Goal: Task Accomplishment & Management: Manage account settings

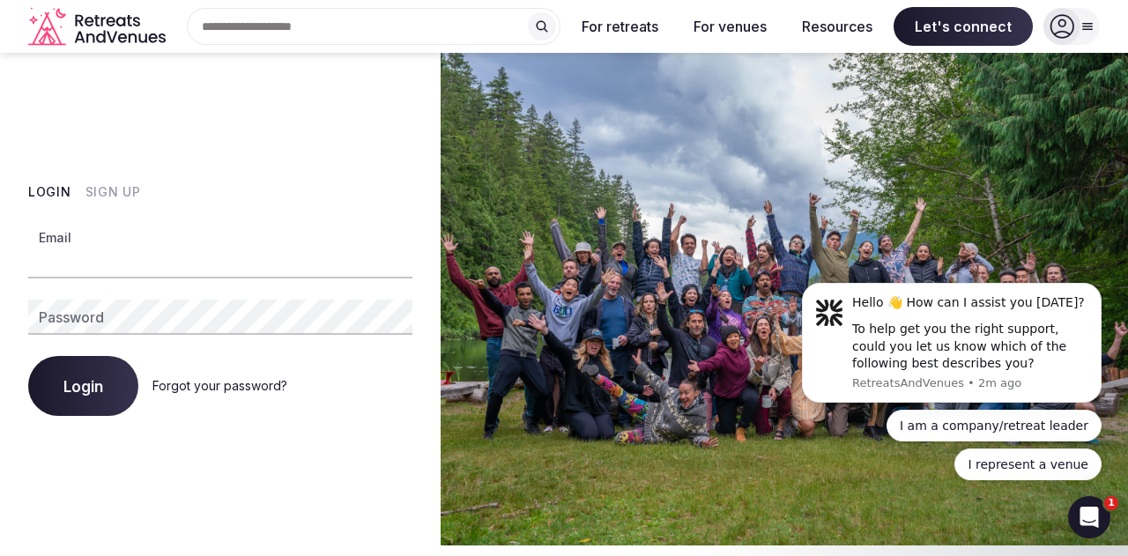
click at [118, 255] on input "Email" at bounding box center [220, 260] width 384 height 35
paste input "**********"
type input "**********"
click at [70, 369] on button "Login" at bounding box center [83, 386] width 110 height 60
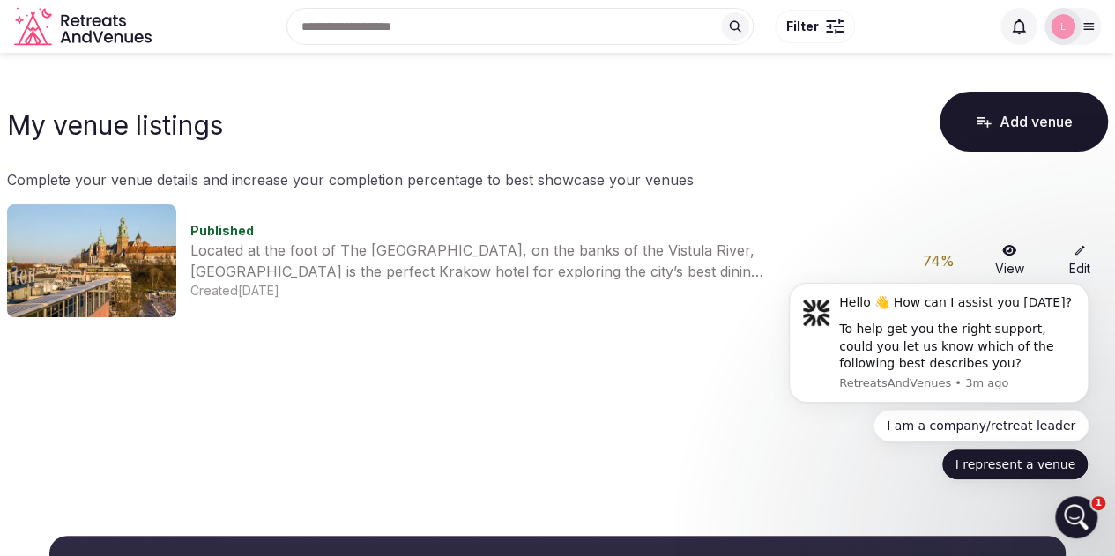
click at [993, 468] on button "I represent a venue" at bounding box center [1014, 464] width 147 height 32
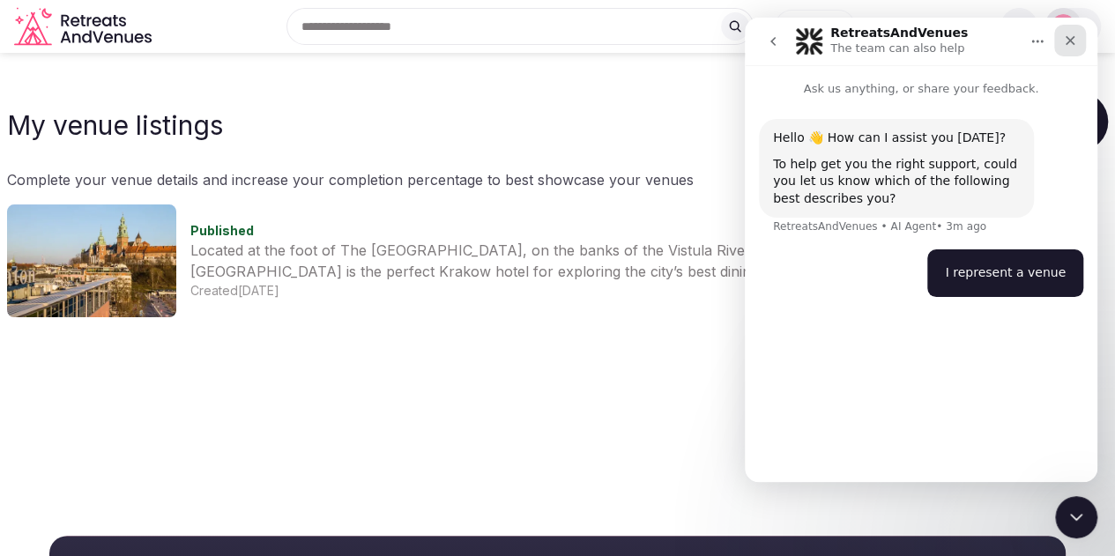
click at [1070, 41] on icon "Close" at bounding box center [1070, 41] width 10 height 10
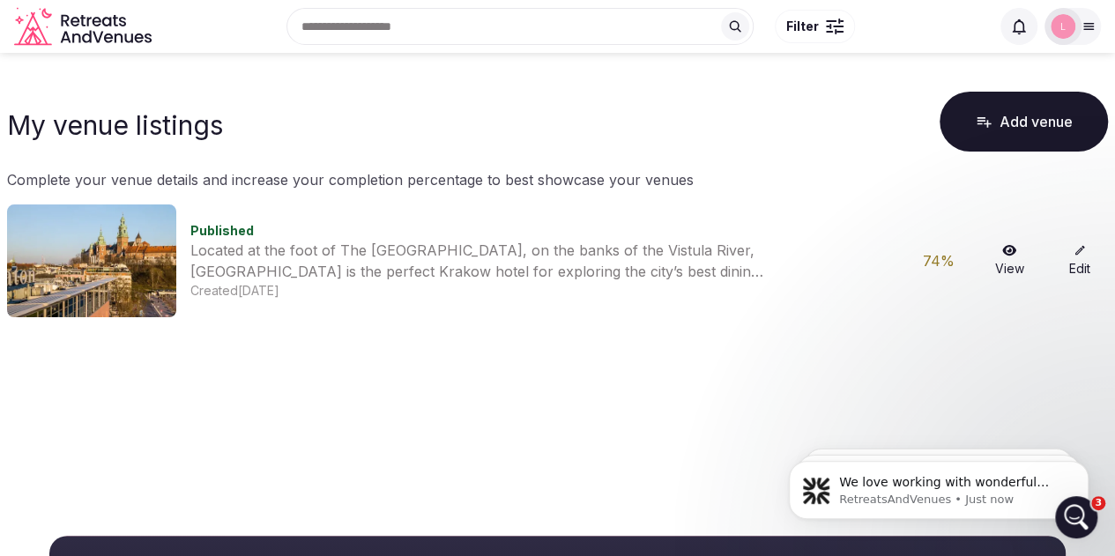
scroll to position [156, 0]
click at [1080, 256] on link "Edit" at bounding box center [1079, 260] width 56 height 33
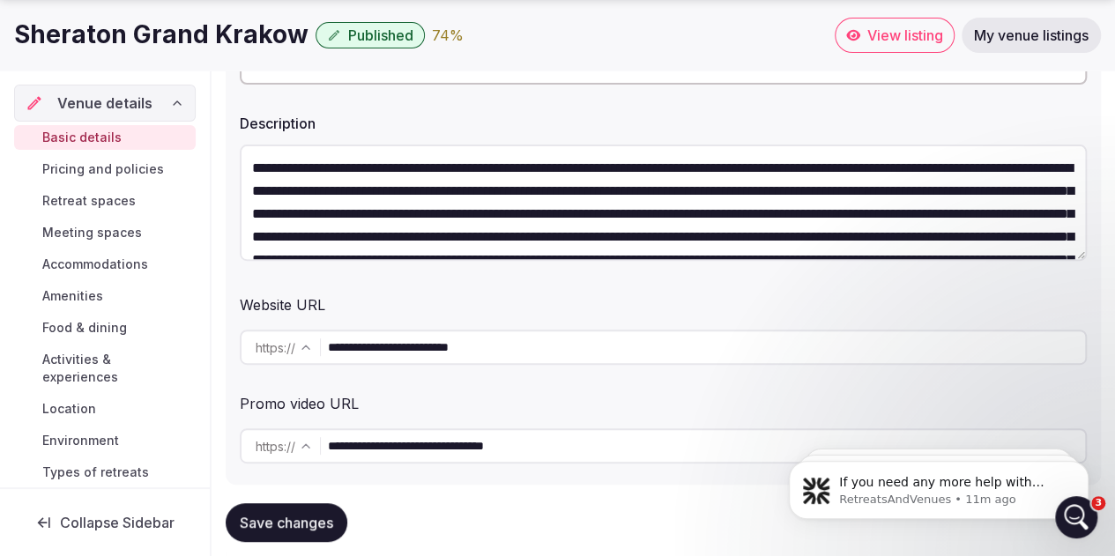
click at [427, 210] on textarea "**********" at bounding box center [663, 202] width 847 height 116
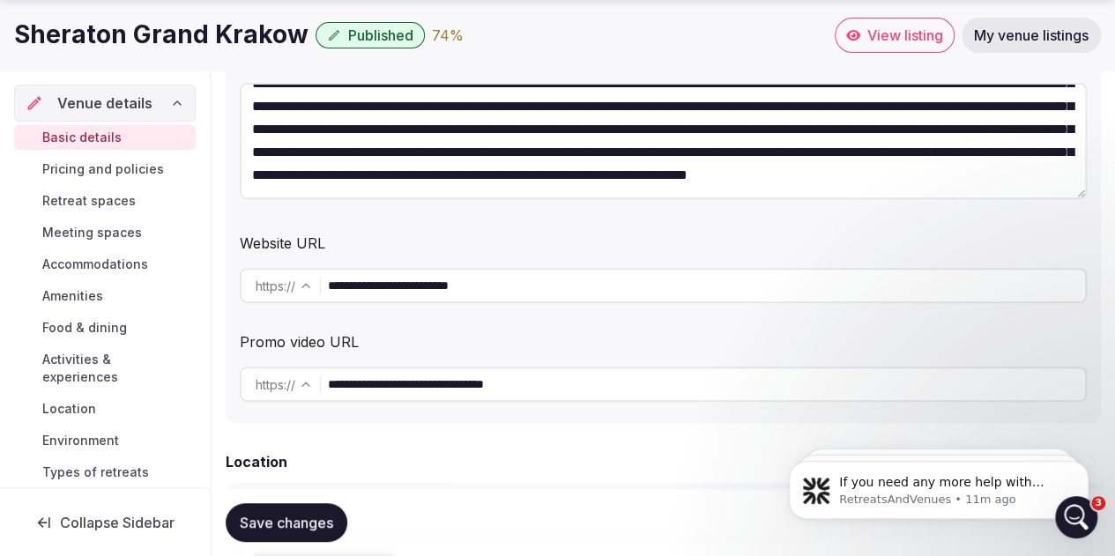
scroll to position [352, 0]
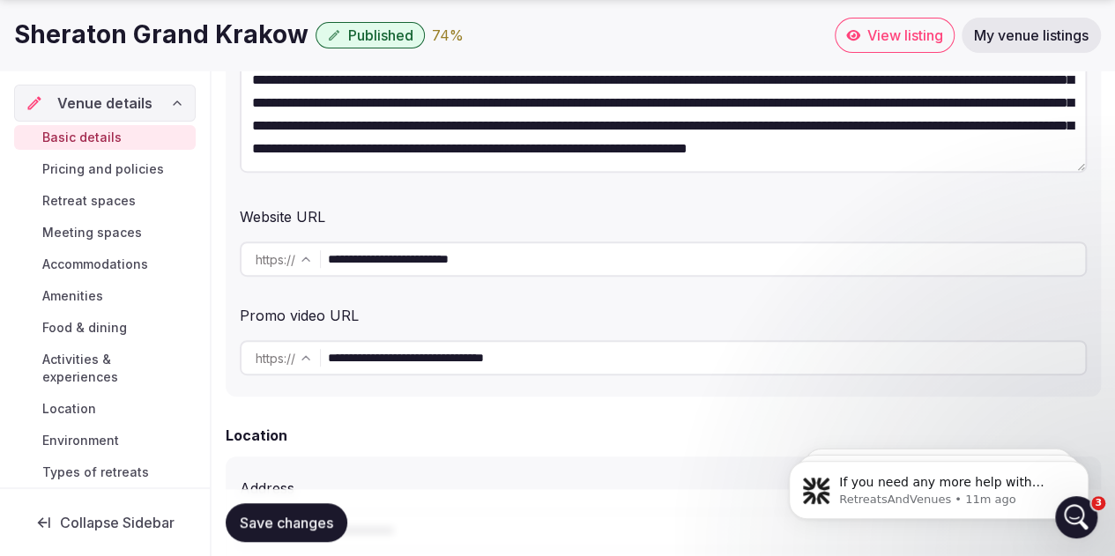
type textarea "**********"
drag, startPoint x: 522, startPoint y: 258, endPoint x: 282, endPoint y: 255, distance: 239.7
click at [282, 255] on div "**********" at bounding box center [663, 258] width 847 height 35
drag, startPoint x: 592, startPoint y: 361, endPoint x: 322, endPoint y: 353, distance: 269.7
click at [322, 353] on div "**********" at bounding box center [663, 357] width 847 height 35
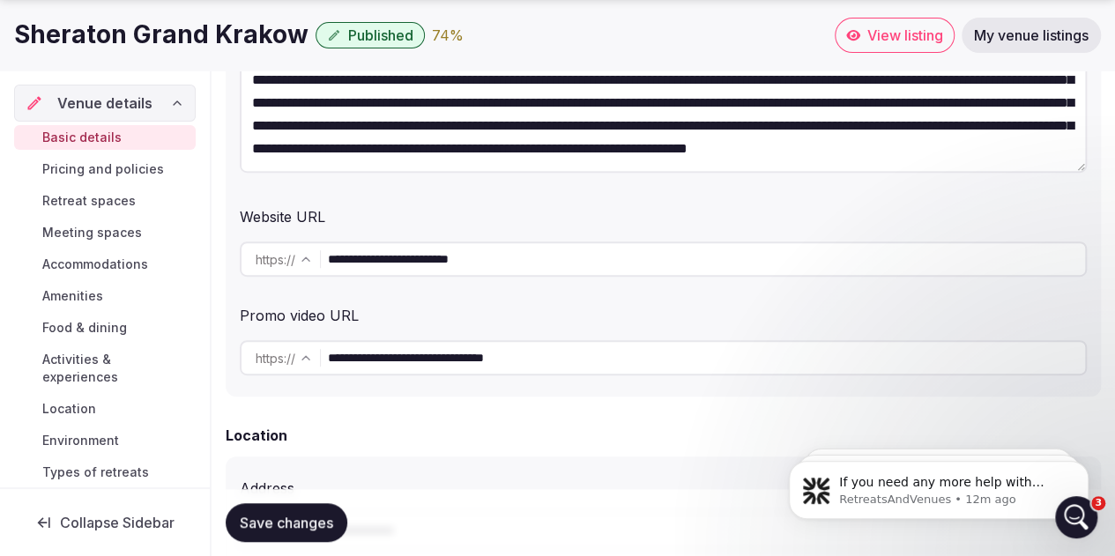
scroll to position [617, 0]
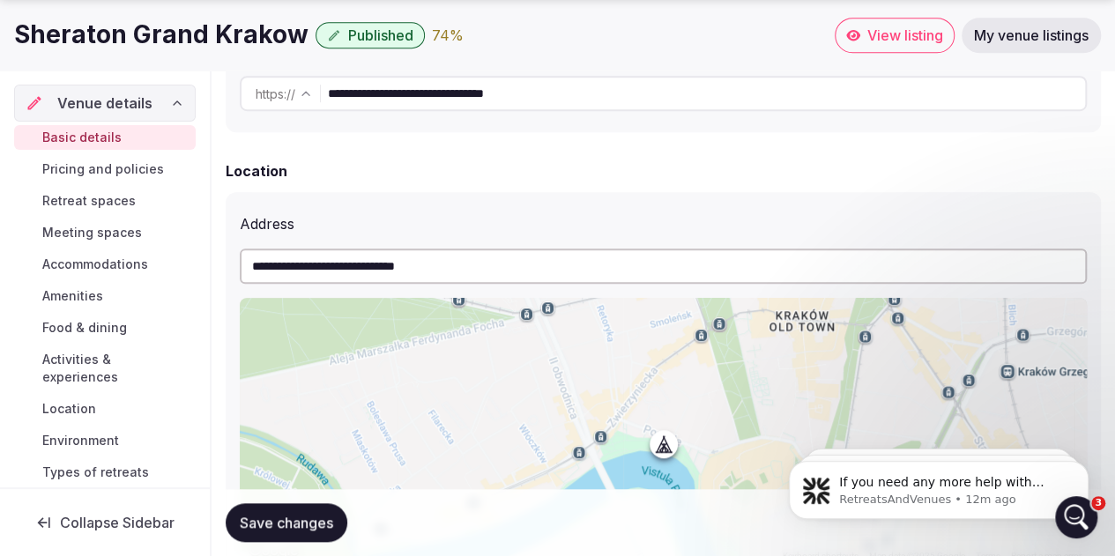
click at [503, 175] on div "Location" at bounding box center [663, 170] width 875 height 21
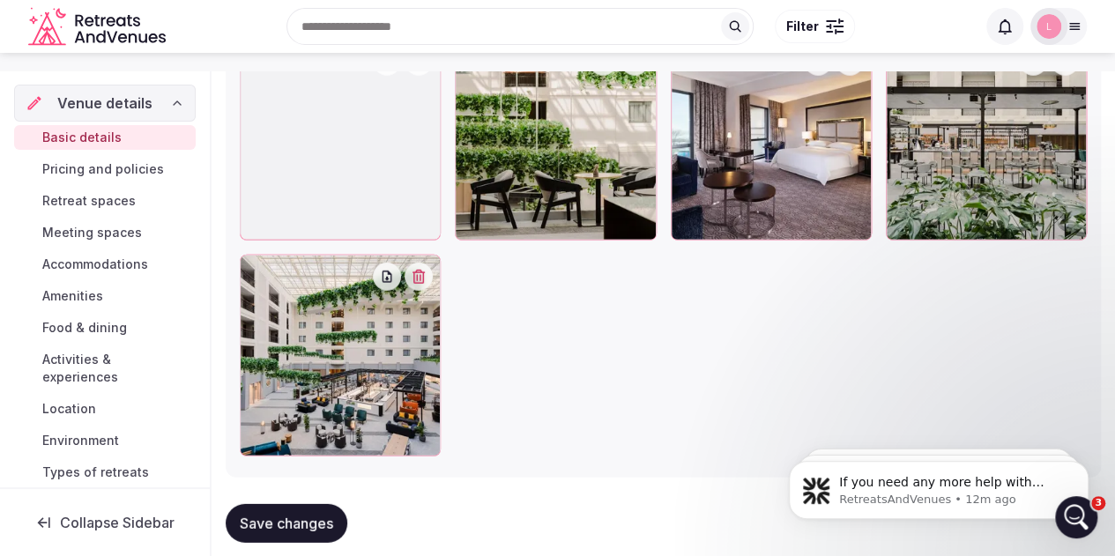
scroll to position [2155, 0]
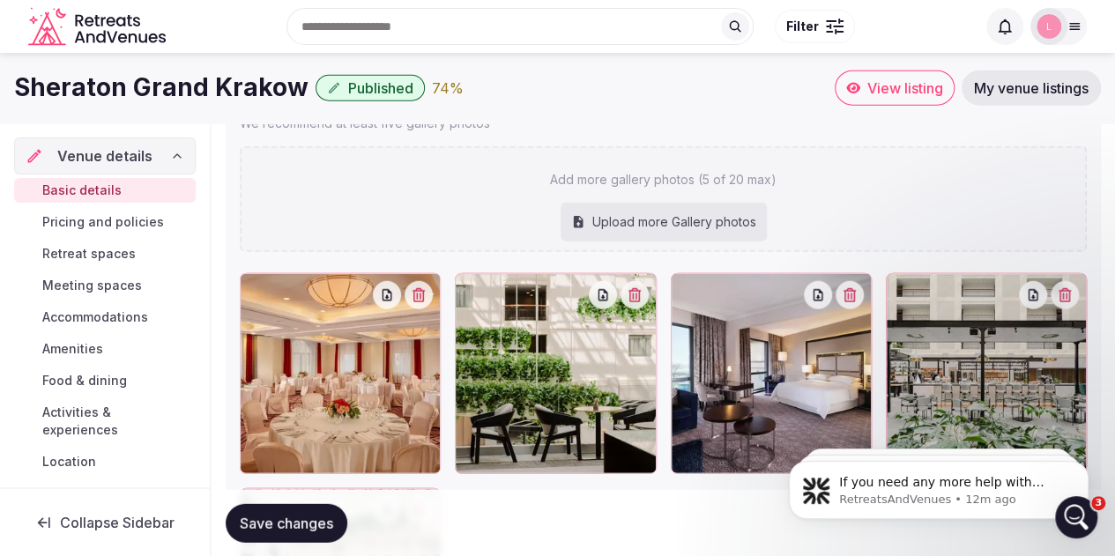
click at [292, 517] on span "Save changes" at bounding box center [286, 523] width 93 height 18
click at [423, 293] on icon "button" at bounding box center [418, 295] width 14 height 14
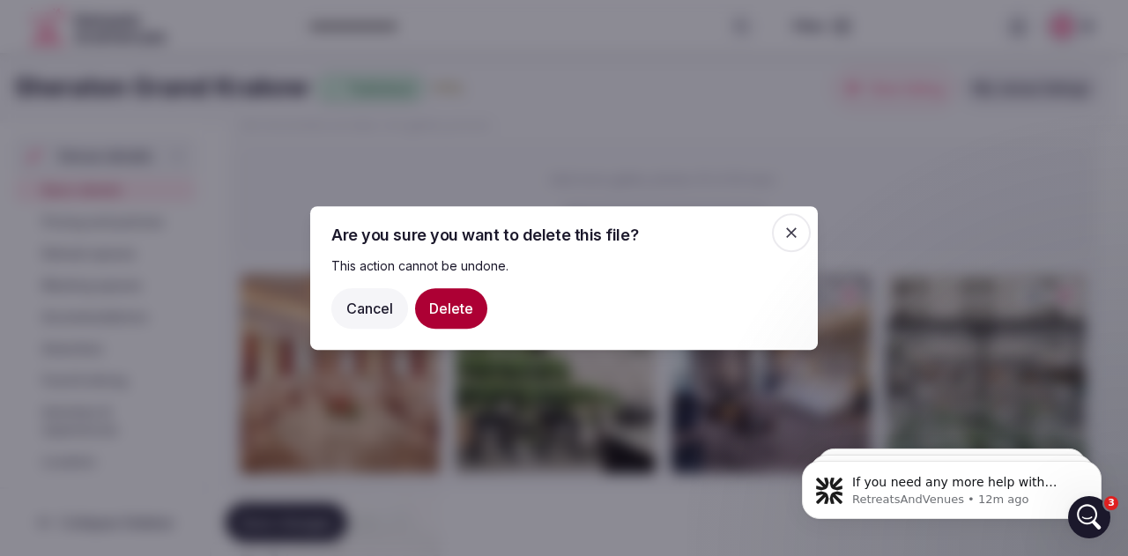
click at [456, 298] on button "Delete" at bounding box center [451, 308] width 72 height 41
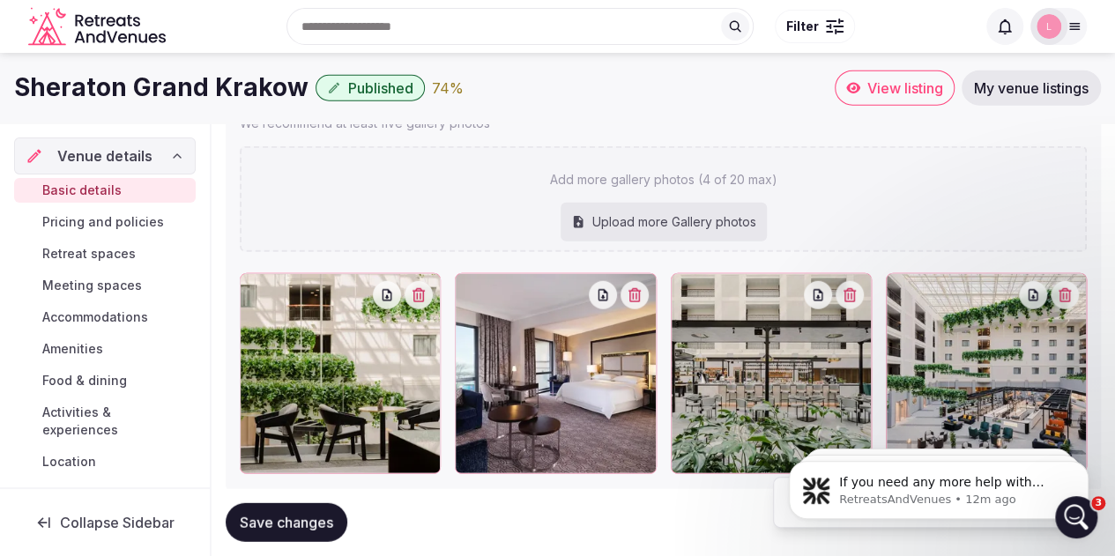
click at [694, 219] on div "Upload more Gallery photos" at bounding box center [663, 222] width 206 height 39
type input "**********"
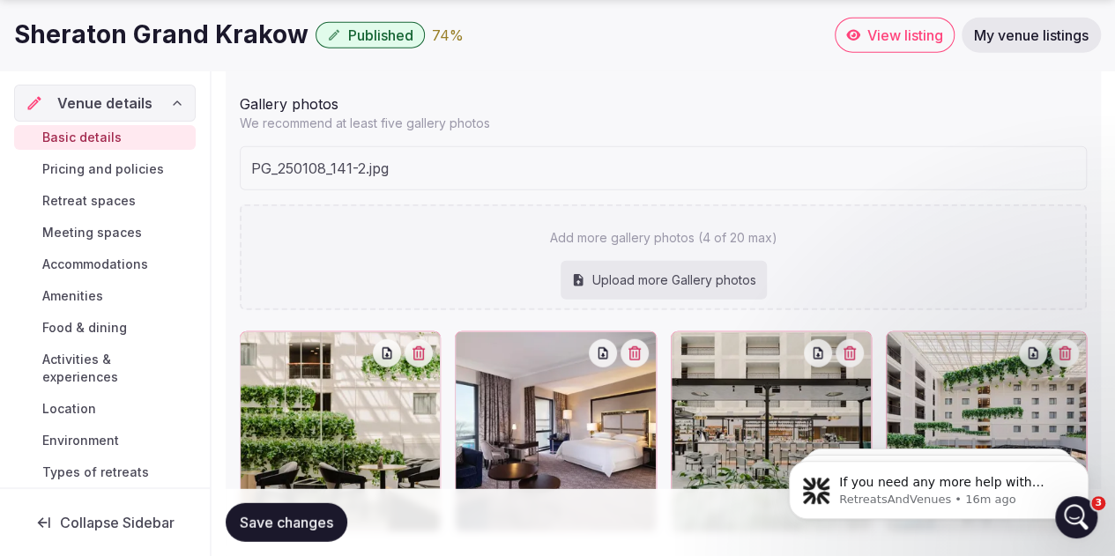
click at [626, 281] on div "Upload more Gallery photos" at bounding box center [663, 280] width 206 height 39
type input "**********"
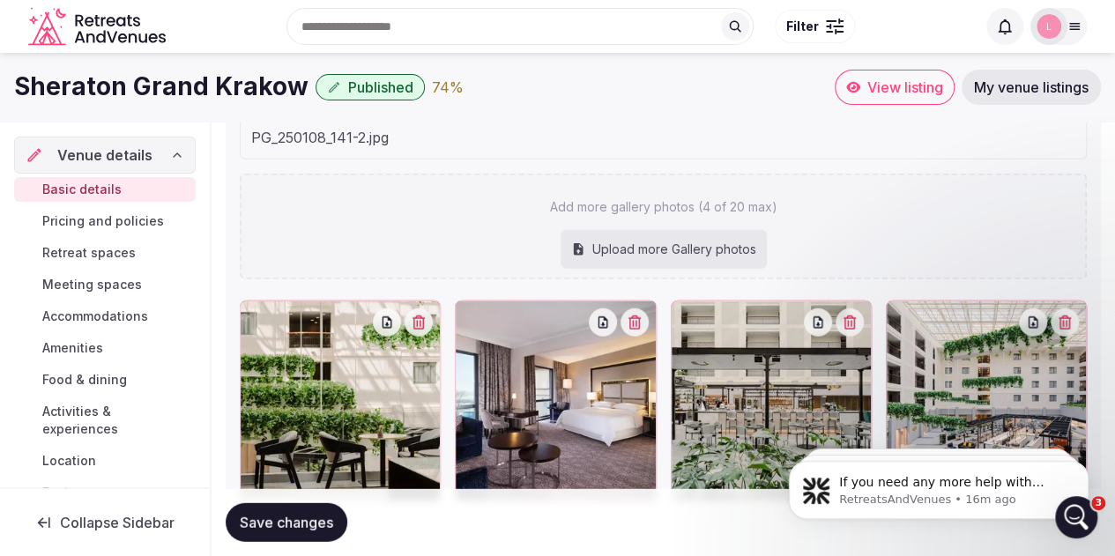
scroll to position [1996, 0]
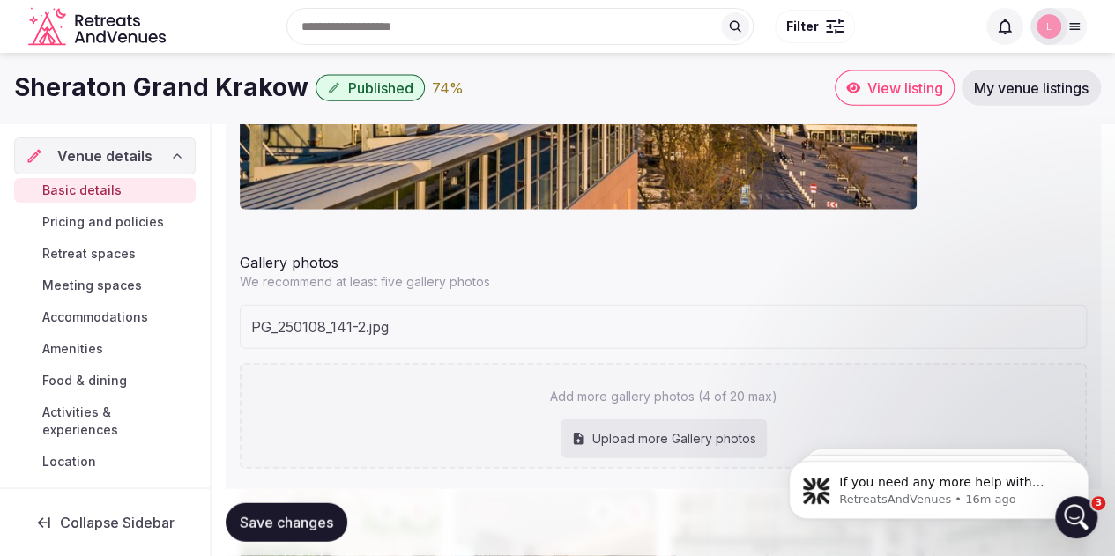
click at [314, 515] on span "Save changes" at bounding box center [286, 523] width 93 height 18
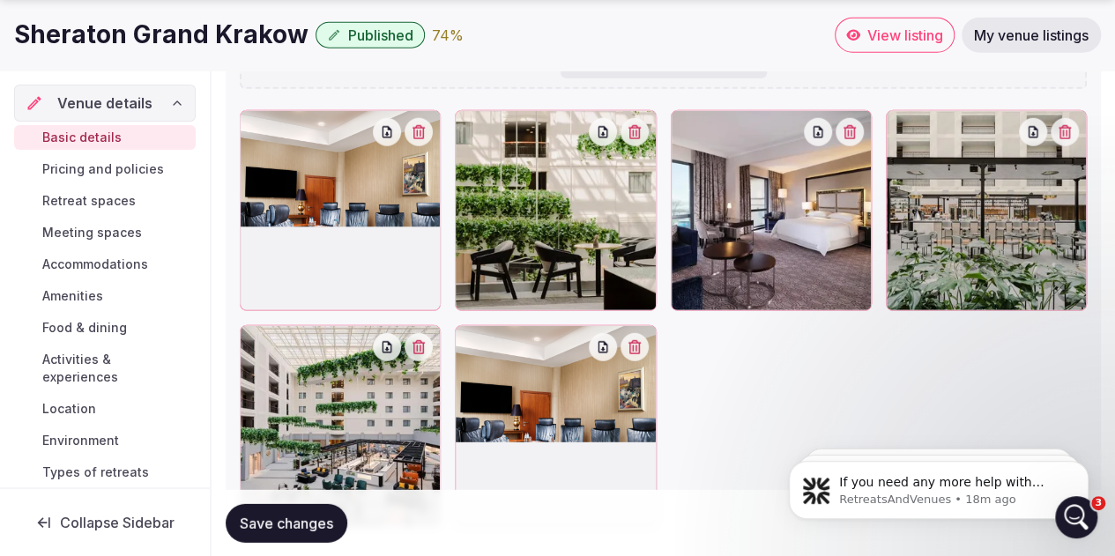
scroll to position [2434, 0]
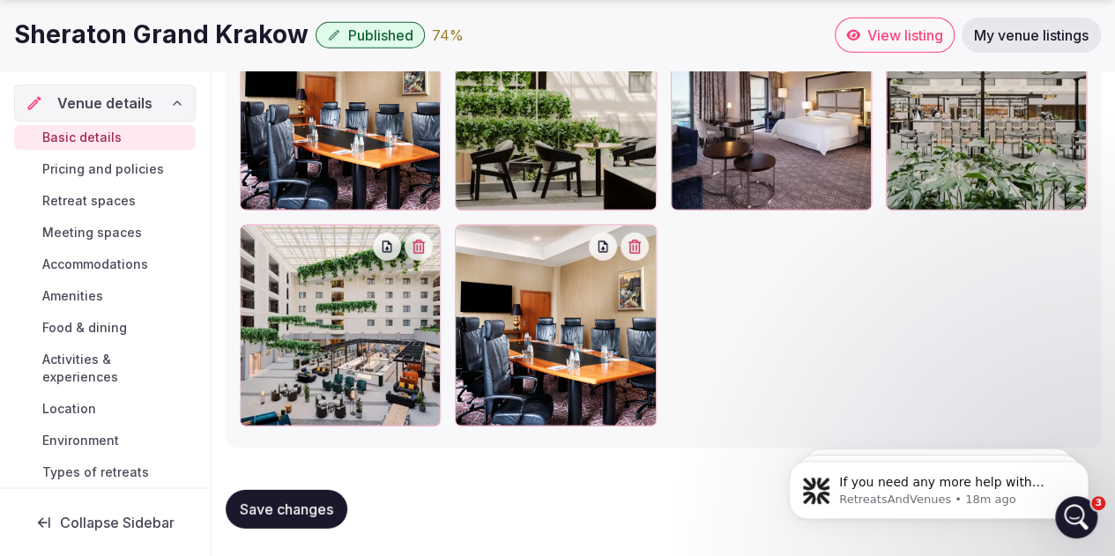
click at [638, 242] on icon "button" at bounding box center [634, 247] width 14 height 14
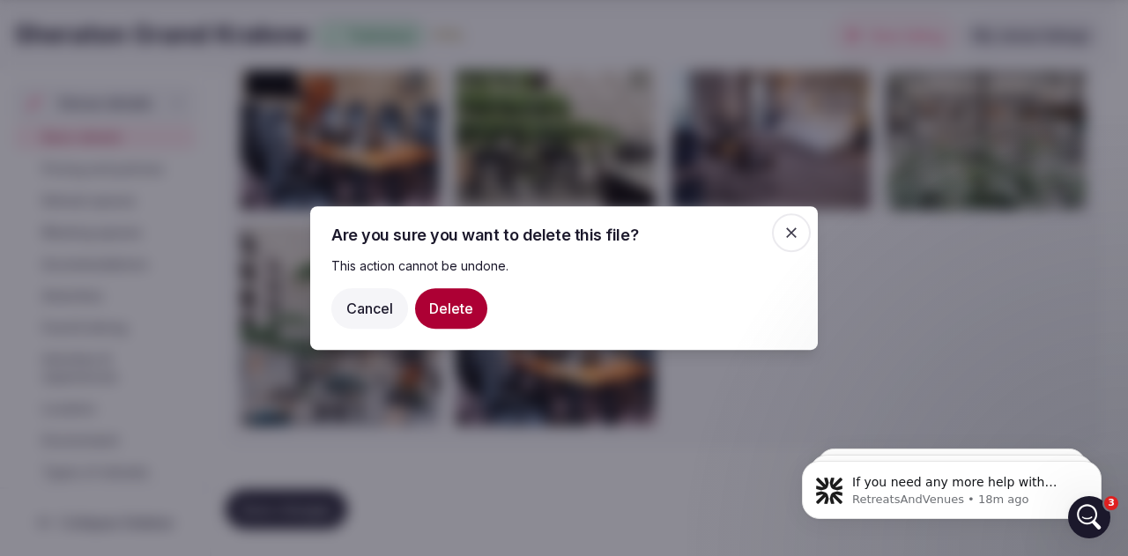
click at [459, 311] on button "Delete" at bounding box center [451, 308] width 72 height 41
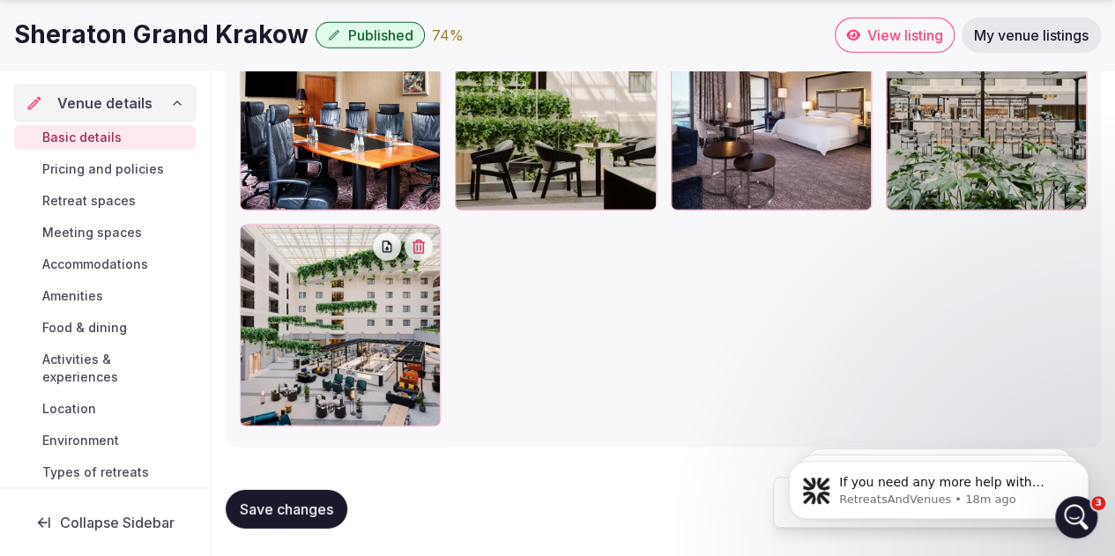
drag, startPoint x: 350, startPoint y: 150, endPoint x: 470, endPoint y: 223, distance: 141.1
click at [515, 270] on div at bounding box center [663, 218] width 847 height 417
drag, startPoint x: 370, startPoint y: 150, endPoint x: 706, endPoint y: 163, distance: 335.9
click at [706, 163] on div at bounding box center [663, 218] width 847 height 417
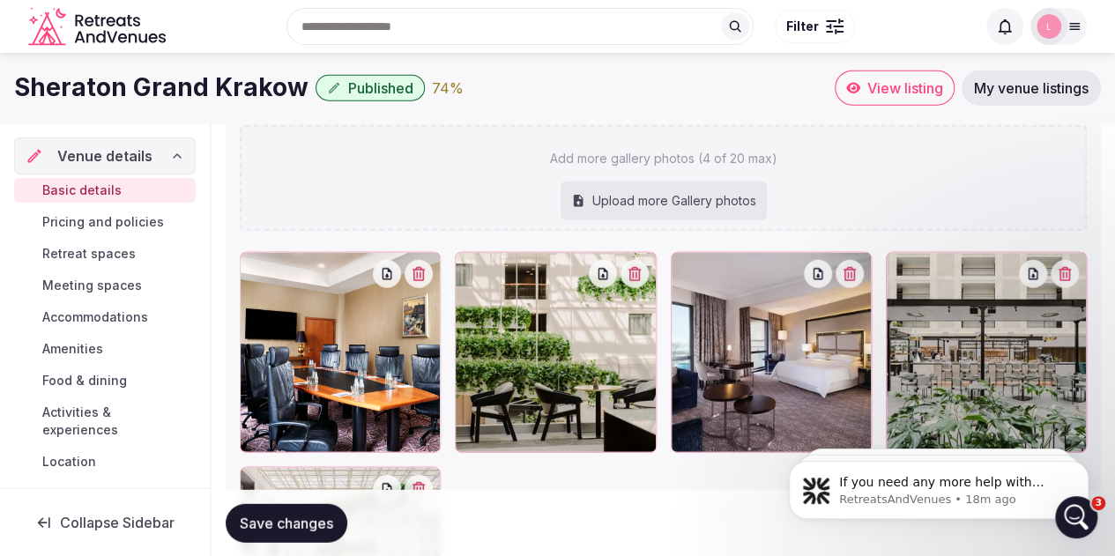
scroll to position [2082, 0]
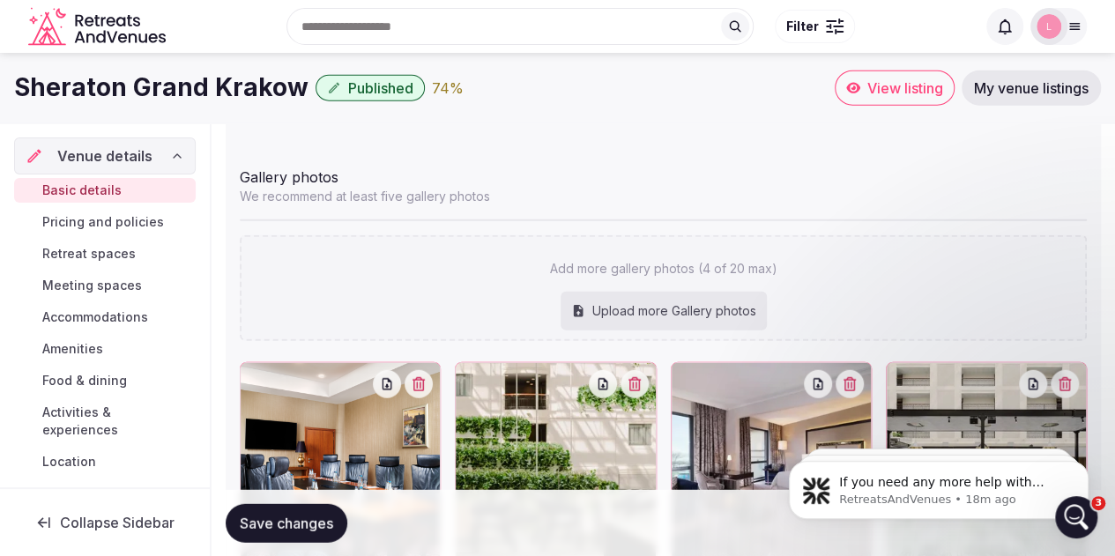
click at [712, 307] on div "Upload more Gallery photos" at bounding box center [663, 311] width 206 height 39
type input "**********"
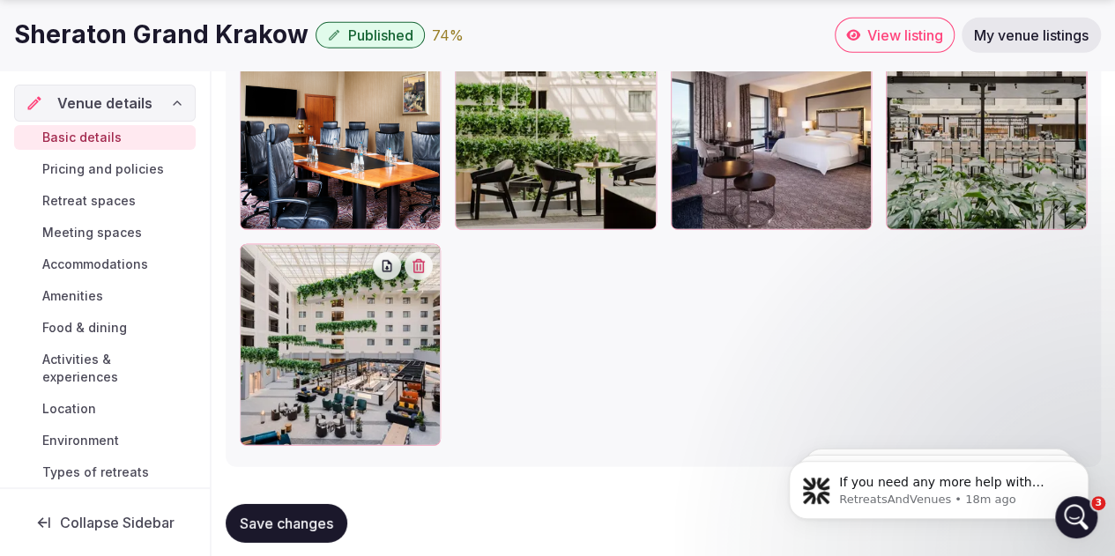
scroll to position [2477, 0]
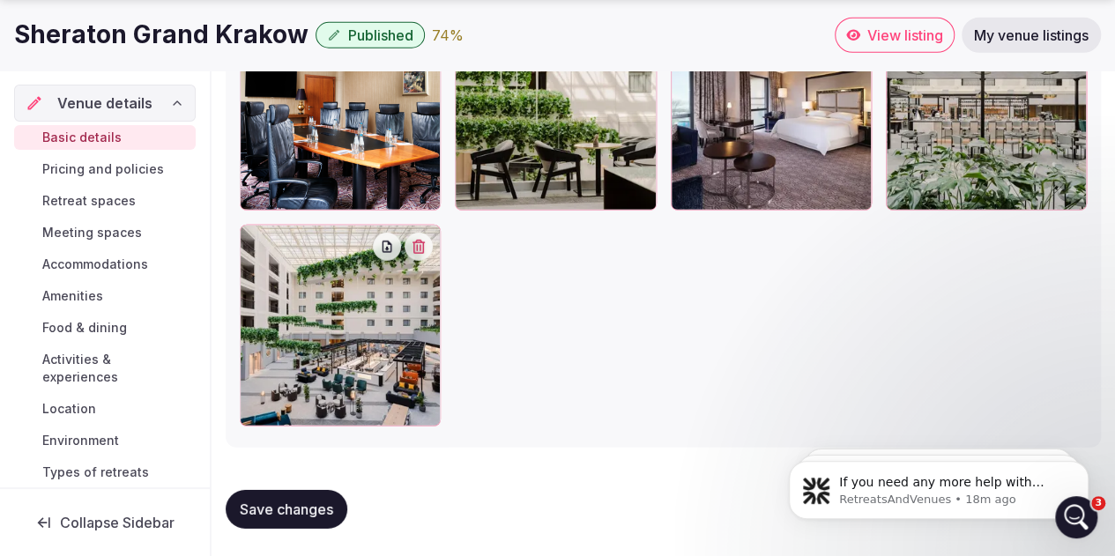
click at [285, 511] on span "Save changes" at bounding box center [286, 509] width 93 height 18
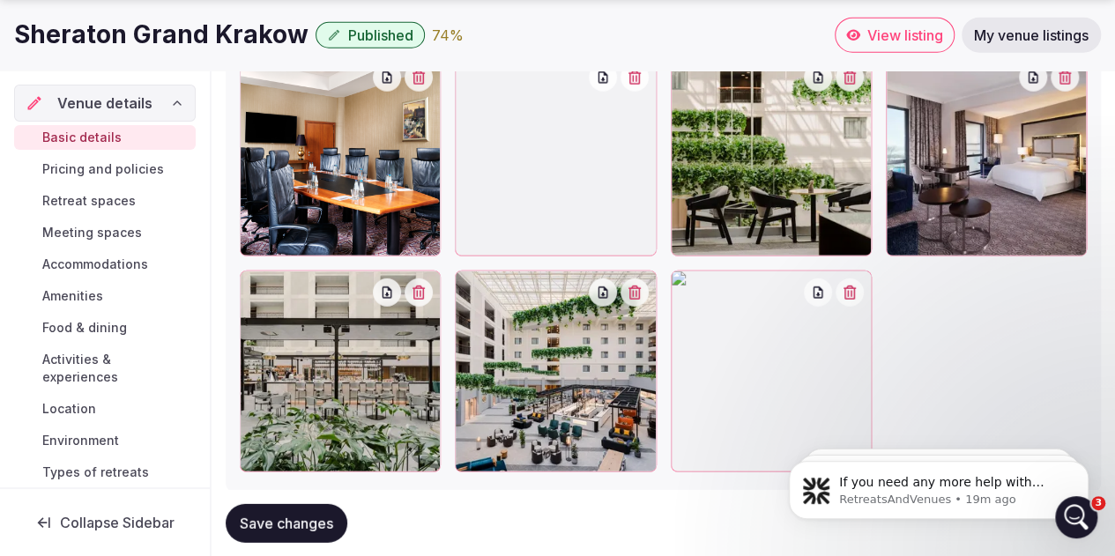
scroll to position [2346, 0]
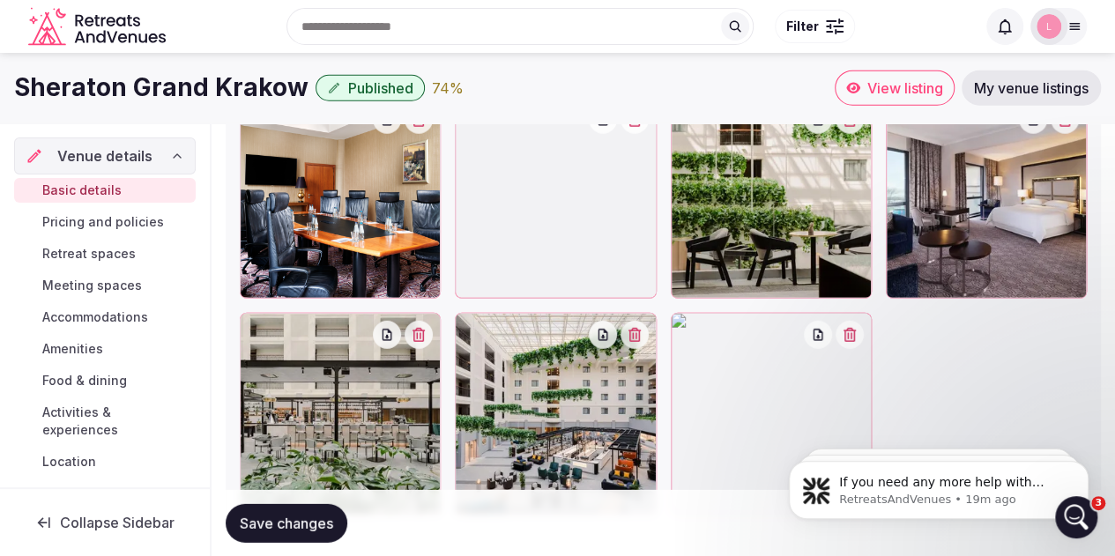
click at [851, 336] on icon "button" at bounding box center [849, 335] width 14 height 14
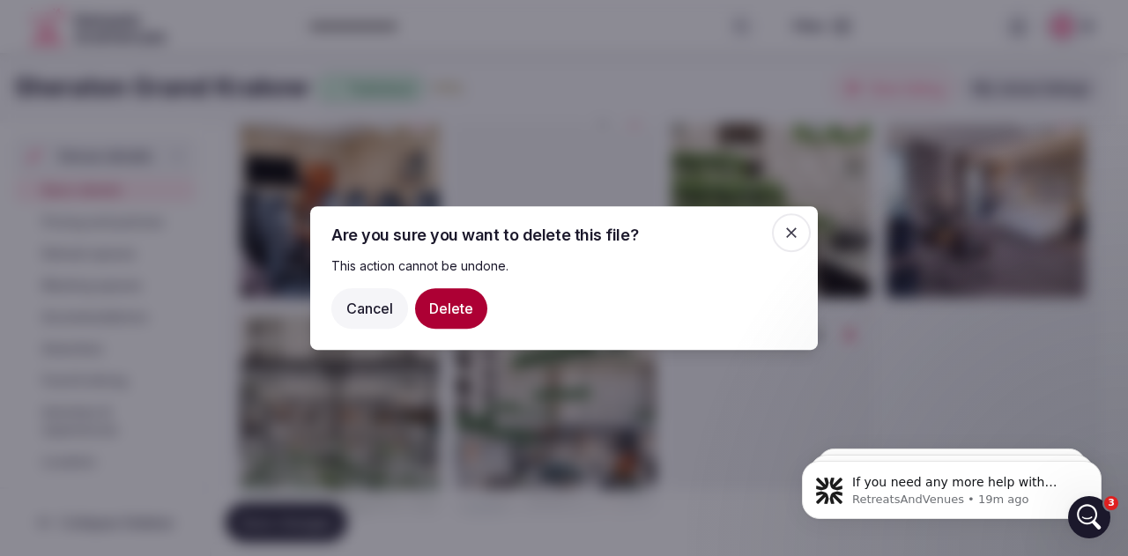
click at [467, 300] on button "Delete" at bounding box center [451, 308] width 72 height 41
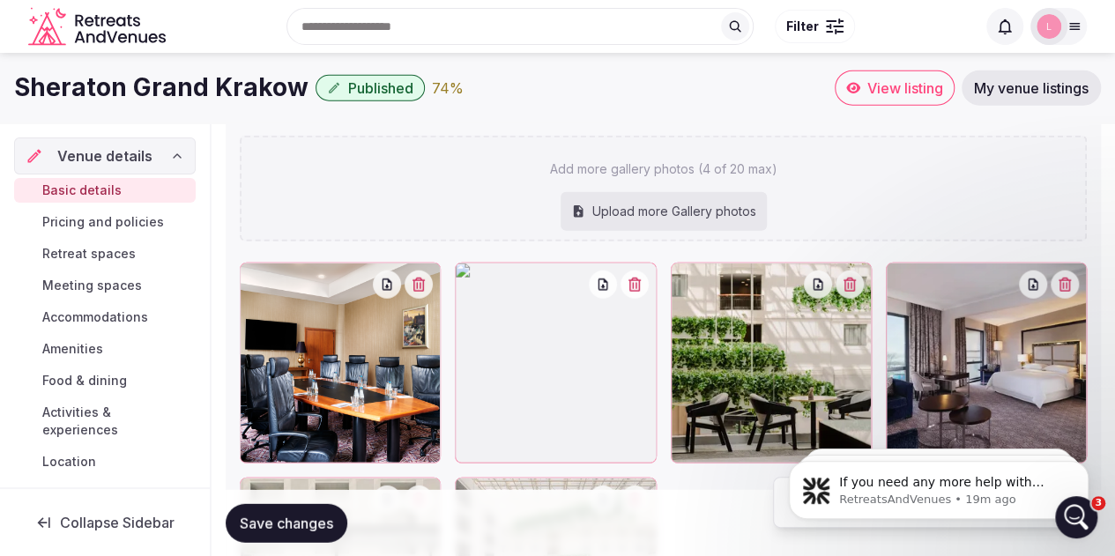
scroll to position [2170, 0]
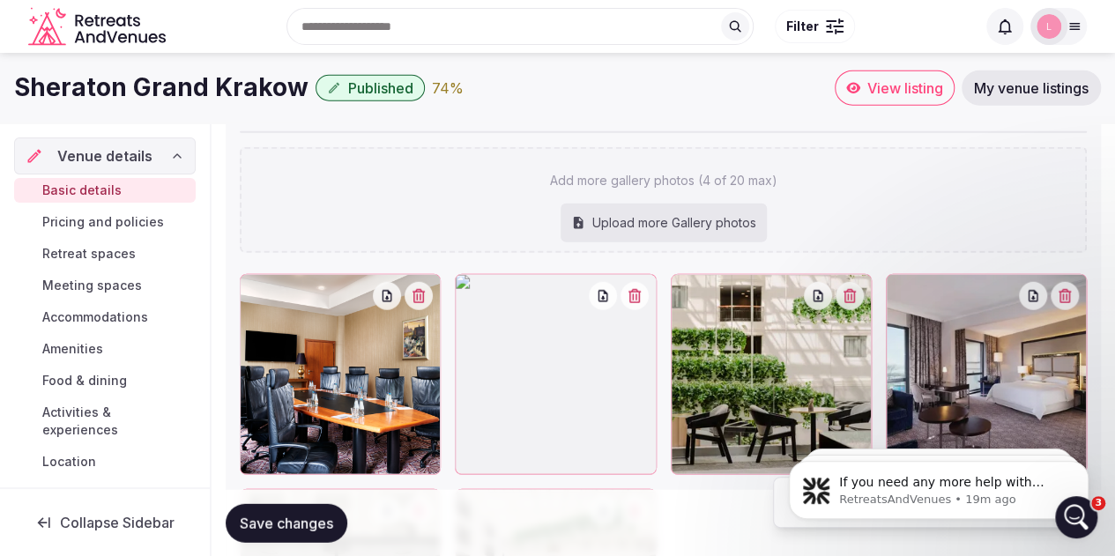
click at [680, 218] on div "Upload more Gallery photos" at bounding box center [663, 223] width 206 height 39
type input "**********"
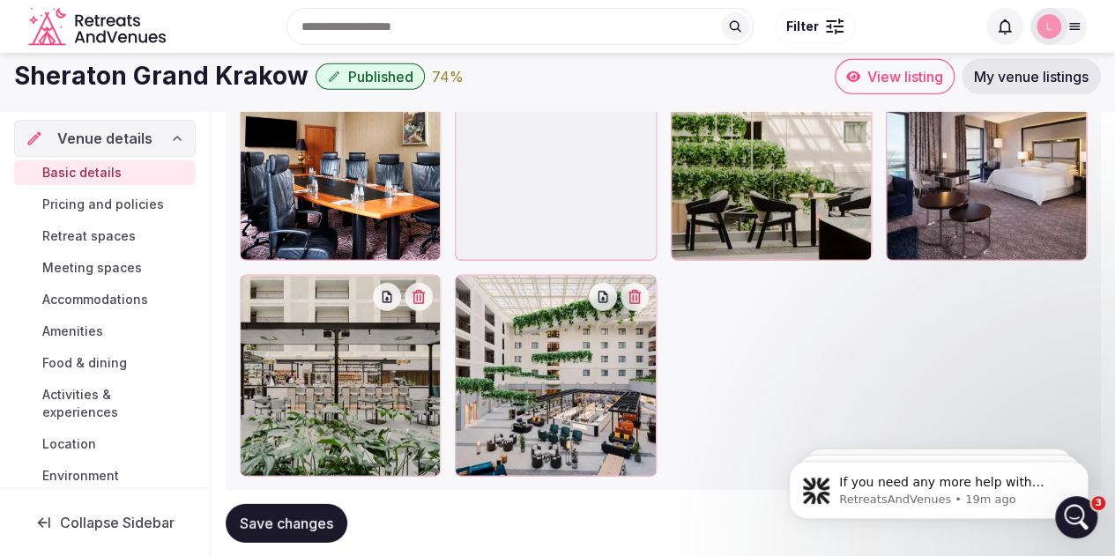
scroll to position [2389, 0]
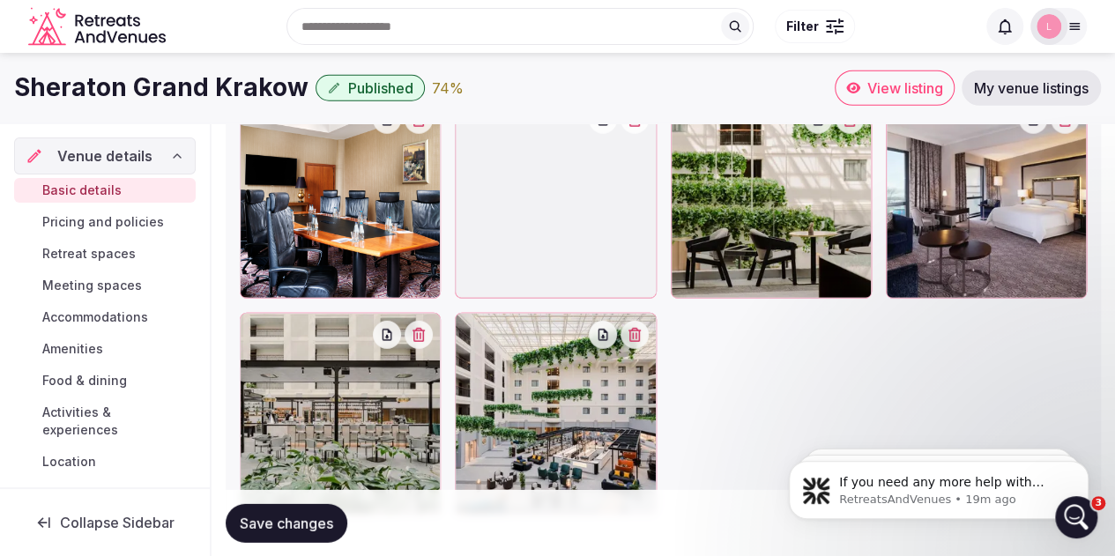
click at [298, 519] on span "Save changes" at bounding box center [286, 523] width 93 height 18
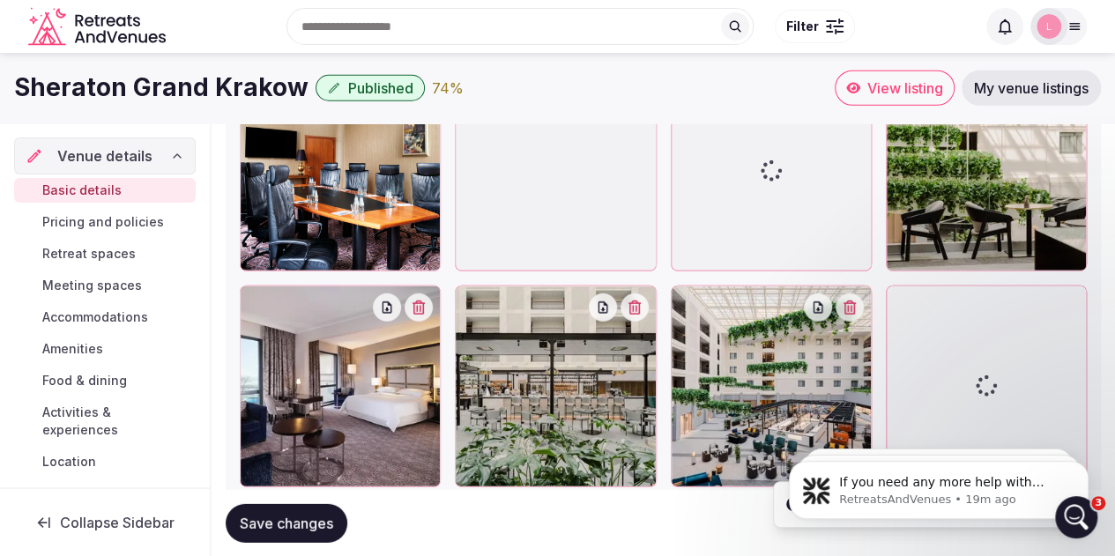
scroll to position [2346, 0]
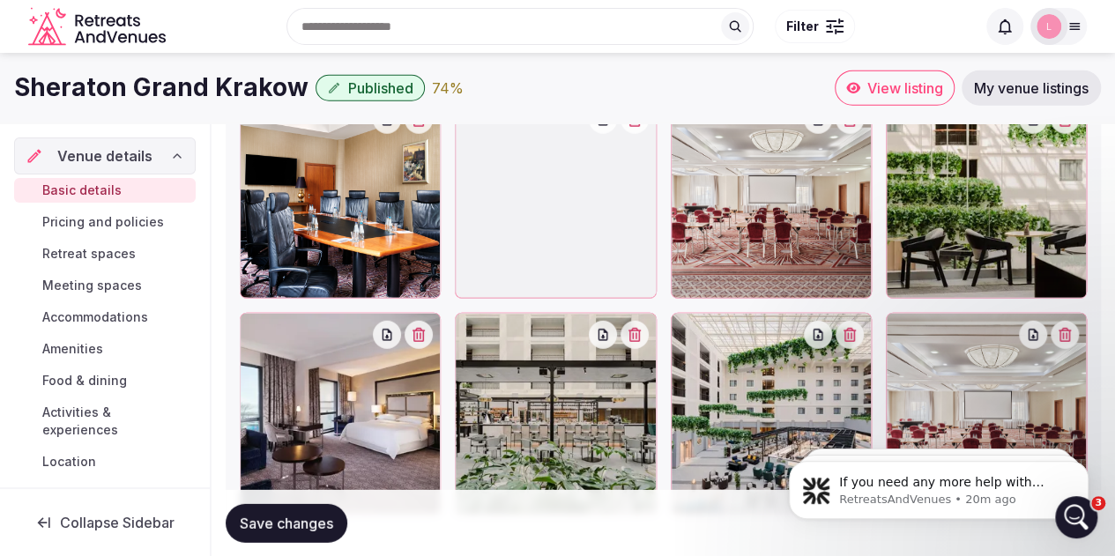
click at [1070, 334] on icon "button" at bounding box center [1064, 335] width 14 height 14
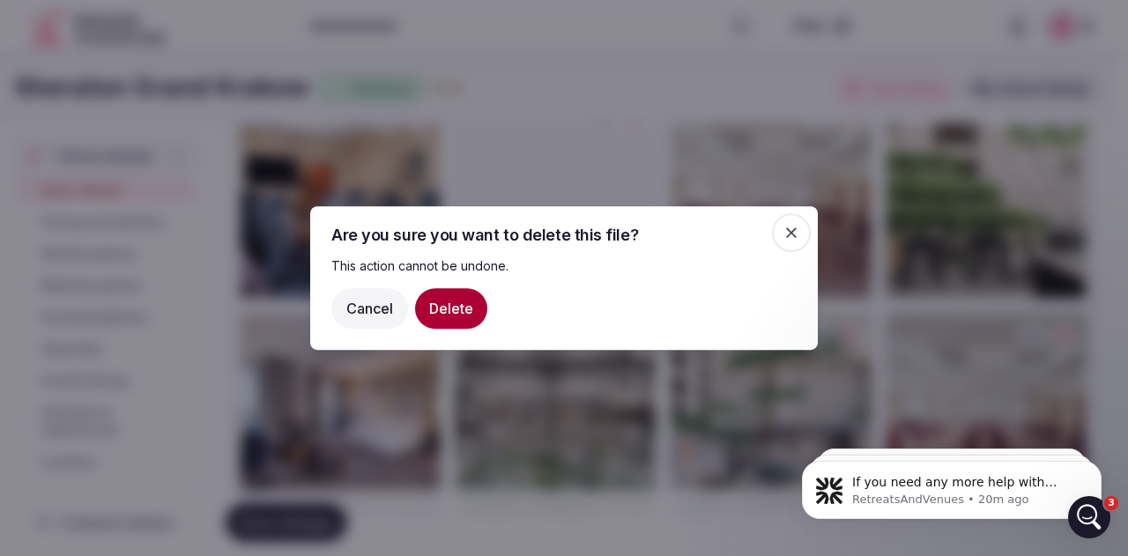
click at [466, 301] on button "Delete" at bounding box center [451, 308] width 72 height 41
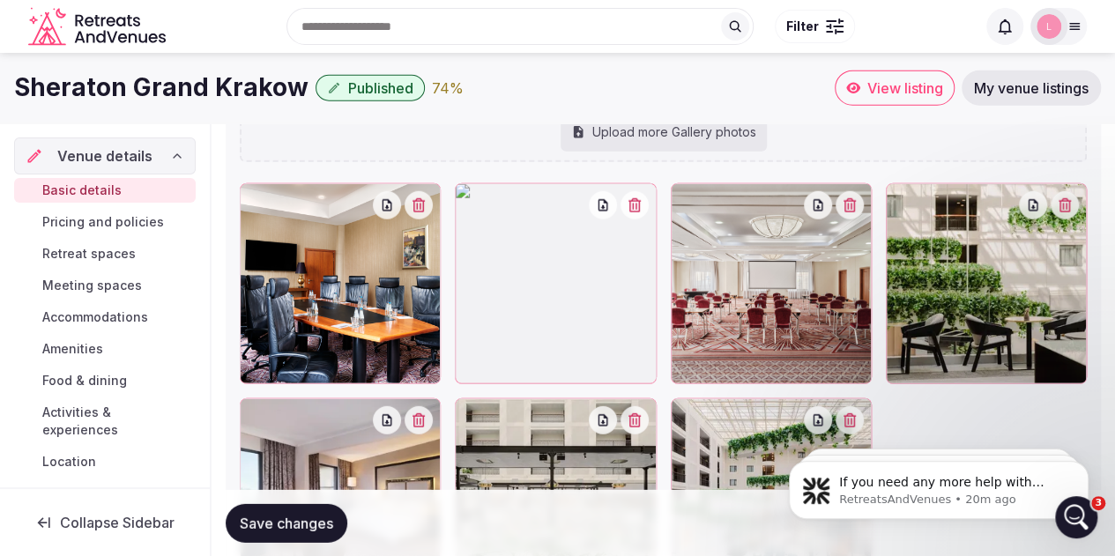
scroll to position [2258, 0]
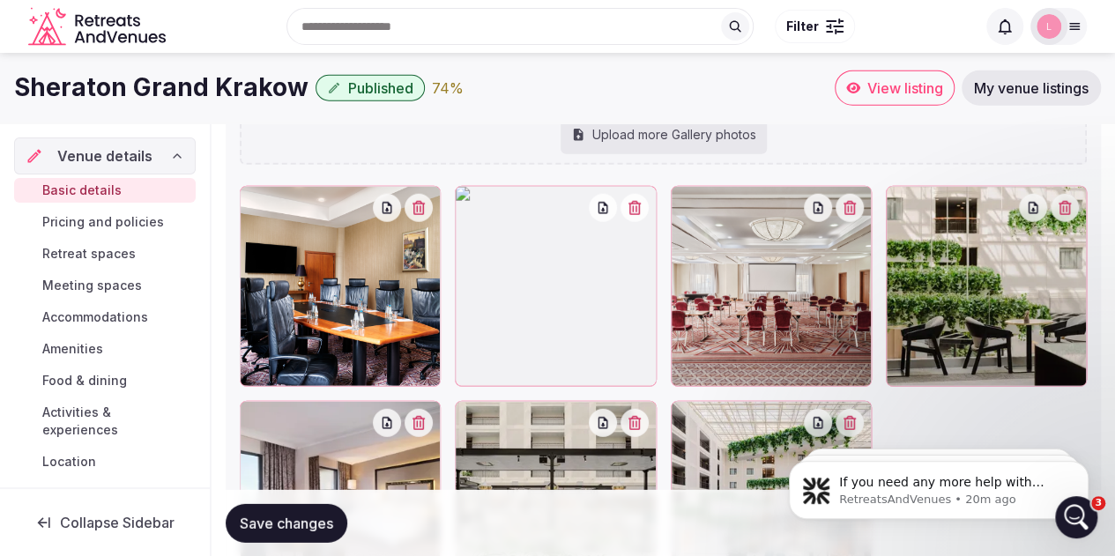
click at [853, 201] on icon "button" at bounding box center [849, 208] width 14 height 14
click at [854, 207] on icon "button" at bounding box center [849, 208] width 14 height 14
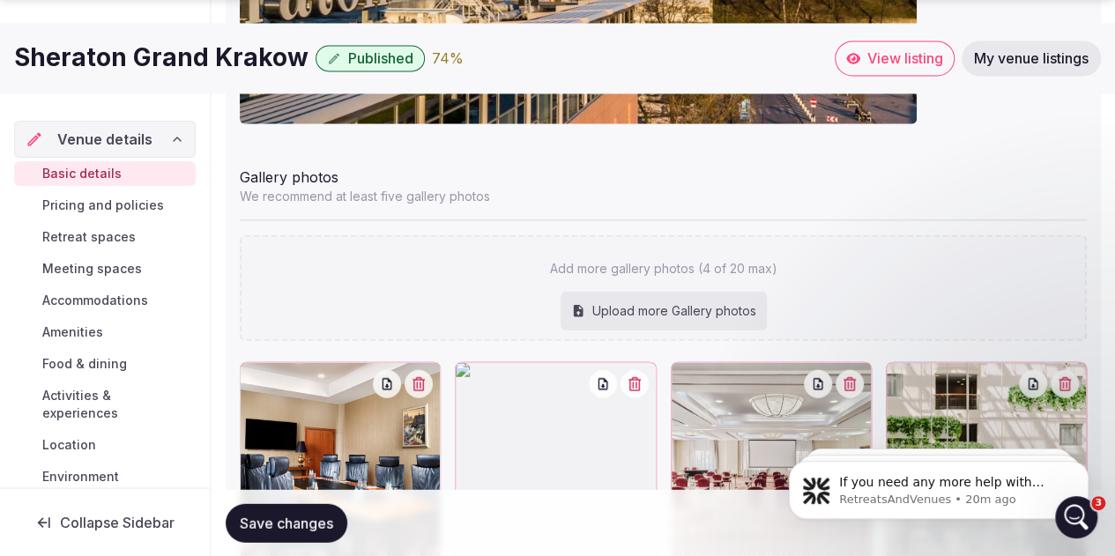
scroll to position [2170, 0]
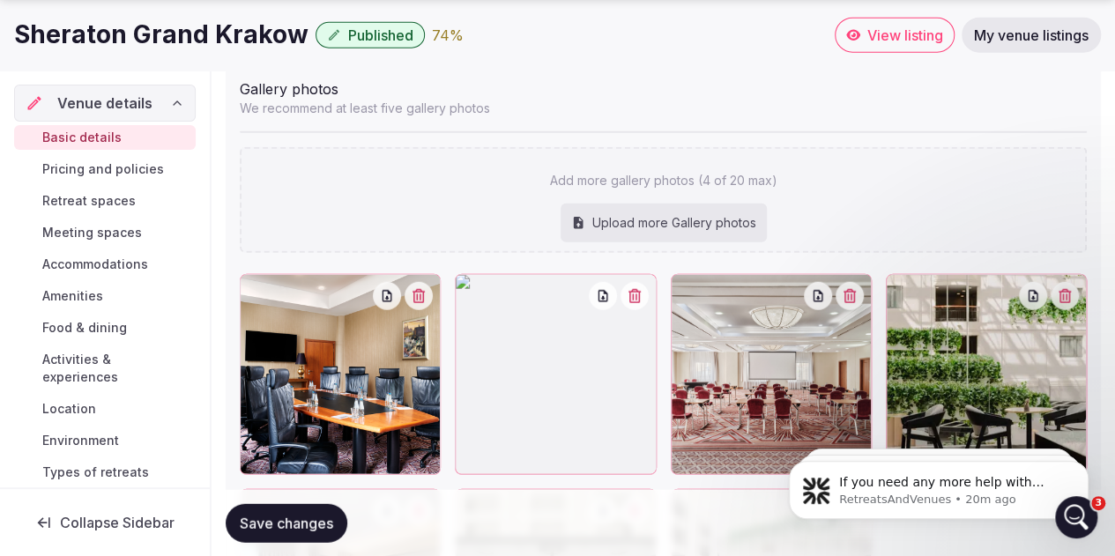
click at [726, 354] on div at bounding box center [770, 374] width 201 height 201
click at [848, 298] on icon "button" at bounding box center [849, 296] width 12 height 14
click at [298, 530] on span "Save changes" at bounding box center [286, 523] width 93 height 18
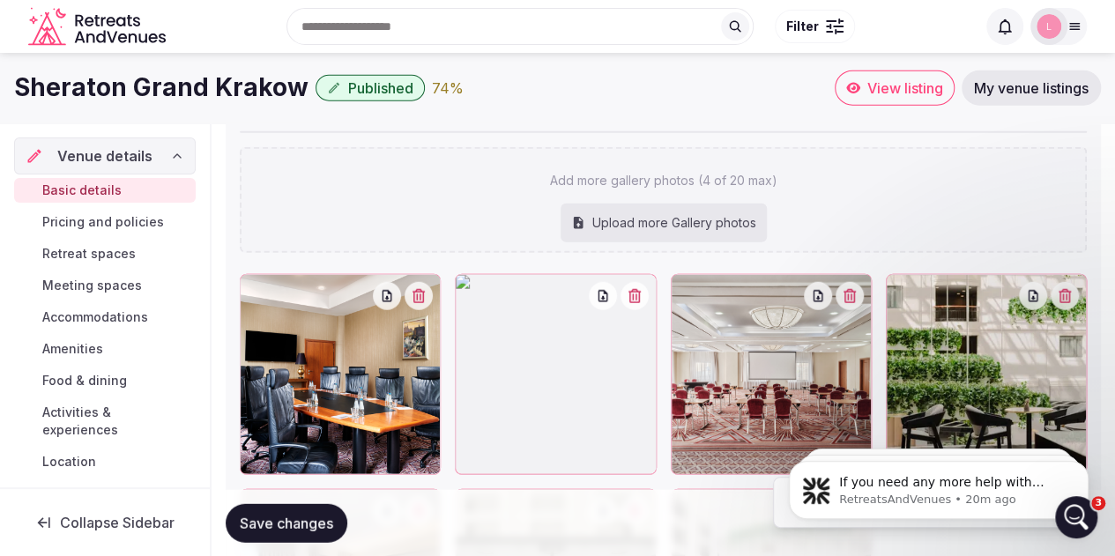
click at [852, 293] on icon "button" at bounding box center [849, 296] width 12 height 14
click at [684, 216] on div "Upload more Gallery photos" at bounding box center [663, 223] width 206 height 39
click at [685, 289] on icon at bounding box center [684, 288] width 21 height 21
drag, startPoint x: 735, startPoint y: 371, endPoint x: 338, endPoint y: 374, distance: 396.5
click at [305, 384] on div at bounding box center [663, 482] width 847 height 417
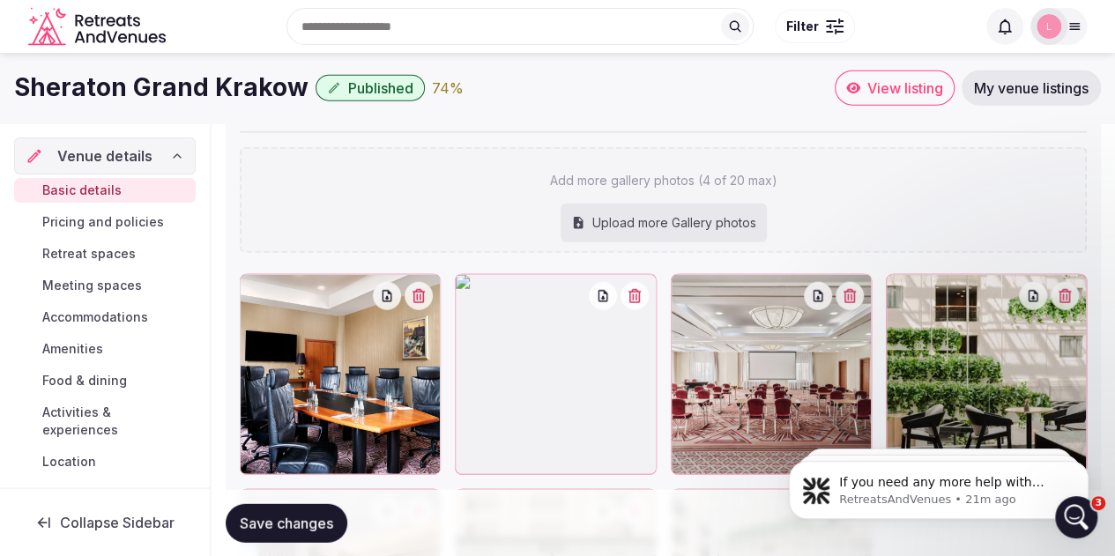
drag, startPoint x: 681, startPoint y: 289, endPoint x: 426, endPoint y: 318, distance: 256.3
click at [426, 318] on div at bounding box center [663, 482] width 847 height 417
click at [789, 359] on div at bounding box center [770, 374] width 201 height 201
click at [856, 289] on icon "button" at bounding box center [849, 296] width 14 height 14
click at [576, 216] on icon at bounding box center [578, 223] width 14 height 14
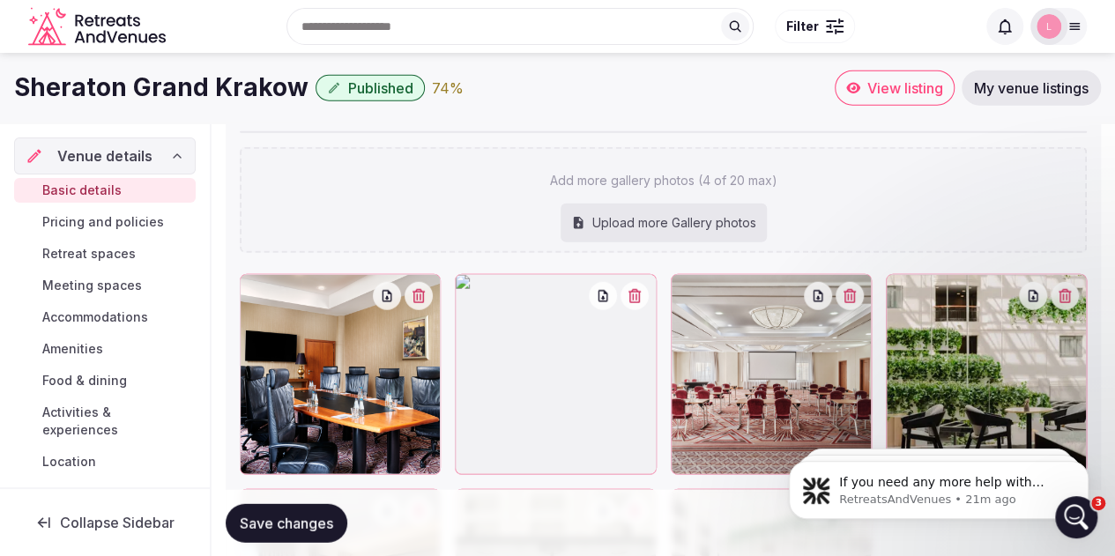
type input "**********"
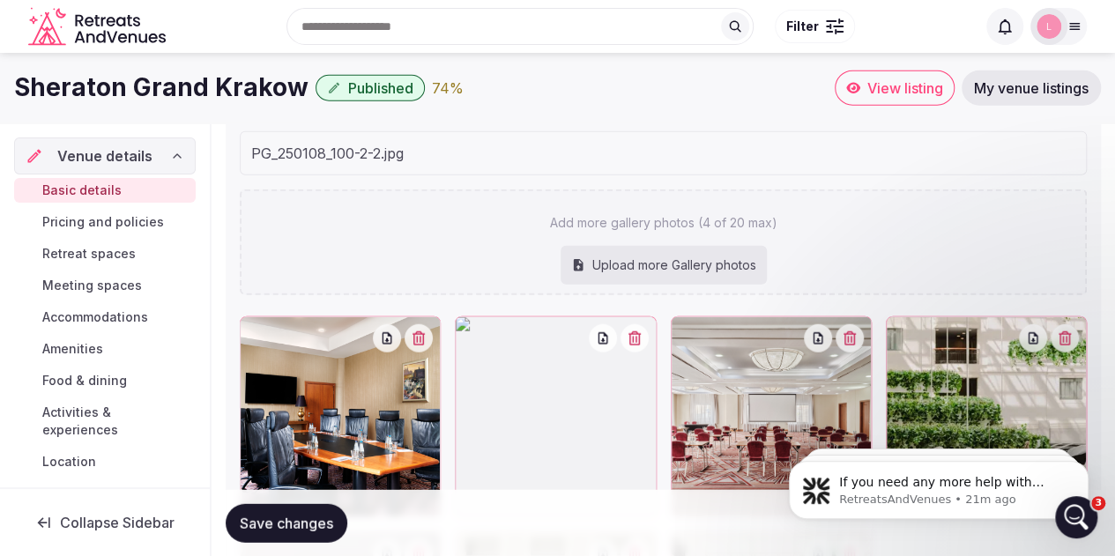
click at [637, 342] on button "button" at bounding box center [634, 338] width 28 height 28
click at [639, 334] on icon "button" at bounding box center [634, 338] width 12 height 14
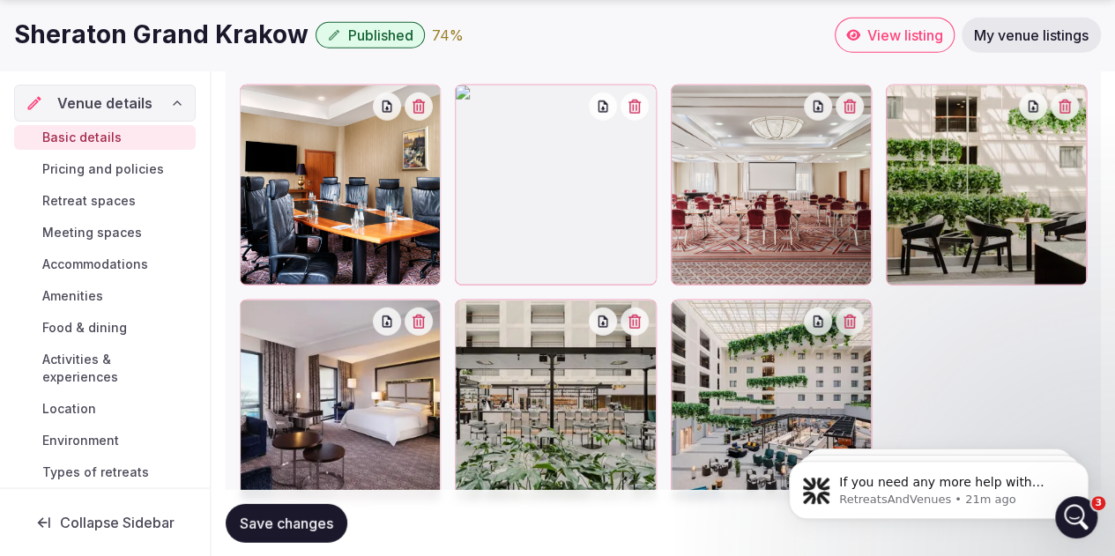
scroll to position [2477, 0]
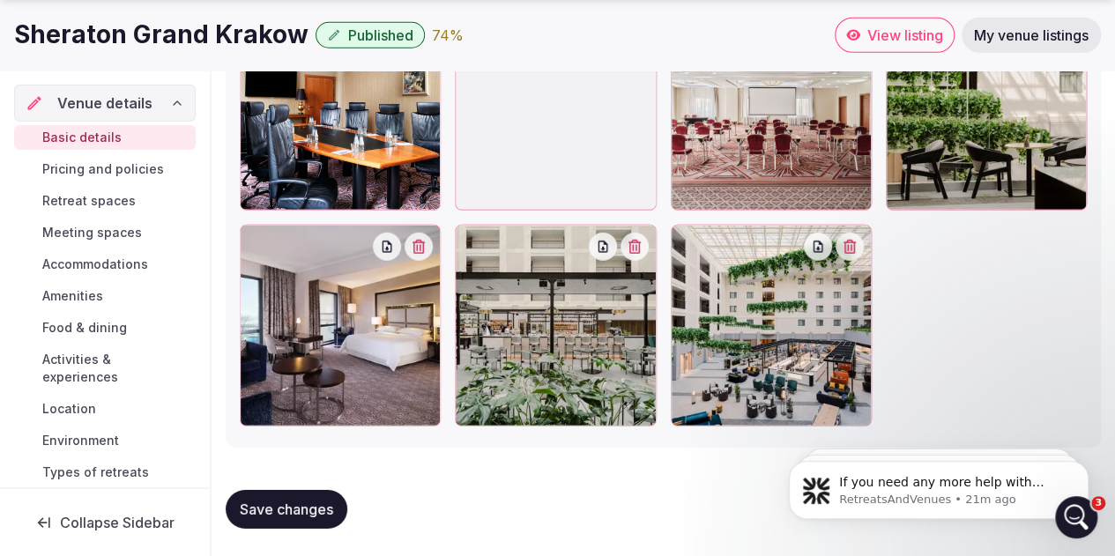
click at [287, 512] on span "Save changes" at bounding box center [286, 509] width 93 height 18
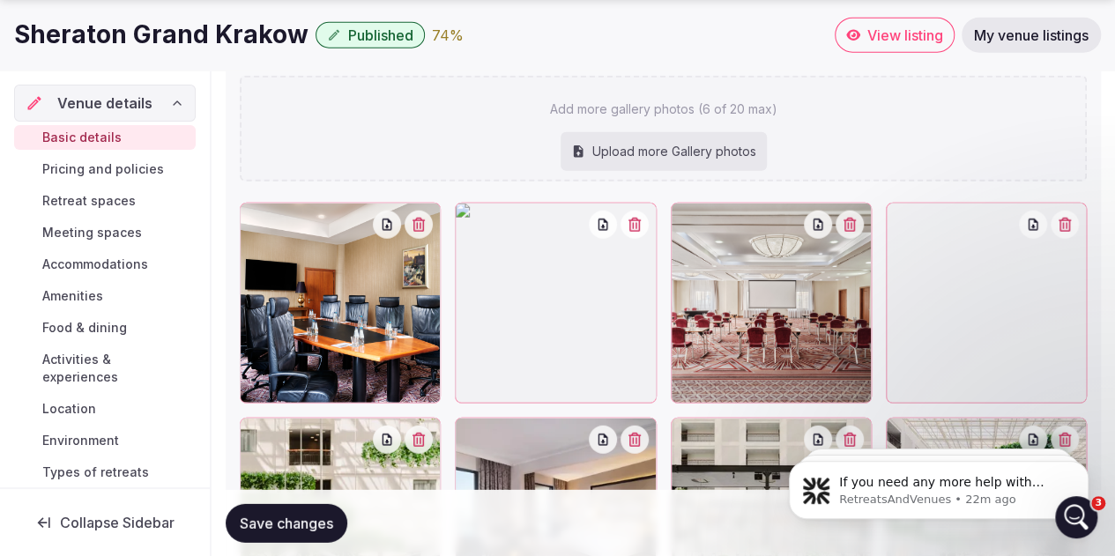
scroll to position [2300, 0]
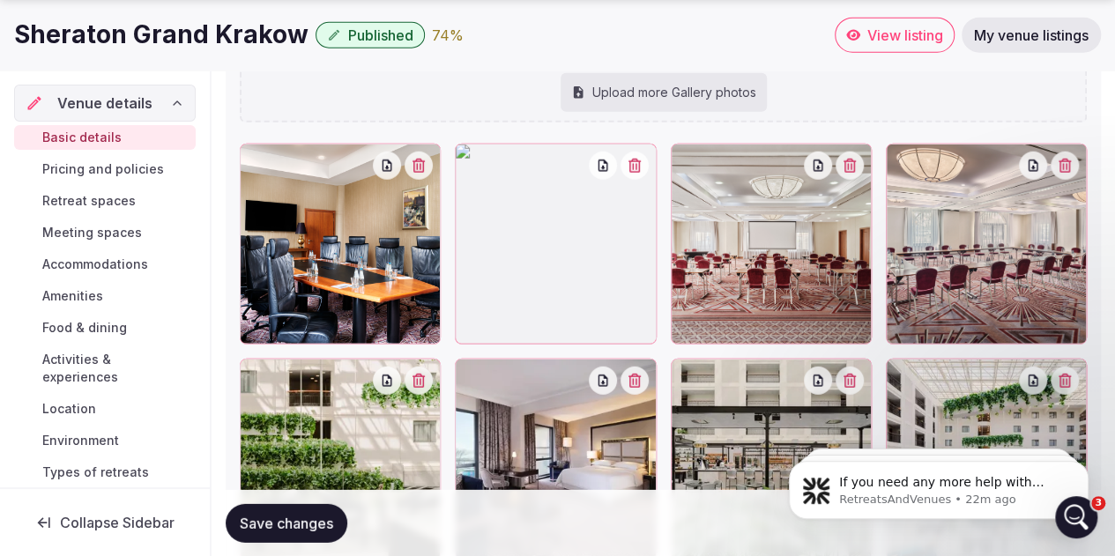
click at [287, 527] on span "Save changes" at bounding box center [286, 523] width 93 height 18
click at [53, 133] on span "Basic details" at bounding box center [81, 138] width 79 height 18
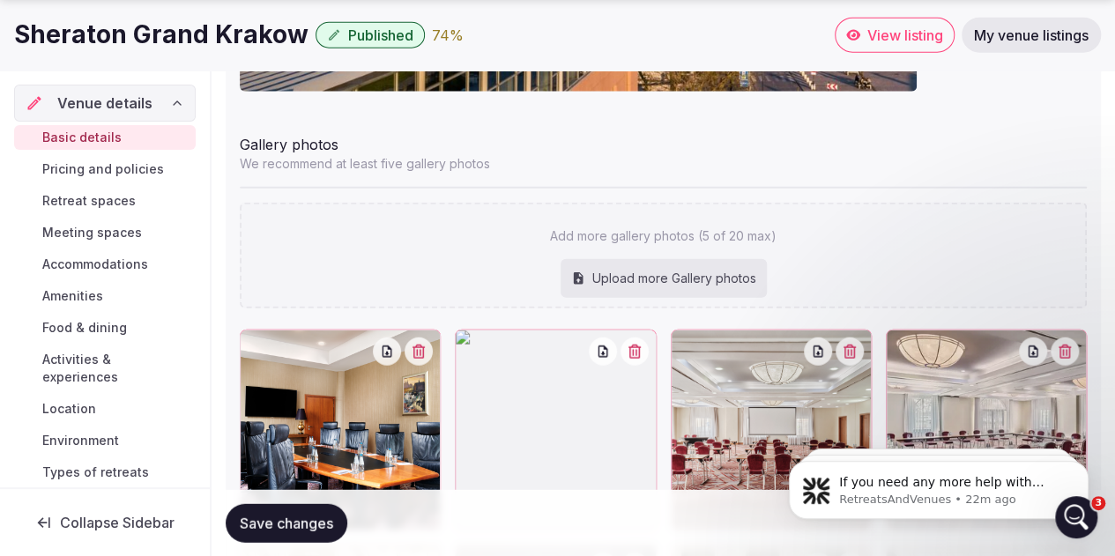
scroll to position [2379, 0]
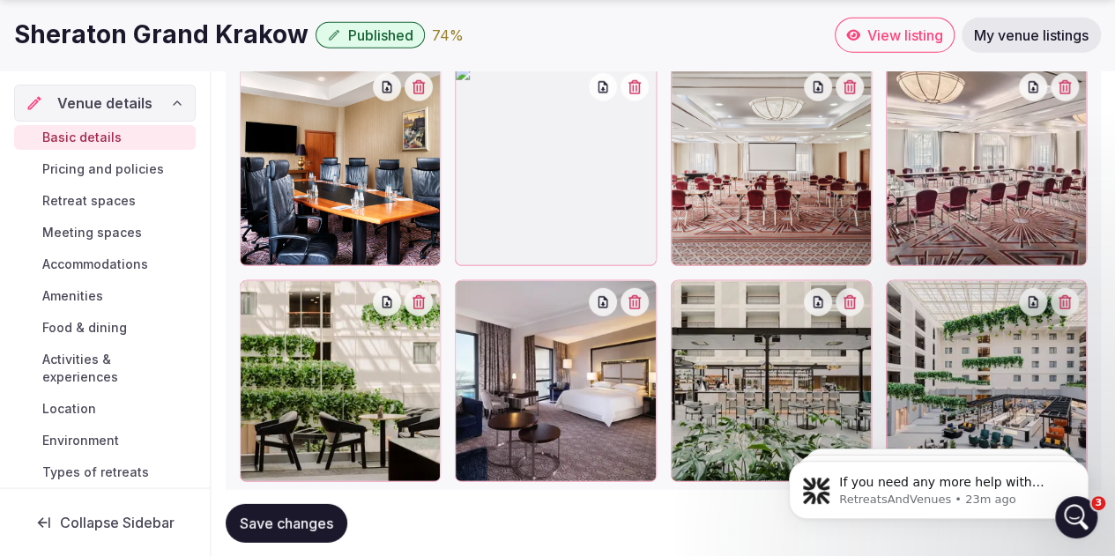
click at [853, 85] on icon "button" at bounding box center [849, 87] width 14 height 14
drag, startPoint x: 855, startPoint y: 82, endPoint x: 845, endPoint y: 83, distance: 9.7
click at [846, 84] on icon "button" at bounding box center [849, 87] width 14 height 14
click at [819, 86] on icon "button" at bounding box center [818, 87] width 14 height 14
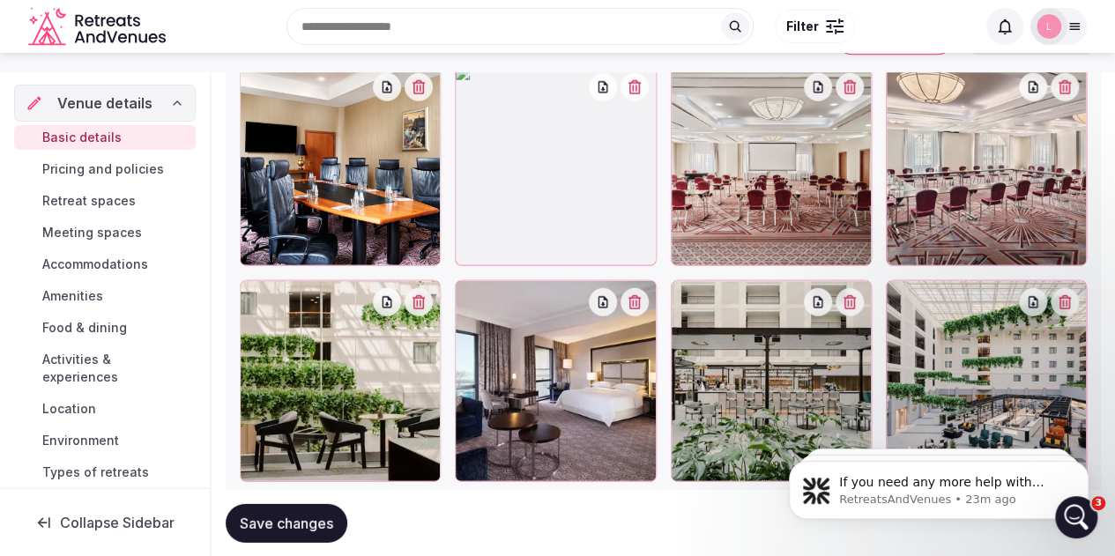
click at [692, 33] on div "Upload more Gallery photos" at bounding box center [663, 14] width 206 height 39
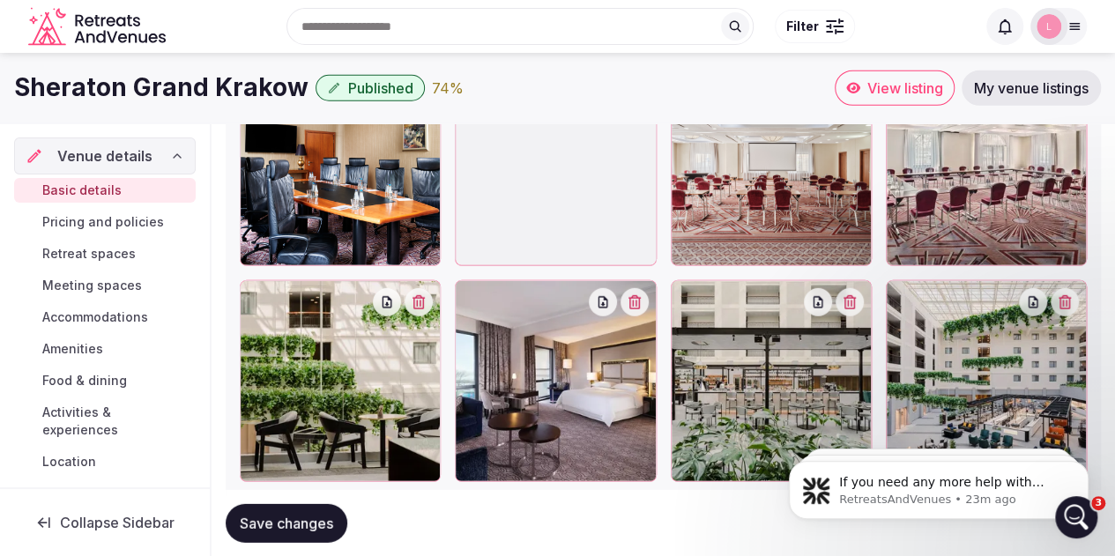
scroll to position [2026, 0]
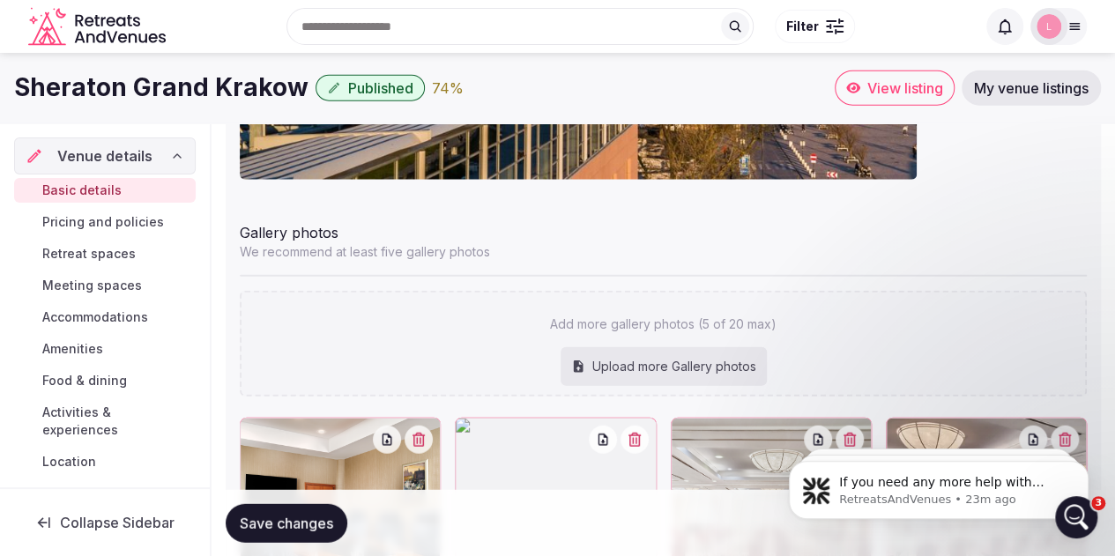
type input "**********"
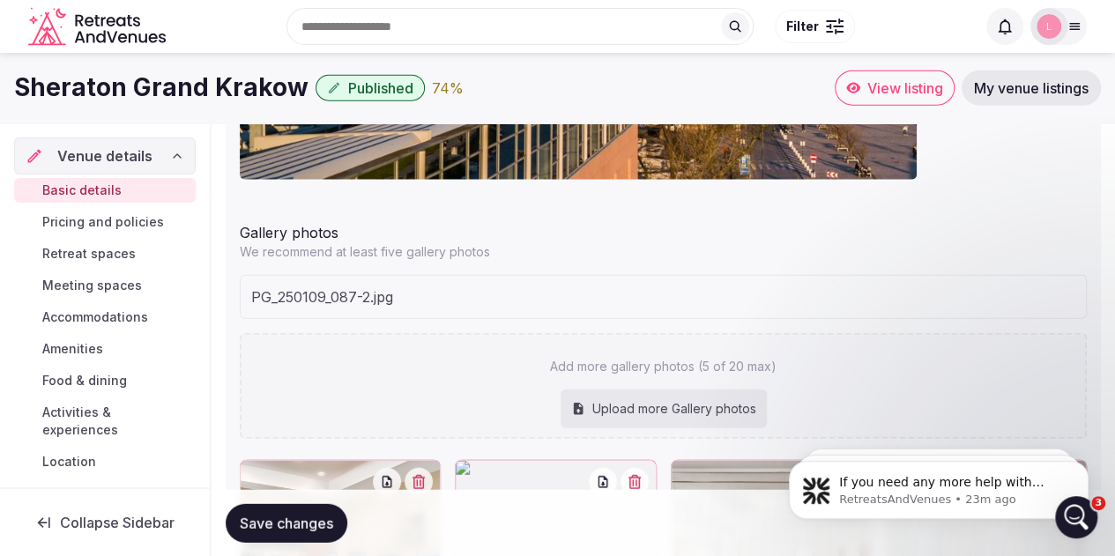
click at [275, 531] on button "Save changes" at bounding box center [287, 522] width 122 height 39
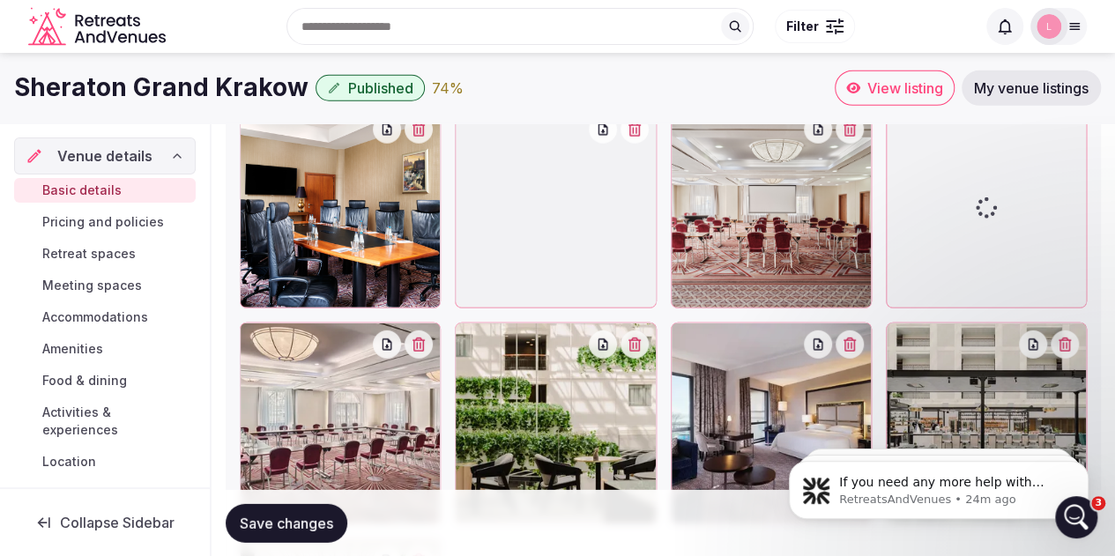
scroll to position [2203, 0]
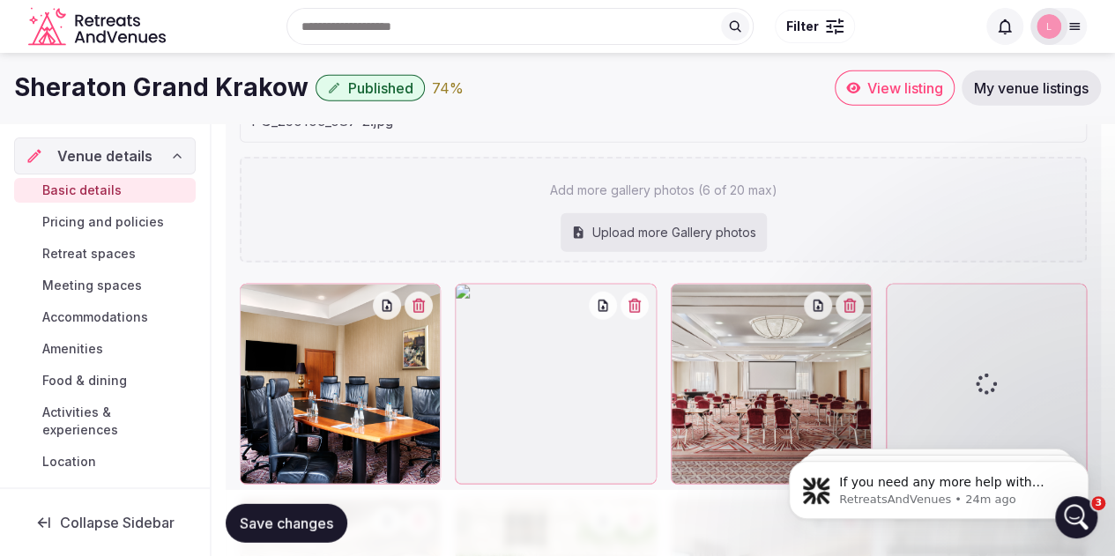
click at [700, 241] on div "Upload more Gallery photos" at bounding box center [663, 232] width 206 height 39
type input "**********"
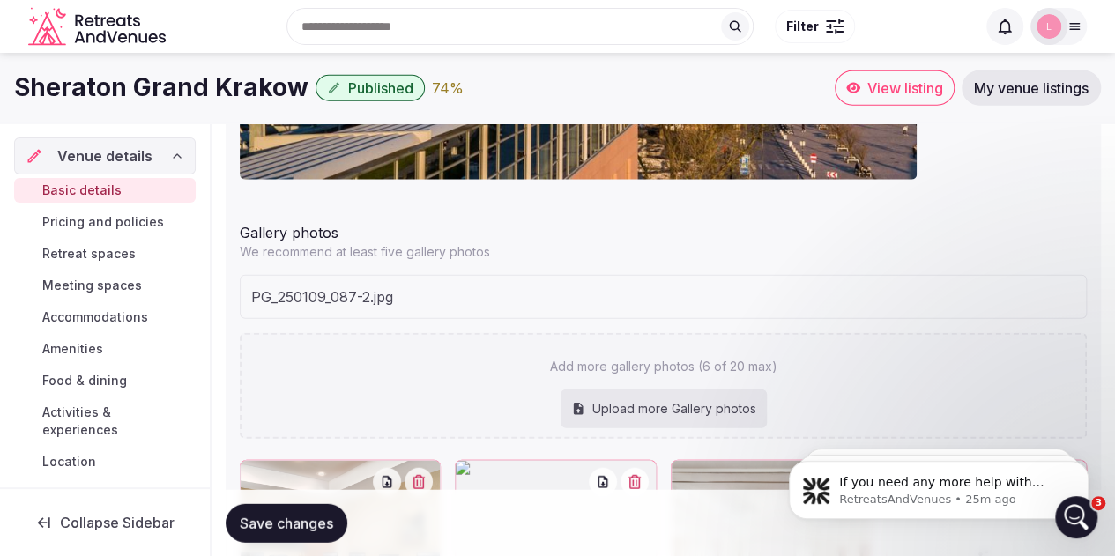
scroll to position [1938, 0]
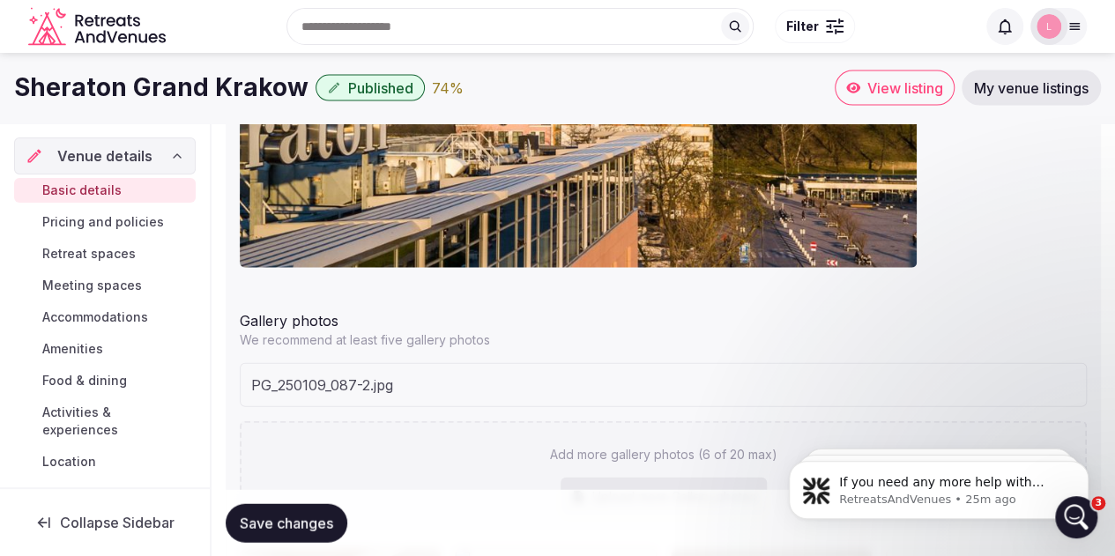
click at [254, 503] on button "Save changes" at bounding box center [287, 522] width 122 height 39
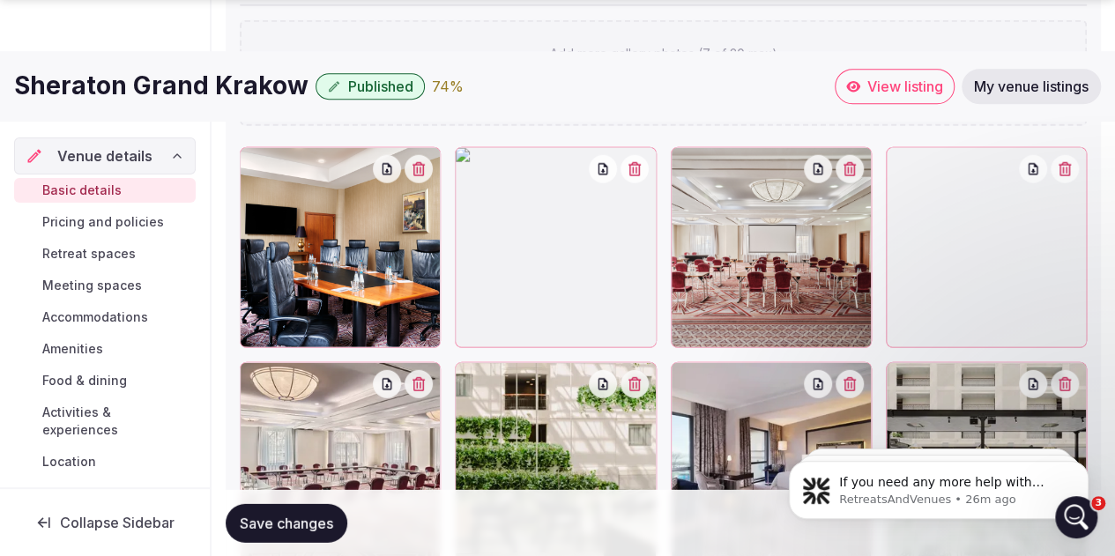
scroll to position [2649, 0]
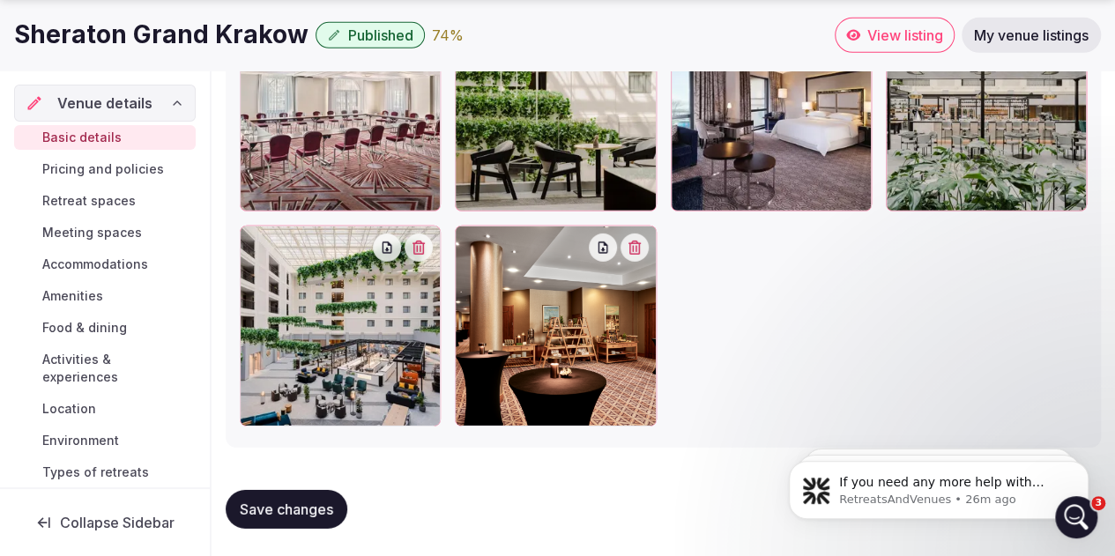
click at [639, 246] on icon "button" at bounding box center [634, 248] width 12 height 14
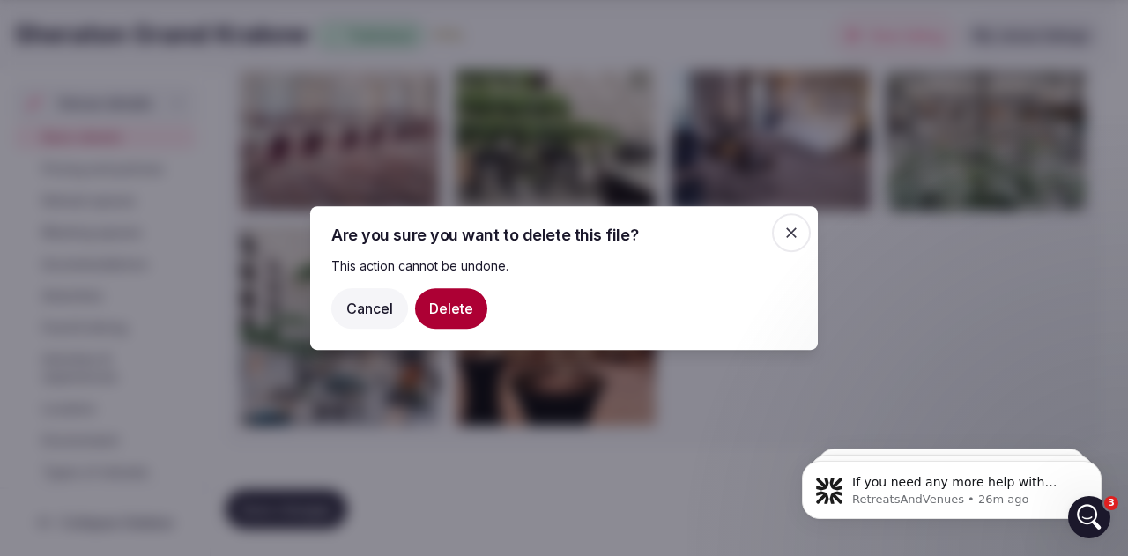
click at [460, 306] on button "Delete" at bounding box center [451, 308] width 72 height 41
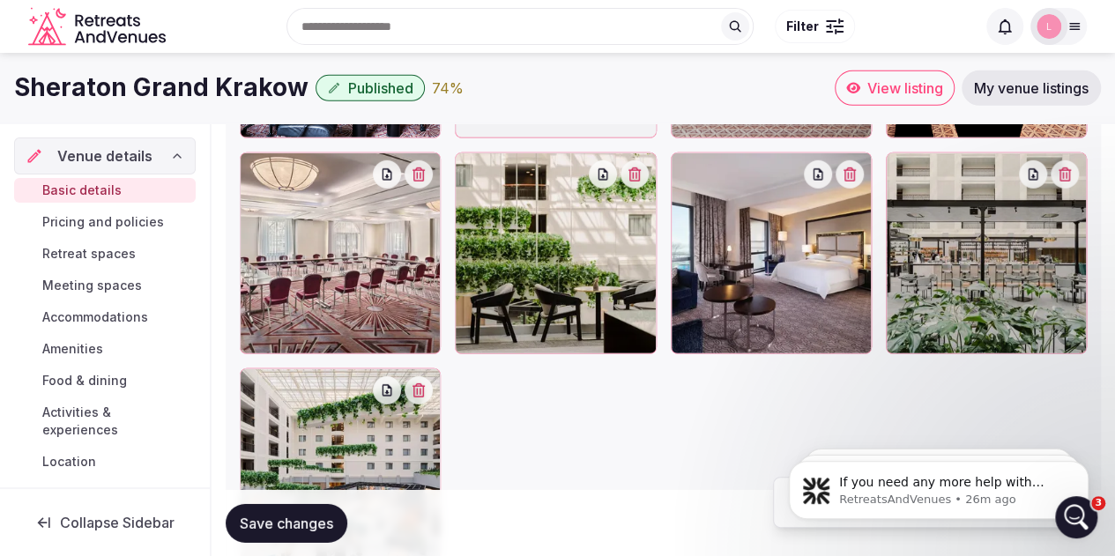
scroll to position [2121, 0]
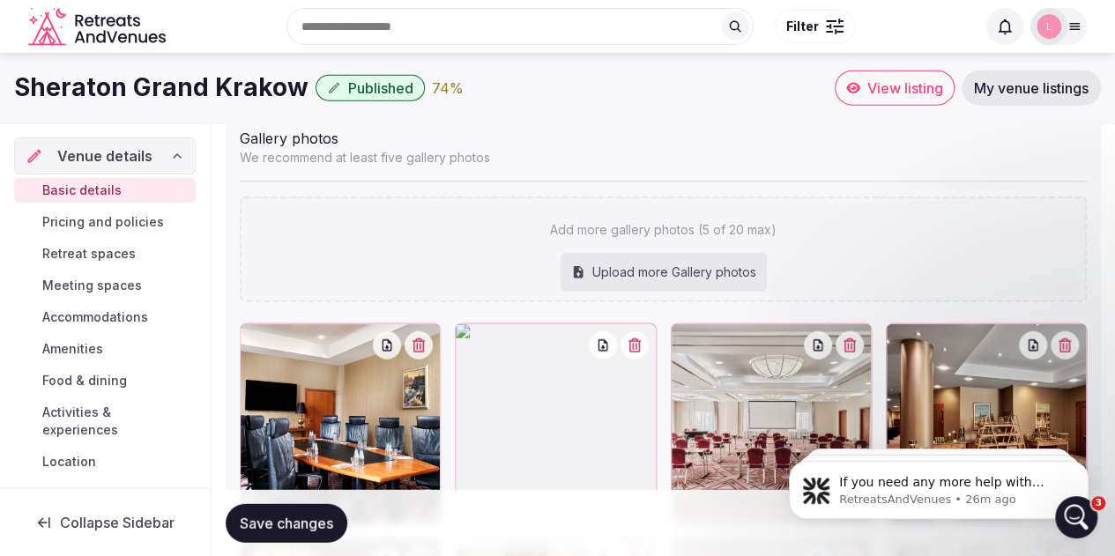
click at [649, 267] on div "Upload more Gallery photos" at bounding box center [663, 272] width 206 height 39
type input "**********"
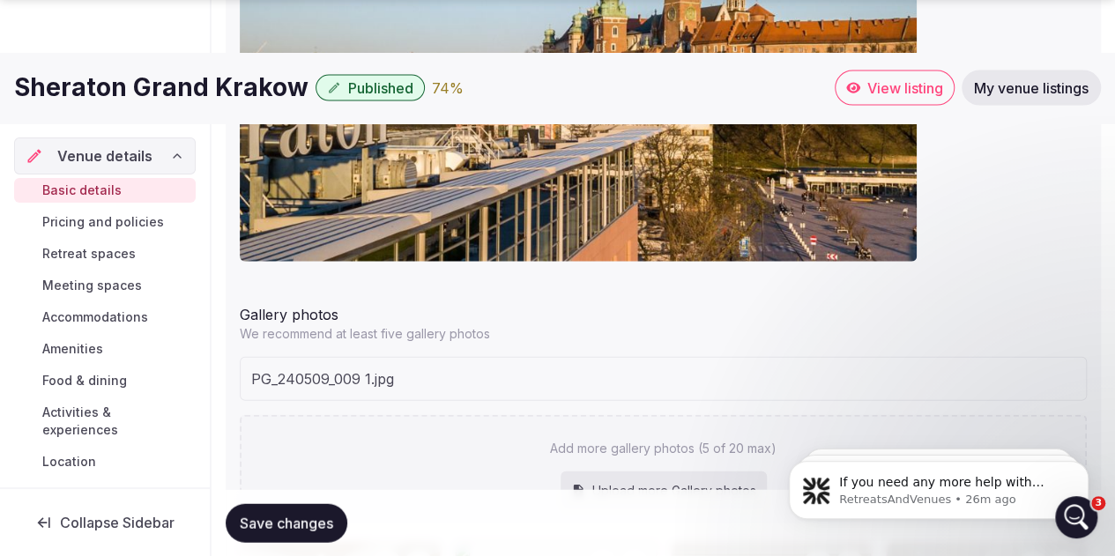
scroll to position [2209, 0]
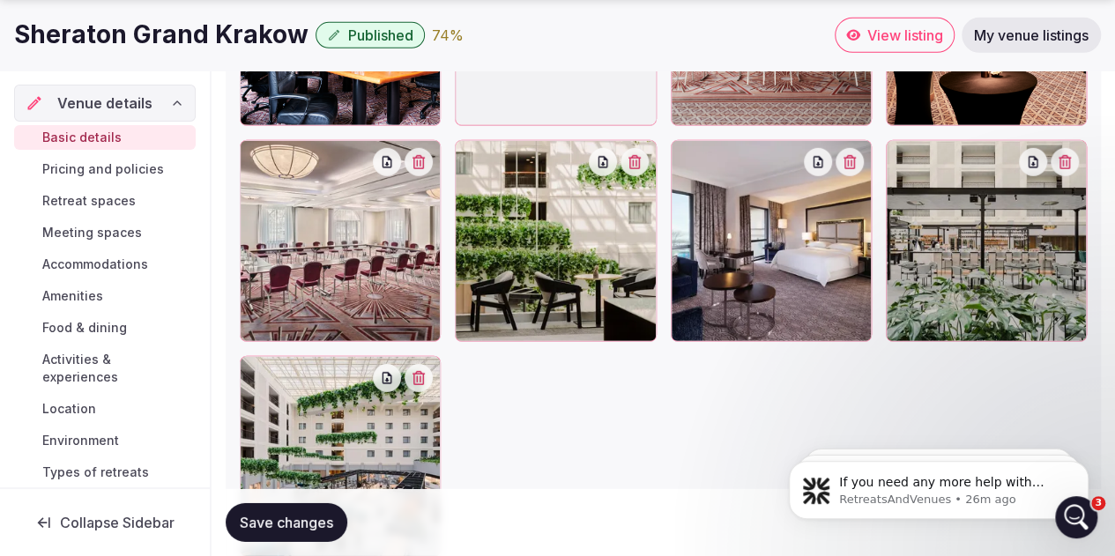
click at [321, 515] on span "Save changes" at bounding box center [286, 523] width 93 height 18
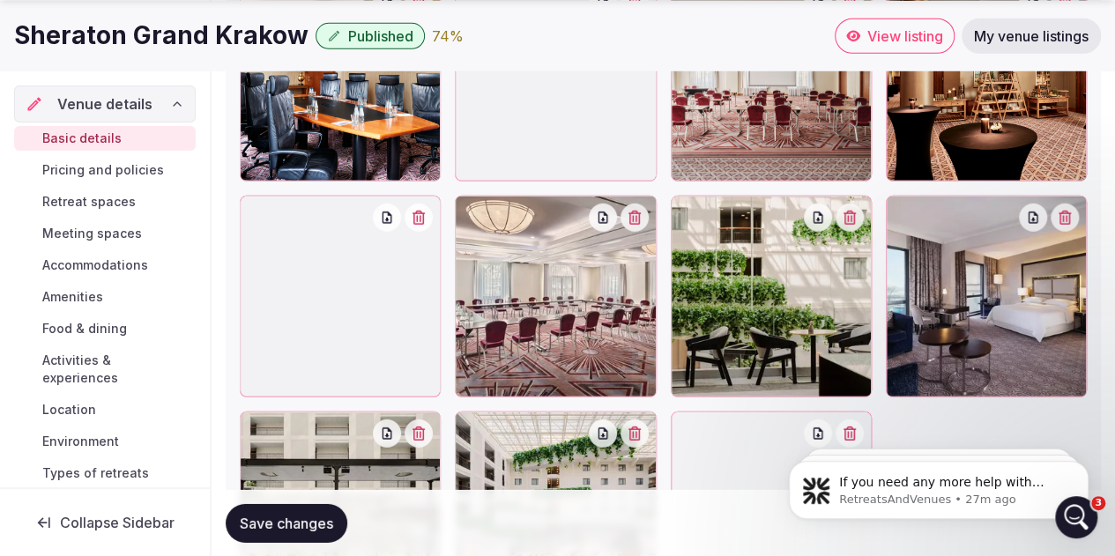
scroll to position [2561, 0]
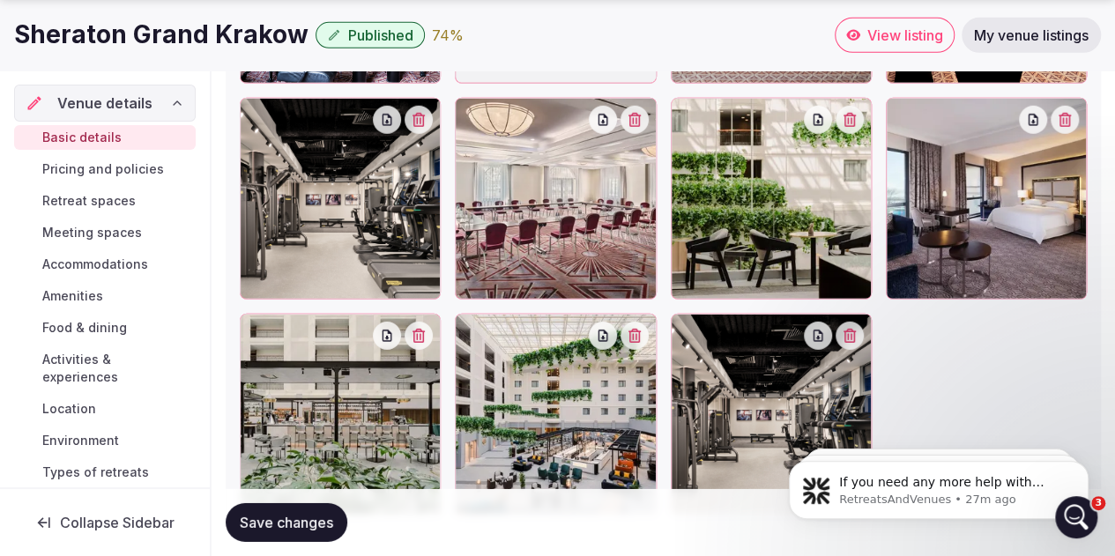
click at [855, 337] on icon "button" at bounding box center [849, 336] width 14 height 14
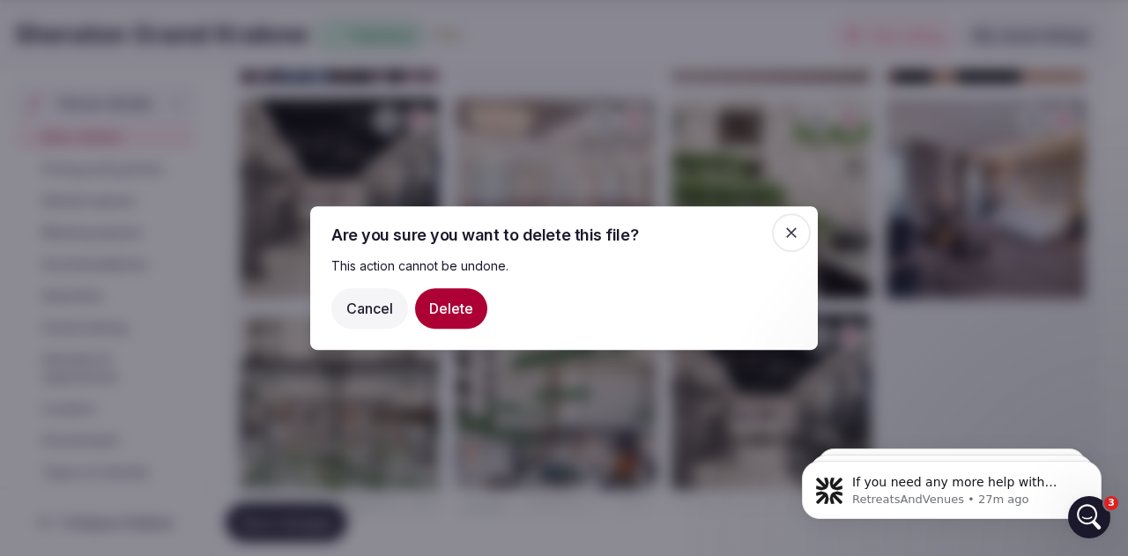
click at [440, 303] on button "Delete" at bounding box center [451, 308] width 72 height 41
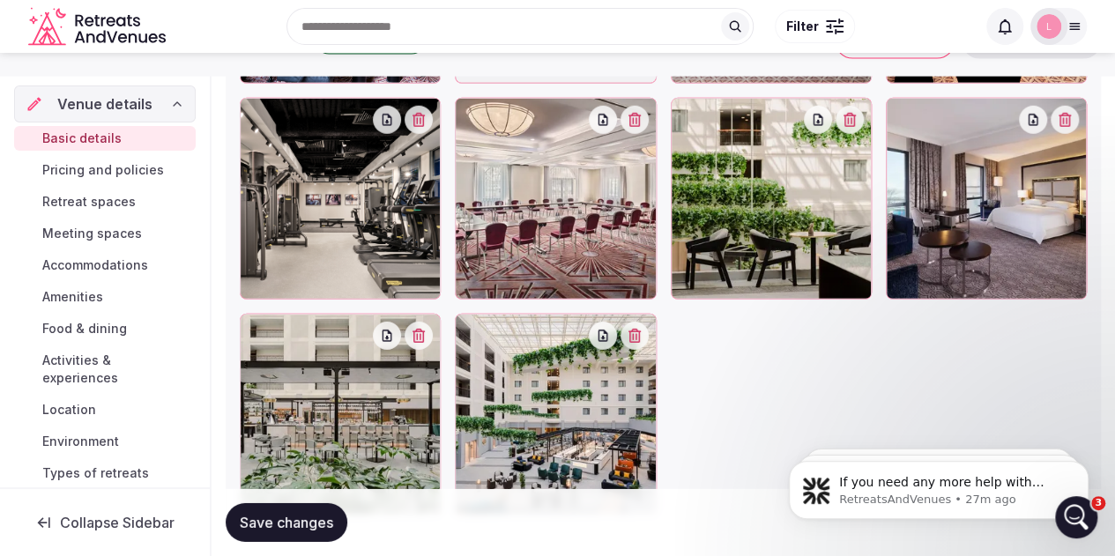
scroll to position [2385, 0]
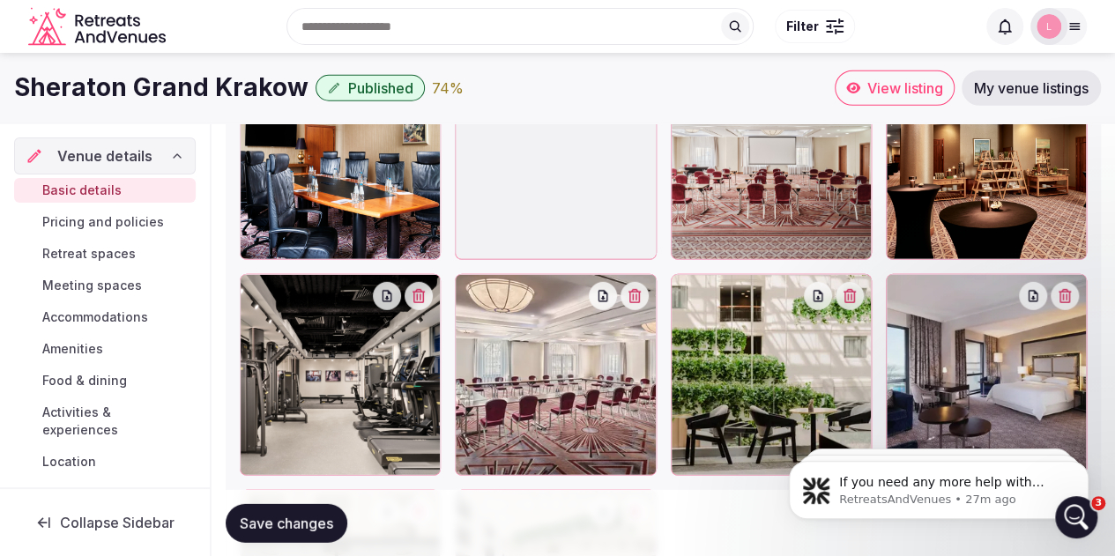
click at [700, 27] on div "Upload more Gallery photos" at bounding box center [663, 8] width 206 height 39
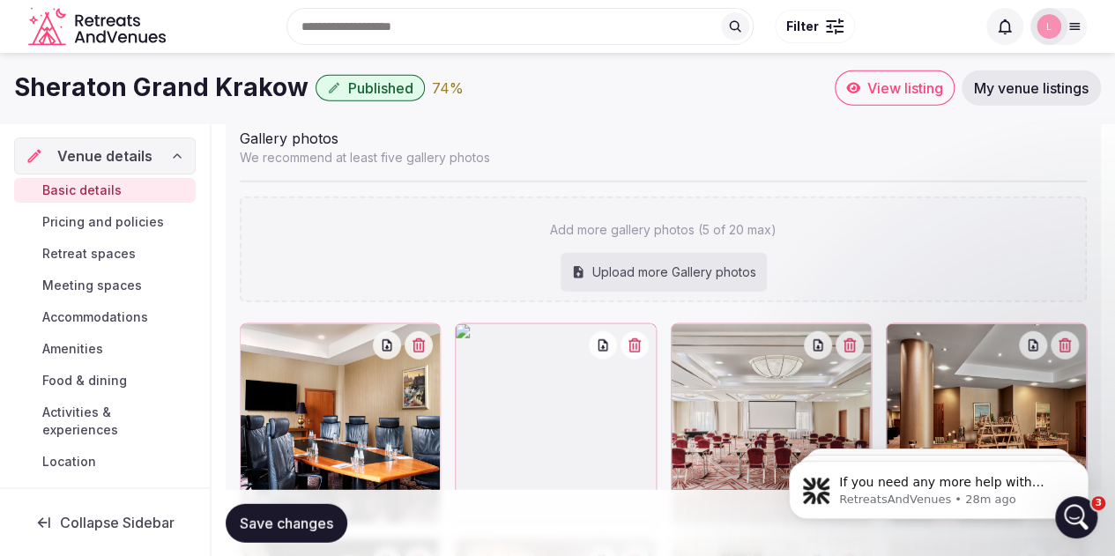
type input "**********"
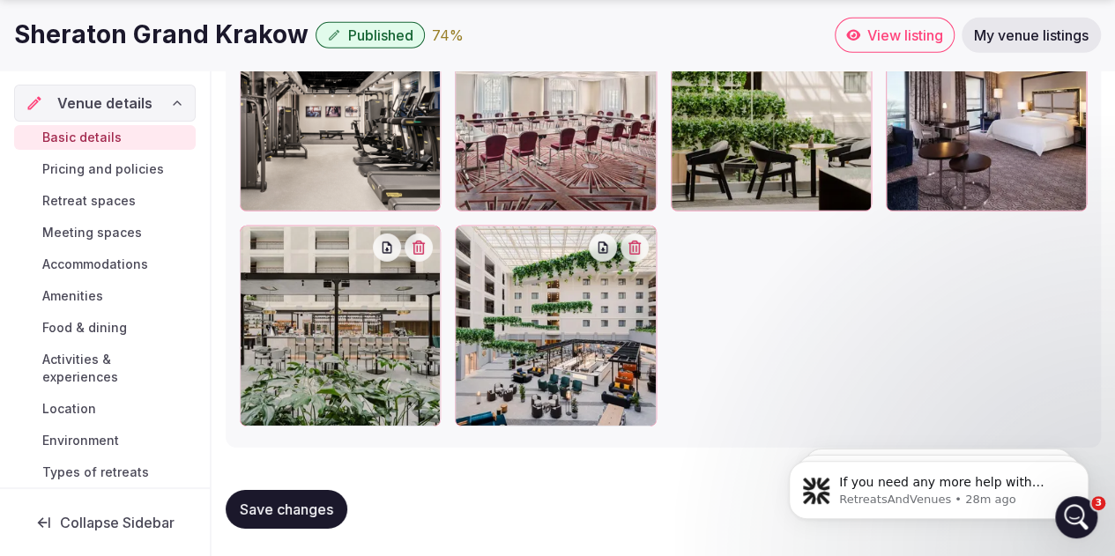
scroll to position [2333, 0]
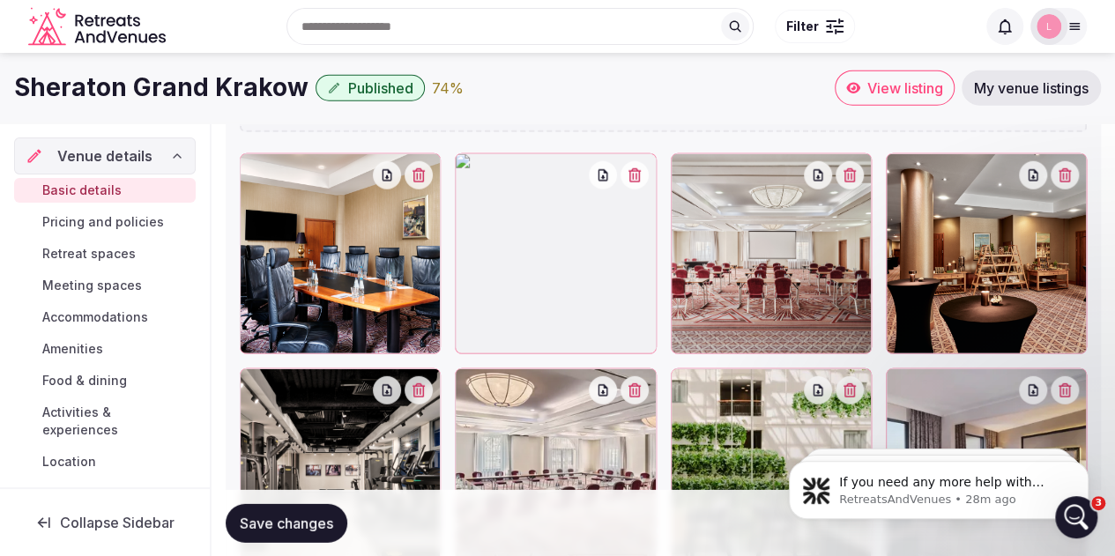
click at [306, 524] on span "Save changes" at bounding box center [286, 523] width 93 height 18
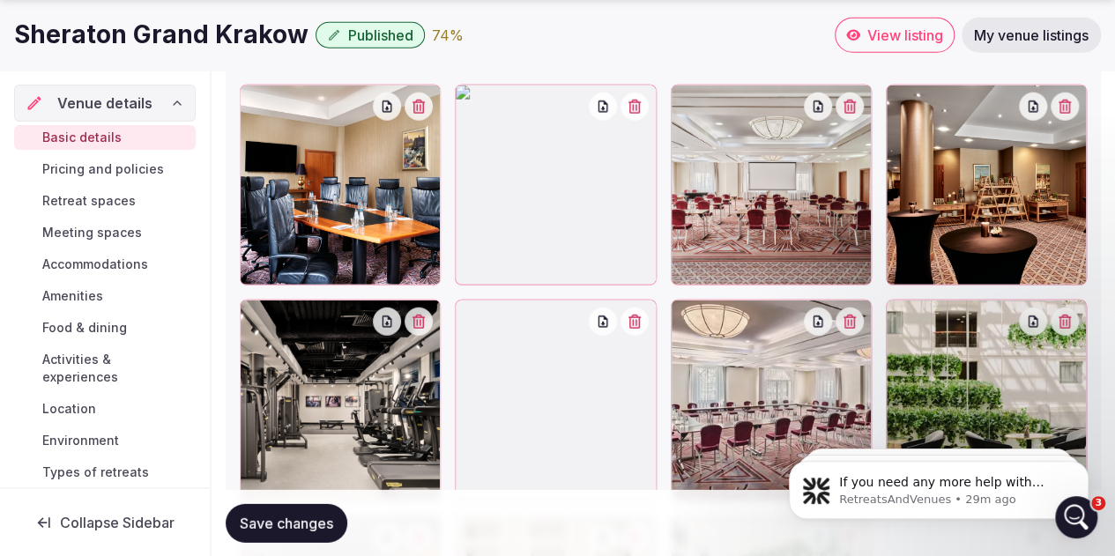
scroll to position [2649, 0]
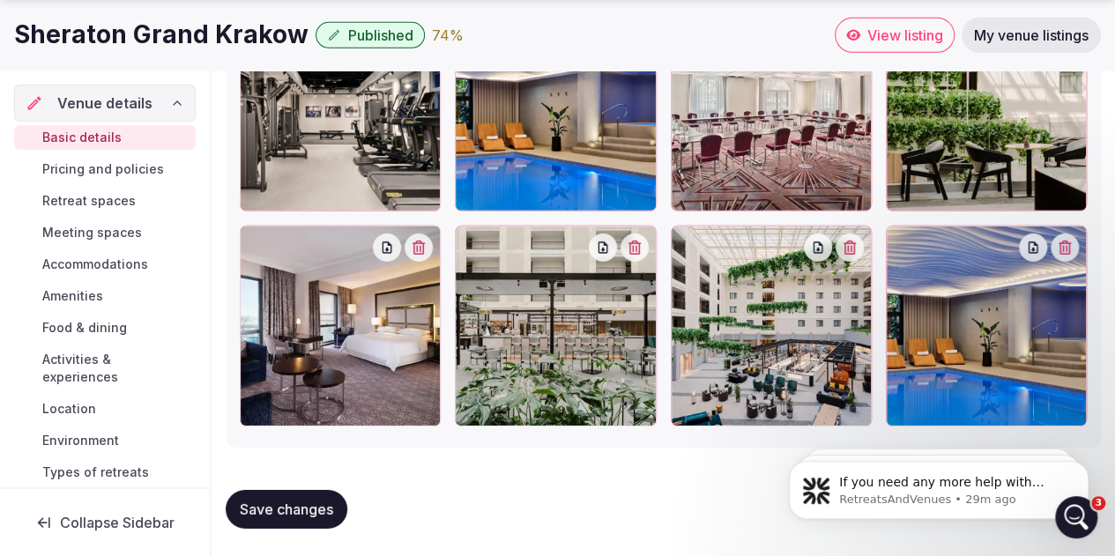
click at [1072, 256] on button "button" at bounding box center [1064, 247] width 28 height 28
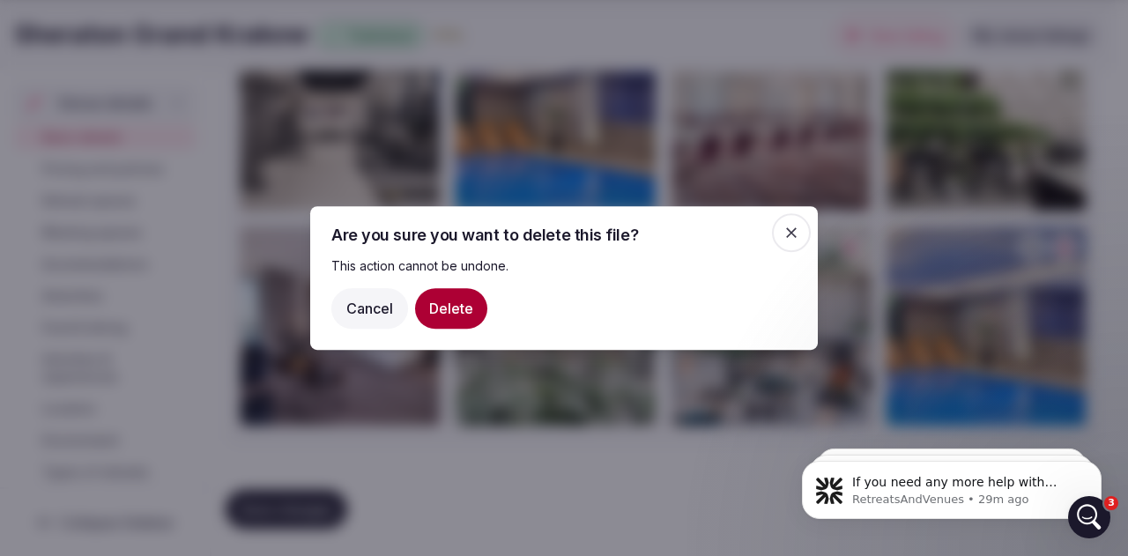
click at [442, 306] on button "Delete" at bounding box center [451, 308] width 72 height 41
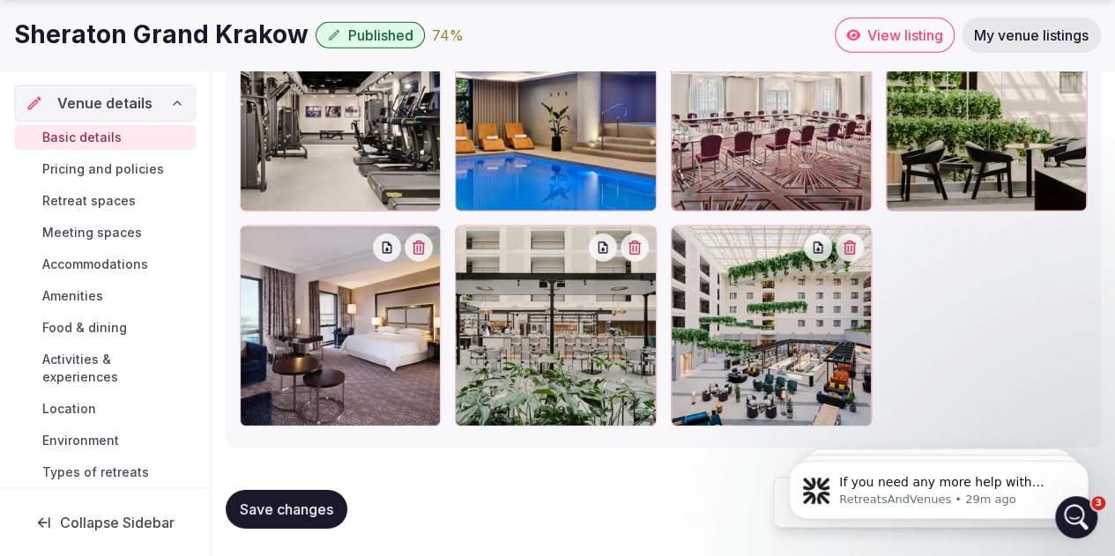
click at [314, 508] on span "Save changes" at bounding box center [286, 509] width 93 height 18
click at [315, 501] on span "Save changes" at bounding box center [286, 509] width 93 height 18
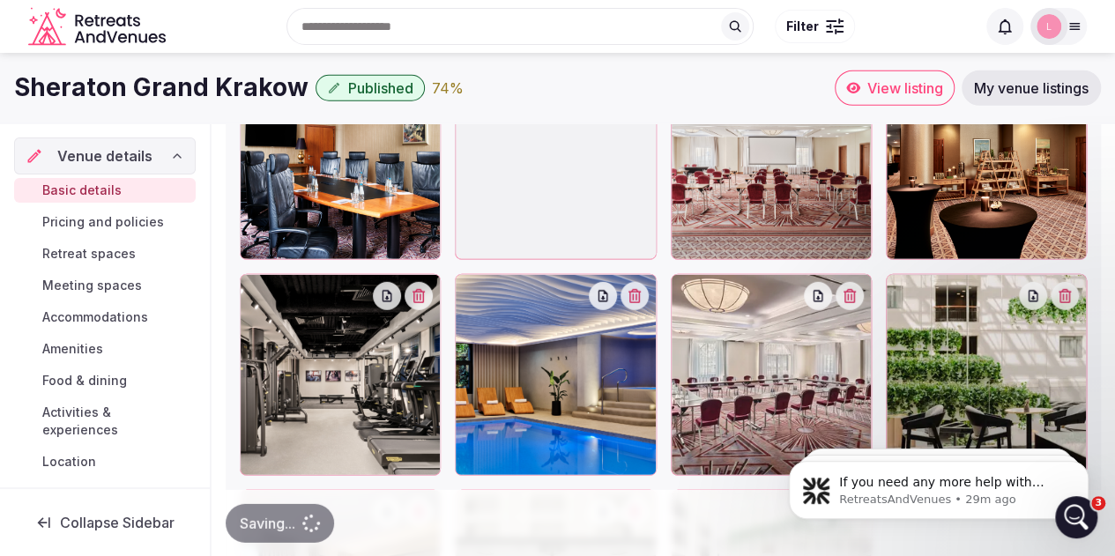
scroll to position [2033, 0]
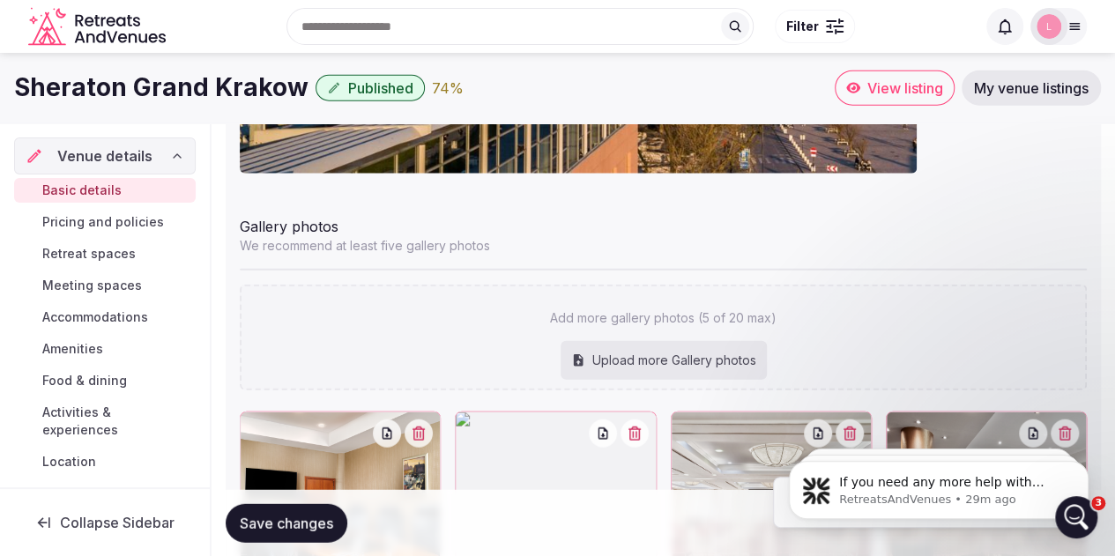
click at [318, 515] on span "Save changes" at bounding box center [286, 523] width 93 height 18
click at [696, 360] on div "Upload more Gallery photos" at bounding box center [663, 360] width 206 height 39
type input "**********"
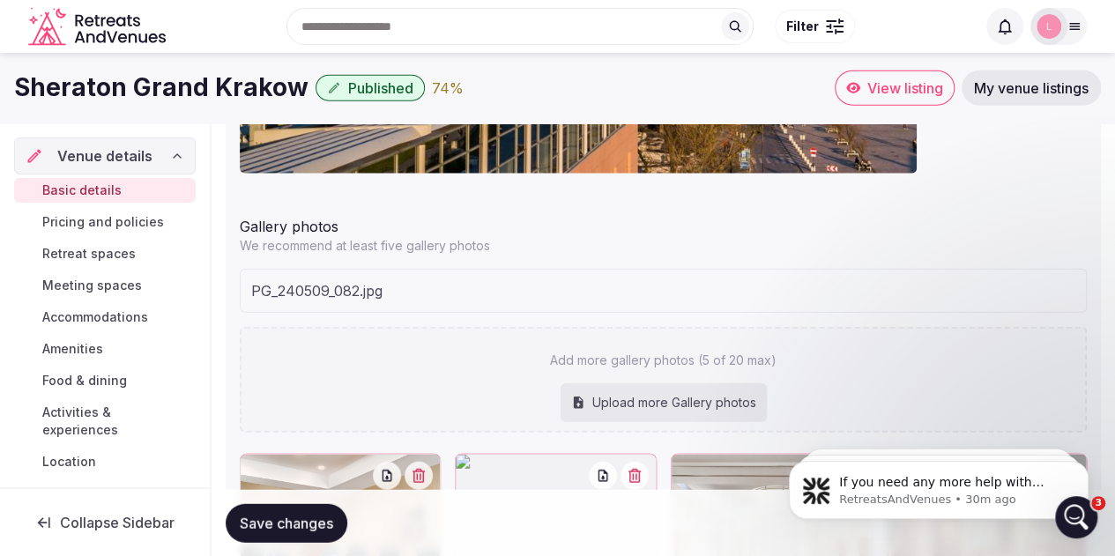
click at [650, 399] on div "Upload more Gallery photos" at bounding box center [663, 402] width 206 height 39
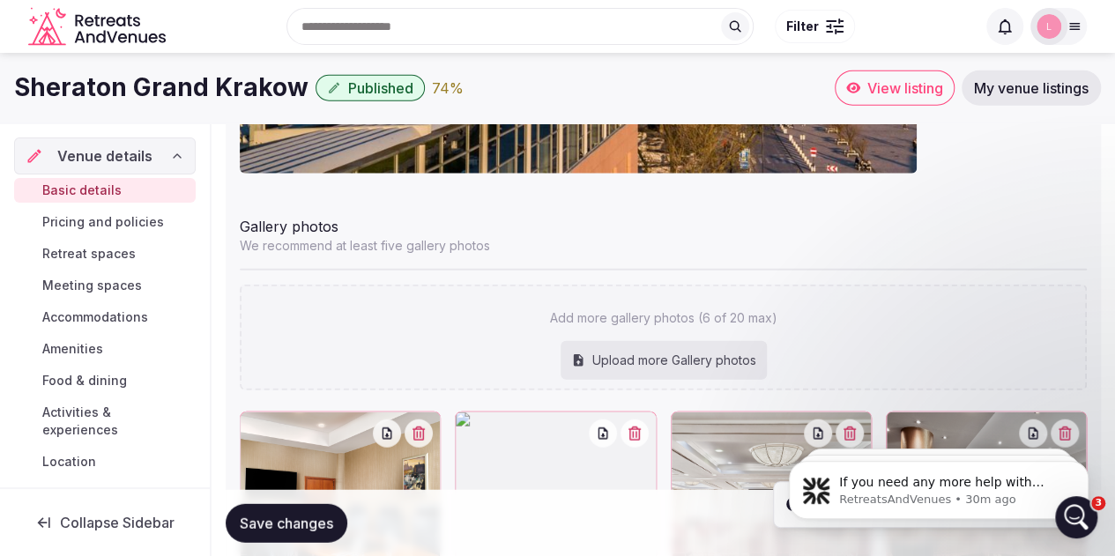
type input "**********"
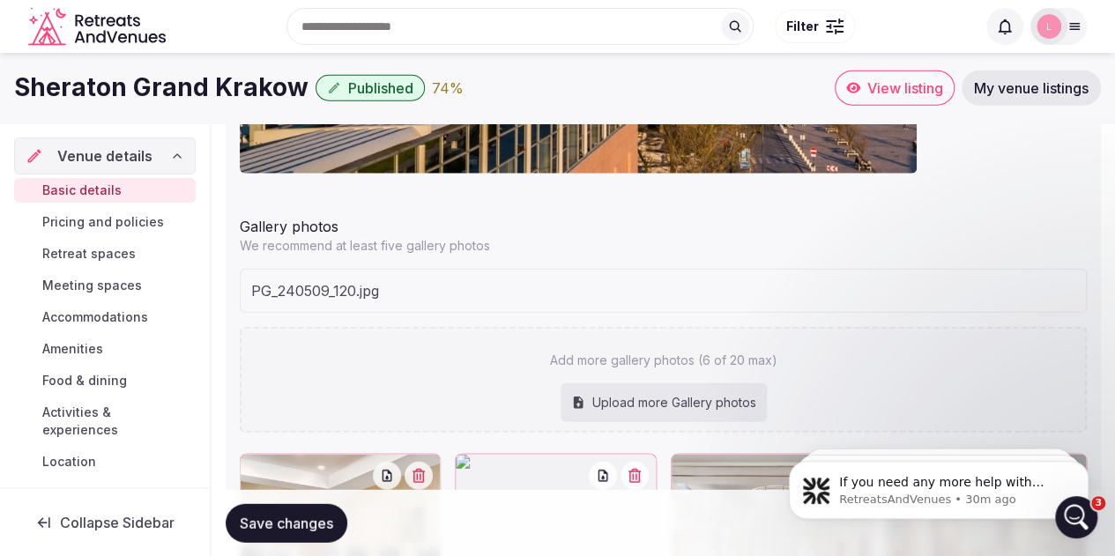
click at [274, 521] on span "Save changes" at bounding box center [286, 523] width 93 height 18
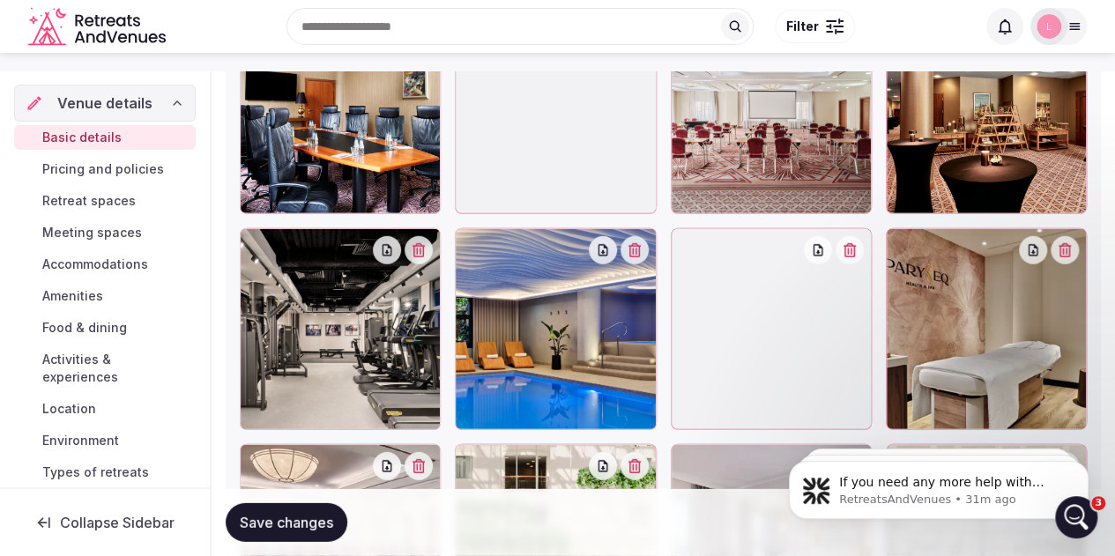
scroll to position [2473, 0]
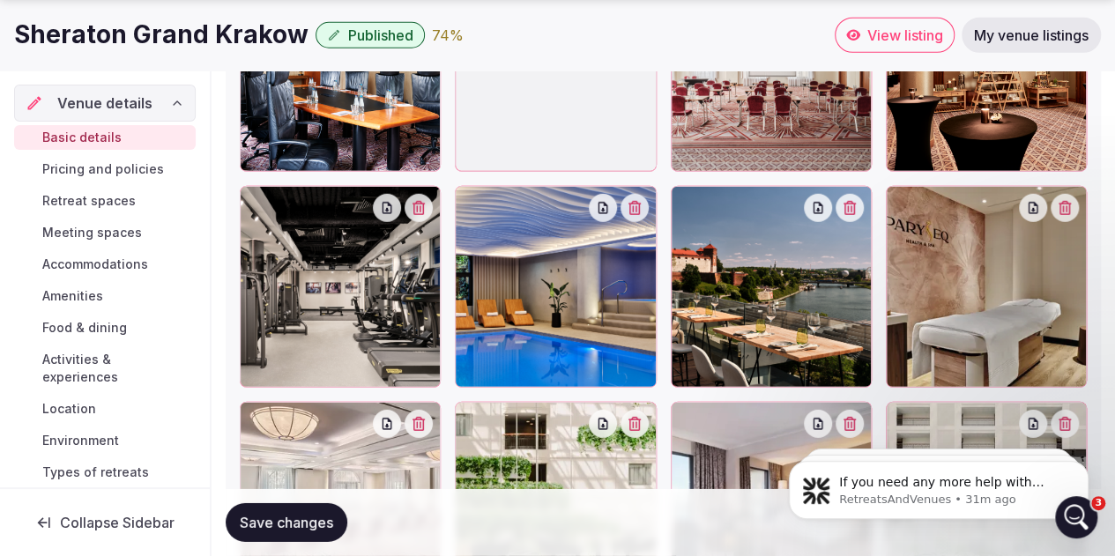
click at [307, 526] on span "Save changes" at bounding box center [286, 523] width 93 height 18
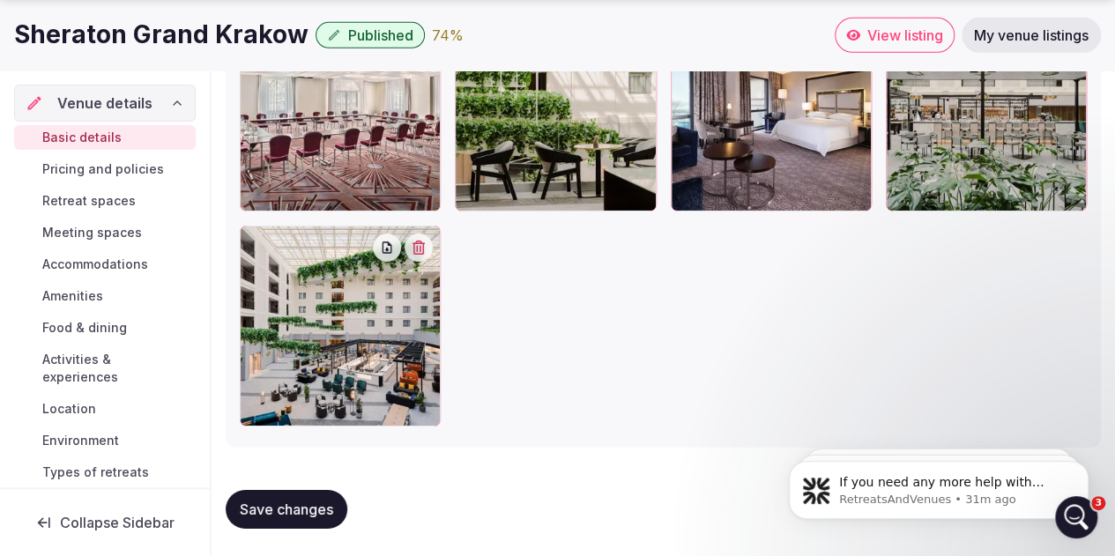
scroll to position [2248, 0]
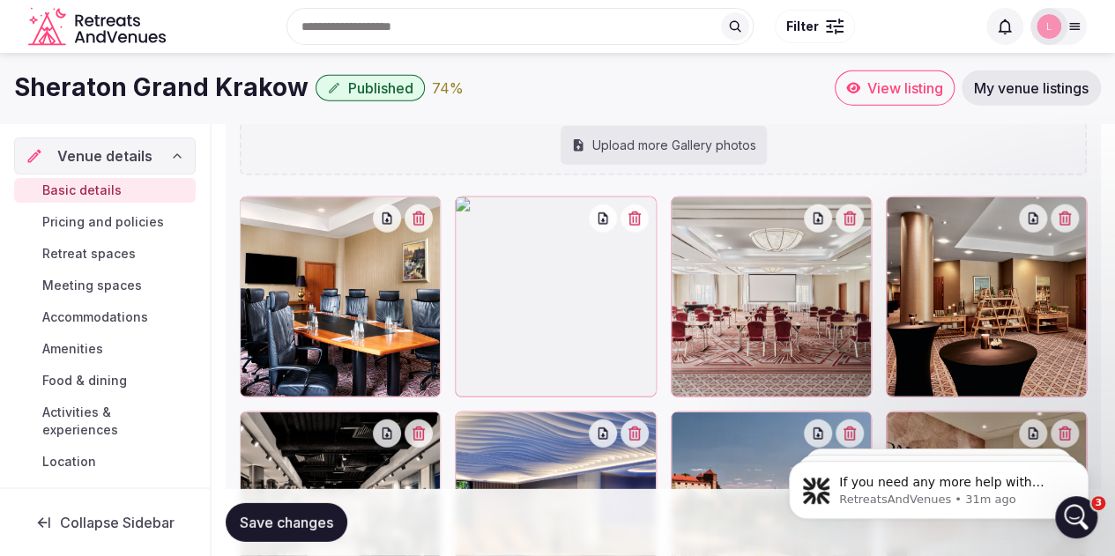
click at [623, 144] on div "Upload more Gallery photos" at bounding box center [663, 145] width 206 height 39
type input "**********"
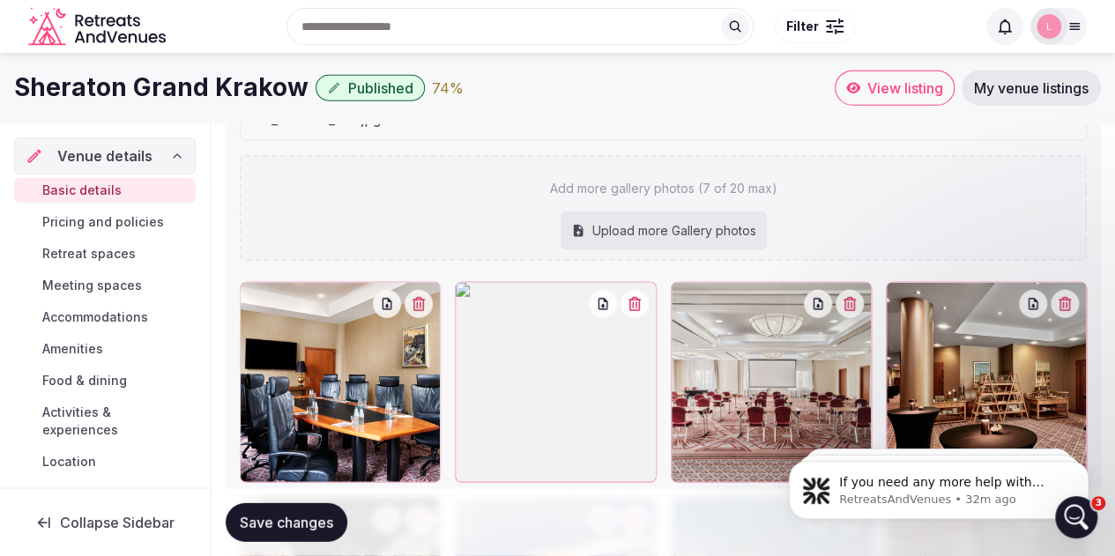
scroll to position [1983, 0]
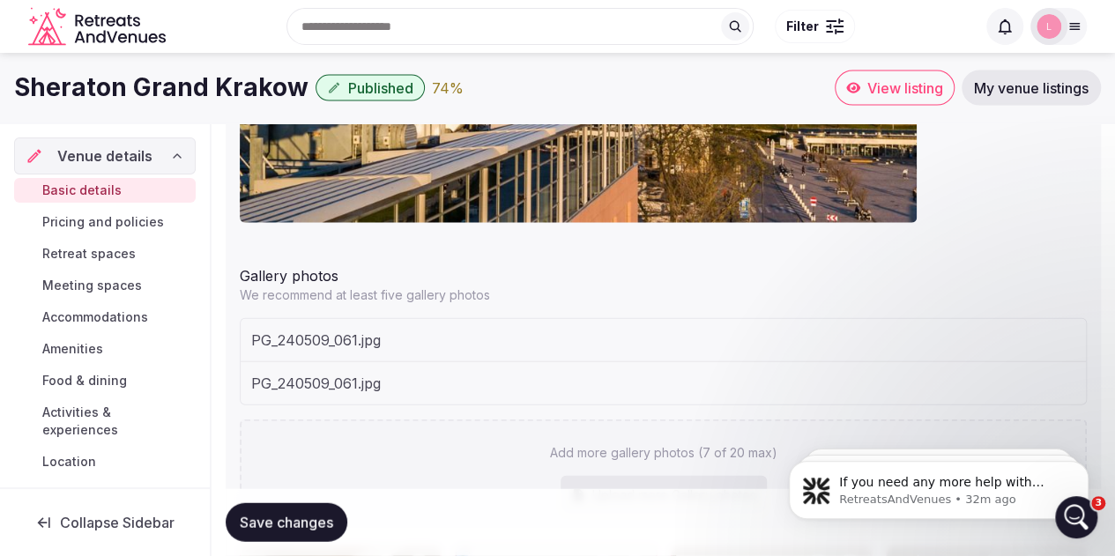
click at [315, 517] on span "Save changes" at bounding box center [286, 523] width 93 height 18
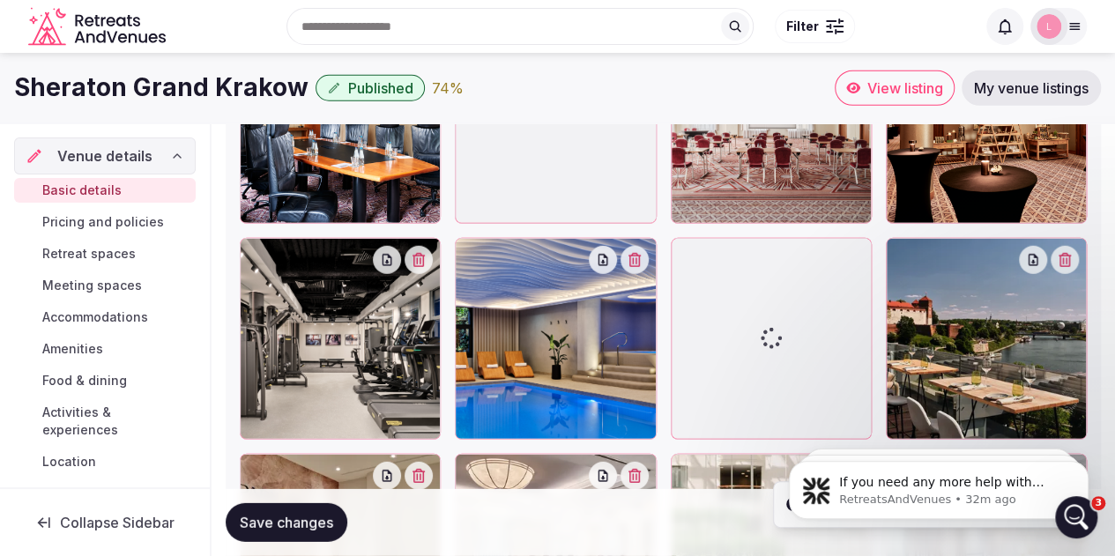
scroll to position [2336, 0]
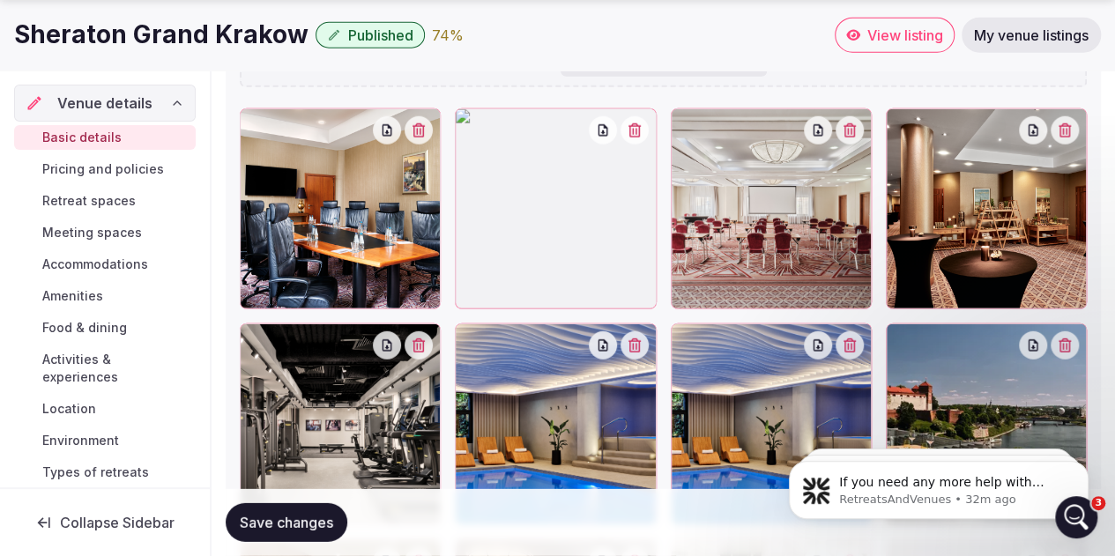
click at [854, 331] on button "button" at bounding box center [849, 345] width 28 height 28
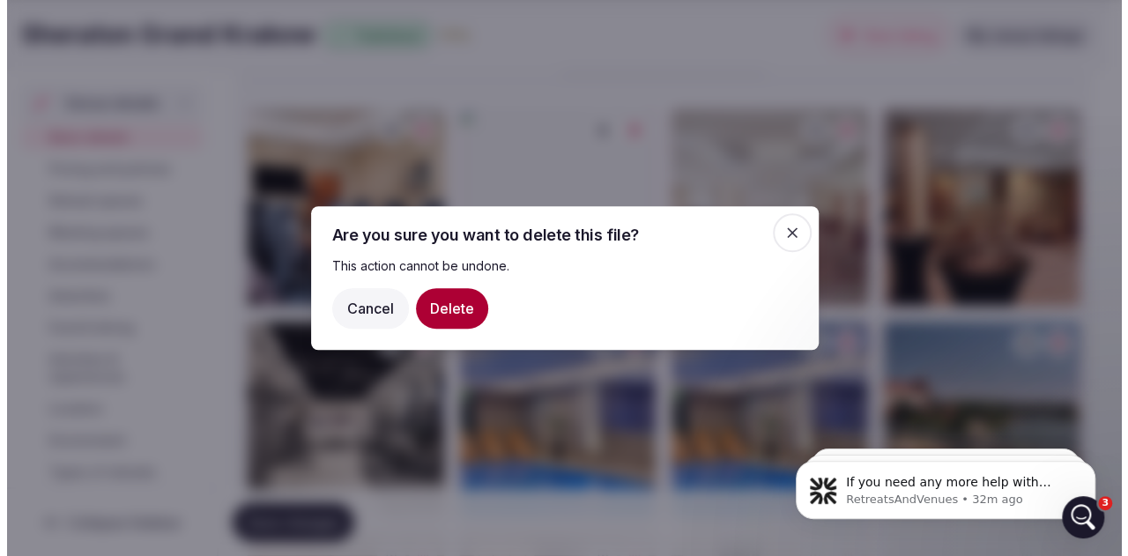
scroll to position [2512, 0]
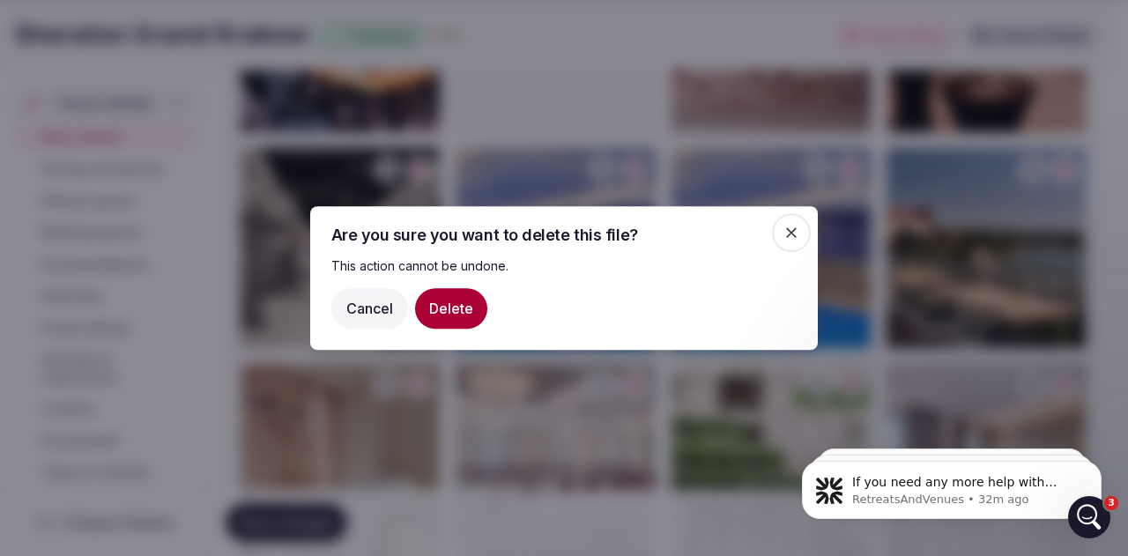
click at [855, 161] on div at bounding box center [564, 278] width 1128 height 556
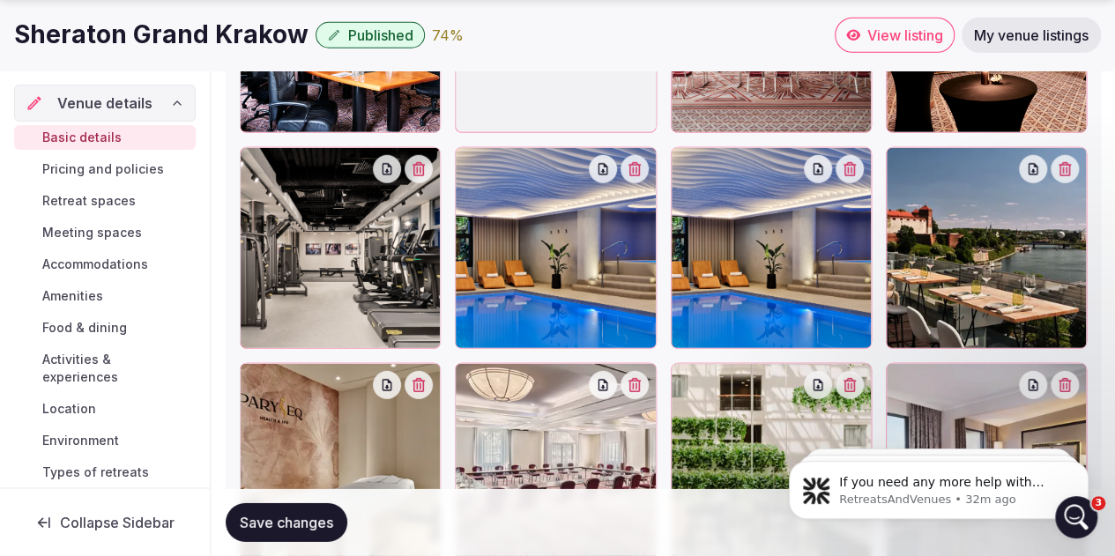
click at [851, 163] on icon "button" at bounding box center [849, 169] width 12 height 14
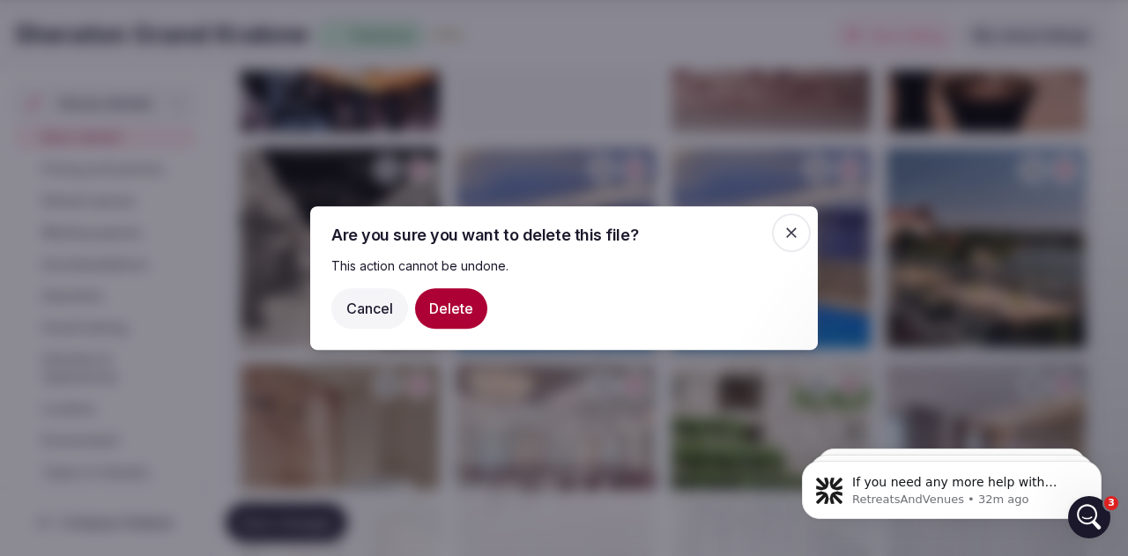
click at [459, 304] on button "Delete" at bounding box center [451, 308] width 72 height 41
click at [461, 306] on button "Delete" at bounding box center [451, 308] width 72 height 41
click at [803, 241] on span "button" at bounding box center [791, 232] width 39 height 39
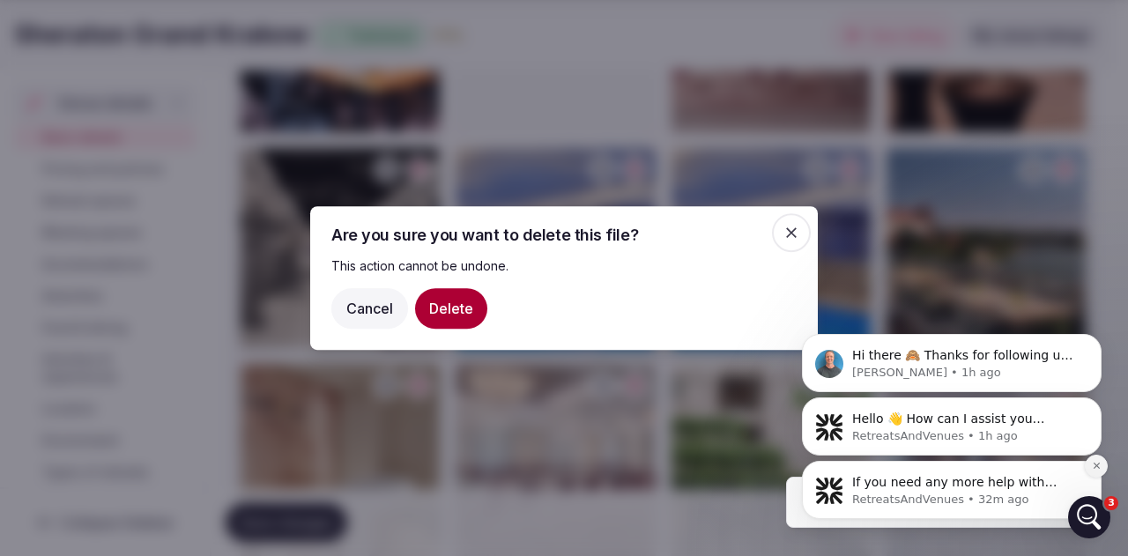
click at [1098, 464] on icon "Dismiss notification" at bounding box center [1096, 466] width 6 height 6
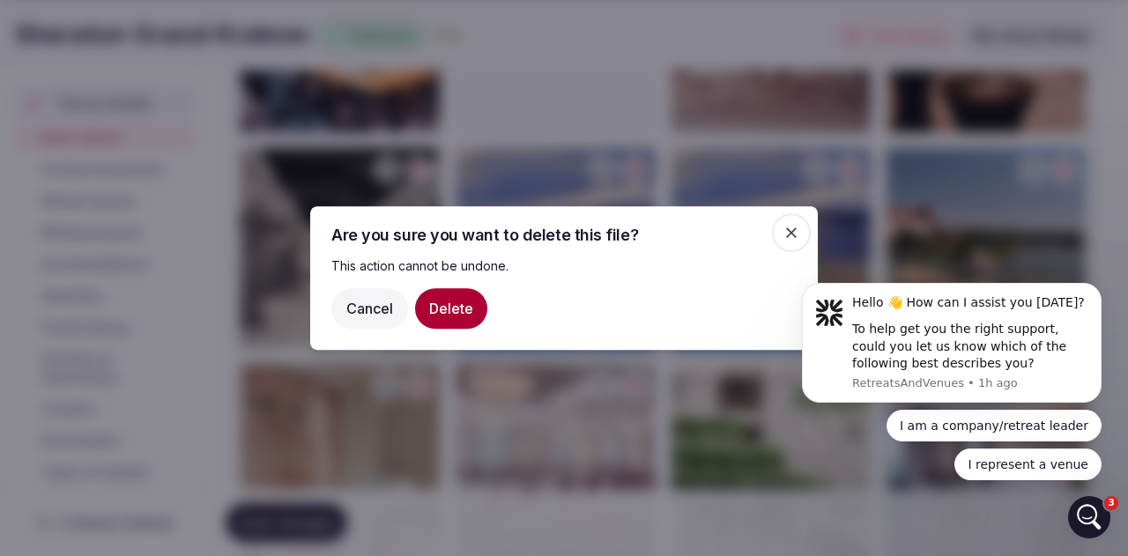
click at [791, 226] on icon "button" at bounding box center [791, 233] width 18 height 18
click at [788, 233] on icon "button" at bounding box center [791, 233] width 18 height 18
click at [786, 233] on icon "button" at bounding box center [791, 233] width 18 height 18
drag, startPoint x: 793, startPoint y: 233, endPoint x: 798, endPoint y: 209, distance: 24.4
click at [795, 217] on span "button" at bounding box center [791, 232] width 39 height 39
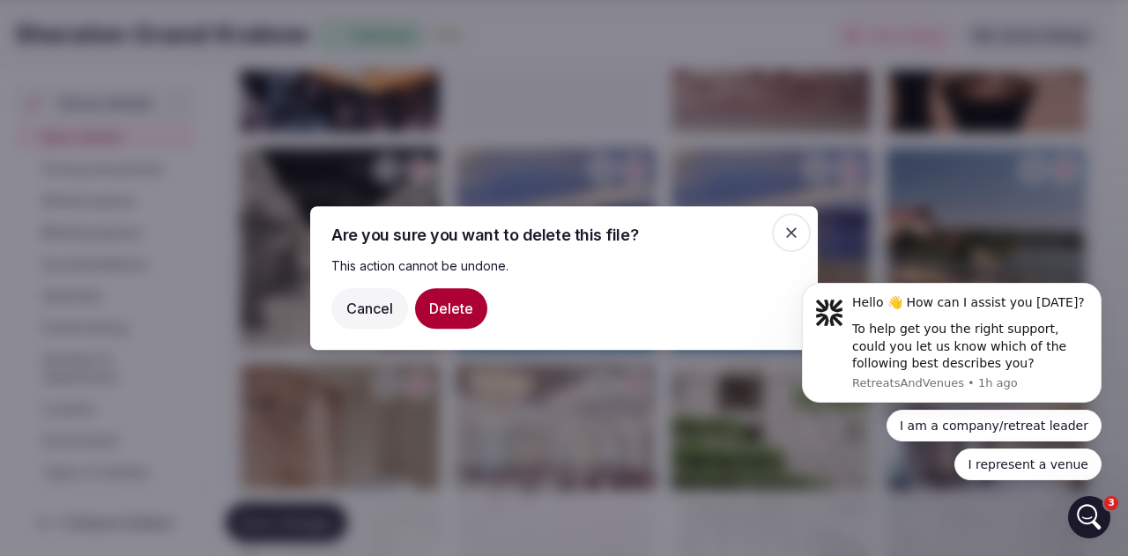
drag, startPoint x: 798, startPoint y: 209, endPoint x: 506, endPoint y: 246, distance: 294.8
click at [796, 212] on div "Are you sure you want to delete this file? This action cannot be undone. Cancel…" at bounding box center [563, 278] width 507 height 144
click at [376, 327] on div "Cancel Delete" at bounding box center [563, 308] width 465 height 41
click at [371, 311] on button "Cancel" at bounding box center [369, 308] width 77 height 41
click at [374, 303] on button "Cancel" at bounding box center [369, 308] width 77 height 41
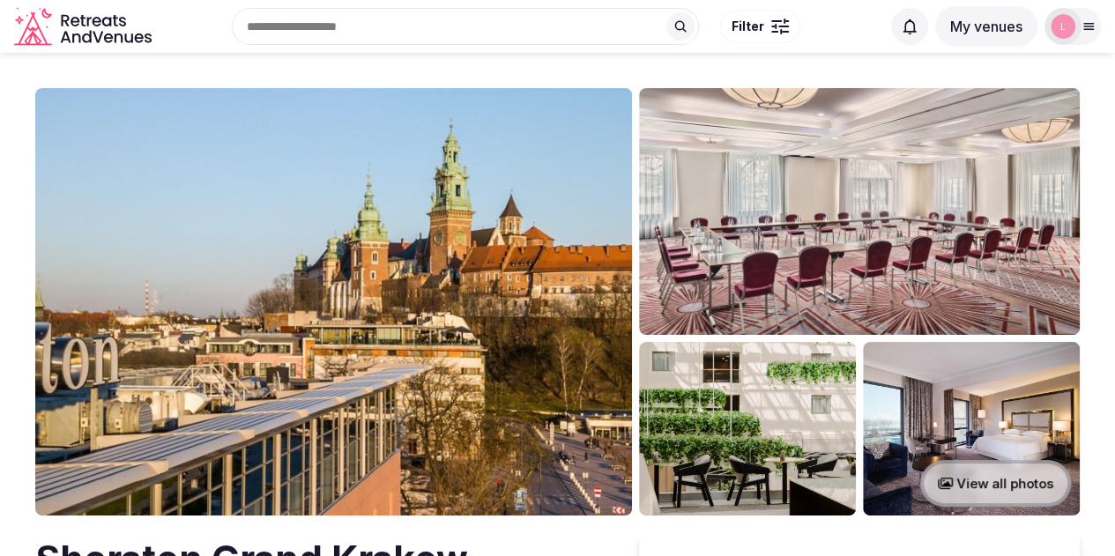
click at [1013, 475] on button "View all photos" at bounding box center [995, 483] width 151 height 47
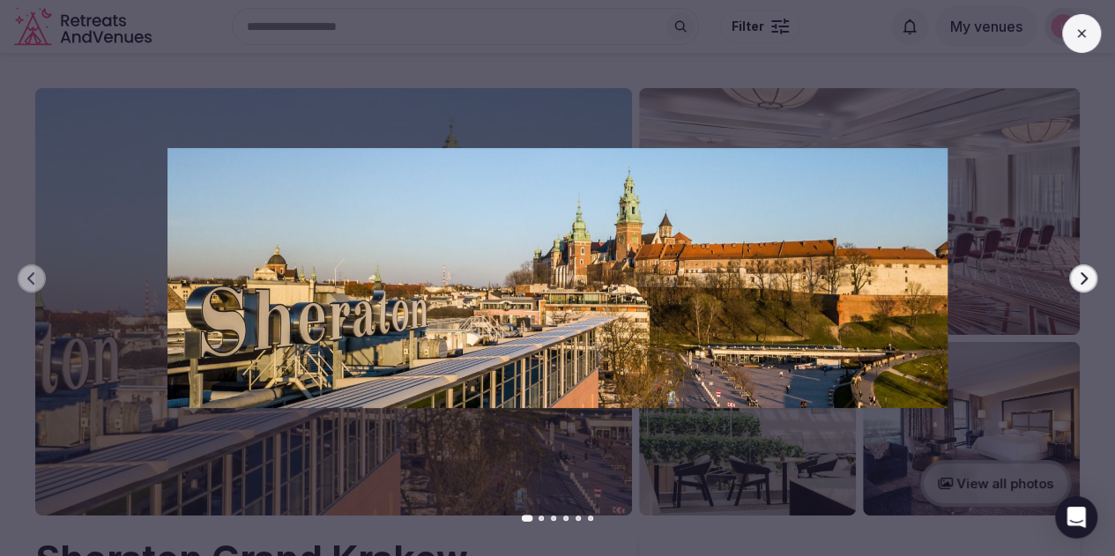
click at [1076, 283] on icon "button" at bounding box center [1083, 278] width 14 height 14
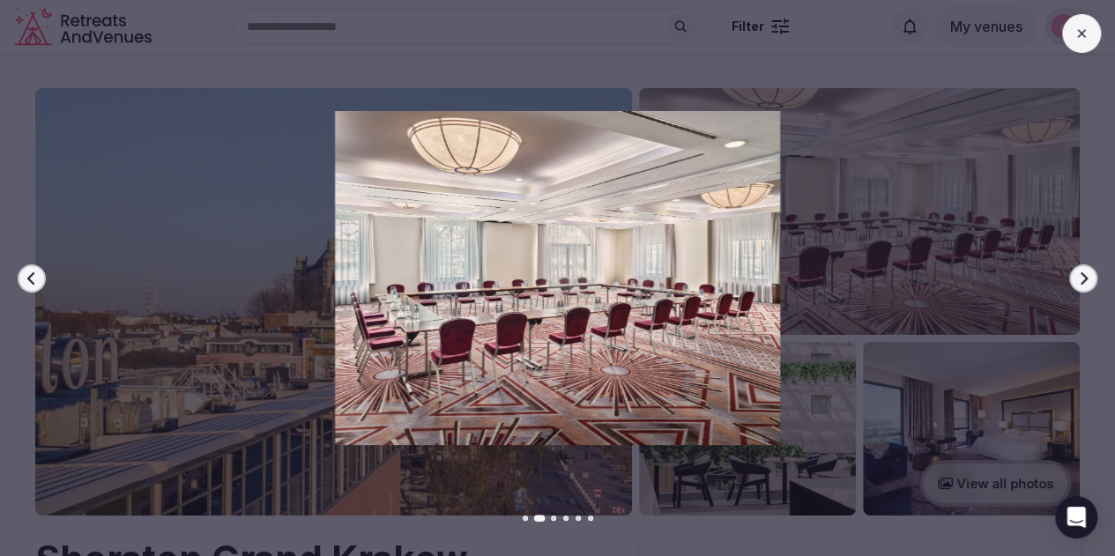
click at [1082, 283] on icon "button" at bounding box center [1083, 277] width 7 height 12
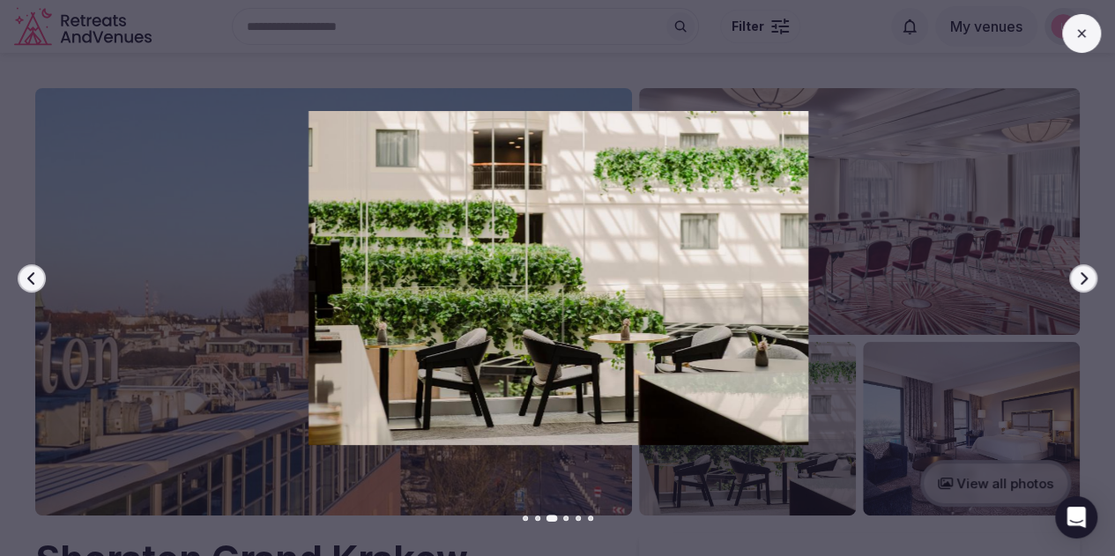
click at [1082, 283] on icon "button" at bounding box center [1083, 277] width 7 height 12
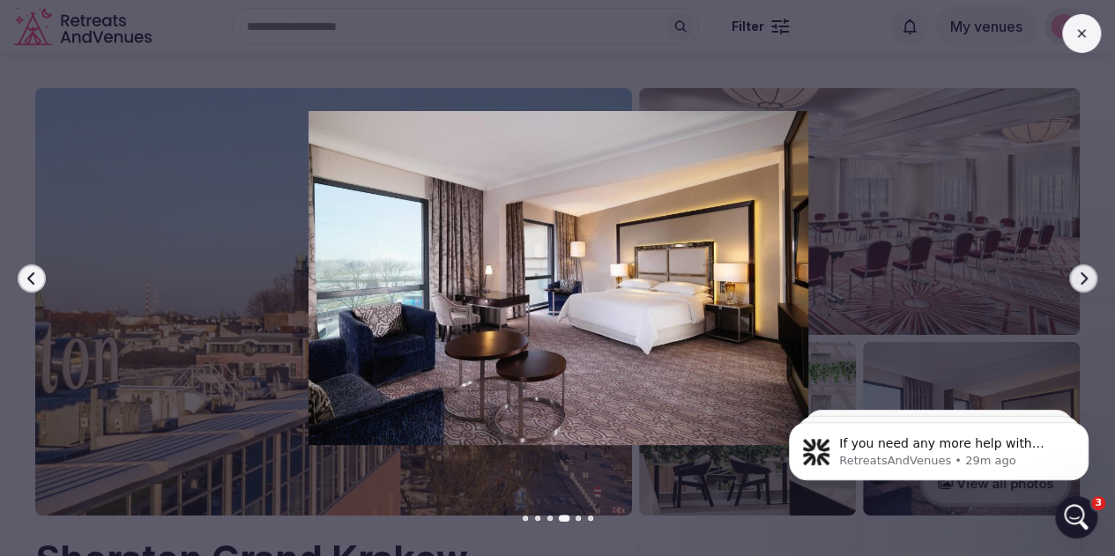
click at [1082, 283] on icon "button" at bounding box center [1083, 277] width 7 height 12
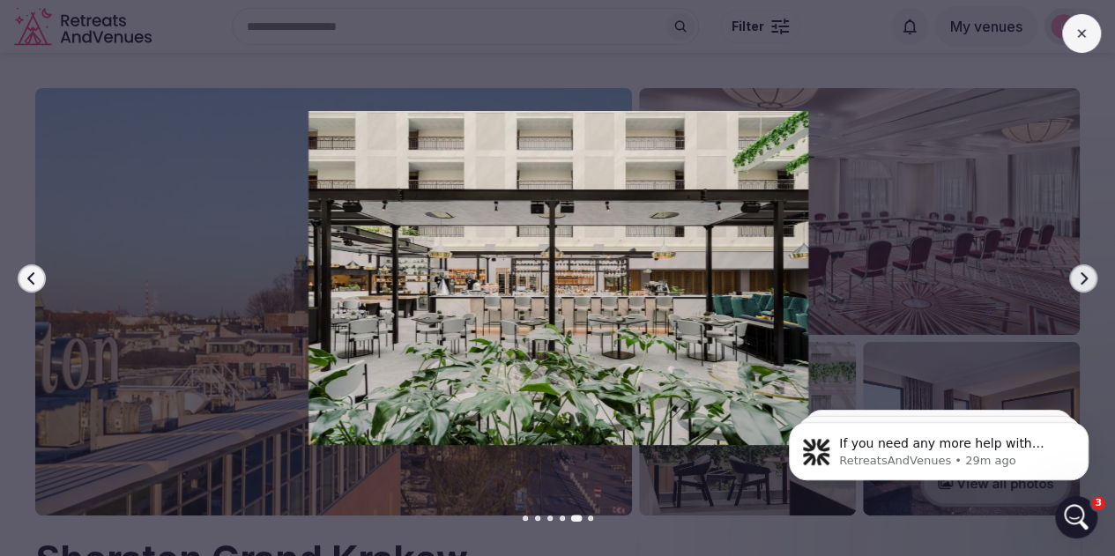
click at [1082, 283] on icon "button" at bounding box center [1083, 277] width 7 height 12
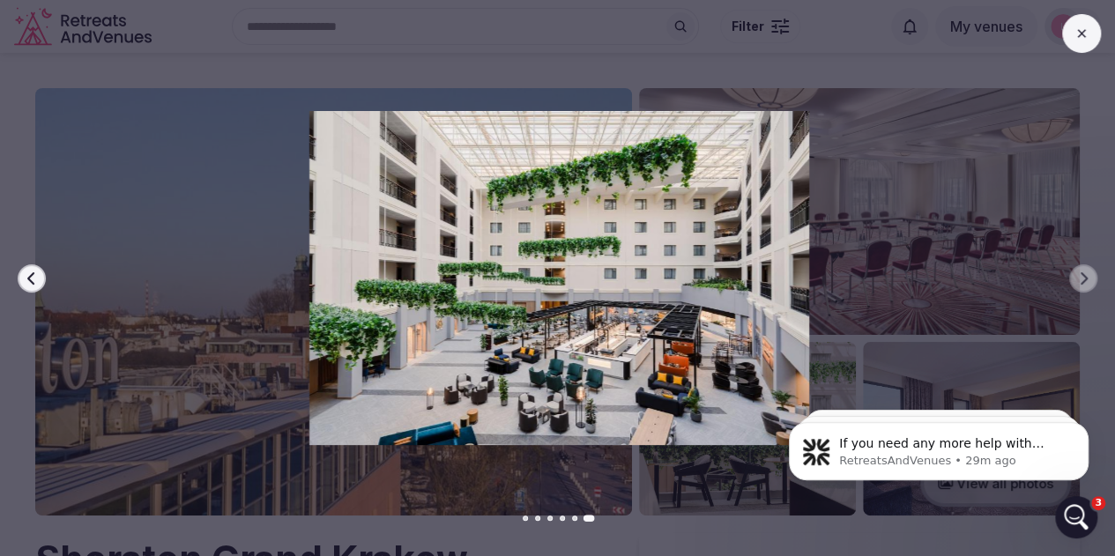
drag, startPoint x: 1079, startPoint y: 307, endPoint x: 1084, endPoint y: 267, distance: 40.8
click at [1078, 303] on div at bounding box center [552, 278] width 1129 height 334
click at [1078, 38] on icon at bounding box center [1081, 33] width 14 height 14
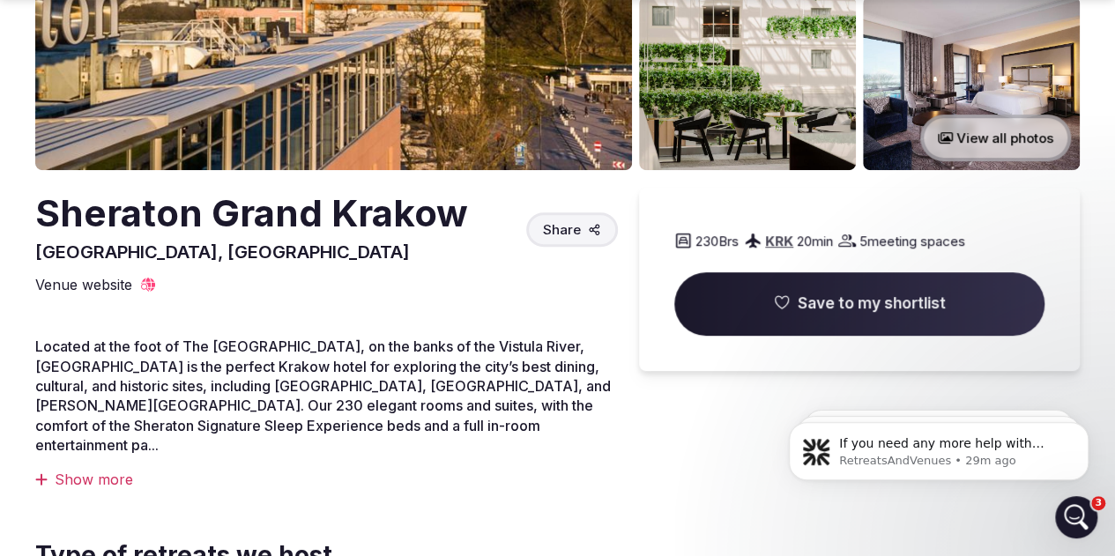
scroll to position [352, 0]
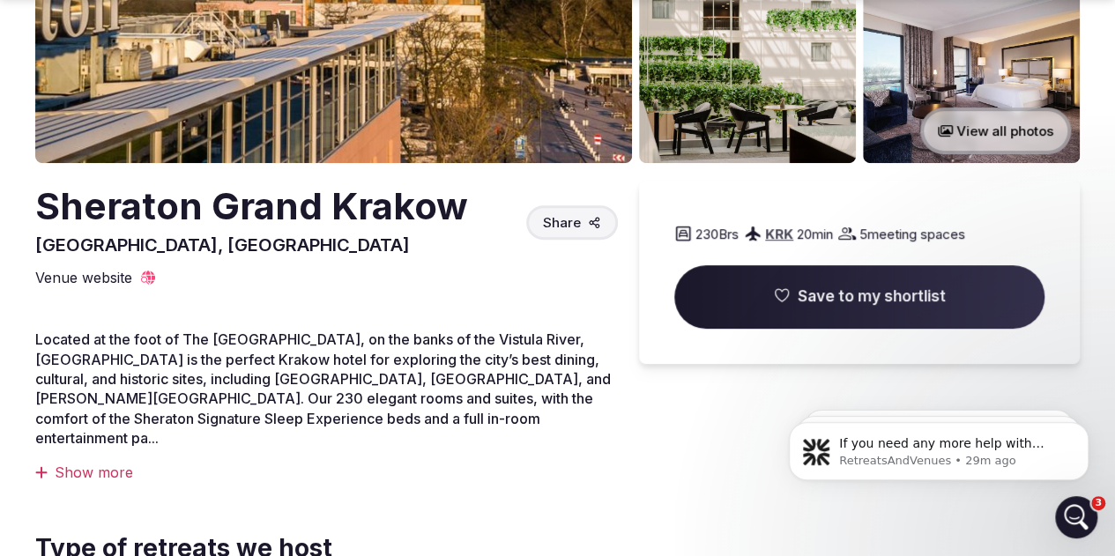
click at [980, 130] on button "View all photos" at bounding box center [995, 130] width 151 height 47
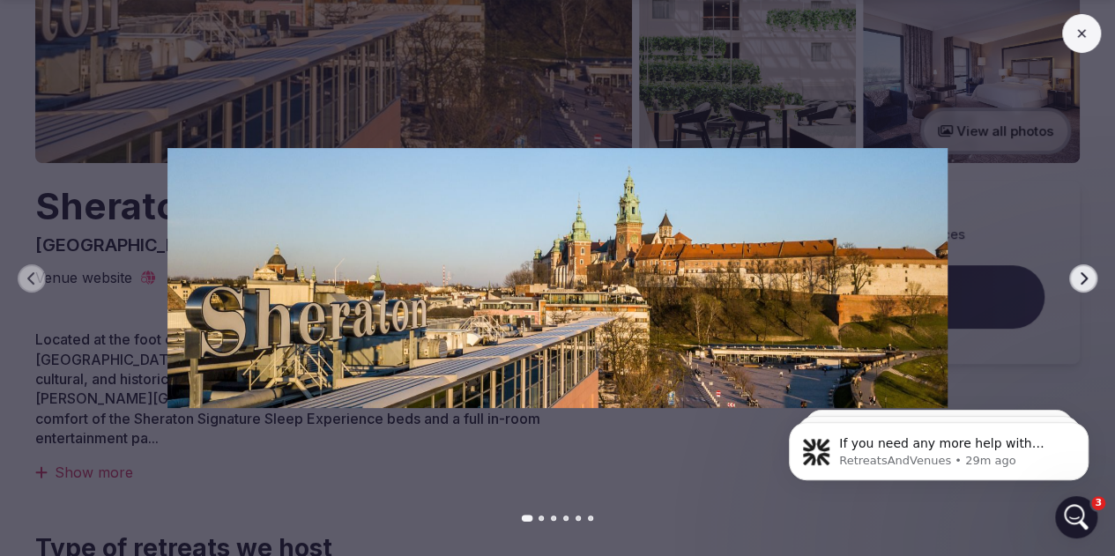
click at [1078, 278] on icon "button" at bounding box center [1083, 278] width 14 height 14
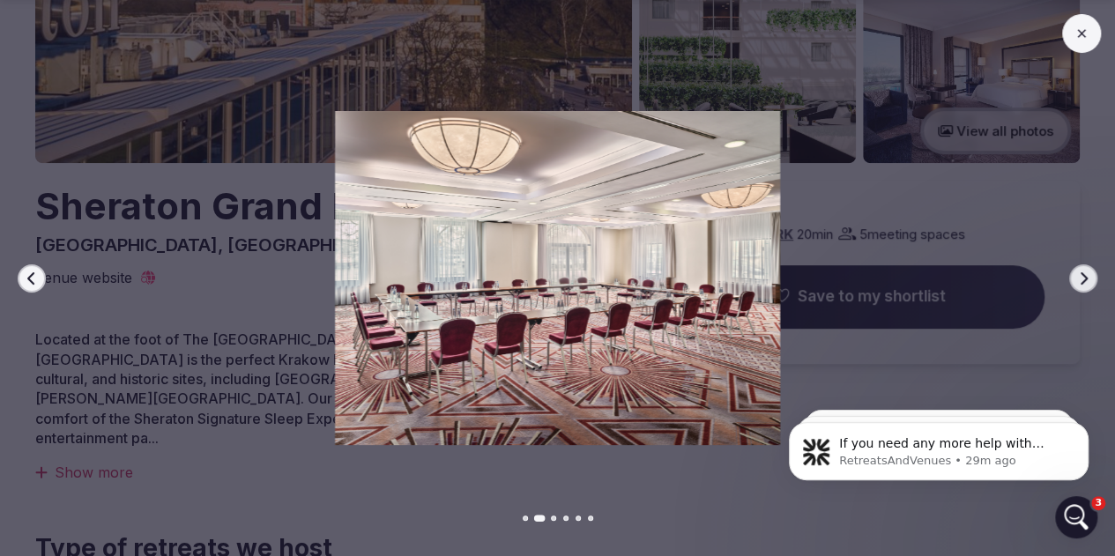
click at [1078, 278] on icon "button" at bounding box center [1083, 278] width 14 height 14
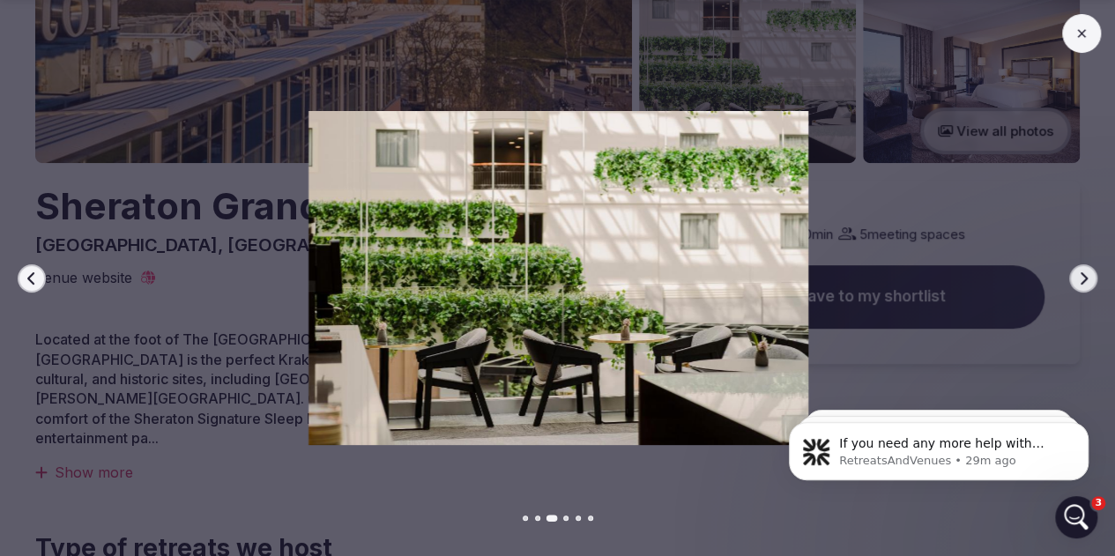
click at [1078, 278] on icon "button" at bounding box center [1083, 278] width 14 height 14
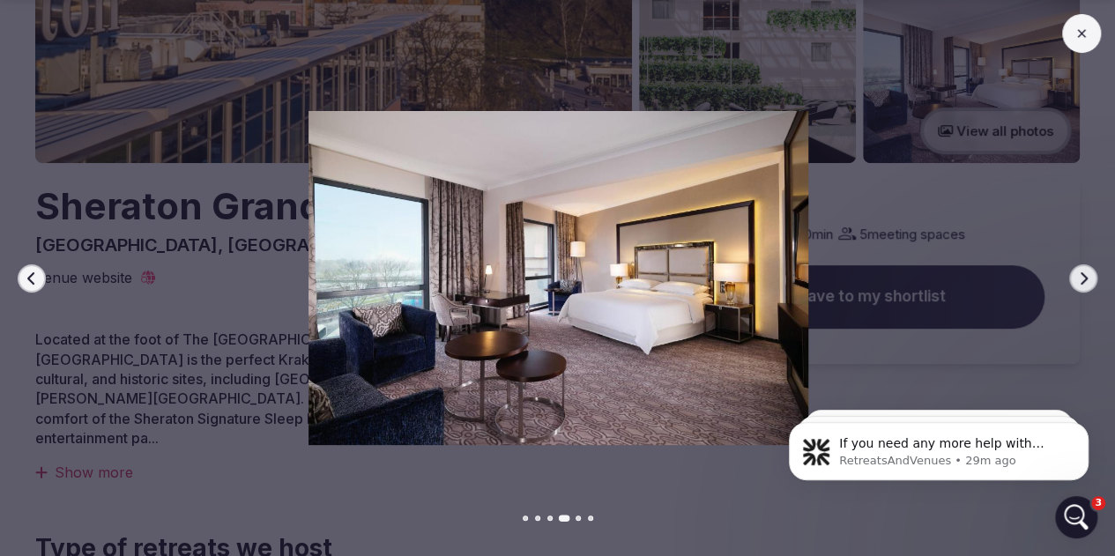
click at [1078, 278] on icon "button" at bounding box center [1083, 278] width 14 height 14
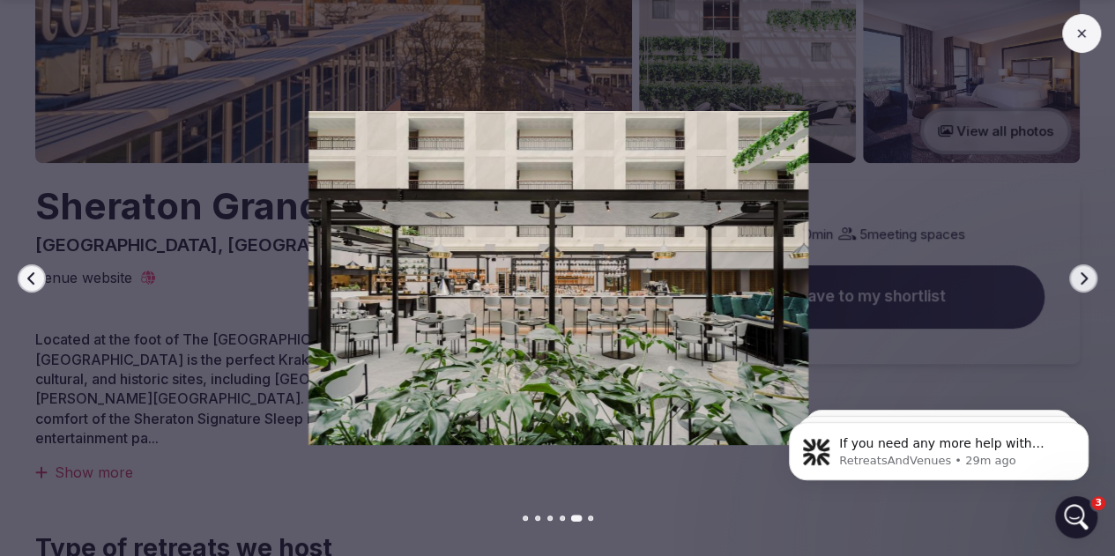
click at [1078, 278] on icon "button" at bounding box center [1083, 278] width 14 height 14
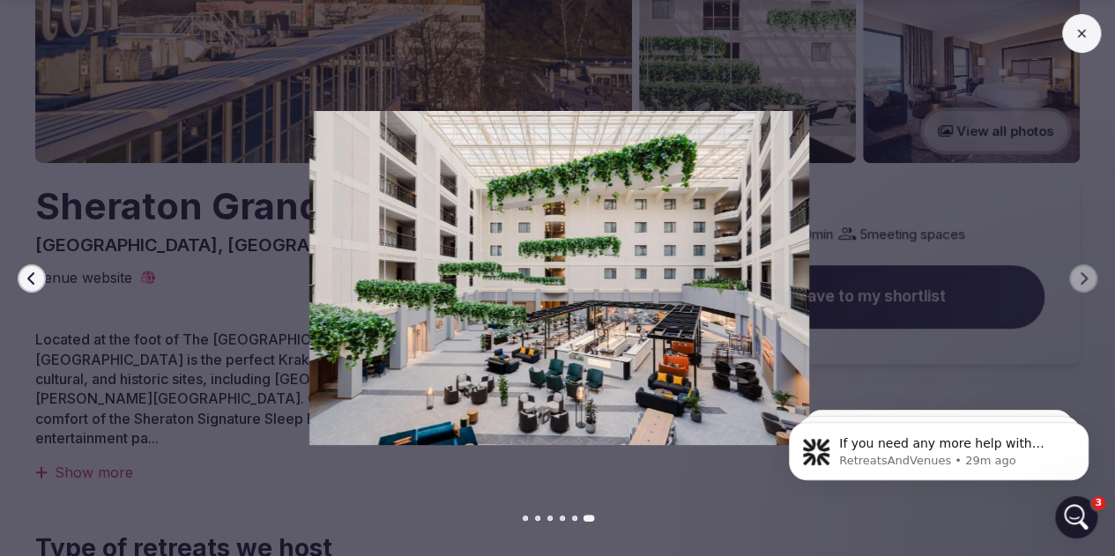
click at [1077, 30] on icon at bounding box center [1081, 33] width 8 height 8
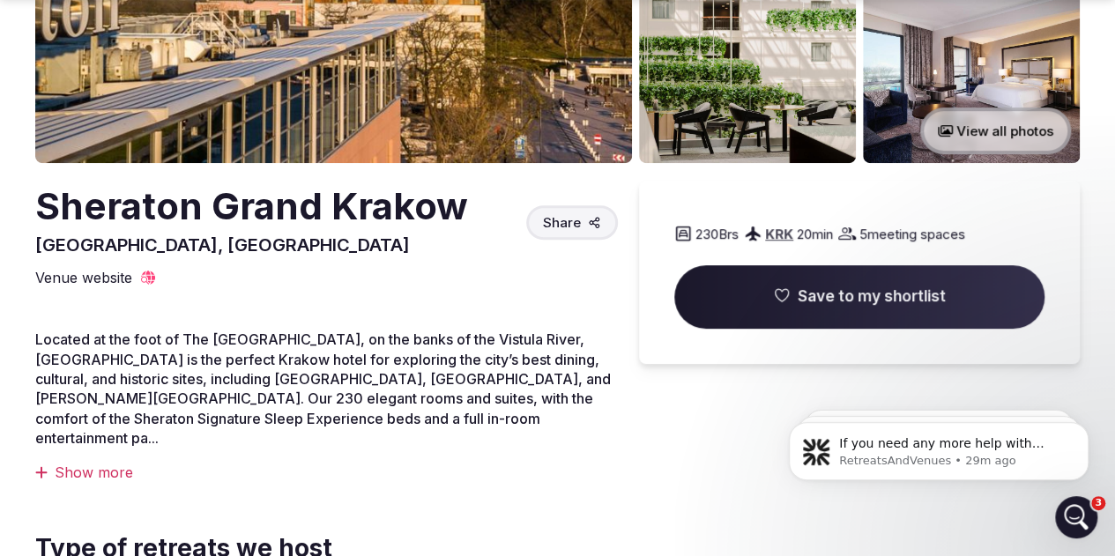
click at [999, 133] on button "View all photos" at bounding box center [995, 130] width 151 height 47
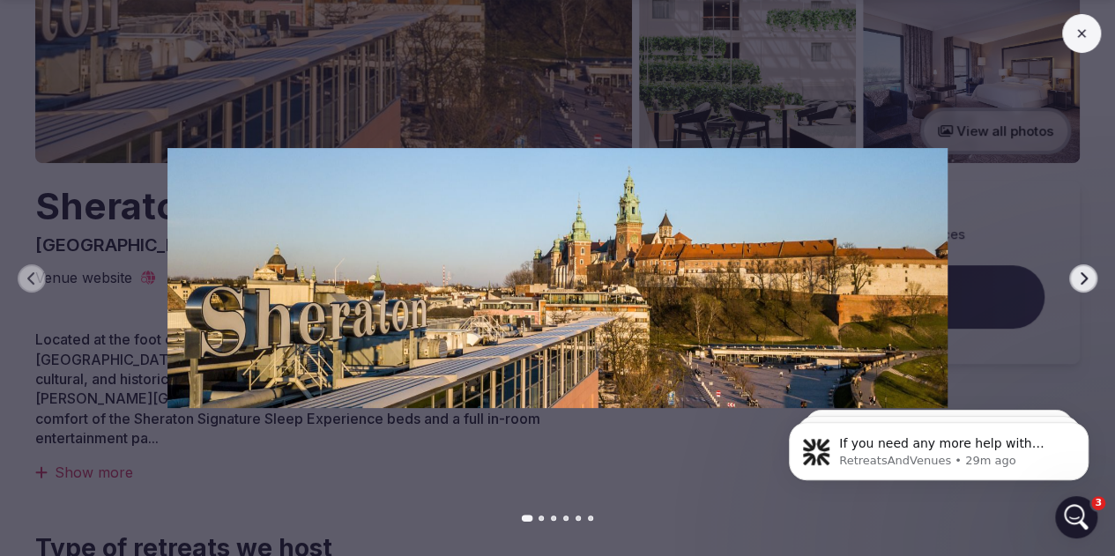
click at [1078, 281] on icon "button" at bounding box center [1083, 278] width 14 height 14
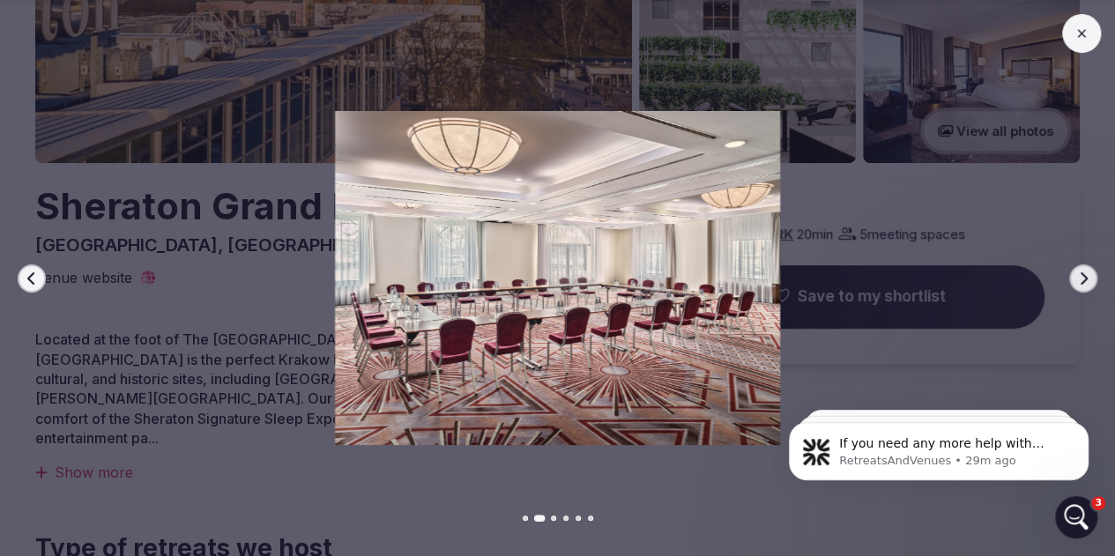
click at [1078, 281] on icon "button" at bounding box center [1083, 278] width 14 height 14
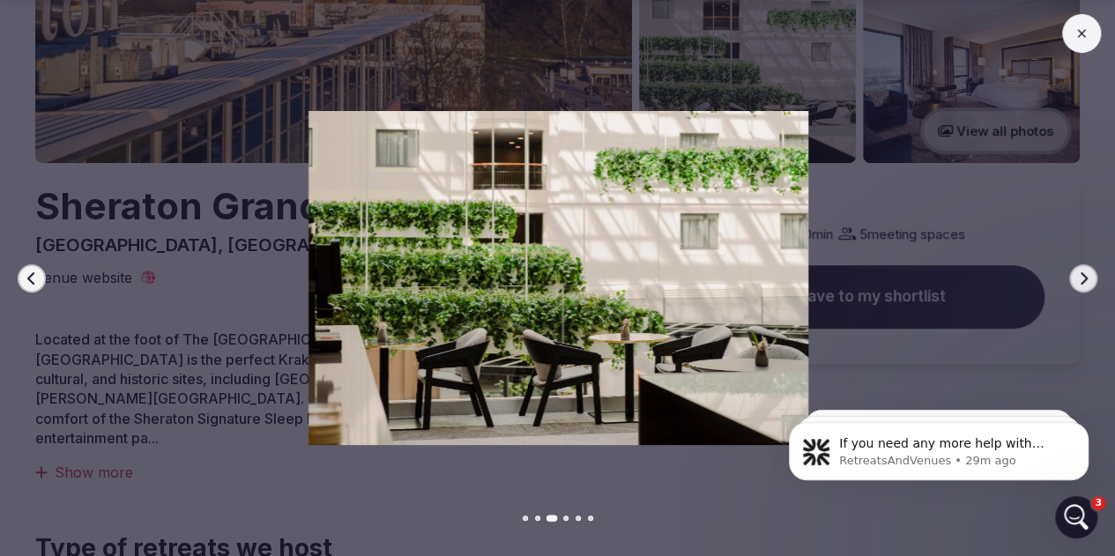
click at [1078, 281] on icon "button" at bounding box center [1083, 278] width 14 height 14
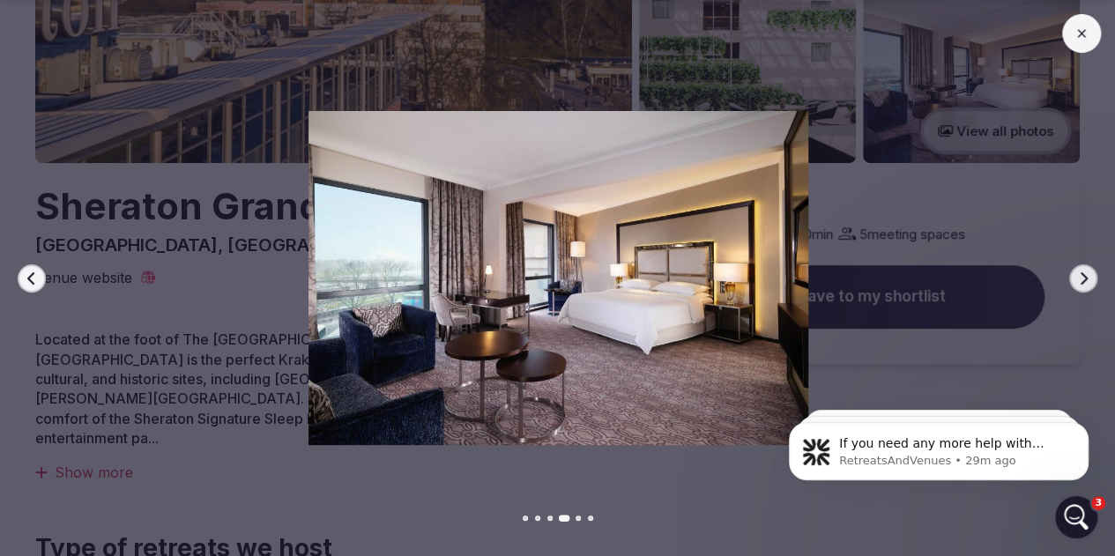
click at [1078, 281] on icon "button" at bounding box center [1083, 278] width 14 height 14
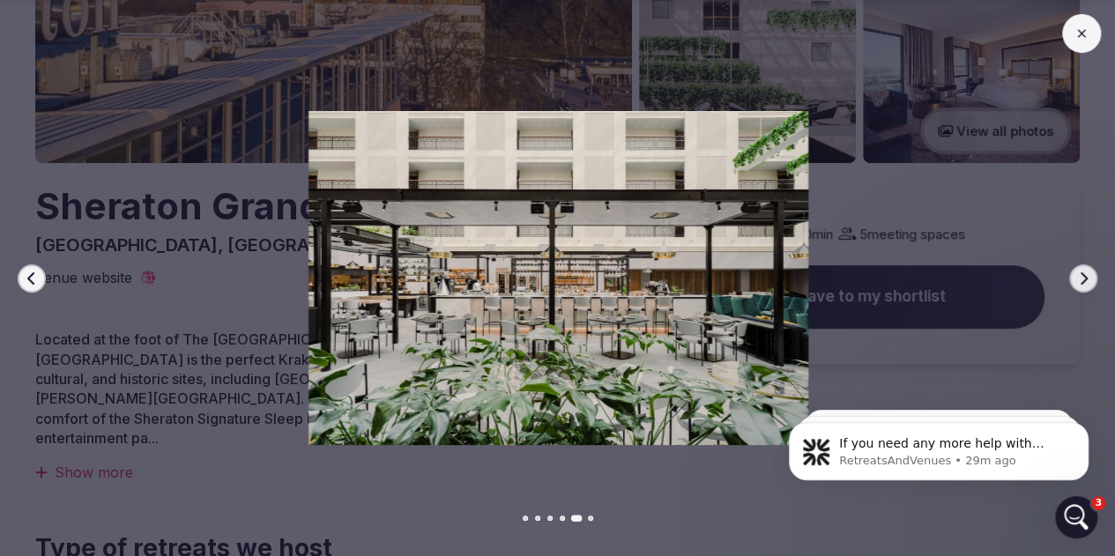
click at [1078, 281] on icon "button" at bounding box center [1083, 278] width 14 height 14
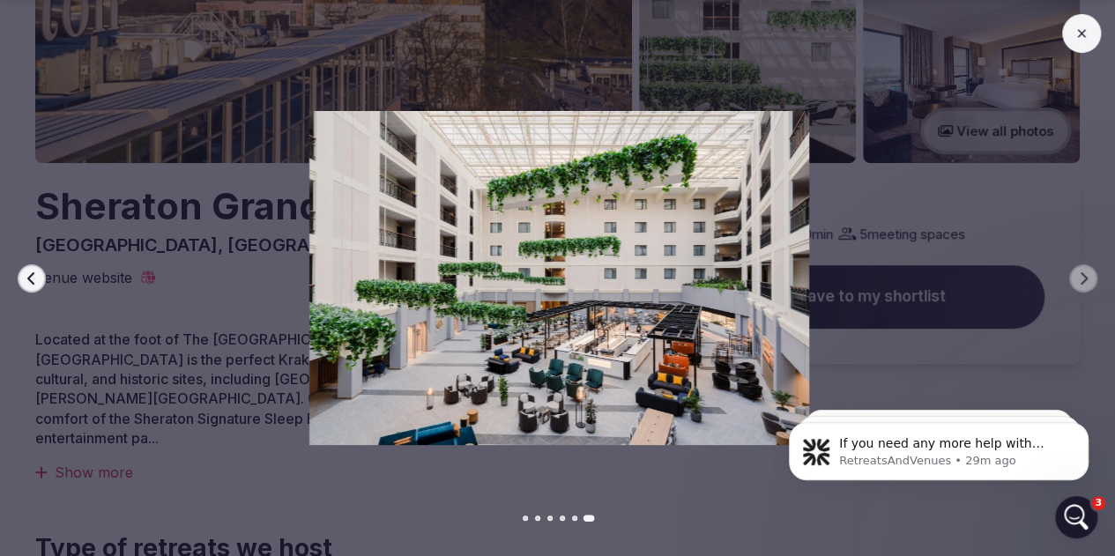
click at [1081, 37] on icon at bounding box center [1081, 33] width 14 height 14
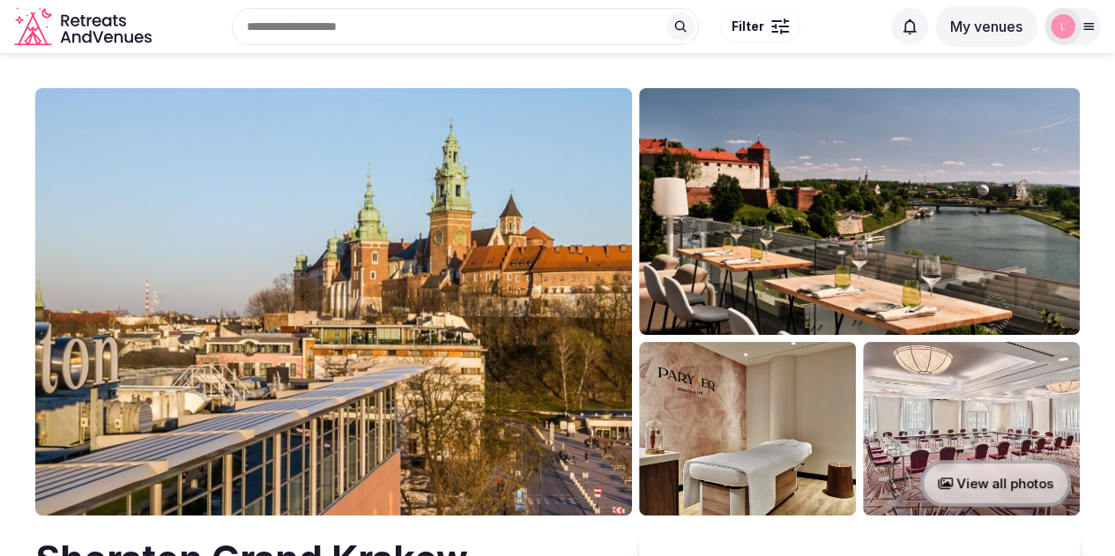
click at [985, 480] on button "View all photos" at bounding box center [995, 483] width 151 height 47
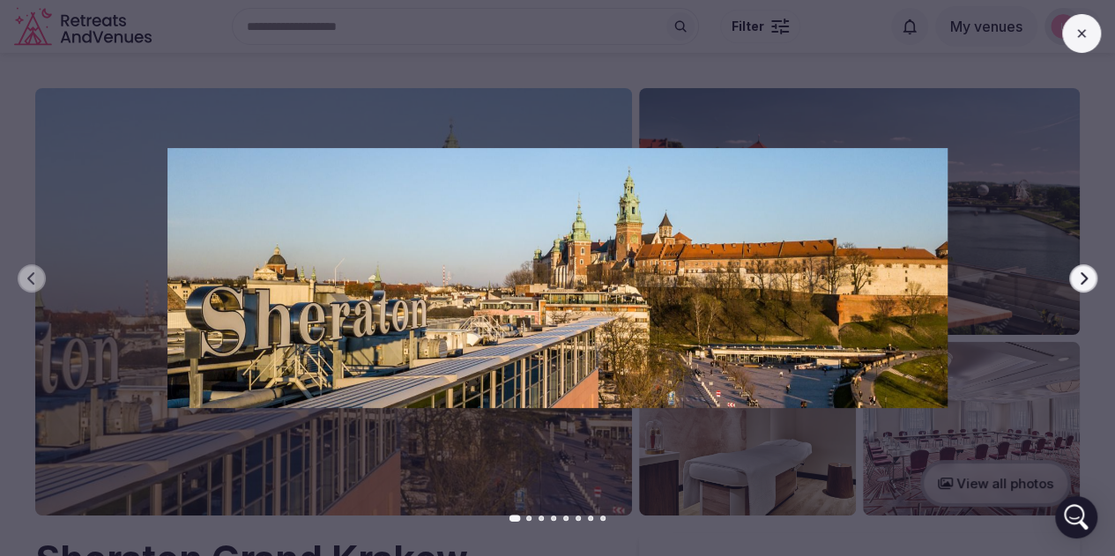
click at [1089, 271] on button "Next slide" at bounding box center [1083, 278] width 28 height 28
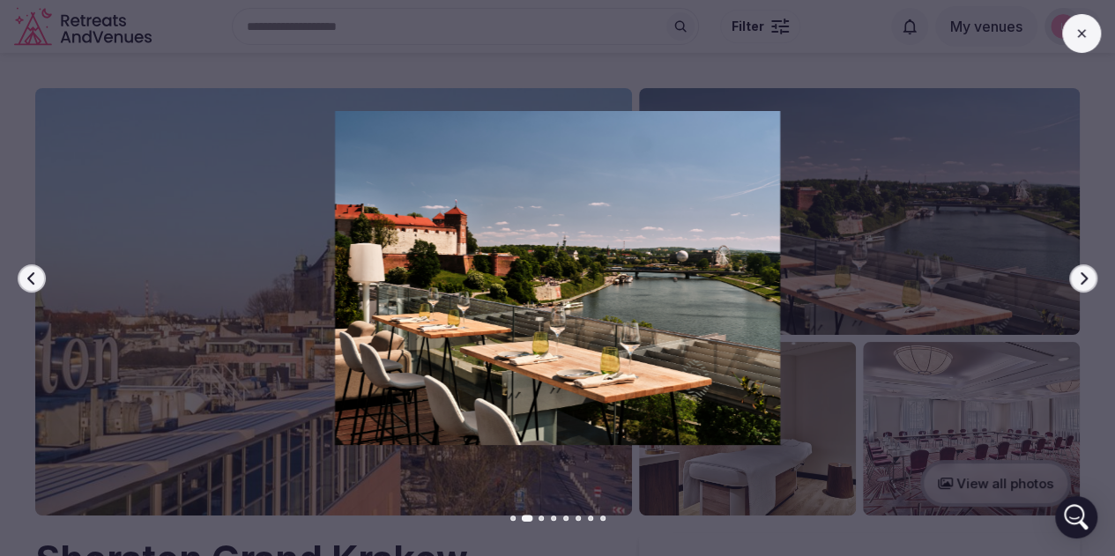
click at [1089, 271] on button "Next slide" at bounding box center [1083, 278] width 28 height 28
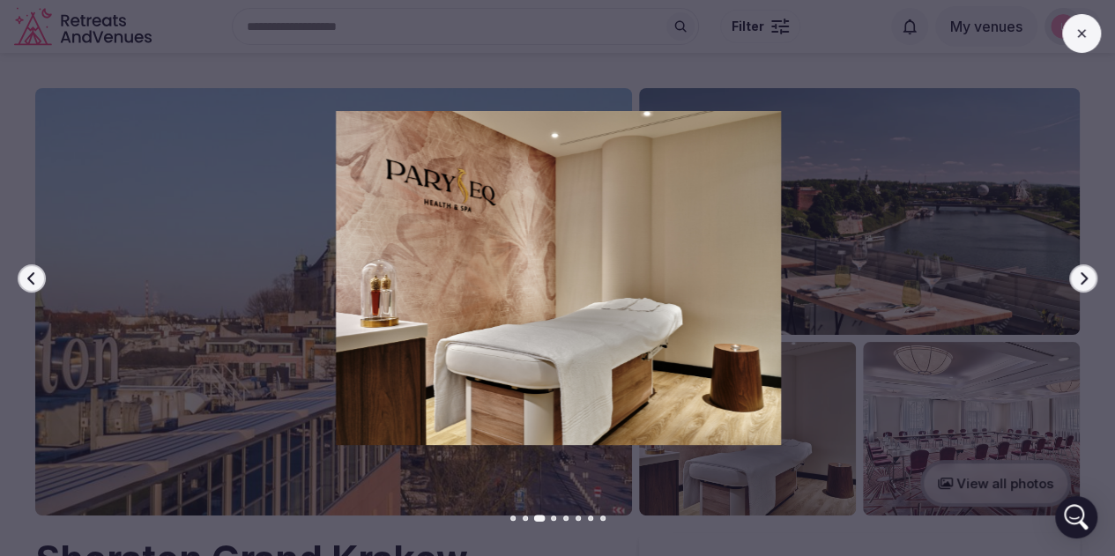
click at [1089, 271] on button "Next slide" at bounding box center [1083, 278] width 28 height 28
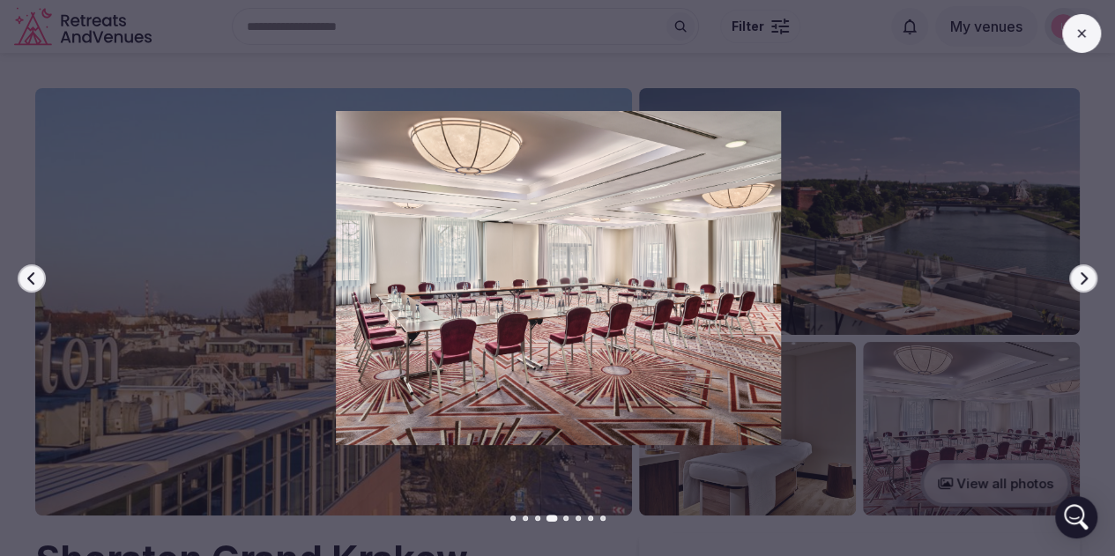
click at [1089, 271] on button "Next slide" at bounding box center [1083, 278] width 28 height 28
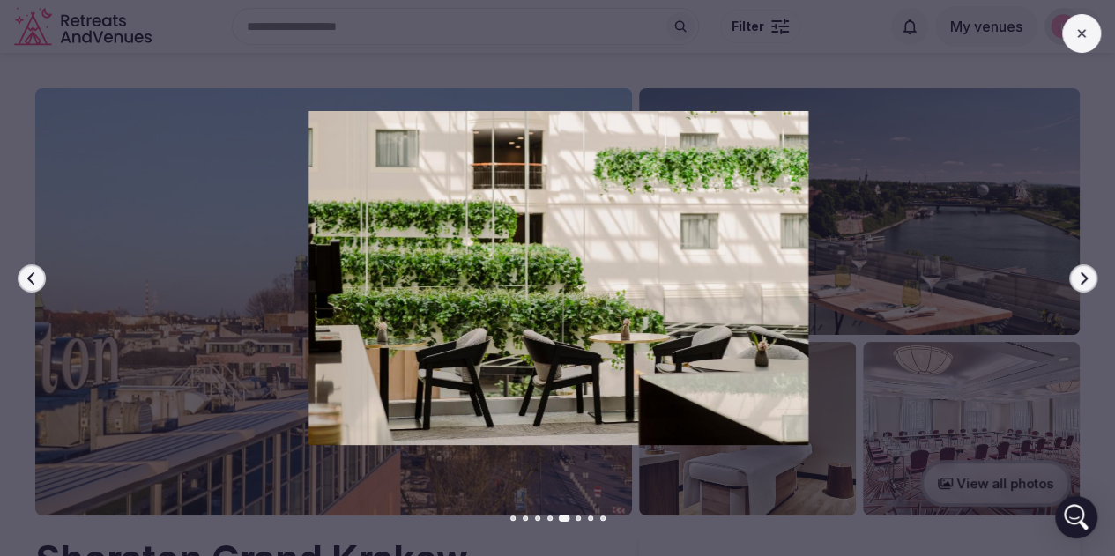
click at [1089, 271] on button "Next slide" at bounding box center [1083, 278] width 28 height 28
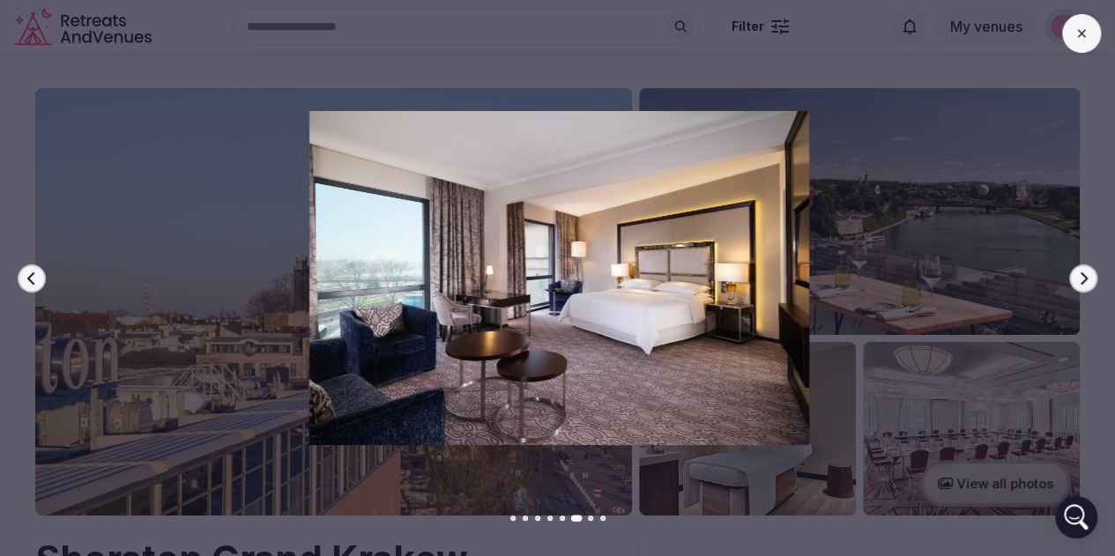
click at [1089, 271] on button "Next slide" at bounding box center [1083, 278] width 28 height 28
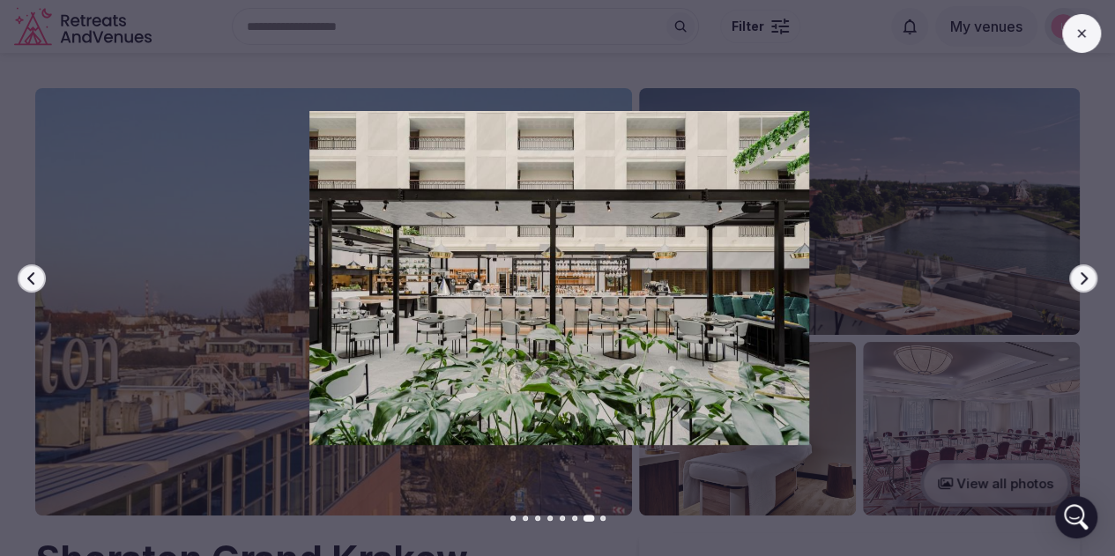
click at [1089, 271] on button "Next slide" at bounding box center [1083, 278] width 28 height 28
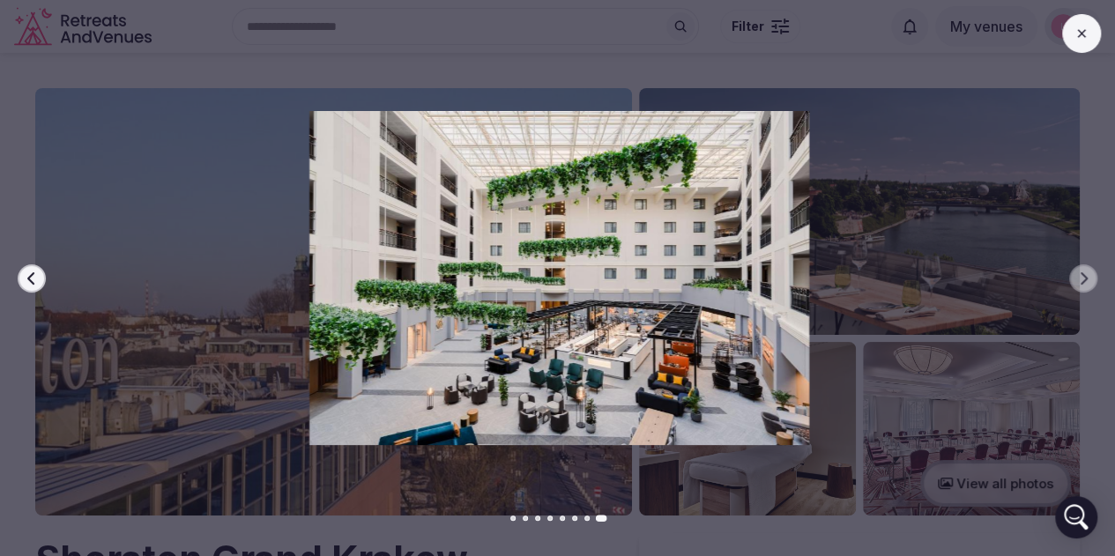
click at [1075, 33] on icon at bounding box center [1081, 33] width 14 height 14
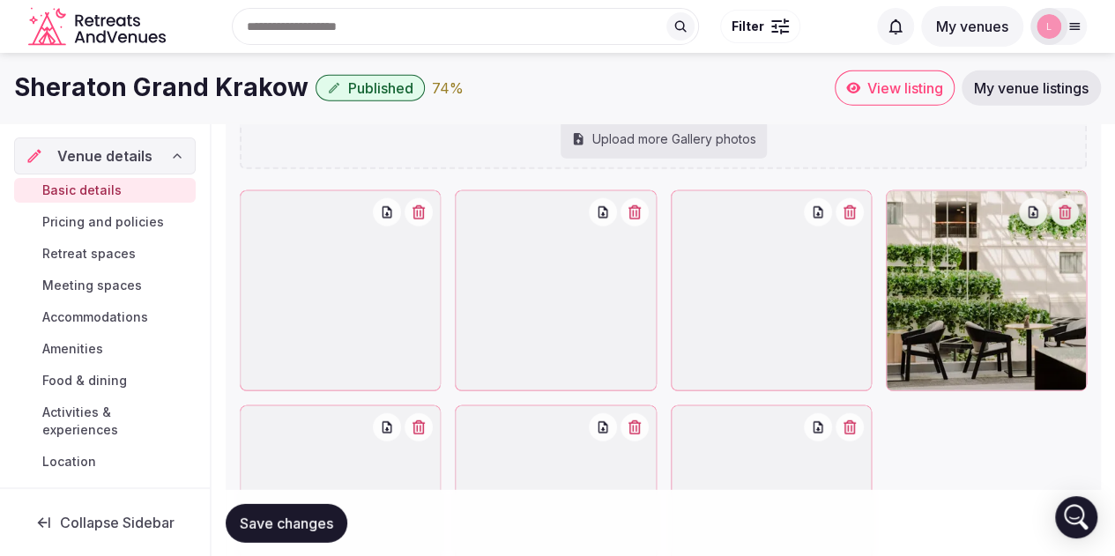
scroll to position [2067, 0]
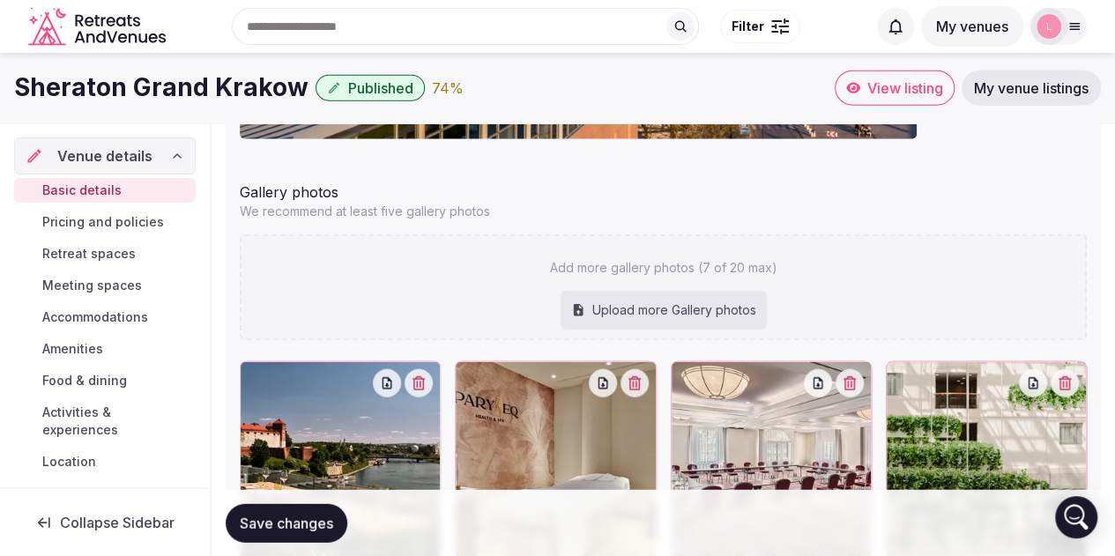
click at [688, 311] on div "Upload more Gallery photos" at bounding box center [663, 310] width 206 height 39
type input "**********"
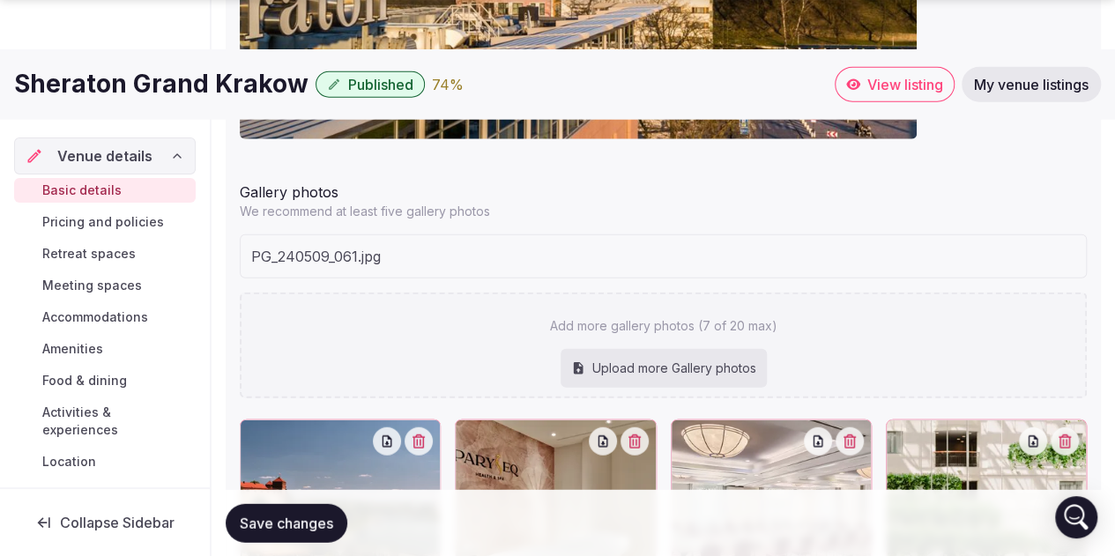
scroll to position [2477, 0]
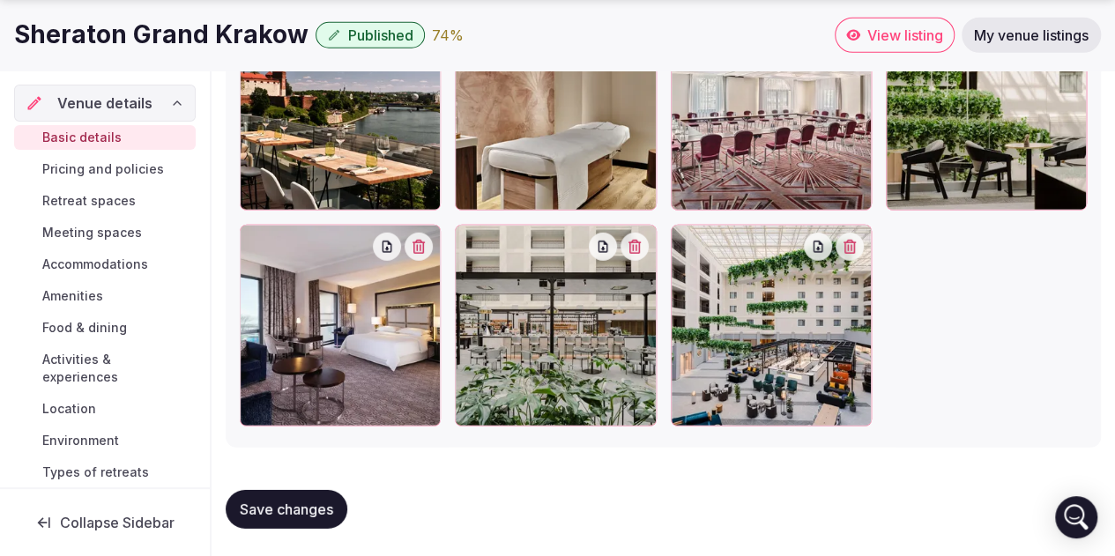
click at [296, 506] on span "Save changes" at bounding box center [286, 509] width 93 height 18
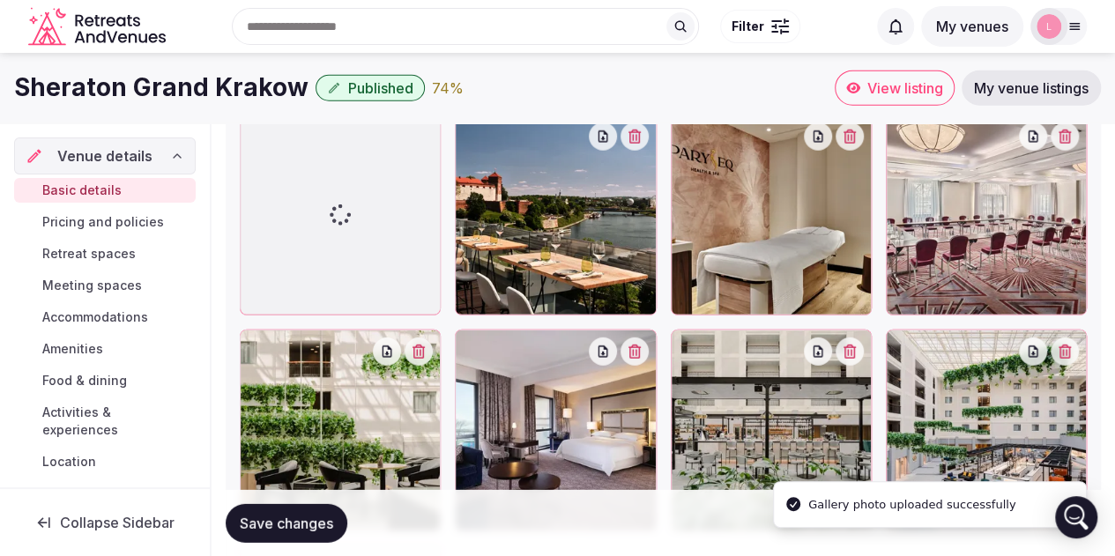
scroll to position [2170, 0]
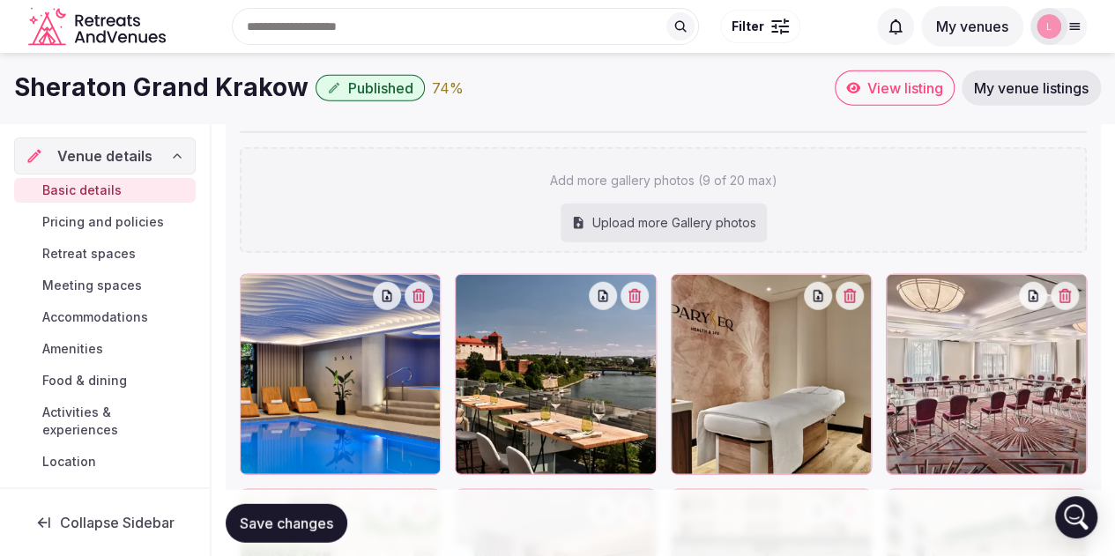
click at [288, 524] on span "Save changes" at bounding box center [286, 523] width 93 height 18
click at [636, 237] on div "Upload more Gallery photos" at bounding box center [663, 223] width 206 height 39
type input "**********"
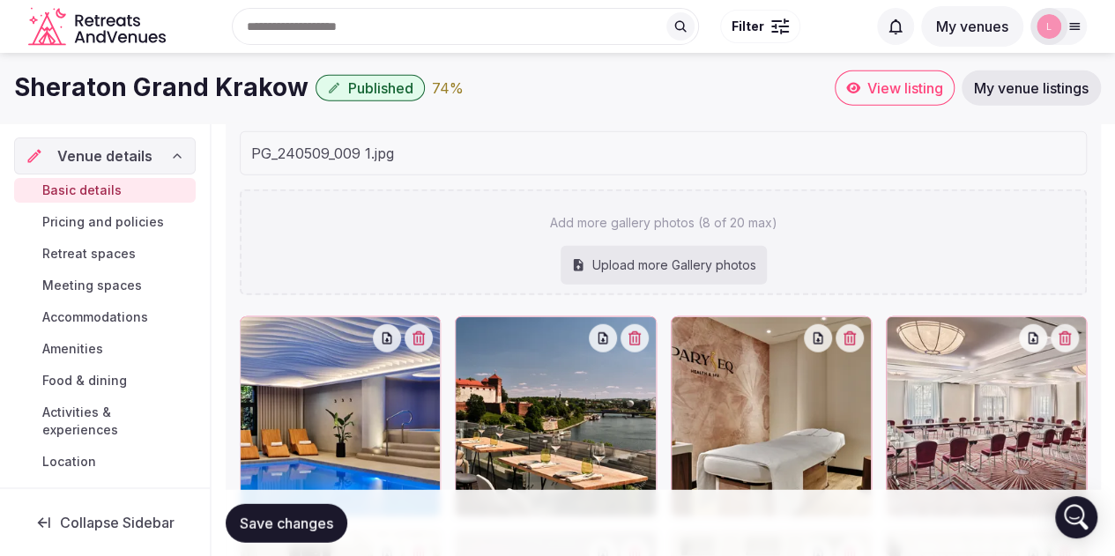
click at [278, 527] on span "Save changes" at bounding box center [286, 523] width 93 height 18
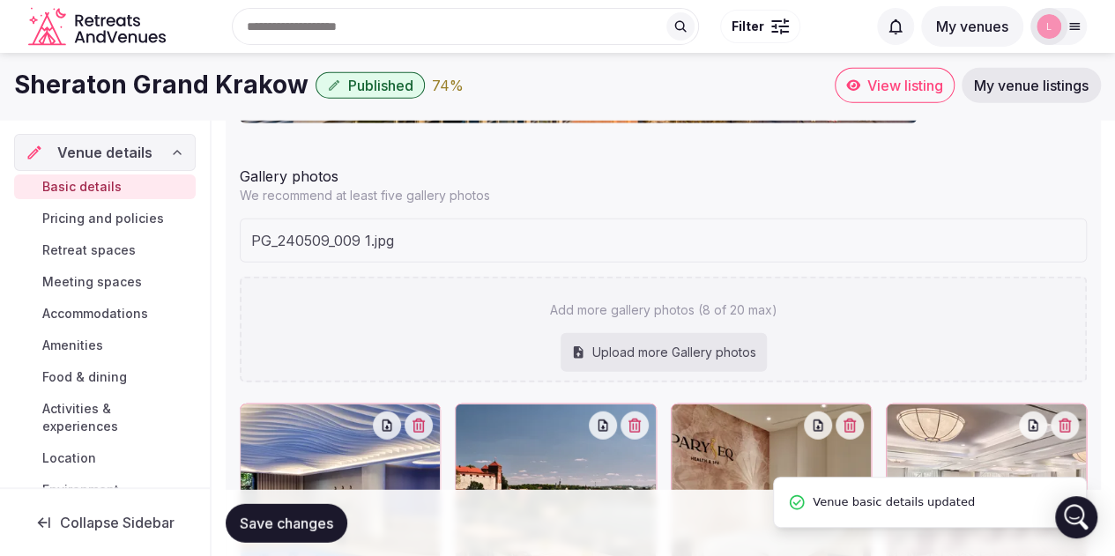
scroll to position [2082, 0]
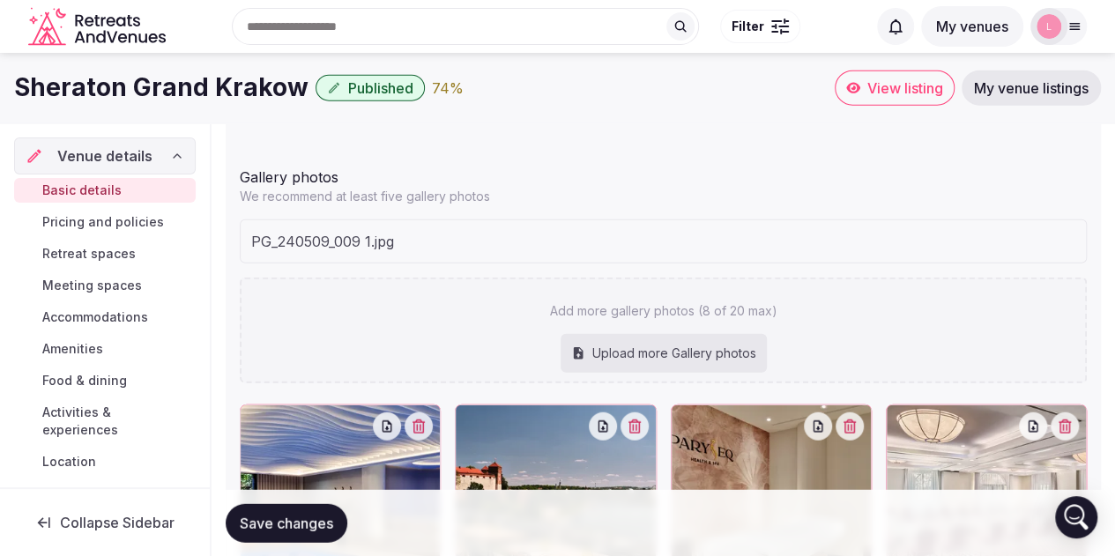
click at [286, 529] on span "Save changes" at bounding box center [286, 523] width 93 height 18
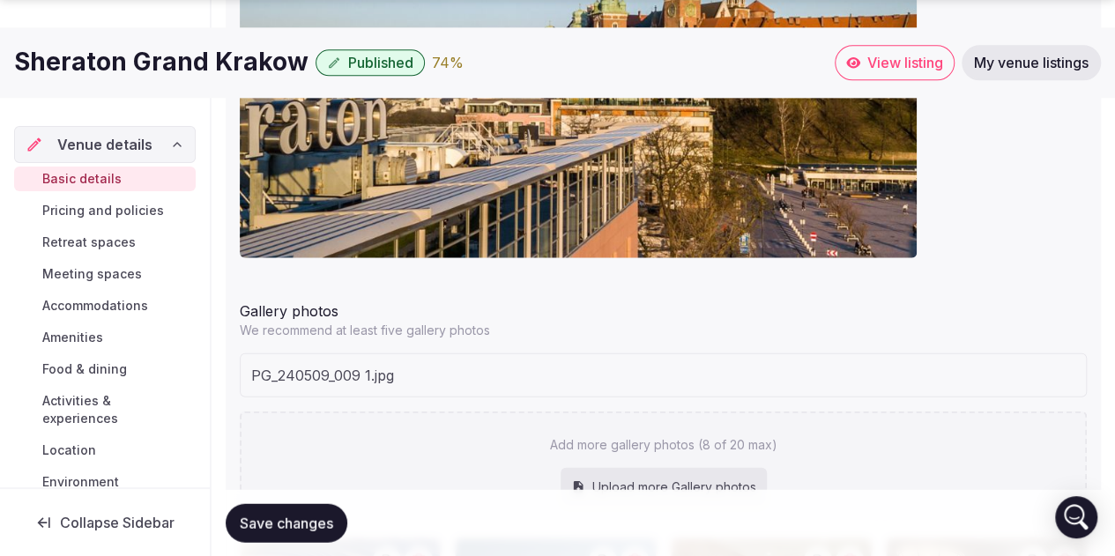
scroll to position [2124, 0]
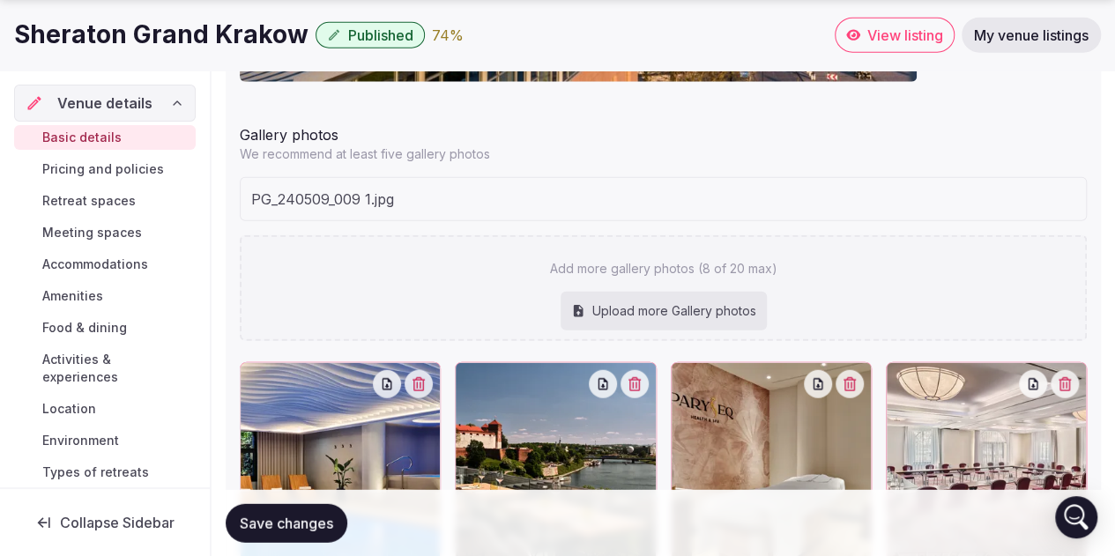
click at [382, 194] on span "PG_￼240509_009 1.jpg" at bounding box center [322, 199] width 143 height 21
click at [661, 307] on div "Upload more Gallery photos" at bounding box center [663, 311] width 206 height 39
type input "**********"
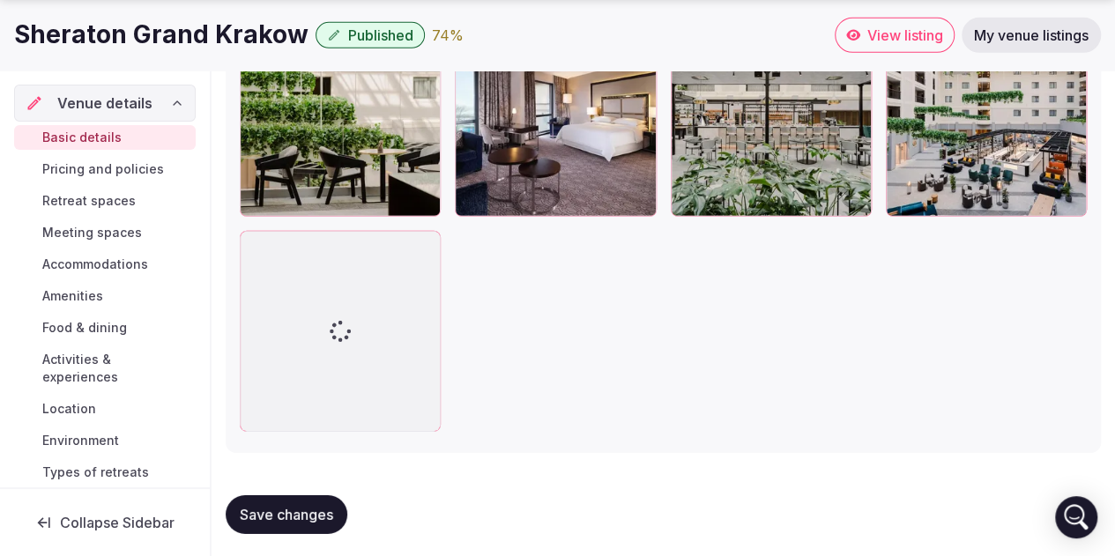
scroll to position [2649, 0]
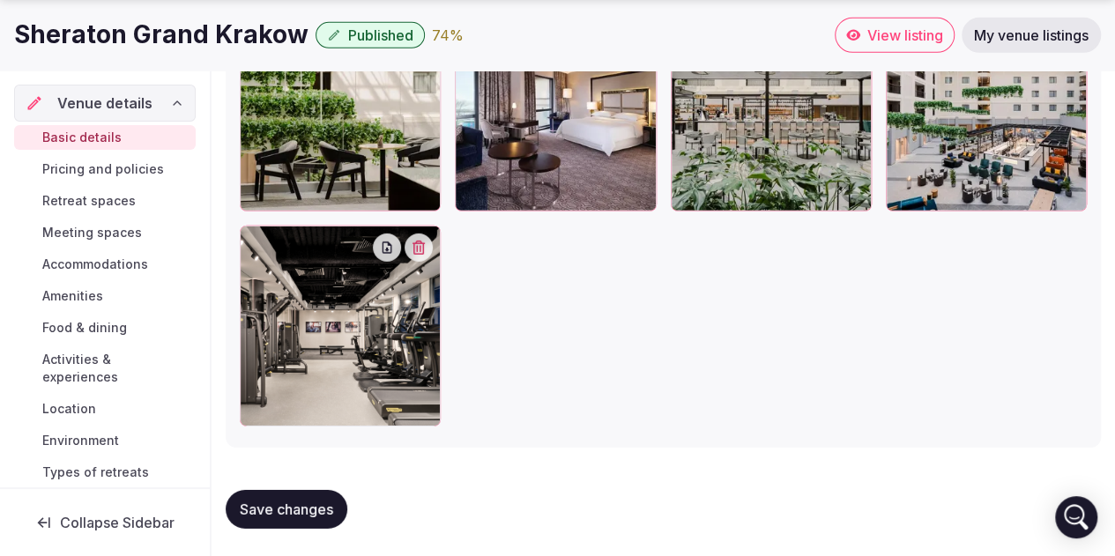
click at [307, 509] on span "Save changes" at bounding box center [286, 509] width 93 height 18
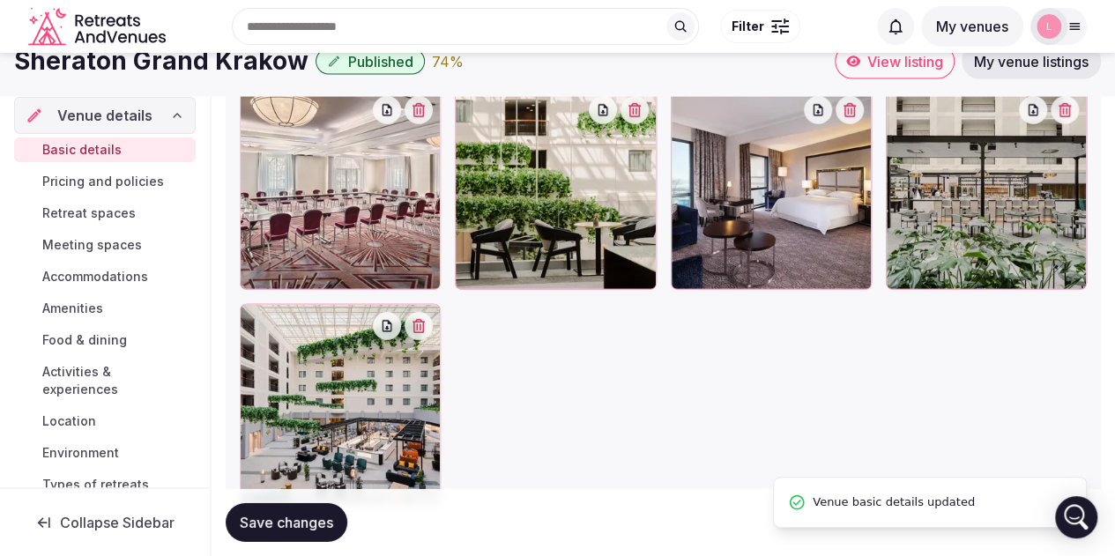
scroll to position [2218, 0]
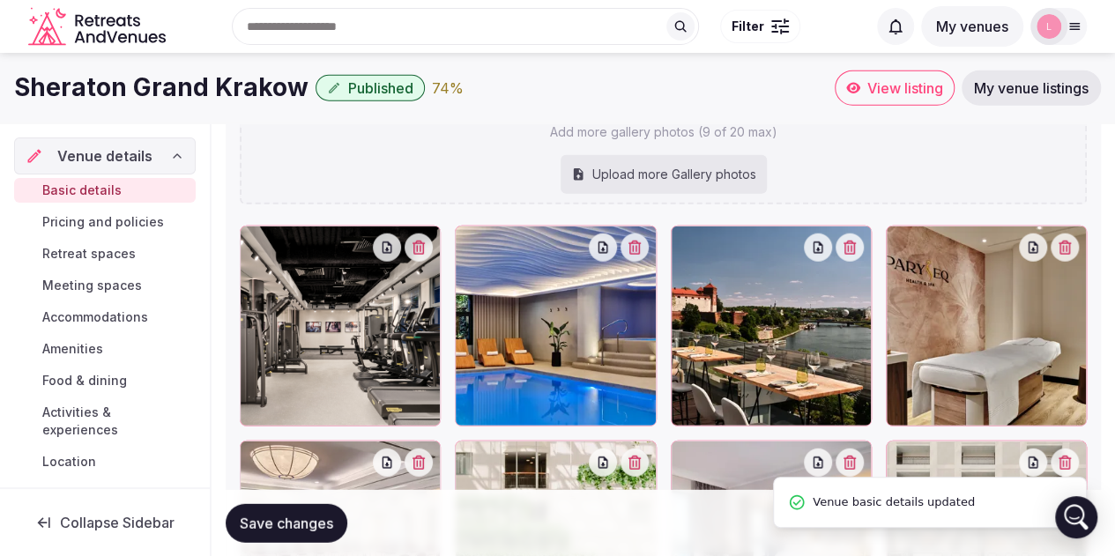
click at [620, 175] on div "Upload more Gallery photos" at bounding box center [663, 174] width 206 height 39
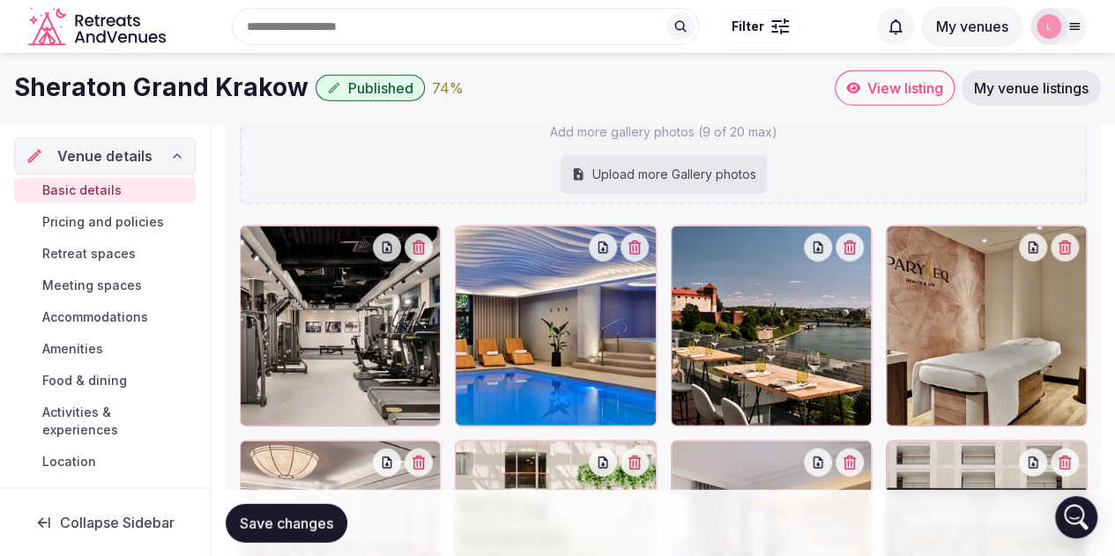
type input "**********"
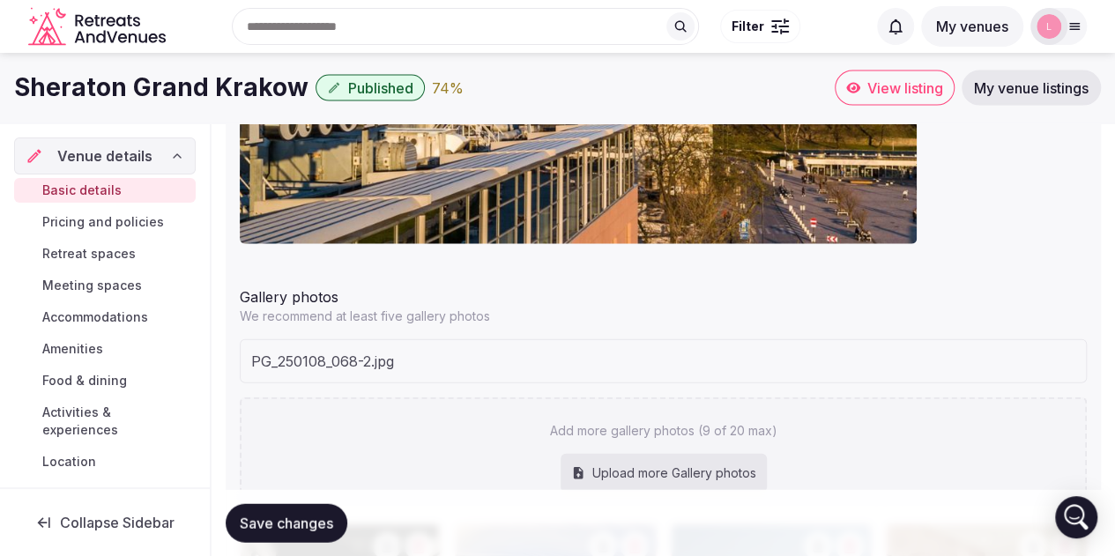
scroll to position [1954, 0]
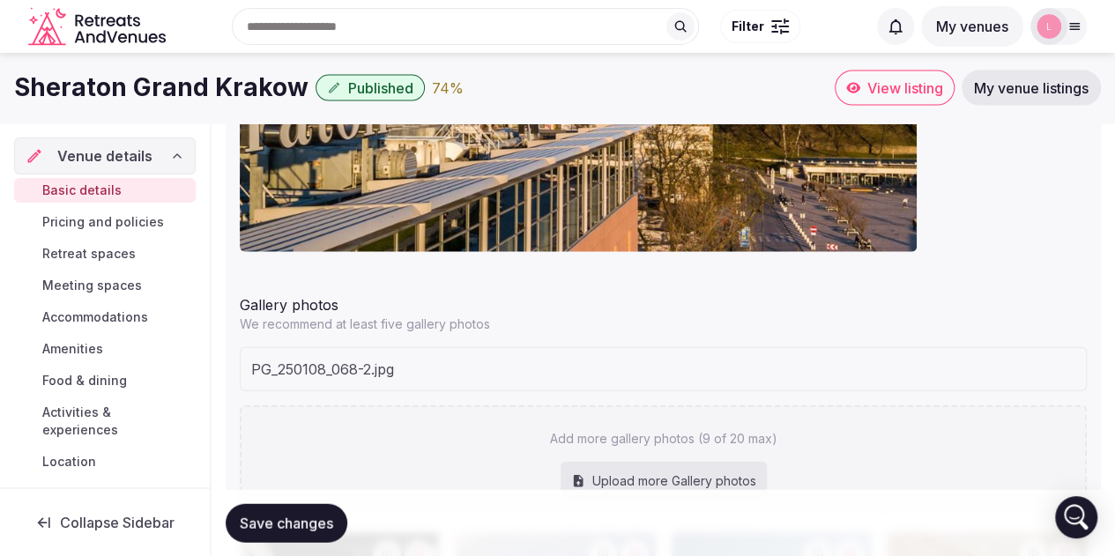
click at [289, 521] on span "Save changes" at bounding box center [286, 523] width 93 height 18
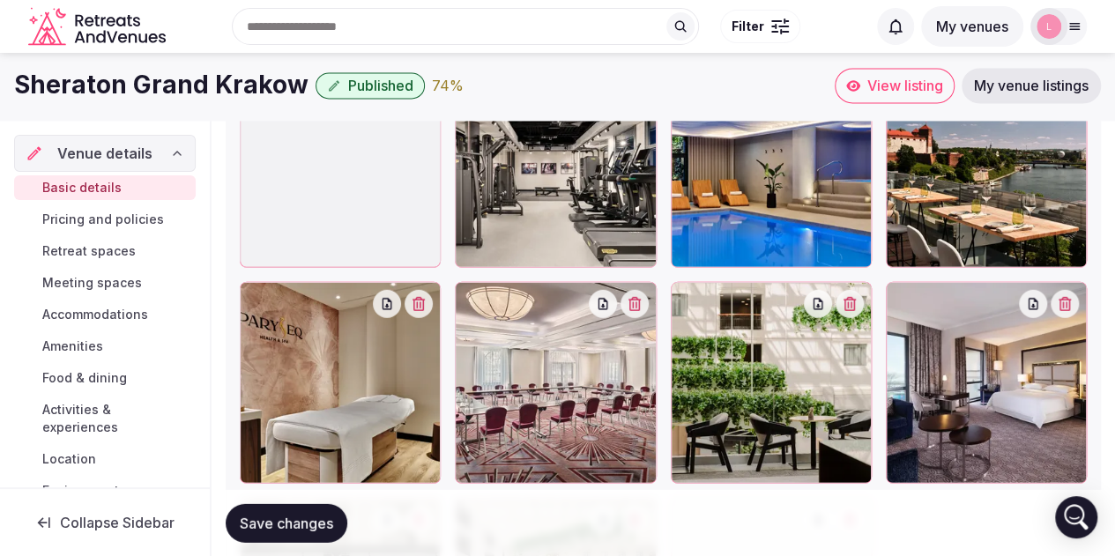
scroll to position [2209, 0]
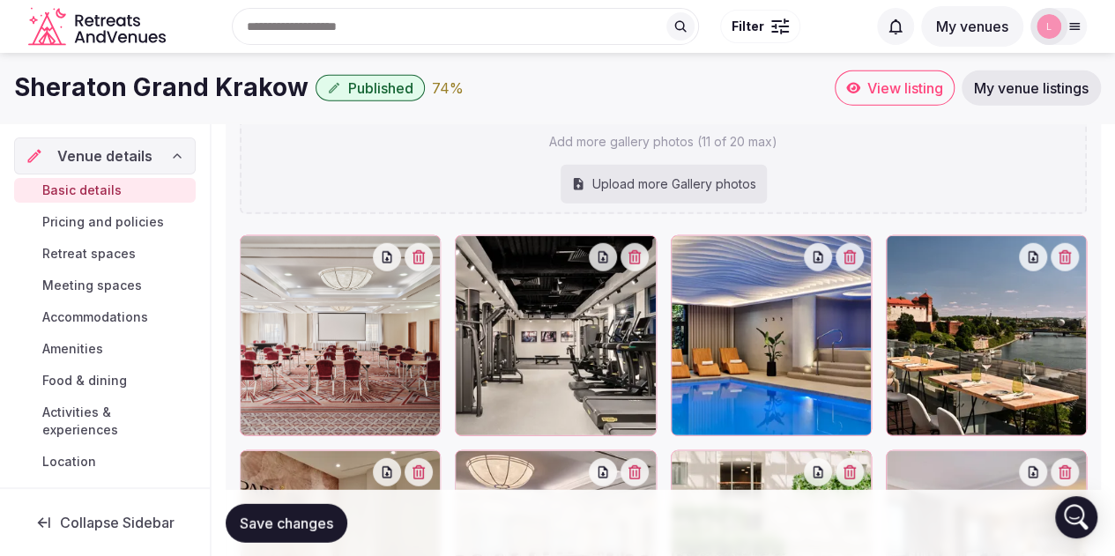
click at [312, 523] on span "Save changes" at bounding box center [286, 523] width 93 height 18
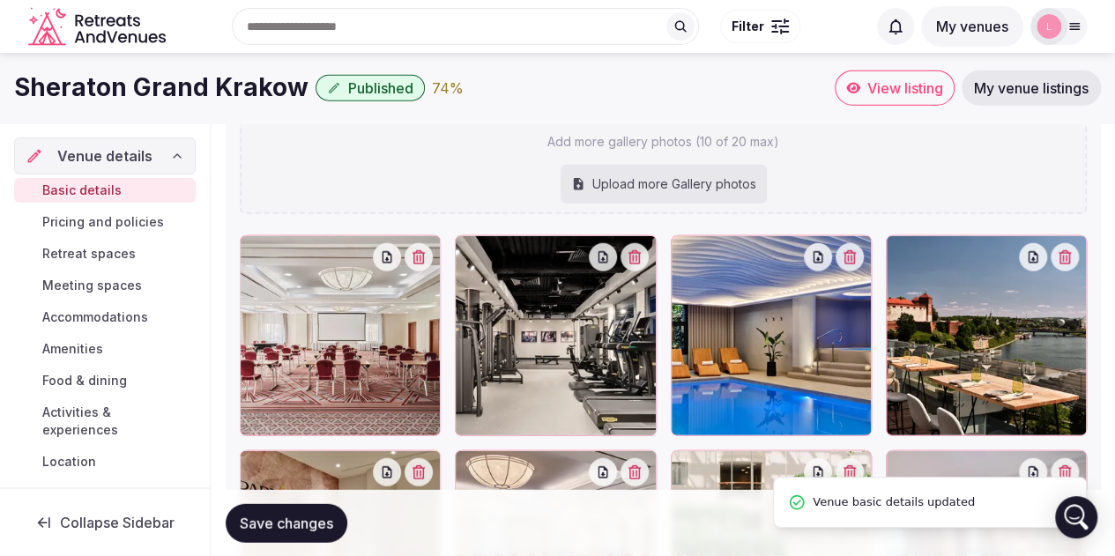
click at [677, 184] on div "Upload more Gallery photos" at bounding box center [663, 184] width 206 height 39
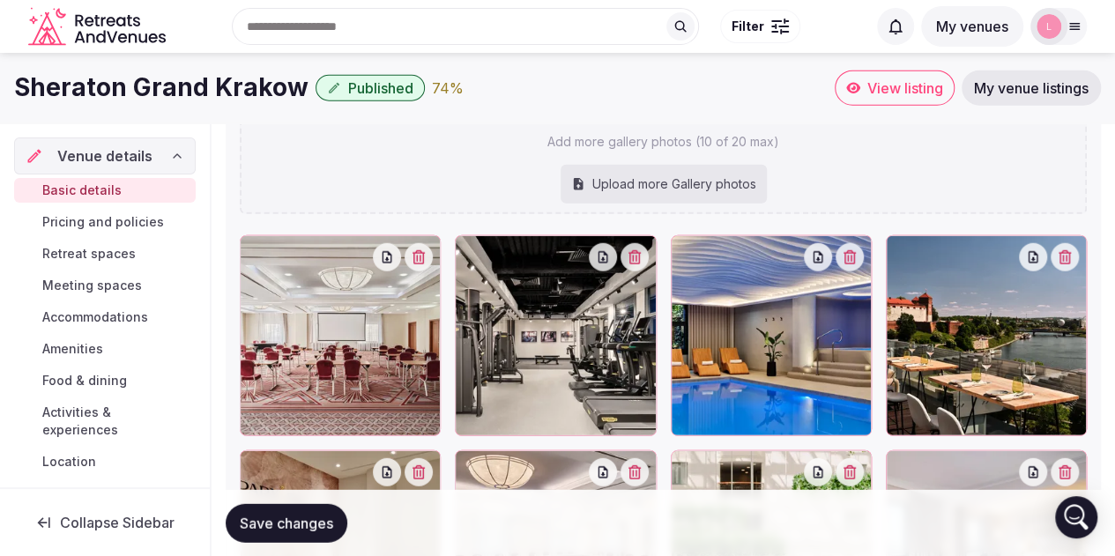
type input "**********"
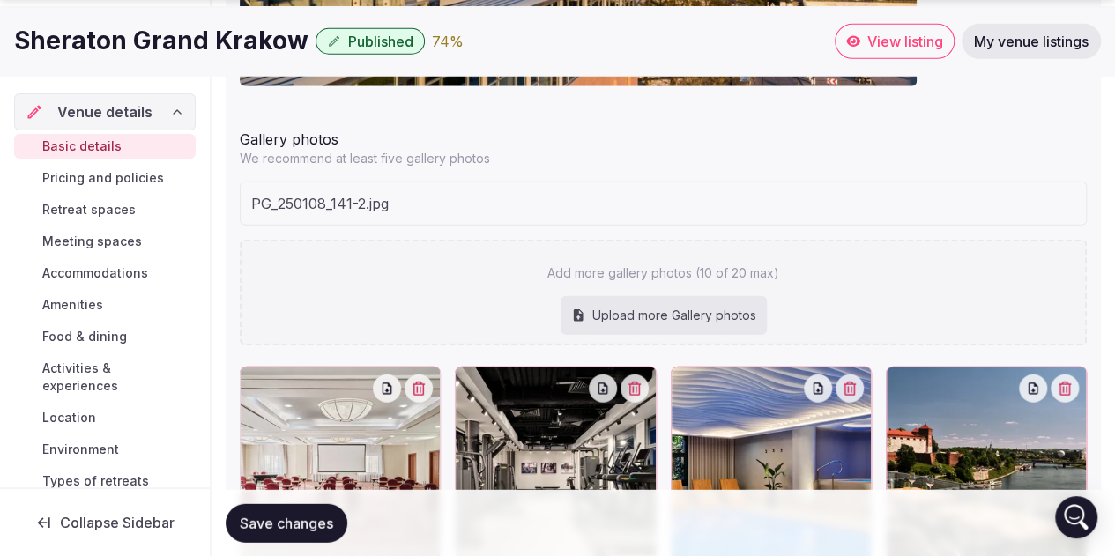
scroll to position [2297, 0]
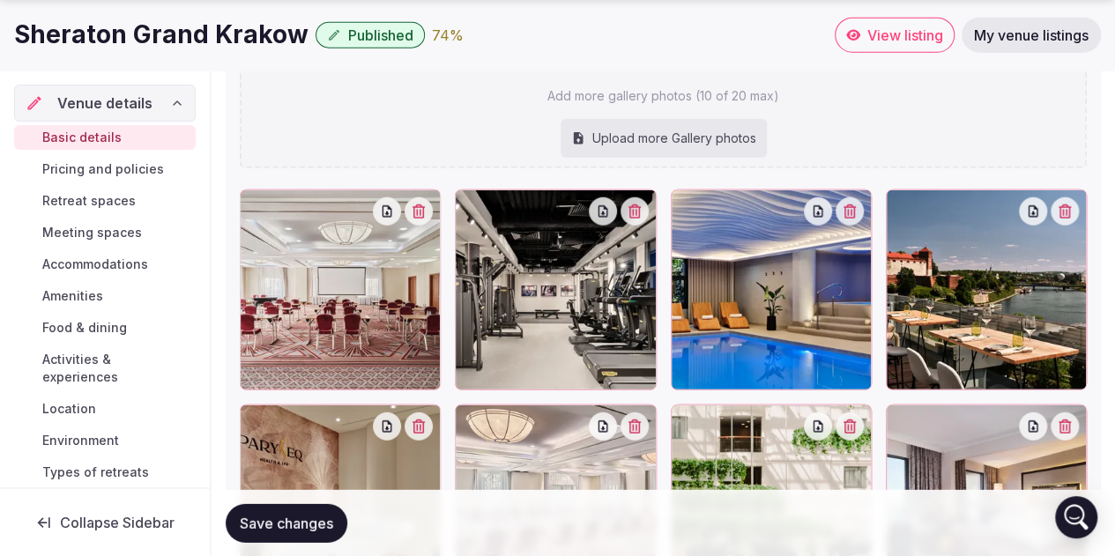
click at [307, 521] on span "Save changes" at bounding box center [286, 523] width 93 height 18
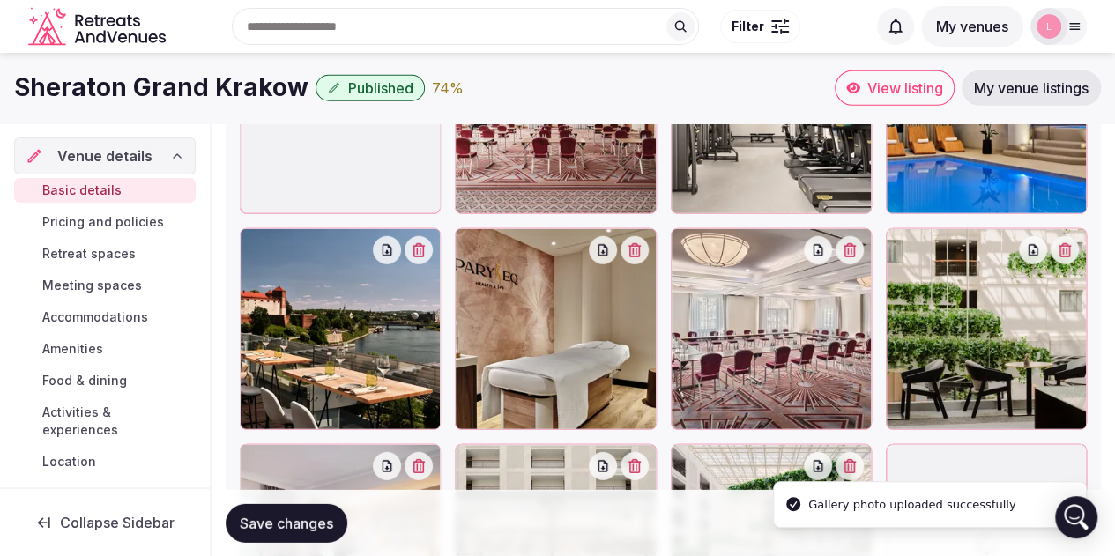
scroll to position [2255, 0]
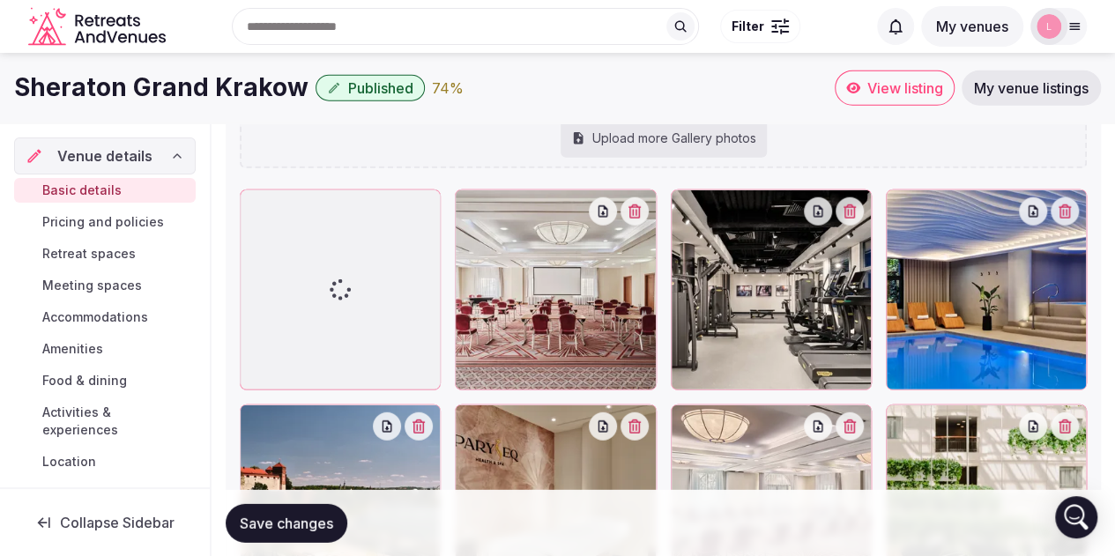
click at [300, 534] on button "Save changes" at bounding box center [287, 522] width 122 height 39
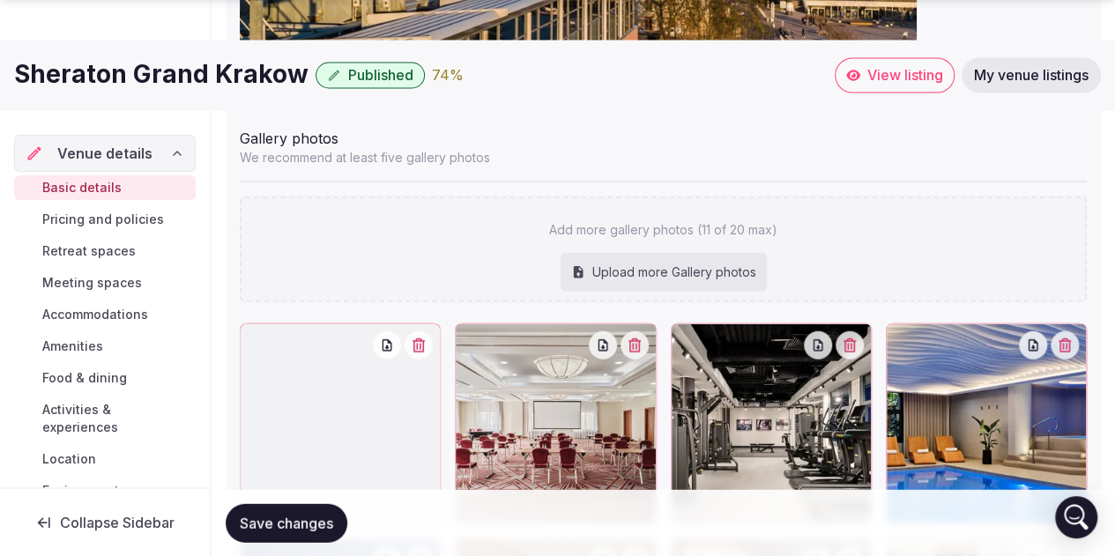
scroll to position [2385, 0]
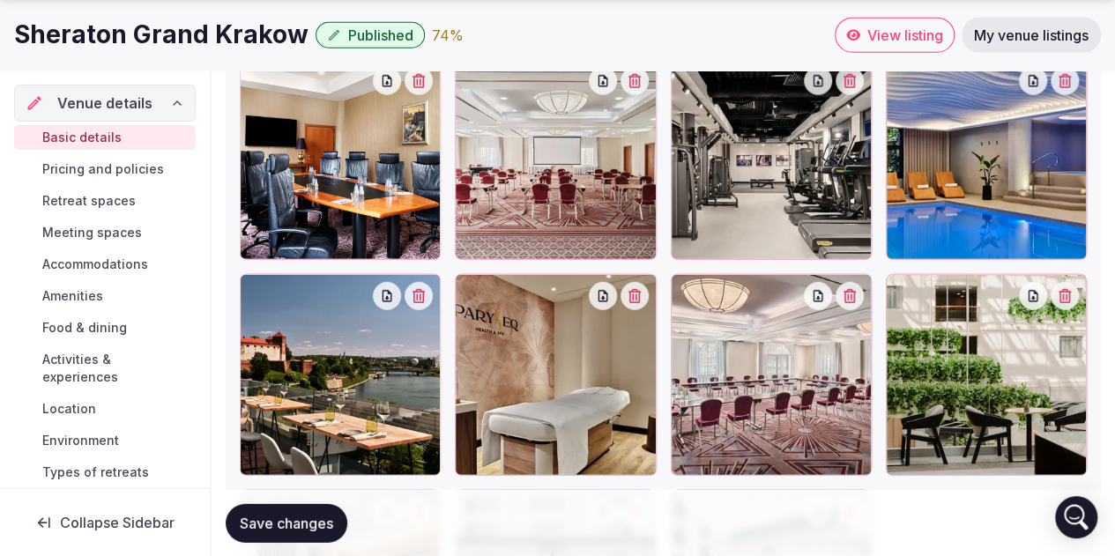
click at [286, 521] on span "Save changes" at bounding box center [286, 523] width 93 height 18
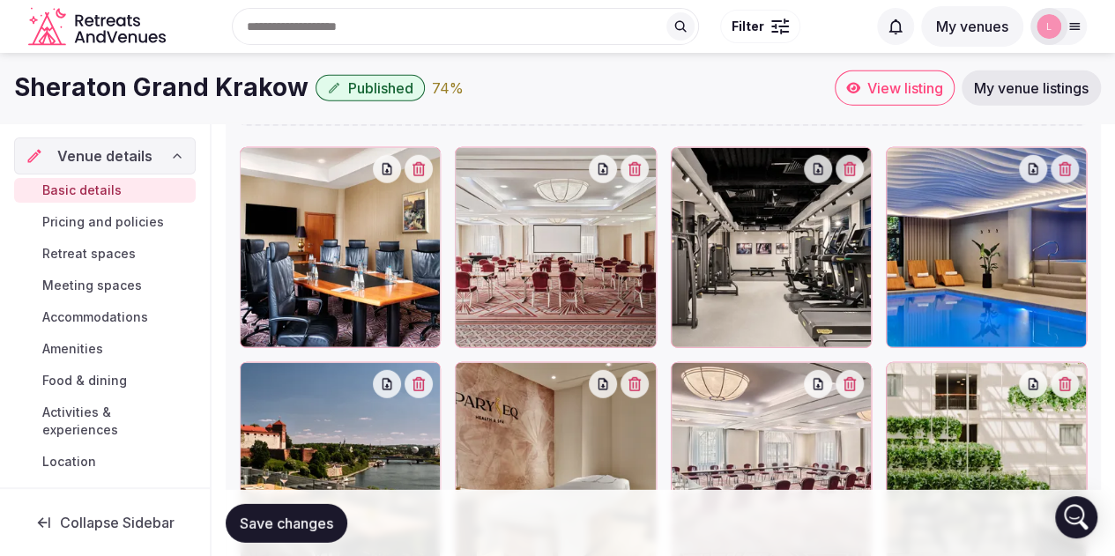
scroll to position [2121, 0]
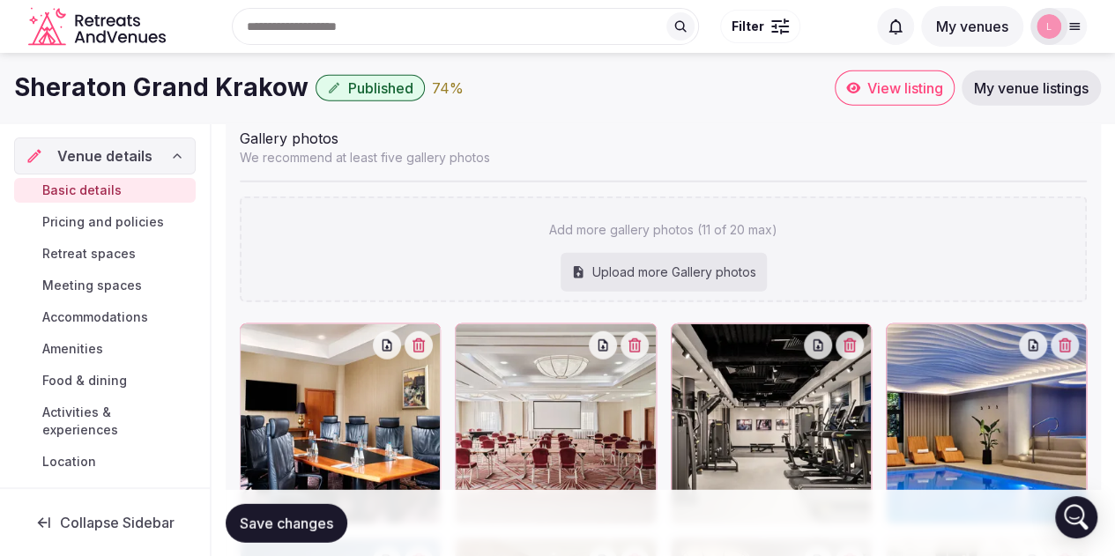
click at [701, 263] on div "Upload more Gallery photos" at bounding box center [663, 272] width 206 height 39
type input "**********"
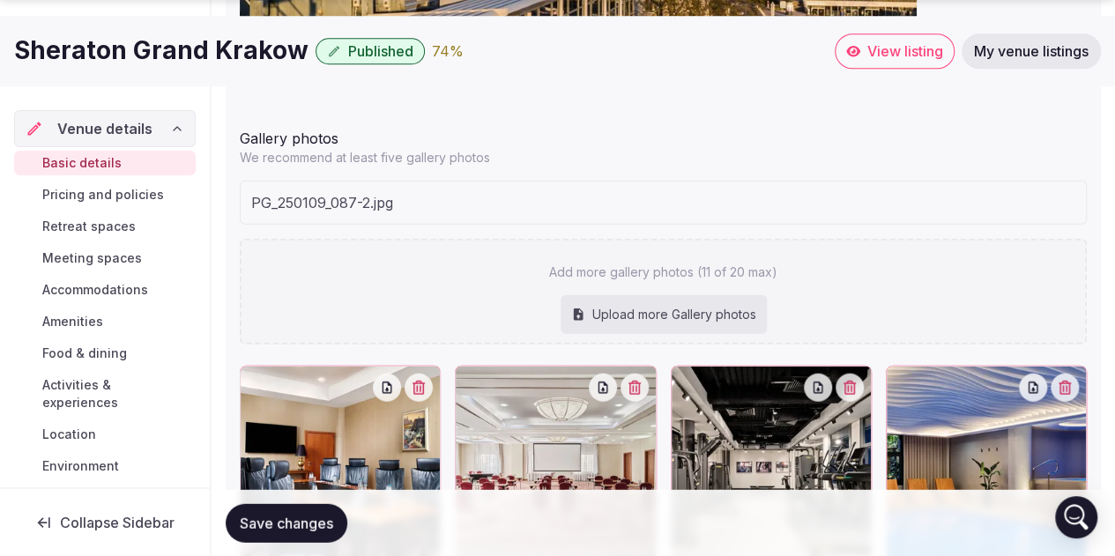
scroll to position [2385, 0]
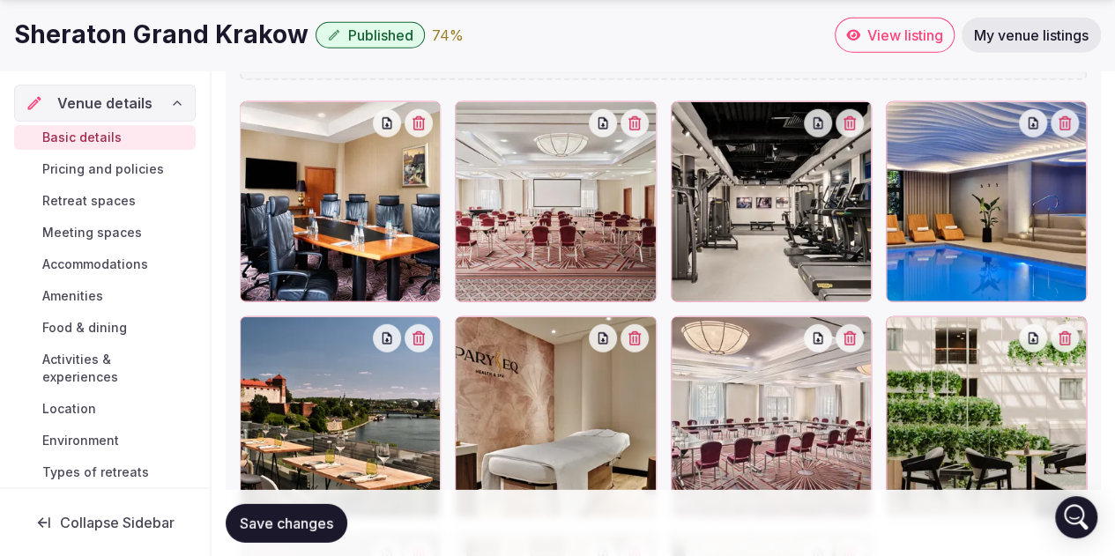
click at [288, 524] on span "Save changes" at bounding box center [286, 523] width 93 height 18
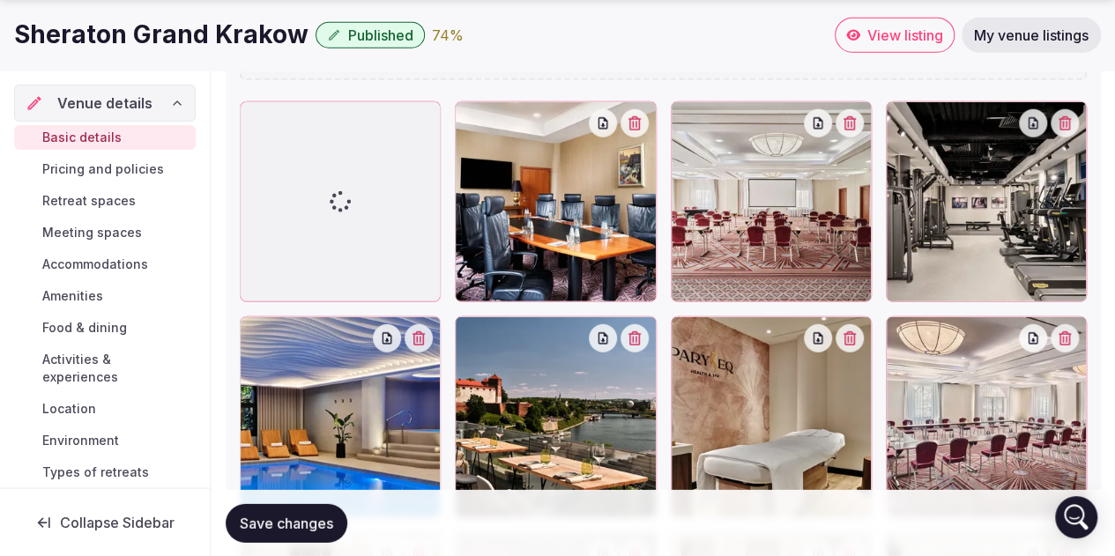
click at [291, 519] on span "Save changes" at bounding box center [286, 523] width 93 height 18
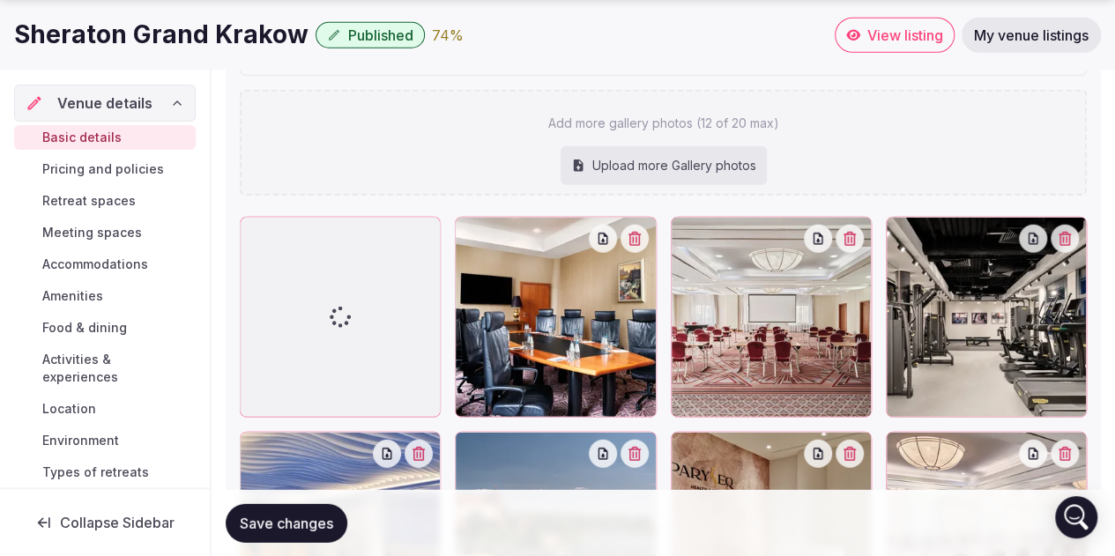
scroll to position [2297, 0]
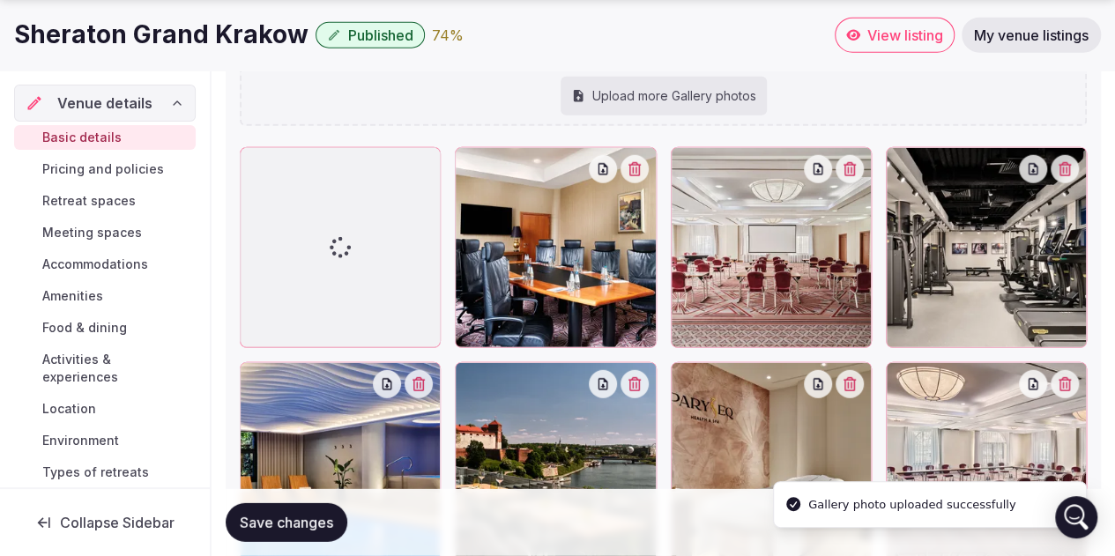
click at [312, 527] on span "Save changes" at bounding box center [286, 523] width 93 height 18
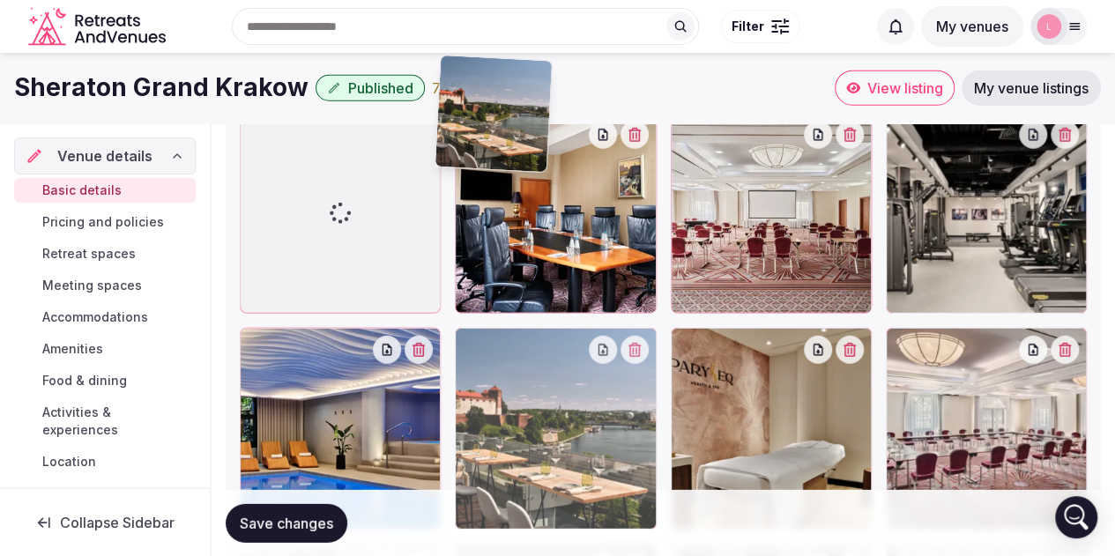
scroll to position [2319, 0]
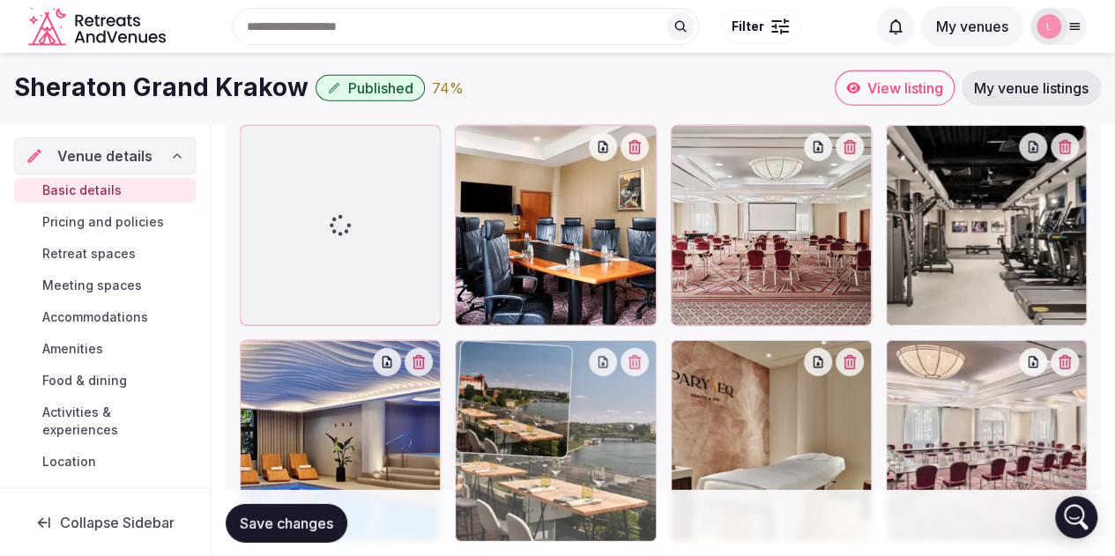
drag, startPoint x: 463, startPoint y: 205, endPoint x: 448, endPoint y: 193, distance: 18.7
drag, startPoint x: 540, startPoint y: 385, endPoint x: 534, endPoint y: 159, distance: 226.5
drag, startPoint x: 549, startPoint y: 401, endPoint x: 314, endPoint y: 198, distance: 310.5
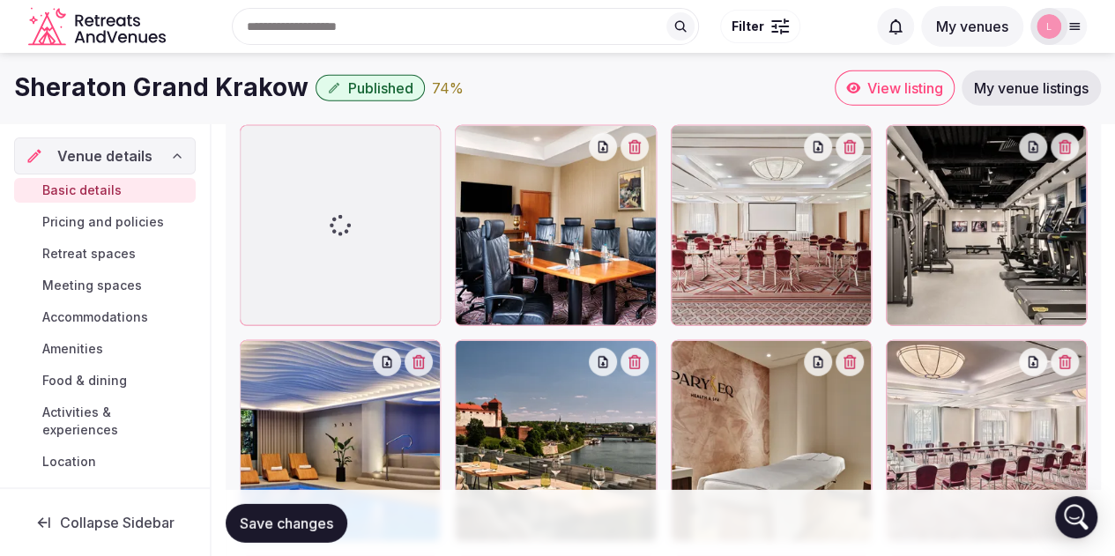
click at [287, 522] on span "Save changes" at bounding box center [286, 523] width 93 height 18
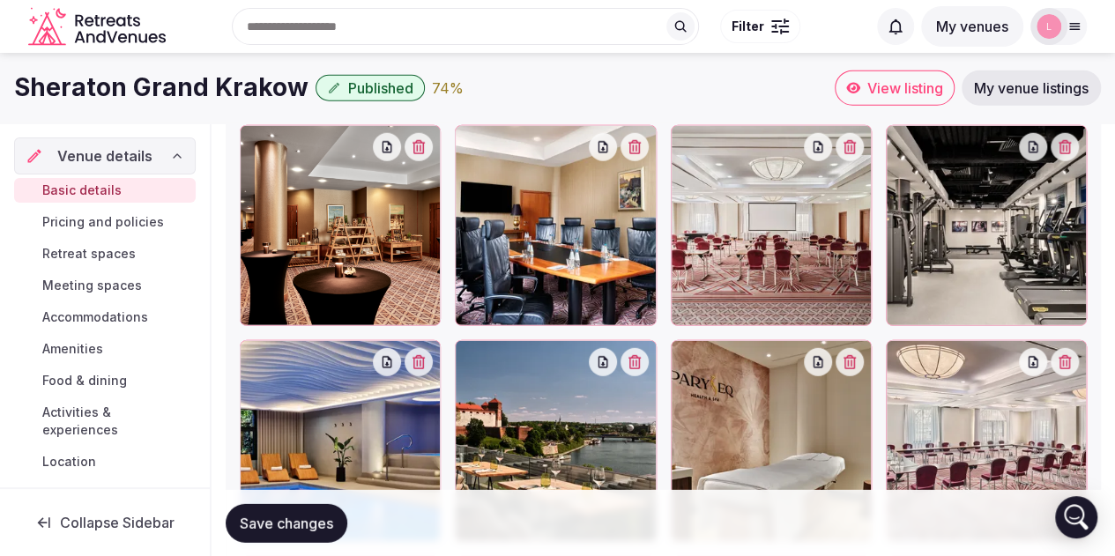
click at [284, 514] on span "Save changes" at bounding box center [286, 523] width 93 height 18
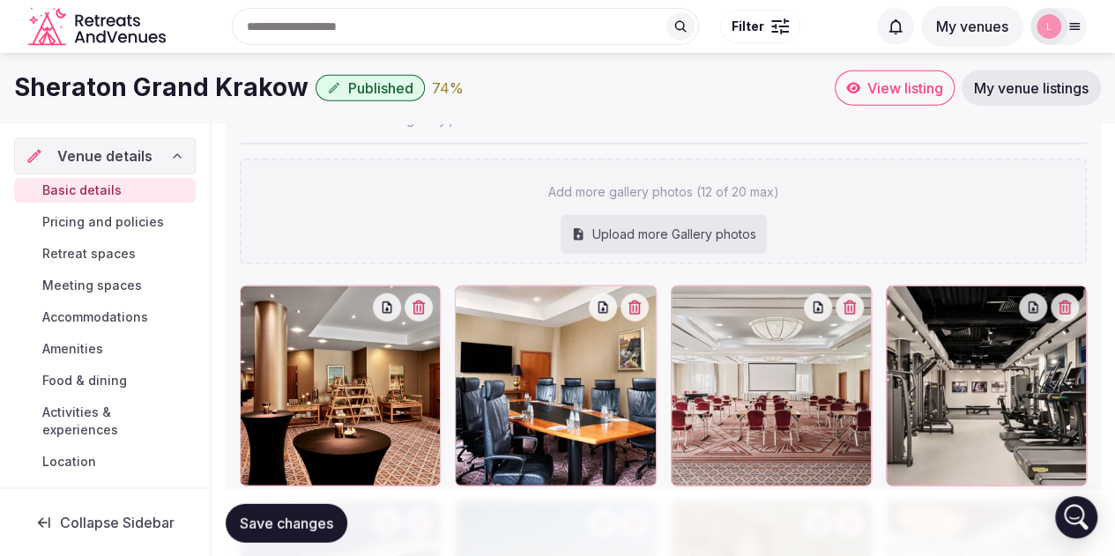
scroll to position [2121, 0]
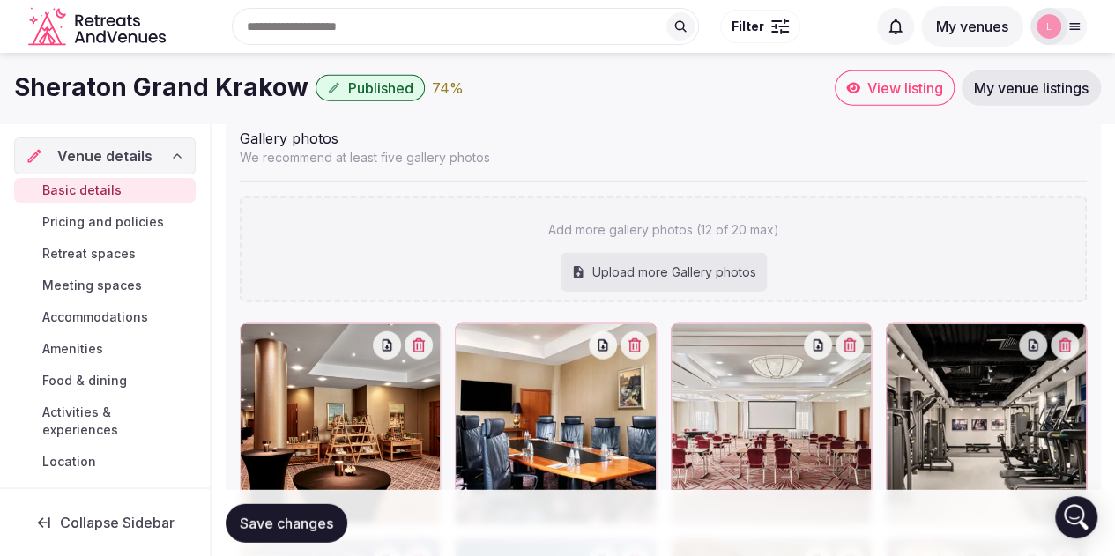
click at [680, 272] on div "Upload more Gallery photos" at bounding box center [663, 272] width 206 height 39
type input "**********"
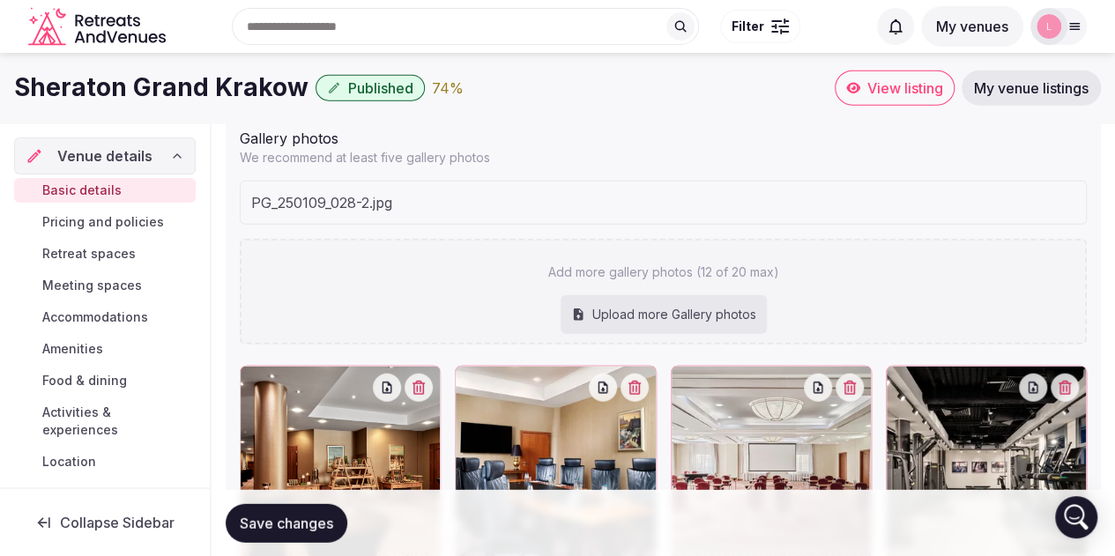
click at [290, 521] on span "Save changes" at bounding box center [286, 523] width 93 height 18
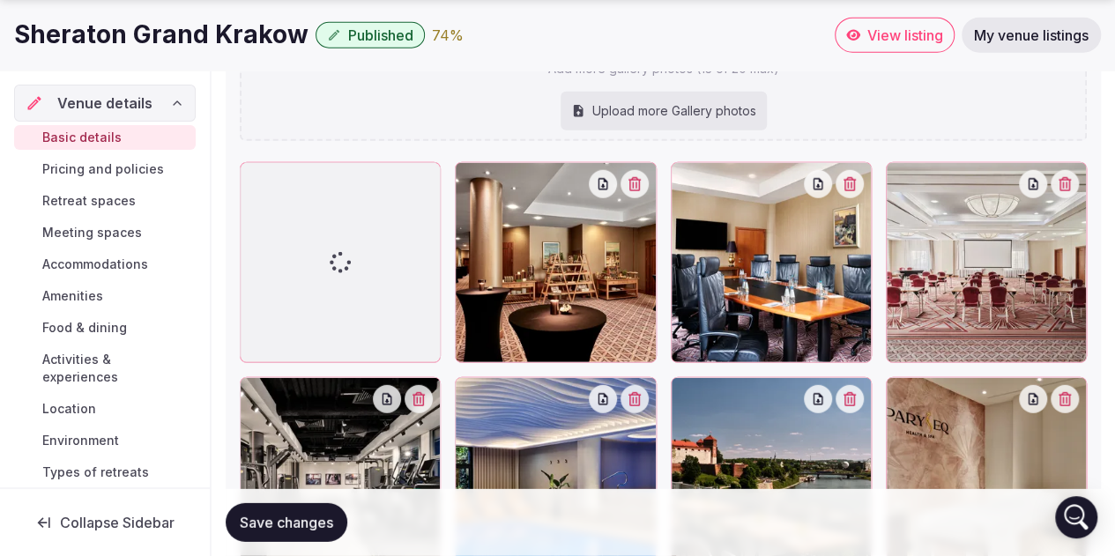
scroll to position [2297, 0]
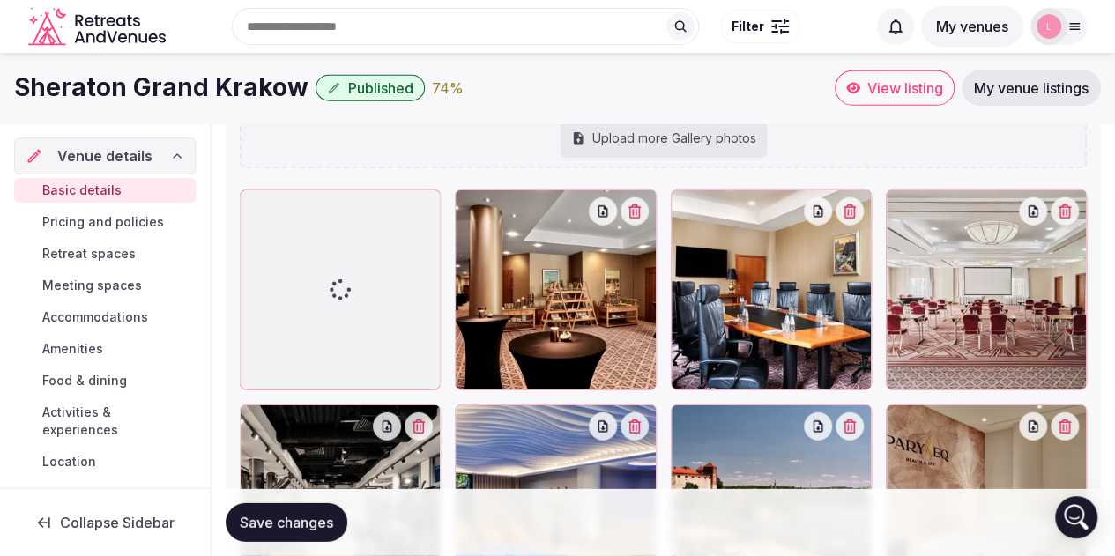
click at [315, 522] on span "Save changes" at bounding box center [286, 523] width 93 height 18
click at [280, 526] on span "Save changes" at bounding box center [286, 523] width 93 height 18
click at [260, 529] on span "Save changes" at bounding box center [286, 523] width 93 height 18
click at [271, 526] on span "Save changes" at bounding box center [286, 523] width 93 height 18
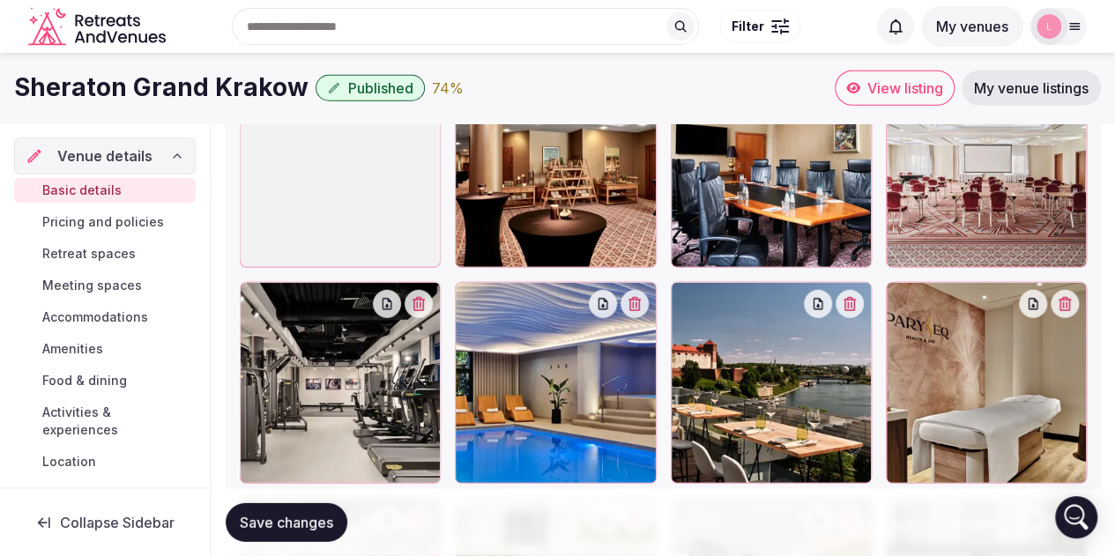
scroll to position [2209, 0]
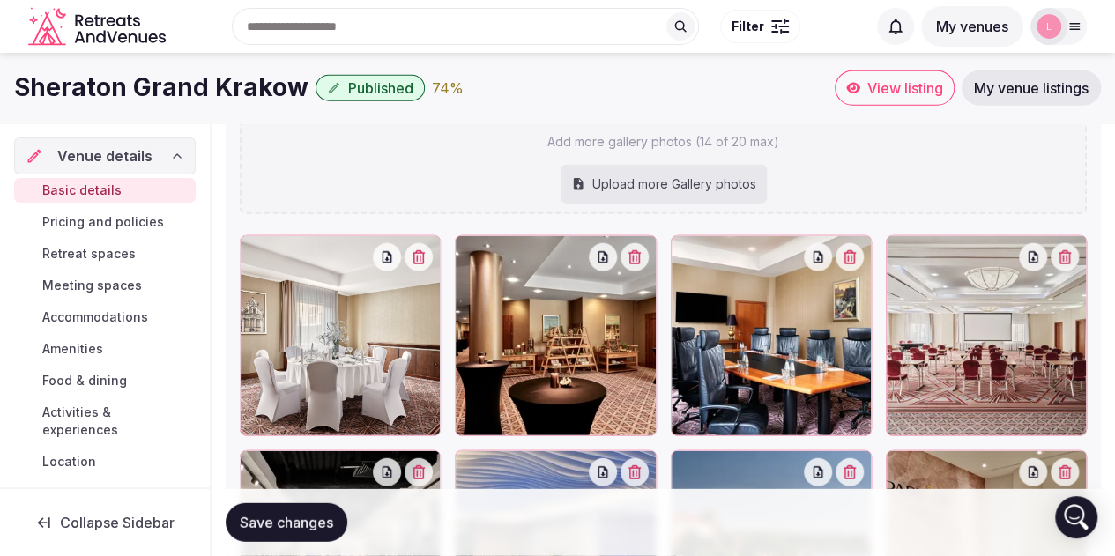
click at [647, 177] on div "Upload more Gallery photos" at bounding box center [663, 184] width 206 height 39
type input "**********"
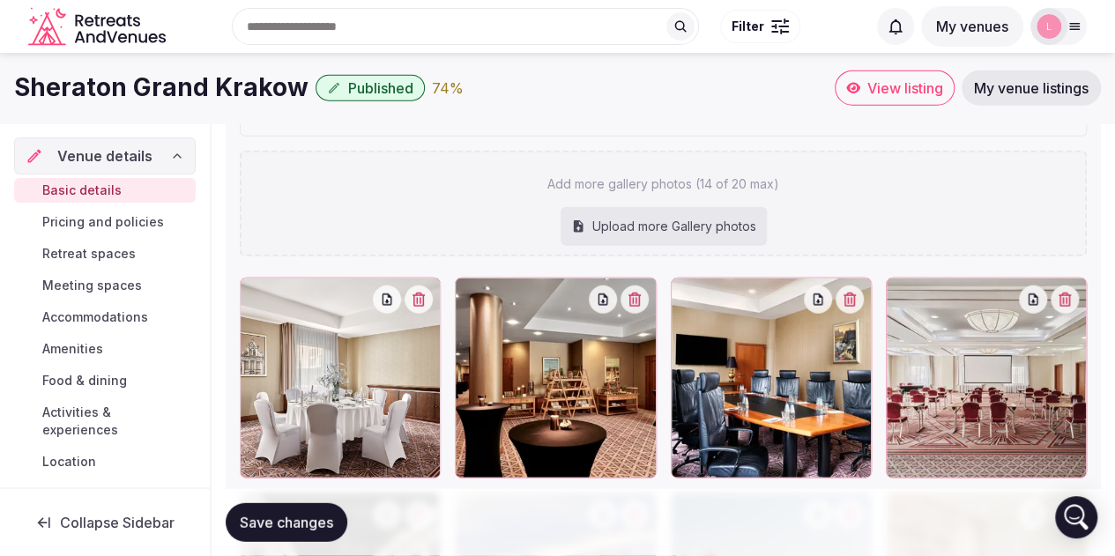
scroll to position [2033, 0]
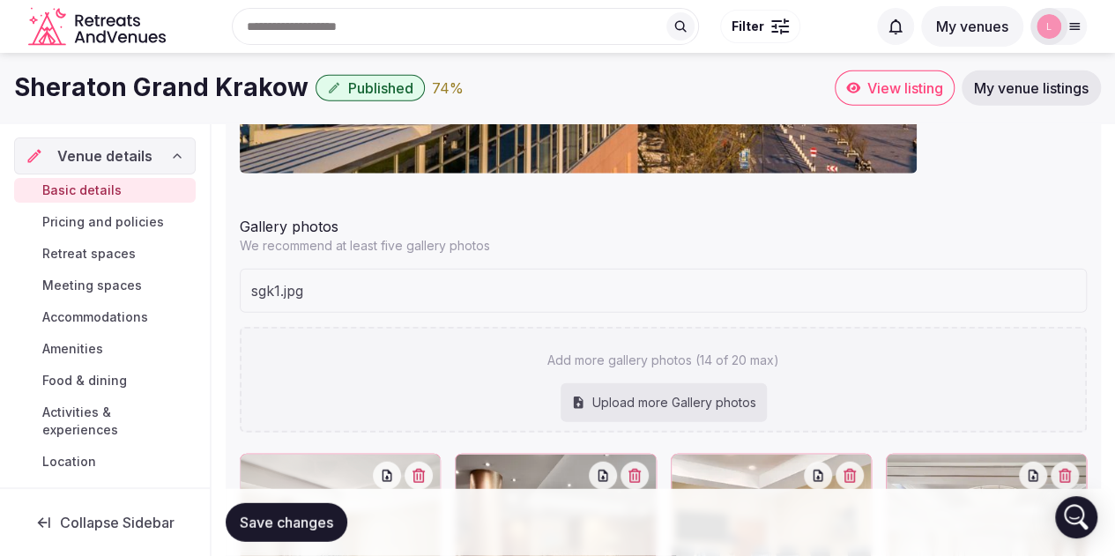
click at [280, 530] on span "Save changes" at bounding box center [286, 523] width 93 height 18
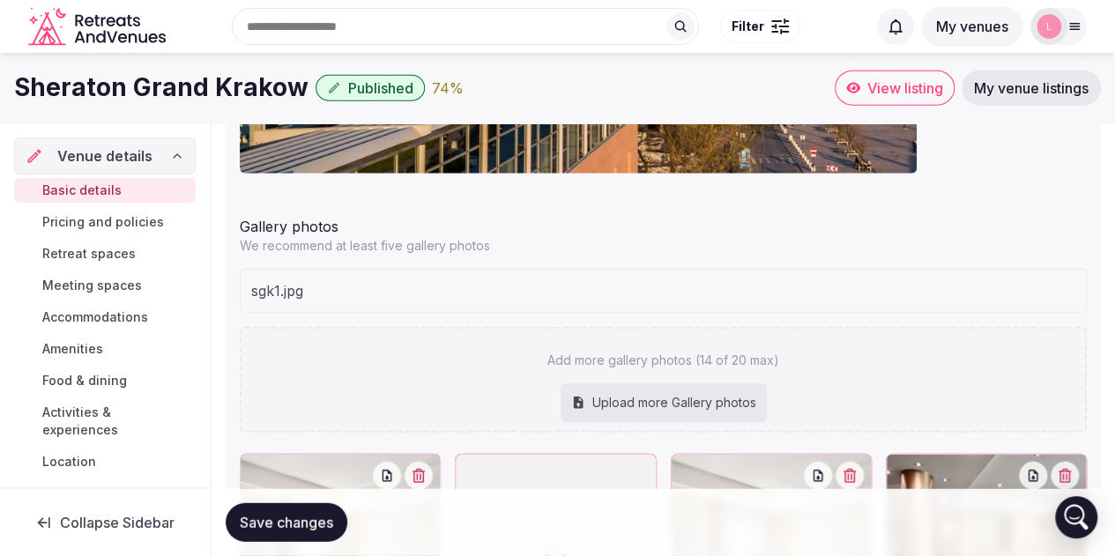
click at [295, 522] on span "Save changes" at bounding box center [286, 523] width 93 height 18
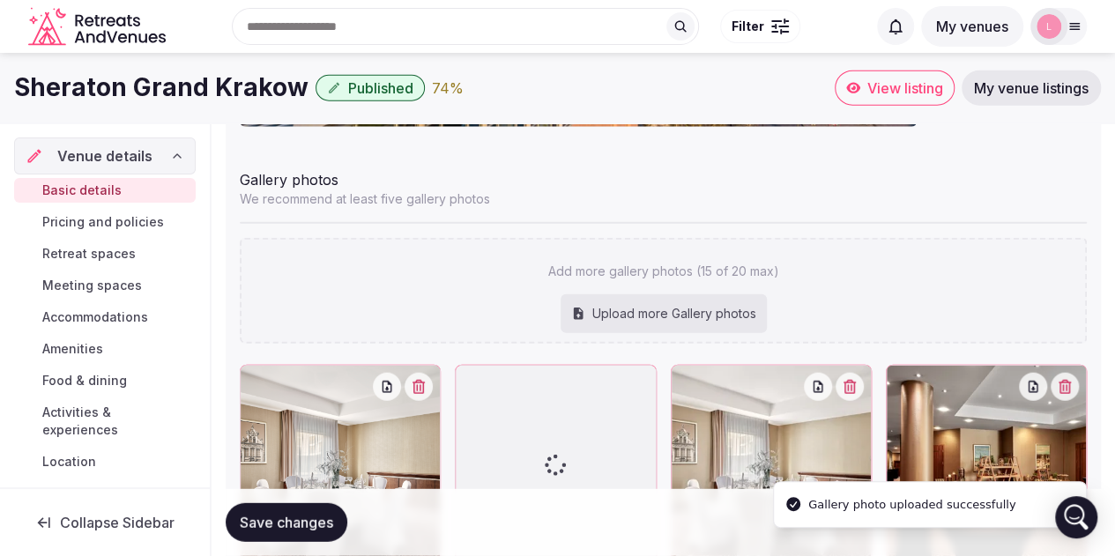
scroll to position [2026, 0]
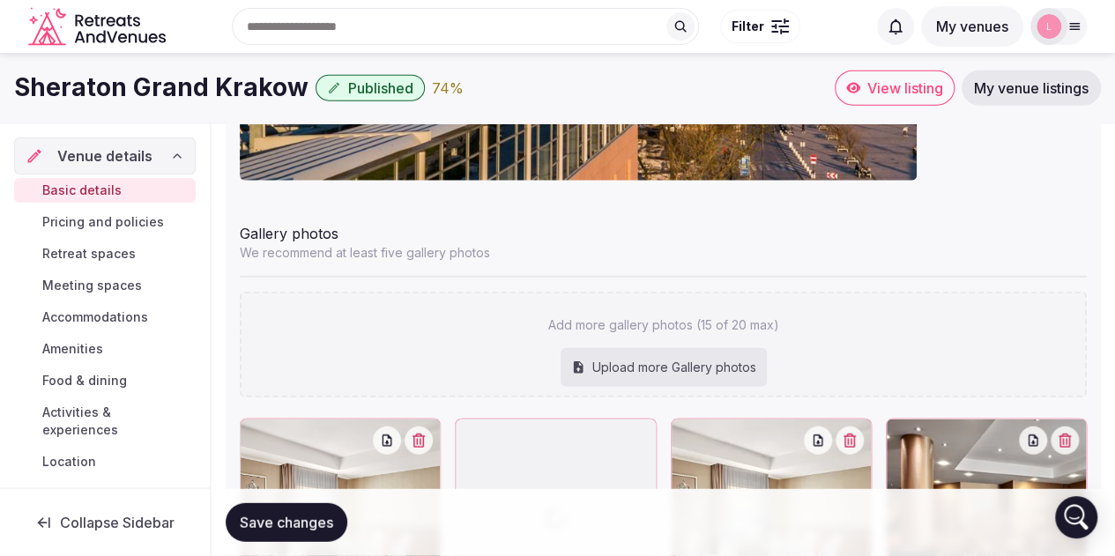
click at [278, 528] on span "Save changes" at bounding box center [286, 523] width 93 height 18
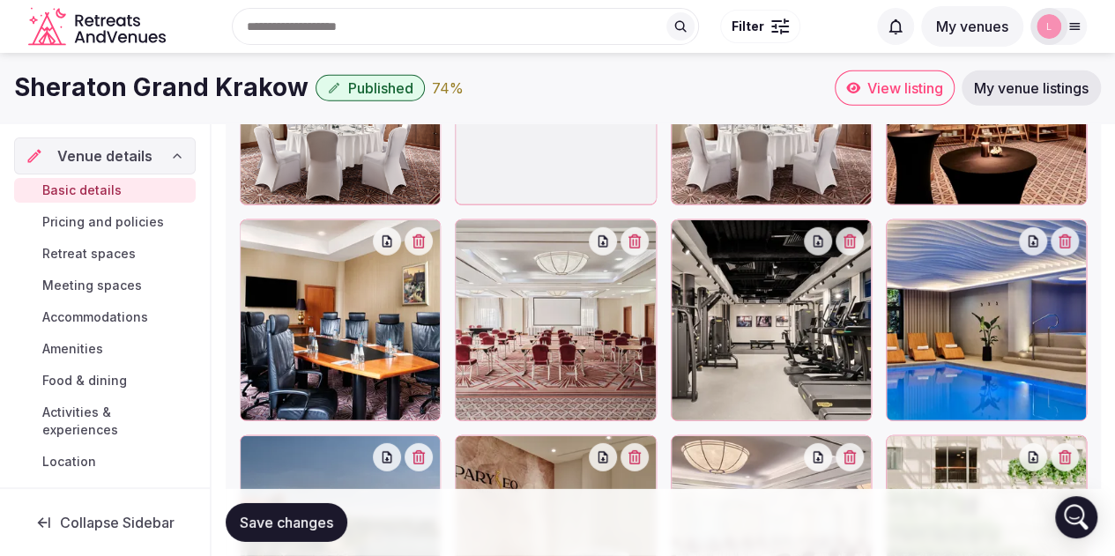
scroll to position [2202, 0]
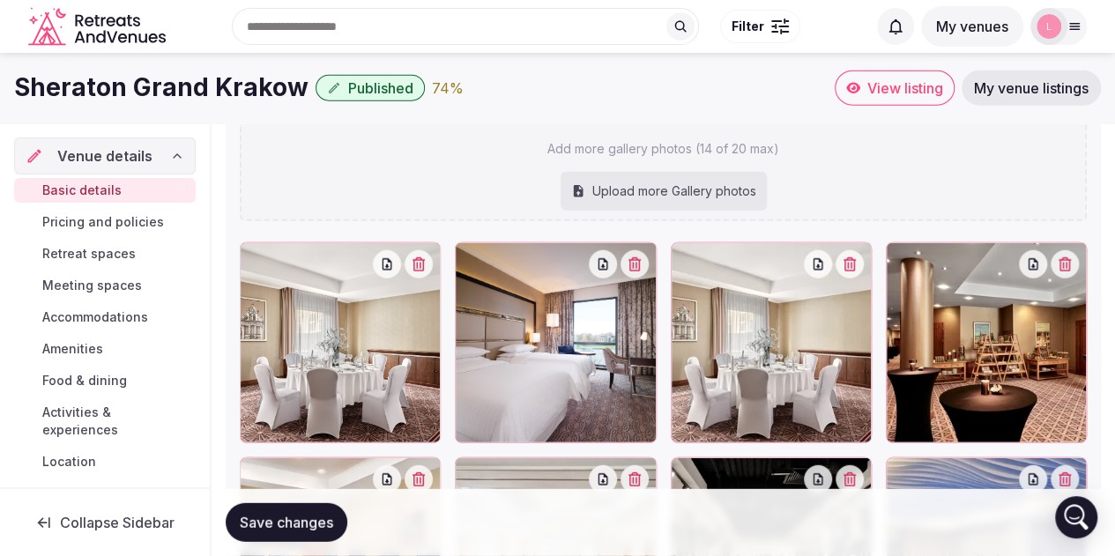
click at [705, 188] on div "Upload more Gallery photos" at bounding box center [663, 191] width 206 height 39
type input "**********"
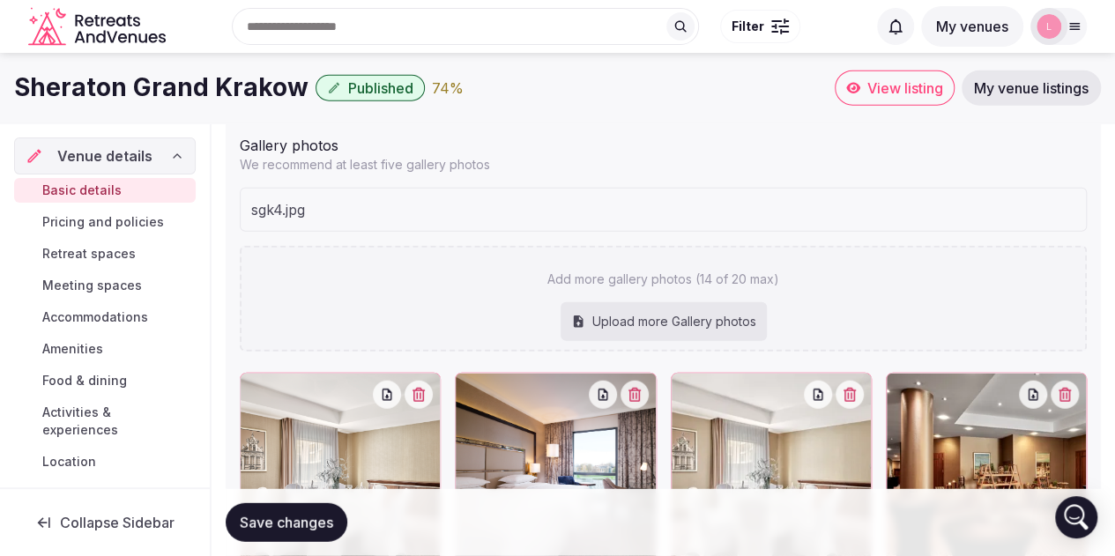
scroll to position [2026, 0]
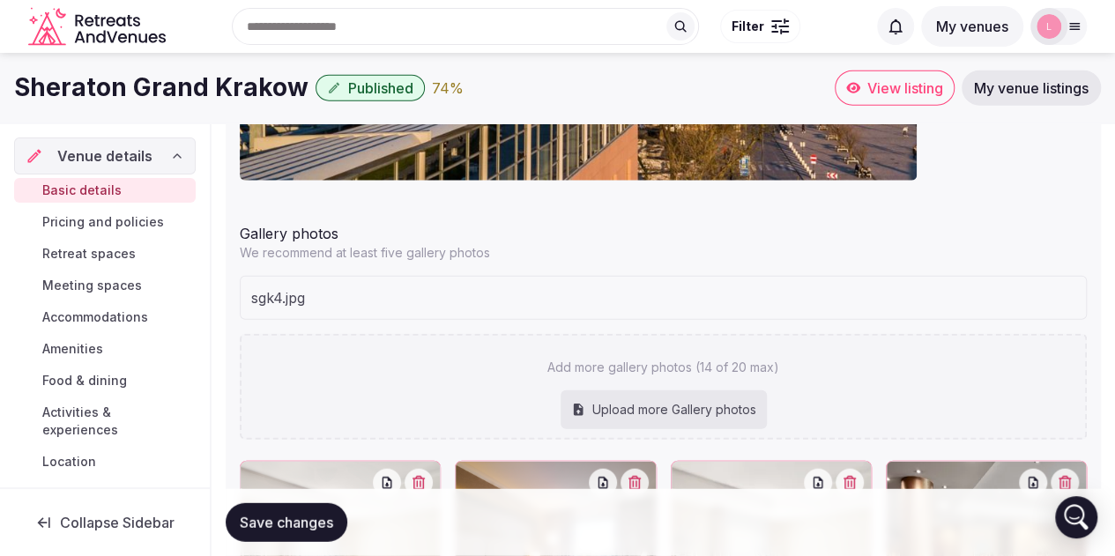
click at [295, 526] on span "Save changes" at bounding box center [286, 523] width 93 height 18
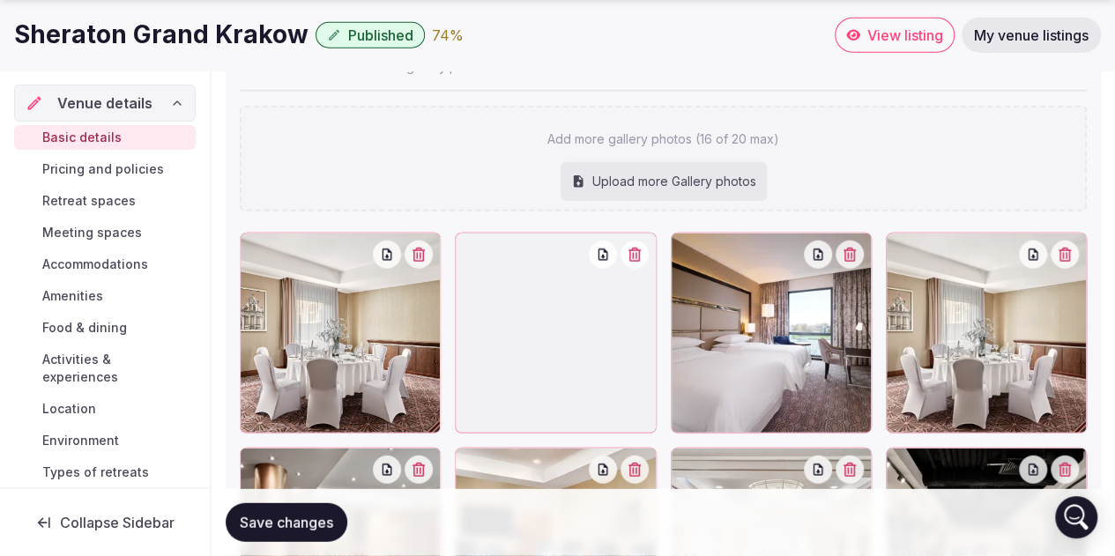
scroll to position [2290, 0]
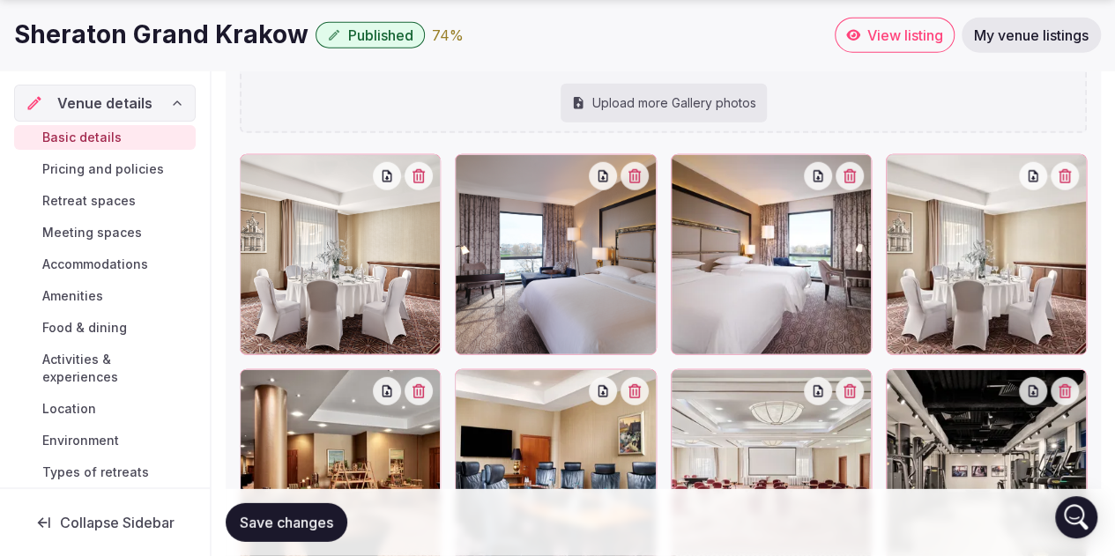
click at [738, 94] on div "Upload more Gallery photos" at bounding box center [663, 103] width 206 height 39
type input "**********"
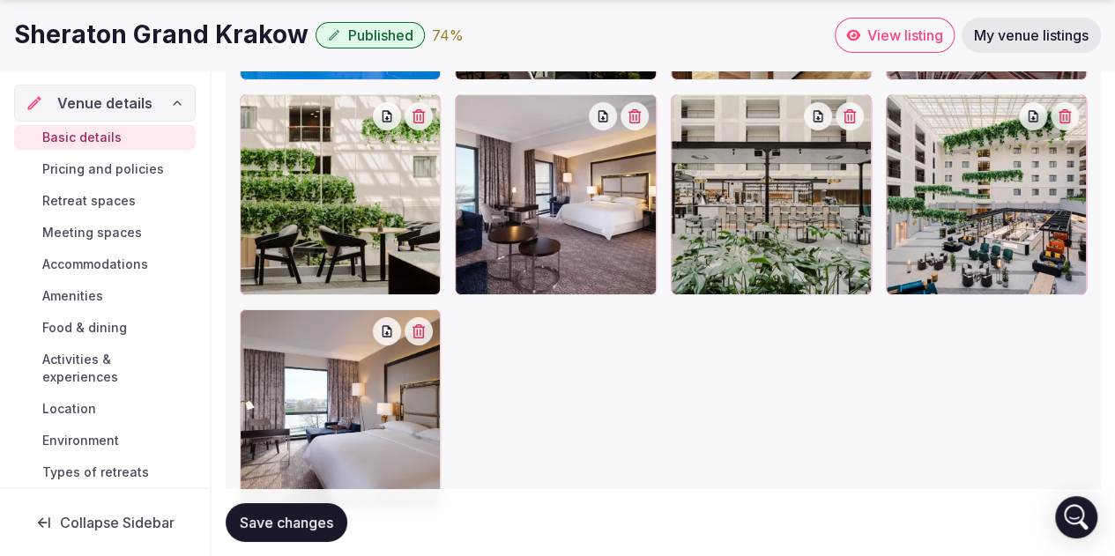
scroll to position [3122, 0]
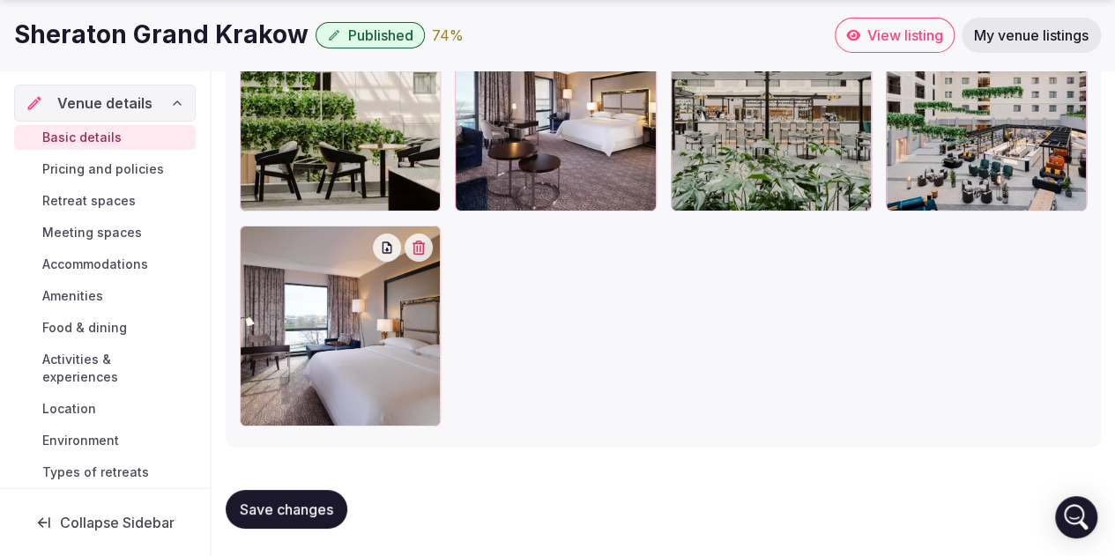
click at [291, 515] on span "Save changes" at bounding box center [286, 509] width 93 height 18
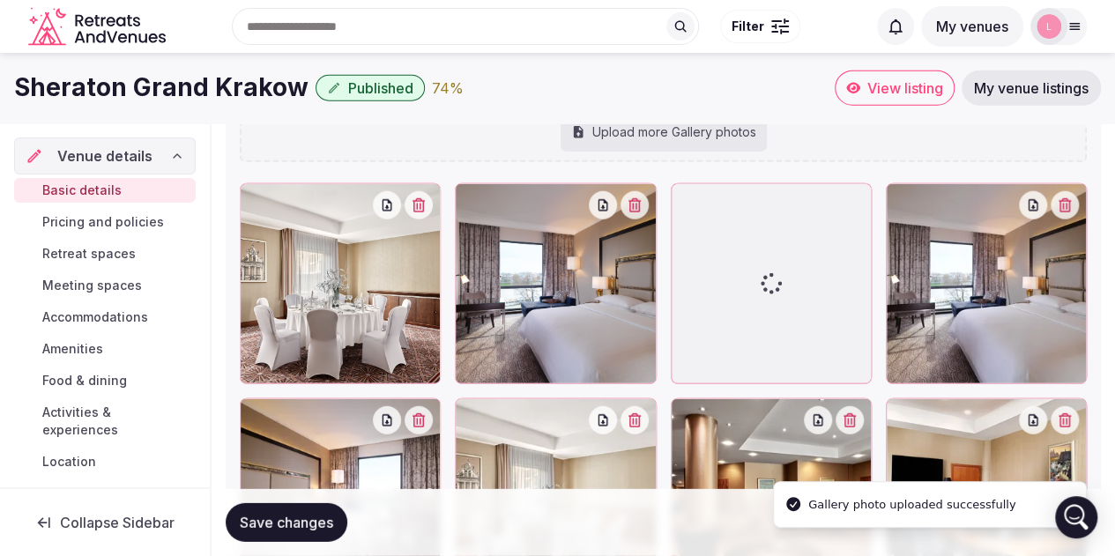
scroll to position [2218, 0]
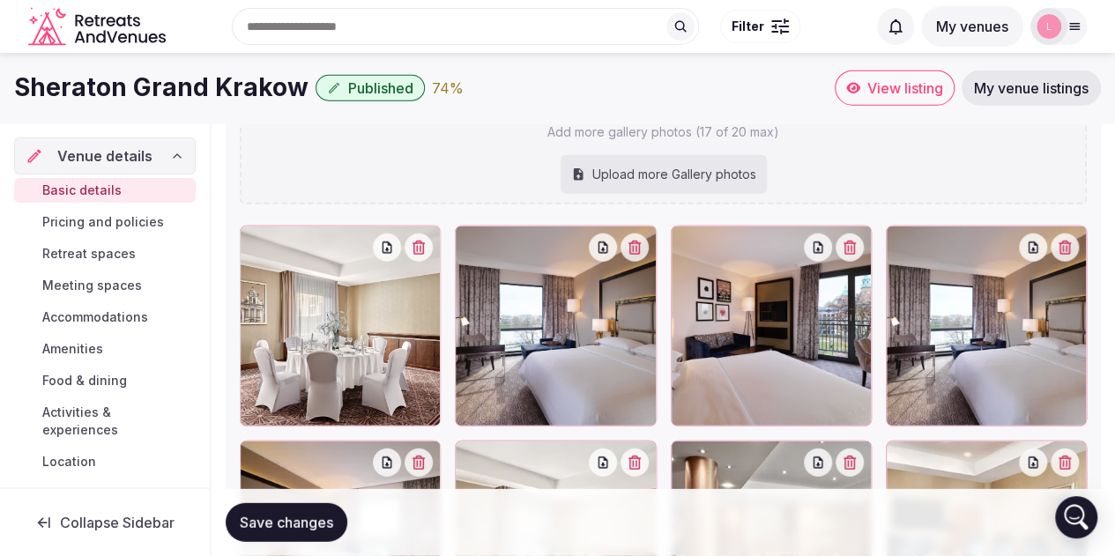
click at [658, 175] on div "Upload more Gallery photos" at bounding box center [663, 174] width 206 height 39
click at [626, 177] on div "Upload more Gallery photos" at bounding box center [663, 174] width 206 height 39
type input "**********"
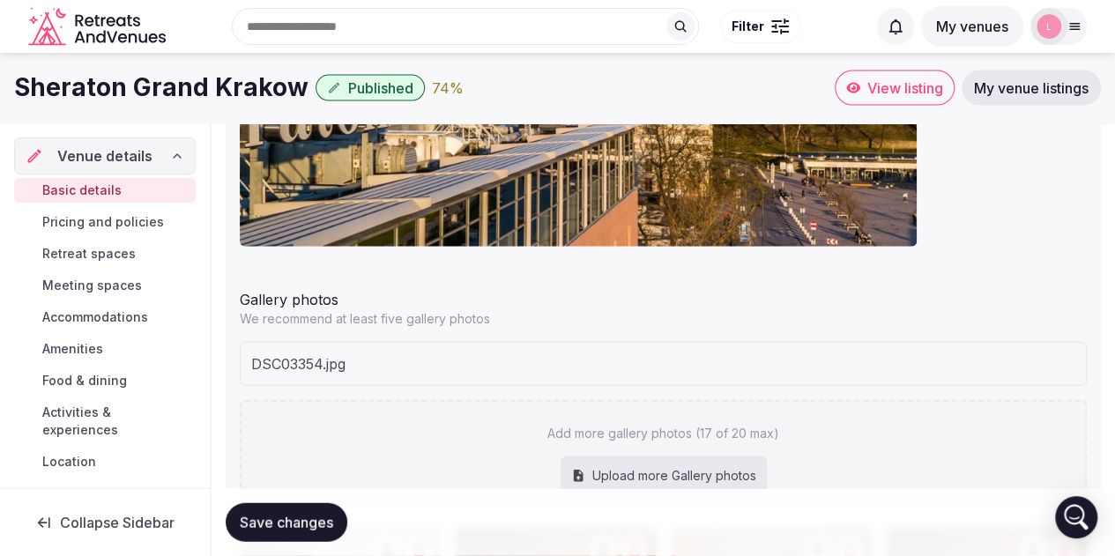
scroll to position [1954, 0]
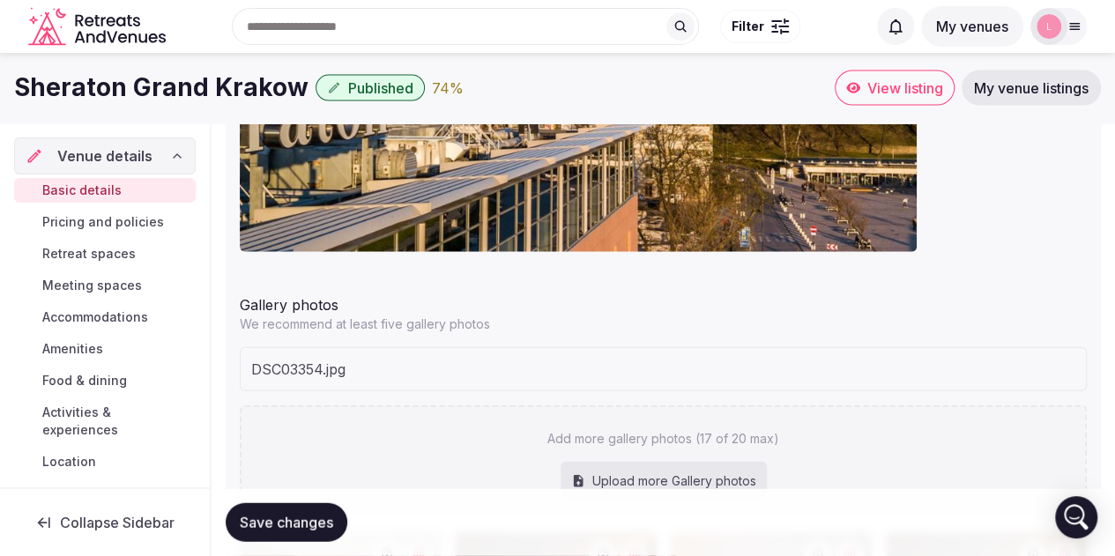
click at [270, 528] on span "Save changes" at bounding box center [286, 523] width 93 height 18
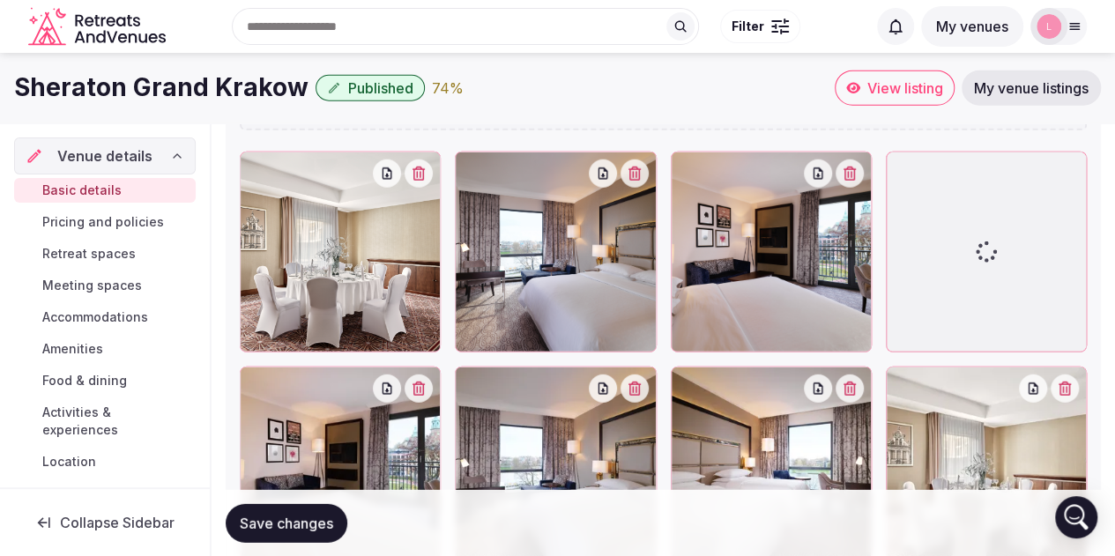
scroll to position [2264, 0]
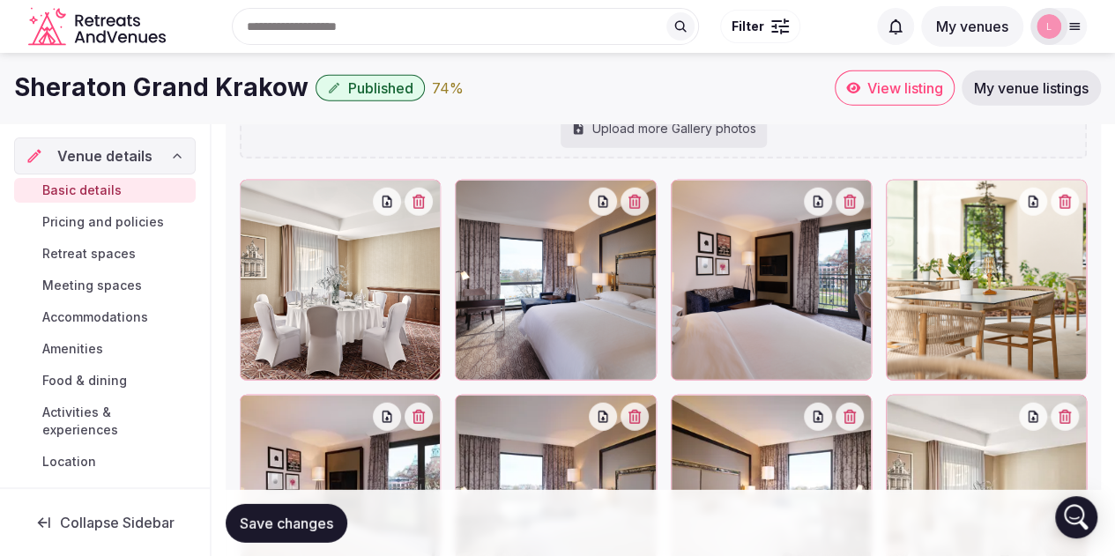
click at [264, 515] on span "Save changes" at bounding box center [286, 523] width 93 height 18
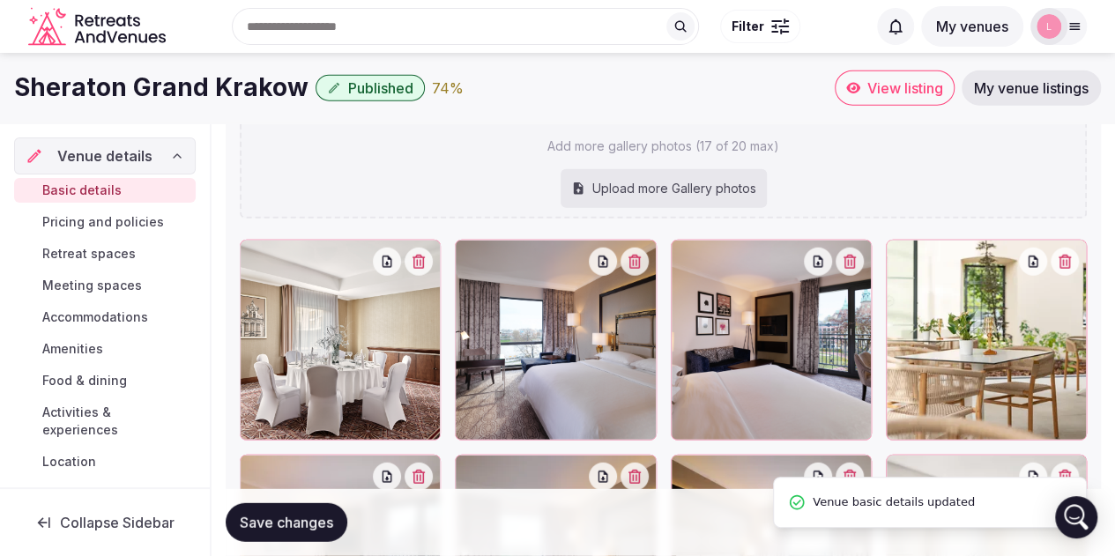
scroll to position [2176, 0]
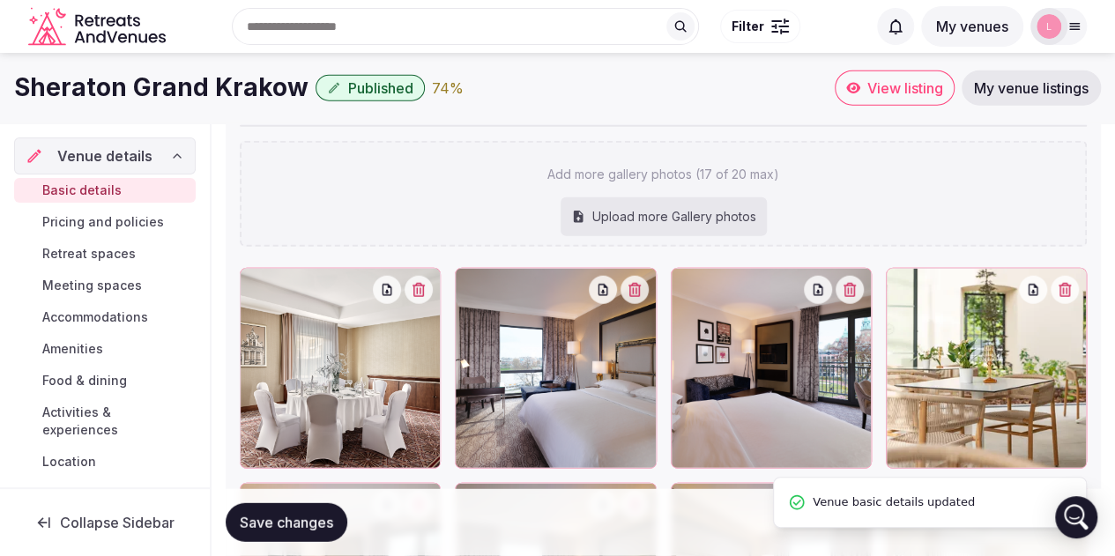
click at [642, 212] on div "Upload more Gallery photos" at bounding box center [663, 216] width 206 height 39
type input "**********"
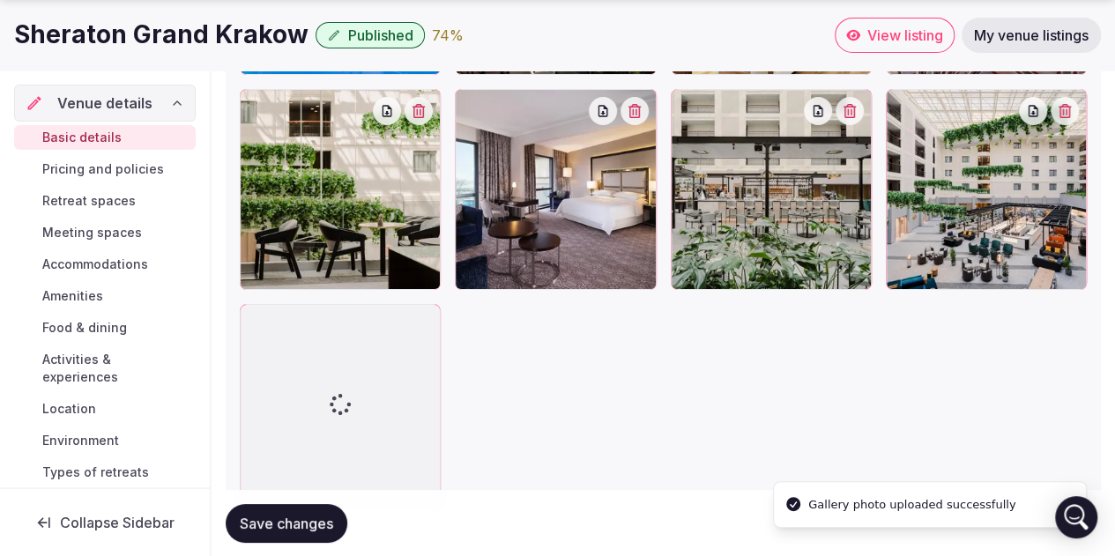
scroll to position [3295, 0]
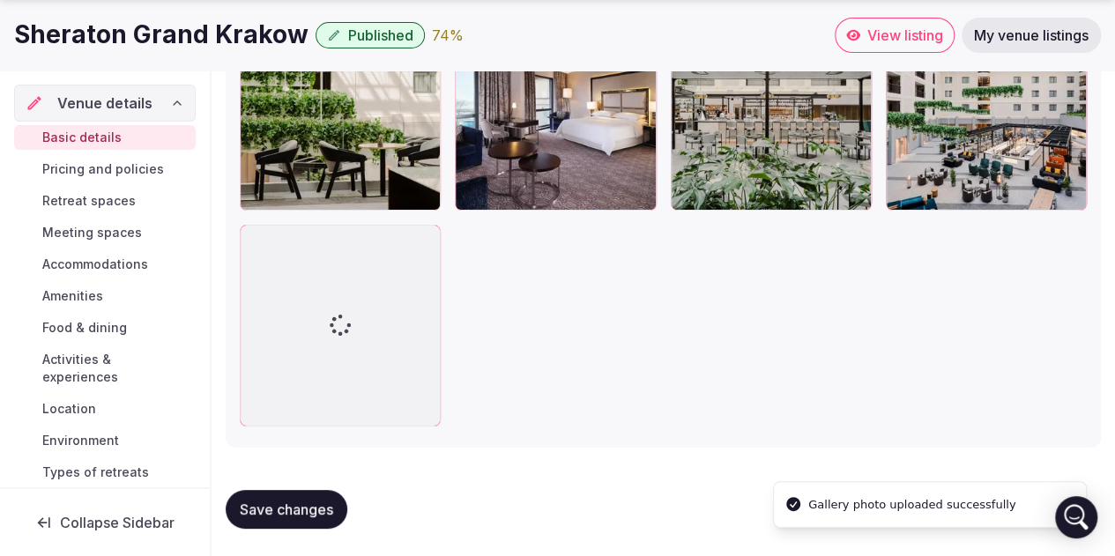
click at [285, 509] on span "Save changes" at bounding box center [286, 509] width 93 height 18
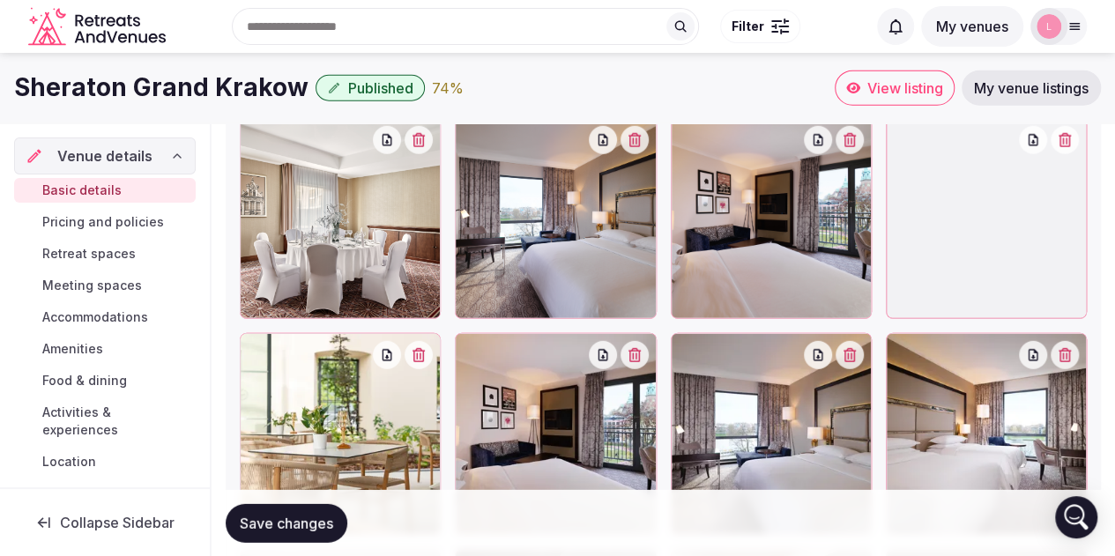
scroll to position [2238, 0]
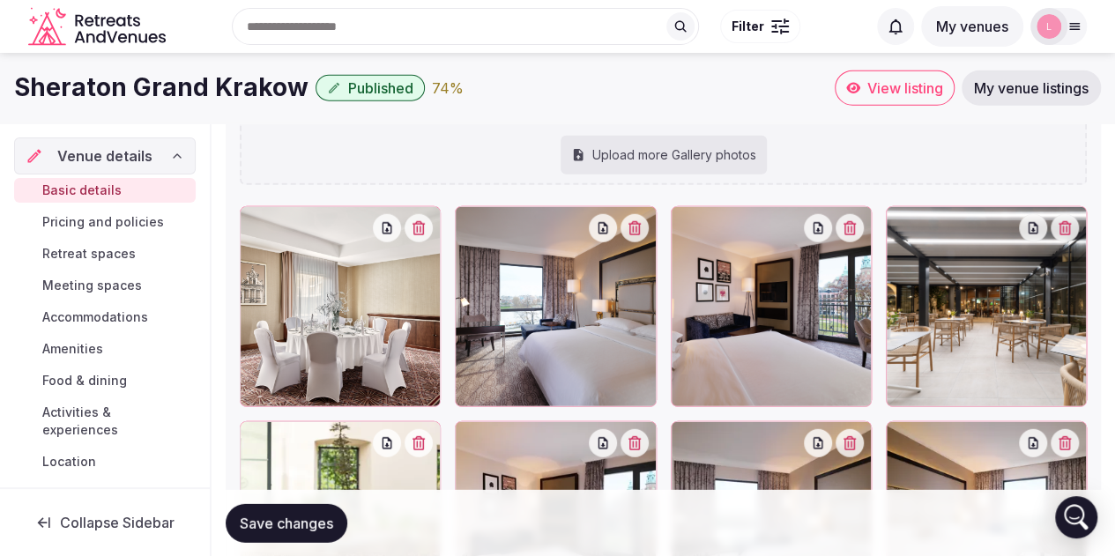
click at [259, 521] on span "Save changes" at bounding box center [286, 523] width 93 height 18
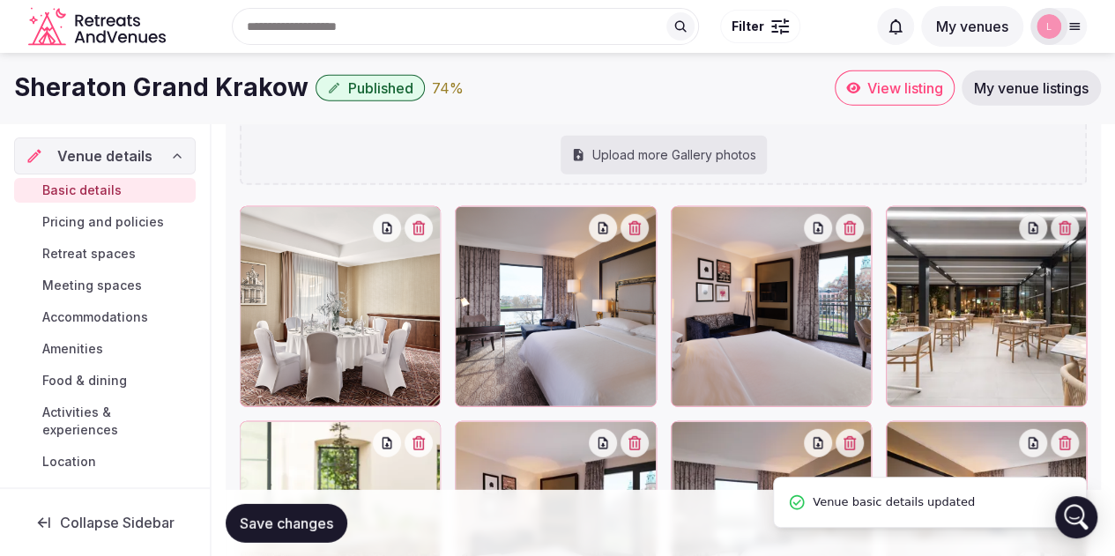
click at [705, 154] on div "Upload more Gallery photos" at bounding box center [663, 155] width 206 height 39
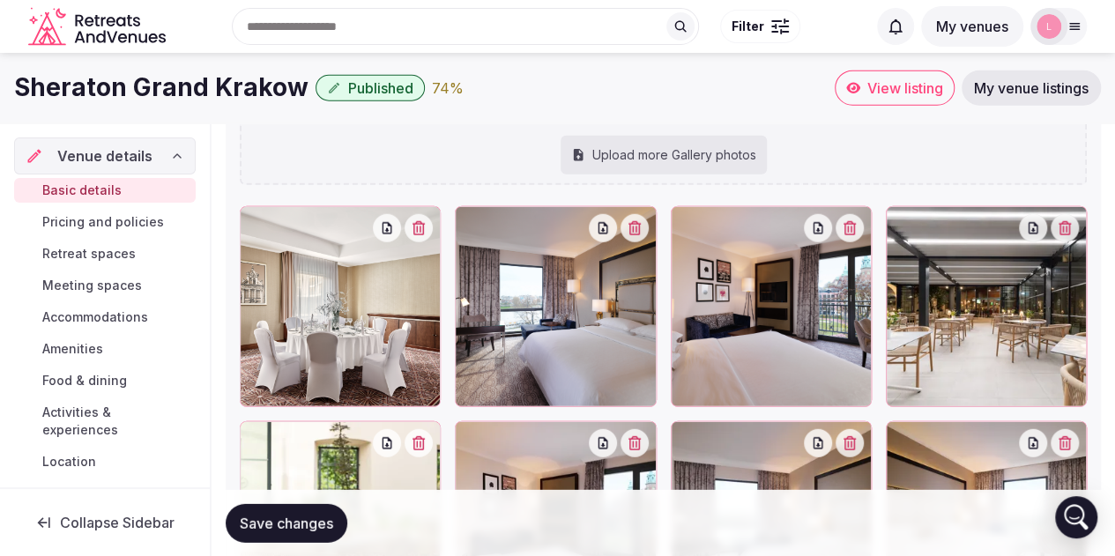
type input "**********"
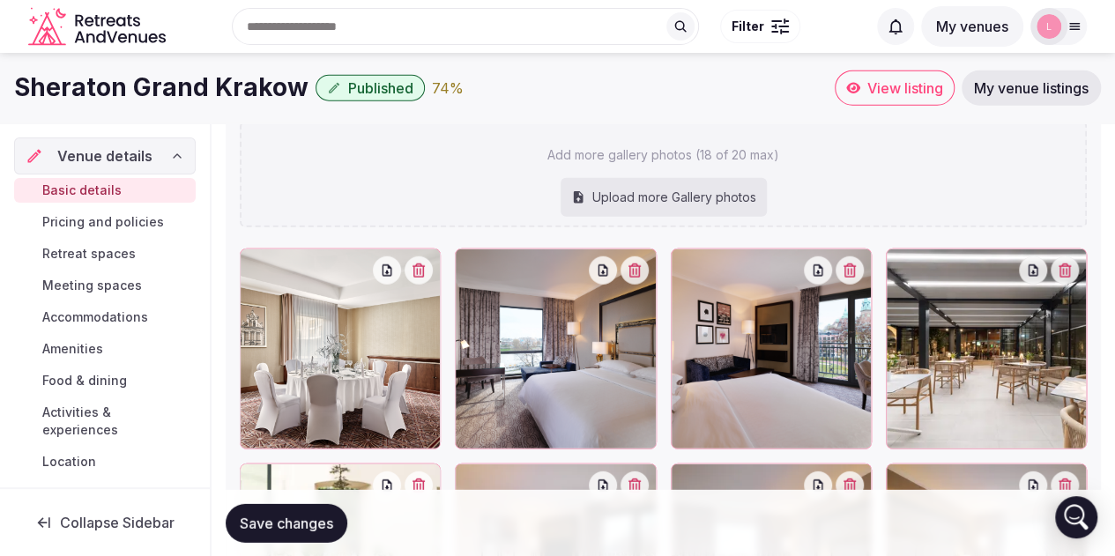
scroll to position [1885, 0]
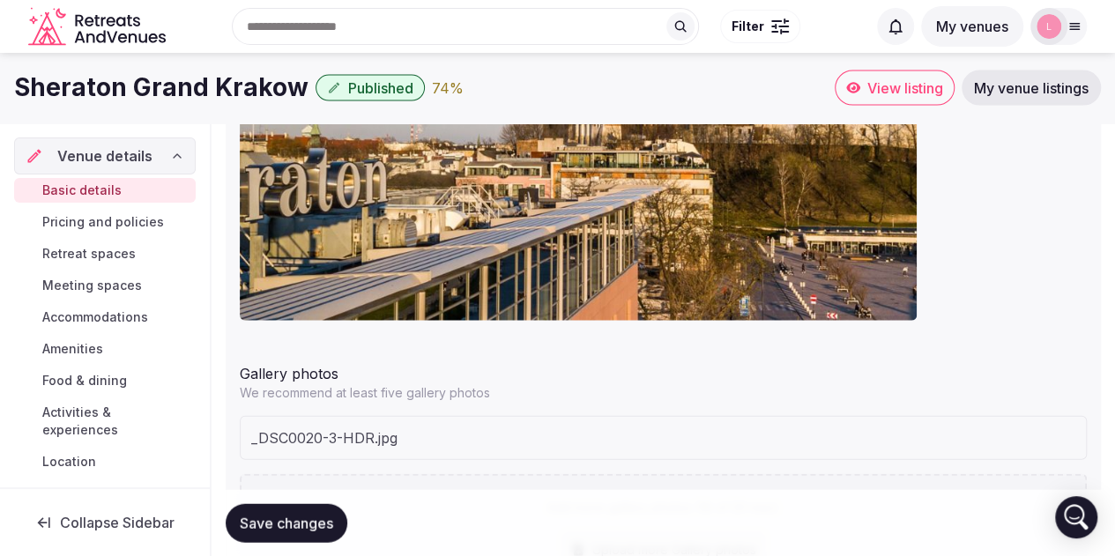
click at [312, 519] on span "Save changes" at bounding box center [286, 523] width 93 height 18
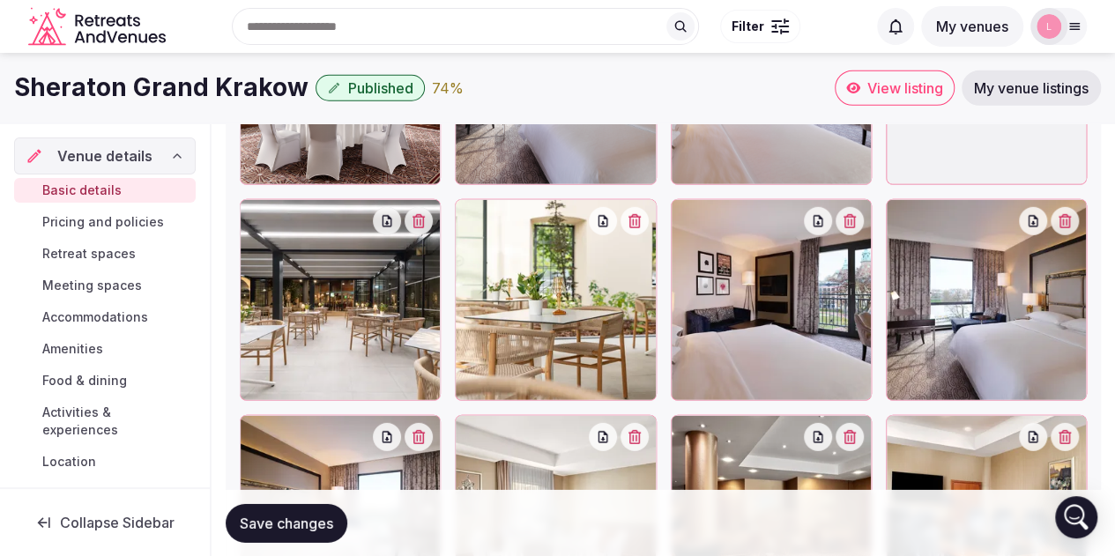
scroll to position [2372, 0]
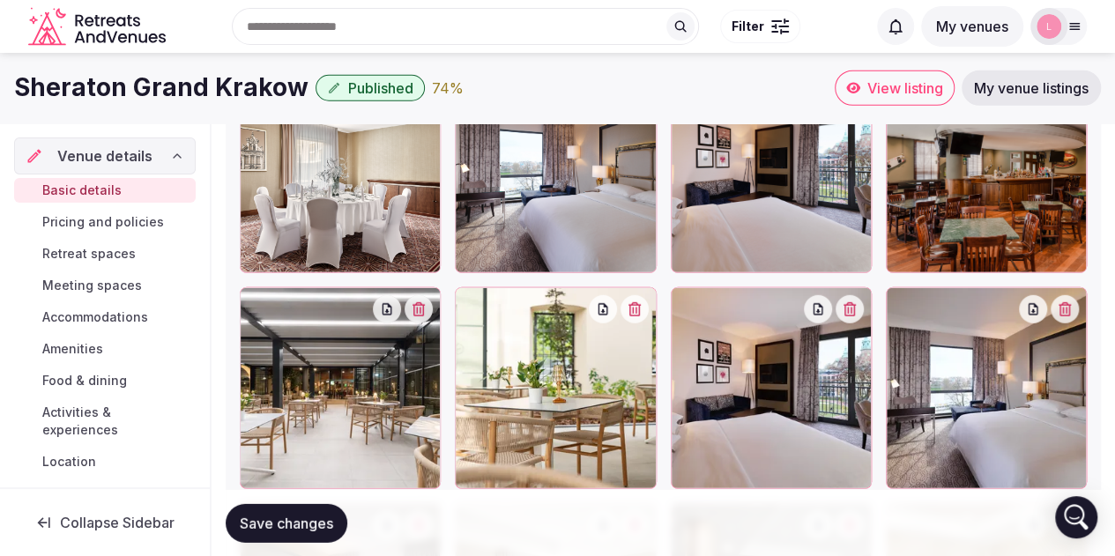
click at [308, 519] on span "Save changes" at bounding box center [286, 523] width 93 height 18
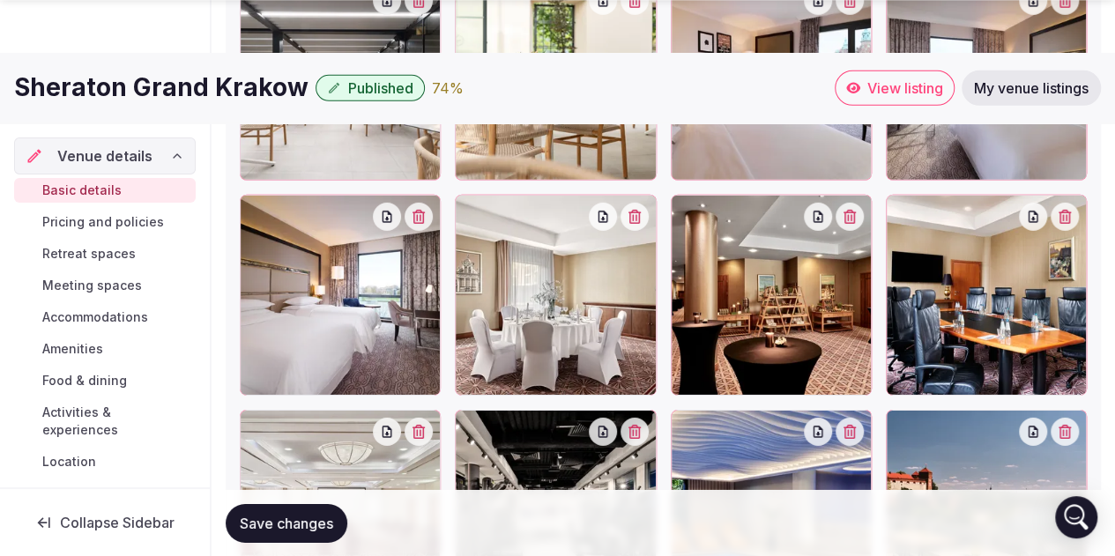
scroll to position [2943, 0]
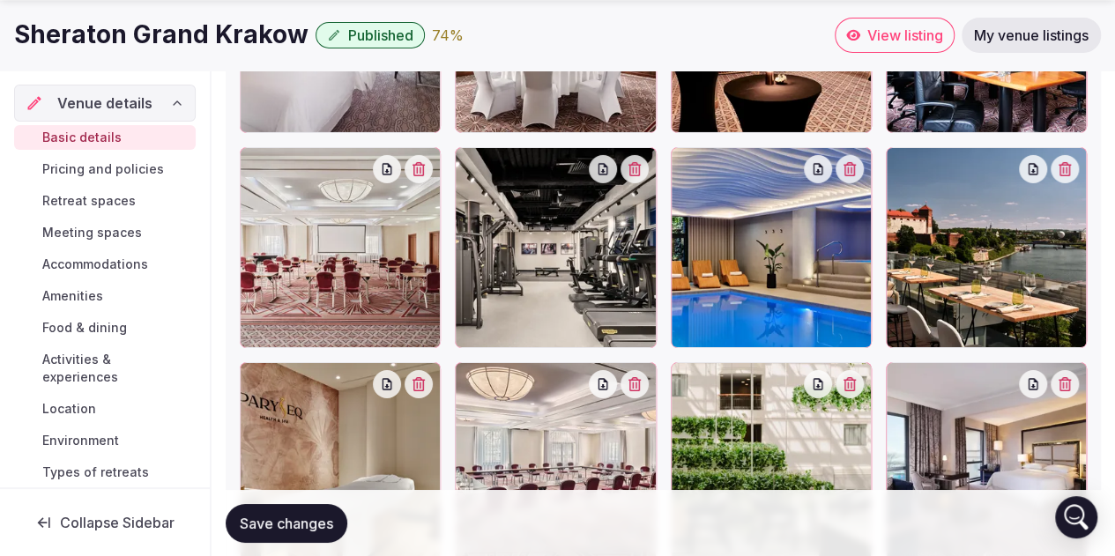
click at [1070, 164] on icon "button" at bounding box center [1064, 169] width 14 height 14
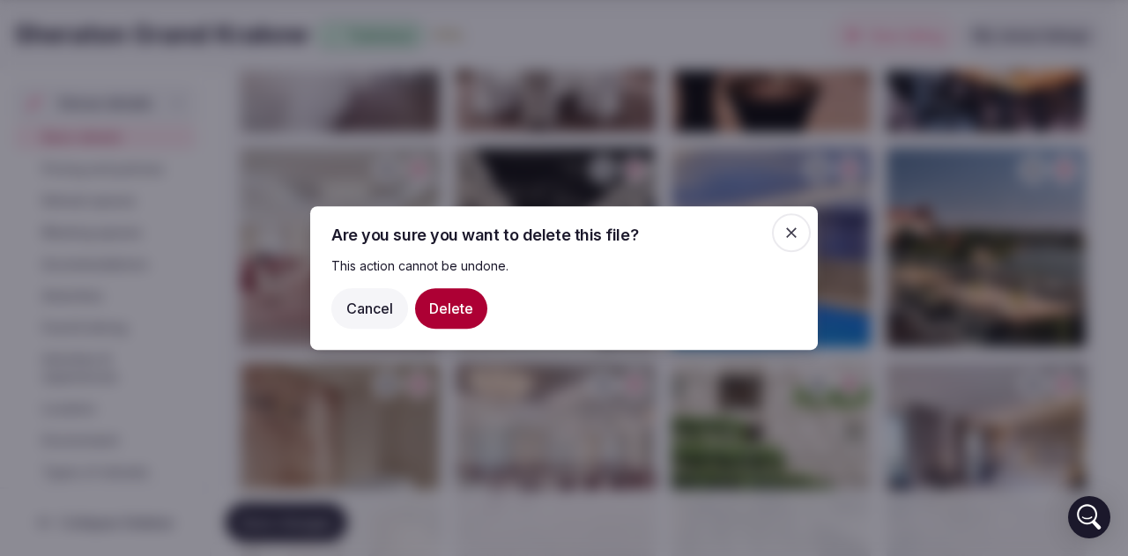
click at [442, 311] on button "Delete" at bounding box center [451, 308] width 72 height 41
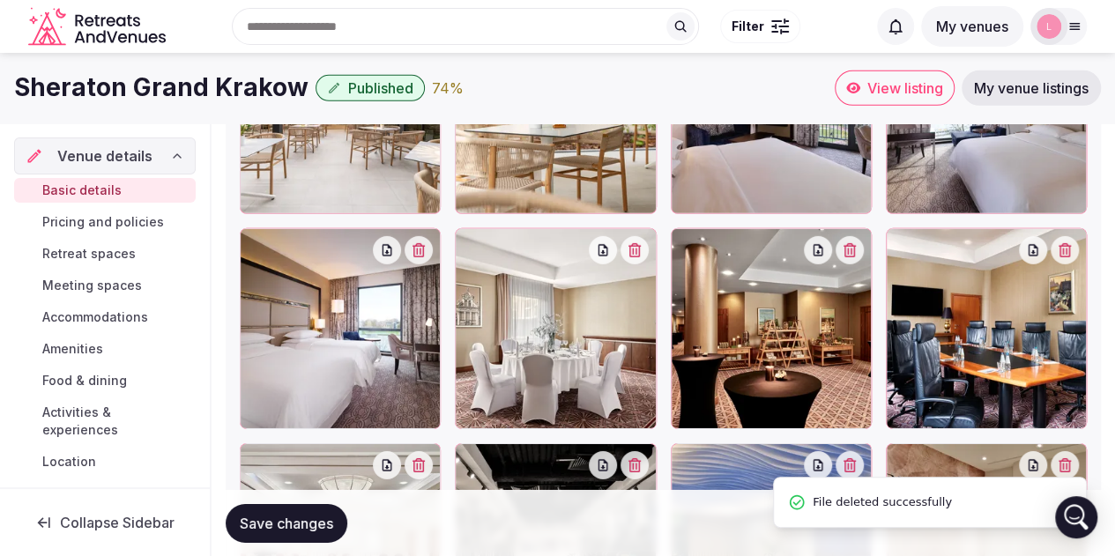
scroll to position [2150, 0]
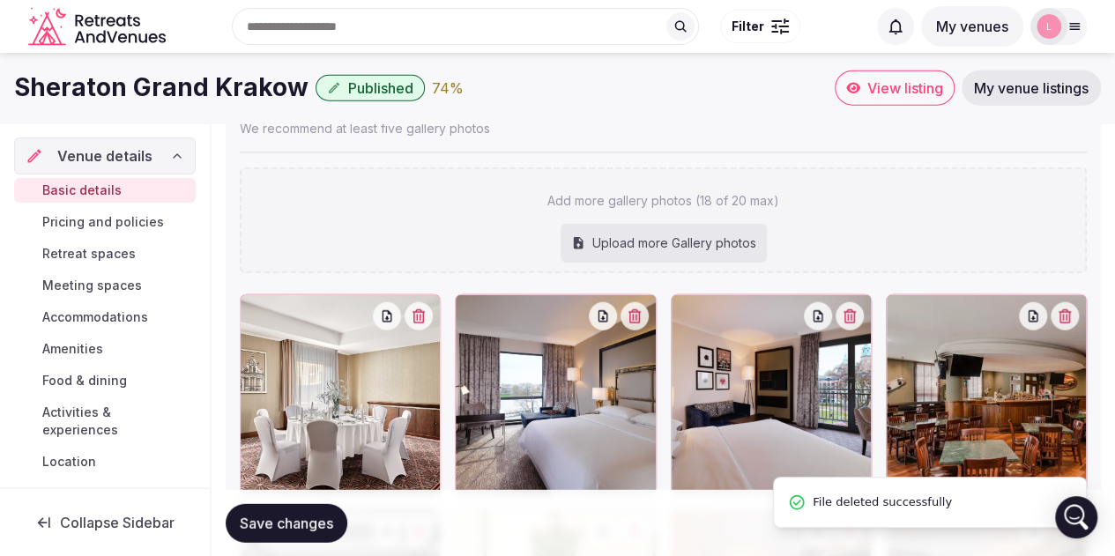
click at [603, 253] on div "Upload more Gallery photos" at bounding box center [663, 243] width 206 height 39
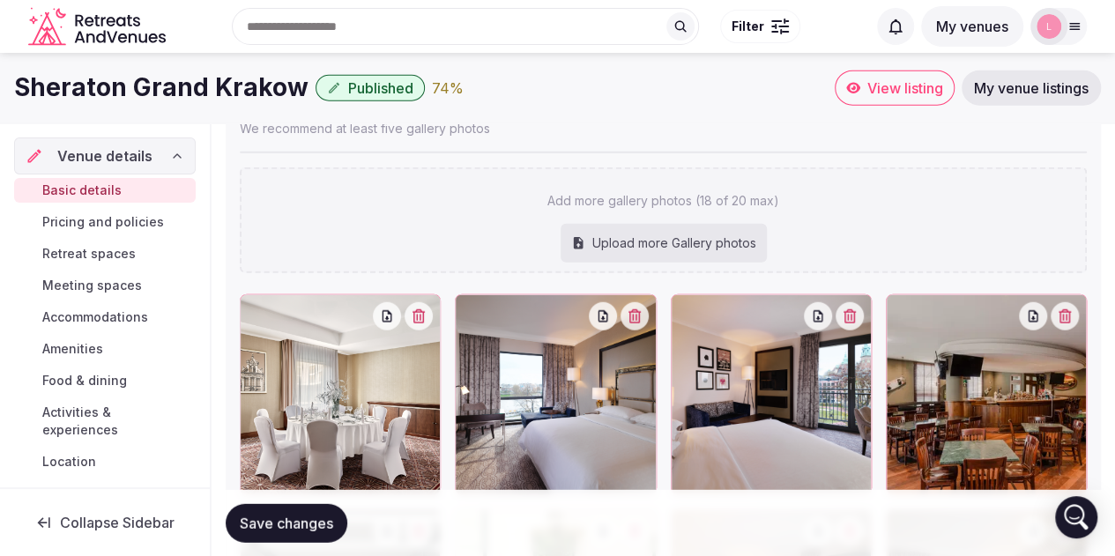
type input "**********"
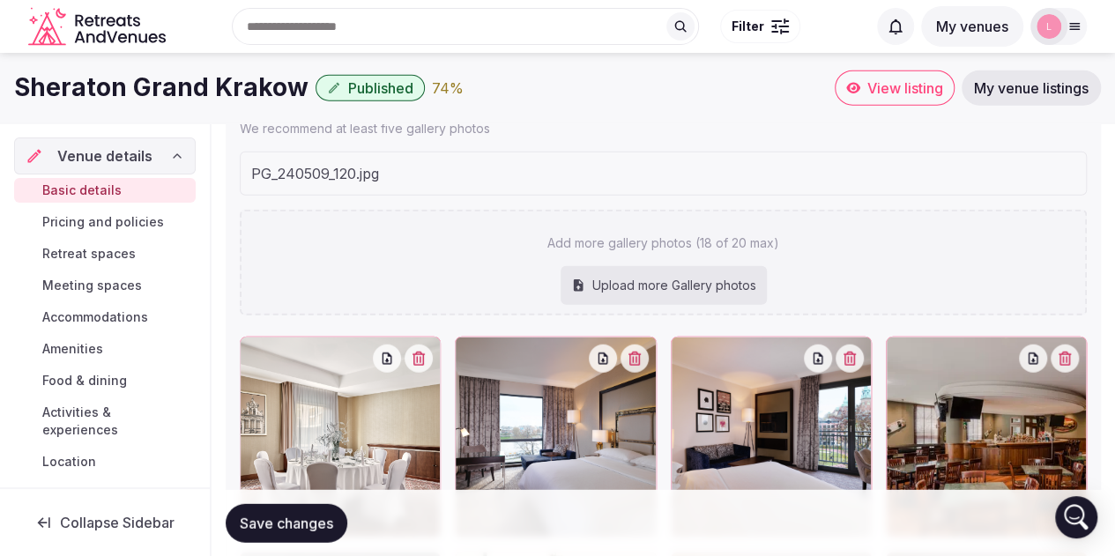
click at [260, 524] on span "Save changes" at bounding box center [286, 523] width 93 height 18
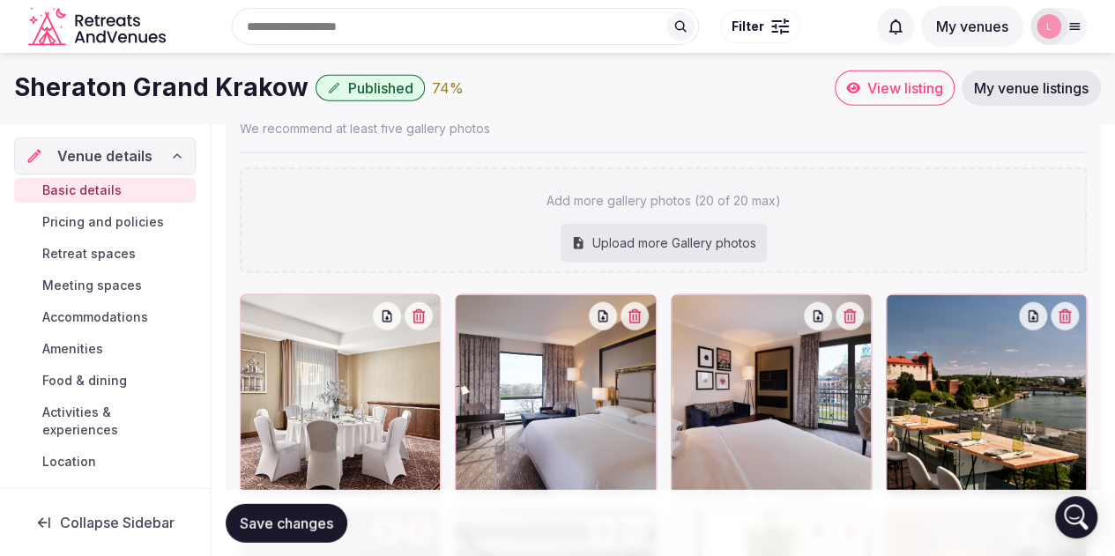
click at [308, 521] on span "Save changes" at bounding box center [286, 523] width 93 height 18
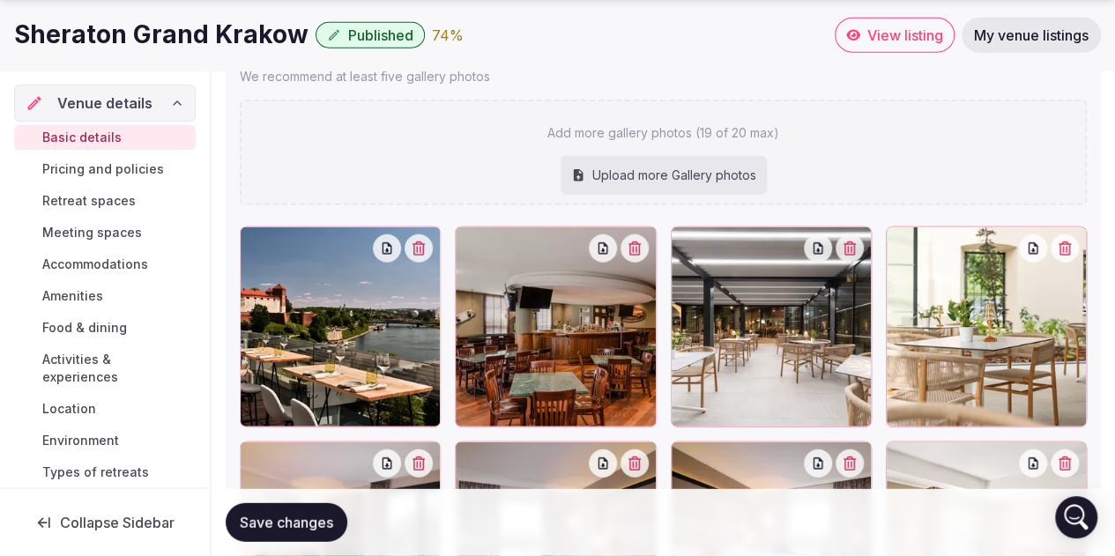
scroll to position [2203, 0]
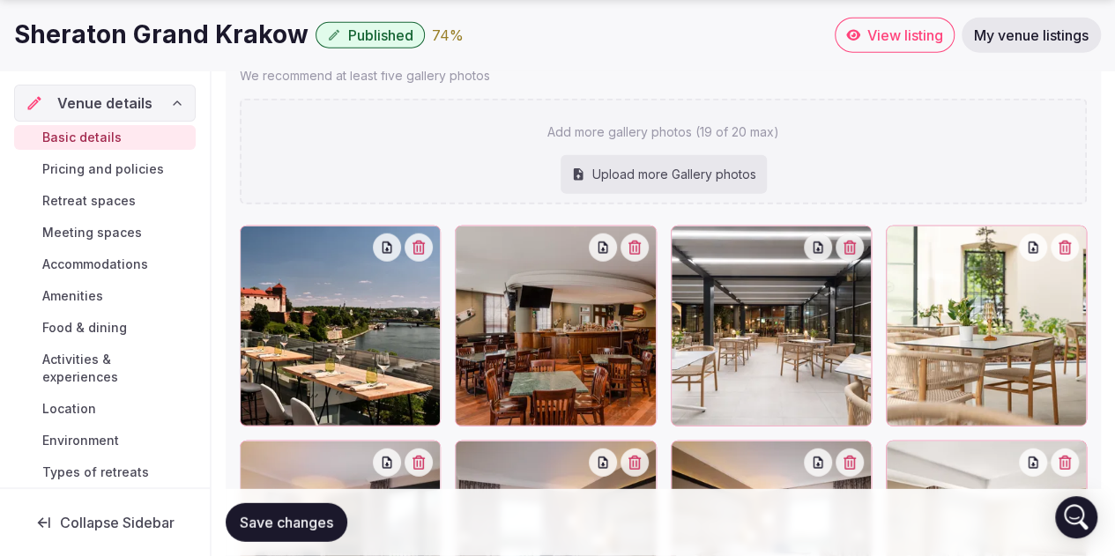
click at [425, 243] on icon "button" at bounding box center [418, 248] width 12 height 14
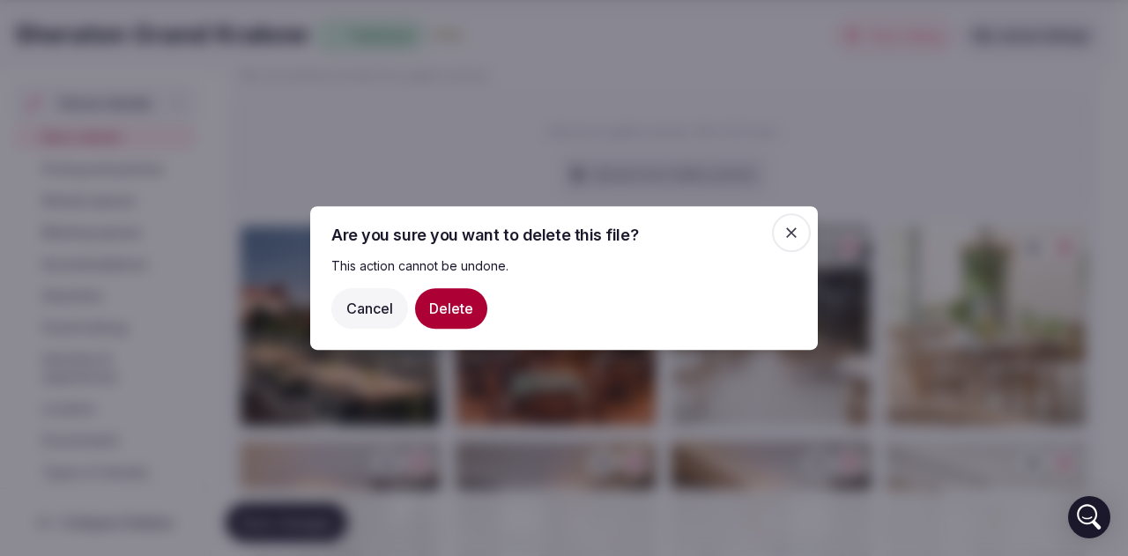
click at [446, 308] on button "Delete" at bounding box center [451, 308] width 72 height 41
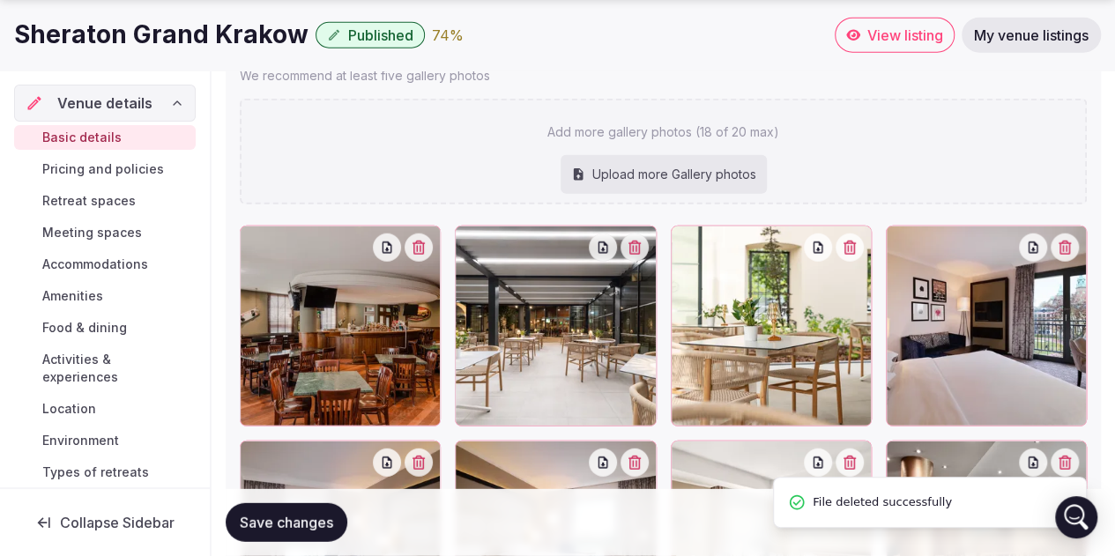
click at [851, 246] on icon "button" at bounding box center [849, 248] width 12 height 14
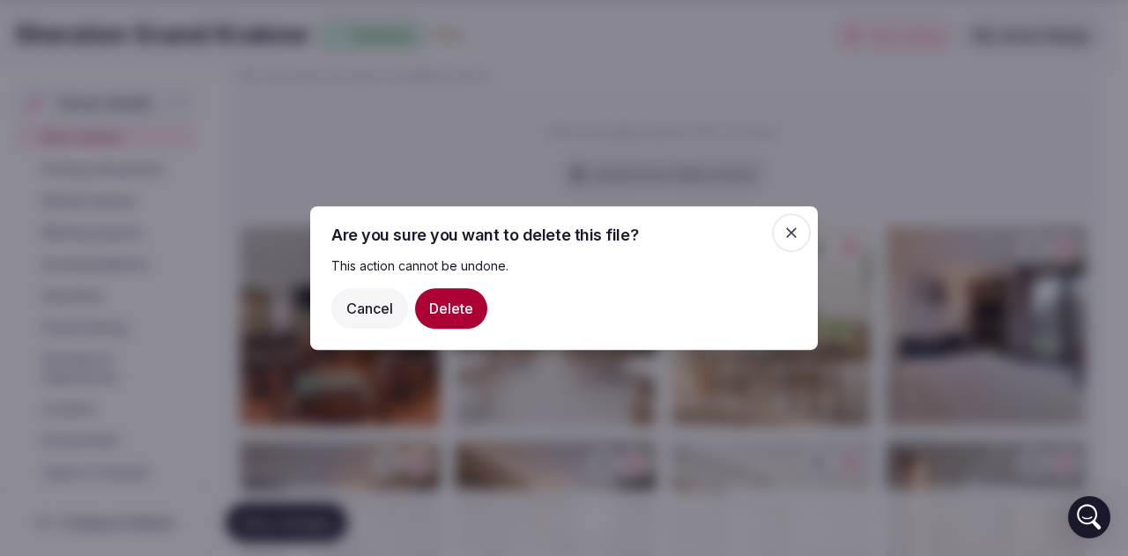
click at [464, 307] on button "Delete" at bounding box center [451, 308] width 72 height 41
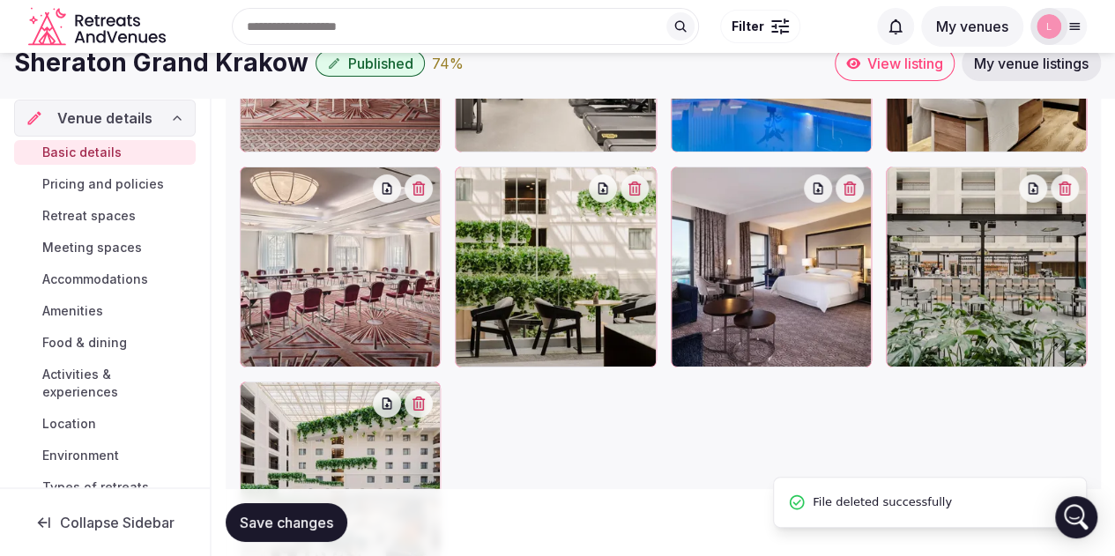
scroll to position [2731, 0]
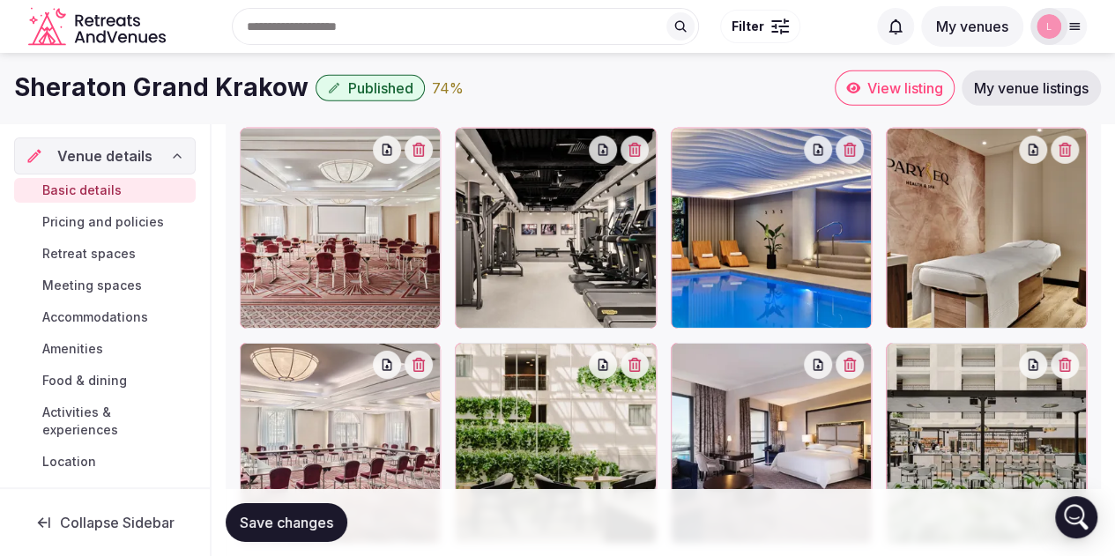
click at [423, 150] on icon "button" at bounding box center [418, 150] width 14 height 14
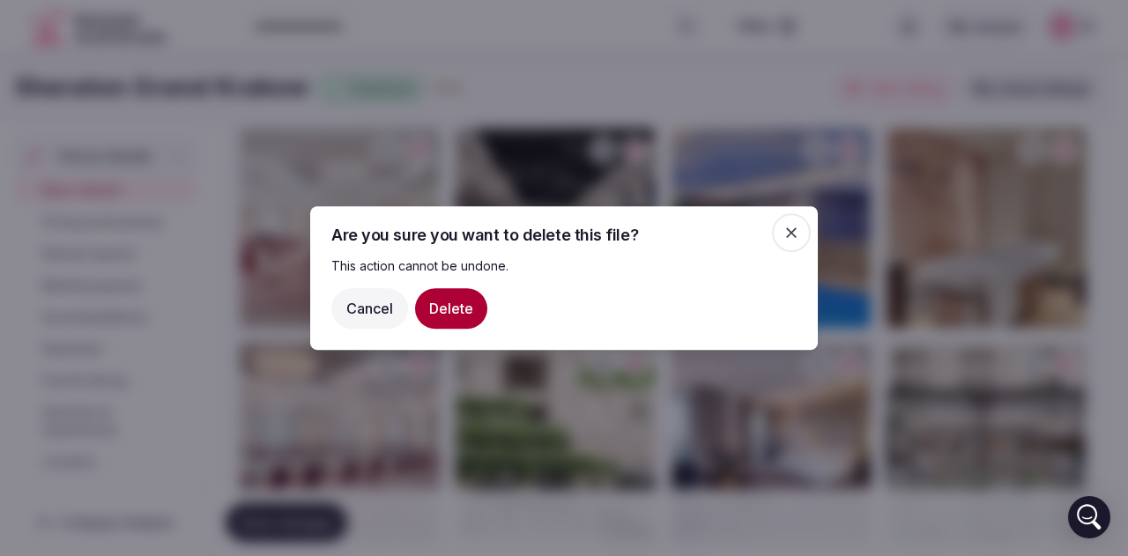
click at [456, 306] on button "Delete" at bounding box center [451, 308] width 72 height 41
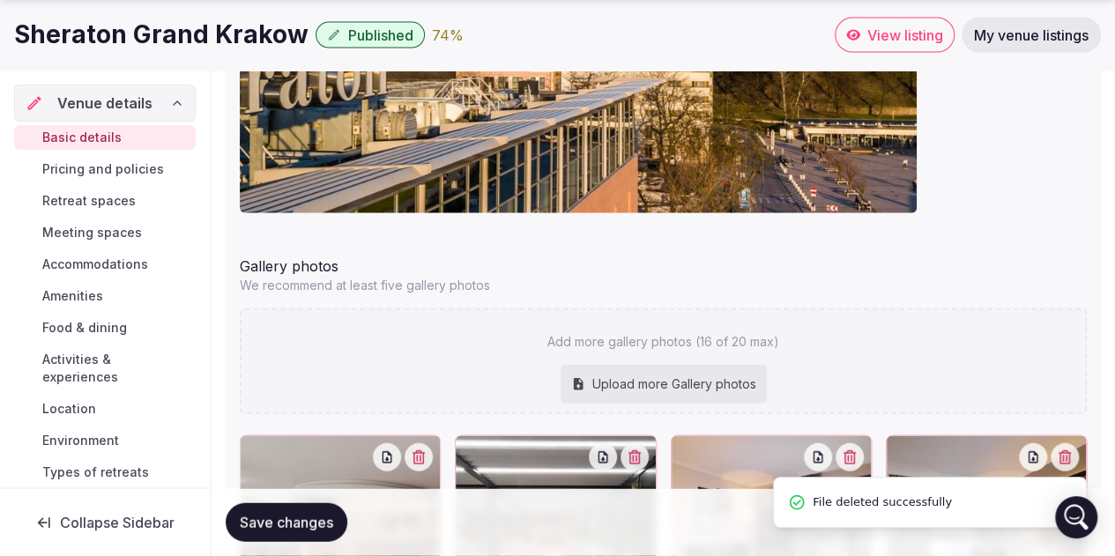
scroll to position [2115, 0]
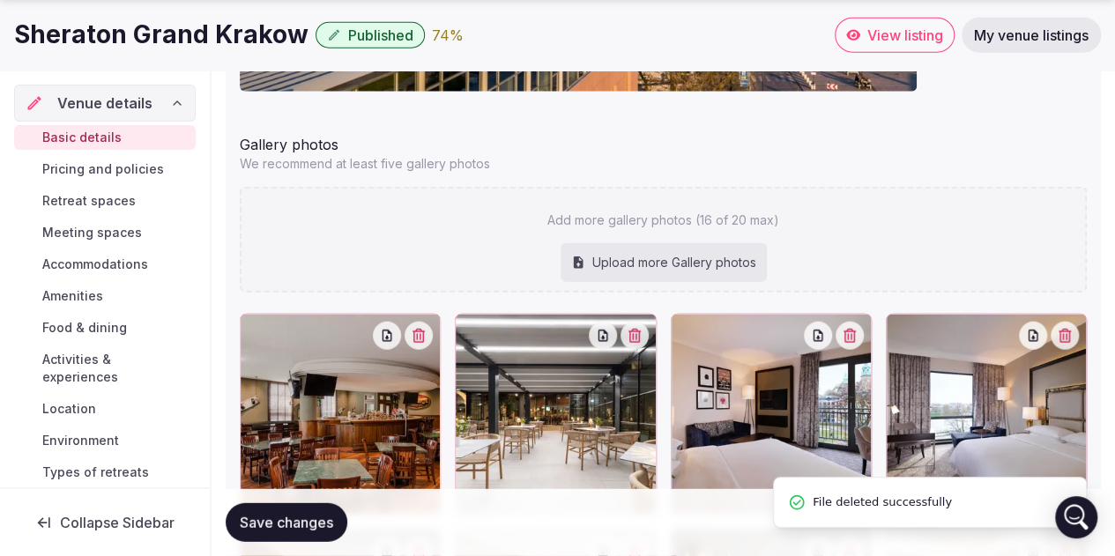
click at [685, 262] on div "Upload more Gallery photos" at bounding box center [663, 262] width 206 height 39
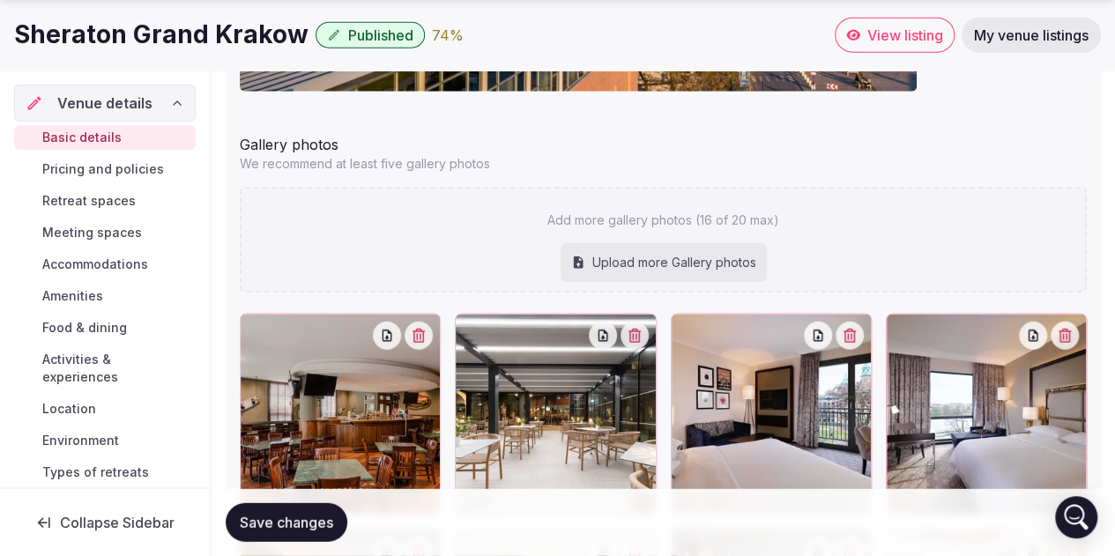
type input "**********"
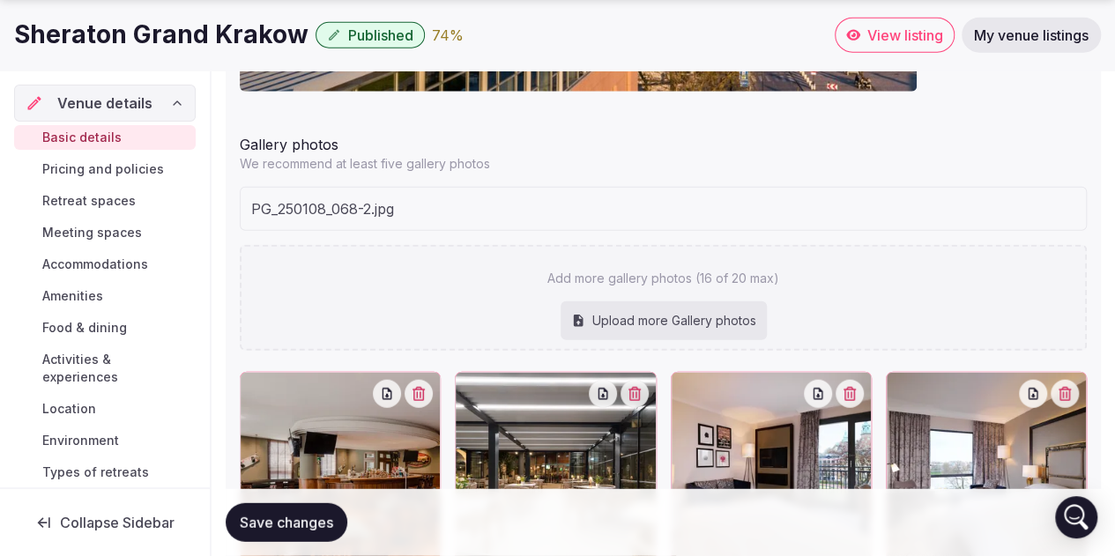
click at [301, 528] on span "Save changes" at bounding box center [286, 523] width 93 height 18
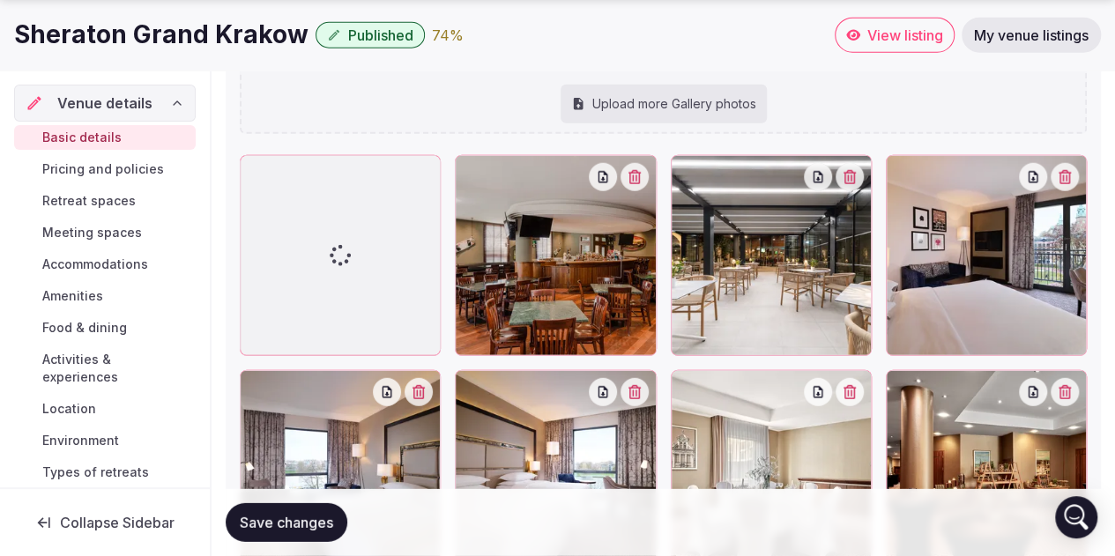
scroll to position [2203, 0]
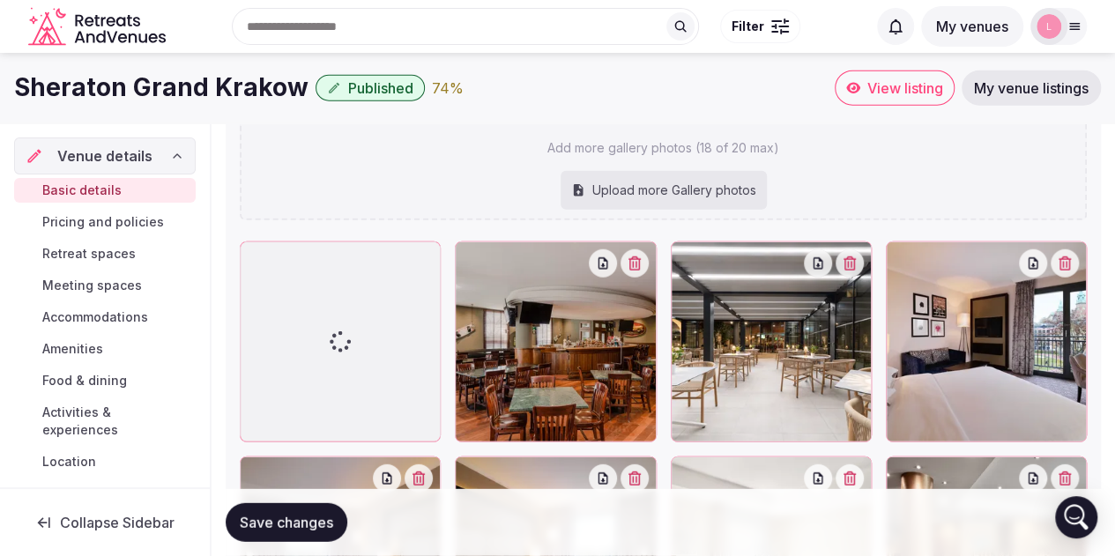
click at [300, 531] on span "Save changes" at bounding box center [286, 523] width 93 height 18
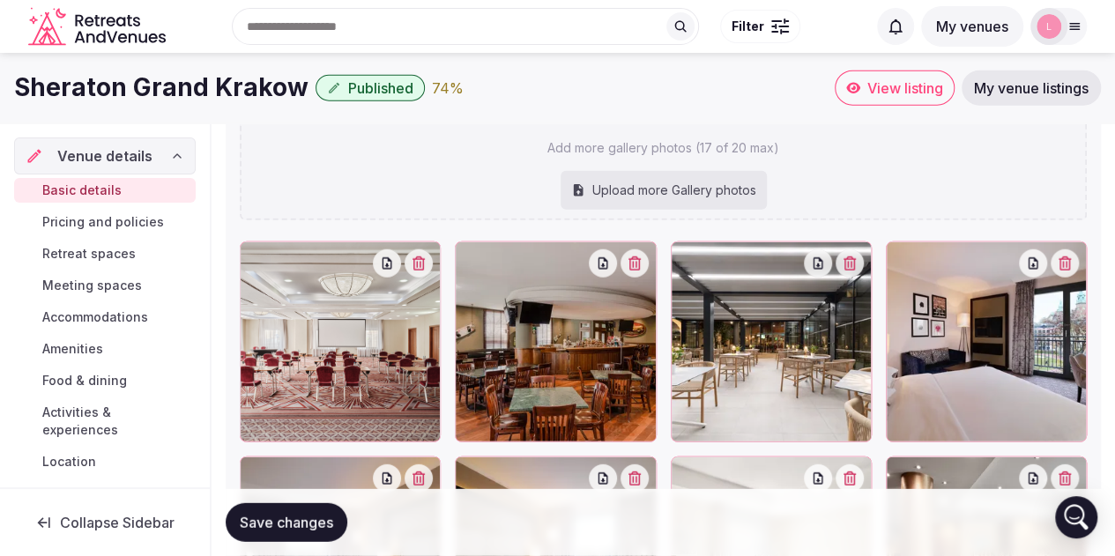
click at [289, 525] on span "Save changes" at bounding box center [286, 523] width 93 height 18
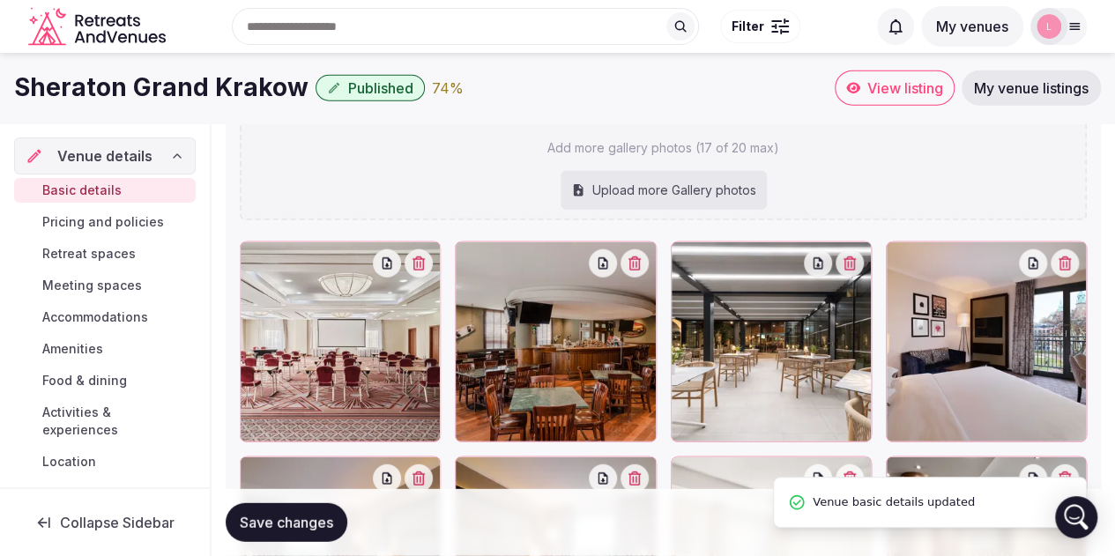
click at [619, 194] on div "Upload more Gallery photos" at bounding box center [663, 190] width 206 height 39
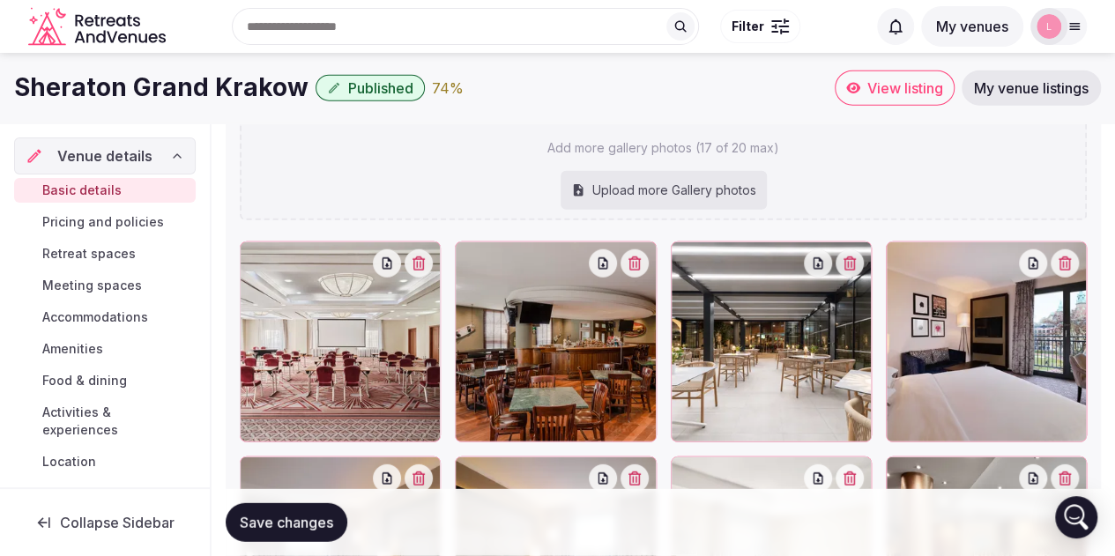
type input "**********"
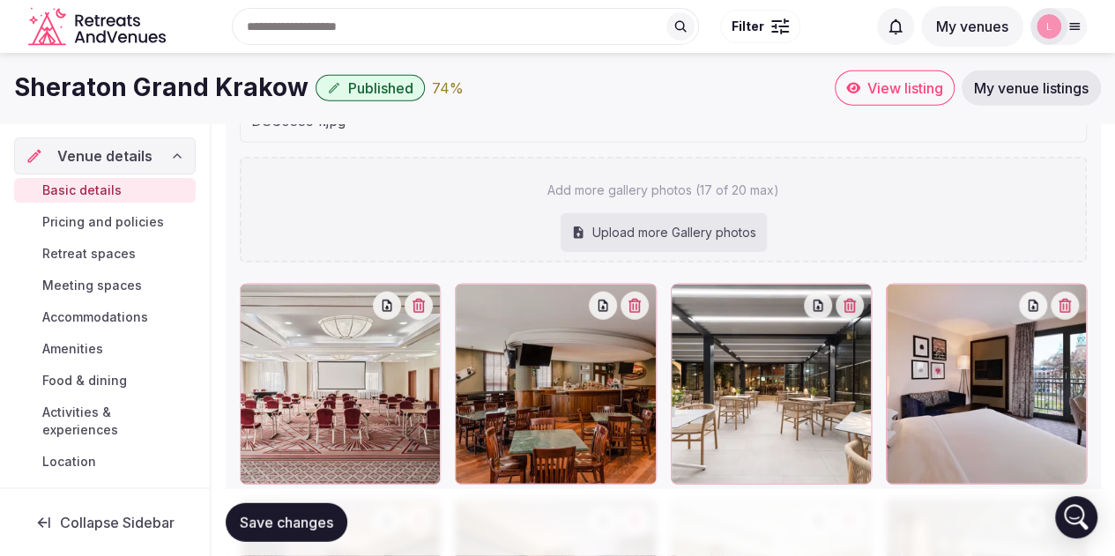
click at [275, 526] on span "Save changes" at bounding box center [286, 523] width 93 height 18
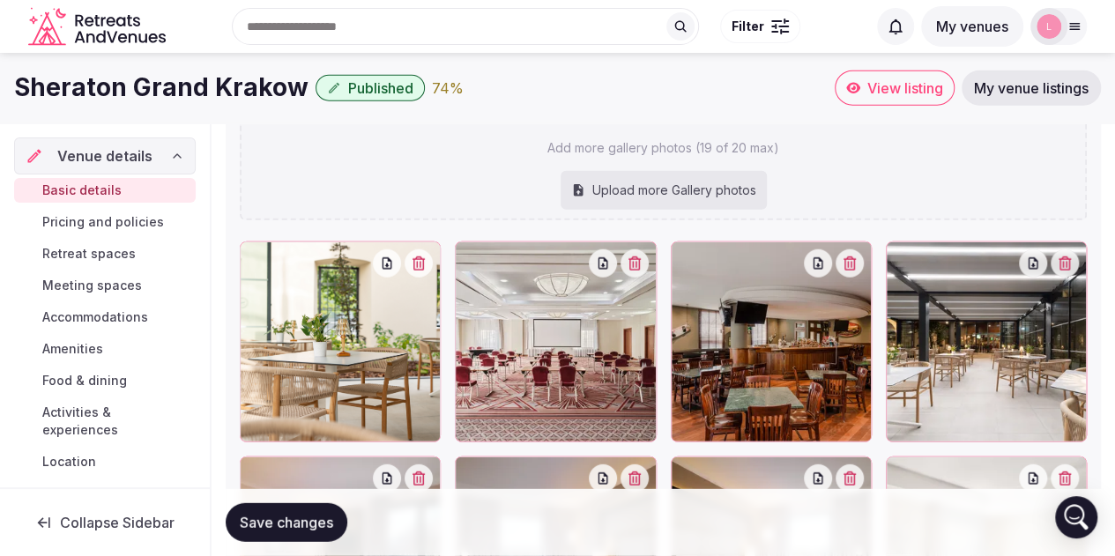
click at [647, 188] on div "Upload more Gallery photos" at bounding box center [663, 190] width 206 height 39
click at [284, 525] on span "Save changes" at bounding box center [286, 523] width 93 height 18
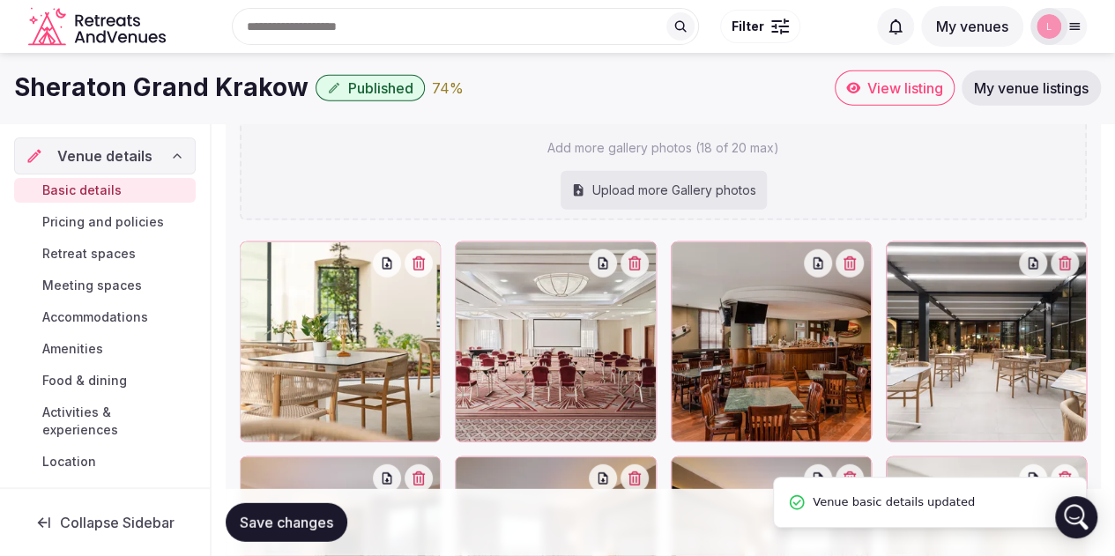
click at [717, 186] on div "Upload more Gallery photos" at bounding box center [663, 190] width 206 height 39
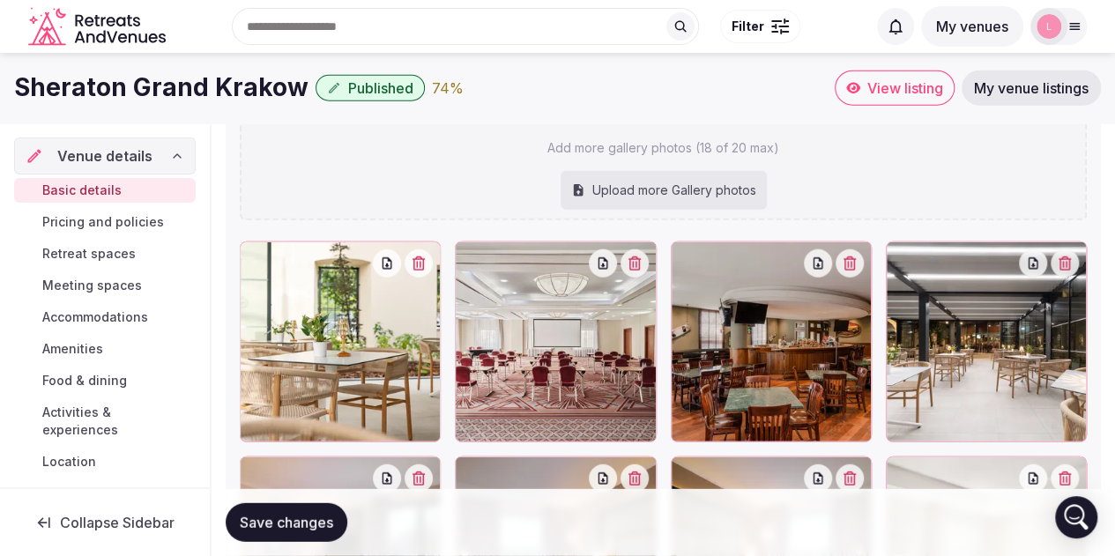
type input "**********"
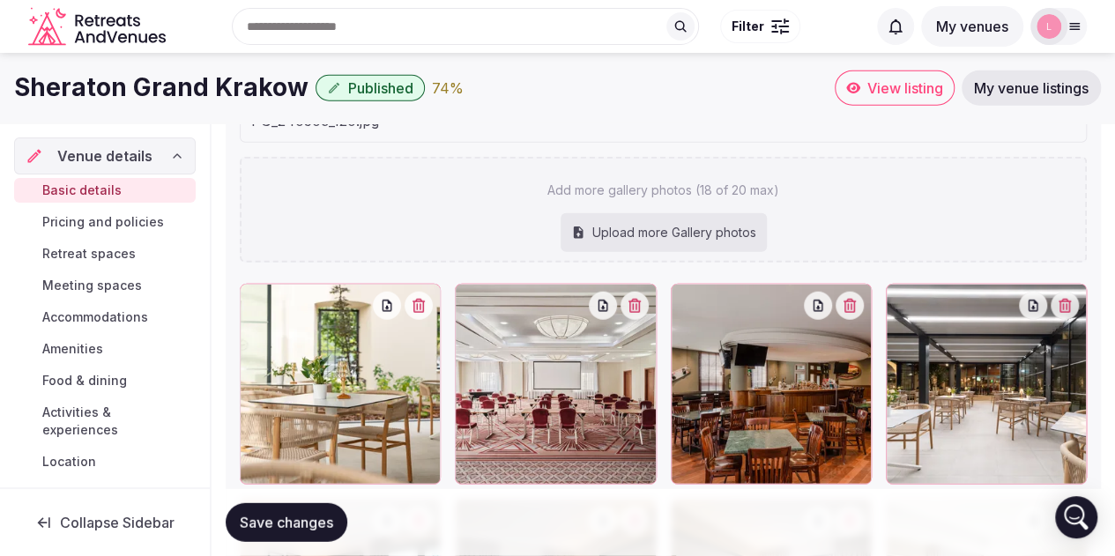
click at [291, 521] on span "Save changes" at bounding box center [286, 523] width 93 height 18
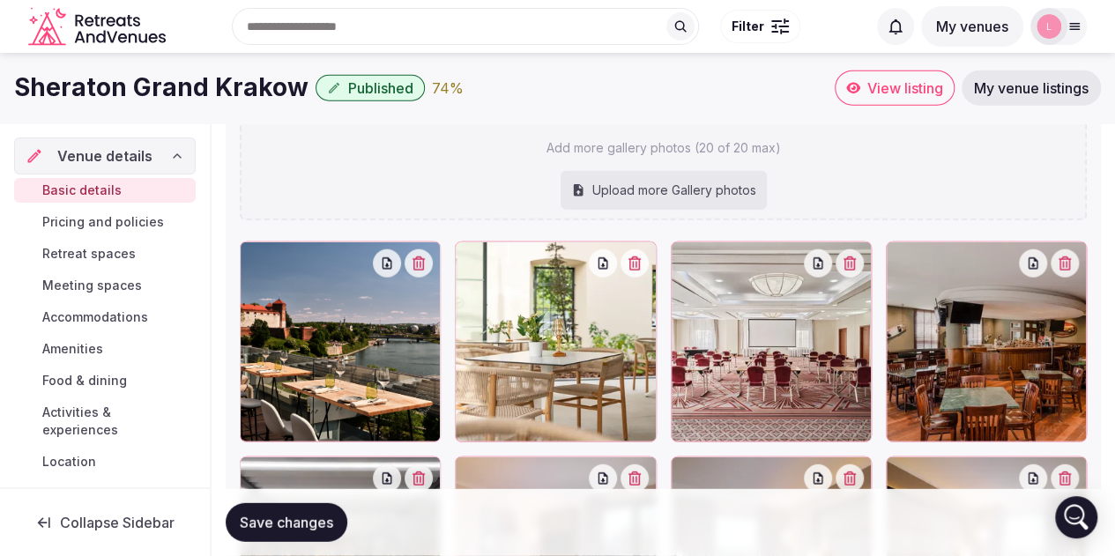
click at [337, 515] on button "Save changes" at bounding box center [287, 522] width 122 height 39
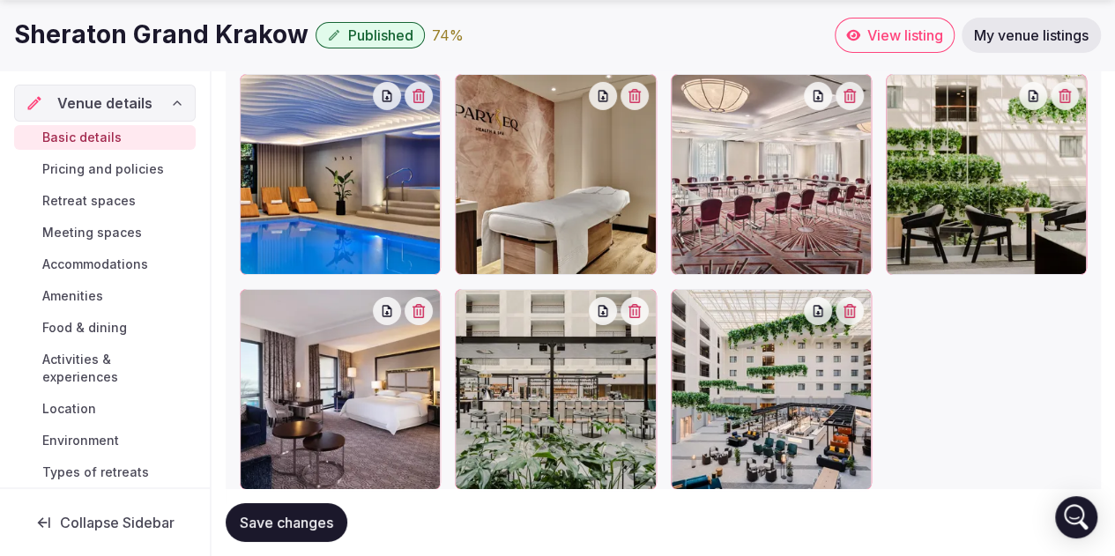
scroll to position [3079, 0]
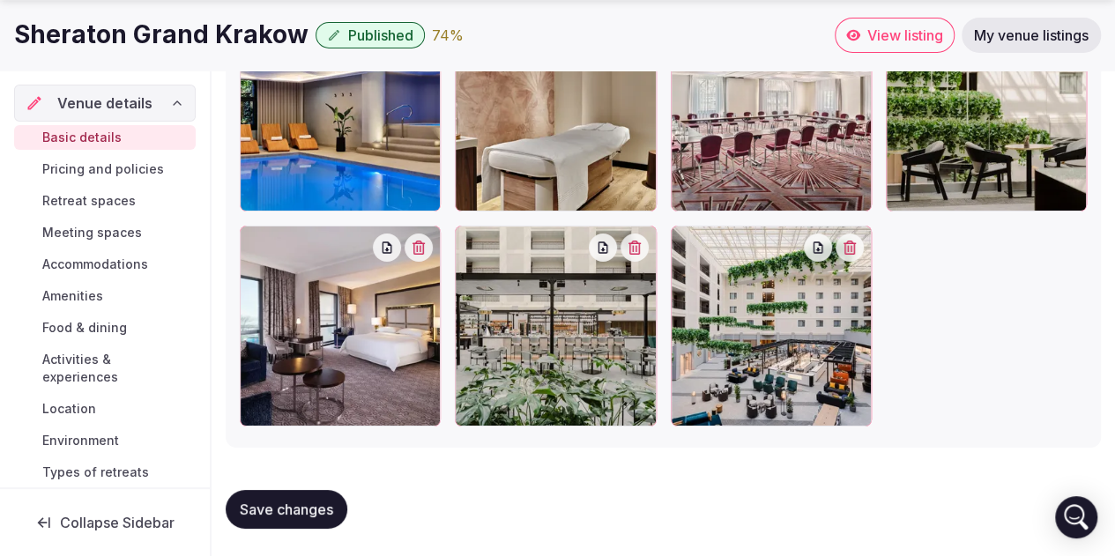
click at [300, 507] on span "Save changes" at bounding box center [286, 509] width 93 height 18
click at [105, 157] on link "Pricing and policies" at bounding box center [104, 169] width 181 height 25
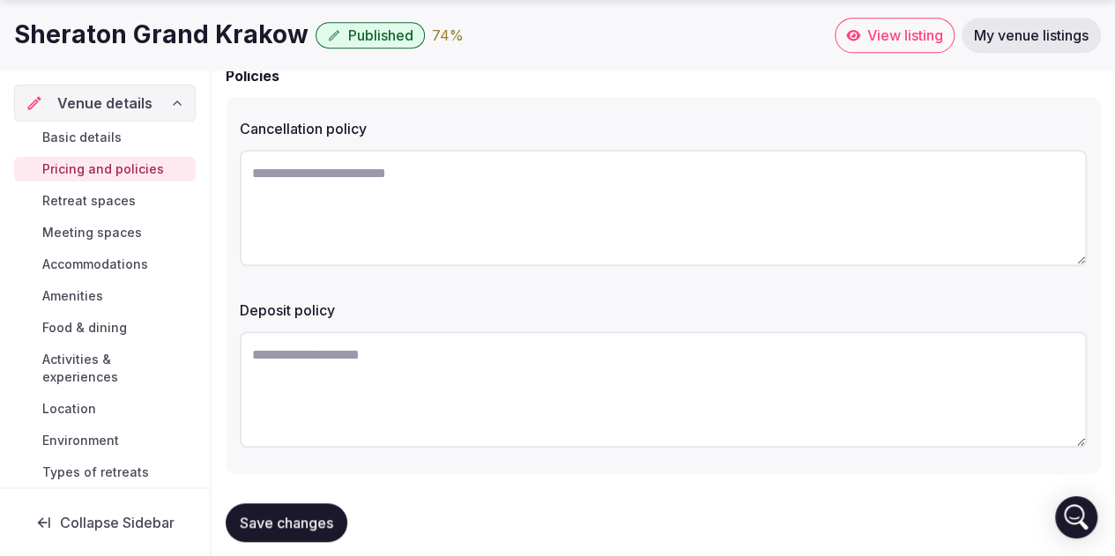
scroll to position [705, 0]
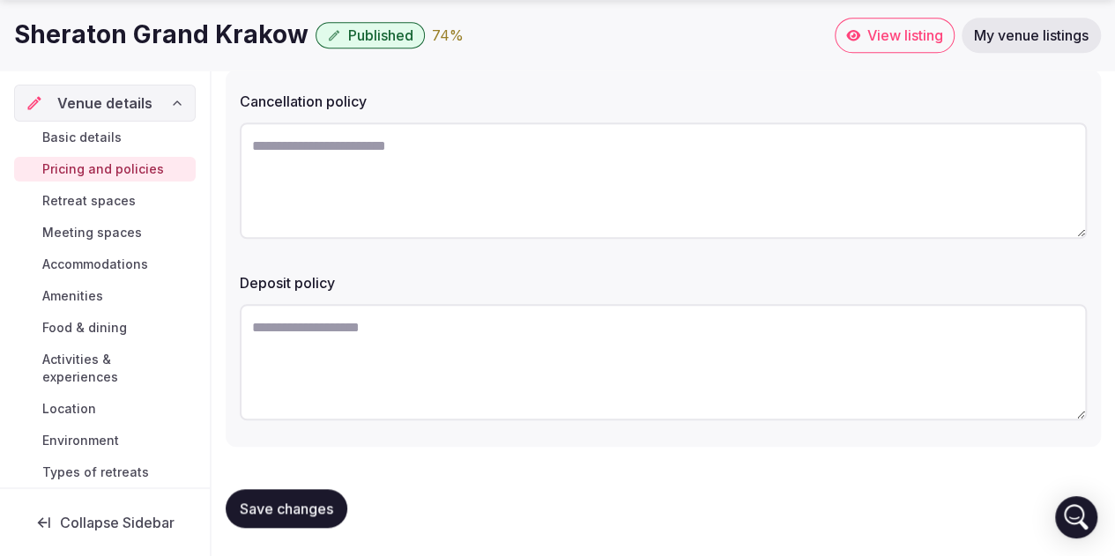
click at [126, 199] on span "Retreat spaces" at bounding box center [88, 201] width 93 height 18
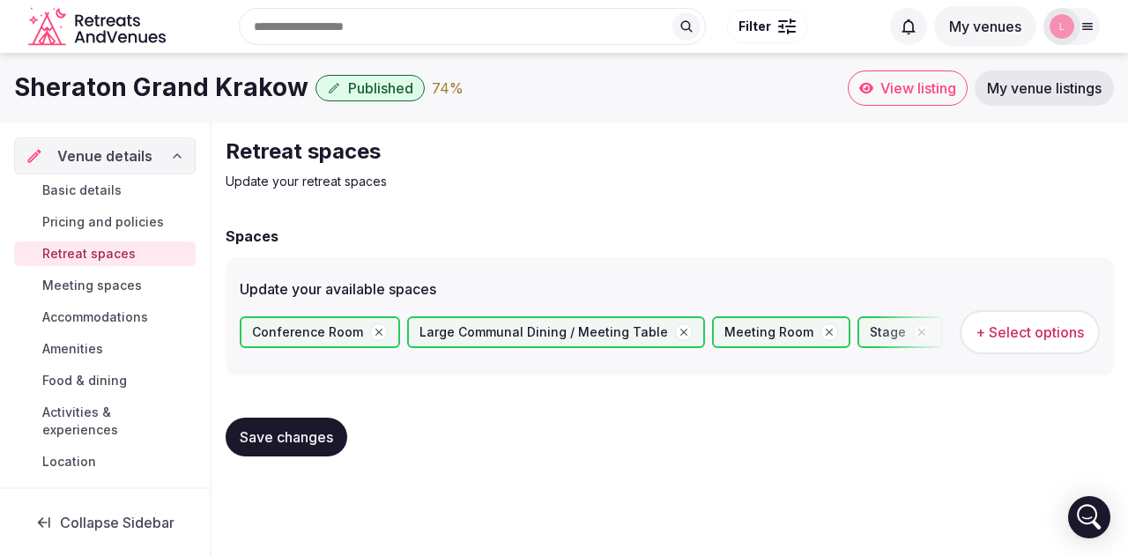
click at [1006, 329] on span "+ Select options" at bounding box center [1029, 331] width 108 height 19
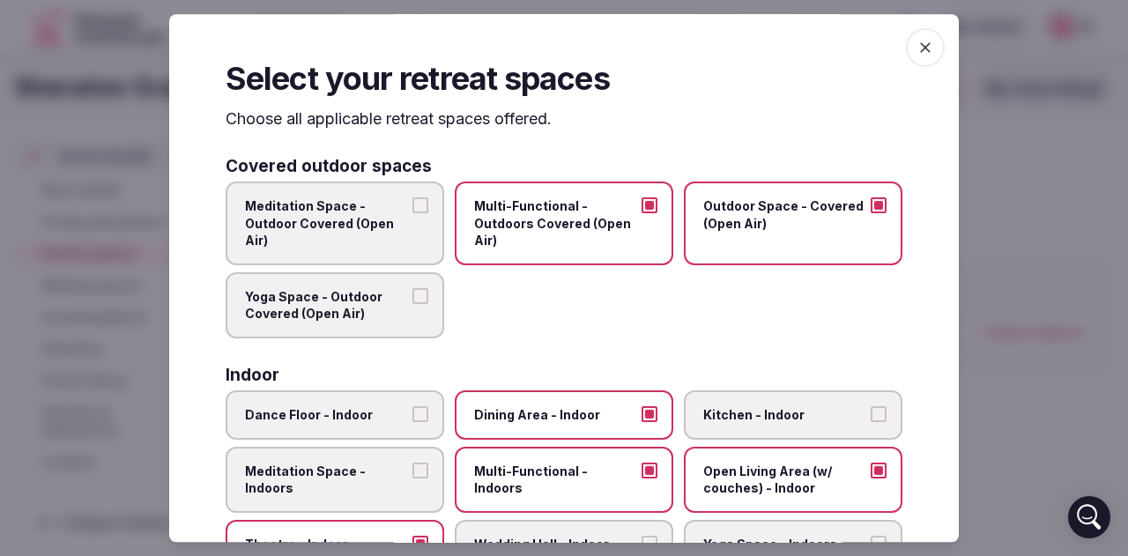
click at [920, 47] on icon "button" at bounding box center [925, 47] width 11 height 11
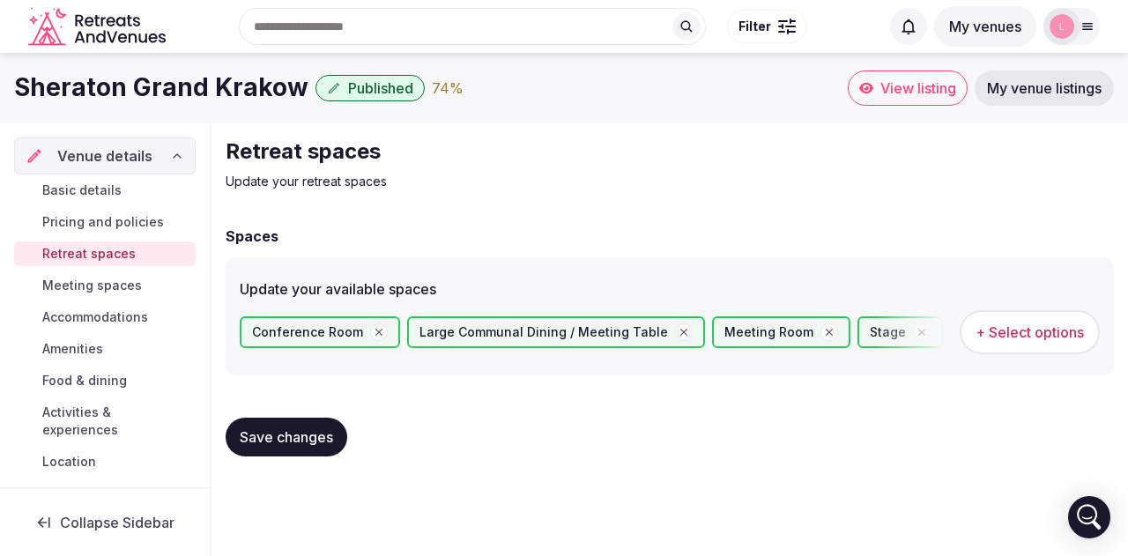
click at [88, 286] on span "Meeting spaces" at bounding box center [92, 286] width 100 height 18
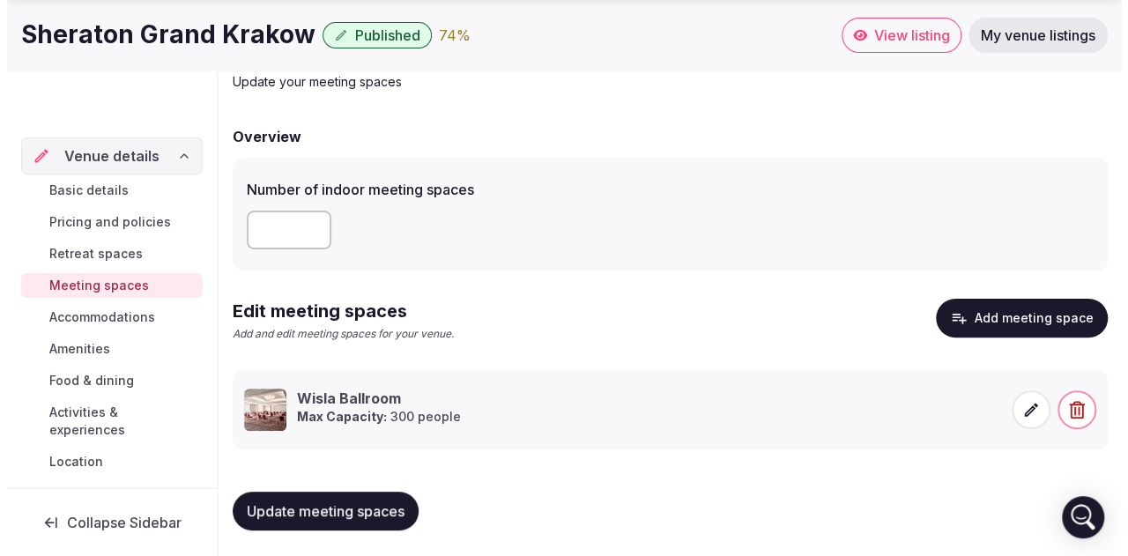
scroll to position [100, 0]
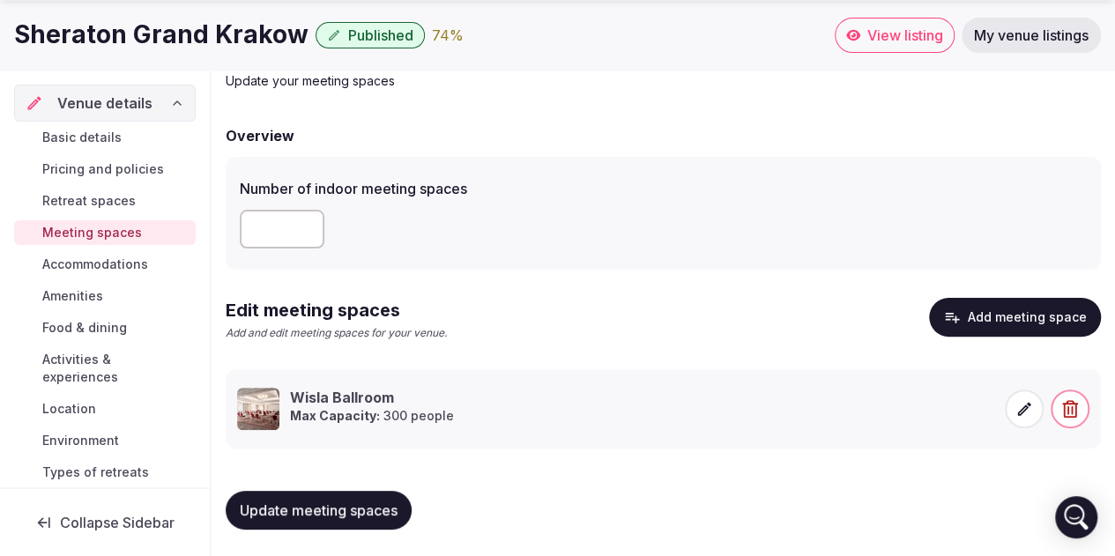
click at [1025, 416] on icon at bounding box center [1024, 409] width 18 height 18
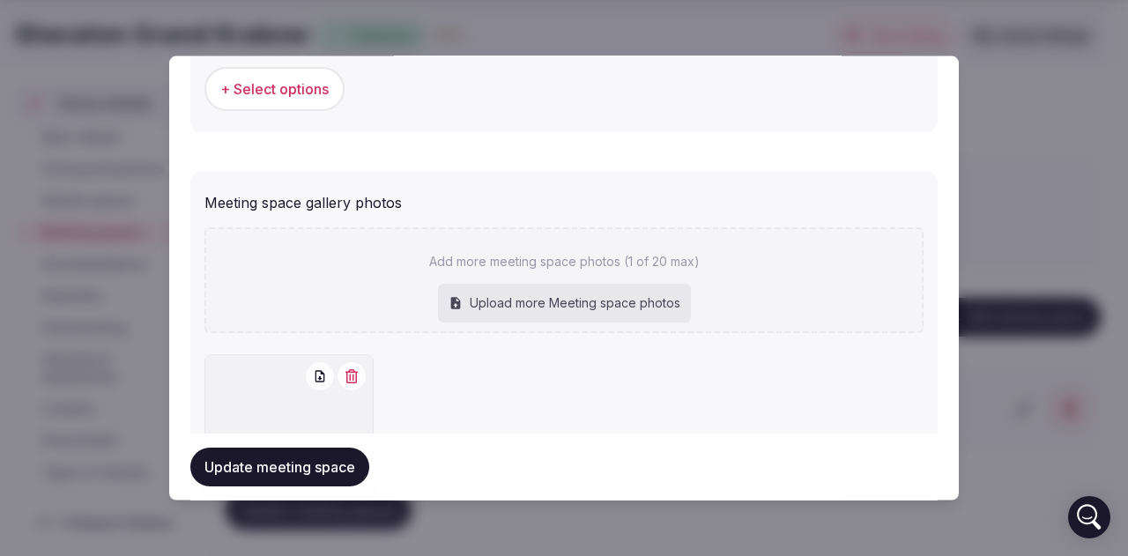
scroll to position [1376, 0]
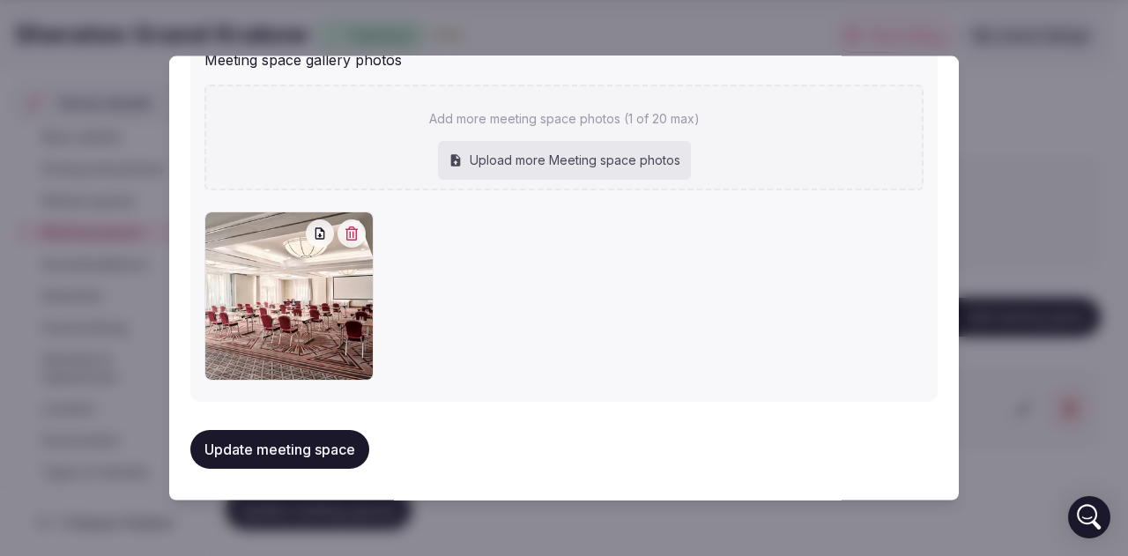
click at [607, 160] on div "Upload more Meeting space photos" at bounding box center [564, 160] width 253 height 39
type input "**********"
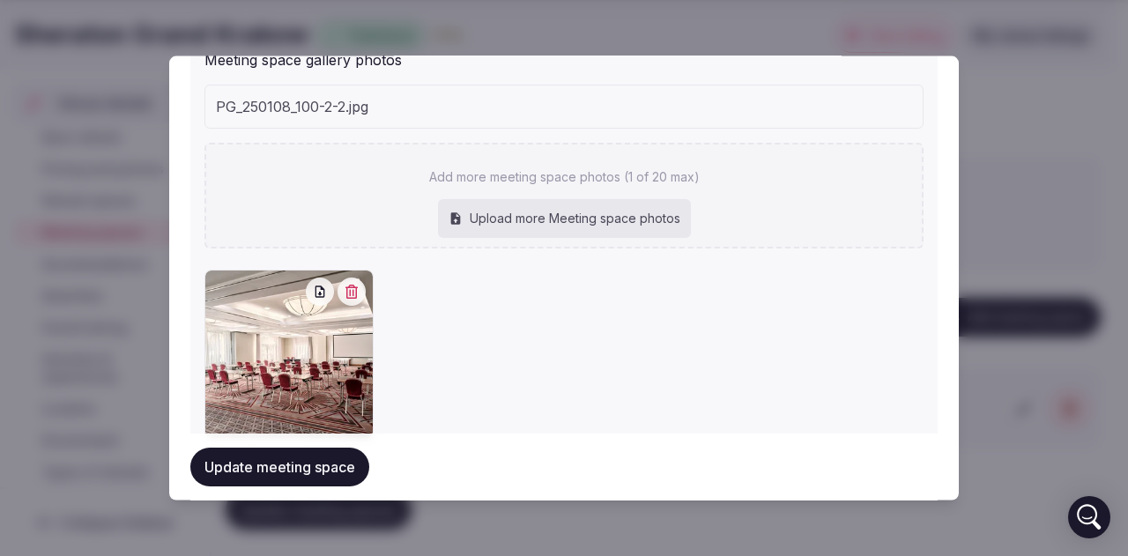
click at [259, 475] on button "Update meeting space" at bounding box center [279, 467] width 179 height 39
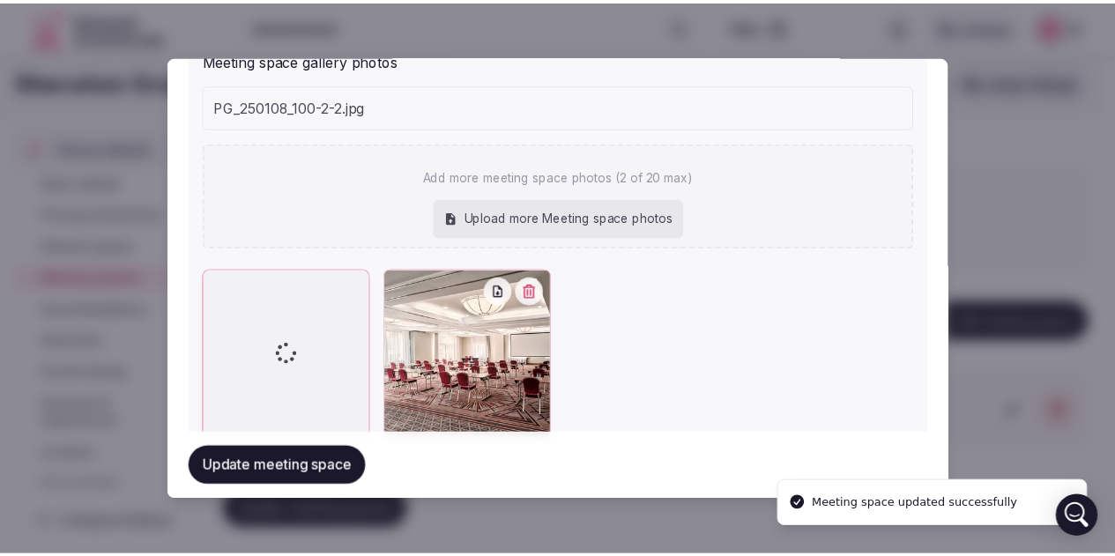
scroll to position [100, 0]
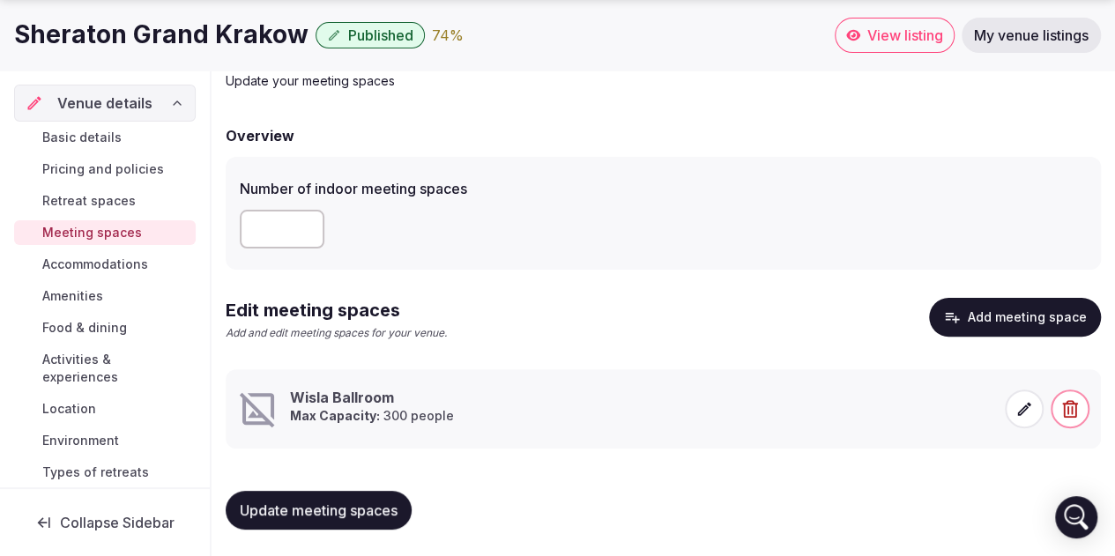
click at [370, 511] on span "Update meeting spaces" at bounding box center [319, 510] width 158 height 18
click at [1027, 406] on icon at bounding box center [1024, 408] width 13 height 13
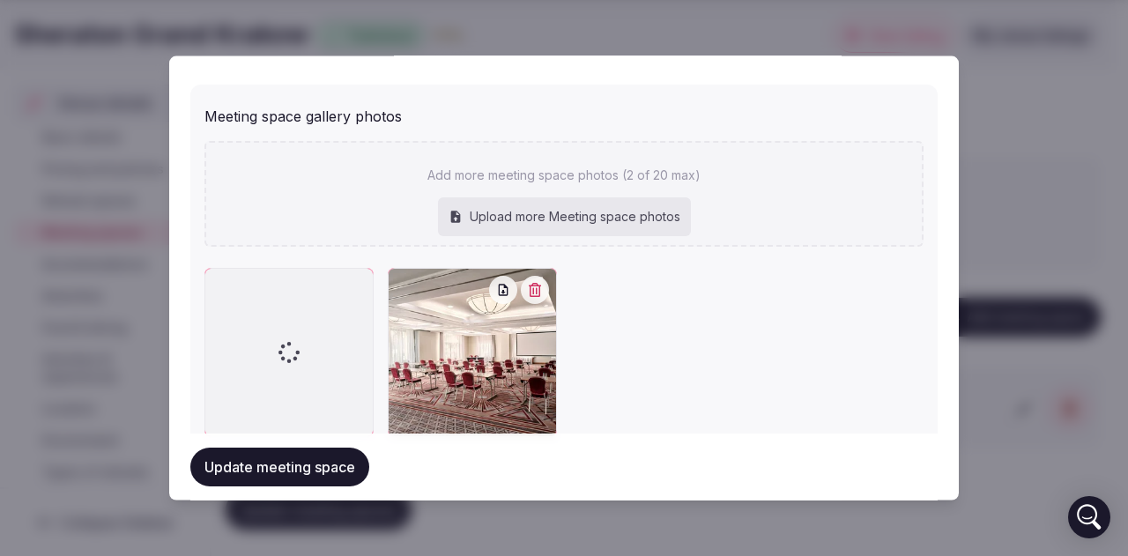
scroll to position [1376, 0]
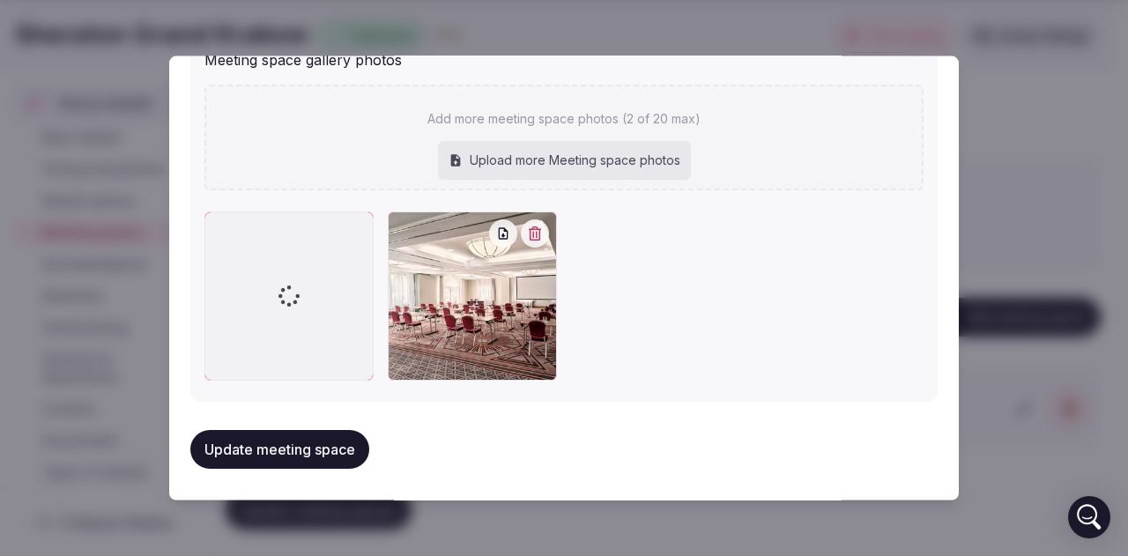
click at [573, 156] on div "Upload more Meeting space photos" at bounding box center [564, 160] width 253 height 39
type input "**********"
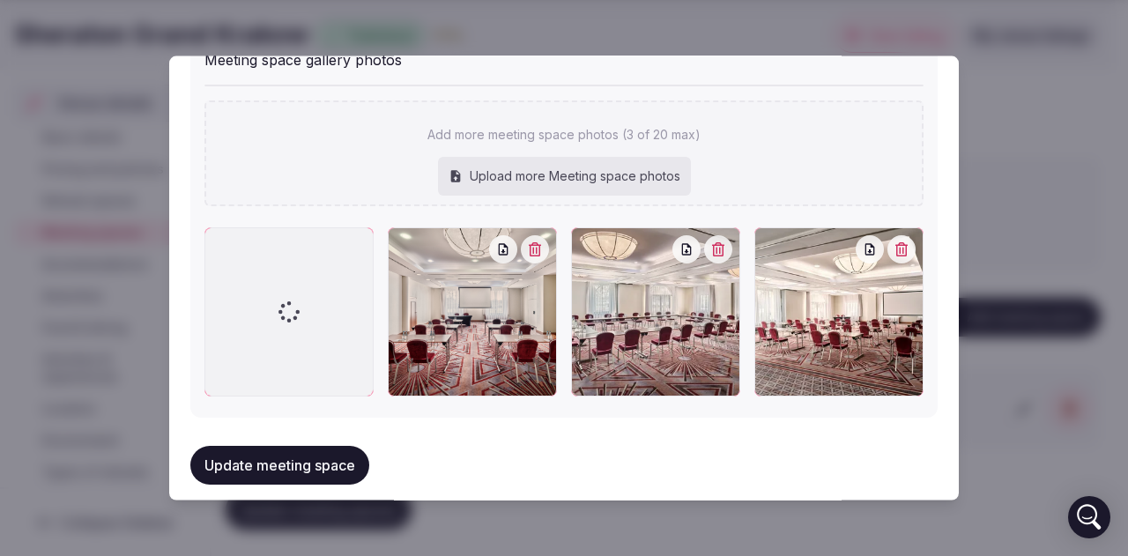
click at [628, 173] on div "Upload more Meeting space photos" at bounding box center [564, 176] width 253 height 39
type input "**********"
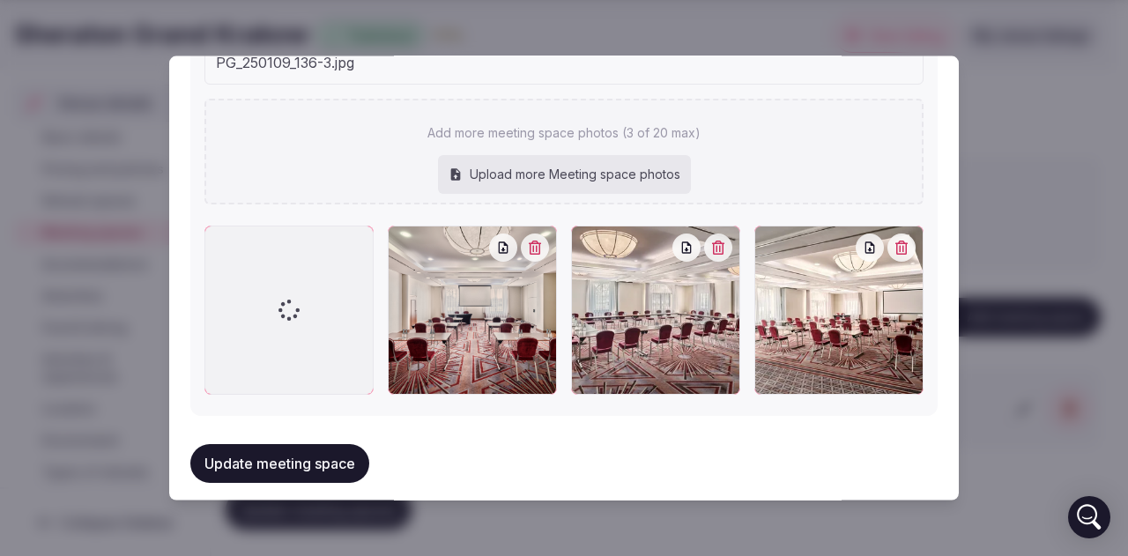
scroll to position [1433, 0]
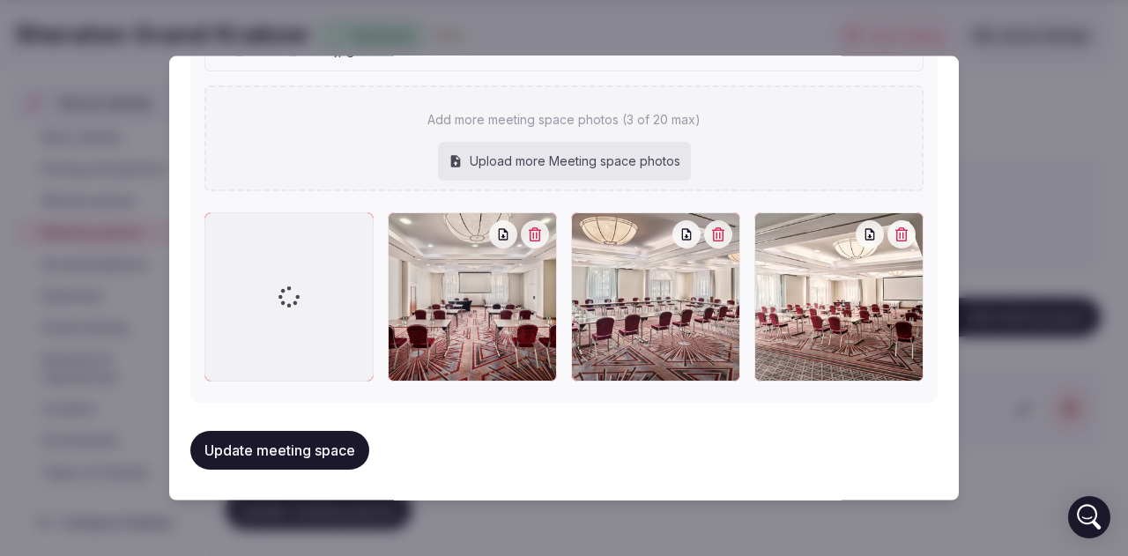
click at [270, 448] on button "Update meeting space" at bounding box center [279, 450] width 179 height 39
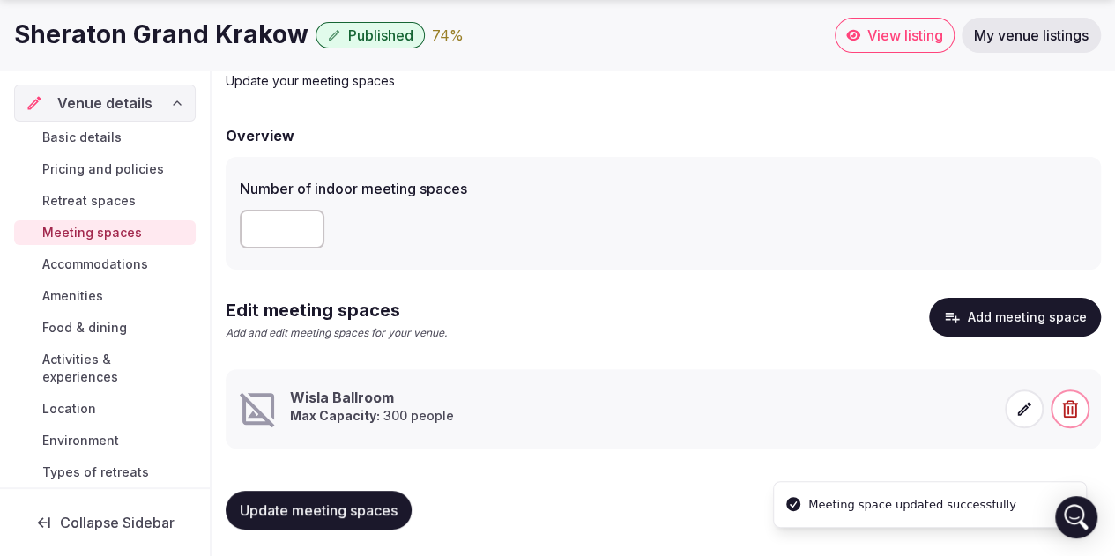
click at [1025, 410] on icon at bounding box center [1024, 409] width 18 height 18
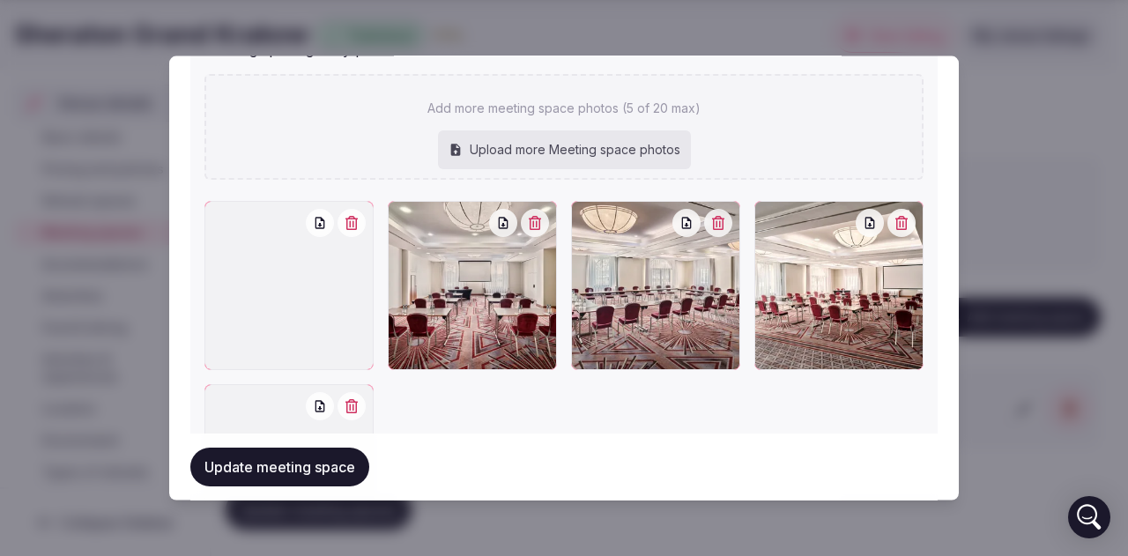
scroll to position [1380, 0]
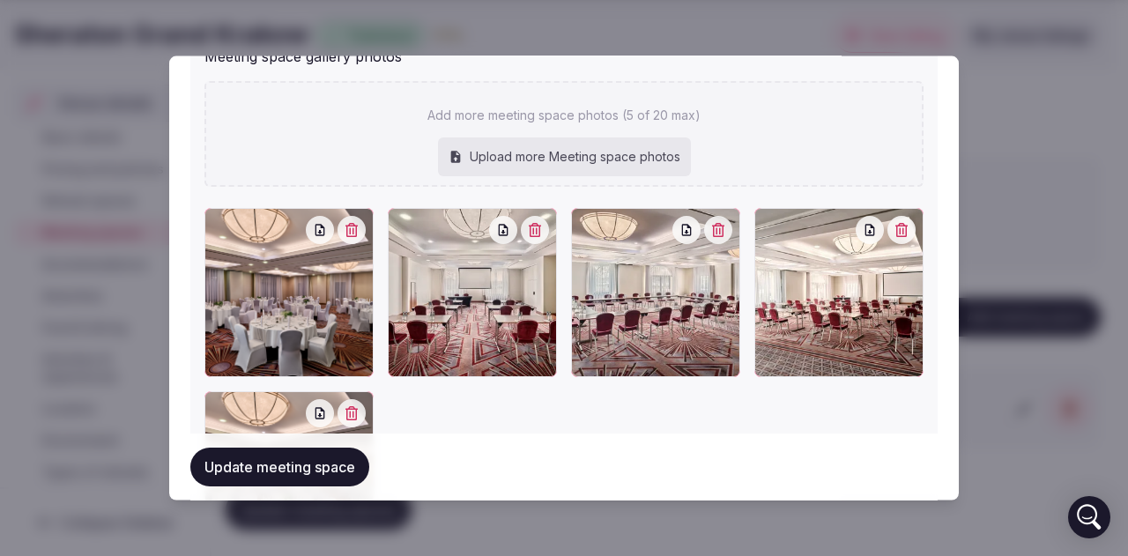
click at [321, 474] on button "Update meeting space" at bounding box center [279, 467] width 179 height 39
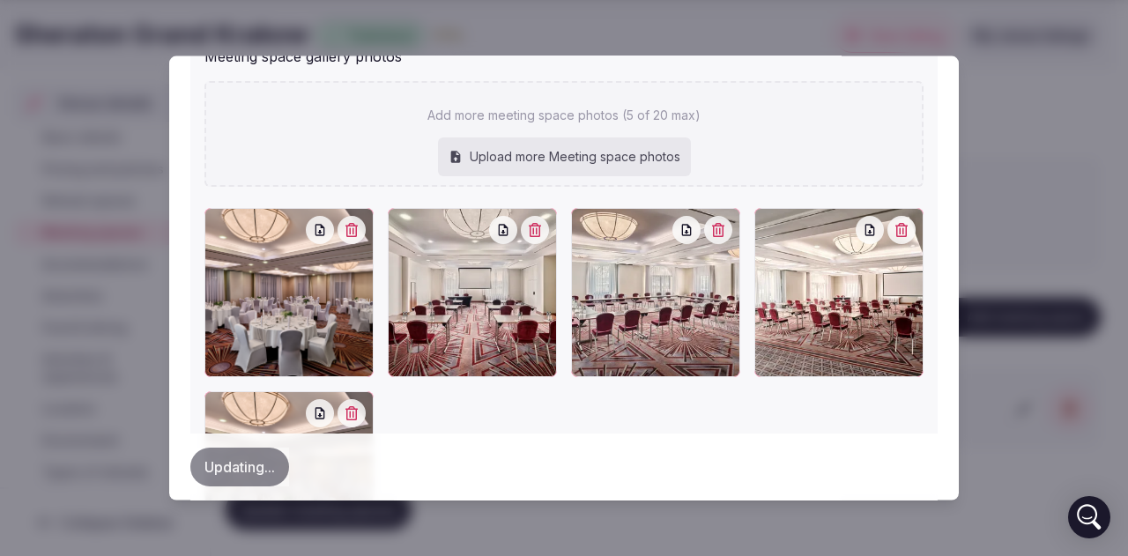
scroll to position [1376, 0]
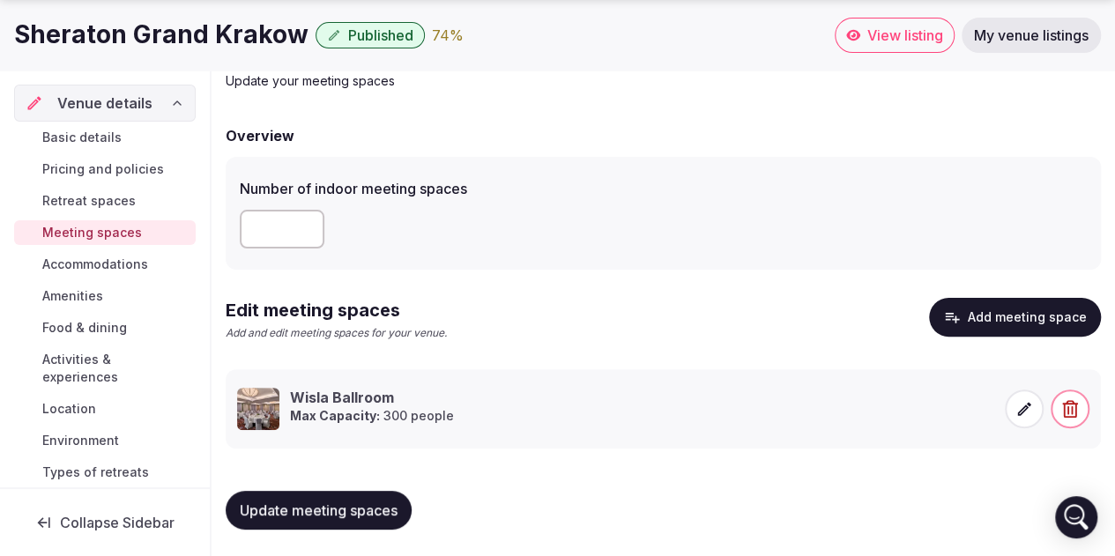
click at [1045, 311] on button "Add meeting space" at bounding box center [1015, 317] width 172 height 39
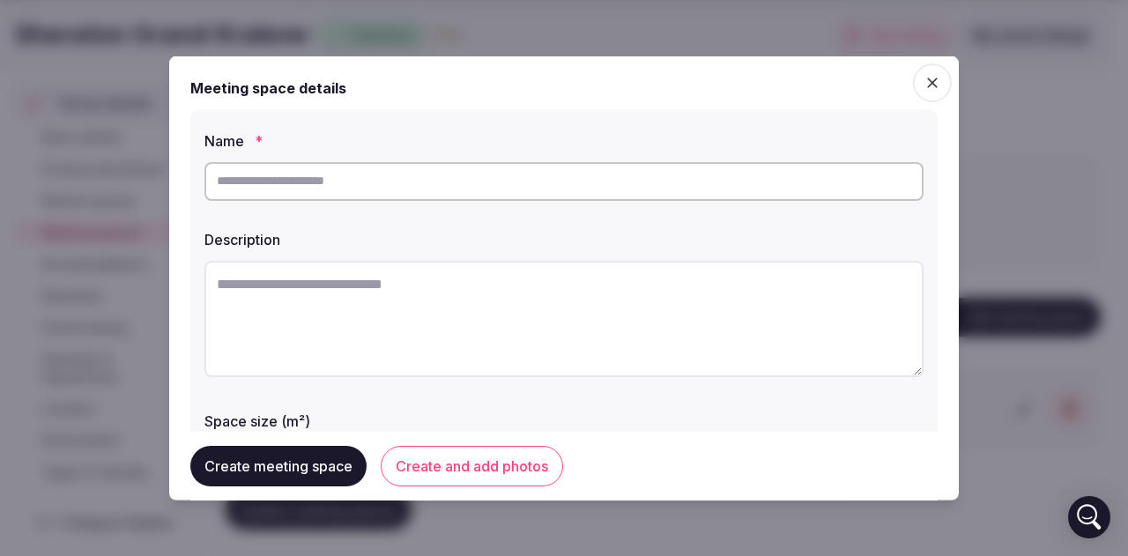
click at [369, 174] on input "text" at bounding box center [563, 180] width 719 height 39
paste input "**********"
type input "**********"
click at [342, 292] on textarea at bounding box center [563, 318] width 719 height 116
paste textarea "**********"
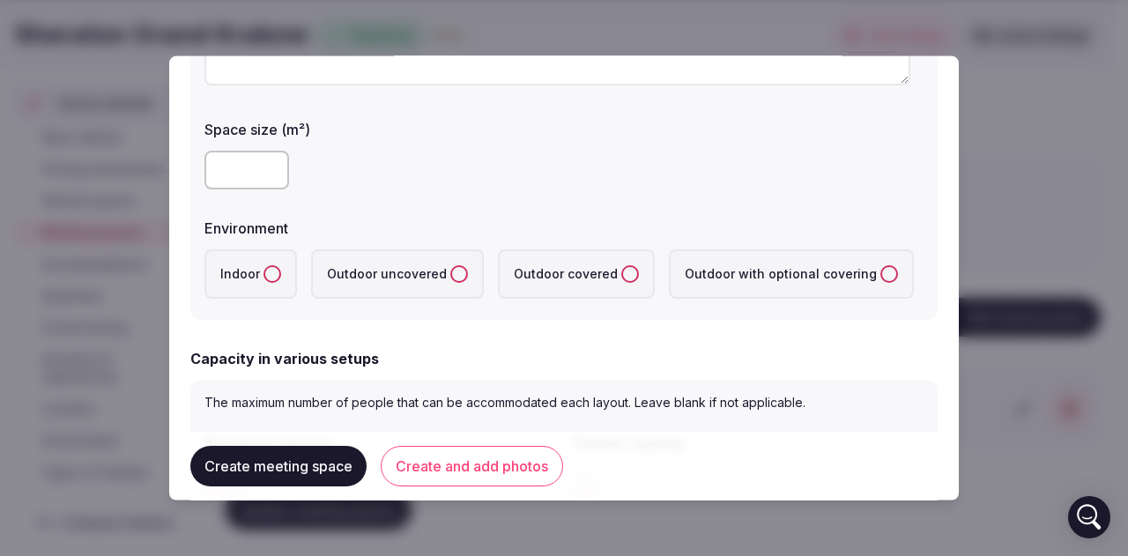
scroll to position [264, 0]
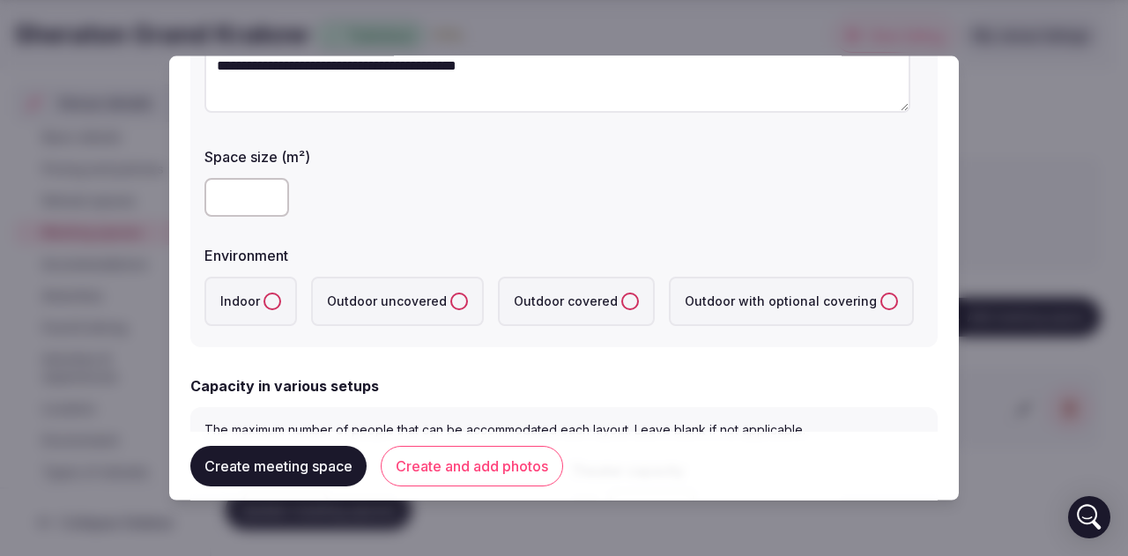
type textarea "**********"
click at [231, 210] on input "number" at bounding box center [246, 196] width 85 height 39
click at [497, 161] on label "Space size (m²)" at bounding box center [563, 156] width 719 height 14
click at [237, 196] on input "**" at bounding box center [246, 196] width 85 height 39
type input "**"
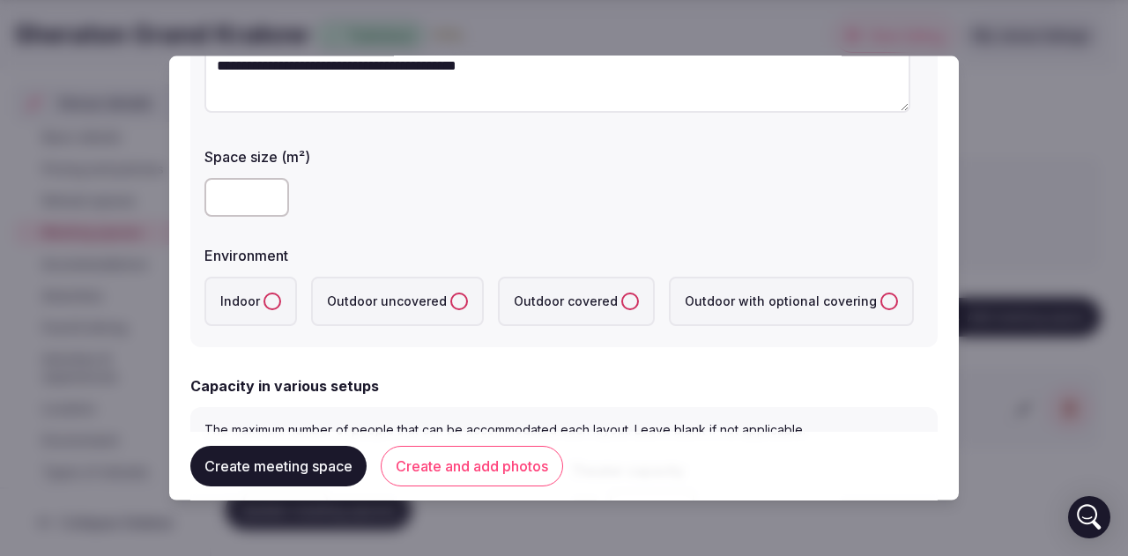
click at [520, 205] on div "**" at bounding box center [563, 196] width 719 height 39
click at [273, 298] on button "Indoor" at bounding box center [272, 301] width 18 height 18
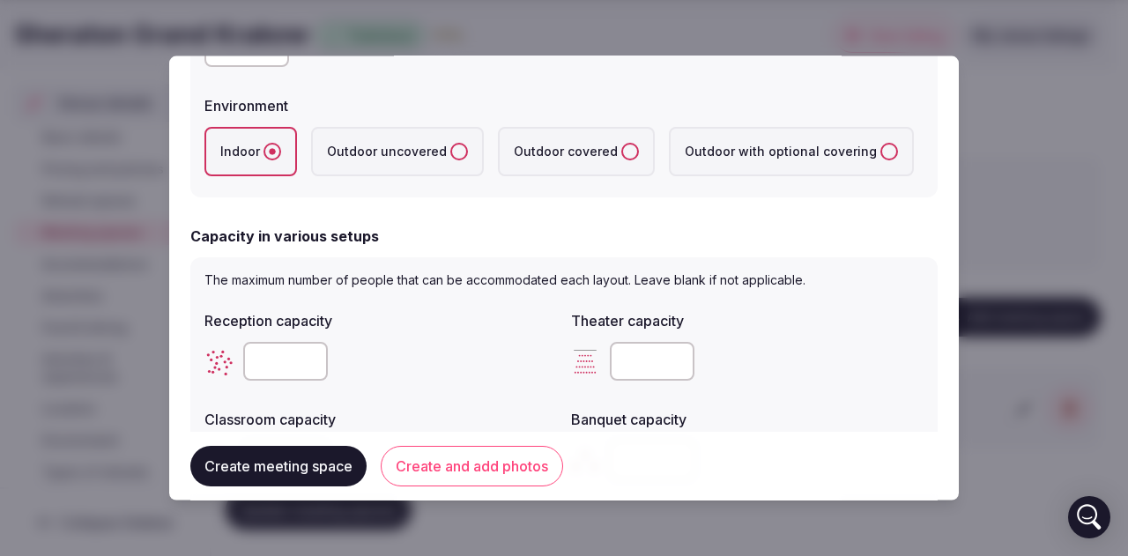
scroll to position [441, 0]
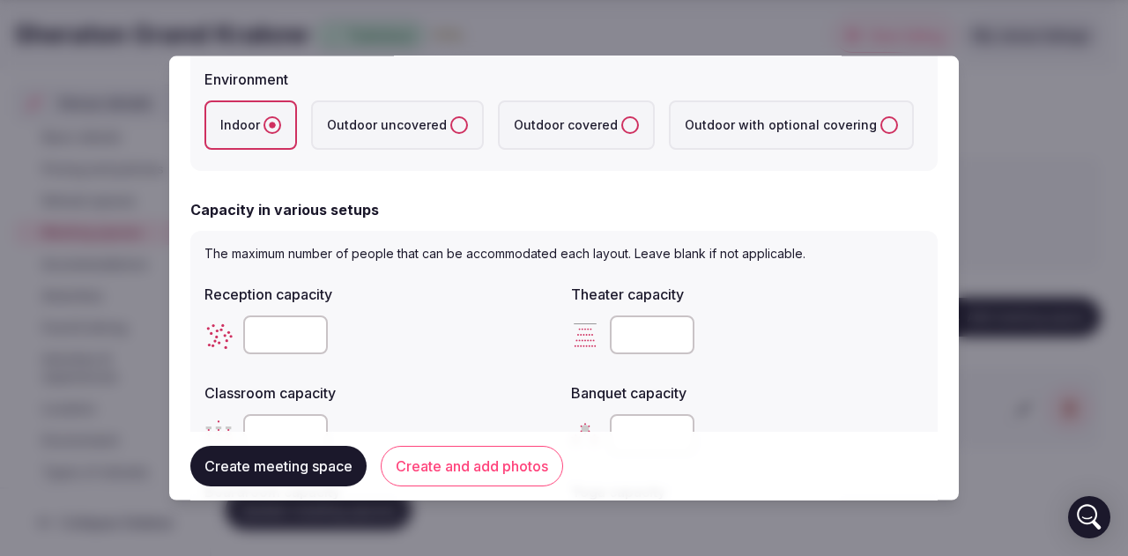
click at [290, 332] on input "number" at bounding box center [285, 334] width 85 height 39
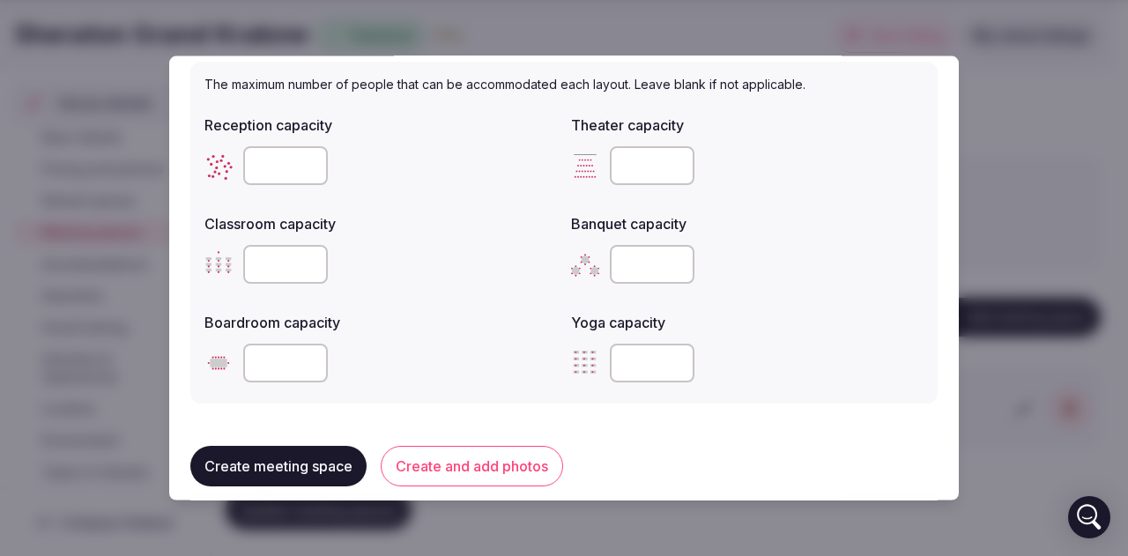
scroll to position [617, 0]
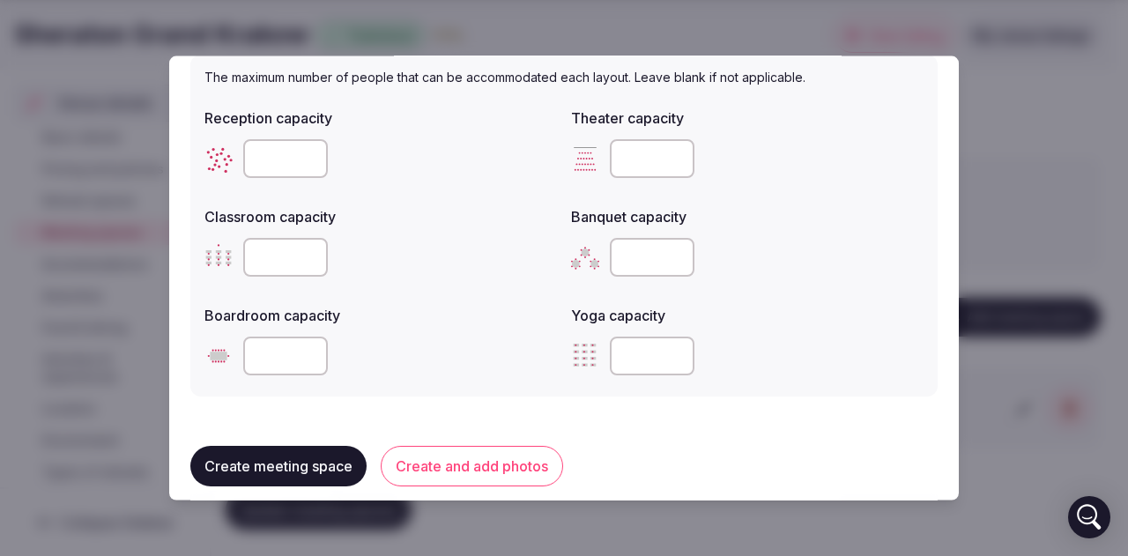
click at [281, 357] on input "number" at bounding box center [285, 355] width 85 height 39
click at [310, 350] on input "*" at bounding box center [285, 355] width 85 height 39
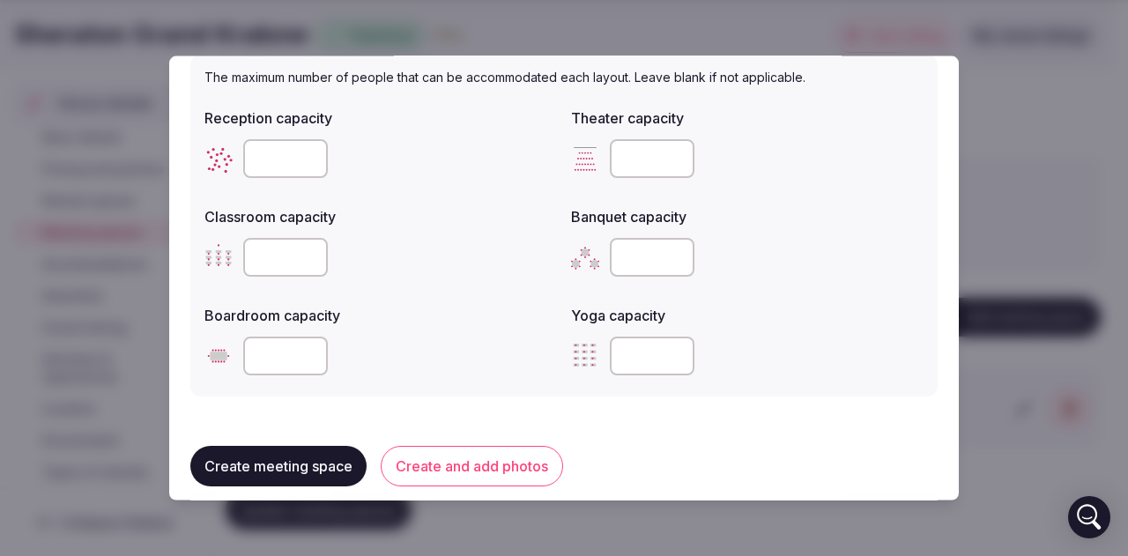
click at [310, 350] on input "*" at bounding box center [285, 355] width 85 height 39
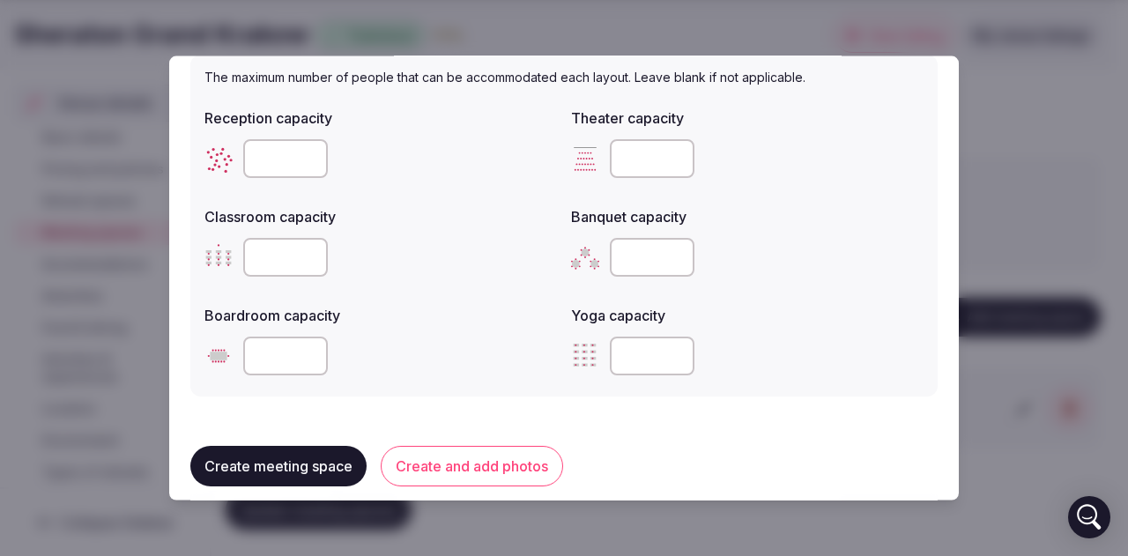
click at [310, 350] on input "**" at bounding box center [285, 355] width 85 height 39
type input "**"
click at [310, 350] on input "**" at bounding box center [285, 355] width 85 height 39
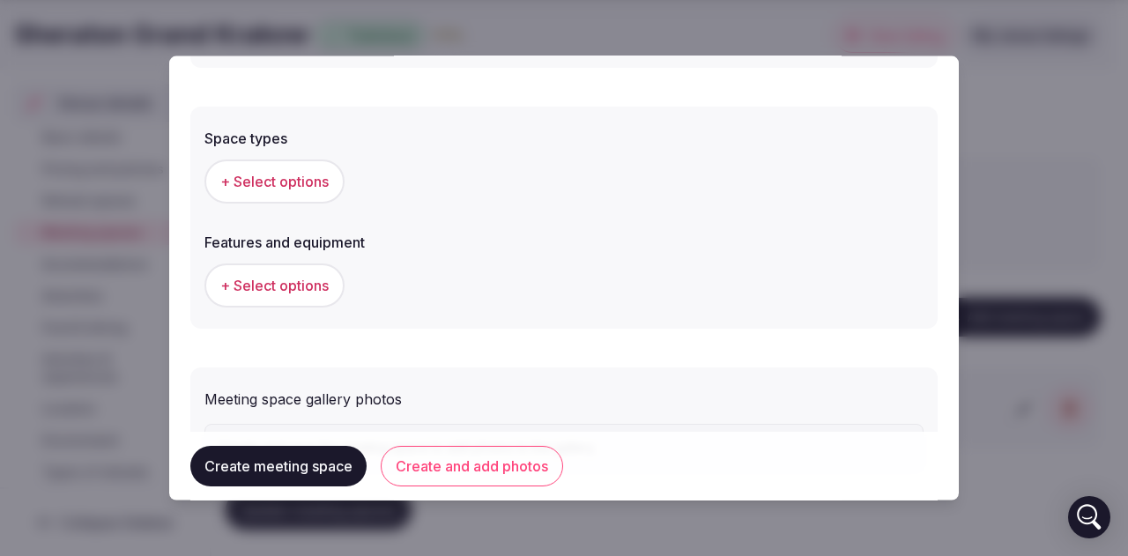
scroll to position [969, 0]
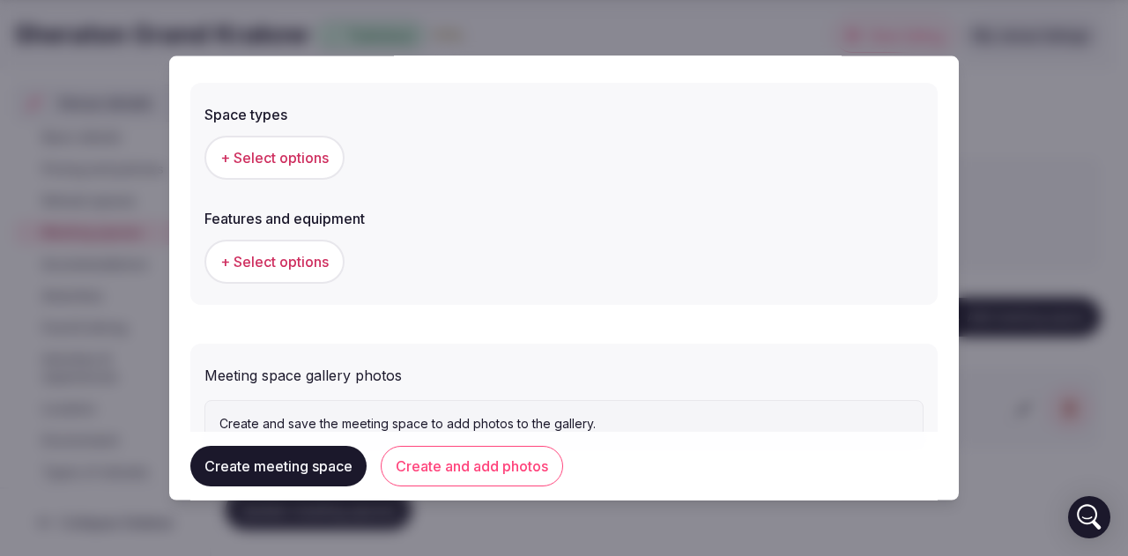
click at [276, 160] on span "+ Select options" at bounding box center [274, 156] width 108 height 19
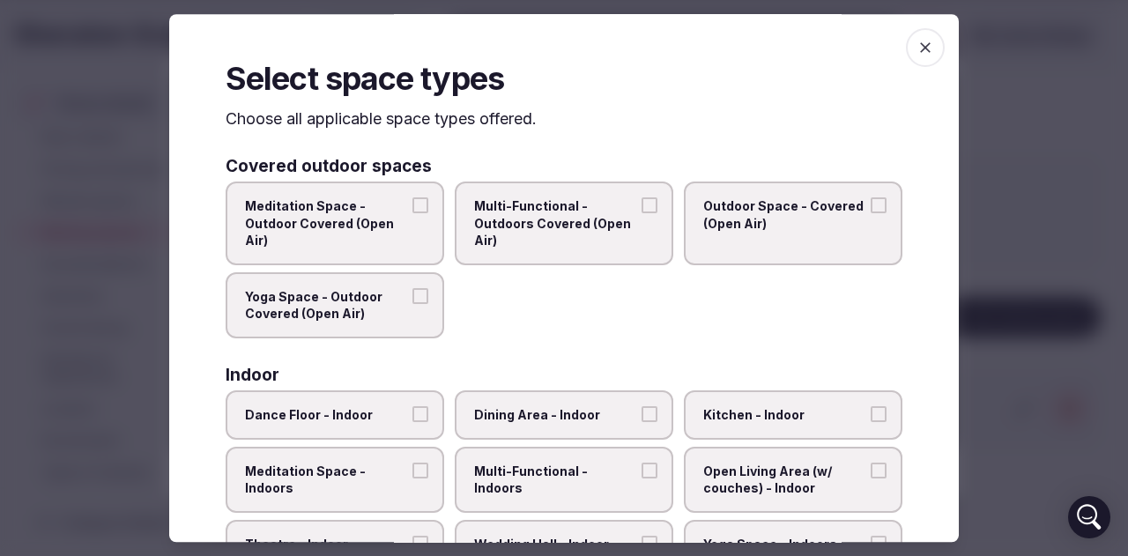
scroll to position [88, 0]
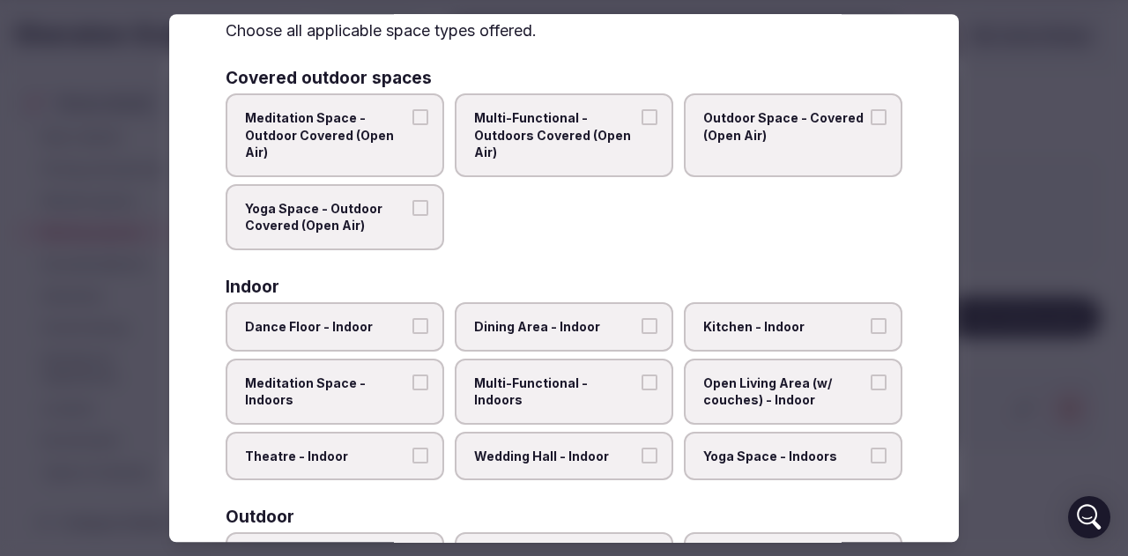
click at [641, 379] on button "Multi-Functional - Indoors" at bounding box center [649, 382] width 16 height 16
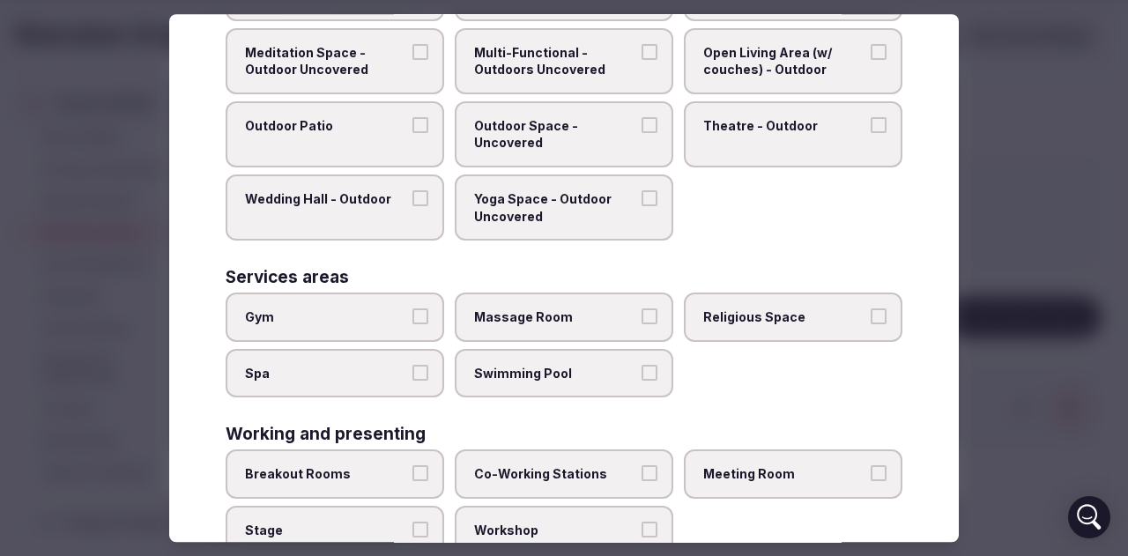
scroll to position [759, 0]
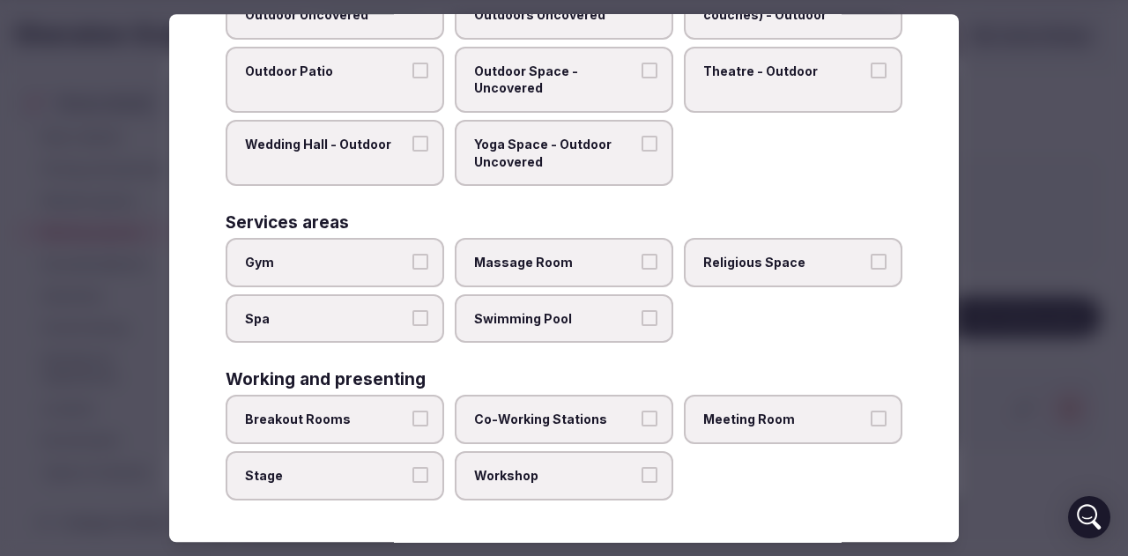
click at [870, 419] on button "Meeting Room" at bounding box center [878, 419] width 16 height 16
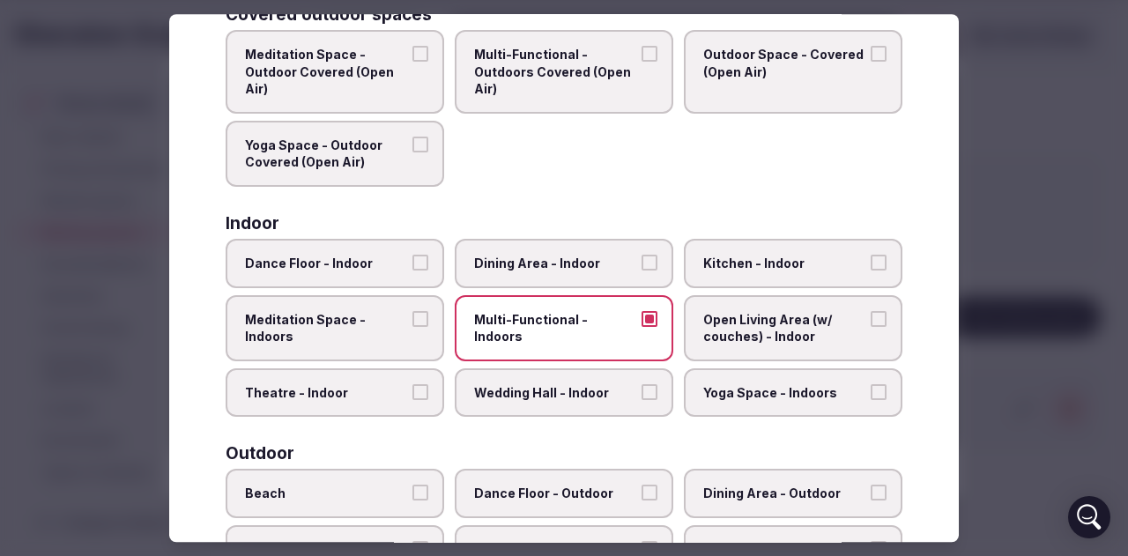
scroll to position [0, 0]
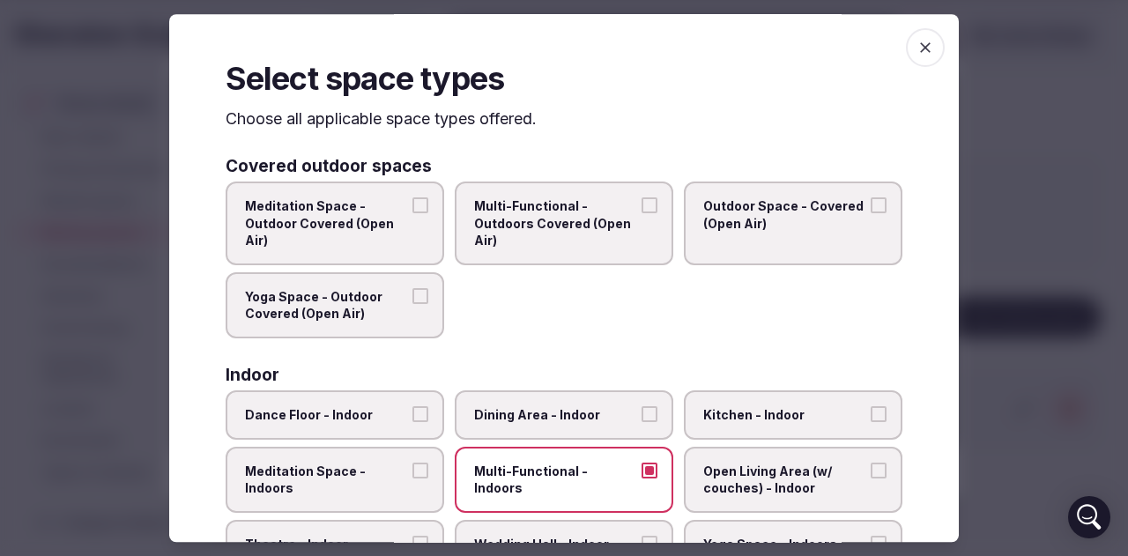
click at [920, 48] on icon "button" at bounding box center [925, 48] width 18 height 18
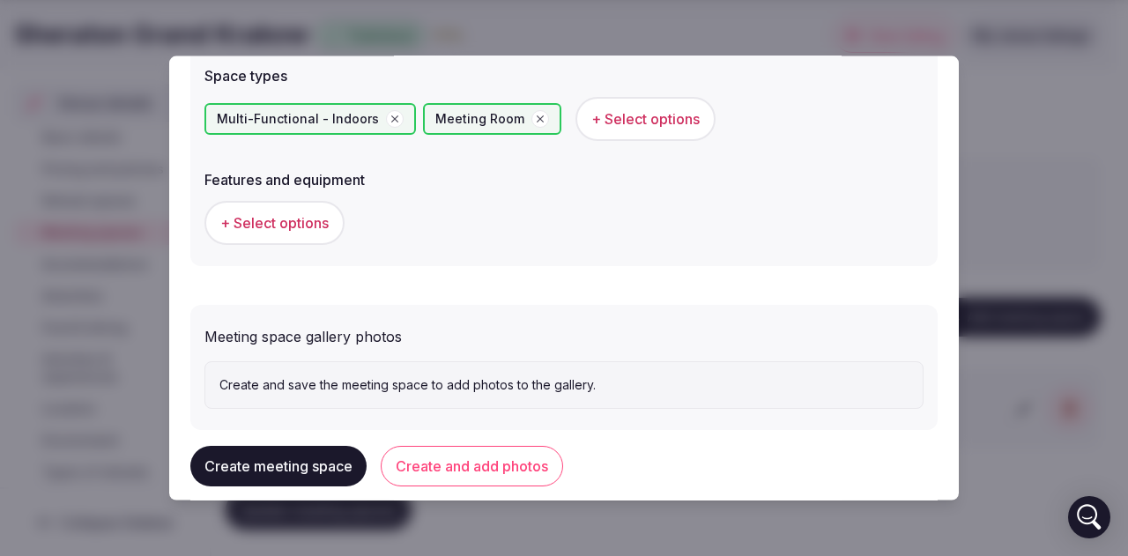
scroll to position [1040, 0]
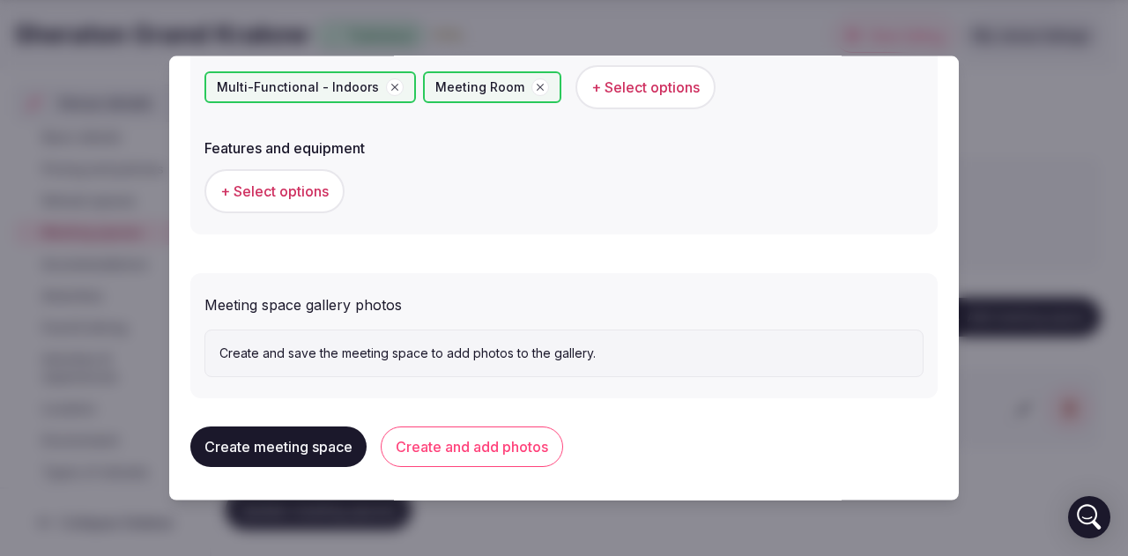
click at [459, 444] on button "Create and add photos" at bounding box center [472, 446] width 182 height 41
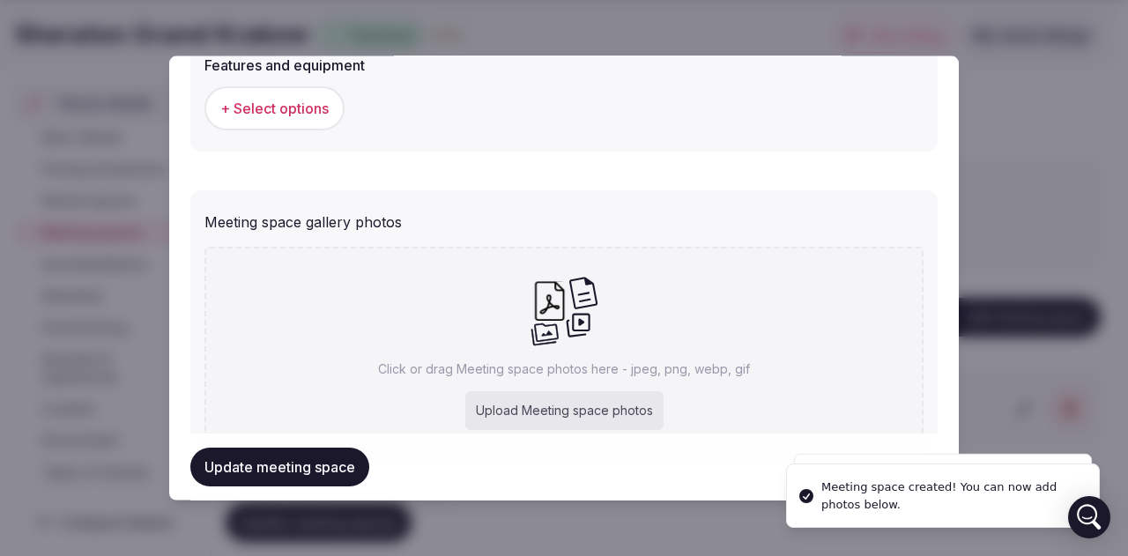
scroll to position [1203, 0]
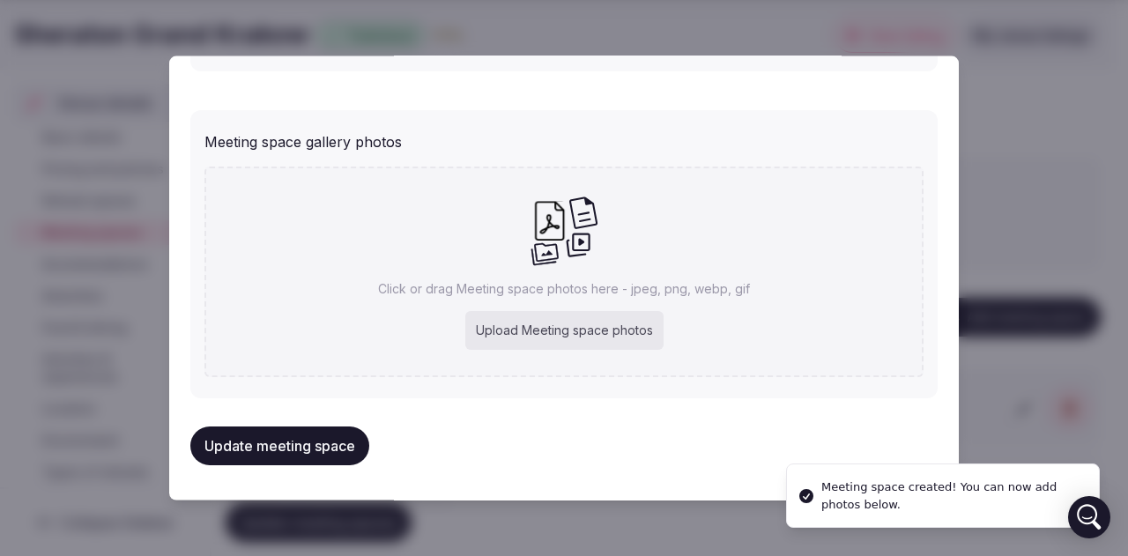
click at [605, 334] on div "Upload Meeting space photos" at bounding box center [564, 330] width 198 height 39
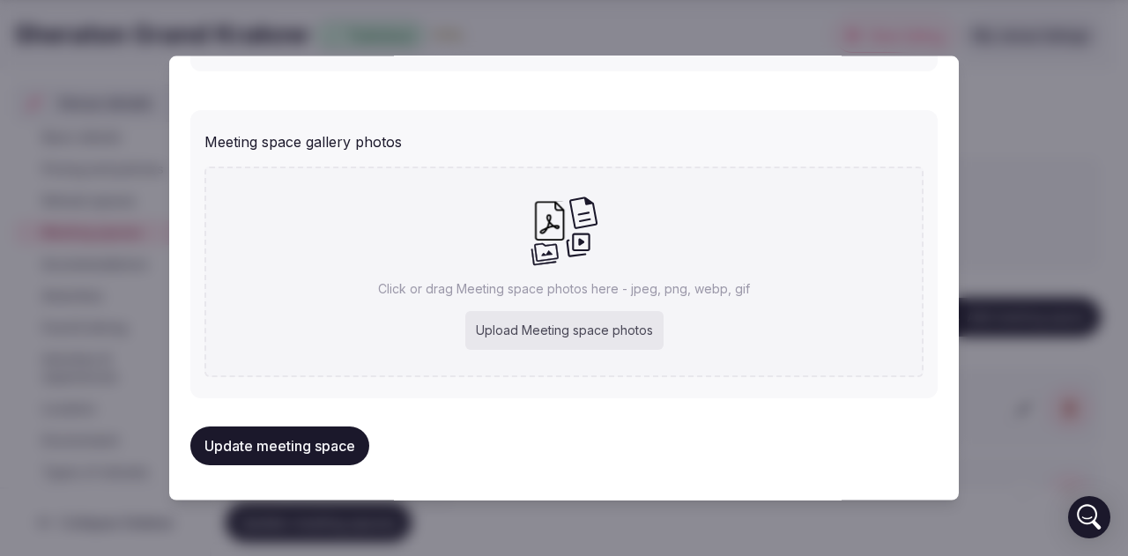
type input "**********"
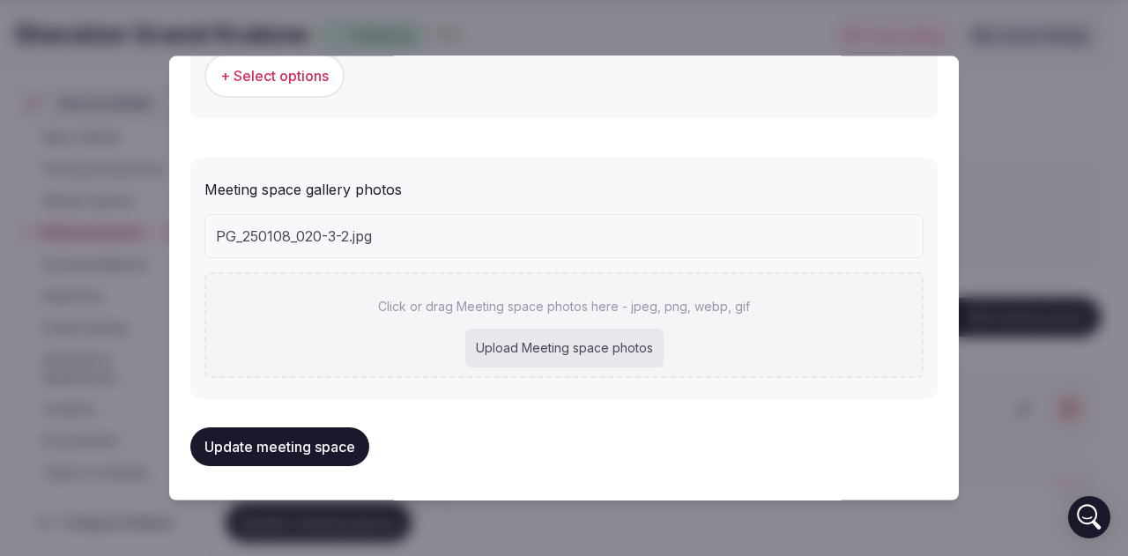
click at [298, 448] on button "Update meeting space" at bounding box center [279, 446] width 179 height 39
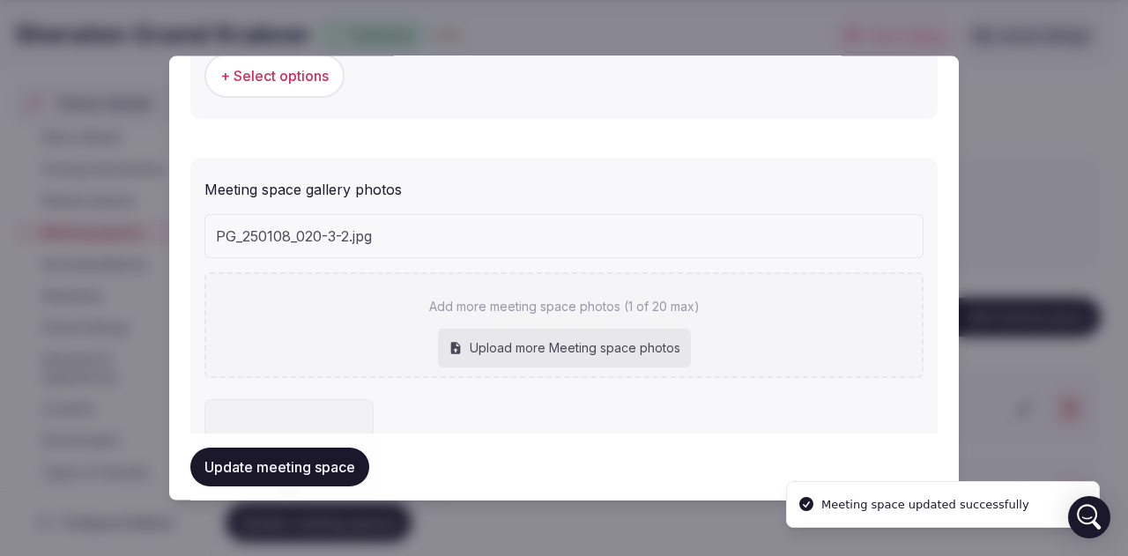
scroll to position [0, 0]
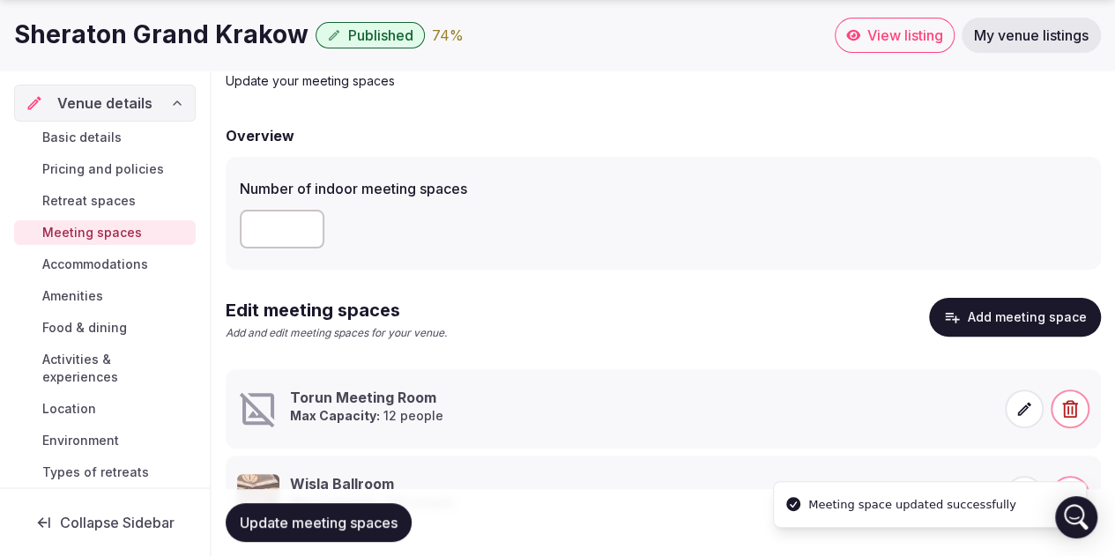
click at [1022, 402] on icon at bounding box center [1024, 409] width 18 height 18
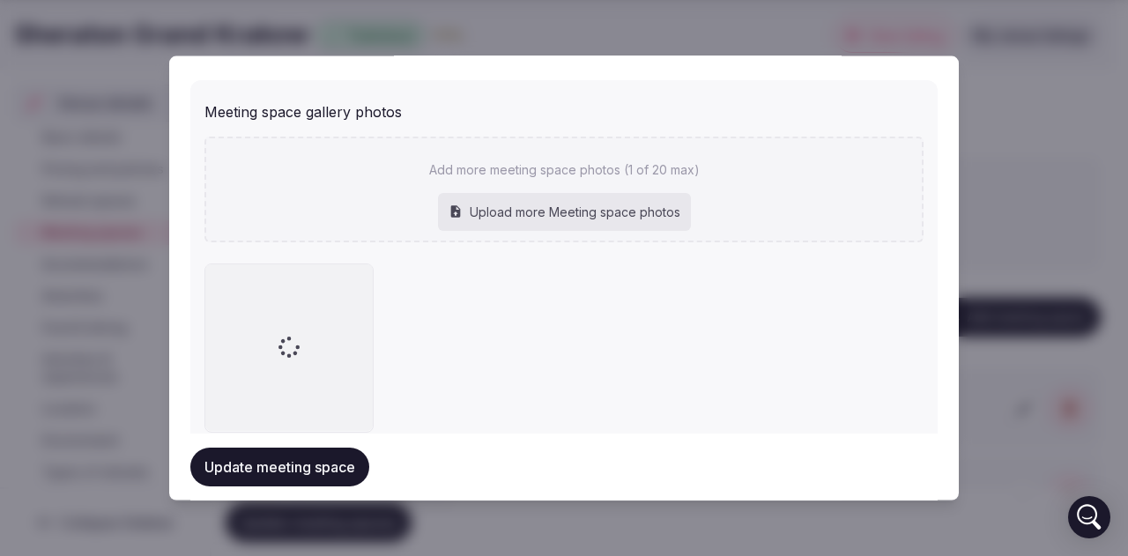
scroll to position [1285, 0]
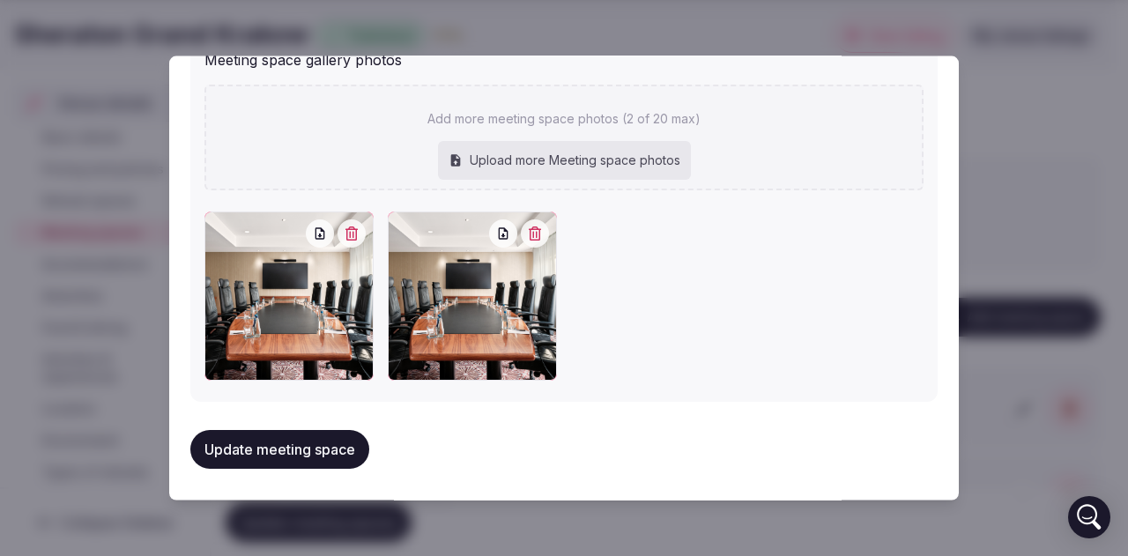
click at [352, 230] on icon "button" at bounding box center [351, 233] width 14 height 14
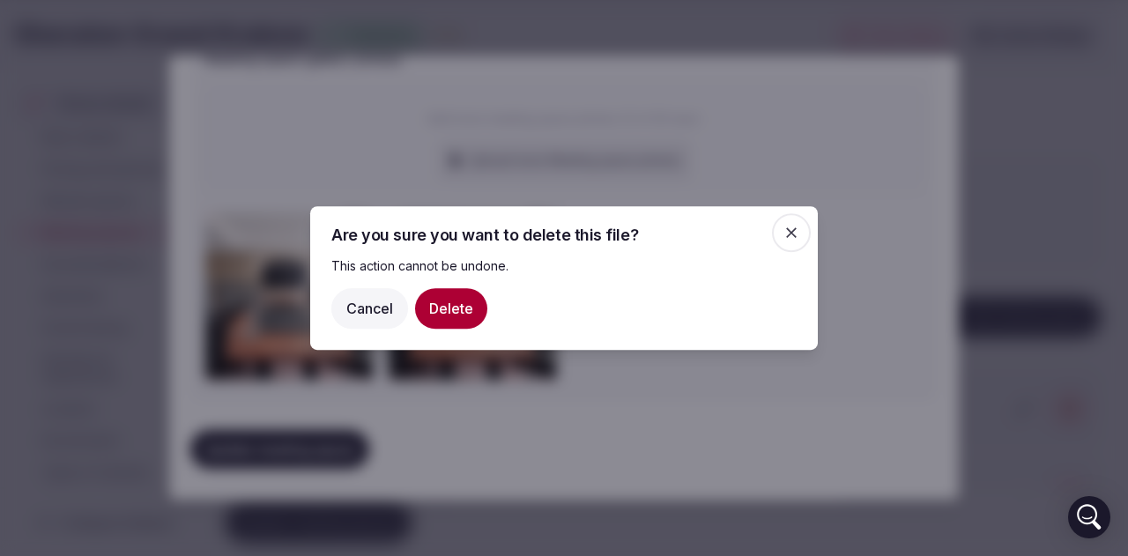
click at [460, 304] on button "Delete" at bounding box center [451, 308] width 72 height 41
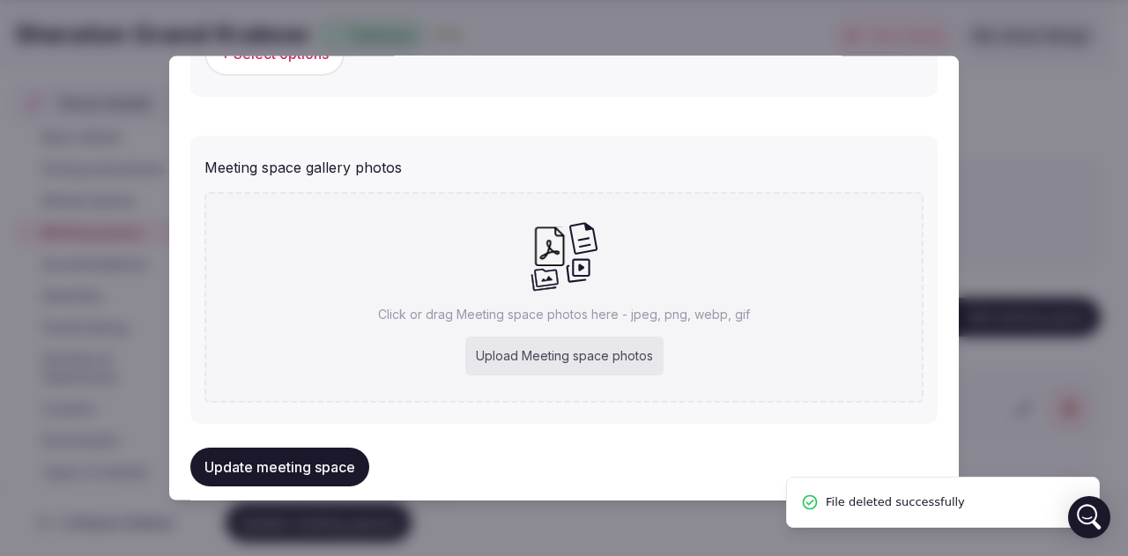
scroll to position [1203, 0]
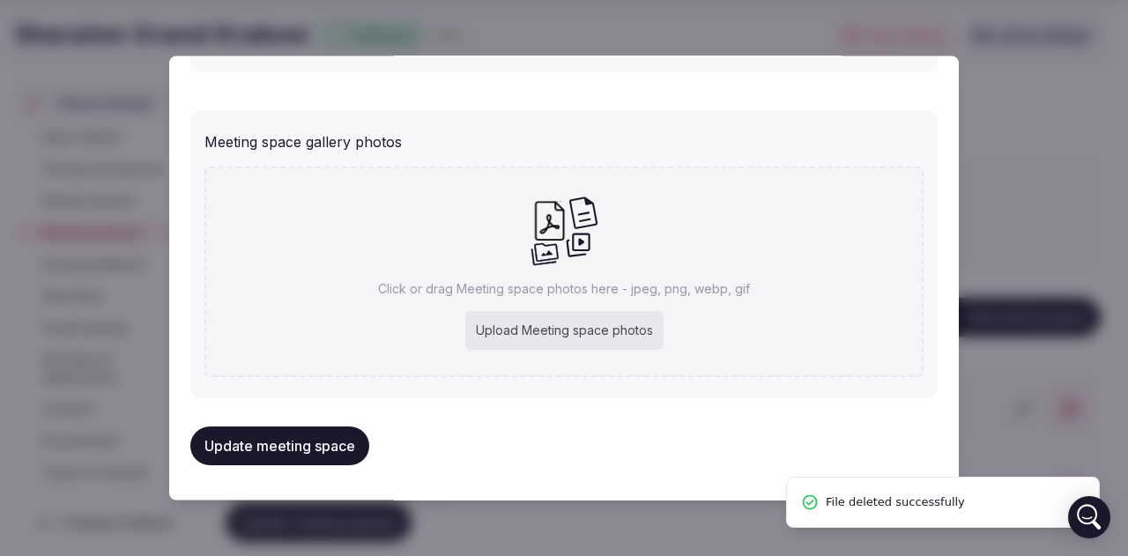
click at [588, 327] on div "Upload Meeting space photos" at bounding box center [564, 330] width 198 height 39
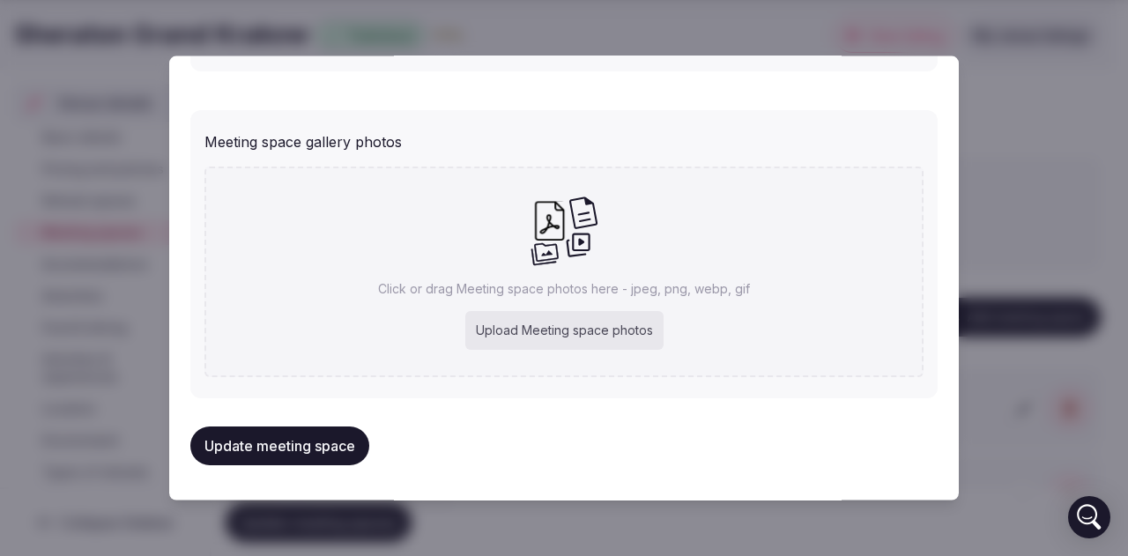
type input "**********"
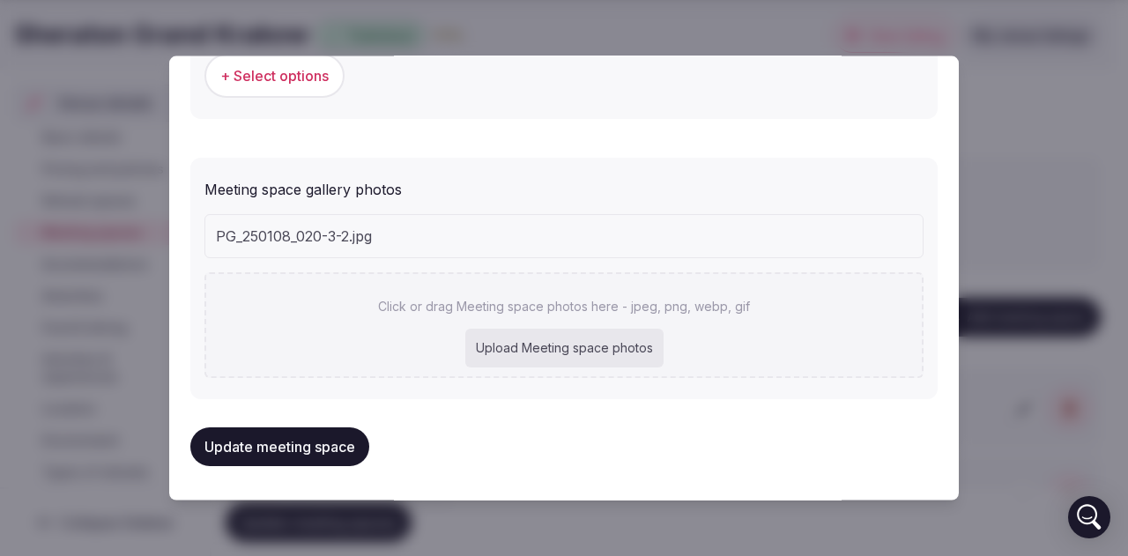
click at [324, 446] on button "Update meeting space" at bounding box center [279, 446] width 179 height 39
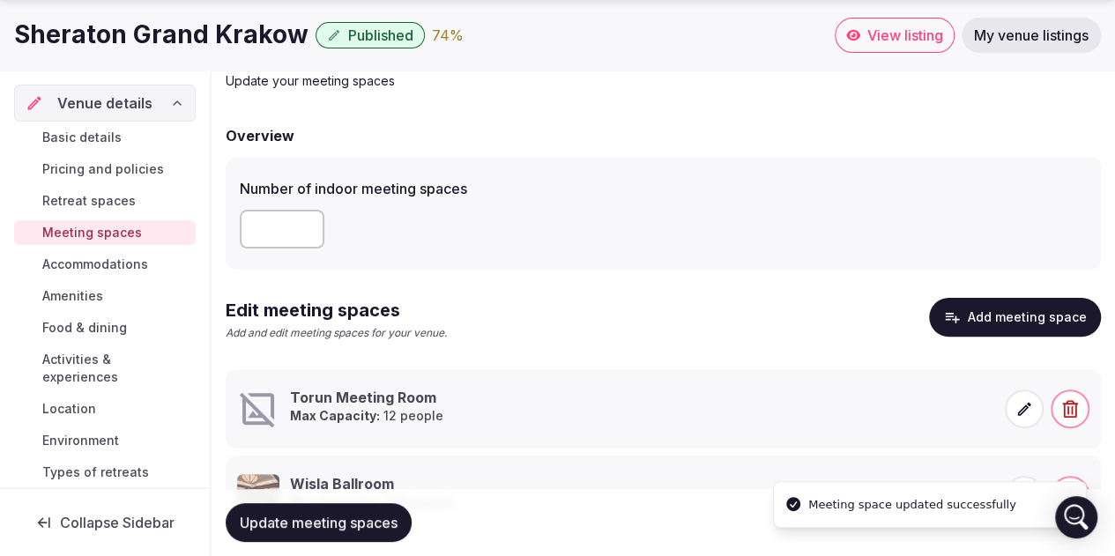
click at [1013, 413] on span at bounding box center [1023, 408] width 39 height 39
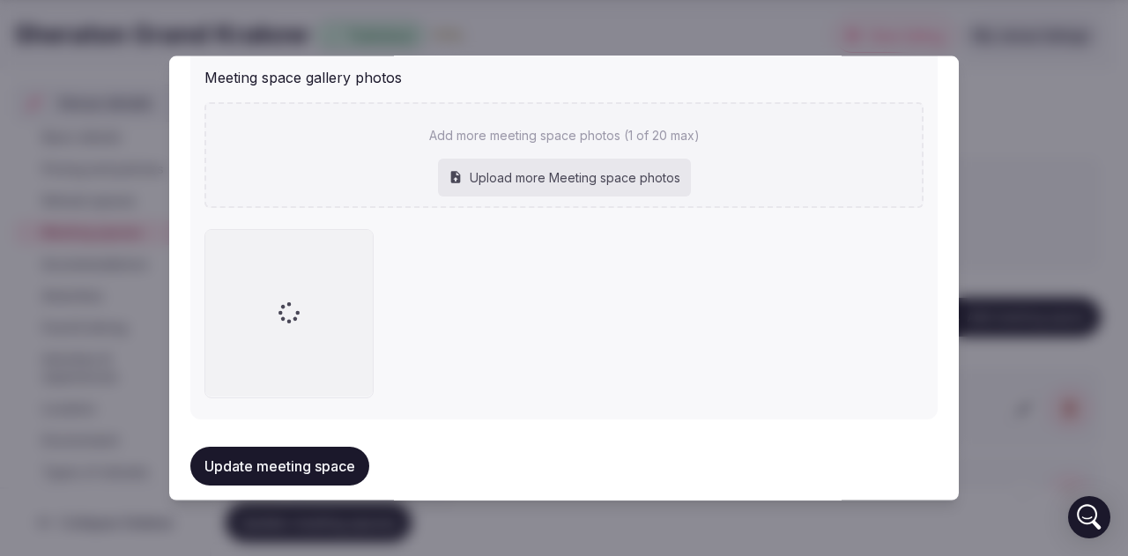
scroll to position [1285, 0]
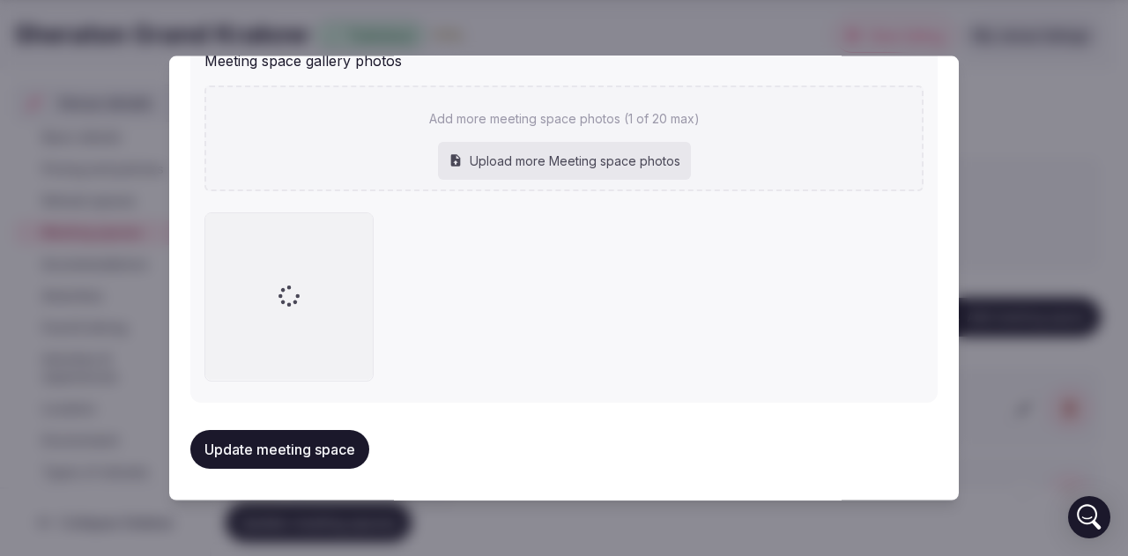
click at [574, 154] on div "Upload more Meeting space photos" at bounding box center [564, 160] width 253 height 39
type input "**********"
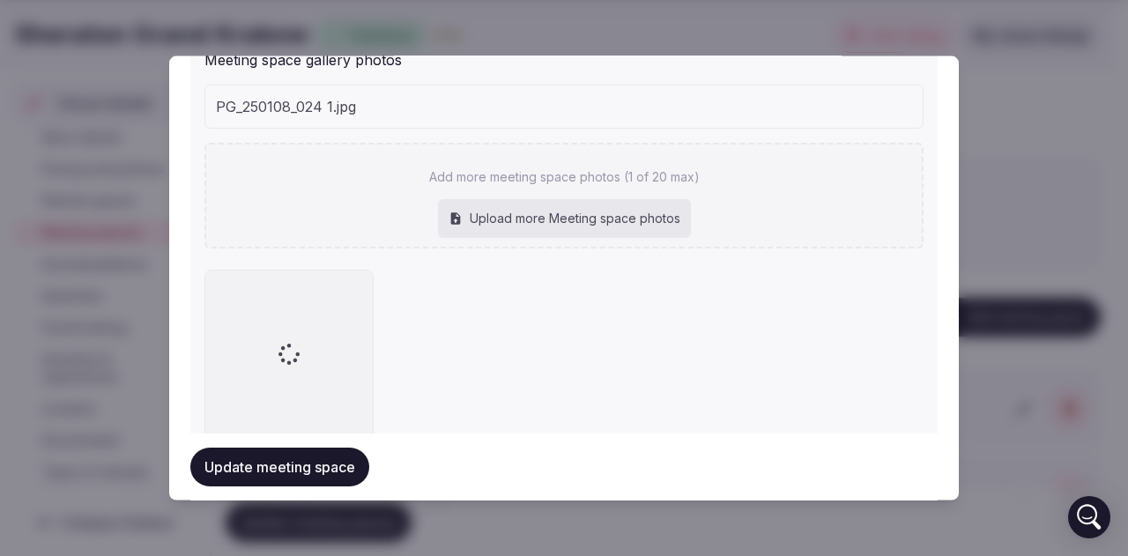
click at [322, 466] on button "Update meeting space" at bounding box center [279, 467] width 179 height 39
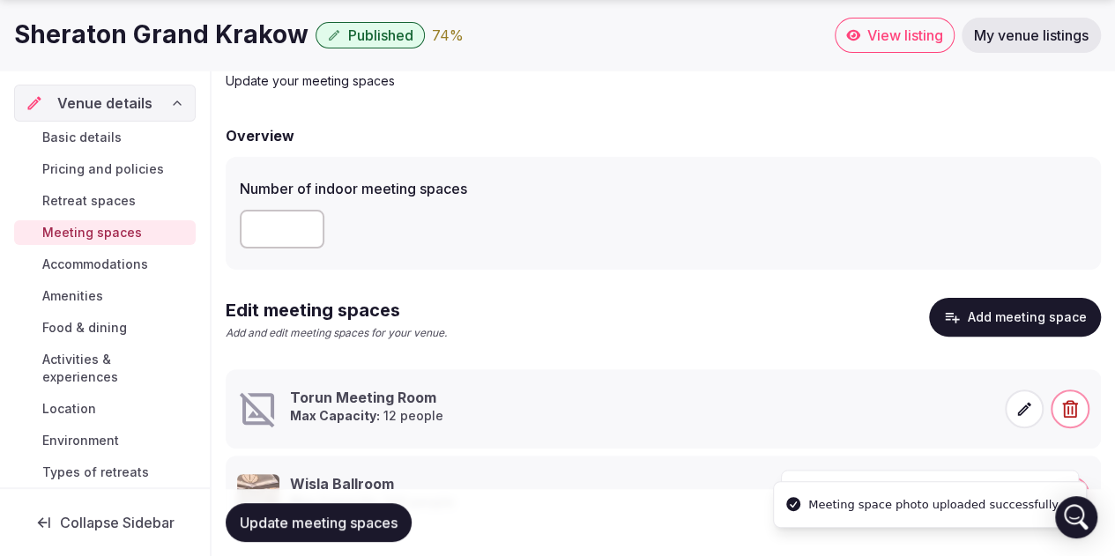
click at [1017, 409] on icon at bounding box center [1024, 409] width 18 height 18
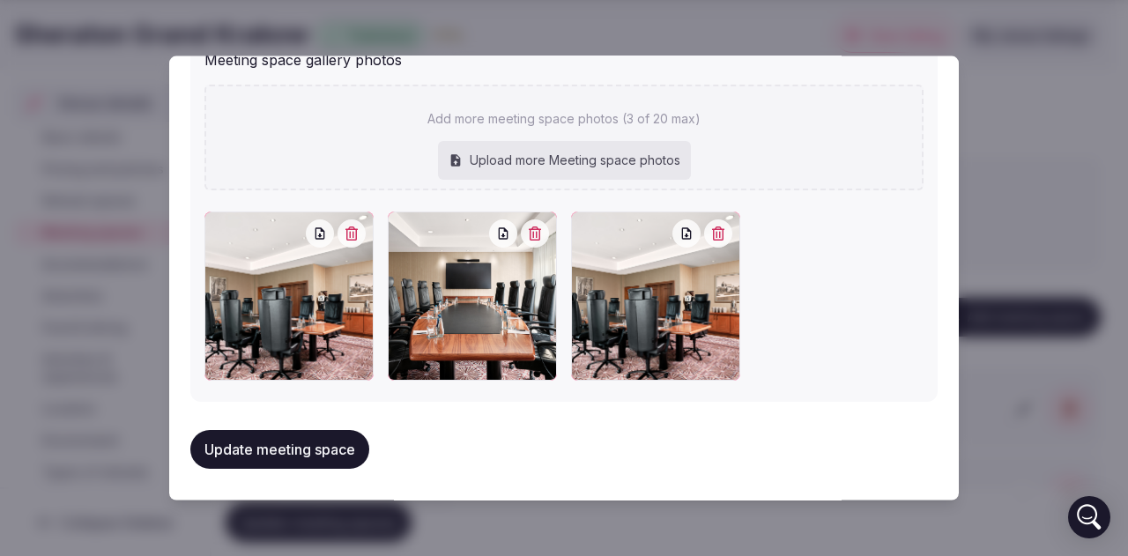
click at [294, 455] on button "Update meeting space" at bounding box center [279, 449] width 179 height 39
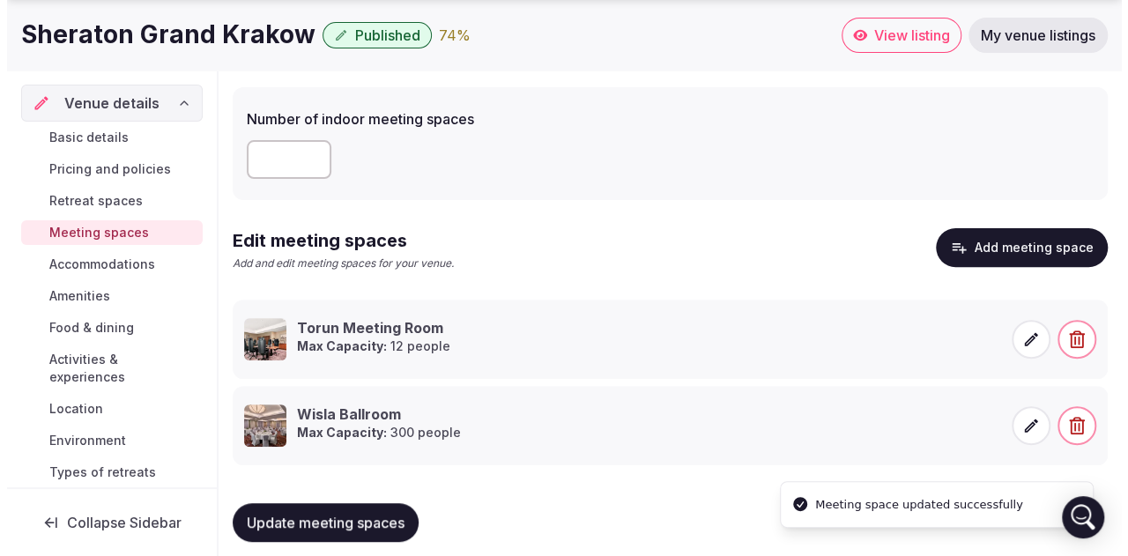
scroll to position [187, 0]
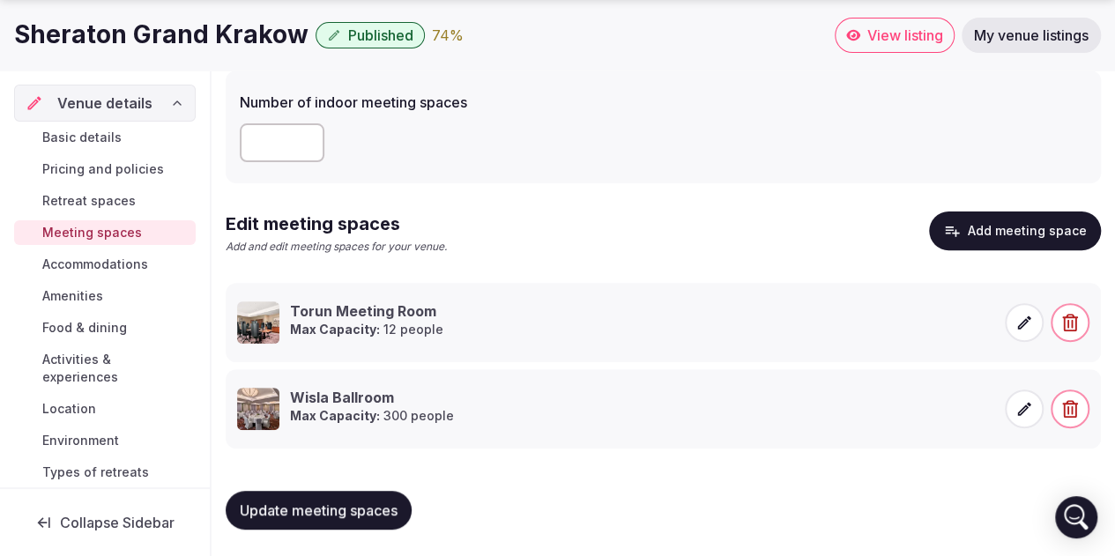
click at [1026, 240] on button "Add meeting space" at bounding box center [1015, 230] width 172 height 39
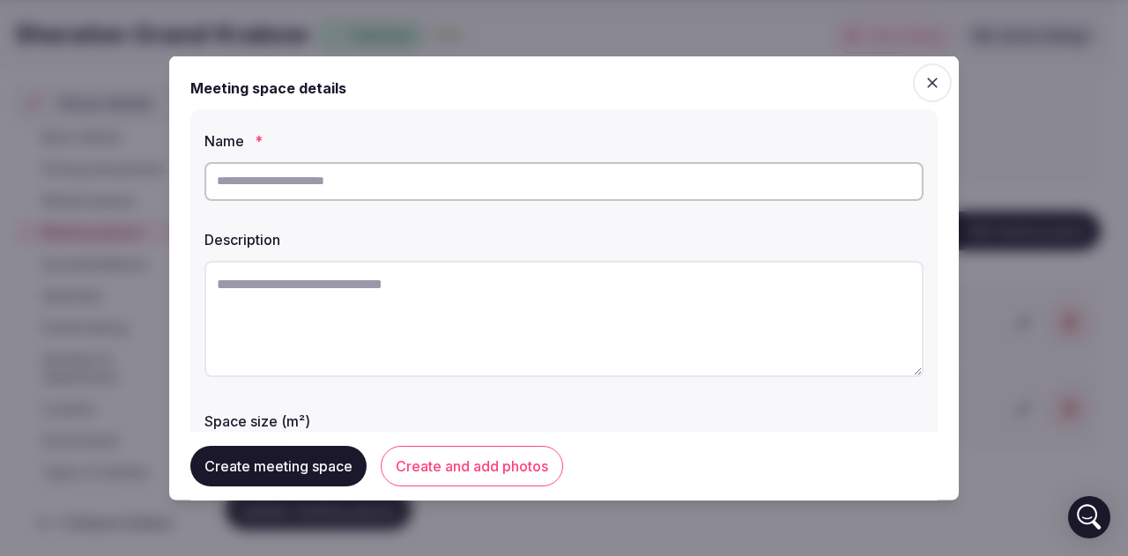
click at [340, 188] on input "text" at bounding box center [563, 180] width 719 height 39
click at [313, 286] on textarea at bounding box center [563, 318] width 719 height 116
click at [302, 182] on input "********" at bounding box center [563, 180] width 719 height 39
type input "**********"
click at [322, 283] on textarea at bounding box center [563, 318] width 719 height 116
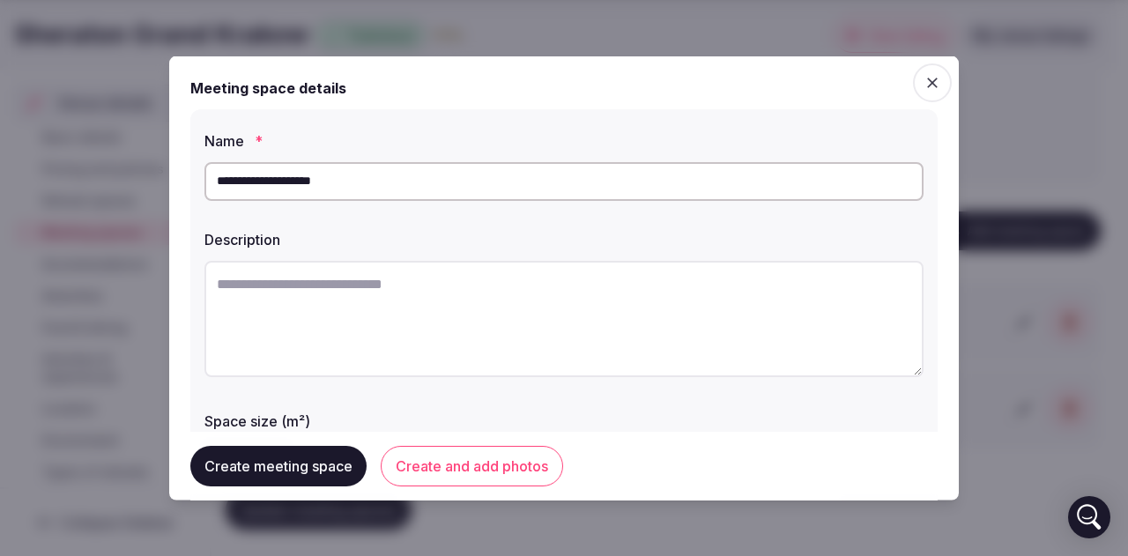
paste textarea "**********"
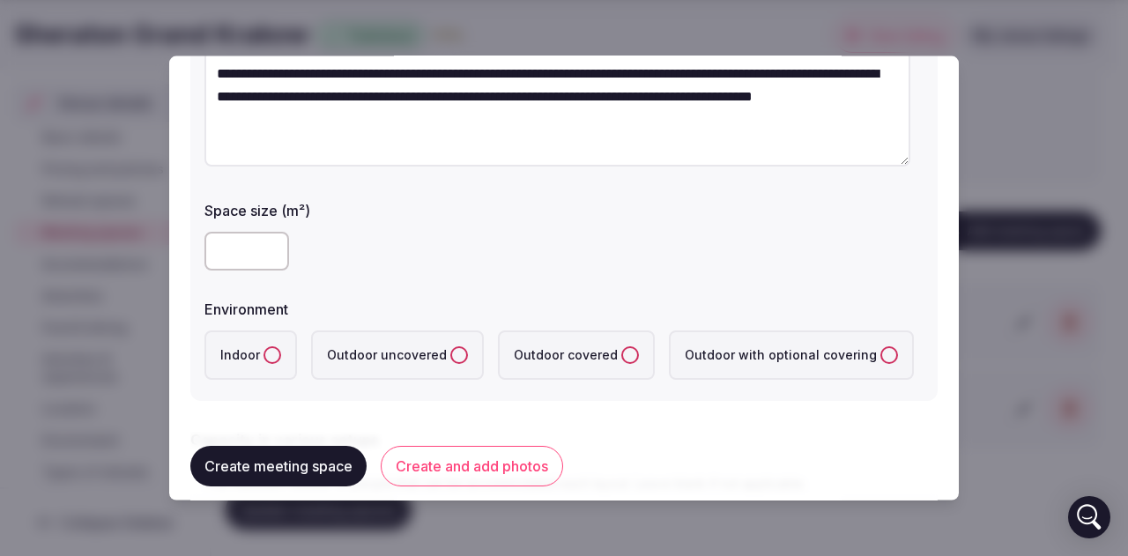
scroll to position [264, 0]
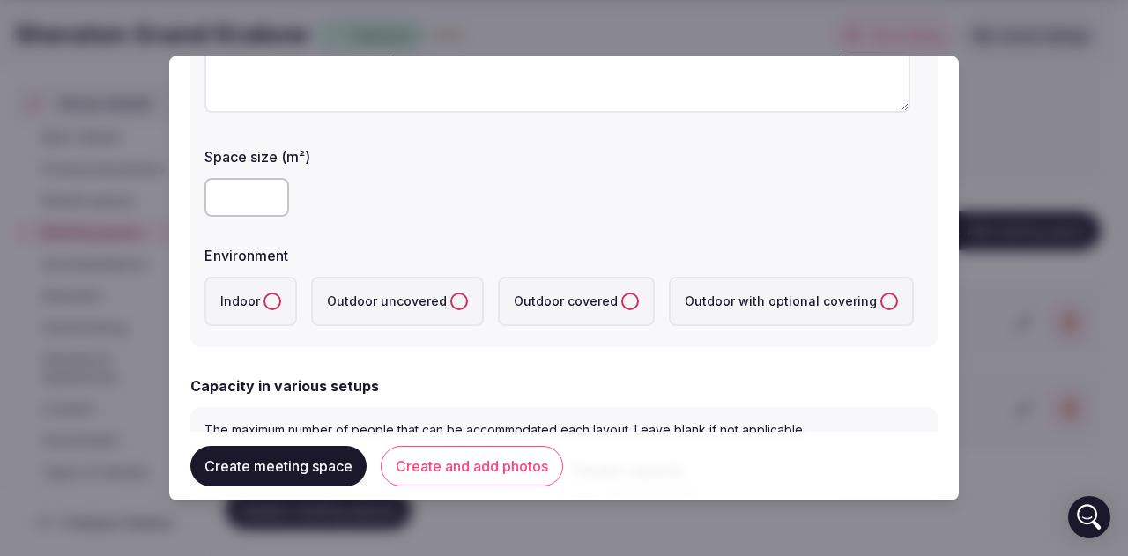
type textarea "**********"
click at [241, 191] on input "number" at bounding box center [246, 196] width 85 height 39
type input "**"
click at [274, 293] on button "Indoor" at bounding box center [272, 301] width 18 height 18
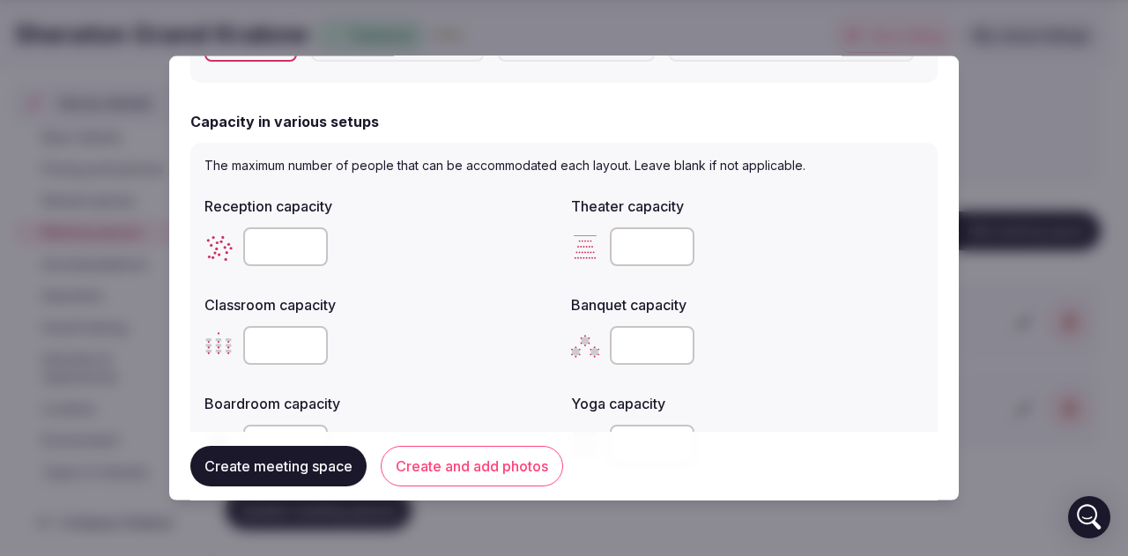
click at [292, 241] on input "number" at bounding box center [285, 245] width 85 height 39
type input "*"
type input "**"
type input "*"
click at [663, 246] on input "*" at bounding box center [652, 245] width 85 height 39
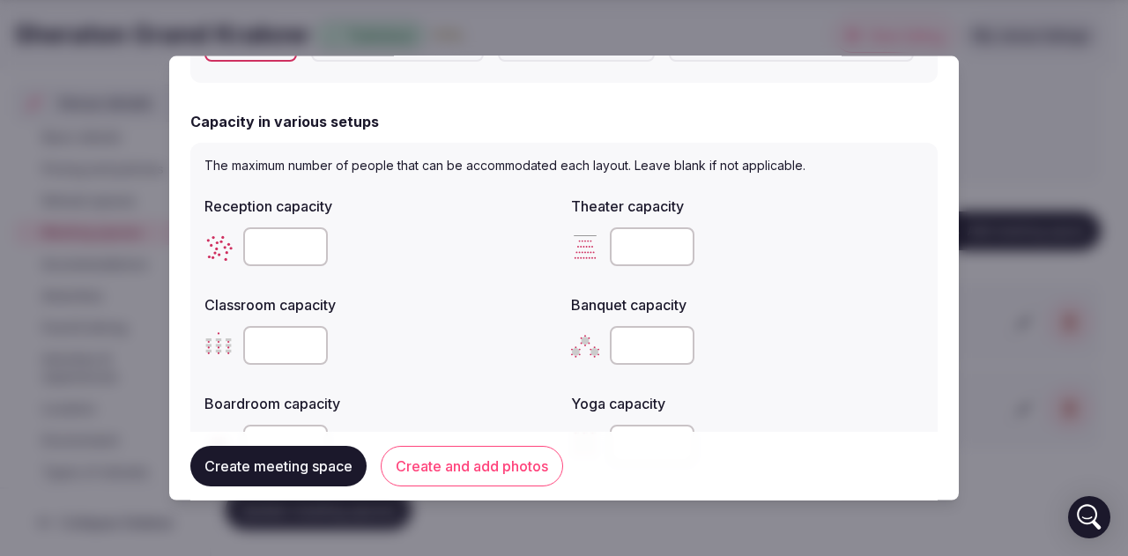
click at [638, 245] on input "*" at bounding box center [652, 245] width 85 height 39
type input "**"
click at [777, 304] on label "Banquet capacity" at bounding box center [747, 304] width 352 height 14
click at [288, 337] on input "number" at bounding box center [285, 344] width 85 height 39
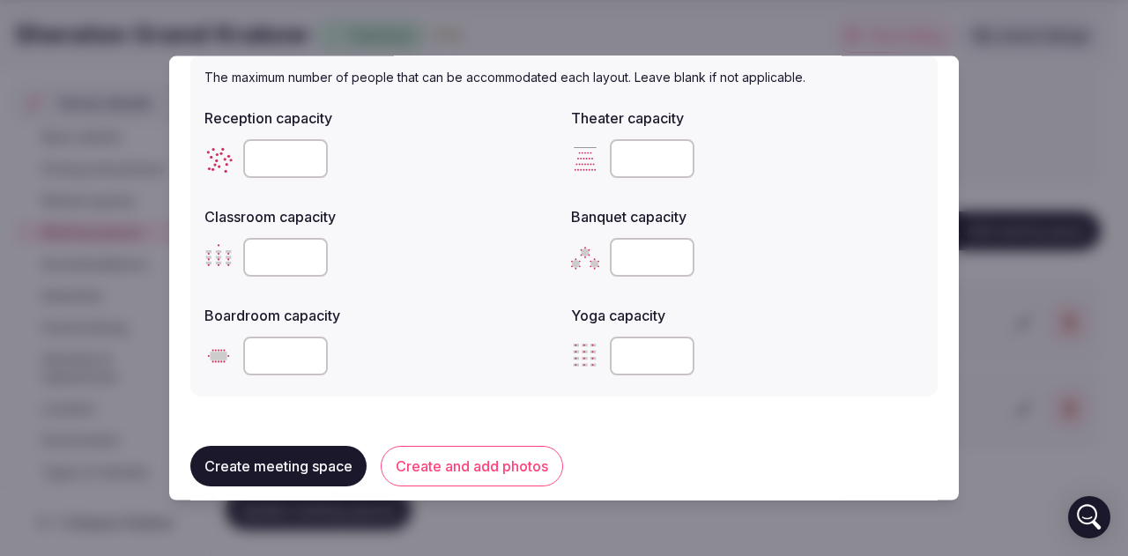
type input "**"
click at [650, 256] on input "number" at bounding box center [652, 256] width 85 height 39
click at [640, 254] on input "number" at bounding box center [652, 256] width 85 height 39
type input "**"
click at [279, 352] on input "number" at bounding box center [285, 355] width 85 height 39
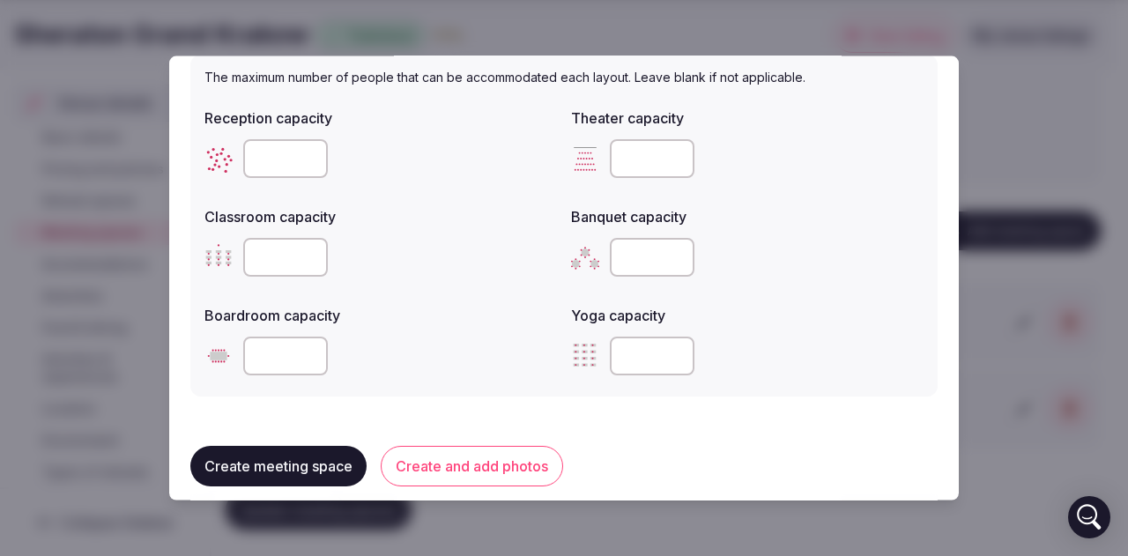
click at [285, 360] on input "number" at bounding box center [285, 355] width 85 height 39
type input "**"
click at [613, 432] on div "Create meeting space Create and add photos" at bounding box center [563, 466] width 747 height 69
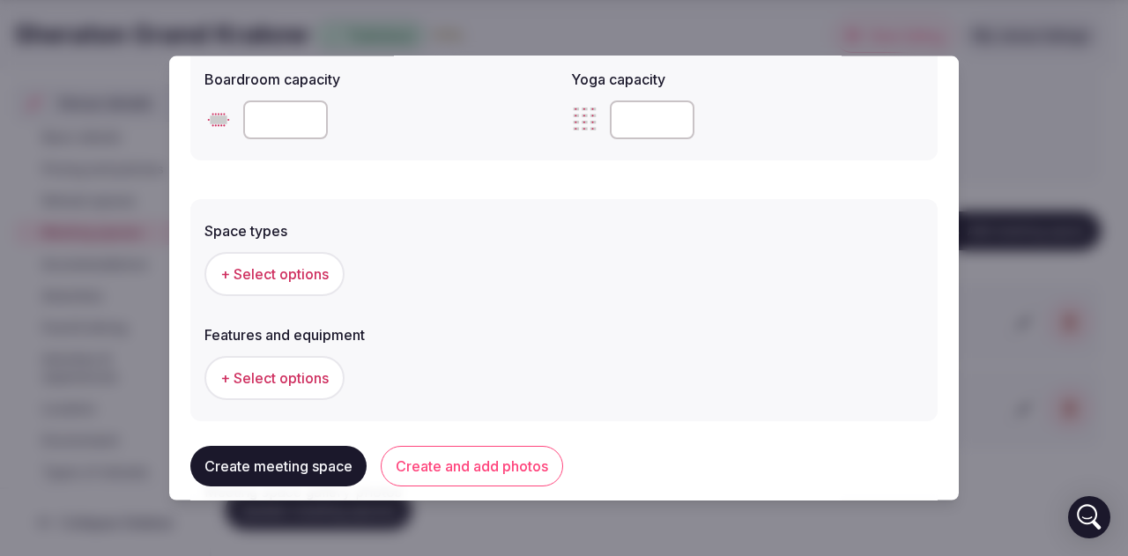
scroll to position [881, 0]
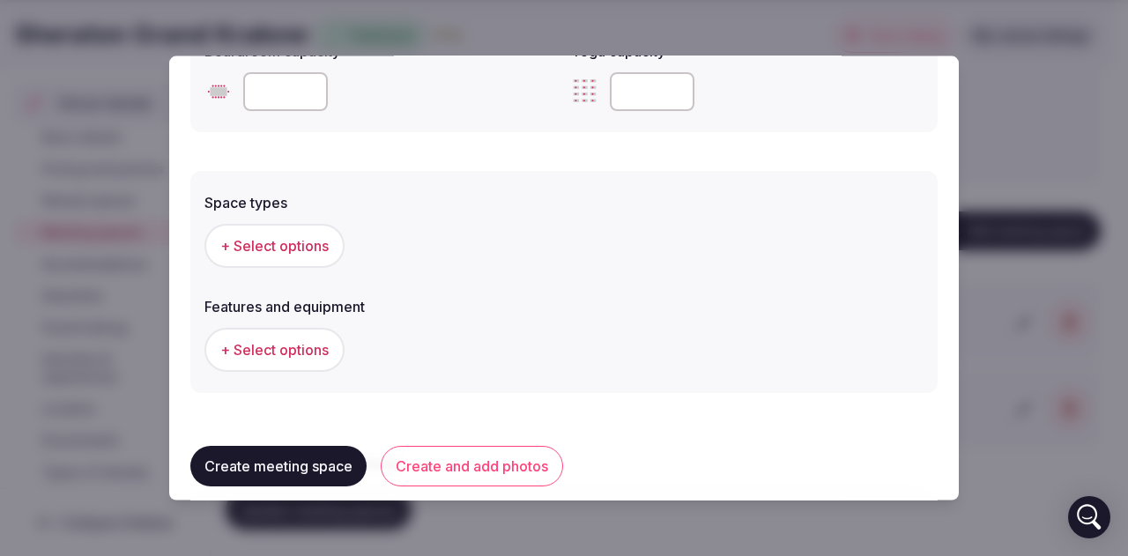
click at [322, 253] on span "+ Select options" at bounding box center [274, 244] width 108 height 19
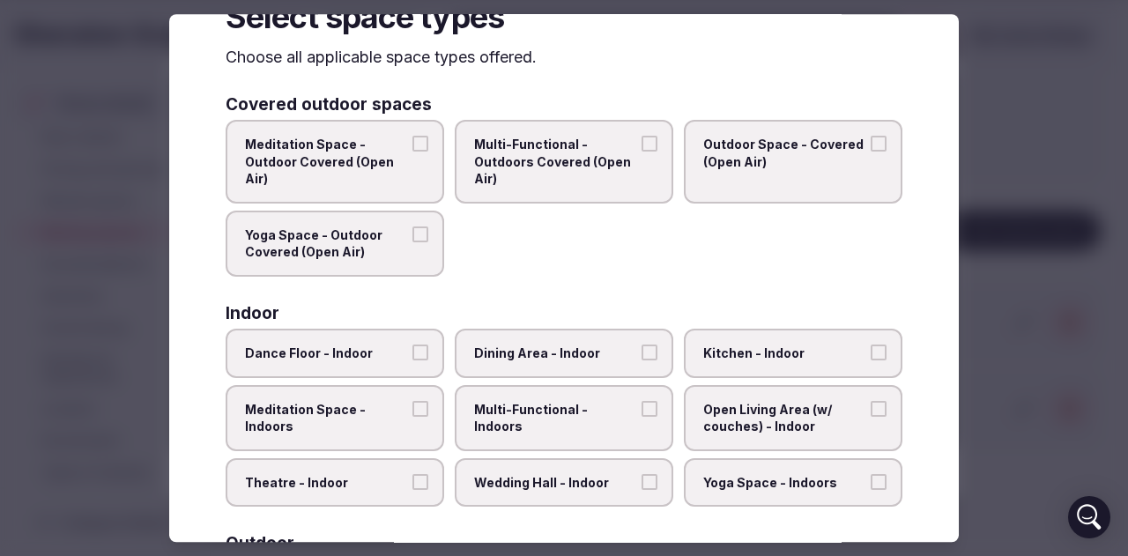
scroll to position [88, 0]
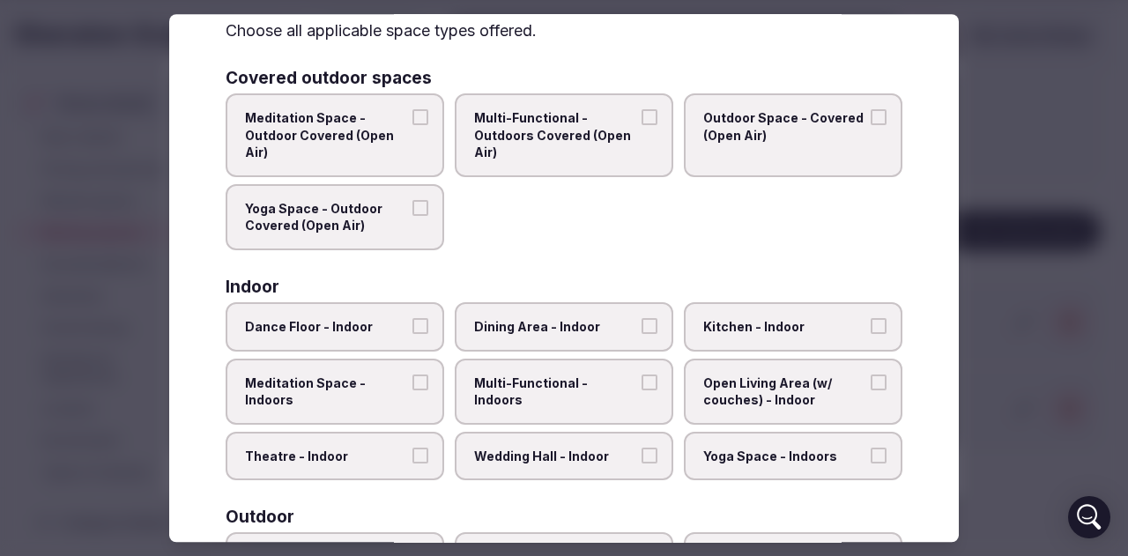
click at [610, 394] on label "Multi-Functional - Indoors" at bounding box center [564, 392] width 219 height 66
click at [641, 390] on button "Multi-Functional - Indoors" at bounding box center [649, 382] width 16 height 16
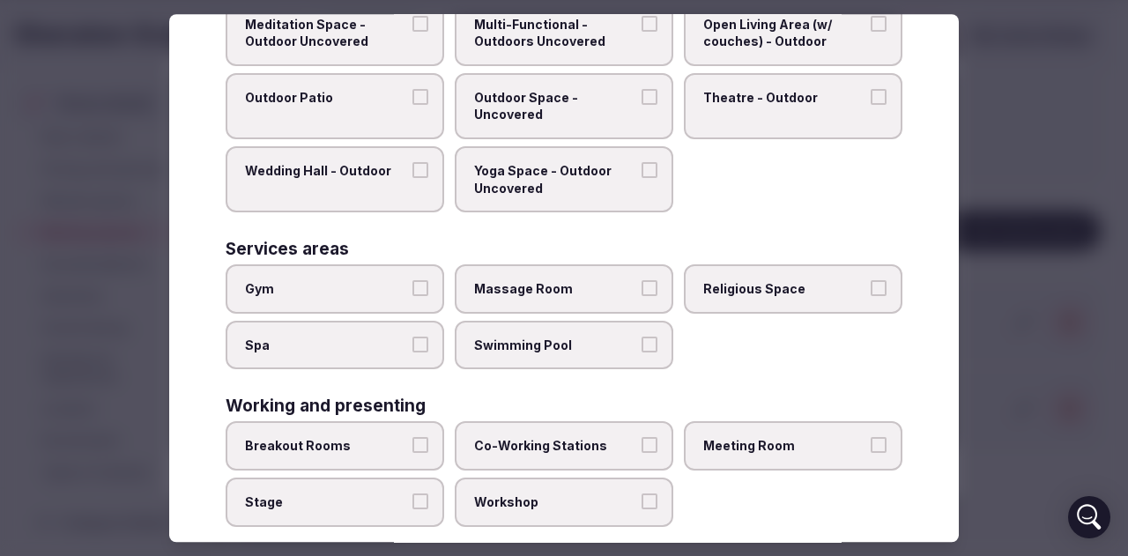
scroll to position [759, 0]
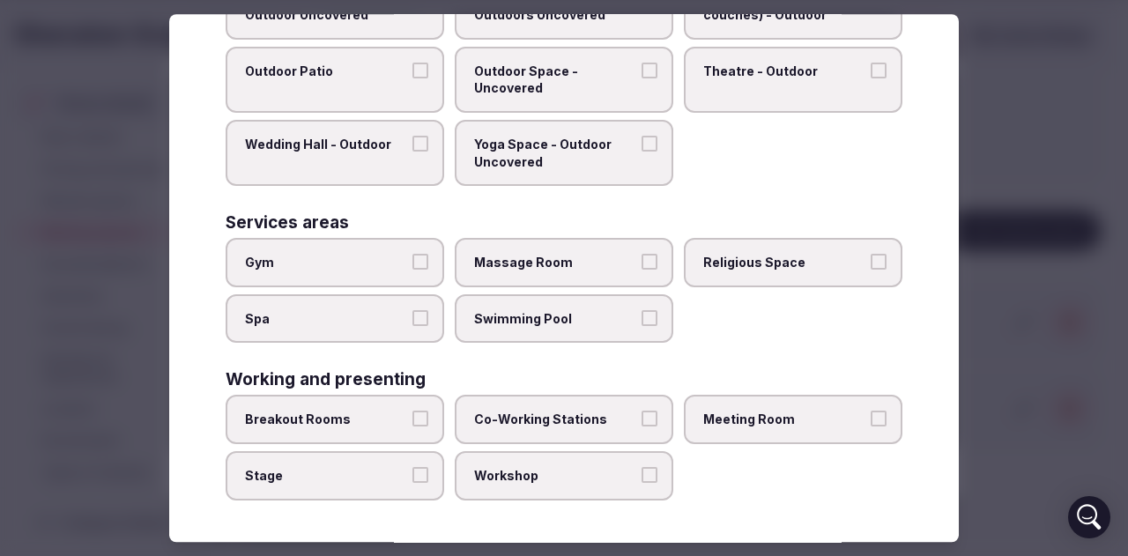
click at [774, 422] on span "Meeting Room" at bounding box center [784, 420] width 162 height 18
click at [870, 422] on button "Meeting Room" at bounding box center [878, 419] width 16 height 16
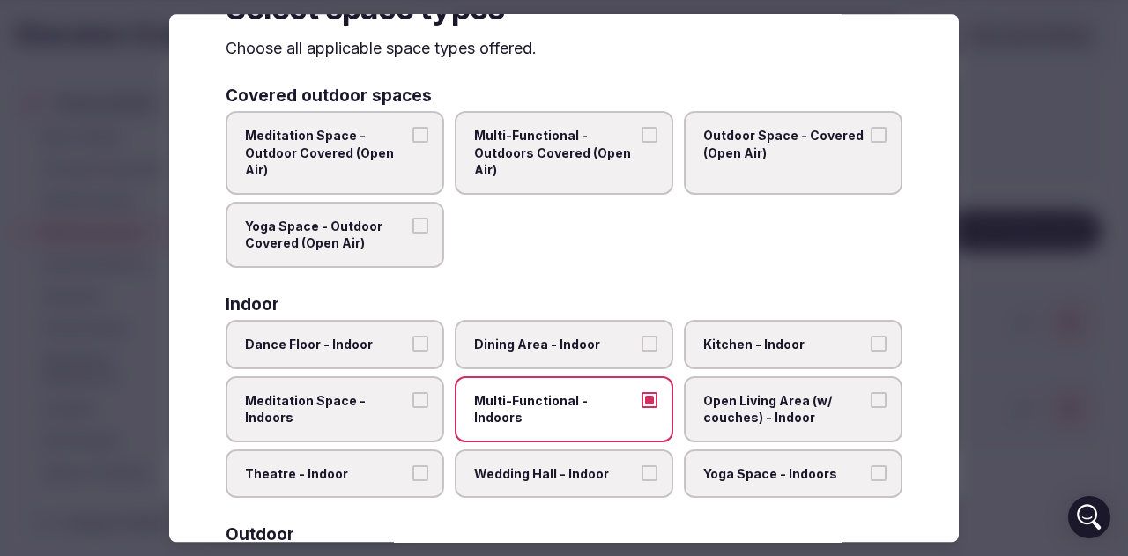
scroll to position [0, 0]
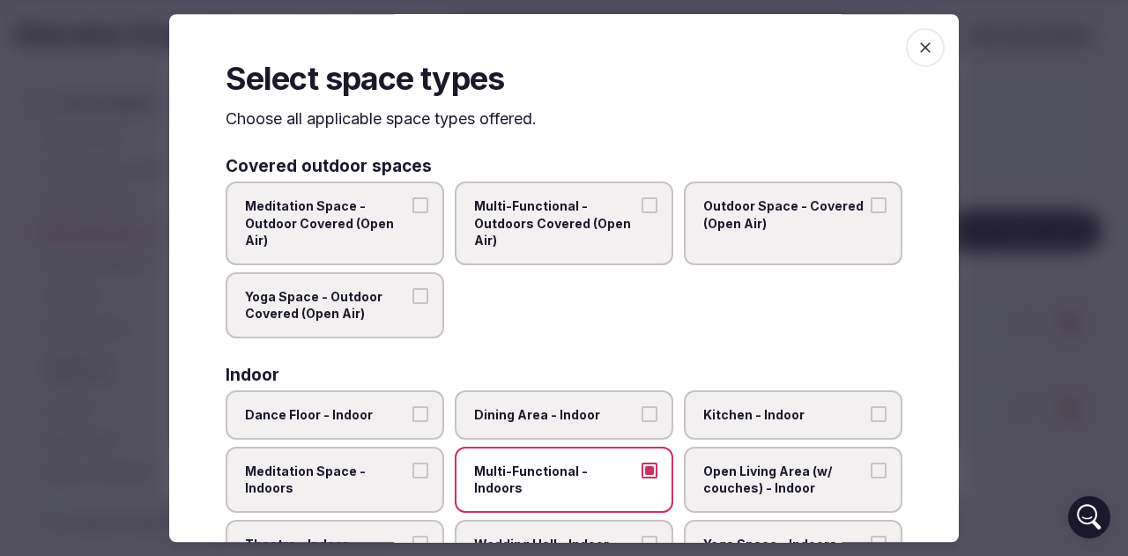
click at [916, 50] on icon "button" at bounding box center [925, 48] width 18 height 18
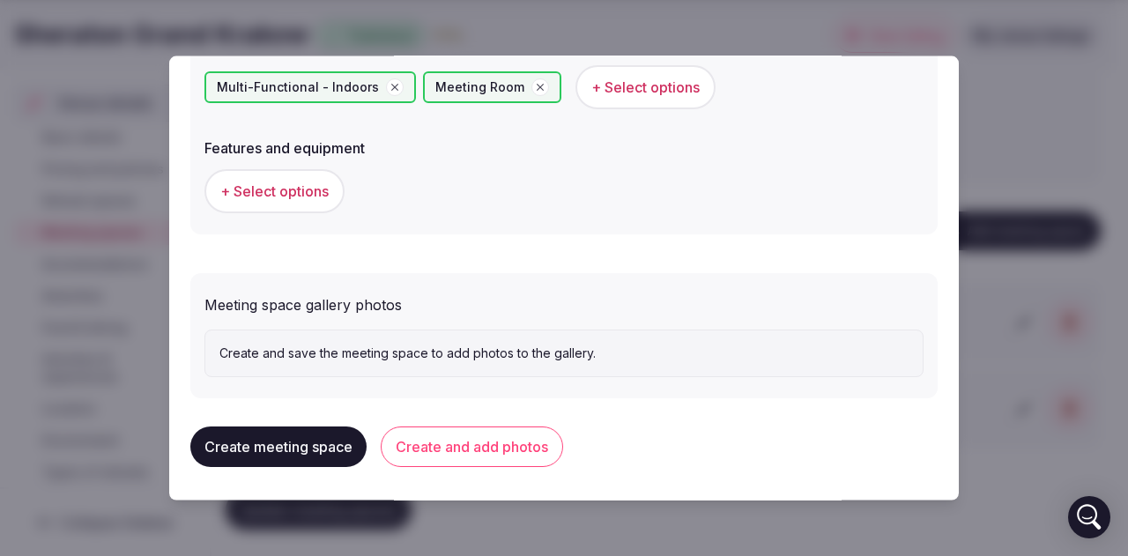
scroll to position [1040, 0]
click at [442, 445] on button "Create and add photos" at bounding box center [472, 446] width 182 height 41
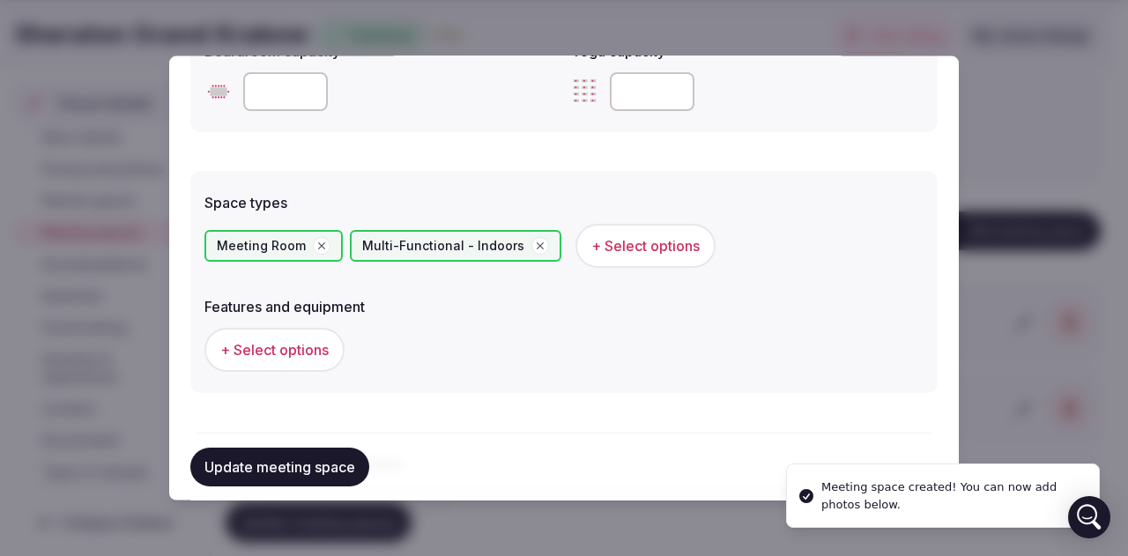
scroll to position [1203, 0]
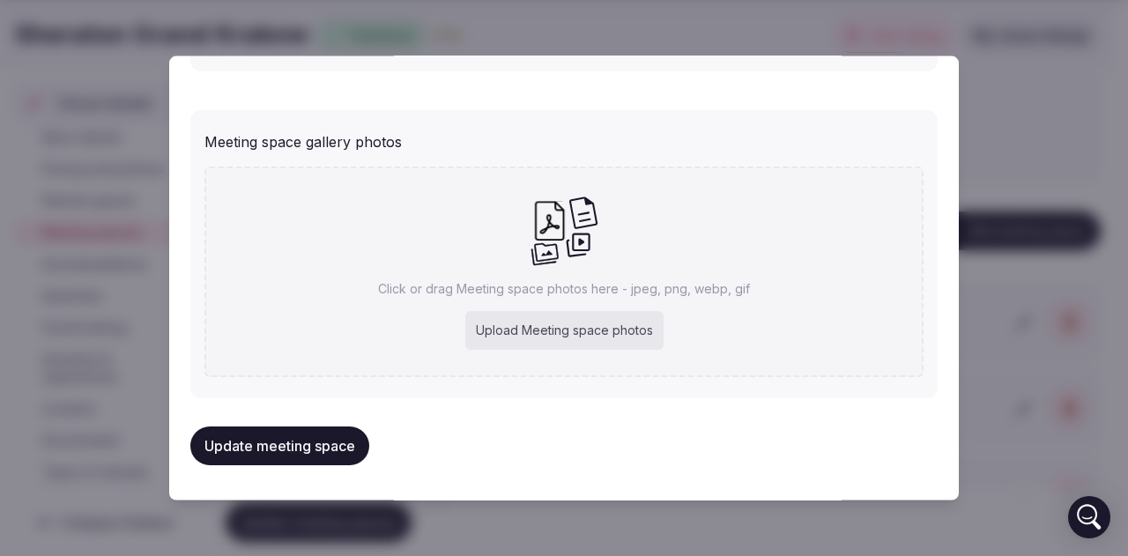
click at [490, 328] on div "Upload Meeting space photos" at bounding box center [564, 330] width 198 height 39
type input "**********"
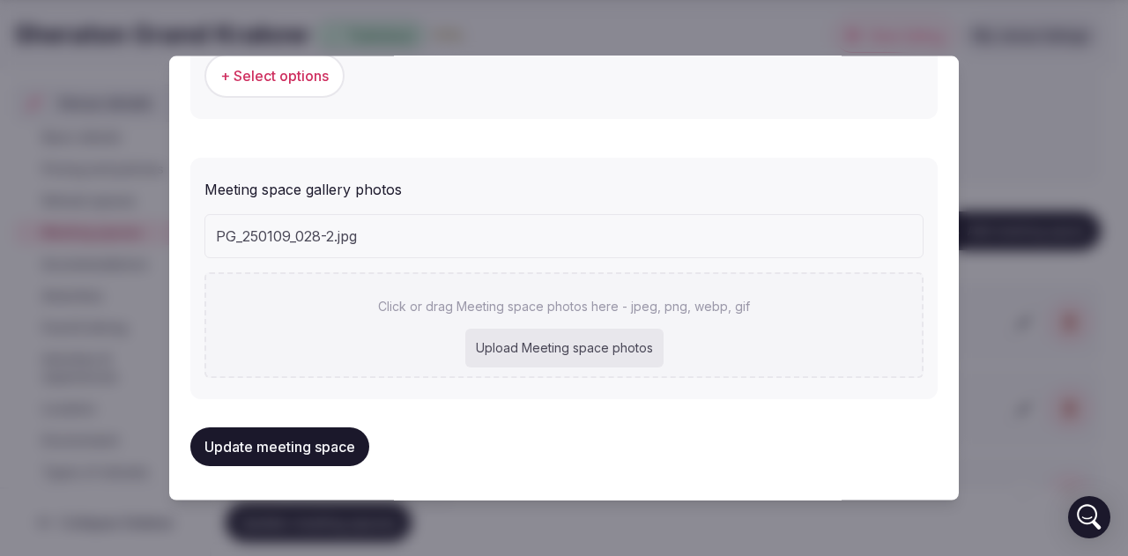
click at [307, 447] on button "Update meeting space" at bounding box center [279, 446] width 179 height 39
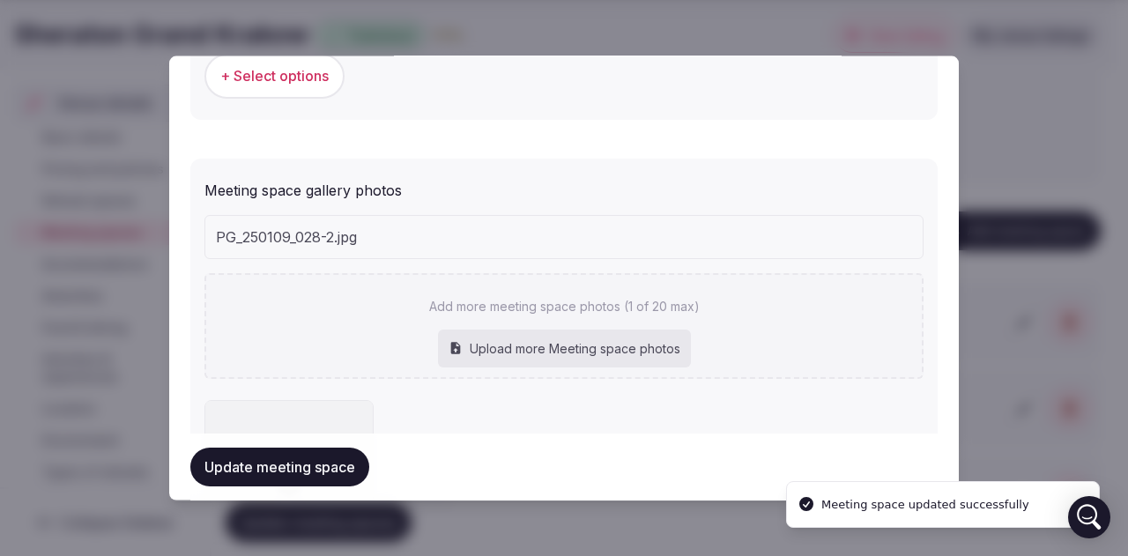
scroll to position [0, 0]
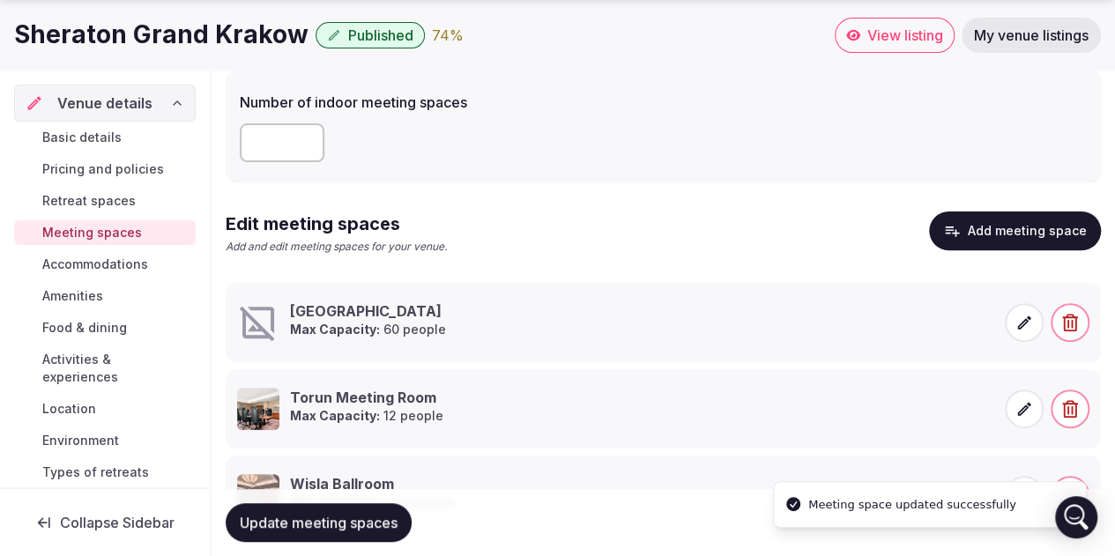
click at [1026, 325] on icon at bounding box center [1024, 323] width 18 height 18
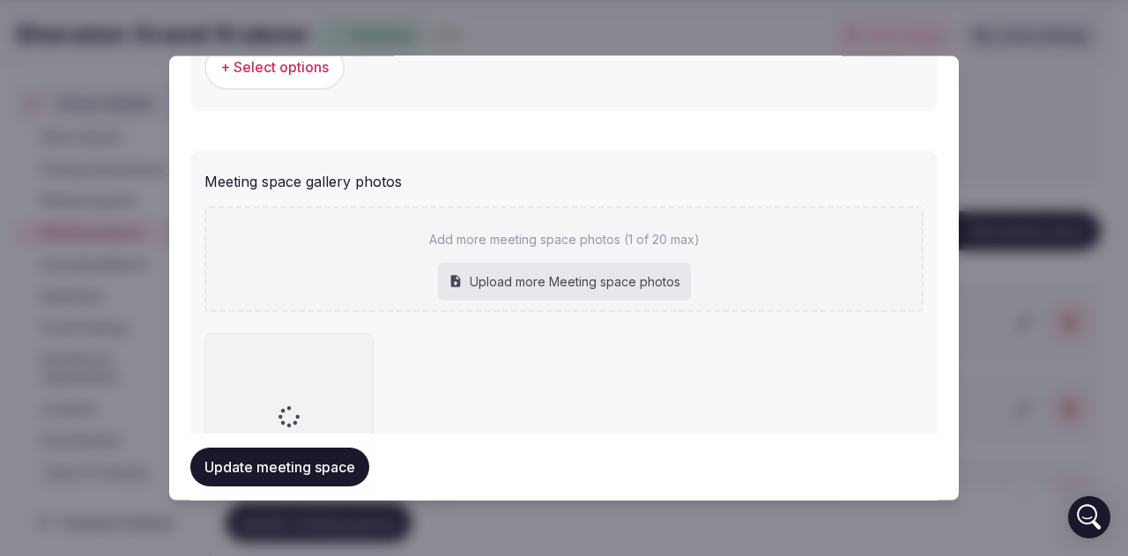
scroll to position [1285, 0]
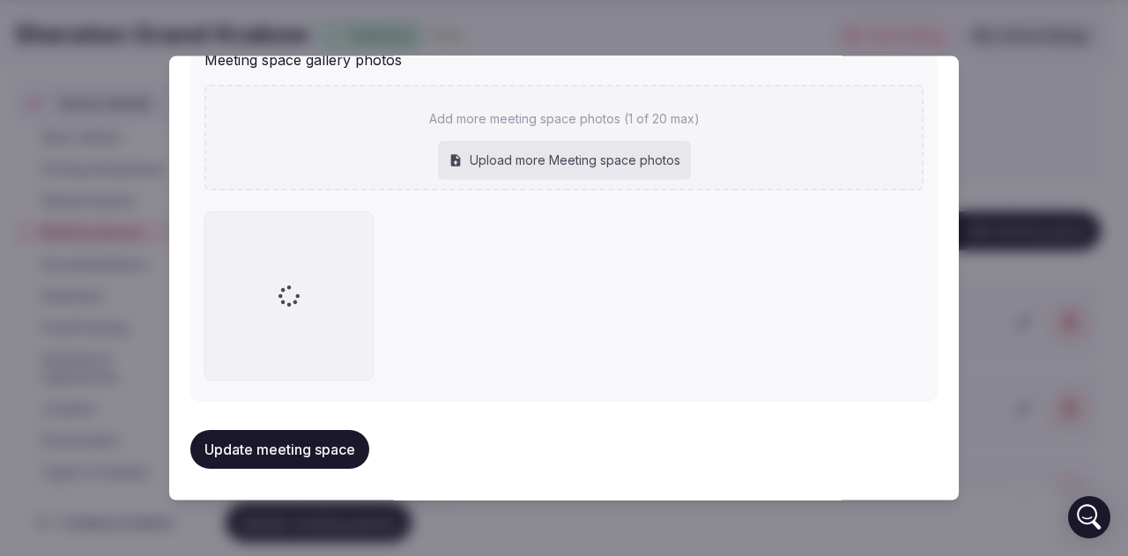
click at [309, 450] on button "Update meeting space" at bounding box center [279, 449] width 179 height 39
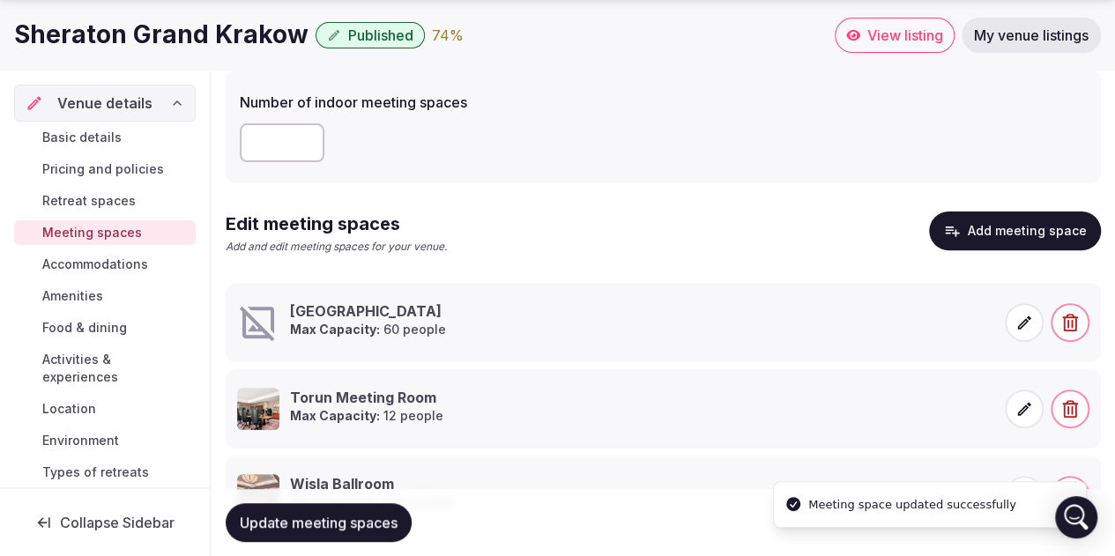
click at [1016, 231] on button "Add meeting space" at bounding box center [1015, 230] width 172 height 39
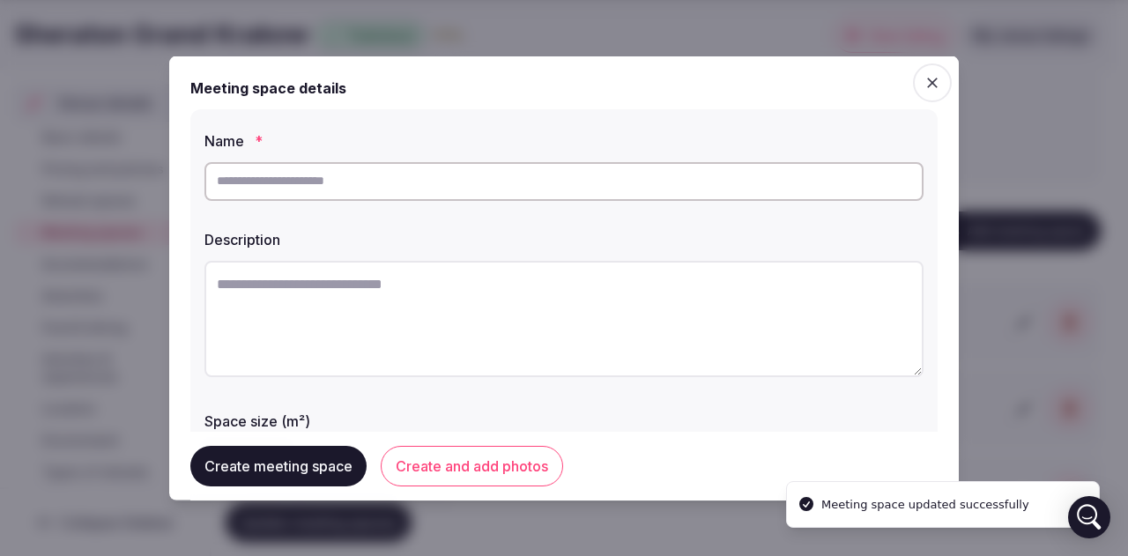
click at [322, 172] on input "text" at bounding box center [563, 180] width 719 height 39
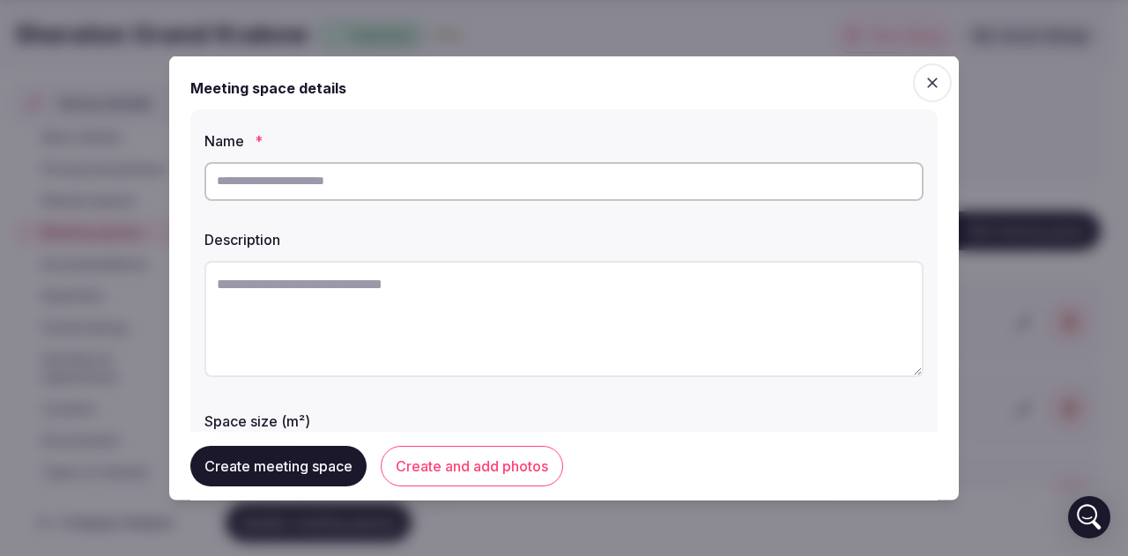
click at [275, 175] on input "text" at bounding box center [563, 180] width 719 height 39
type input "**********"
click at [296, 284] on textarea at bounding box center [563, 318] width 719 height 116
paste textarea "**********"
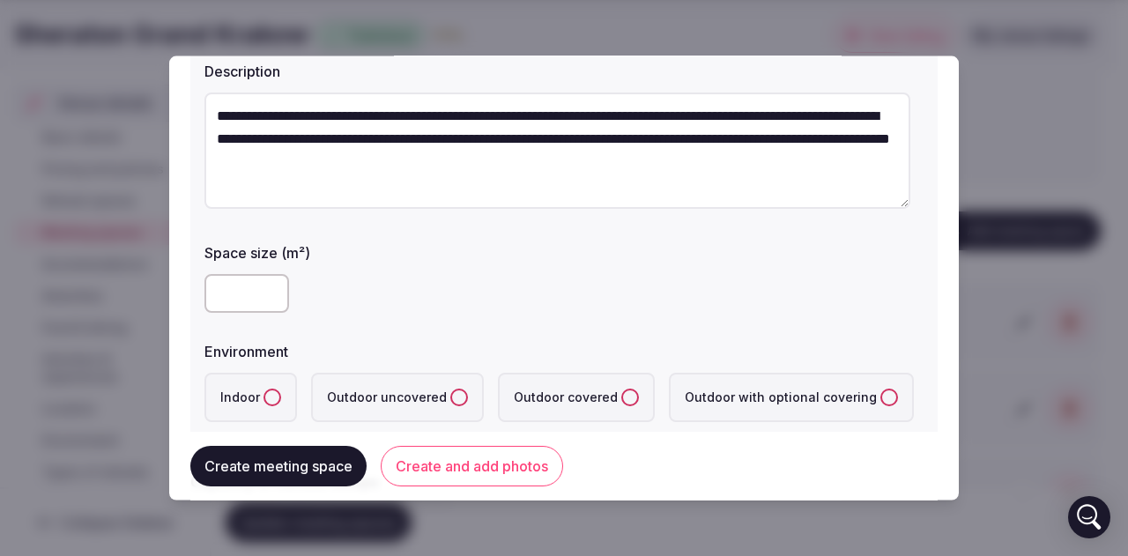
scroll to position [176, 0]
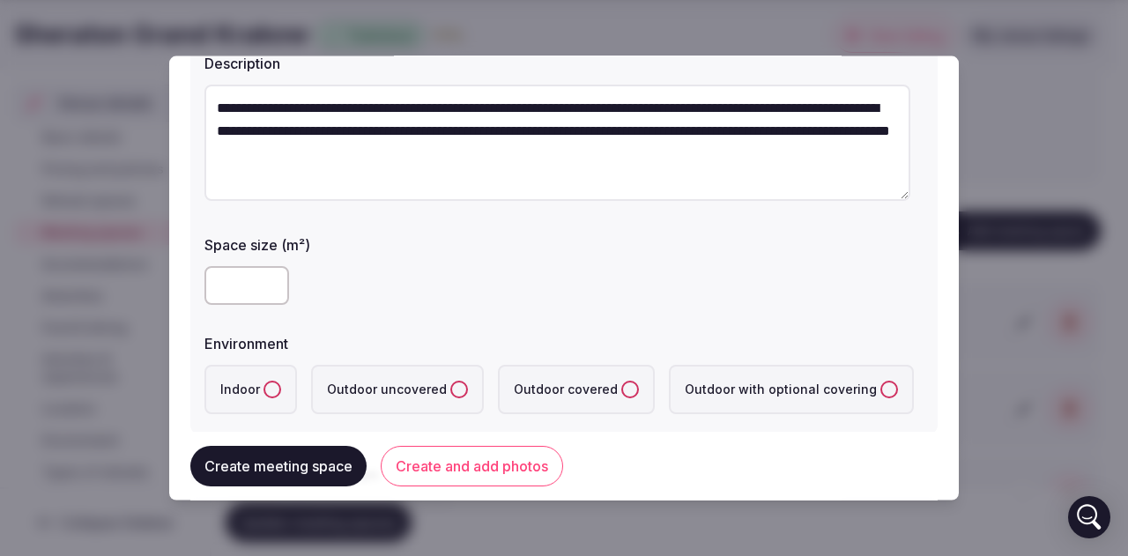
type textarea "**********"
click at [248, 290] on input "number" at bounding box center [246, 284] width 85 height 39
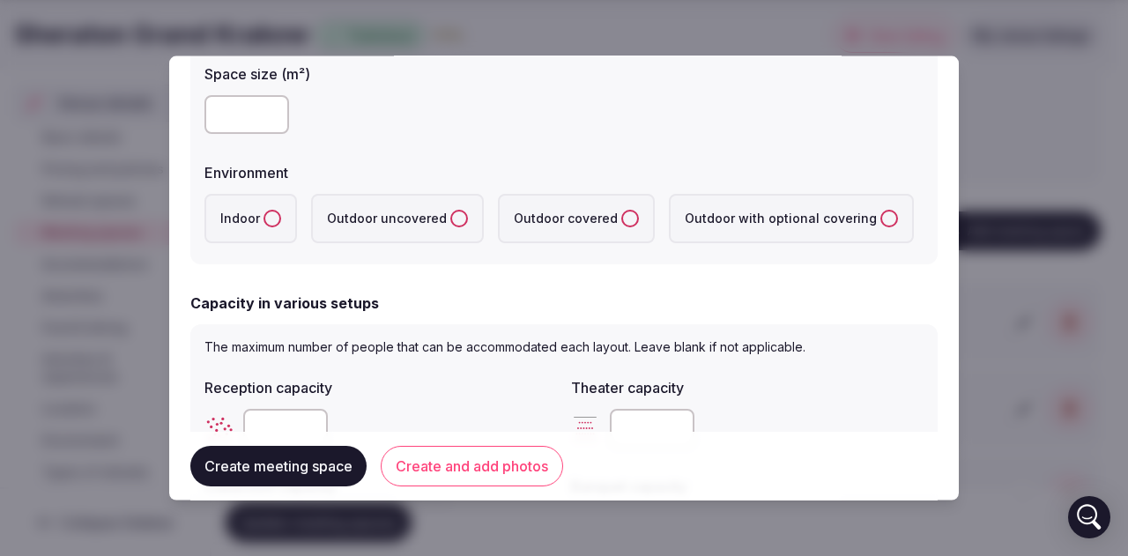
scroll to position [352, 0]
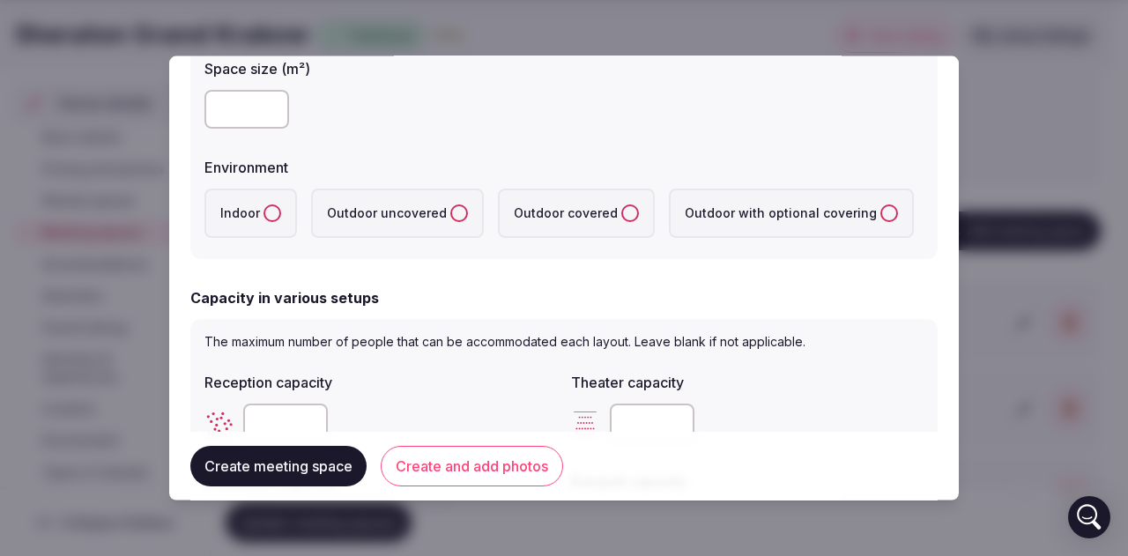
type input "**"
click at [278, 214] on button "Indoor" at bounding box center [272, 213] width 18 height 18
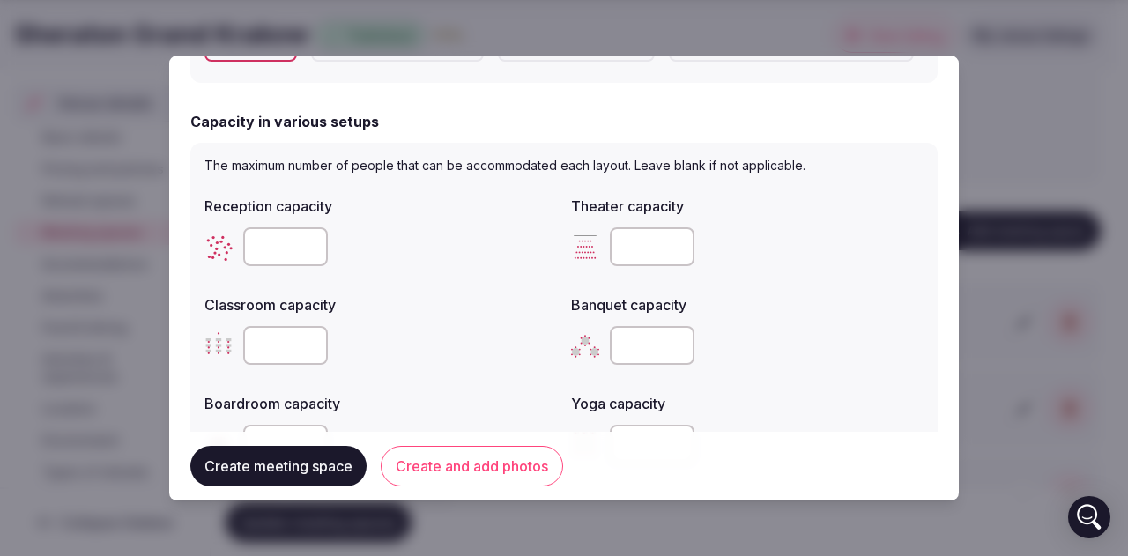
scroll to position [617, 0]
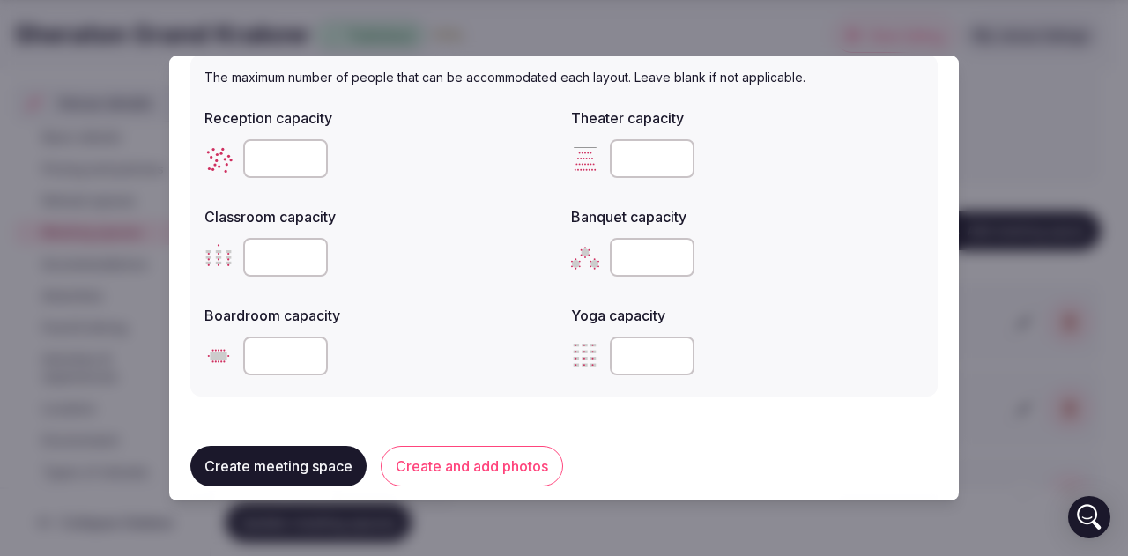
click at [289, 350] on input "number" at bounding box center [285, 355] width 85 height 39
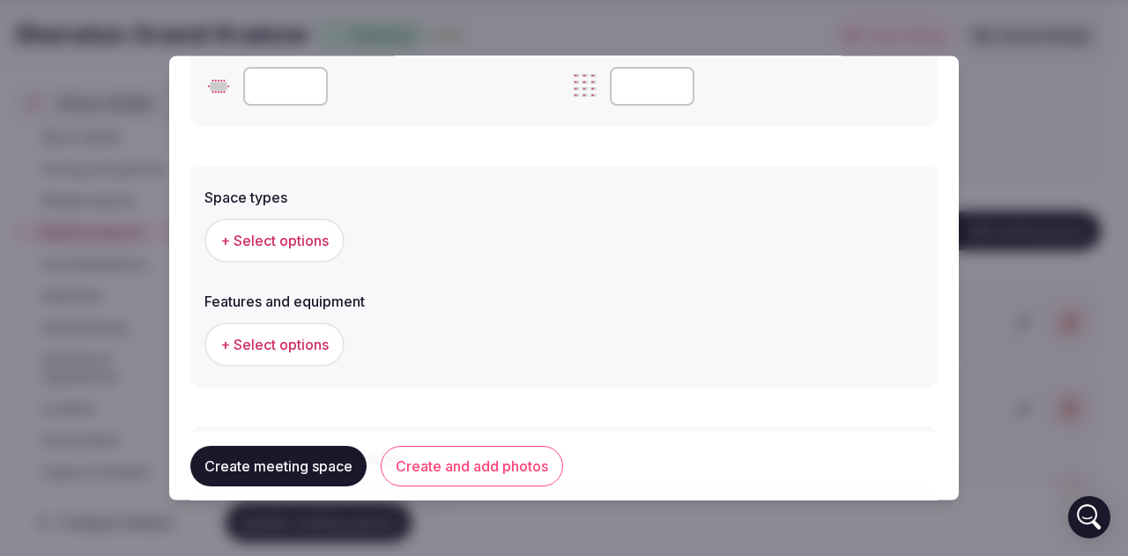
scroll to position [969, 0]
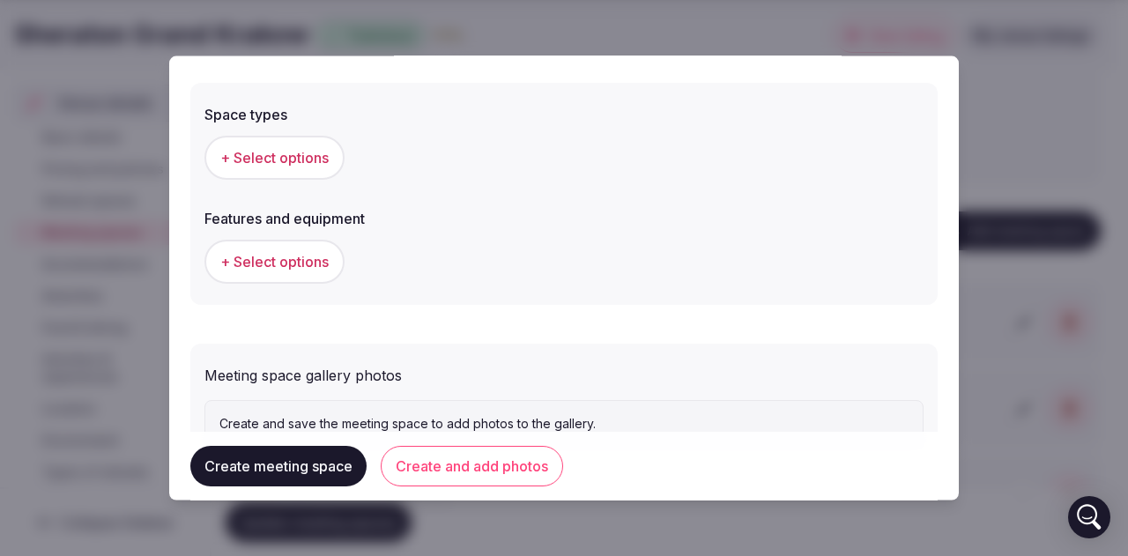
type input "**"
click at [280, 151] on span "+ Select options" at bounding box center [274, 156] width 108 height 19
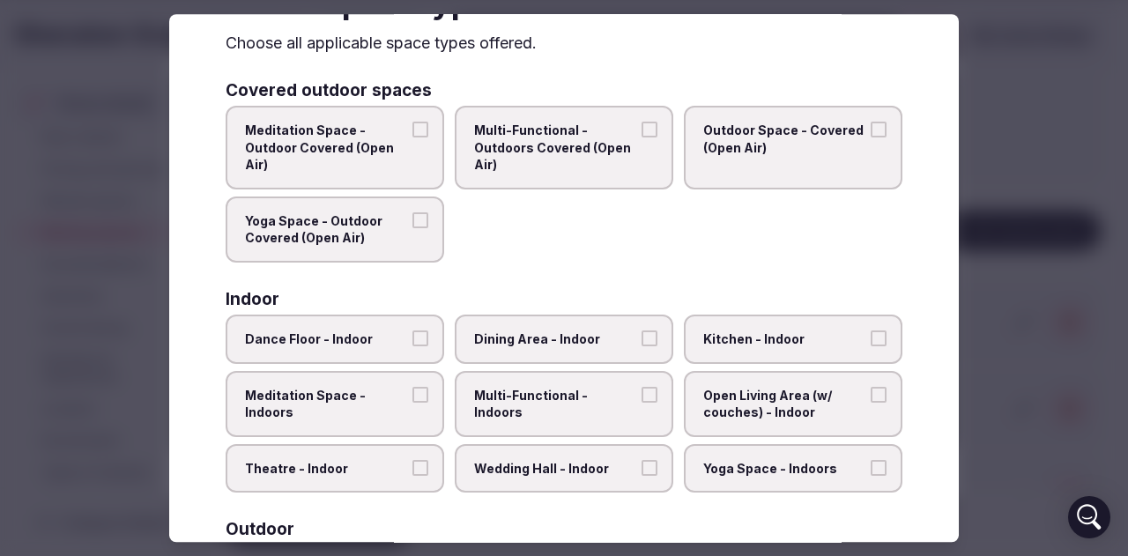
scroll to position [176, 0]
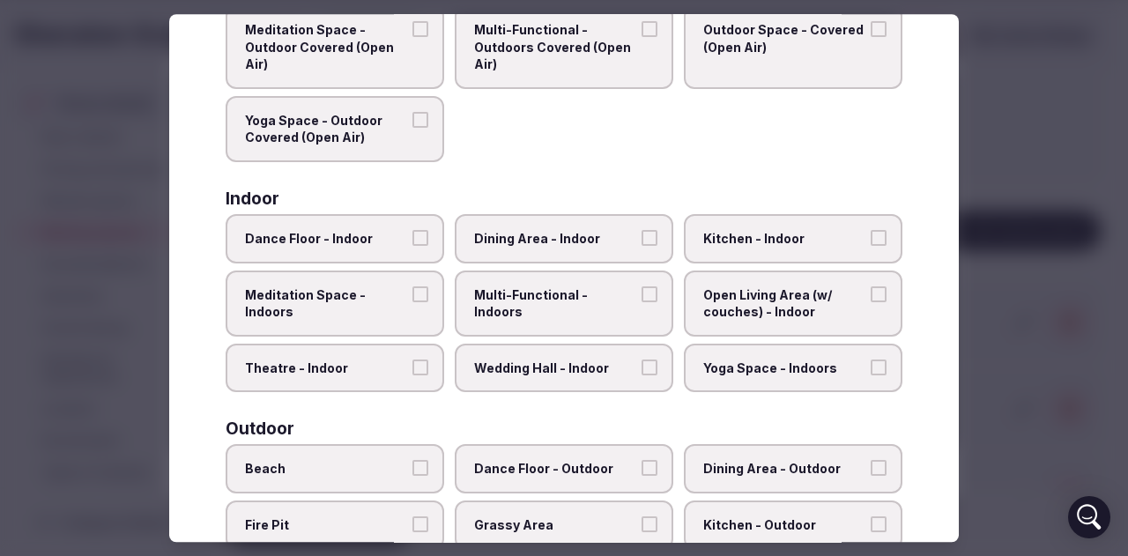
click at [619, 299] on span "Multi-Functional - Indoors" at bounding box center [555, 303] width 162 height 34
click at [641, 299] on button "Multi-Functional - Indoors" at bounding box center [649, 294] width 16 height 16
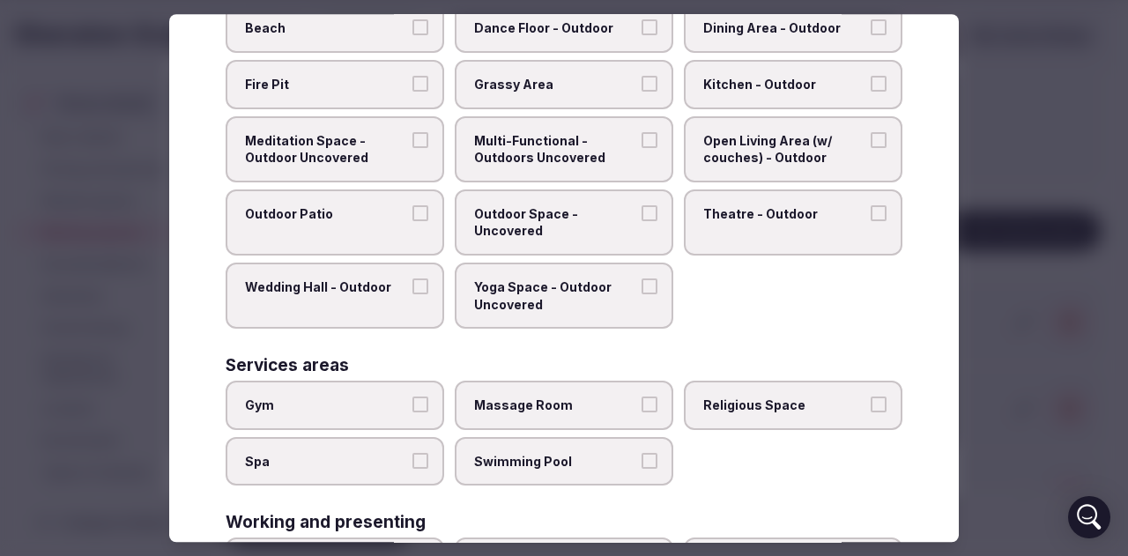
scroll to position [759, 0]
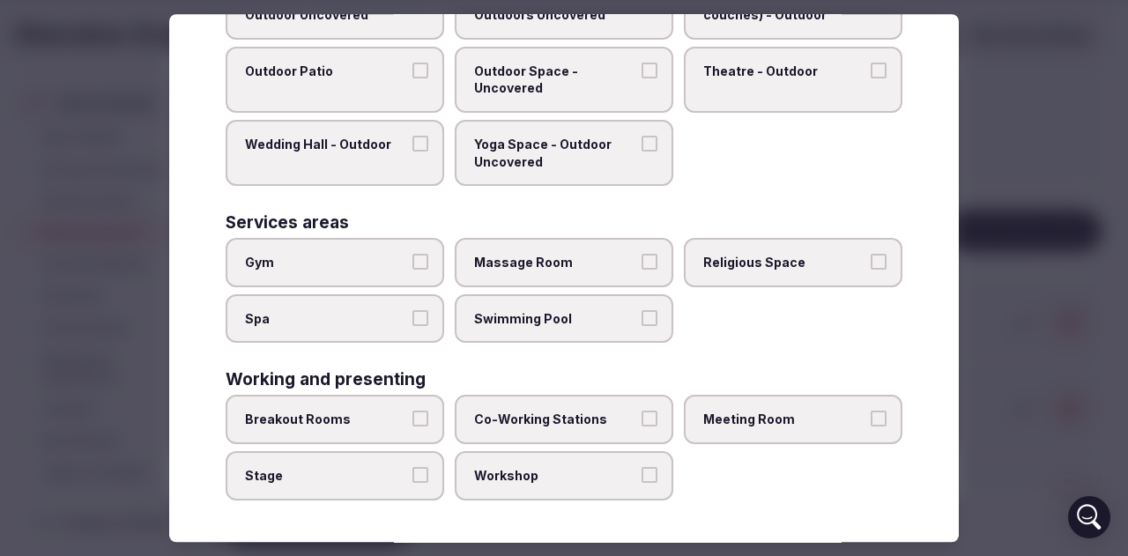
click at [781, 414] on span "Meeting Room" at bounding box center [784, 420] width 162 height 18
click at [870, 414] on button "Meeting Room" at bounding box center [878, 419] width 16 height 16
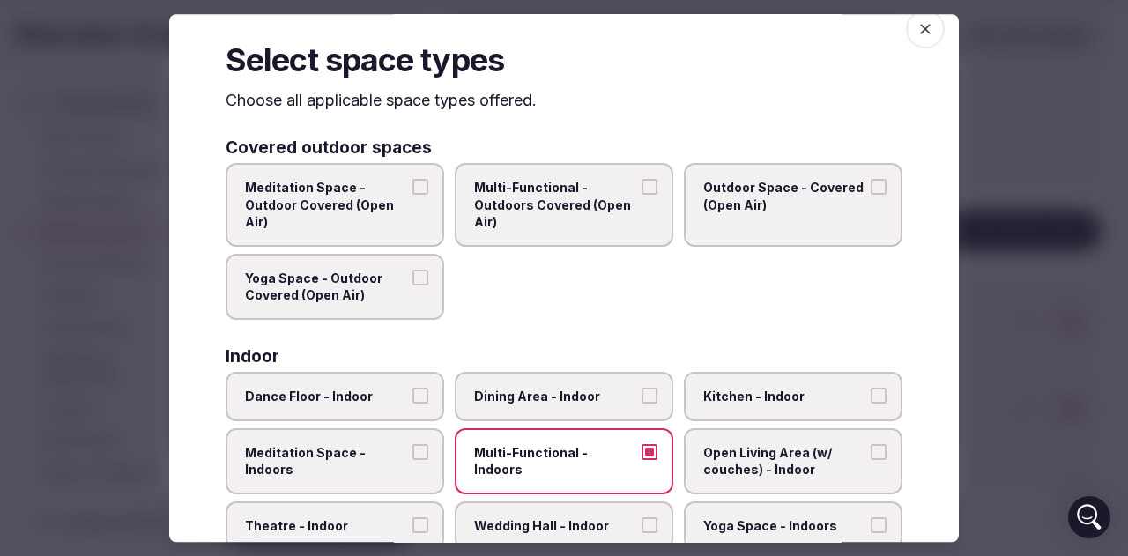
scroll to position [0, 0]
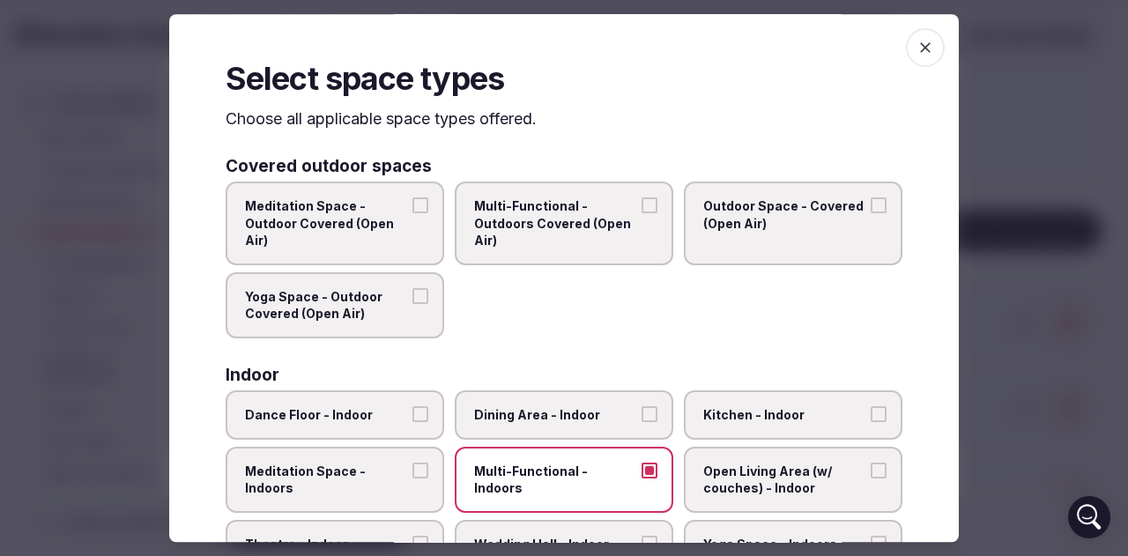
click at [917, 48] on icon "button" at bounding box center [925, 48] width 18 height 18
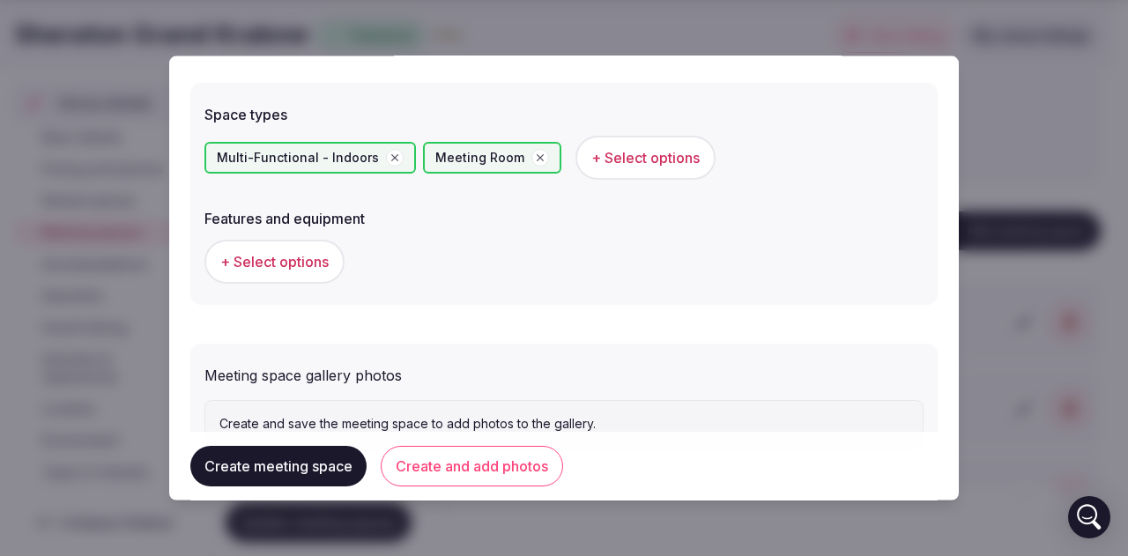
scroll to position [1040, 0]
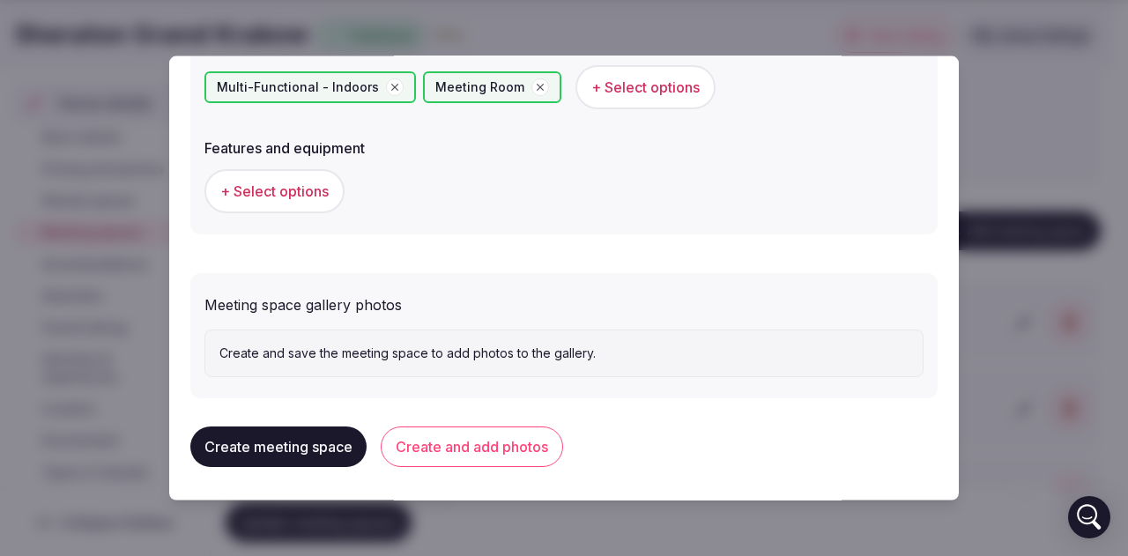
click at [522, 455] on button "Create and add photos" at bounding box center [472, 446] width 182 height 41
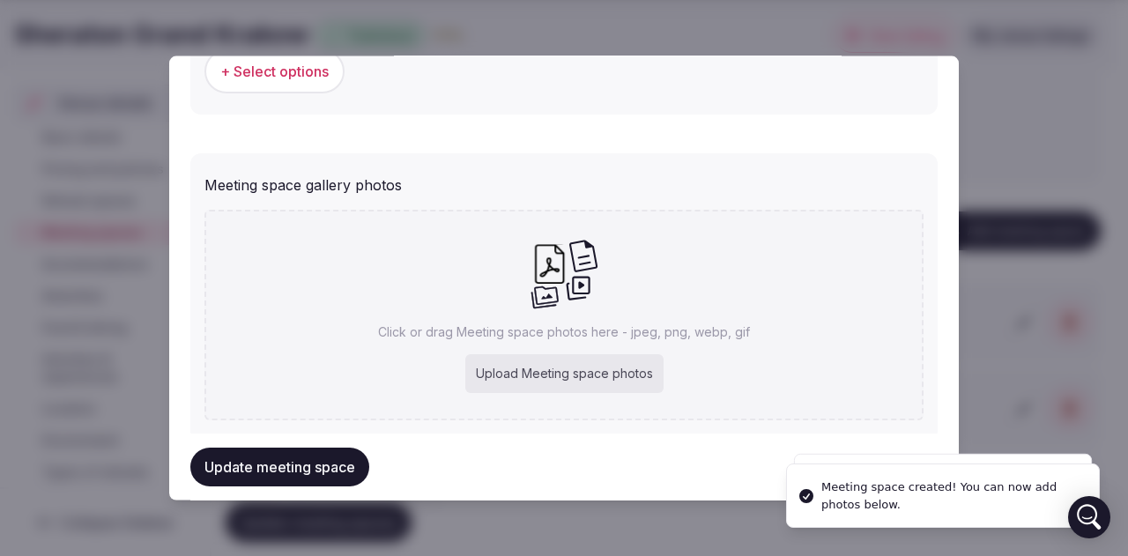
scroll to position [1203, 0]
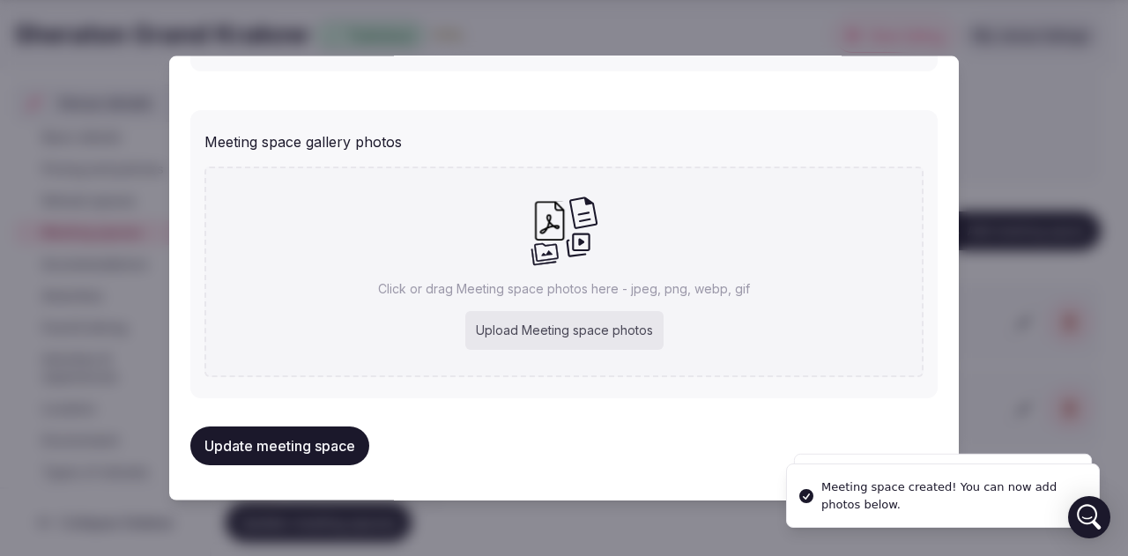
click at [530, 331] on div "Upload Meeting space photos" at bounding box center [564, 330] width 198 height 39
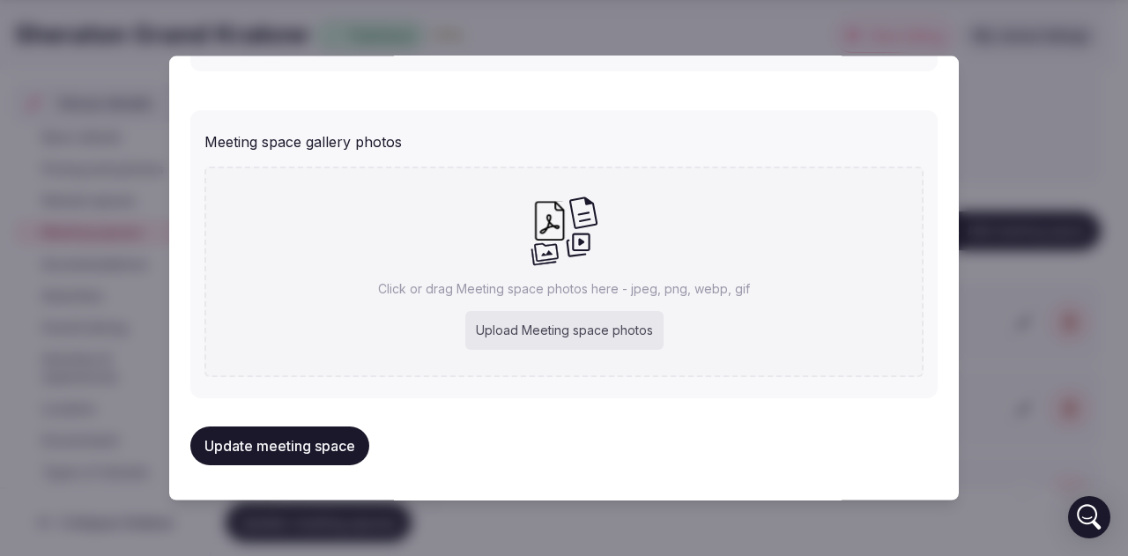
type input "**********"
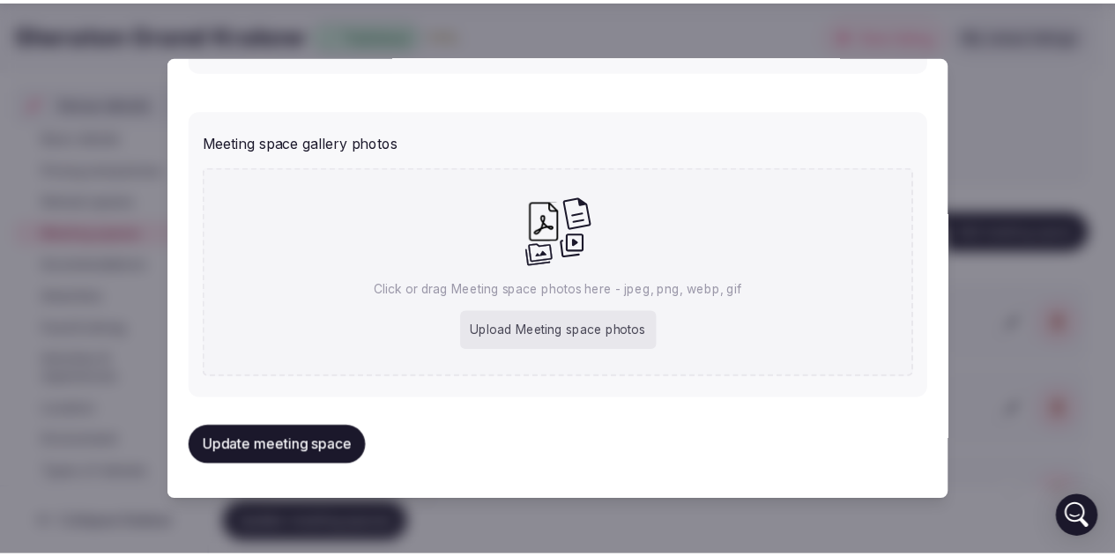
scroll to position [1155, 0]
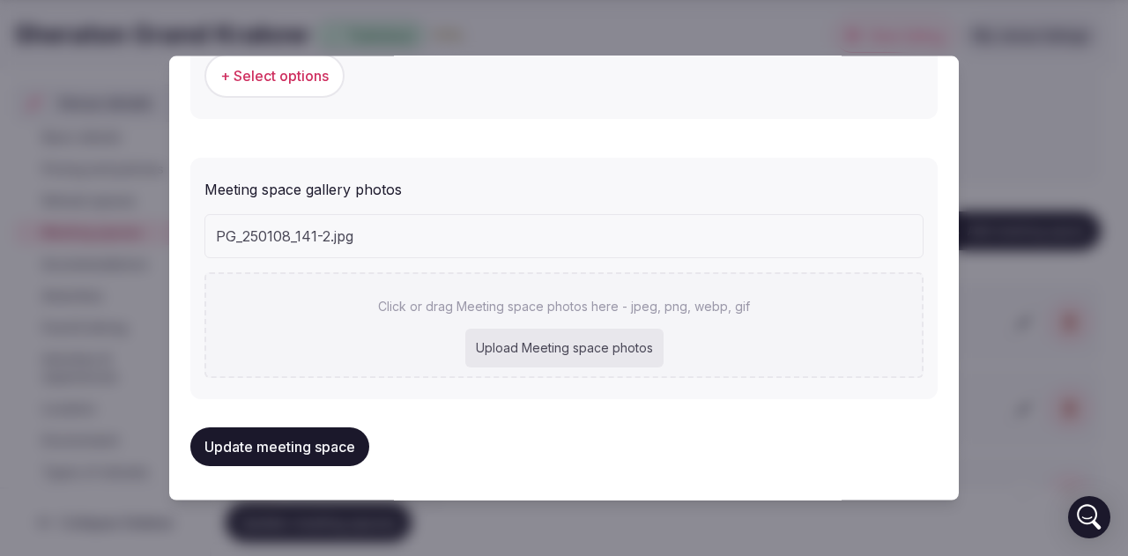
click at [328, 445] on button "Update meeting space" at bounding box center [279, 446] width 179 height 39
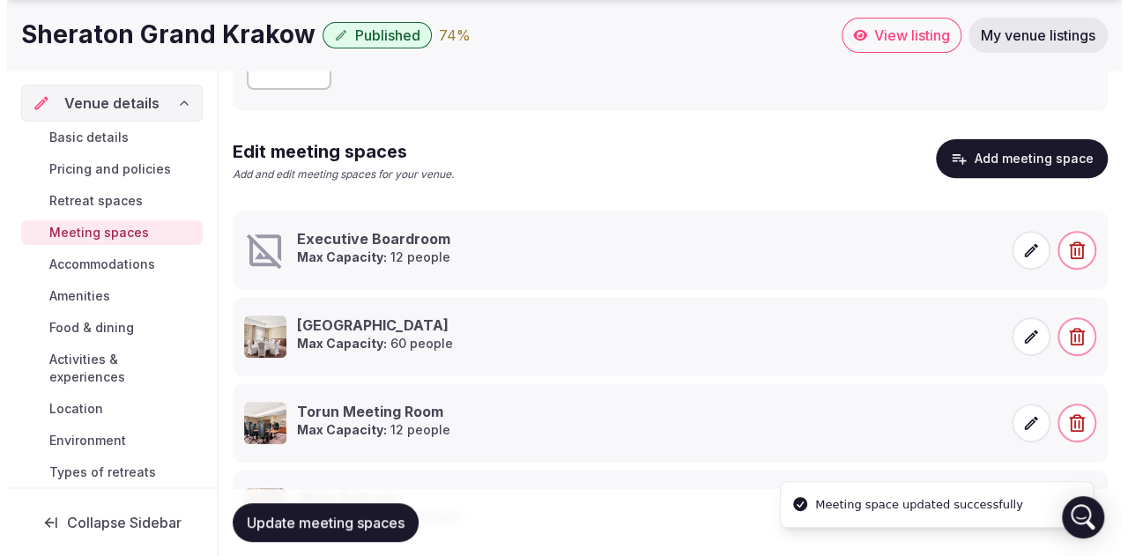
scroll to position [358, 0]
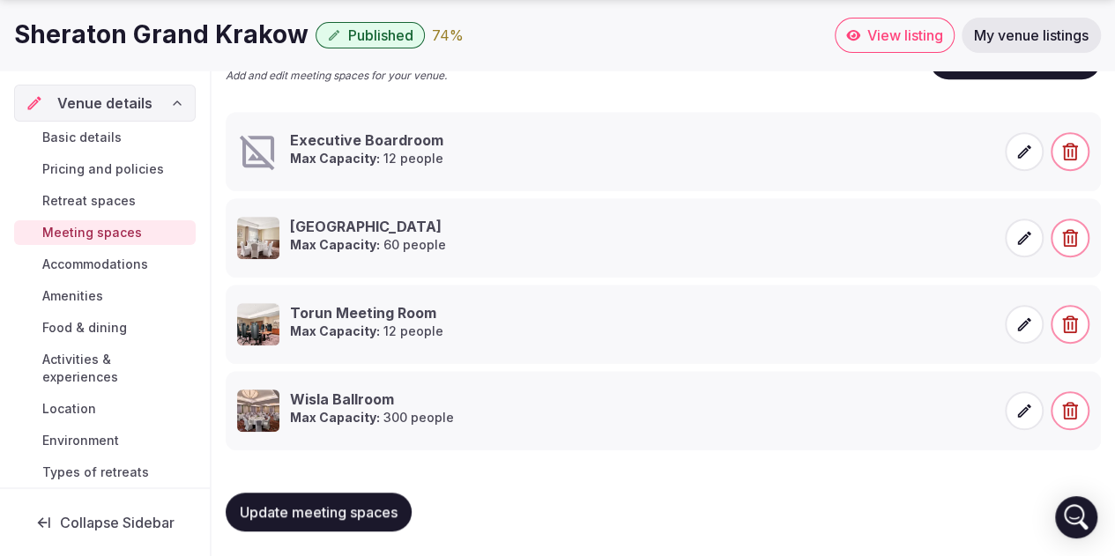
click at [1024, 152] on icon at bounding box center [1024, 150] width 13 height 13
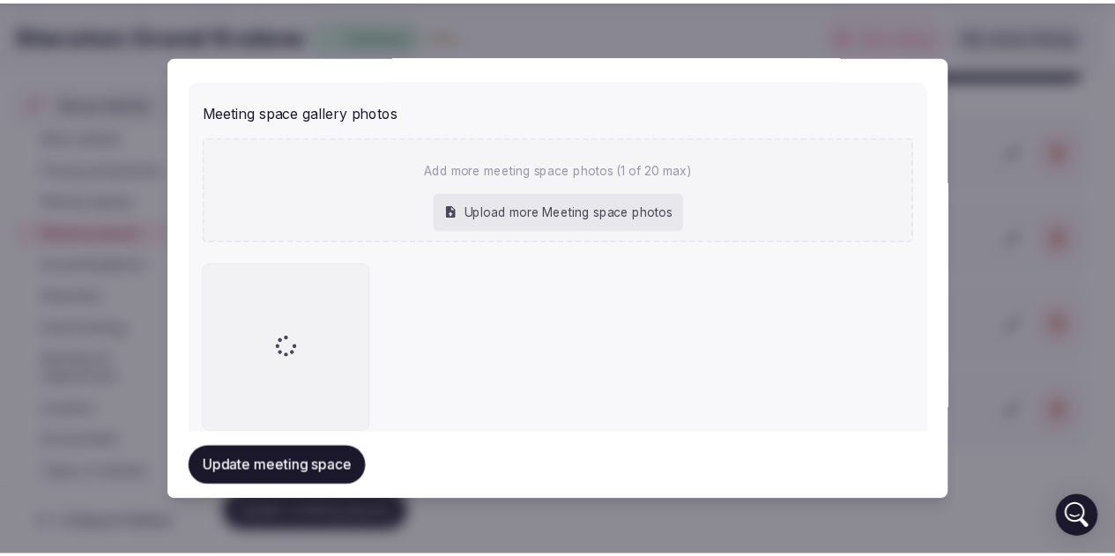
scroll to position [1285, 0]
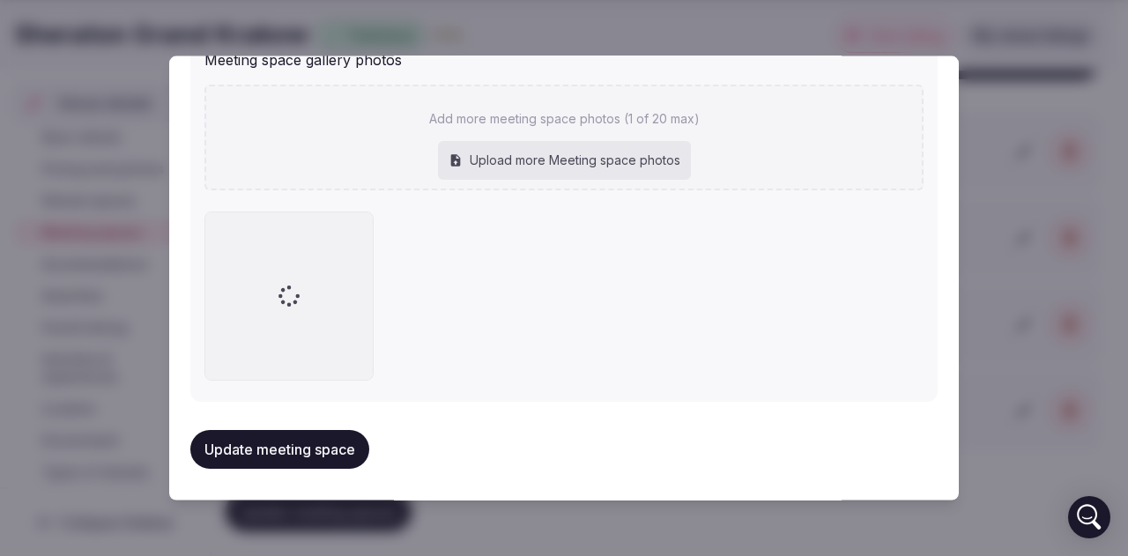
click at [330, 449] on button "Update meeting space" at bounding box center [279, 449] width 179 height 39
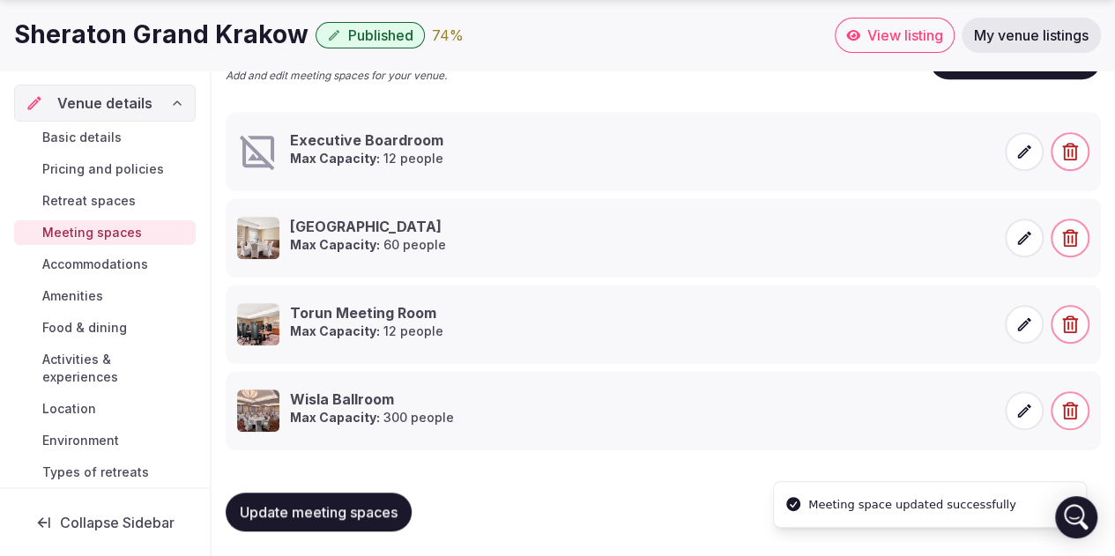
click at [85, 263] on span "Accommodations" at bounding box center [95, 265] width 106 height 18
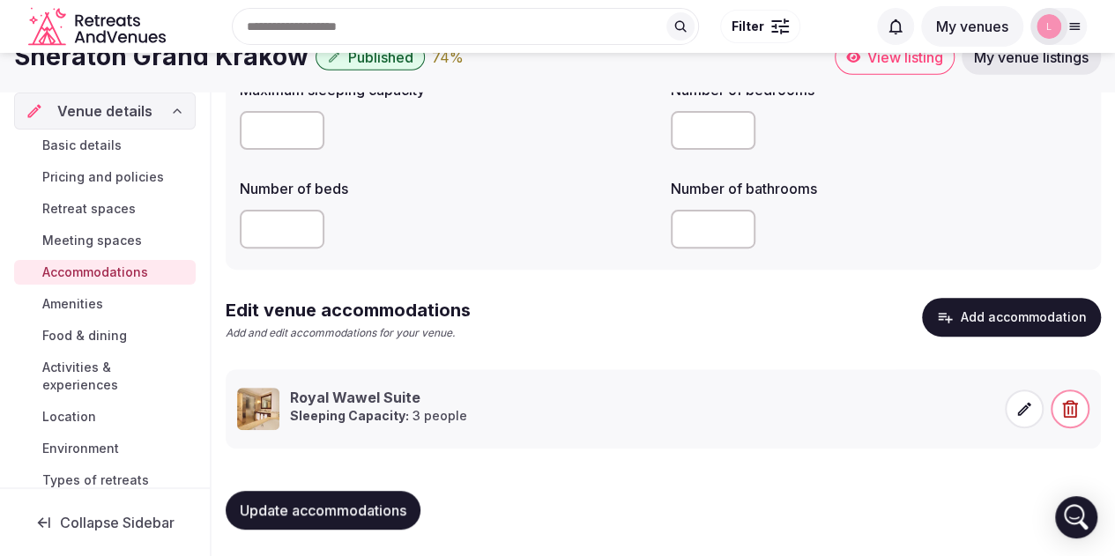
scroll to position [111, 0]
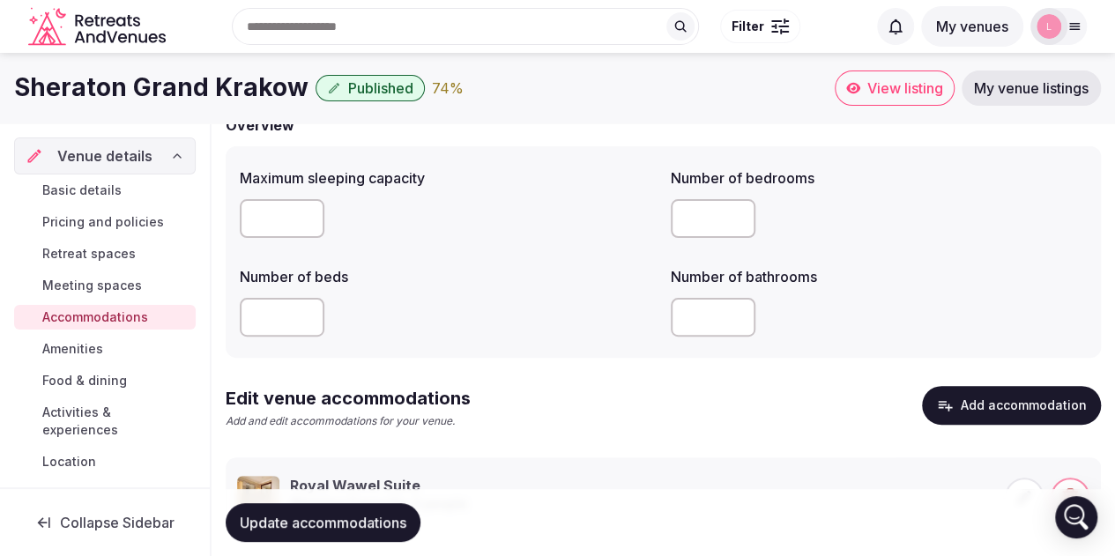
click at [285, 218] on input "number" at bounding box center [282, 218] width 85 height 39
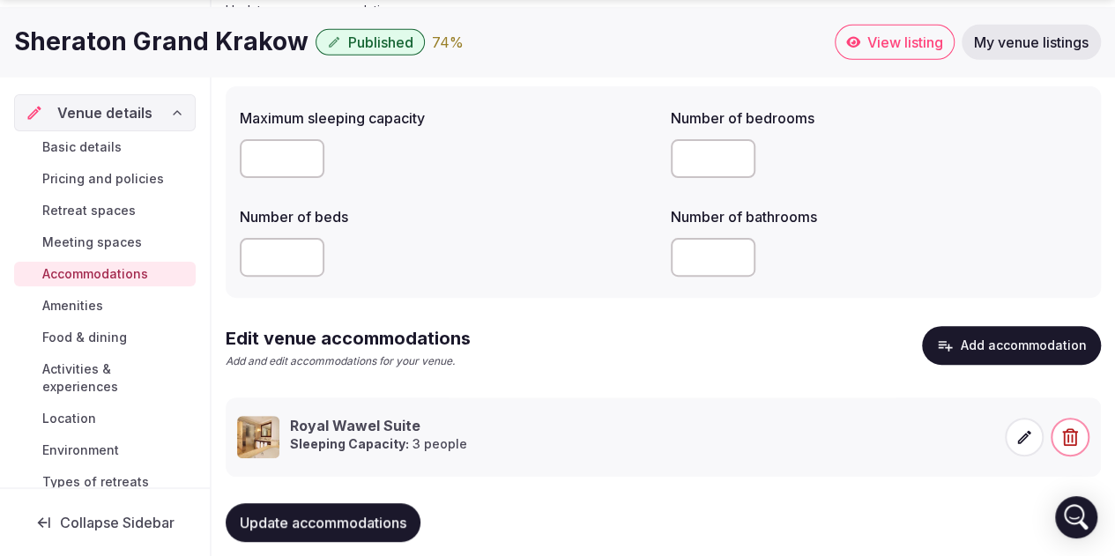
scroll to position [199, 0]
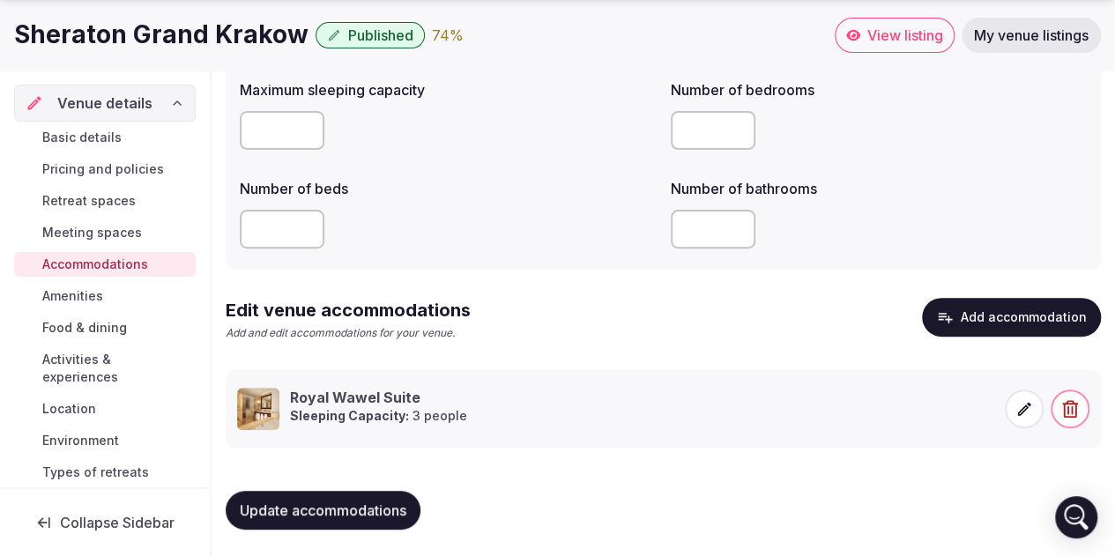
type input "***"
click at [714, 225] on input "number" at bounding box center [712, 229] width 85 height 39
type input "***"
click at [282, 230] on input "number" at bounding box center [282, 229] width 85 height 39
type input "***"
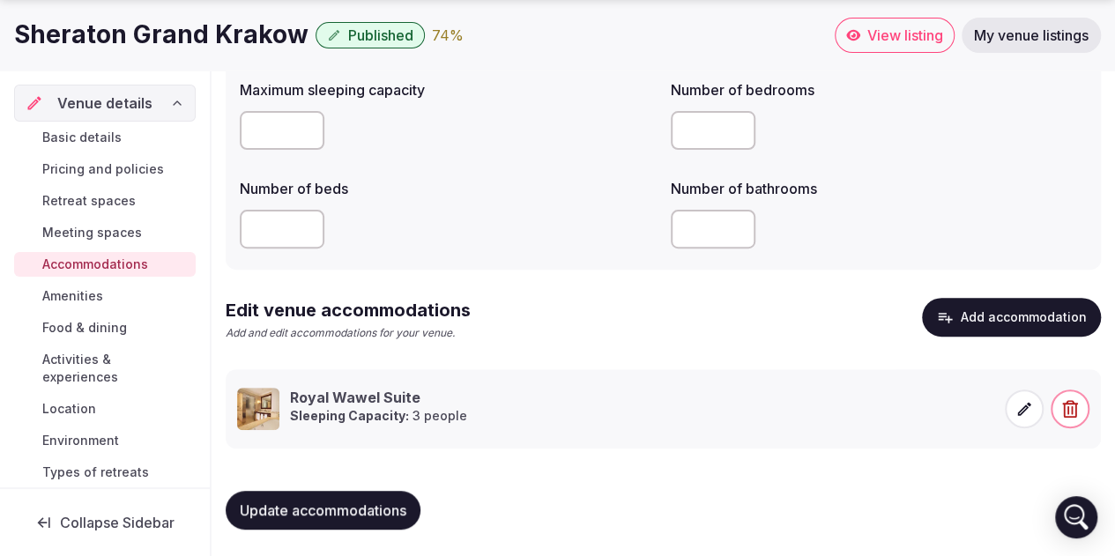
click at [654, 344] on div "Edit venue accommodations Add and edit accommodations for your venue. Add accom…" at bounding box center [663, 326] width 875 height 57
click at [336, 515] on span "Update accommodations" at bounding box center [323, 510] width 167 height 18
click at [106, 226] on span "Meeting spaces" at bounding box center [92, 233] width 100 height 18
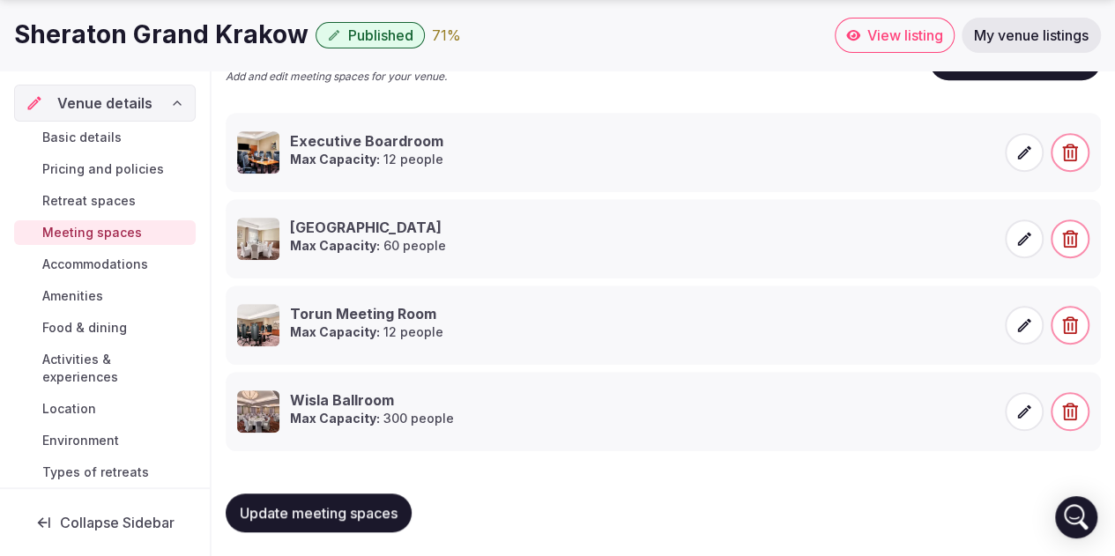
scroll to position [358, 0]
click at [93, 259] on span "Accommodations" at bounding box center [95, 265] width 106 height 18
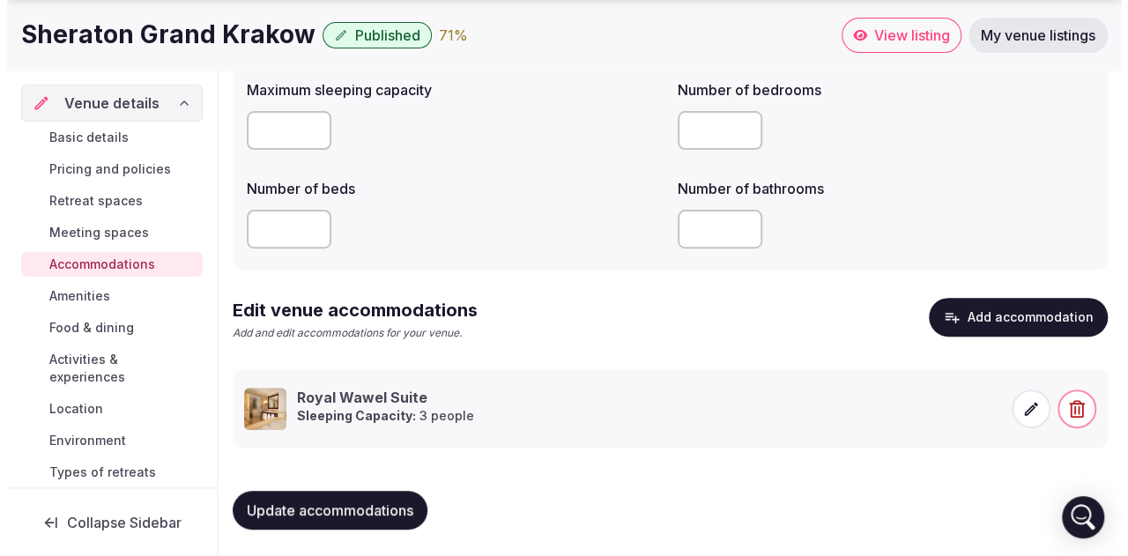
scroll to position [199, 0]
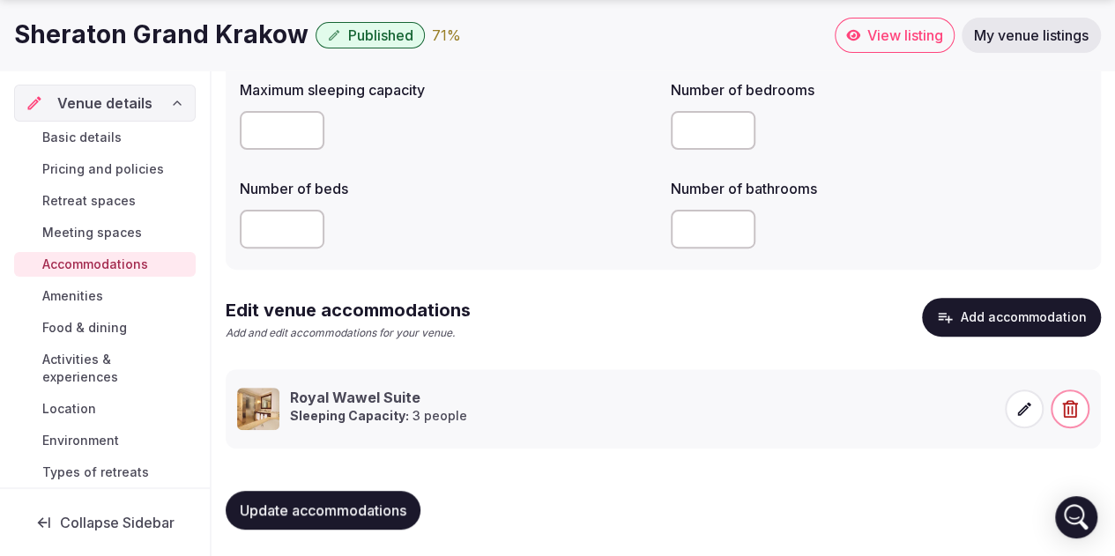
click at [1022, 410] on icon at bounding box center [1024, 408] width 13 height 13
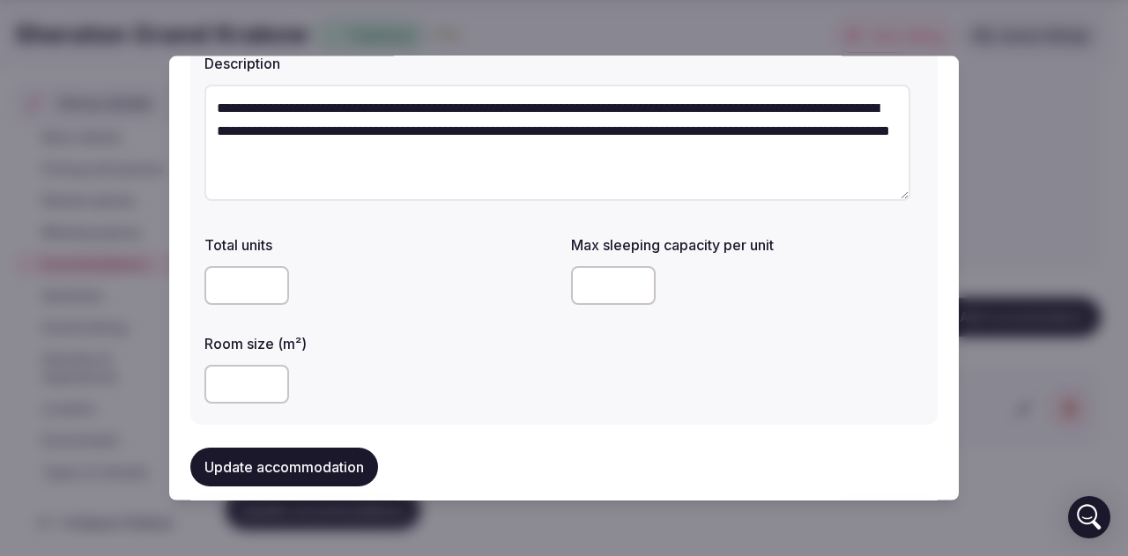
scroll to position [0, 0]
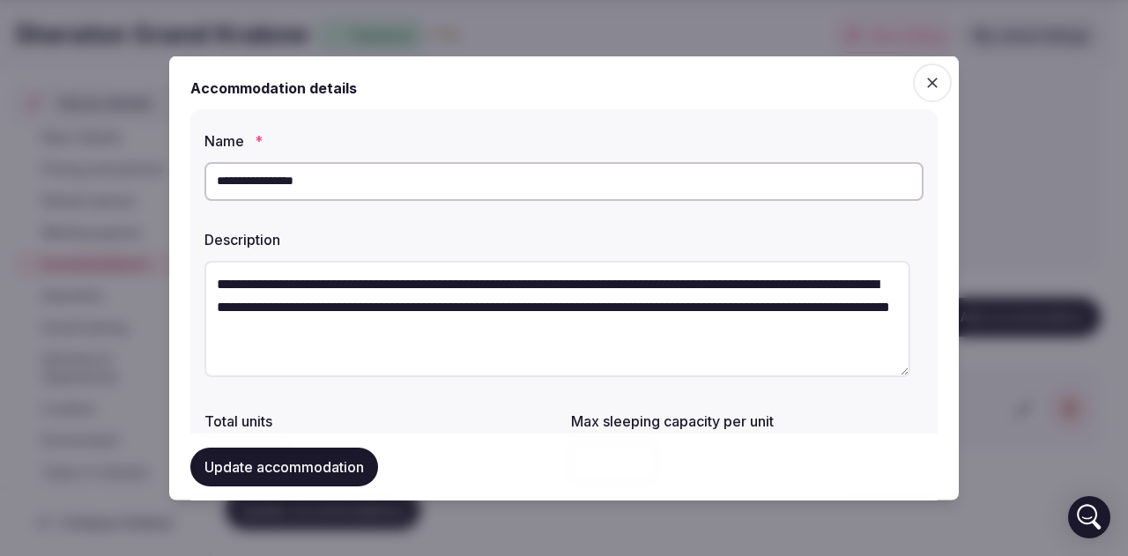
click at [927, 82] on icon "button" at bounding box center [932, 82] width 11 height 11
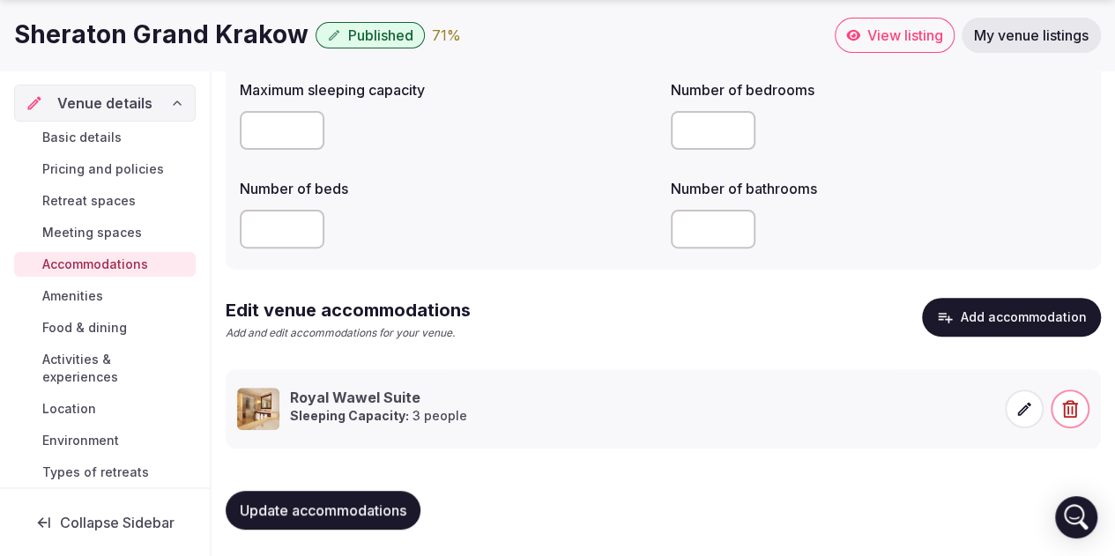
click at [987, 314] on button "Add accommodation" at bounding box center [1011, 317] width 179 height 39
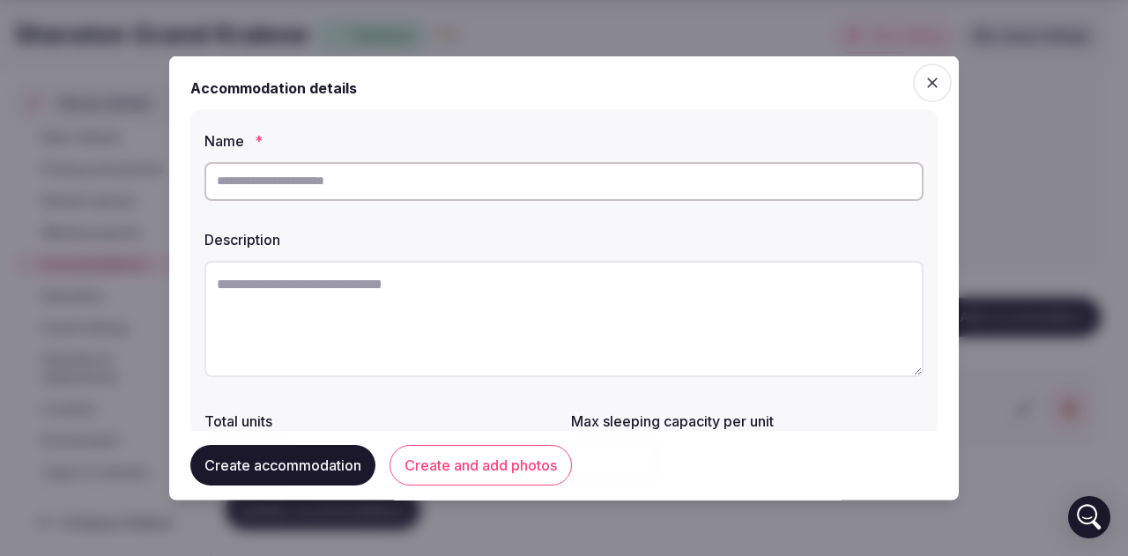
click at [357, 182] on input "text" at bounding box center [563, 180] width 719 height 39
type input "**********"
click at [264, 299] on textarea at bounding box center [563, 318] width 719 height 116
paste textarea "**********"
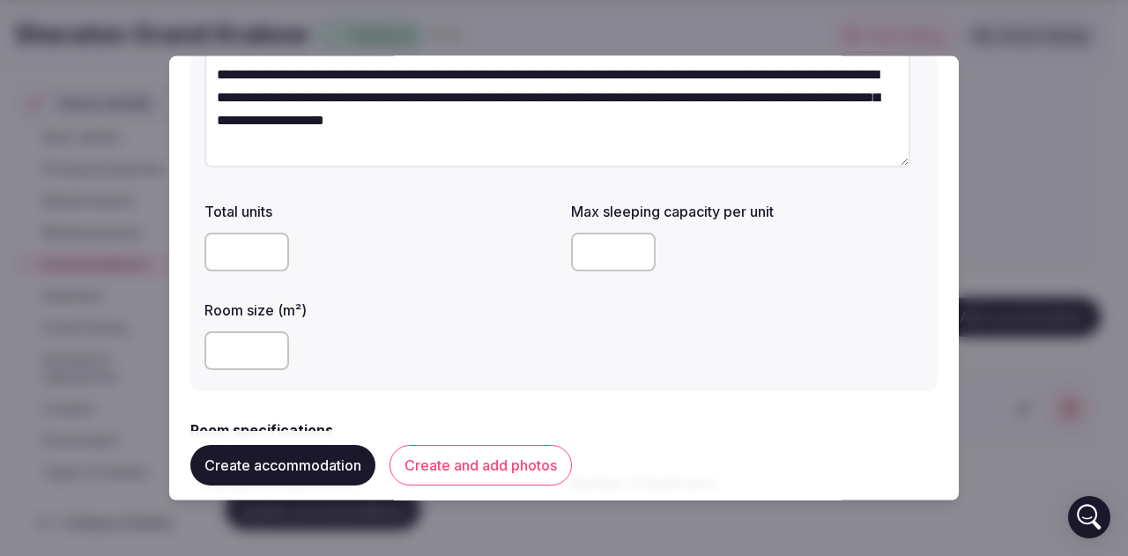
scroll to position [264, 0]
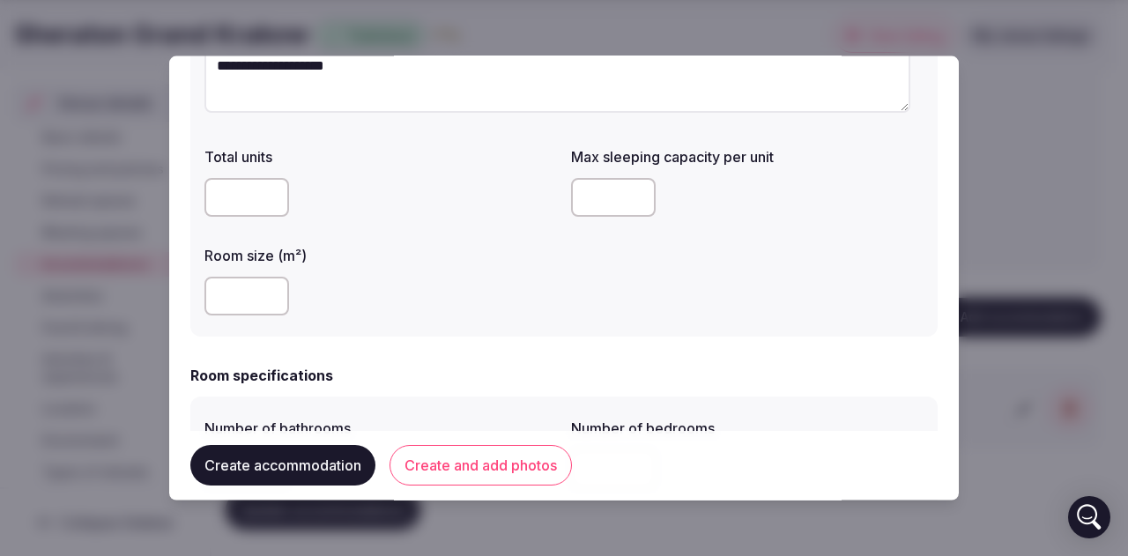
type textarea "**********"
click at [234, 299] on input "number" at bounding box center [246, 295] width 85 height 39
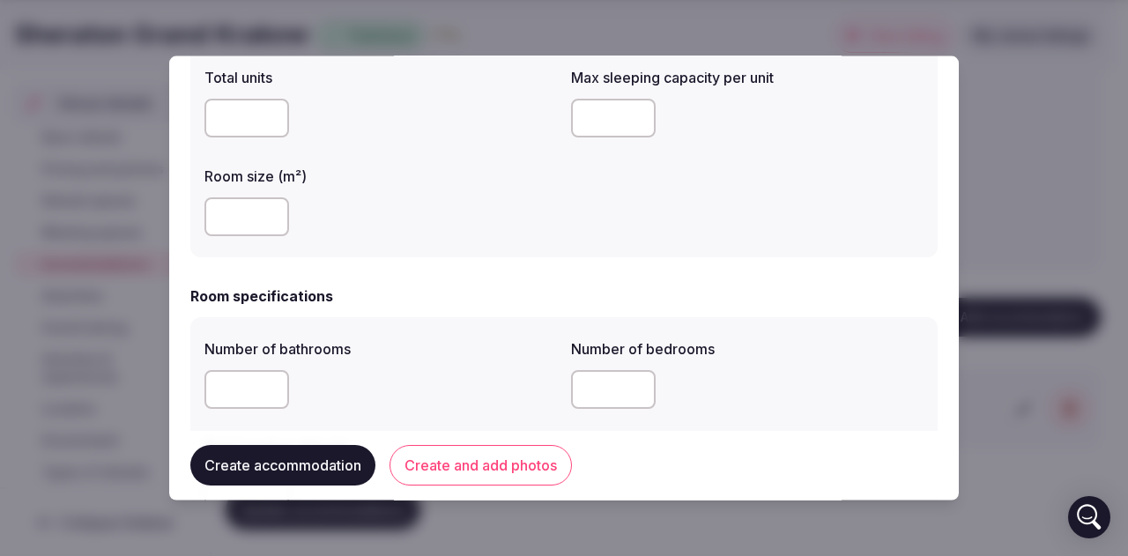
scroll to position [529, 0]
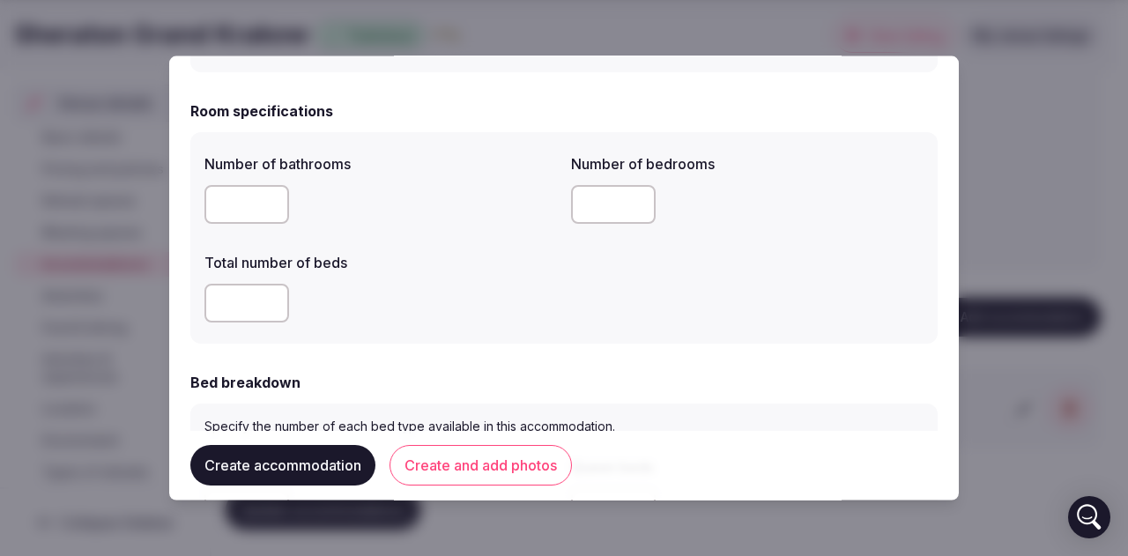
type input "**"
click at [218, 207] on input "number" at bounding box center [246, 203] width 85 height 39
type input "*"
click at [599, 207] on input "number" at bounding box center [613, 203] width 85 height 39
type input "*"
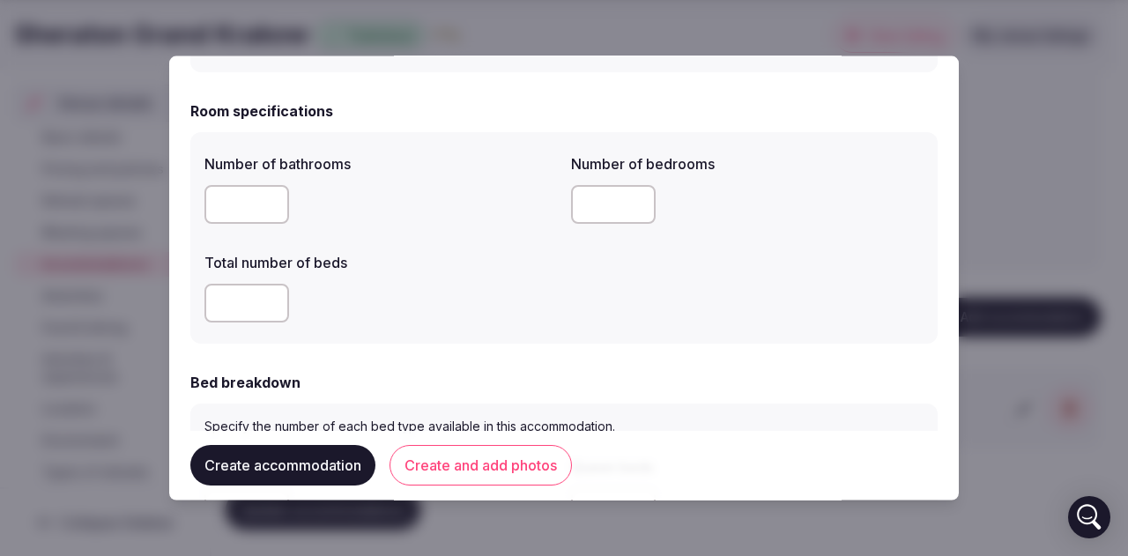
click at [250, 305] on input "number" at bounding box center [246, 302] width 85 height 39
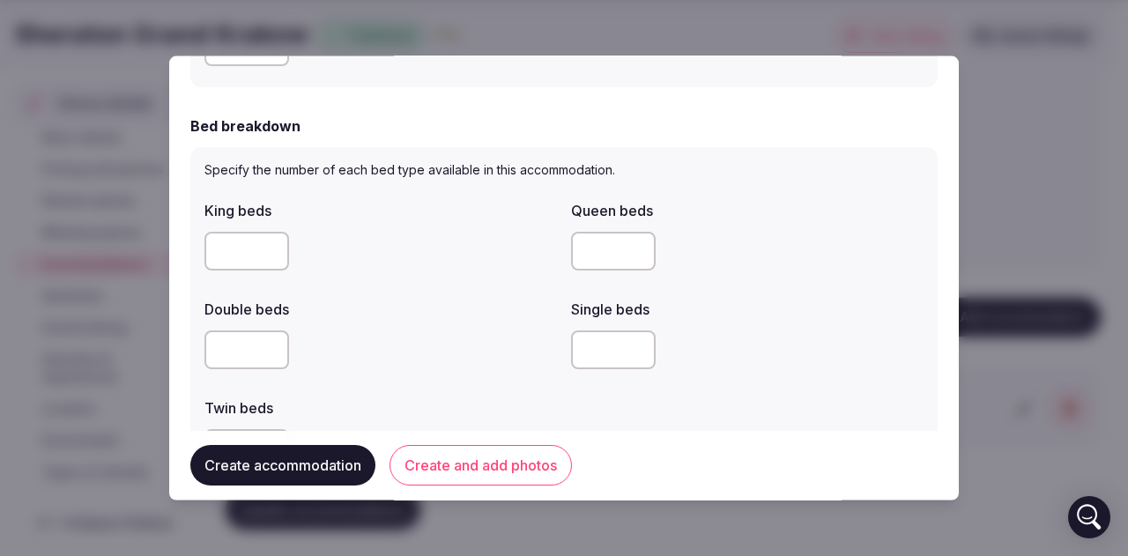
scroll to position [793, 0]
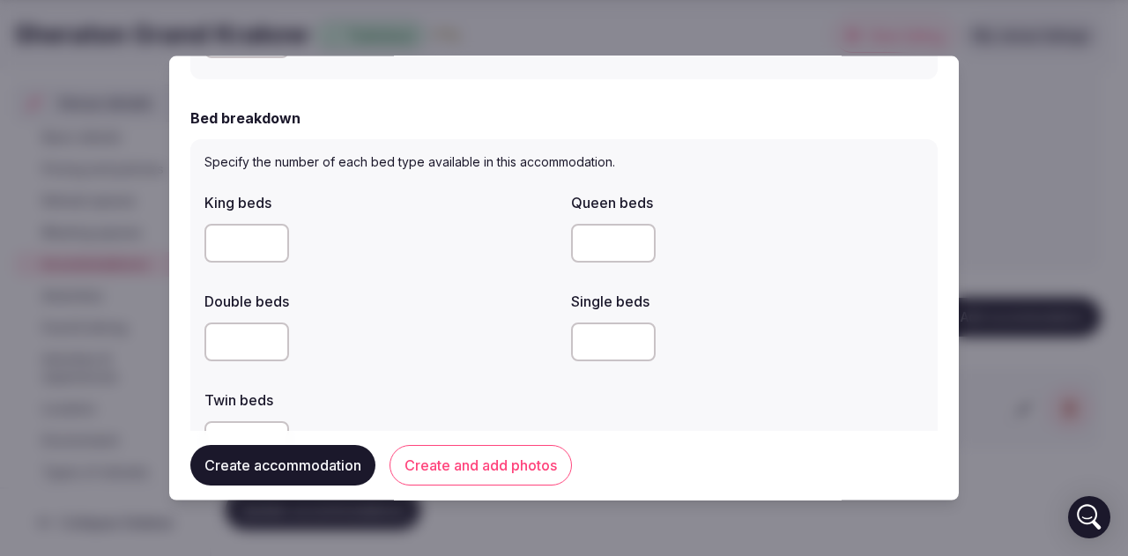
type input "*"
click at [264, 241] on input "*" at bounding box center [246, 242] width 85 height 39
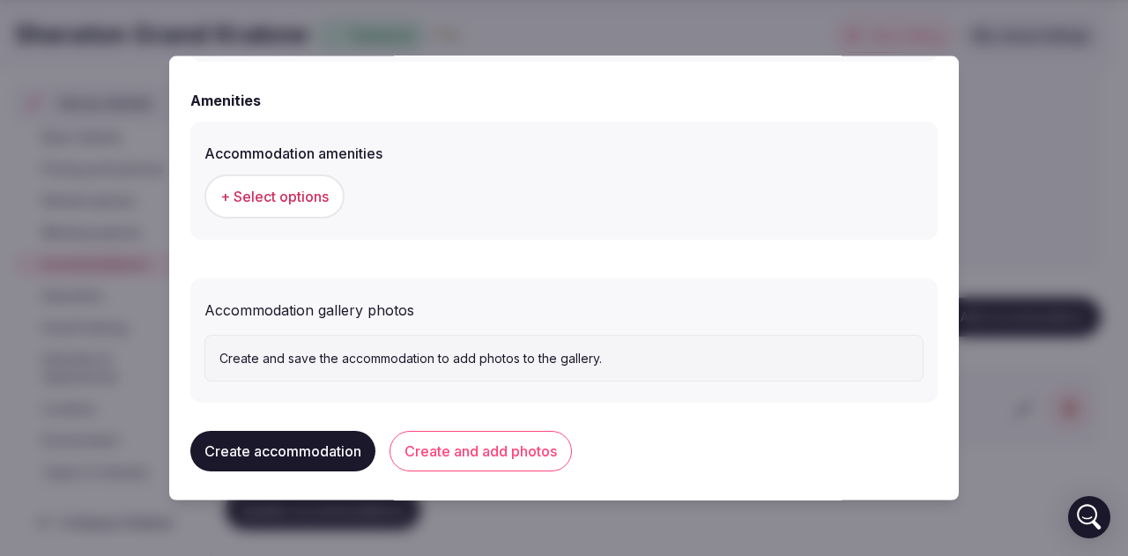
scroll to position [1670, 0]
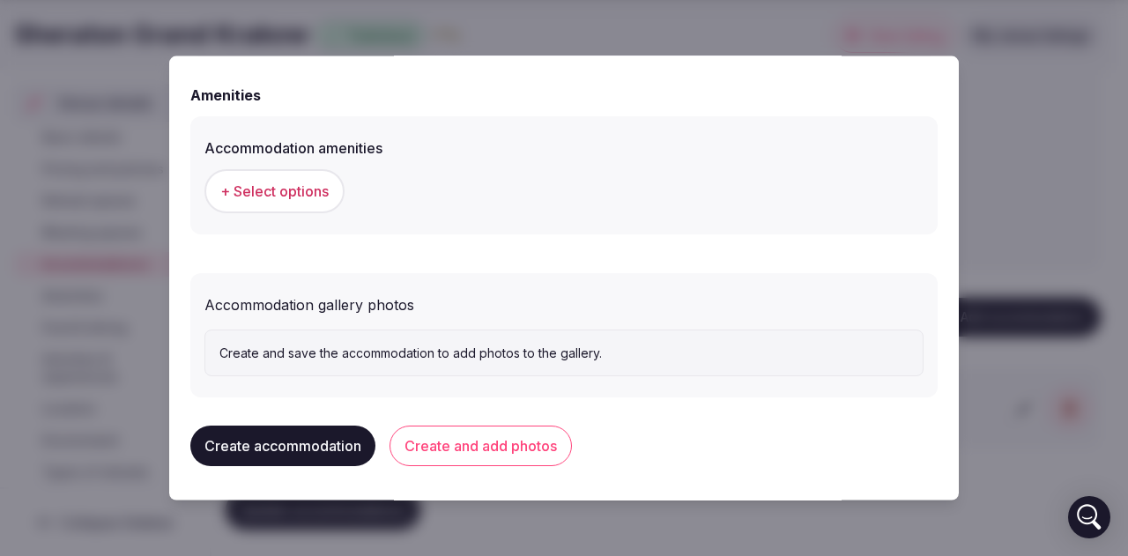
click at [310, 198] on span "+ Select options" at bounding box center [274, 190] width 108 height 19
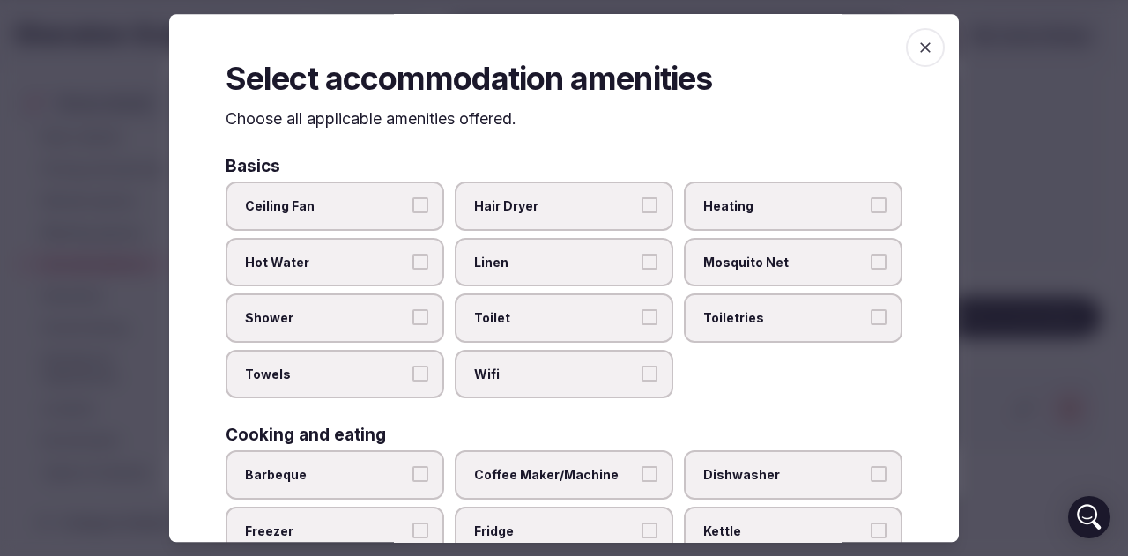
click at [641, 202] on button "Hair Dryer" at bounding box center [649, 205] width 16 height 16
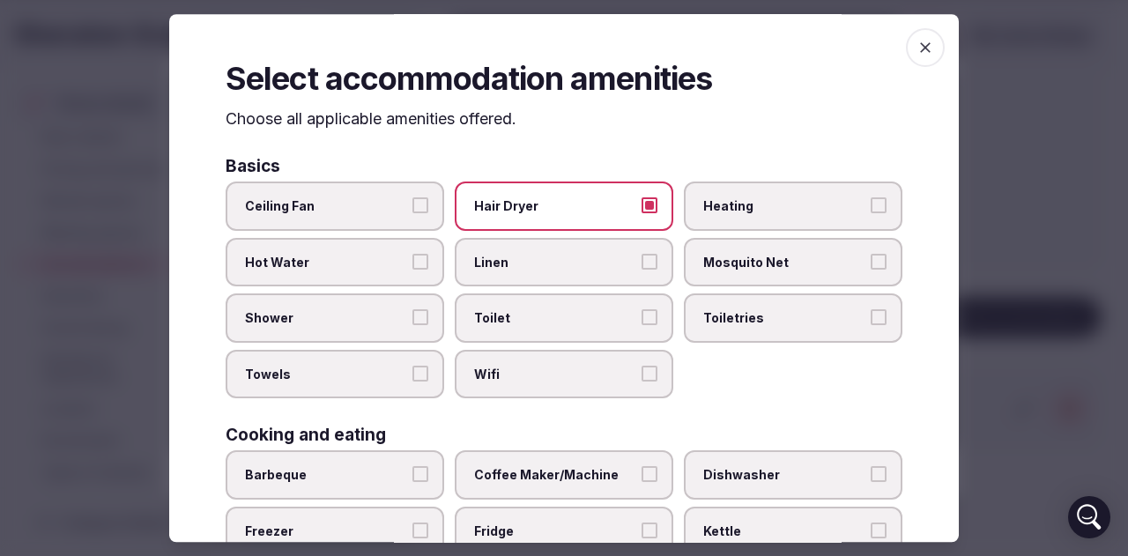
click at [396, 266] on span "Hot Water" at bounding box center [326, 263] width 162 height 18
click at [412, 266] on button "Hot Water" at bounding box center [420, 262] width 16 height 16
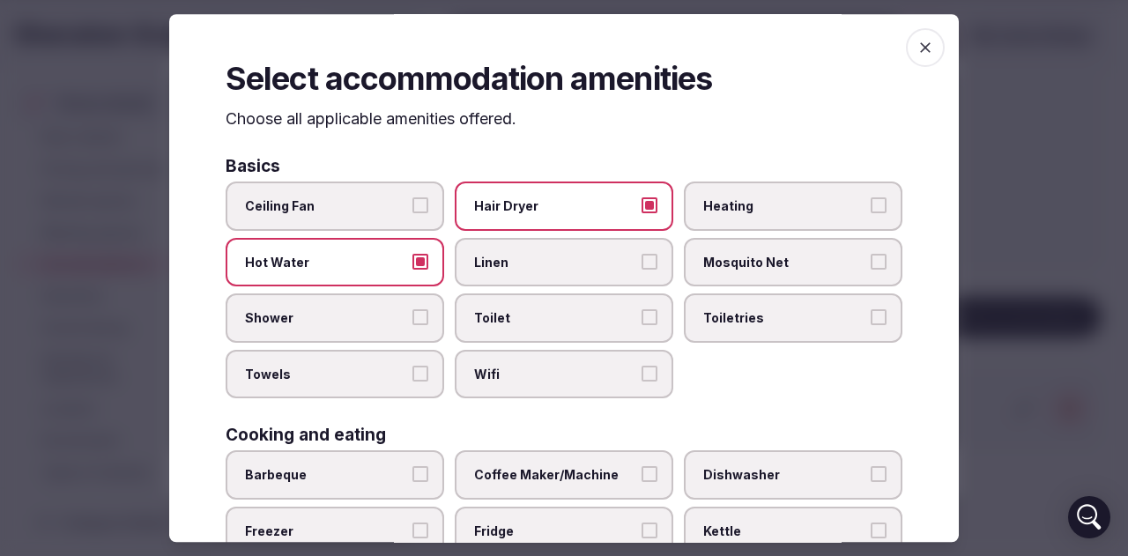
click at [610, 265] on span "Linen" at bounding box center [555, 263] width 162 height 18
click at [641, 265] on button "Linen" at bounding box center [649, 262] width 16 height 16
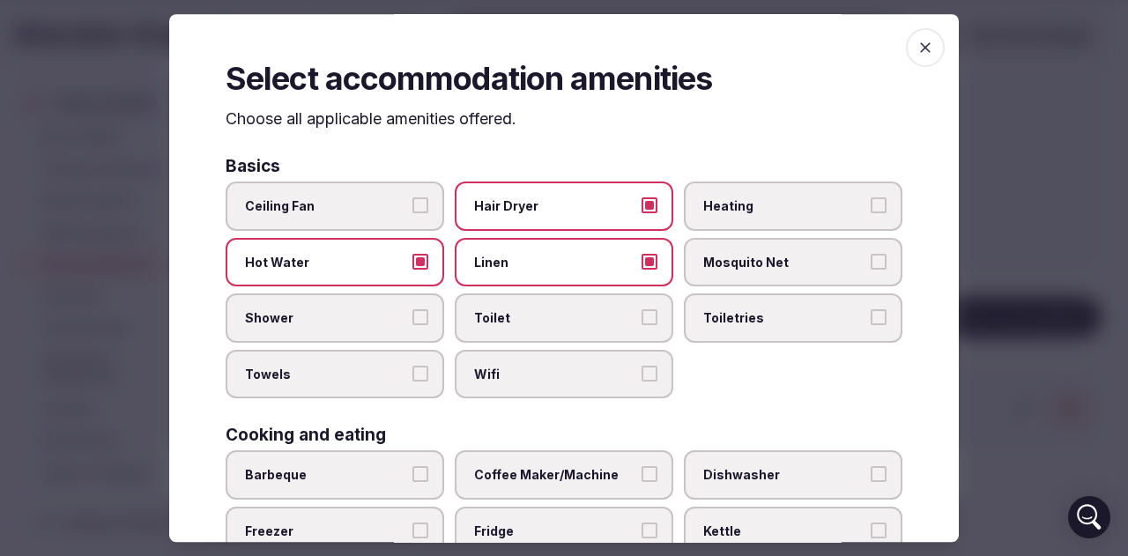
click at [712, 320] on span "Toiletries" at bounding box center [784, 319] width 162 height 18
click at [870, 320] on button "Toiletries" at bounding box center [878, 318] width 16 height 16
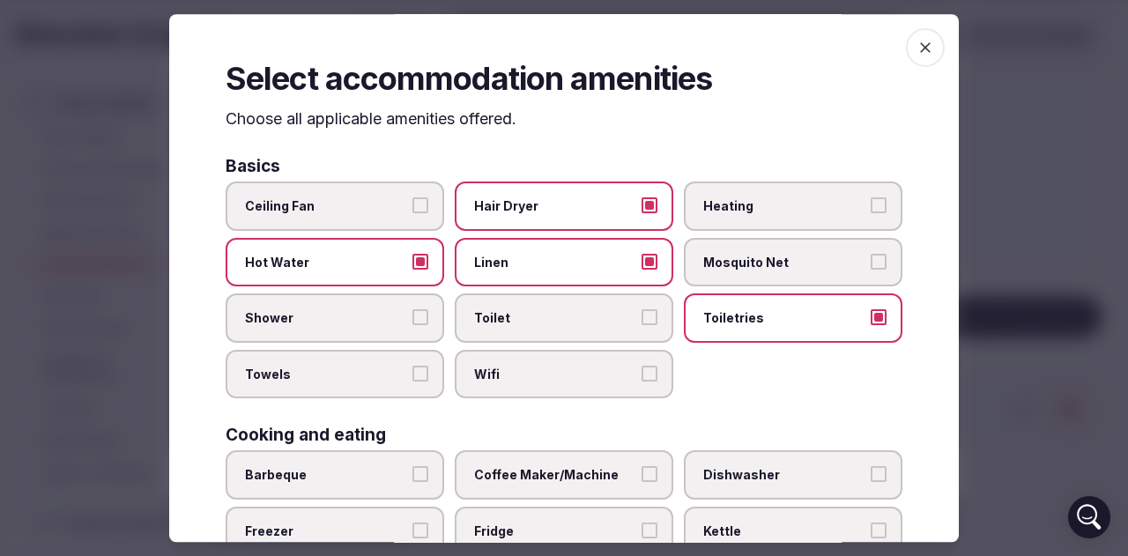
click at [536, 317] on span "Toilet" at bounding box center [555, 319] width 162 height 18
click at [641, 317] on button "Toilet" at bounding box center [649, 318] width 16 height 16
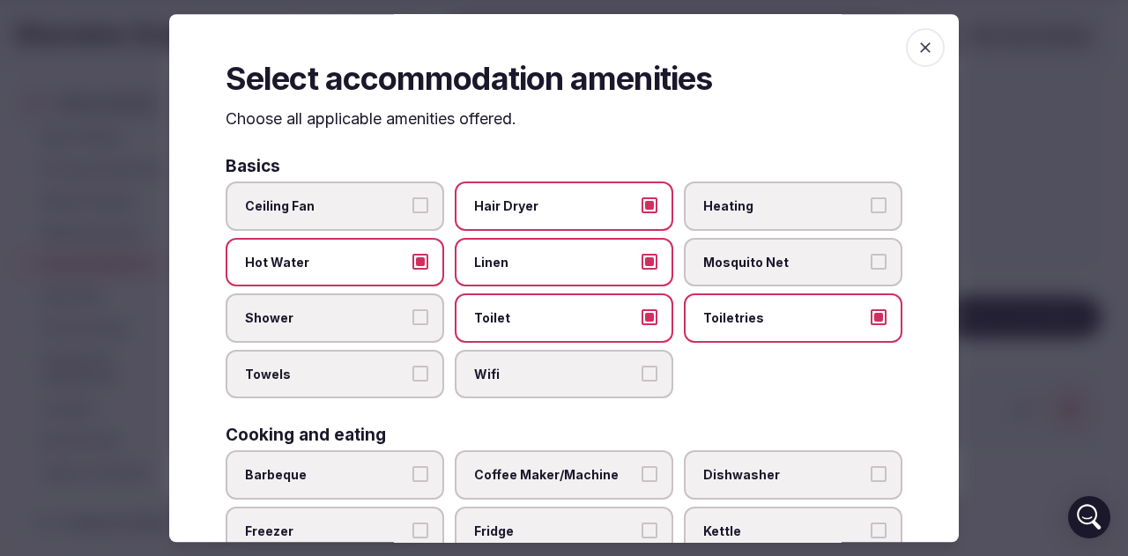
click at [382, 317] on span "Shower" at bounding box center [326, 319] width 162 height 18
click at [412, 317] on button "Shower" at bounding box center [420, 318] width 16 height 16
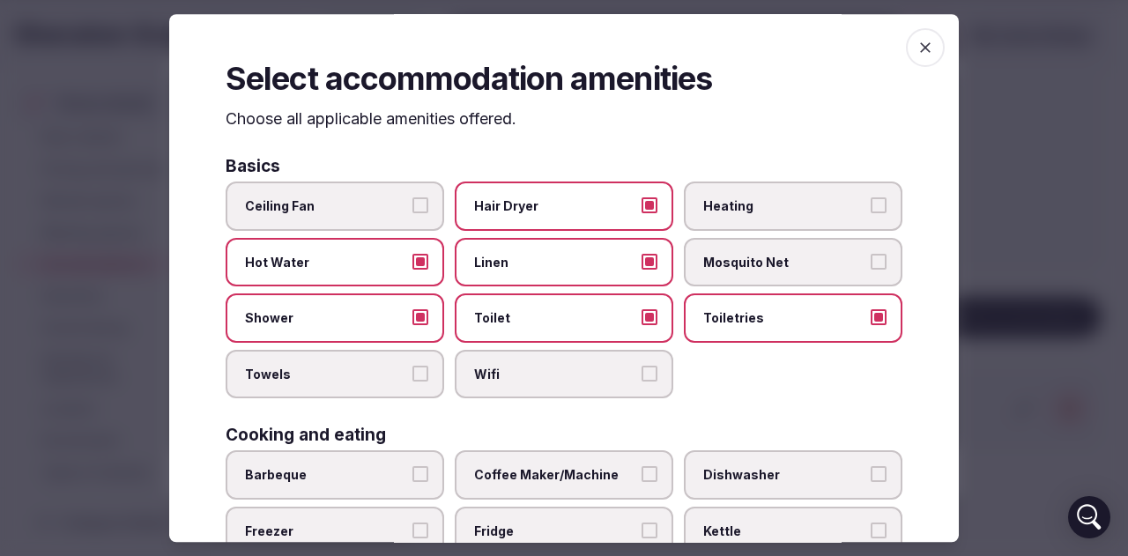
click at [398, 371] on span "Towels" at bounding box center [326, 375] width 162 height 18
click at [412, 371] on button "Towels" at bounding box center [420, 374] width 16 height 16
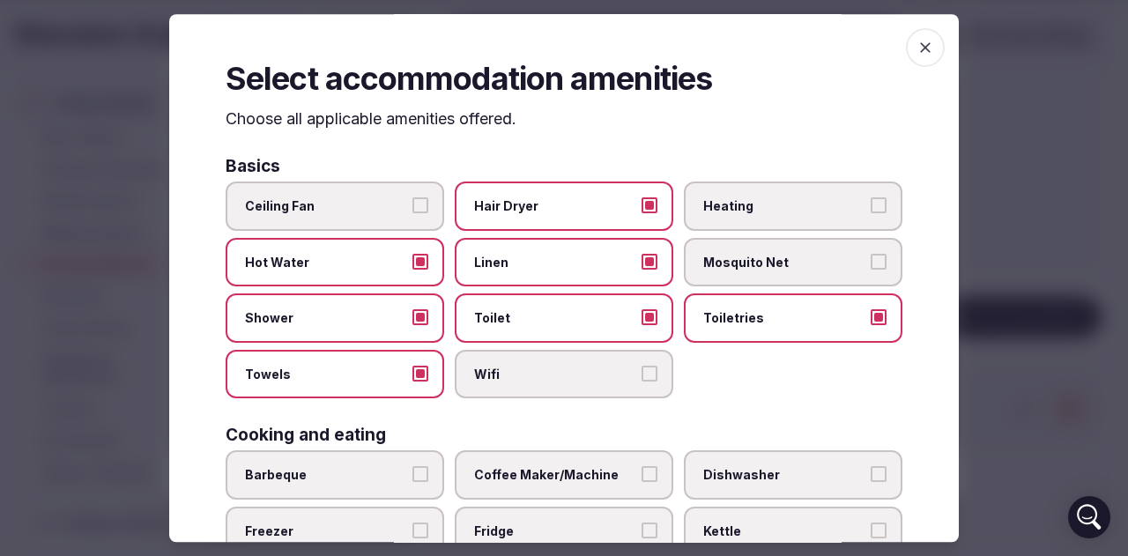
click at [546, 364] on label "Wifi" at bounding box center [564, 374] width 219 height 49
click at [641, 366] on button "Wifi" at bounding box center [649, 374] width 16 height 16
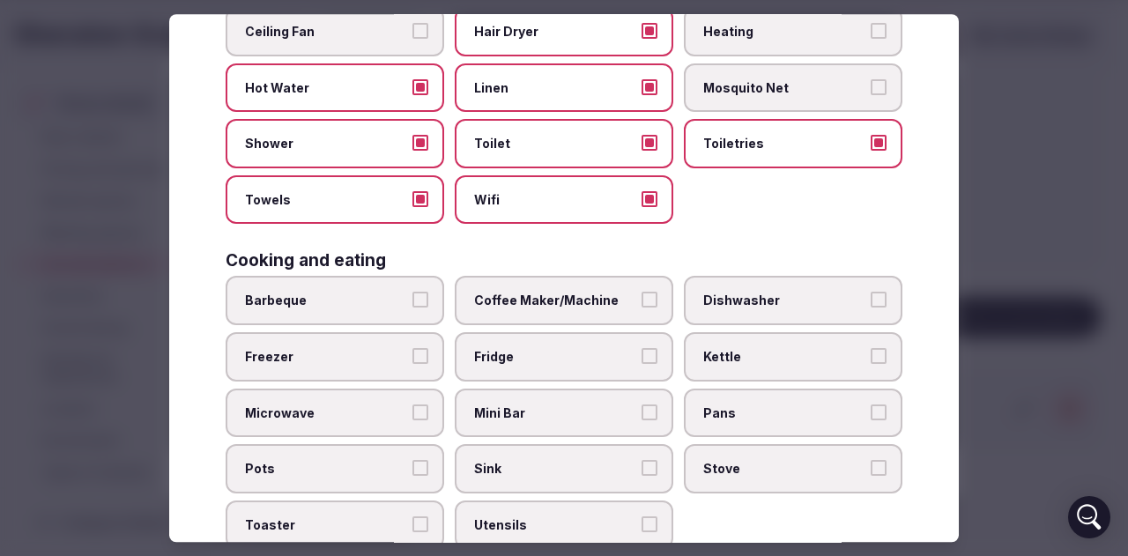
scroll to position [176, 0]
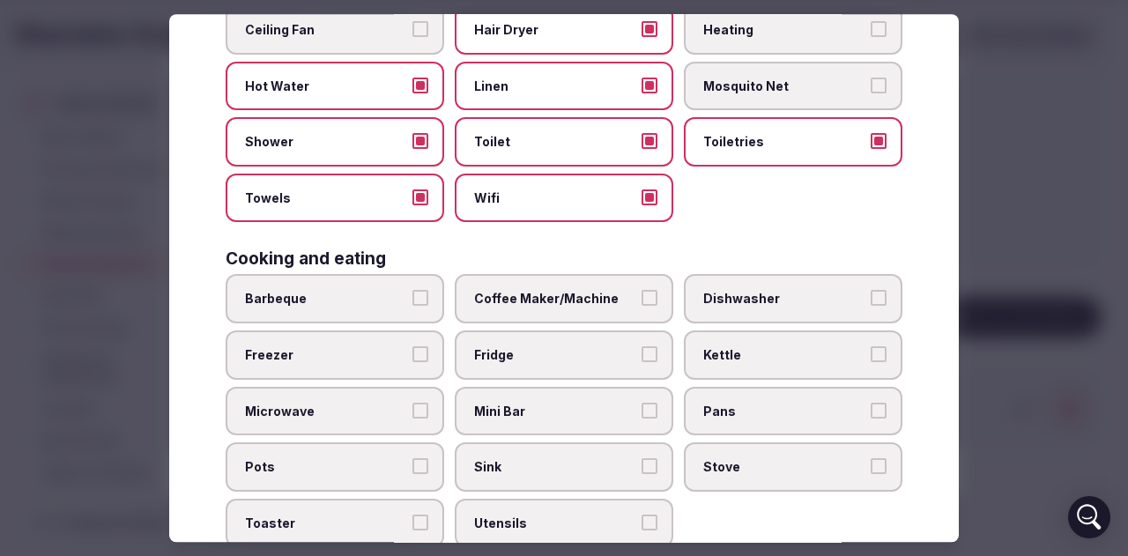
click at [569, 283] on label "Coffee Maker/Machine" at bounding box center [564, 299] width 219 height 49
click at [641, 291] on button "Coffee Maker/Machine" at bounding box center [649, 299] width 16 height 16
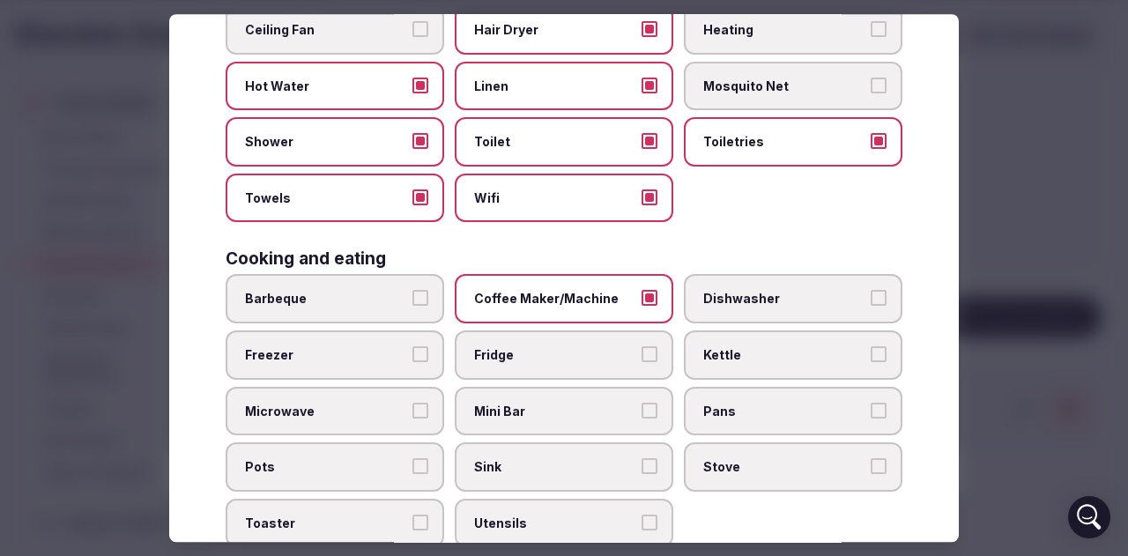
click at [767, 362] on span "Kettle" at bounding box center [784, 355] width 162 height 18
click at [870, 362] on button "Kettle" at bounding box center [878, 354] width 16 height 16
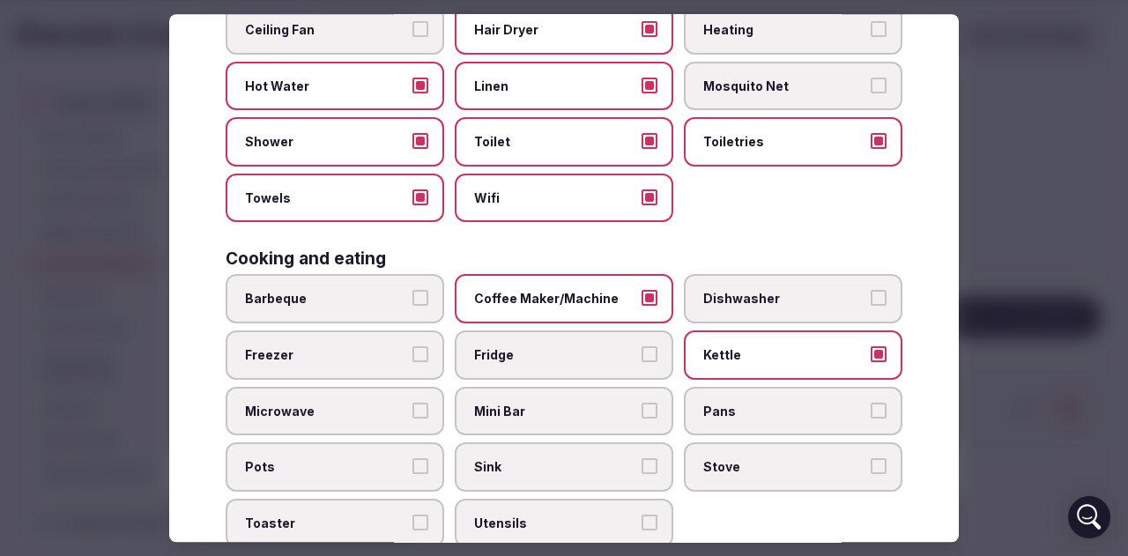
click at [518, 411] on span "Mini Bar" at bounding box center [555, 412] width 162 height 18
click at [641, 411] on button "Mini Bar" at bounding box center [649, 411] width 16 height 16
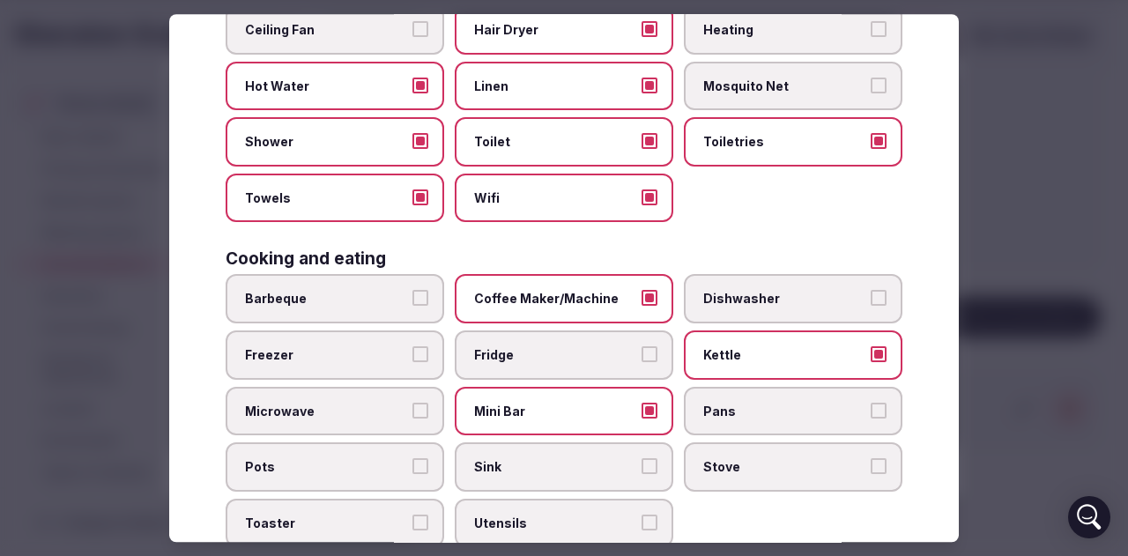
click at [520, 411] on span "Mini Bar" at bounding box center [555, 412] width 162 height 18
click at [641, 411] on button "Mini Bar" at bounding box center [649, 411] width 16 height 16
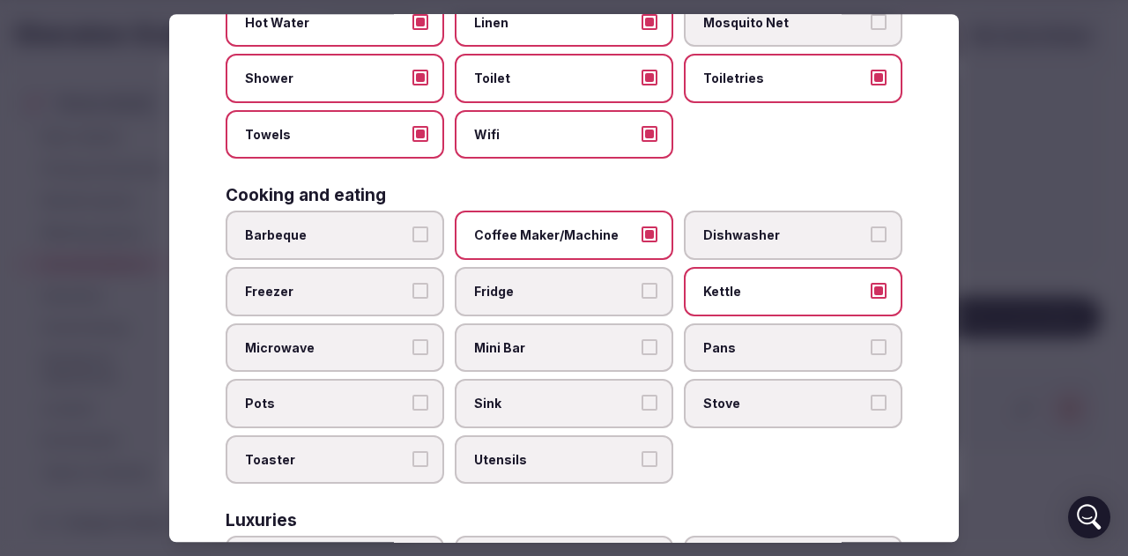
scroll to position [264, 0]
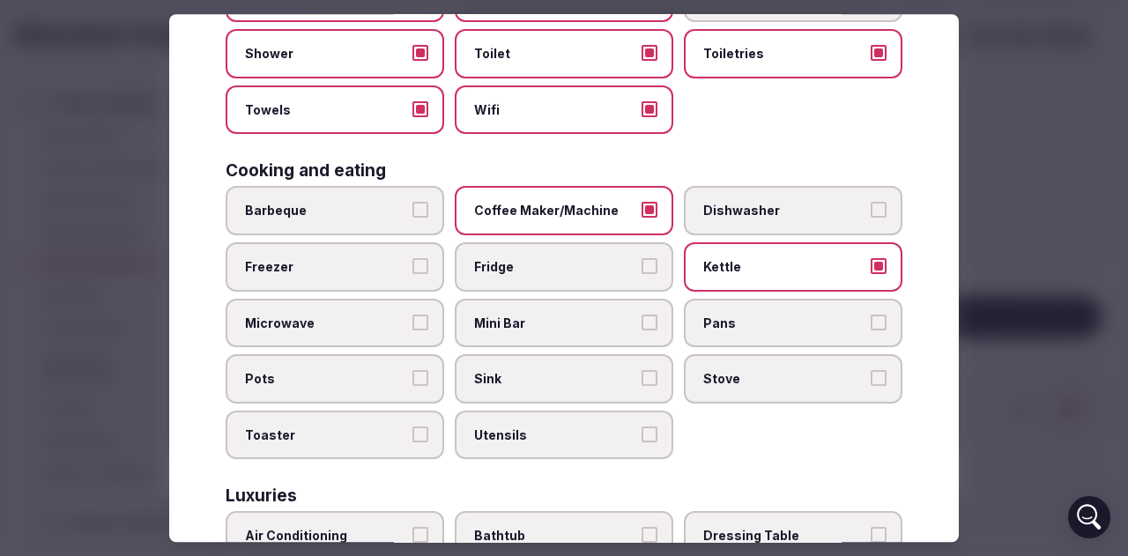
click at [510, 323] on span "Mini Bar" at bounding box center [555, 324] width 162 height 18
click at [641, 323] on button "Mini Bar" at bounding box center [649, 323] width 16 height 16
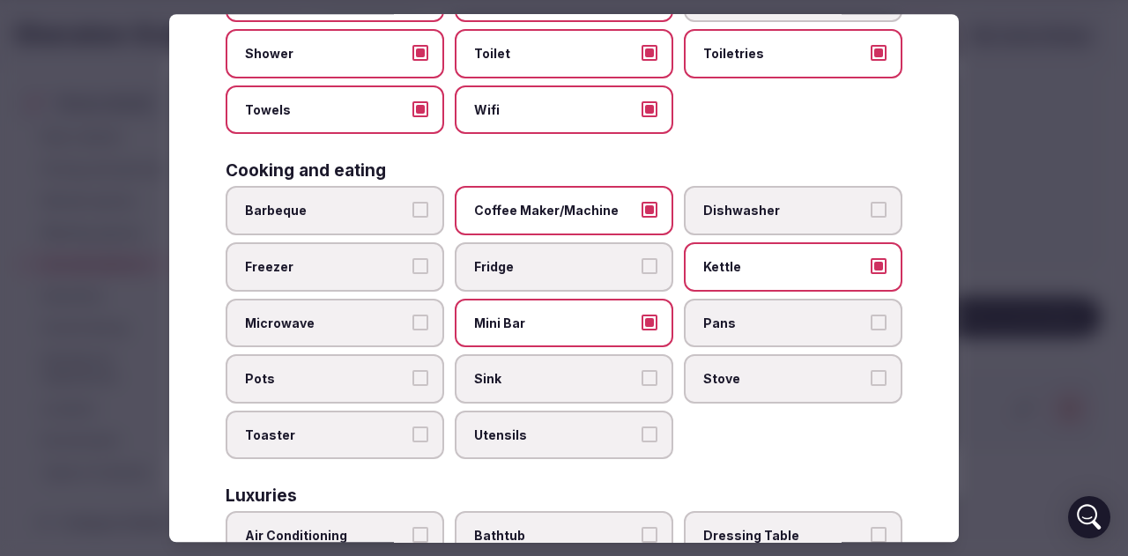
click at [523, 380] on span "Sink" at bounding box center [555, 380] width 162 height 18
click at [641, 380] on button "Sink" at bounding box center [649, 379] width 16 height 16
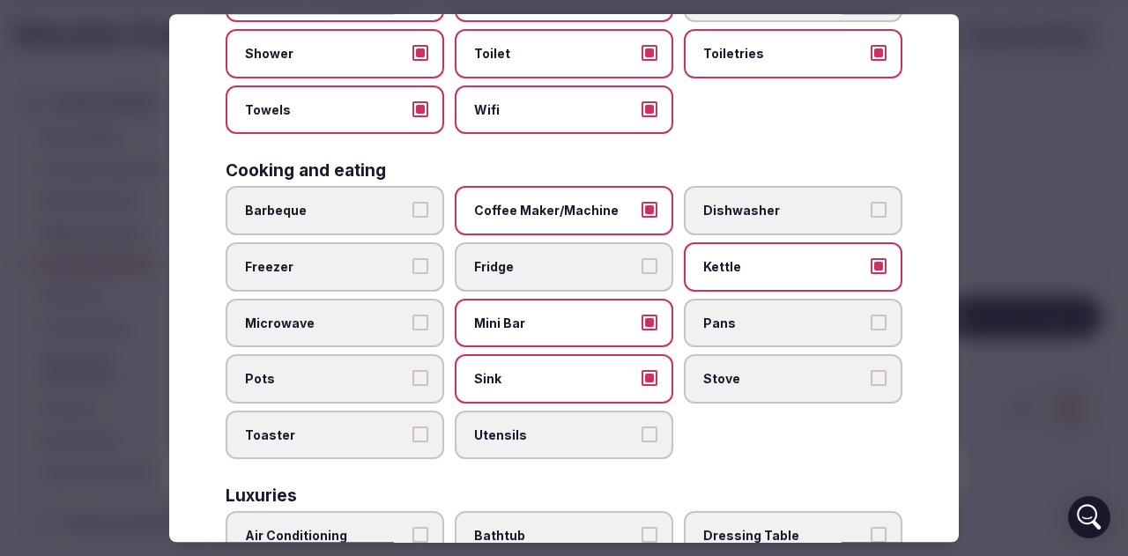
click at [523, 381] on span "Sink" at bounding box center [555, 380] width 162 height 18
click at [641, 381] on button "Sink" at bounding box center [649, 379] width 16 height 16
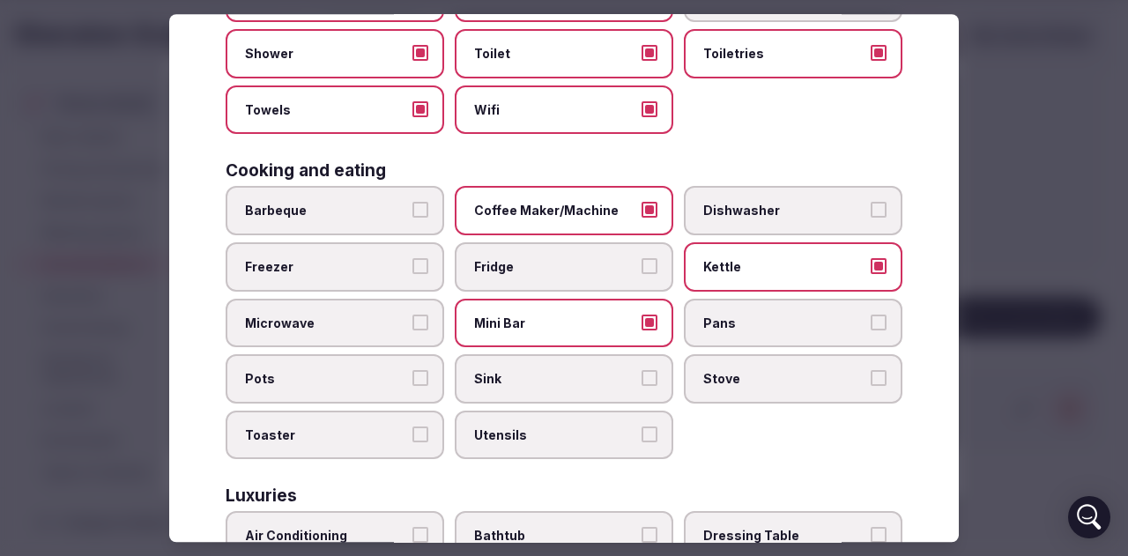
scroll to position [441, 0]
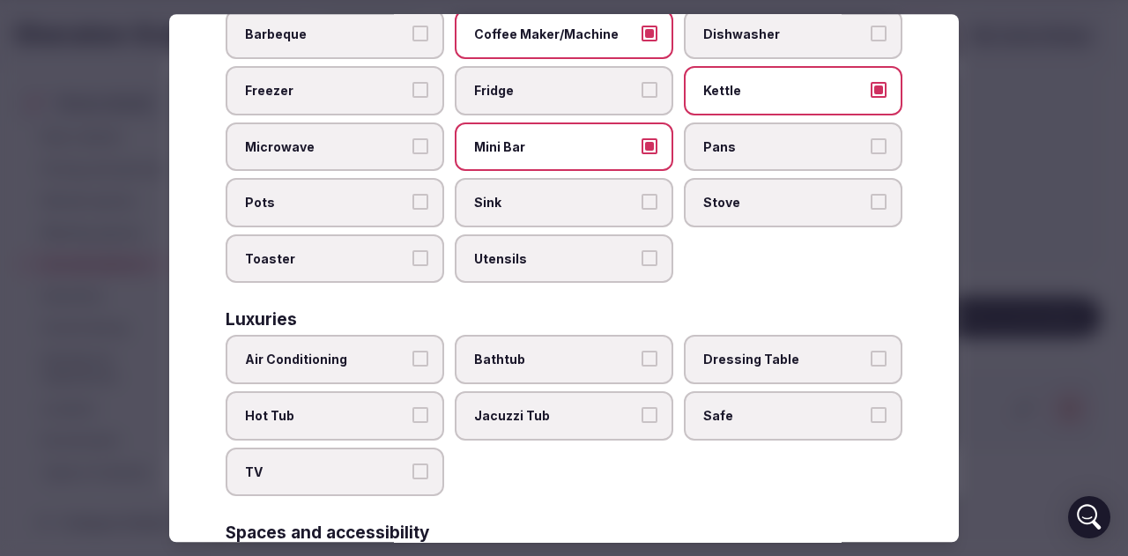
click at [365, 367] on span "Air Conditioning" at bounding box center [326, 361] width 162 height 18
click at [412, 367] on button "Air Conditioning" at bounding box center [420, 360] width 16 height 16
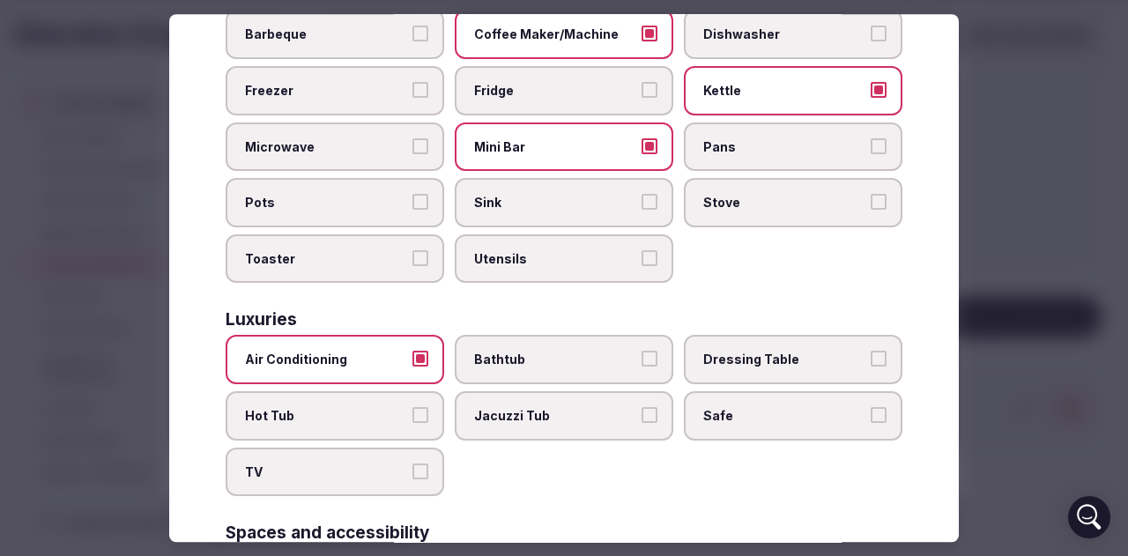
click at [566, 360] on span "Bathtub" at bounding box center [555, 361] width 162 height 18
click at [641, 360] on button "Bathtub" at bounding box center [649, 360] width 16 height 16
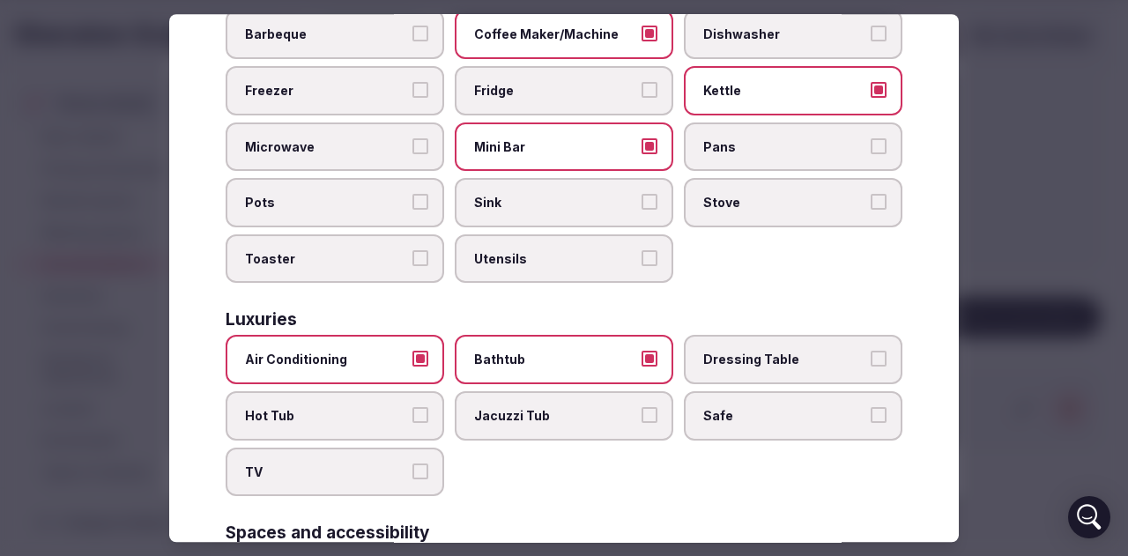
click at [837, 354] on span "Dressing Table" at bounding box center [784, 361] width 162 height 18
click at [870, 354] on button "Dressing Table" at bounding box center [878, 360] width 16 height 16
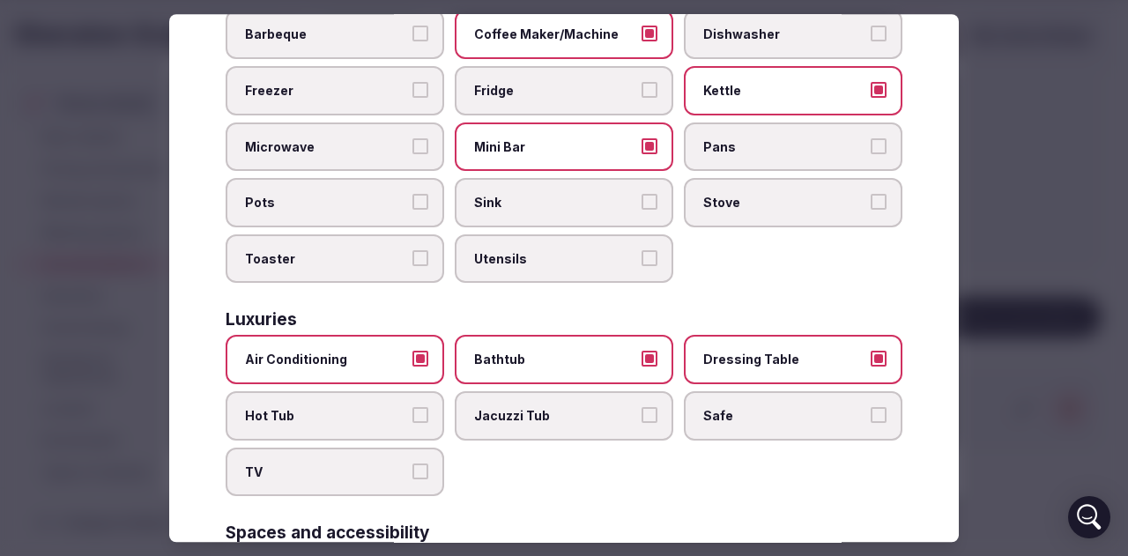
click at [715, 415] on span "Safe" at bounding box center [784, 416] width 162 height 18
click at [870, 415] on button "Safe" at bounding box center [878, 415] width 16 height 16
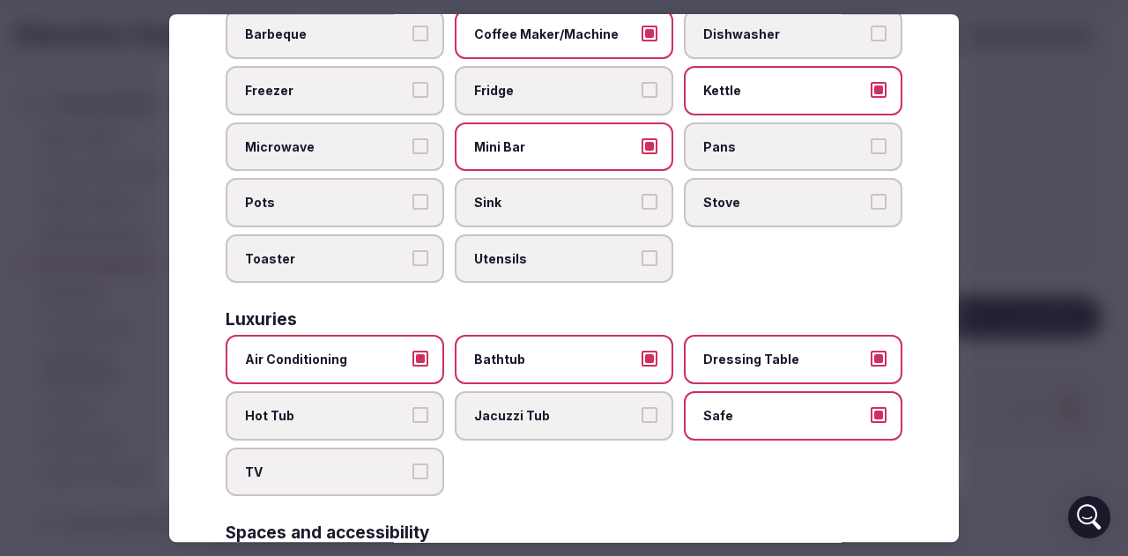
click at [391, 485] on label "TV" at bounding box center [335, 472] width 219 height 49
click at [412, 479] on button "TV" at bounding box center [420, 471] width 16 height 16
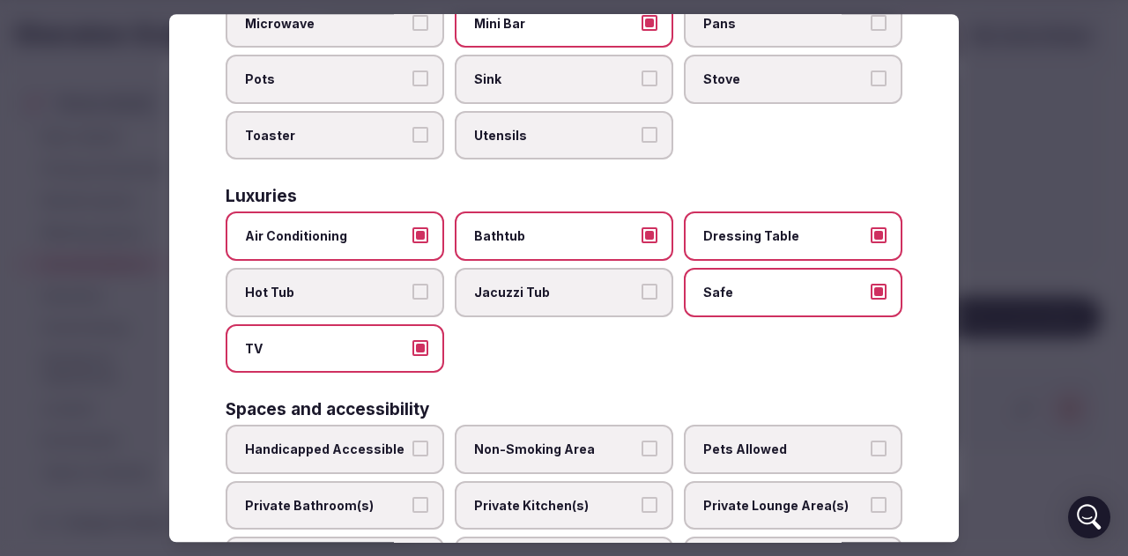
scroll to position [705, 0]
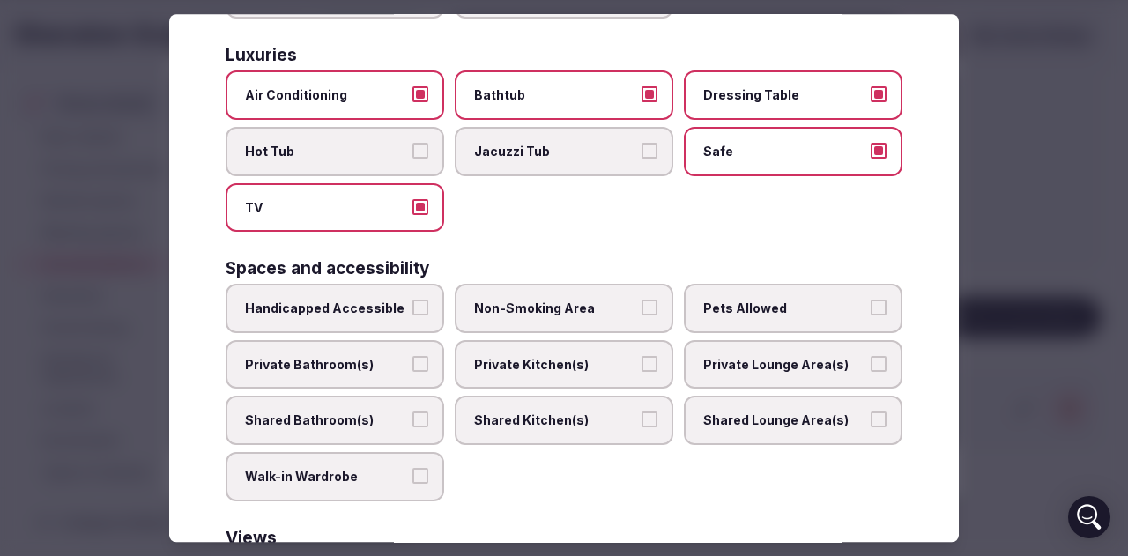
click at [318, 307] on span "Handicapped Accessible" at bounding box center [326, 309] width 162 height 18
click at [412, 307] on button "Handicapped Accessible" at bounding box center [420, 308] width 16 height 16
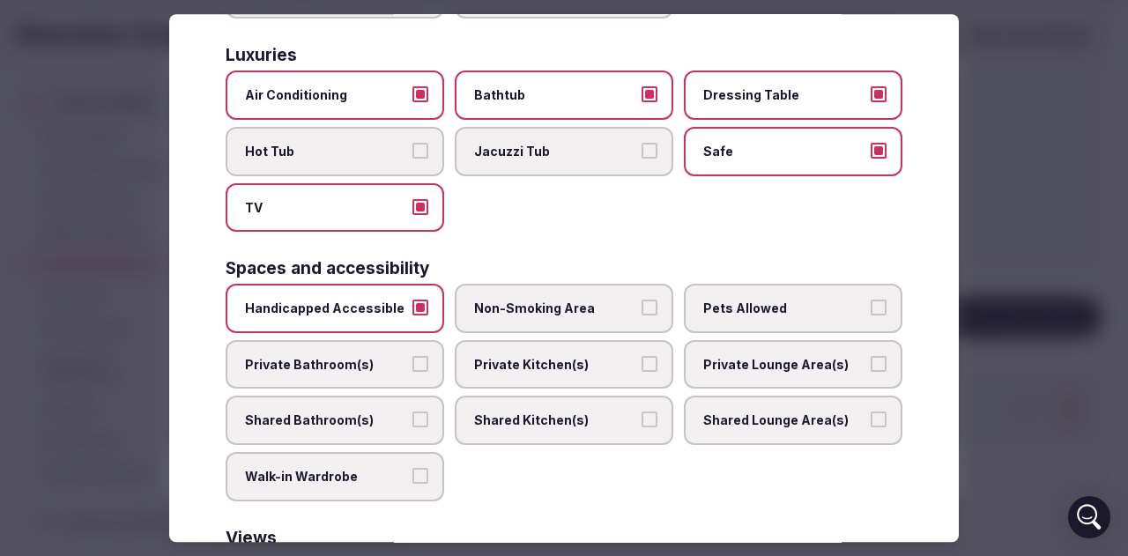
click at [318, 307] on span "Handicapped Accessible" at bounding box center [326, 309] width 162 height 18
click at [412, 307] on button "Handicapped Accessible" at bounding box center [420, 308] width 16 height 16
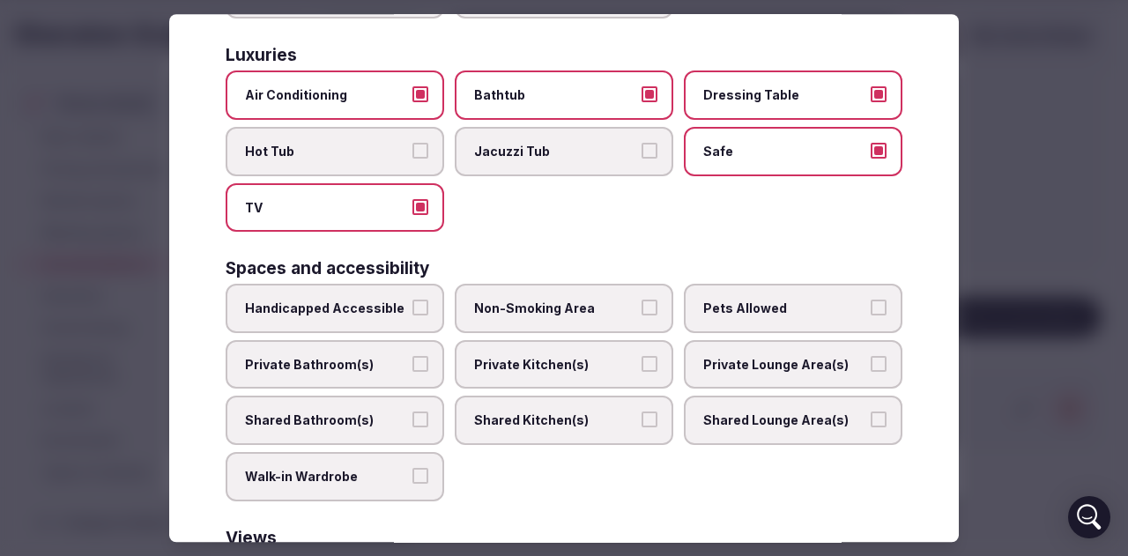
click at [318, 307] on span "Handicapped Accessible" at bounding box center [326, 309] width 162 height 18
click at [412, 307] on button "Handicapped Accessible" at bounding box center [420, 308] width 16 height 16
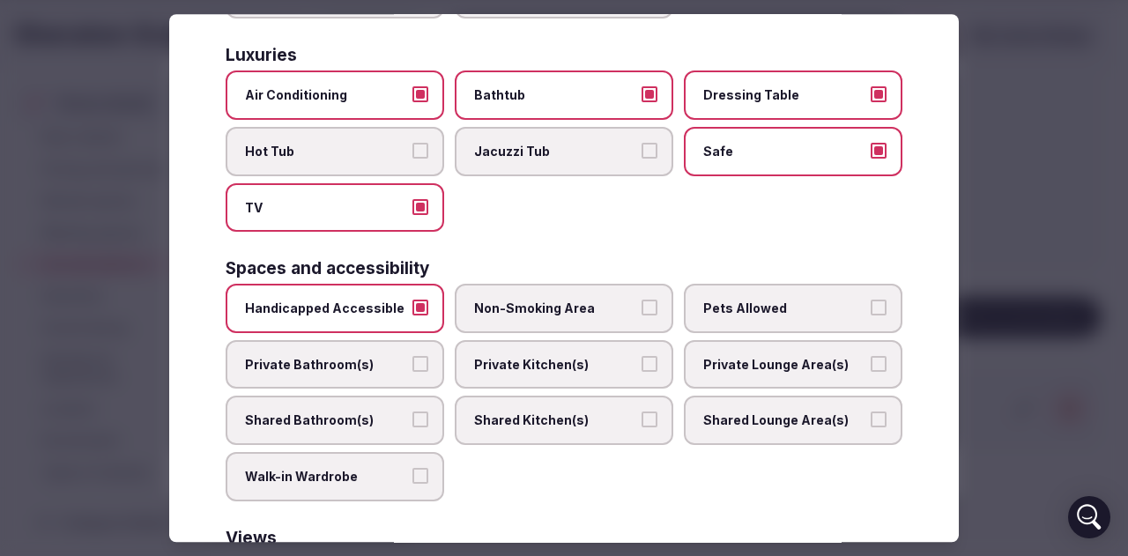
click at [318, 307] on span "Handicapped Accessible" at bounding box center [326, 309] width 162 height 18
click at [412, 307] on button "Handicapped Accessible" at bounding box center [420, 308] width 16 height 16
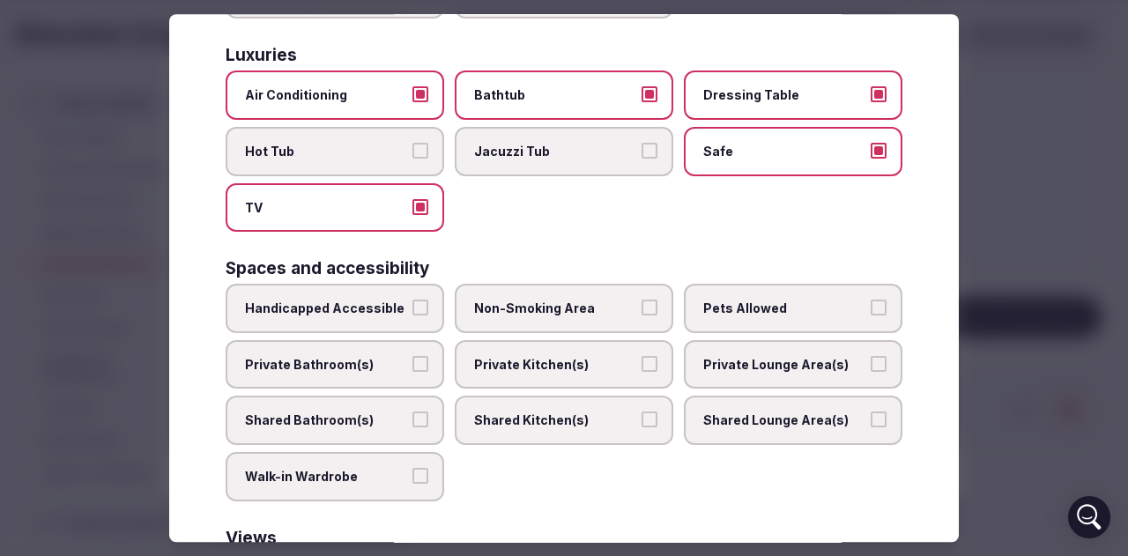
click at [591, 318] on label "Non-Smoking Area" at bounding box center [564, 308] width 219 height 49
click at [641, 315] on button "Non-Smoking Area" at bounding box center [649, 308] width 16 height 16
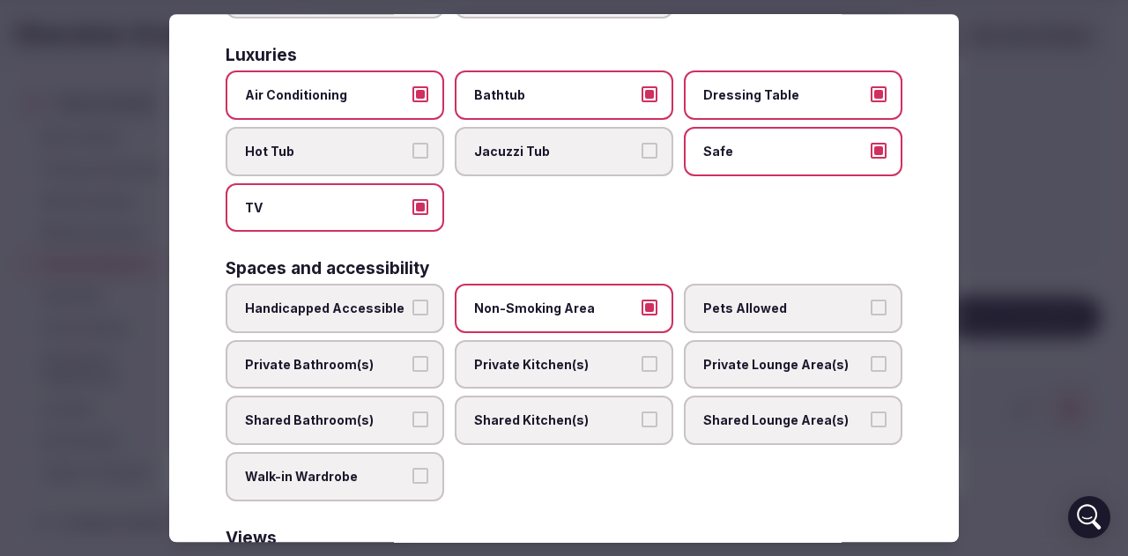
click at [744, 314] on span "Pets Allowed" at bounding box center [784, 309] width 162 height 18
click at [870, 314] on button "Pets Allowed" at bounding box center [878, 308] width 16 height 16
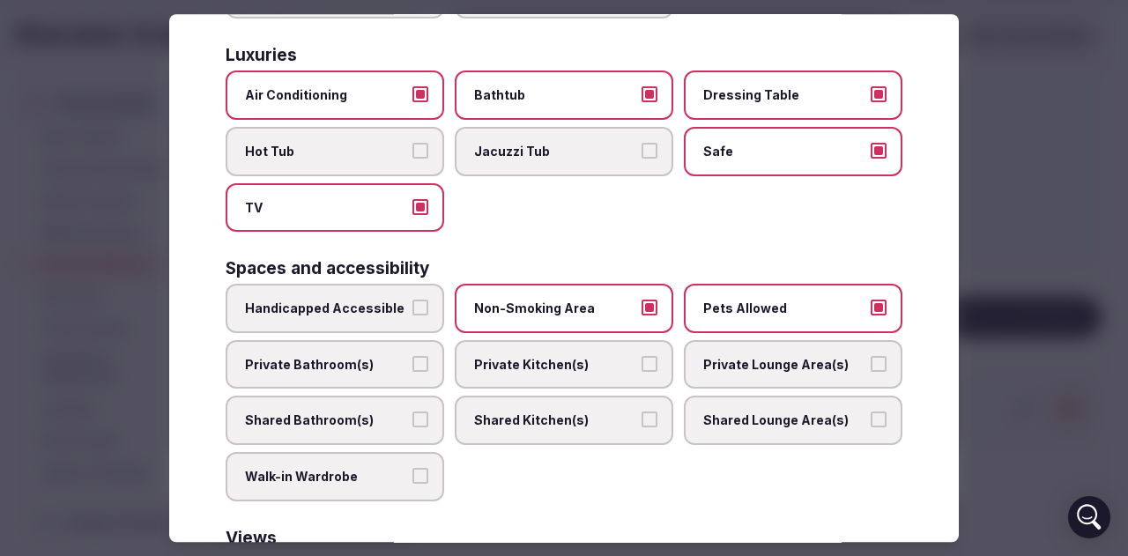
click at [396, 372] on span "Private Bathroom(s)" at bounding box center [326, 365] width 162 height 18
click at [412, 372] on button "Private Bathroom(s)" at bounding box center [420, 364] width 16 height 16
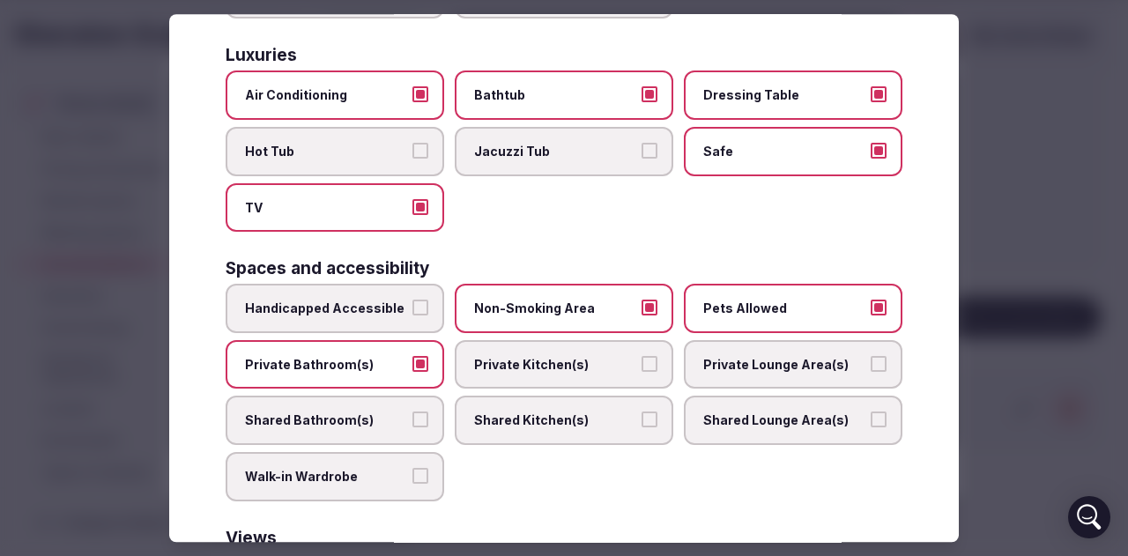
click at [793, 414] on span "Shared Lounge Area(s)" at bounding box center [784, 421] width 162 height 18
click at [870, 414] on button "Shared Lounge Area(s)" at bounding box center [878, 420] width 16 height 16
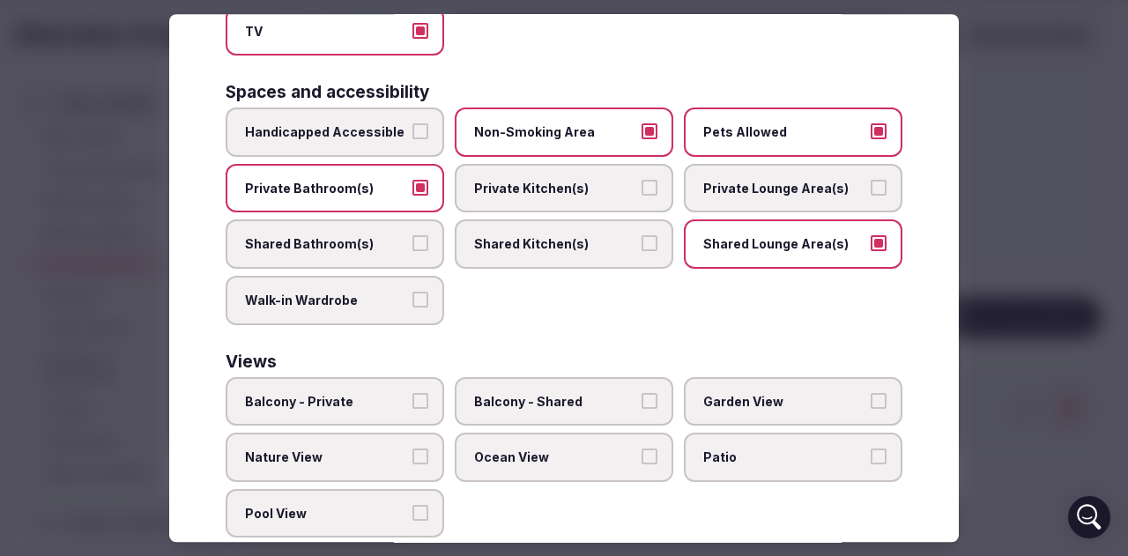
scroll to position [918, 0]
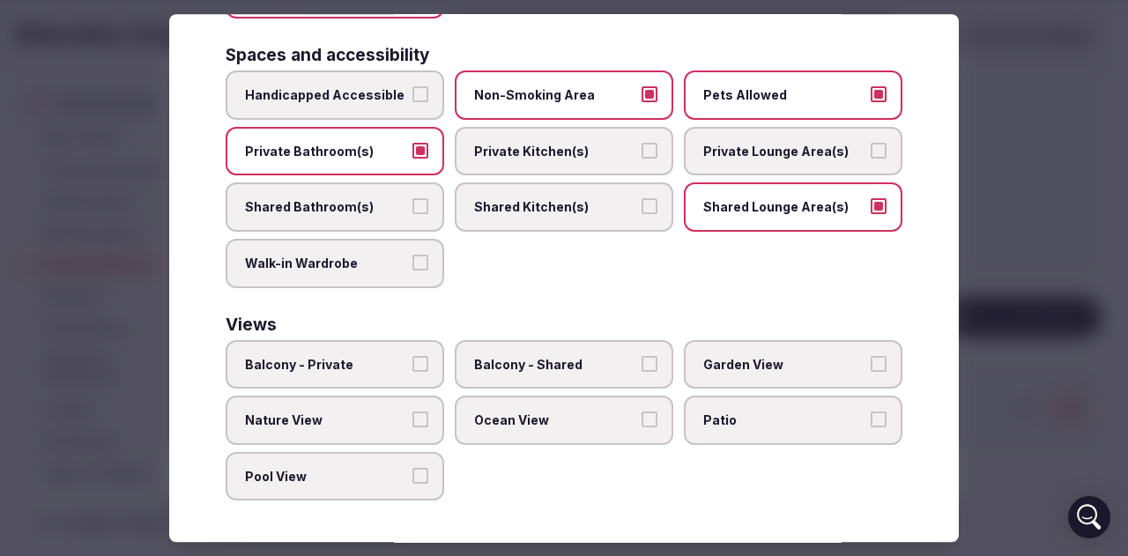
click at [381, 416] on span "Nature View" at bounding box center [326, 420] width 162 height 18
click at [412, 416] on button "Nature View" at bounding box center [420, 419] width 16 height 16
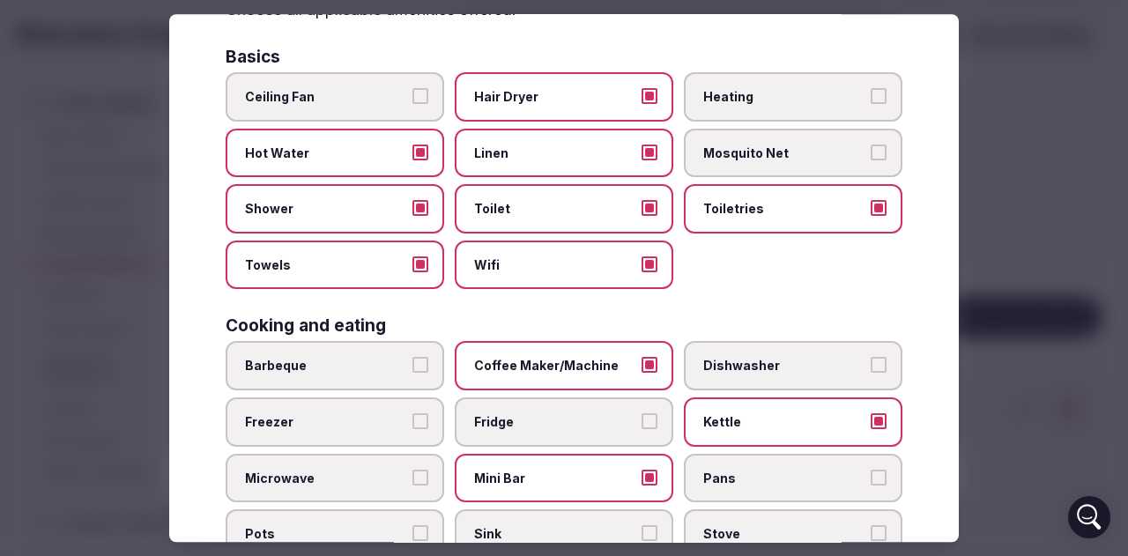
scroll to position [0, 0]
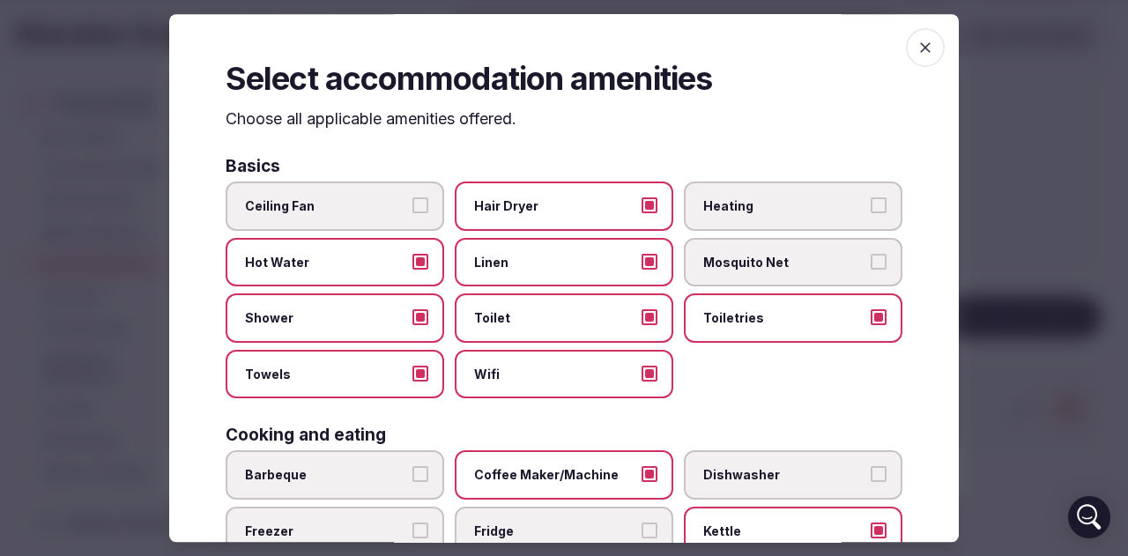
click at [920, 46] on icon "button" at bounding box center [925, 48] width 18 height 18
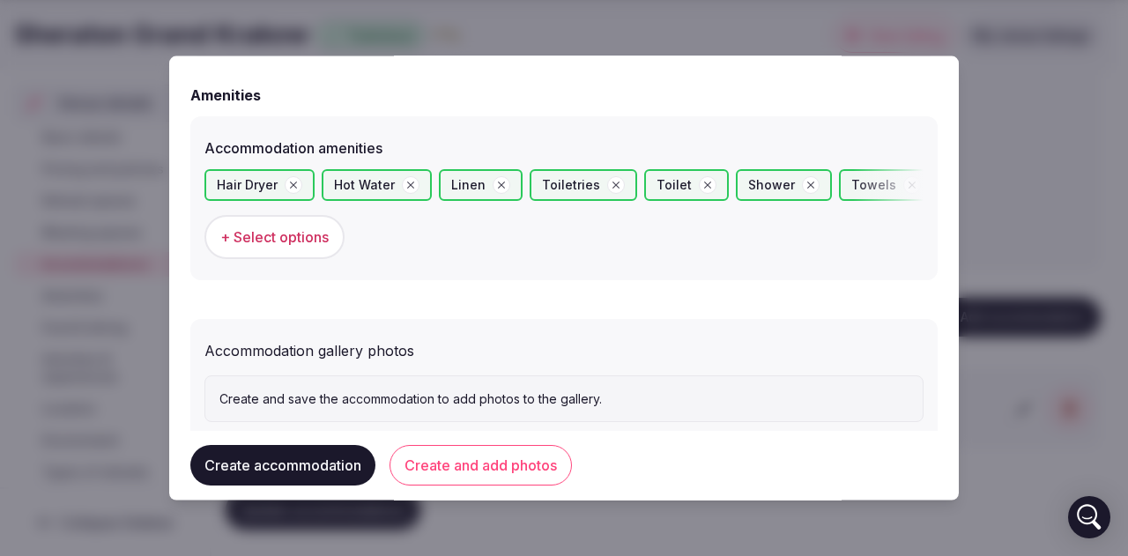
scroll to position [1716, 0]
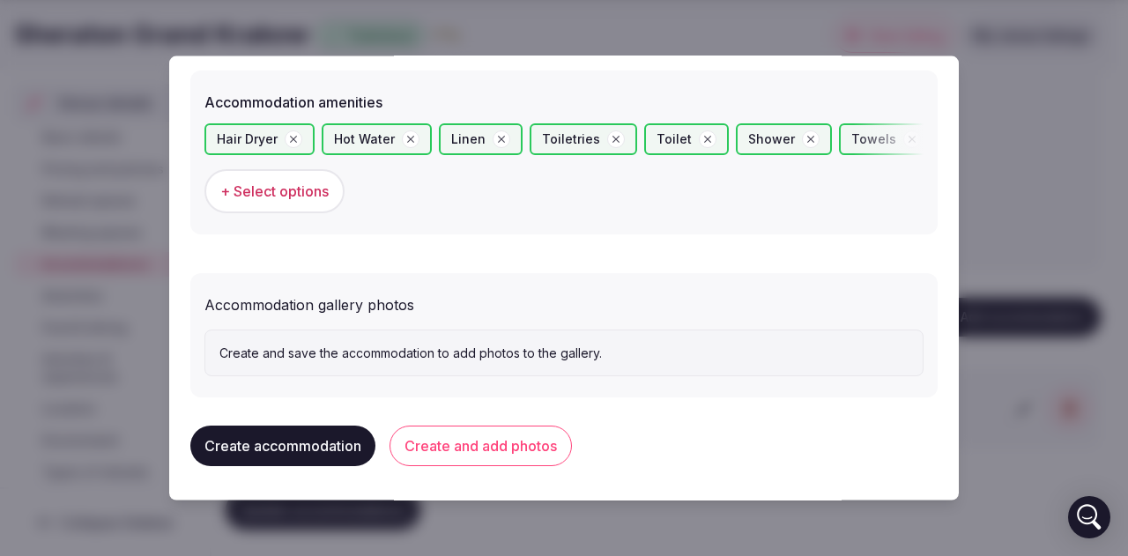
click at [501, 441] on button "Create and add photos" at bounding box center [480, 446] width 182 height 41
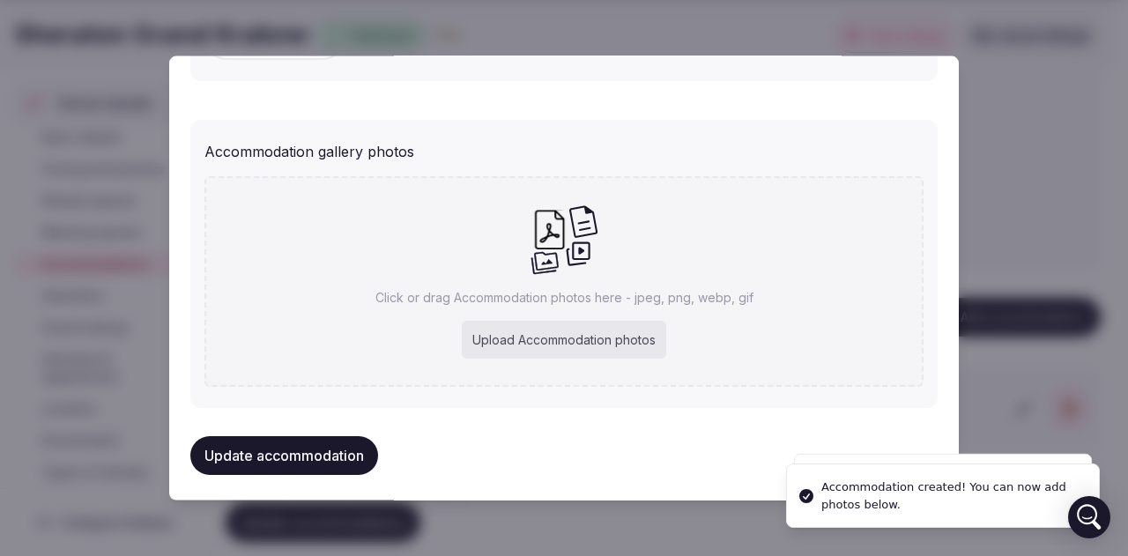
scroll to position [1879, 0]
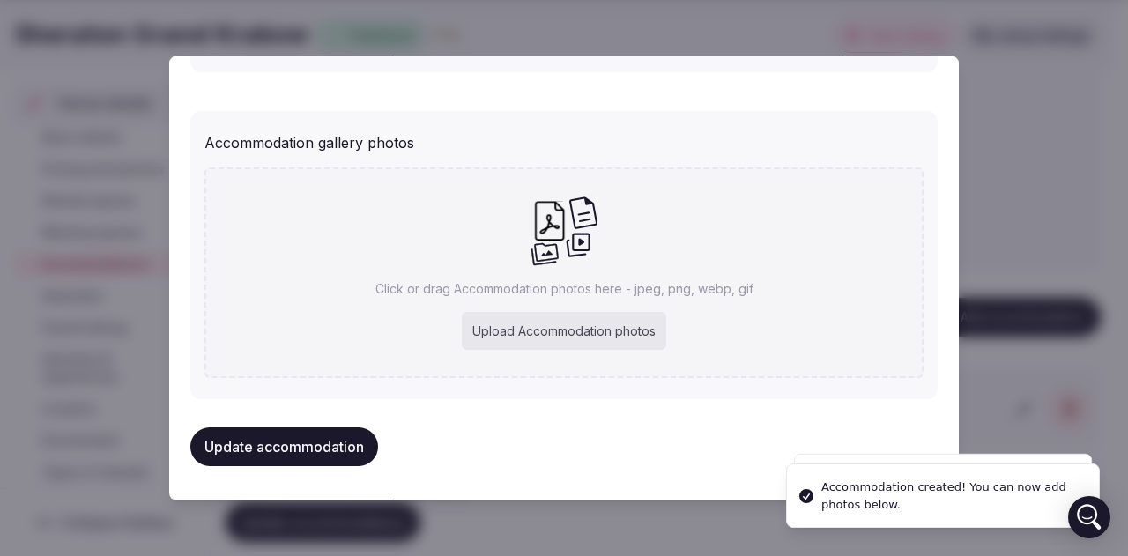
click at [622, 322] on div "Upload Accommodation photos" at bounding box center [564, 330] width 204 height 39
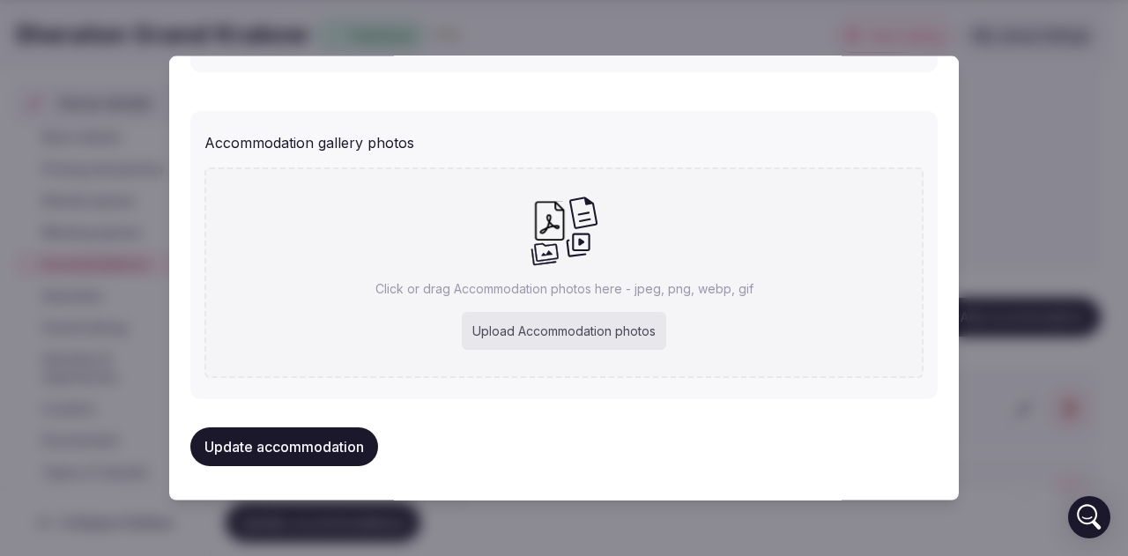
type input "**********"
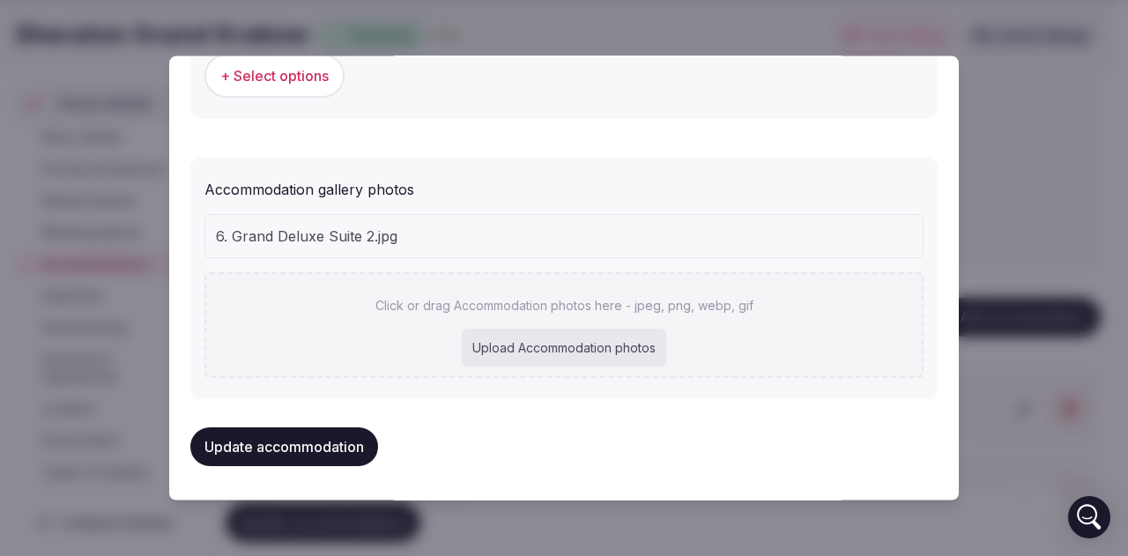
click at [293, 445] on button "Update accommodation" at bounding box center [284, 445] width 188 height 39
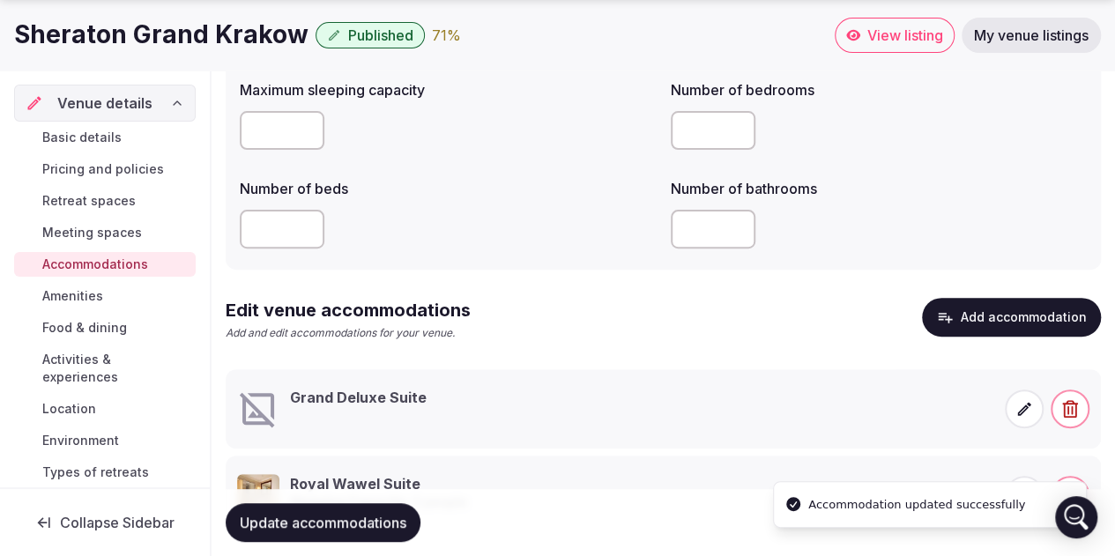
click at [1020, 406] on icon at bounding box center [1024, 409] width 18 height 18
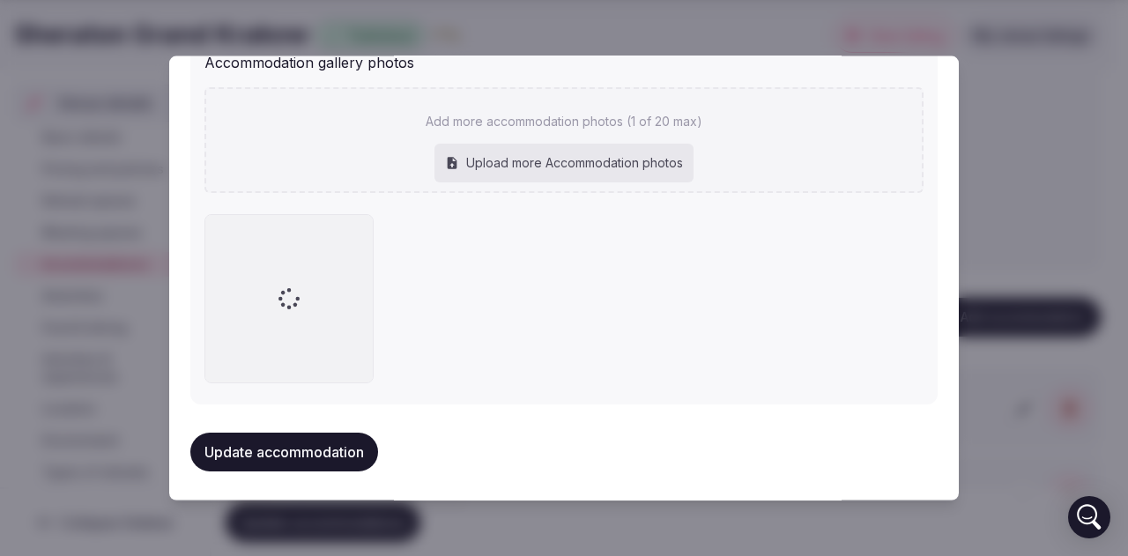
scroll to position [1961, 0]
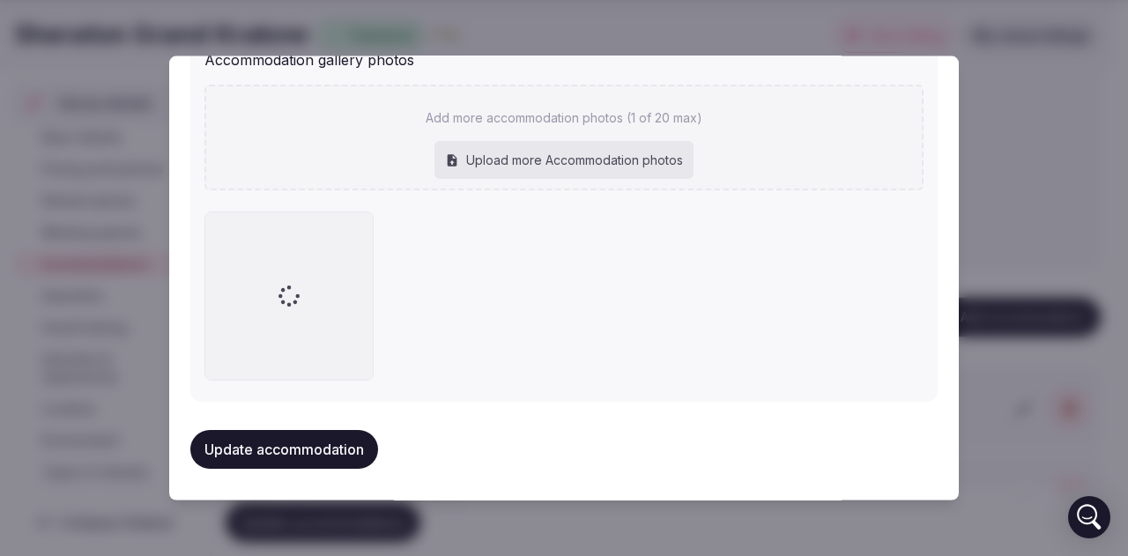
click at [544, 153] on div "Upload more Accommodation photos" at bounding box center [563, 159] width 259 height 39
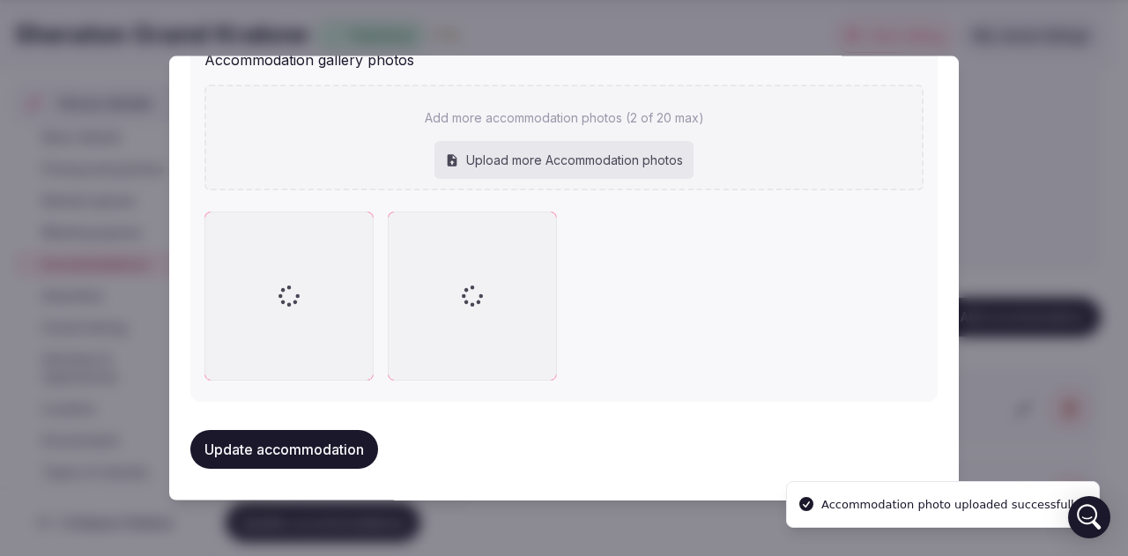
type input "**********"
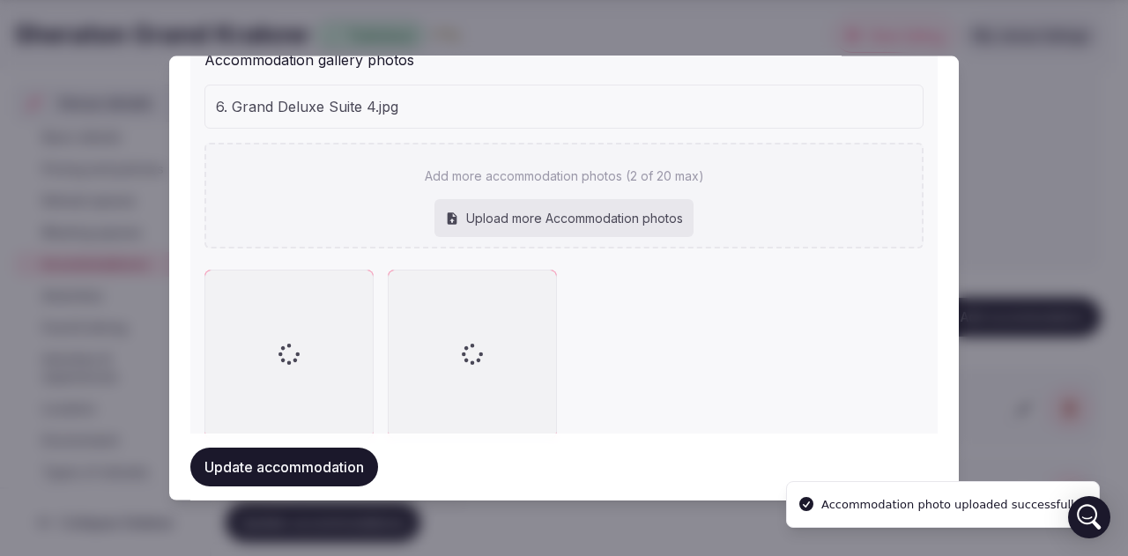
click at [297, 470] on button "Update accommodation" at bounding box center [284, 467] width 188 height 39
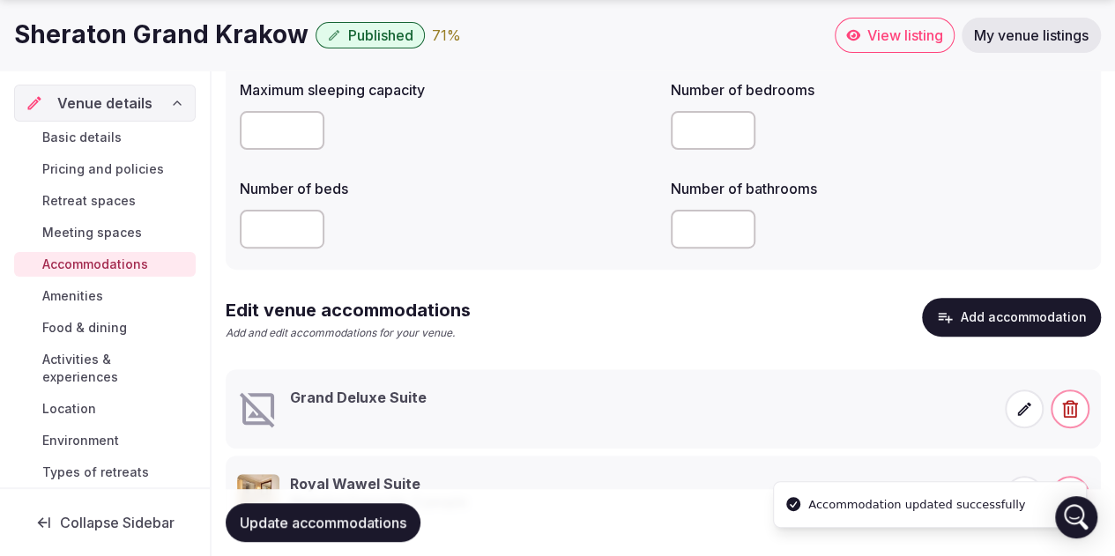
click at [1017, 403] on icon at bounding box center [1024, 409] width 18 height 18
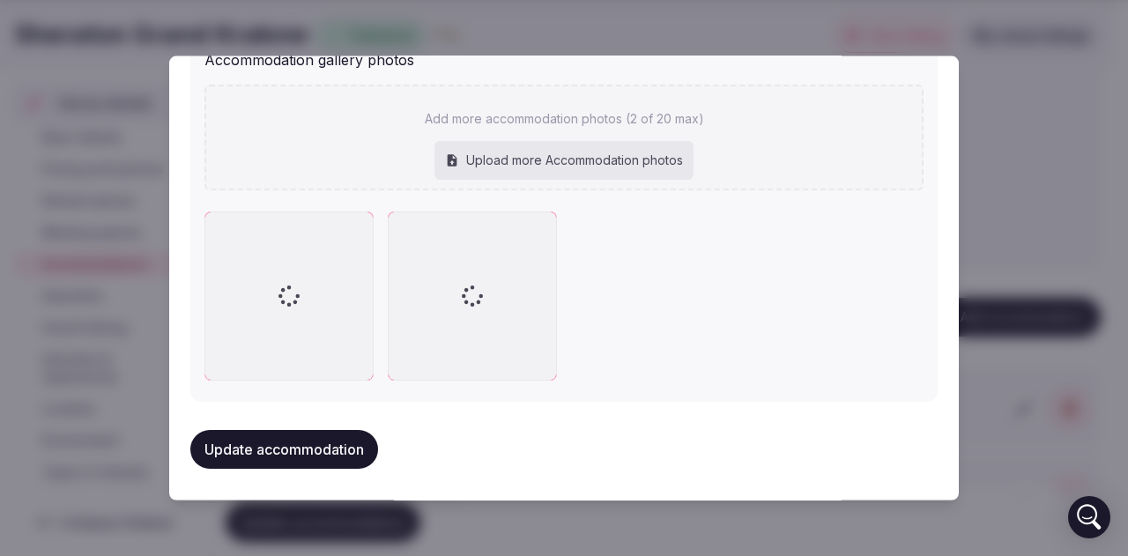
click at [576, 168] on div "Upload more Accommodation photos" at bounding box center [563, 159] width 259 height 39
type input "**********"
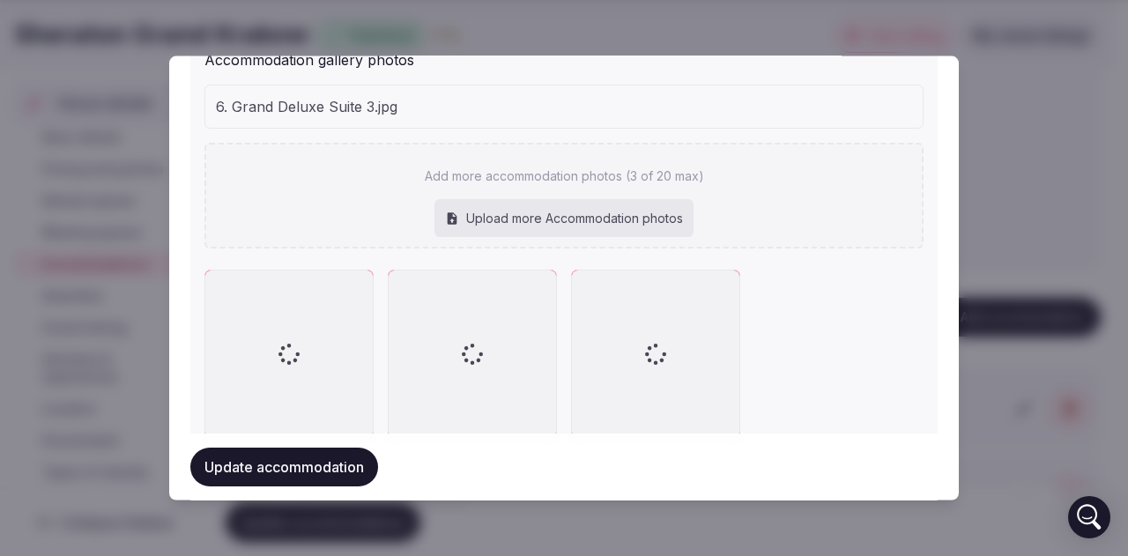
click at [332, 464] on button "Update accommodation" at bounding box center [284, 467] width 188 height 39
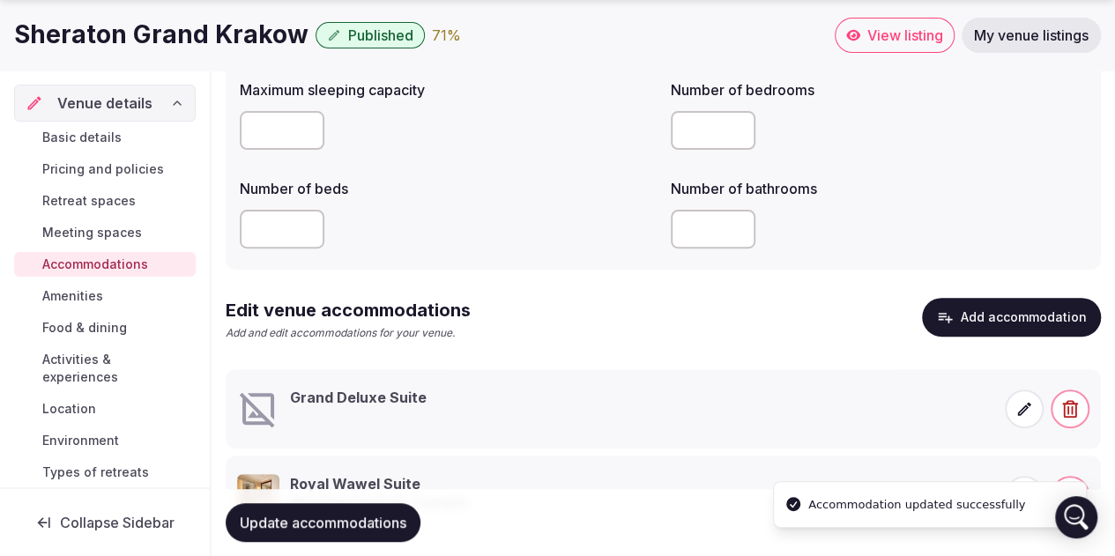
click at [1026, 404] on icon at bounding box center [1024, 408] width 13 height 13
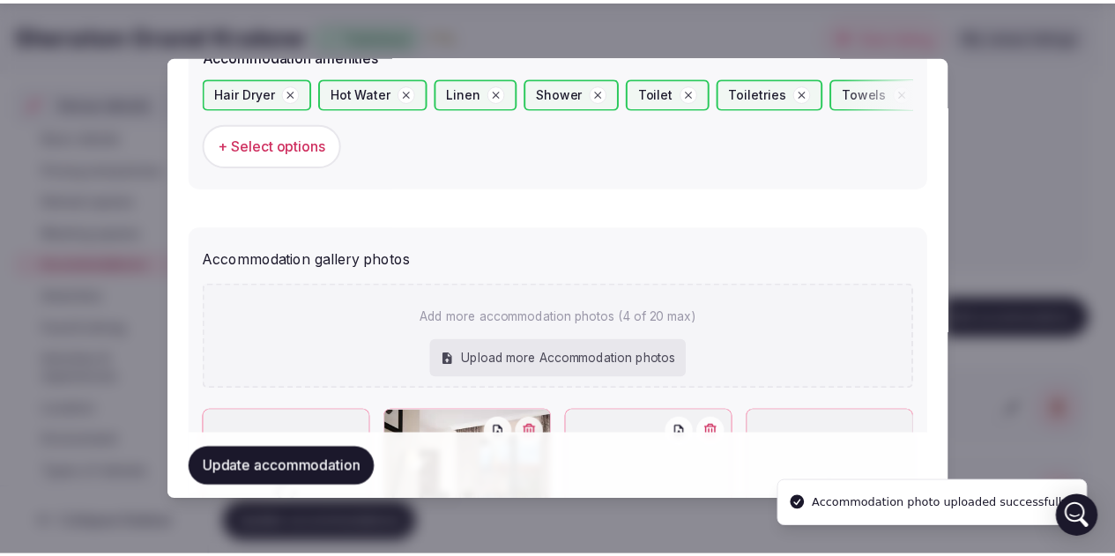
scroll to position [1850, 0]
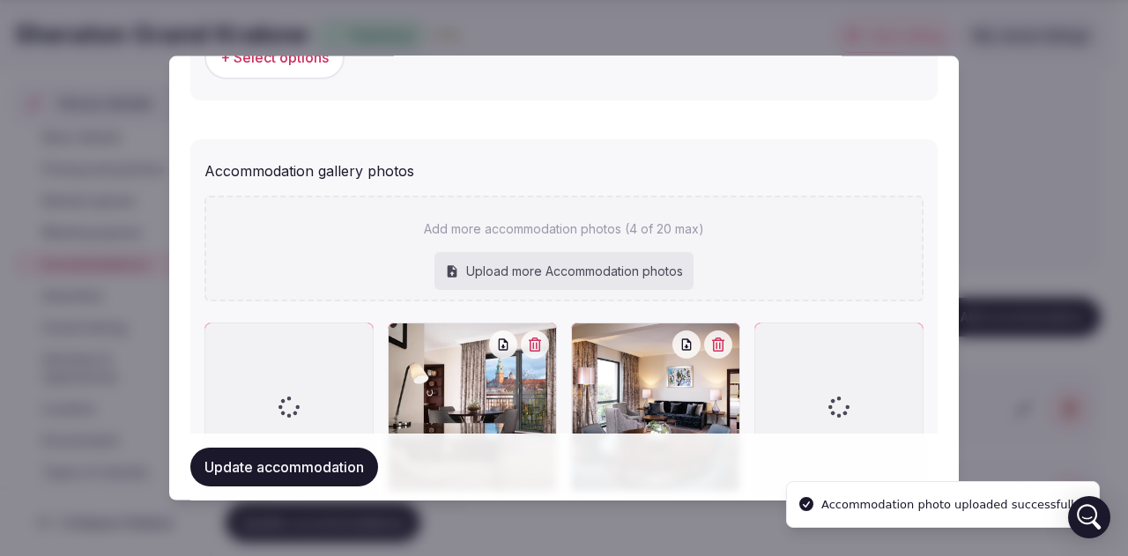
click at [502, 270] on div "Upload more Accommodation photos" at bounding box center [563, 270] width 259 height 39
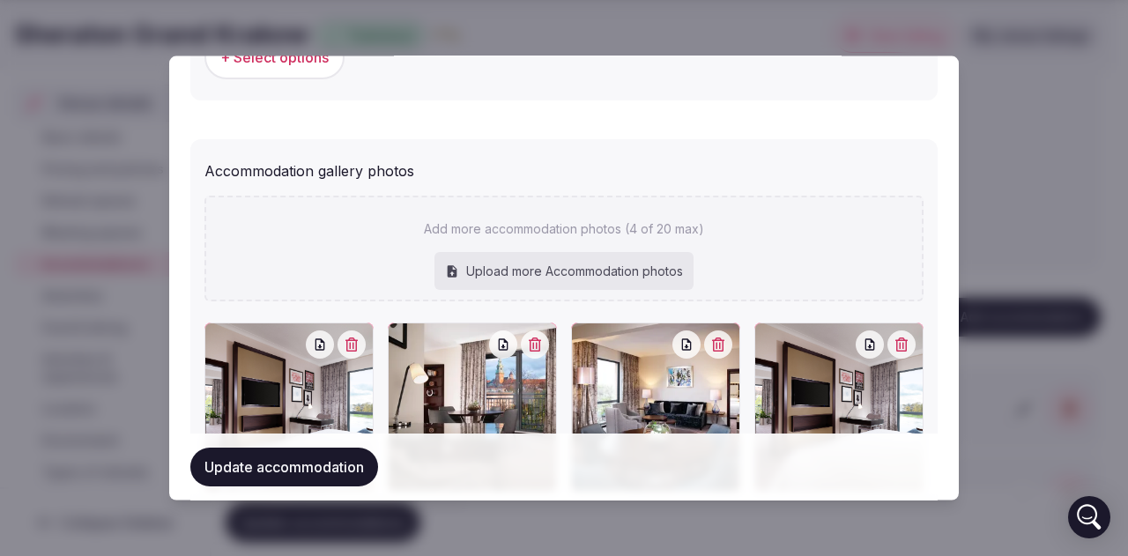
type input "**********"
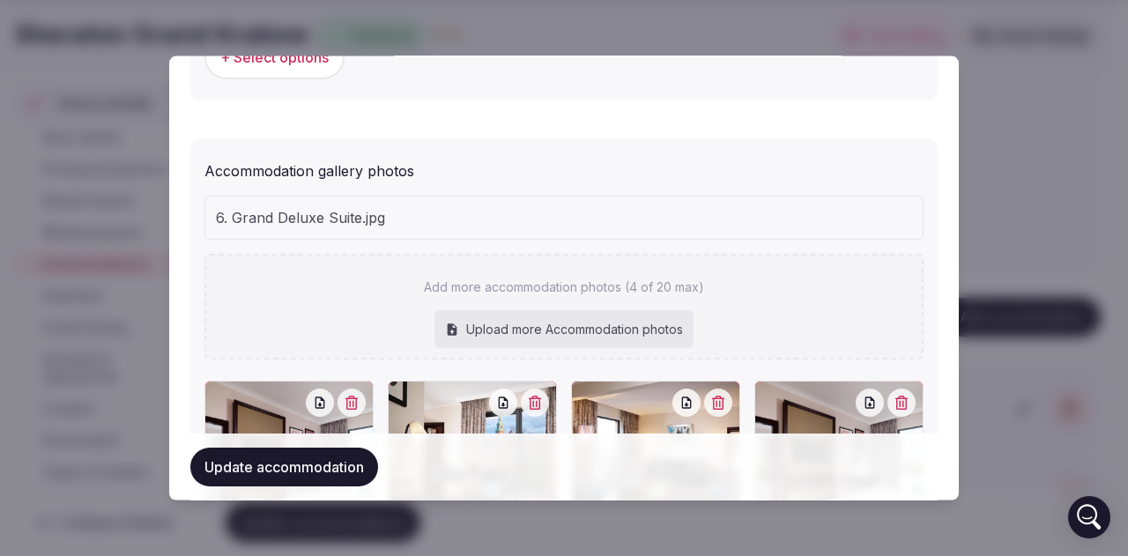
click at [276, 459] on button "Update accommodation" at bounding box center [284, 467] width 188 height 39
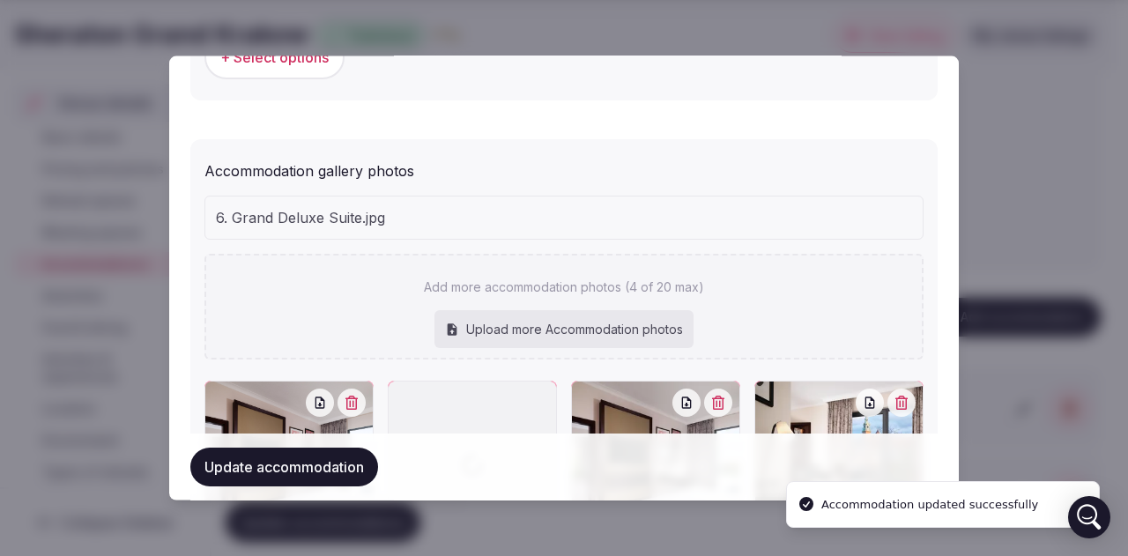
click at [282, 473] on button "Update accommodation" at bounding box center [284, 467] width 188 height 39
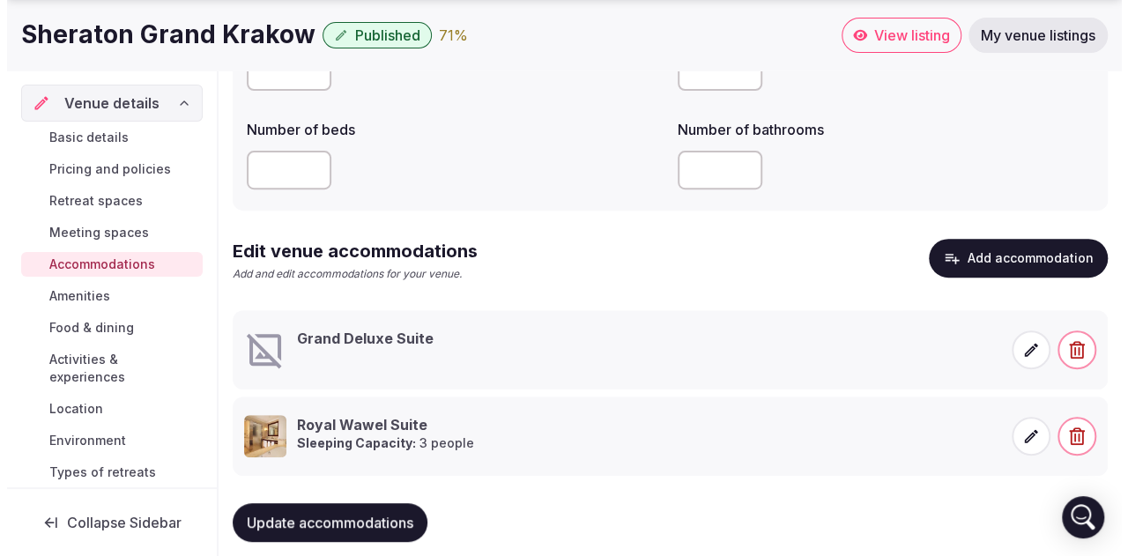
scroll to position [285, 0]
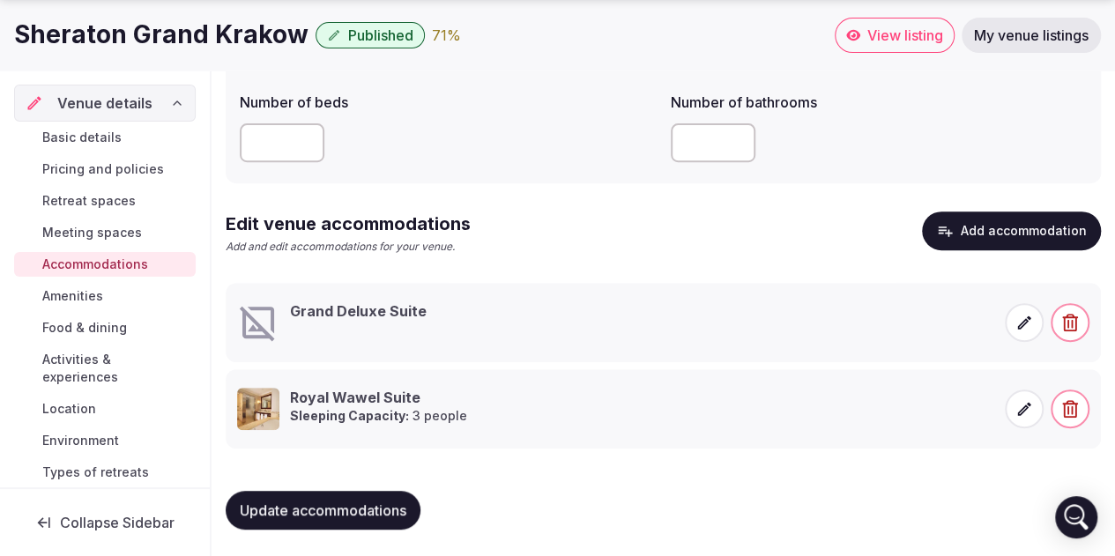
click at [1001, 233] on button "Add accommodation" at bounding box center [1011, 230] width 179 height 39
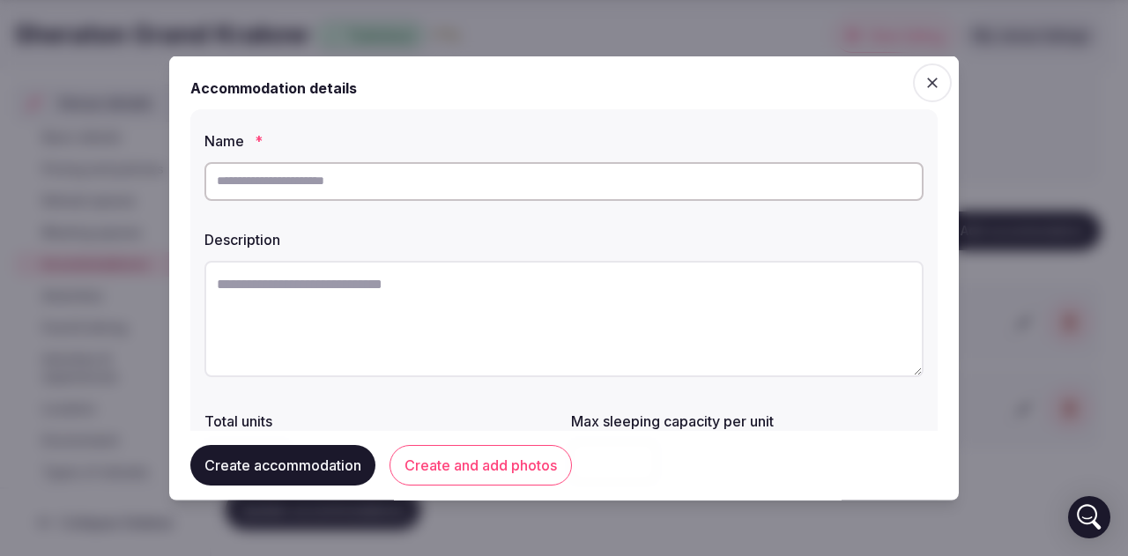
click at [355, 195] on input "text" at bounding box center [563, 180] width 719 height 39
type input "**********"
click at [280, 279] on textarea at bounding box center [563, 318] width 719 height 116
paste textarea "**********"
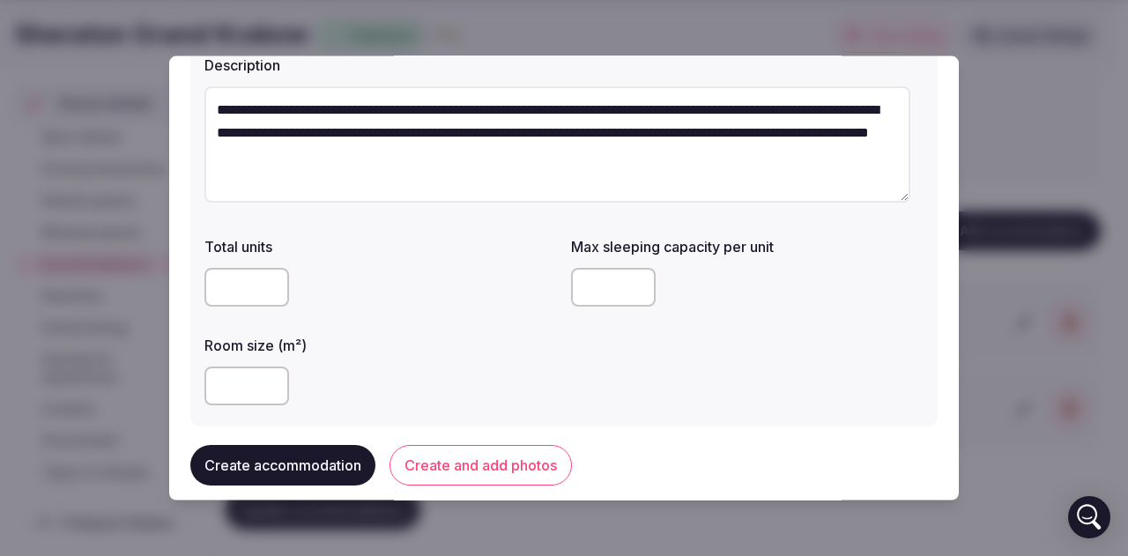
scroll to position [176, 0]
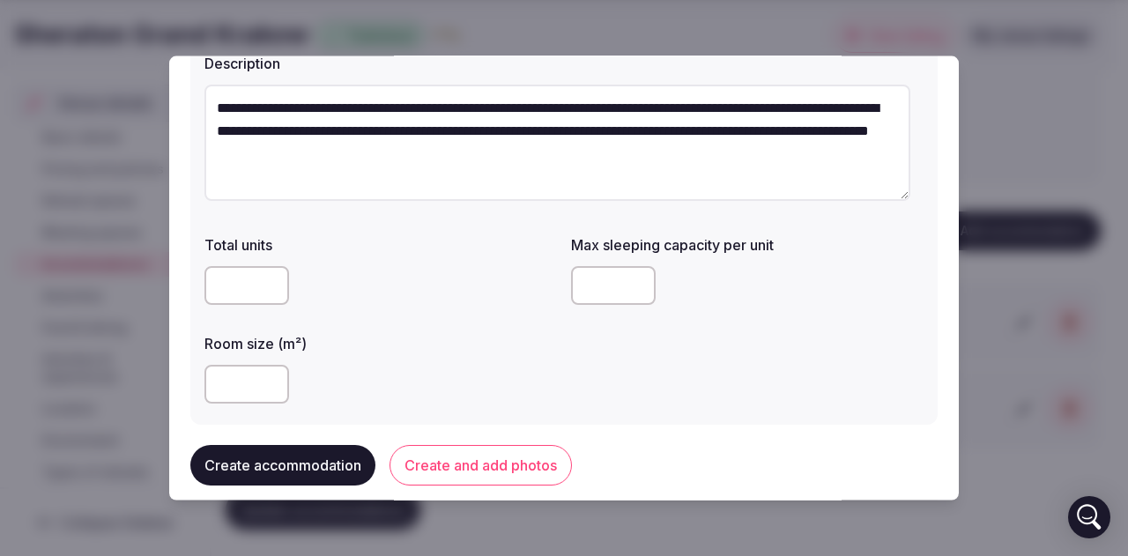
type textarea "**********"
click at [231, 385] on input "number" at bounding box center [246, 383] width 85 height 39
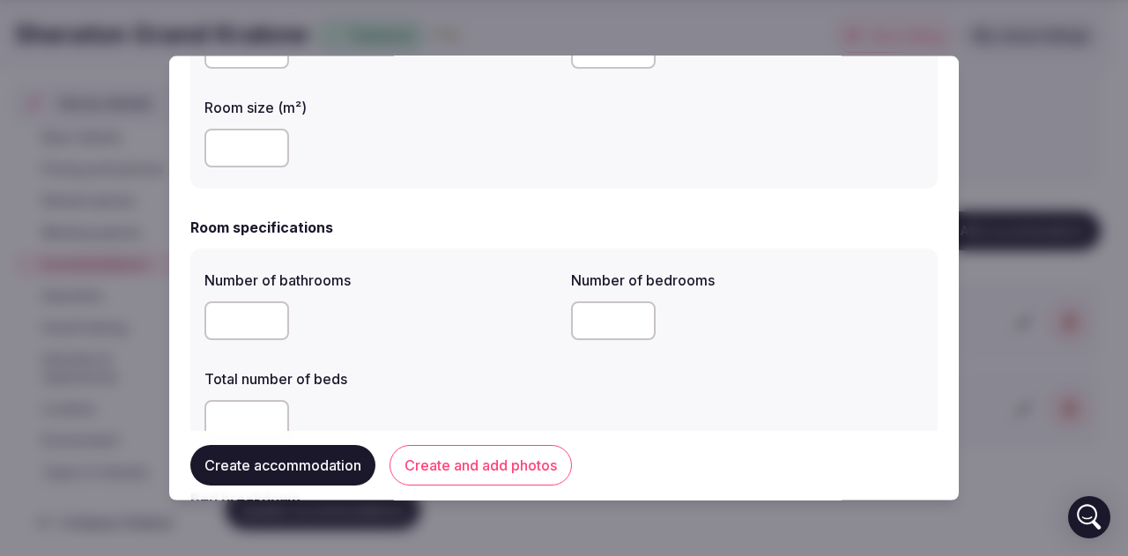
scroll to position [441, 0]
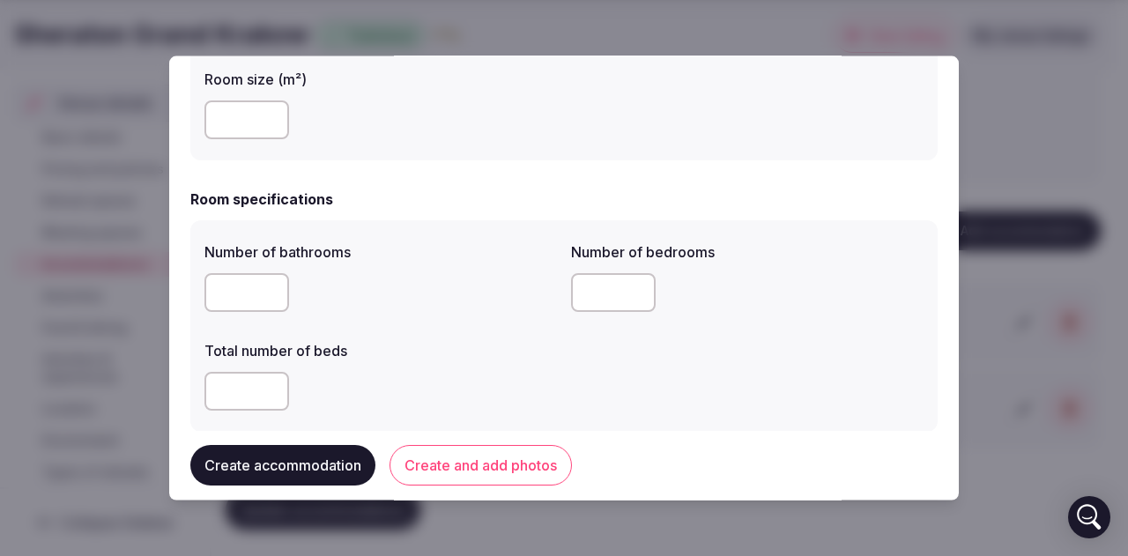
type input "**"
click at [227, 291] on input "number" at bounding box center [246, 291] width 85 height 39
type input "*"
click at [619, 300] on input "number" at bounding box center [613, 291] width 85 height 39
type input "*"
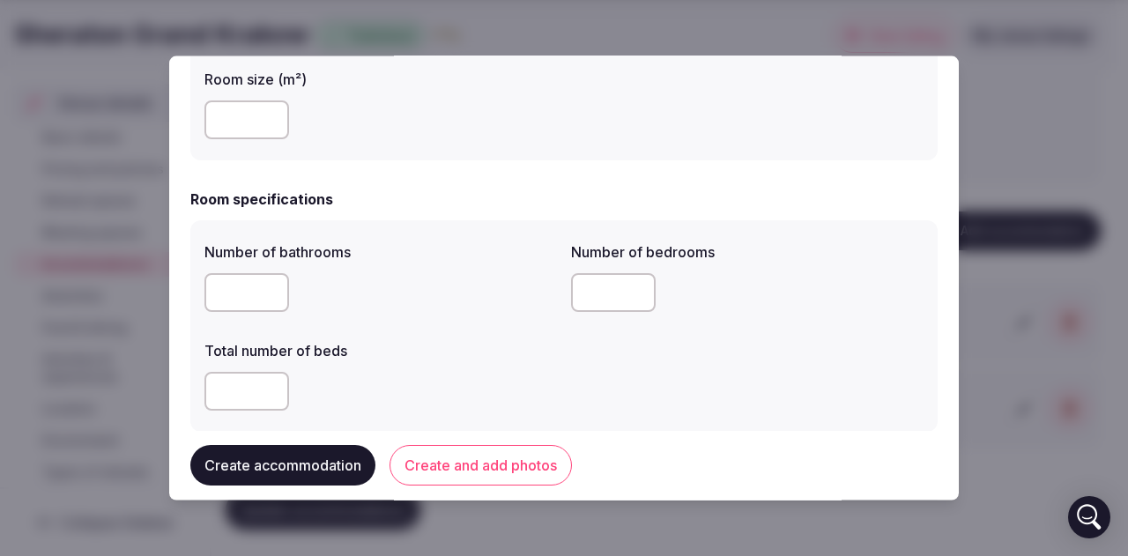
type input "*"
click at [264, 383] on input "*" at bounding box center [246, 390] width 85 height 39
click at [557, 329] on div "Number of bathrooms * Number of bedrooms * Total number of beds *" at bounding box center [563, 324] width 719 height 183
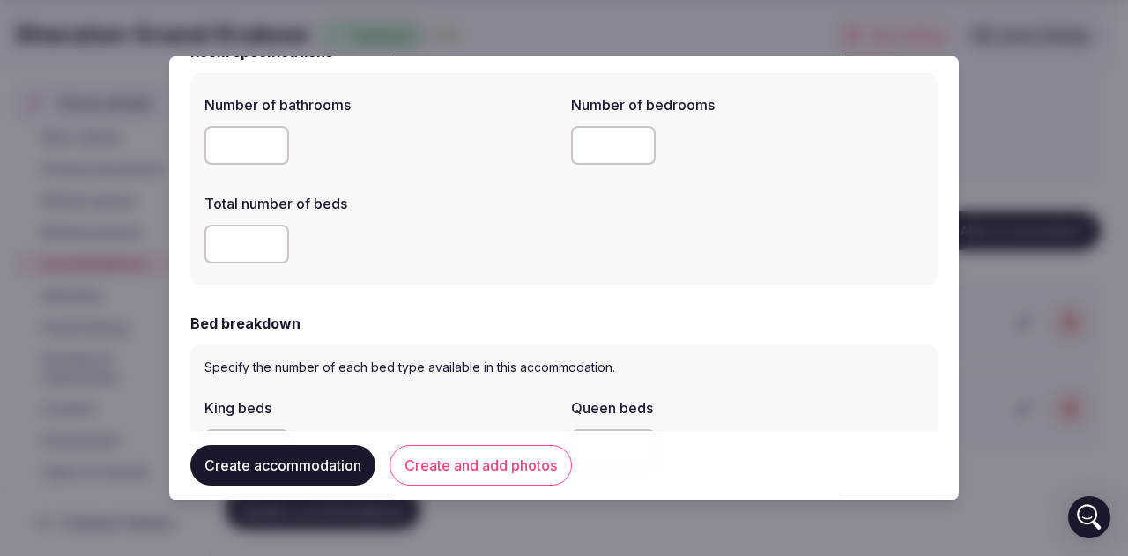
scroll to position [705, 0]
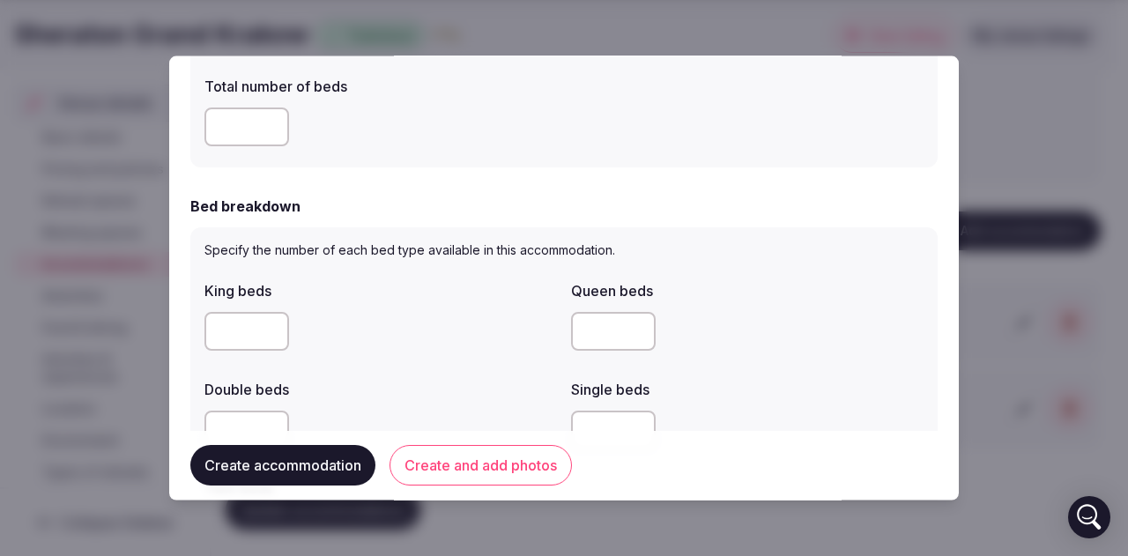
click at [248, 330] on input "number" at bounding box center [246, 330] width 85 height 39
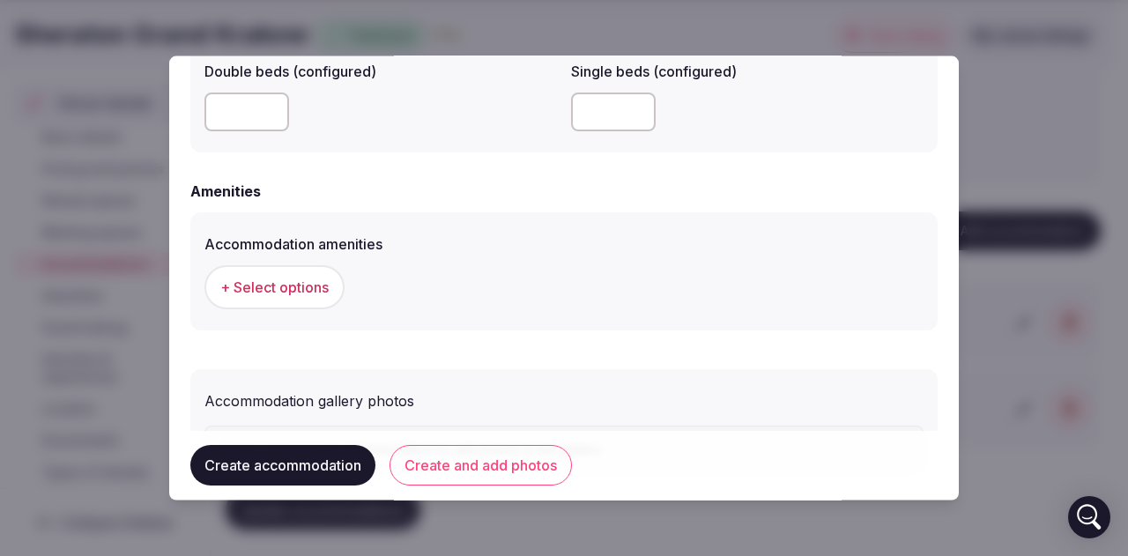
scroll to position [1670, 0]
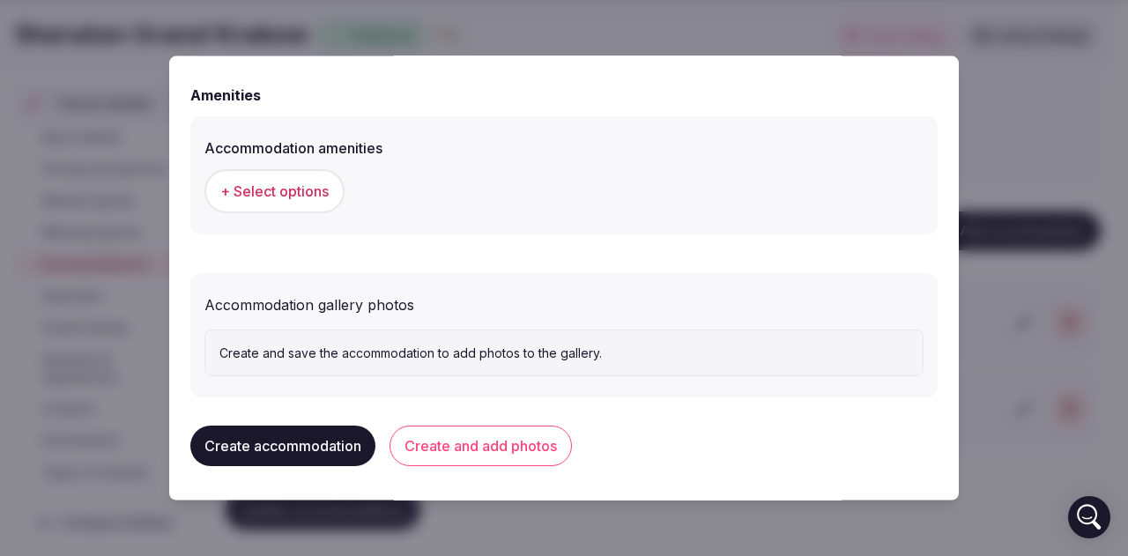
type input "*"
click at [267, 193] on span "+ Select options" at bounding box center [274, 190] width 108 height 19
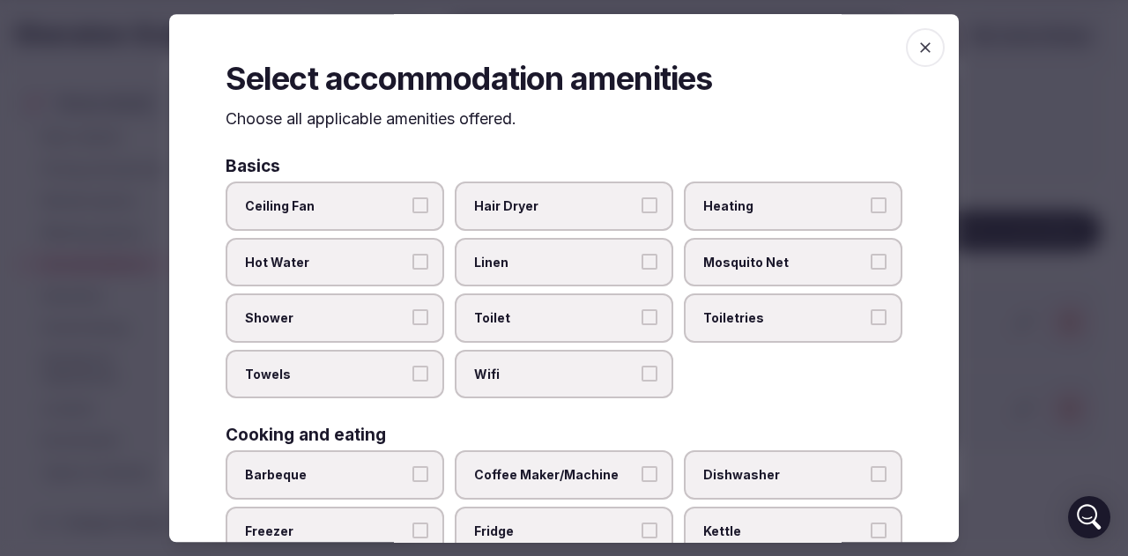
click at [572, 214] on span "Hair Dryer" at bounding box center [555, 206] width 162 height 18
click at [641, 213] on button "Hair Dryer" at bounding box center [649, 205] width 16 height 16
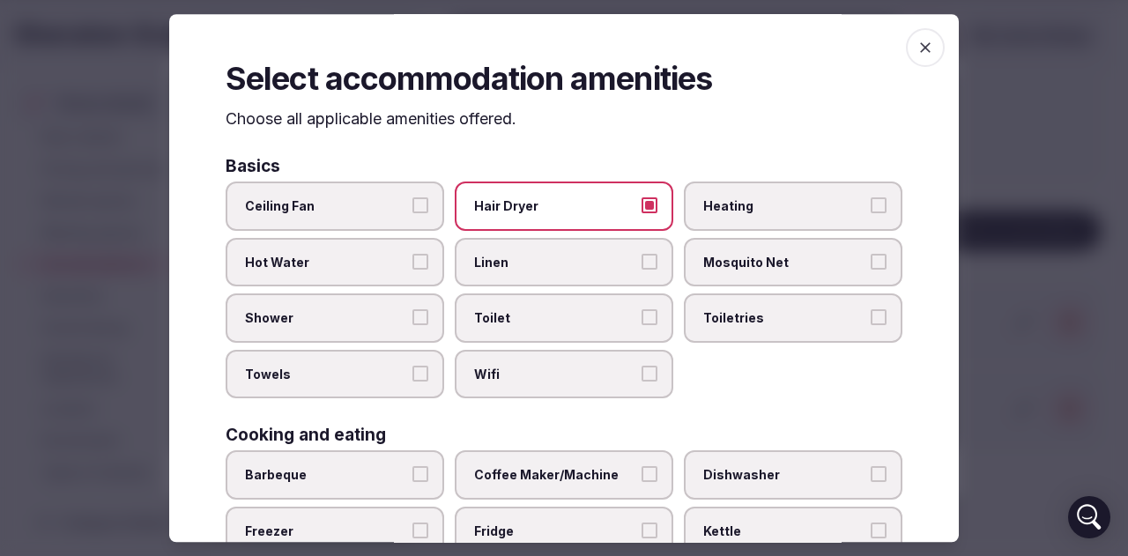
click at [377, 266] on span "Hot Water" at bounding box center [326, 263] width 162 height 18
click at [412, 266] on button "Hot Water" at bounding box center [420, 262] width 16 height 16
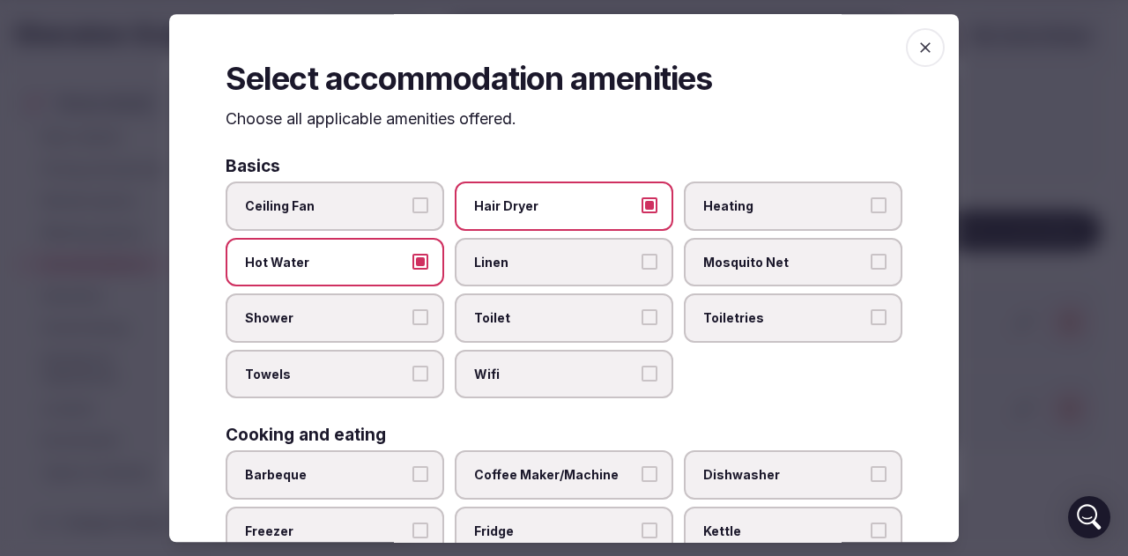
click at [592, 256] on span "Linen" at bounding box center [555, 263] width 162 height 18
click at [641, 256] on button "Linen" at bounding box center [649, 262] width 16 height 16
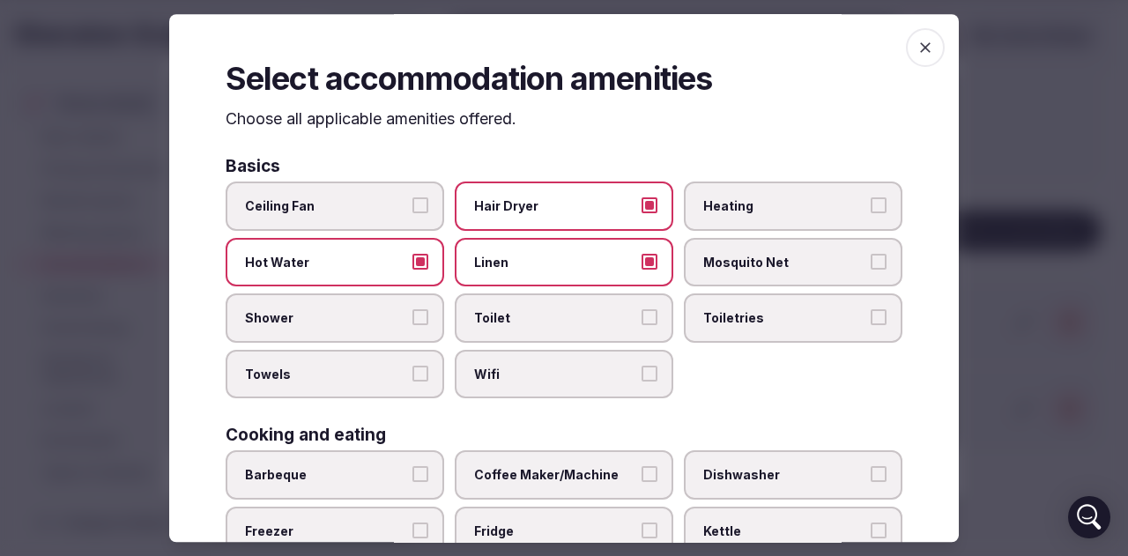
click at [380, 327] on label "Shower" at bounding box center [335, 318] width 219 height 49
click at [412, 326] on button "Shower" at bounding box center [420, 318] width 16 height 16
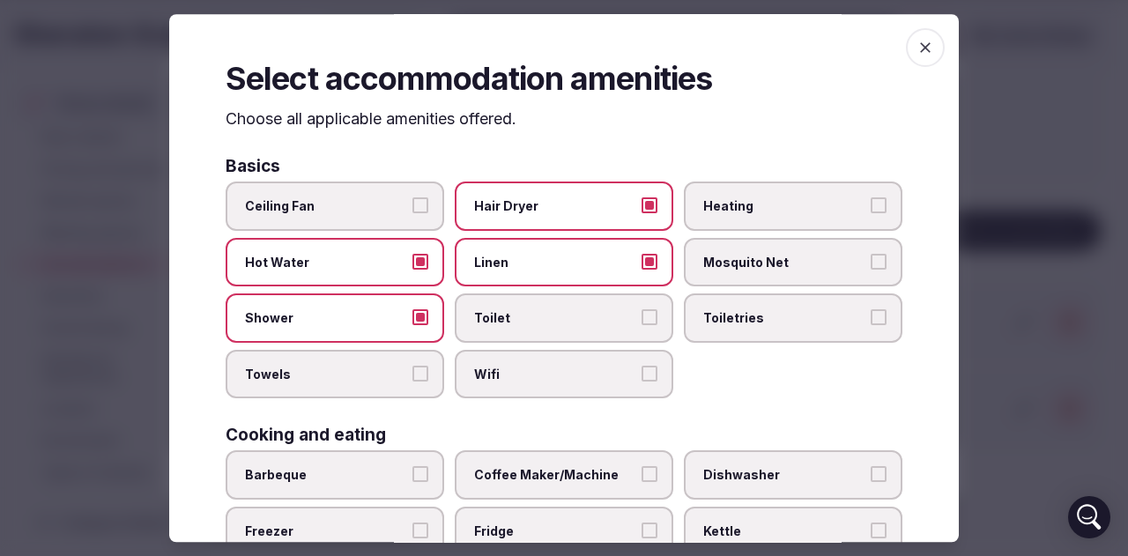
drag, startPoint x: 527, startPoint y: 311, endPoint x: 595, endPoint y: 320, distance: 68.4
click at [527, 311] on span "Toilet" at bounding box center [555, 319] width 162 height 18
click at [641, 311] on button "Toilet" at bounding box center [649, 318] width 16 height 16
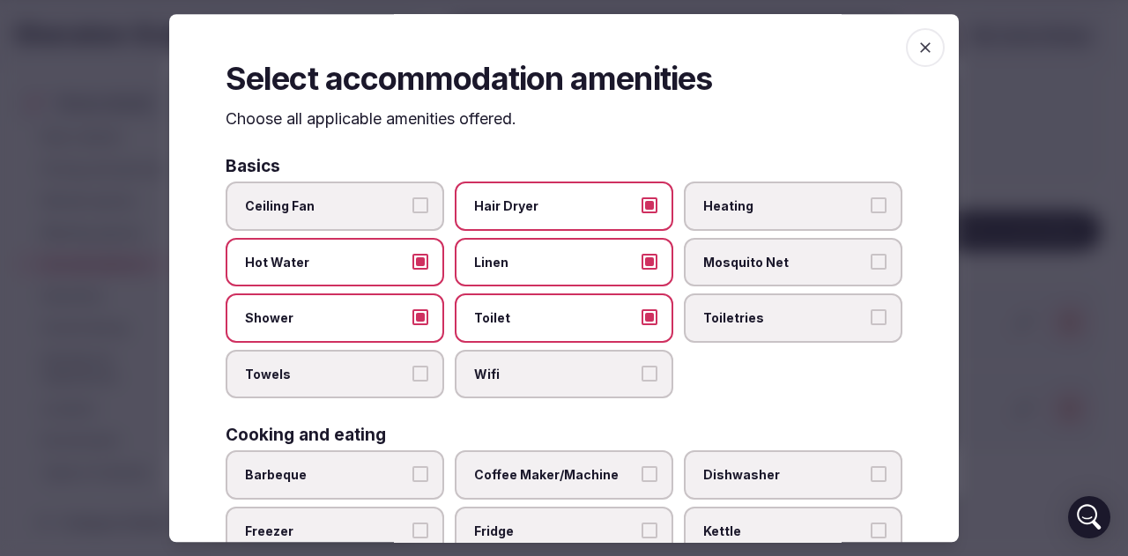
click at [789, 306] on label "Toiletries" at bounding box center [793, 318] width 219 height 49
click at [870, 310] on button "Toiletries" at bounding box center [878, 318] width 16 height 16
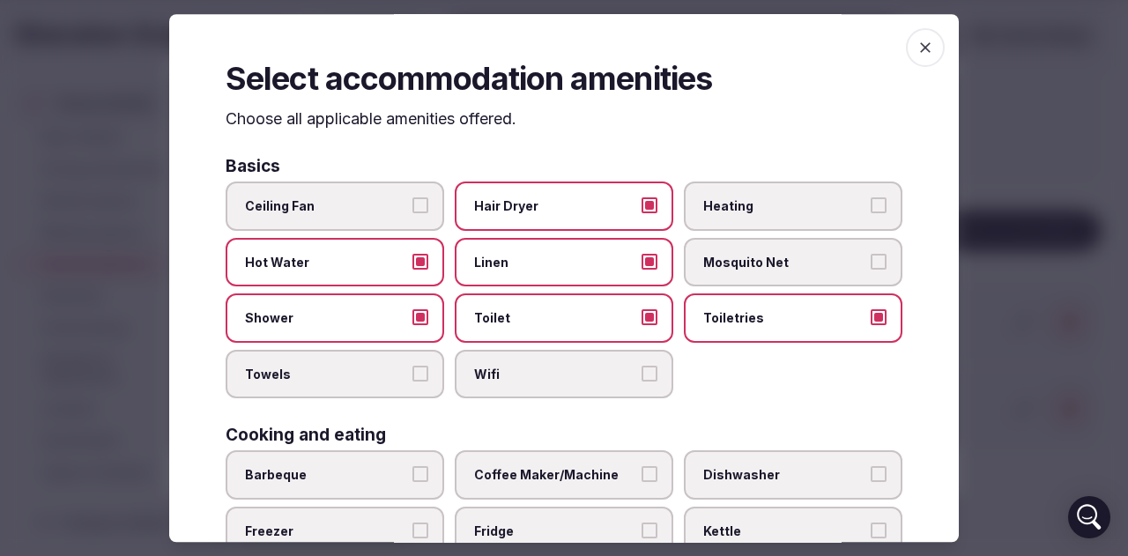
click at [381, 380] on span "Towels" at bounding box center [326, 375] width 162 height 18
click at [412, 380] on button "Towels" at bounding box center [420, 374] width 16 height 16
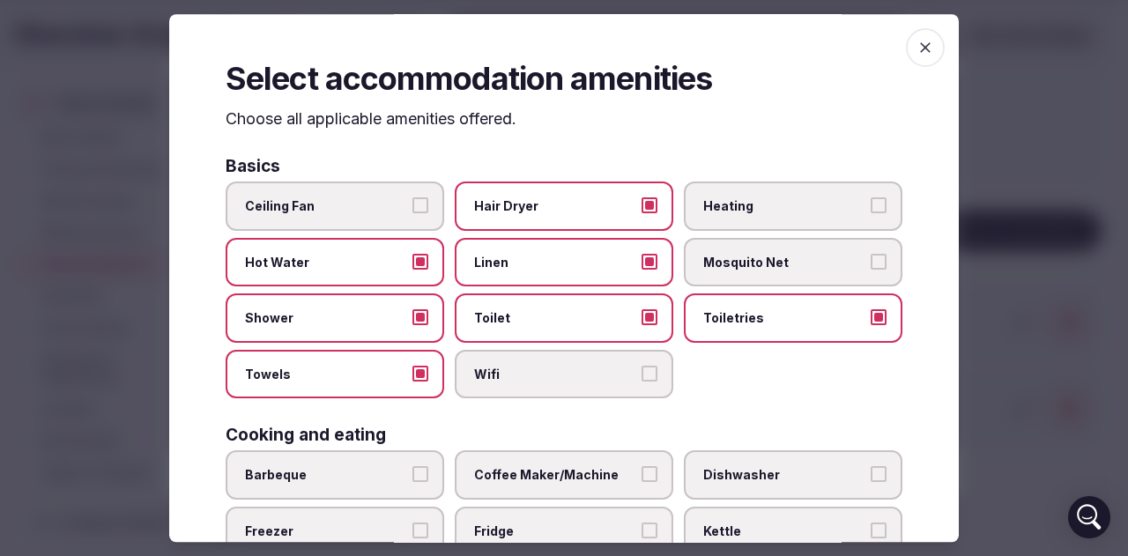
click at [518, 374] on span "Wifi" at bounding box center [555, 375] width 162 height 18
click at [641, 374] on button "Wifi" at bounding box center [649, 374] width 16 height 16
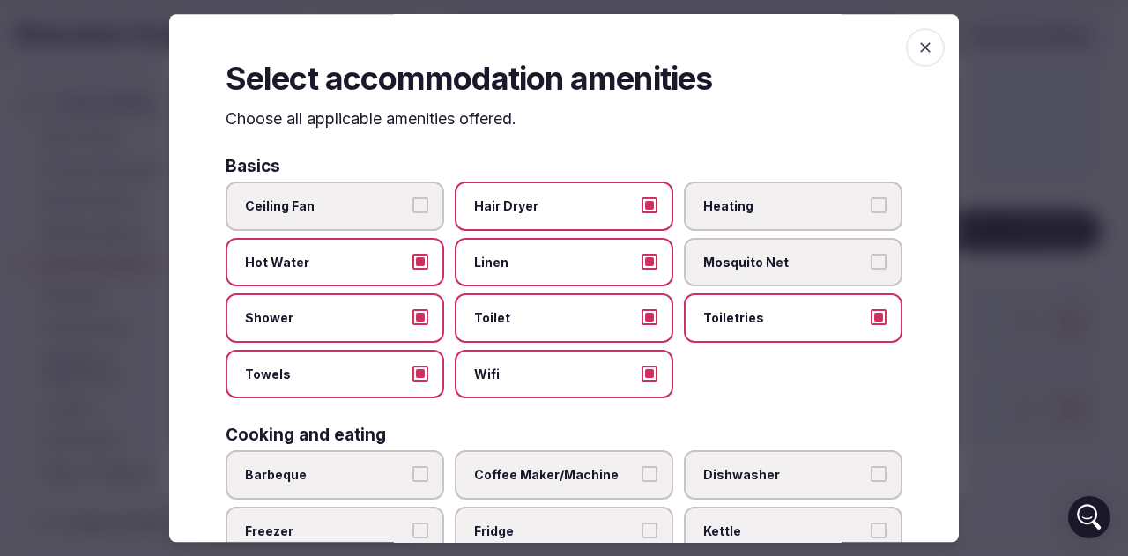
scroll to position [176, 0]
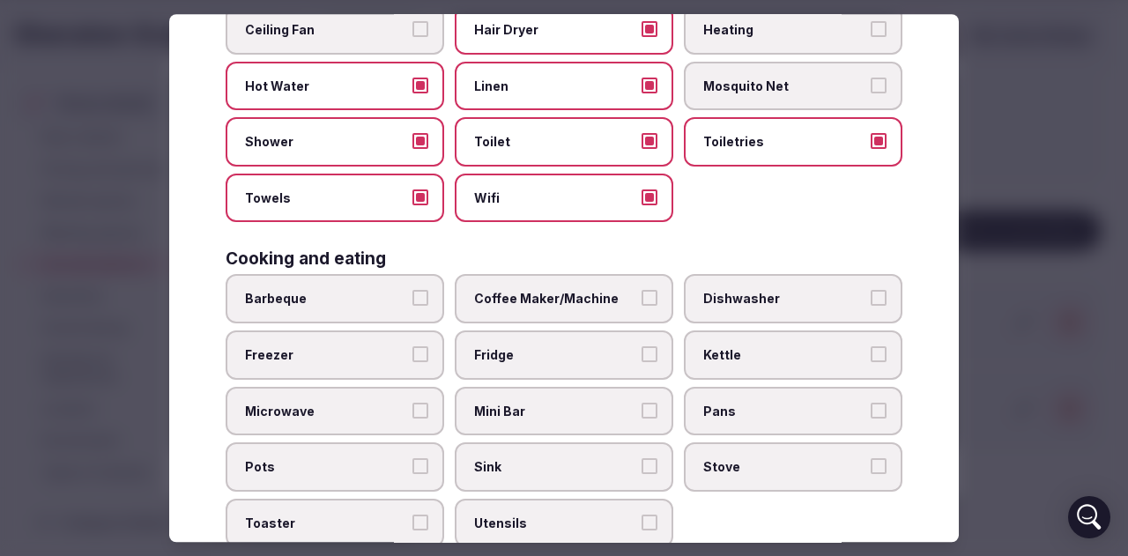
click at [571, 299] on span "Coffee Maker/Machine" at bounding box center [555, 300] width 162 height 18
click at [641, 299] on button "Coffee Maker/Machine" at bounding box center [649, 299] width 16 height 16
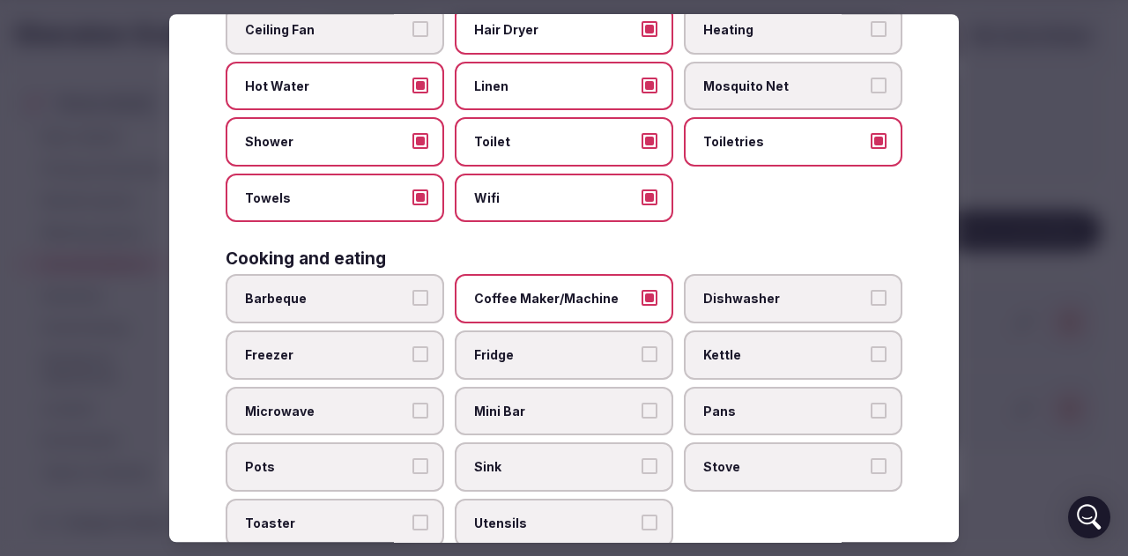
click at [539, 355] on span "Fridge" at bounding box center [555, 355] width 162 height 18
click at [641, 355] on button "Fridge" at bounding box center [649, 354] width 16 height 16
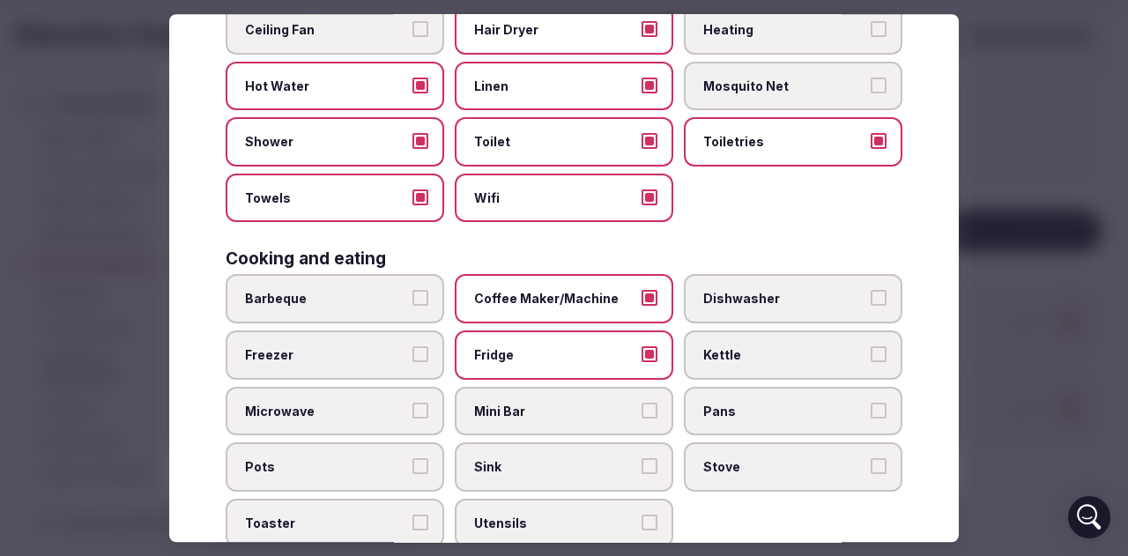
click at [718, 363] on span "Kettle" at bounding box center [784, 355] width 162 height 18
click at [870, 362] on button "Kettle" at bounding box center [878, 354] width 16 height 16
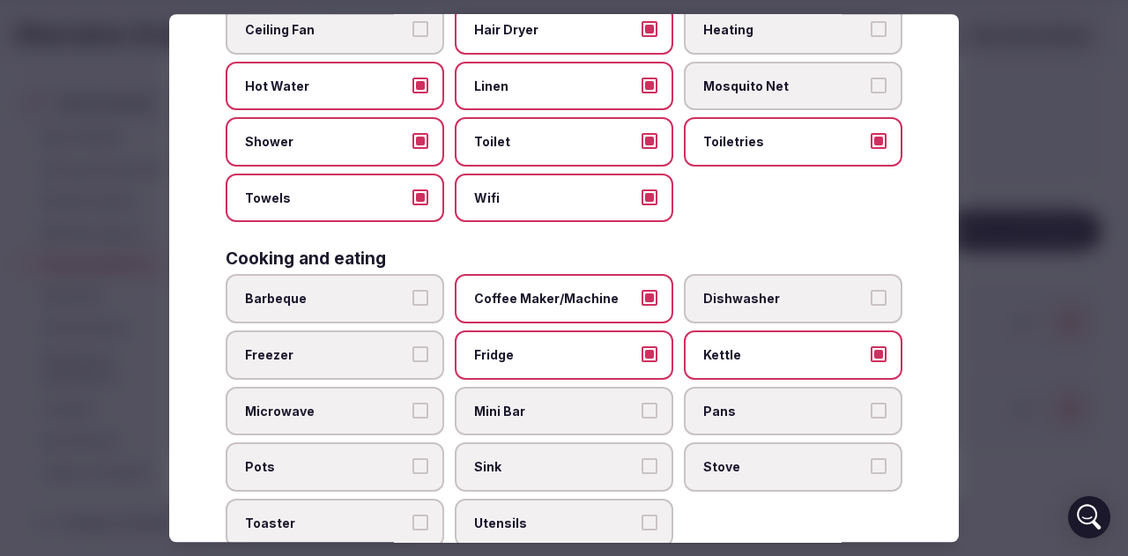
click at [587, 399] on label "Mini Bar" at bounding box center [564, 411] width 219 height 49
click at [641, 403] on button "Mini Bar" at bounding box center [649, 411] width 16 height 16
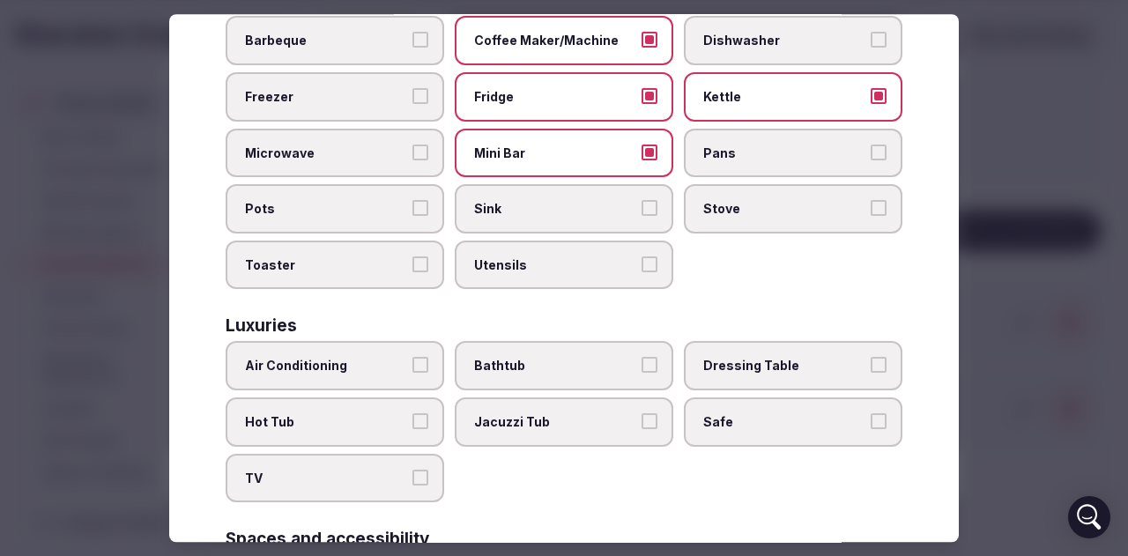
scroll to position [441, 0]
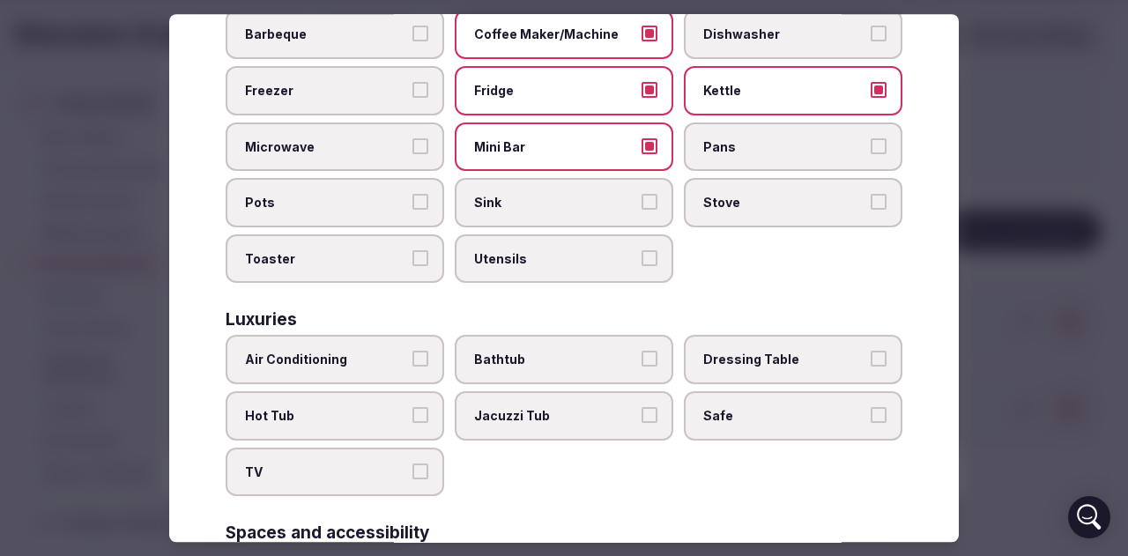
click at [376, 359] on span "Air Conditioning" at bounding box center [326, 361] width 162 height 18
click at [412, 359] on button "Air Conditioning" at bounding box center [420, 360] width 16 height 16
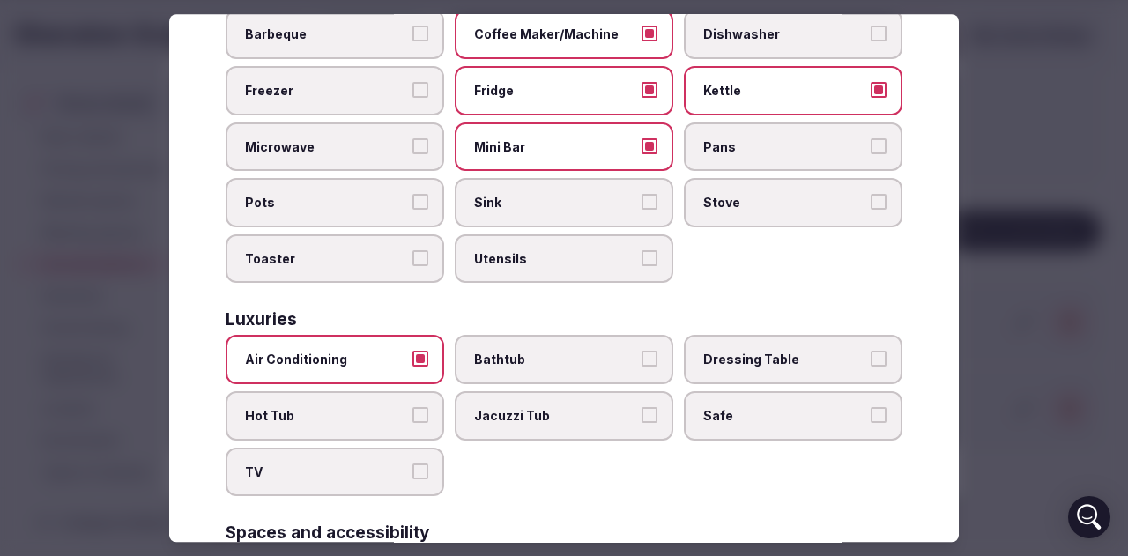
click at [606, 352] on span "Bathtub" at bounding box center [555, 361] width 162 height 18
click at [641, 352] on button "Bathtub" at bounding box center [649, 360] width 16 height 16
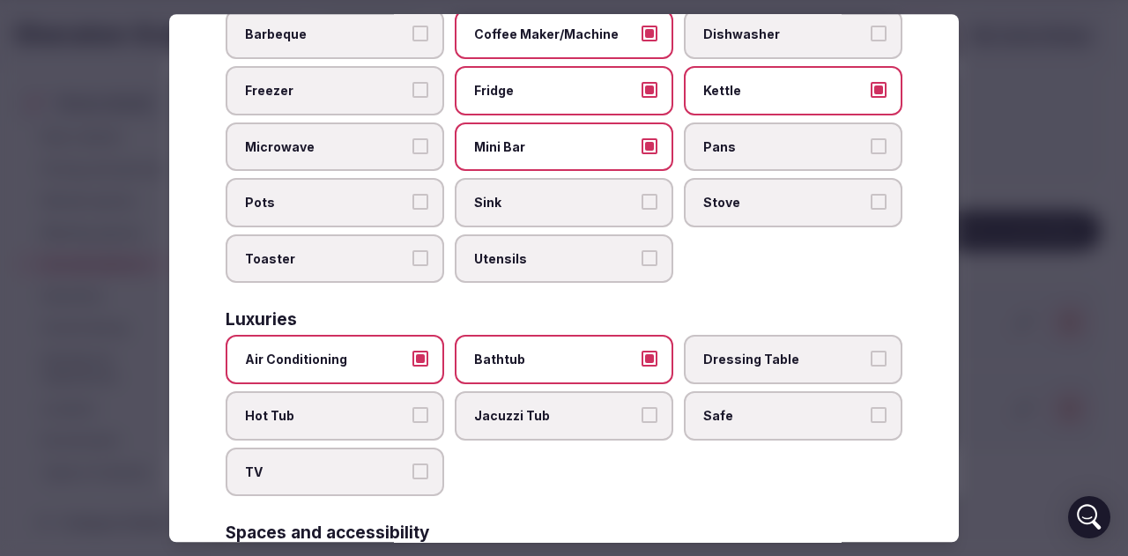
click at [774, 408] on span "Safe" at bounding box center [784, 416] width 162 height 18
click at [870, 408] on button "Safe" at bounding box center [878, 415] width 16 height 16
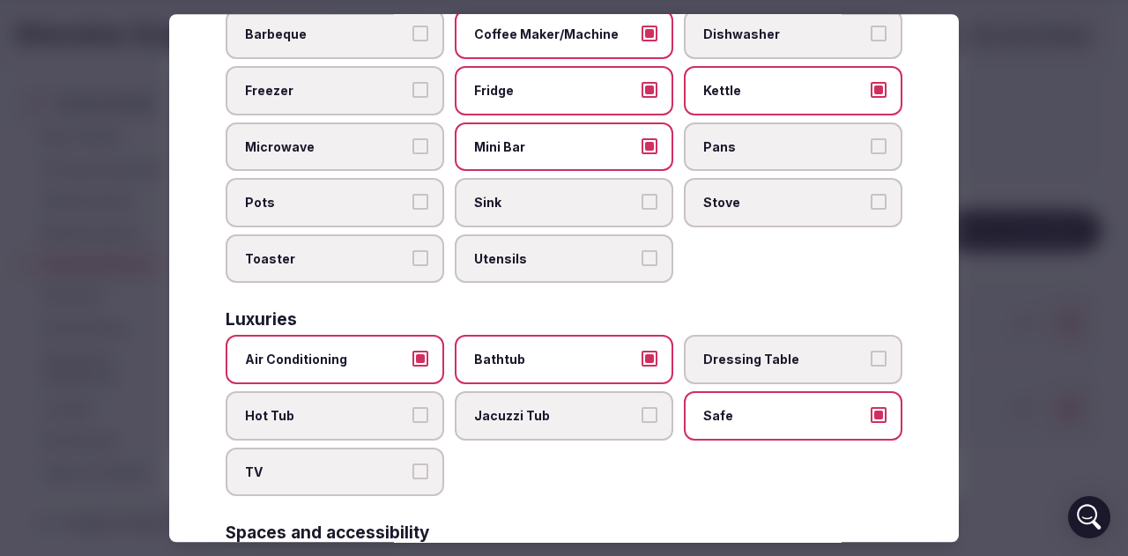
click at [278, 484] on label "TV" at bounding box center [335, 472] width 219 height 49
click at [412, 479] on button "TV" at bounding box center [420, 471] width 16 height 16
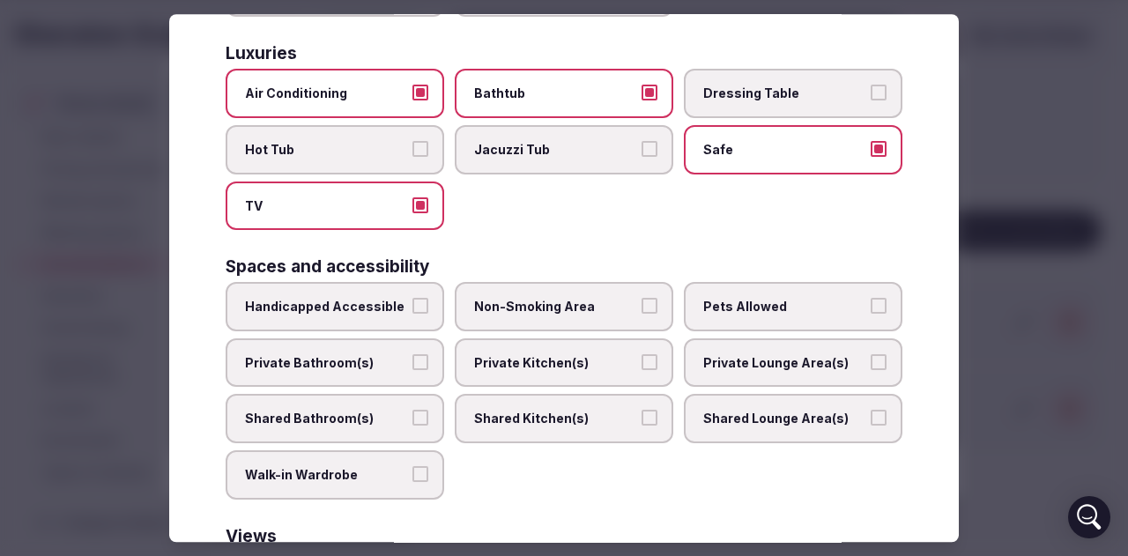
scroll to position [793, 0]
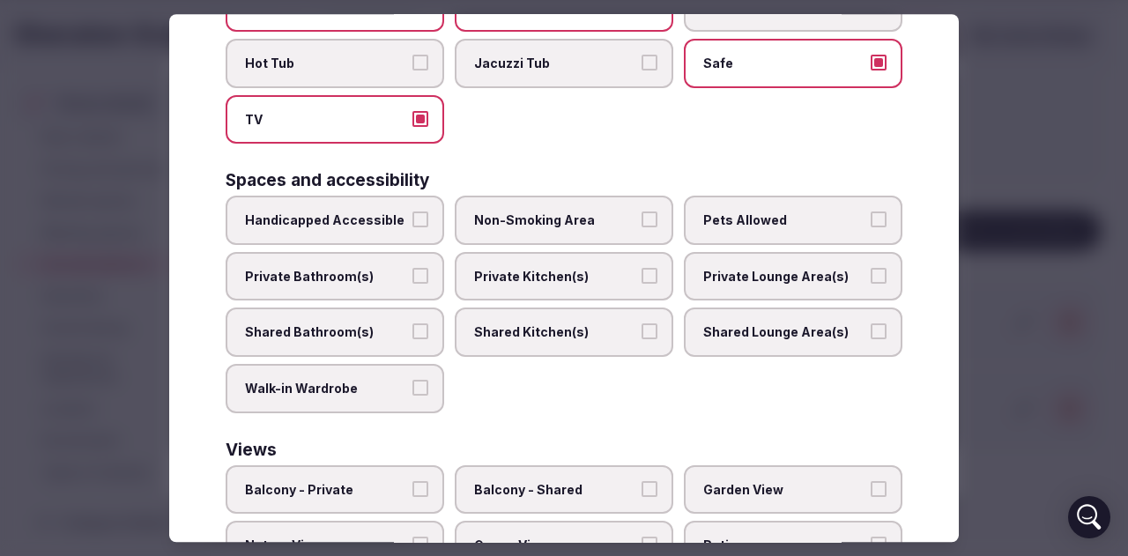
click at [574, 218] on span "Non-Smoking Area" at bounding box center [555, 220] width 162 height 18
click at [641, 218] on button "Non-Smoking Area" at bounding box center [649, 219] width 16 height 16
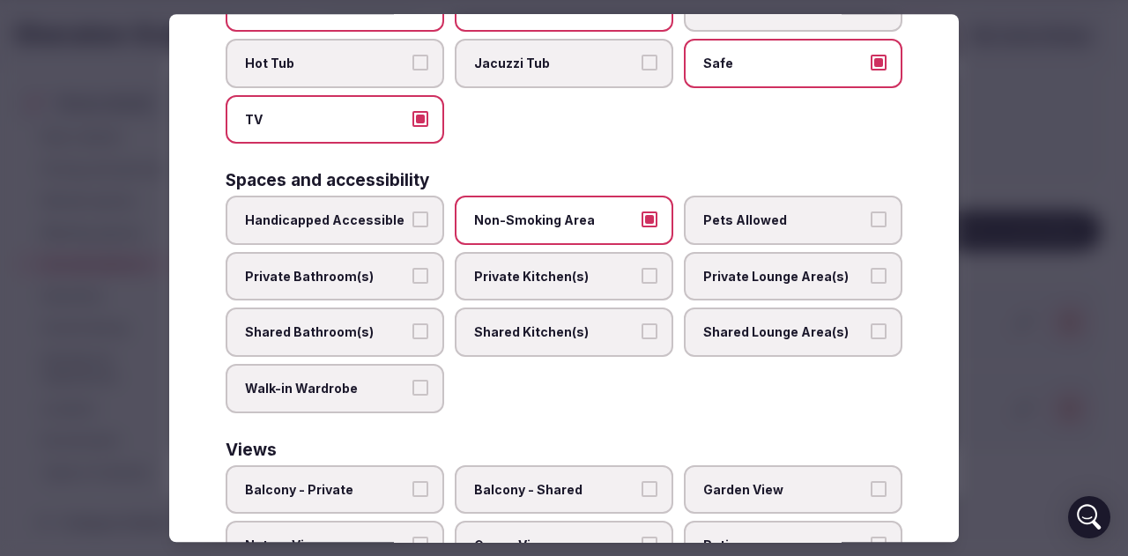
click at [731, 228] on span "Pets Allowed" at bounding box center [784, 220] width 162 height 18
click at [870, 227] on button "Pets Allowed" at bounding box center [878, 219] width 16 height 16
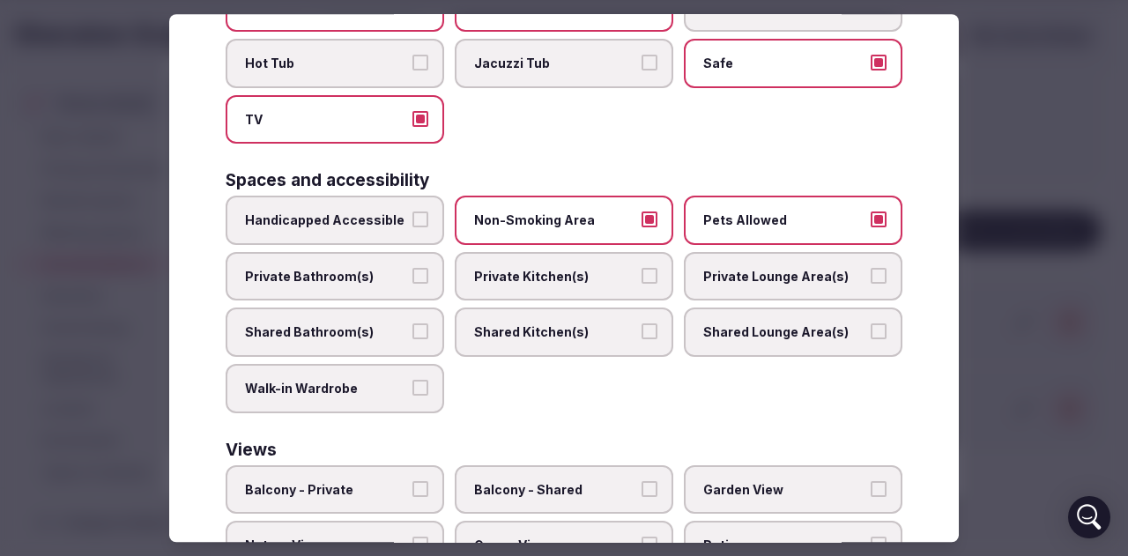
click at [347, 285] on span "Private Bathroom(s)" at bounding box center [326, 277] width 162 height 18
click at [412, 284] on button "Private Bathroom(s)" at bounding box center [420, 276] width 16 height 16
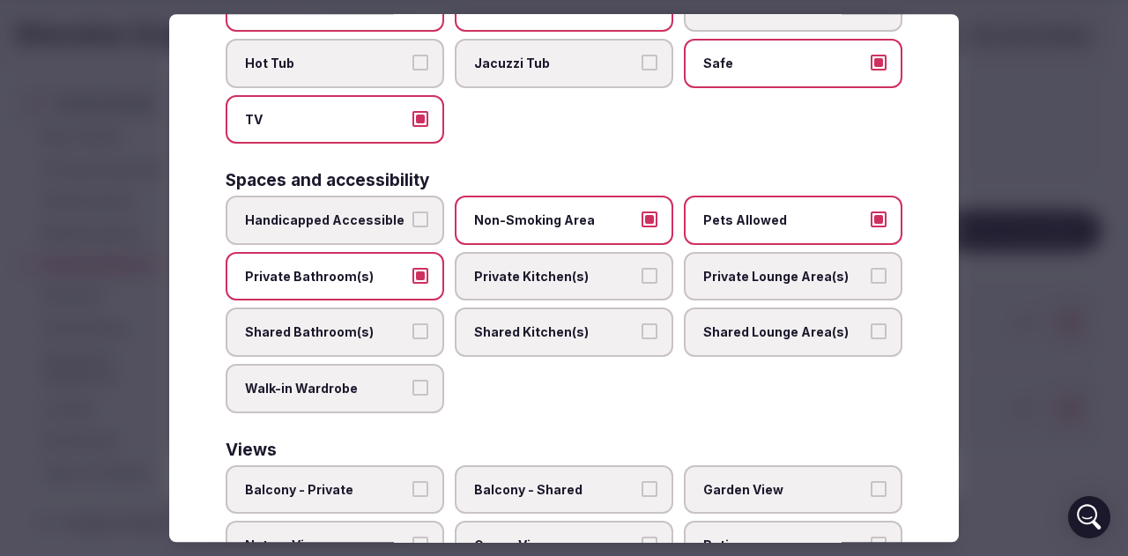
click at [735, 335] on span "Shared Lounge Area(s)" at bounding box center [784, 333] width 162 height 18
click at [870, 335] on button "Shared Lounge Area(s)" at bounding box center [878, 332] width 16 height 16
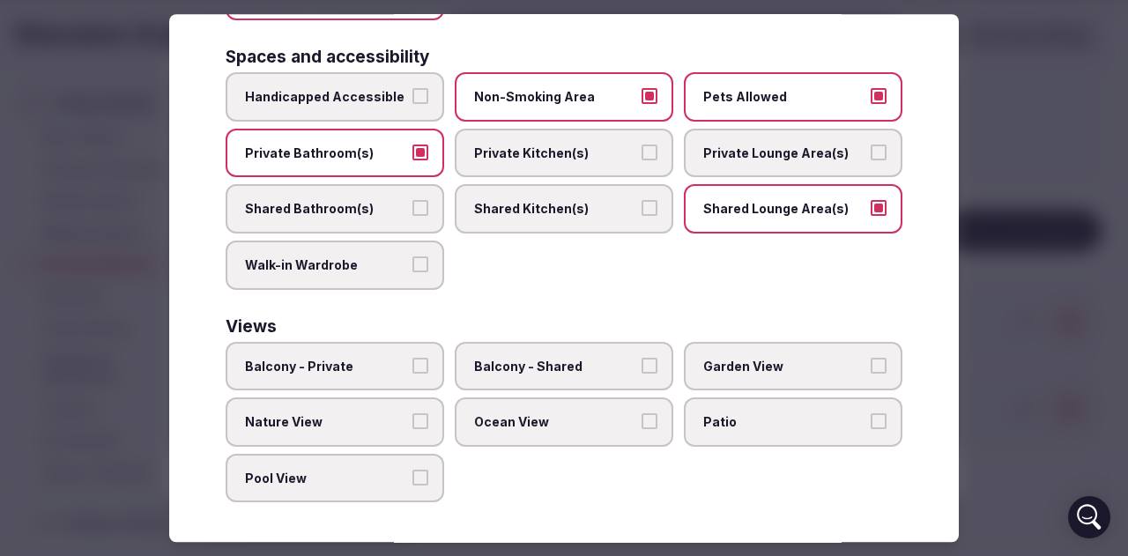
scroll to position [918, 0]
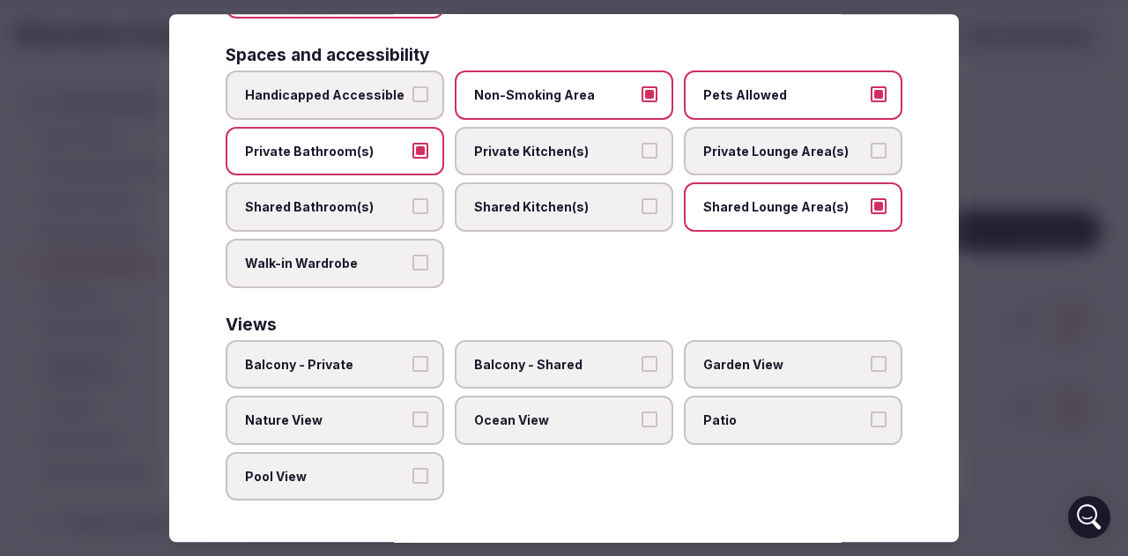
click at [314, 420] on span "Nature View" at bounding box center [326, 420] width 162 height 18
click at [412, 420] on button "Nature View" at bounding box center [420, 419] width 16 height 16
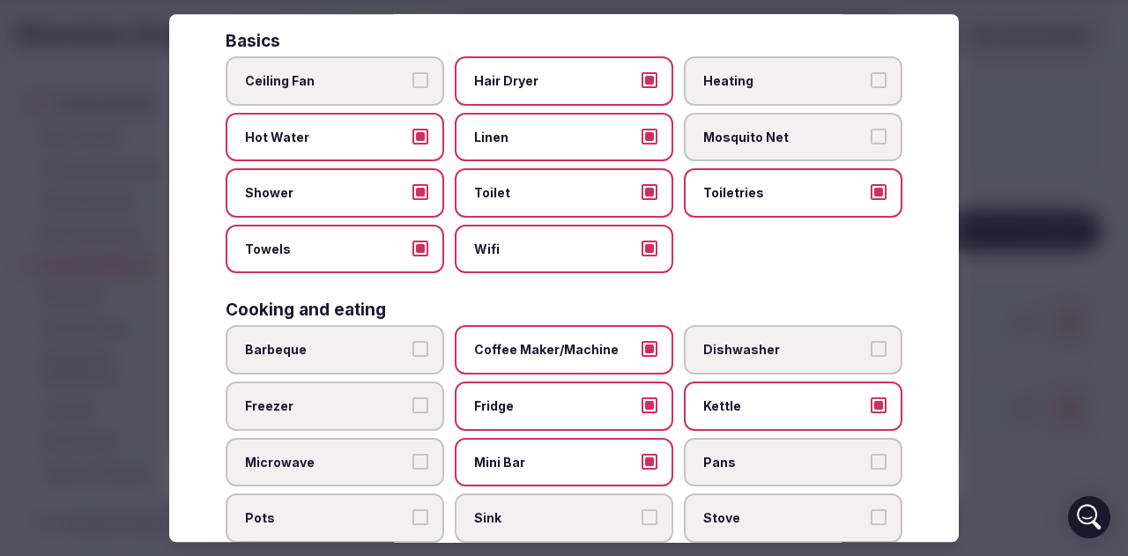
scroll to position [0, 0]
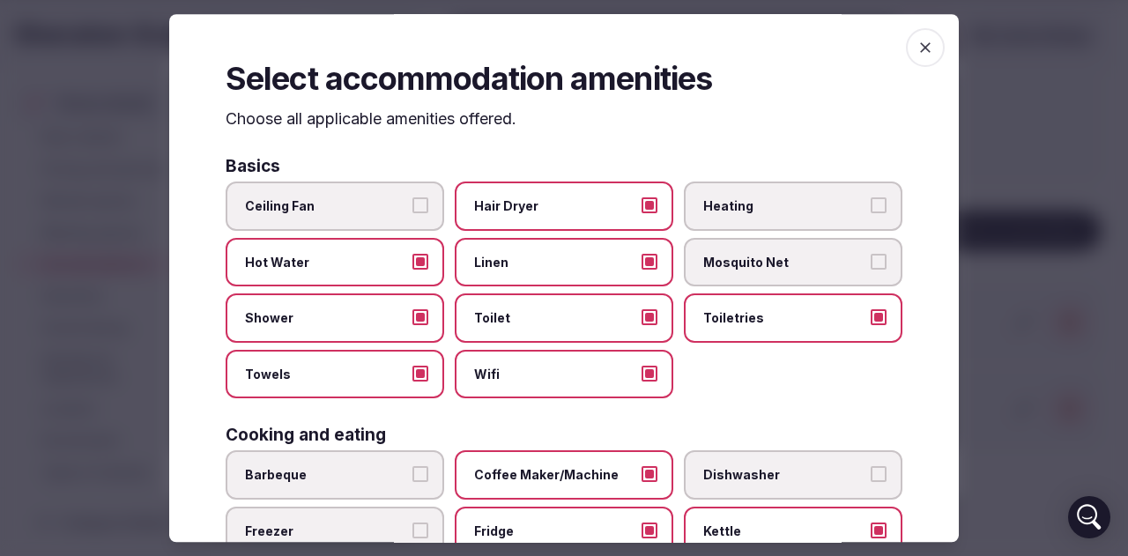
click at [916, 43] on icon "button" at bounding box center [925, 48] width 18 height 18
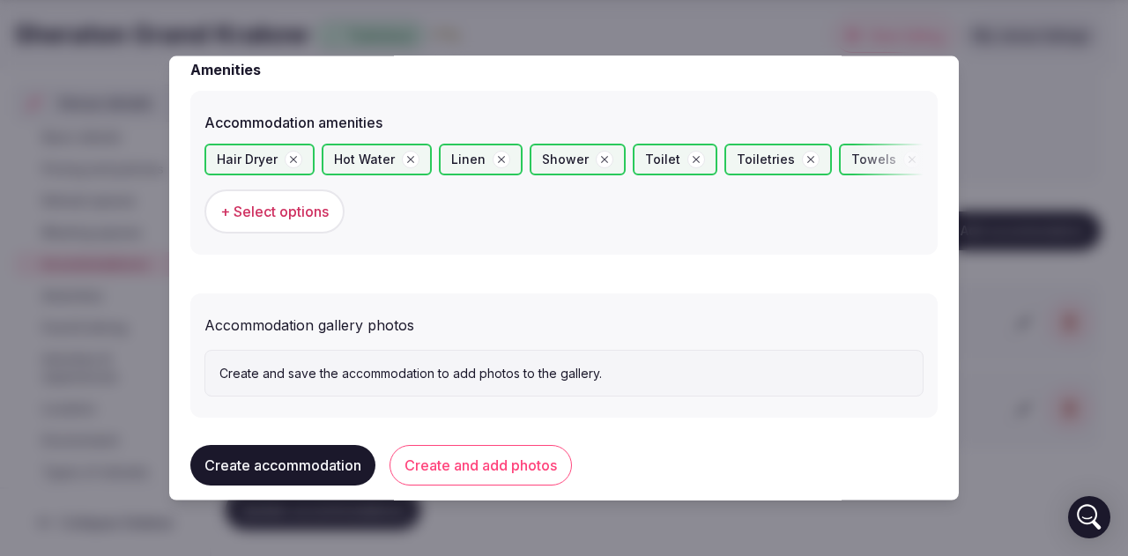
scroll to position [1716, 0]
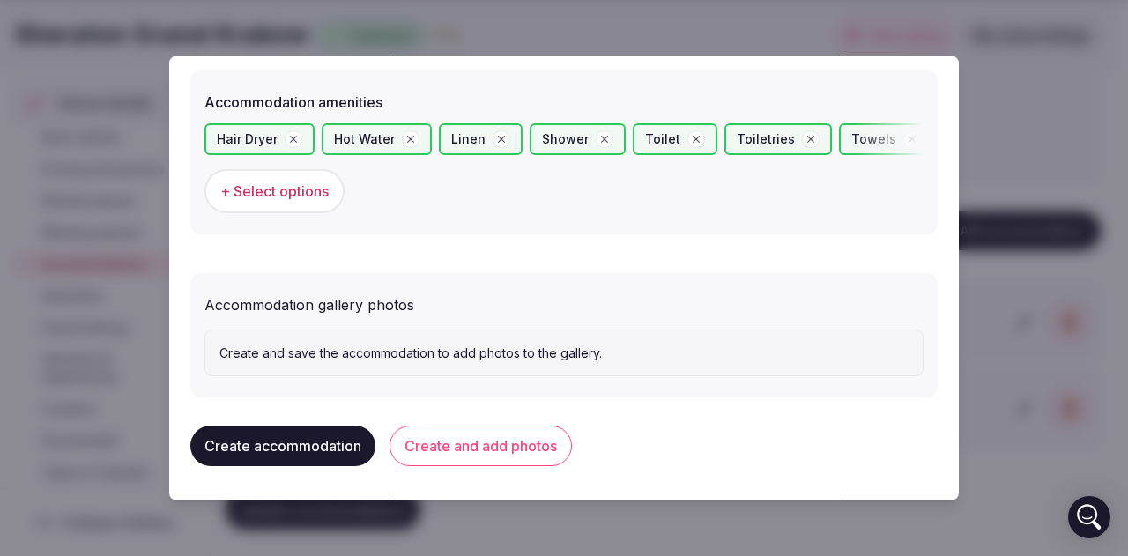
click at [443, 446] on button "Create and add photos" at bounding box center [480, 446] width 182 height 41
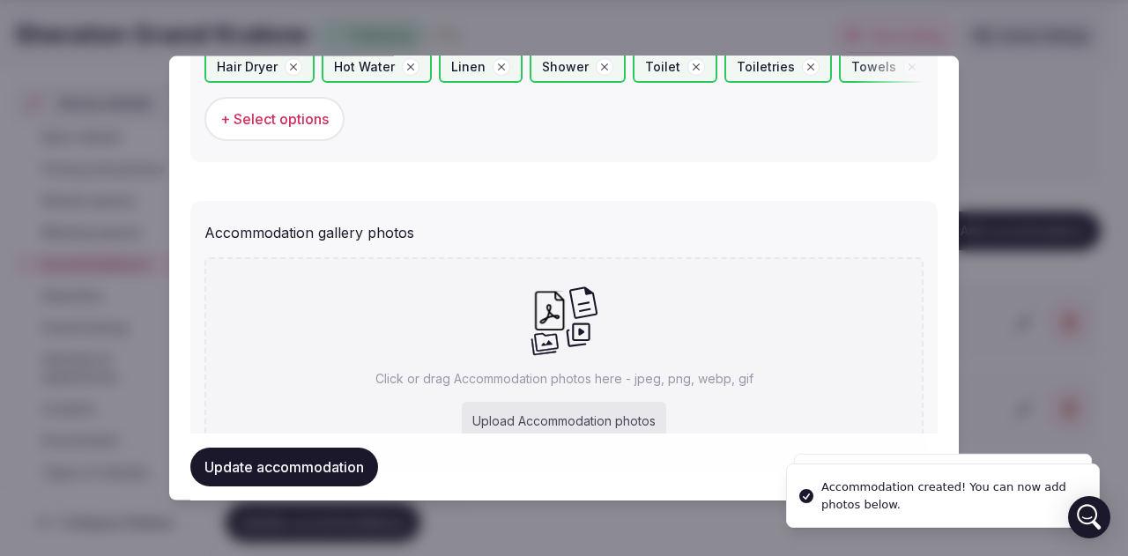
scroll to position [1879, 0]
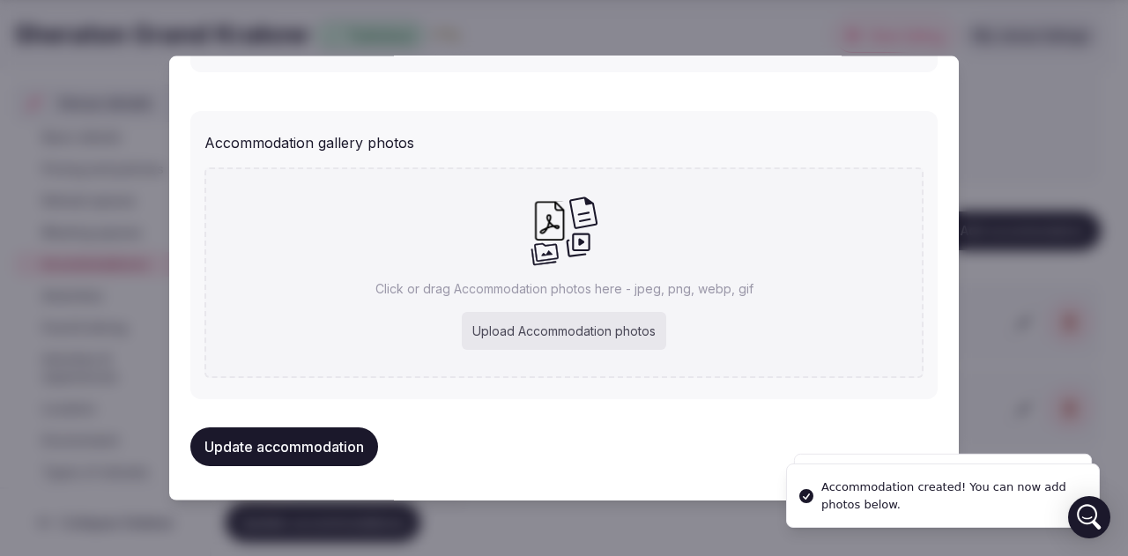
click at [493, 330] on div "Upload Accommodation photos" at bounding box center [564, 330] width 204 height 39
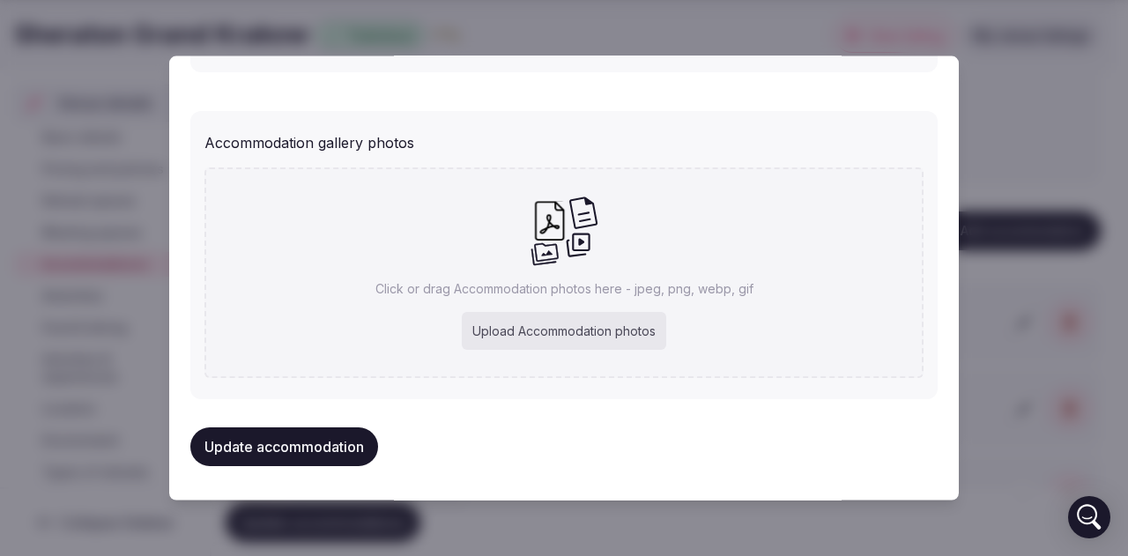
type input "**********"
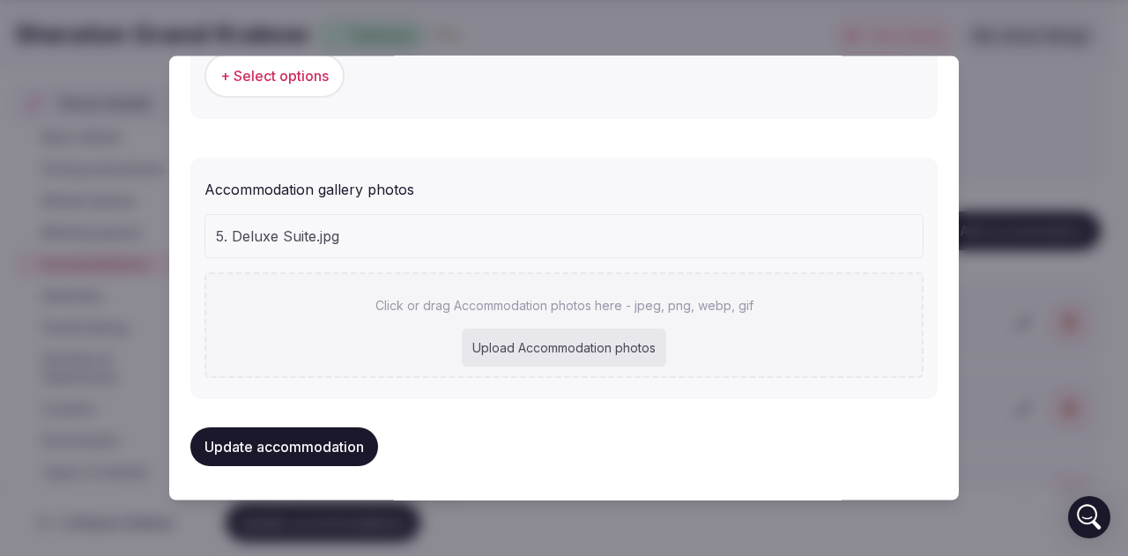
click at [331, 447] on button "Update accommodation" at bounding box center [284, 445] width 188 height 39
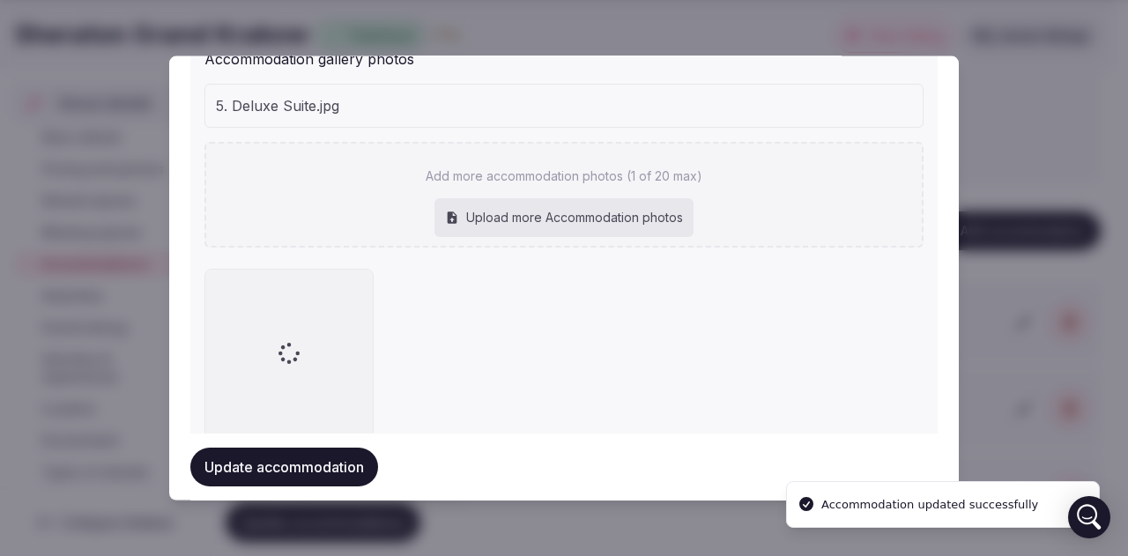
scroll to position [2019, 0]
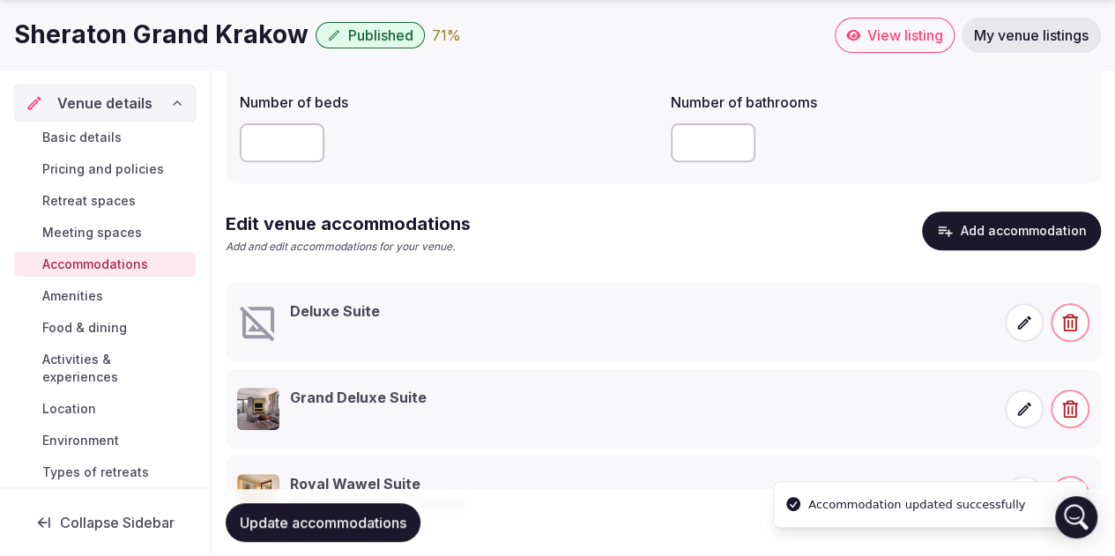
click at [981, 225] on button "Add accommodation" at bounding box center [1011, 230] width 179 height 39
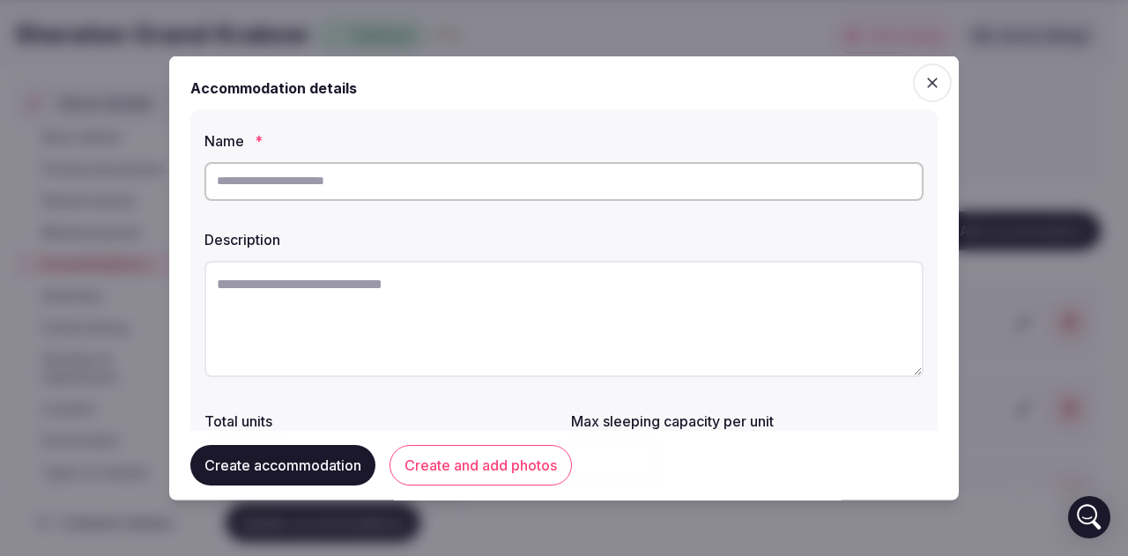
click at [374, 181] on input "text" at bounding box center [563, 180] width 719 height 39
type input "**********"
click at [282, 285] on textarea at bounding box center [563, 318] width 719 height 116
paste textarea "**********"
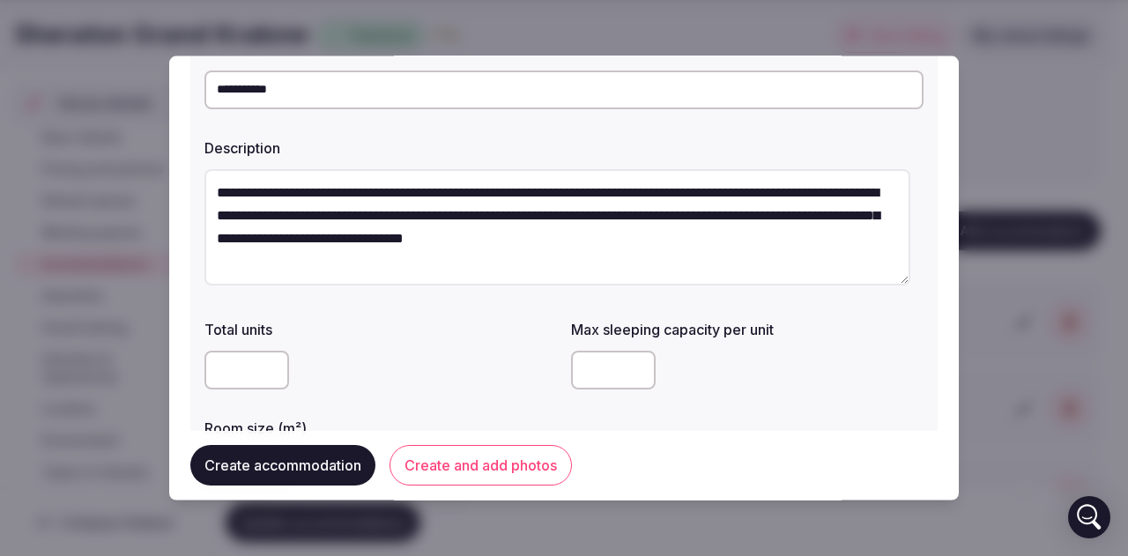
scroll to position [176, 0]
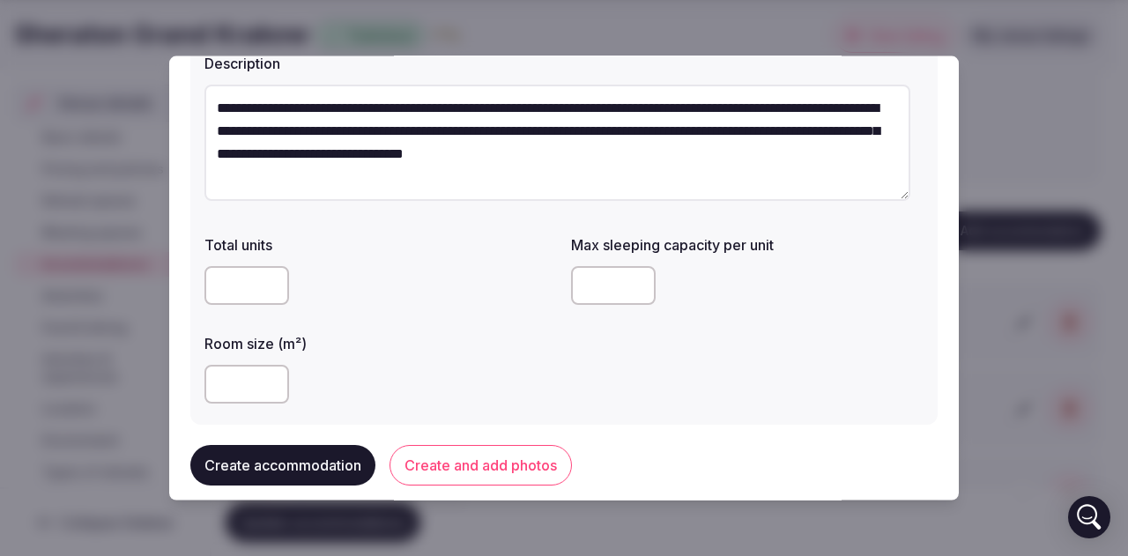
type textarea "**********"
click at [264, 378] on input "***" at bounding box center [246, 383] width 85 height 39
drag, startPoint x: 224, startPoint y: 386, endPoint x: 150, endPoint y: 384, distance: 74.0
click at [150, 384] on body "**********" at bounding box center [557, 180] width 1115 height 930
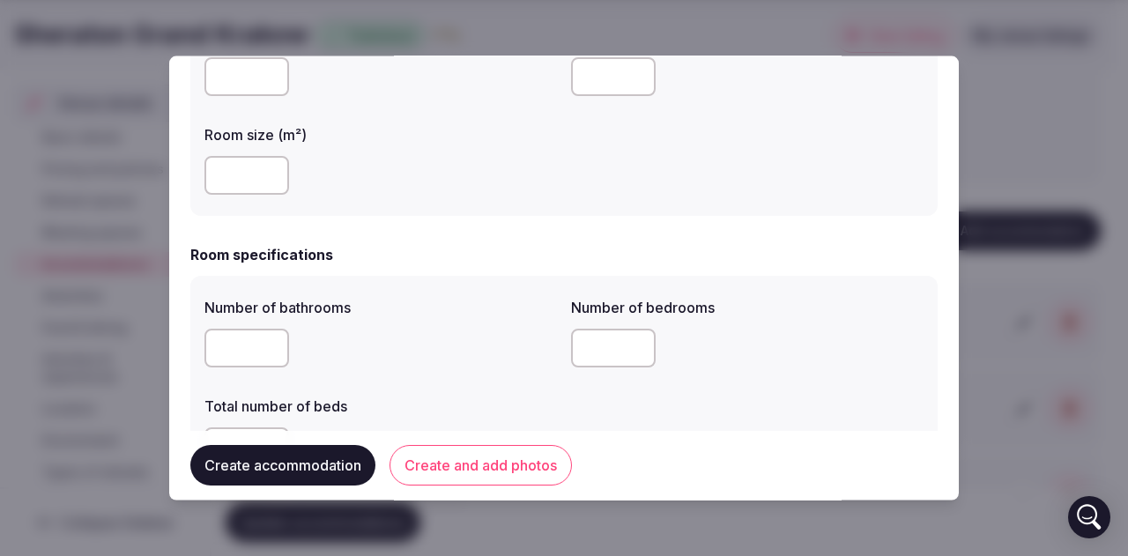
scroll to position [441, 0]
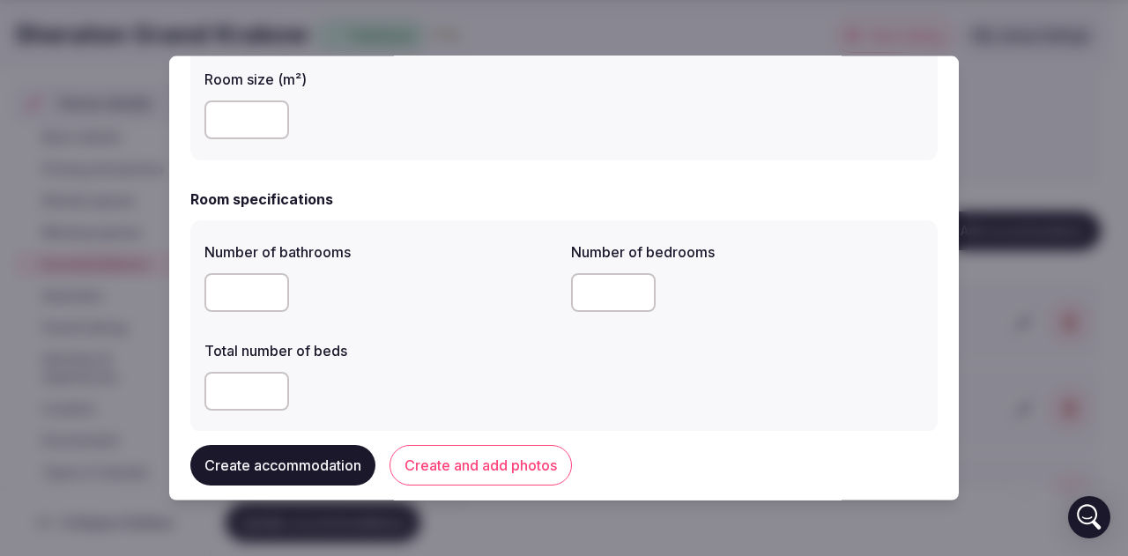
type input "**"
click at [241, 286] on input "number" at bounding box center [246, 291] width 85 height 39
type input "*"
click at [594, 297] on input "number" at bounding box center [613, 291] width 85 height 39
type input "*"
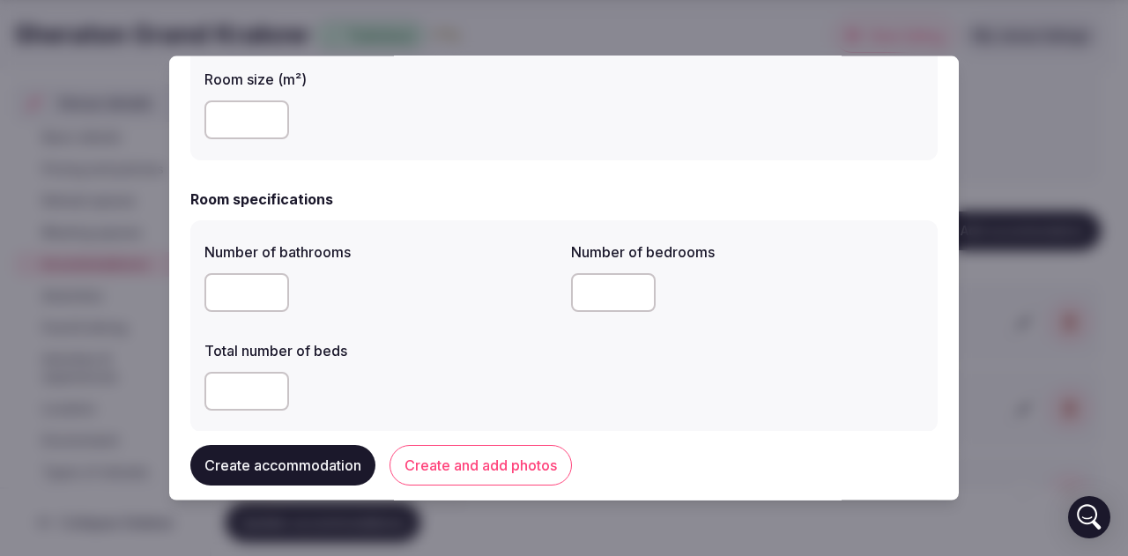
click at [223, 389] on input "number" at bounding box center [246, 390] width 85 height 39
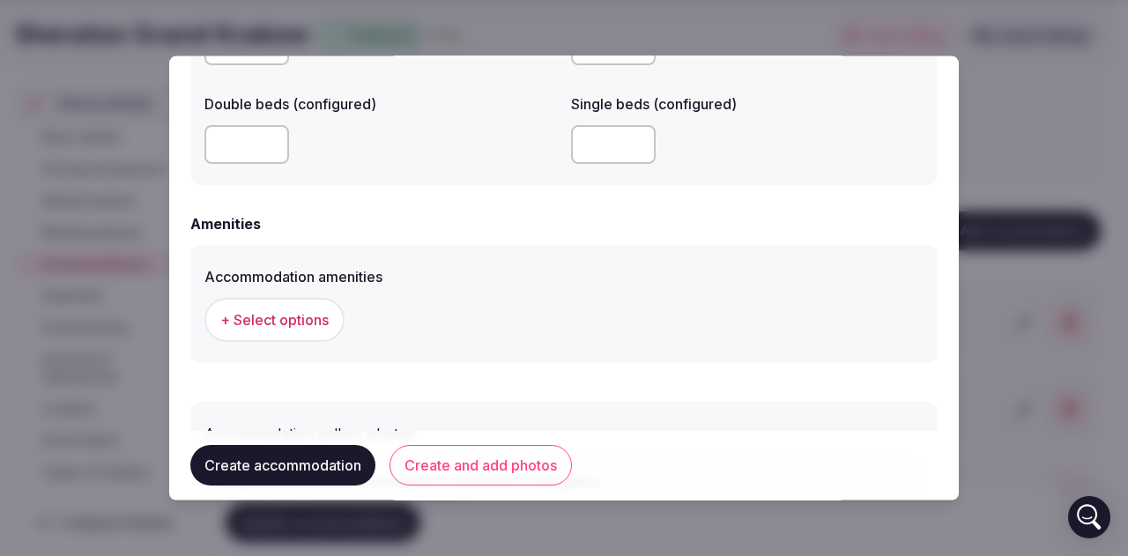
scroll to position [1670, 0]
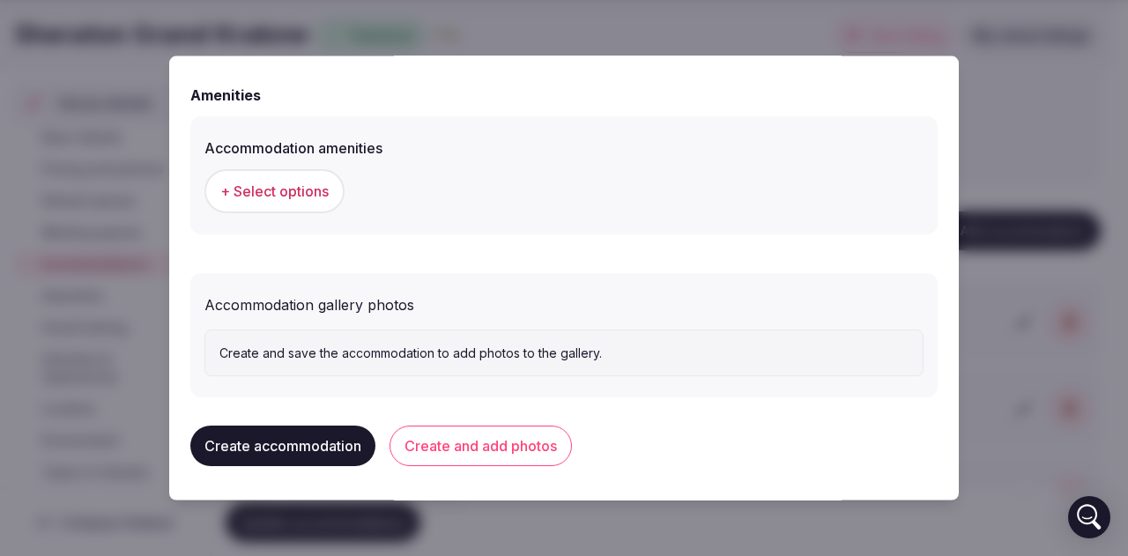
type input "*"
click at [295, 195] on span "+ Select options" at bounding box center [274, 190] width 108 height 19
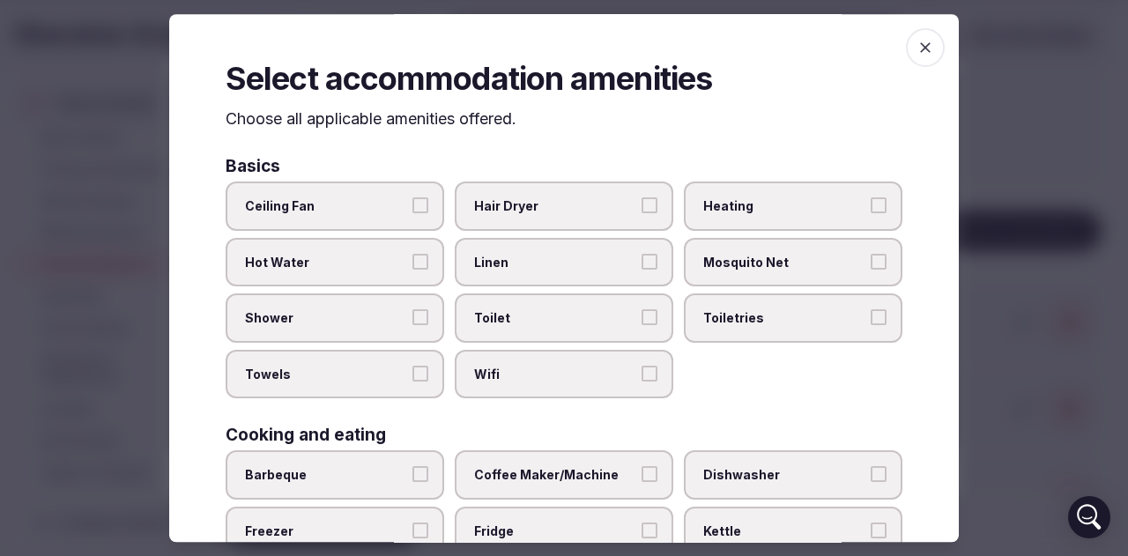
click at [566, 214] on span "Hair Dryer" at bounding box center [555, 206] width 162 height 18
click at [641, 213] on button "Hair Dryer" at bounding box center [649, 205] width 16 height 16
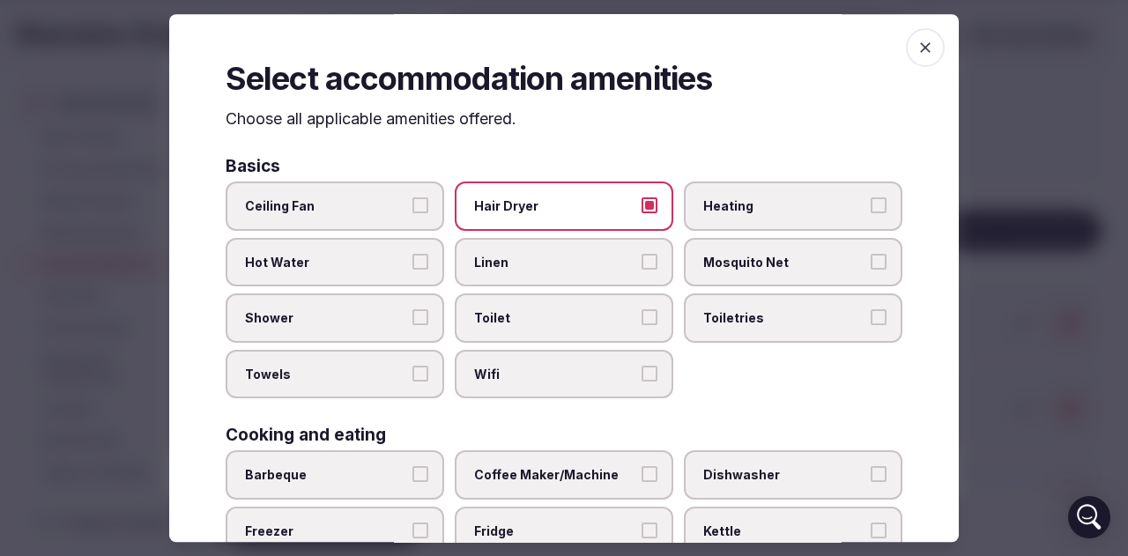
click at [316, 266] on span "Hot Water" at bounding box center [326, 263] width 162 height 18
click at [412, 266] on button "Hot Water" at bounding box center [420, 262] width 16 height 16
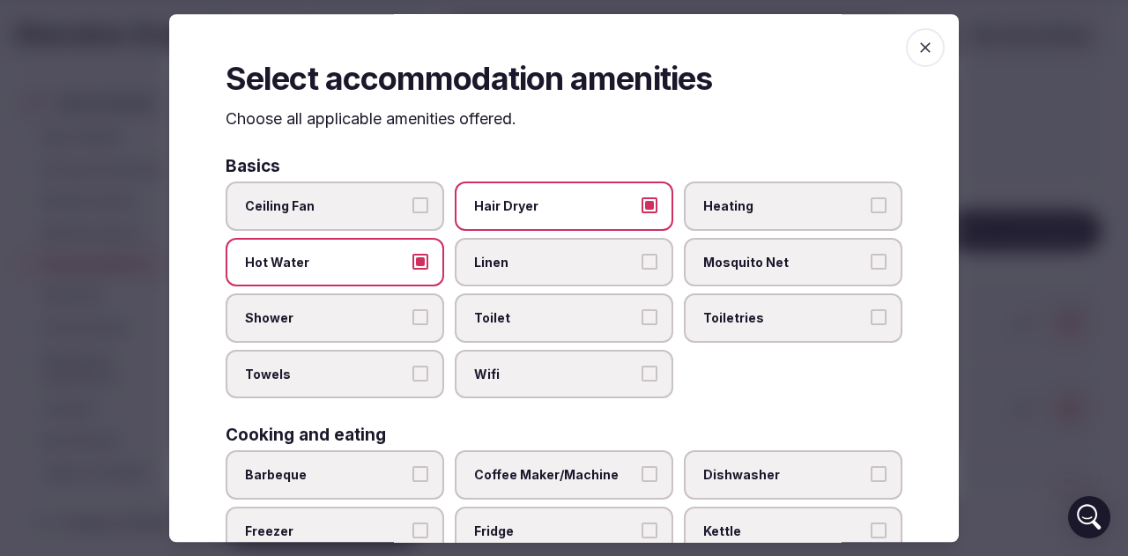
click at [610, 270] on span "Linen" at bounding box center [555, 263] width 162 height 18
click at [641, 270] on button "Linen" at bounding box center [649, 262] width 16 height 16
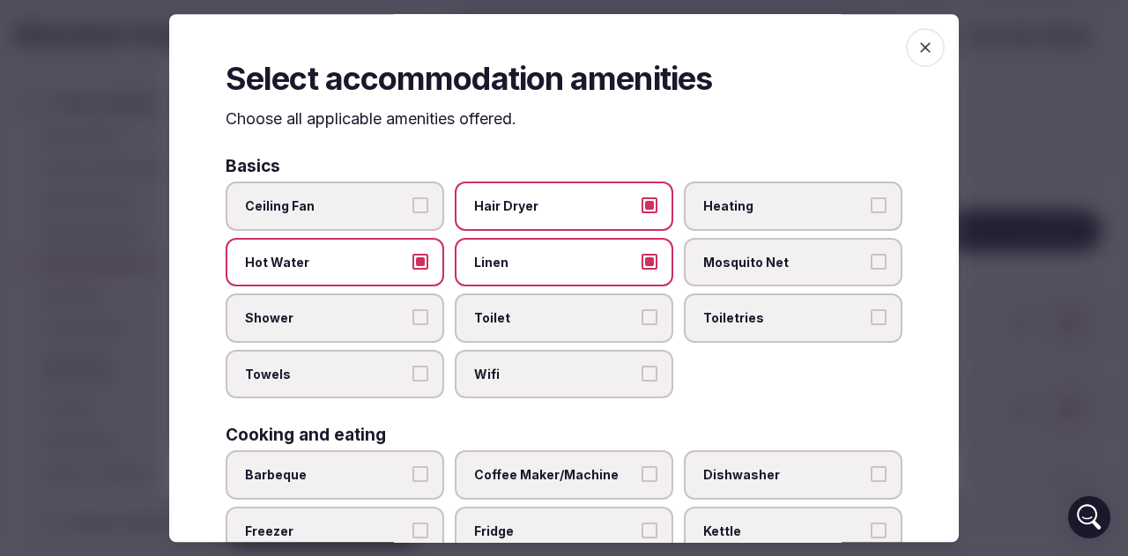
click at [297, 328] on label "Shower" at bounding box center [335, 318] width 219 height 49
click at [412, 326] on button "Shower" at bounding box center [420, 318] width 16 height 16
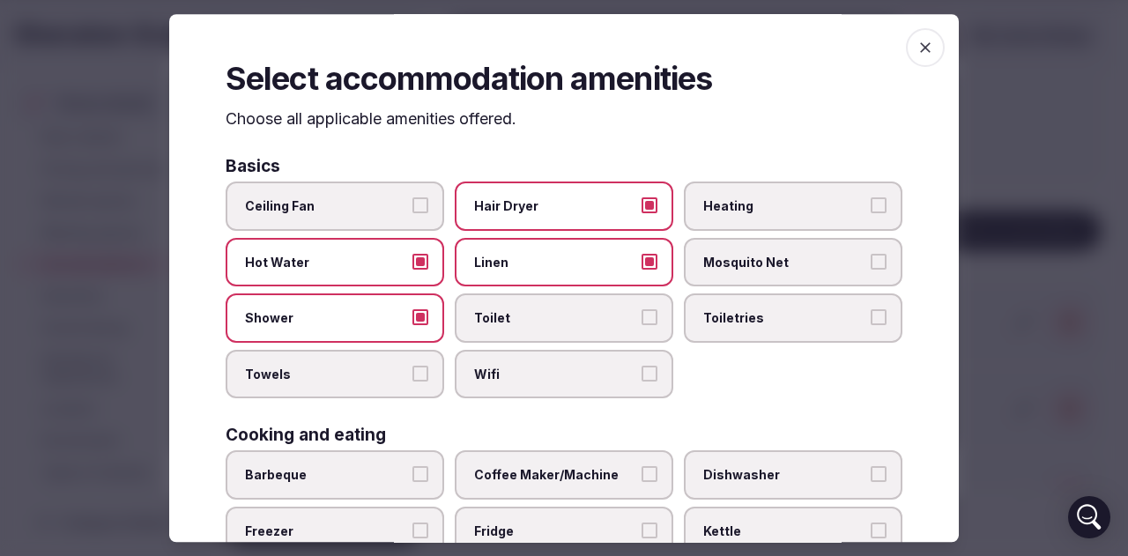
click at [481, 322] on span "Toilet" at bounding box center [555, 319] width 162 height 18
click at [641, 322] on button "Toilet" at bounding box center [649, 318] width 16 height 16
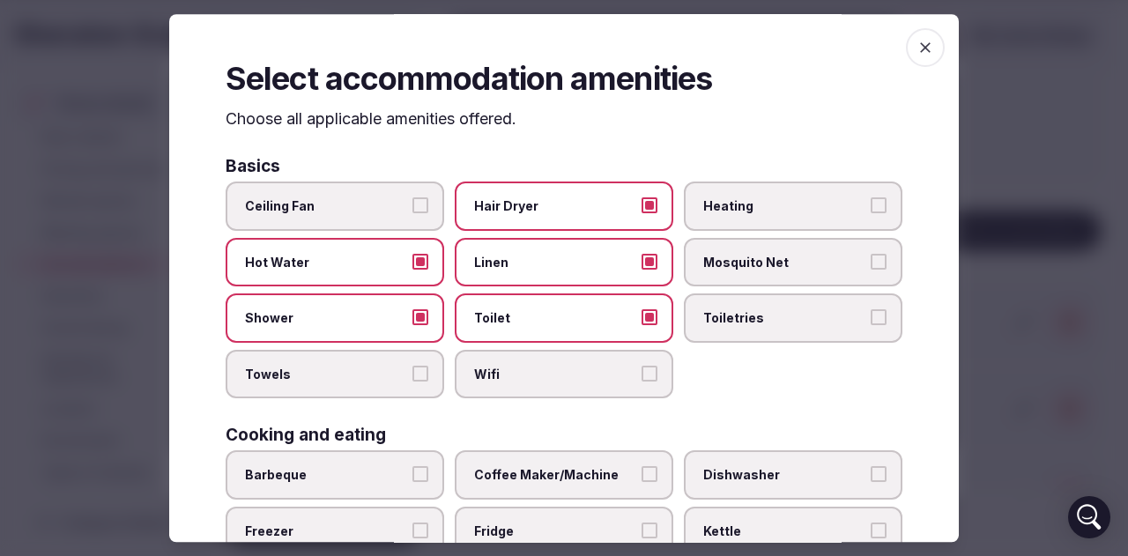
drag, startPoint x: 736, startPoint y: 324, endPoint x: 536, endPoint y: 344, distance: 201.0
click at [734, 324] on span "Toiletries" at bounding box center [784, 319] width 162 height 18
click at [340, 374] on span "Towels" at bounding box center [326, 375] width 162 height 18
click at [412, 374] on button "Towels" at bounding box center [420, 374] width 16 height 16
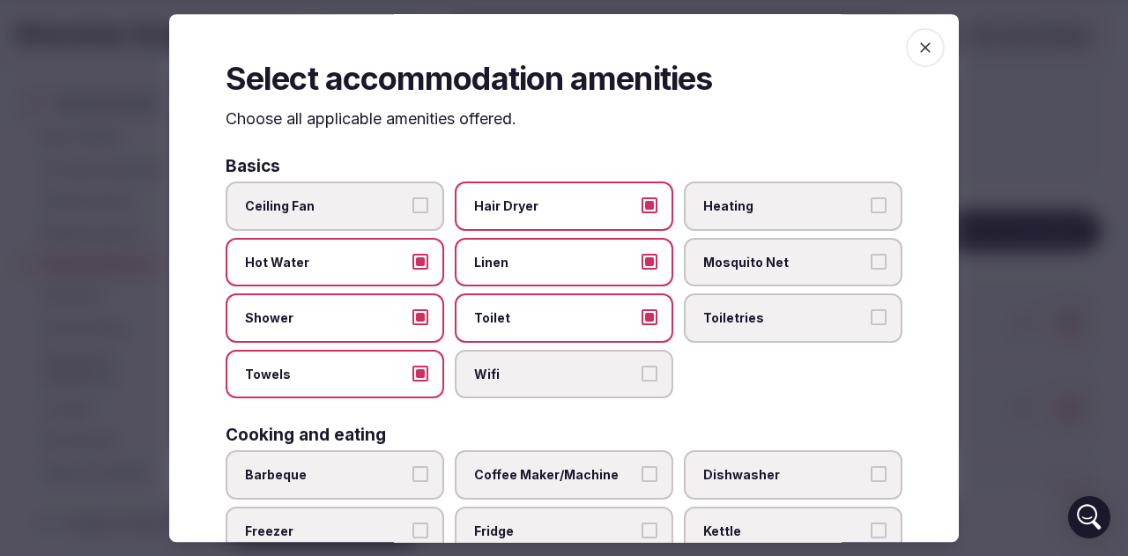
click at [520, 378] on span "Wifi" at bounding box center [555, 375] width 162 height 18
click at [641, 378] on button "Wifi" at bounding box center [649, 374] width 16 height 16
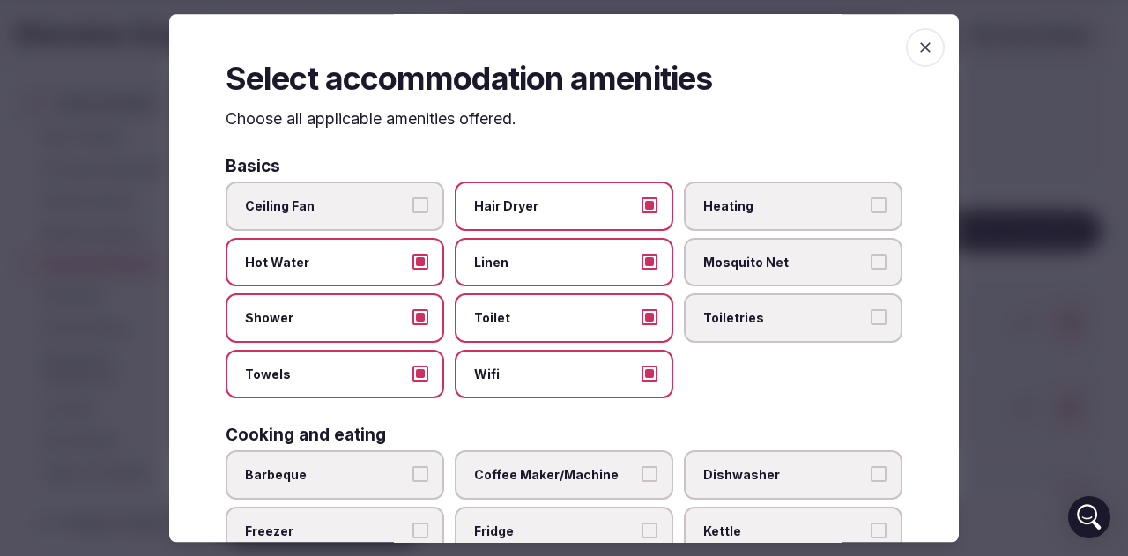
click at [735, 318] on span "Toiletries" at bounding box center [784, 319] width 162 height 18
click at [870, 318] on button "Toiletries" at bounding box center [878, 318] width 16 height 16
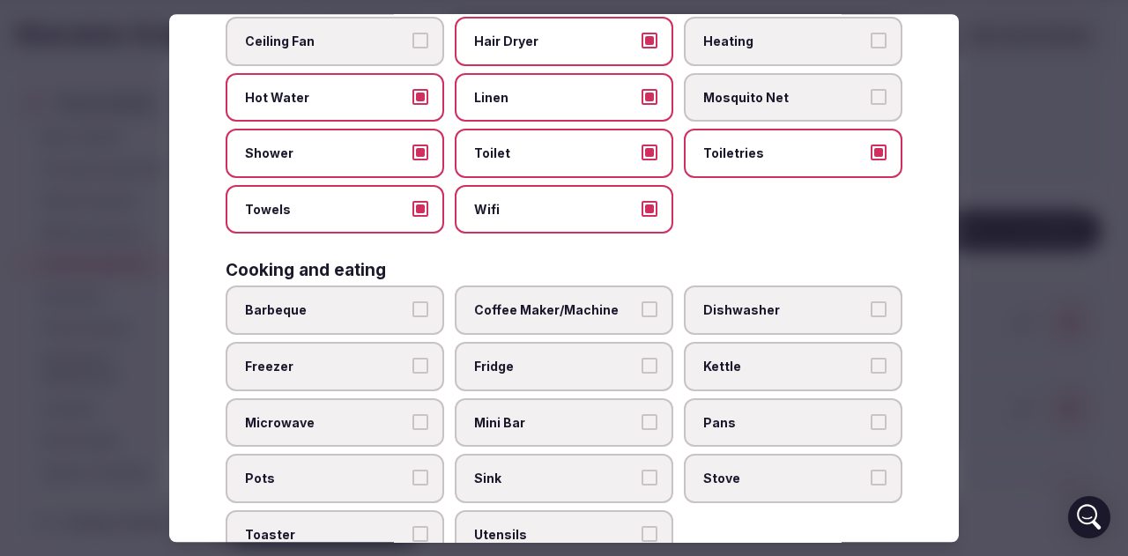
scroll to position [264, 0]
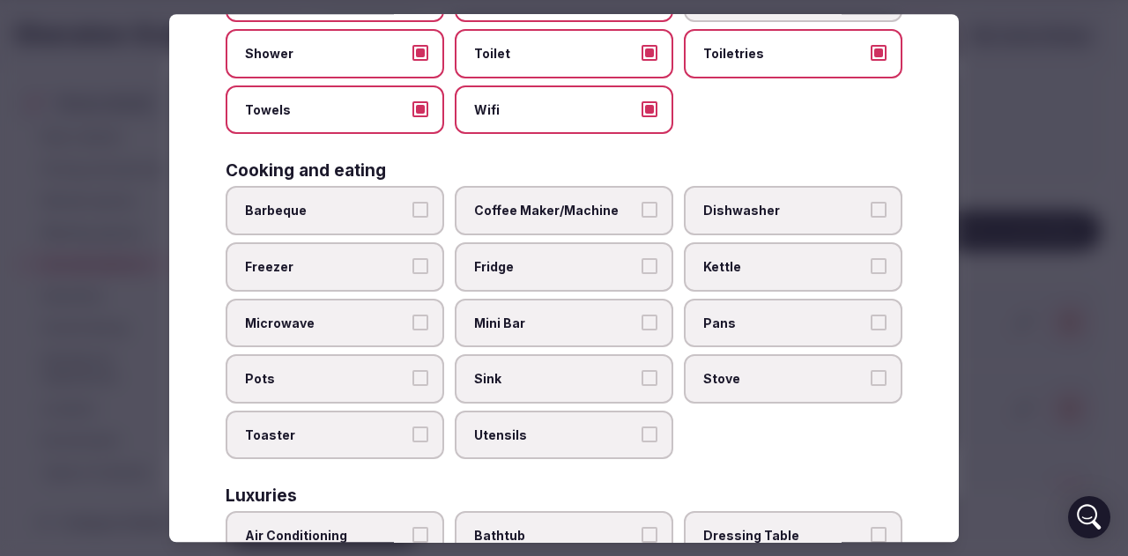
click at [554, 206] on span "Coffee Maker/Machine" at bounding box center [555, 212] width 162 height 18
click at [641, 206] on button "Coffee Maker/Machine" at bounding box center [649, 211] width 16 height 16
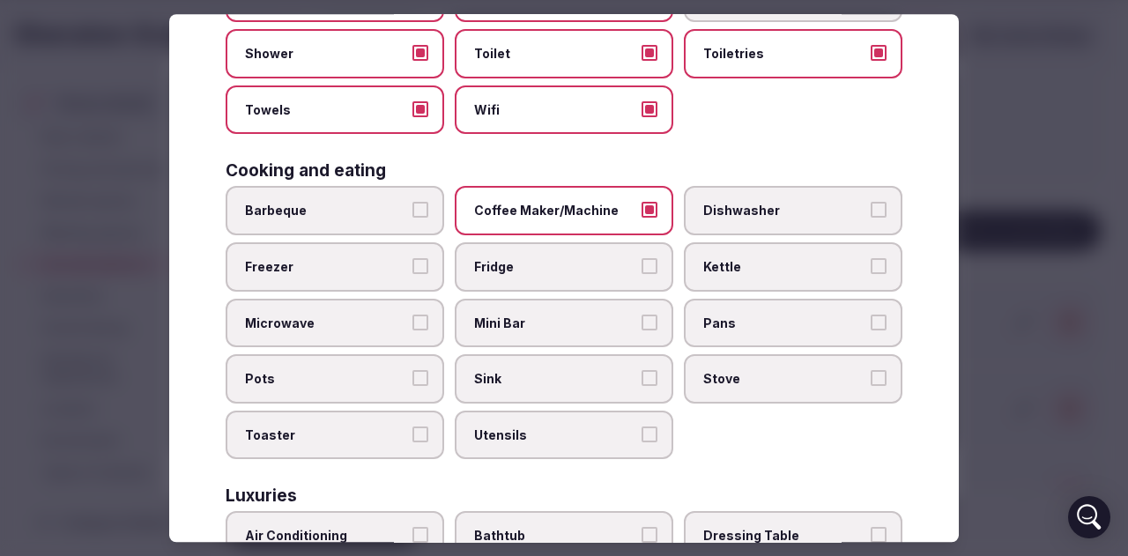
click at [596, 276] on label "Fridge" at bounding box center [564, 266] width 219 height 49
click at [641, 274] on button "Fridge" at bounding box center [649, 266] width 16 height 16
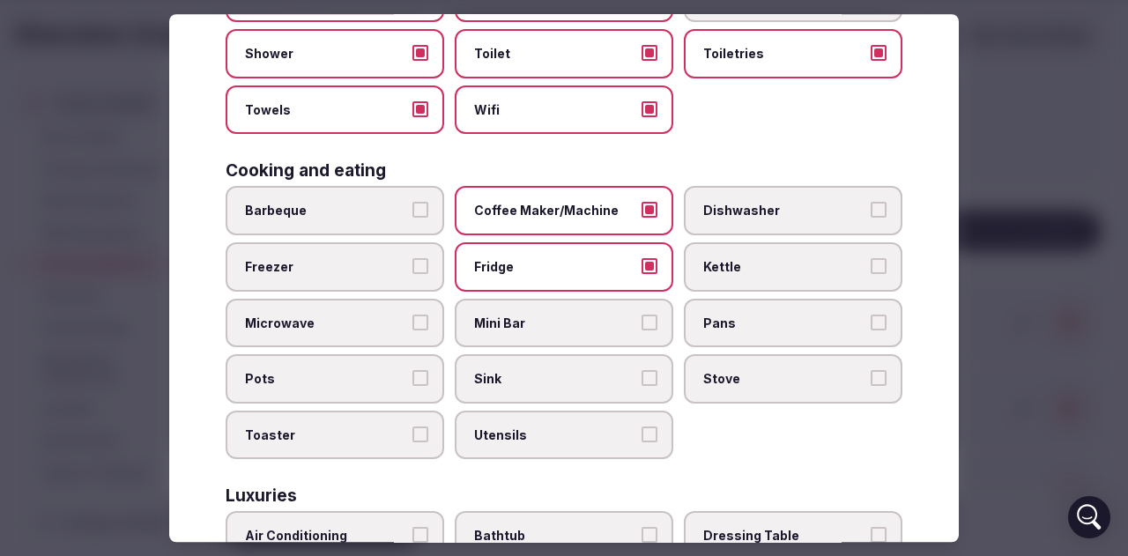
click at [770, 271] on span "Kettle" at bounding box center [784, 267] width 162 height 18
click at [870, 271] on button "Kettle" at bounding box center [878, 266] width 16 height 16
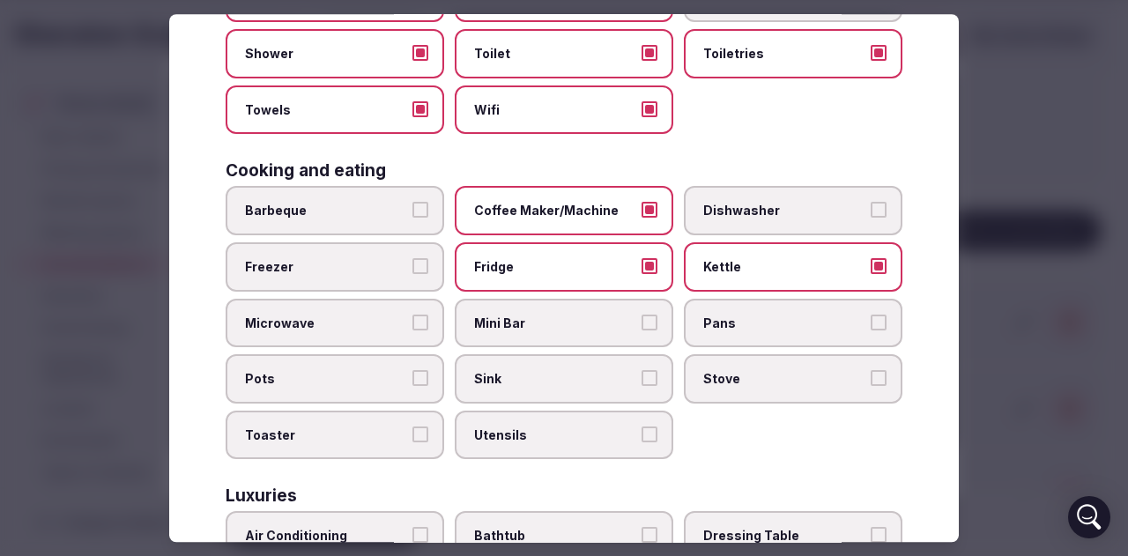
click at [589, 325] on span "Mini Bar" at bounding box center [555, 324] width 162 height 18
click at [641, 325] on button "Mini Bar" at bounding box center [649, 323] width 16 height 16
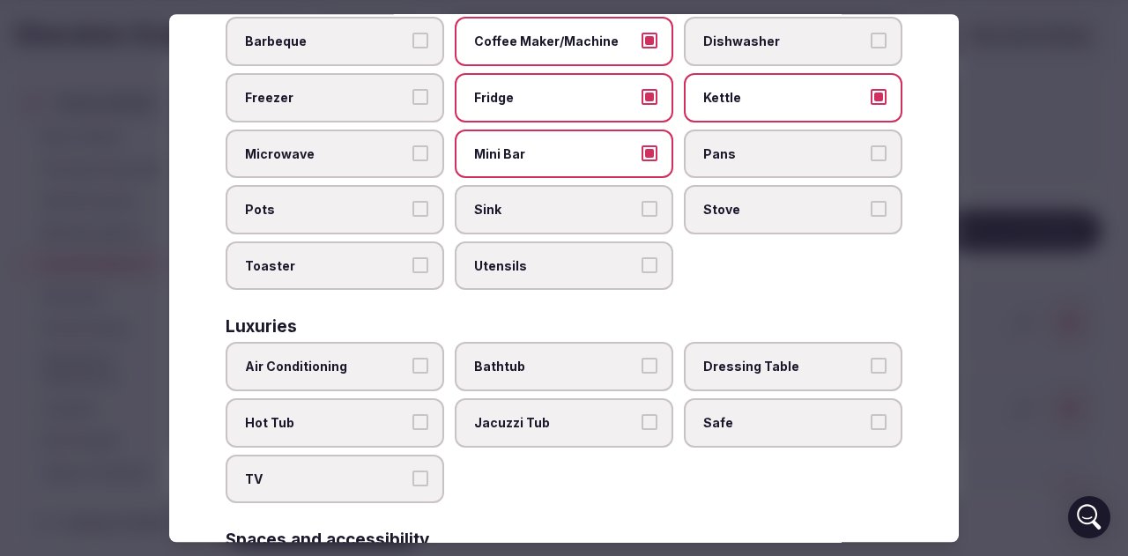
scroll to position [441, 0]
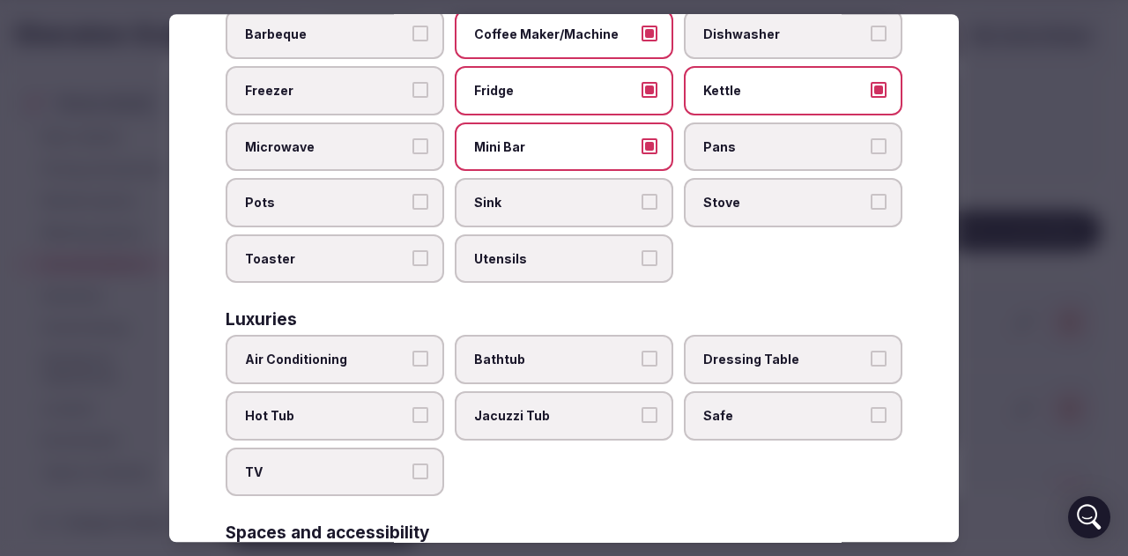
click at [356, 352] on span "Air Conditioning" at bounding box center [326, 361] width 162 height 18
click at [412, 352] on button "Air Conditioning" at bounding box center [420, 360] width 16 height 16
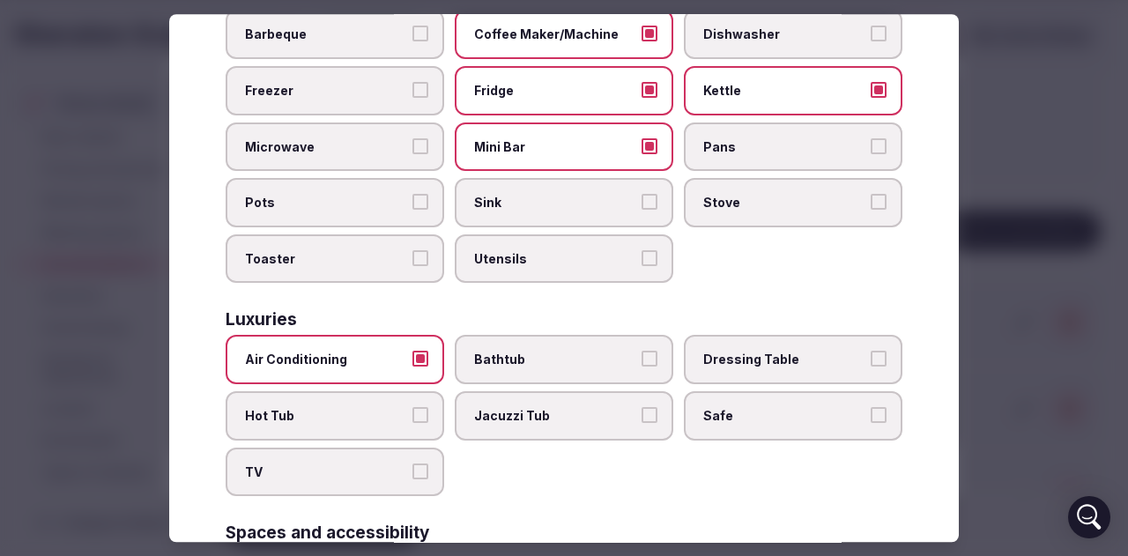
click at [557, 357] on span "Bathtub" at bounding box center [555, 361] width 162 height 18
click at [641, 357] on button "Bathtub" at bounding box center [649, 360] width 16 height 16
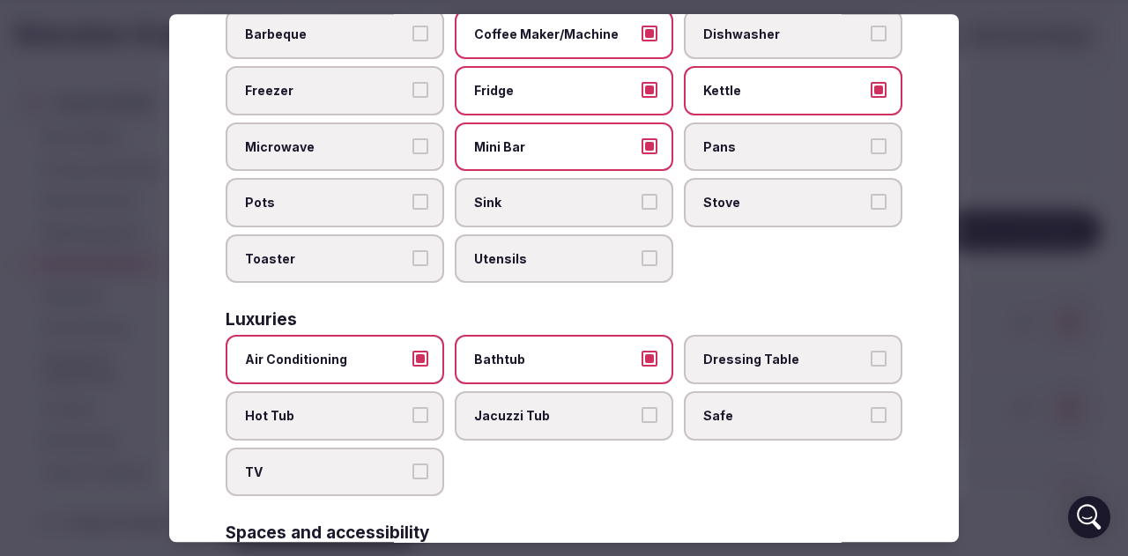
click at [794, 416] on span "Safe" at bounding box center [784, 416] width 162 height 18
click at [870, 416] on button "Safe" at bounding box center [878, 415] width 16 height 16
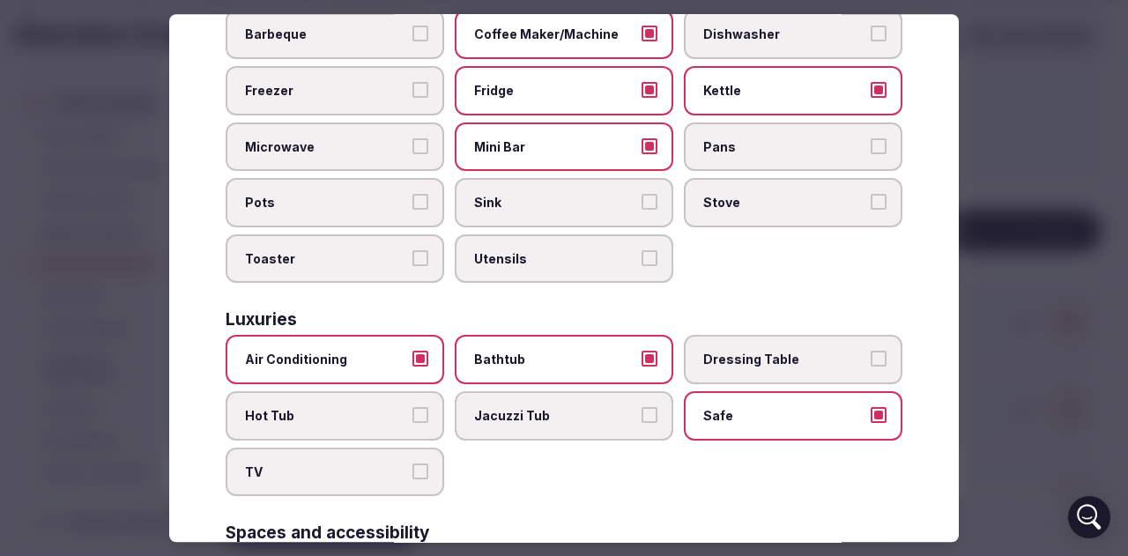
click at [333, 470] on span "TV" at bounding box center [326, 472] width 162 height 18
click at [412, 470] on button "TV" at bounding box center [420, 471] width 16 height 16
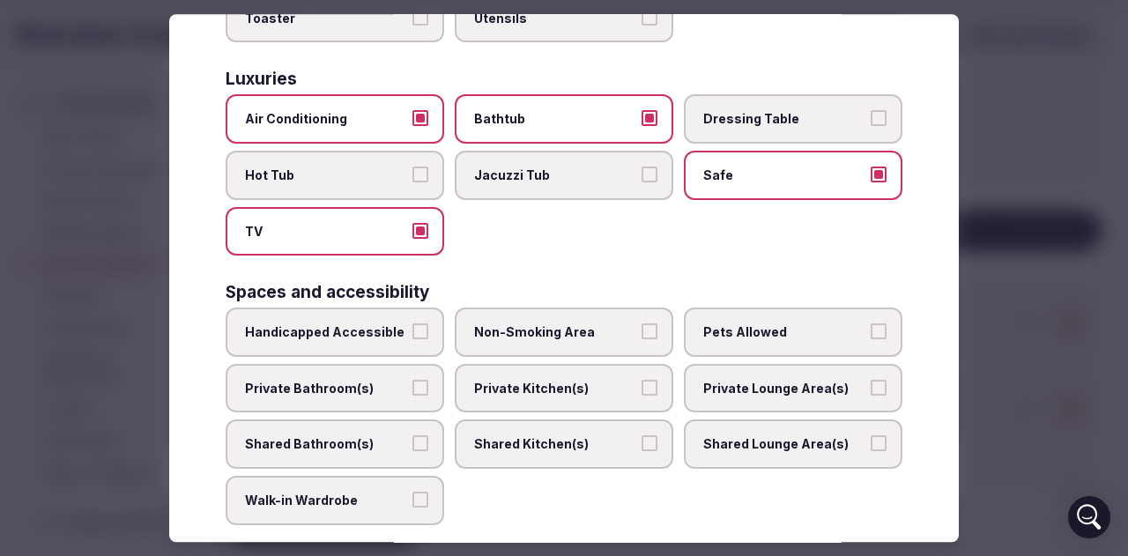
scroll to position [705, 0]
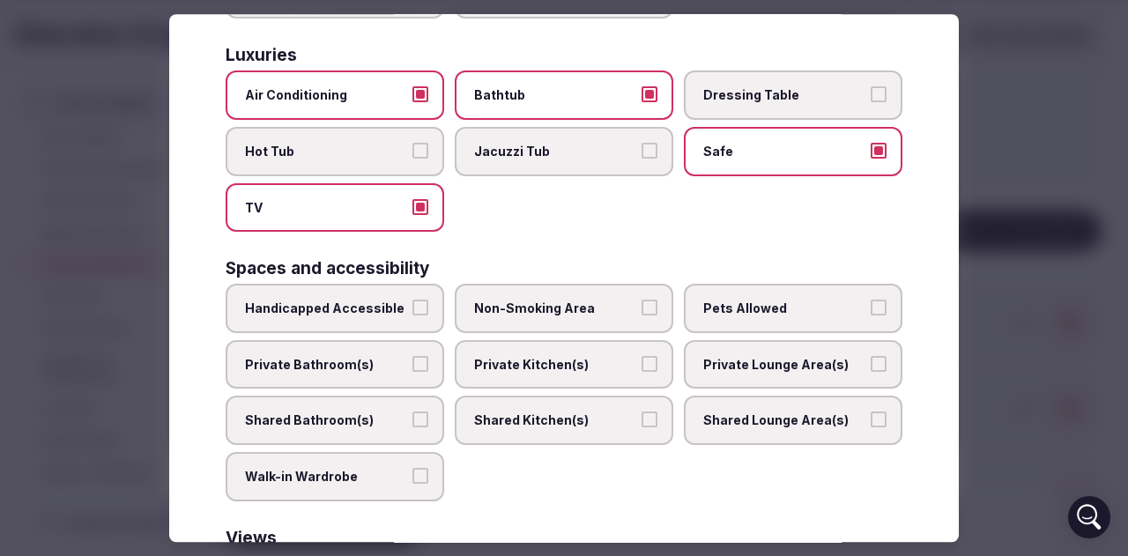
click at [562, 307] on span "Non-Smoking Area" at bounding box center [555, 309] width 162 height 18
click at [641, 307] on button "Non-Smoking Area" at bounding box center [649, 308] width 16 height 16
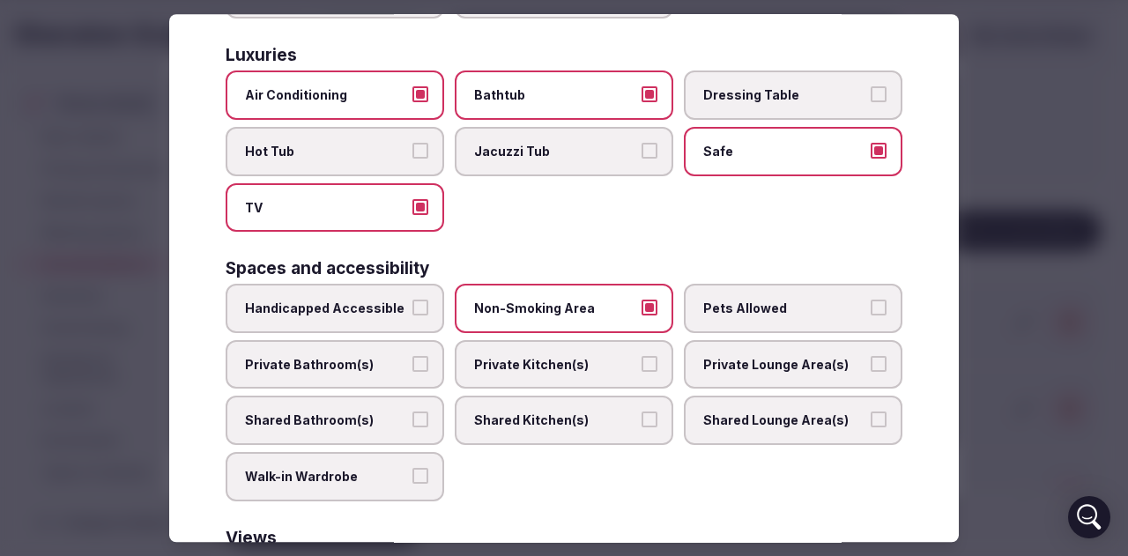
click at [703, 311] on span "Pets Allowed" at bounding box center [784, 309] width 162 height 18
click at [870, 311] on button "Pets Allowed" at bounding box center [878, 308] width 16 height 16
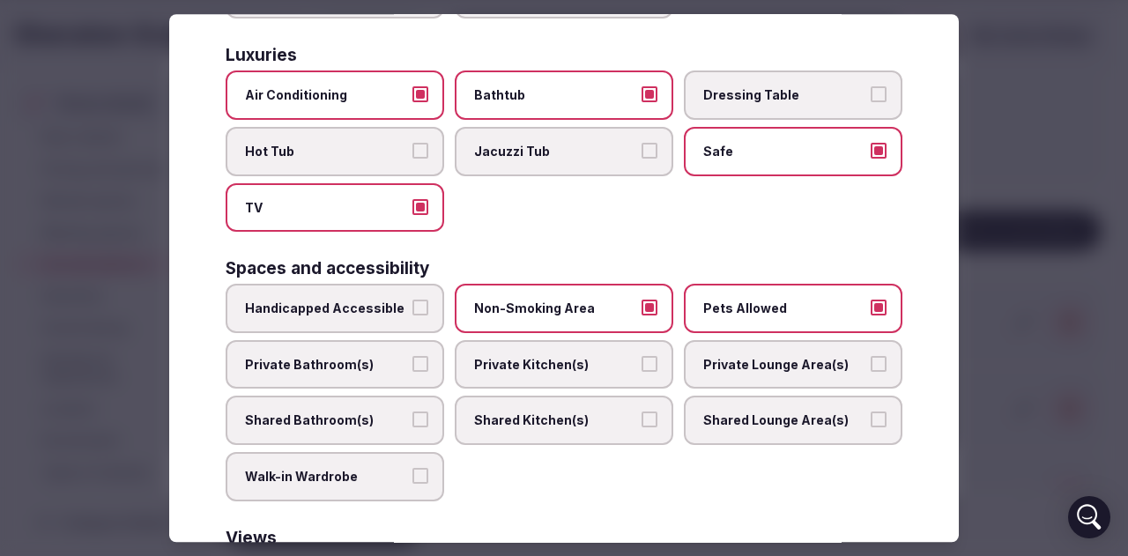
click at [381, 369] on span "Private Bathroom(s)" at bounding box center [326, 365] width 162 height 18
click at [412, 369] on button "Private Bathroom(s)" at bounding box center [420, 364] width 16 height 16
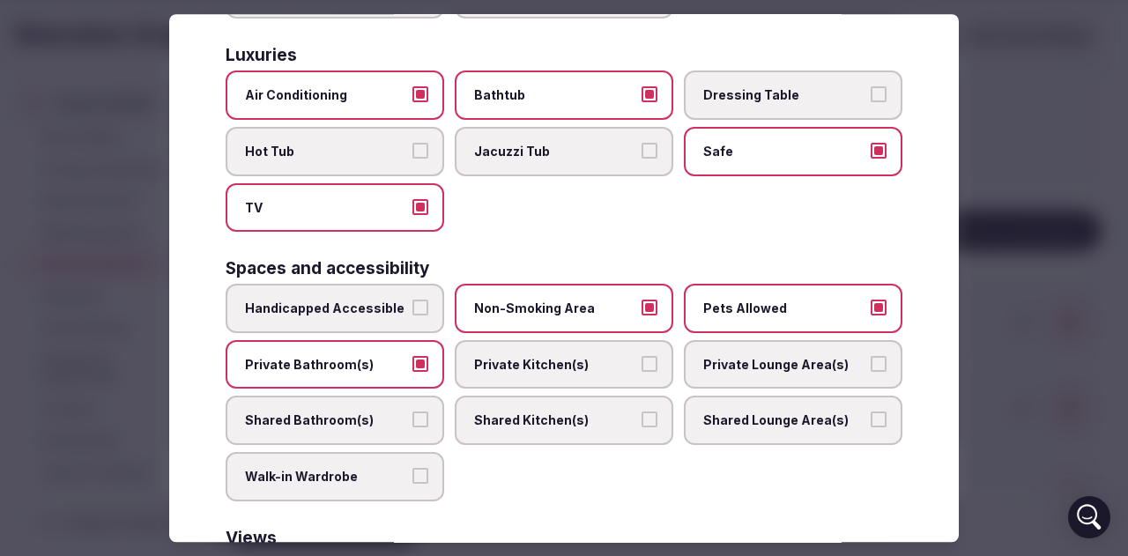
click at [814, 425] on span "Shared Lounge Area(s)" at bounding box center [784, 421] width 162 height 18
click at [870, 425] on button "Shared Lounge Area(s)" at bounding box center [878, 420] width 16 height 16
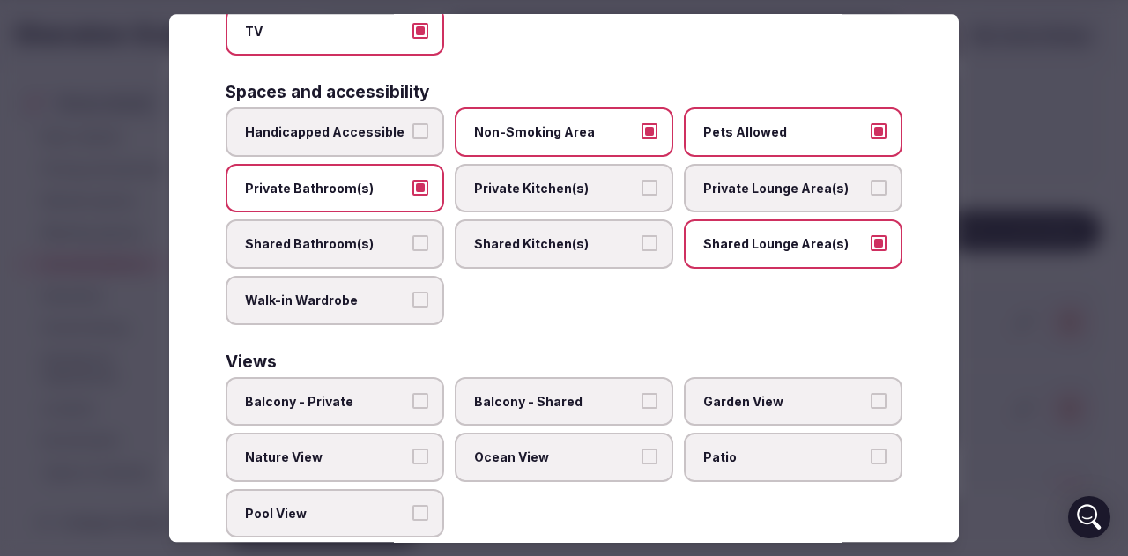
scroll to position [918, 0]
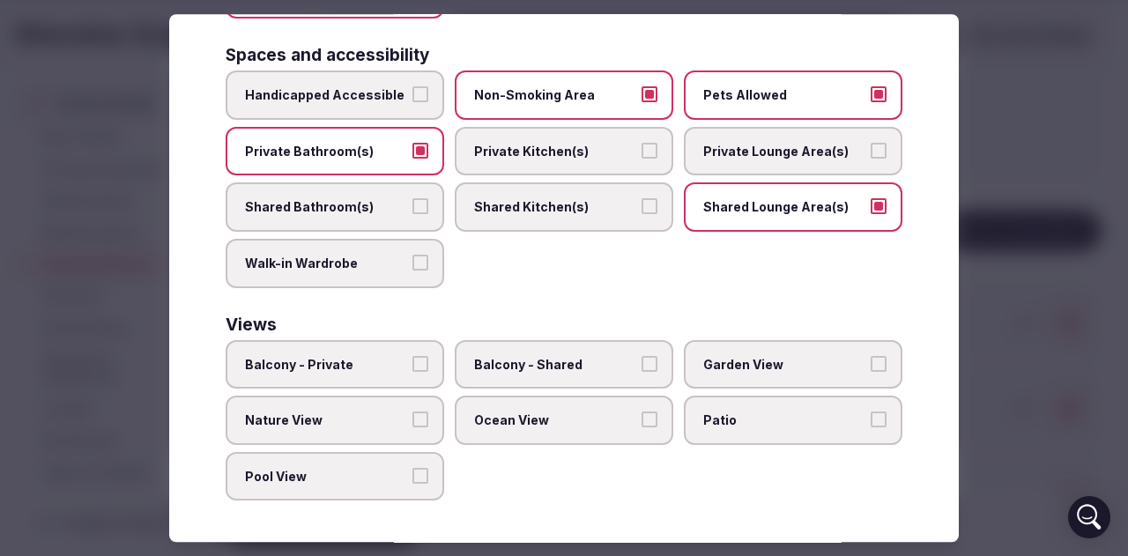
click at [411, 427] on label "Nature View" at bounding box center [335, 420] width 219 height 49
click at [412, 427] on button "Nature View" at bounding box center [420, 419] width 16 height 16
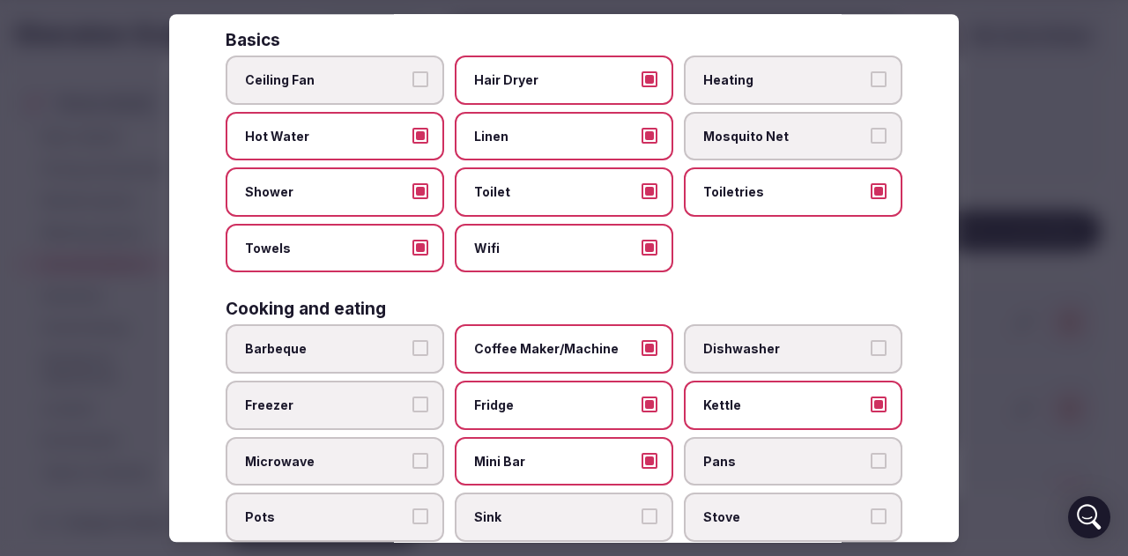
scroll to position [0, 0]
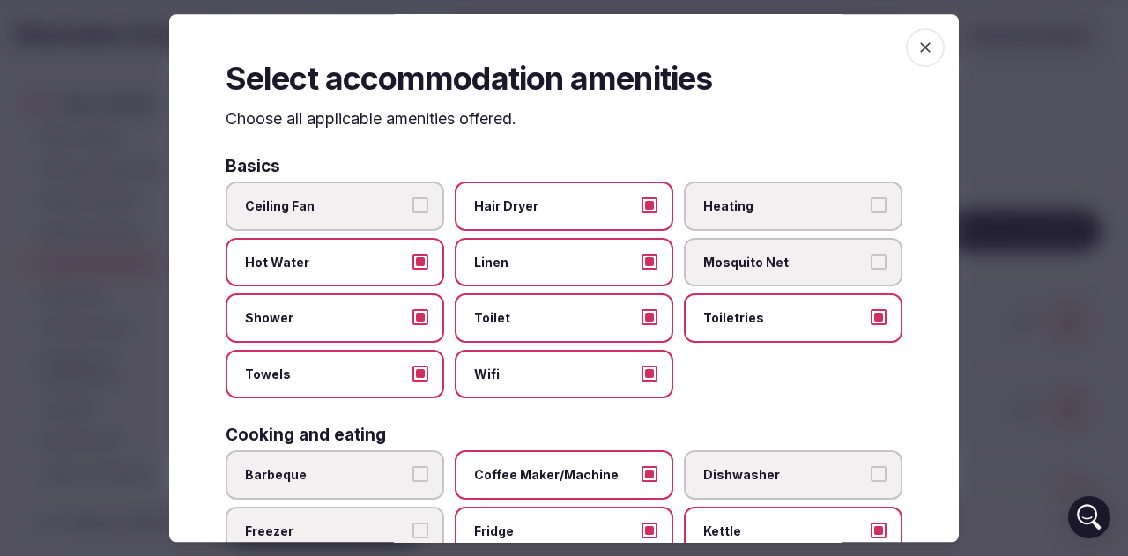
click at [916, 58] on span "button" at bounding box center [925, 47] width 39 height 39
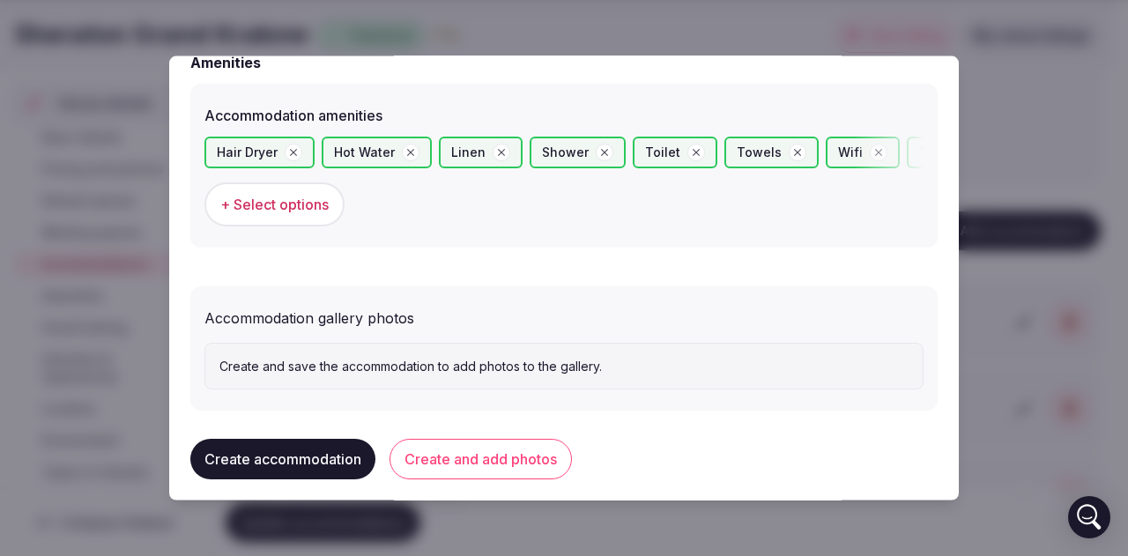
scroll to position [1716, 0]
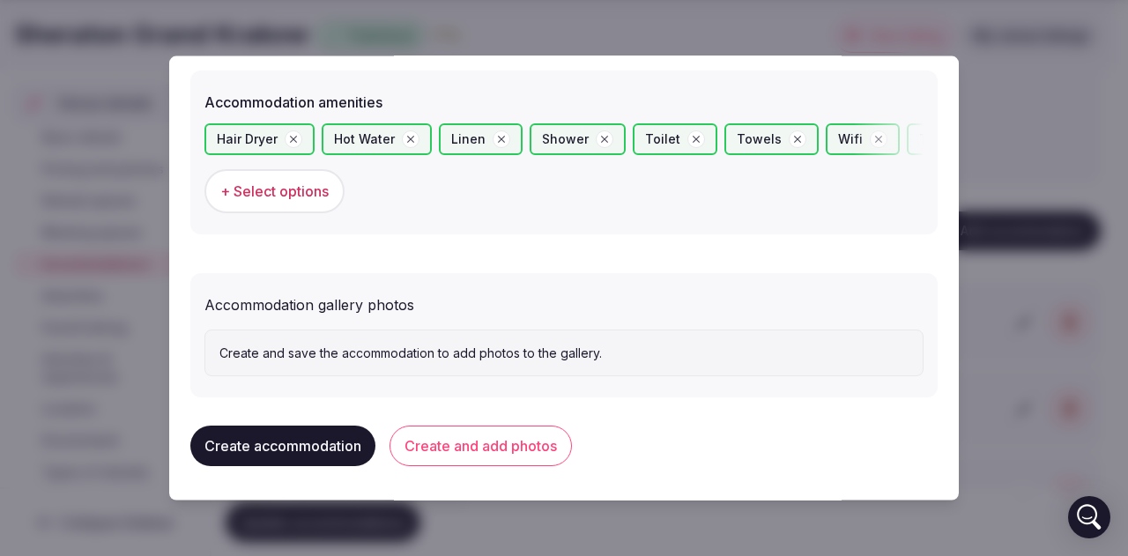
click at [461, 445] on button "Create and add photos" at bounding box center [480, 446] width 182 height 41
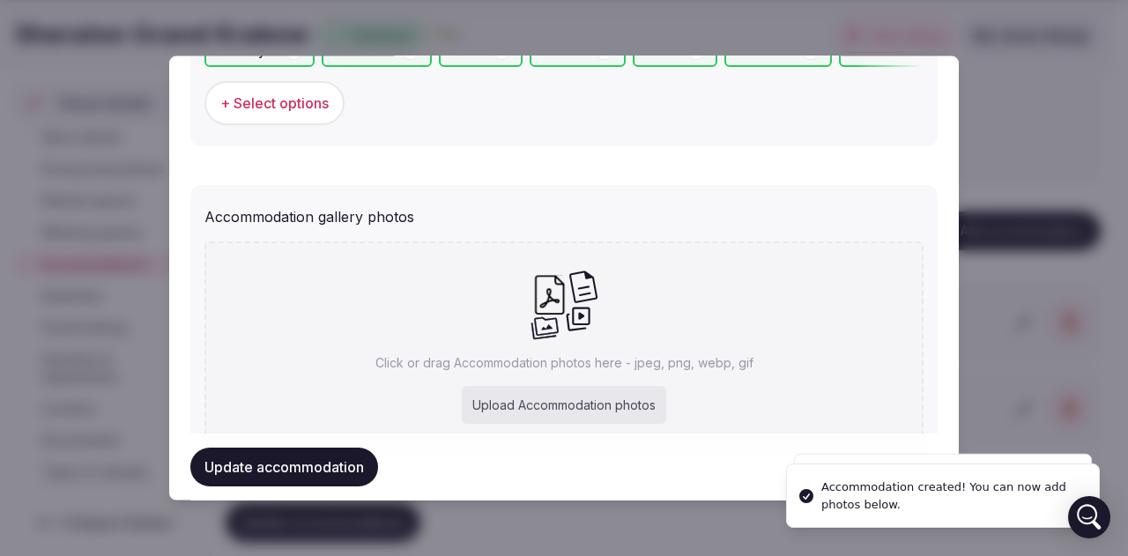
scroll to position [1879, 0]
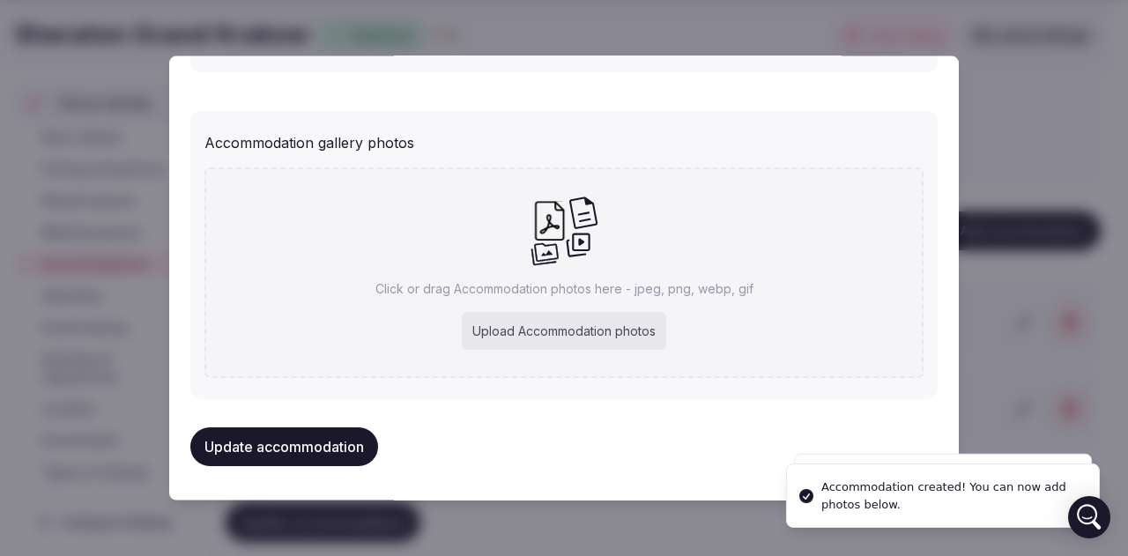
click at [547, 322] on div "Upload Accommodation photos" at bounding box center [564, 330] width 204 height 39
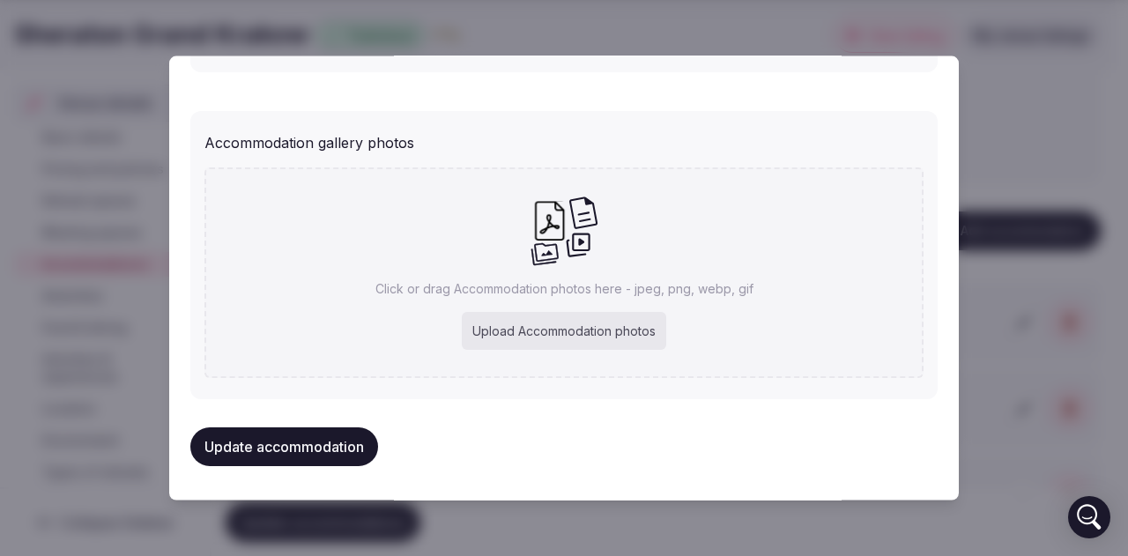
type input "**********"
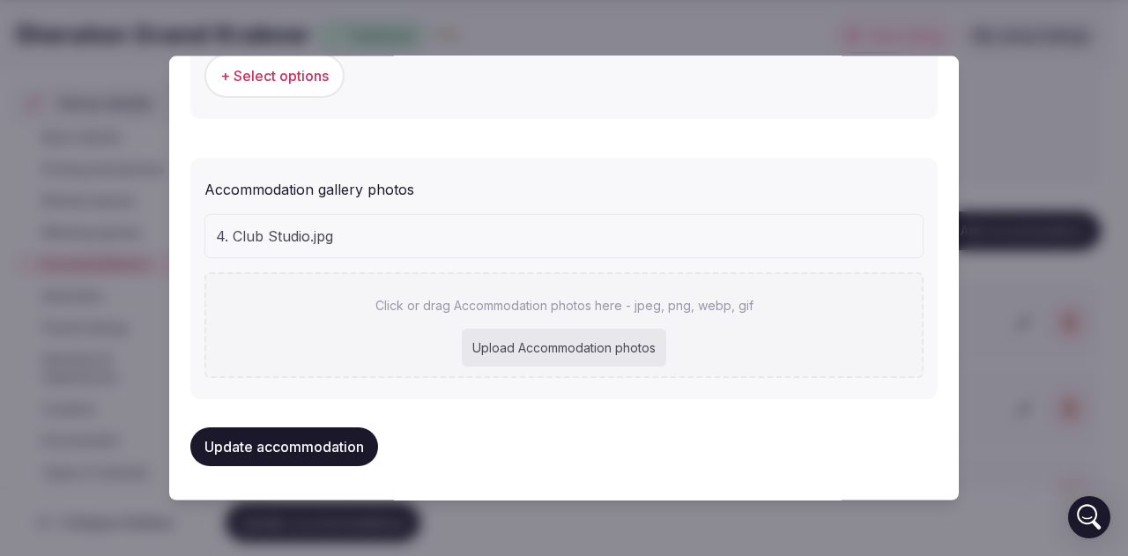
scroll to position [1833, 0]
click at [335, 440] on button "Update accommodation" at bounding box center [284, 445] width 188 height 39
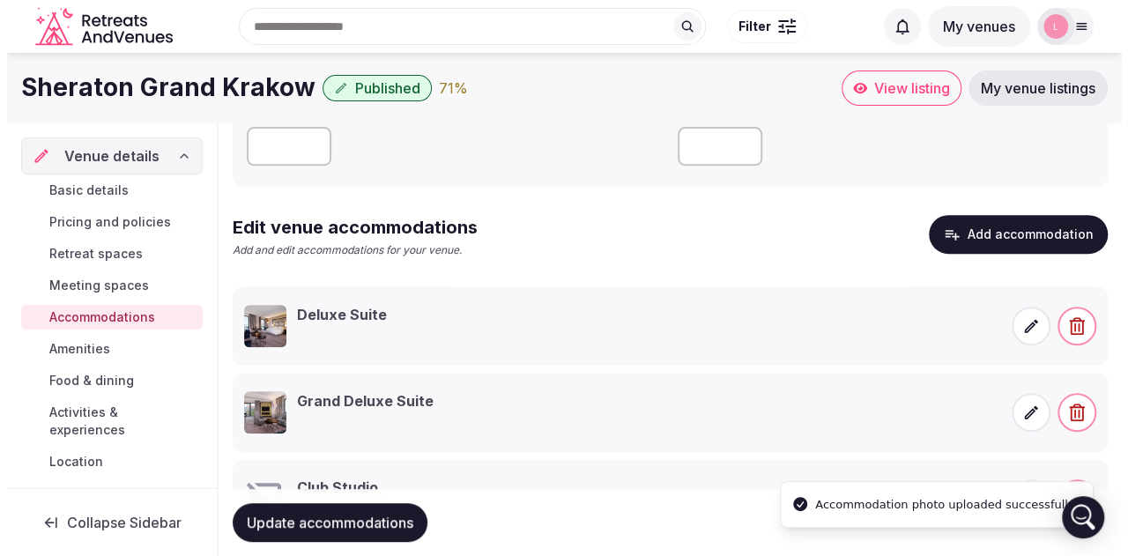
scroll to position [280, 0]
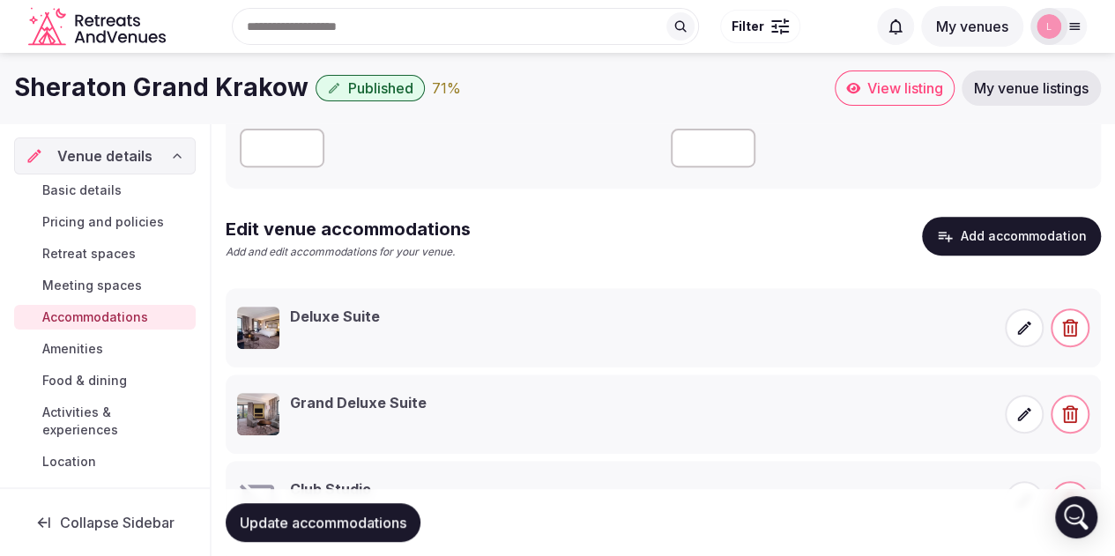
click at [1040, 230] on button "Add accommodation" at bounding box center [1011, 236] width 179 height 39
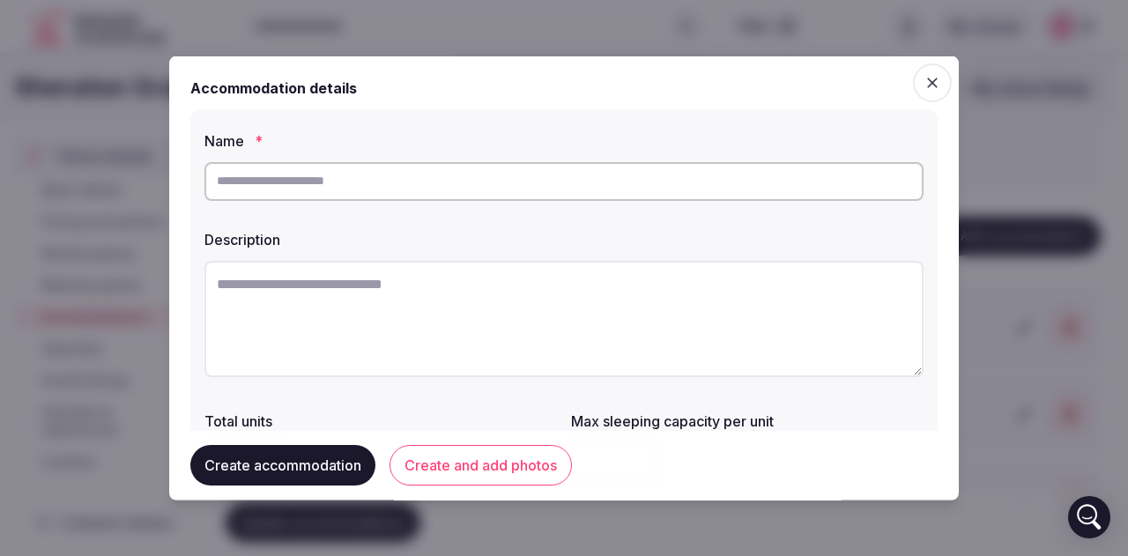
click at [463, 186] on input "text" at bounding box center [563, 180] width 719 height 39
type input "**********"
click at [278, 300] on textarea at bounding box center [563, 318] width 719 height 116
paste textarea "**********"
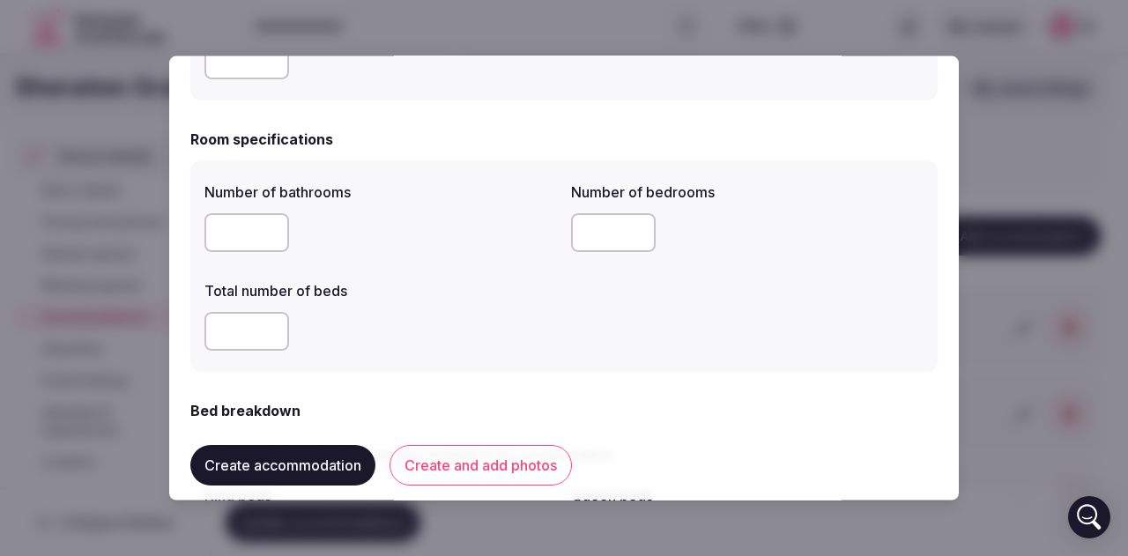
scroll to position [529, 0]
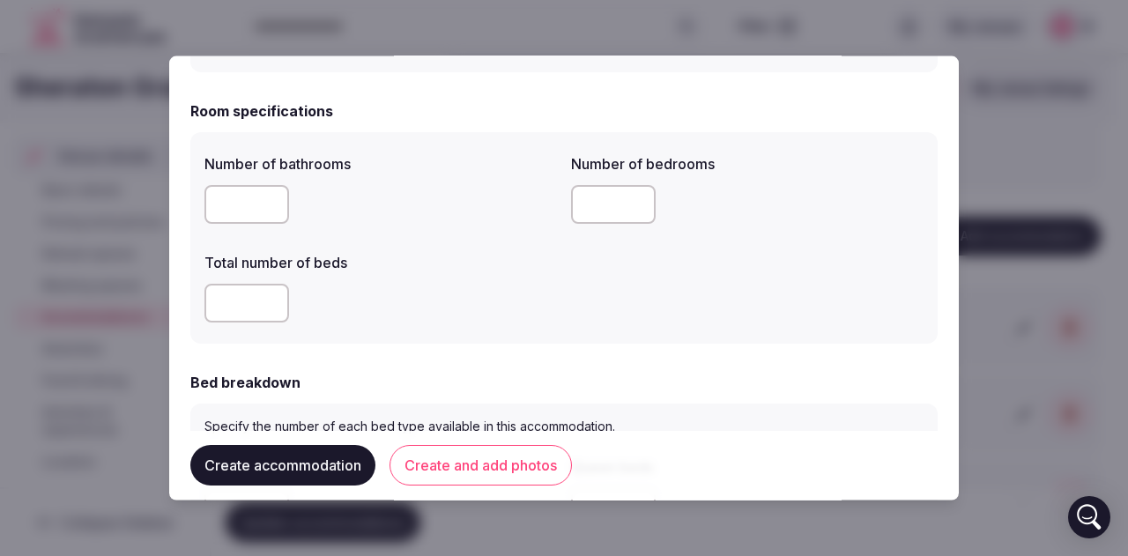
type textarea "**********"
click at [258, 211] on input "number" at bounding box center [246, 203] width 85 height 39
type input "*"
click at [589, 202] on input "number" at bounding box center [613, 203] width 85 height 39
type input "*"
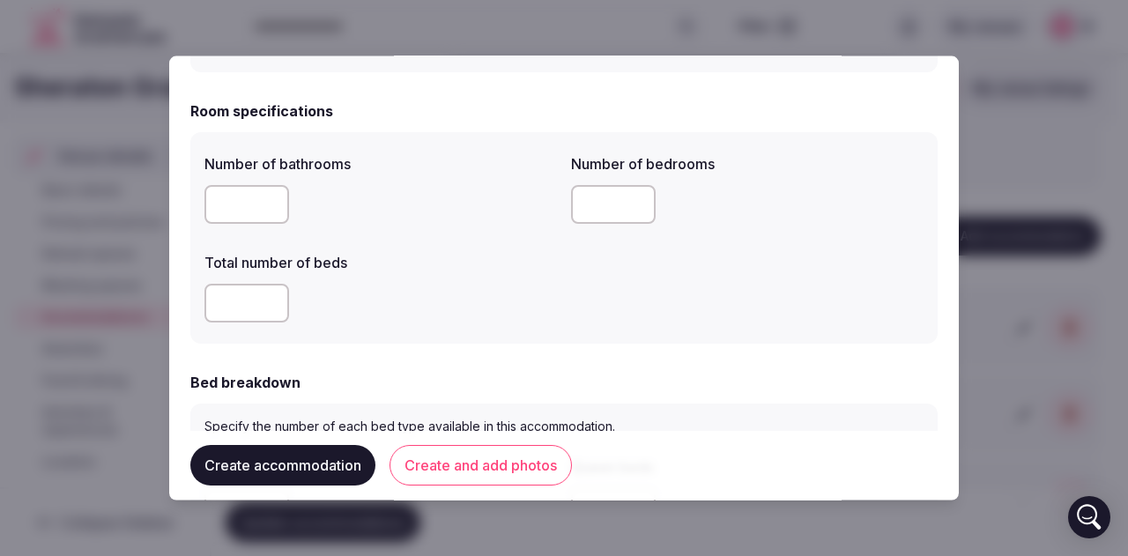
click at [256, 291] on input "number" at bounding box center [246, 302] width 85 height 39
type input "*"
click at [544, 362] on form "**********" at bounding box center [563, 543] width 747 height 1991
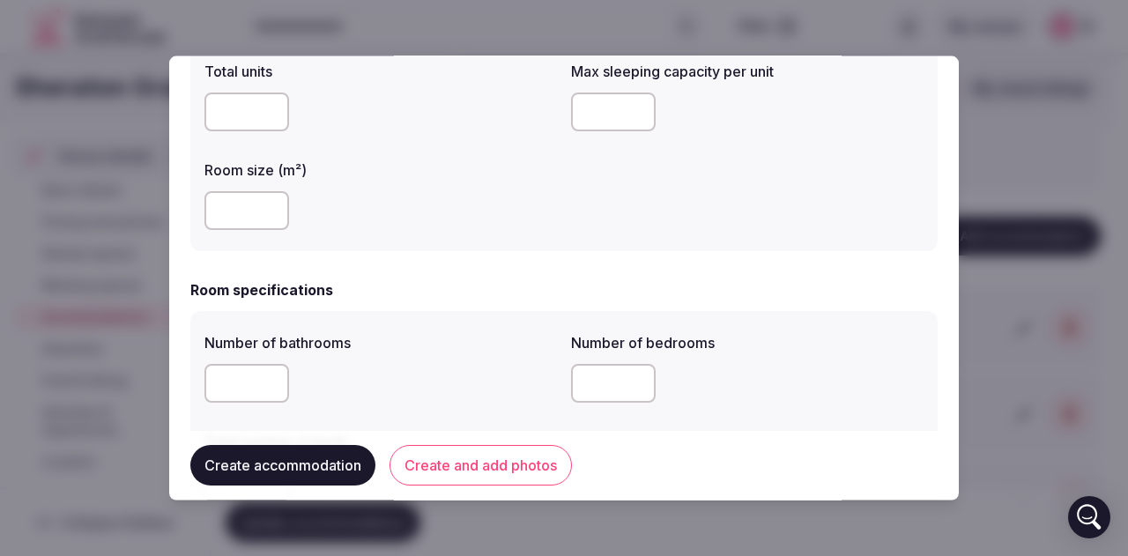
scroll to position [352, 0]
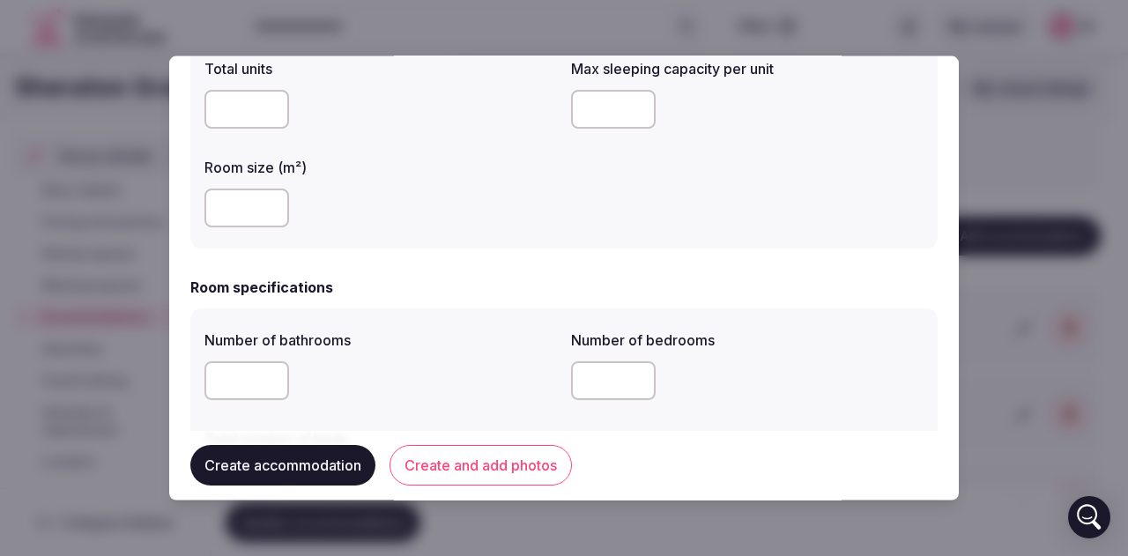
click at [248, 207] on input "number" at bounding box center [246, 207] width 85 height 39
type input "**"
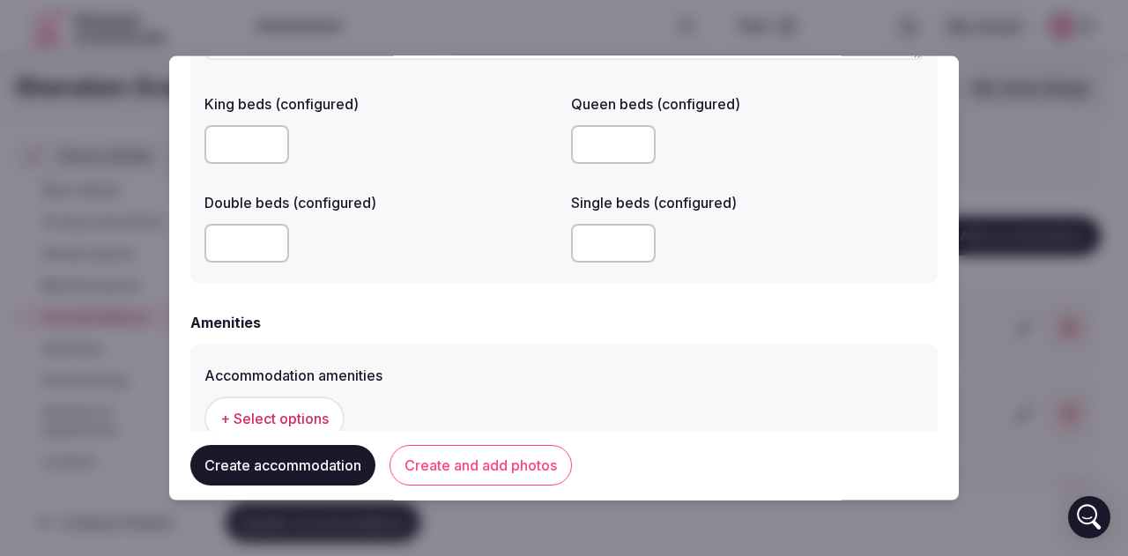
scroll to position [1670, 0]
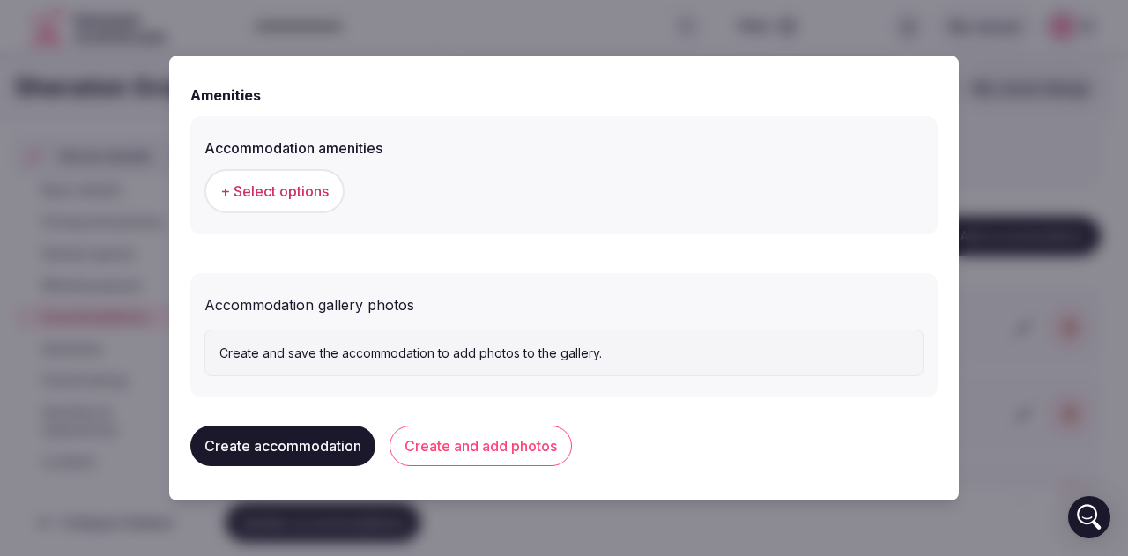
click at [281, 184] on span "+ Select options" at bounding box center [274, 190] width 108 height 19
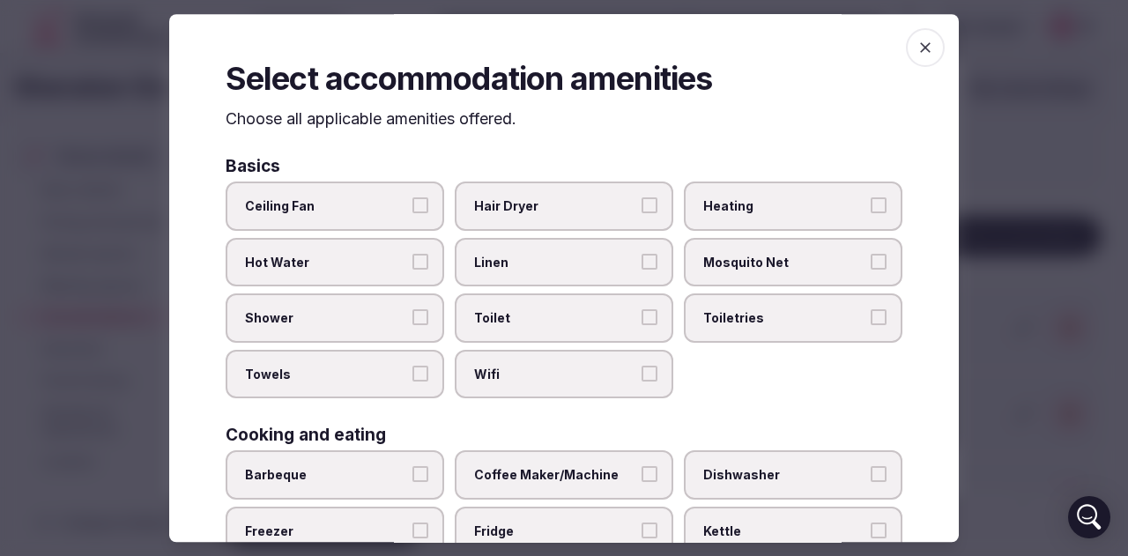
click at [594, 214] on span "Hair Dryer" at bounding box center [555, 206] width 162 height 18
click at [641, 213] on button "Hair Dryer" at bounding box center [649, 205] width 16 height 16
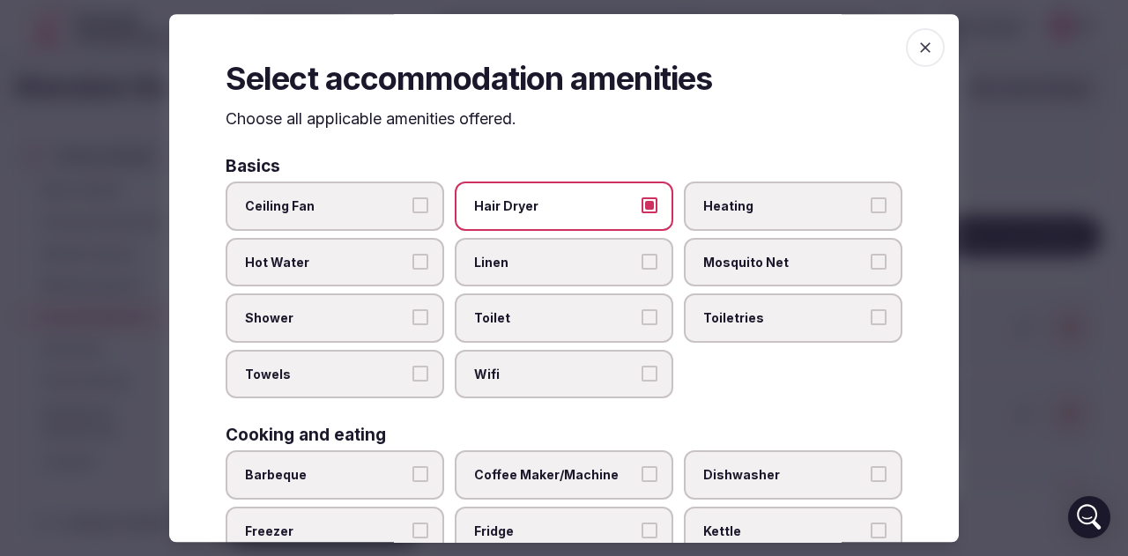
click at [370, 255] on span "Hot Water" at bounding box center [326, 263] width 162 height 18
click at [412, 255] on button "Hot Water" at bounding box center [420, 262] width 16 height 16
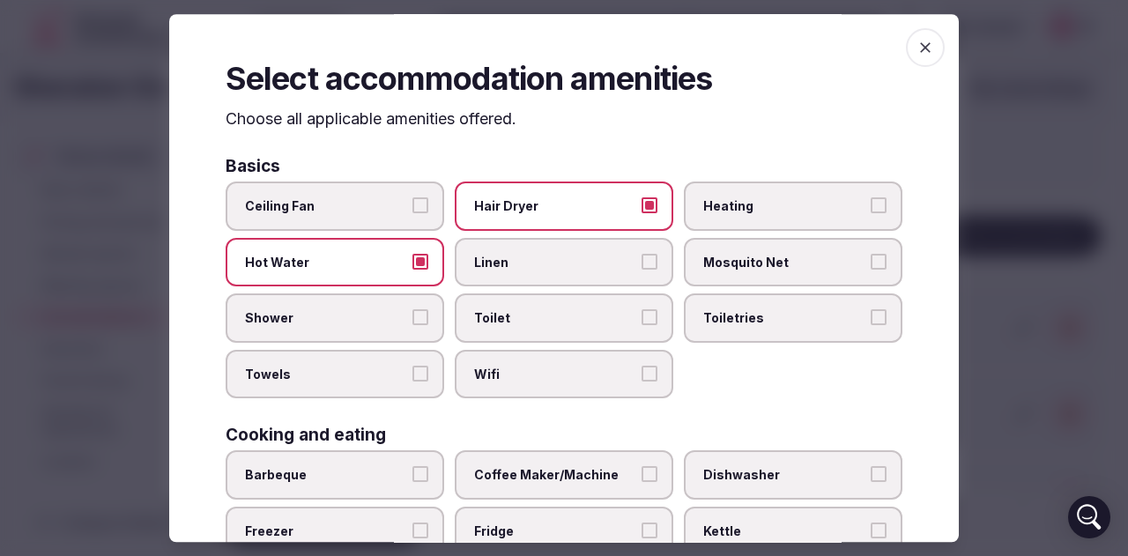
click at [540, 258] on span "Linen" at bounding box center [555, 263] width 162 height 18
click at [641, 258] on button "Linen" at bounding box center [649, 262] width 16 height 16
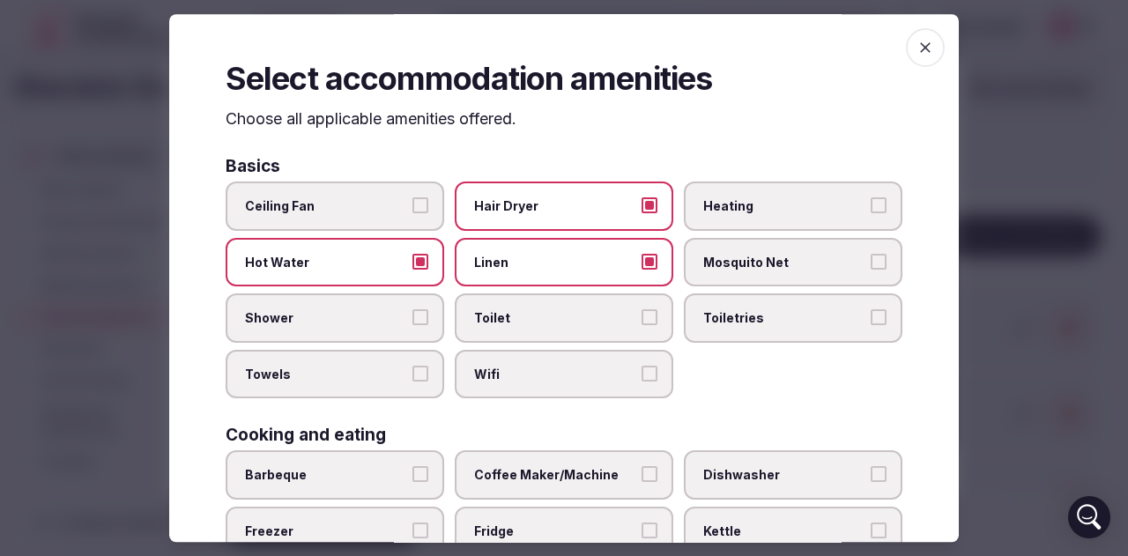
click at [323, 310] on span "Shower" at bounding box center [326, 319] width 162 height 18
click at [412, 310] on button "Shower" at bounding box center [420, 318] width 16 height 16
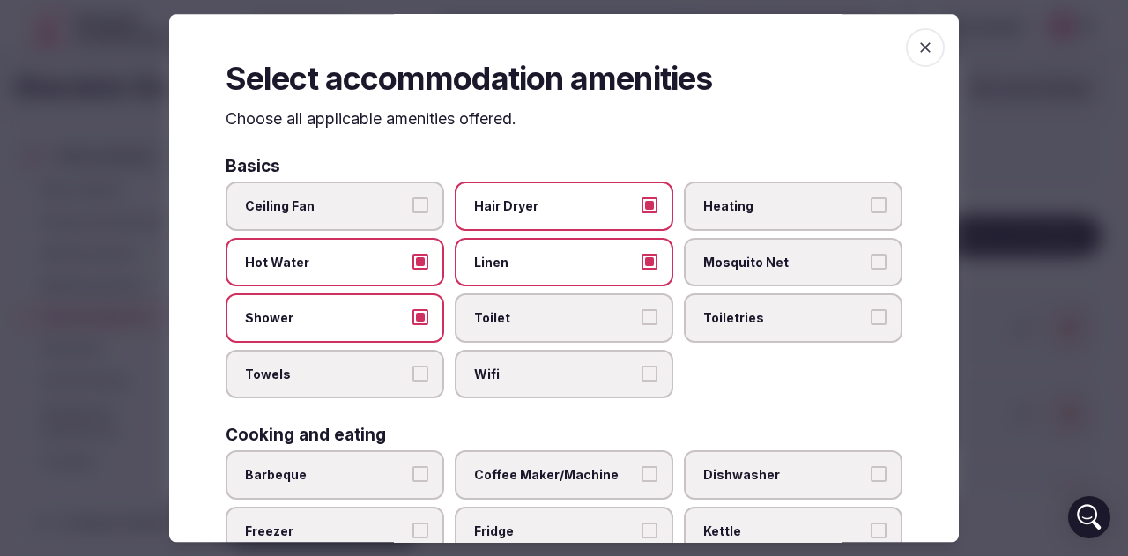
click at [530, 330] on label "Toilet" at bounding box center [564, 318] width 219 height 49
click at [641, 326] on button "Toilet" at bounding box center [649, 318] width 16 height 16
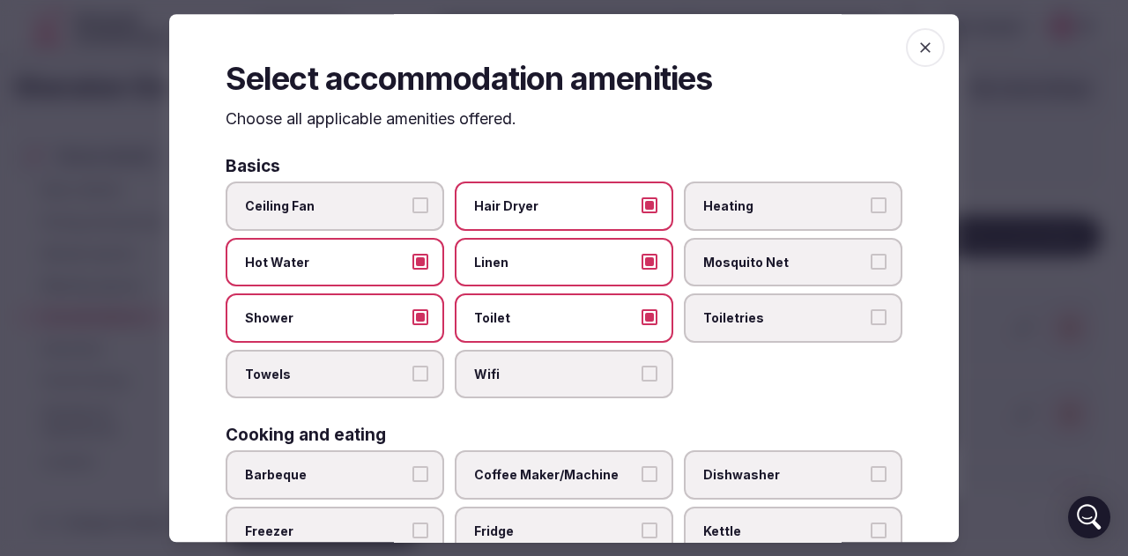
drag, startPoint x: 771, startPoint y: 317, endPoint x: 390, endPoint y: 390, distance: 387.6
click at [770, 317] on span "Toiletries" at bounding box center [784, 319] width 162 height 18
click at [870, 317] on button "Toiletries" at bounding box center [878, 318] width 16 height 16
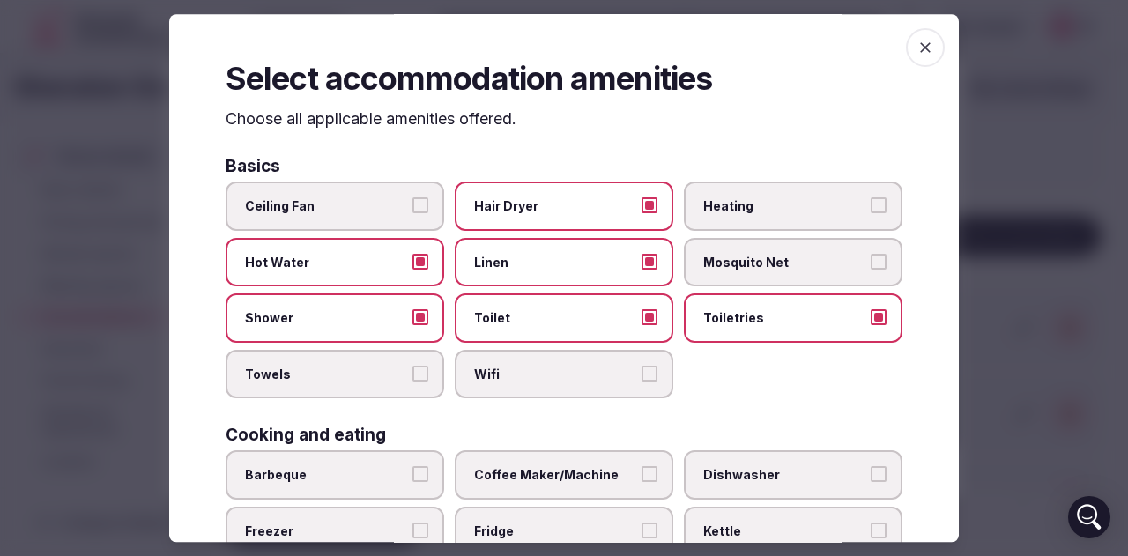
click at [326, 387] on label "Towels" at bounding box center [335, 374] width 219 height 49
click at [412, 381] on button "Towels" at bounding box center [420, 374] width 16 height 16
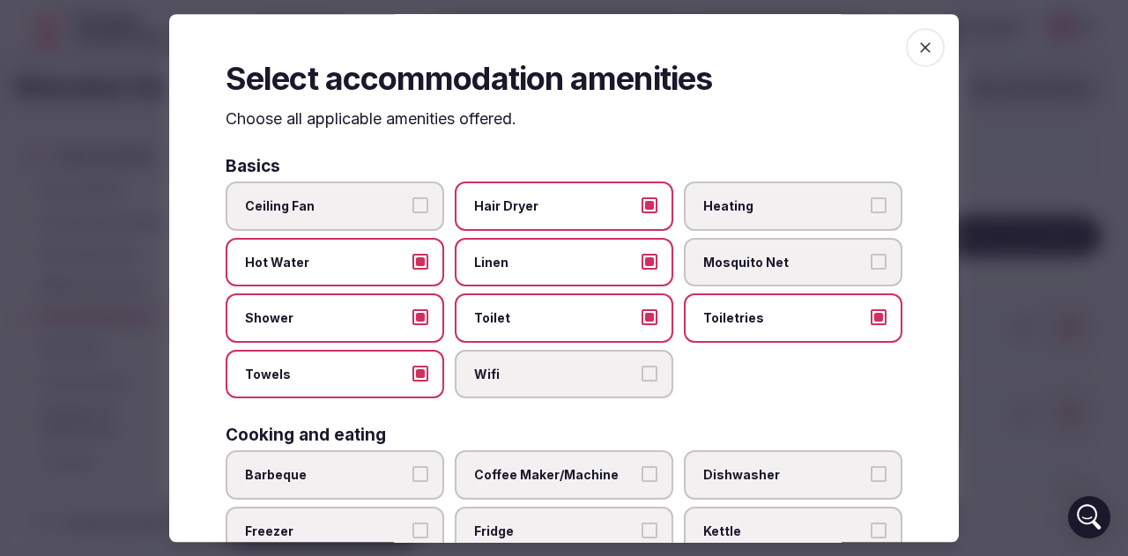
click at [564, 373] on span "Wifi" at bounding box center [555, 375] width 162 height 18
click at [641, 373] on button "Wifi" at bounding box center [649, 374] width 16 height 16
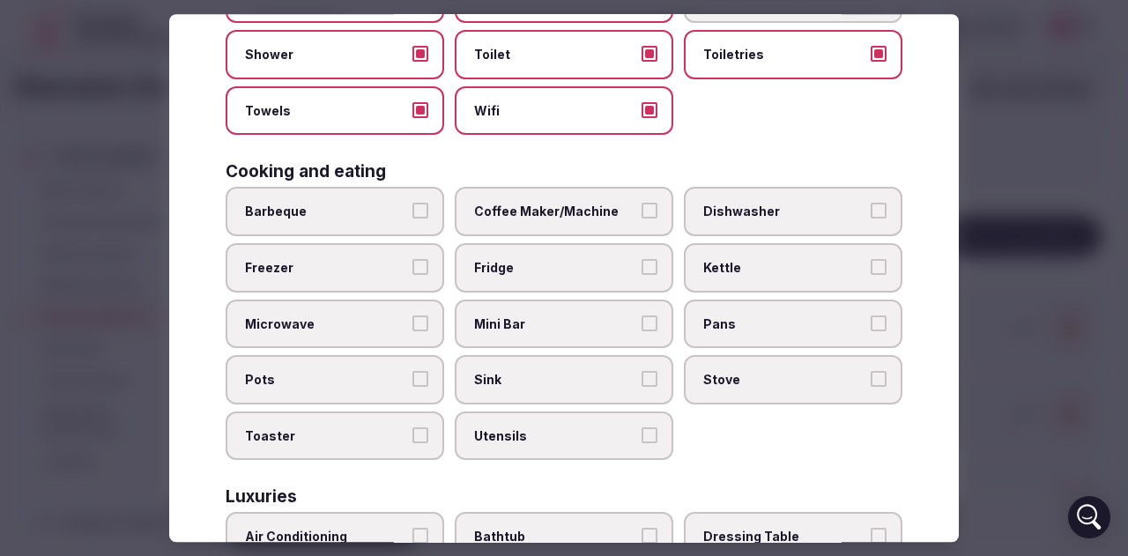
scroll to position [264, 0]
click at [507, 210] on span "Coffee Maker/Machine" at bounding box center [555, 212] width 162 height 18
click at [641, 210] on button "Coffee Maker/Machine" at bounding box center [649, 211] width 16 height 16
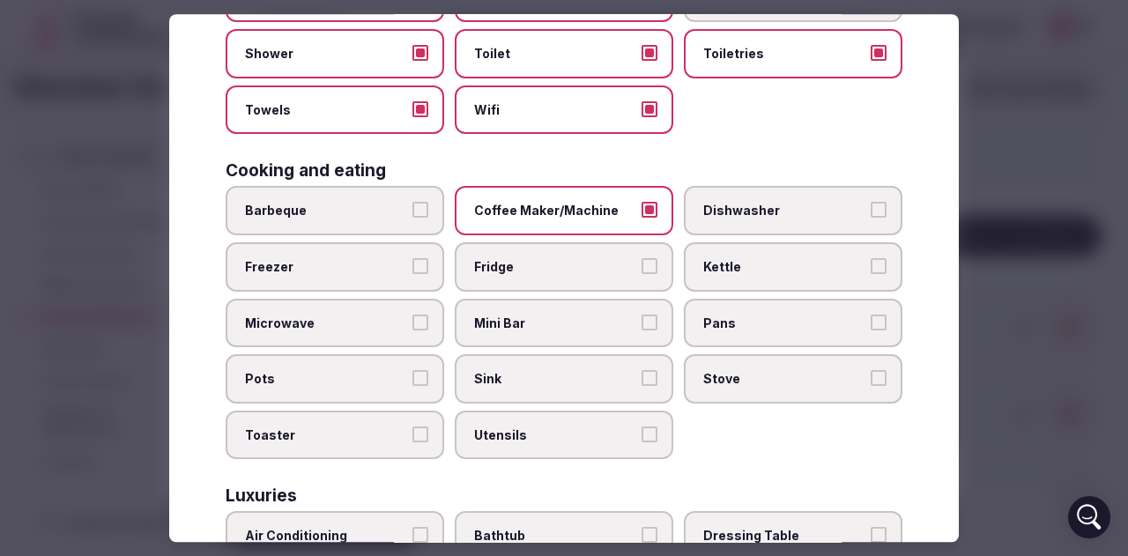
click at [542, 270] on span "Fridge" at bounding box center [555, 267] width 162 height 18
click at [641, 270] on button "Fridge" at bounding box center [649, 266] width 16 height 16
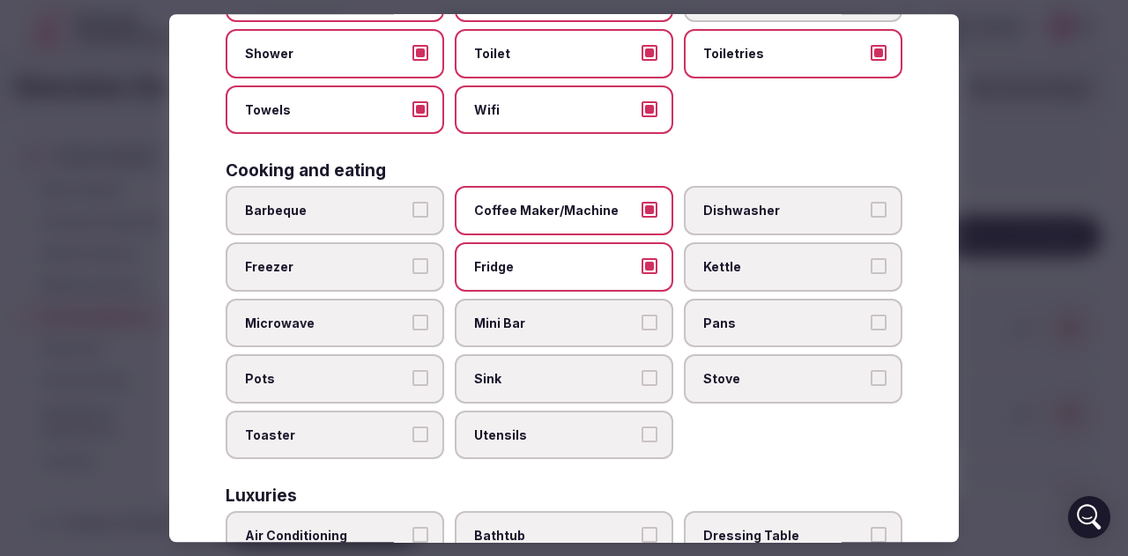
click at [740, 271] on span "Kettle" at bounding box center [784, 267] width 162 height 18
click at [870, 271] on button "Kettle" at bounding box center [878, 266] width 16 height 16
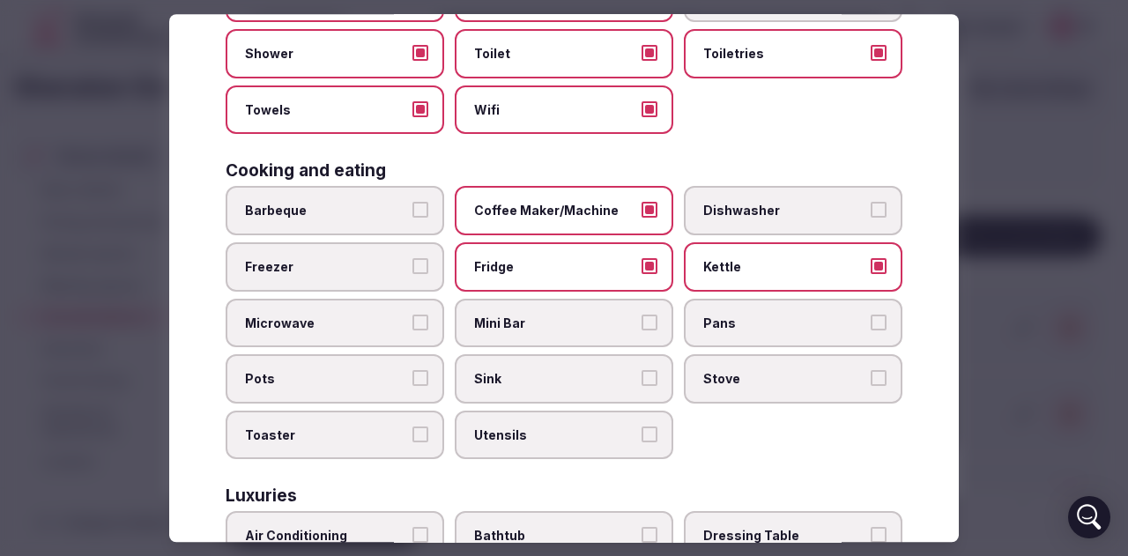
click at [588, 324] on span "Mini Bar" at bounding box center [555, 324] width 162 height 18
click at [641, 324] on button "Mini Bar" at bounding box center [649, 323] width 16 height 16
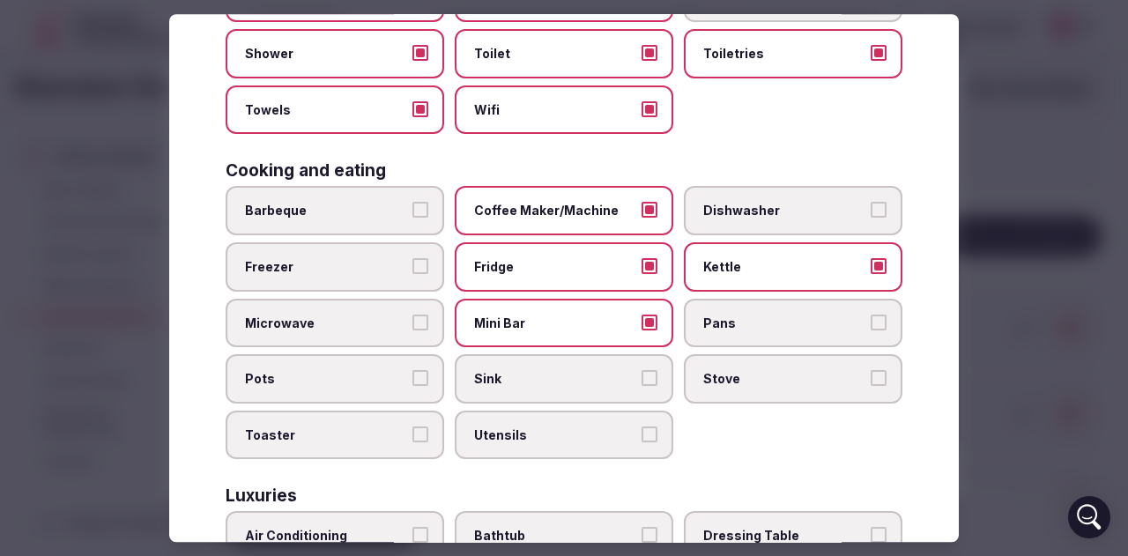
scroll to position [441, 0]
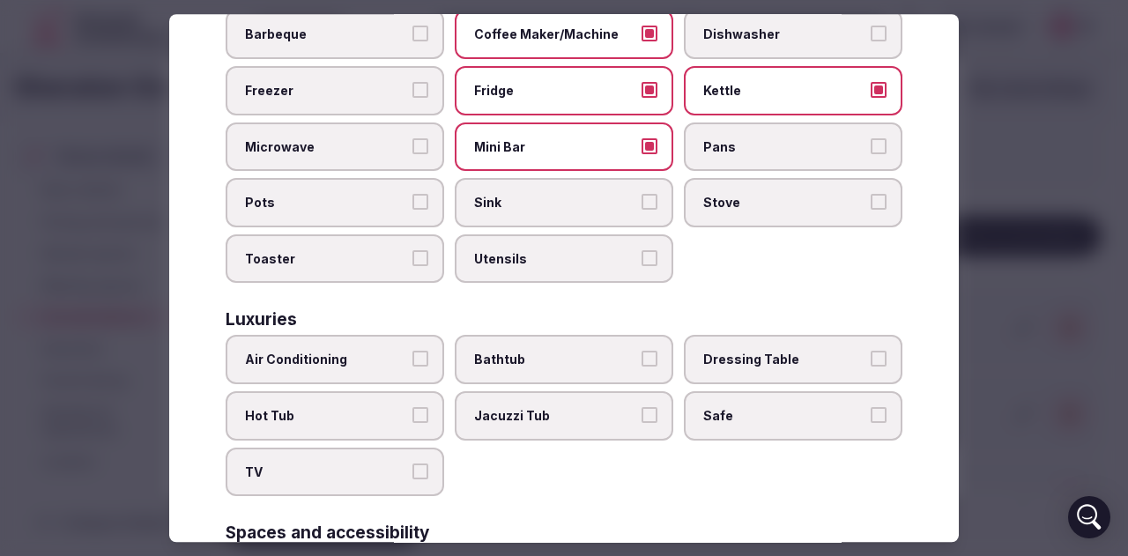
click at [369, 363] on span "Air Conditioning" at bounding box center [326, 361] width 162 height 18
click at [412, 363] on button "Air Conditioning" at bounding box center [420, 360] width 16 height 16
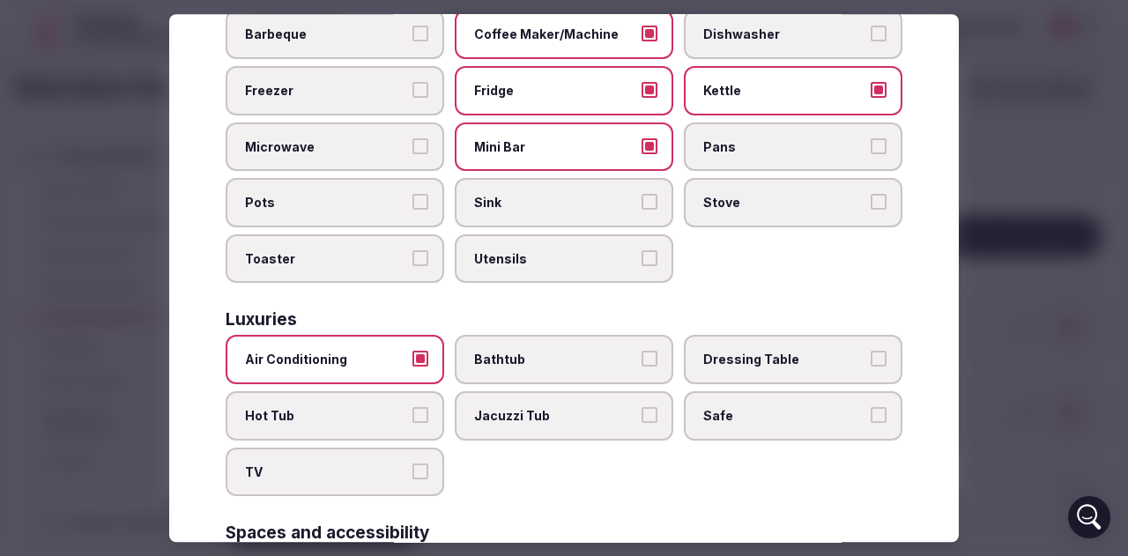
click at [606, 364] on span "Bathtub" at bounding box center [555, 361] width 162 height 18
click at [641, 364] on button "Bathtub" at bounding box center [649, 360] width 16 height 16
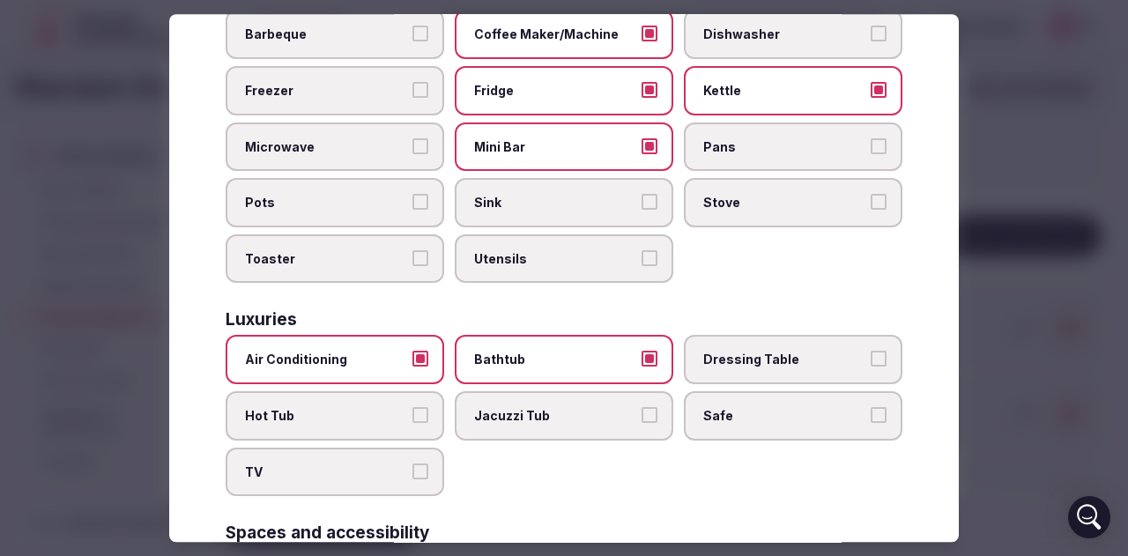
drag, startPoint x: 765, startPoint y: 429, endPoint x: 442, endPoint y: 453, distance: 323.3
click at [764, 429] on label "Safe" at bounding box center [793, 415] width 219 height 49
click at [870, 423] on button "Safe" at bounding box center [878, 415] width 16 height 16
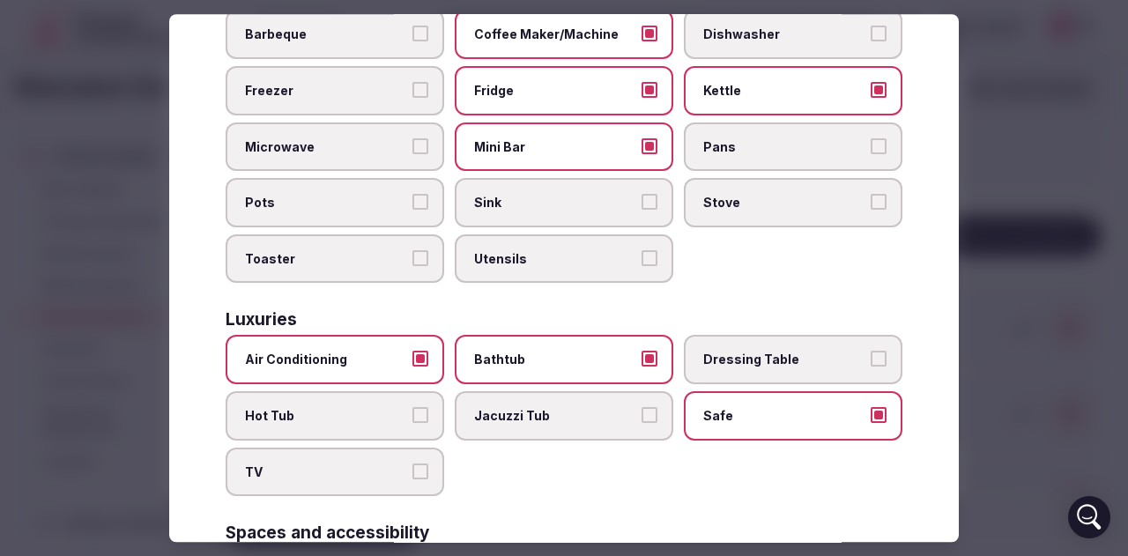
click at [354, 467] on span "TV" at bounding box center [326, 472] width 162 height 18
click at [412, 467] on button "TV" at bounding box center [420, 471] width 16 height 16
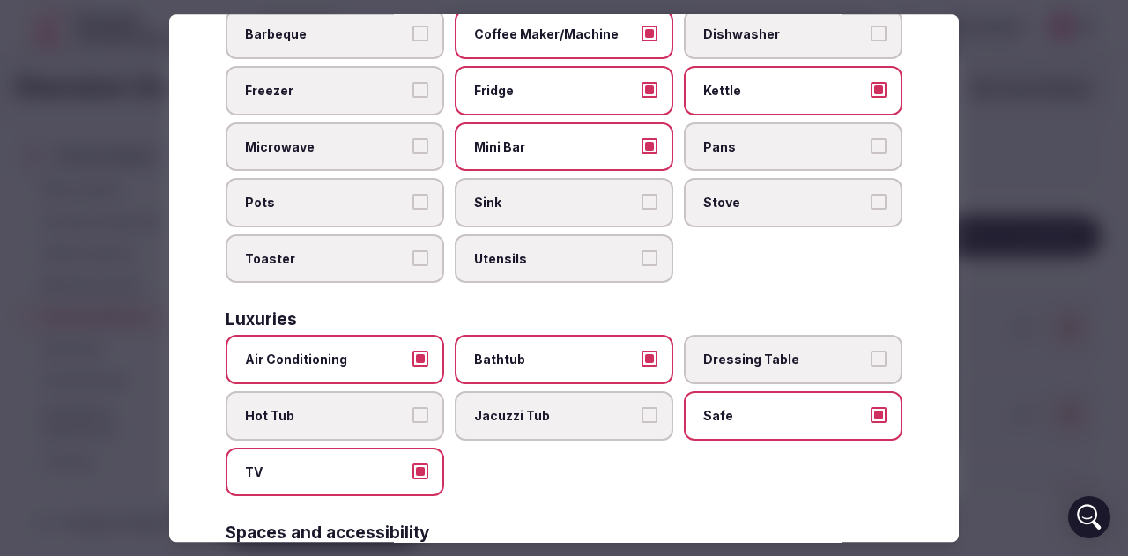
scroll to position [705, 0]
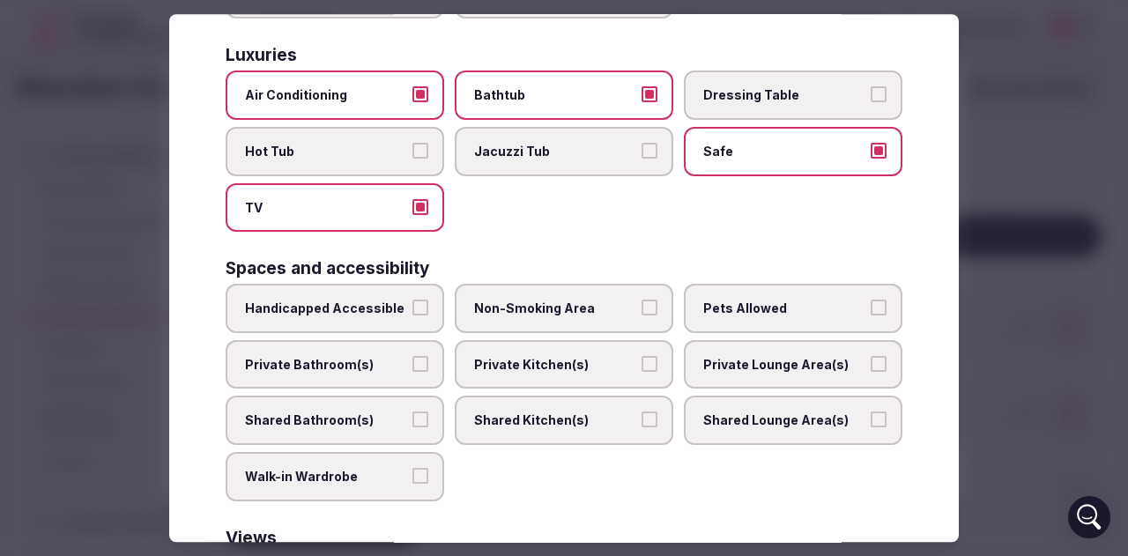
click at [562, 298] on label "Non-Smoking Area" at bounding box center [564, 308] width 219 height 49
click at [641, 300] on button "Non-Smoking Area" at bounding box center [649, 308] width 16 height 16
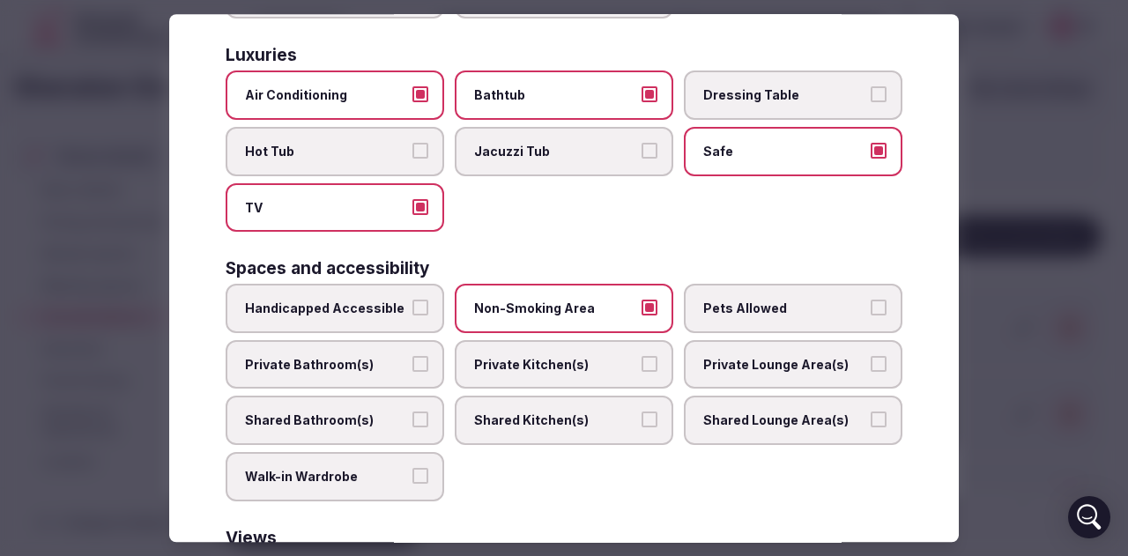
click at [812, 307] on span "Pets Allowed" at bounding box center [784, 309] width 162 height 18
click at [870, 307] on button "Pets Allowed" at bounding box center [878, 308] width 16 height 16
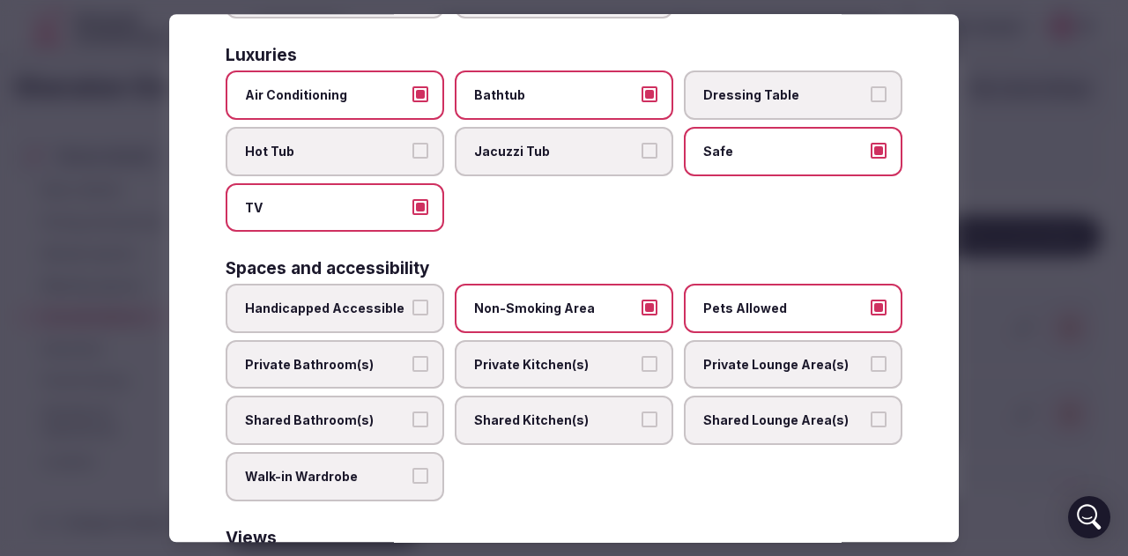
click at [333, 367] on span "Private Bathroom(s)" at bounding box center [326, 365] width 162 height 18
click at [412, 367] on button "Private Bathroom(s)" at bounding box center [420, 364] width 16 height 16
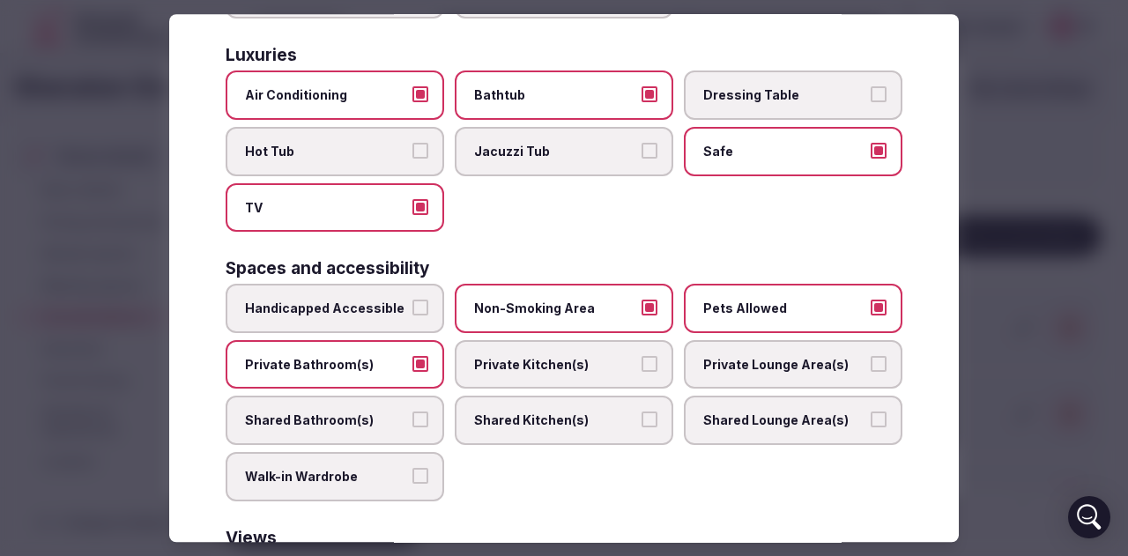
click at [767, 426] on span "Shared Lounge Area(s)" at bounding box center [784, 421] width 162 height 18
click at [870, 426] on button "Shared Lounge Area(s)" at bounding box center [878, 420] width 16 height 16
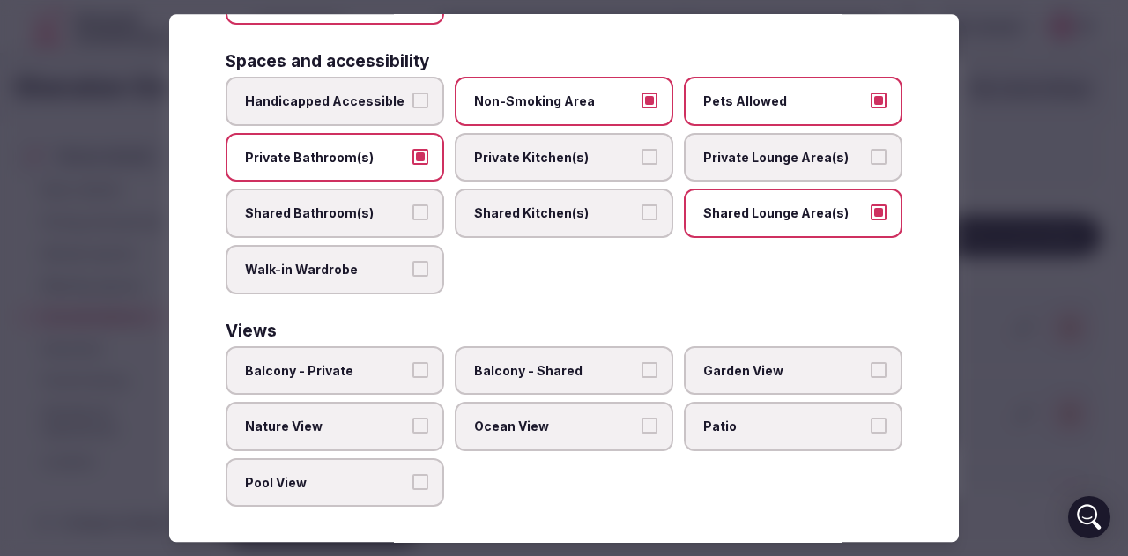
scroll to position [918, 0]
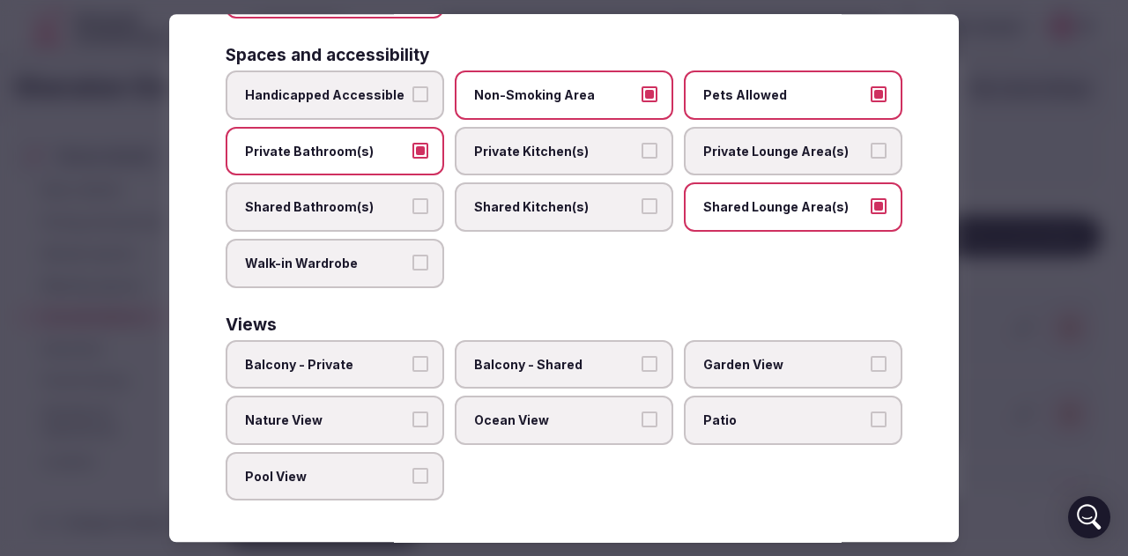
click at [396, 423] on span "Nature View" at bounding box center [326, 420] width 162 height 18
click at [412, 423] on button "Nature View" at bounding box center [420, 419] width 16 height 16
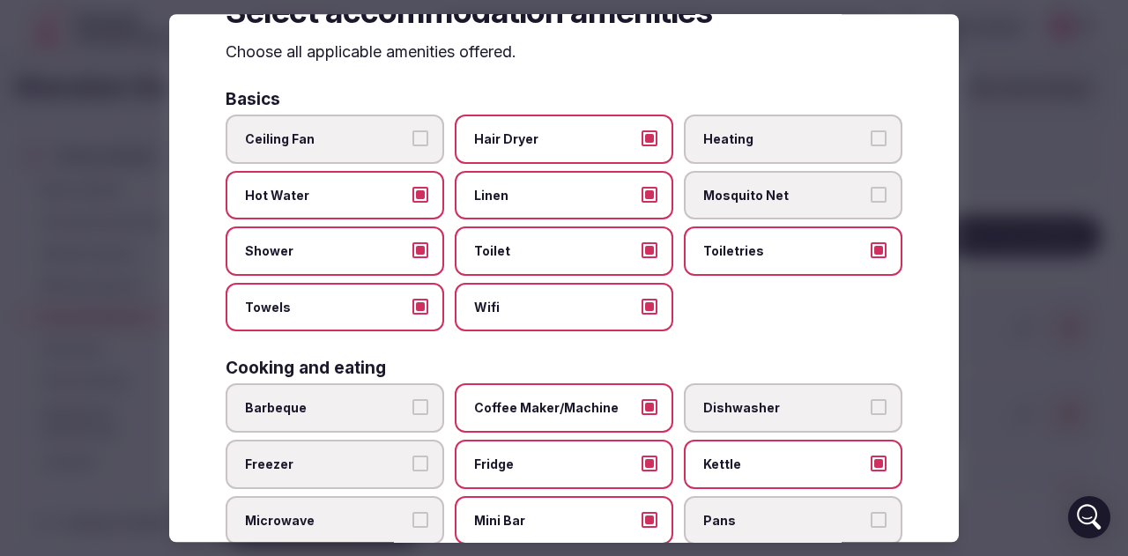
scroll to position [0, 0]
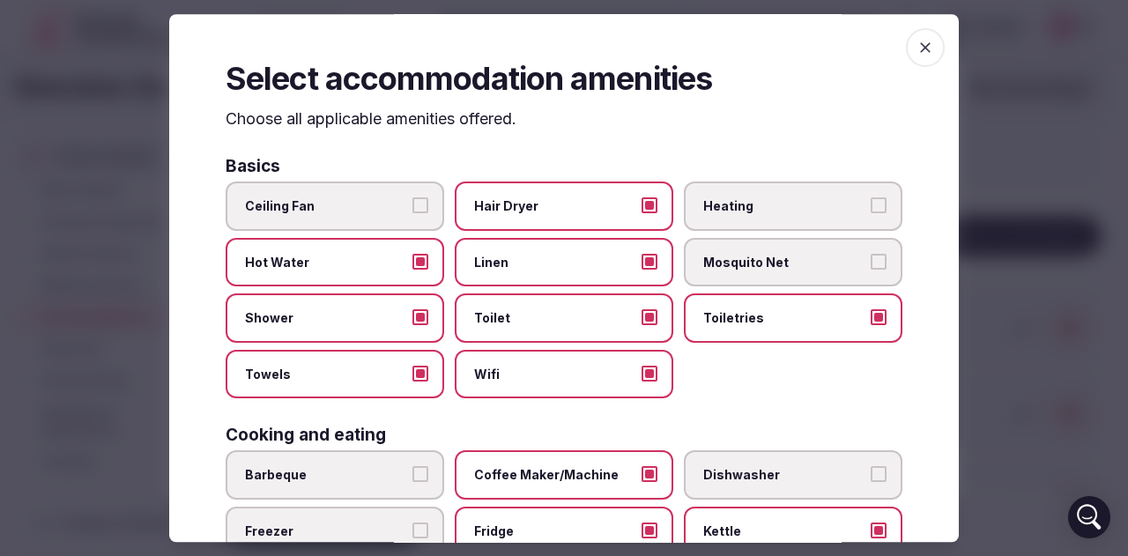
click at [916, 45] on icon "button" at bounding box center [925, 48] width 18 height 18
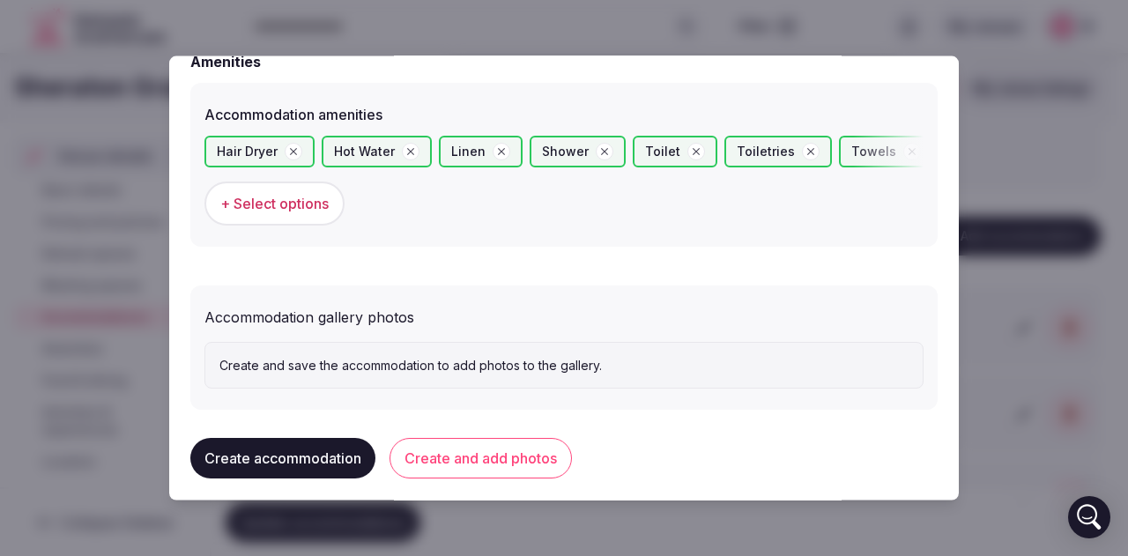
scroll to position [1716, 0]
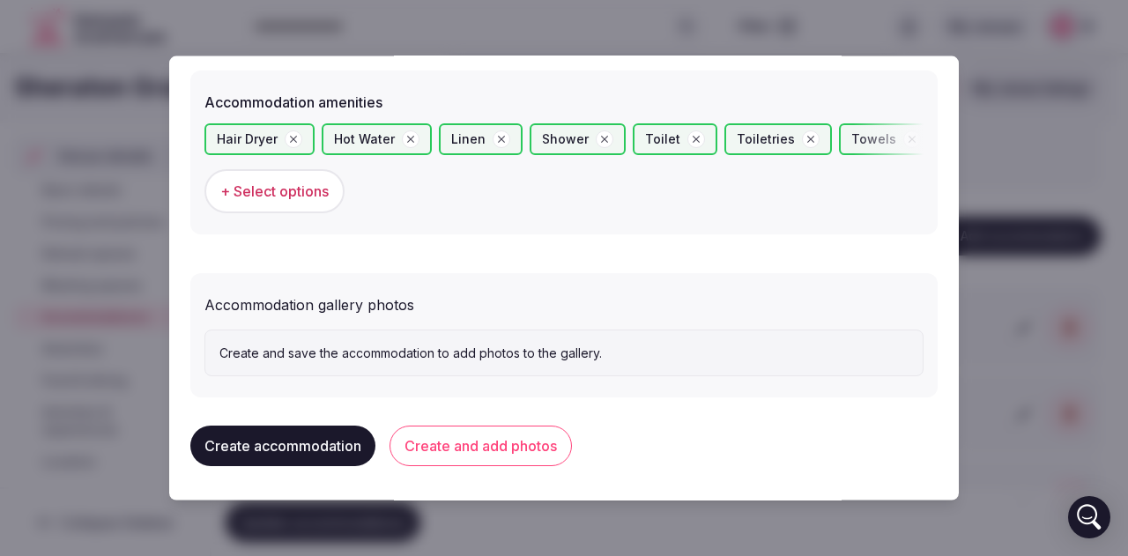
click at [503, 447] on button "Create and add photos" at bounding box center [480, 446] width 182 height 41
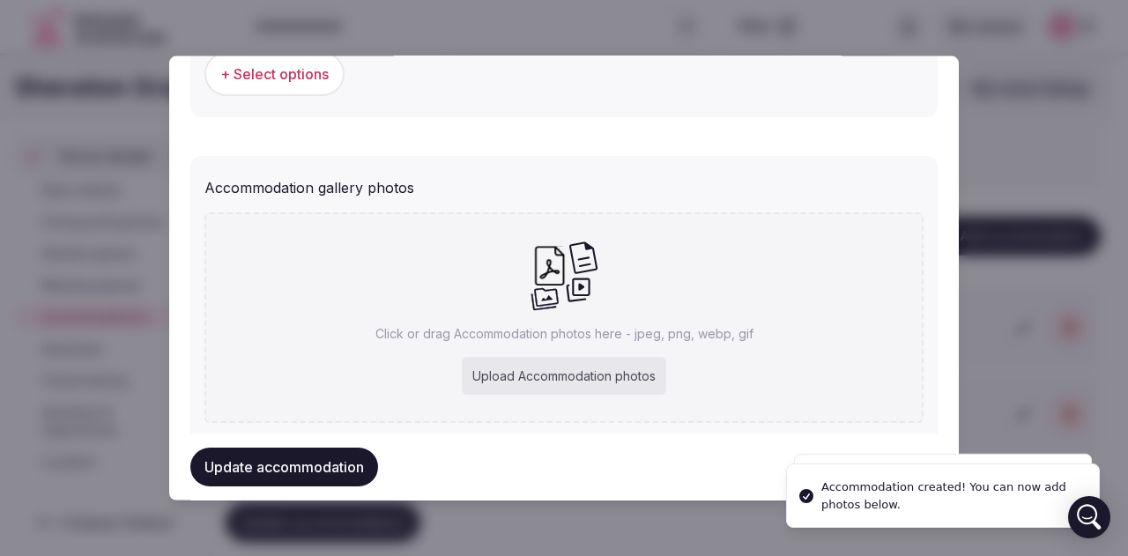
scroll to position [1879, 0]
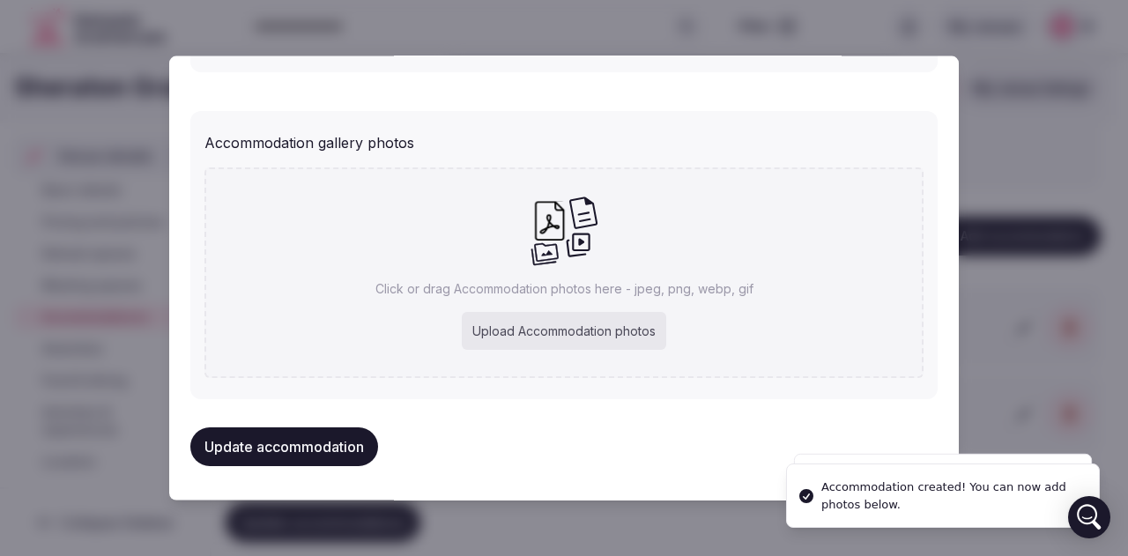
click at [537, 325] on div "Upload Accommodation photos" at bounding box center [564, 330] width 204 height 39
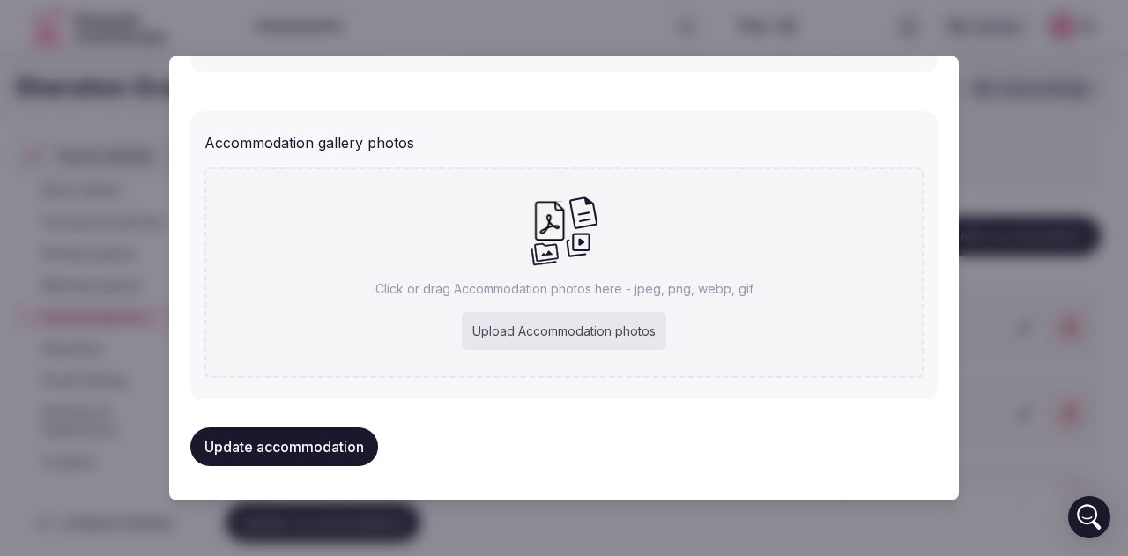
type input "**********"
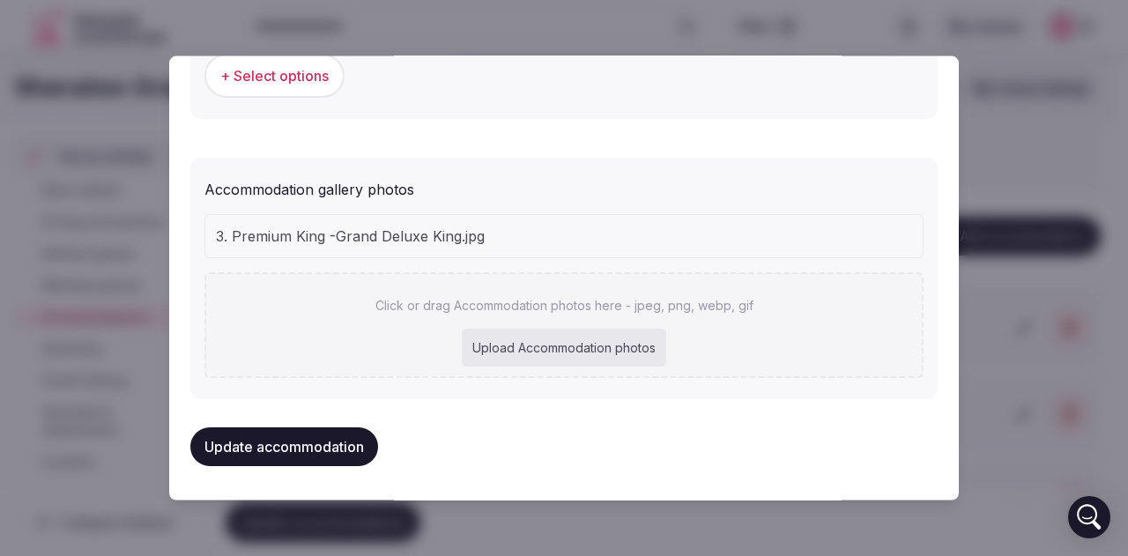
click at [302, 441] on button "Update accommodation" at bounding box center [284, 445] width 188 height 39
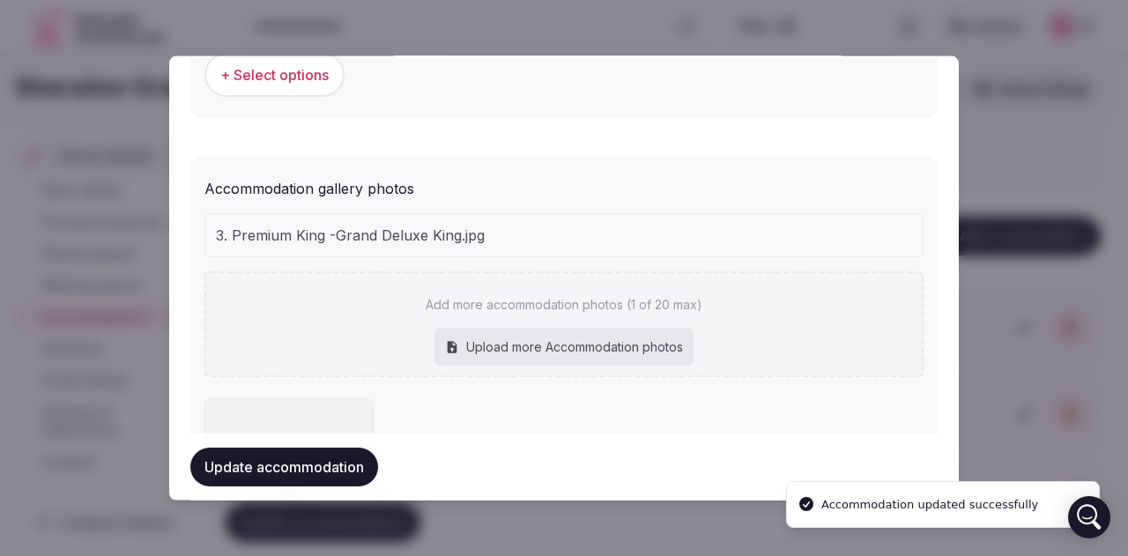
scroll to position [2019, 0]
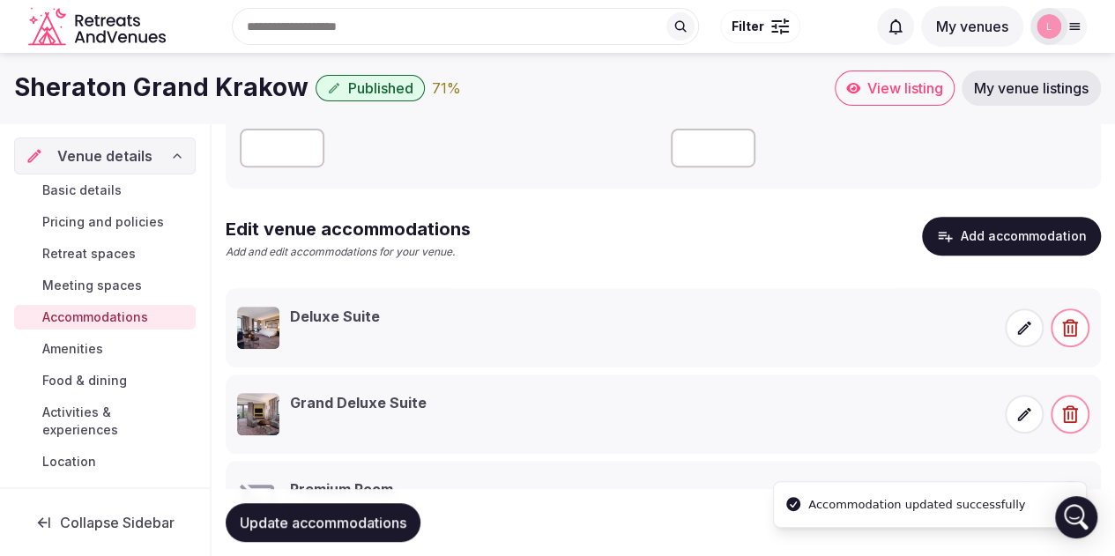
click at [1003, 235] on button "Add accommodation" at bounding box center [1011, 236] width 179 height 39
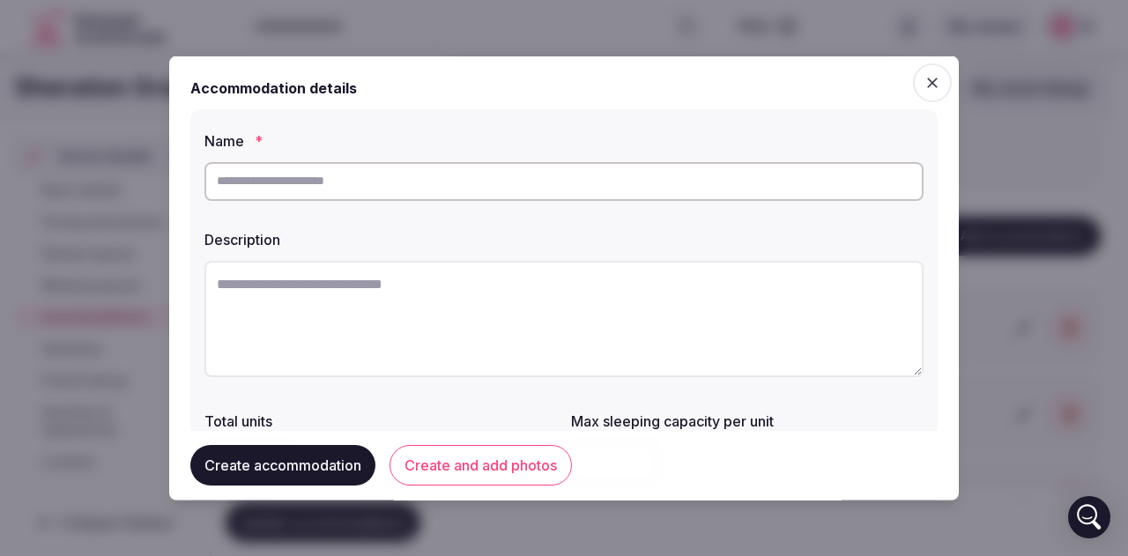
click at [390, 183] on input "text" at bounding box center [563, 180] width 719 height 39
type input "**********"
click at [305, 289] on textarea at bounding box center [563, 318] width 719 height 116
paste textarea "**********"
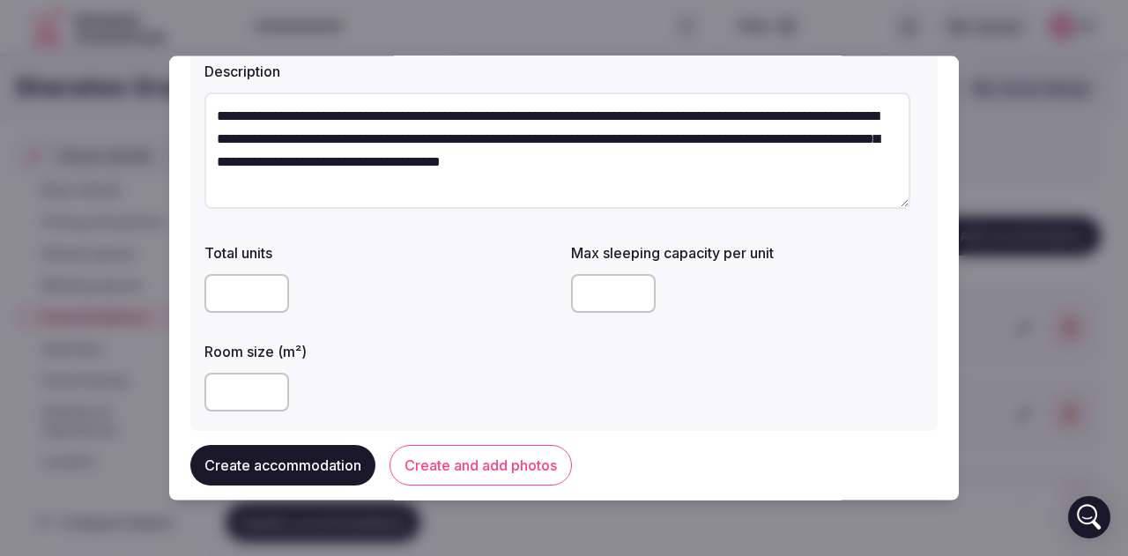
scroll to position [176, 0]
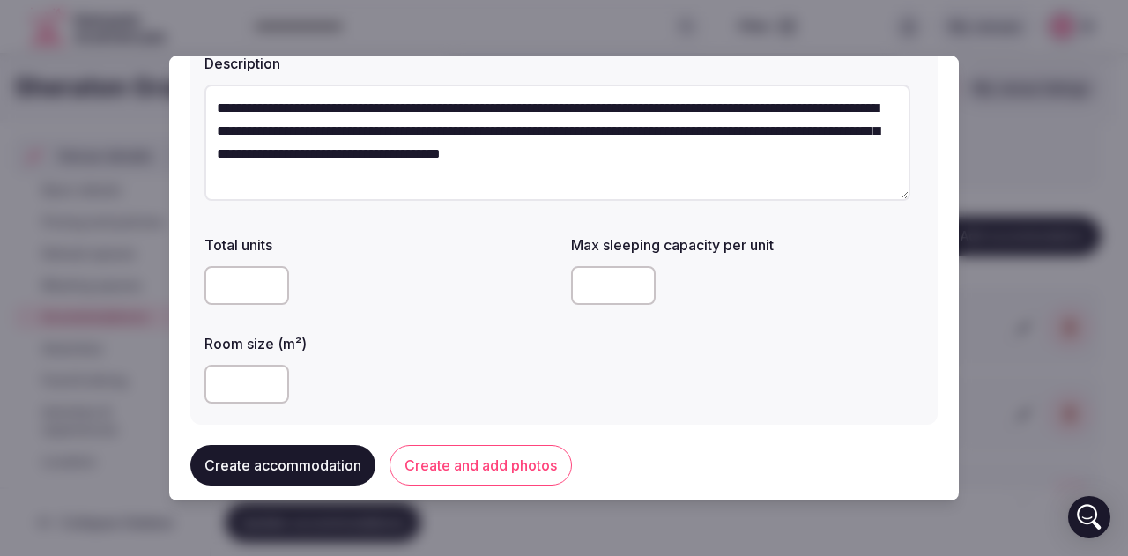
type textarea "**********"
click at [259, 380] on input "number" at bounding box center [246, 383] width 85 height 39
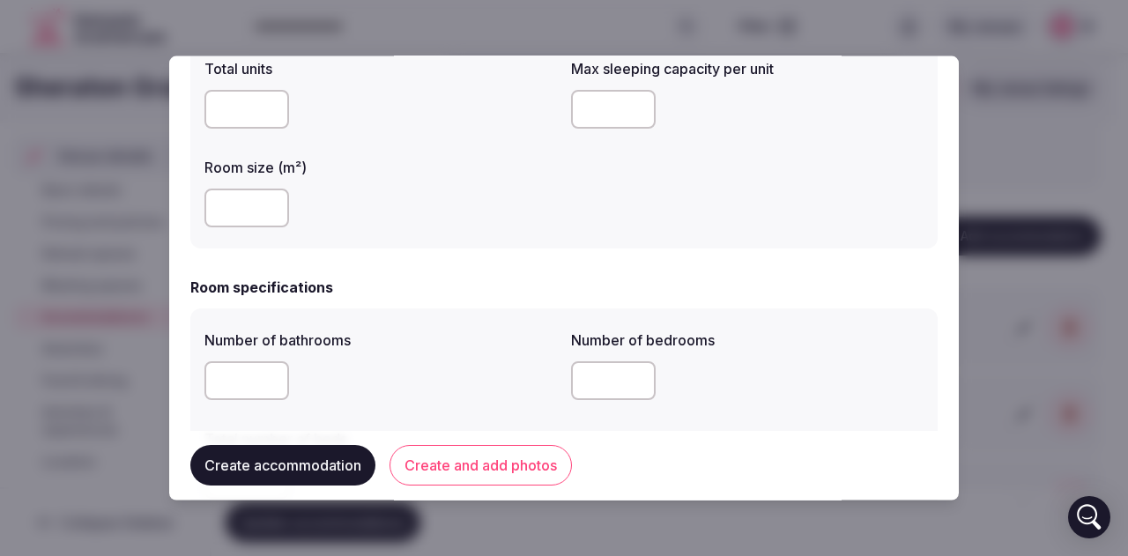
scroll to position [441, 0]
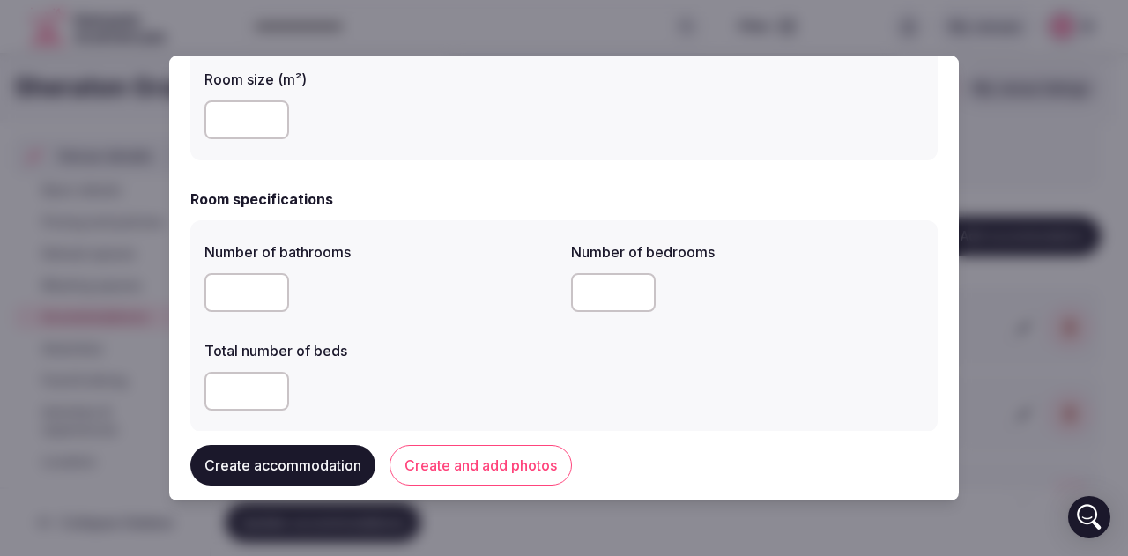
type input "**"
click at [260, 283] on input "number" at bounding box center [246, 291] width 85 height 39
type input "*"
click at [596, 304] on input "number" at bounding box center [613, 291] width 85 height 39
type input "*"
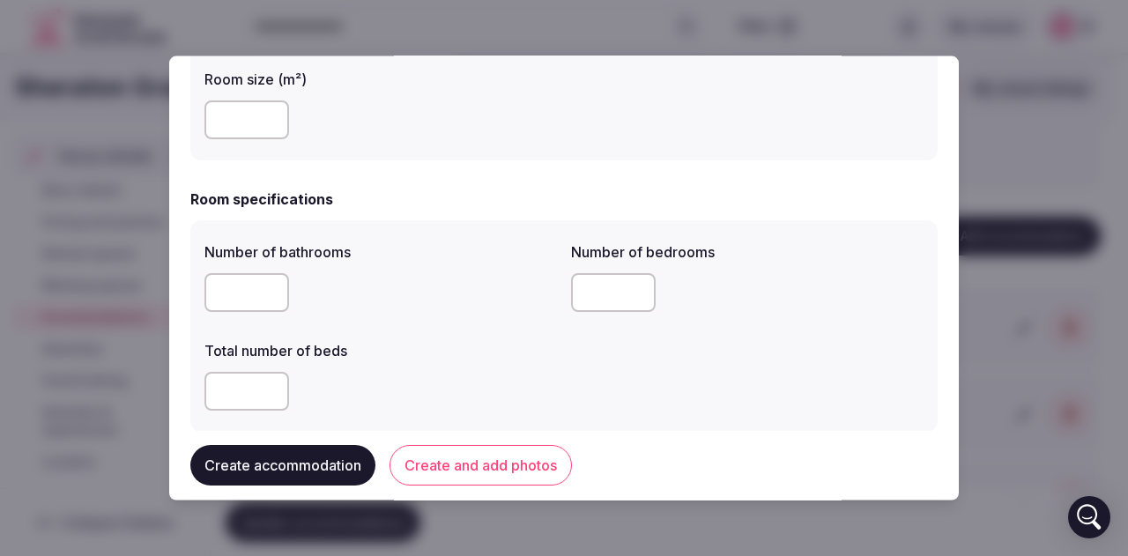
click at [259, 380] on input "number" at bounding box center [246, 390] width 85 height 39
type input "*"
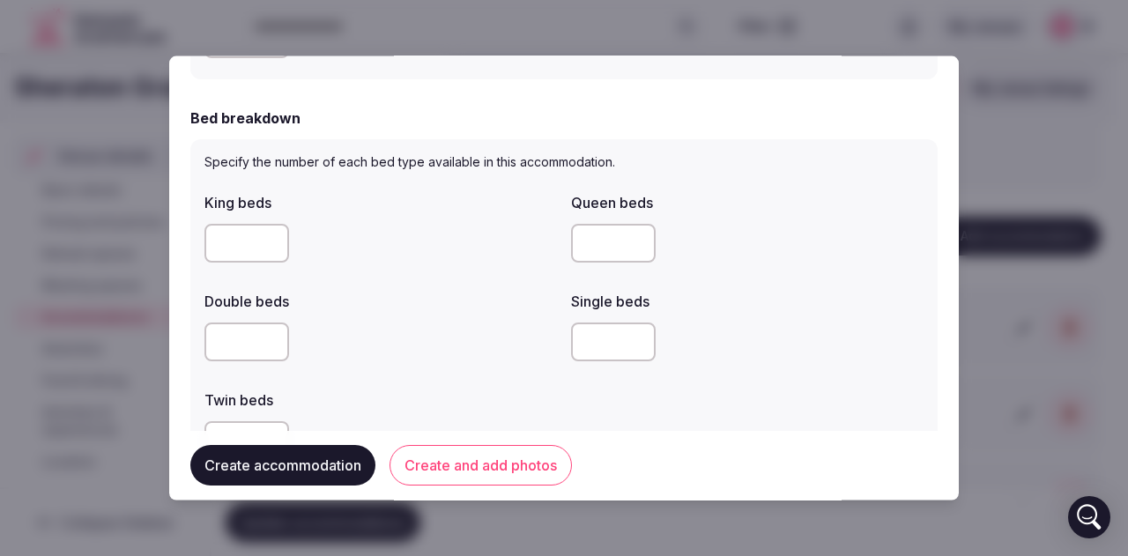
scroll to position [881, 0]
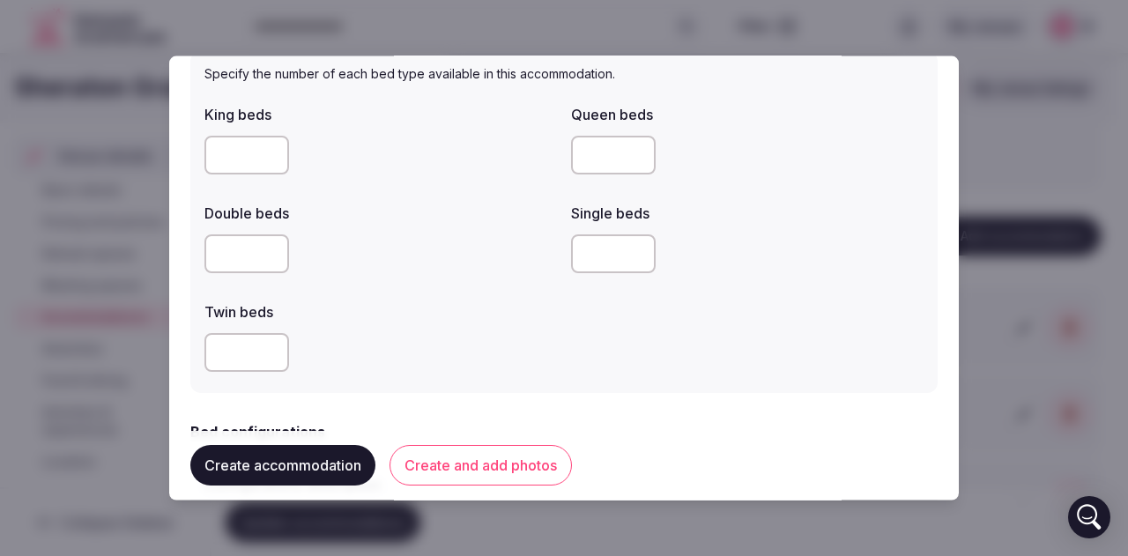
click at [243, 153] on input "number" at bounding box center [246, 154] width 85 height 39
type input "**"
click at [248, 345] on input "number" at bounding box center [246, 351] width 85 height 39
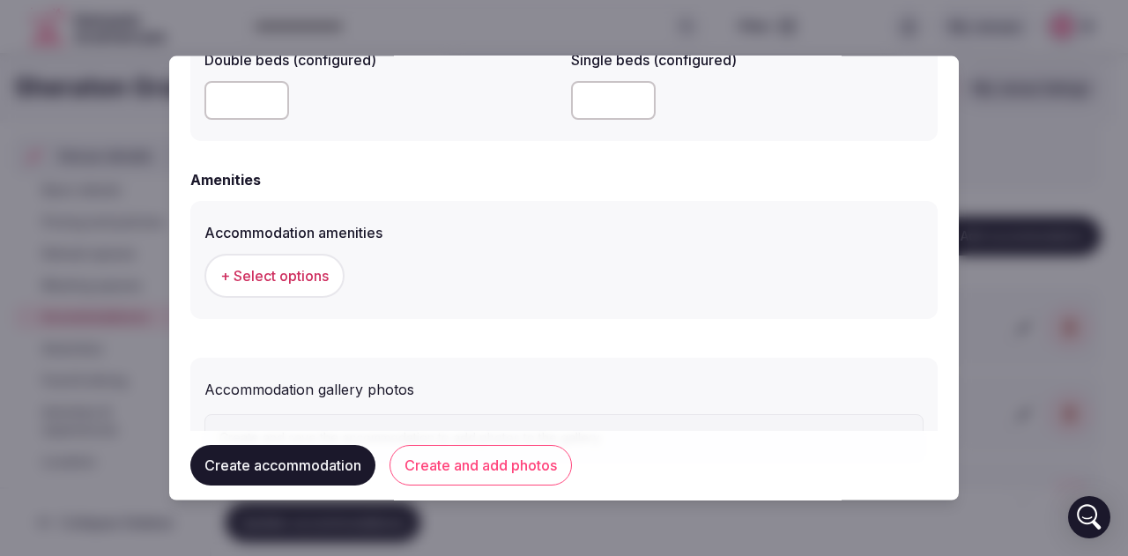
scroll to position [1670, 0]
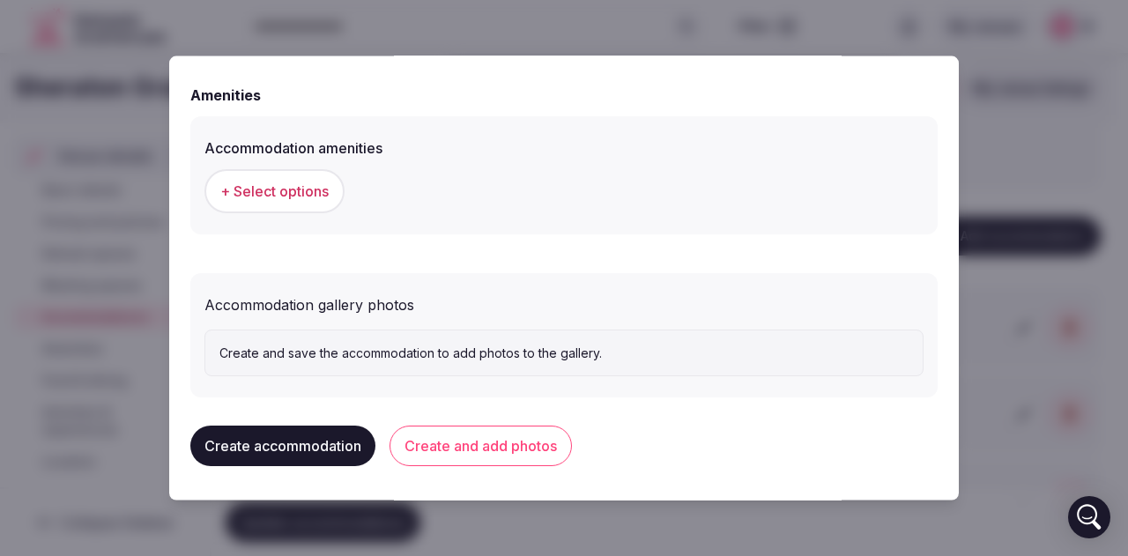
type input "**"
click at [284, 195] on span "+ Select options" at bounding box center [274, 190] width 108 height 19
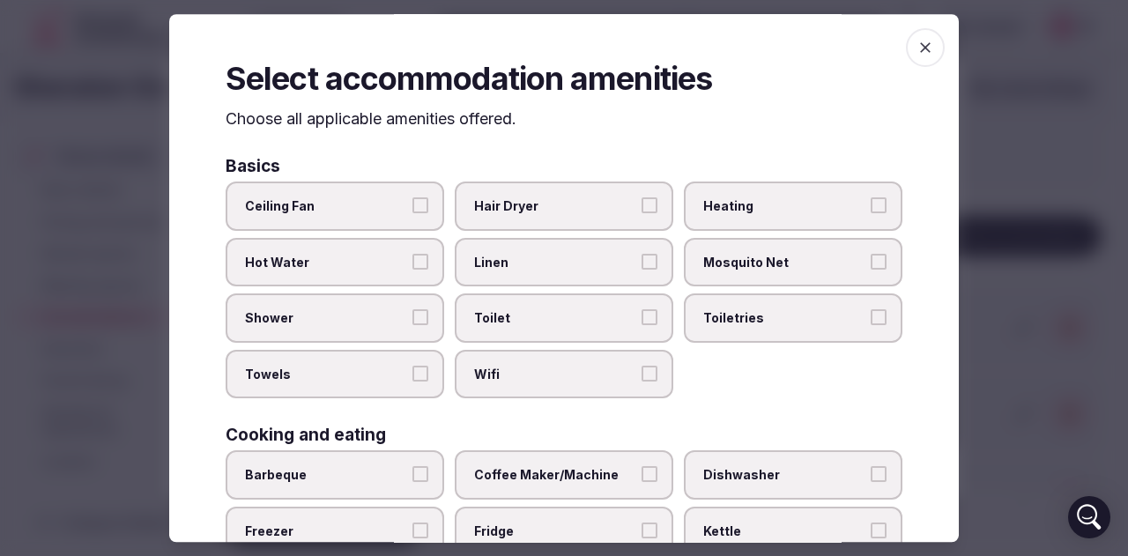
click at [532, 209] on span "Hair Dryer" at bounding box center [555, 206] width 162 height 18
click at [641, 209] on button "Hair Dryer" at bounding box center [649, 205] width 16 height 16
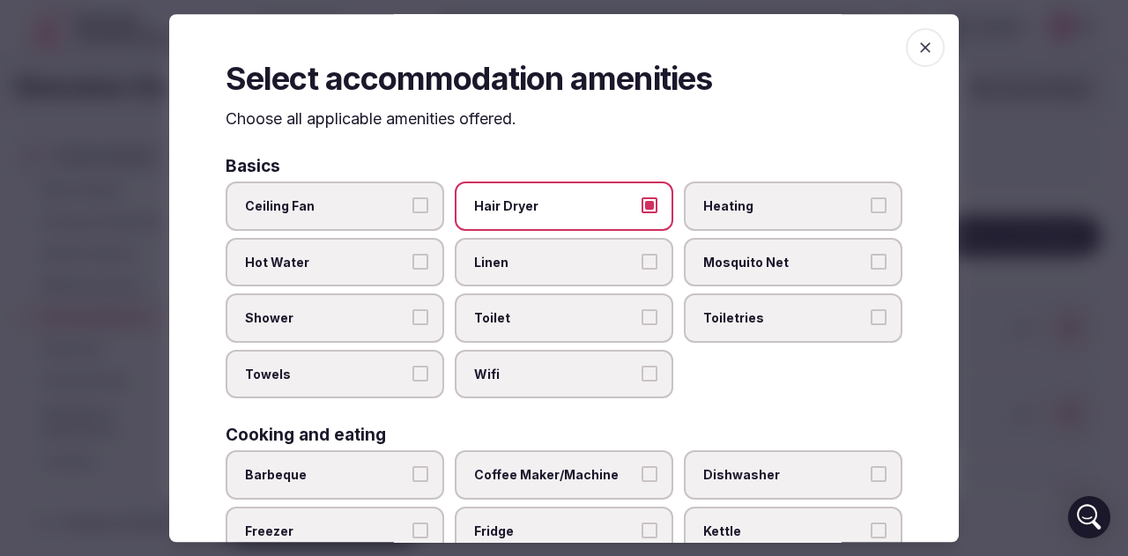
click at [318, 265] on span "Hot Water" at bounding box center [326, 263] width 162 height 18
click at [412, 265] on button "Hot Water" at bounding box center [420, 262] width 16 height 16
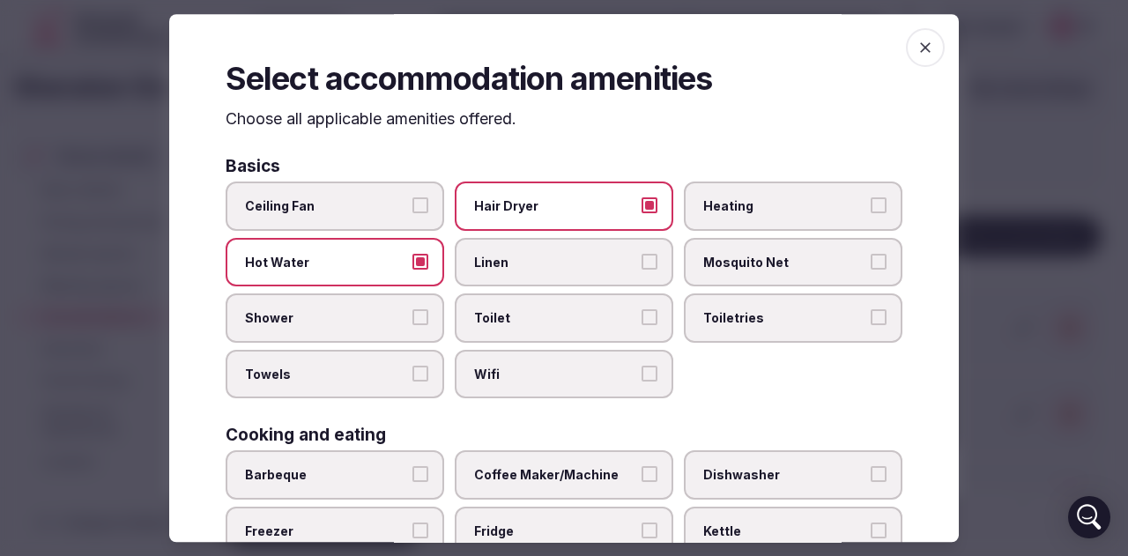
click at [543, 253] on label "Linen" at bounding box center [564, 262] width 219 height 49
click at [641, 254] on button "Linen" at bounding box center [649, 262] width 16 height 16
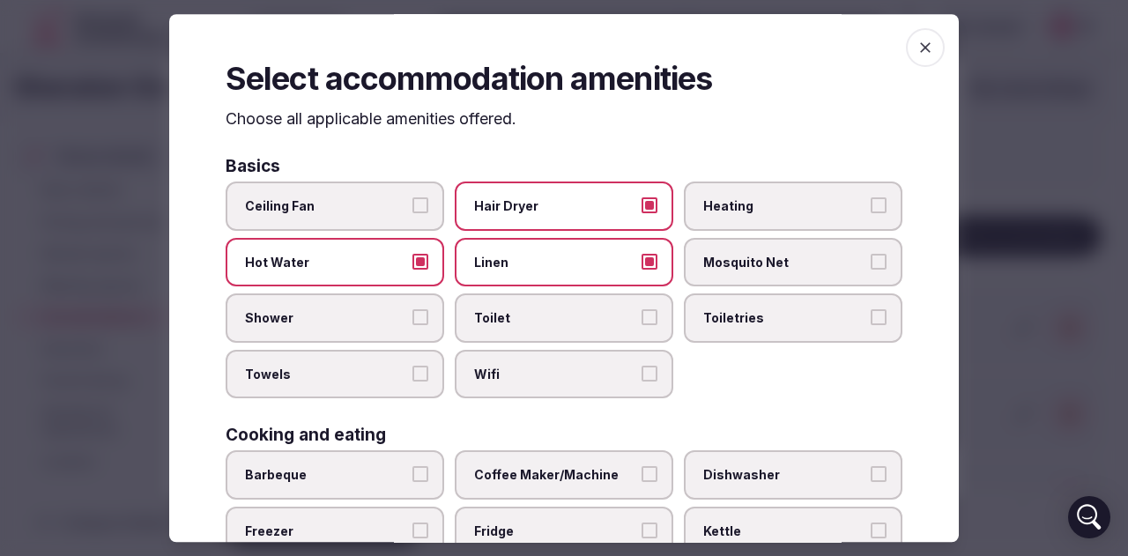
click at [347, 317] on span "Shower" at bounding box center [326, 319] width 162 height 18
click at [412, 317] on button "Shower" at bounding box center [420, 318] width 16 height 16
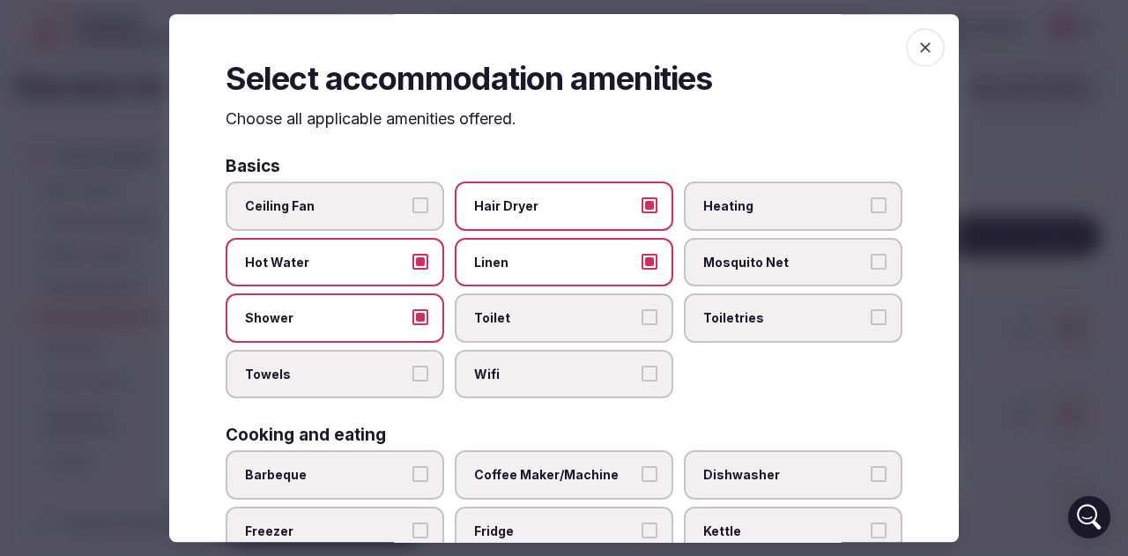
click at [550, 315] on span "Toilet" at bounding box center [555, 319] width 162 height 18
click at [641, 315] on button "Toilet" at bounding box center [649, 318] width 16 height 16
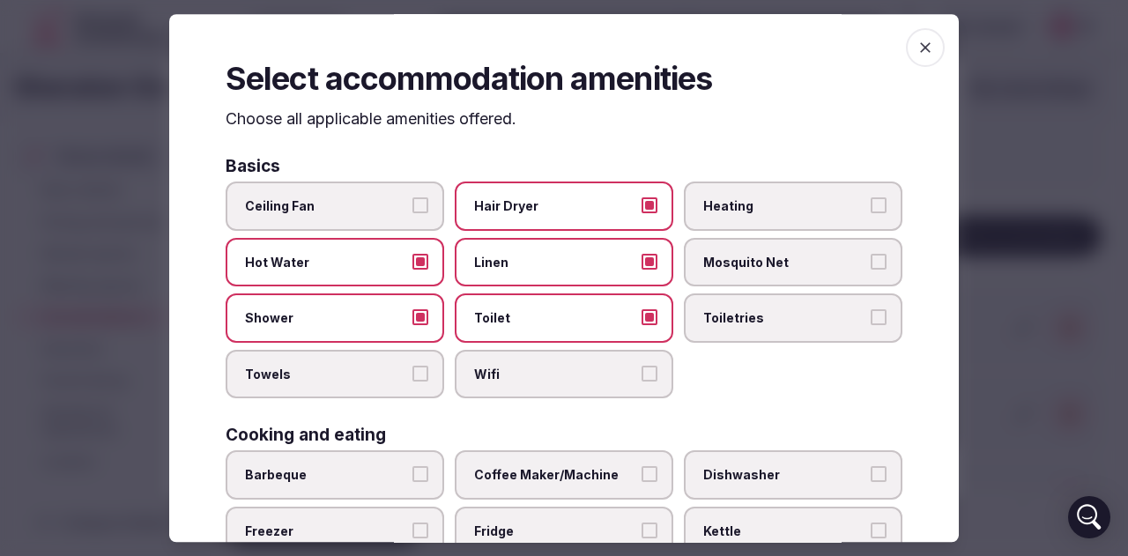
click at [739, 299] on label "Toiletries" at bounding box center [793, 318] width 219 height 49
click at [870, 310] on button "Toiletries" at bounding box center [878, 318] width 16 height 16
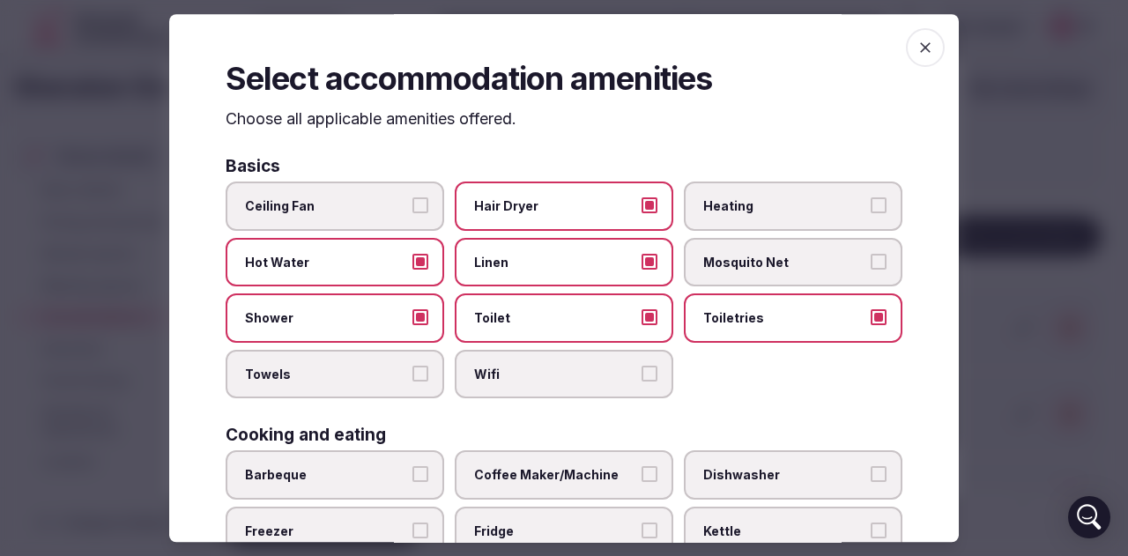
click at [328, 381] on span "Towels" at bounding box center [326, 375] width 162 height 18
click at [412, 381] on button "Towels" at bounding box center [420, 374] width 16 height 16
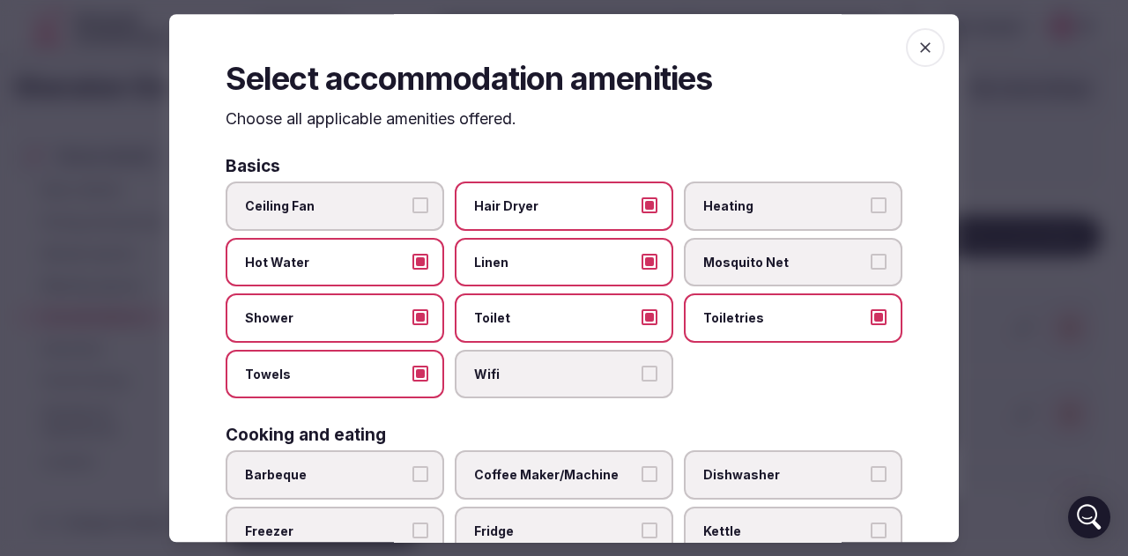
click at [534, 376] on span "Wifi" at bounding box center [555, 375] width 162 height 18
click at [641, 376] on button "Wifi" at bounding box center [649, 374] width 16 height 16
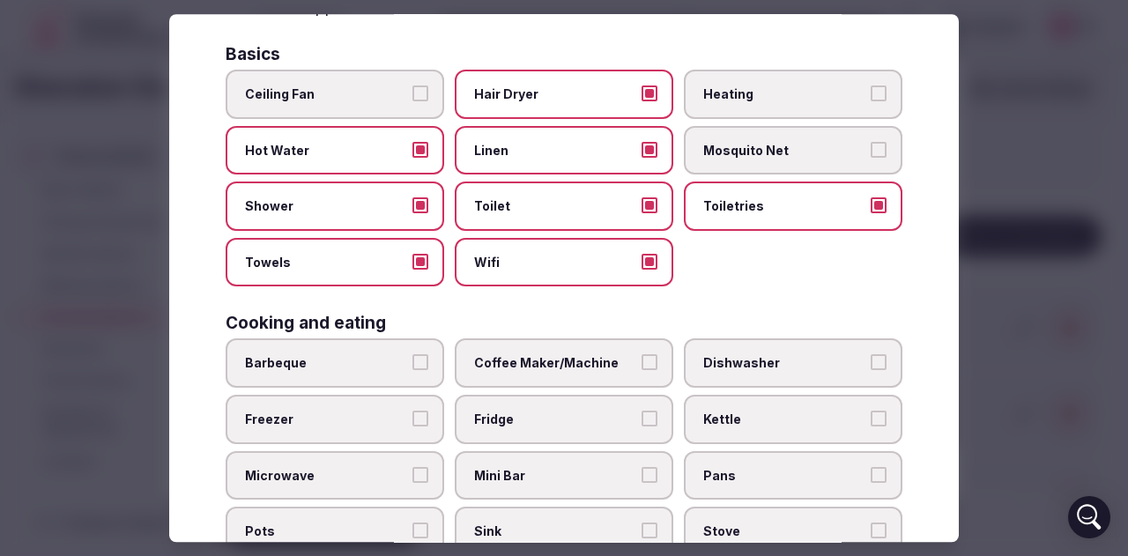
scroll to position [176, 0]
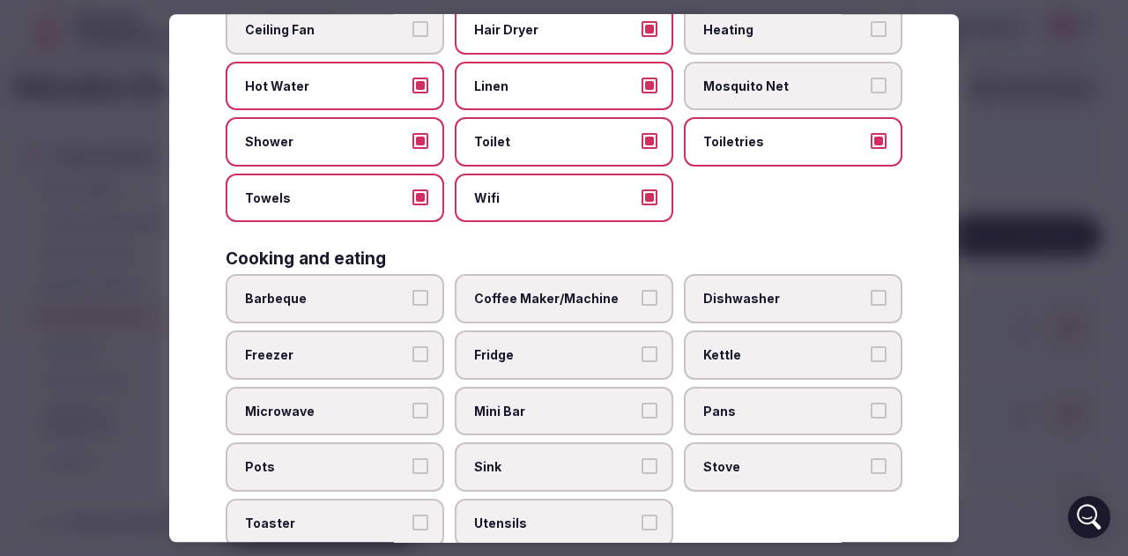
click at [578, 293] on span "Coffee Maker/Machine" at bounding box center [555, 300] width 162 height 18
click at [641, 293] on button "Coffee Maker/Machine" at bounding box center [649, 299] width 16 height 16
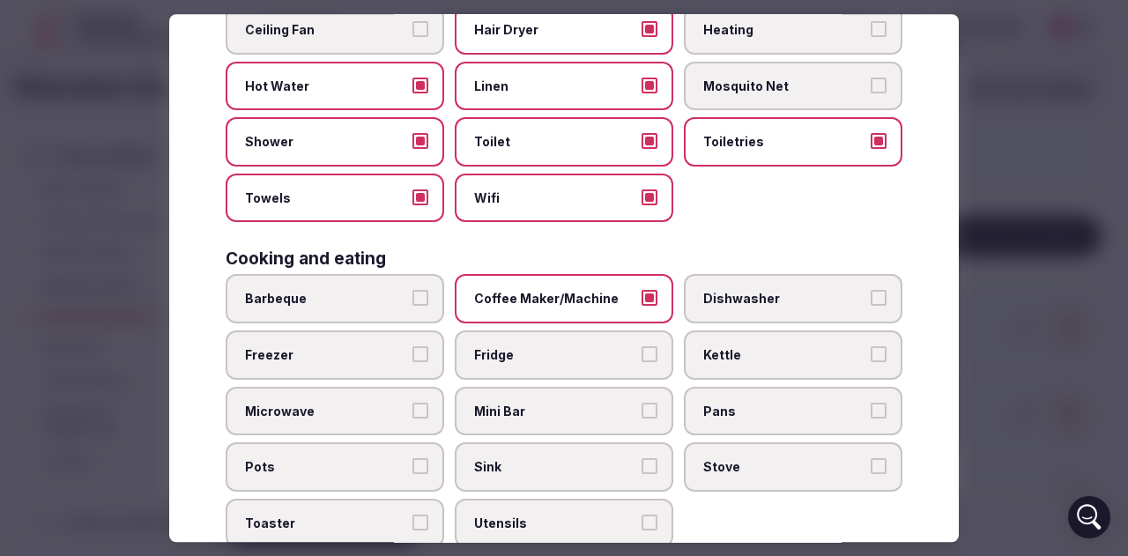
click at [564, 363] on span "Fridge" at bounding box center [555, 355] width 162 height 18
click at [641, 362] on button "Fridge" at bounding box center [649, 354] width 16 height 16
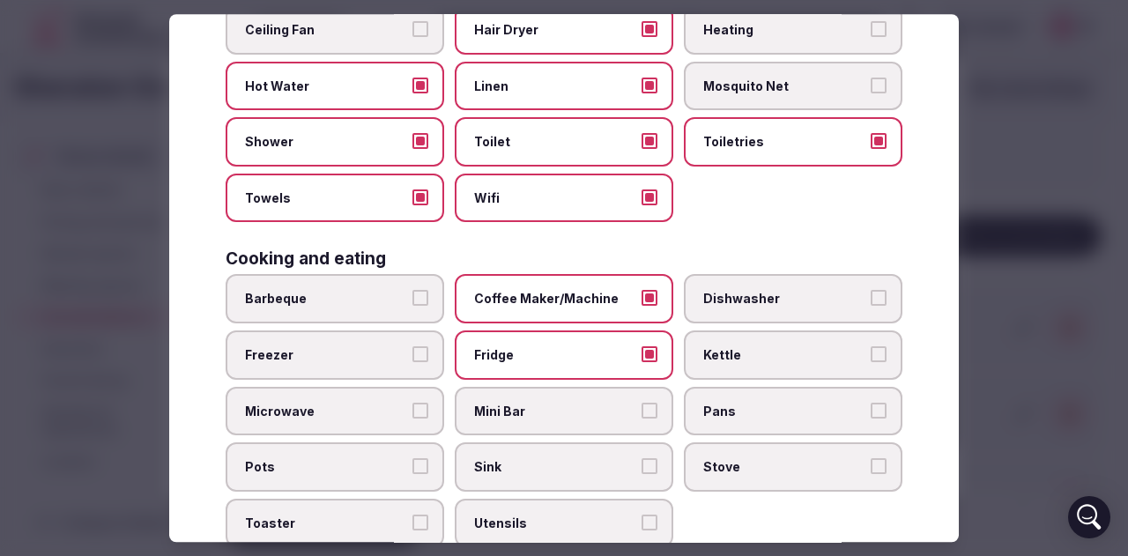
click at [721, 359] on span "Kettle" at bounding box center [784, 355] width 162 height 18
click at [870, 359] on button "Kettle" at bounding box center [878, 354] width 16 height 16
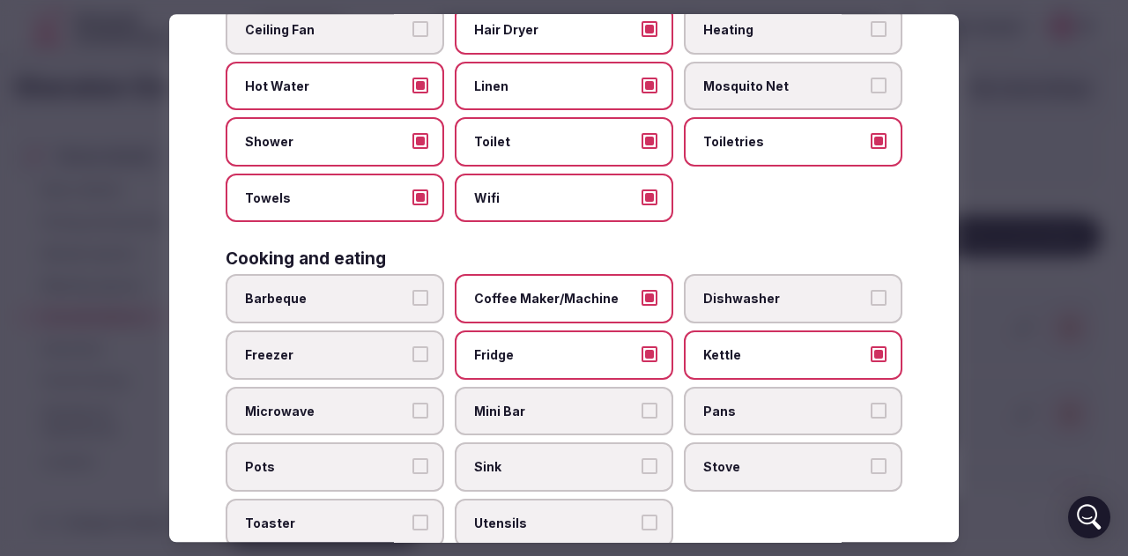
click at [573, 411] on span "Mini Bar" at bounding box center [555, 412] width 162 height 18
click at [641, 411] on button "Mini Bar" at bounding box center [649, 411] width 16 height 16
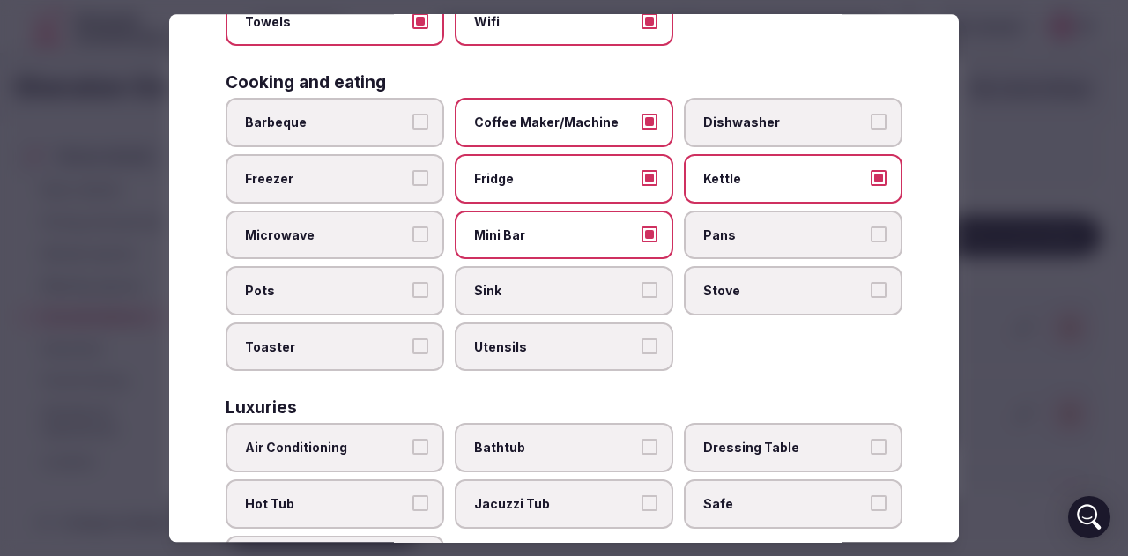
scroll to position [441, 0]
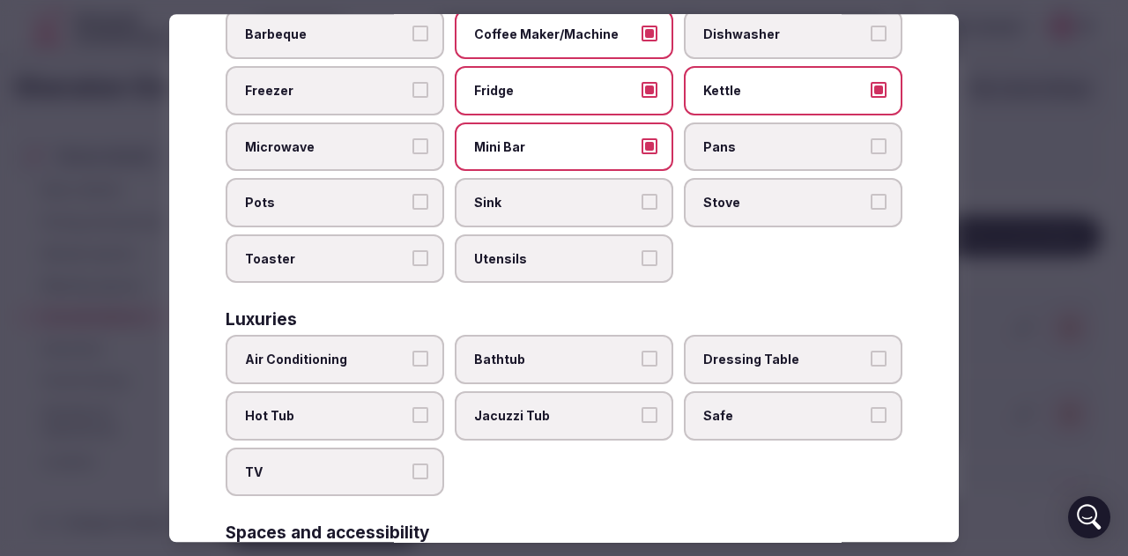
click at [412, 366] on button "Air Conditioning" at bounding box center [420, 360] width 16 height 16
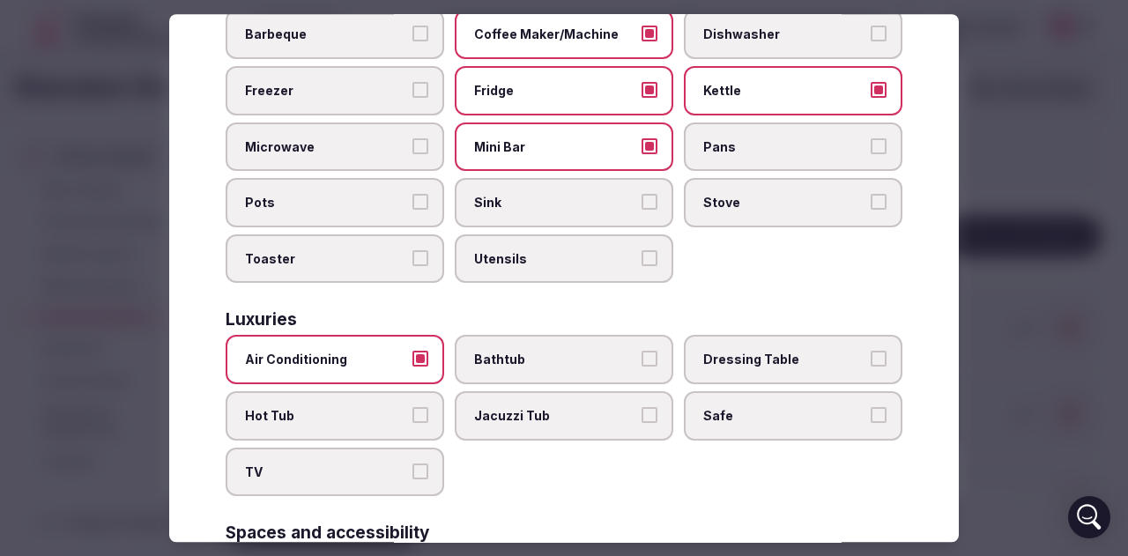
click at [626, 359] on span "Bathtub" at bounding box center [555, 361] width 162 height 18
click at [641, 359] on button "Bathtub" at bounding box center [649, 360] width 16 height 16
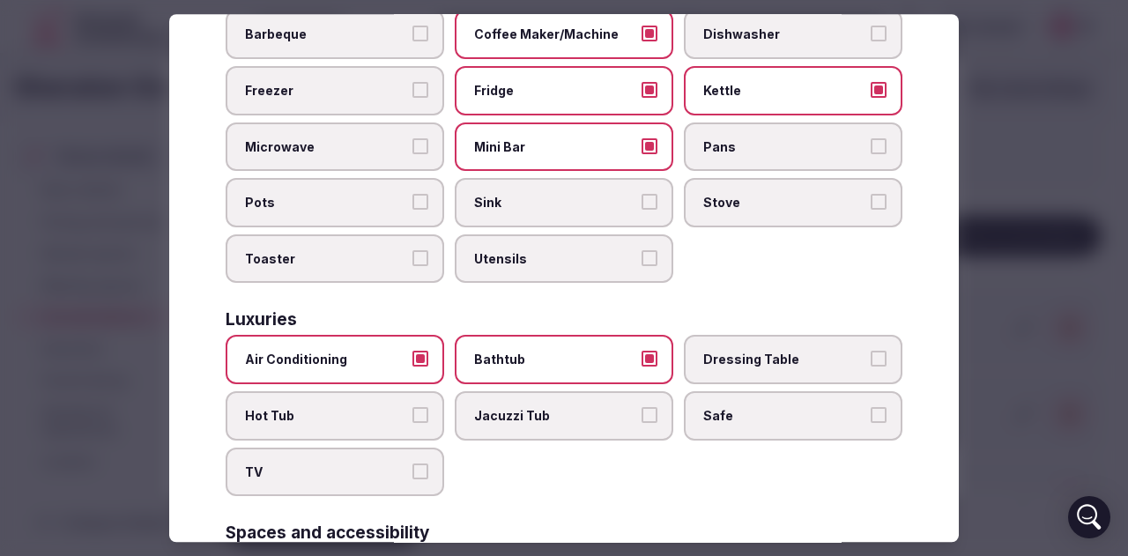
click at [766, 415] on span "Safe" at bounding box center [784, 416] width 162 height 18
click at [870, 415] on button "Safe" at bounding box center [878, 415] width 16 height 16
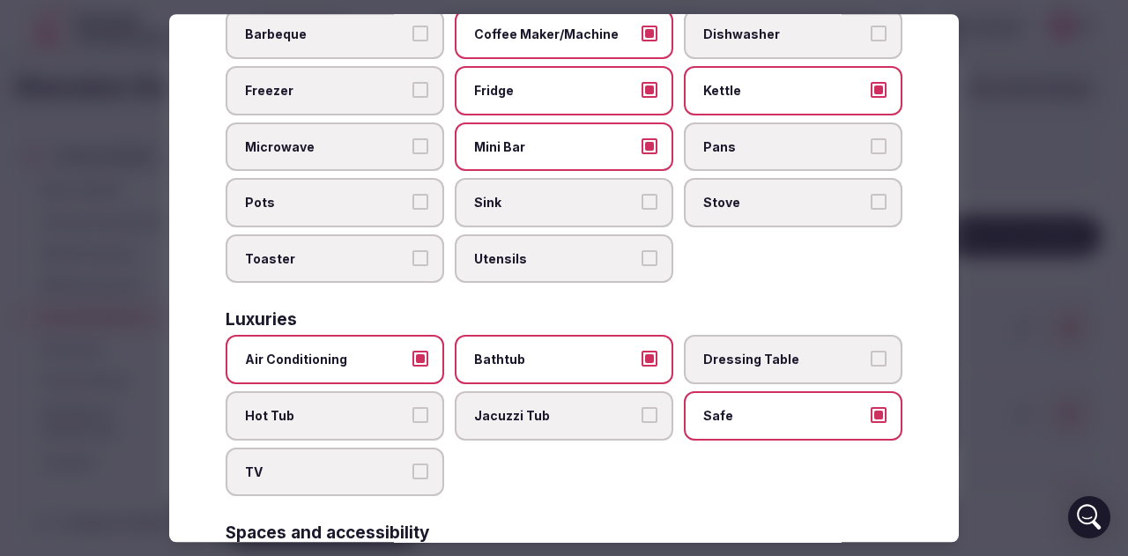
click at [317, 477] on span "TV" at bounding box center [326, 472] width 162 height 18
click at [412, 477] on button "TV" at bounding box center [420, 471] width 16 height 16
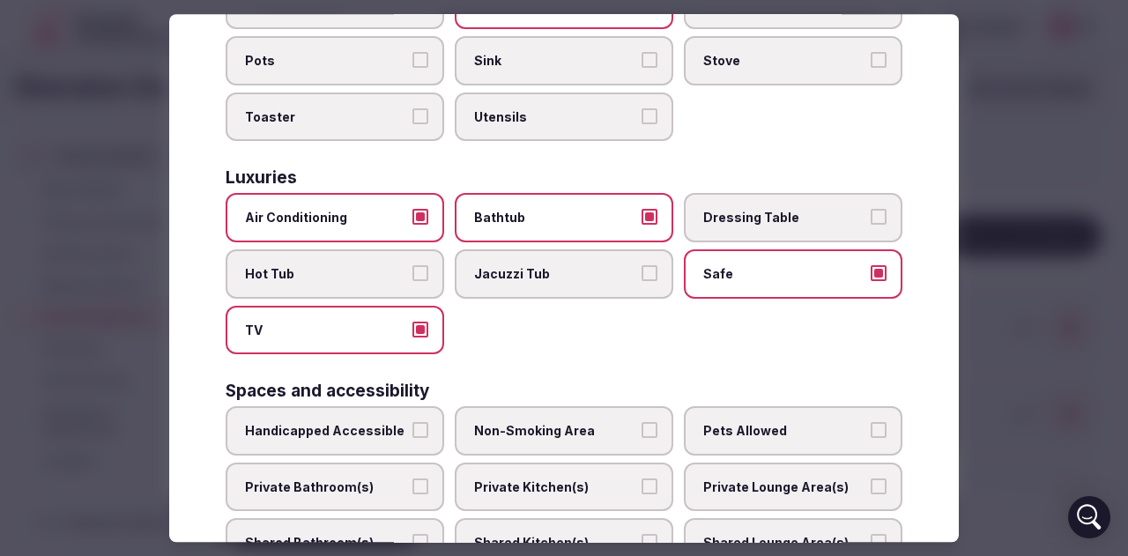
scroll to position [705, 0]
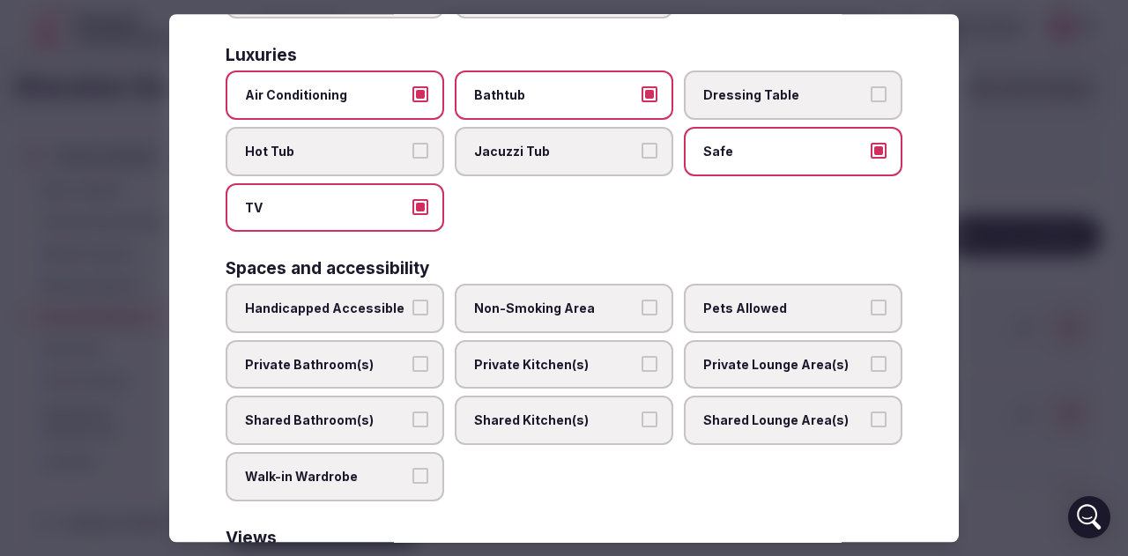
click at [525, 315] on span "Non-Smoking Area" at bounding box center [555, 309] width 162 height 18
click at [641, 315] on button "Non-Smoking Area" at bounding box center [649, 308] width 16 height 16
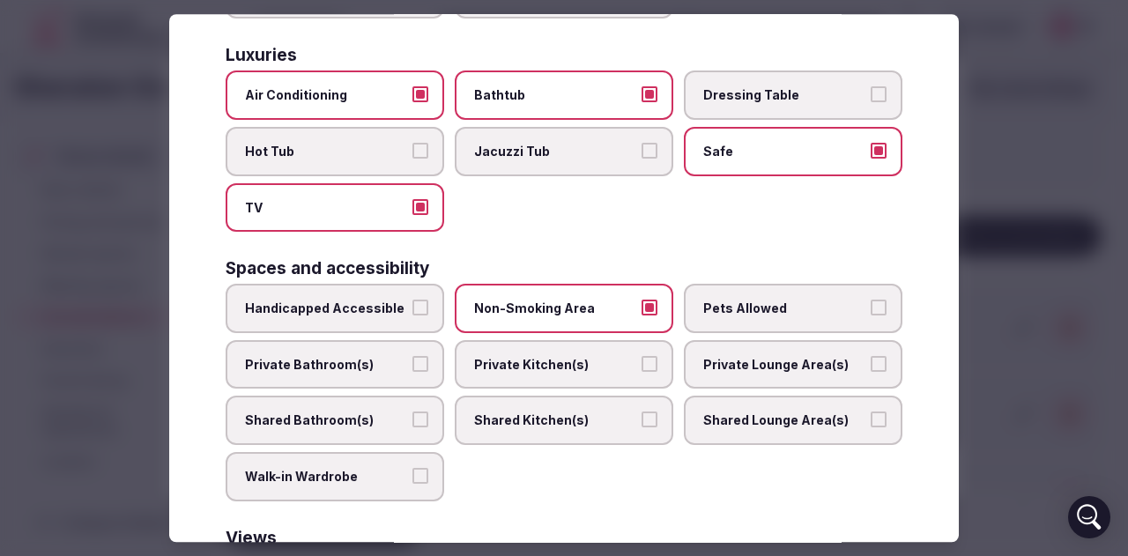
click at [722, 302] on span "Pets Allowed" at bounding box center [784, 309] width 162 height 18
click at [870, 302] on button "Pets Allowed" at bounding box center [878, 308] width 16 height 16
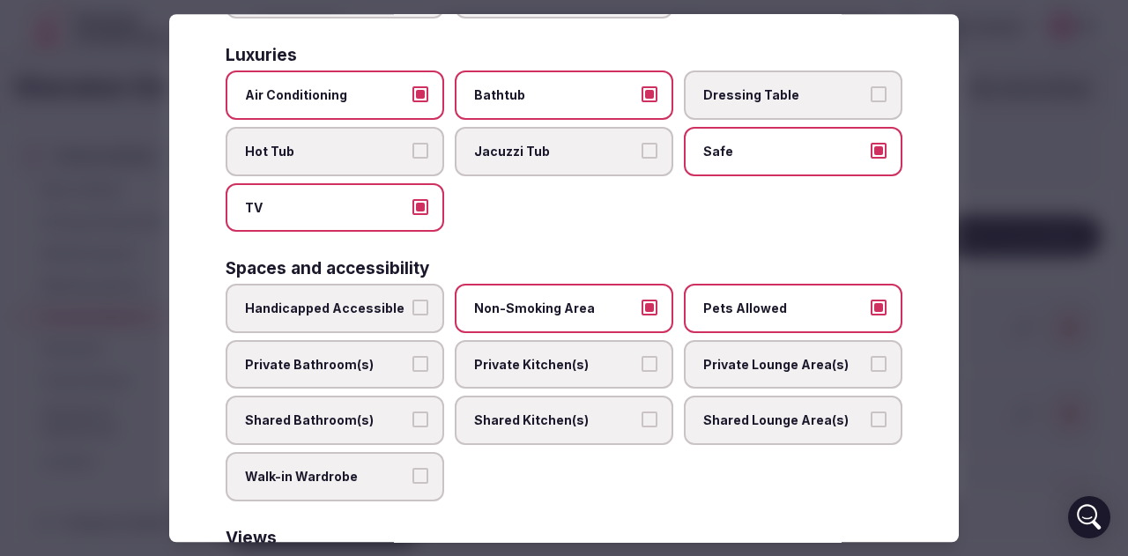
click at [333, 363] on span "Private Bathroom(s)" at bounding box center [326, 365] width 162 height 18
click at [412, 363] on button "Private Bathroom(s)" at bounding box center [420, 364] width 16 height 16
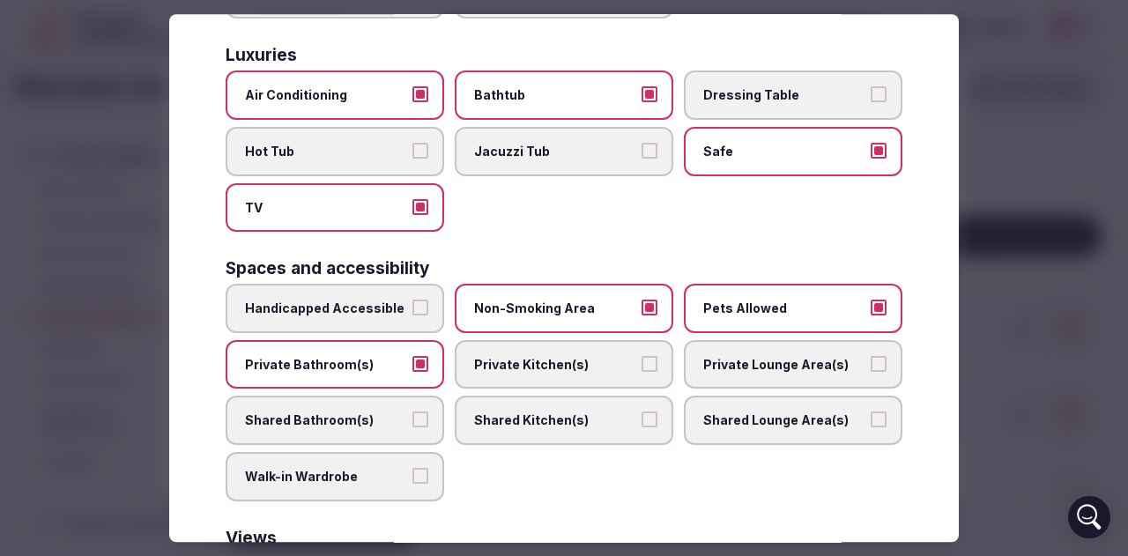
scroll to position [881, 0]
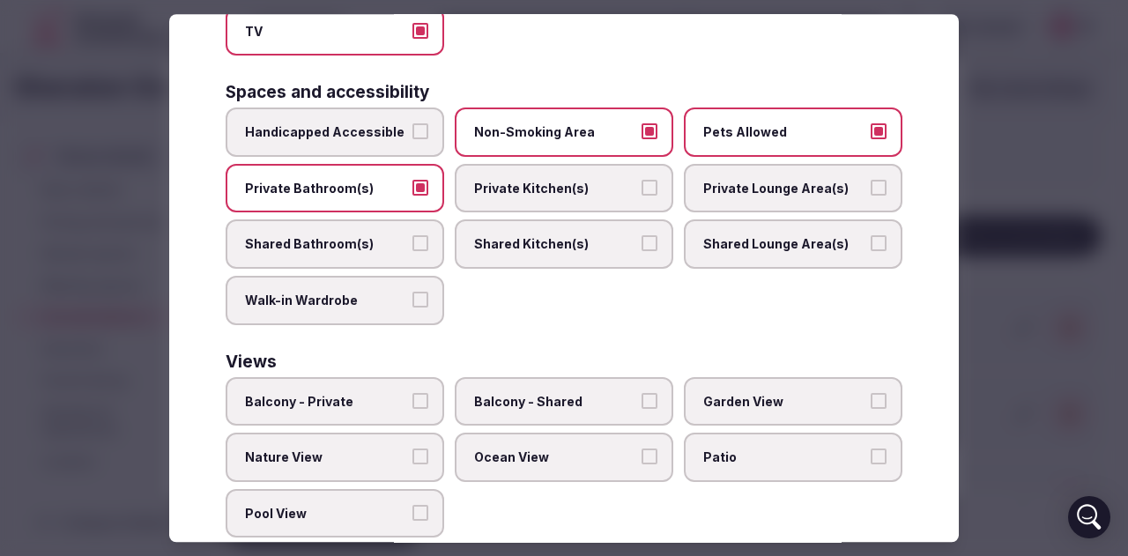
click at [317, 466] on label "Nature View" at bounding box center [335, 457] width 219 height 49
click at [412, 464] on button "Nature View" at bounding box center [420, 456] width 16 height 16
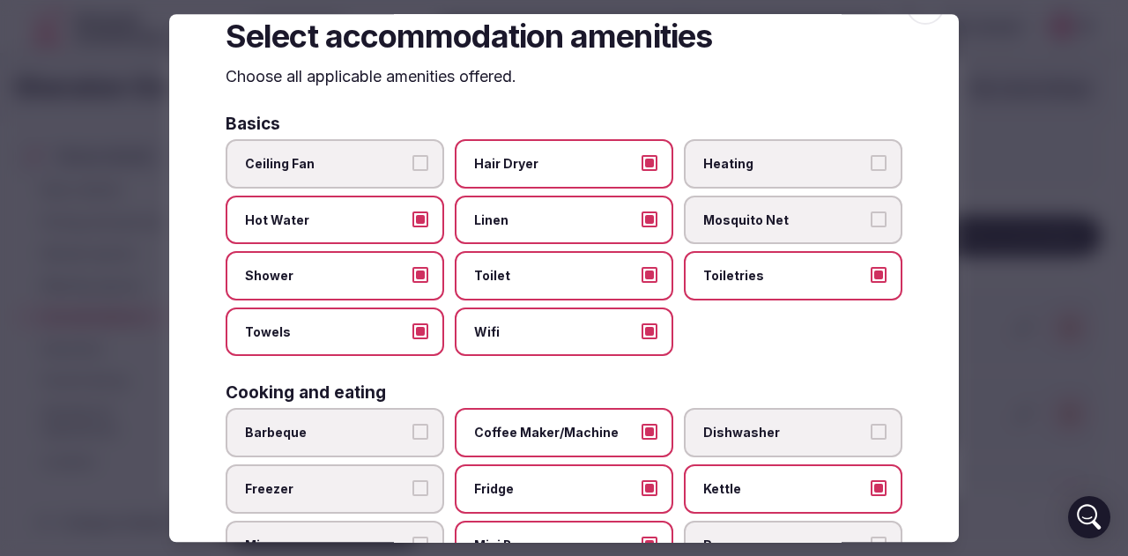
scroll to position [0, 0]
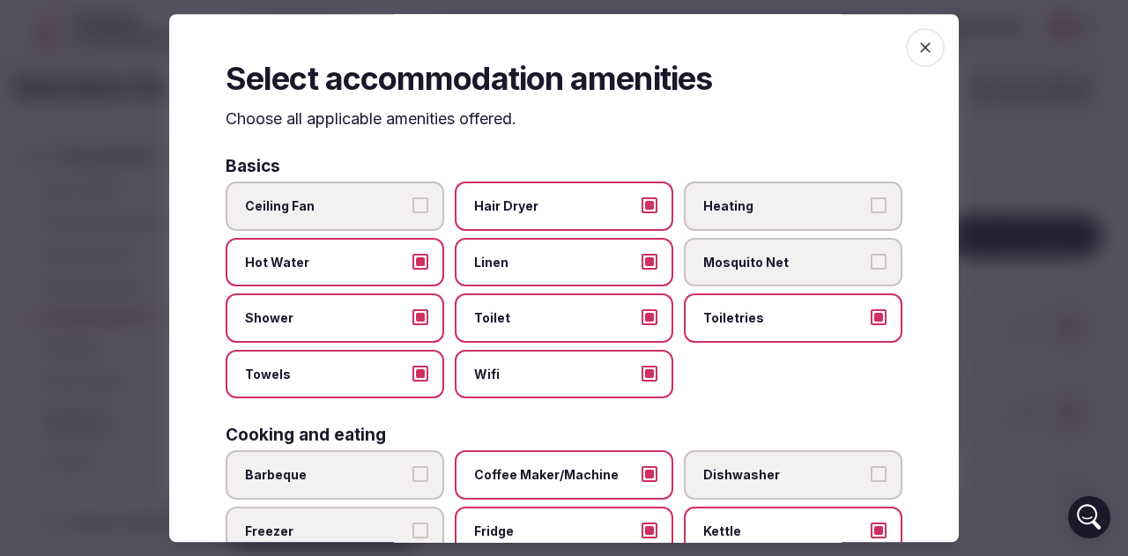
click at [916, 47] on icon "button" at bounding box center [925, 48] width 18 height 18
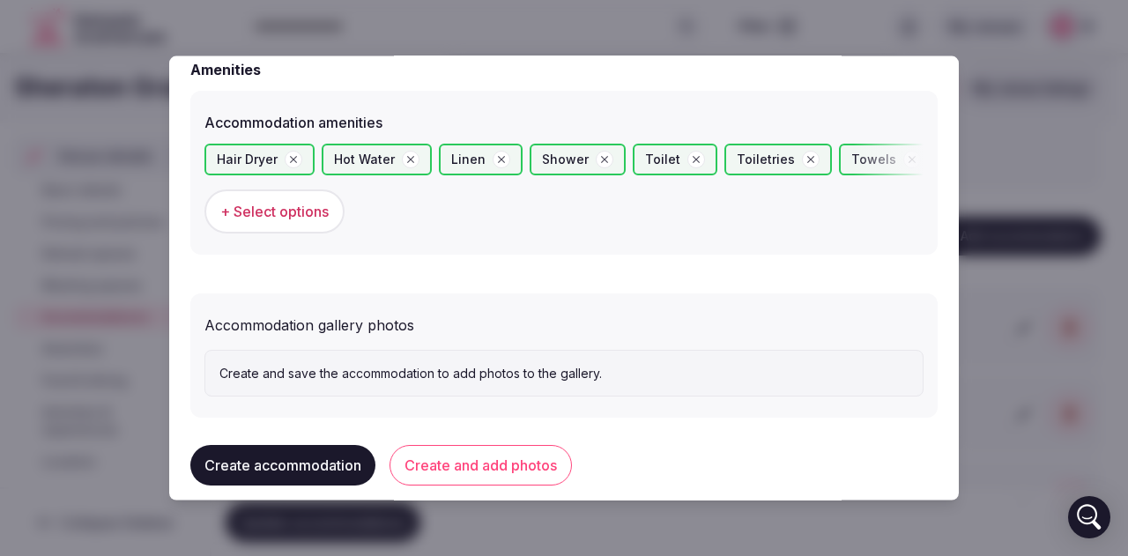
scroll to position [1716, 0]
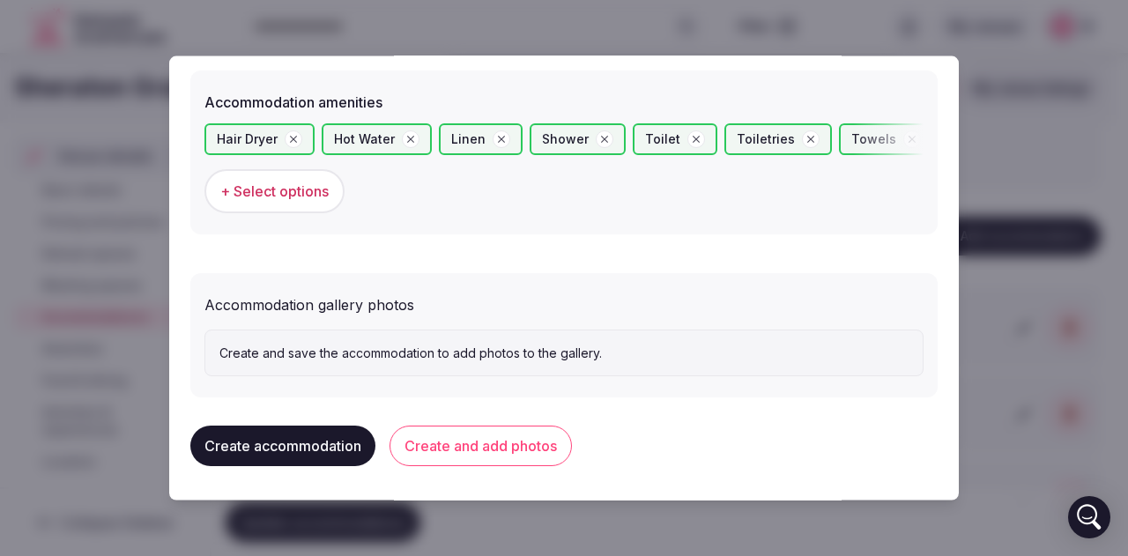
click at [450, 448] on button "Create and add photos" at bounding box center [480, 446] width 182 height 41
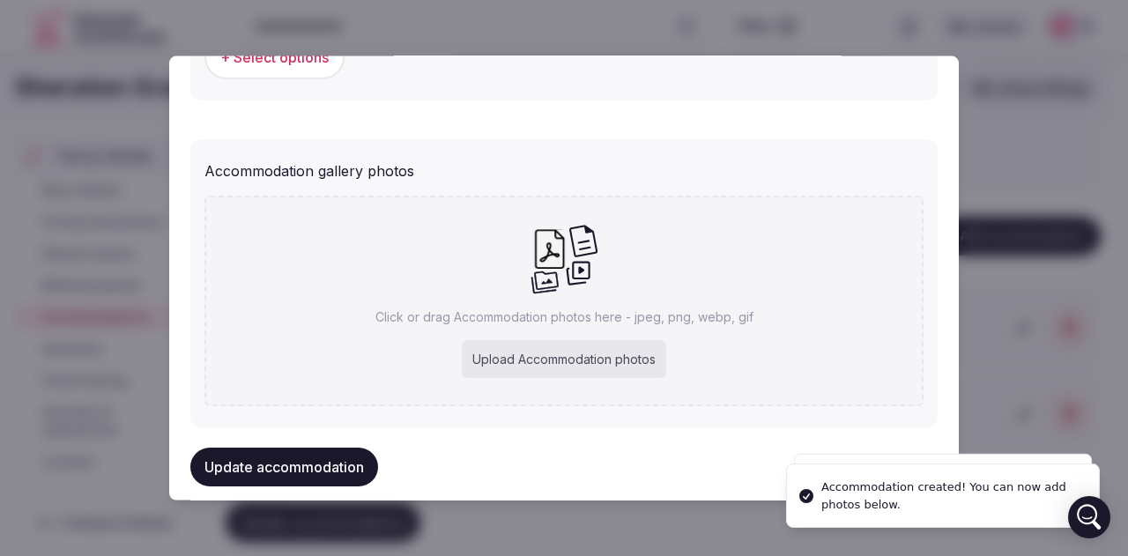
scroll to position [1879, 0]
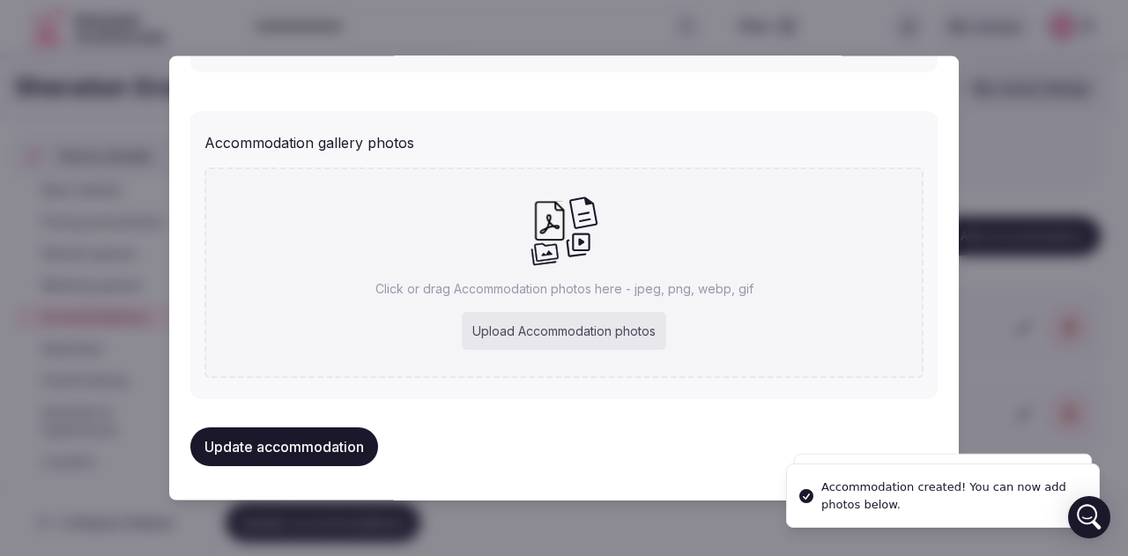
click at [546, 313] on div "Upload Accommodation photos" at bounding box center [564, 330] width 204 height 39
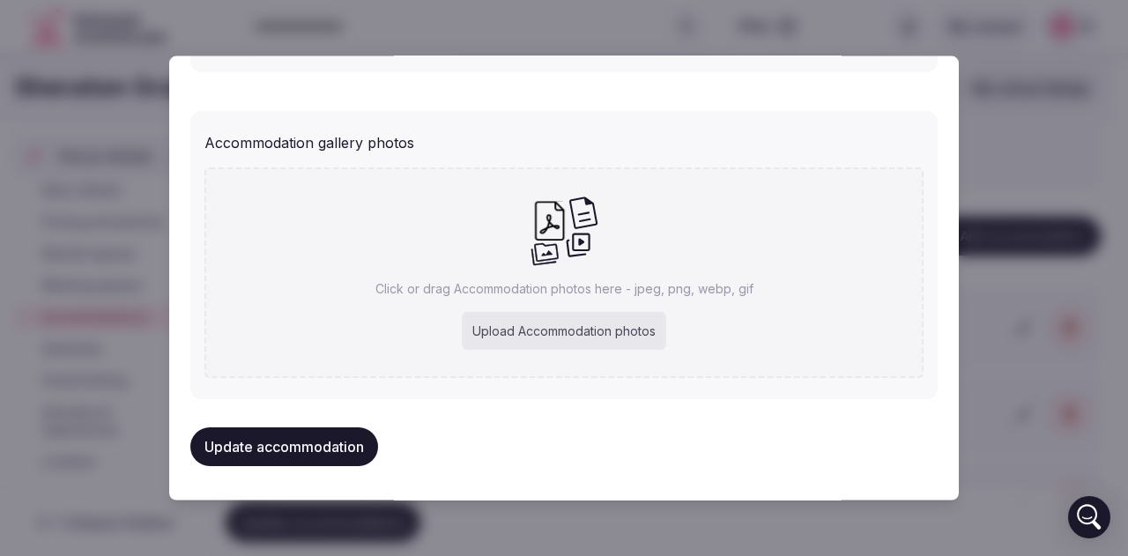
type input "**********"
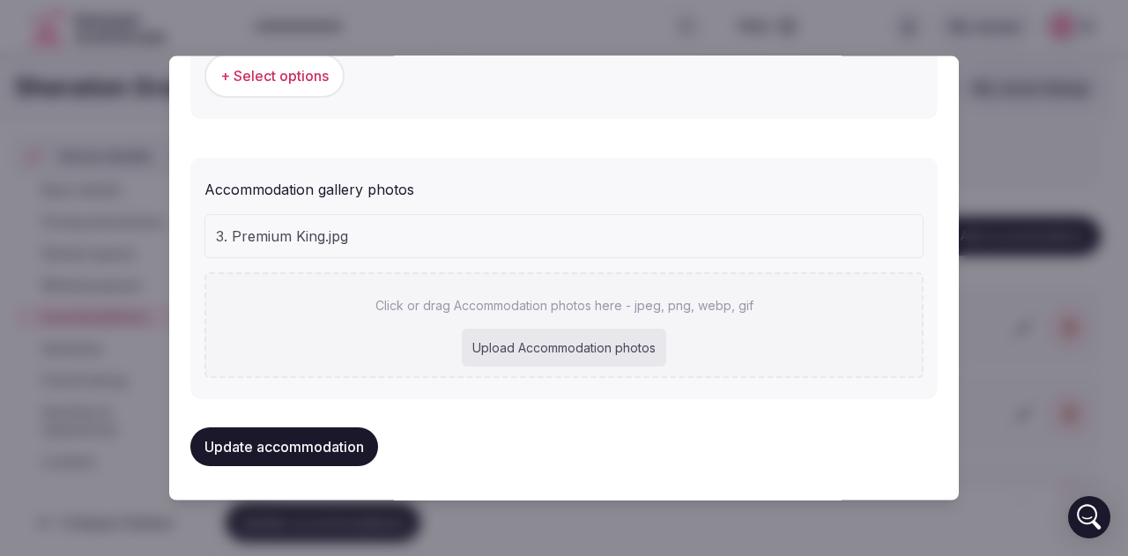
click at [284, 443] on button "Update accommodation" at bounding box center [284, 445] width 188 height 39
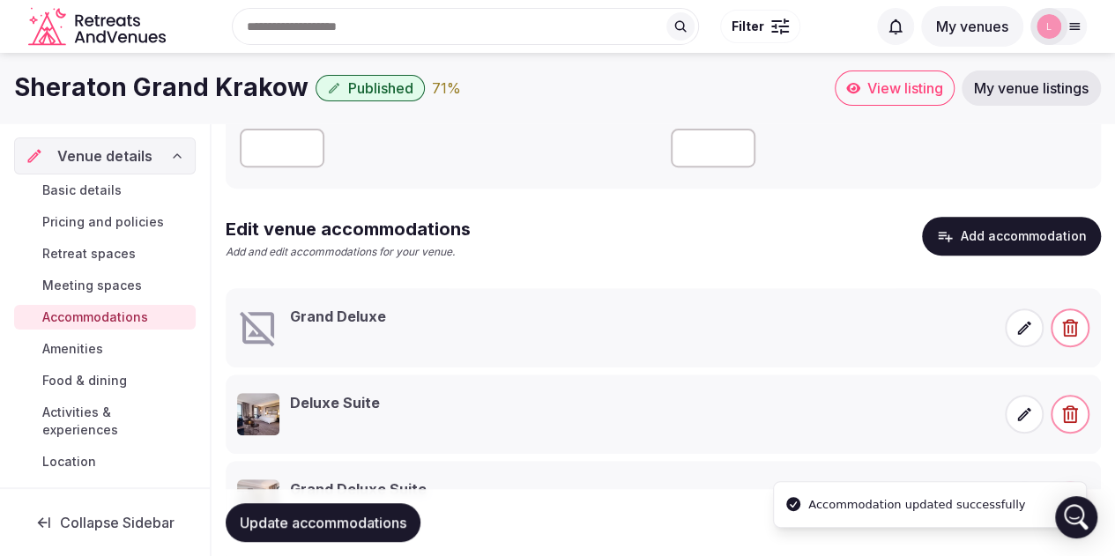
click at [1022, 332] on icon at bounding box center [1024, 328] width 18 height 18
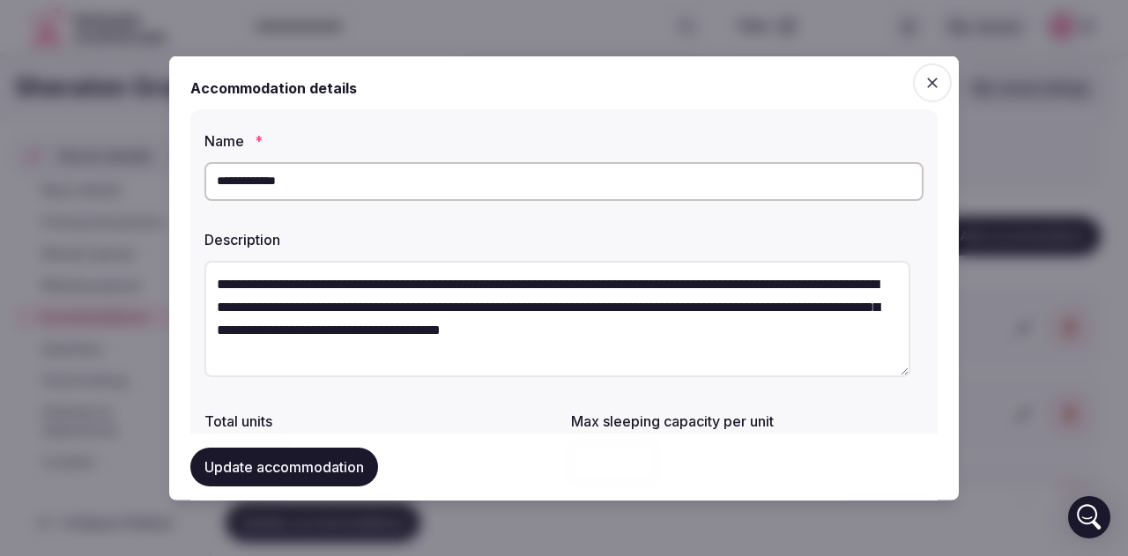
click at [293, 467] on button "Update accommodation" at bounding box center [284, 467] width 188 height 39
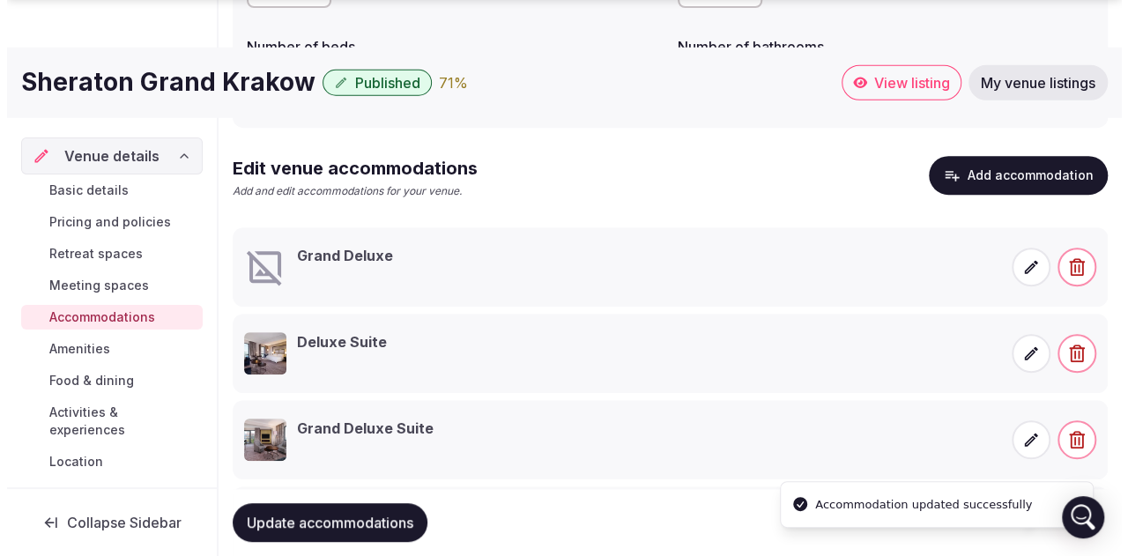
scroll to position [368, 0]
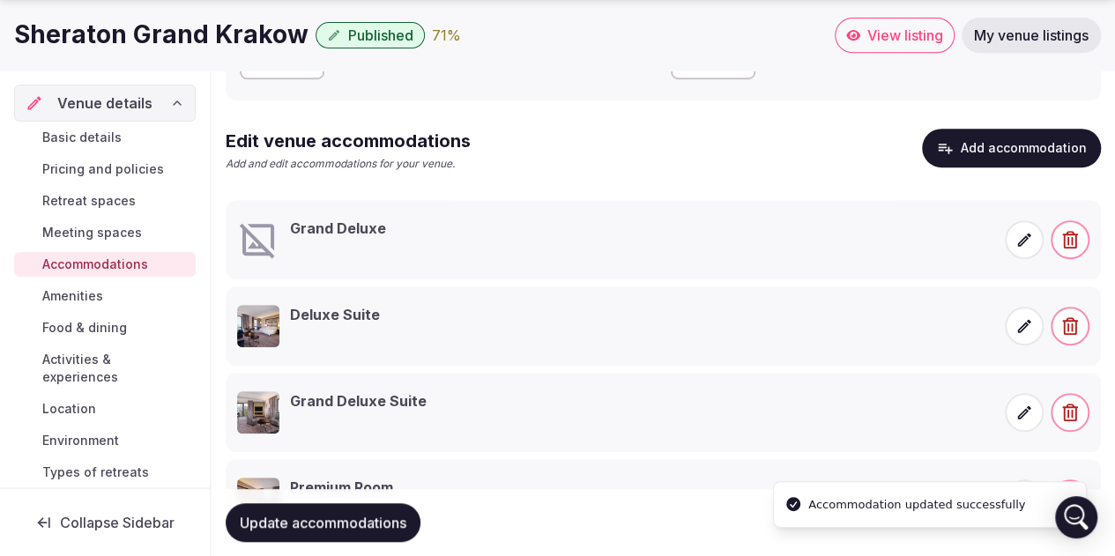
click at [1029, 236] on icon at bounding box center [1024, 240] width 18 height 18
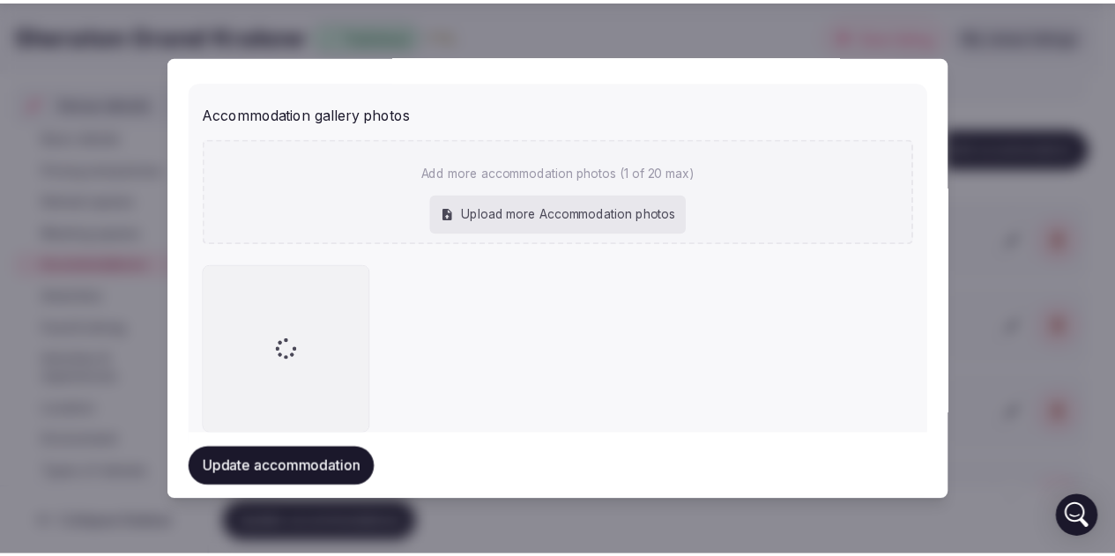
scroll to position [1961, 0]
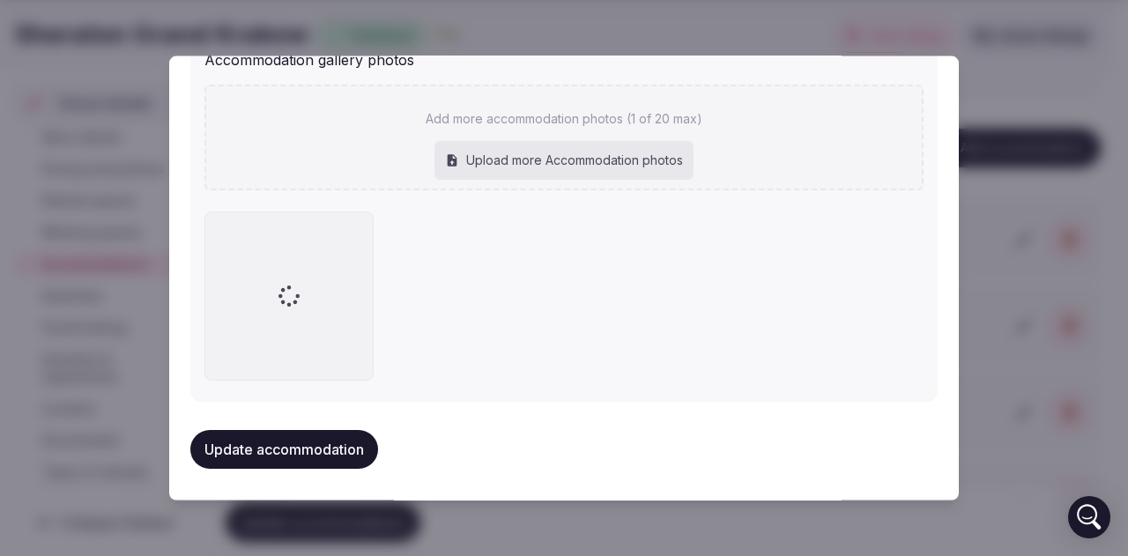
click at [581, 163] on div "Upload more Accommodation photos" at bounding box center [563, 159] width 259 height 39
type input "**********"
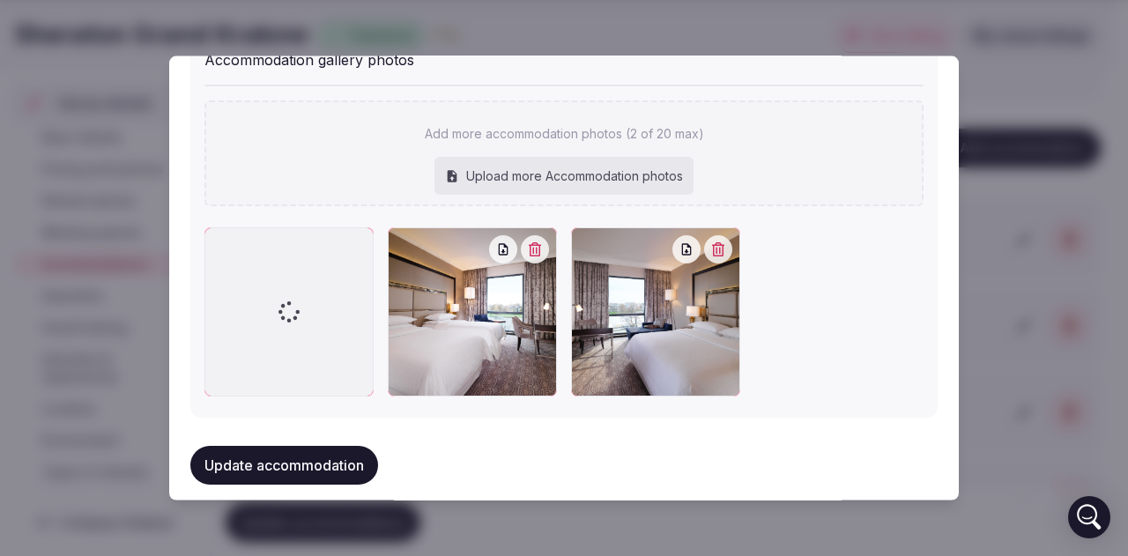
click at [317, 469] on button "Update accommodation" at bounding box center [284, 464] width 188 height 39
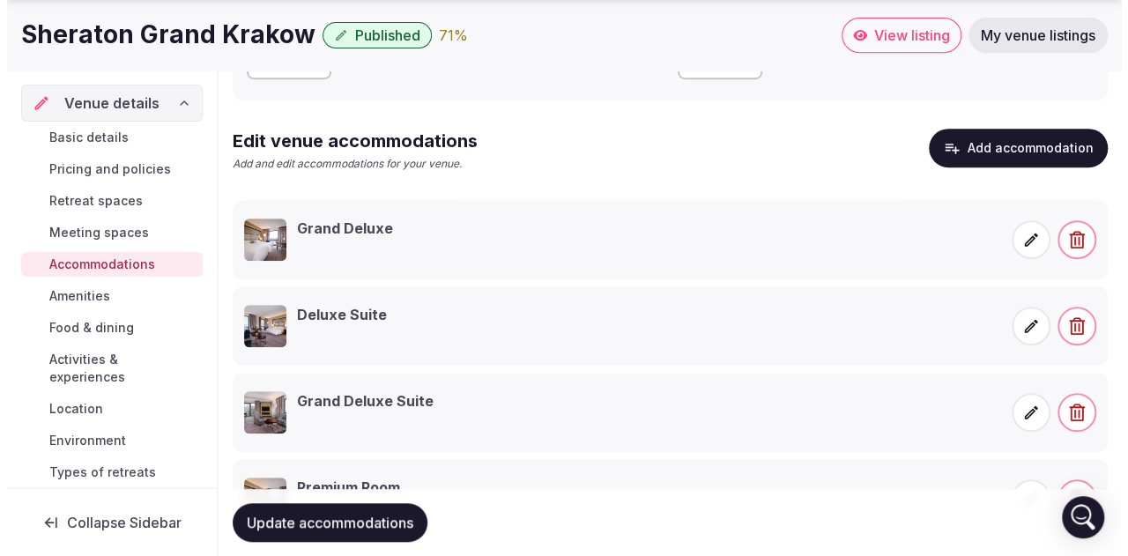
scroll to position [544, 0]
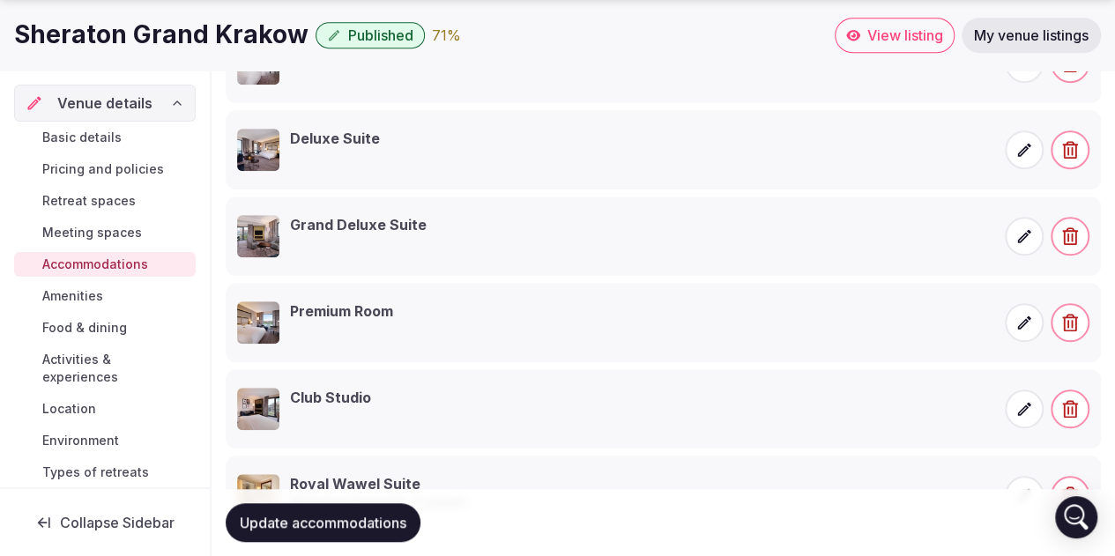
click at [1014, 319] on span at bounding box center [1023, 322] width 39 height 39
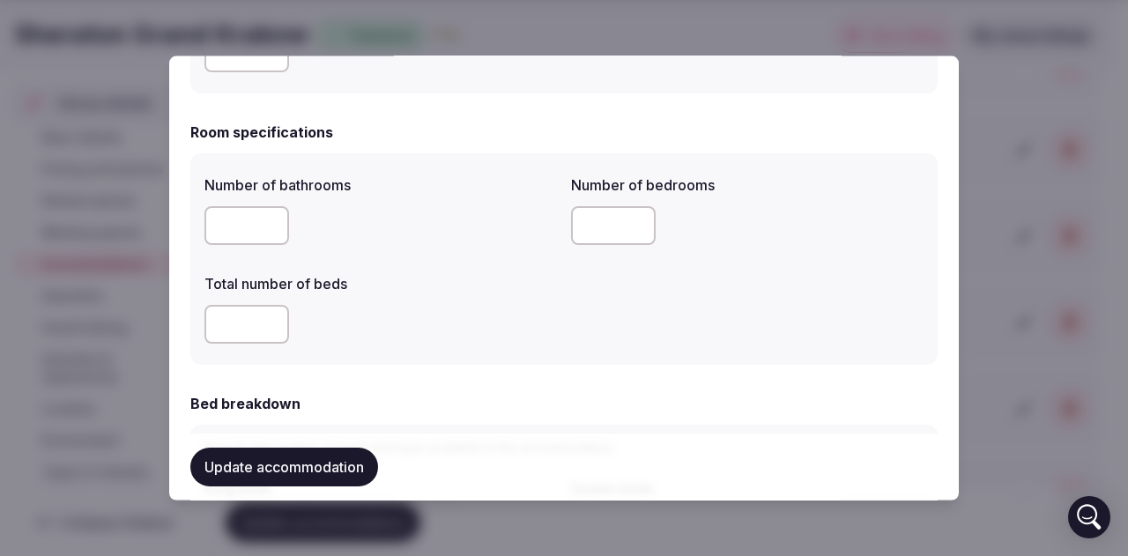
scroll to position [529, 0]
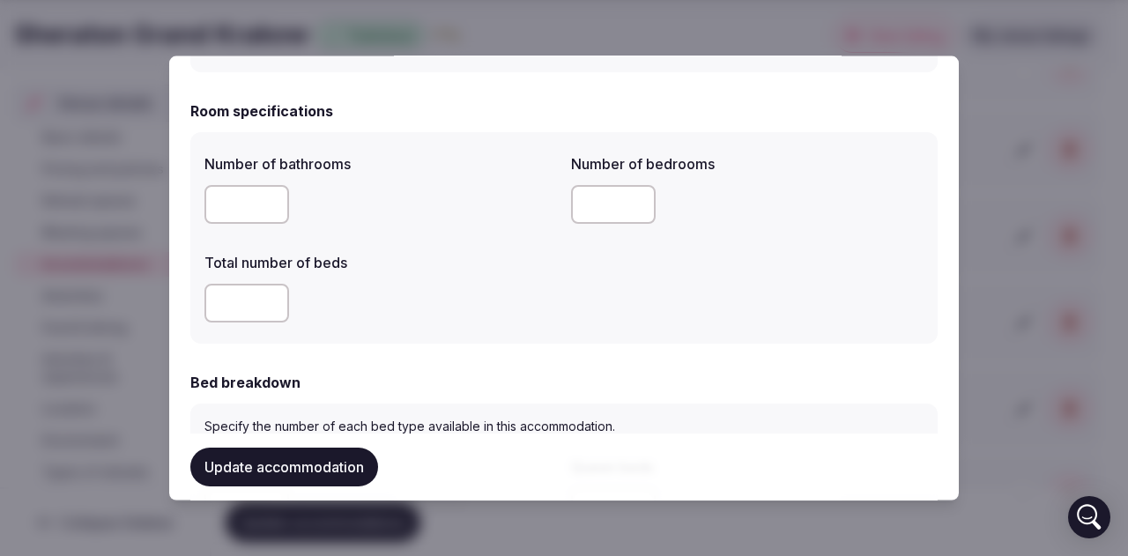
click at [246, 305] on input "*" at bounding box center [246, 302] width 85 height 39
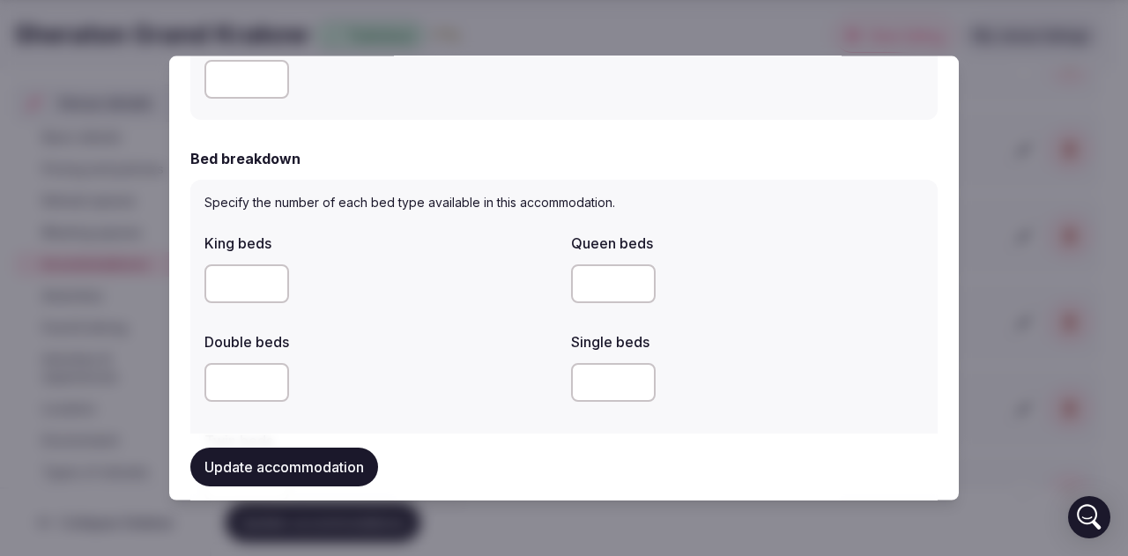
scroll to position [793, 0]
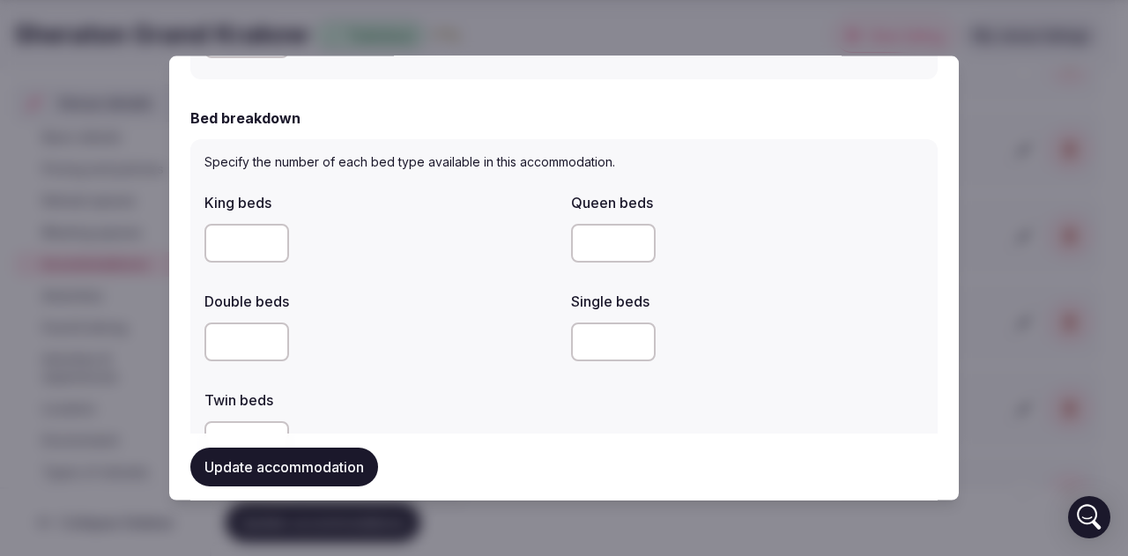
click at [242, 245] on input "number" at bounding box center [246, 242] width 85 height 39
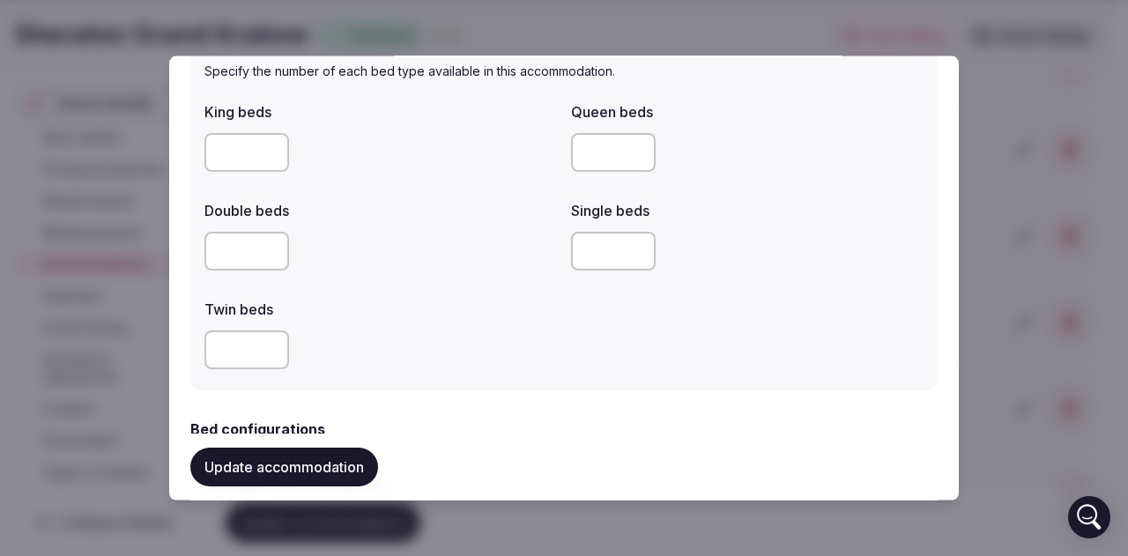
scroll to position [969, 0]
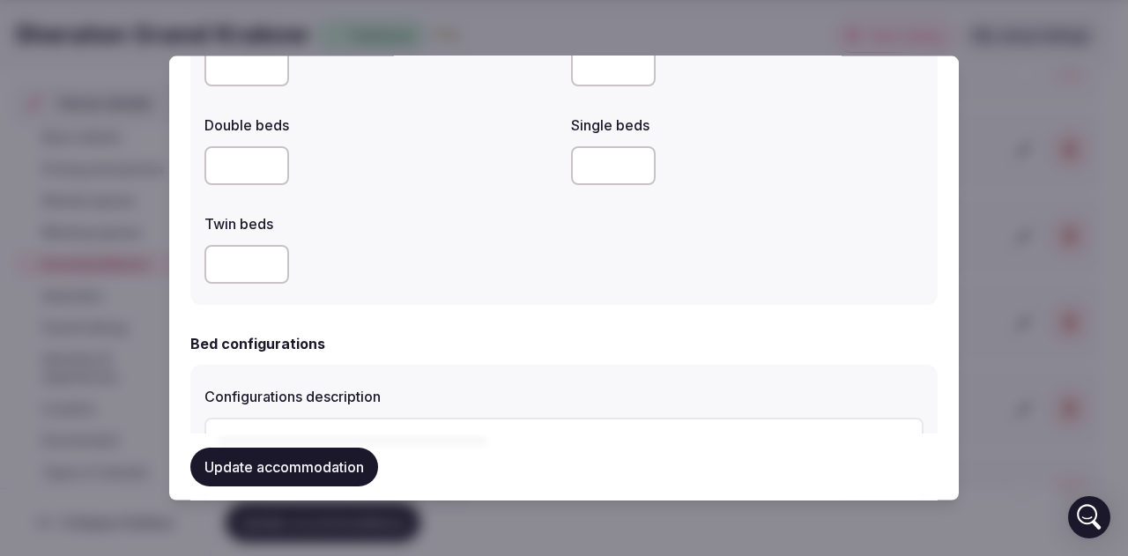
type input "**"
click at [220, 272] on input "number" at bounding box center [246, 263] width 85 height 39
click at [229, 253] on input "number" at bounding box center [246, 263] width 85 height 39
type input "**"
click at [308, 470] on button "Update accommodation" at bounding box center [284, 467] width 188 height 39
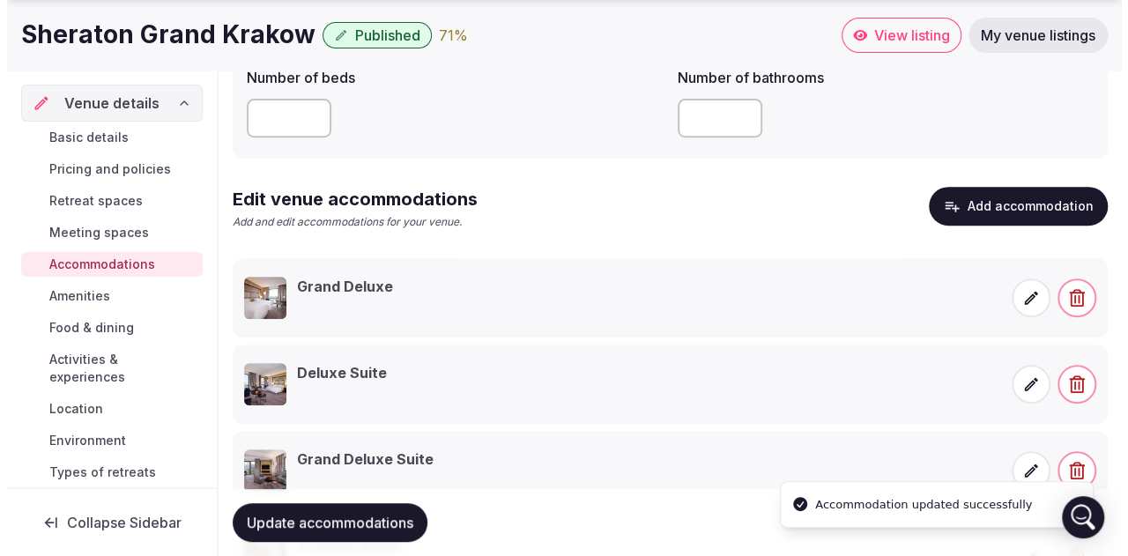
scroll to position [280, 0]
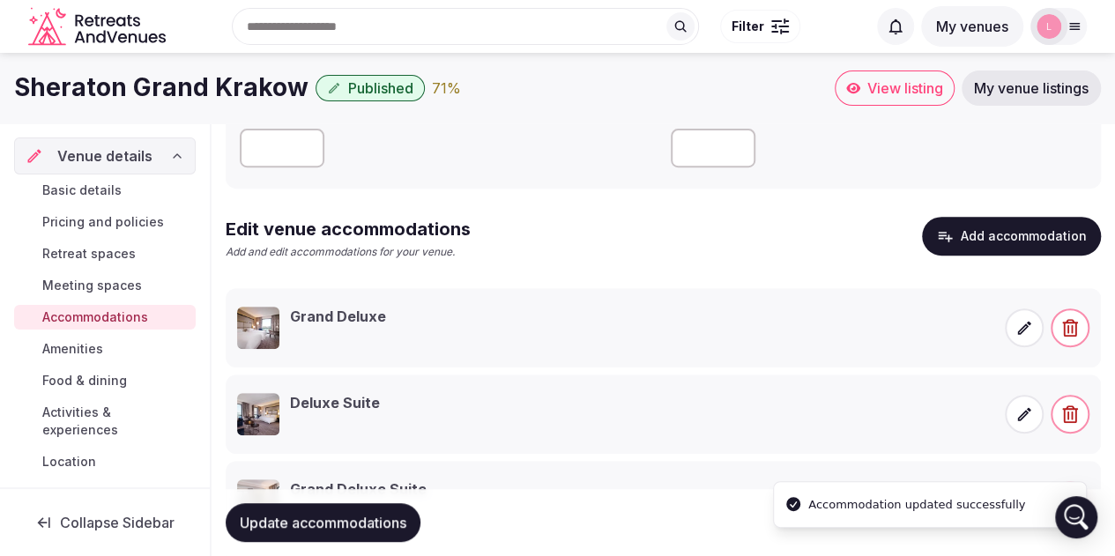
click at [1004, 233] on button "Add accommodation" at bounding box center [1011, 236] width 179 height 39
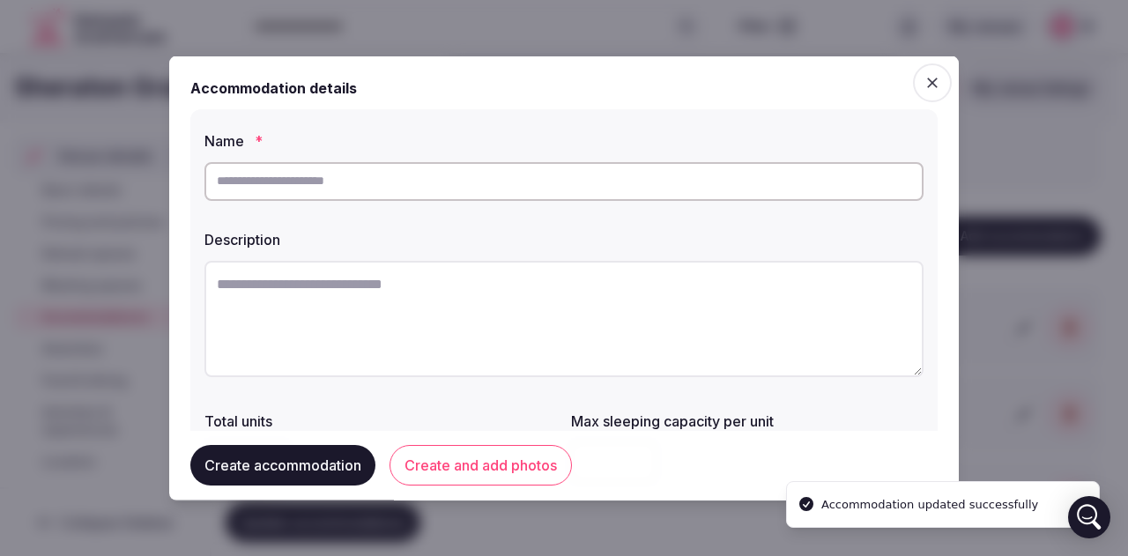
click at [344, 177] on input "text" at bounding box center [563, 180] width 719 height 39
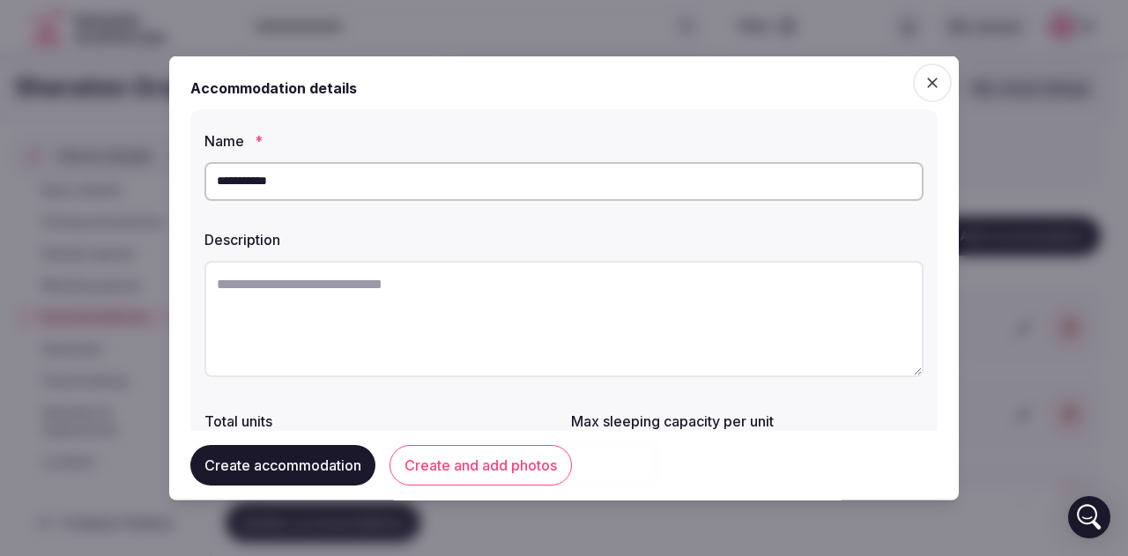
type input "**********"
click at [247, 299] on textarea at bounding box center [563, 318] width 719 height 116
paste textarea "**********"
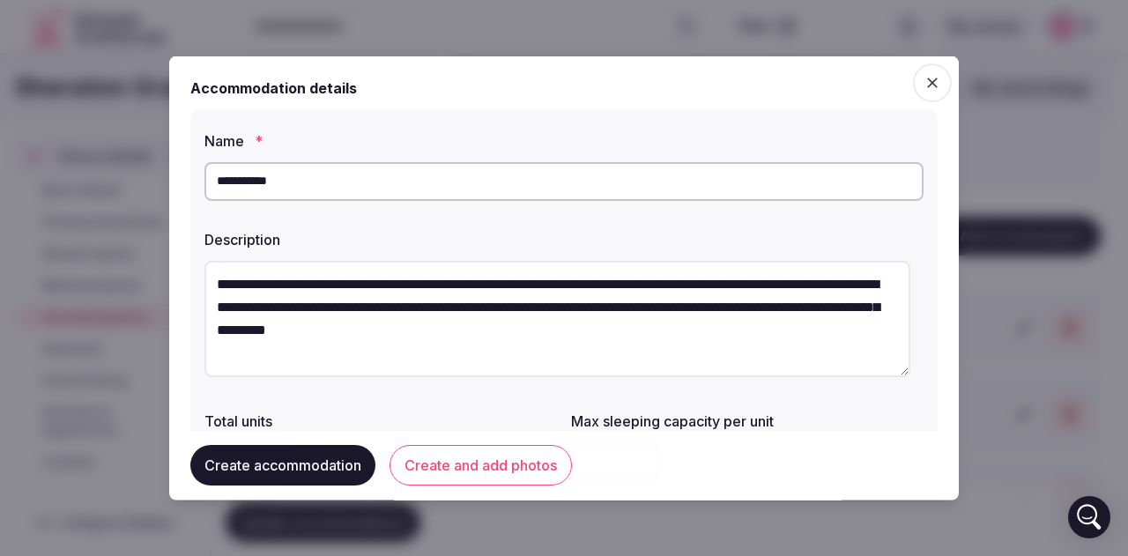
drag, startPoint x: 736, startPoint y: 300, endPoint x: 633, endPoint y: 311, distance: 103.6
click at [633, 311] on textarea "**********" at bounding box center [557, 318] width 706 height 116
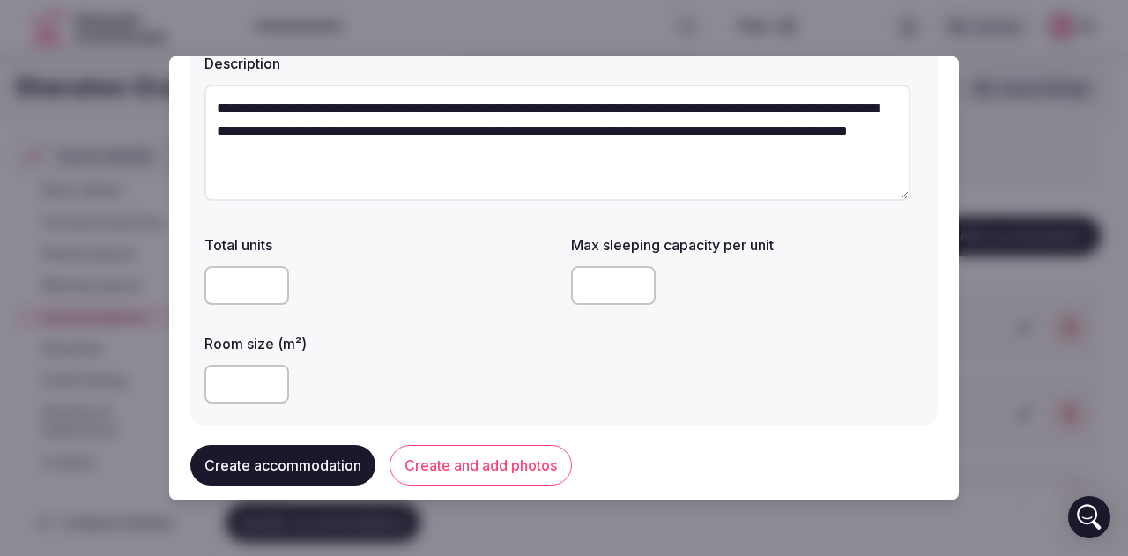
scroll to position [264, 0]
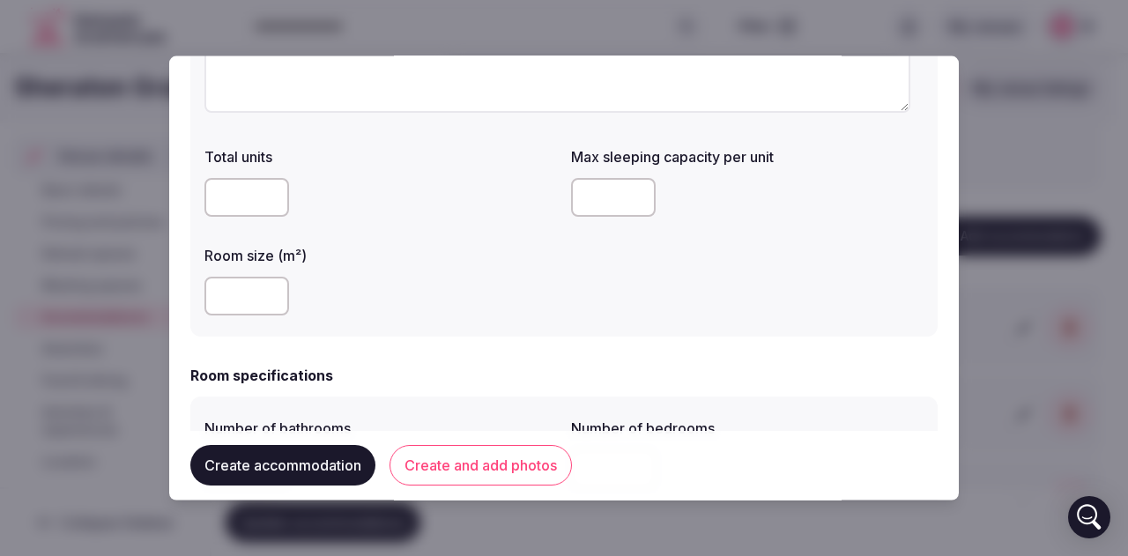
type textarea "**********"
click at [248, 289] on input "number" at bounding box center [246, 295] width 85 height 39
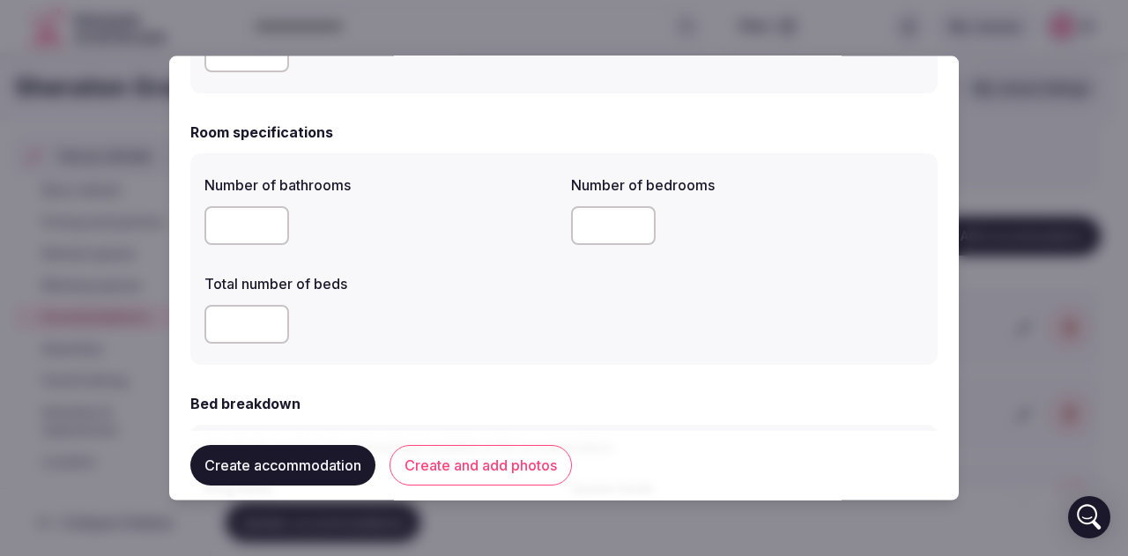
scroll to position [529, 0]
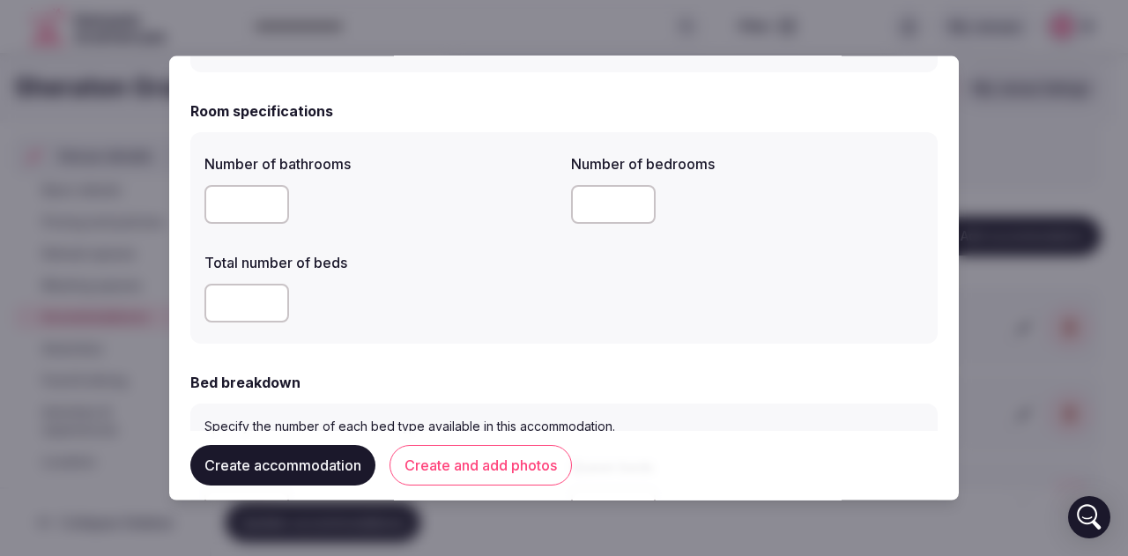
type input "**"
click at [240, 207] on input "number" at bounding box center [246, 203] width 85 height 39
type input "*"
click at [577, 212] on input "number" at bounding box center [613, 203] width 85 height 39
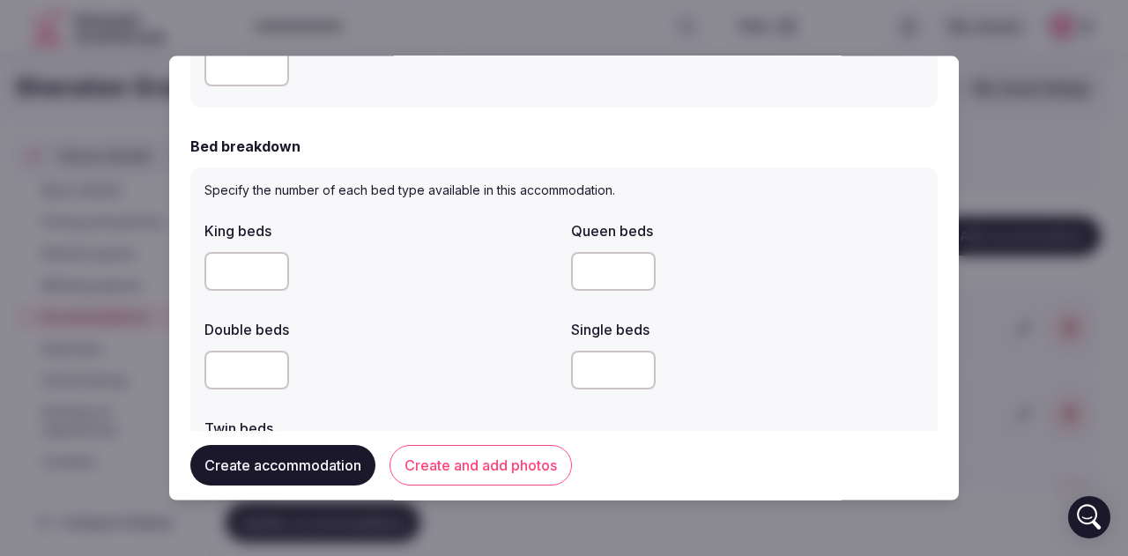
scroll to position [793, 0]
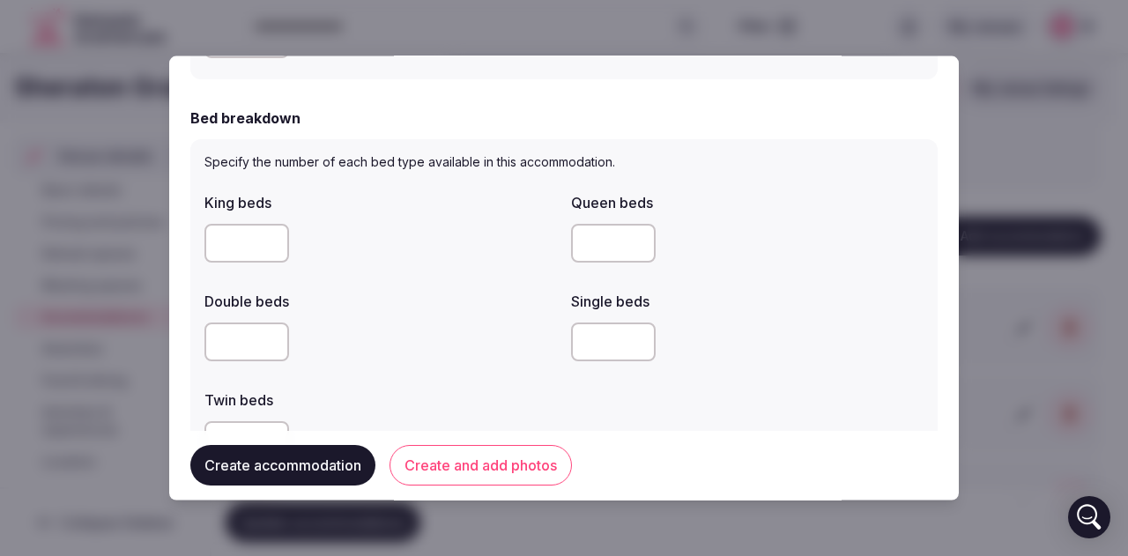
type input "*"
click at [252, 247] on input "number" at bounding box center [246, 242] width 85 height 39
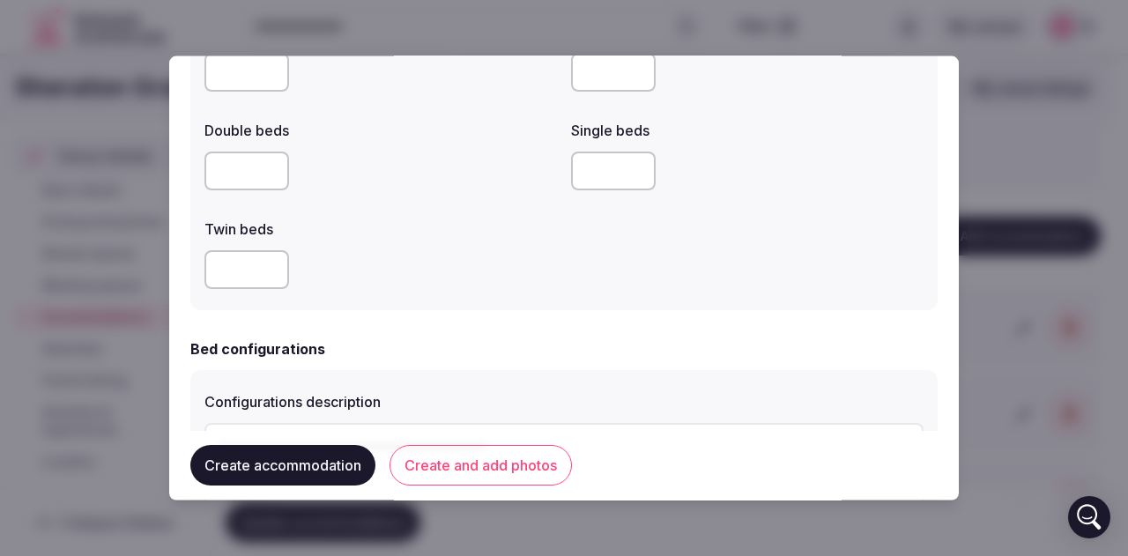
scroll to position [969, 0]
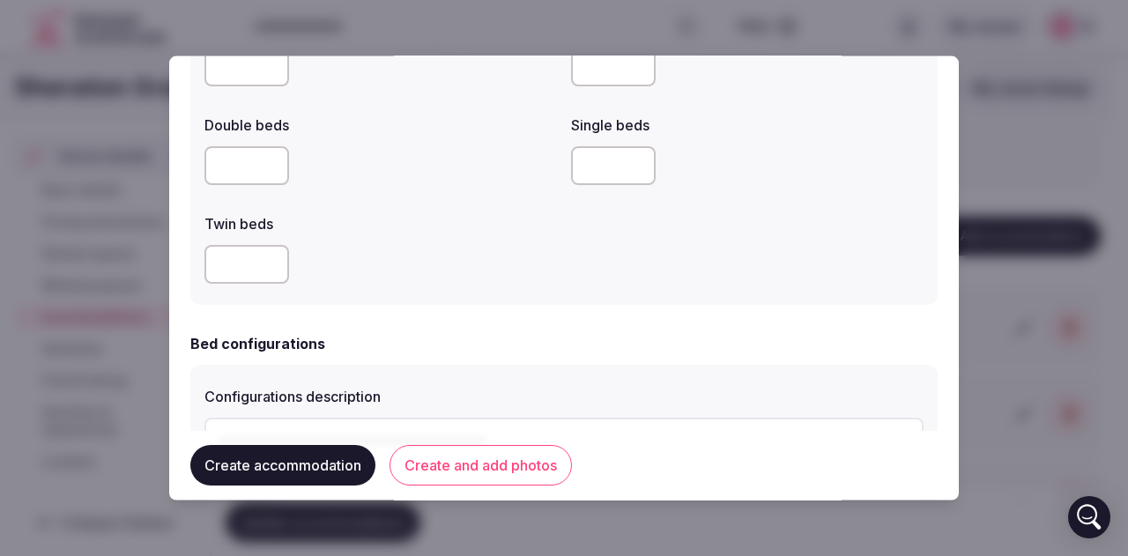
type input "**"
click at [234, 276] on input "number" at bounding box center [246, 263] width 85 height 39
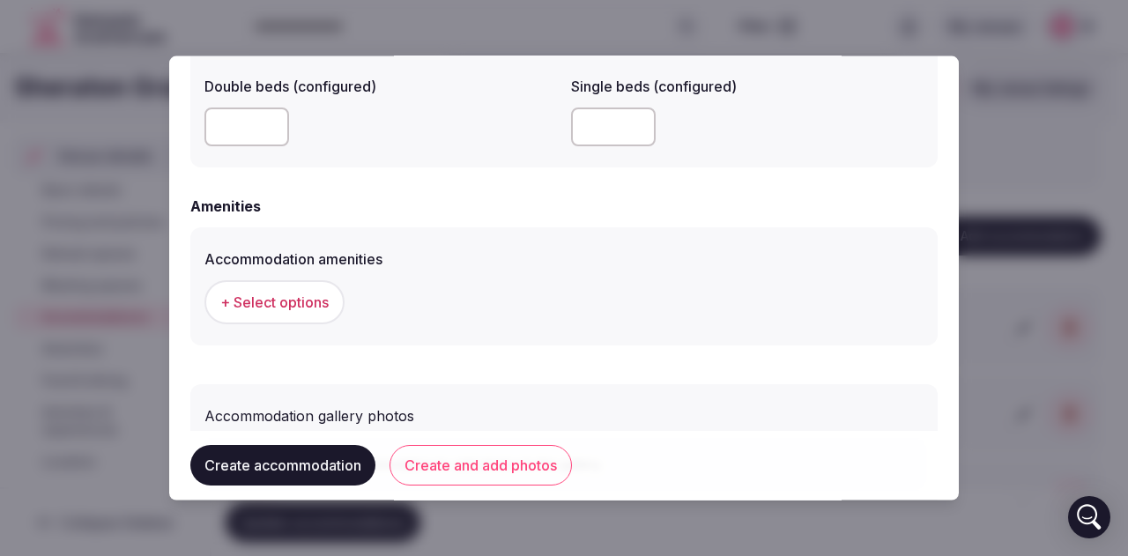
scroll to position [1586, 0]
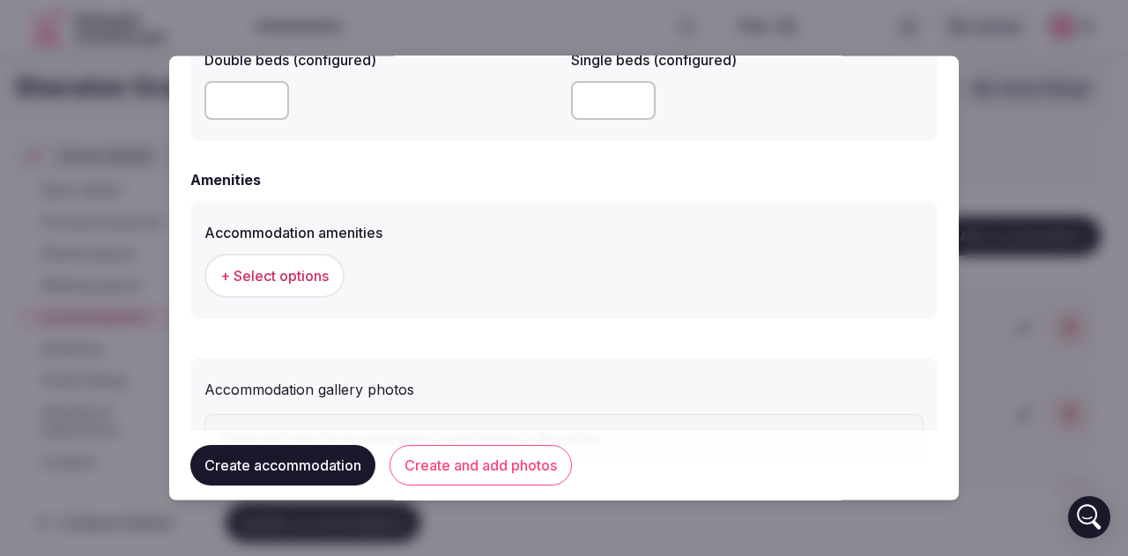
type input "***"
click at [296, 285] on span "+ Select options" at bounding box center [274, 274] width 108 height 19
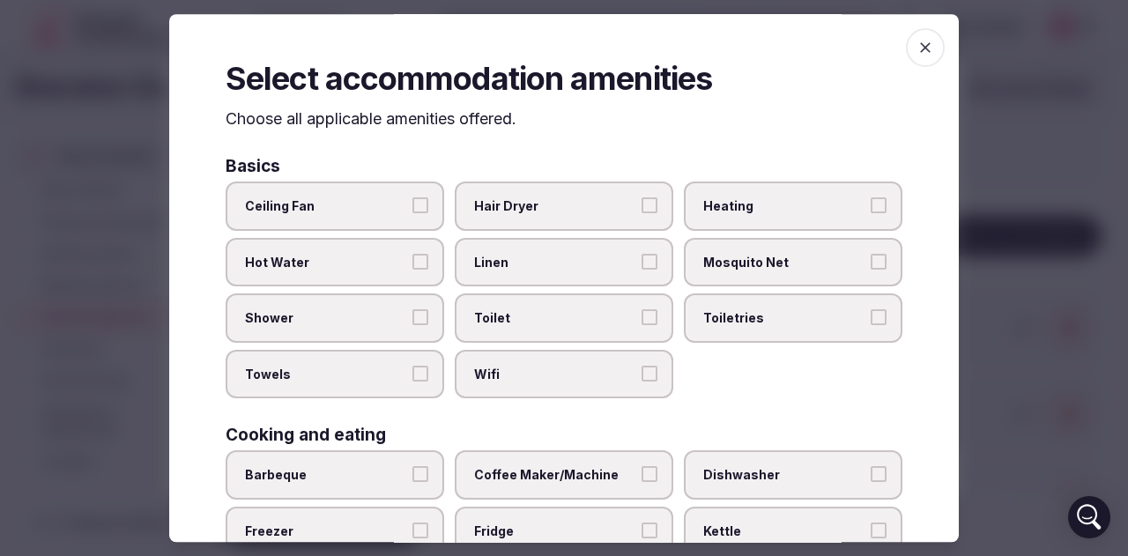
click at [546, 204] on span "Hair Dryer" at bounding box center [555, 206] width 162 height 18
click at [641, 204] on button "Hair Dryer" at bounding box center [649, 205] width 16 height 16
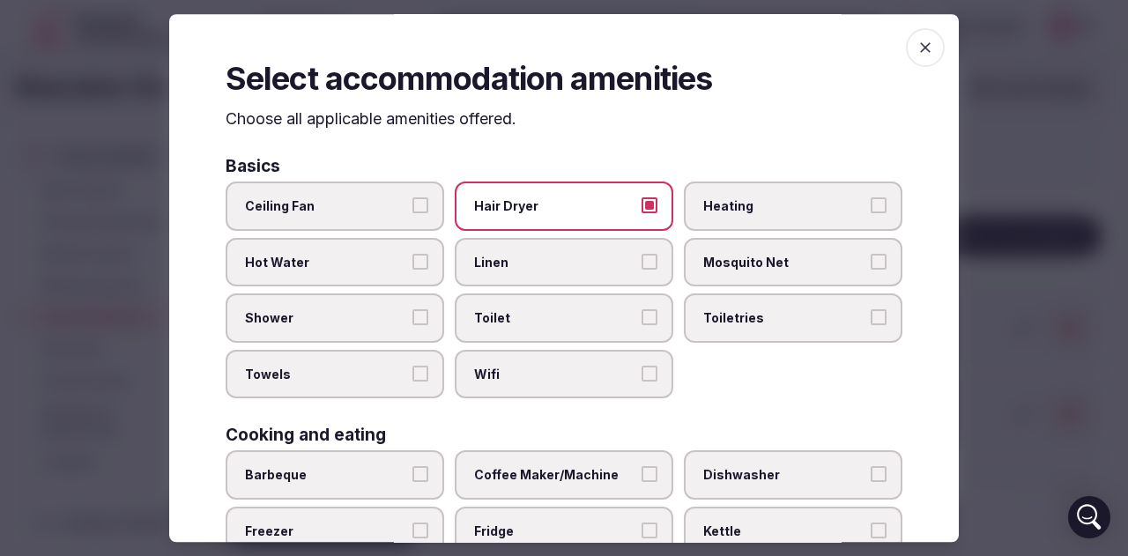
drag, startPoint x: 542, startPoint y: 270, endPoint x: 478, endPoint y: 263, distance: 64.7
click at [541, 270] on span "Linen" at bounding box center [555, 263] width 162 height 18
click at [641, 270] on button "Linen" at bounding box center [649, 262] width 16 height 16
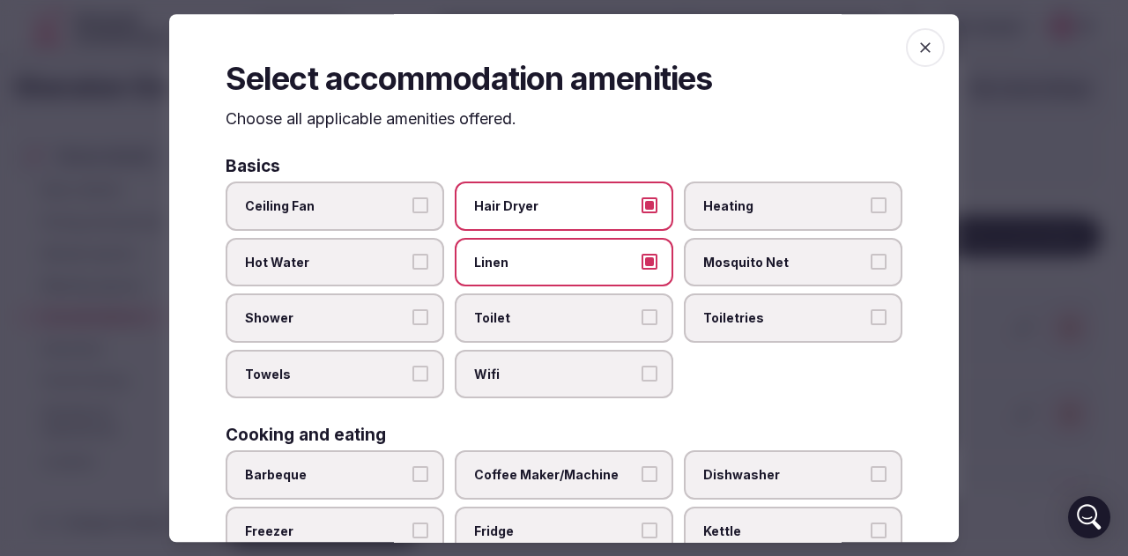
click at [344, 261] on span "Hot Water" at bounding box center [326, 263] width 162 height 18
click at [412, 261] on button "Hot Water" at bounding box center [420, 262] width 16 height 16
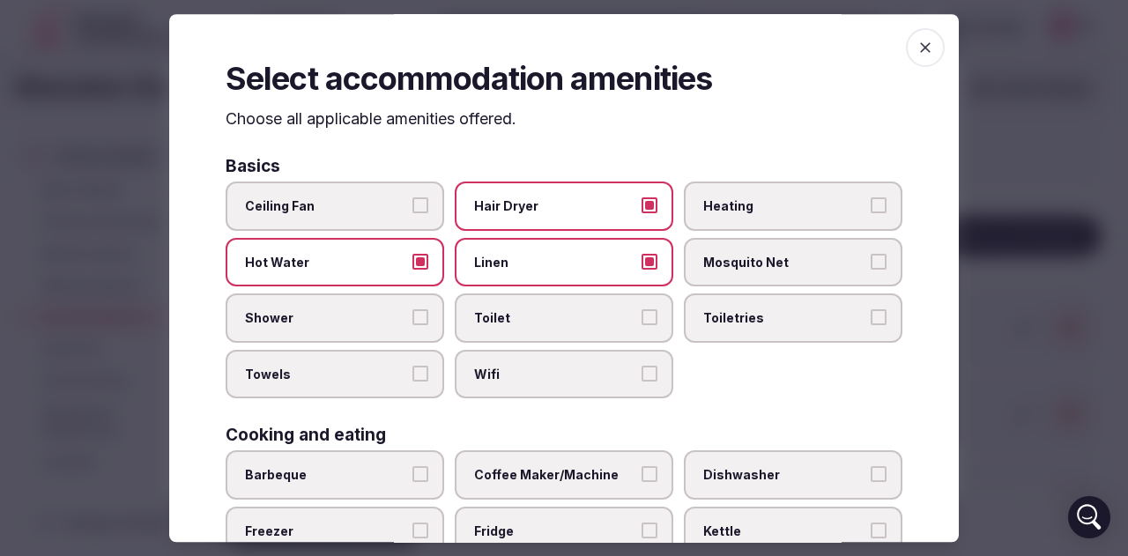
click at [319, 311] on span "Shower" at bounding box center [326, 319] width 162 height 18
click at [412, 311] on button "Shower" at bounding box center [420, 318] width 16 height 16
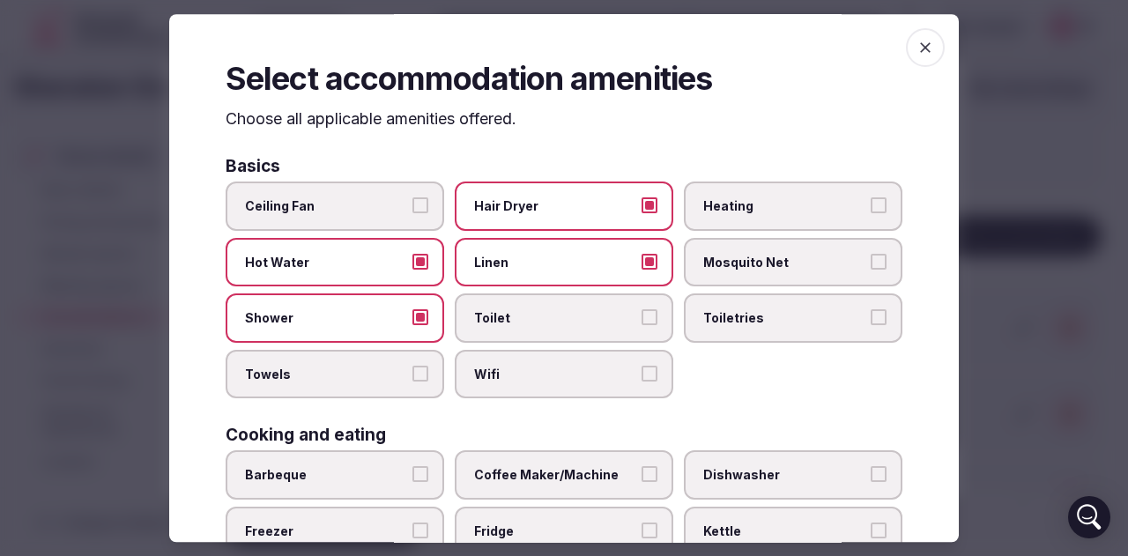
click at [576, 327] on span "Toilet" at bounding box center [555, 319] width 162 height 18
click at [641, 326] on button "Toilet" at bounding box center [649, 318] width 16 height 16
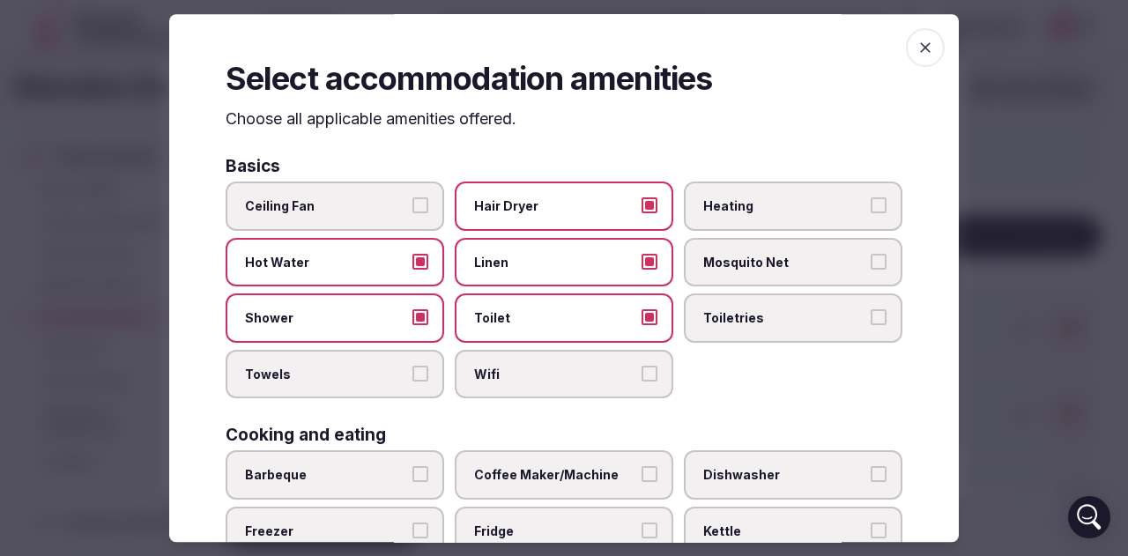
click at [775, 327] on label "Toiletries" at bounding box center [793, 318] width 219 height 49
click at [870, 326] on button "Toiletries" at bounding box center [878, 318] width 16 height 16
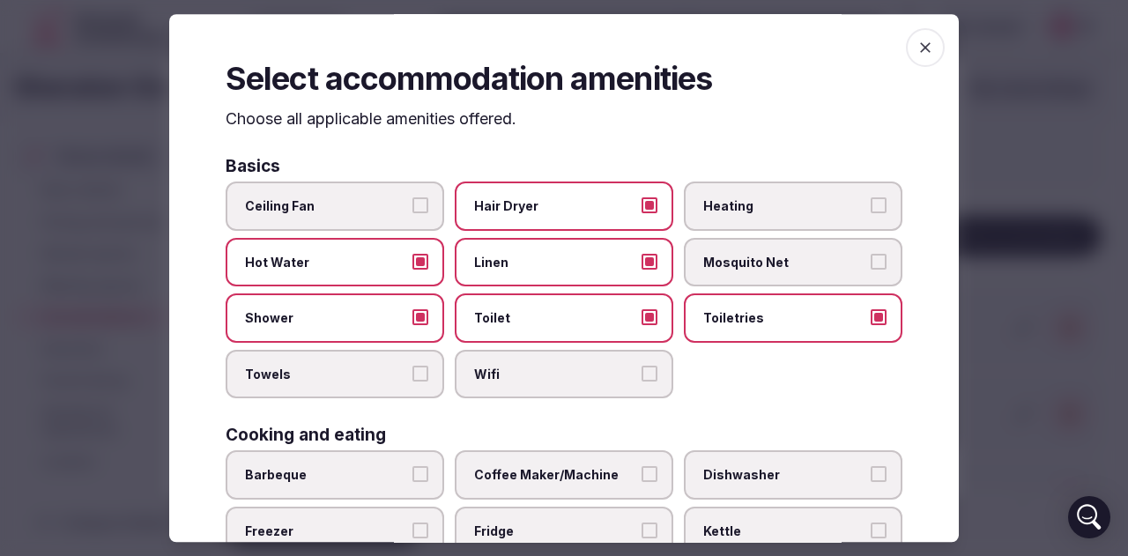
click at [350, 386] on label "Towels" at bounding box center [335, 374] width 219 height 49
click at [412, 381] on button "Towels" at bounding box center [420, 374] width 16 height 16
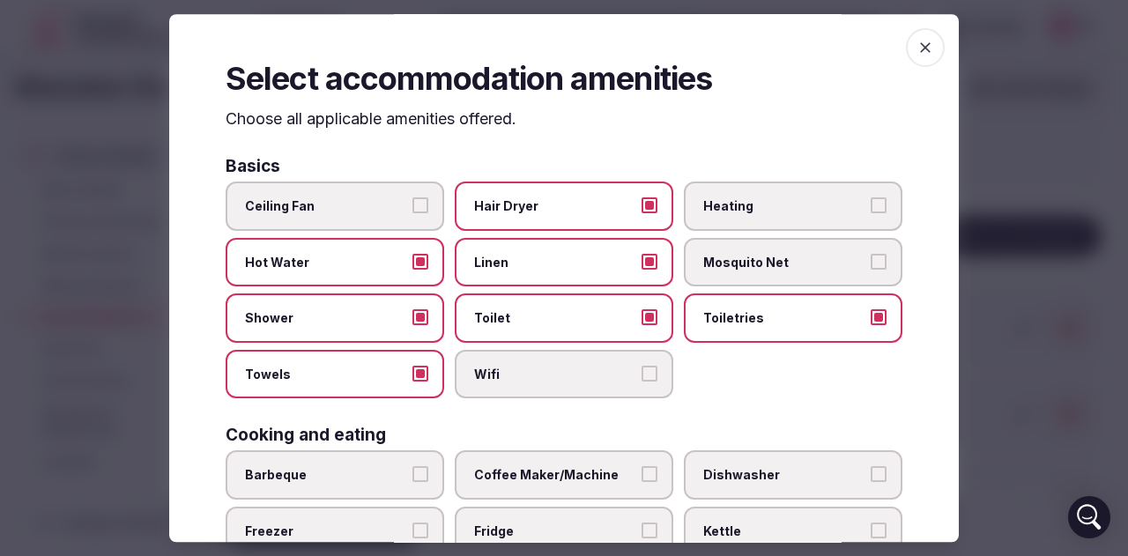
click at [493, 383] on label "Wifi" at bounding box center [564, 374] width 219 height 49
click at [641, 381] on button "Wifi" at bounding box center [649, 374] width 16 height 16
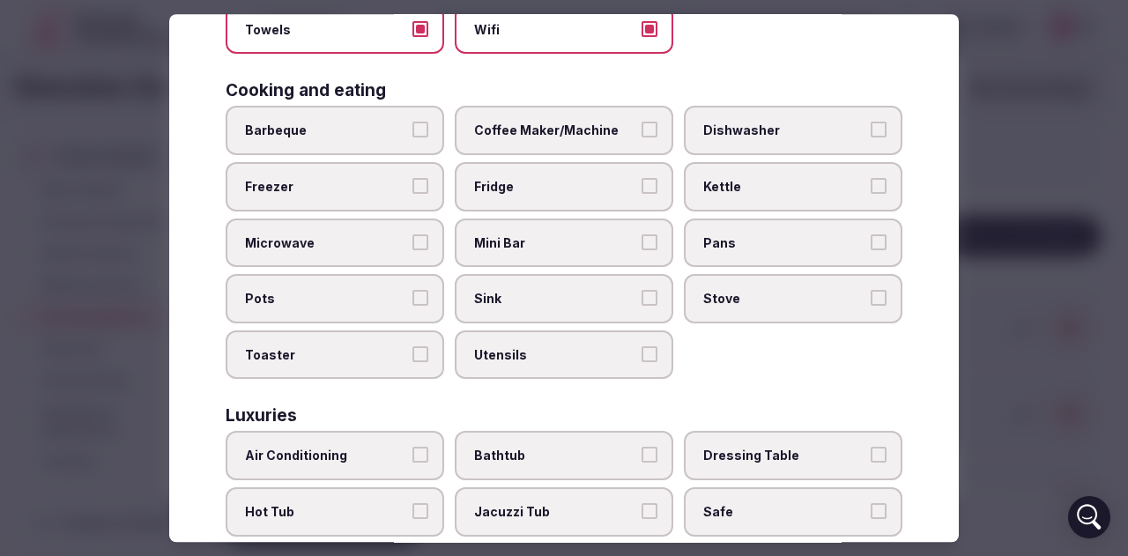
scroll to position [352, 0]
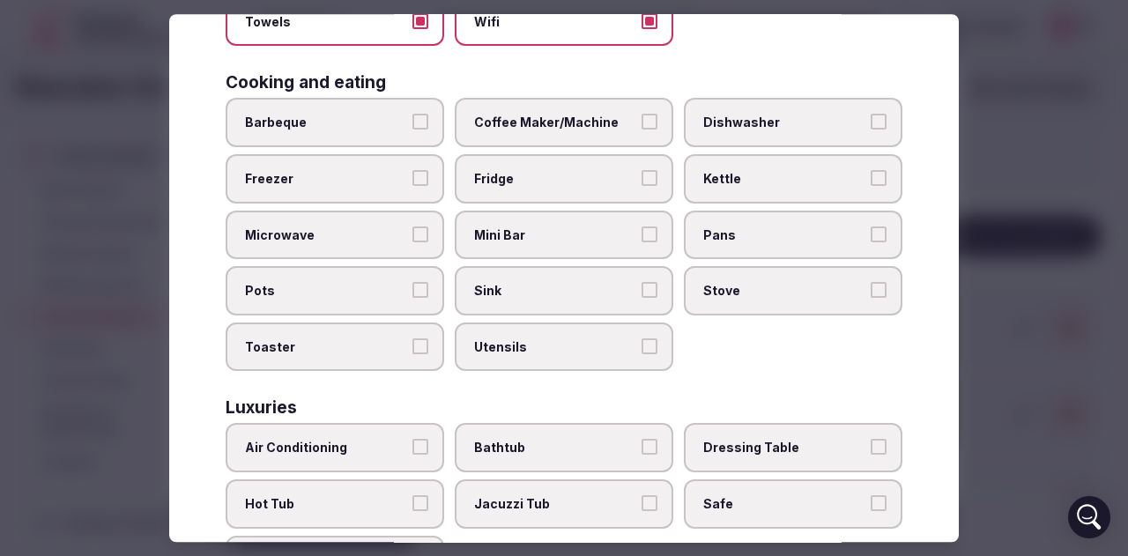
click at [537, 130] on span "Coffee Maker/Machine" at bounding box center [555, 124] width 162 height 18
click at [641, 130] on button "Coffee Maker/Machine" at bounding box center [649, 123] width 16 height 16
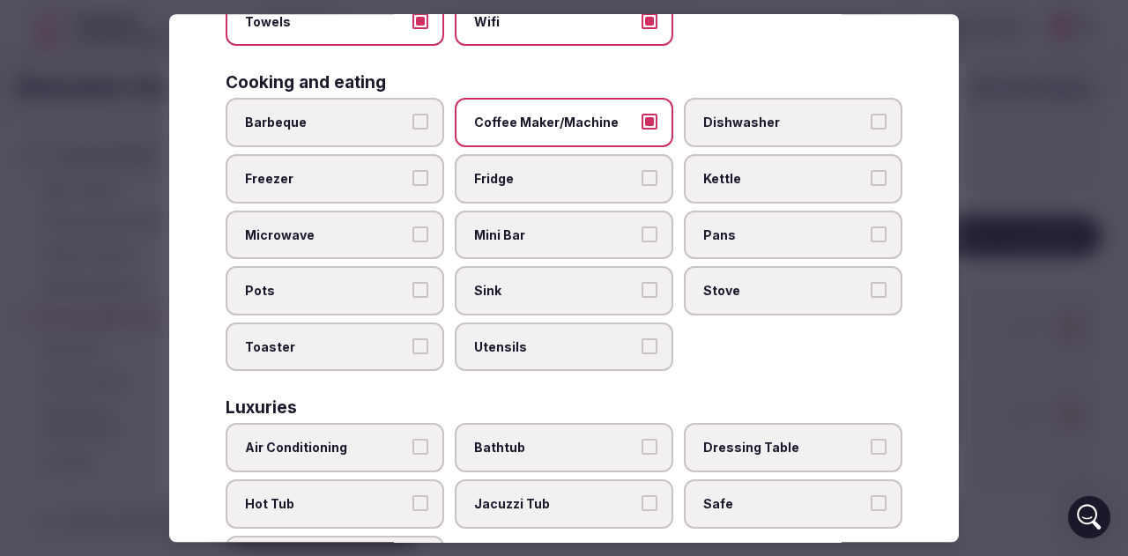
click at [562, 179] on span "Fridge" at bounding box center [555, 179] width 162 height 18
click at [641, 179] on button "Fridge" at bounding box center [649, 178] width 16 height 16
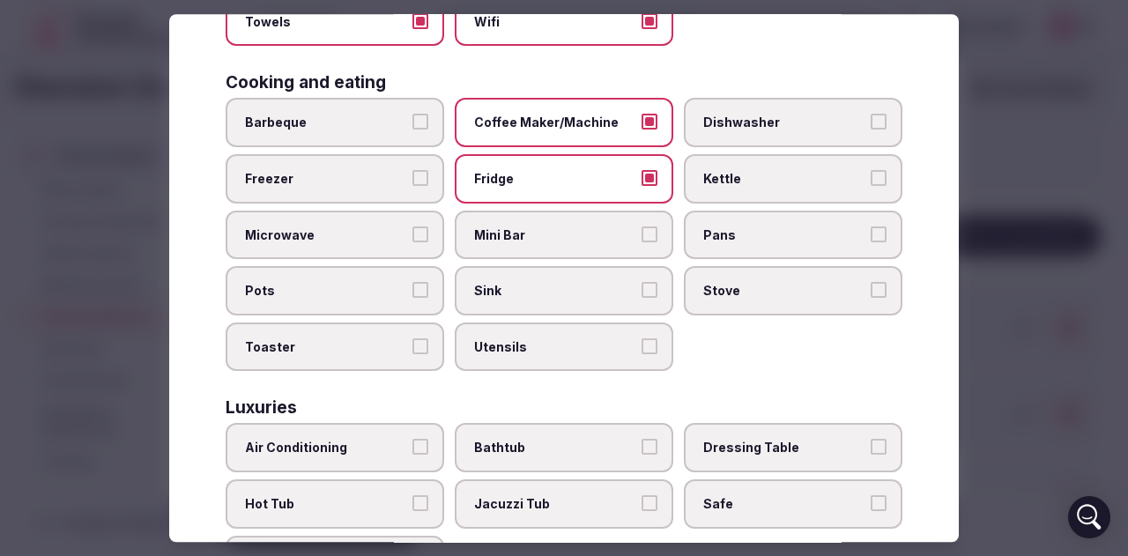
click at [693, 181] on label "Kettle" at bounding box center [793, 178] width 219 height 49
click at [870, 181] on button "Kettle" at bounding box center [878, 178] width 16 height 16
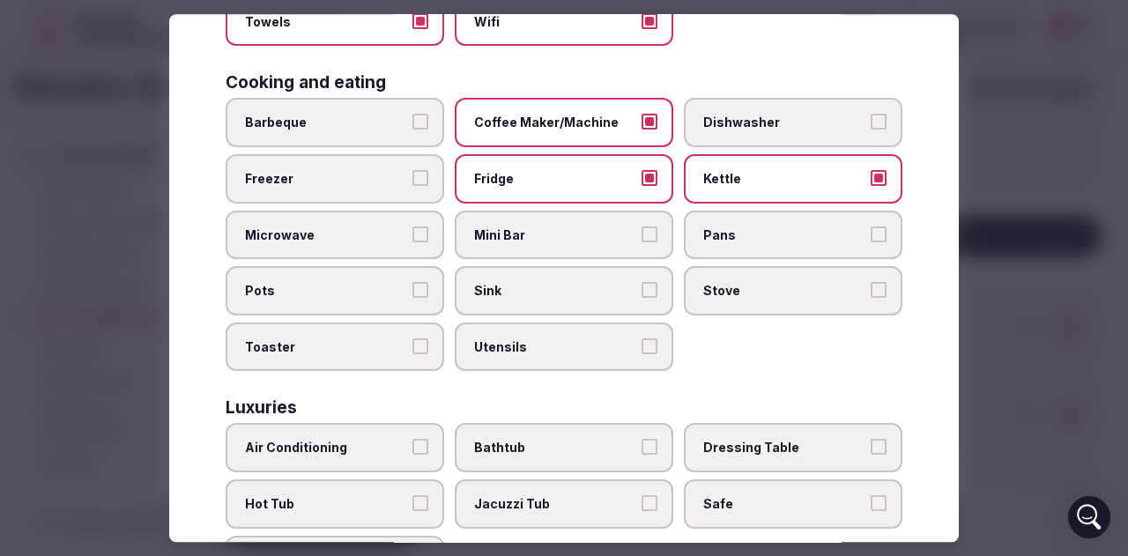
click at [575, 230] on span "Mini Bar" at bounding box center [555, 235] width 162 height 18
click at [641, 230] on button "Mini Bar" at bounding box center [649, 234] width 16 height 16
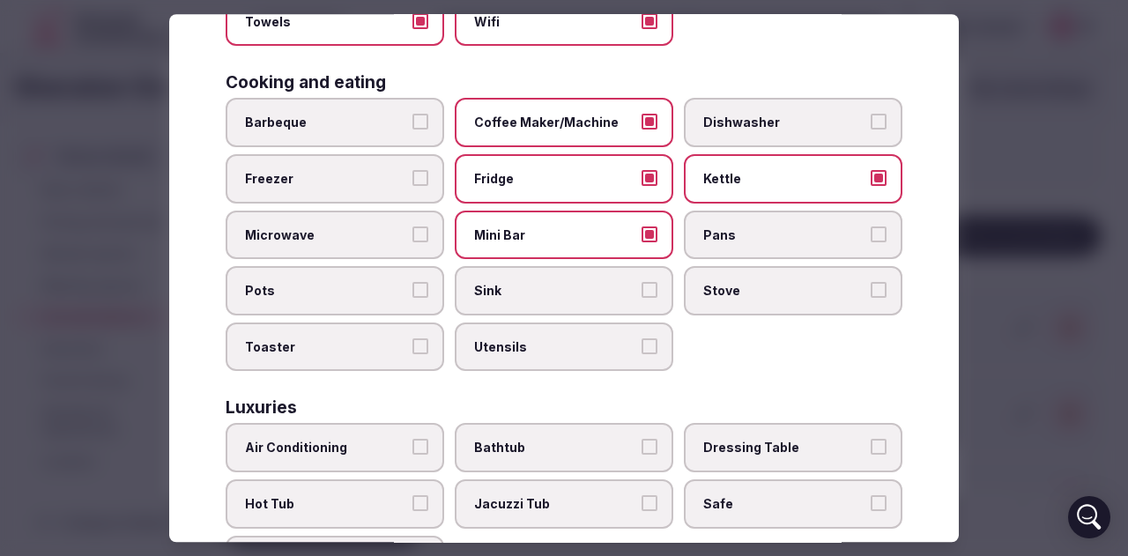
scroll to position [529, 0]
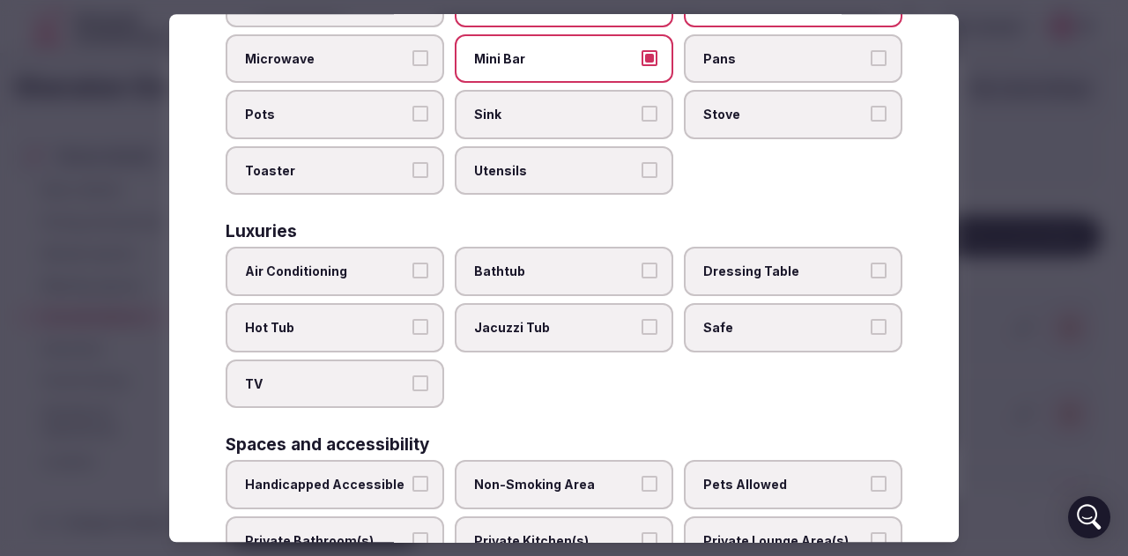
click at [378, 255] on label "Air Conditioning" at bounding box center [335, 272] width 219 height 49
click at [412, 263] on button "Air Conditioning" at bounding box center [420, 271] width 16 height 16
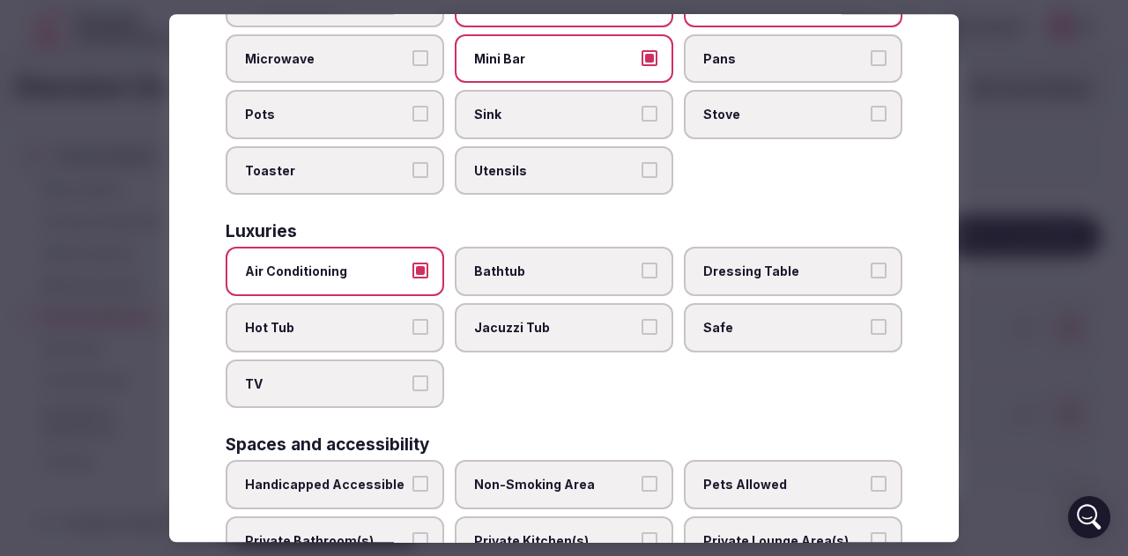
click at [549, 273] on span "Bathtub" at bounding box center [555, 272] width 162 height 18
click at [641, 273] on button "Bathtub" at bounding box center [649, 271] width 16 height 16
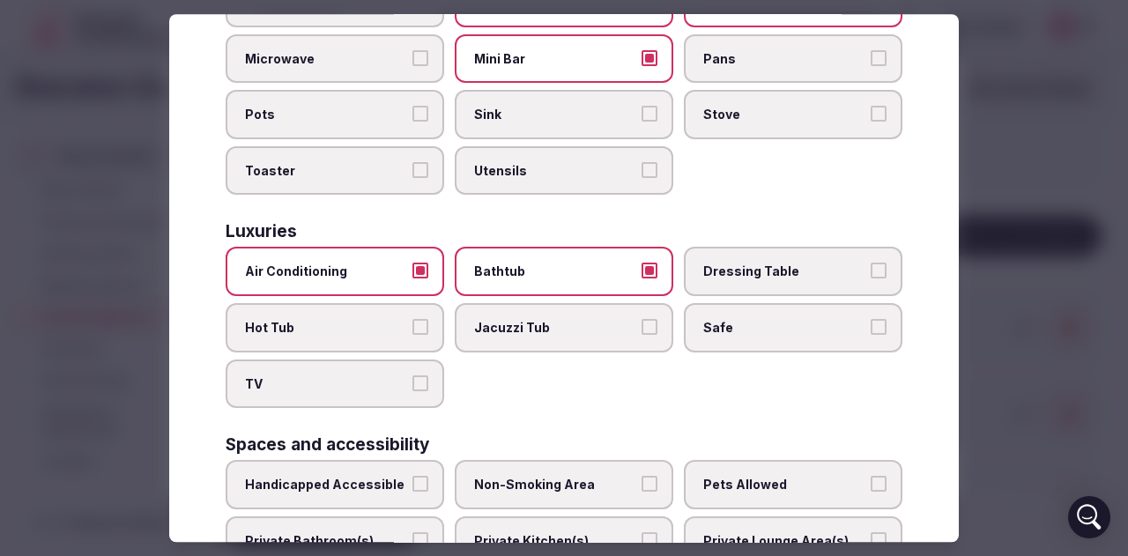
click at [356, 391] on span "TV" at bounding box center [326, 384] width 162 height 18
click at [412, 391] on button "TV" at bounding box center [420, 383] width 16 height 16
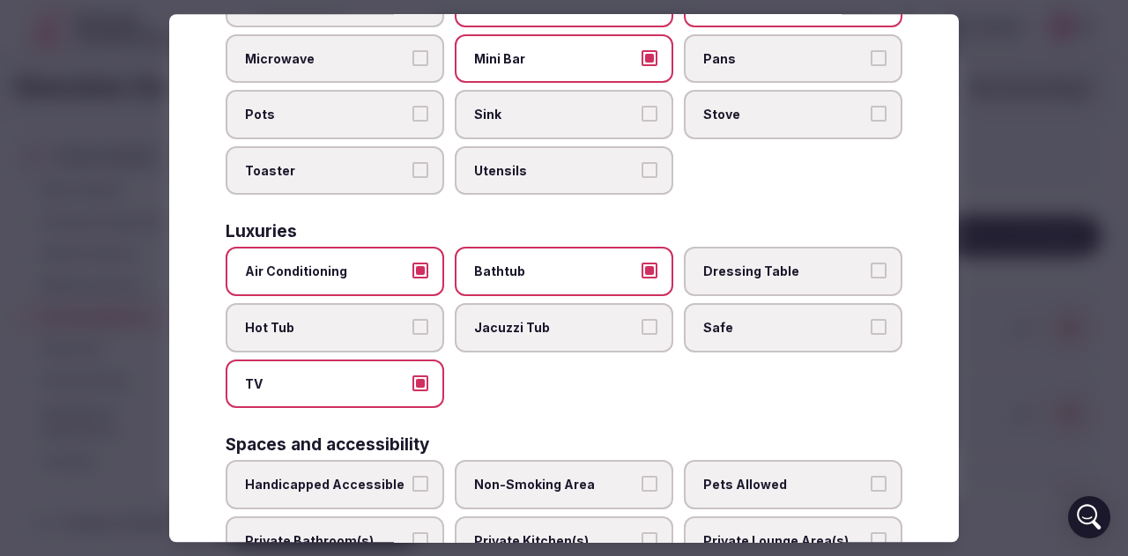
click at [784, 337] on label "Safe" at bounding box center [793, 327] width 219 height 49
click at [870, 335] on button "Safe" at bounding box center [878, 327] width 16 height 16
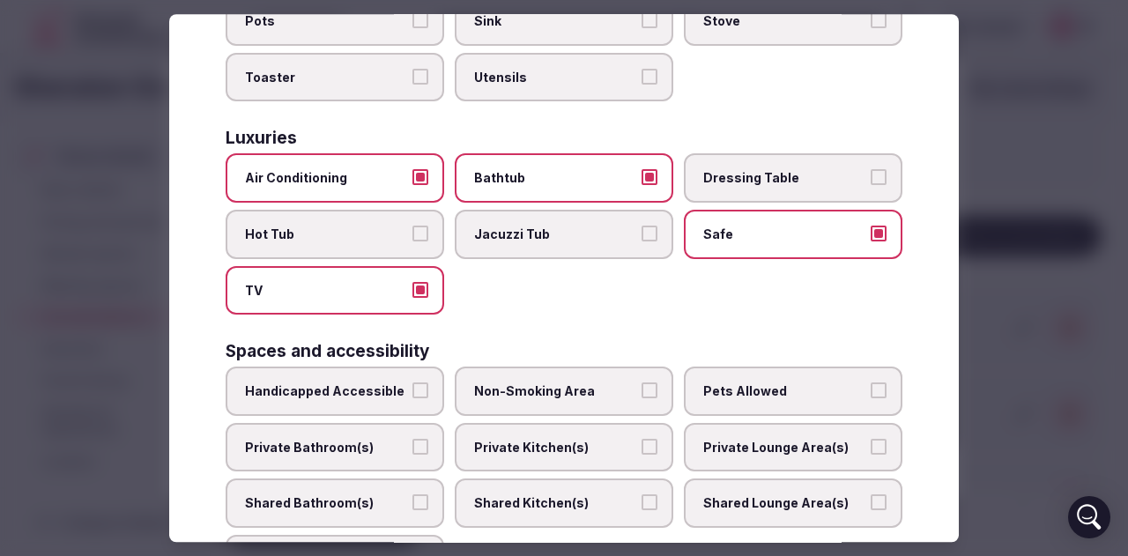
scroll to position [705, 0]
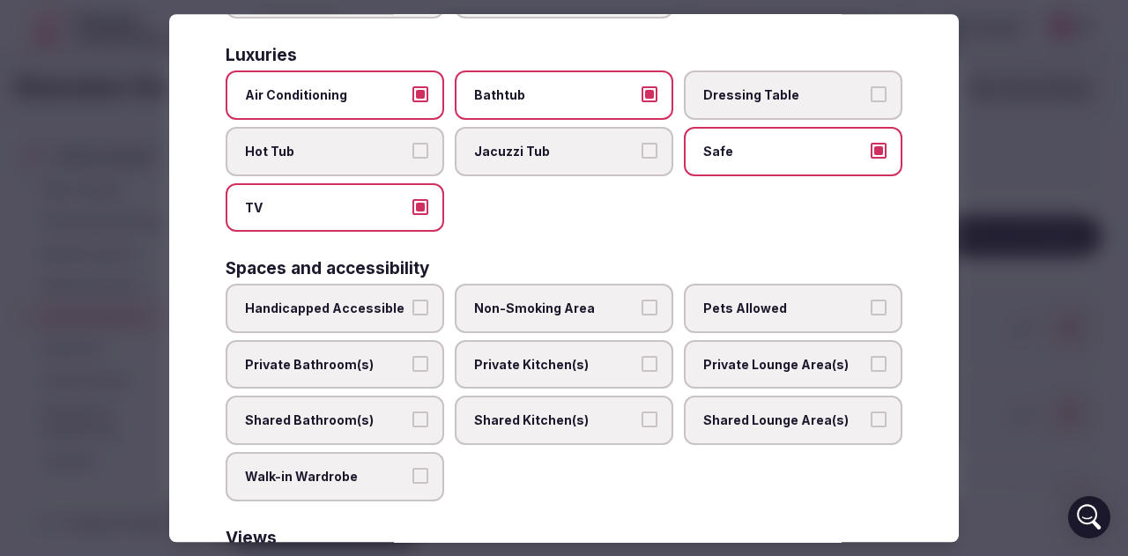
click at [567, 315] on span "Non-Smoking Area" at bounding box center [555, 309] width 162 height 18
click at [641, 315] on button "Non-Smoking Area" at bounding box center [649, 308] width 16 height 16
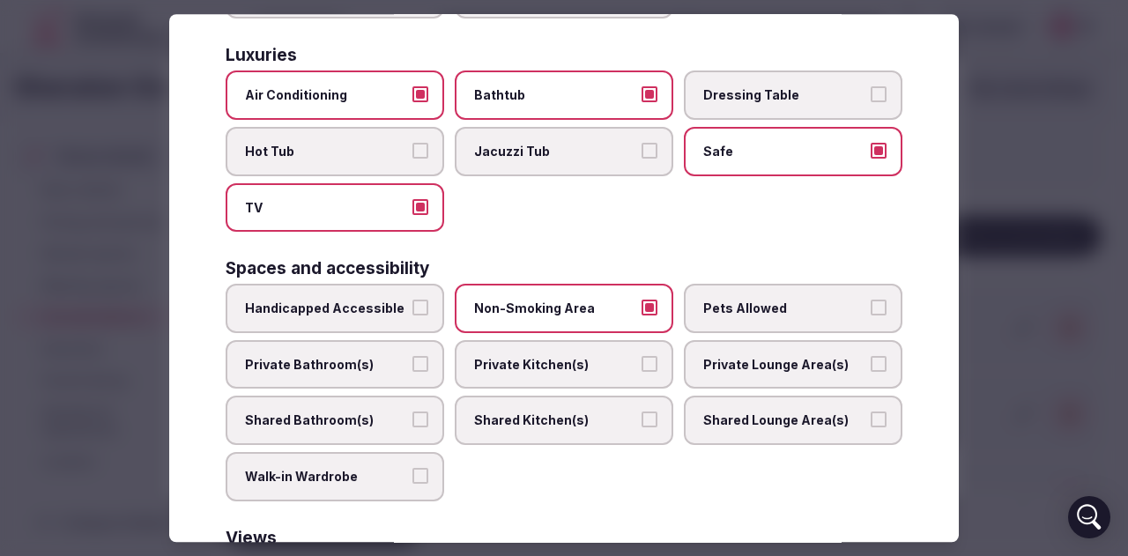
click at [726, 307] on span "Pets Allowed" at bounding box center [784, 309] width 162 height 18
click at [870, 307] on button "Pets Allowed" at bounding box center [878, 308] width 16 height 16
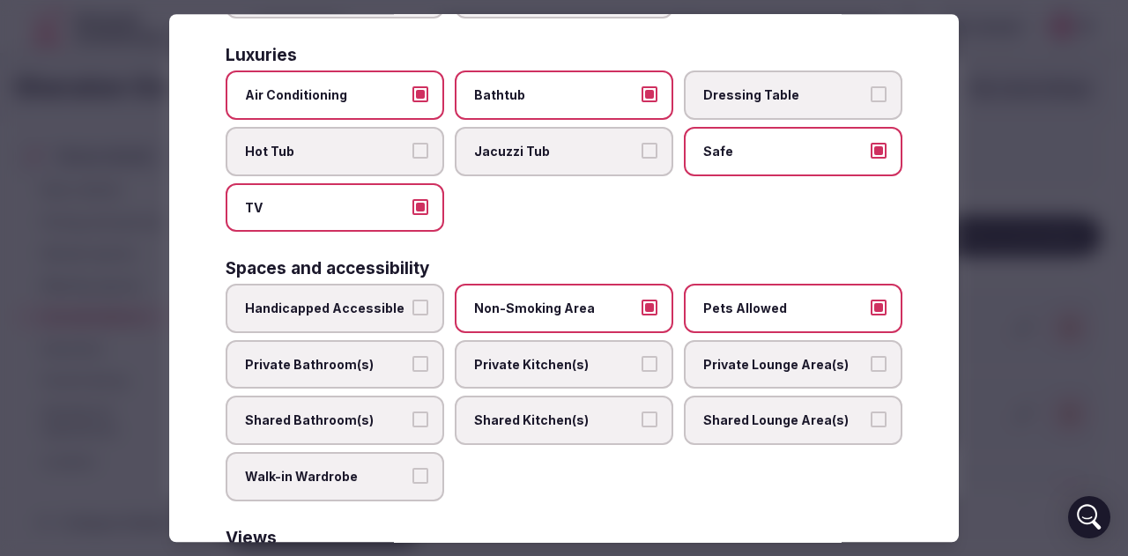
click at [397, 356] on span "Private Bathroom(s)" at bounding box center [326, 365] width 162 height 18
click at [412, 356] on button "Private Bathroom(s)" at bounding box center [420, 364] width 16 height 16
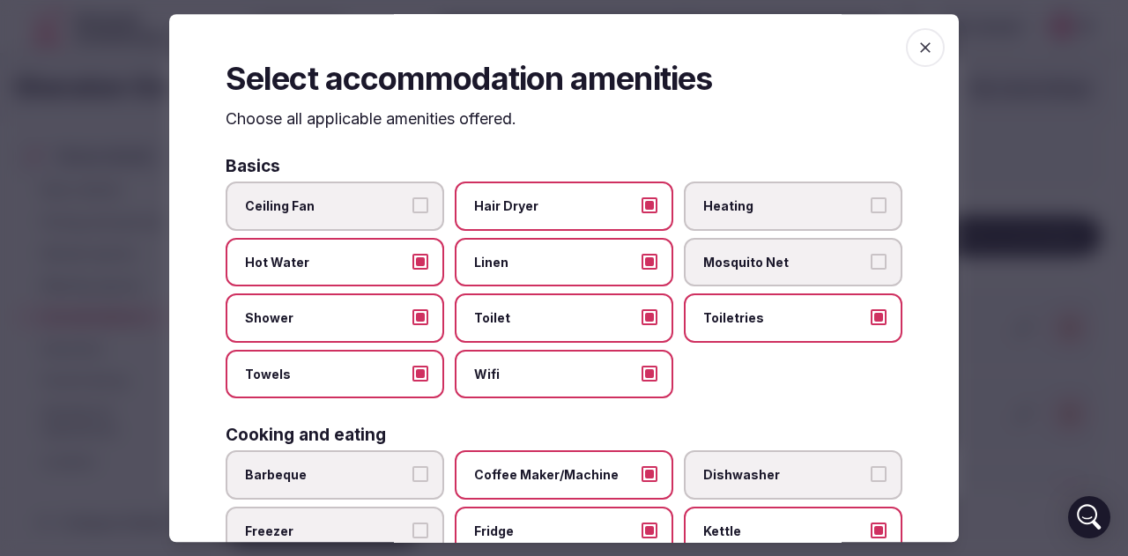
scroll to position [0, 0]
click at [916, 47] on icon "button" at bounding box center [925, 48] width 18 height 18
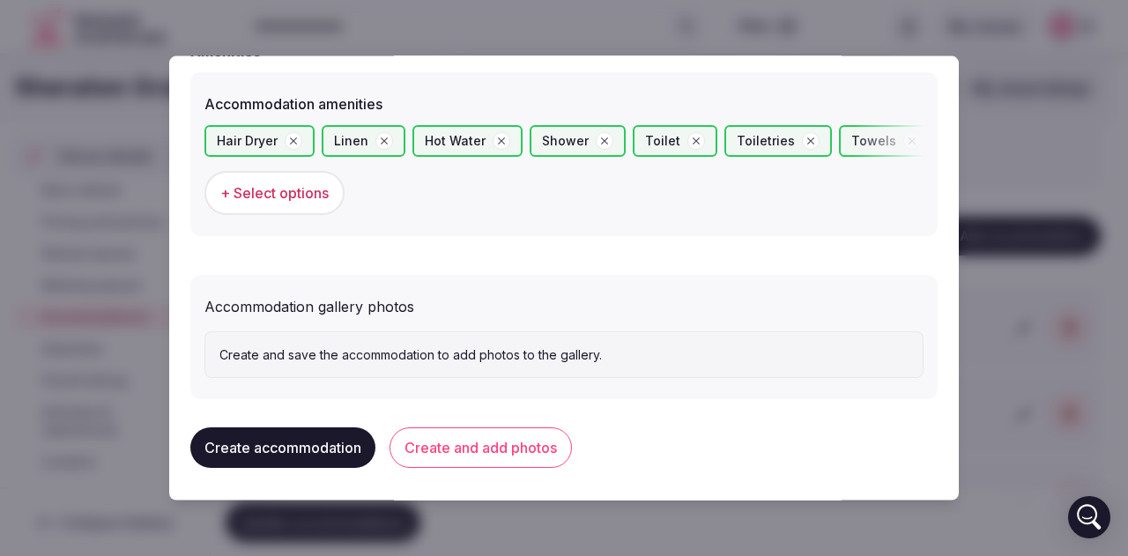
scroll to position [1716, 0]
click at [455, 438] on button "Create and add photos" at bounding box center [480, 446] width 182 height 41
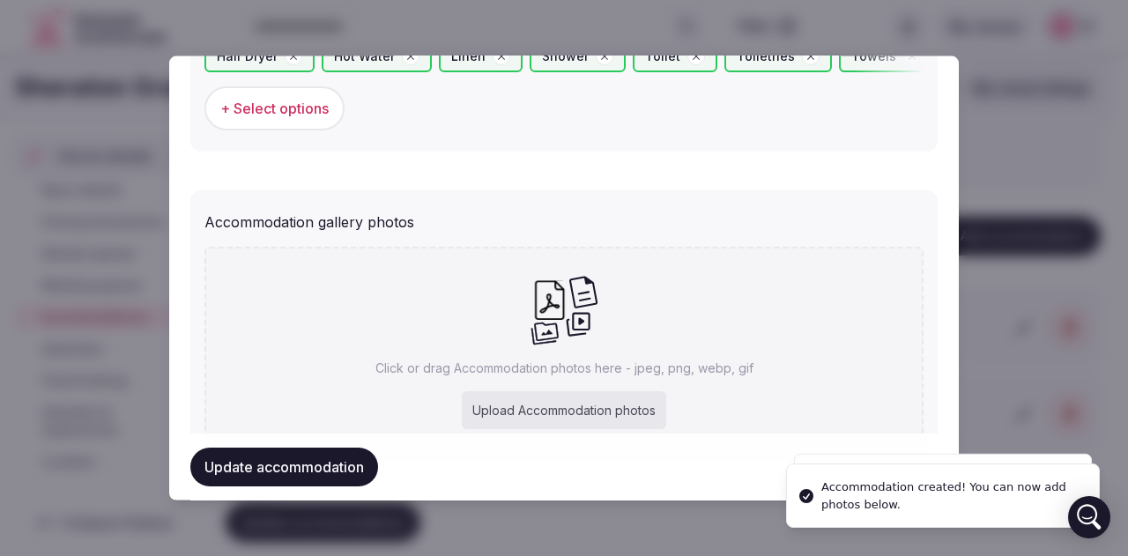
scroll to position [1879, 0]
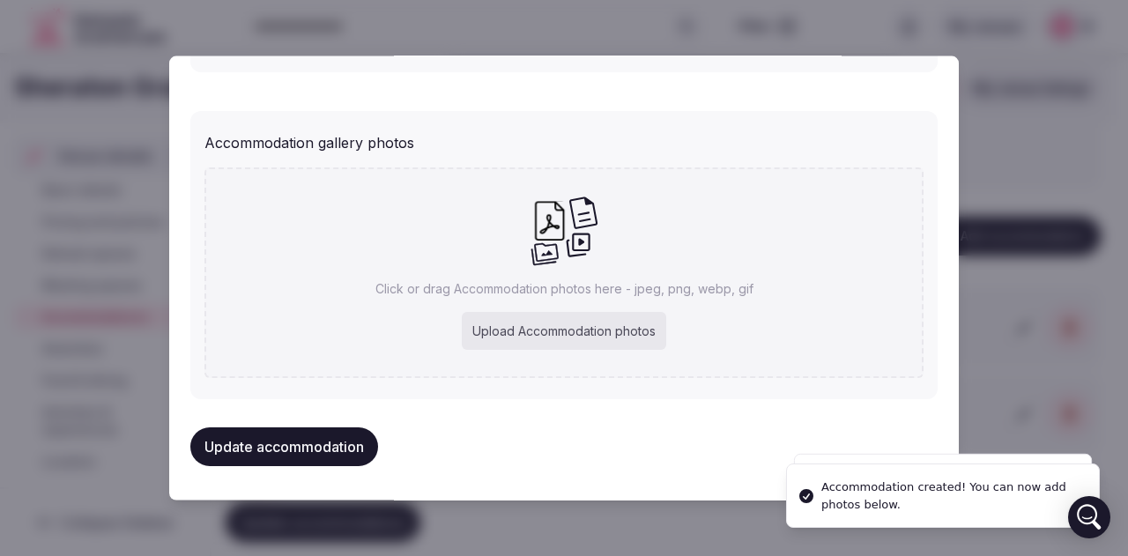
click at [541, 322] on div "Upload Accommodation photos" at bounding box center [564, 330] width 204 height 39
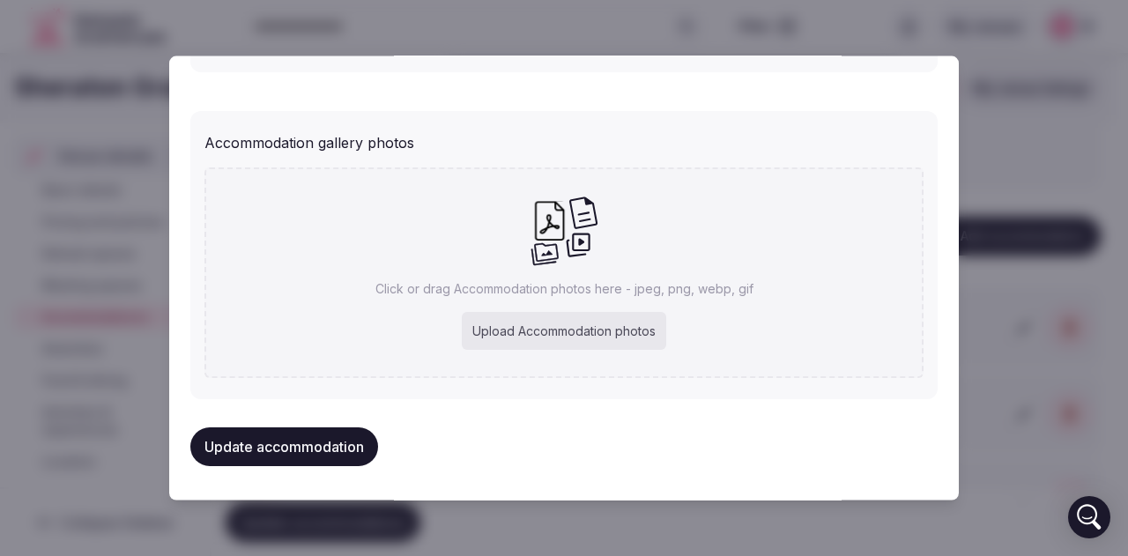
type input "**********"
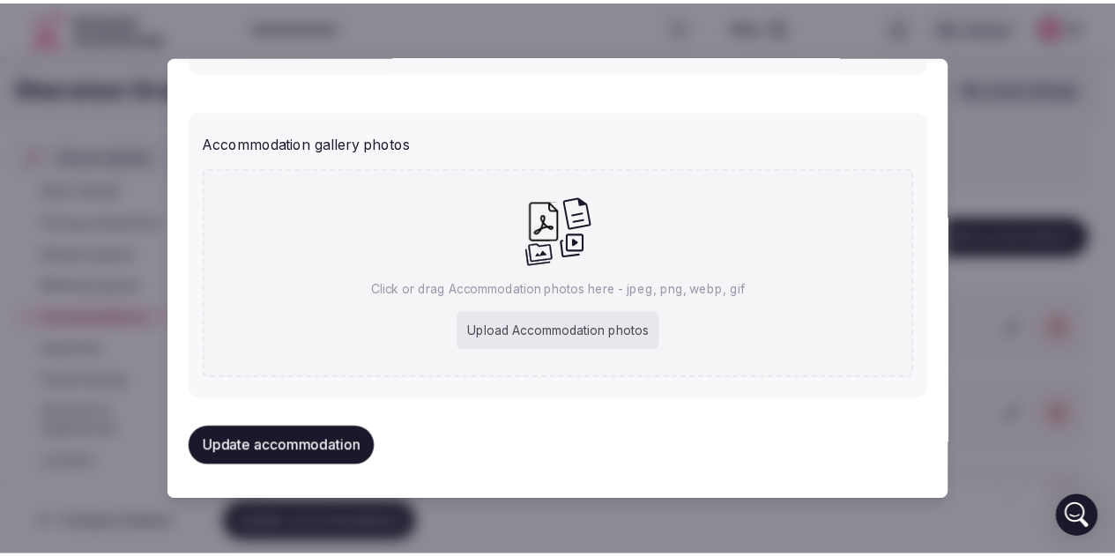
scroll to position [1833, 0]
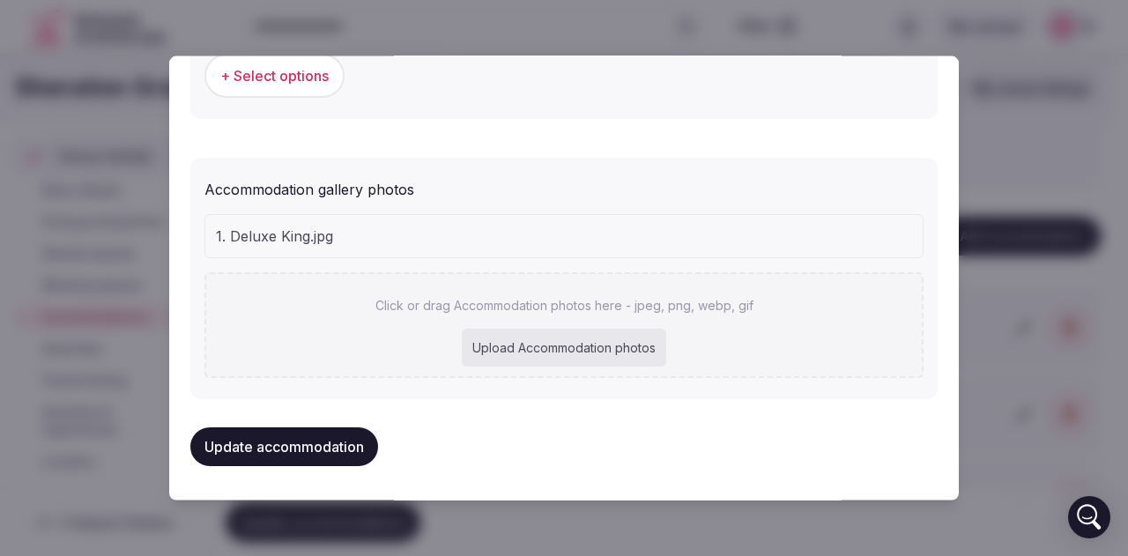
click at [300, 454] on button "Update accommodation" at bounding box center [284, 445] width 188 height 39
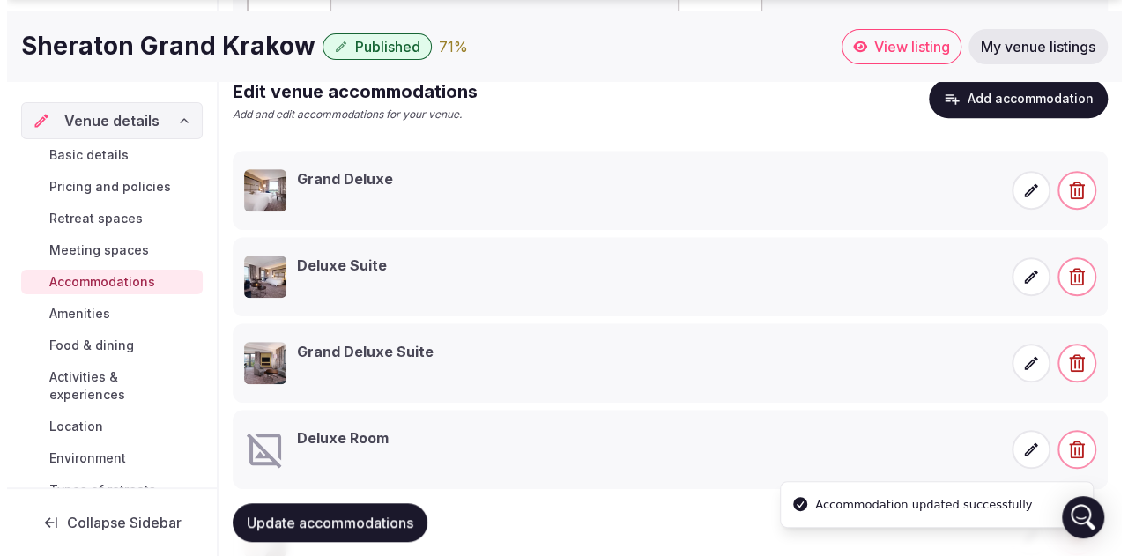
scroll to position [456, 0]
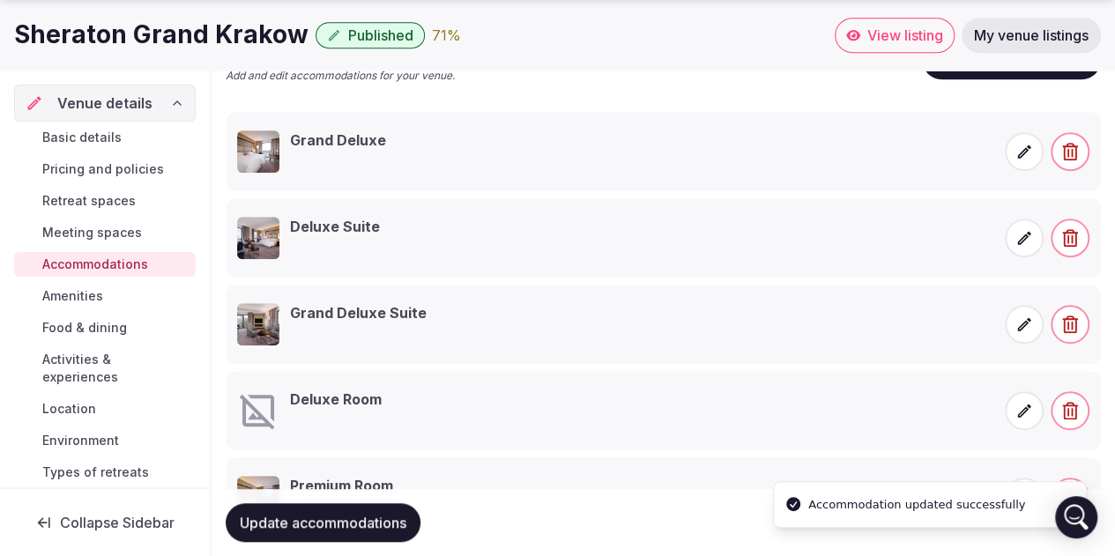
click at [1025, 403] on icon at bounding box center [1024, 411] width 18 height 18
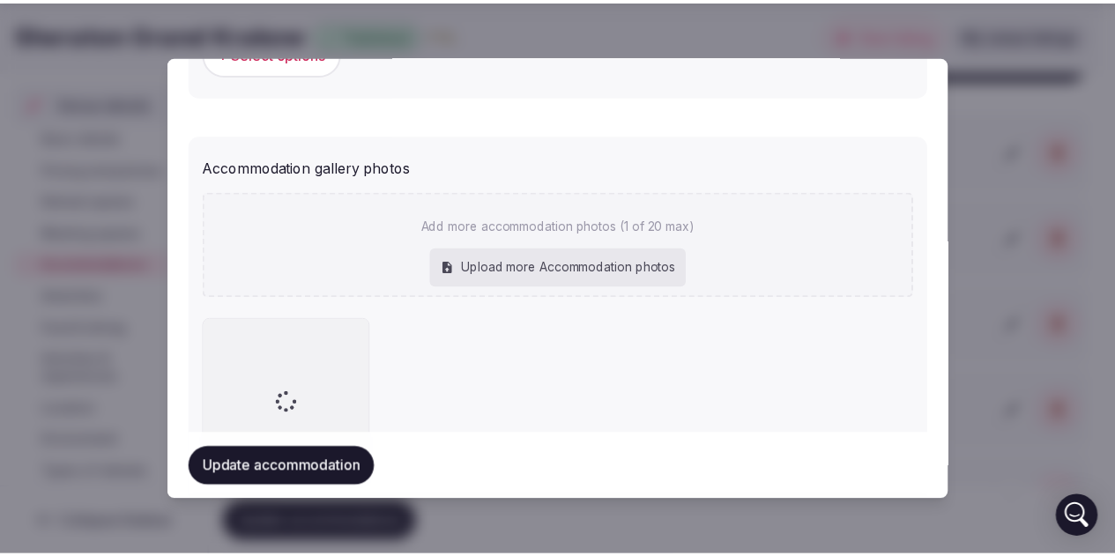
scroll to position [1961, 0]
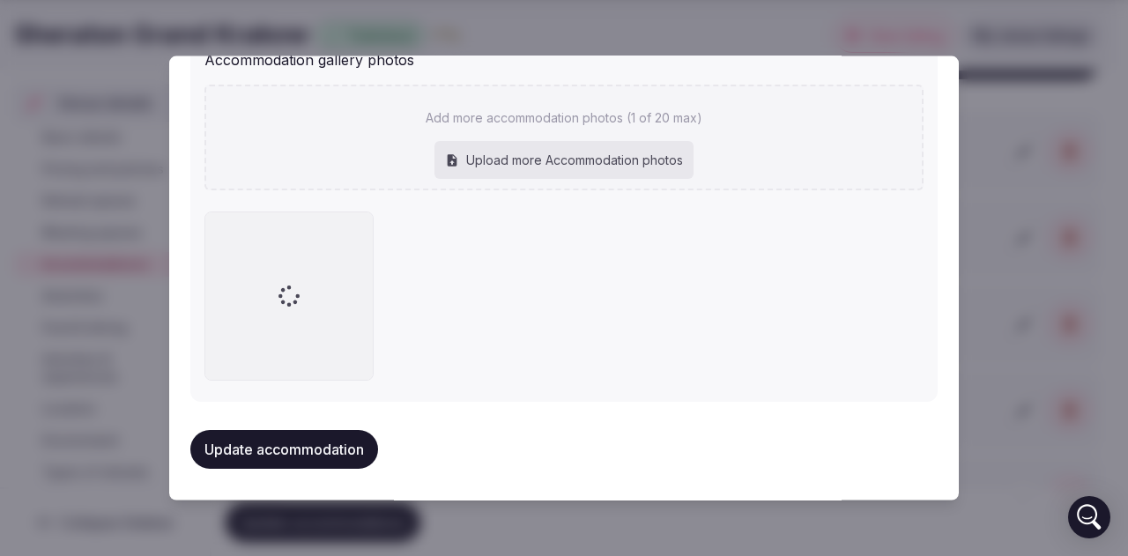
click at [506, 153] on div "Upload more Accommodation photos" at bounding box center [563, 159] width 259 height 39
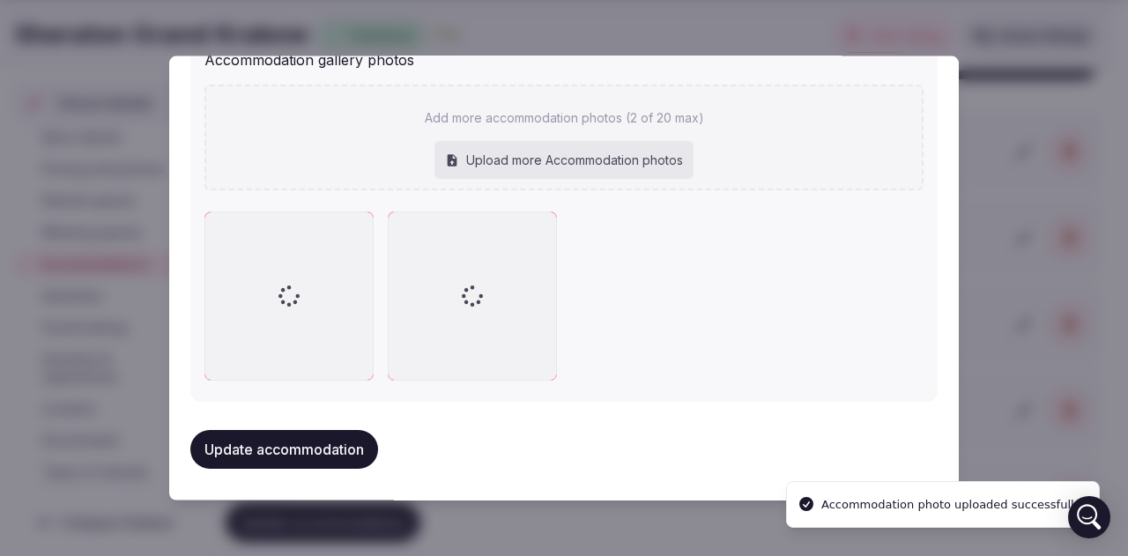
type input "**********"
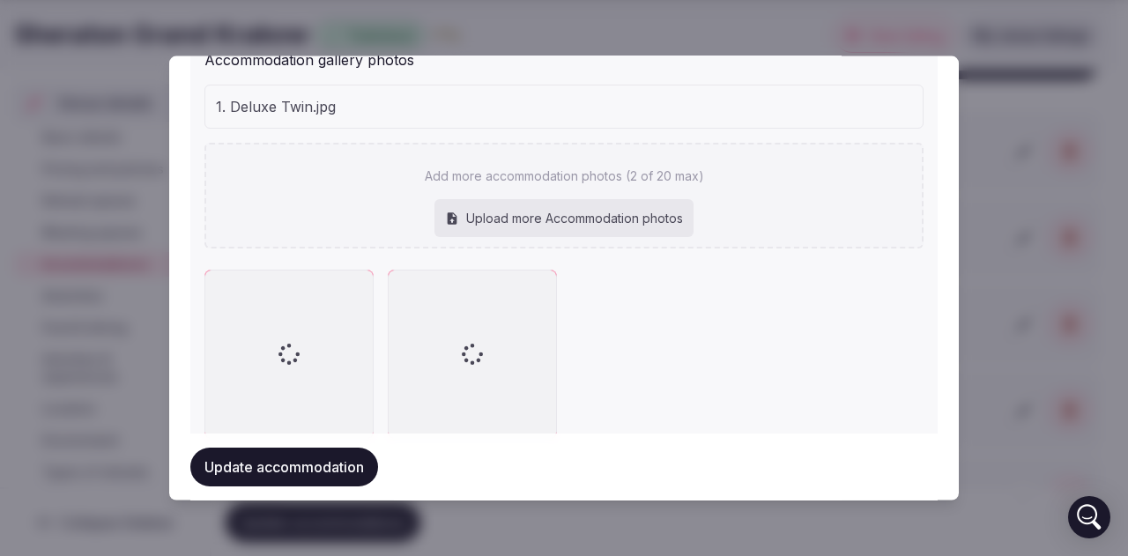
click at [307, 469] on button "Update accommodation" at bounding box center [284, 467] width 188 height 39
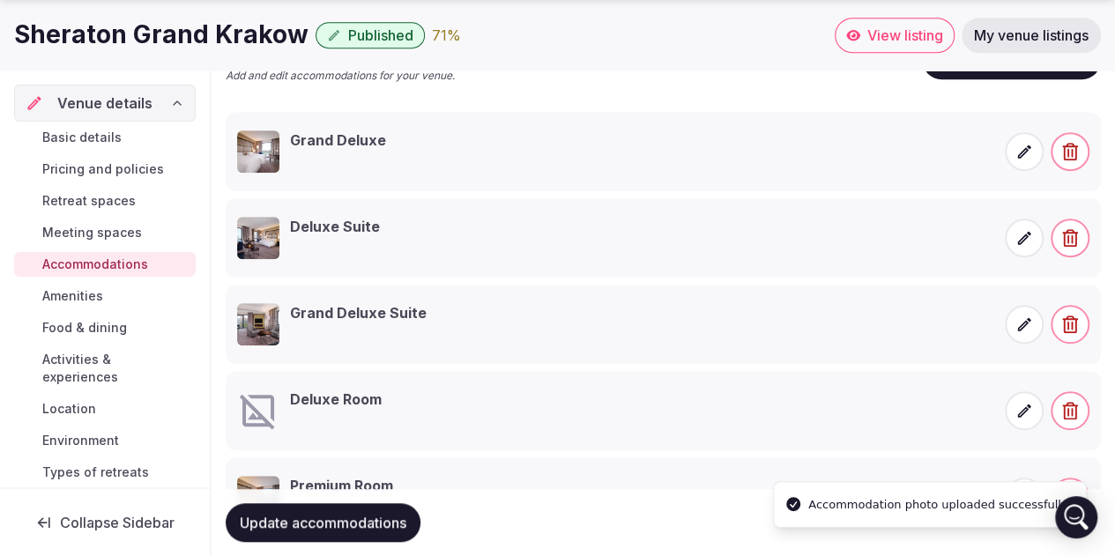
click at [1020, 147] on icon at bounding box center [1024, 152] width 18 height 18
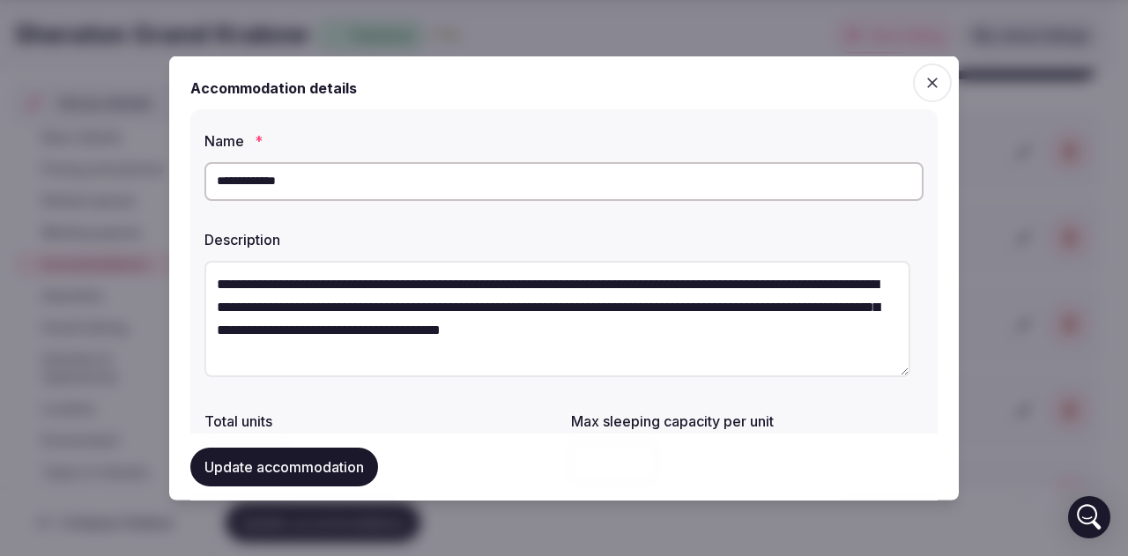
click at [374, 185] on input "**********" at bounding box center [563, 180] width 719 height 39
type input "**********"
click at [226, 475] on button "Update accommodation" at bounding box center [284, 467] width 188 height 39
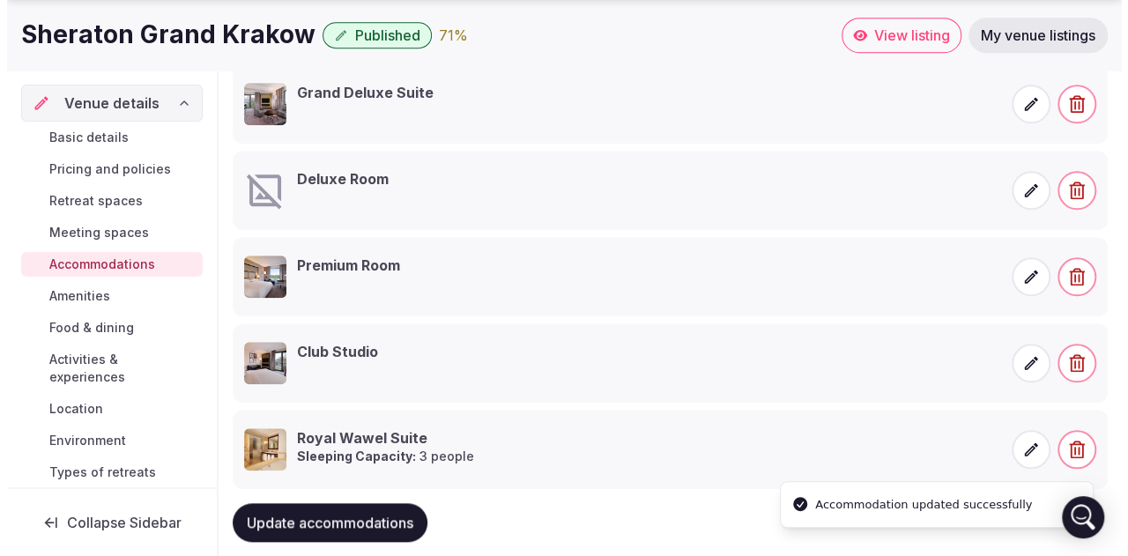
scroll to position [714, 0]
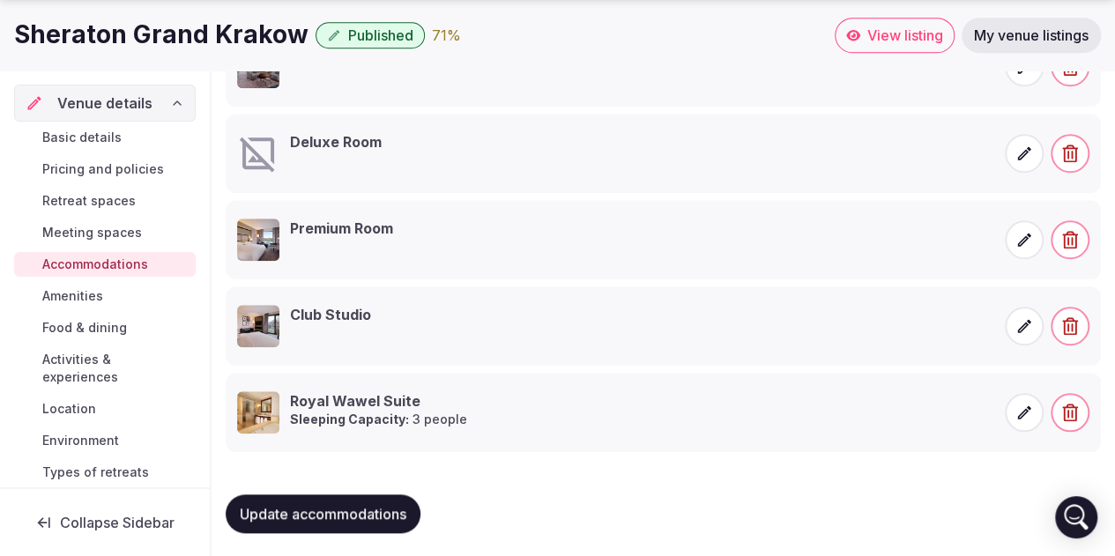
click at [1023, 411] on icon at bounding box center [1024, 413] width 18 height 18
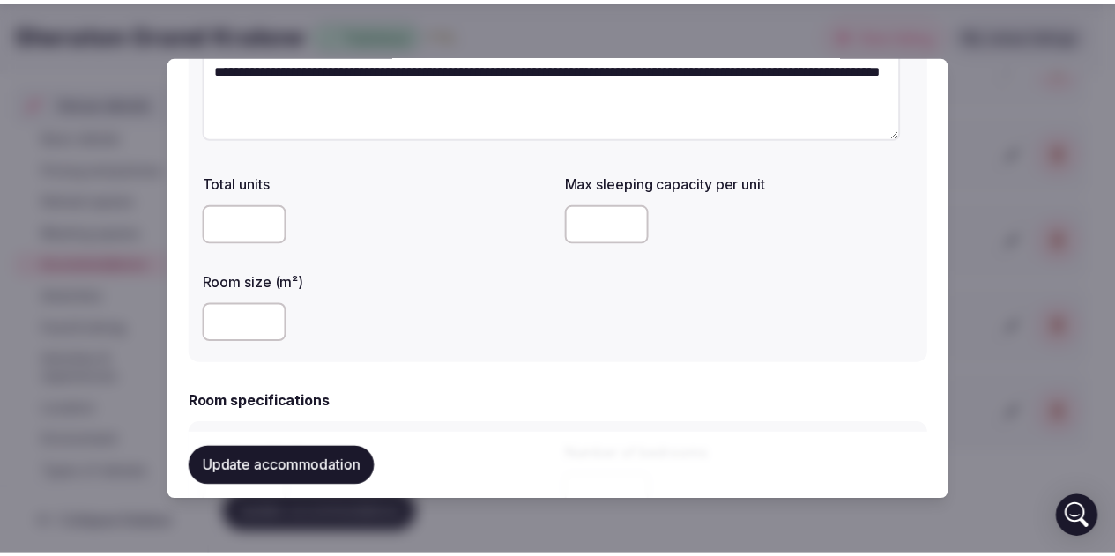
scroll to position [264, 0]
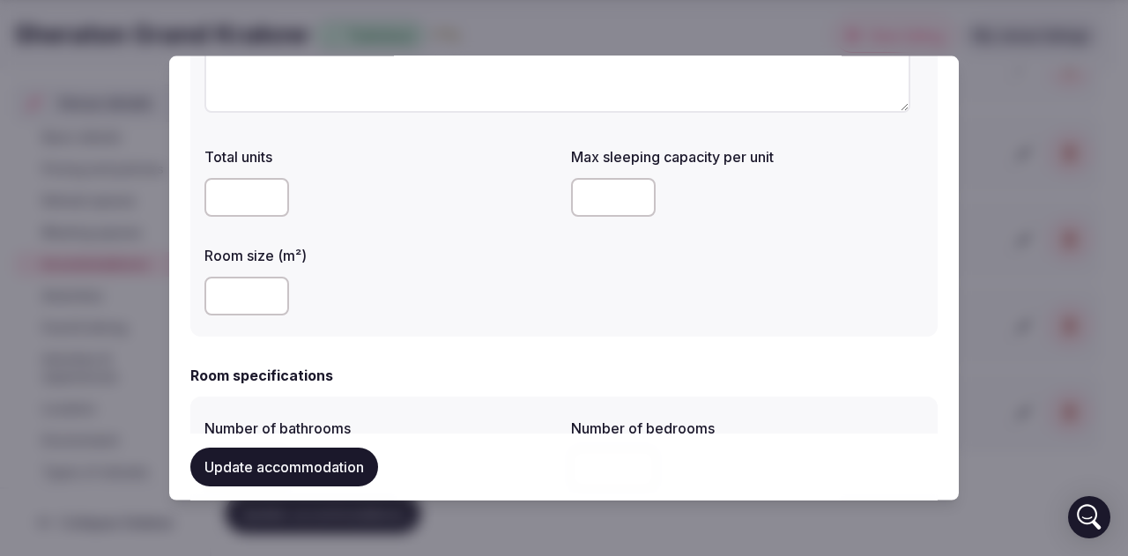
drag, startPoint x: 594, startPoint y: 190, endPoint x: 518, endPoint y: 200, distance: 76.4
click at [518, 200] on div "Total units Max sleeping capacity per unit * Room size (m²) ***" at bounding box center [563, 229] width 719 height 183
click at [300, 470] on button "Update accommodation" at bounding box center [284, 467] width 188 height 39
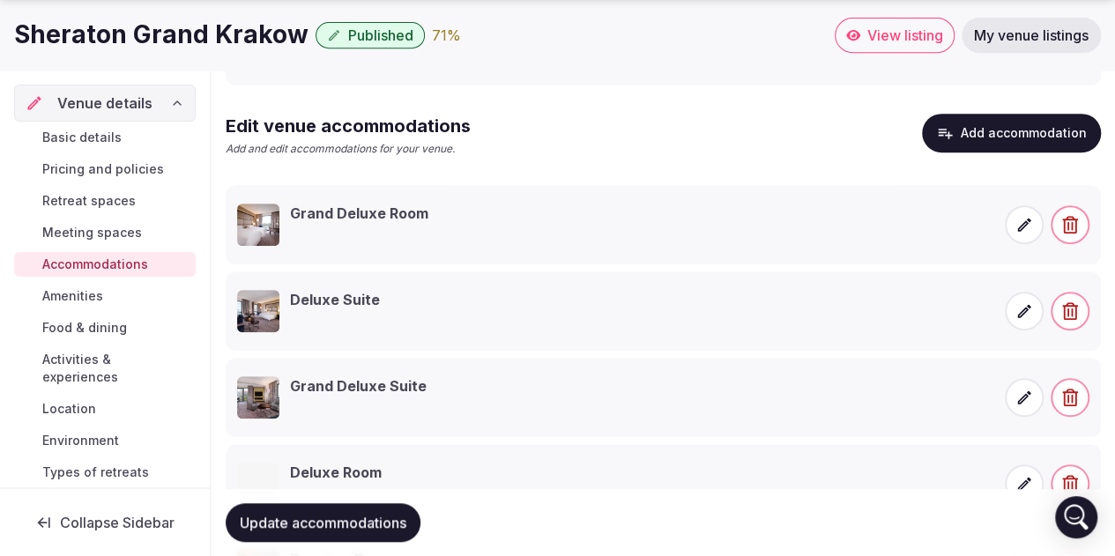
scroll to position [537, 0]
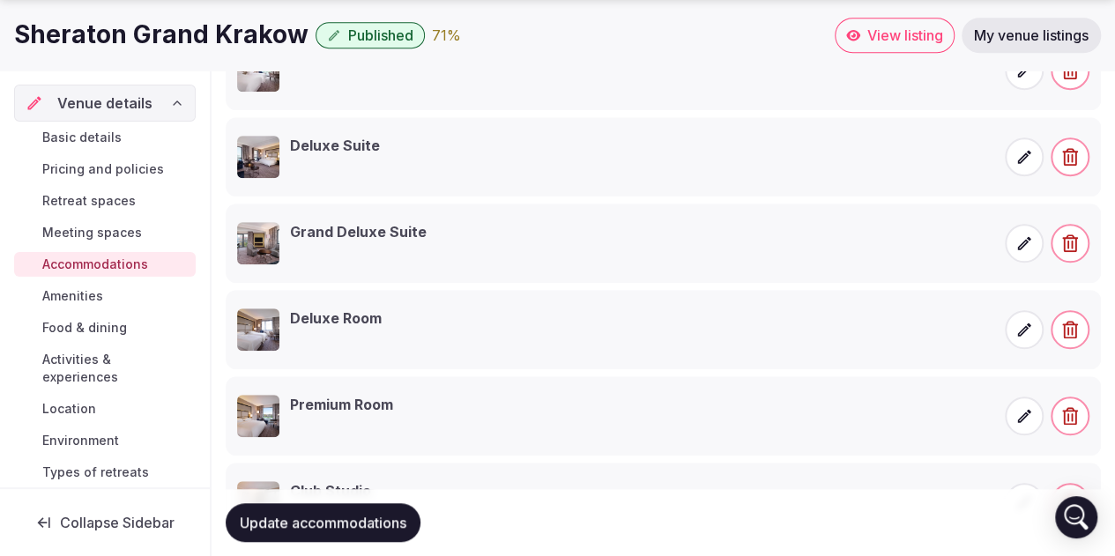
click at [92, 295] on span "Amenities" at bounding box center [72, 296] width 61 height 18
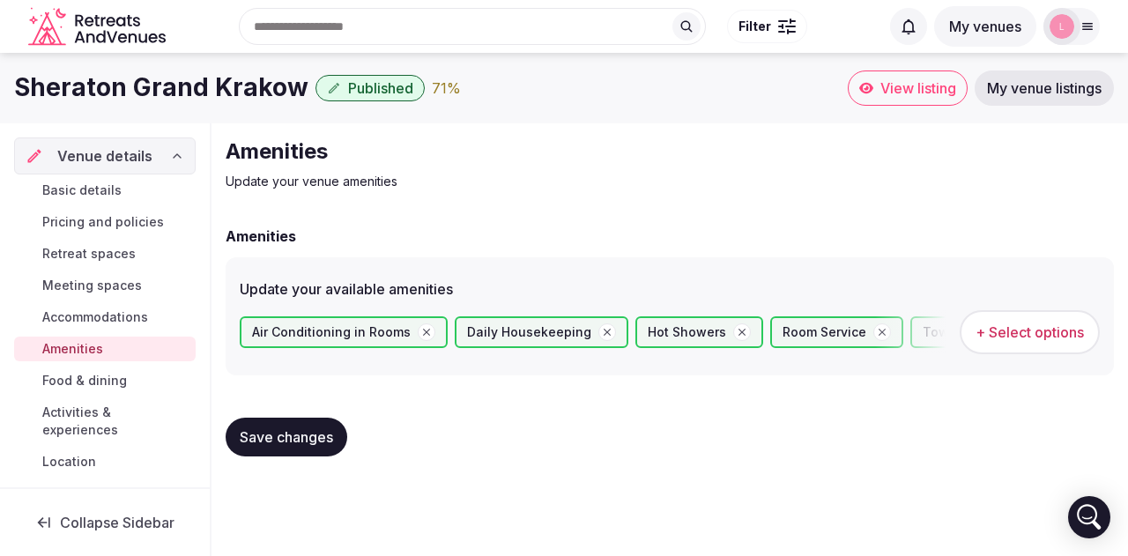
click at [1004, 335] on span "+ Select options" at bounding box center [1029, 331] width 108 height 19
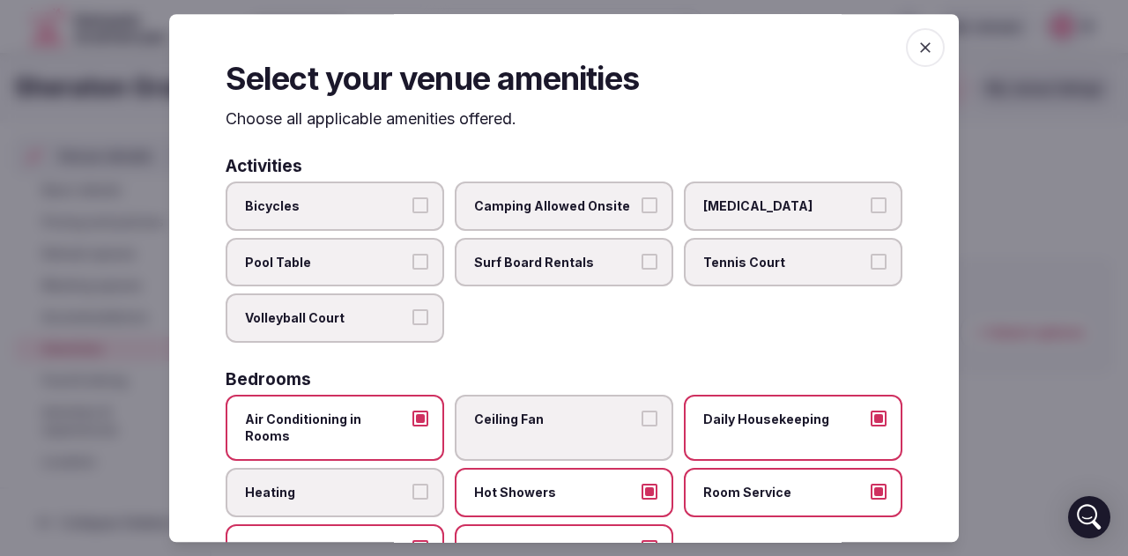
click at [339, 259] on span "Pool Table" at bounding box center [326, 263] width 162 height 18
click at [412, 259] on button "Pool Table" at bounding box center [420, 262] width 16 height 16
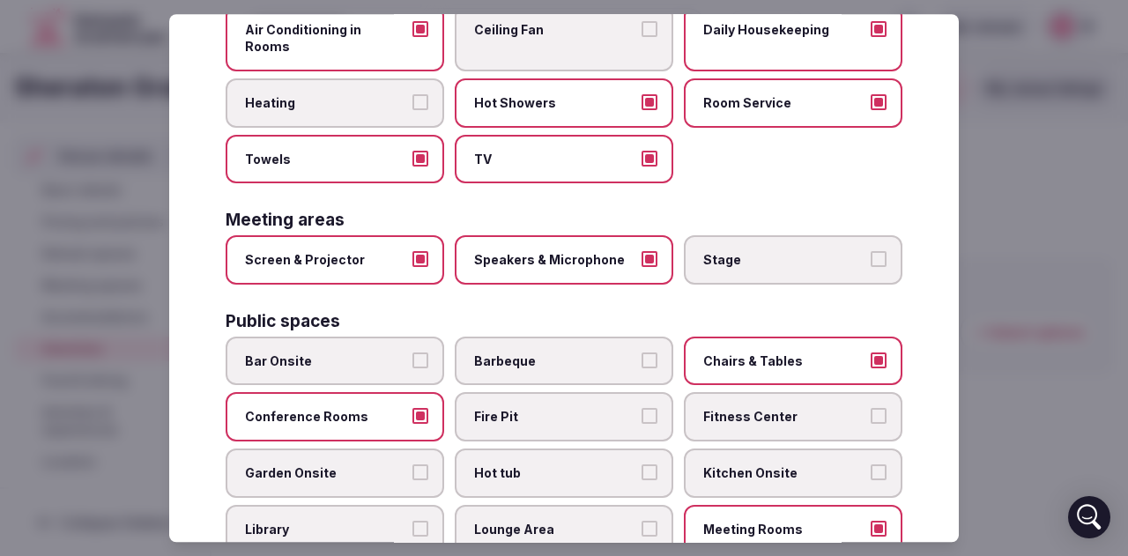
scroll to position [441, 0]
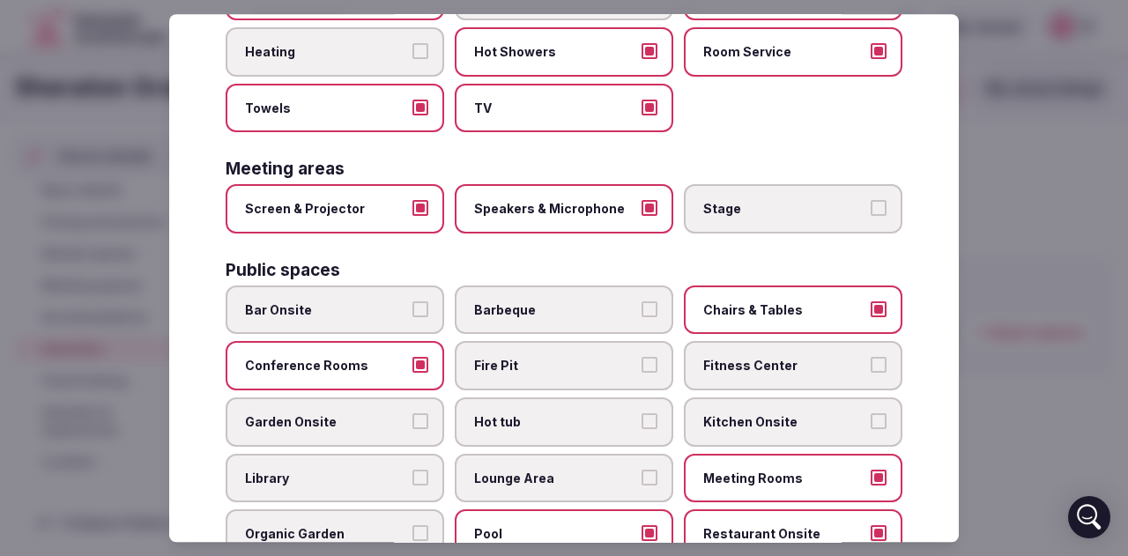
click at [349, 301] on span "Bar Onsite" at bounding box center [326, 310] width 162 height 18
click at [412, 301] on button "Bar Onsite" at bounding box center [420, 309] width 16 height 16
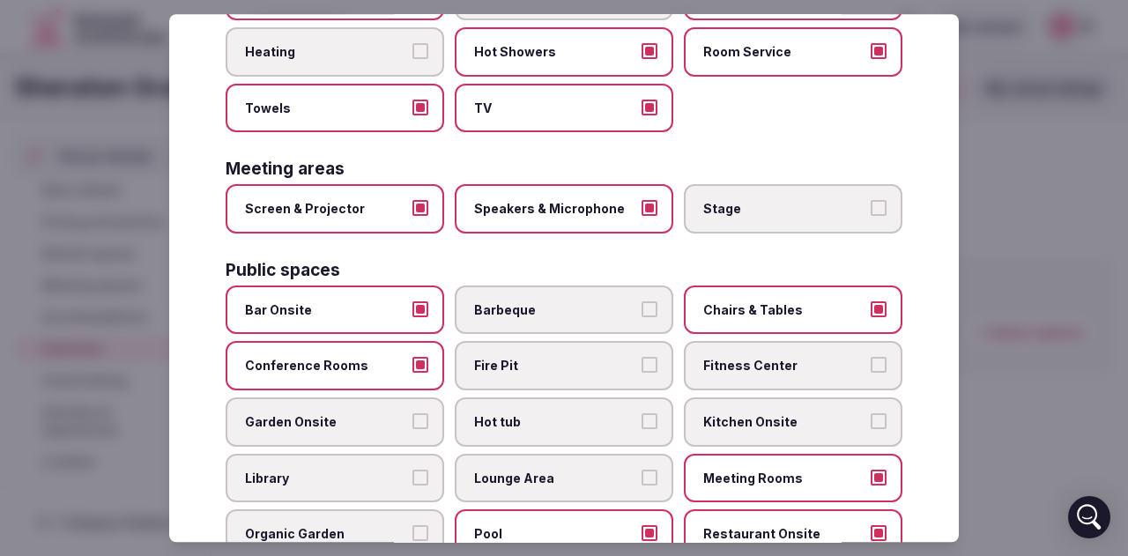
click at [722, 358] on span "Fitness Center" at bounding box center [784, 367] width 162 height 18
click at [870, 358] on button "Fitness Center" at bounding box center [878, 366] width 16 height 16
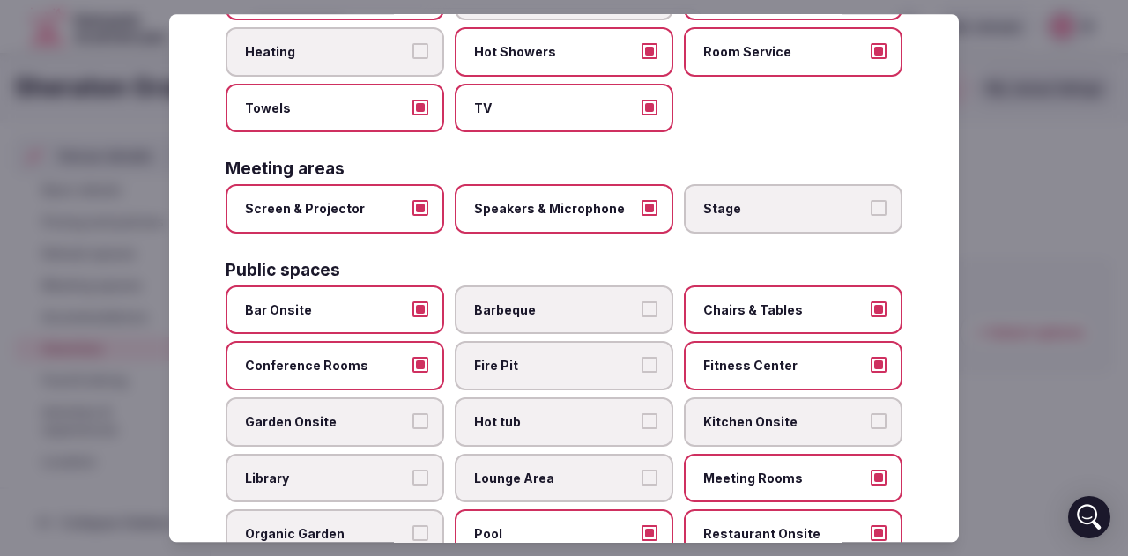
click at [324, 413] on span "Garden Onsite" at bounding box center [326, 422] width 162 height 18
click at [412, 413] on button "Garden Onsite" at bounding box center [420, 421] width 16 height 16
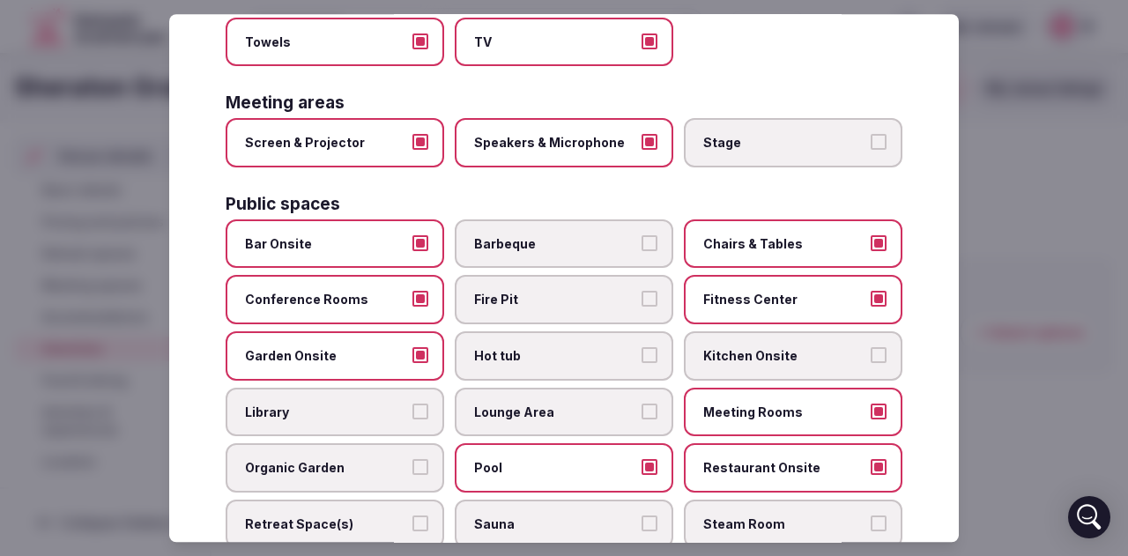
scroll to position [529, 0]
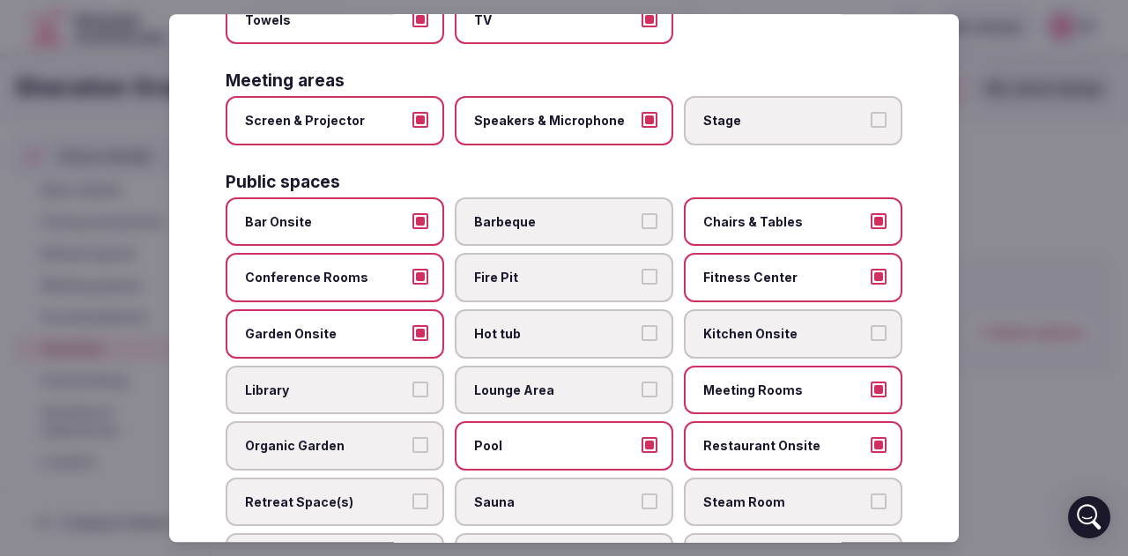
click at [380, 381] on span "Library" at bounding box center [326, 390] width 162 height 18
click at [412, 381] on button "Library" at bounding box center [420, 389] width 16 height 16
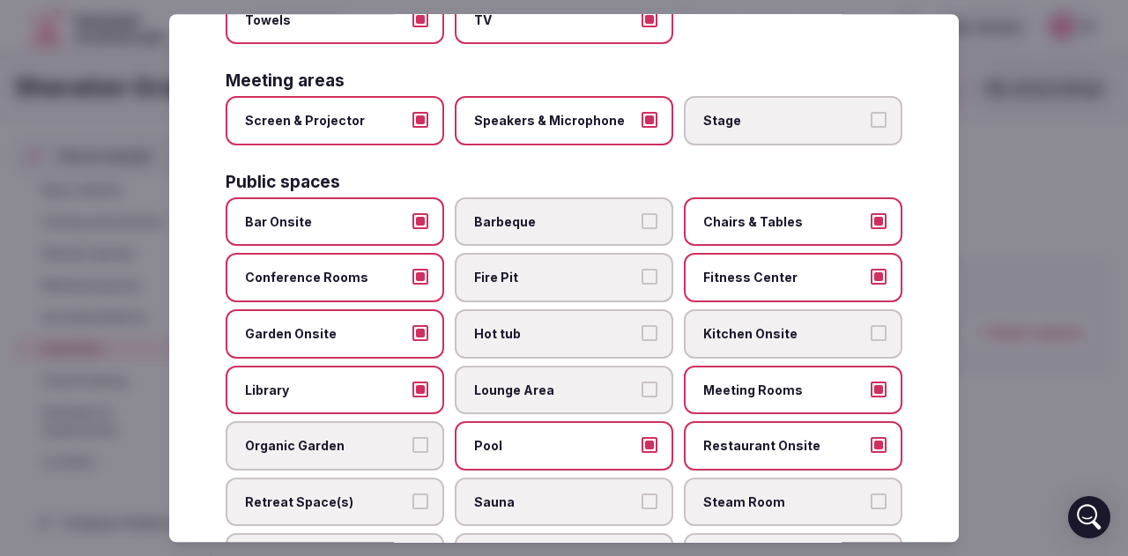
click at [553, 381] on span "Lounge Area" at bounding box center [555, 390] width 162 height 18
click at [641, 381] on button "Lounge Area" at bounding box center [649, 389] width 16 height 16
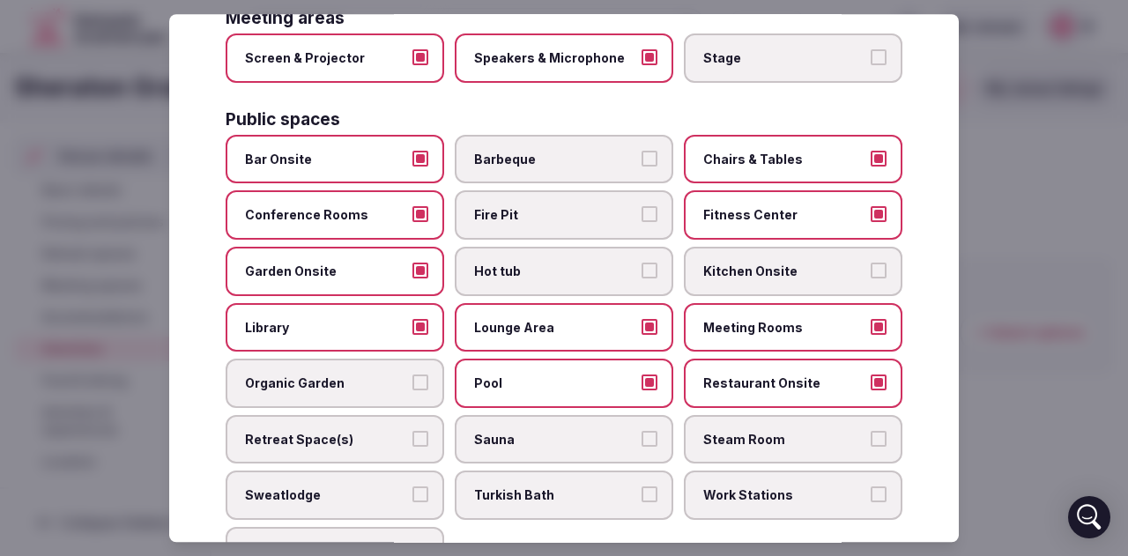
scroll to position [617, 0]
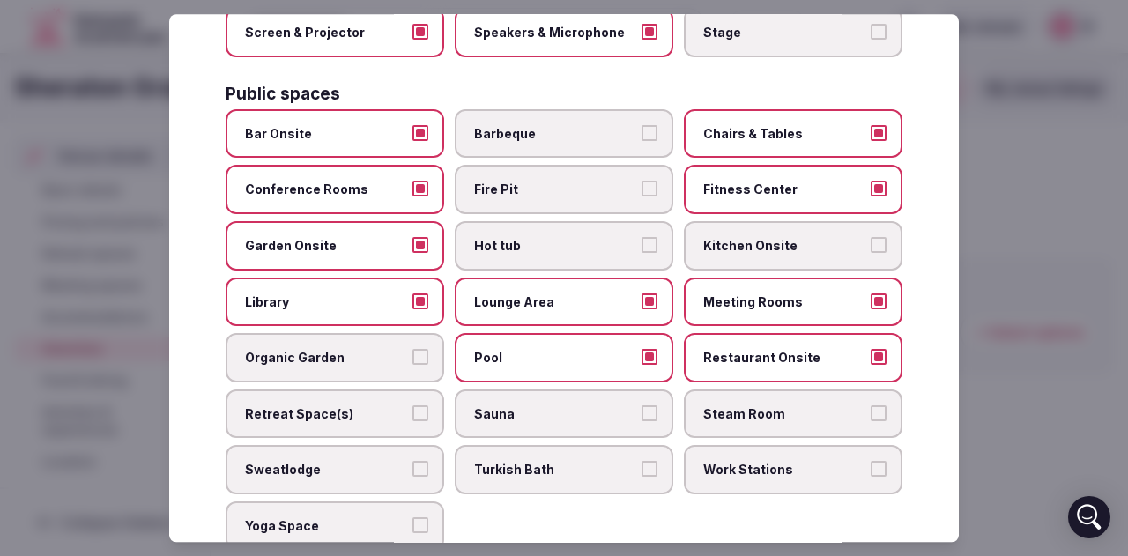
click at [524, 405] on span "Sauna" at bounding box center [555, 414] width 162 height 18
click at [641, 405] on button "Sauna" at bounding box center [649, 413] width 16 height 16
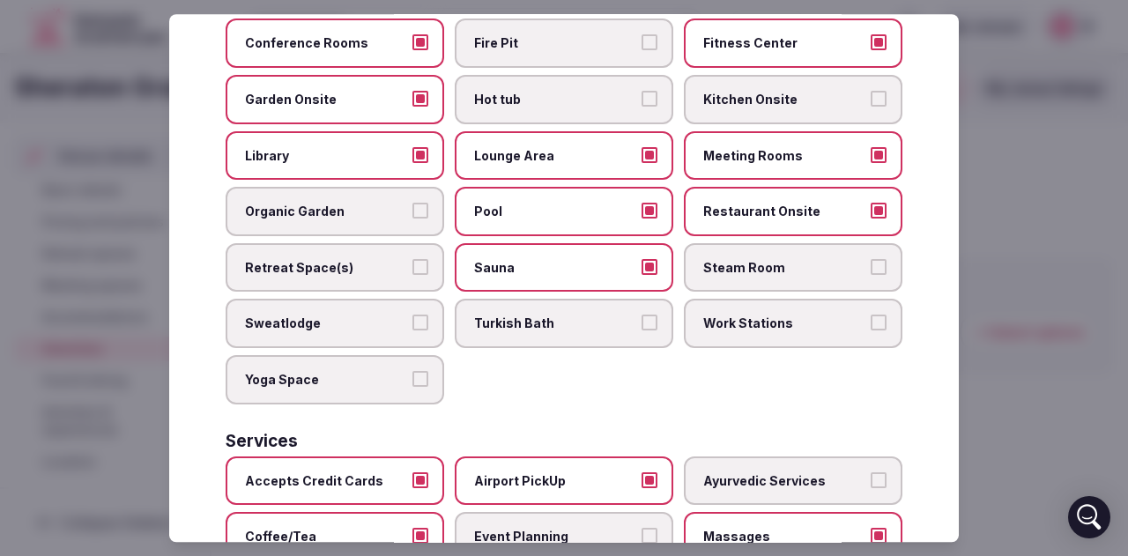
scroll to position [793, 0]
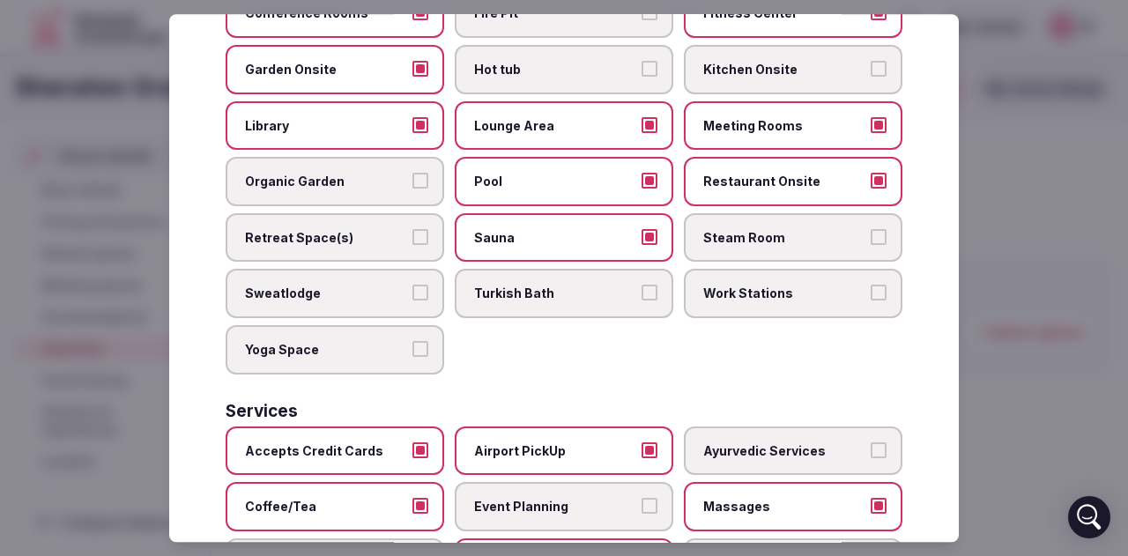
click at [775, 285] on span "Work Stations" at bounding box center [784, 294] width 162 height 18
click at [870, 285] on button "Work Stations" at bounding box center [878, 293] width 16 height 16
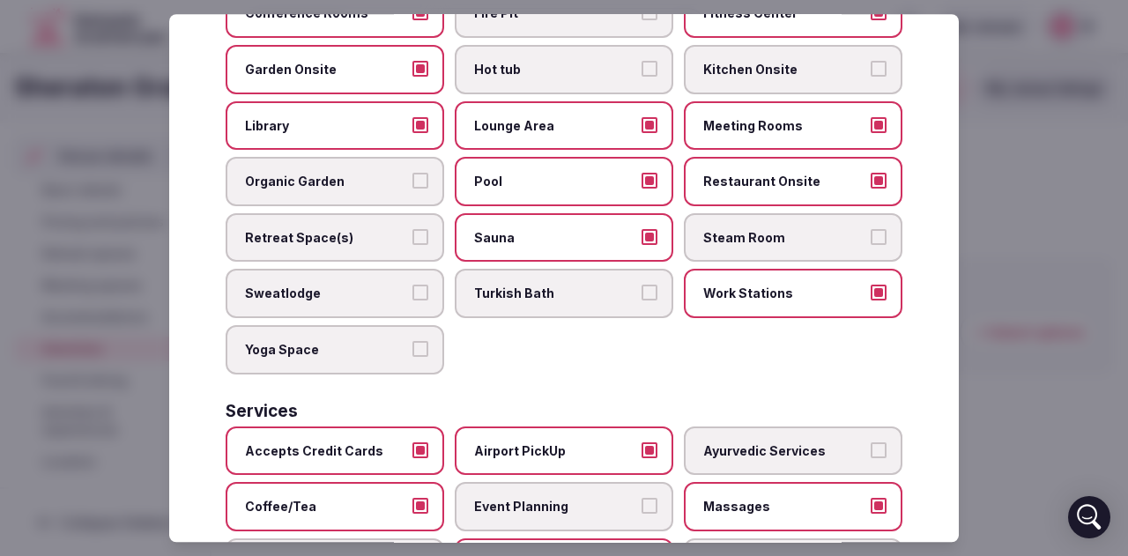
scroll to position [881, 0]
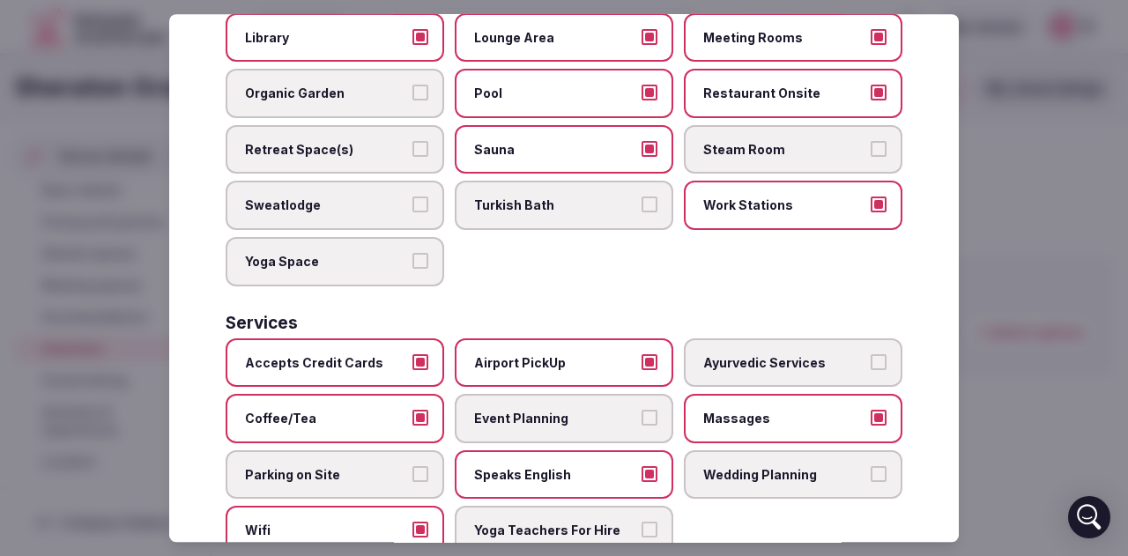
click at [616, 410] on span "Event Planning" at bounding box center [555, 419] width 162 height 18
click at [641, 410] on button "Event Planning" at bounding box center [649, 418] width 16 height 16
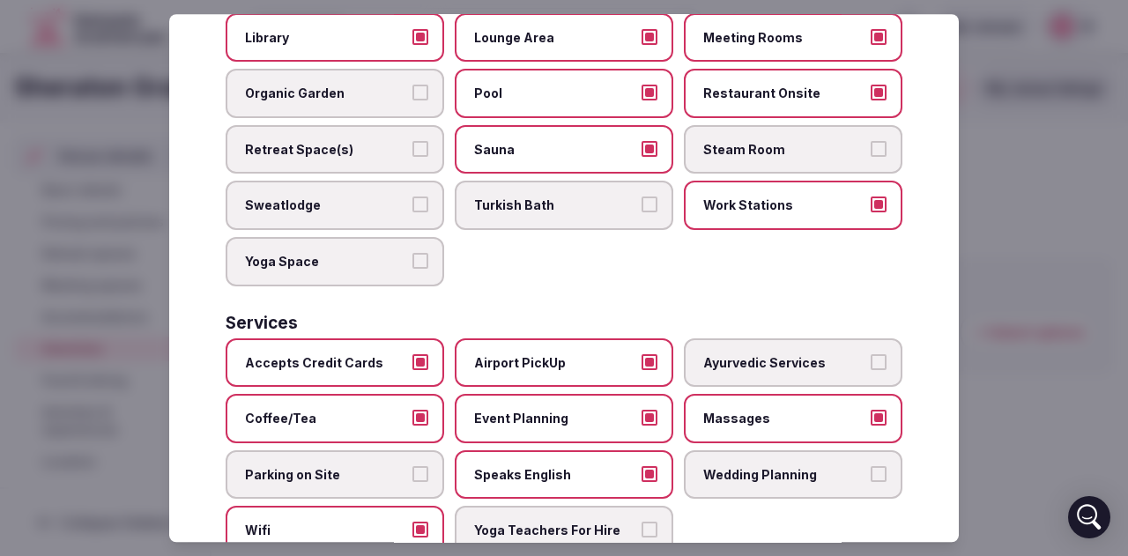
click at [381, 468] on label "Parking on Site" at bounding box center [335, 474] width 219 height 49
click at [412, 468] on button "Parking on Site" at bounding box center [420, 474] width 16 height 16
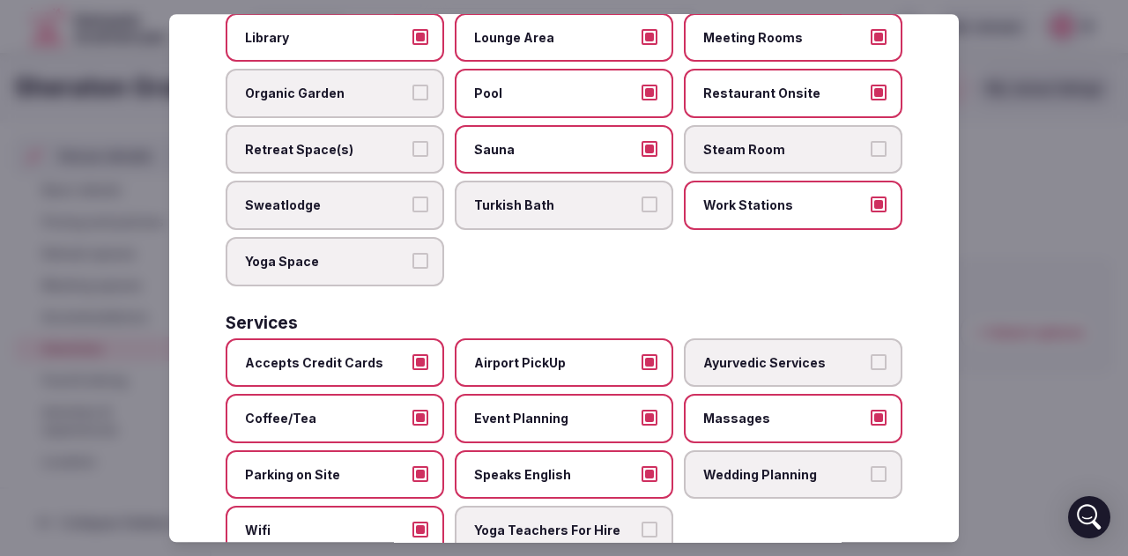
click at [768, 466] on span "Wedding Planning" at bounding box center [784, 475] width 162 height 18
click at [870, 466] on button "Wedding Planning" at bounding box center [878, 474] width 16 height 16
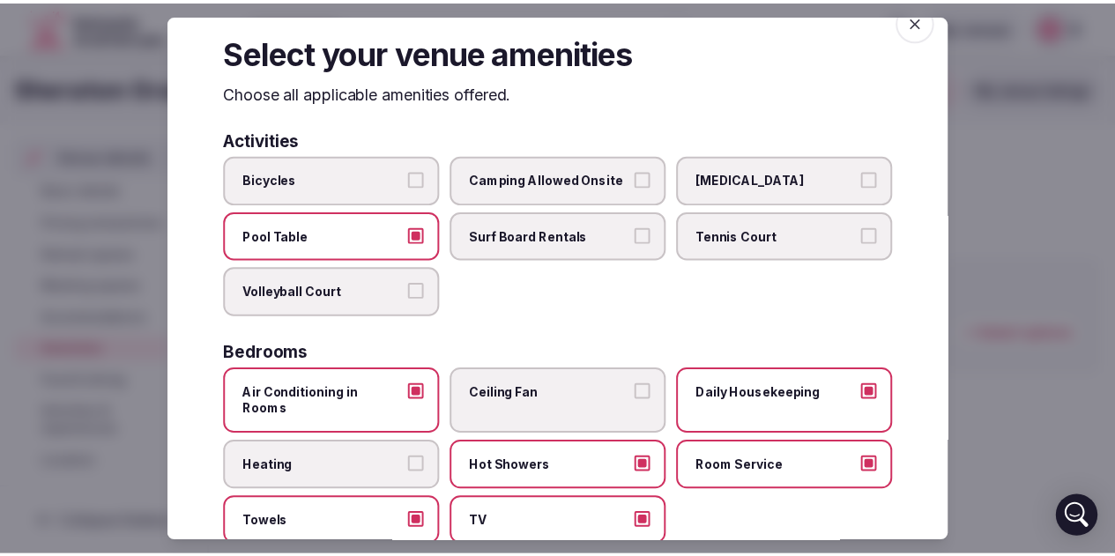
scroll to position [0, 0]
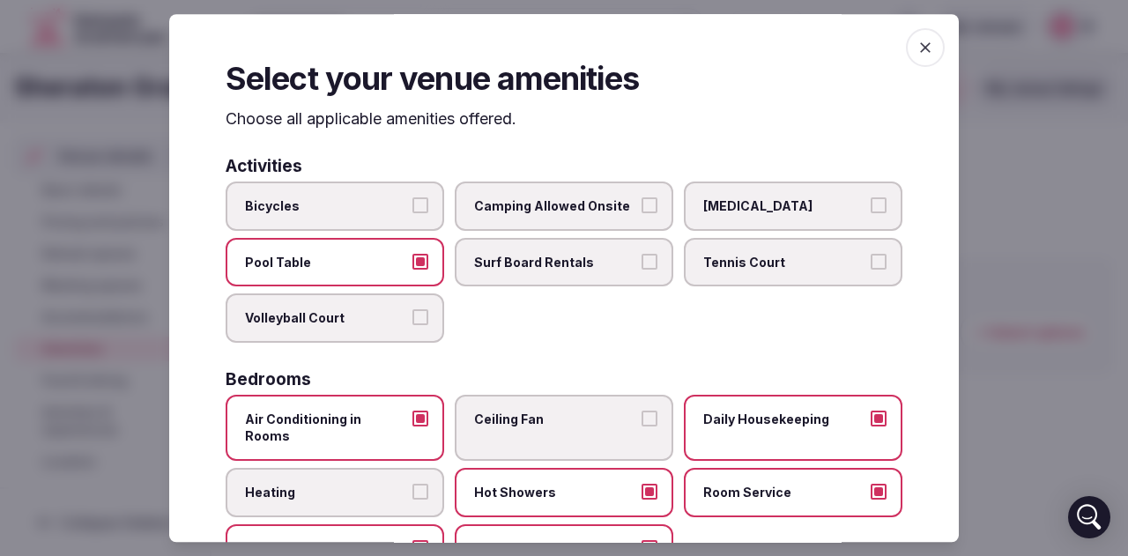
click at [916, 44] on icon "button" at bounding box center [925, 48] width 18 height 18
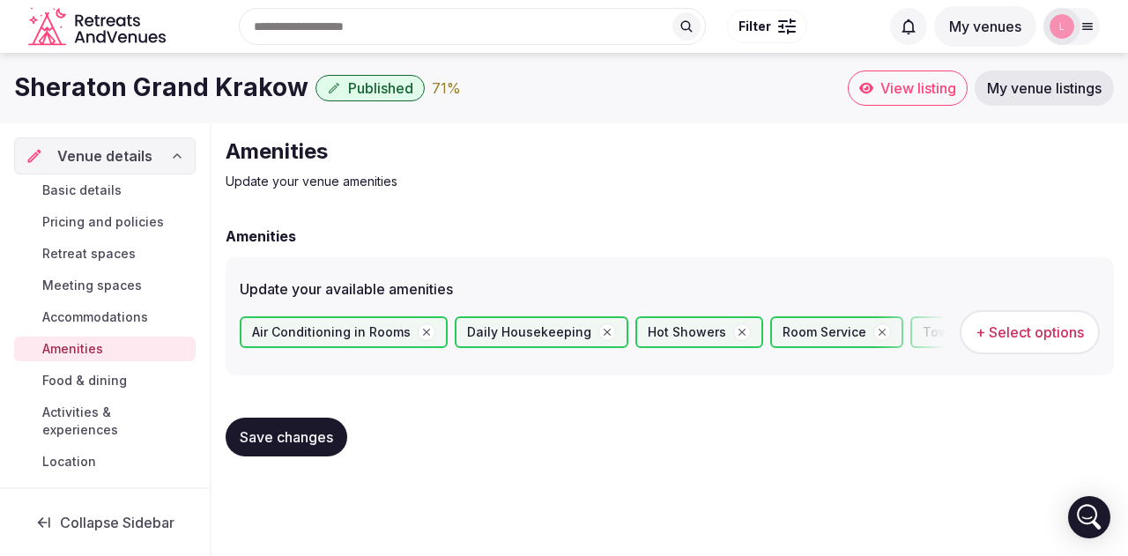
click at [92, 195] on span "Basic details" at bounding box center [81, 190] width 79 height 18
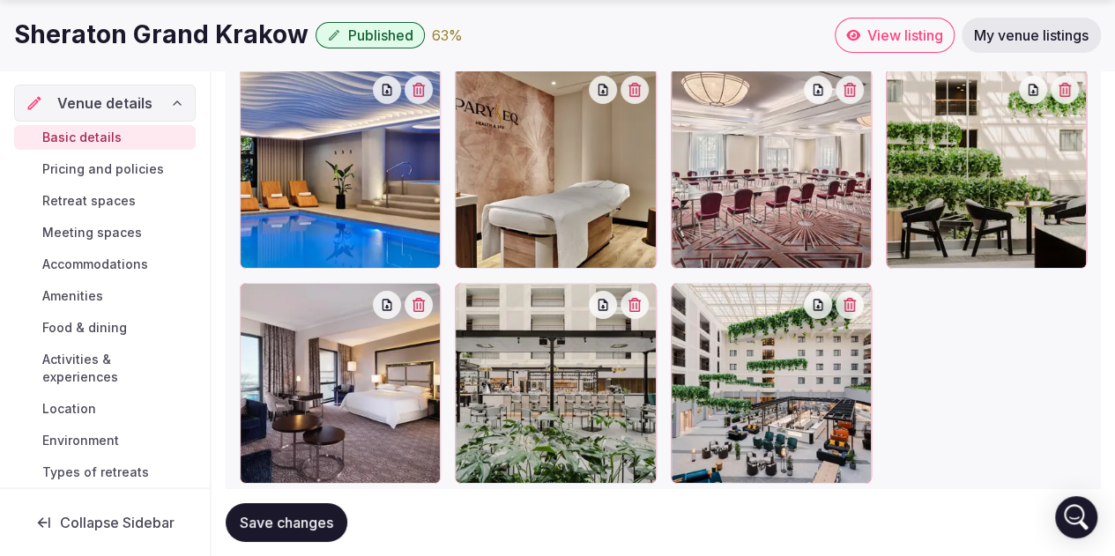
scroll to position [3064, 0]
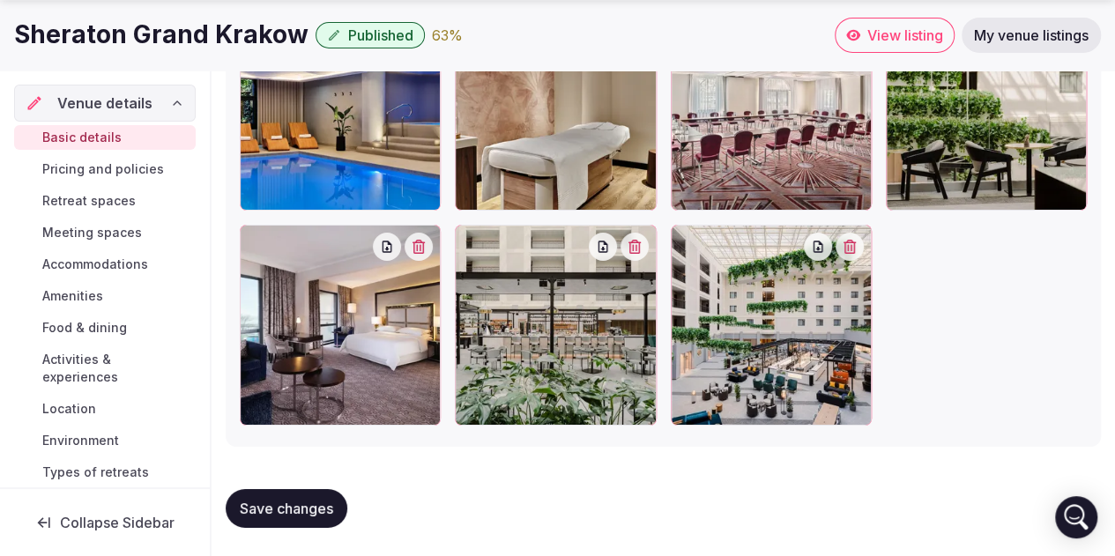
click at [85, 200] on span "Retreat spaces" at bounding box center [88, 201] width 93 height 18
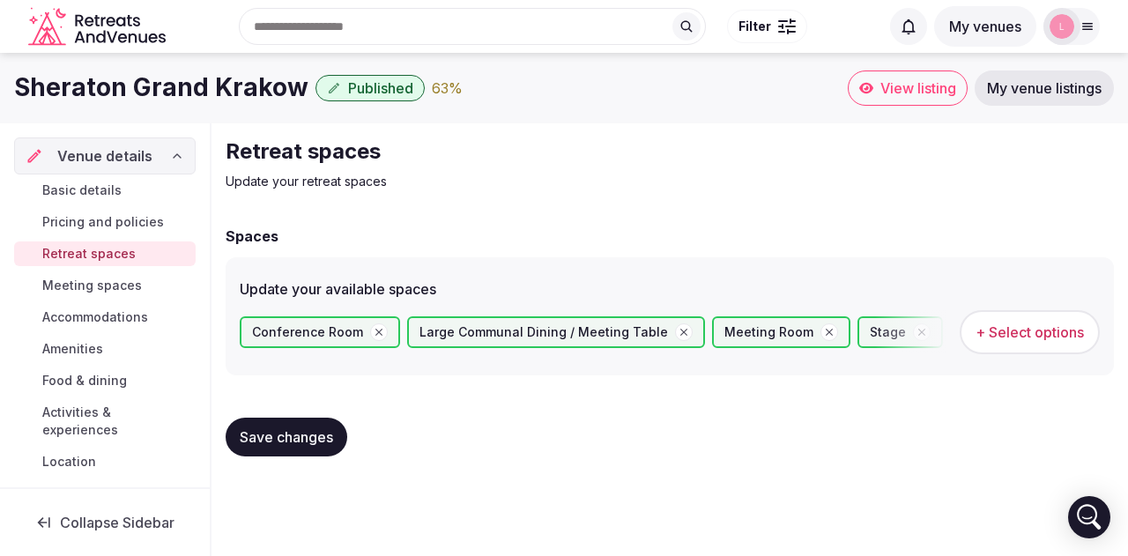
click at [1013, 336] on span "+ Select options" at bounding box center [1029, 331] width 108 height 19
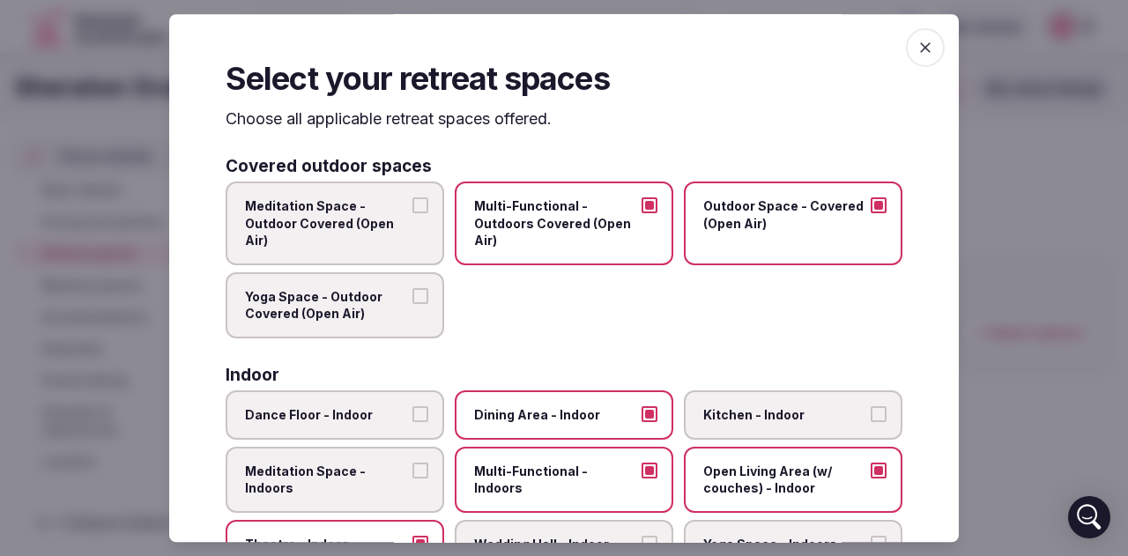
click at [916, 54] on icon "button" at bounding box center [925, 48] width 18 height 18
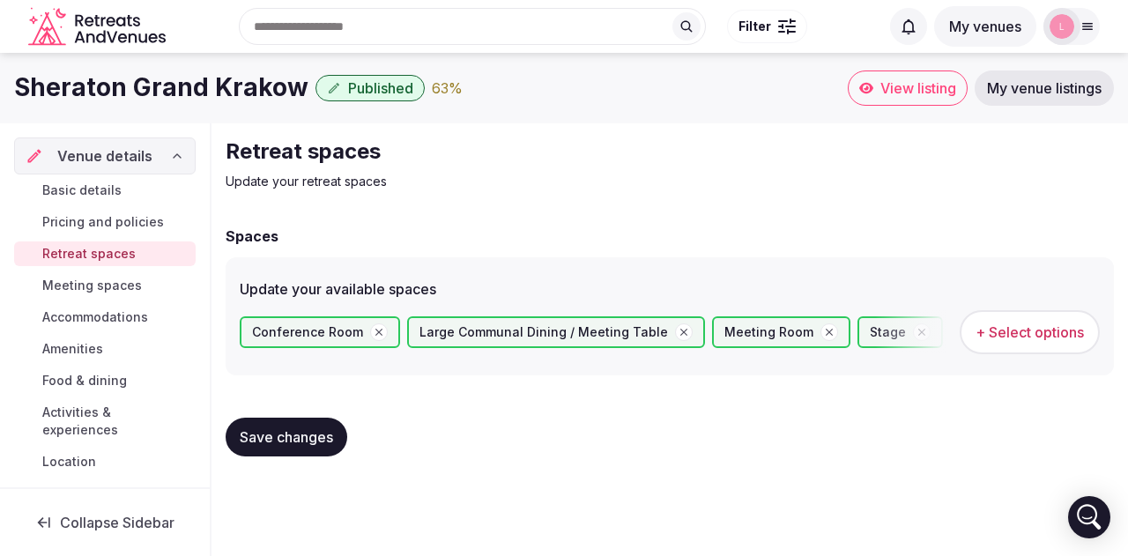
click at [88, 373] on span "Food & dining" at bounding box center [84, 381] width 85 height 18
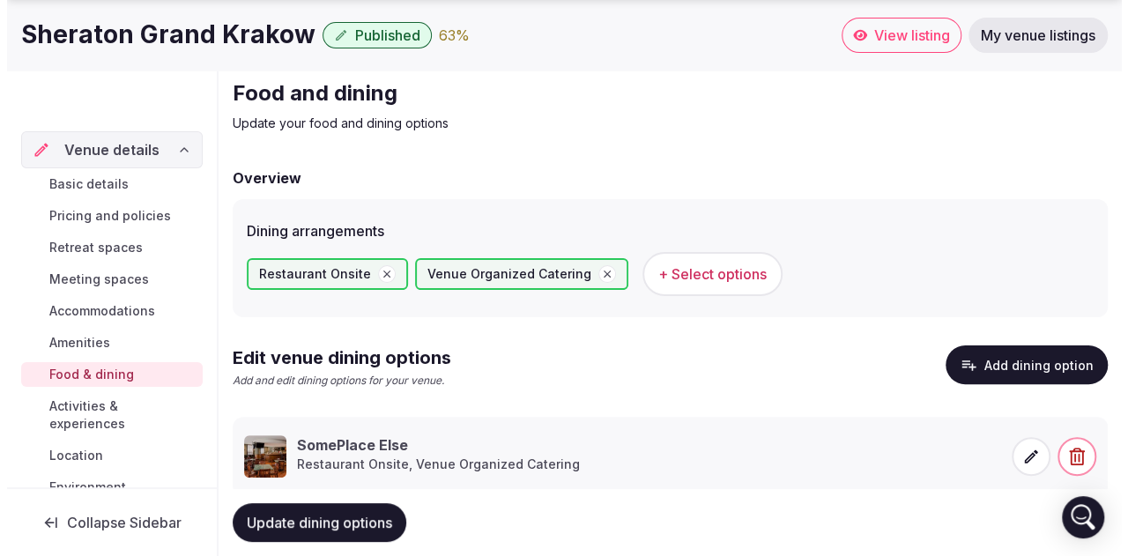
scroll to position [107, 0]
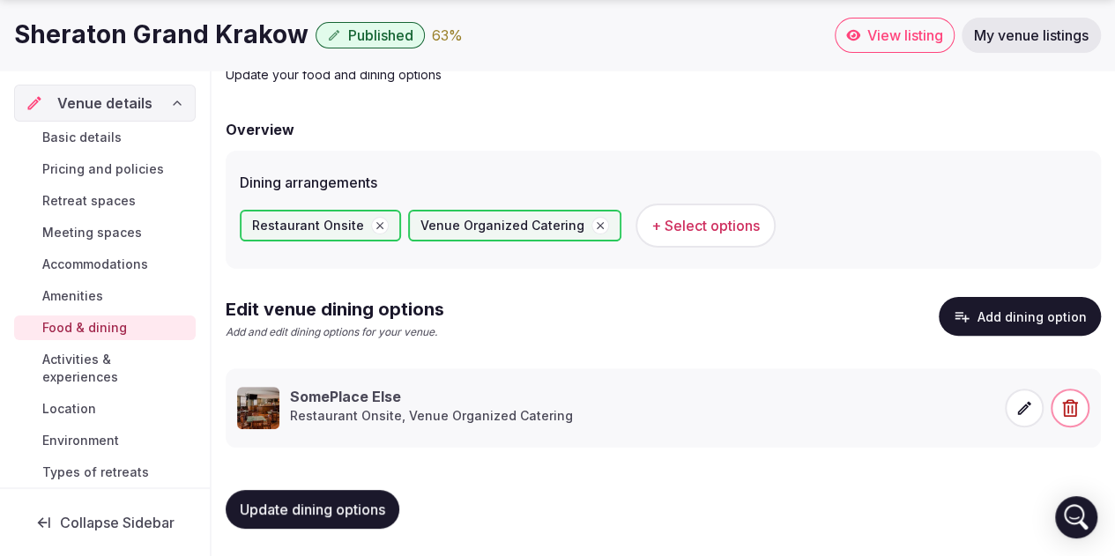
click at [668, 230] on span "+ Select options" at bounding box center [705, 225] width 108 height 19
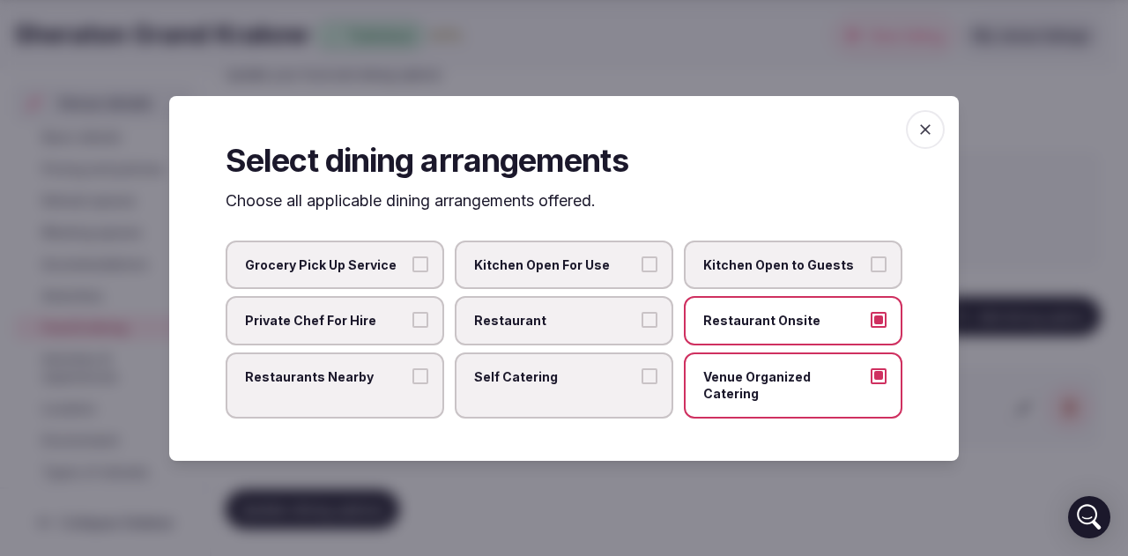
click at [590, 330] on span "Restaurant" at bounding box center [555, 321] width 162 height 18
click at [641, 328] on button "Restaurant" at bounding box center [649, 320] width 16 height 16
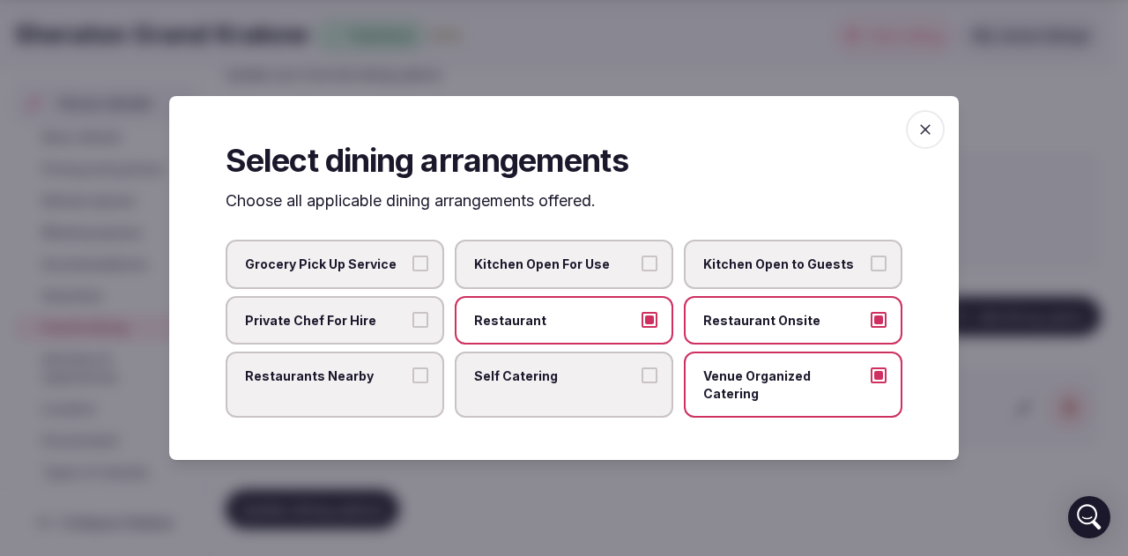
click at [357, 385] on span "Restaurants Nearby" at bounding box center [326, 376] width 162 height 18
click at [412, 383] on button "Restaurants Nearby" at bounding box center [420, 375] width 16 height 16
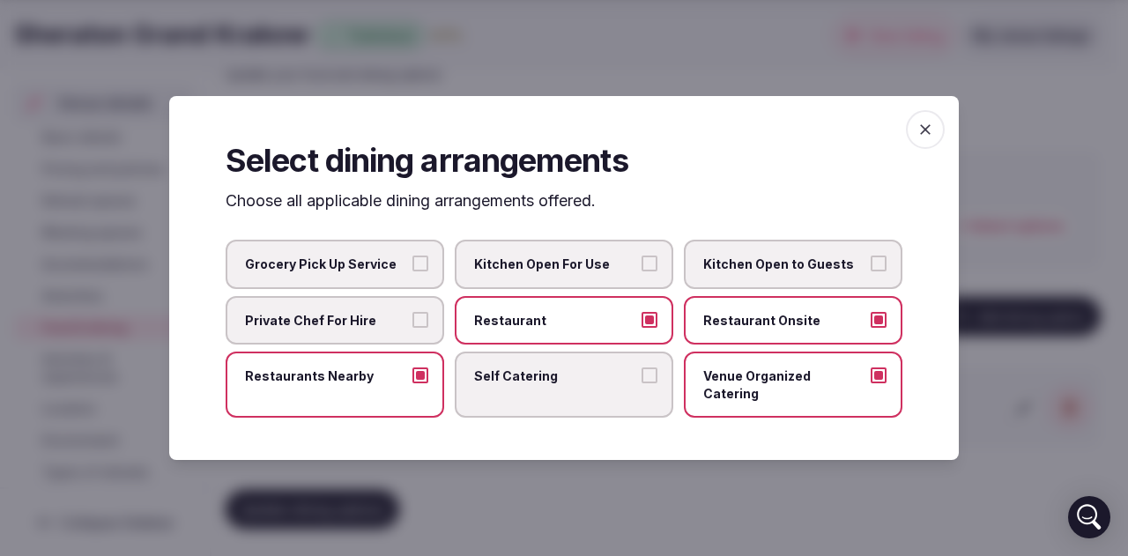
click at [920, 138] on icon "button" at bounding box center [925, 130] width 18 height 18
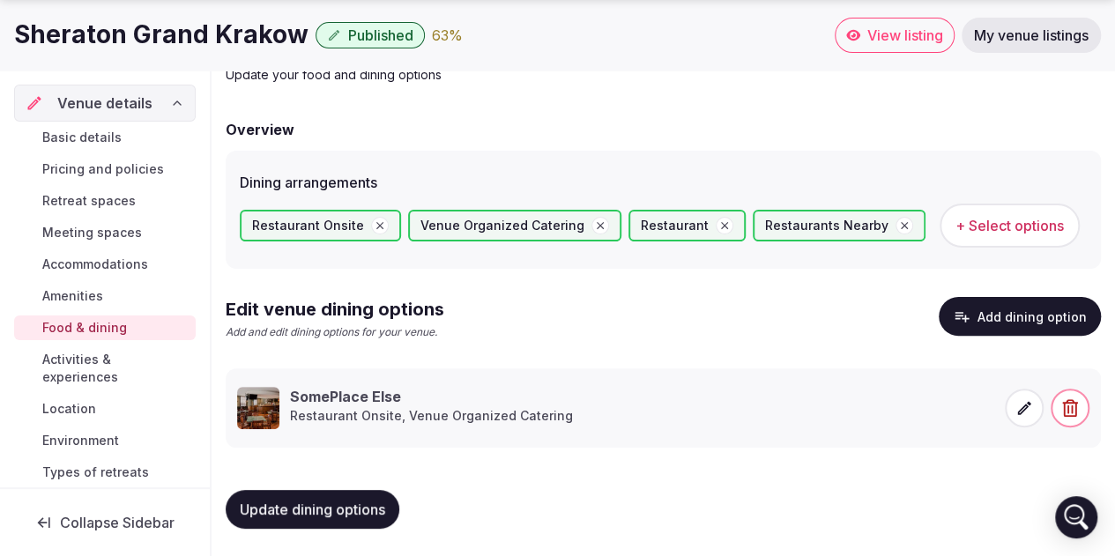
click at [1026, 400] on icon at bounding box center [1024, 408] width 18 height 18
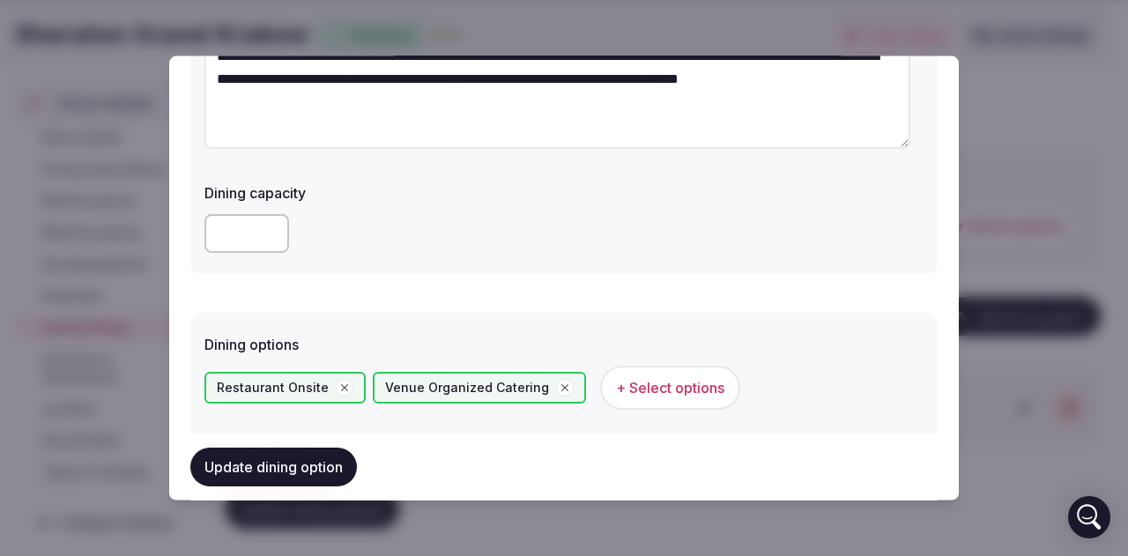
scroll to position [264, 0]
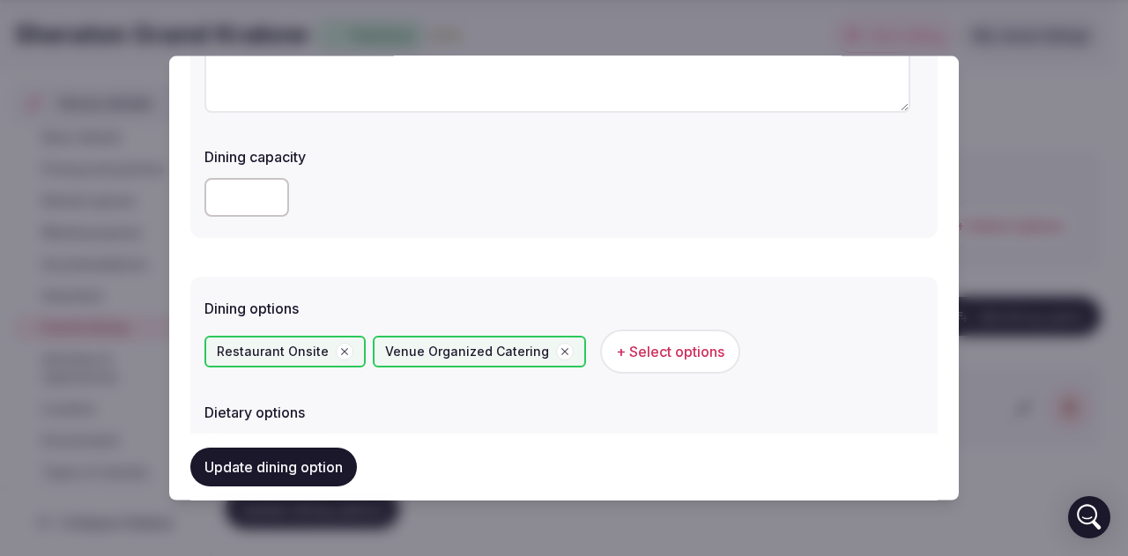
click at [232, 202] on input "number" at bounding box center [246, 196] width 85 height 39
type input "**"
click at [642, 356] on span "+ Select options" at bounding box center [670, 350] width 108 height 19
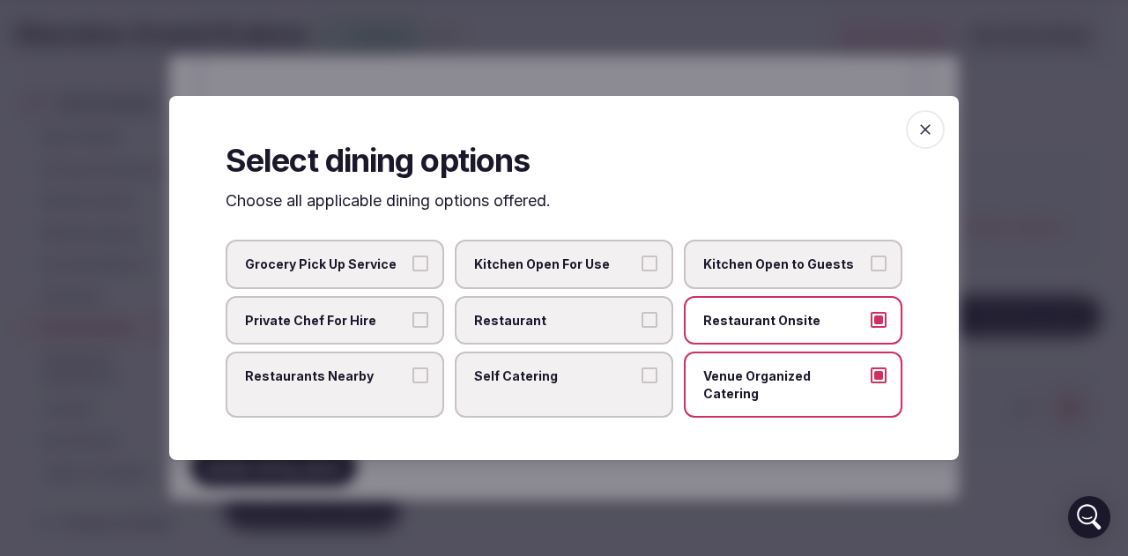
click at [922, 137] on icon "button" at bounding box center [925, 130] width 18 height 18
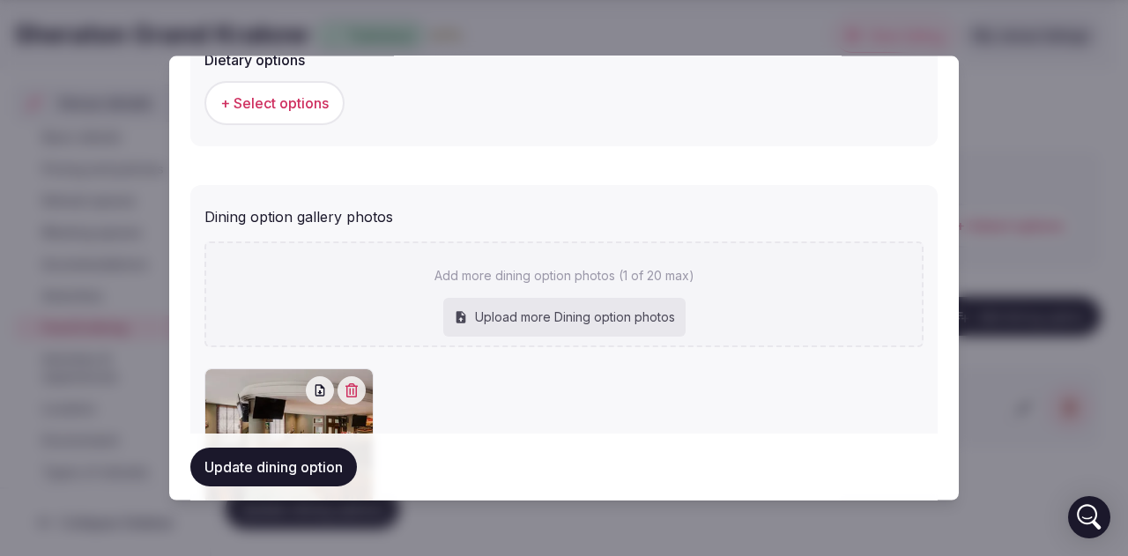
scroll to position [774, 0]
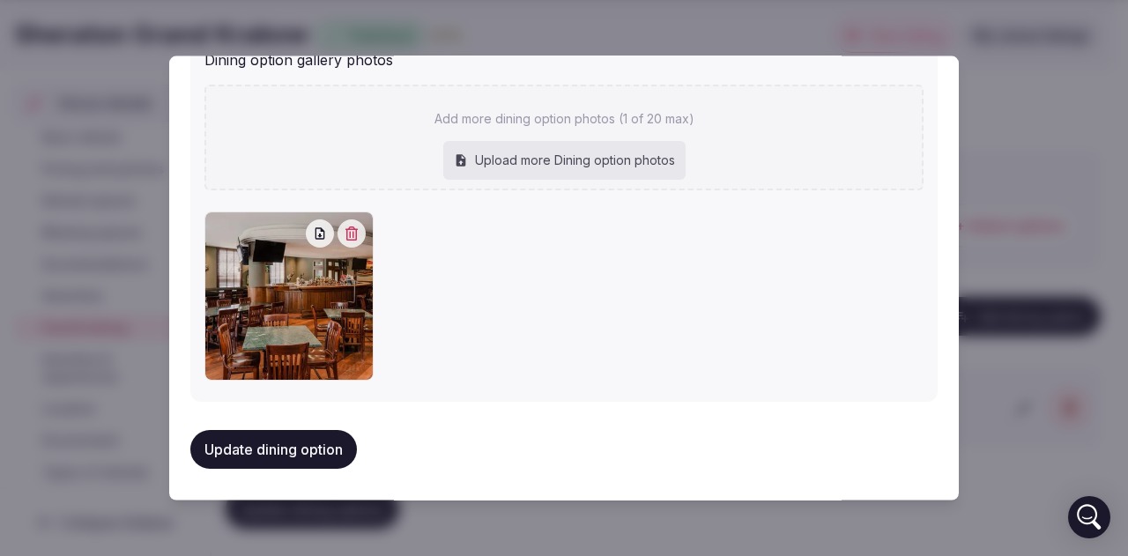
click at [564, 163] on div "Upload more Dining option photos" at bounding box center [564, 160] width 242 height 39
type input "**********"
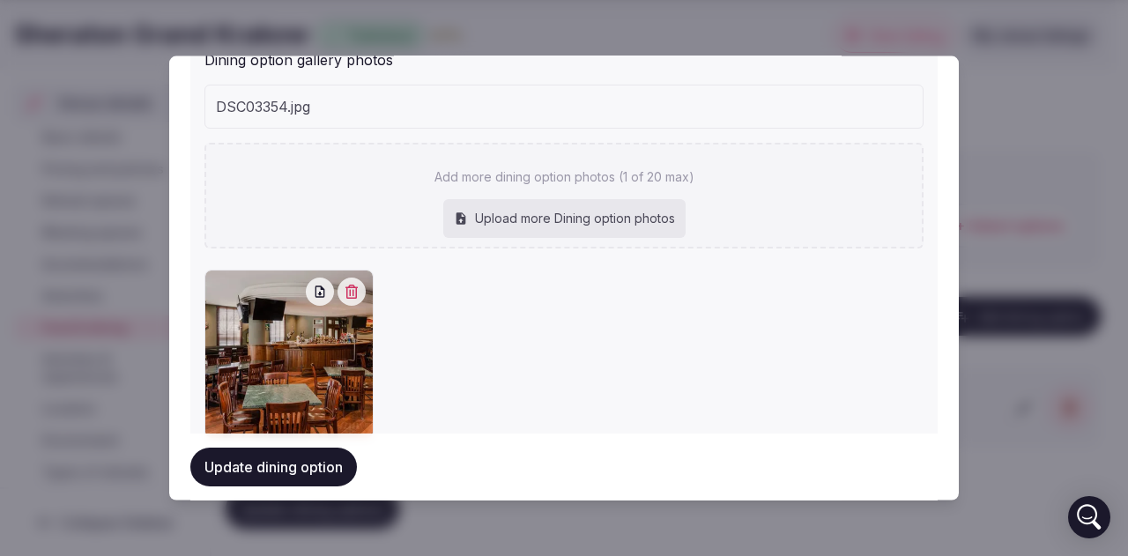
click at [308, 459] on button "Update dining option" at bounding box center [273, 467] width 167 height 39
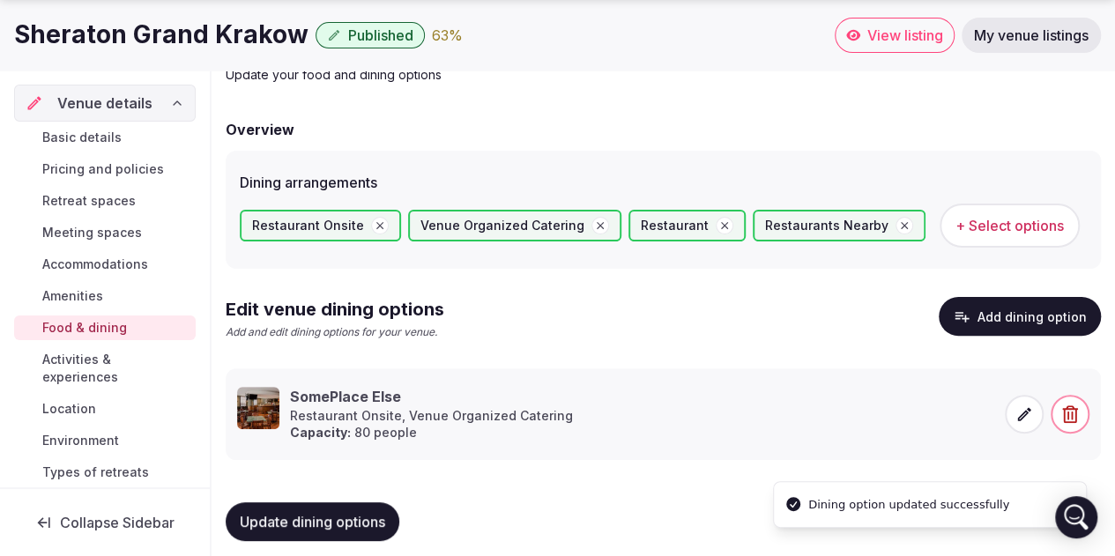
click at [1025, 423] on span at bounding box center [1023, 414] width 39 height 39
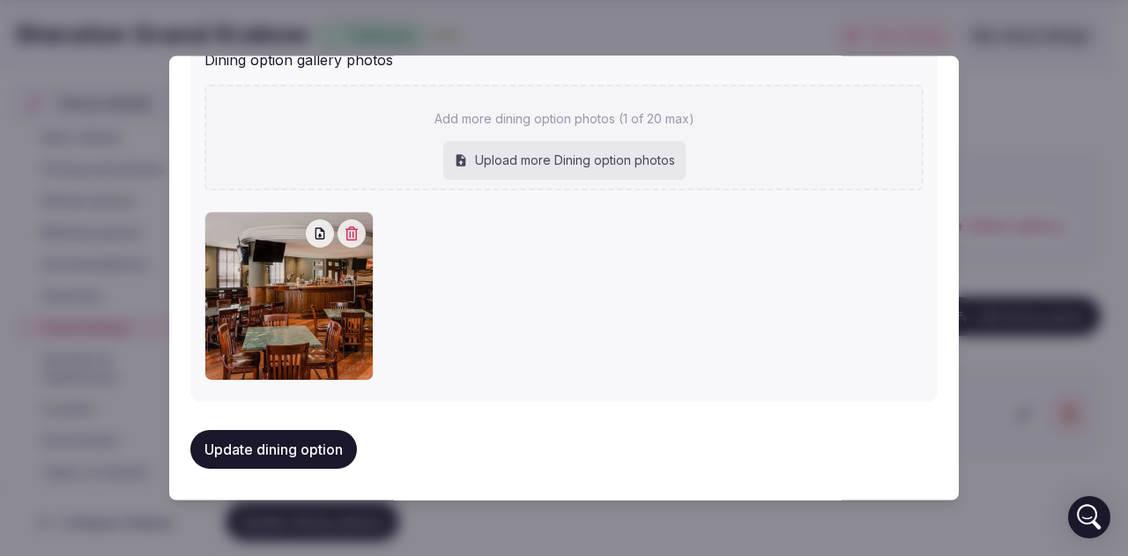
click at [544, 158] on div "Upload more Dining option photos" at bounding box center [564, 160] width 242 height 39
type input "**********"
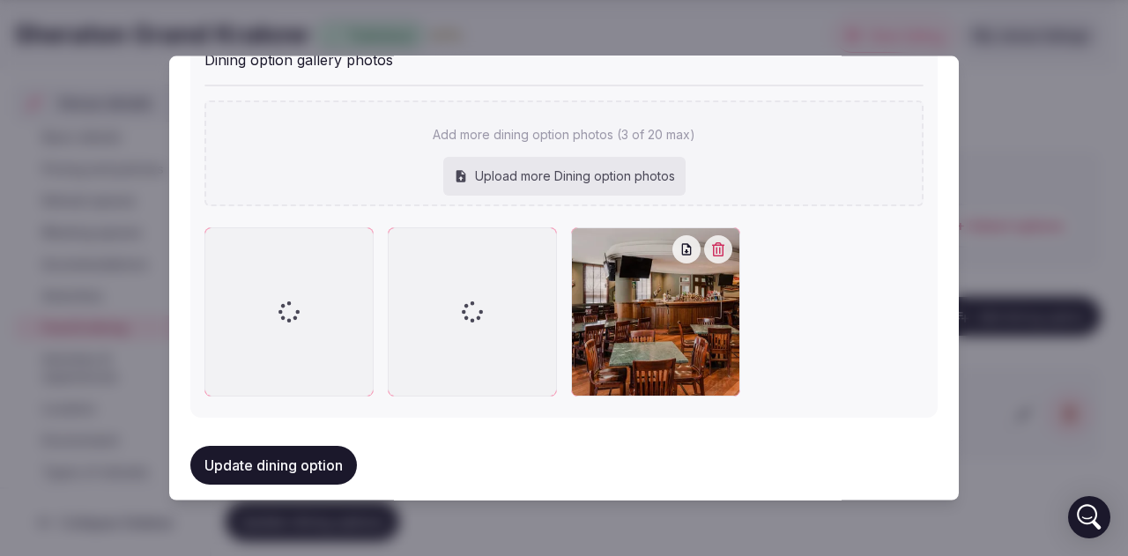
click at [268, 459] on button "Update dining option" at bounding box center [273, 465] width 167 height 39
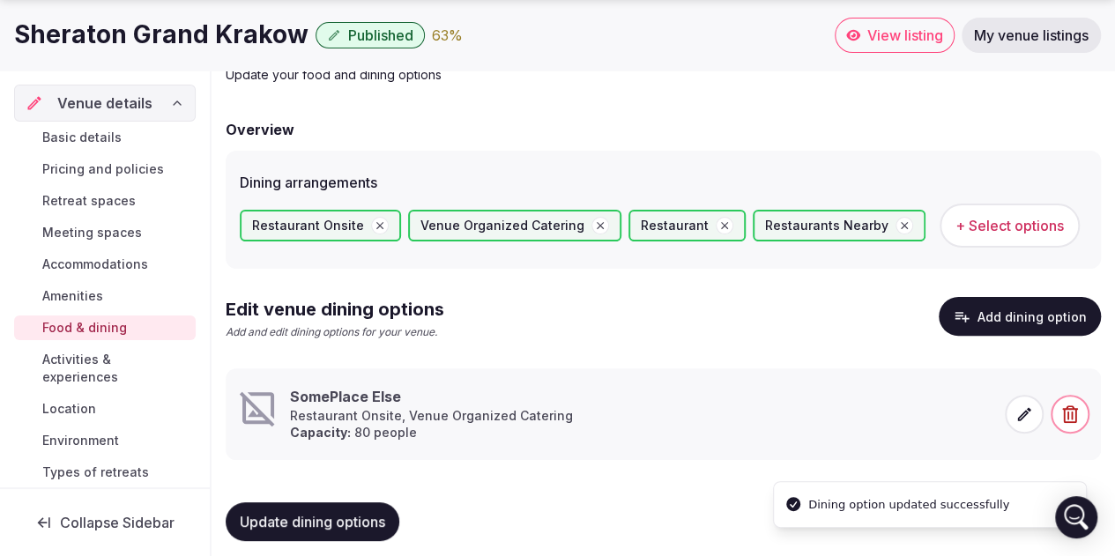
click at [1020, 405] on icon at bounding box center [1024, 414] width 18 height 18
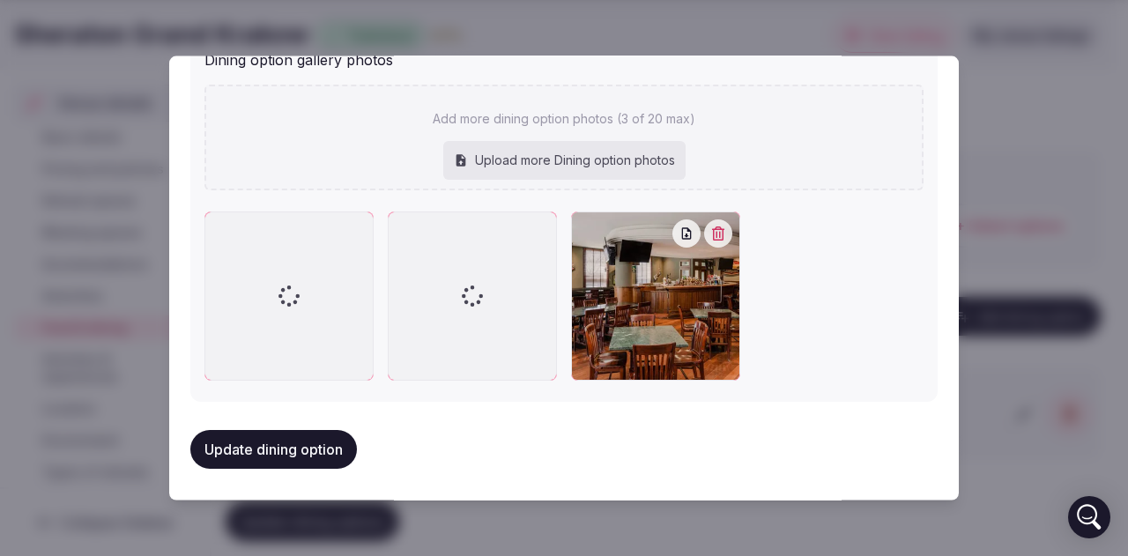
click at [534, 155] on div "Upload more Dining option photos" at bounding box center [564, 160] width 242 height 39
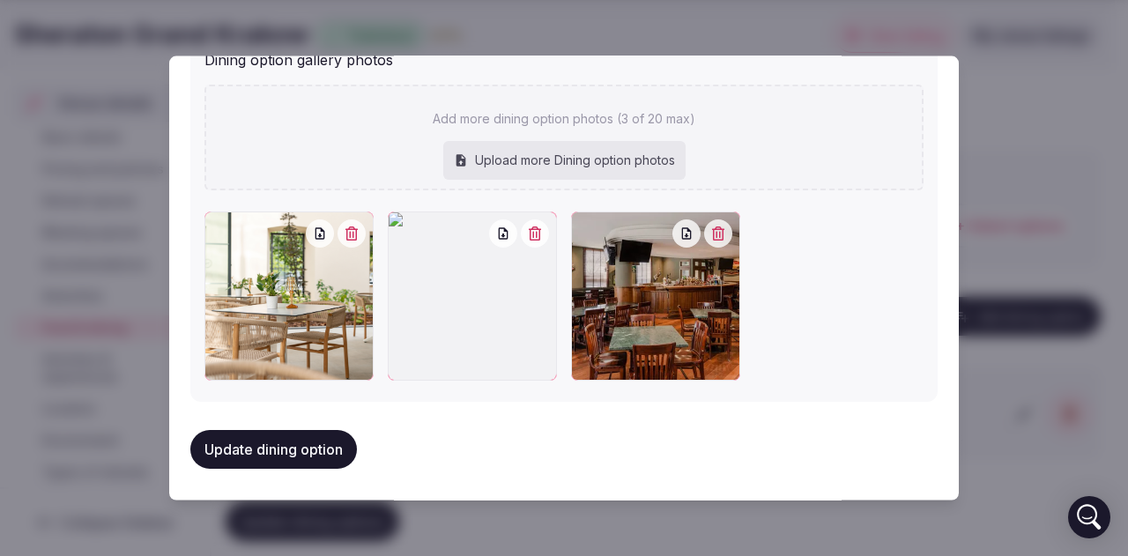
type input "**********"
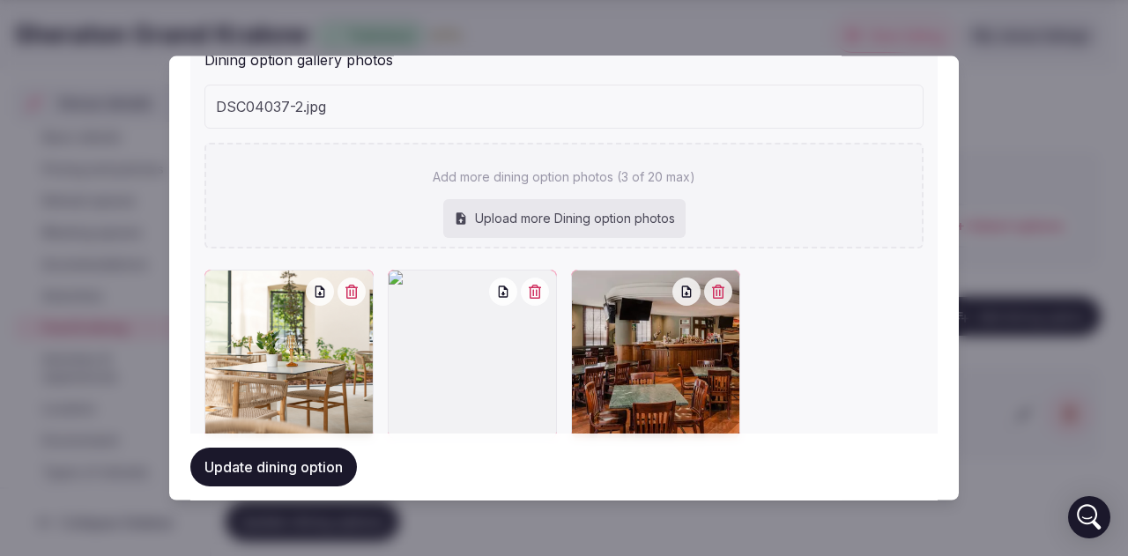
click at [532, 292] on icon "button" at bounding box center [535, 292] width 12 height 14
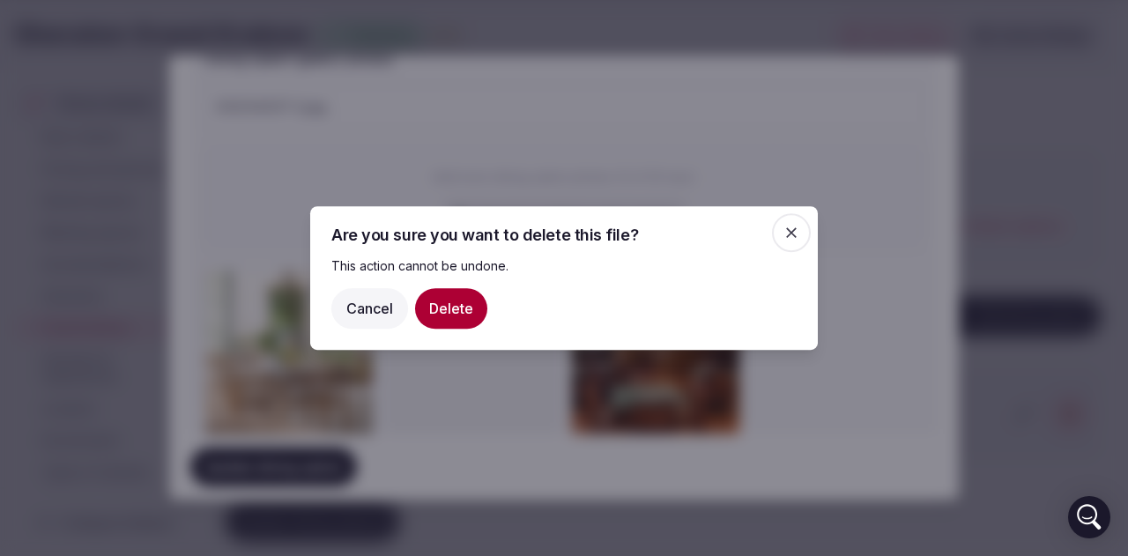
click at [430, 312] on button "Delete" at bounding box center [451, 308] width 72 height 41
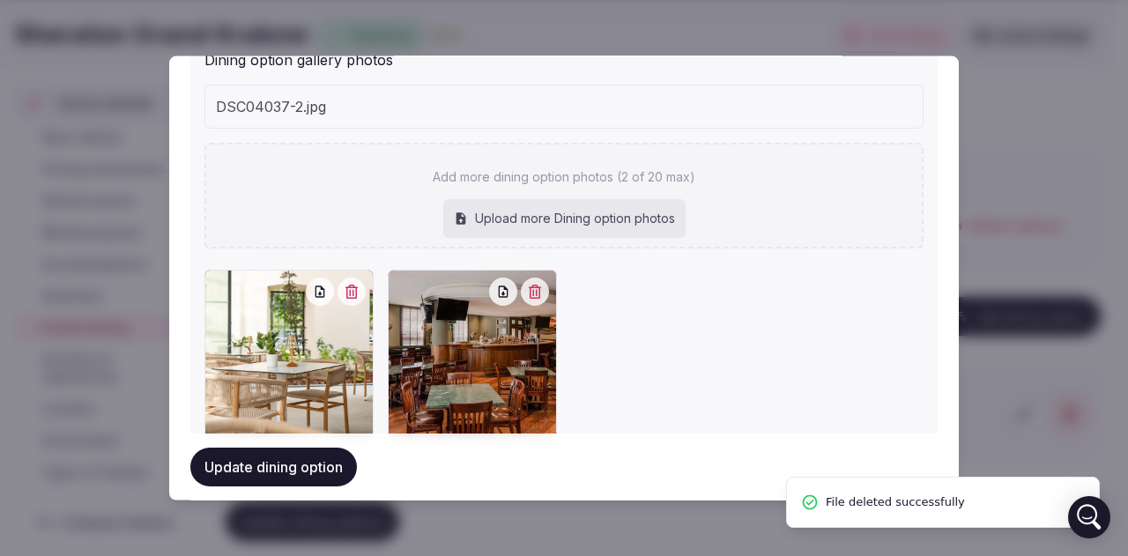
click at [257, 477] on button "Update dining option" at bounding box center [273, 467] width 167 height 39
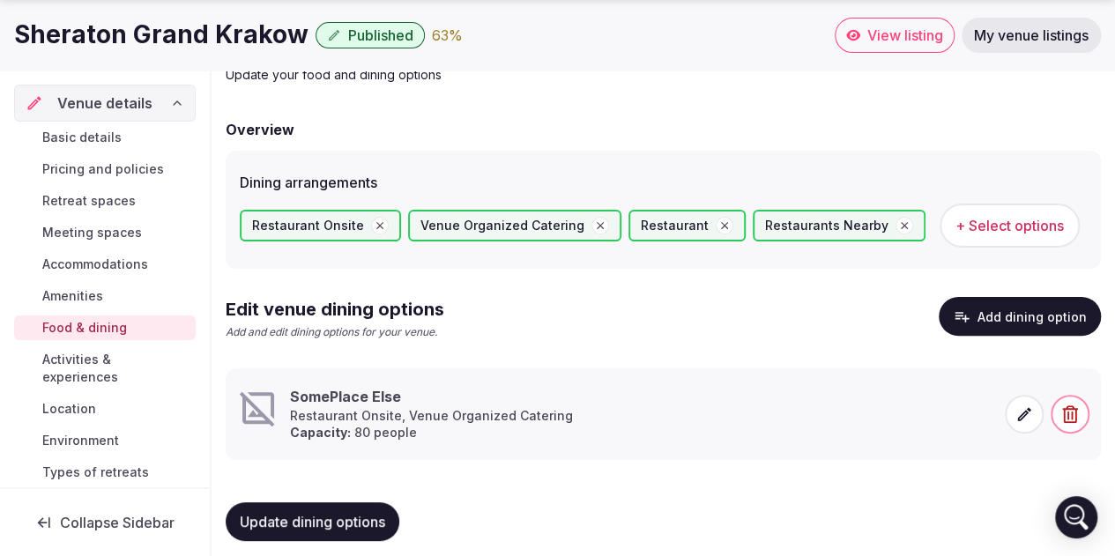
click at [293, 514] on span "Update dining options" at bounding box center [312, 522] width 145 height 18
click at [990, 319] on button "Add dining option" at bounding box center [1019, 316] width 162 height 39
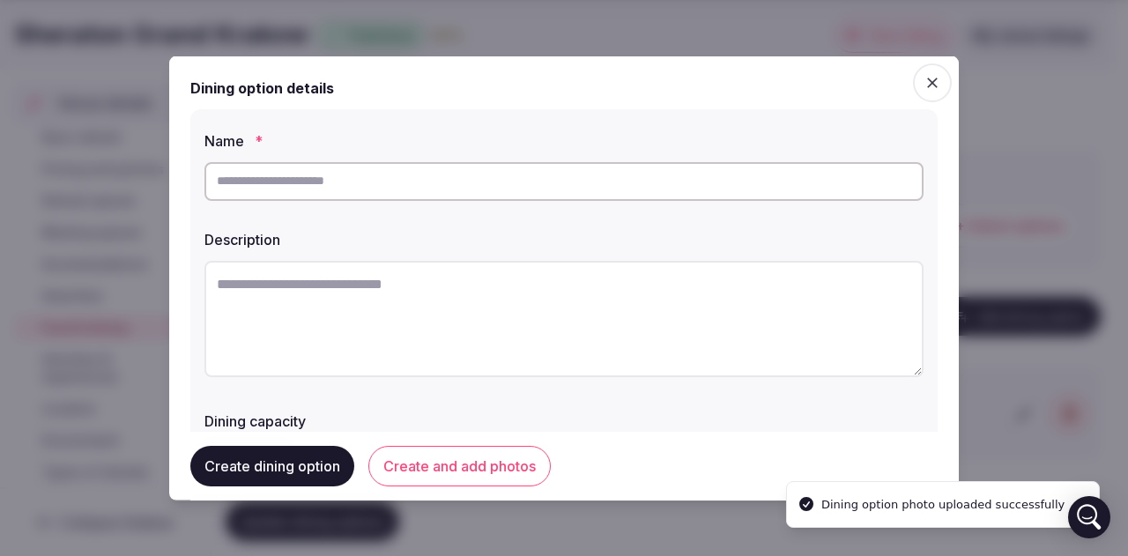
click at [367, 183] on input "text" at bounding box center [563, 180] width 719 height 39
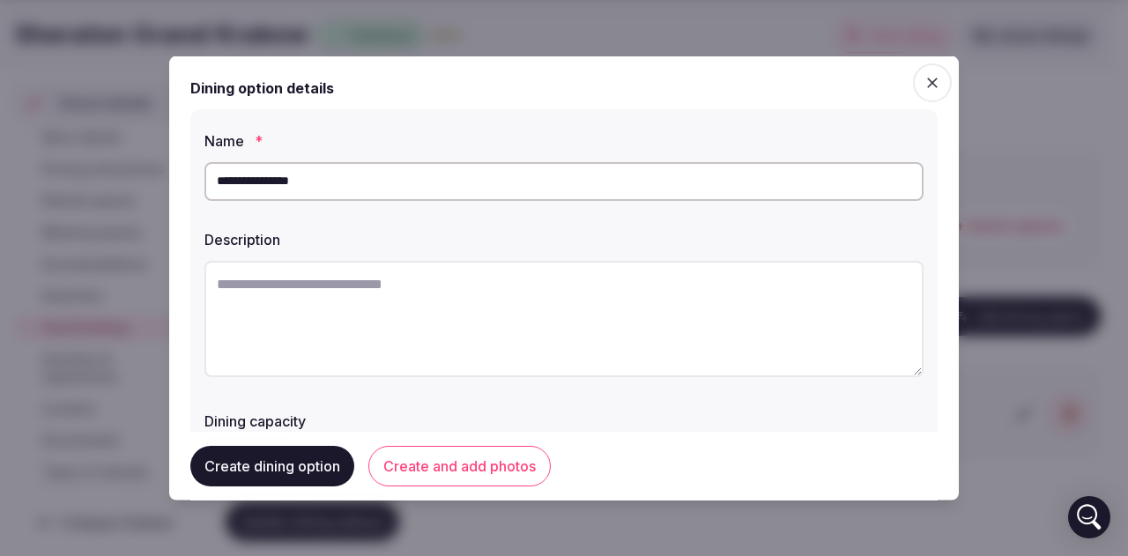
type input "**********"
click at [266, 290] on textarea at bounding box center [563, 318] width 719 height 116
paste textarea "**********"
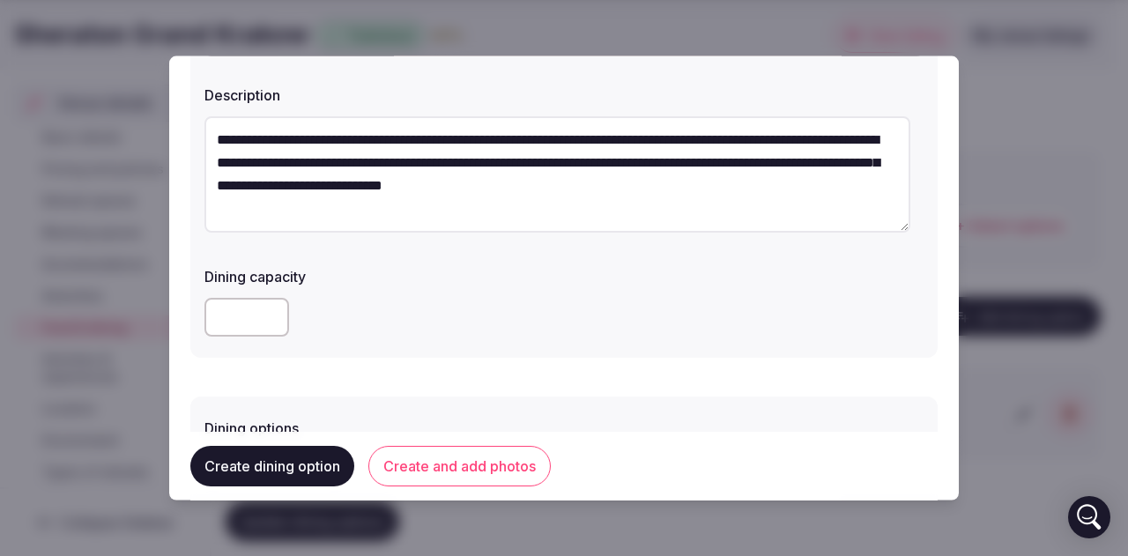
scroll to position [176, 0]
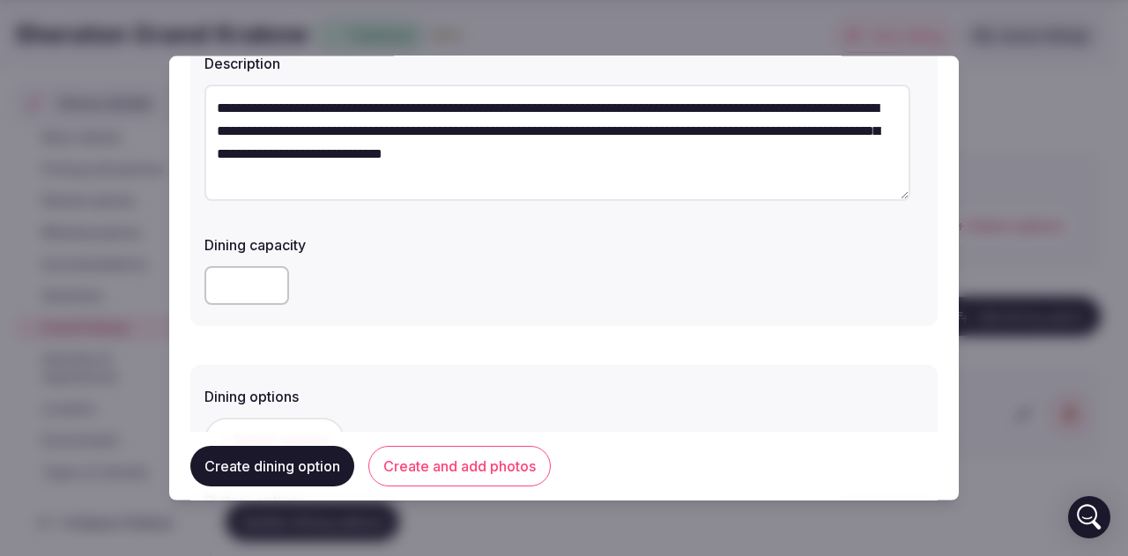
type textarea "**********"
click at [230, 284] on input "number" at bounding box center [246, 284] width 85 height 39
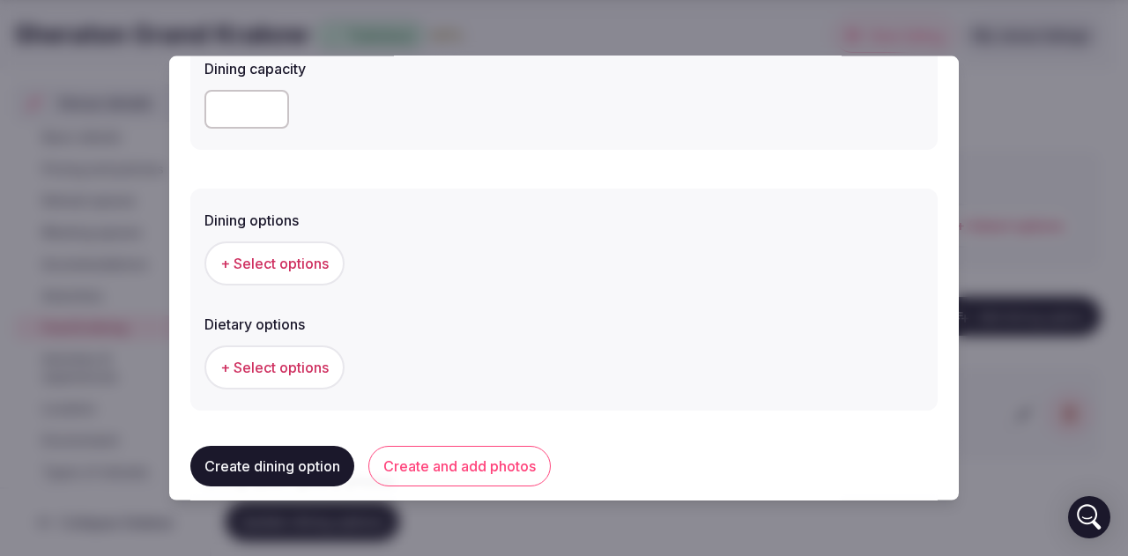
type input "***"
click at [315, 274] on button "+ Select options" at bounding box center [274, 263] width 140 height 44
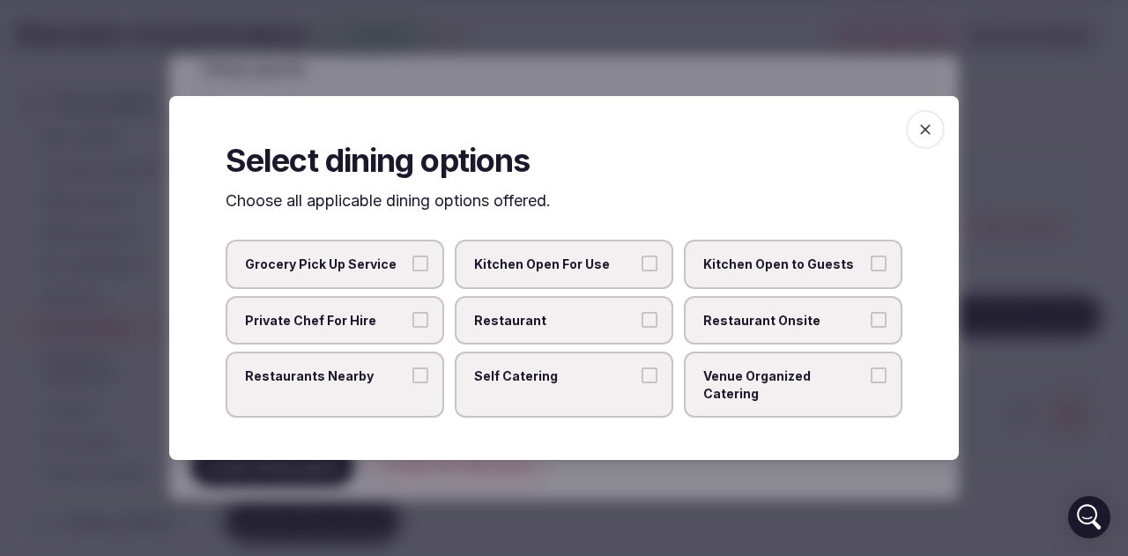
click at [805, 330] on span "Restaurant Onsite" at bounding box center [784, 321] width 162 height 18
click at [870, 328] on button "Restaurant Onsite" at bounding box center [878, 320] width 16 height 16
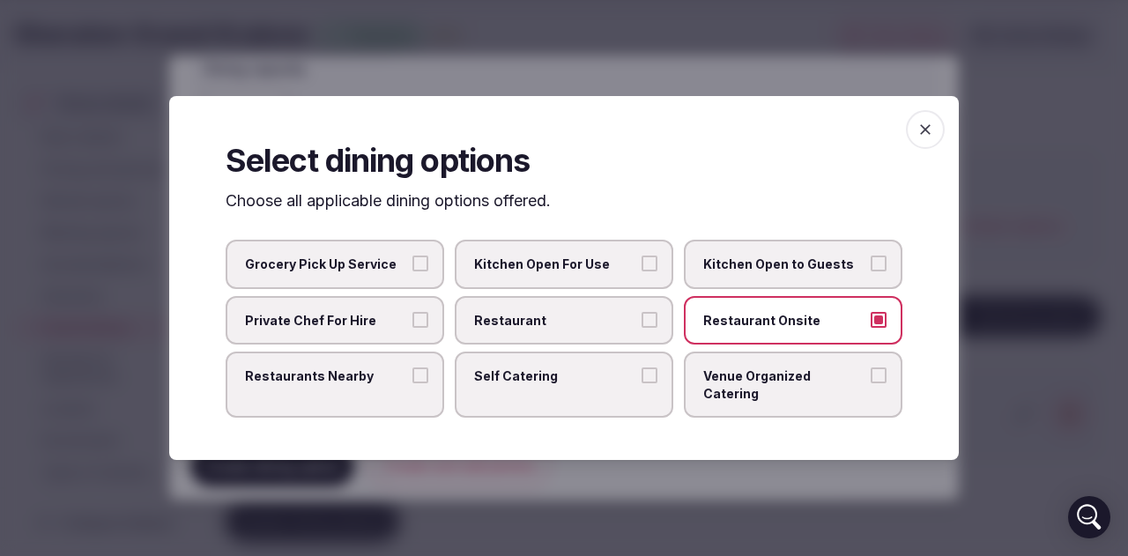
click at [811, 394] on label "Venue Organized Catering" at bounding box center [793, 385] width 219 height 66
click at [870, 383] on button "Venue Organized Catering" at bounding box center [878, 375] width 16 height 16
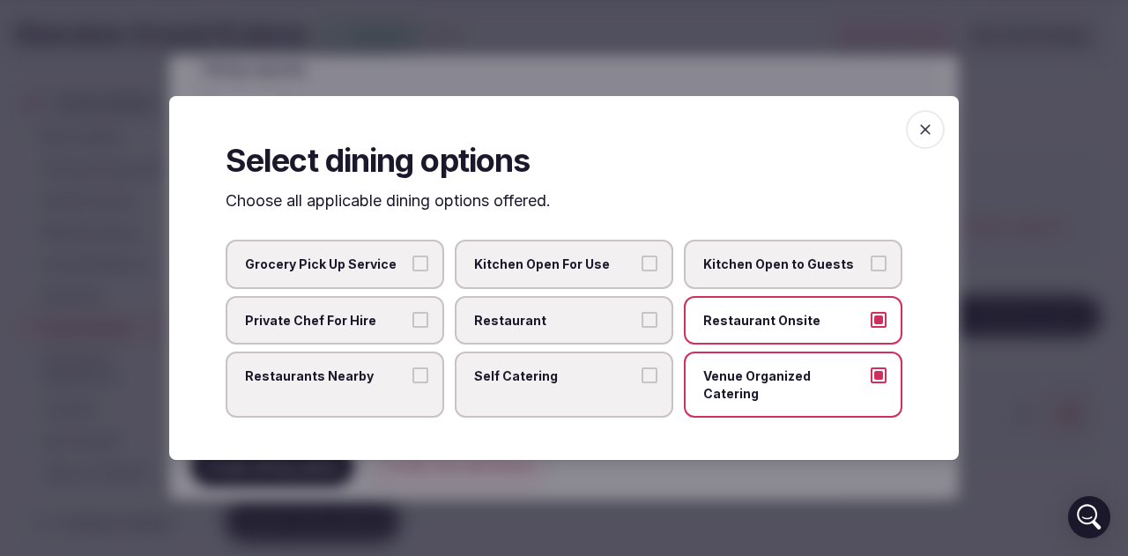
click at [930, 138] on icon "button" at bounding box center [925, 130] width 18 height 18
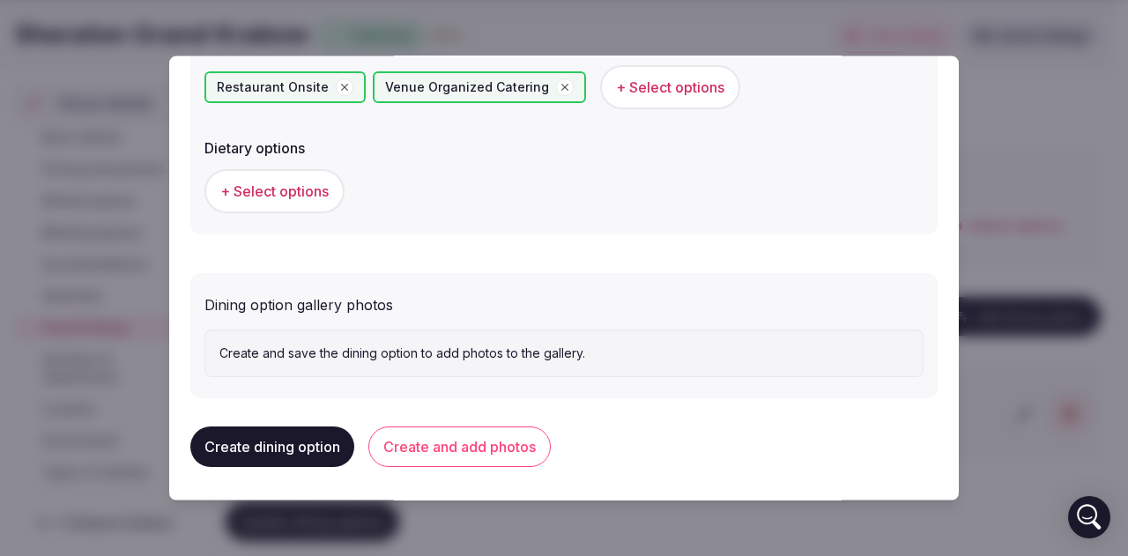
scroll to position [529, 0]
click at [478, 448] on button "Create and add photos" at bounding box center [459, 446] width 182 height 41
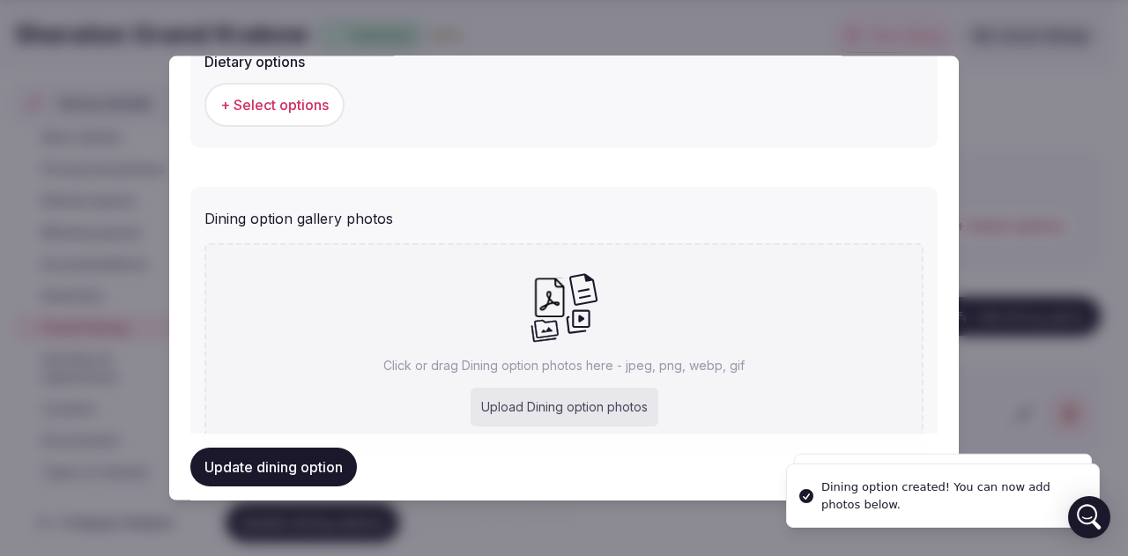
scroll to position [617, 0]
click at [556, 408] on div "Upload Dining option photos" at bounding box center [564, 405] width 188 height 39
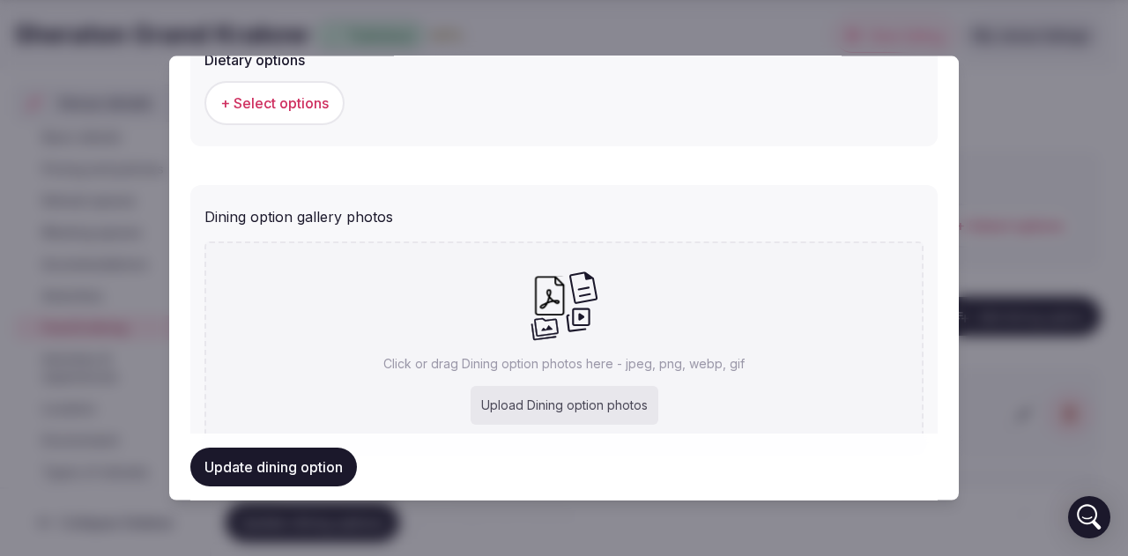
type input "**********"
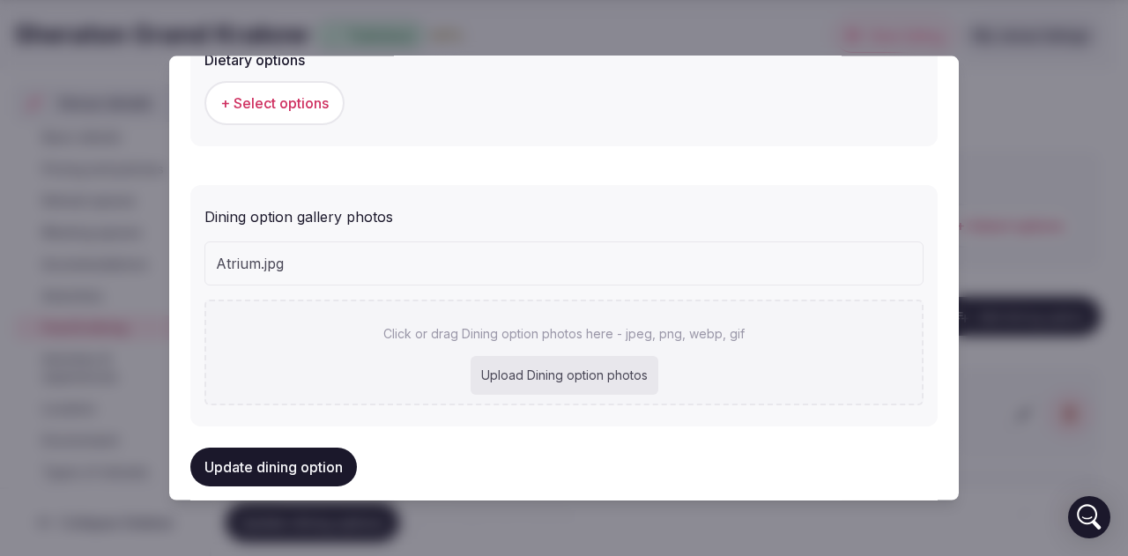
click at [307, 470] on button "Update dining option" at bounding box center [273, 467] width 167 height 39
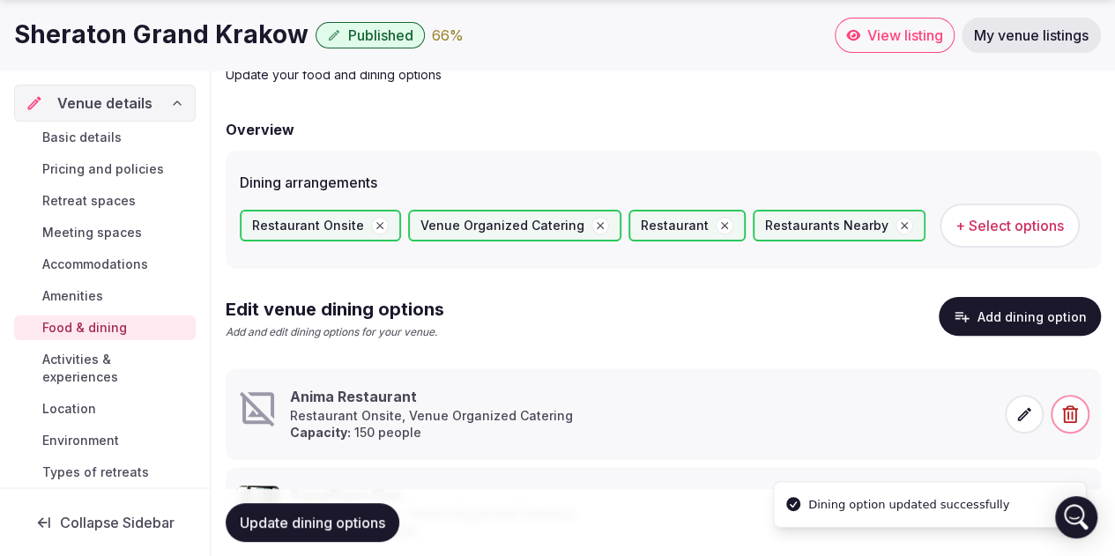
click at [1016, 413] on icon at bounding box center [1024, 414] width 18 height 18
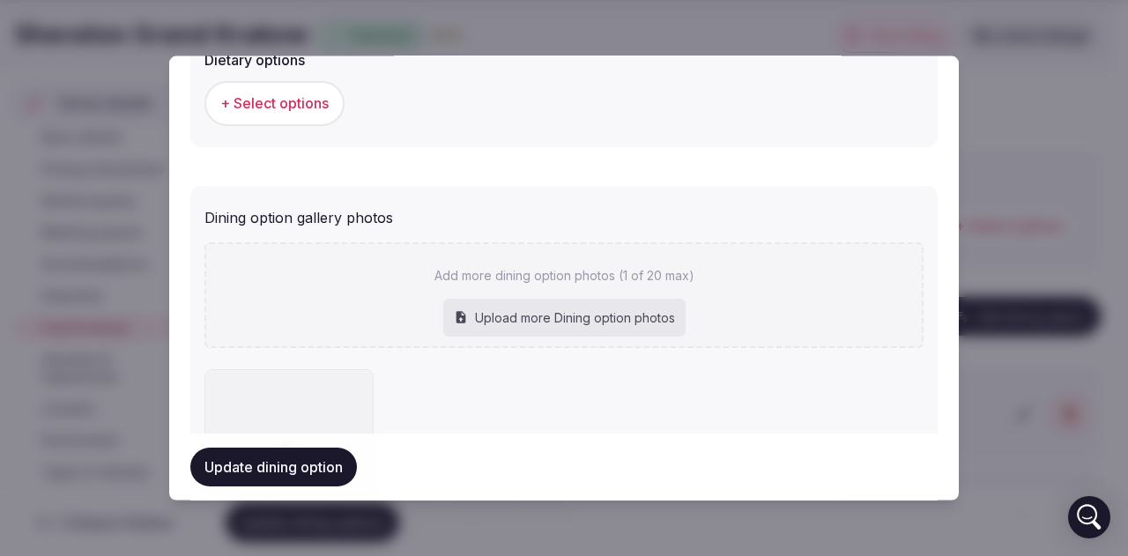
scroll to position [774, 0]
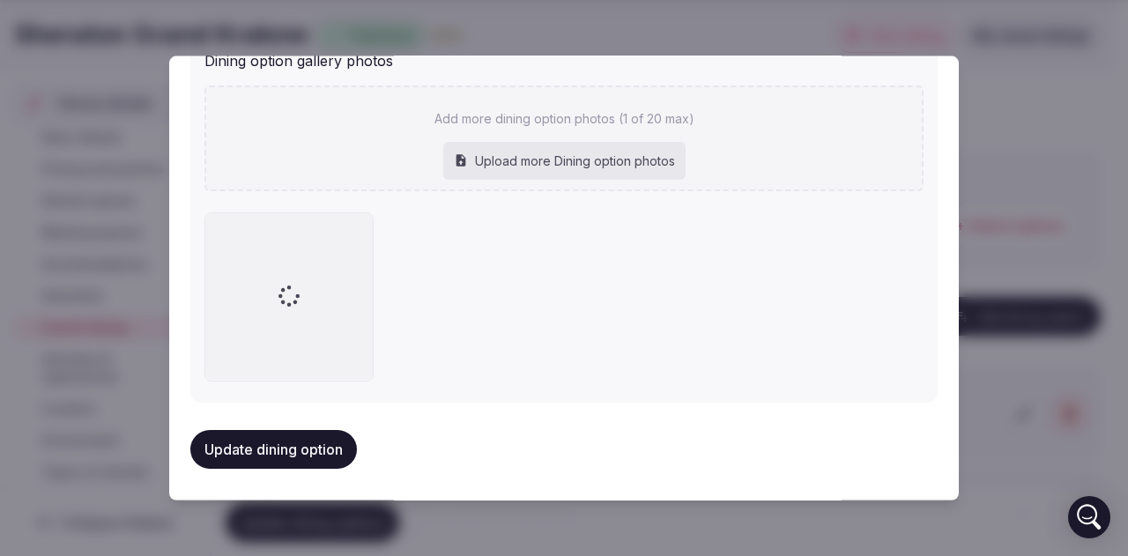
click at [481, 167] on div "Upload more Dining option photos" at bounding box center [564, 160] width 242 height 39
type input "**********"
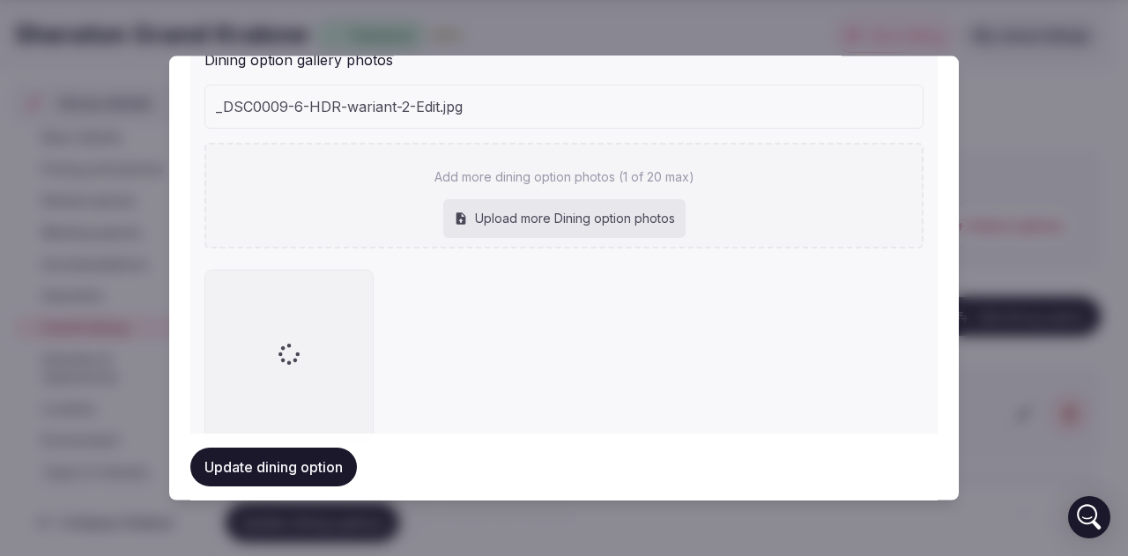
click at [238, 461] on button "Update dining option" at bounding box center [273, 467] width 167 height 39
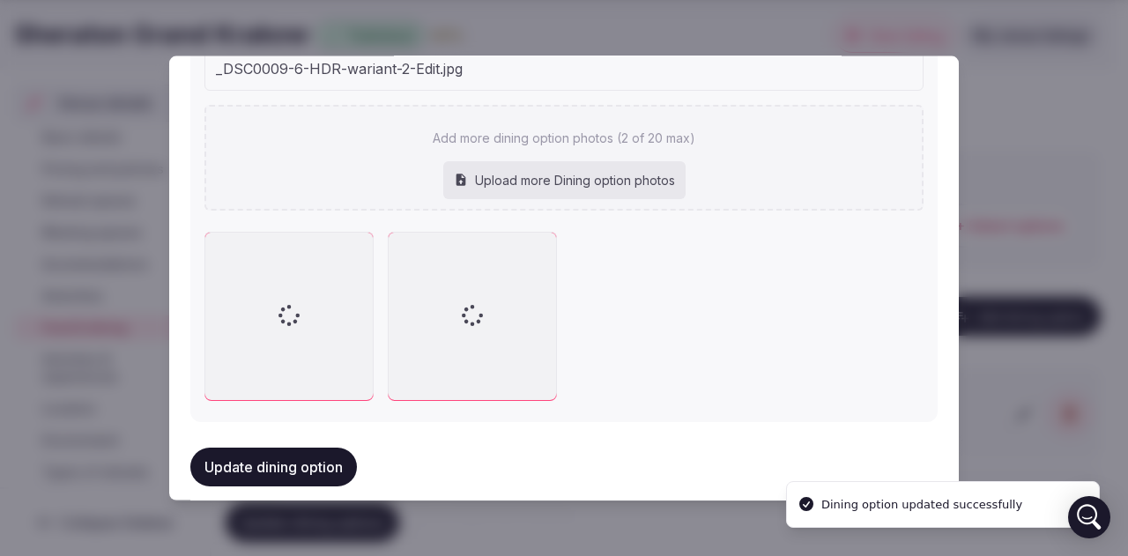
scroll to position [0, 0]
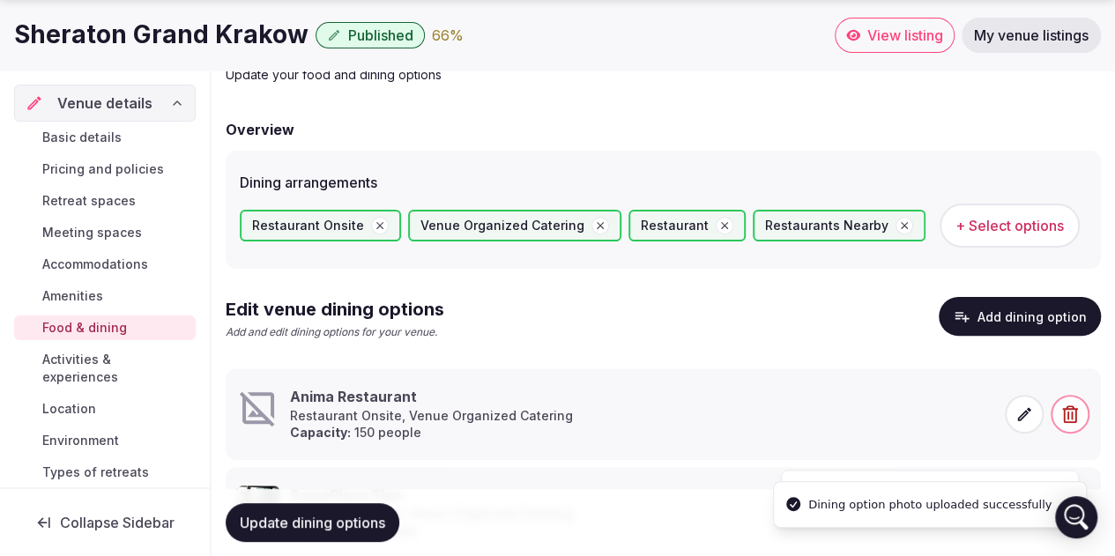
click at [1004, 315] on button "Add dining option" at bounding box center [1019, 316] width 162 height 39
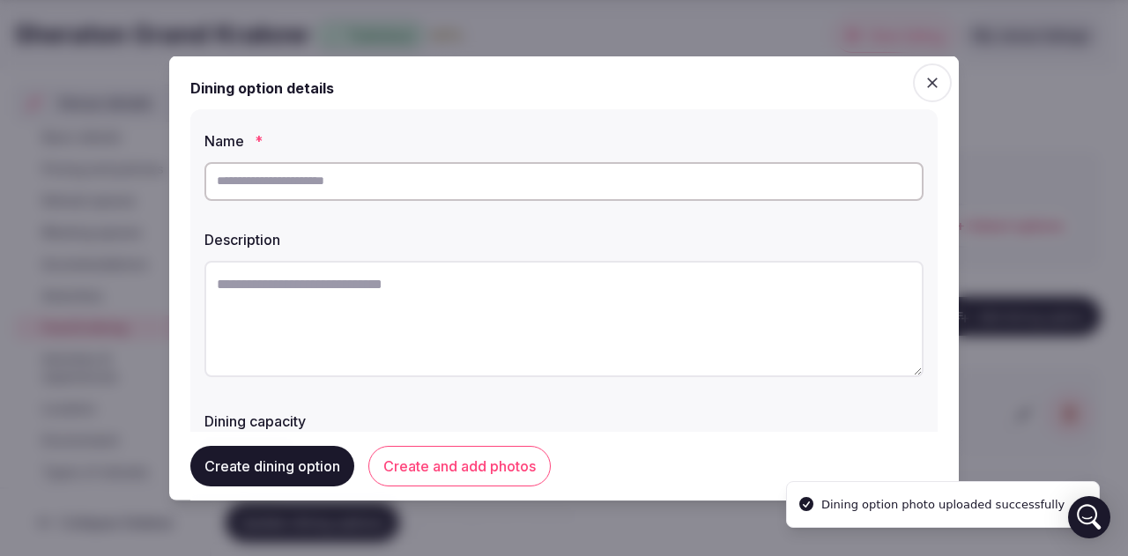
click at [422, 184] on input "text" at bounding box center [563, 180] width 719 height 39
click at [215, 187] on input "**********" at bounding box center [563, 180] width 719 height 39
type input "**********"
click at [292, 299] on textarea at bounding box center [563, 318] width 719 height 116
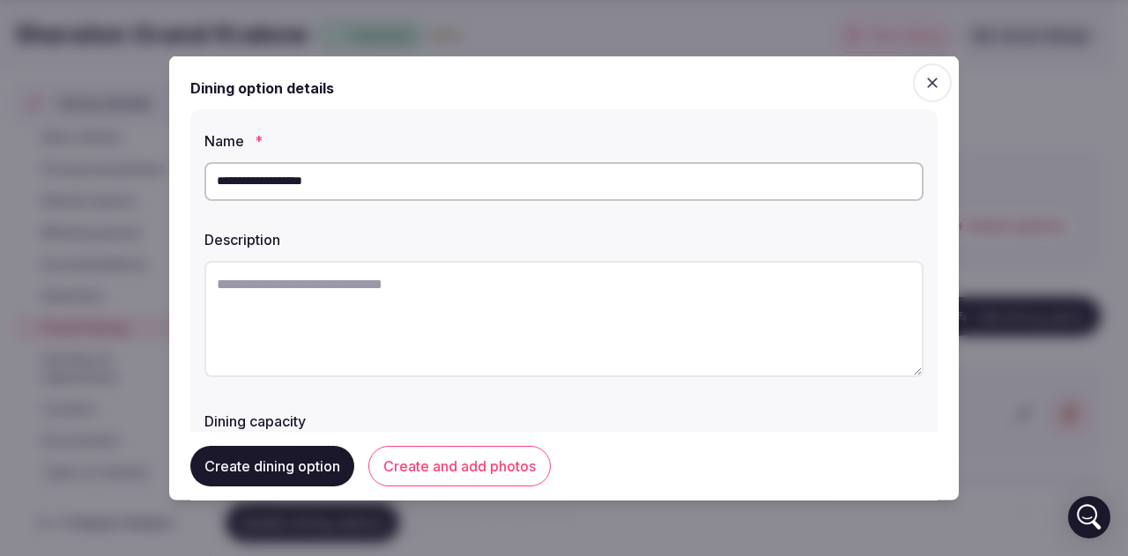
paste textarea "**********"
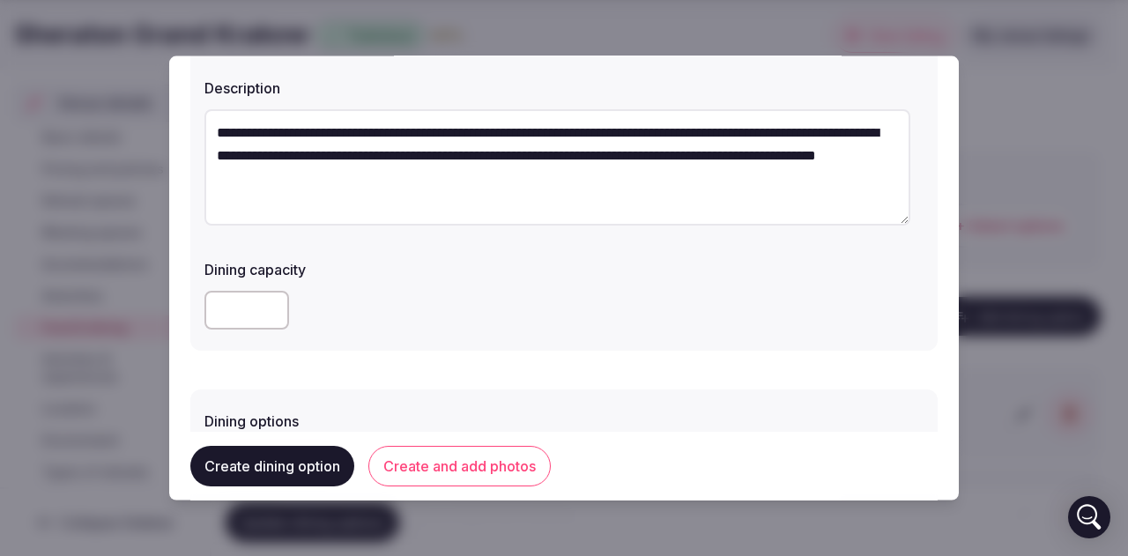
scroll to position [176, 0]
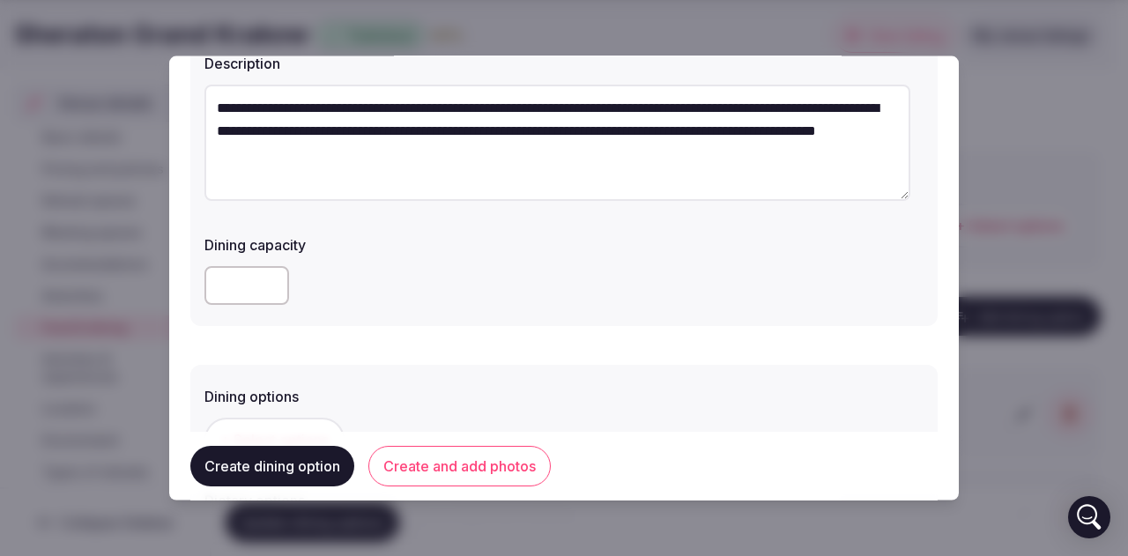
type textarea "**********"
click at [238, 281] on input "number" at bounding box center [246, 284] width 85 height 39
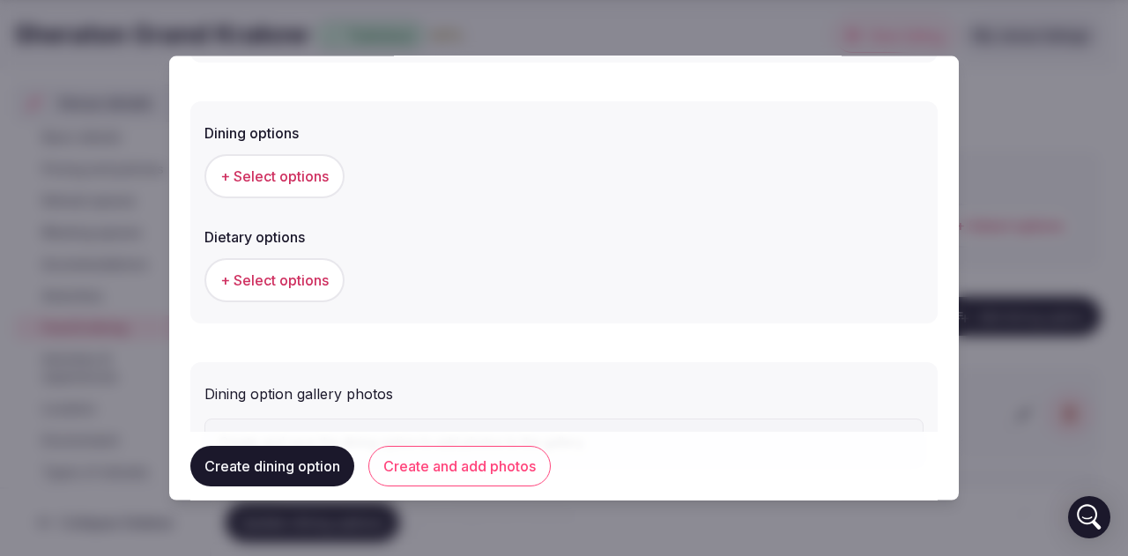
scroll to position [441, 0]
type input "**"
click at [248, 178] on span "+ Select options" at bounding box center [274, 174] width 108 height 19
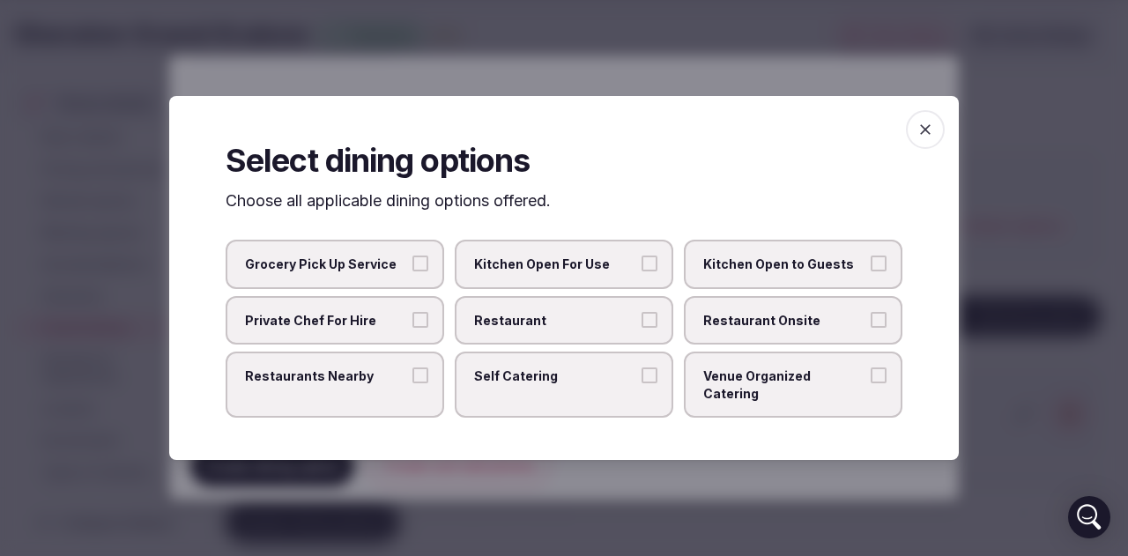
click at [809, 322] on span "Restaurant Onsite" at bounding box center [784, 321] width 162 height 18
click at [870, 322] on button "Restaurant Onsite" at bounding box center [878, 320] width 16 height 16
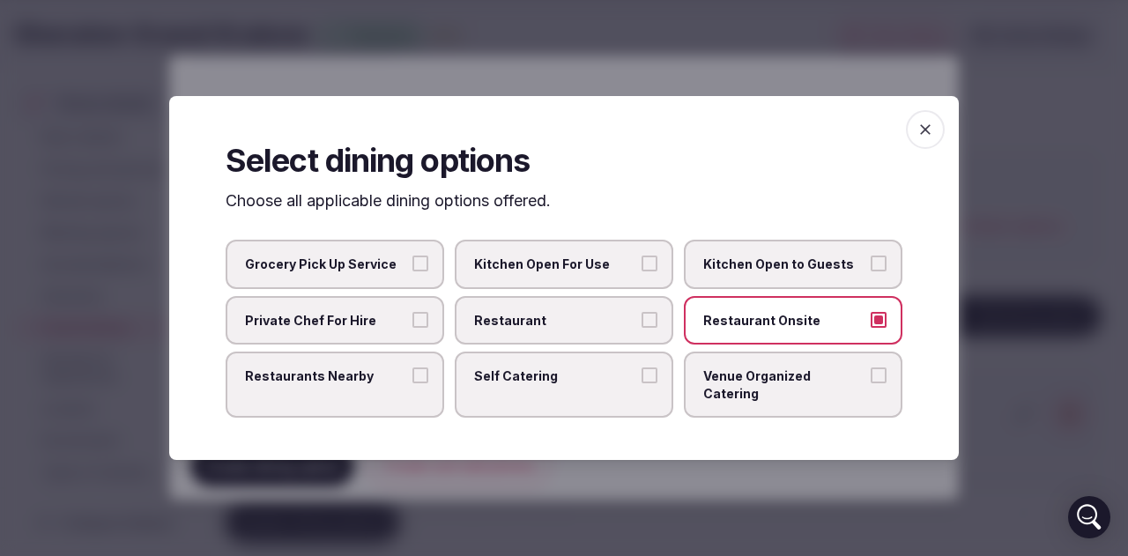
click at [824, 380] on span "Venue Organized Catering" at bounding box center [784, 384] width 162 height 34
click at [870, 380] on button "Venue Organized Catering" at bounding box center [878, 375] width 16 height 16
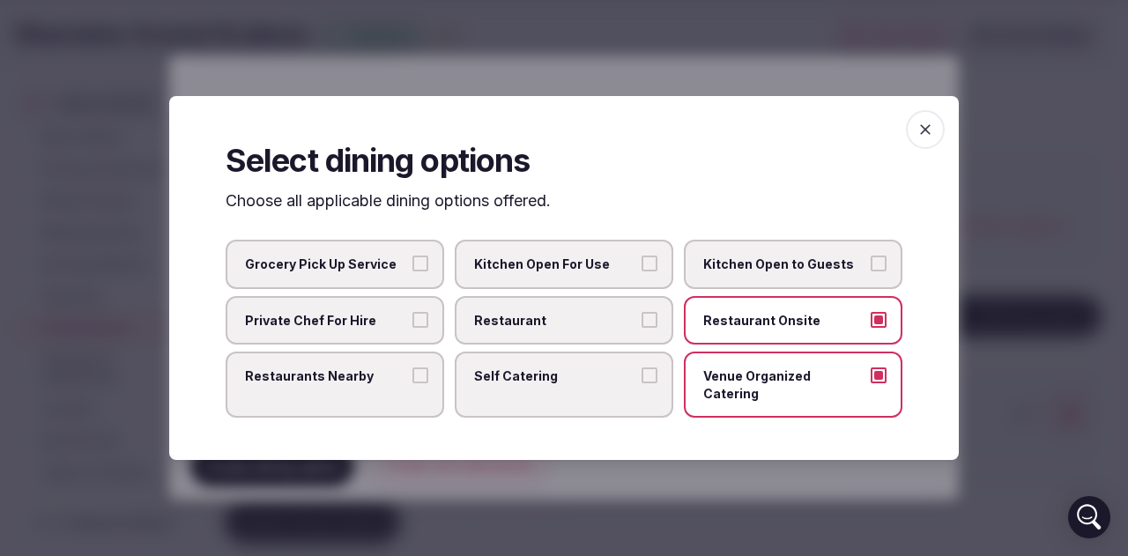
click at [923, 135] on icon "button" at bounding box center [925, 129] width 11 height 11
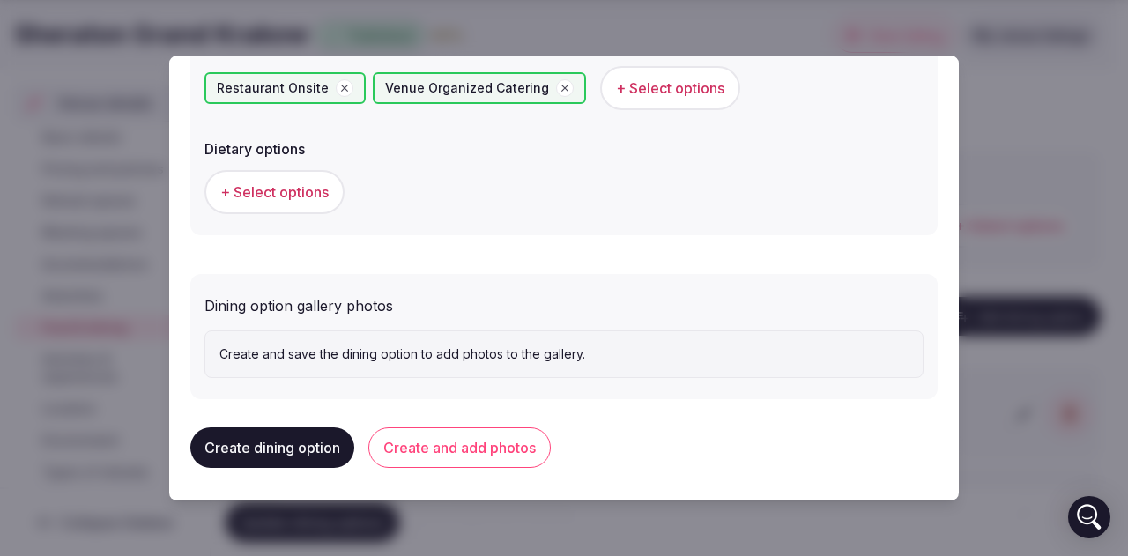
scroll to position [529, 0]
click at [481, 451] on button "Create and add photos" at bounding box center [459, 446] width 182 height 41
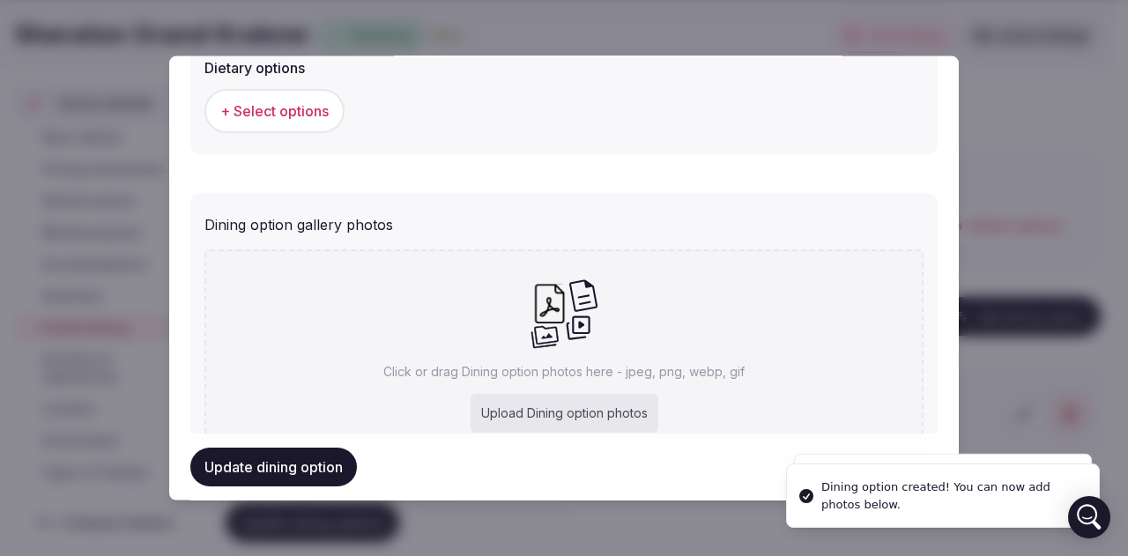
scroll to position [692, 0]
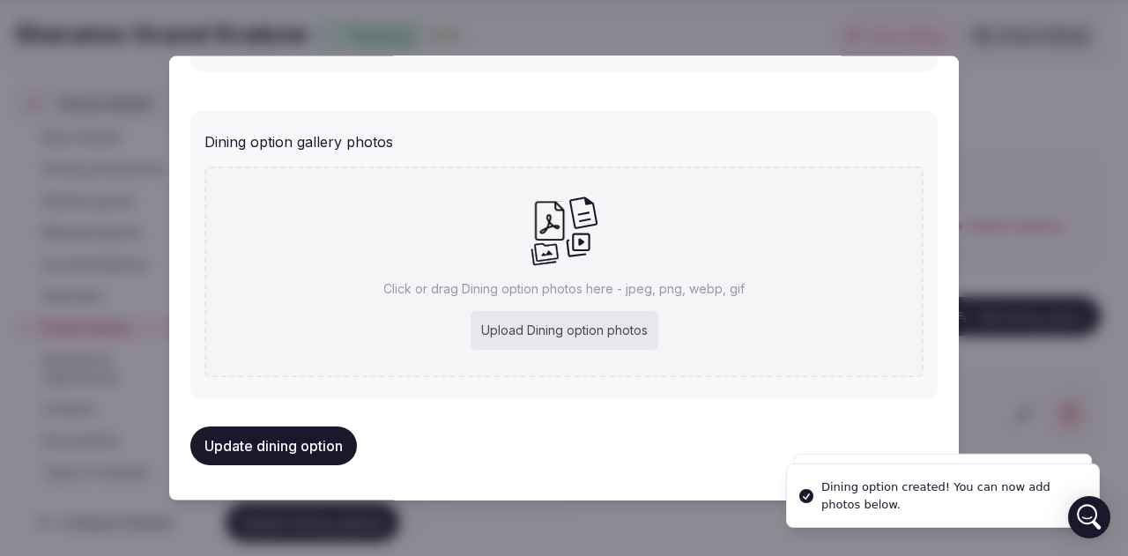
click at [513, 330] on div "Upload Dining option photos" at bounding box center [564, 330] width 188 height 39
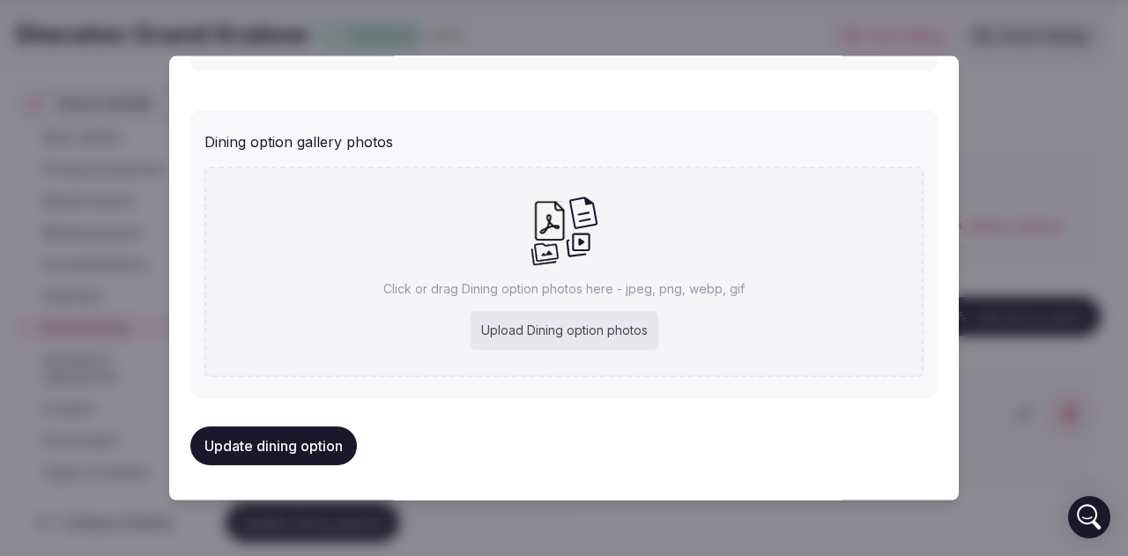
type input "**********"
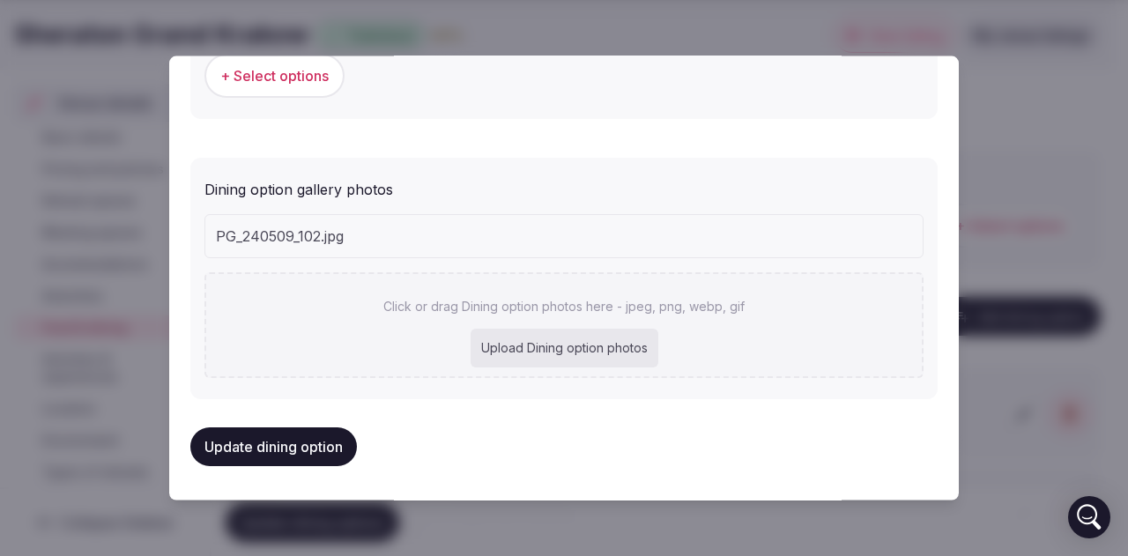
click at [312, 442] on button "Update dining option" at bounding box center [273, 446] width 167 height 39
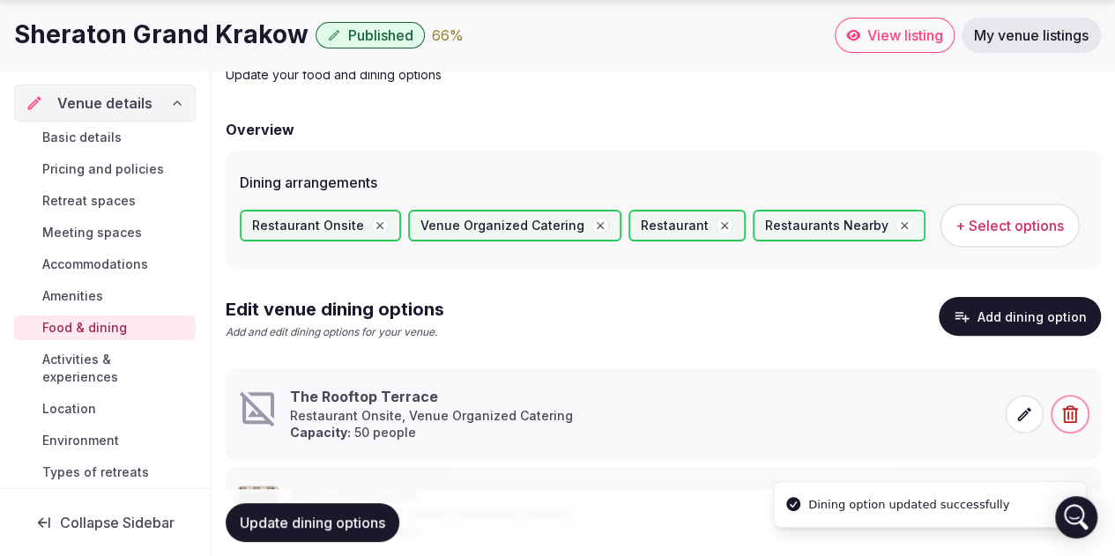
click at [1019, 413] on icon at bounding box center [1024, 414] width 18 height 18
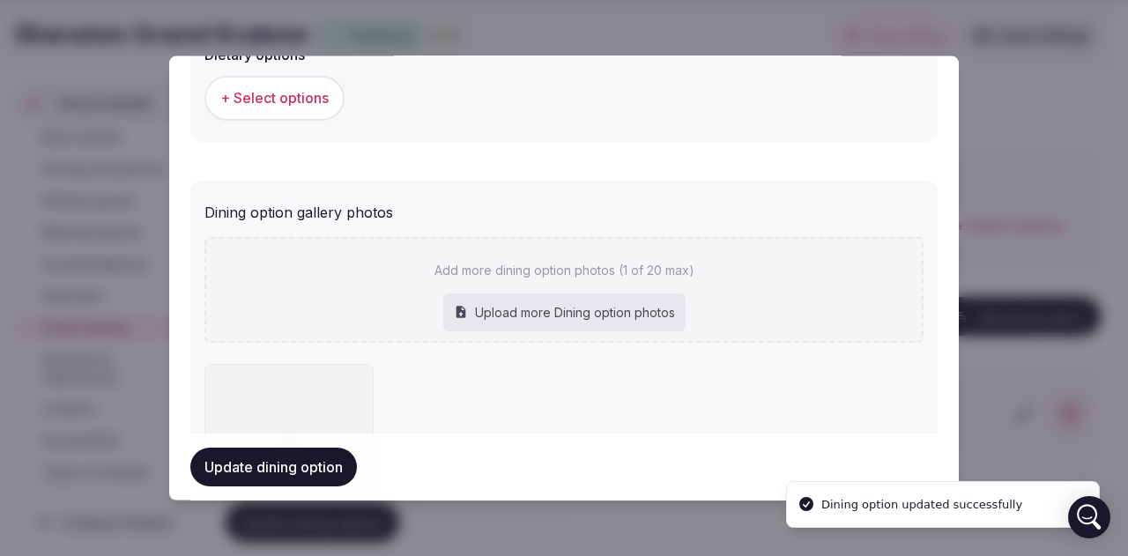
scroll to position [774, 0]
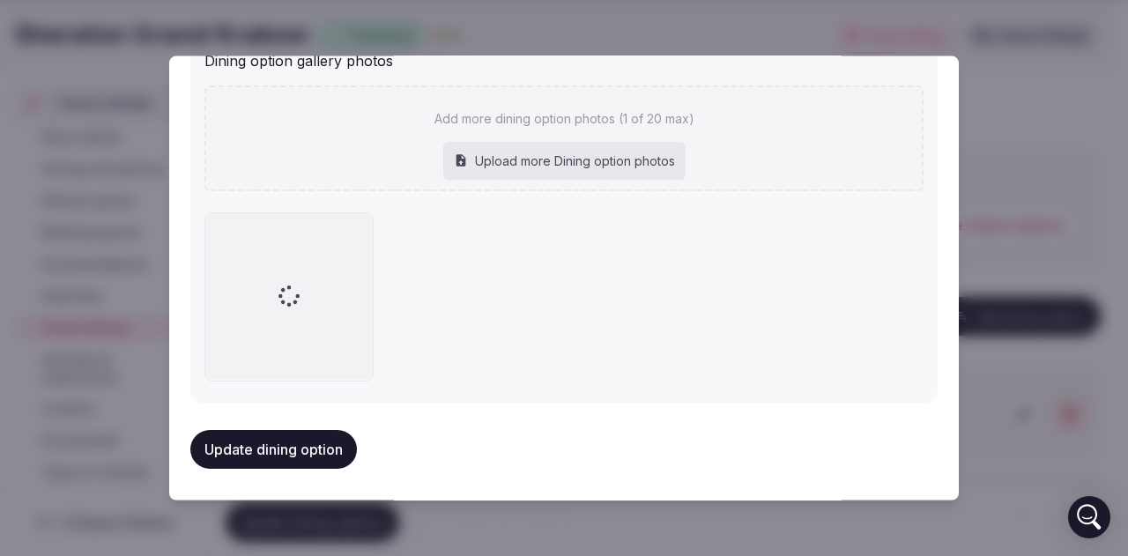
click at [515, 167] on div "Upload more Dining option photos" at bounding box center [564, 160] width 242 height 39
type input "**********"
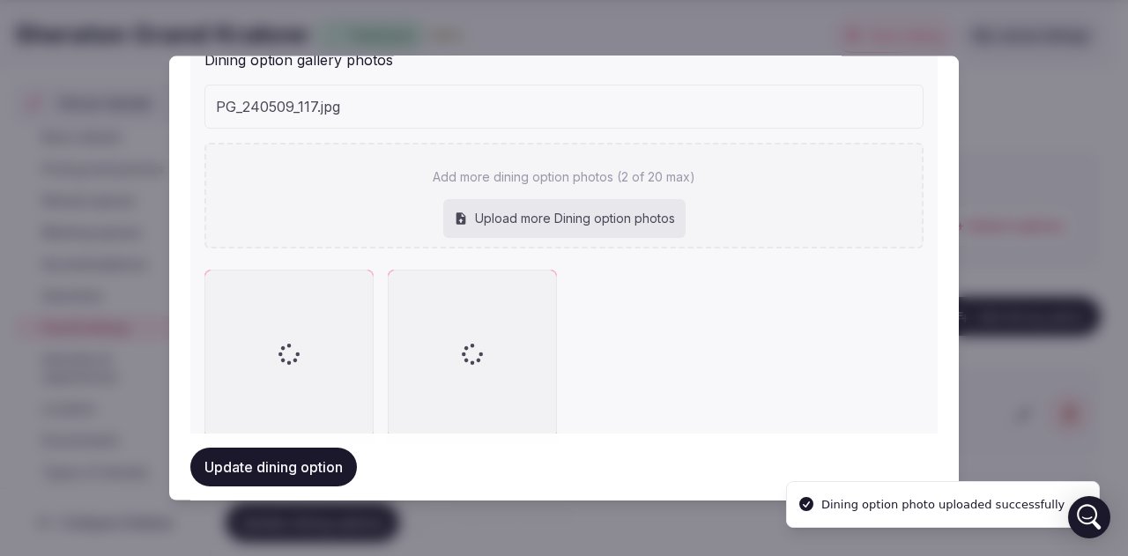
click at [283, 468] on button "Update dining option" at bounding box center [273, 467] width 167 height 39
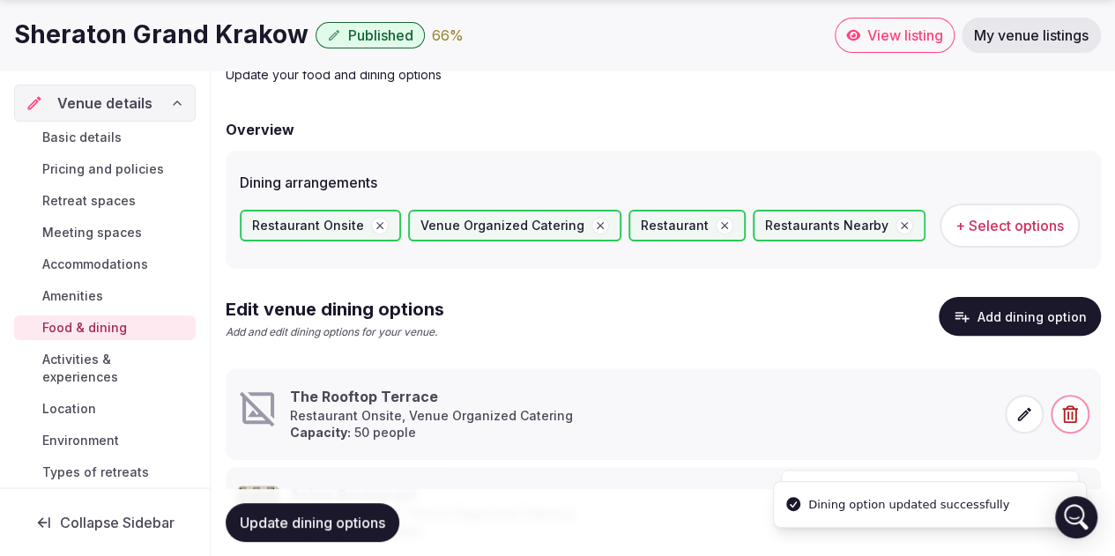
click at [1017, 422] on span at bounding box center [1023, 414] width 39 height 39
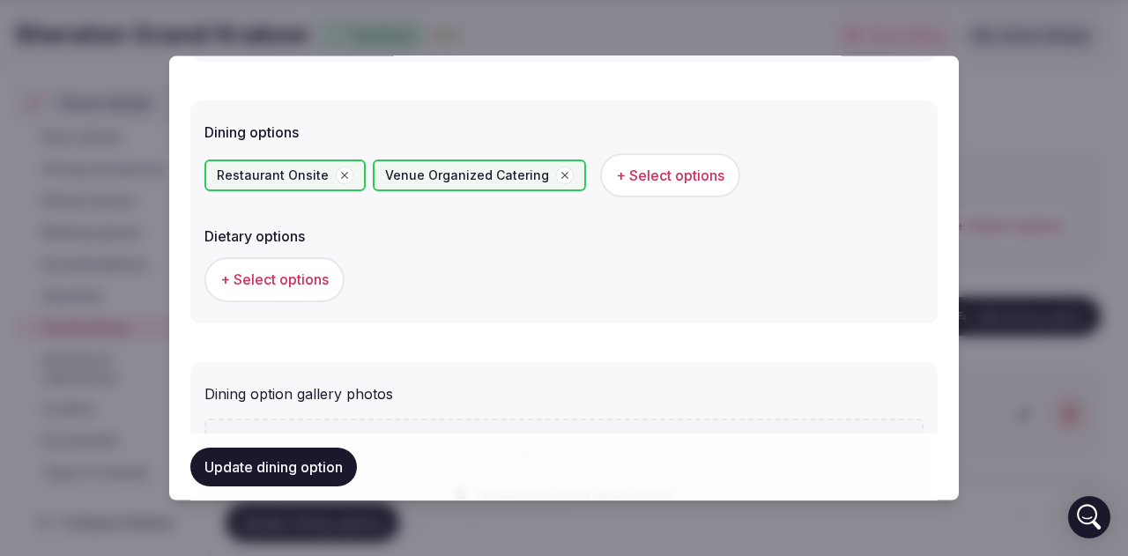
scroll to position [705, 0]
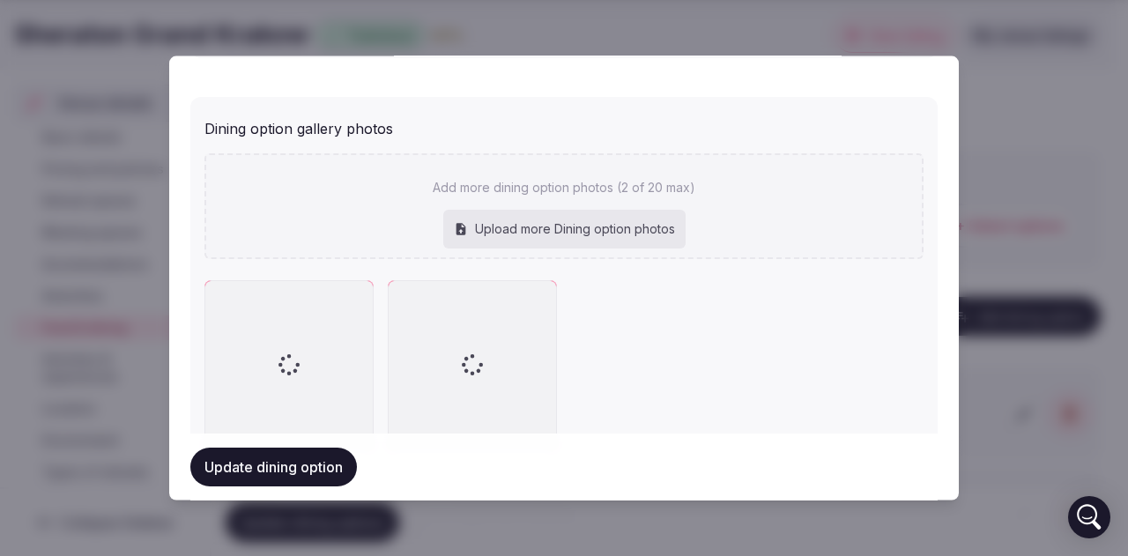
click at [499, 230] on div "Upload more Dining option photos" at bounding box center [564, 229] width 242 height 39
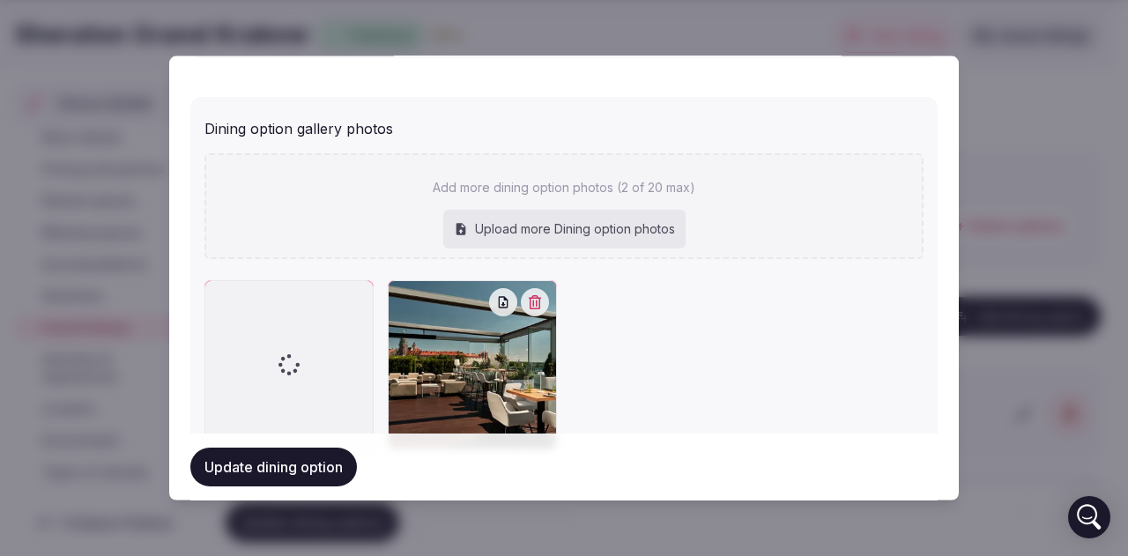
type input "**********"
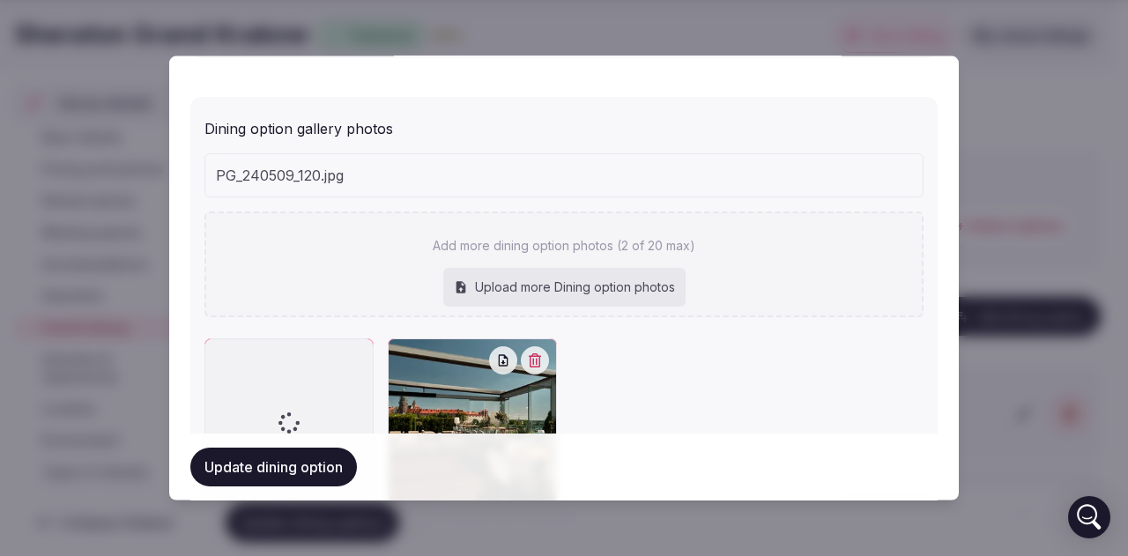
click at [278, 459] on button "Update dining option" at bounding box center [273, 467] width 167 height 39
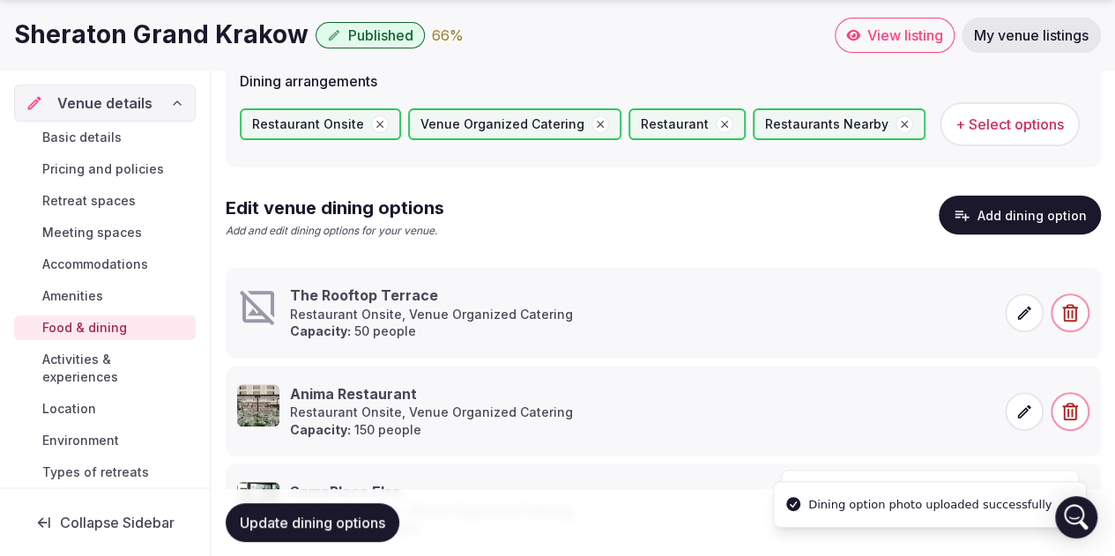
scroll to position [314, 0]
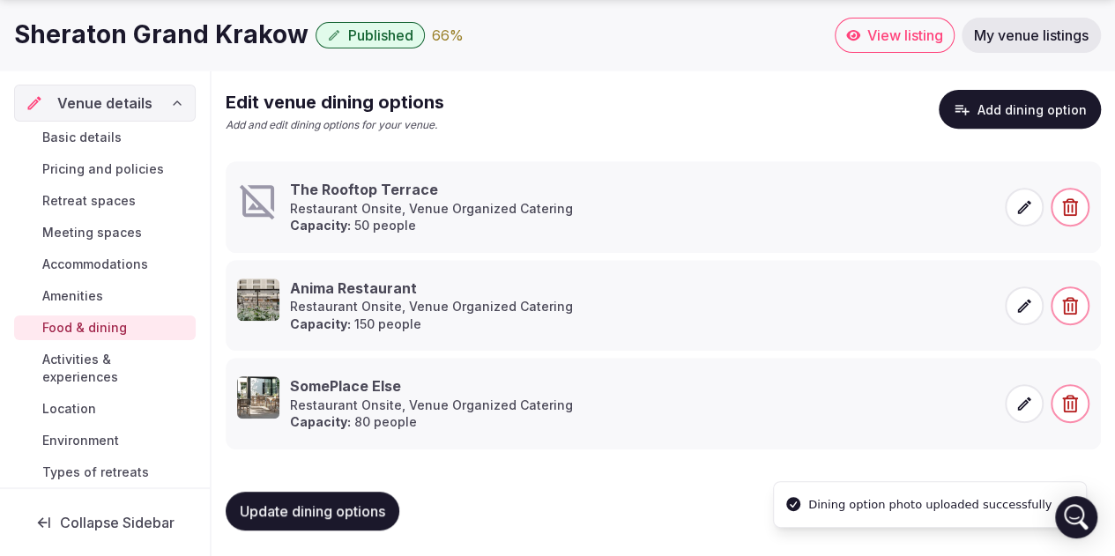
click at [80, 374] on span "Activities & experiences" at bounding box center [115, 368] width 146 height 35
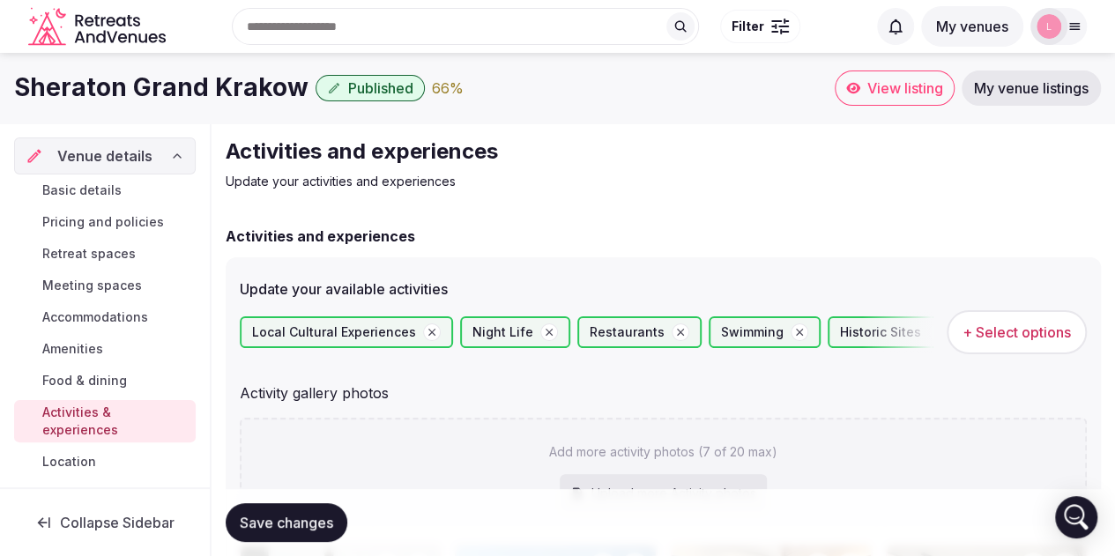
click at [979, 334] on span "+ Select options" at bounding box center [1016, 331] width 108 height 19
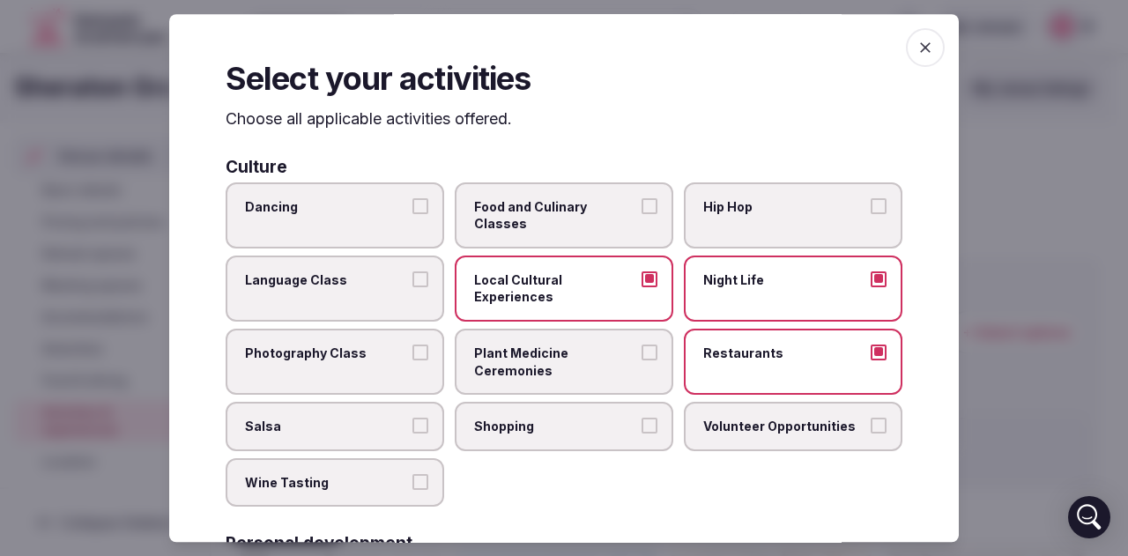
click at [898, 63] on div "Select your activities Choose all applicable activities offered. Culture Dancin…" at bounding box center [563, 278] width 789 height 528
click at [906, 57] on span "button" at bounding box center [925, 47] width 39 height 39
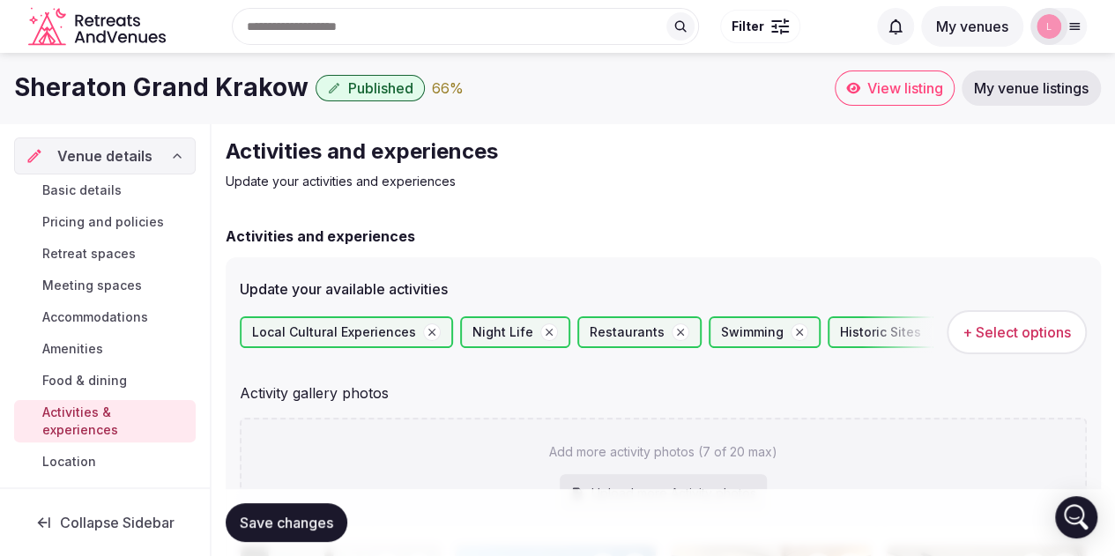
click at [1024, 336] on span "+ Select options" at bounding box center [1016, 331] width 108 height 19
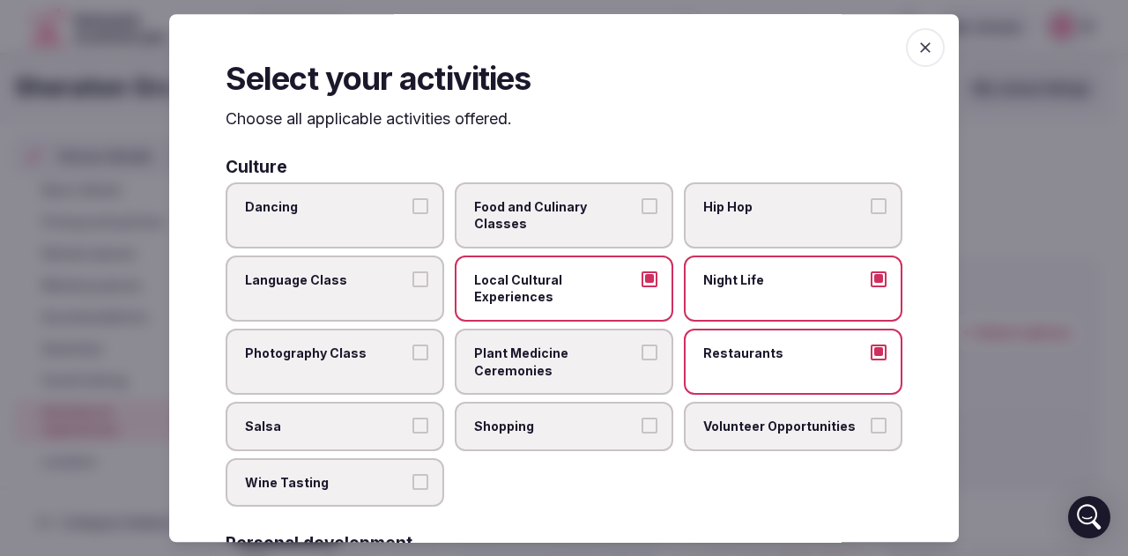
click at [870, 276] on button "Night Life" at bounding box center [878, 279] width 16 height 16
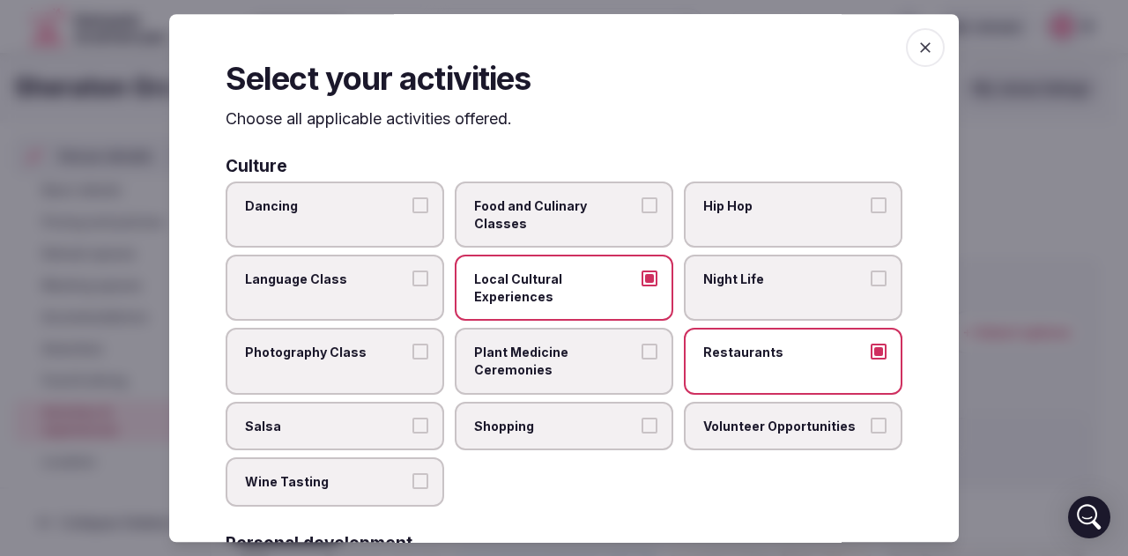
click at [395, 478] on span "Wine Tasting" at bounding box center [326, 483] width 162 height 18
click at [412, 478] on button "Wine Tasting" at bounding box center [420, 482] width 16 height 16
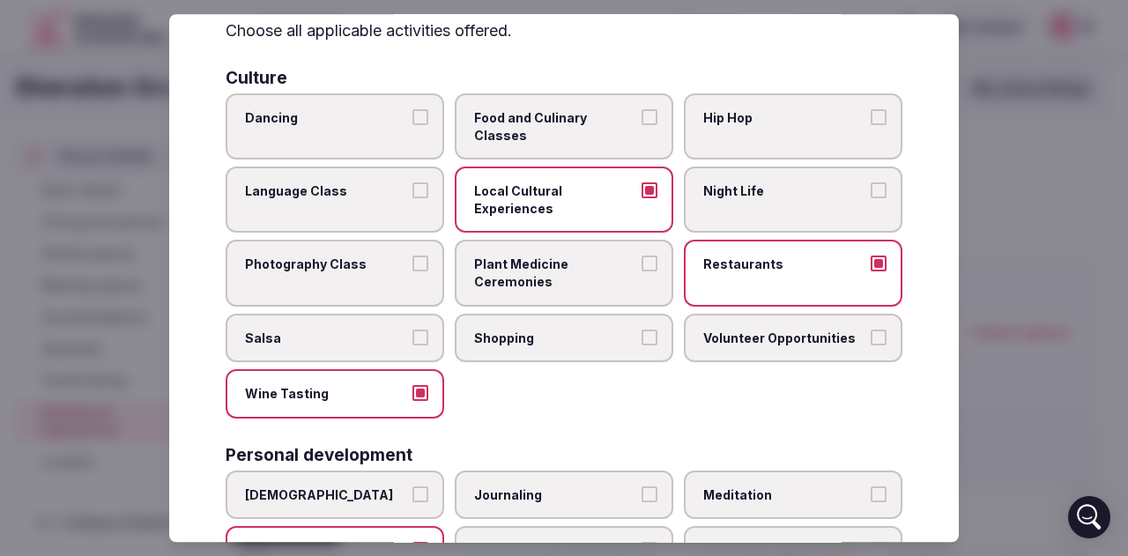
scroll to position [176, 0]
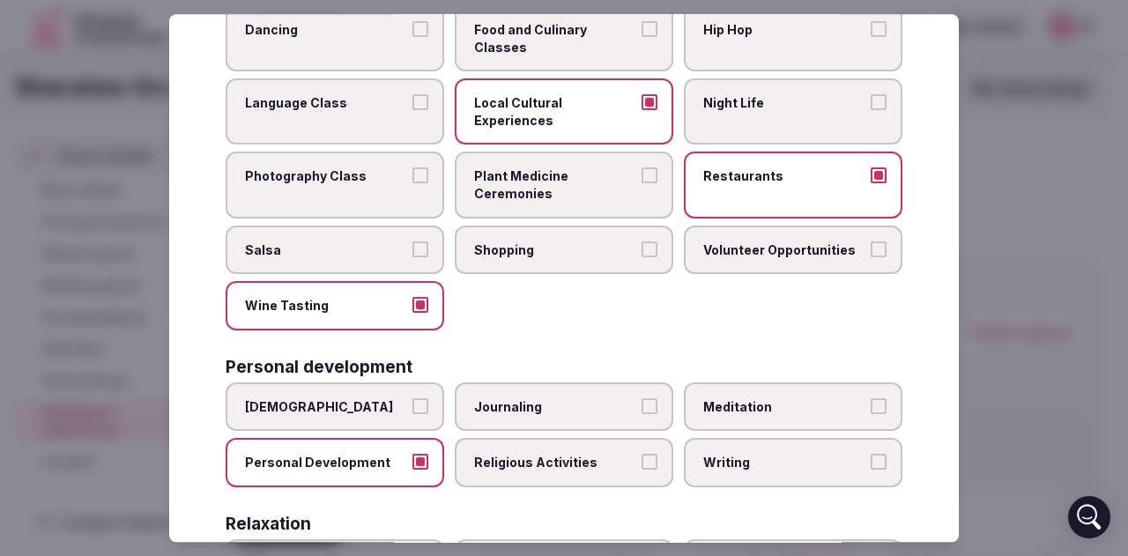
click at [425, 461] on label "Personal Development" at bounding box center [335, 463] width 219 height 49
click at [425, 461] on button "Personal Development" at bounding box center [420, 463] width 16 height 16
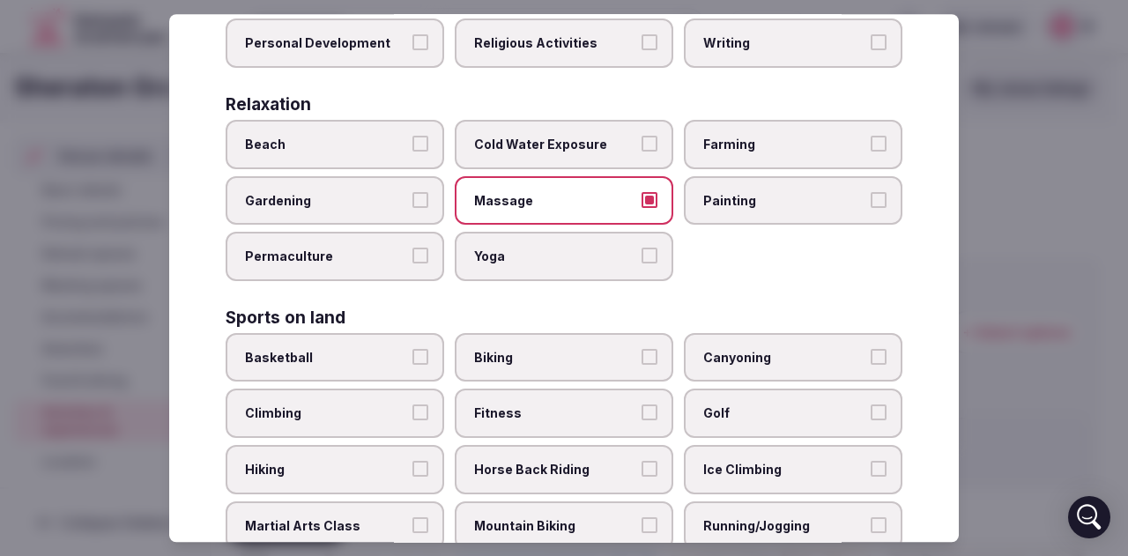
scroll to position [617, 0]
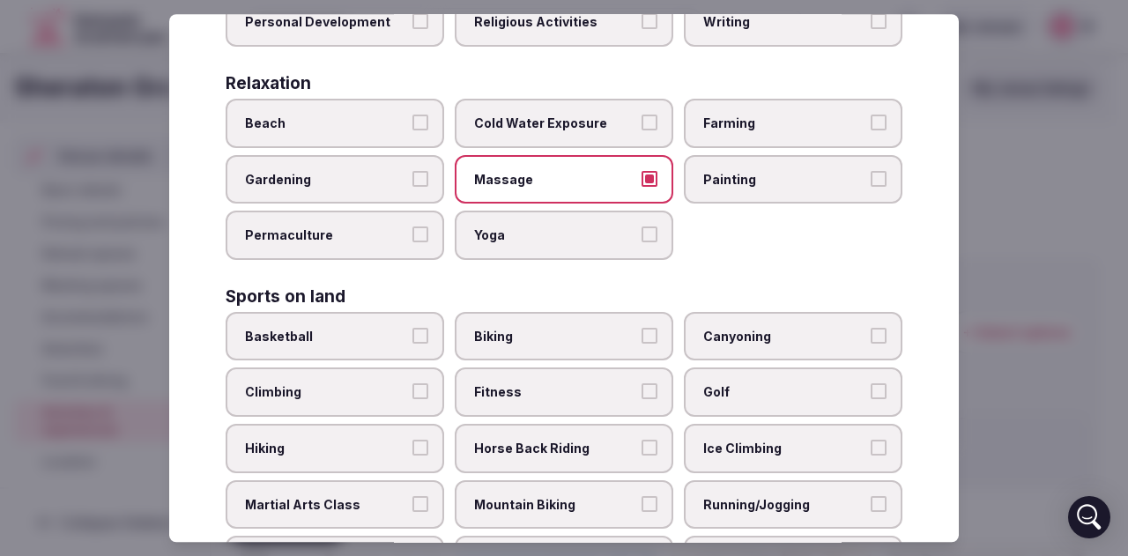
click at [581, 396] on span "Fitness" at bounding box center [555, 393] width 162 height 18
click at [641, 396] on button "Fitness" at bounding box center [649, 392] width 16 height 16
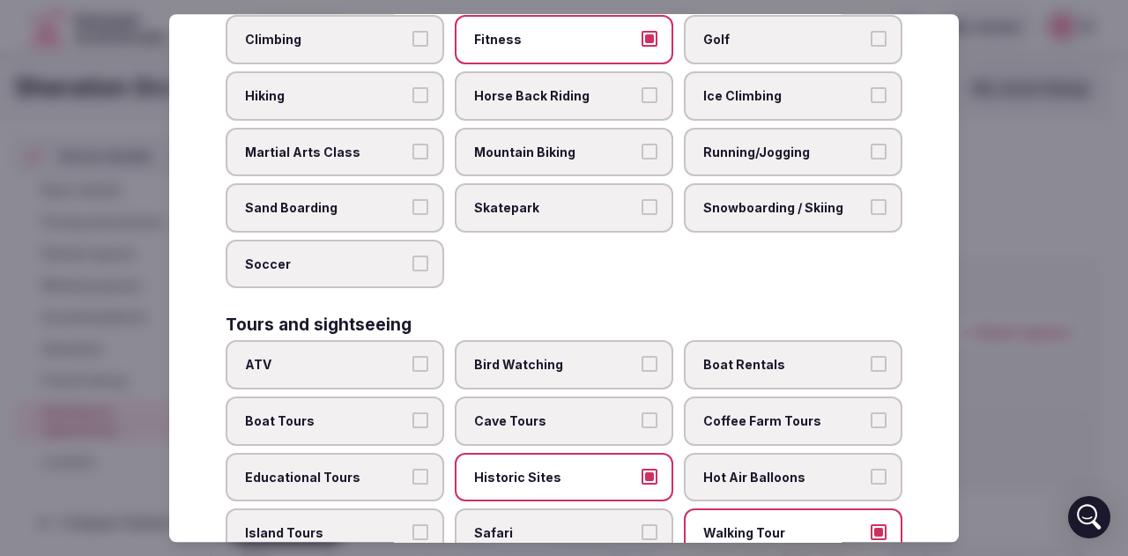
scroll to position [1057, 0]
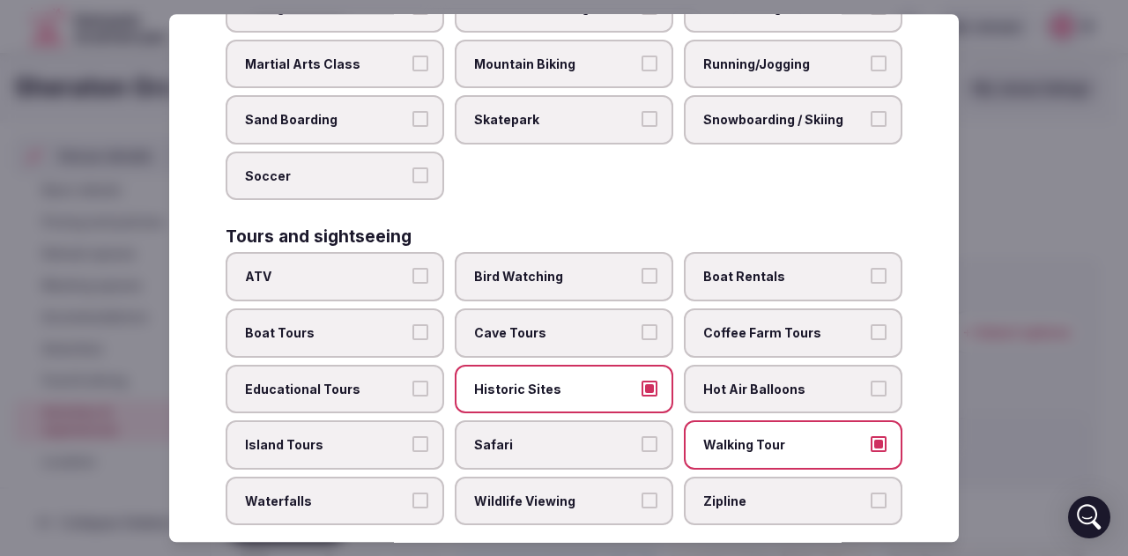
click at [870, 447] on button "Walking Tour" at bounding box center [878, 444] width 16 height 16
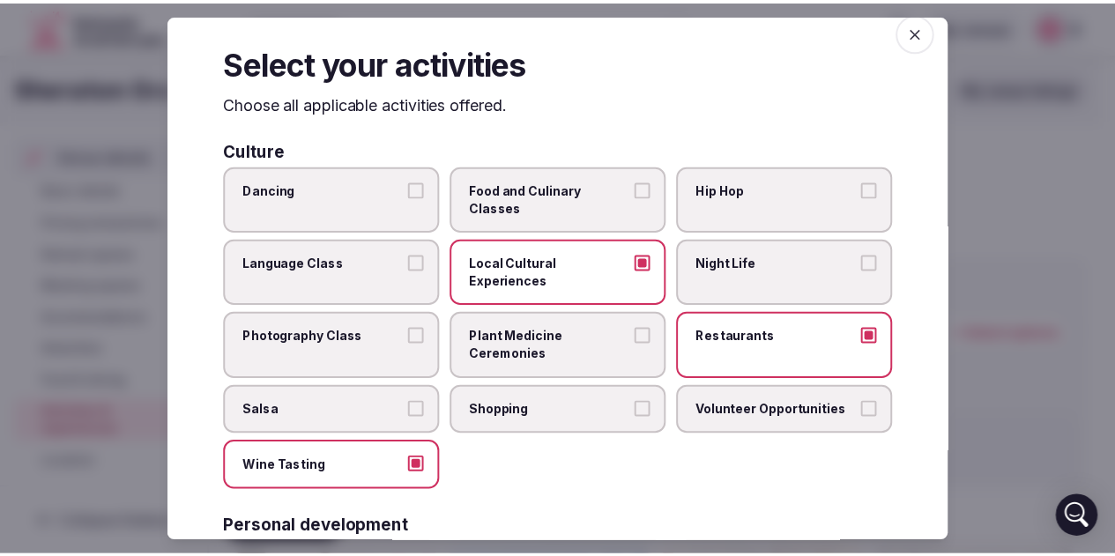
scroll to position [0, 0]
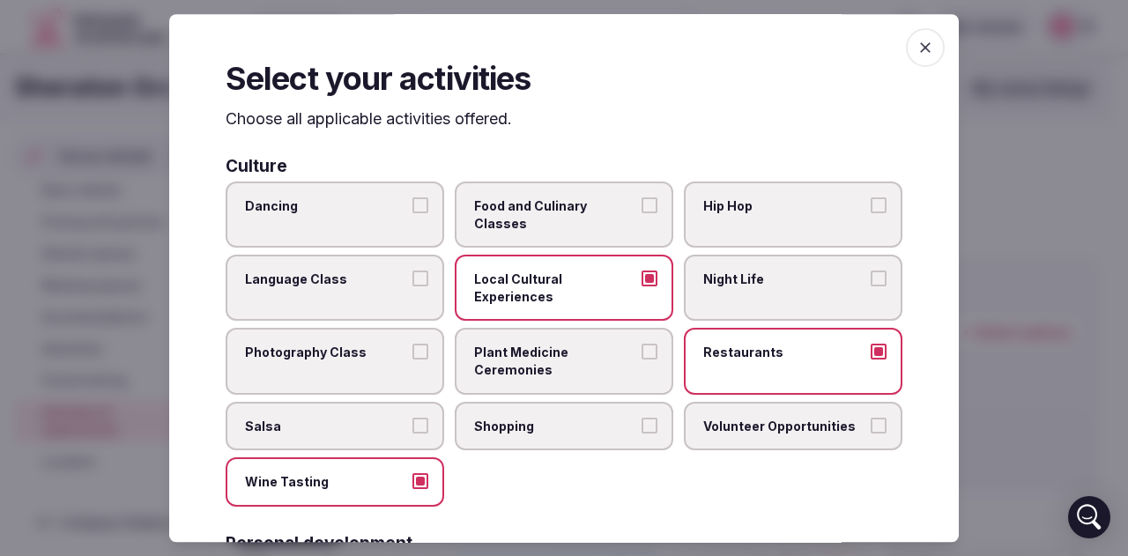
click at [916, 56] on icon "button" at bounding box center [925, 48] width 18 height 18
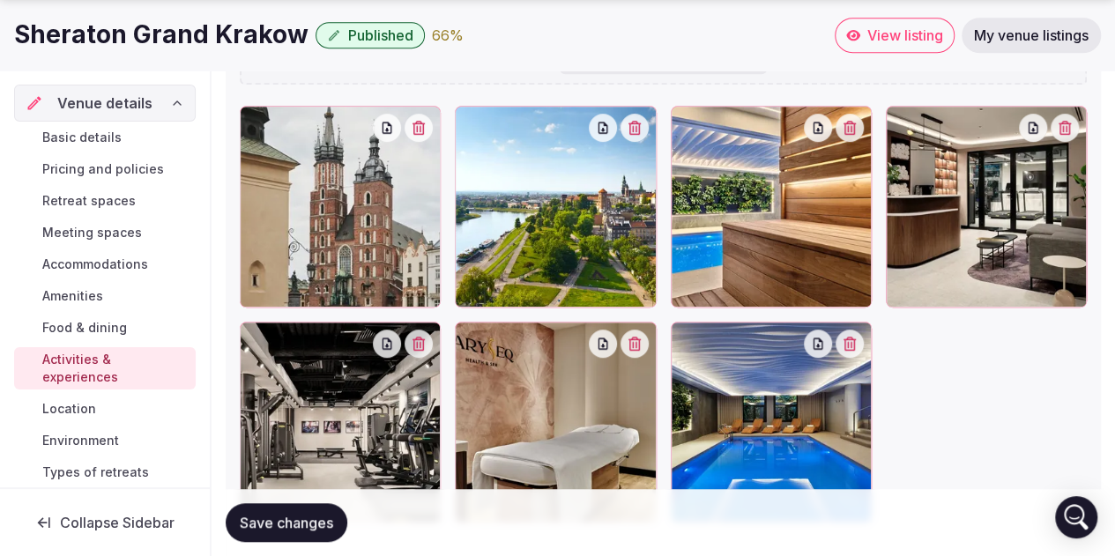
scroll to position [441, 0]
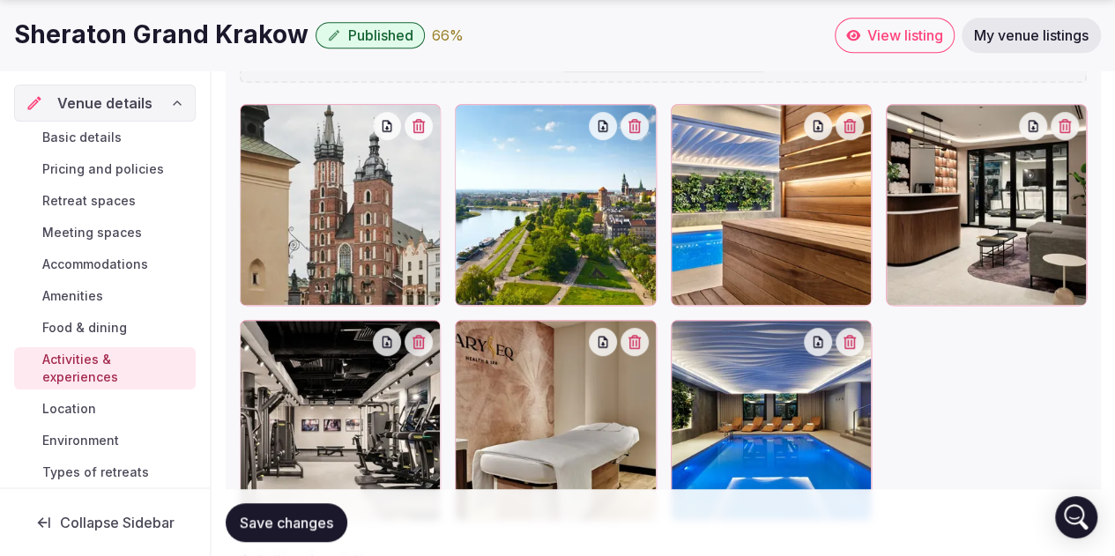
click at [78, 416] on span "Location" at bounding box center [69, 409] width 54 height 18
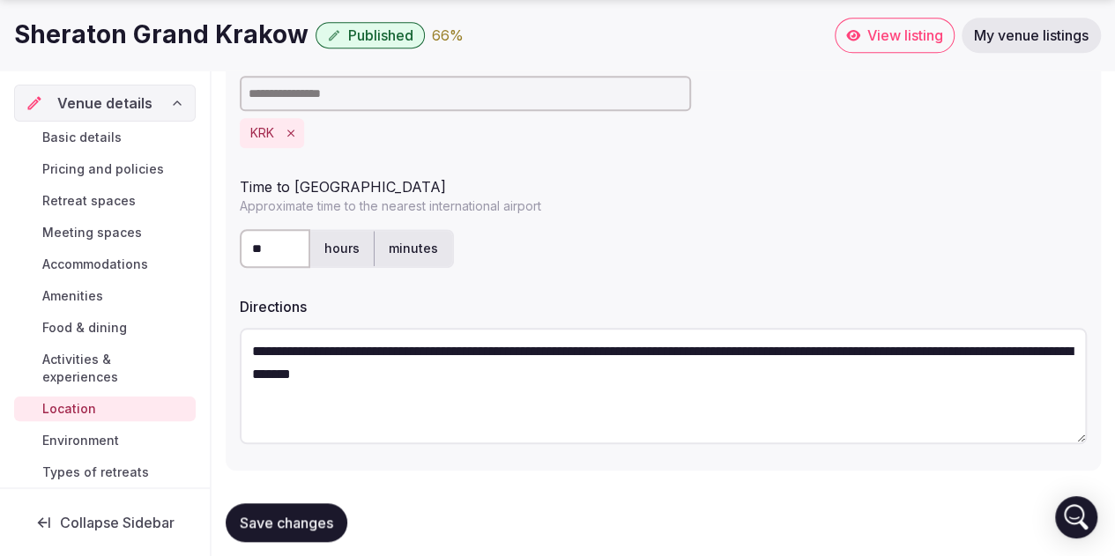
scroll to position [656, 0]
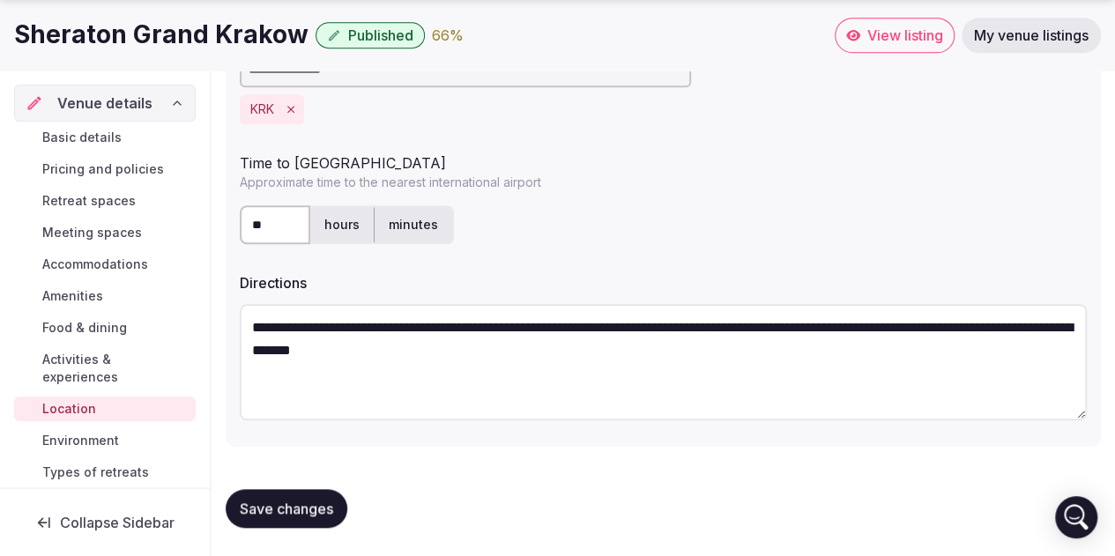
click at [76, 436] on span "Environment" at bounding box center [80, 441] width 77 height 18
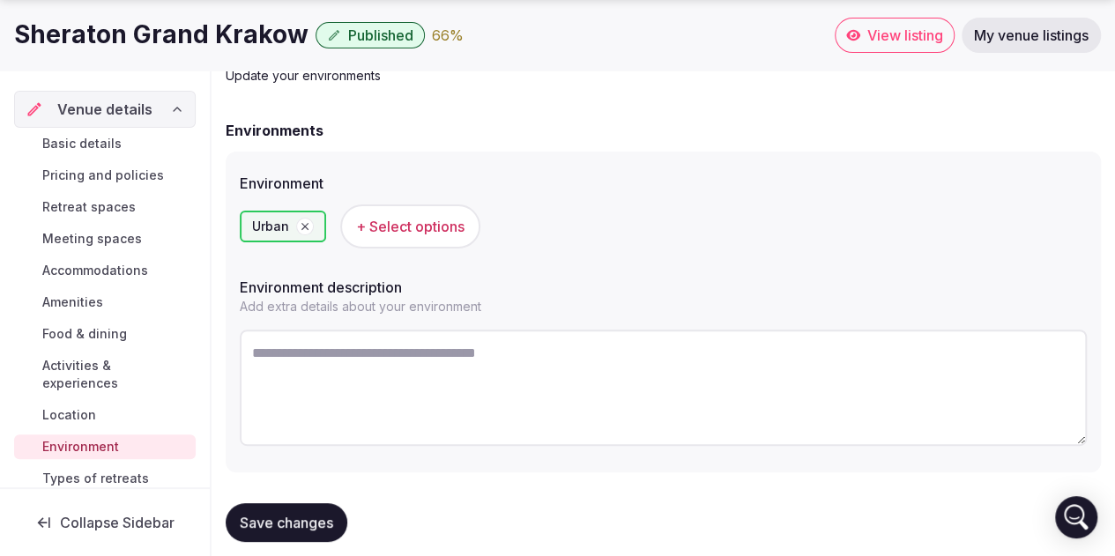
scroll to position [132, 0]
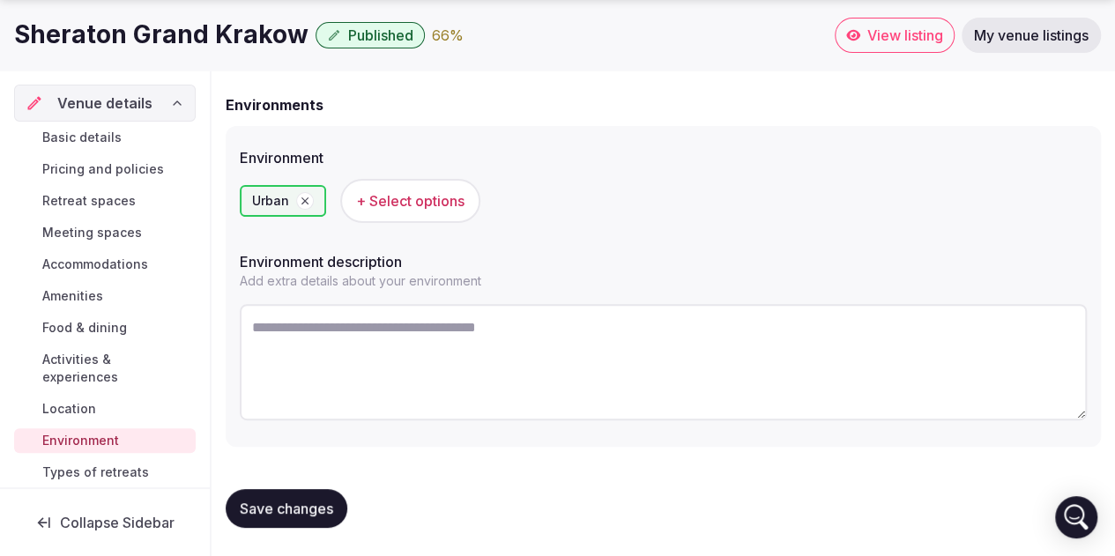
click at [359, 336] on textarea at bounding box center [663, 362] width 847 height 116
paste textarea "**********"
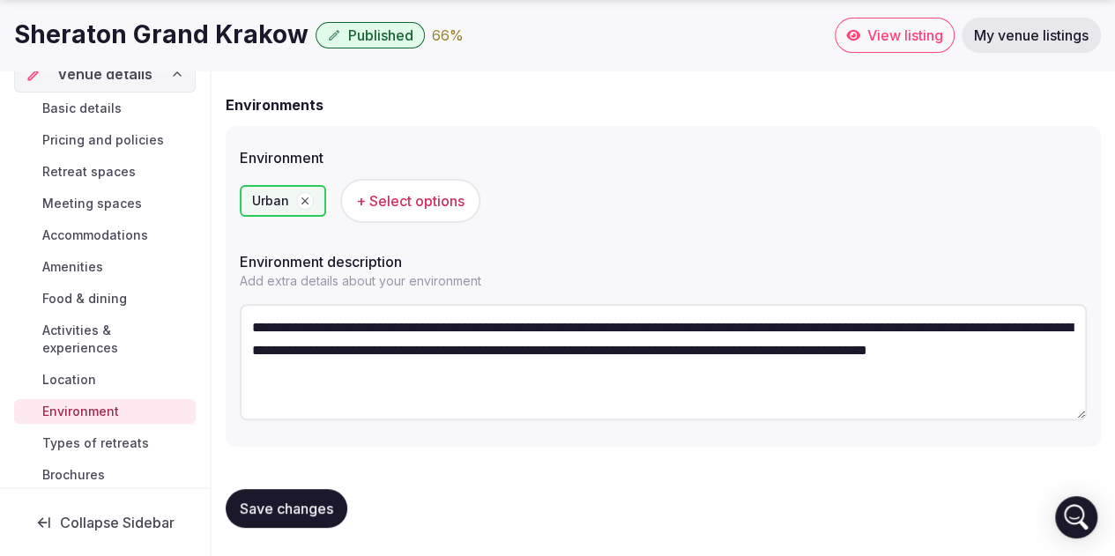
scroll to position [46, 0]
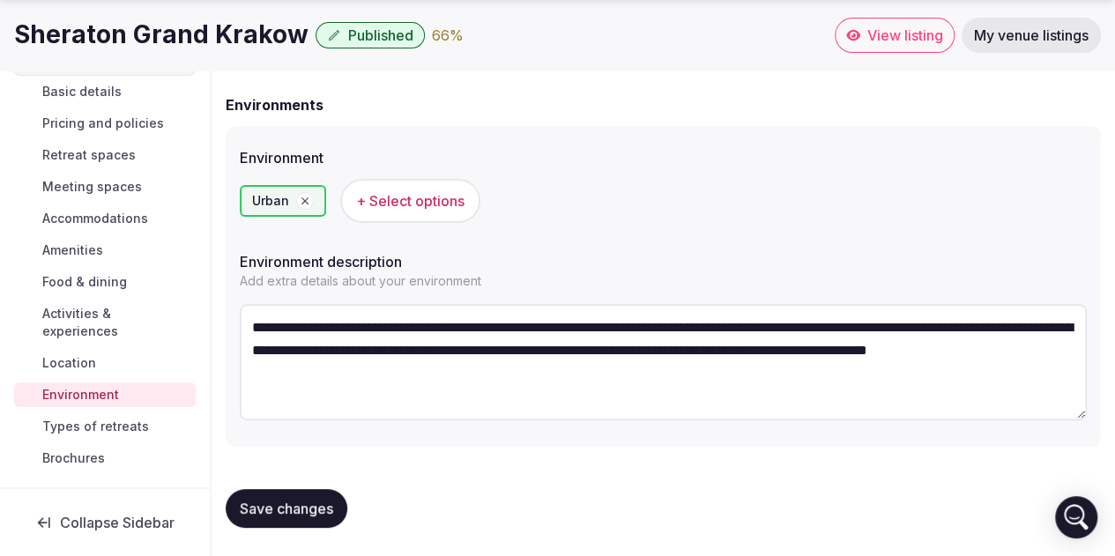
type textarea "**********"
click at [120, 429] on span "Types of retreats" at bounding box center [95, 427] width 107 height 18
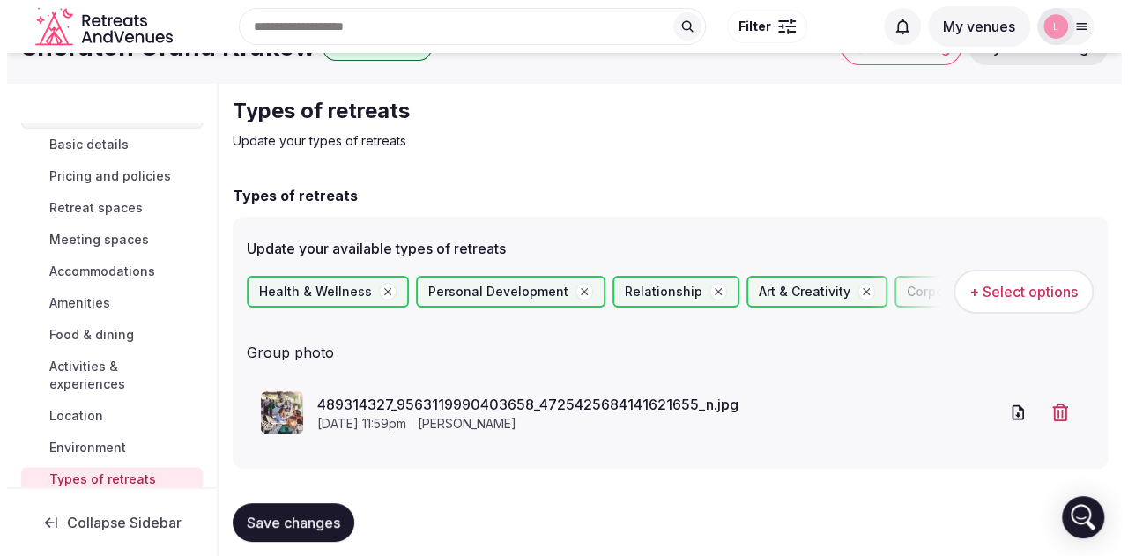
scroll to position [63, 0]
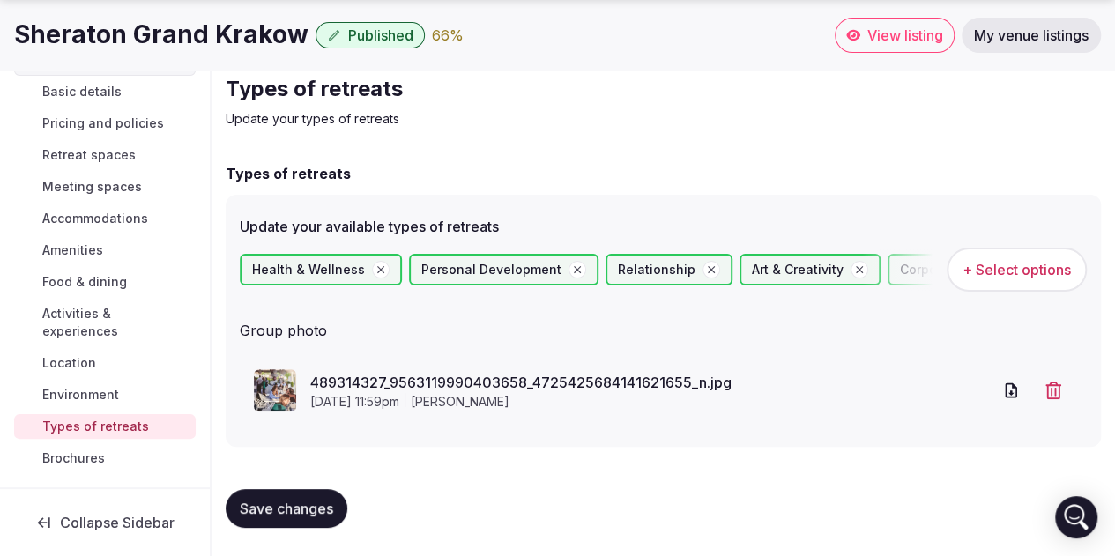
click at [1022, 275] on span "+ Select options" at bounding box center [1016, 269] width 108 height 19
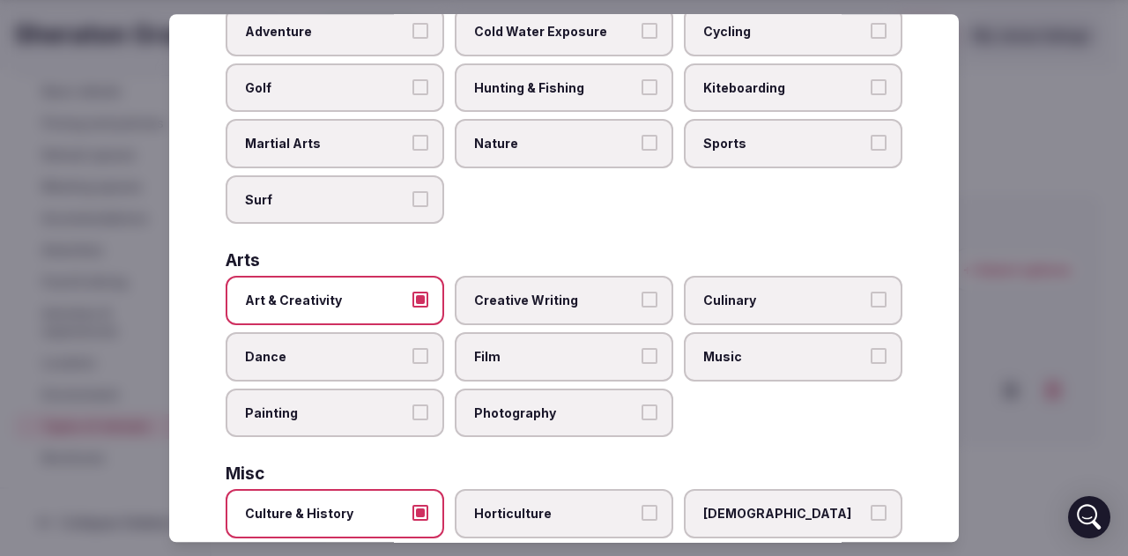
scroll to position [176, 0]
click at [856, 302] on label "Culinary" at bounding box center [793, 299] width 219 height 49
click at [870, 302] on button "Culinary" at bounding box center [878, 299] width 16 height 16
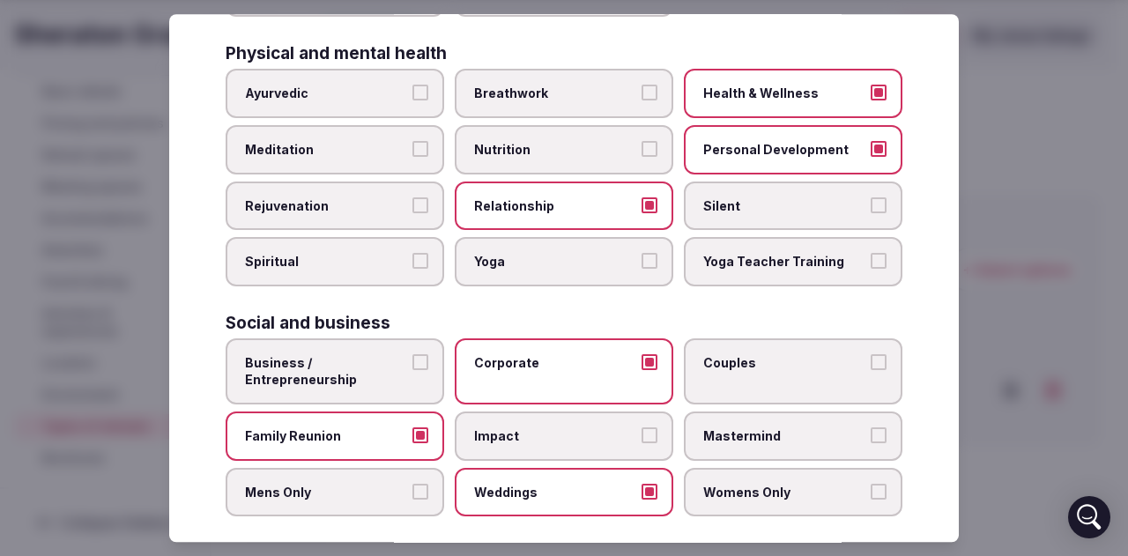
scroll to position [768, 0]
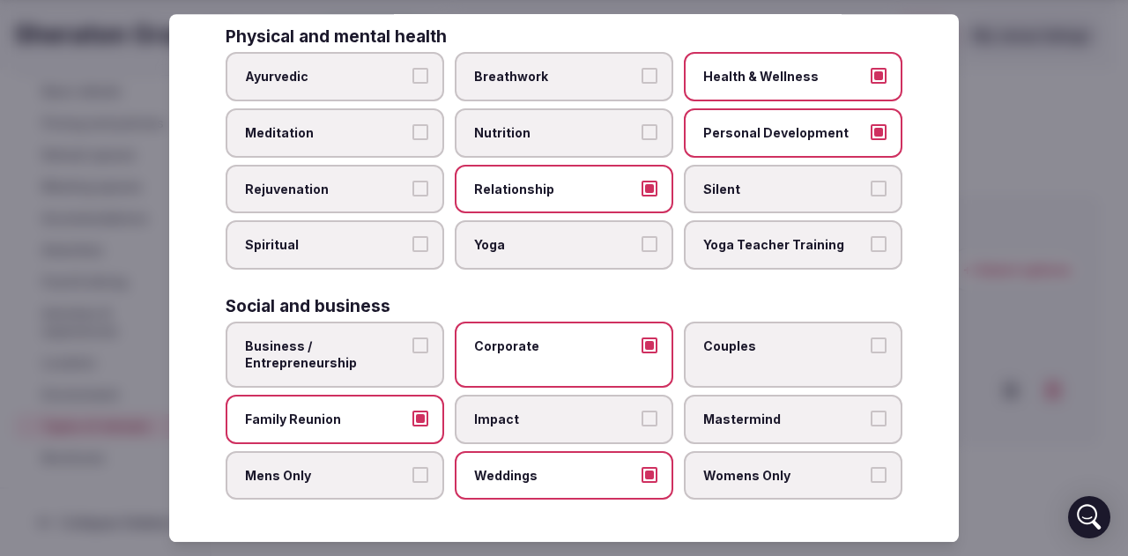
click at [786, 357] on label "Couples" at bounding box center [793, 355] width 219 height 66
click at [870, 353] on button "Couples" at bounding box center [878, 345] width 16 height 16
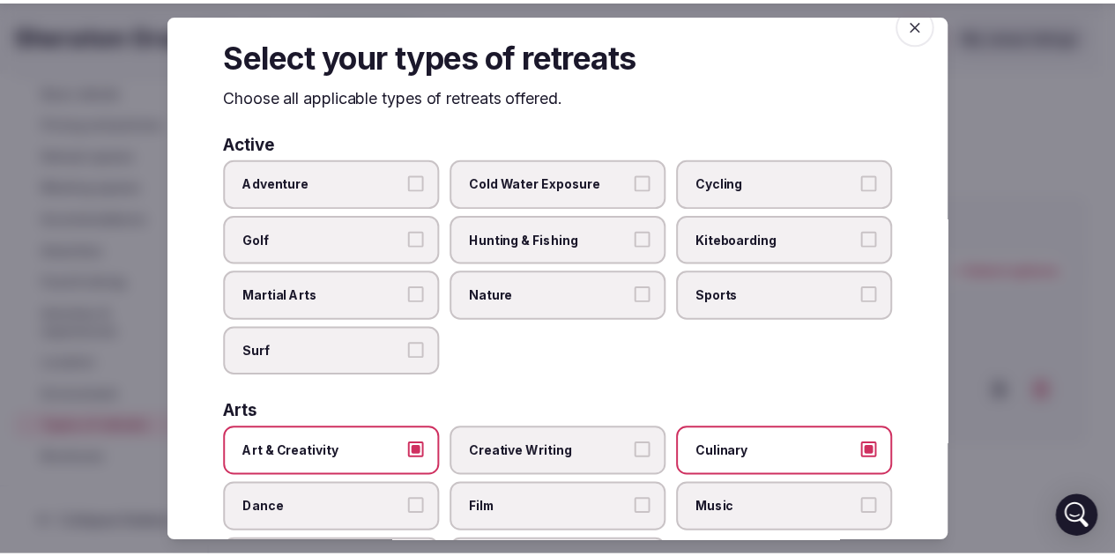
scroll to position [0, 0]
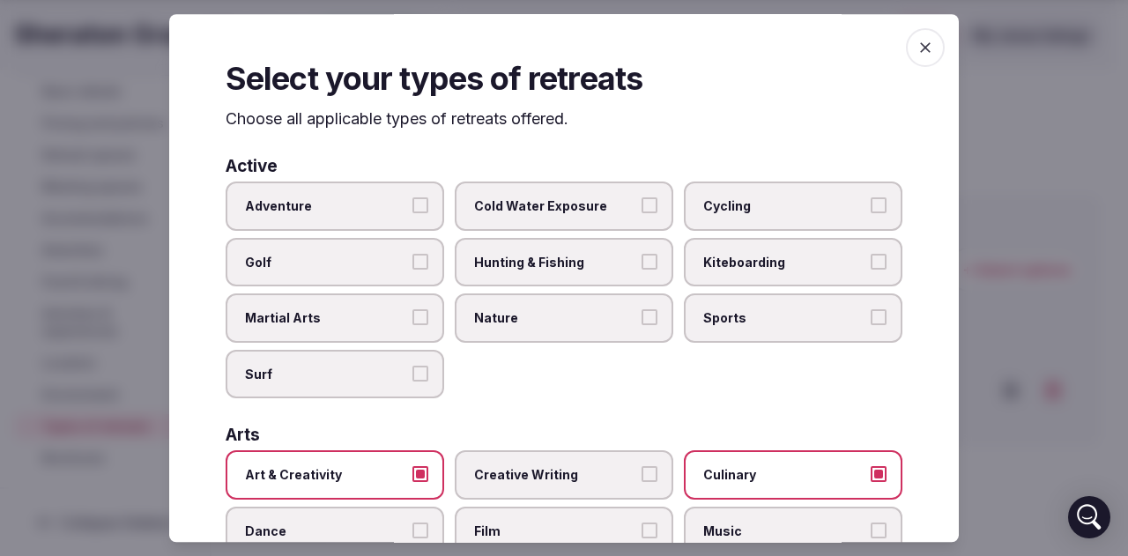
click at [916, 50] on icon "button" at bounding box center [925, 48] width 18 height 18
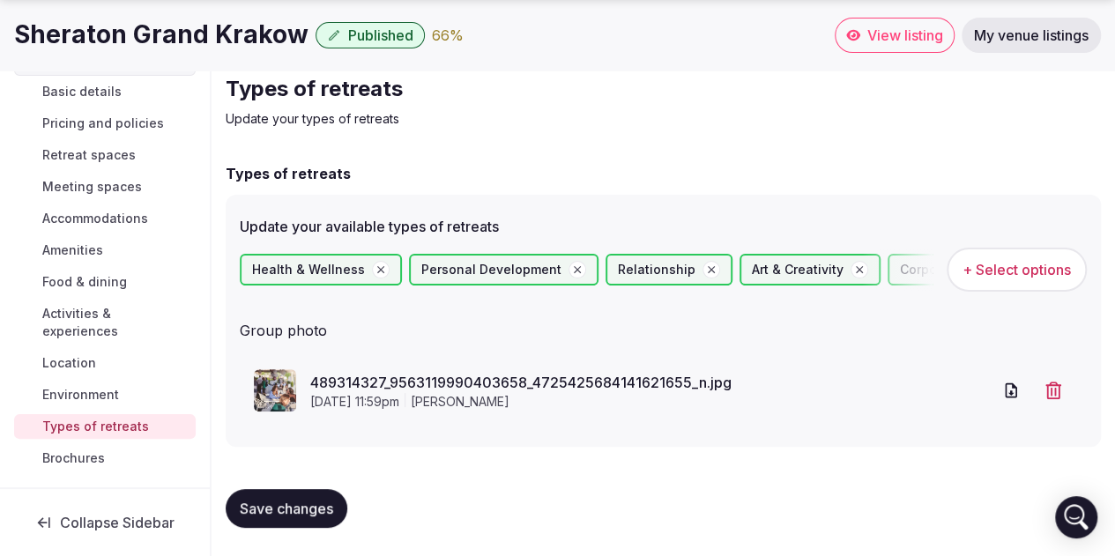
click at [282, 384] on img at bounding box center [275, 390] width 42 height 42
click at [1054, 388] on icon "button" at bounding box center [1053, 390] width 16 height 18
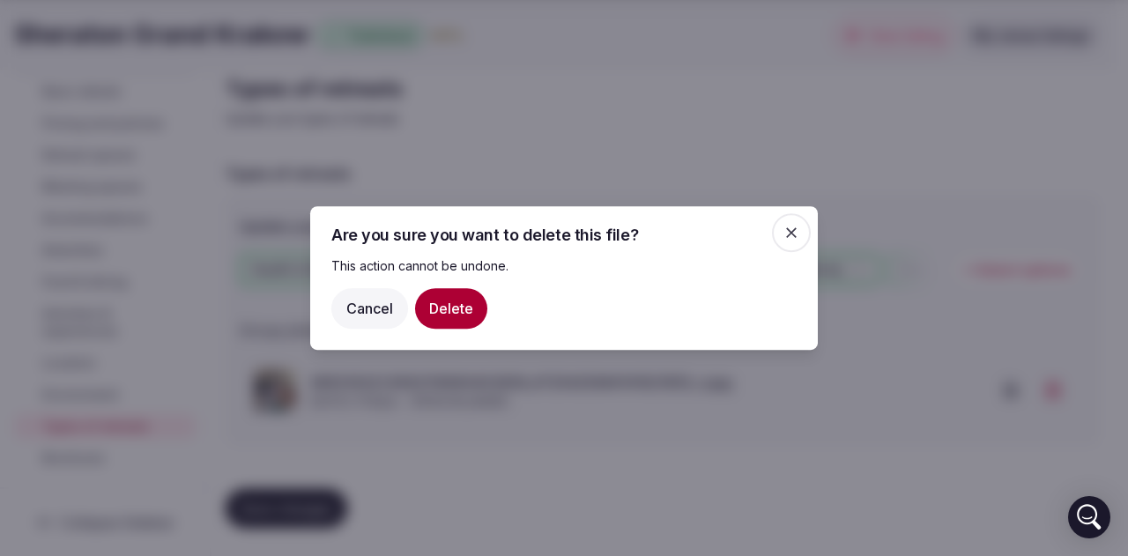
click at [462, 302] on button "Delete" at bounding box center [451, 308] width 72 height 41
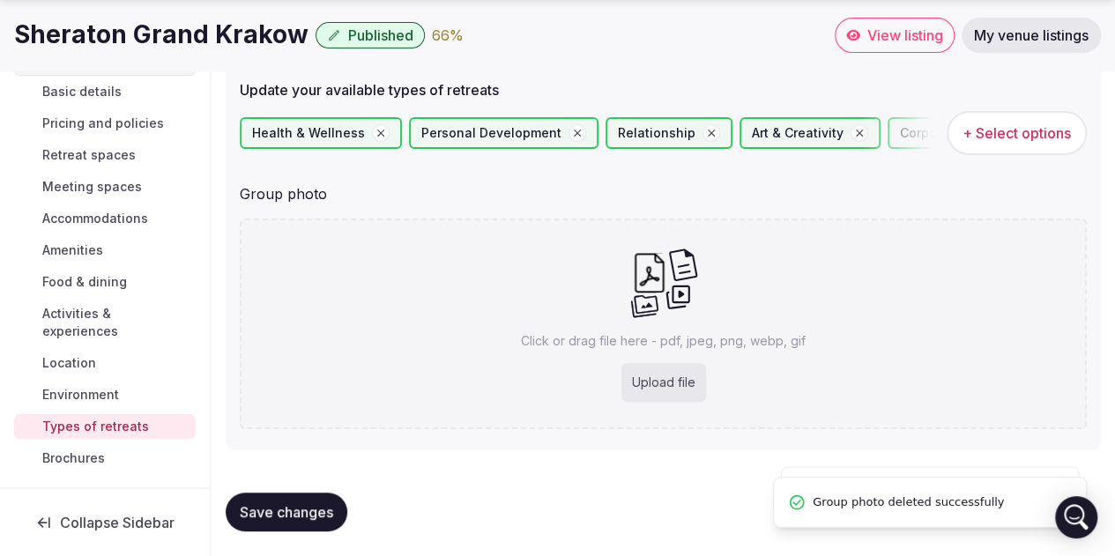
scroll to position [203, 0]
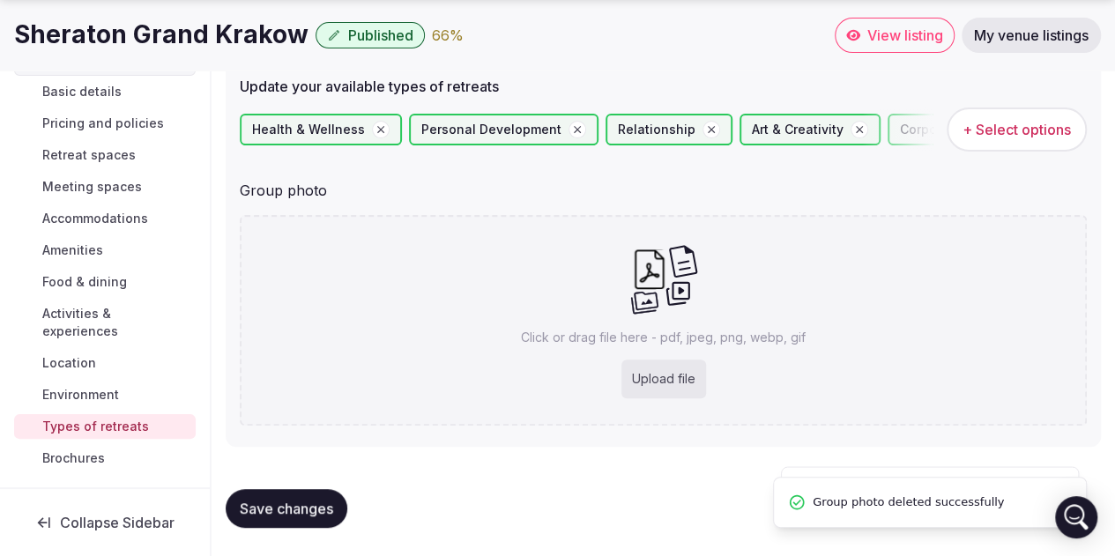
click at [654, 376] on div "Upload file" at bounding box center [663, 378] width 85 height 39
type input "**********"
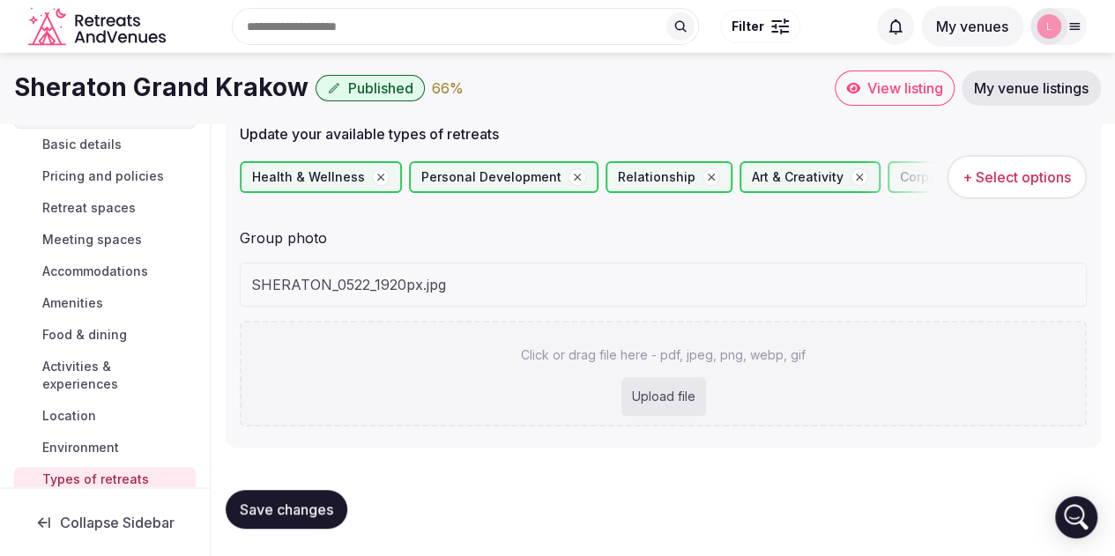
click at [656, 396] on div "Upload file" at bounding box center [663, 396] width 85 height 39
type input "**********"
click at [656, 403] on div "Upload file" at bounding box center [663, 396] width 85 height 39
click at [291, 500] on span "Save changes" at bounding box center [286, 509] width 93 height 18
click at [311, 512] on span "Save changes" at bounding box center [286, 509] width 93 height 18
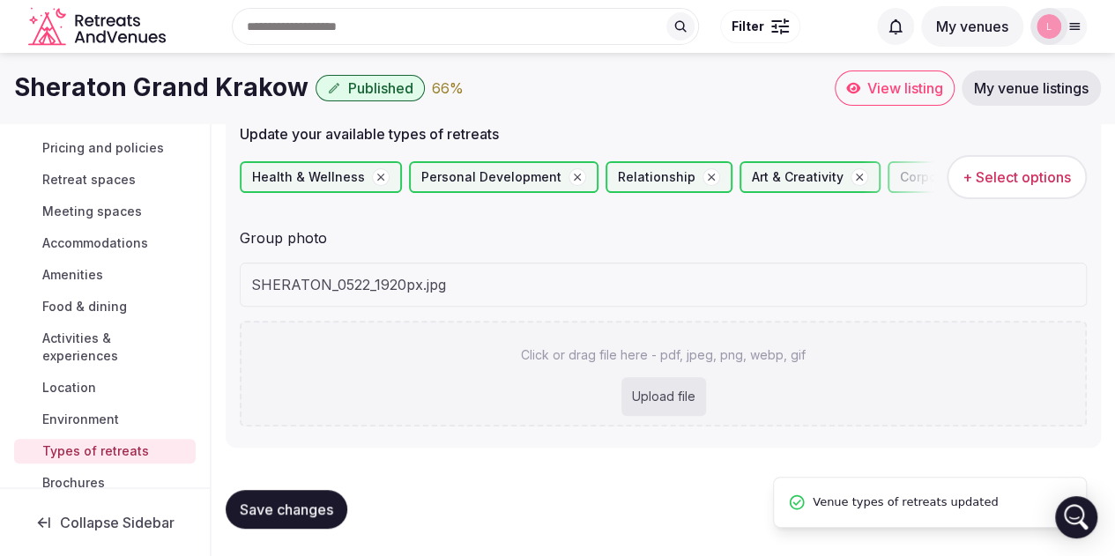
scroll to position [99, 0]
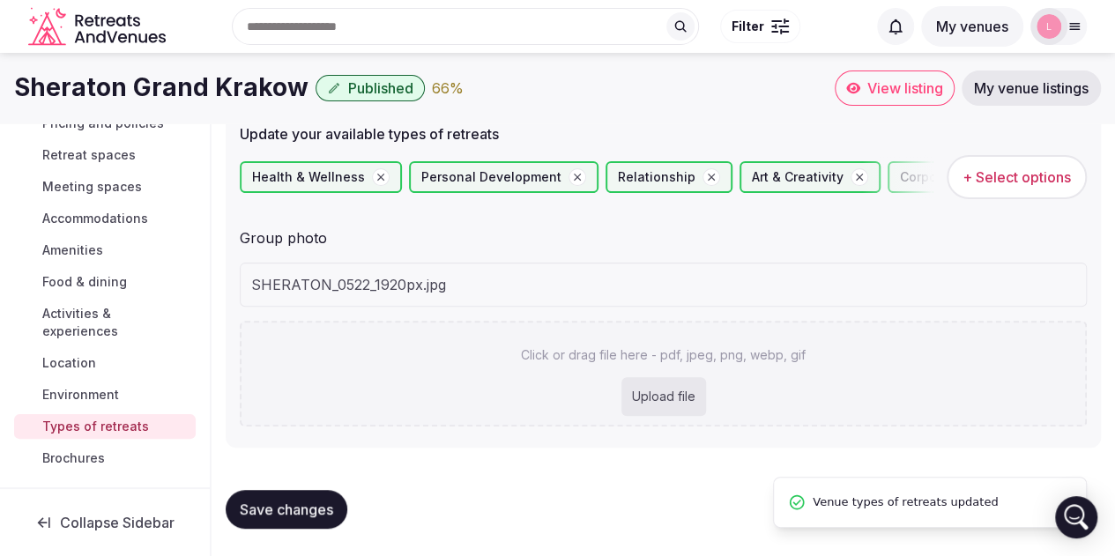
click at [63, 459] on span "Brochures" at bounding box center [73, 458] width 63 height 18
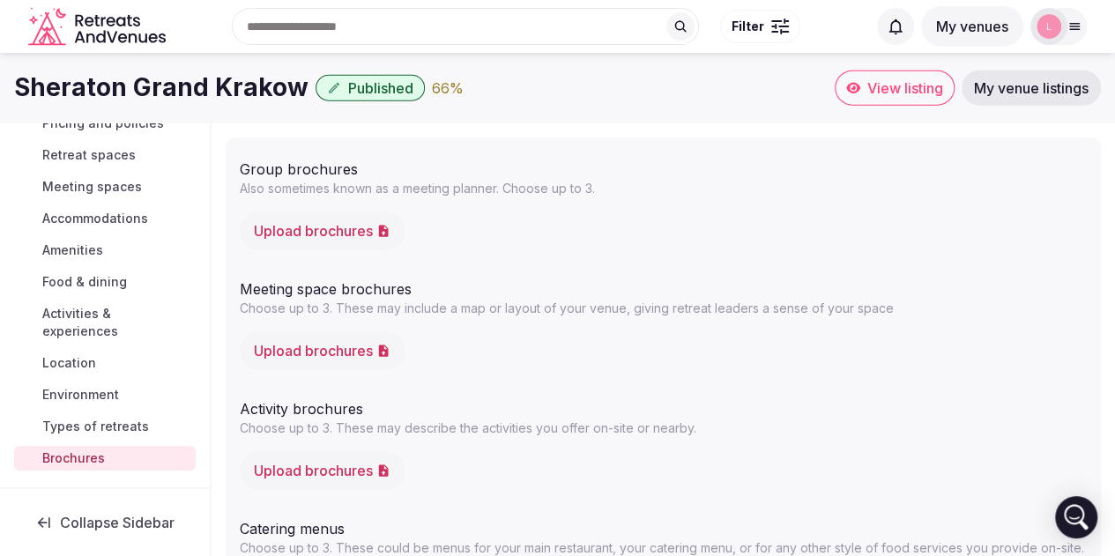
scroll to position [99, 0]
click at [383, 226] on icon "button" at bounding box center [384, 230] width 10 height 11
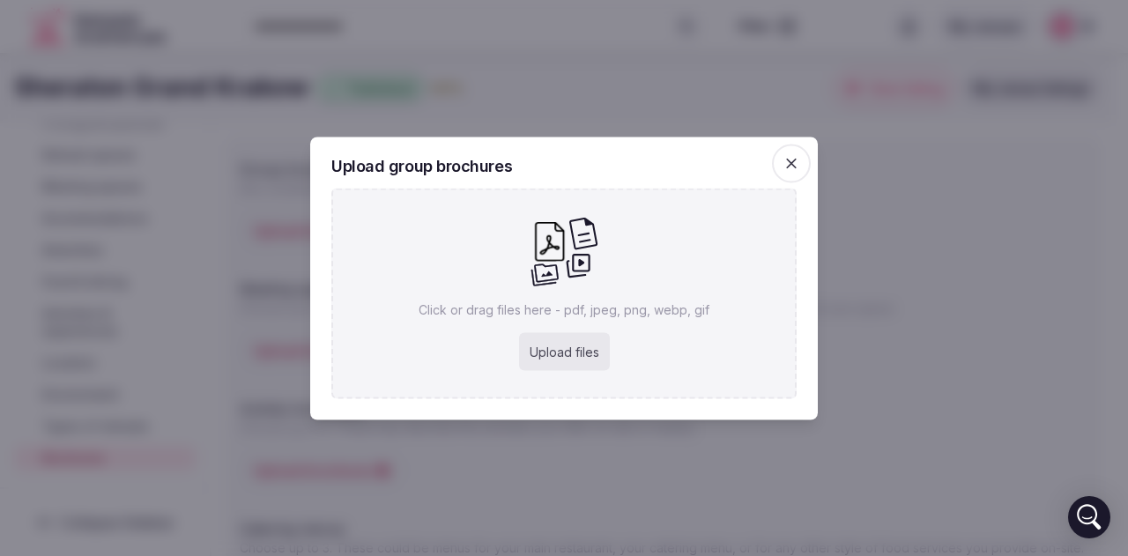
click at [551, 346] on div "Upload files" at bounding box center [564, 351] width 91 height 39
type input "**********"
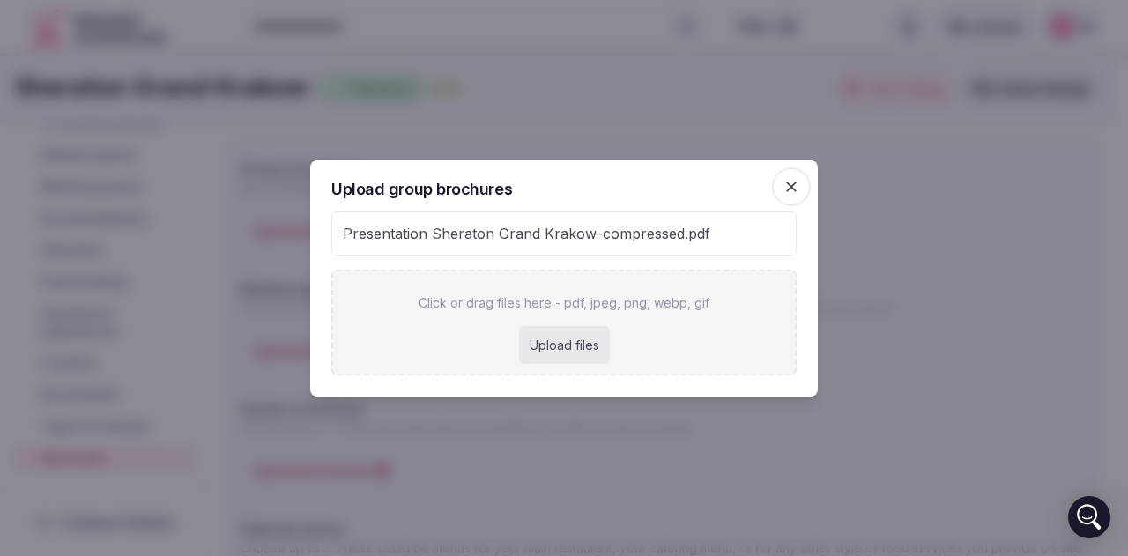
click at [560, 347] on div "Upload files" at bounding box center [564, 345] width 91 height 39
click at [791, 196] on span "button" at bounding box center [791, 186] width 39 height 39
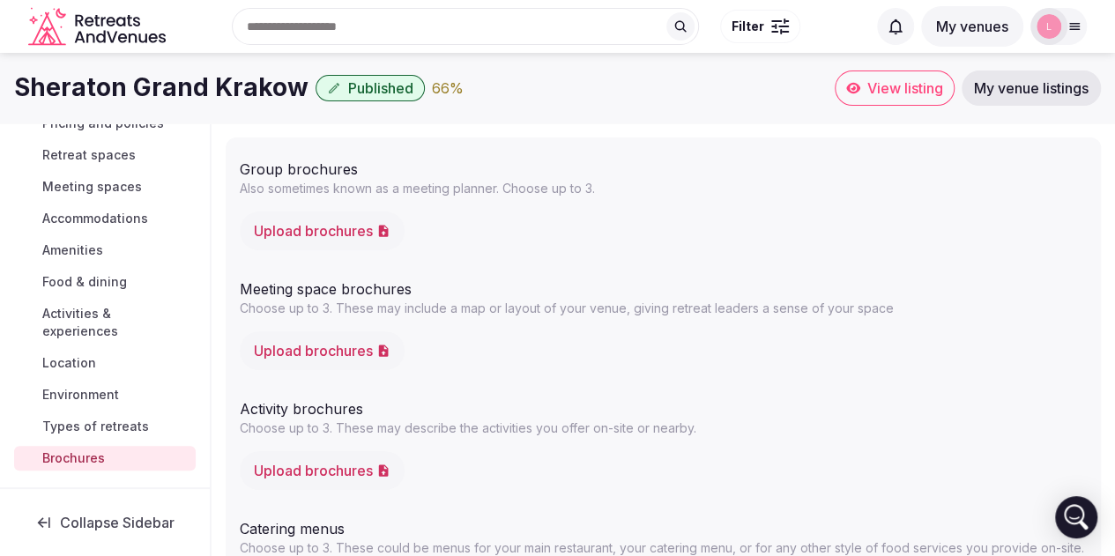
click at [324, 224] on button "Upload brochures" at bounding box center [322, 230] width 165 height 39
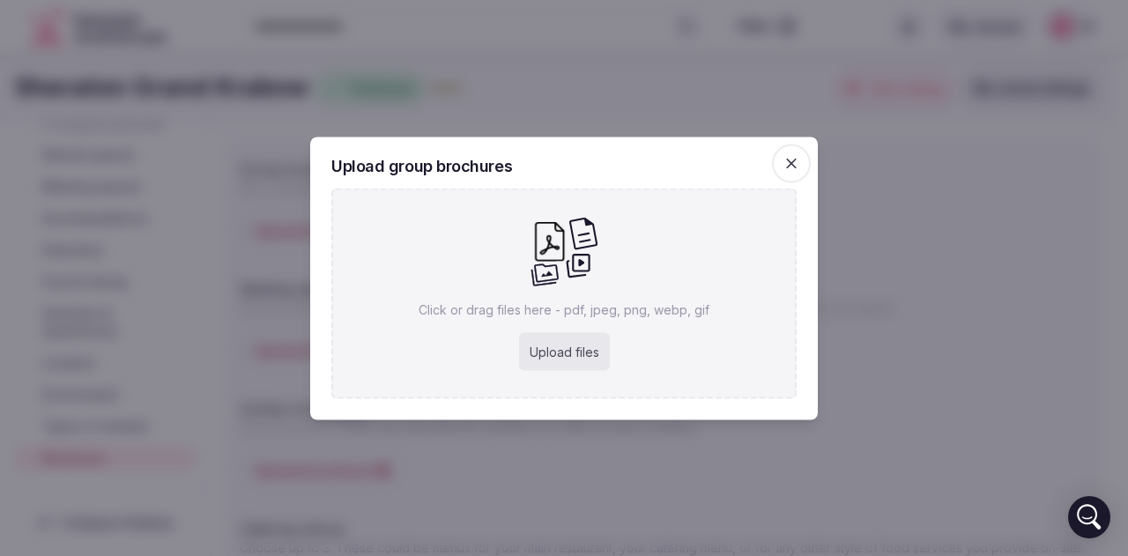
click at [569, 350] on div "Upload files" at bounding box center [564, 351] width 91 height 39
type input "**********"
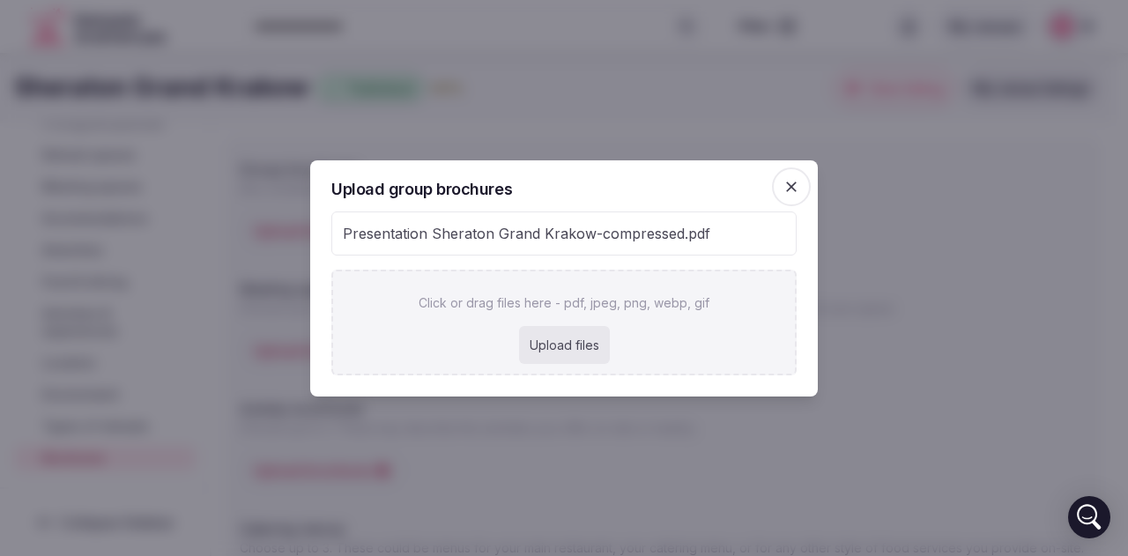
click at [617, 237] on span "Presentation Sheraton Grand Krakow-compressed.pdf" at bounding box center [526, 233] width 367 height 21
click at [736, 240] on div "Presentation Sheraton Grand Krakow-compressed.pdf" at bounding box center [563, 233] width 463 height 42
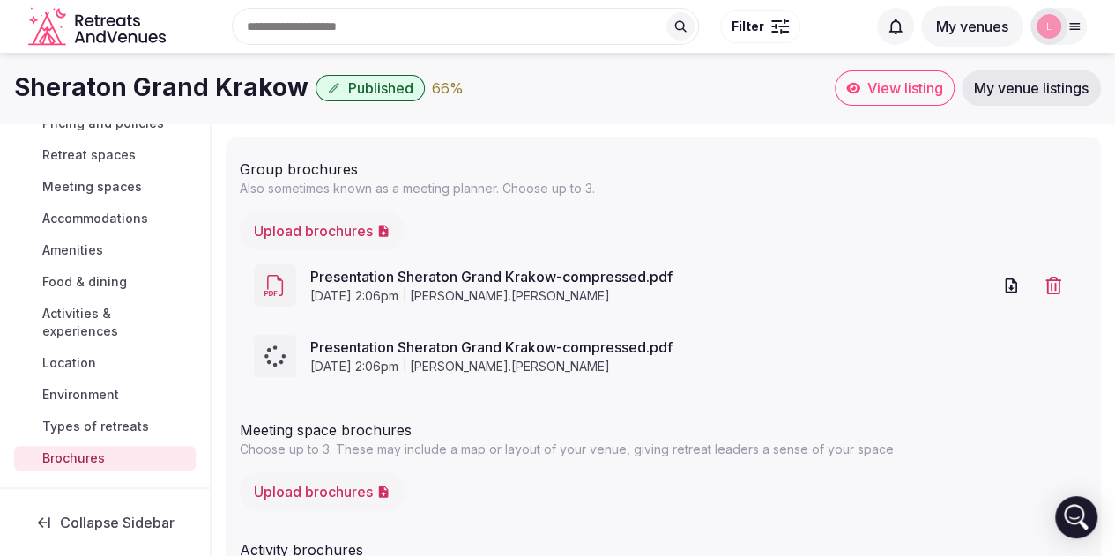
click at [1056, 283] on icon "button" at bounding box center [1053, 286] width 18 height 18
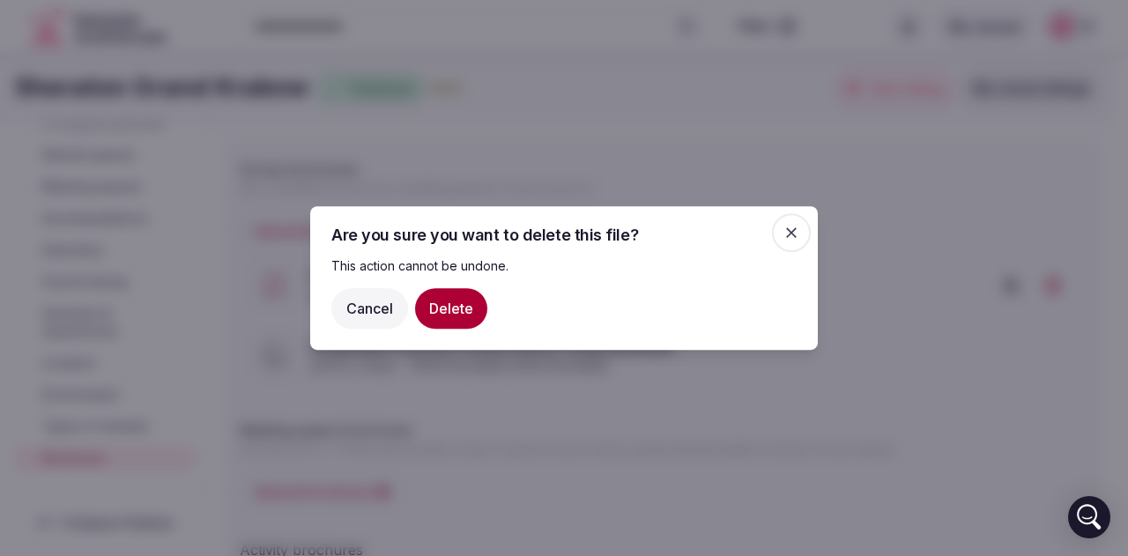
click at [474, 297] on button "Delete" at bounding box center [451, 308] width 72 height 41
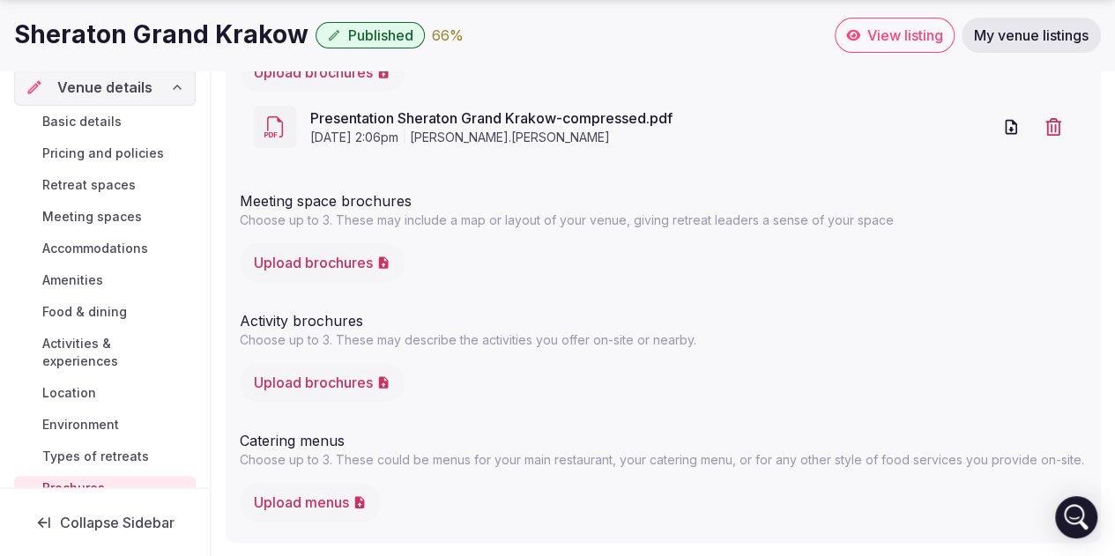
scroll to position [0, 0]
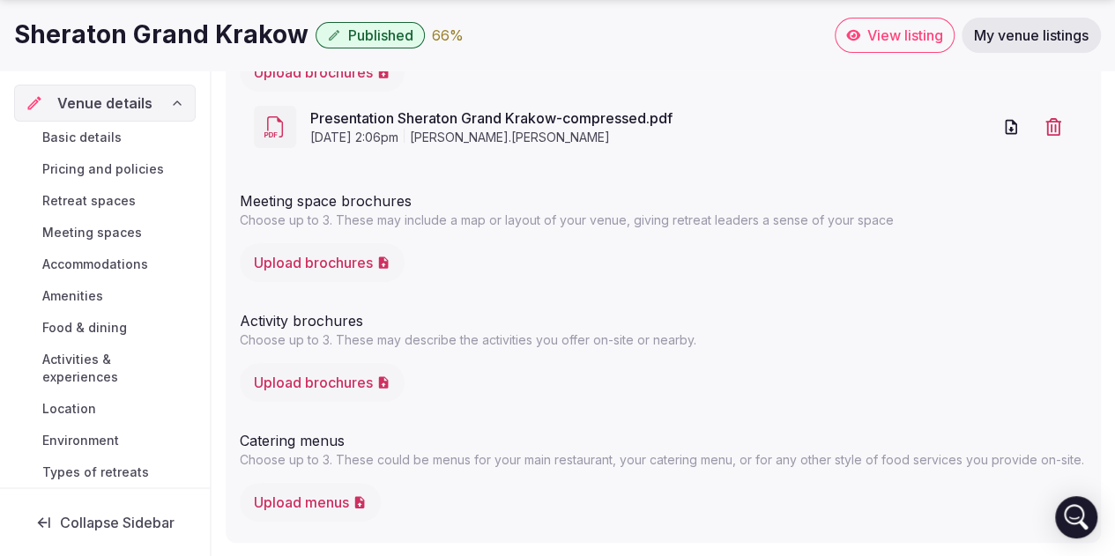
click at [93, 135] on span "Basic details" at bounding box center [81, 138] width 79 height 18
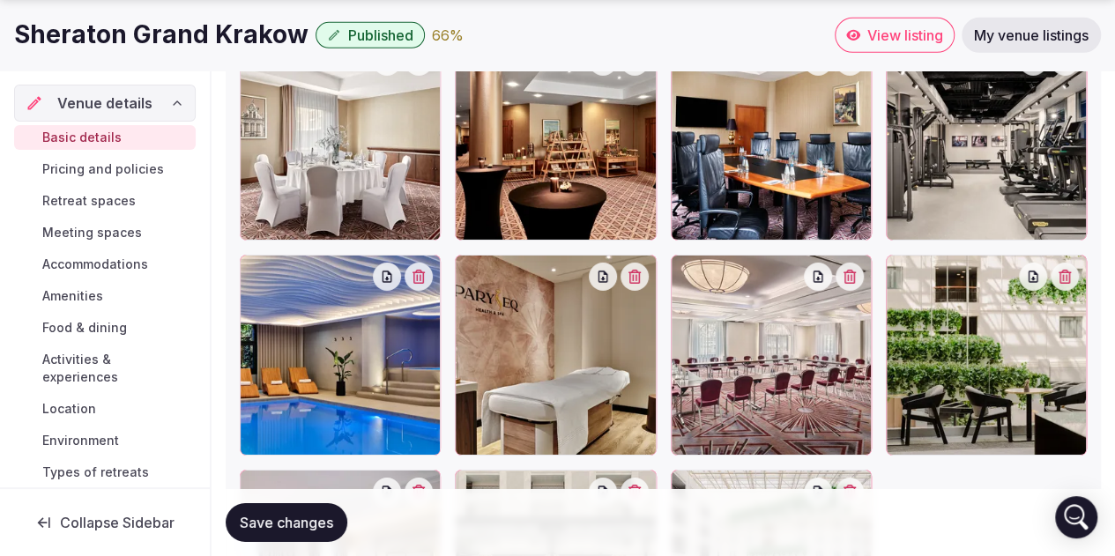
scroll to position [3064, 0]
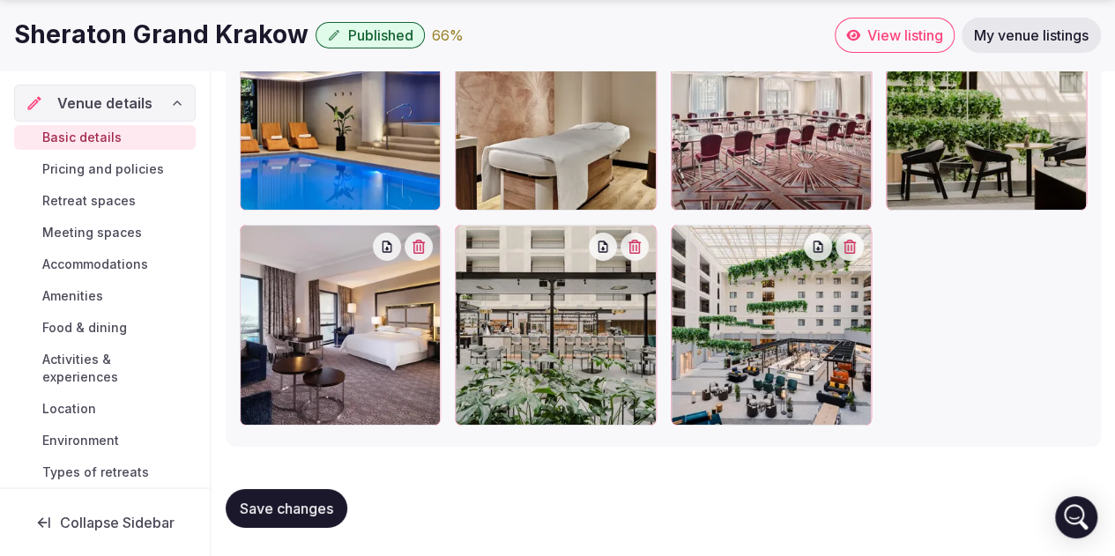
click at [79, 261] on span "Accommodations" at bounding box center [95, 265] width 106 height 18
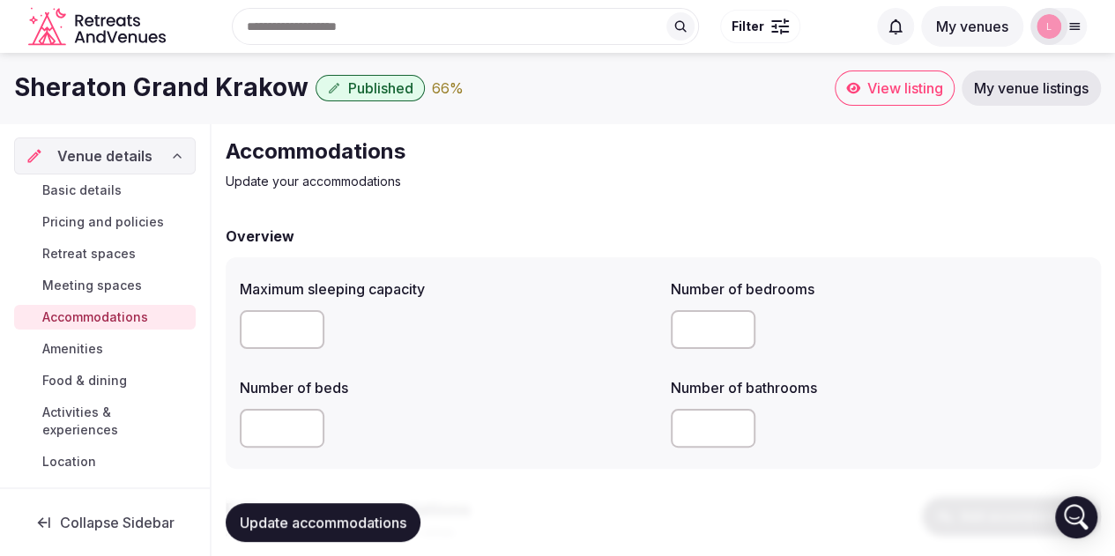
drag, startPoint x: 281, startPoint y: 433, endPoint x: 196, endPoint y: 426, distance: 85.8
click at [277, 329] on input "***" at bounding box center [282, 329] width 85 height 39
type input "***"
click at [335, 523] on span "Update accommodations" at bounding box center [323, 523] width 167 height 18
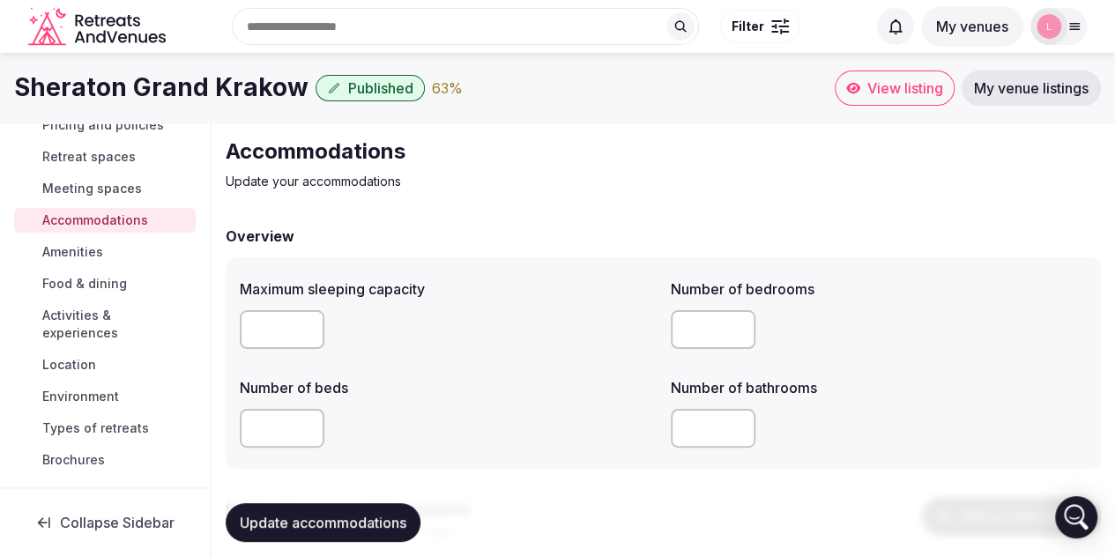
scroll to position [99, 0]
click at [106, 317] on span "Activities & experiences" at bounding box center [115, 322] width 146 height 35
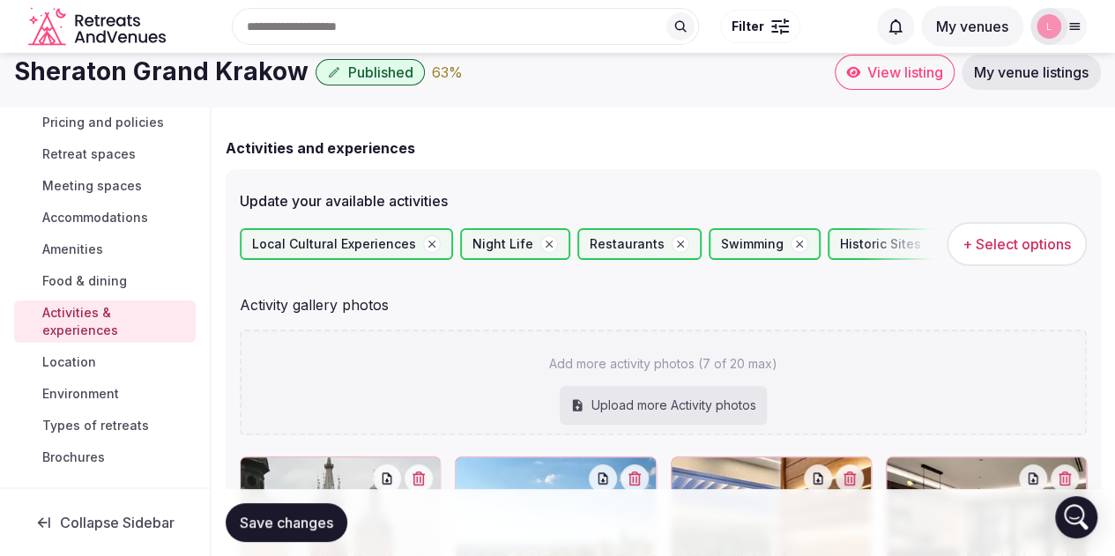
scroll to position [99, 0]
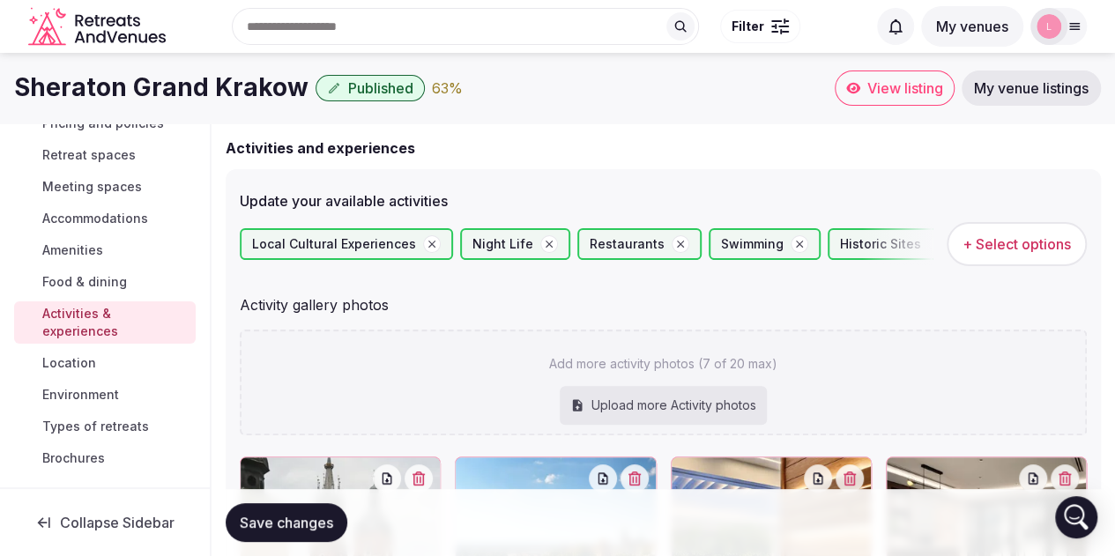
click at [109, 423] on span "Types of retreats" at bounding box center [95, 427] width 107 height 18
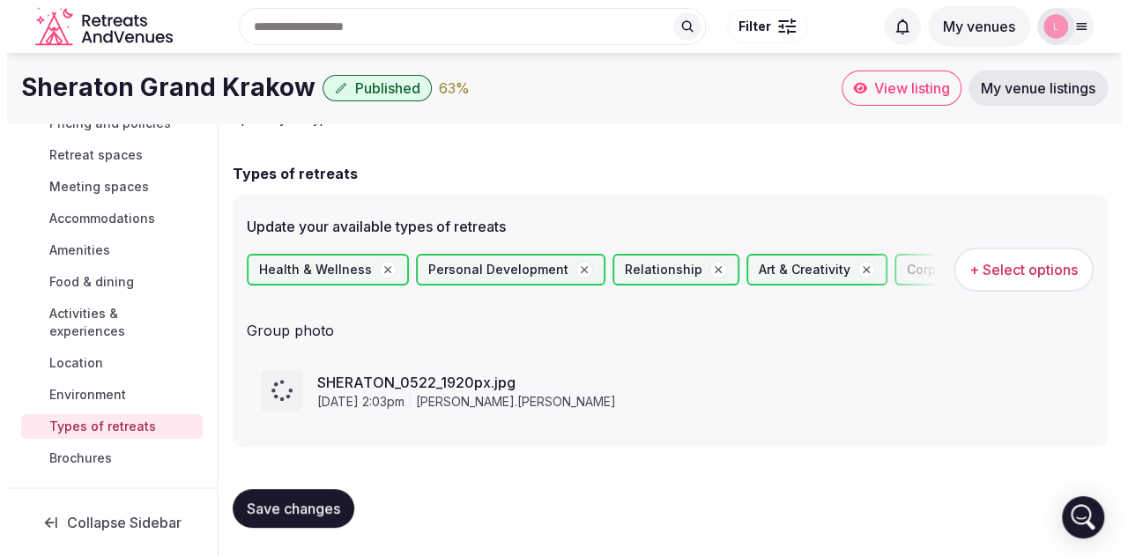
scroll to position [63, 0]
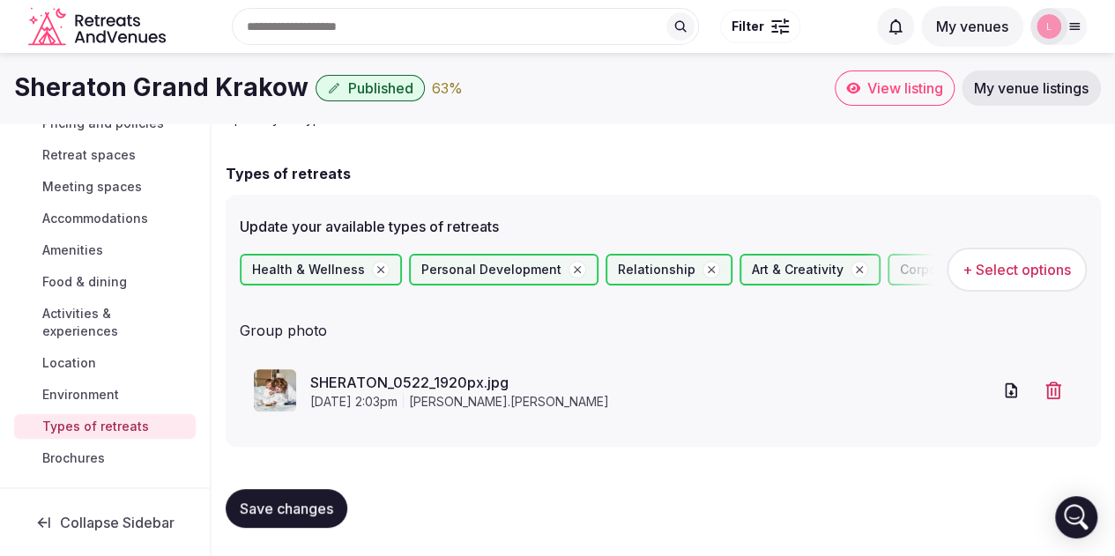
click at [1050, 384] on icon "button" at bounding box center [1053, 390] width 16 height 18
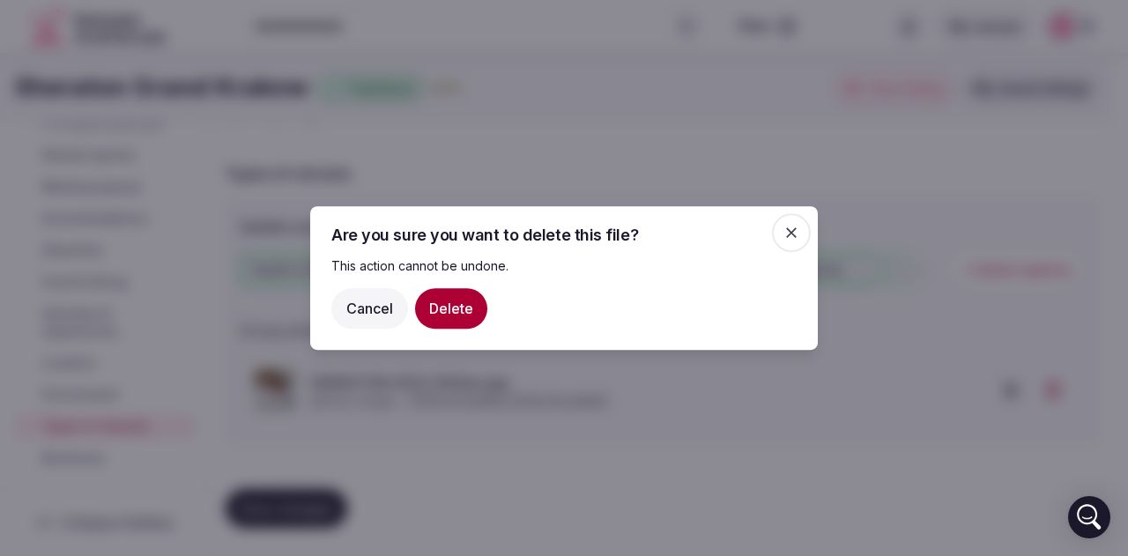
click at [470, 306] on button "Delete" at bounding box center [451, 308] width 72 height 41
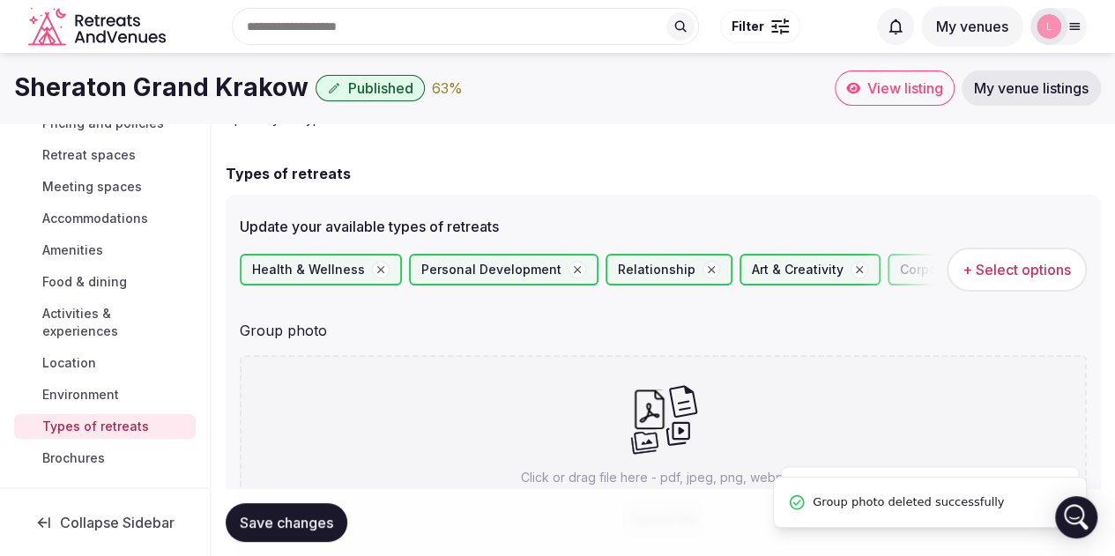
click at [980, 274] on span "+ Select options" at bounding box center [1016, 269] width 108 height 19
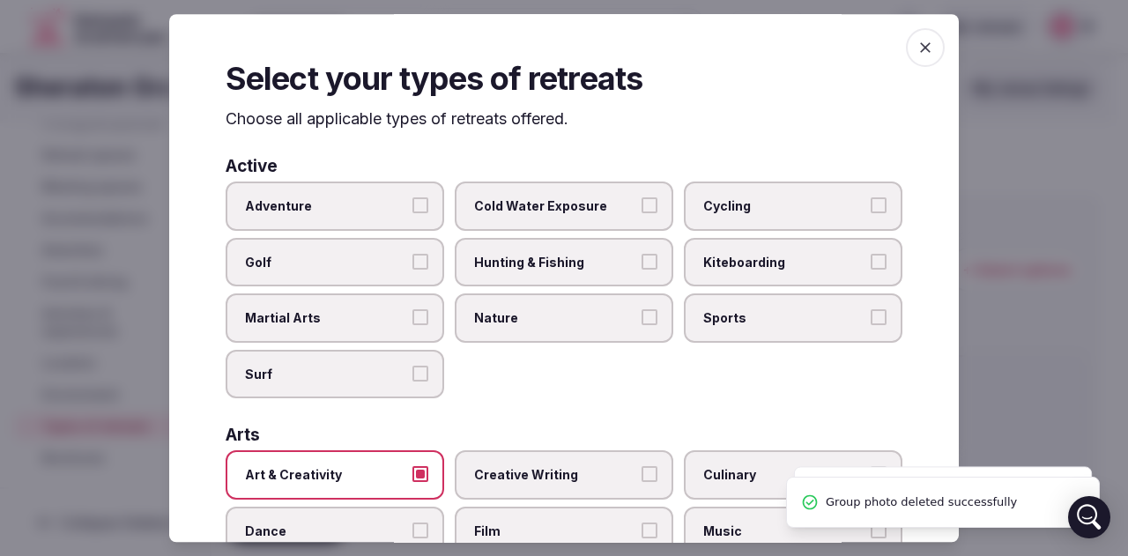
click at [414, 473] on button "Art & Creativity" at bounding box center [420, 475] width 16 height 16
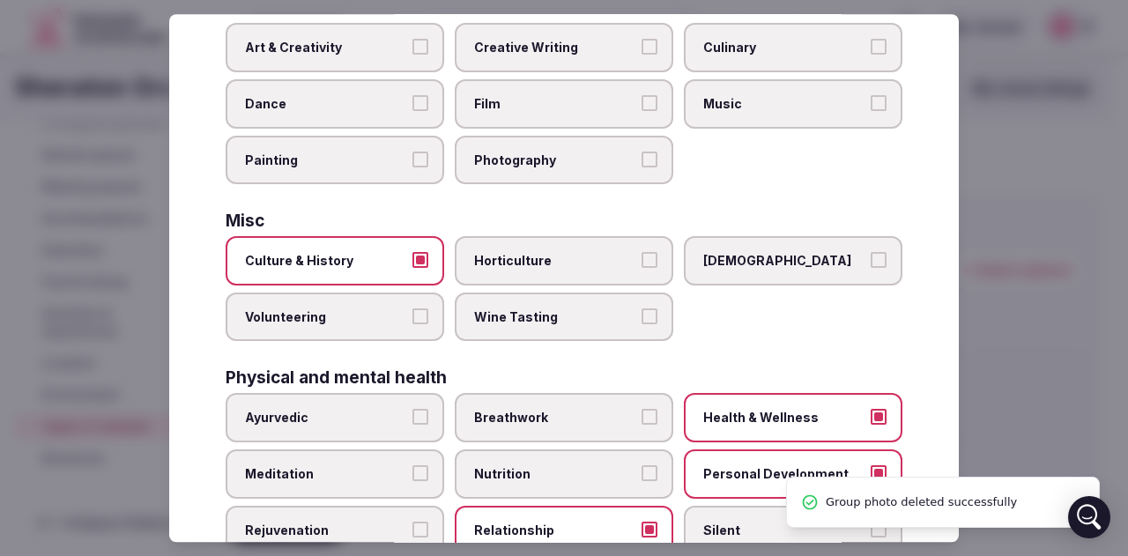
scroll to position [441, 0]
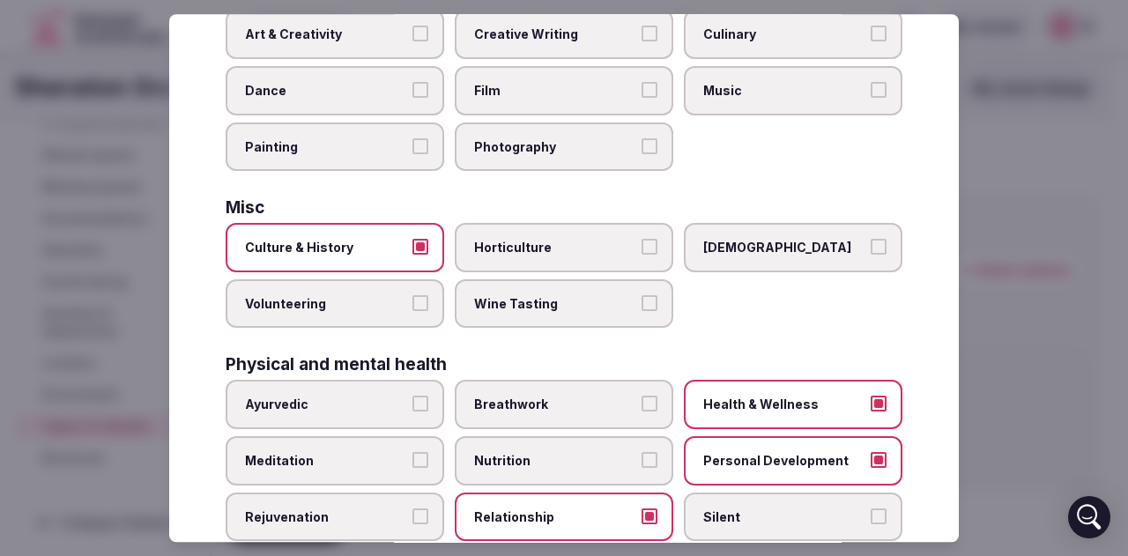
click at [811, 459] on span "Personal Development" at bounding box center [784, 461] width 162 height 18
click at [870, 459] on button "Personal Development" at bounding box center [878, 460] width 16 height 16
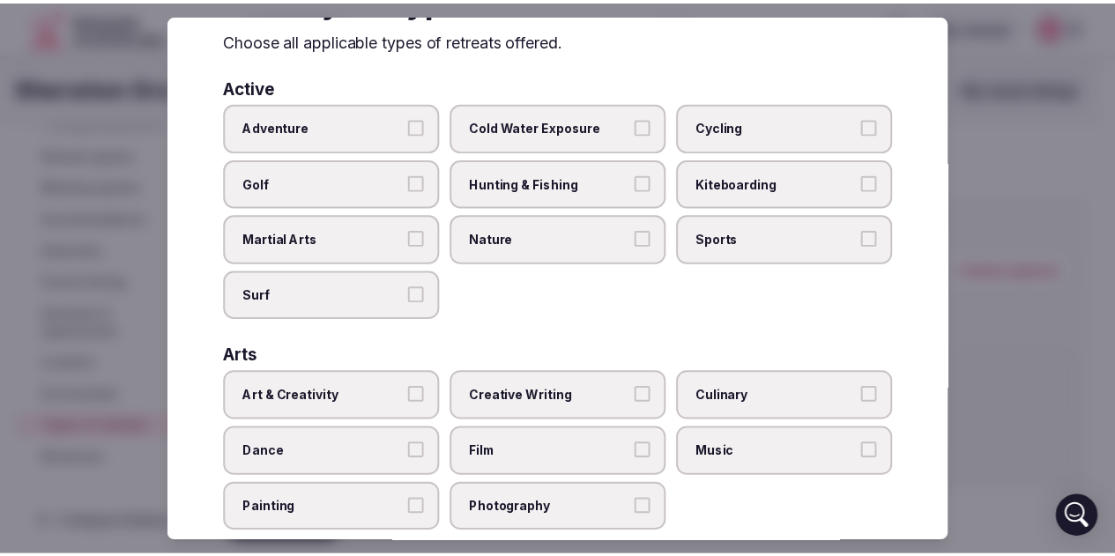
scroll to position [0, 0]
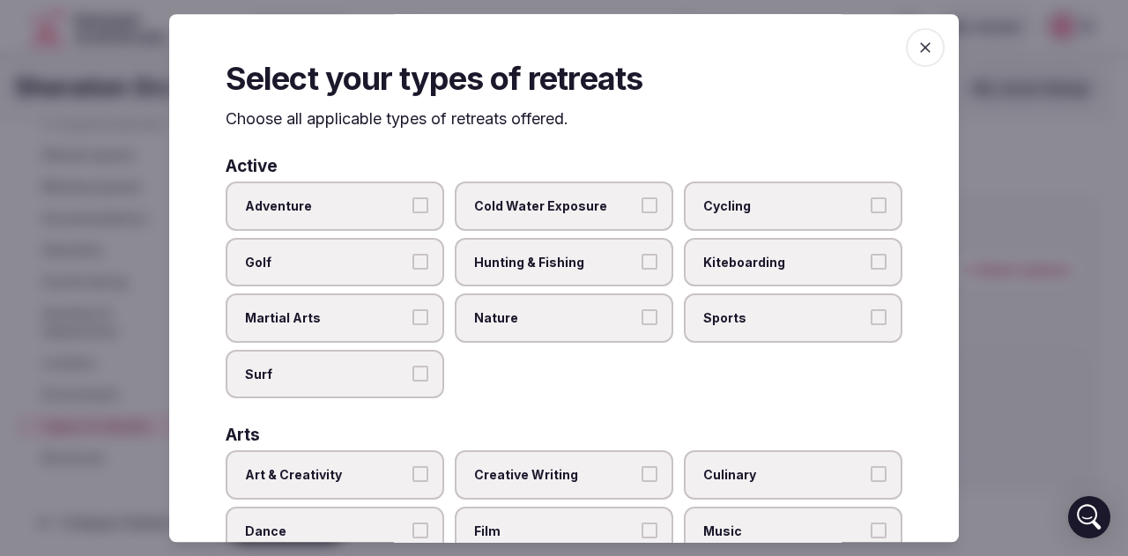
click at [916, 42] on icon "button" at bounding box center [925, 48] width 18 height 18
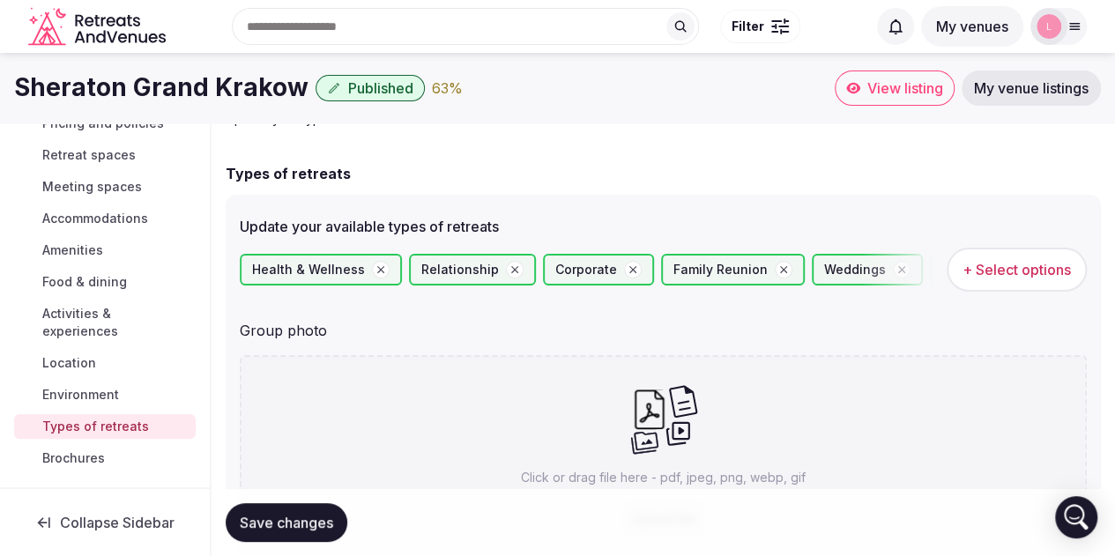
click at [280, 531] on button "Save changes" at bounding box center [287, 522] width 122 height 39
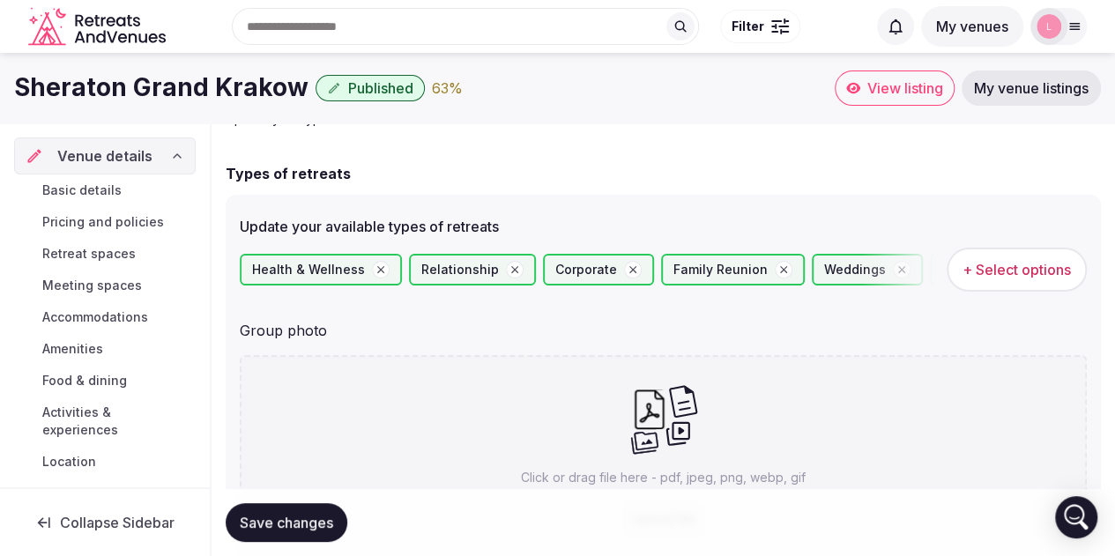
click at [100, 280] on span "Meeting spaces" at bounding box center [92, 286] width 100 height 18
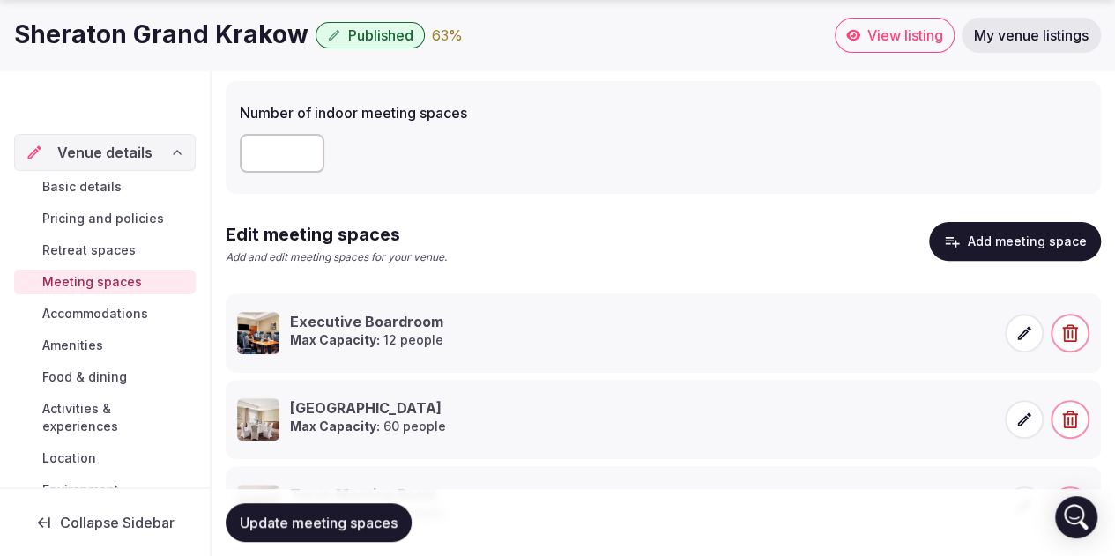
scroll to position [352, 0]
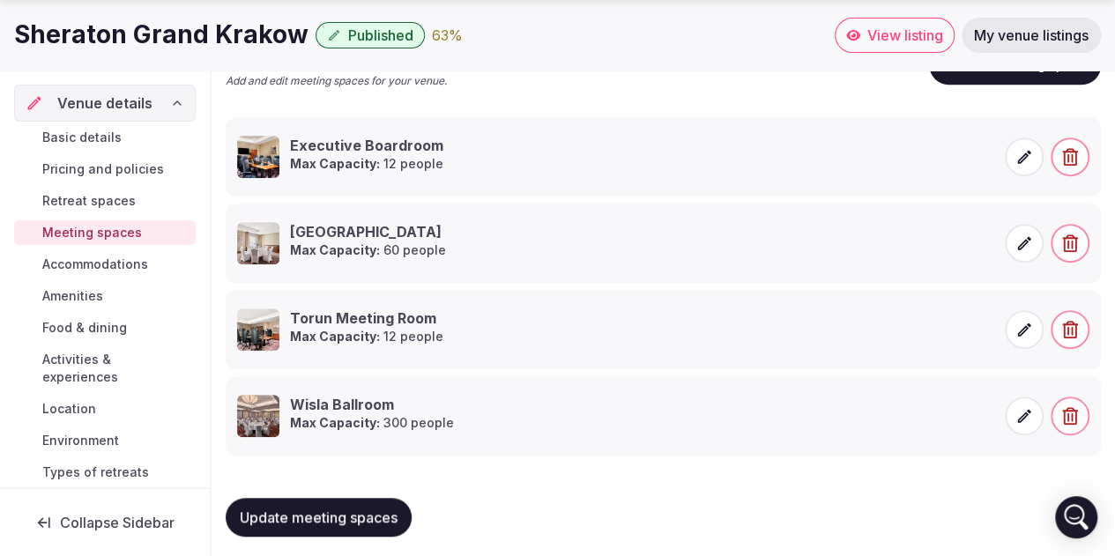
click at [346, 242] on strong "Max Capacity:" at bounding box center [335, 249] width 90 height 15
click at [213, 218] on icon at bounding box center [209, 217] width 26 height 26
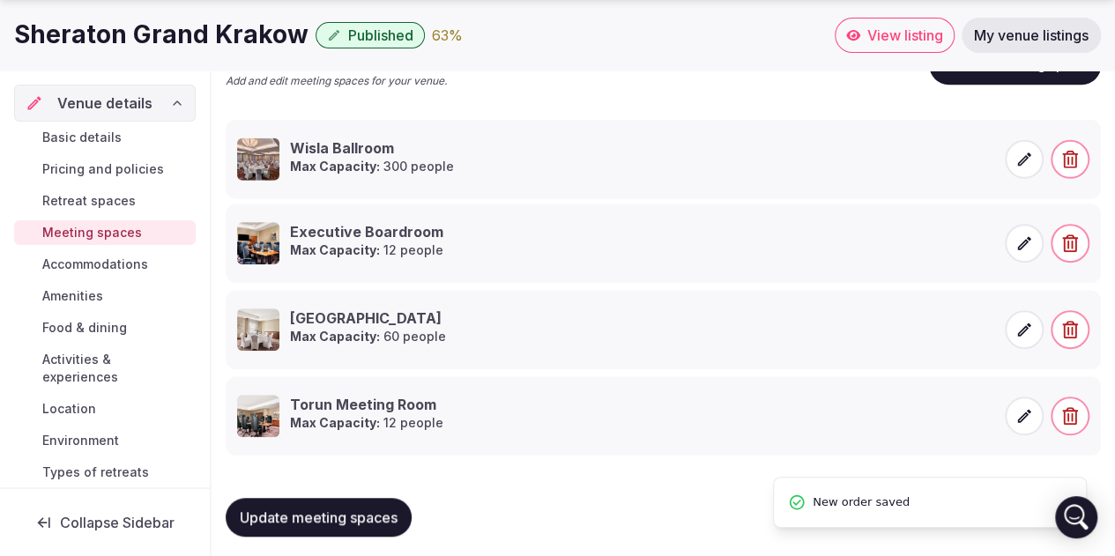
drag, startPoint x: 215, startPoint y: 393, endPoint x: 215, endPoint y: 138, distance: 254.6
click at [215, 138] on icon at bounding box center [209, 134] width 26 height 26
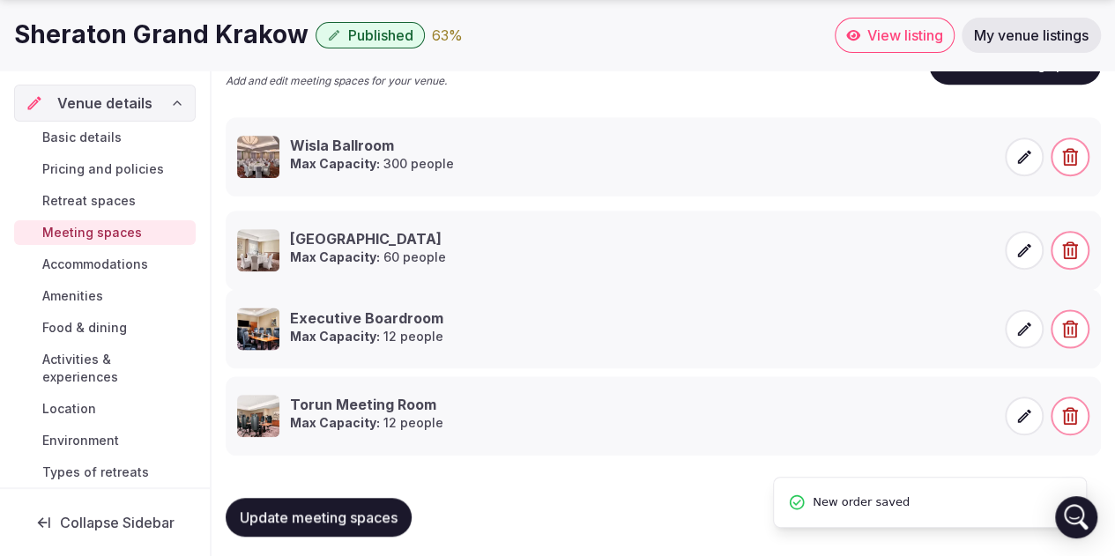
drag, startPoint x: 213, startPoint y: 300, endPoint x: 214, endPoint y: 222, distance: 78.4
click at [214, 222] on icon at bounding box center [209, 225] width 26 height 26
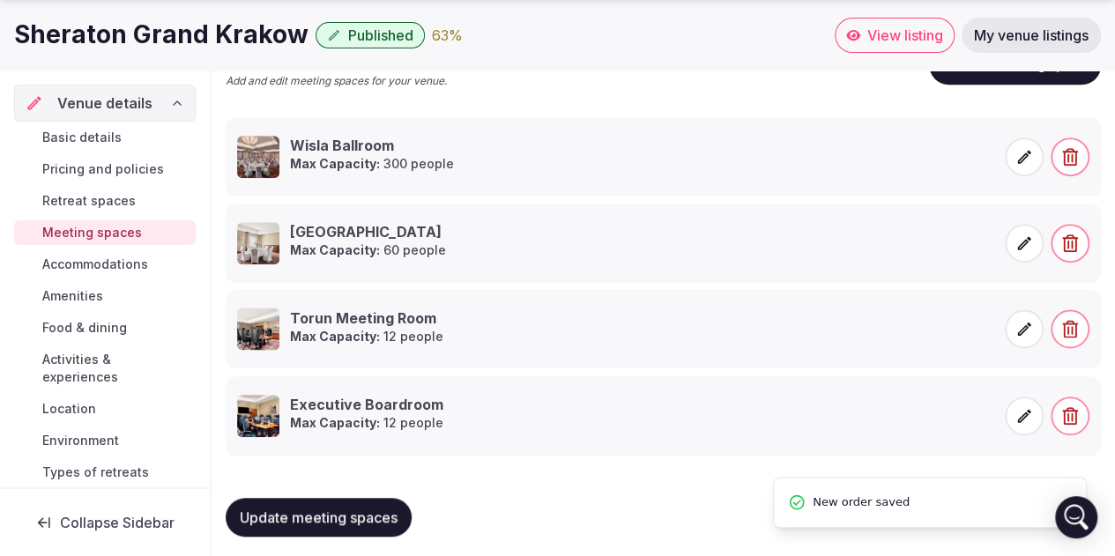
drag, startPoint x: 213, startPoint y: 390, endPoint x: 226, endPoint y: 304, distance: 87.2
click at [300, 514] on span "Update meeting spaces" at bounding box center [319, 517] width 158 height 18
click at [297, 500] on button "Update meeting spaces" at bounding box center [319, 517] width 186 height 39
click at [115, 270] on span "Accommodations" at bounding box center [95, 265] width 106 height 18
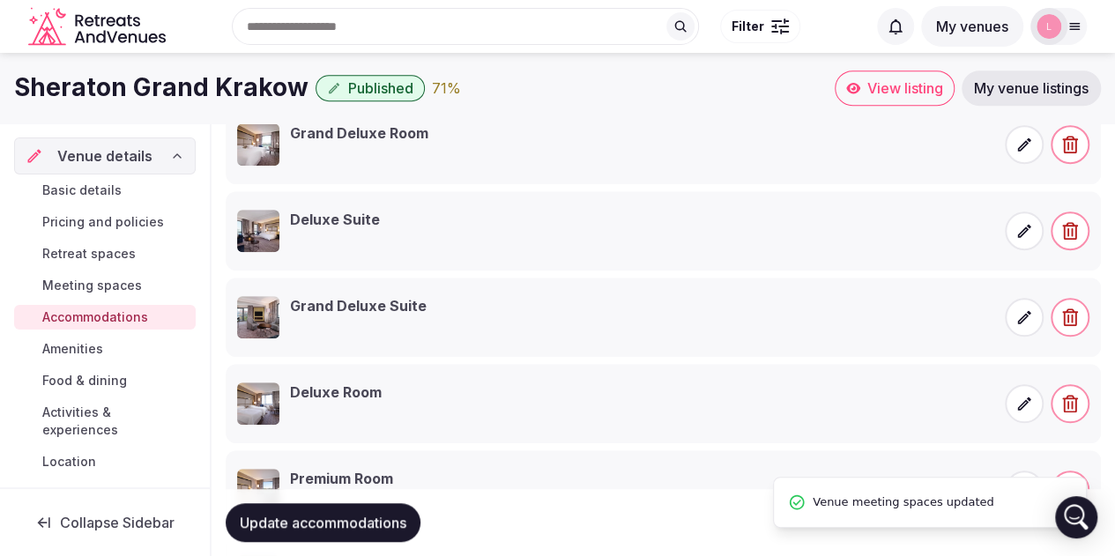
scroll to position [441, 0]
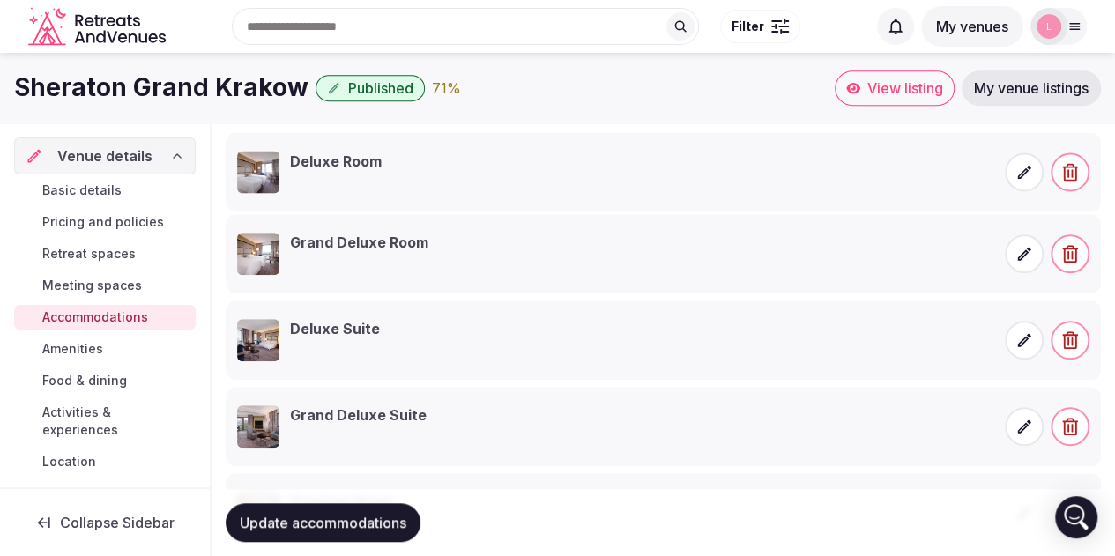
drag, startPoint x: 213, startPoint y: 375, endPoint x: 286, endPoint y: 205, distance: 185.1
click at [223, 151] on div "Accommodations Update your accommodations Overview Maximum sleeping capacity **…" at bounding box center [662, 259] width 903 height 1152
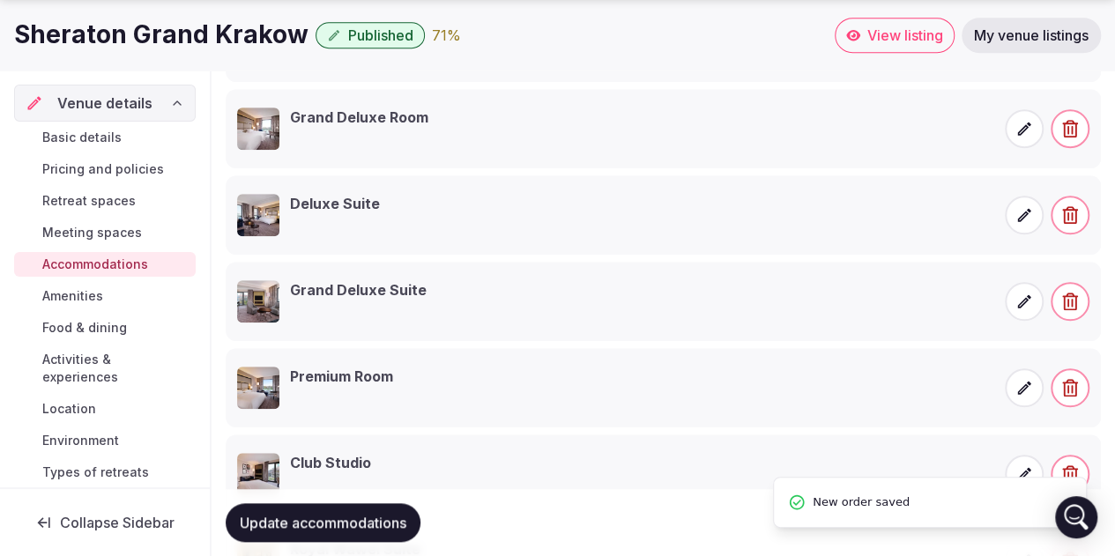
scroll to position [617, 0]
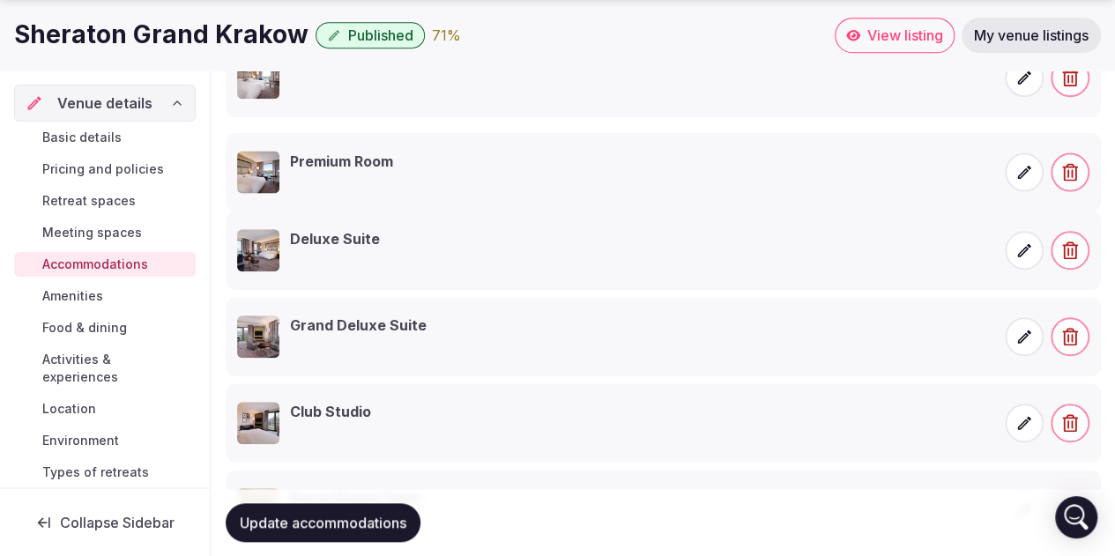
drag, startPoint x: 219, startPoint y: 314, endPoint x: 219, endPoint y: 149, distance: 164.8
click at [219, 149] on icon at bounding box center [209, 147] width 26 height 26
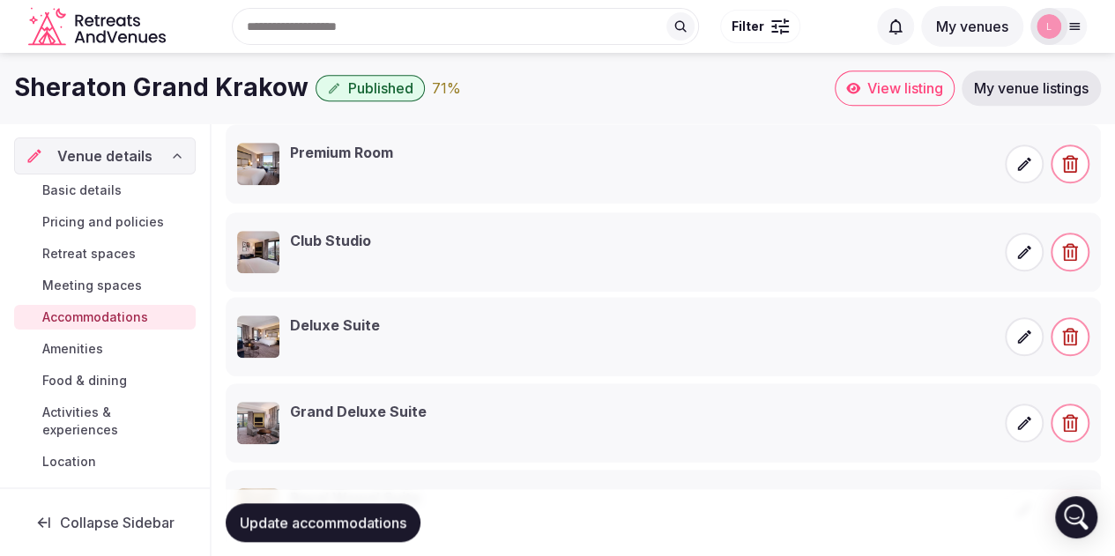
drag, startPoint x: 217, startPoint y: 394, endPoint x: 241, endPoint y: 225, distance: 171.0
click at [241, 225] on li "Club Studio" at bounding box center [663, 251] width 875 height 79
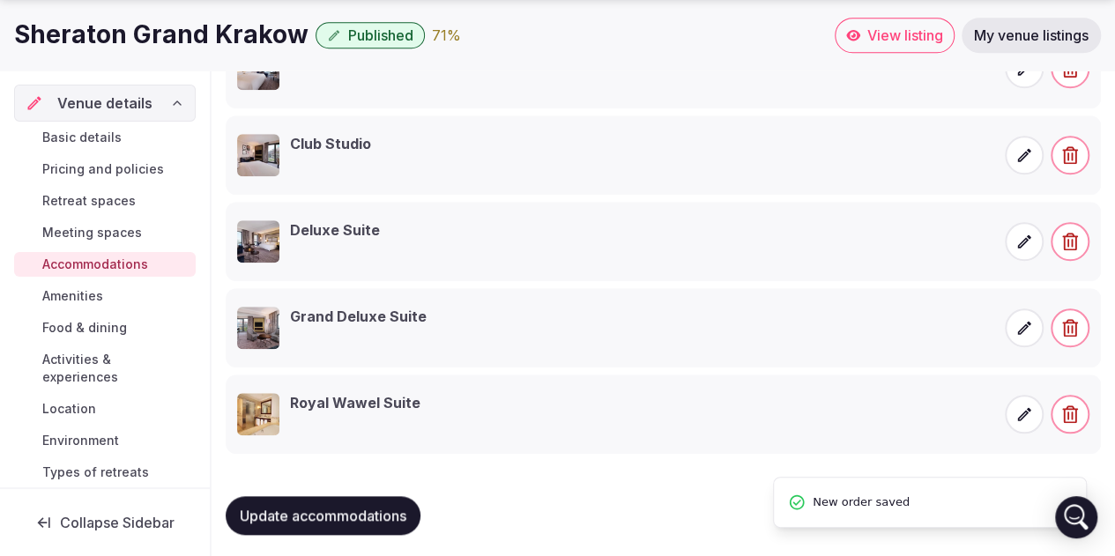
scroll to position [714, 0]
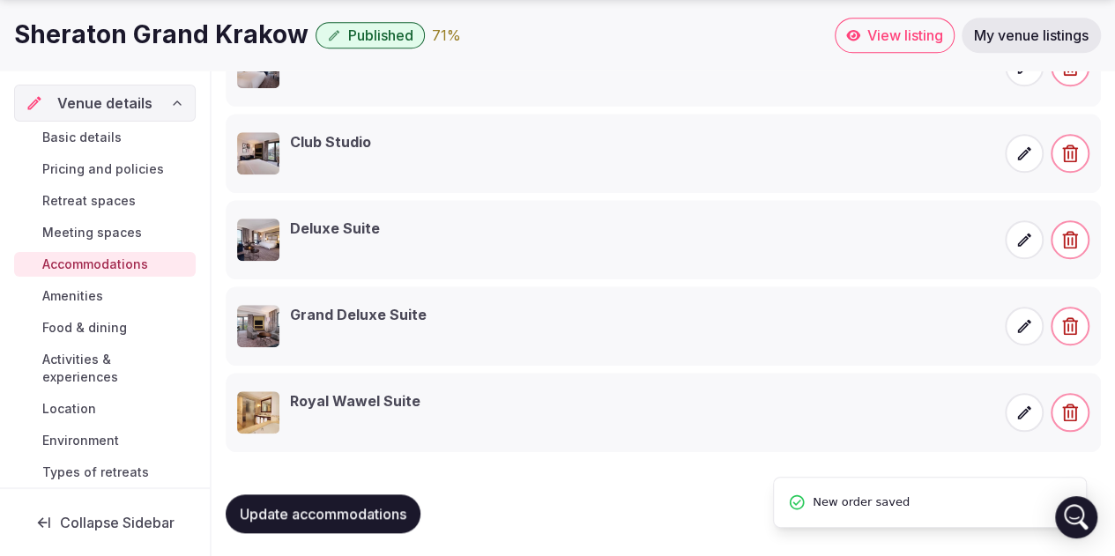
click at [386, 510] on span "Update accommodations" at bounding box center [323, 514] width 167 height 18
click at [89, 135] on span "Basic details" at bounding box center [81, 138] width 79 height 18
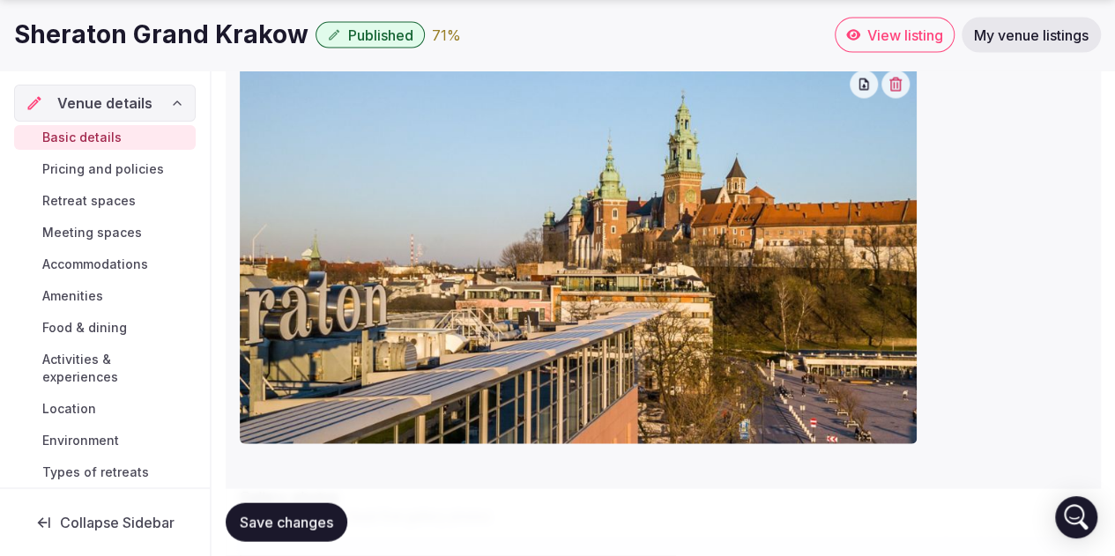
scroll to position [2115, 0]
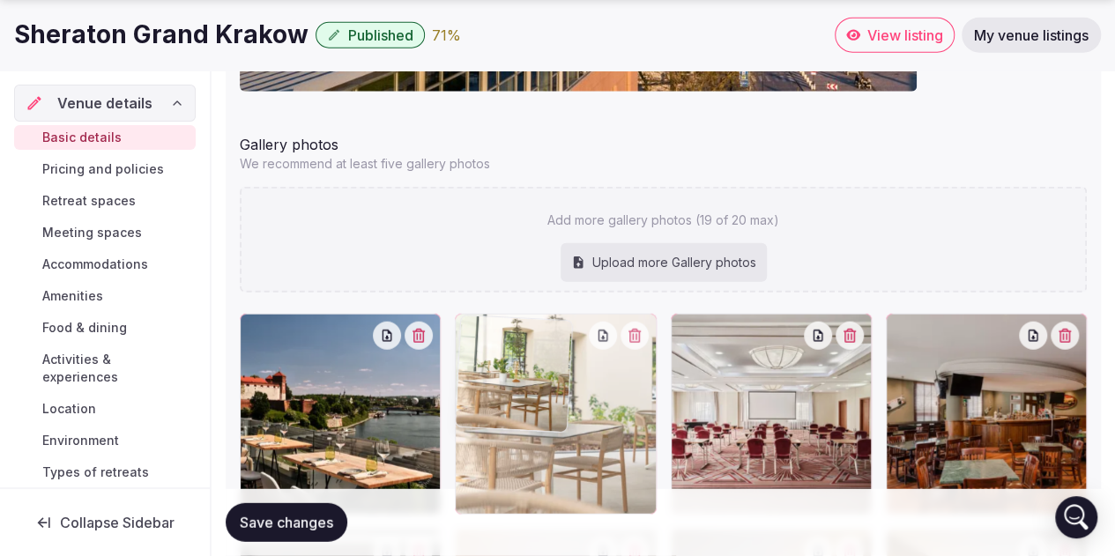
drag, startPoint x: 477, startPoint y: 332, endPoint x: 495, endPoint y: 346, distance: 23.3
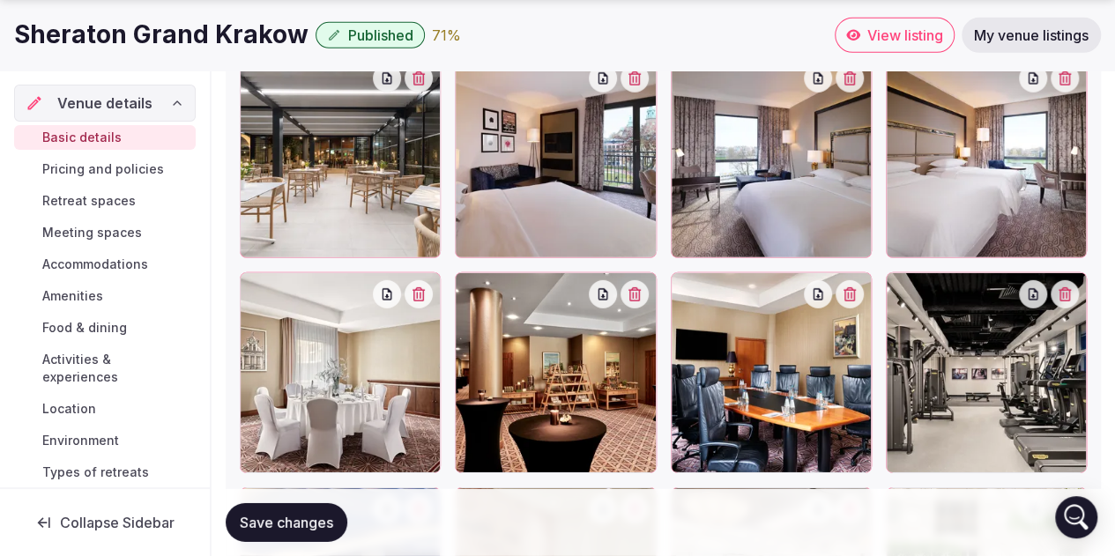
scroll to position [2643, 0]
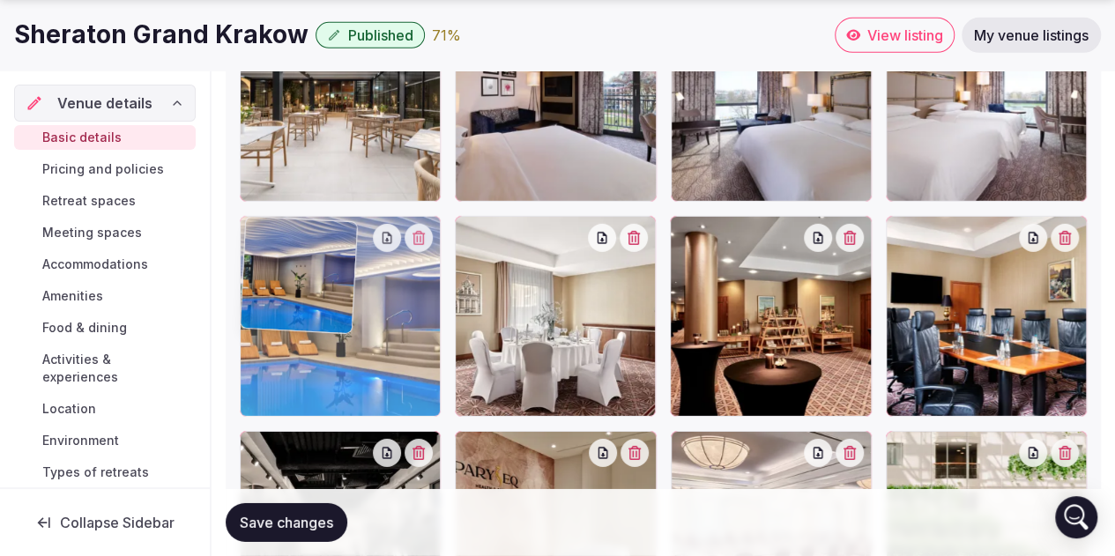
drag, startPoint x: 252, startPoint y: 443, endPoint x: 271, endPoint y: 253, distance: 191.3
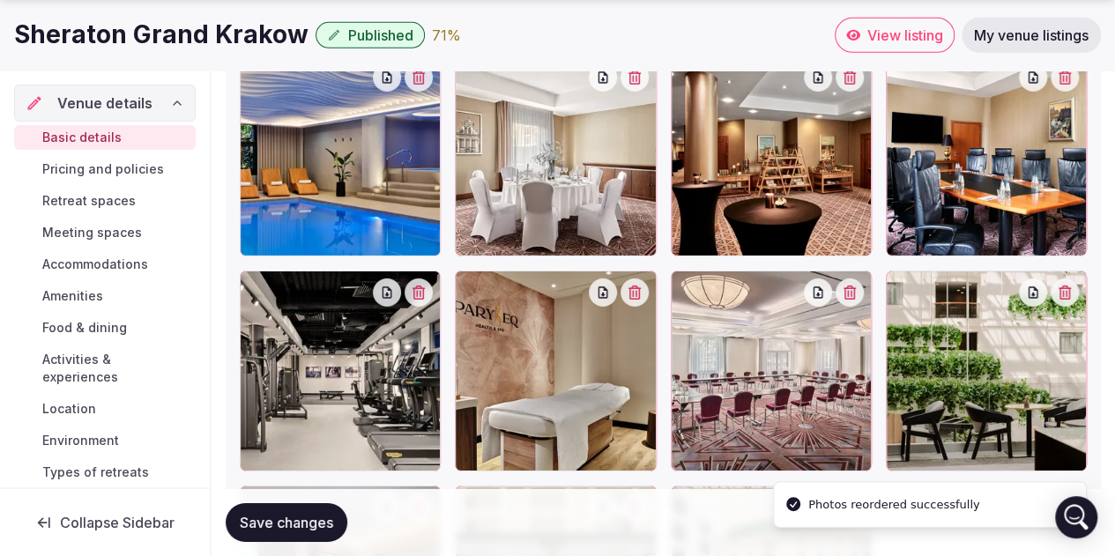
scroll to position [2819, 0]
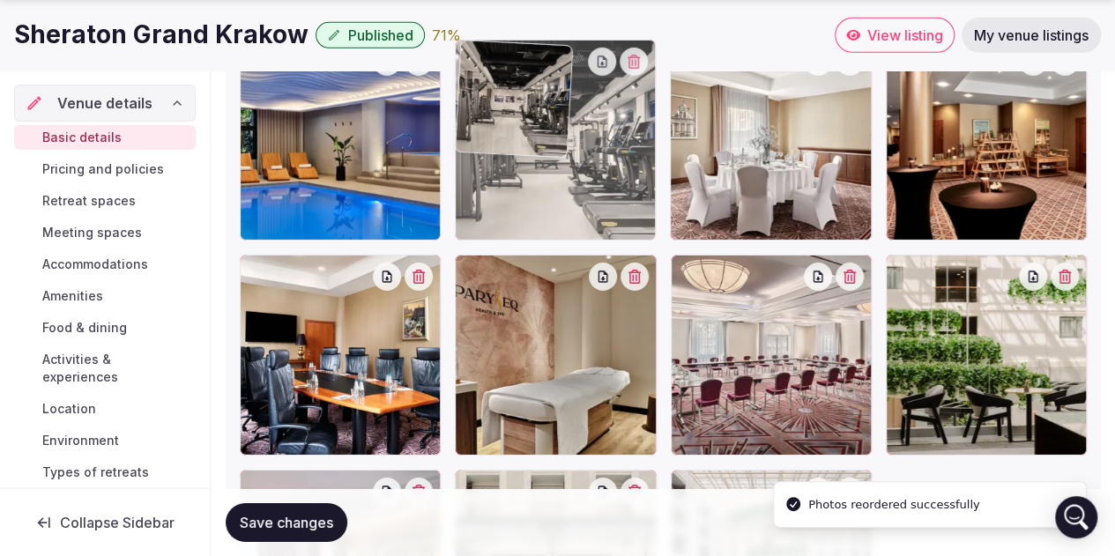
drag, startPoint x: 423, startPoint y: 181, endPoint x: 472, endPoint y: 121, distance: 78.3
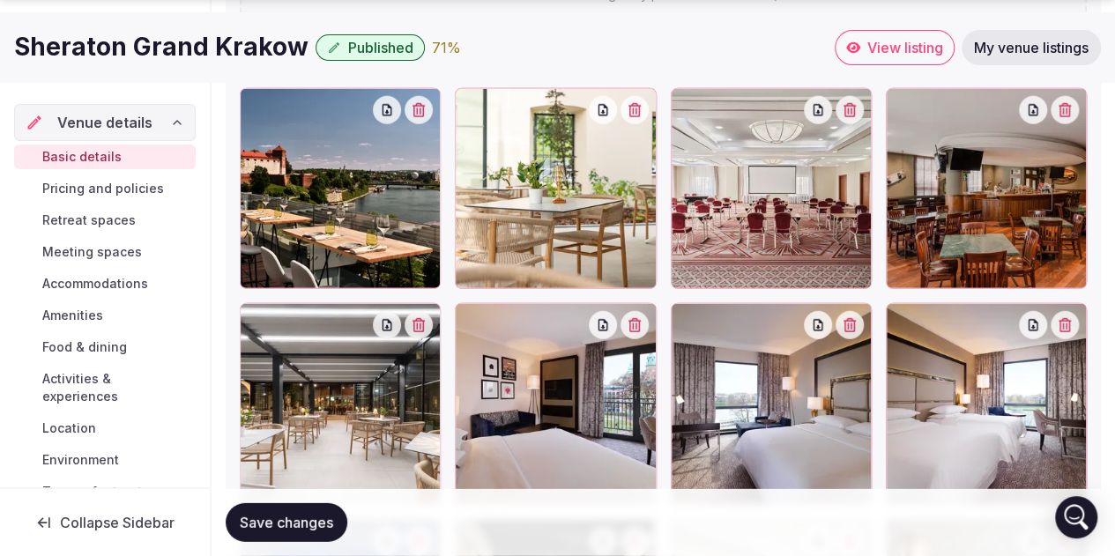
scroll to position [2448, 0]
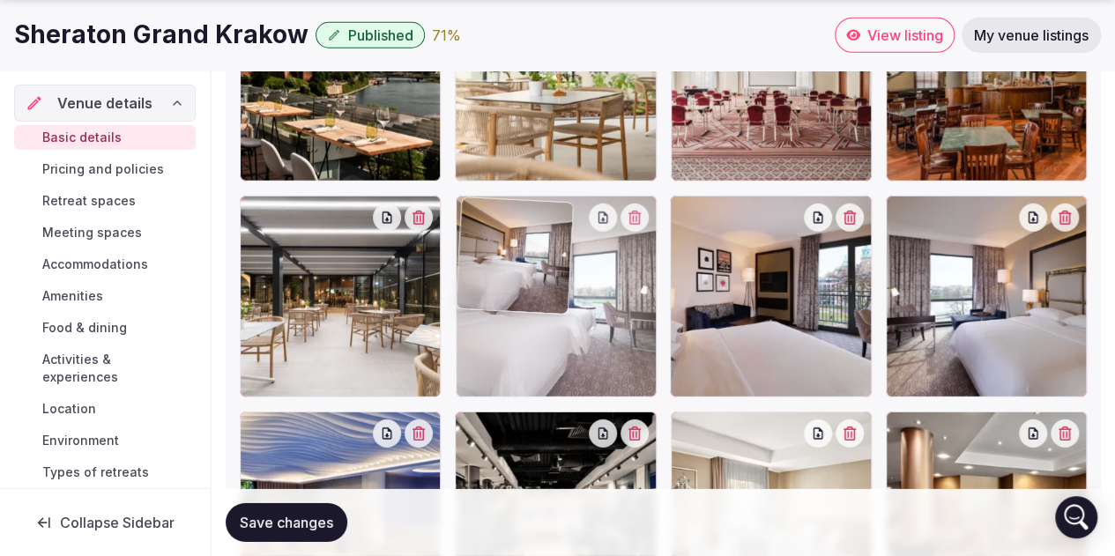
drag, startPoint x: 902, startPoint y: 209, endPoint x: 526, endPoint y: 215, distance: 376.3
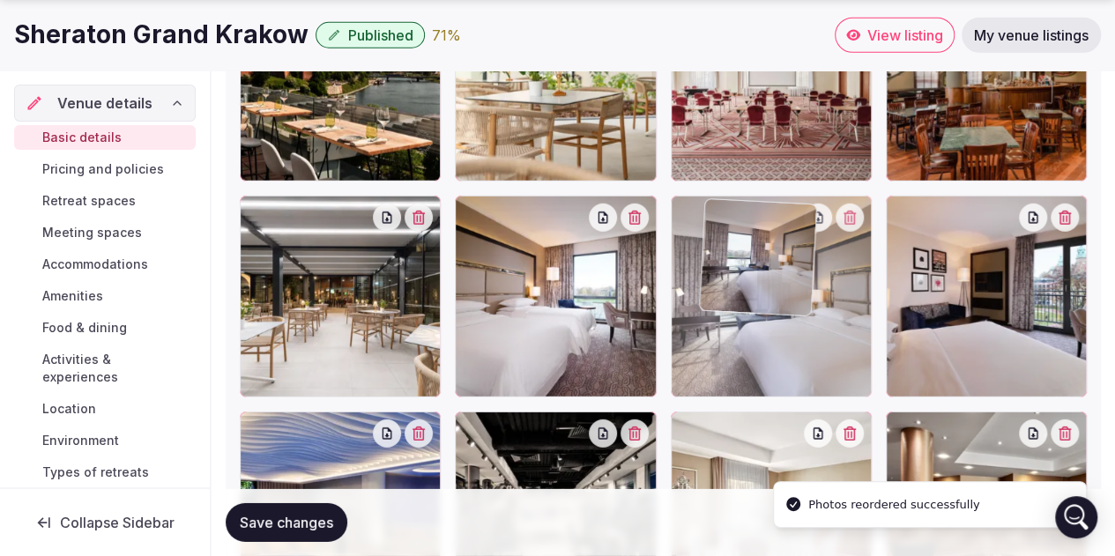
drag, startPoint x: 904, startPoint y: 217, endPoint x: 717, endPoint y: 221, distance: 186.8
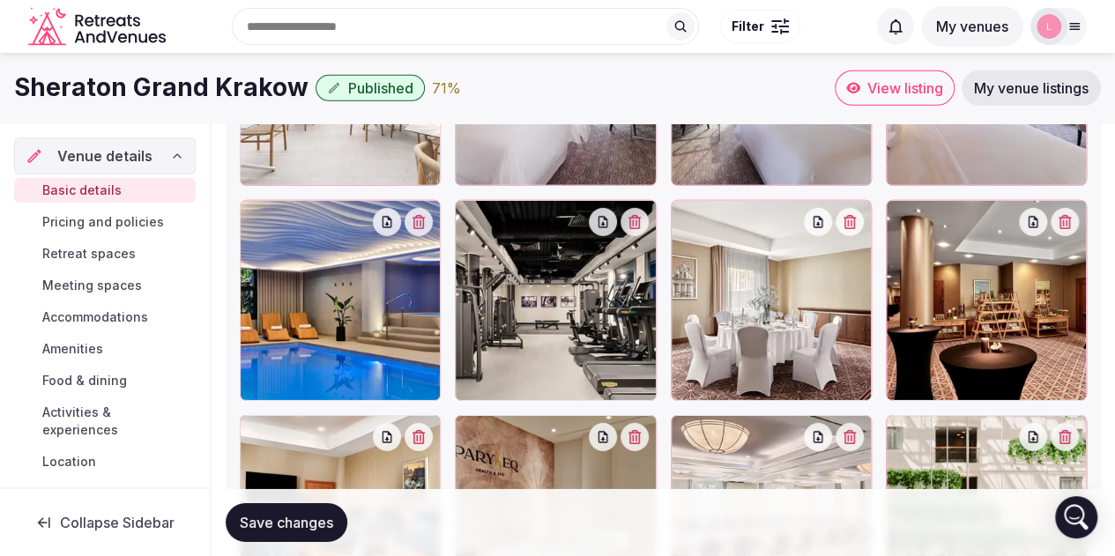
scroll to position [2624, 0]
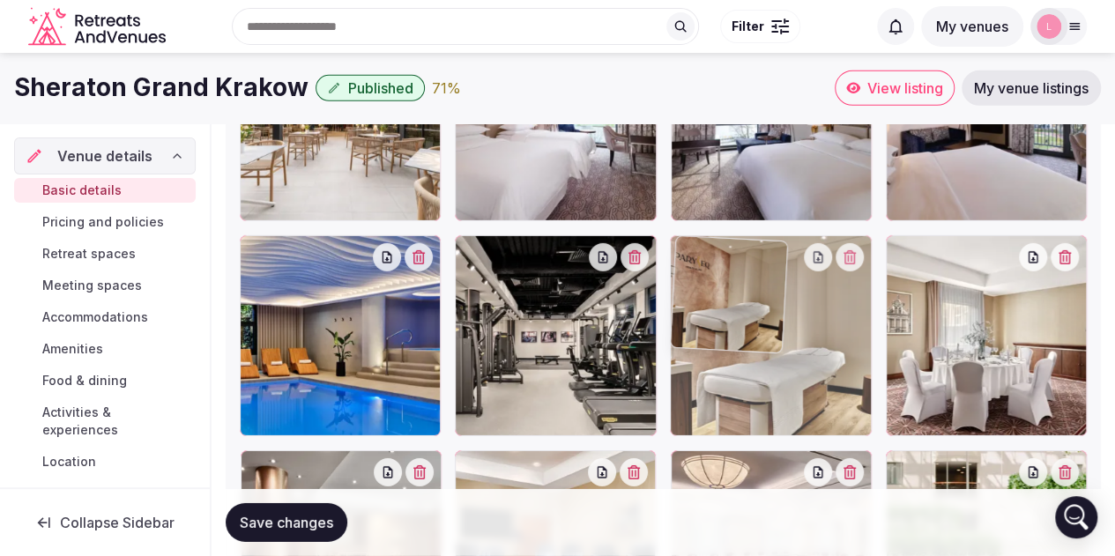
drag, startPoint x: 464, startPoint y: 475, endPoint x: 721, endPoint y: 286, distance: 318.3
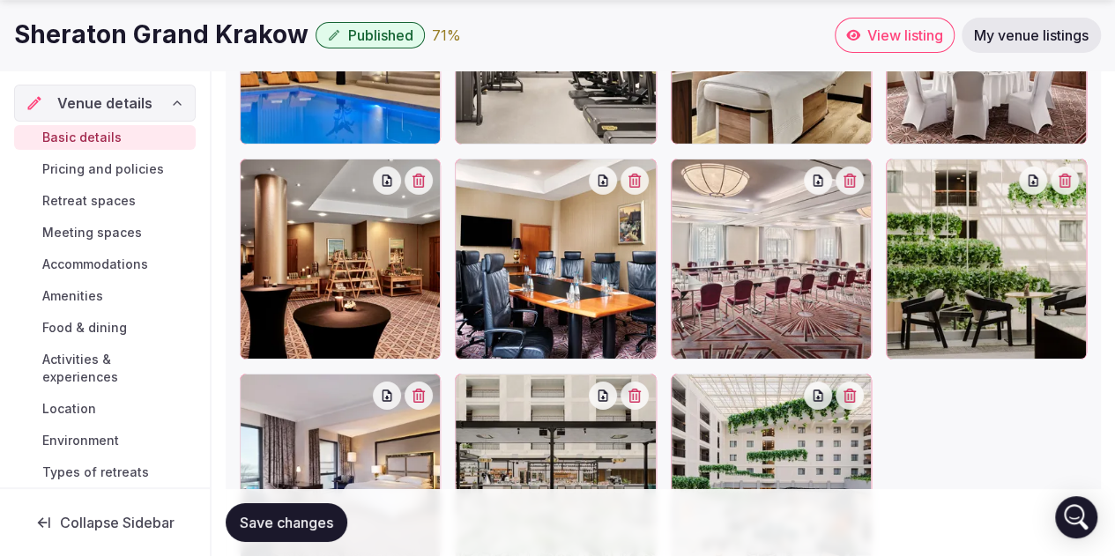
scroll to position [2888, 0]
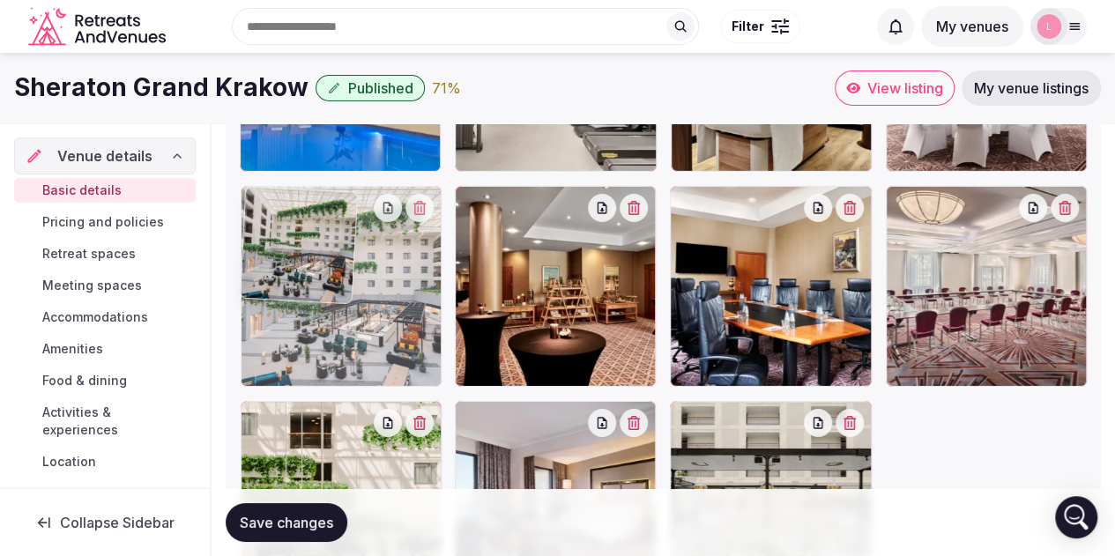
drag, startPoint x: 682, startPoint y: 422, endPoint x: 264, endPoint y: 249, distance: 451.9
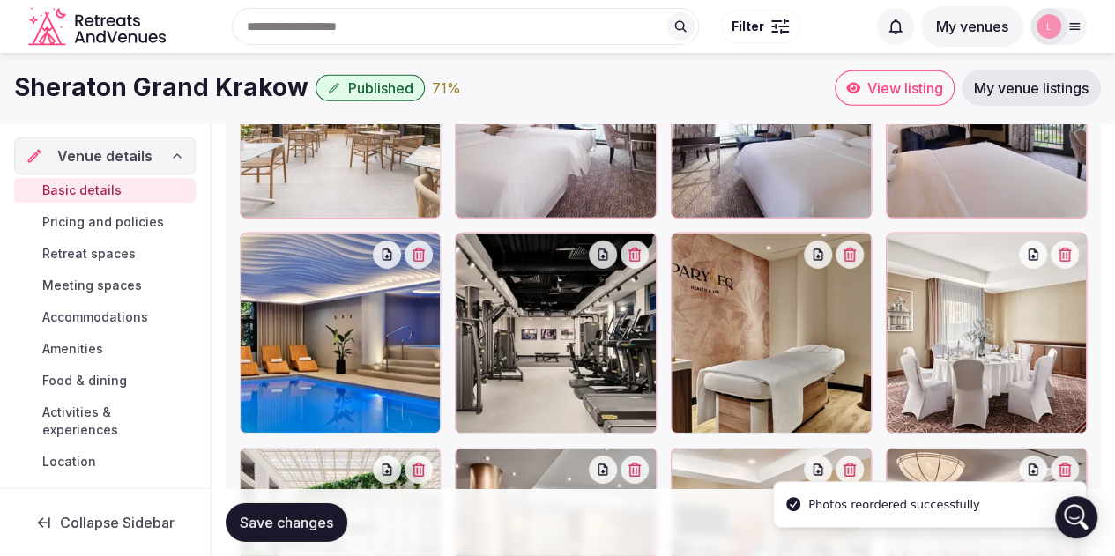
scroll to position [2624, 0]
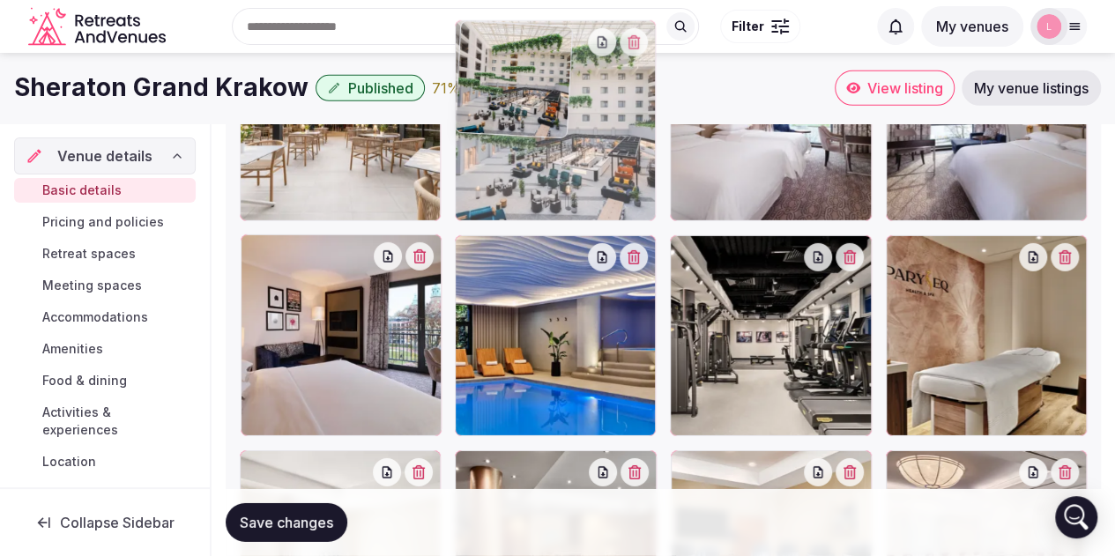
drag, startPoint x: 256, startPoint y: 469, endPoint x: 512, endPoint y: 152, distance: 407.8
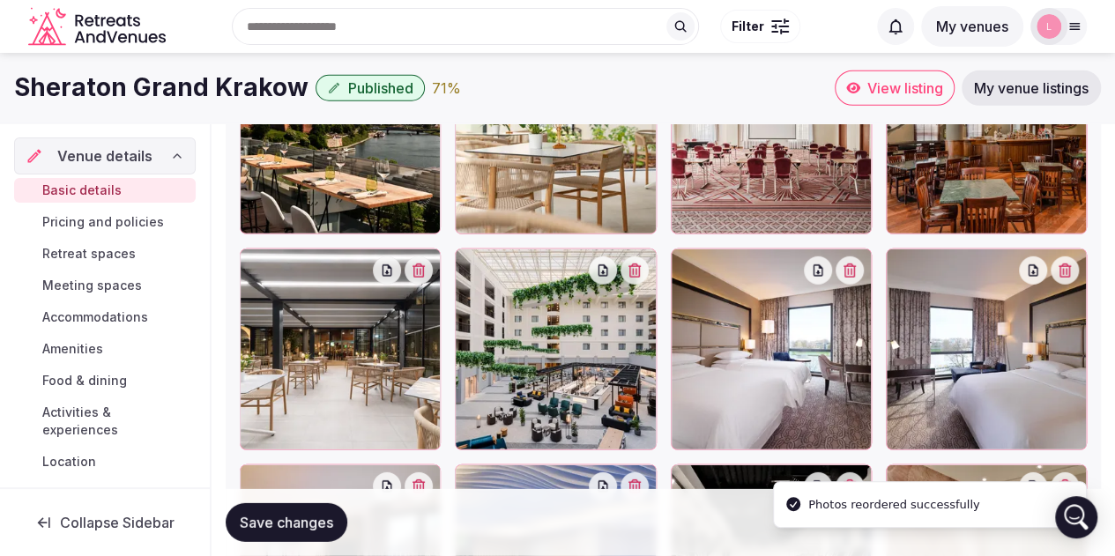
scroll to position [2359, 0]
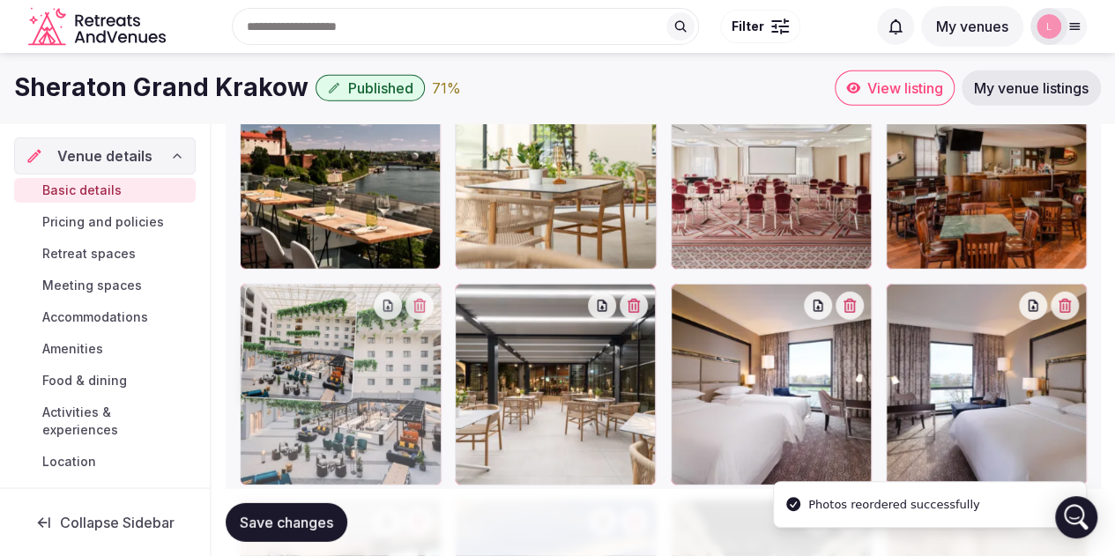
drag, startPoint x: 464, startPoint y: 299, endPoint x: 310, endPoint y: 311, distance: 154.7
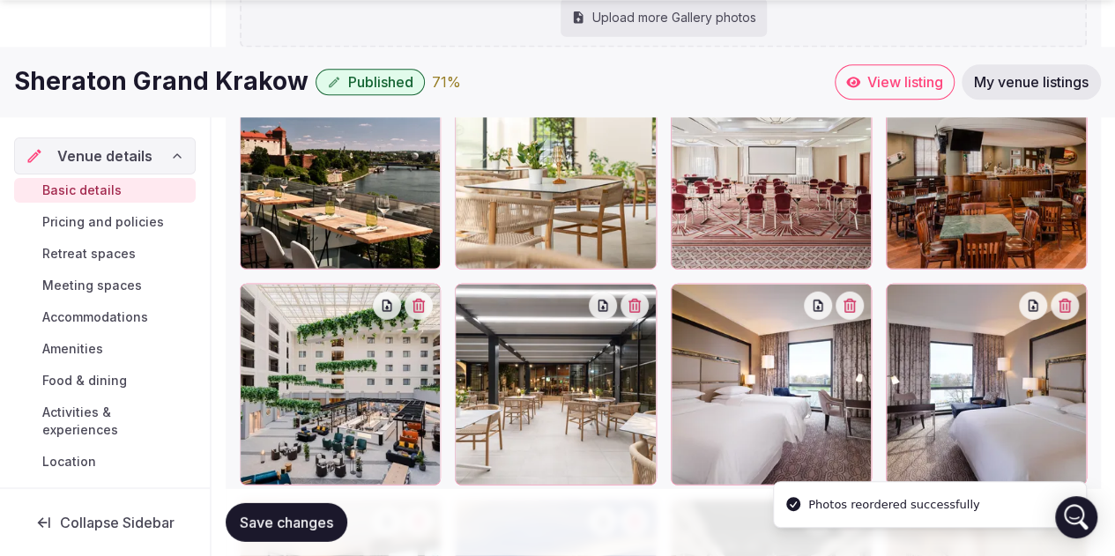
scroll to position [2448, 0]
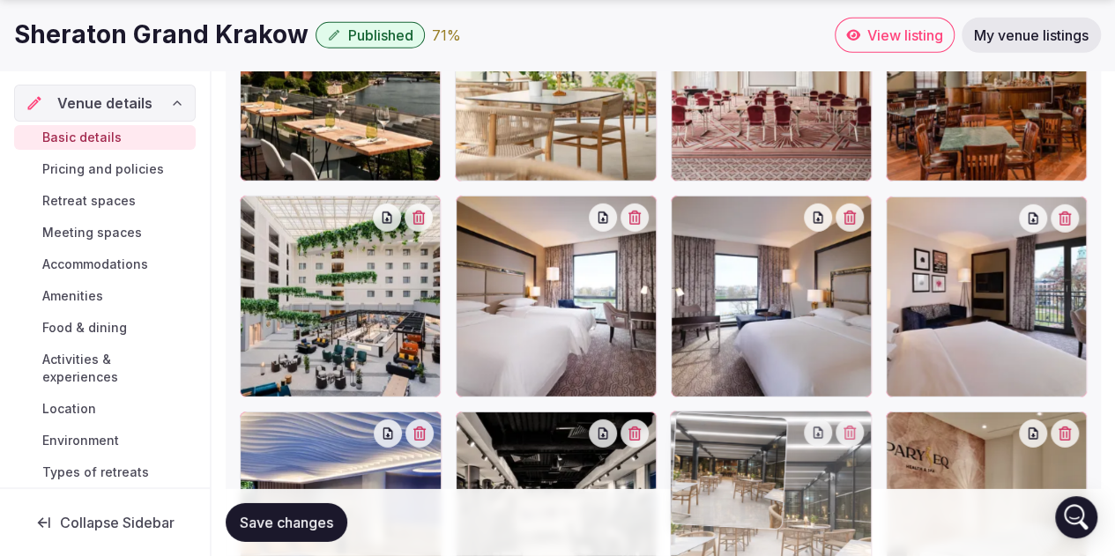
drag, startPoint x: 476, startPoint y: 225, endPoint x: 743, endPoint y: 413, distance: 326.8
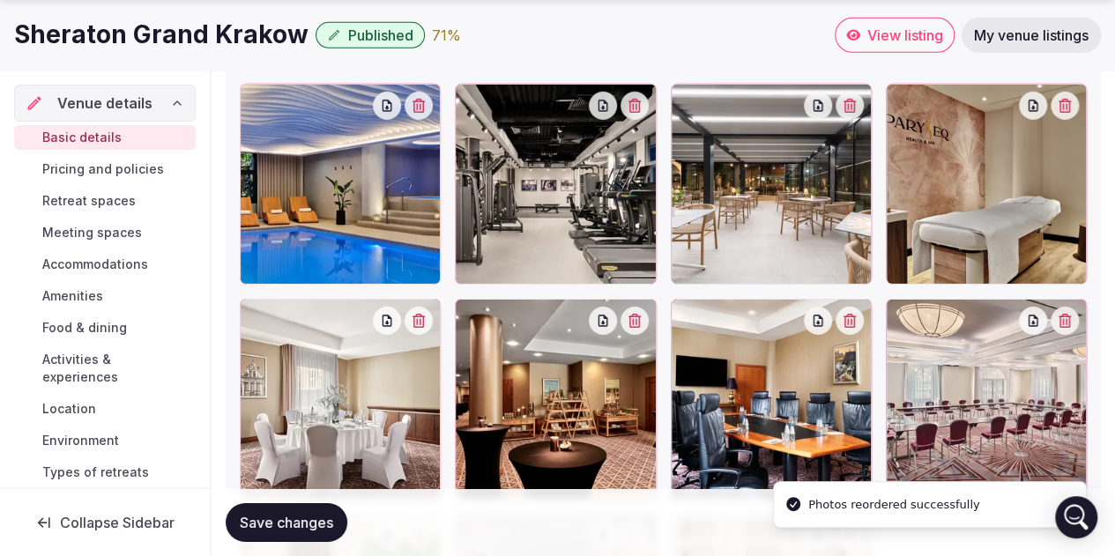
scroll to position [2800, 0]
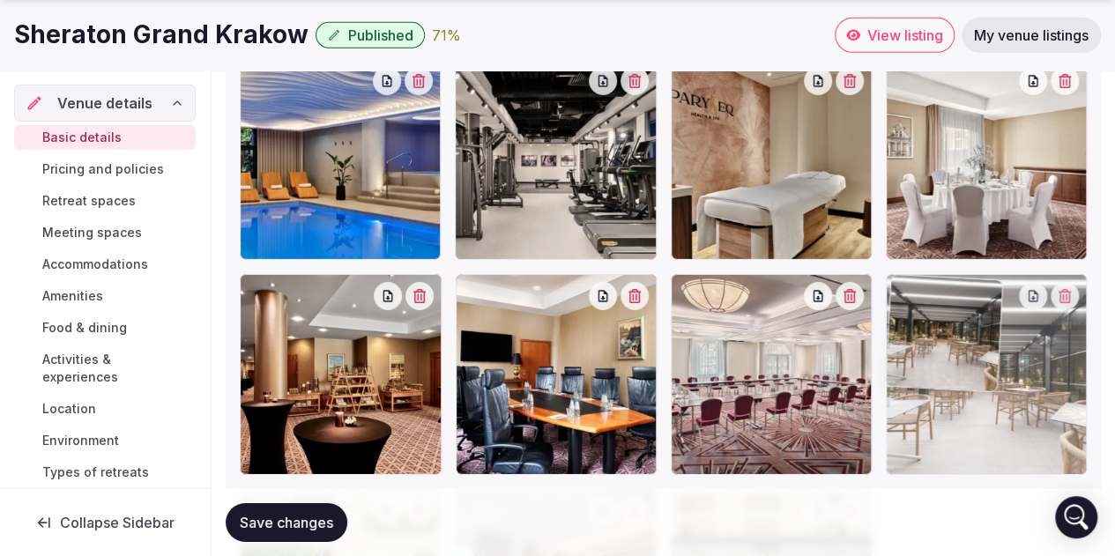
drag, startPoint x: 684, startPoint y: 87, endPoint x: 980, endPoint y: 360, distance: 402.8
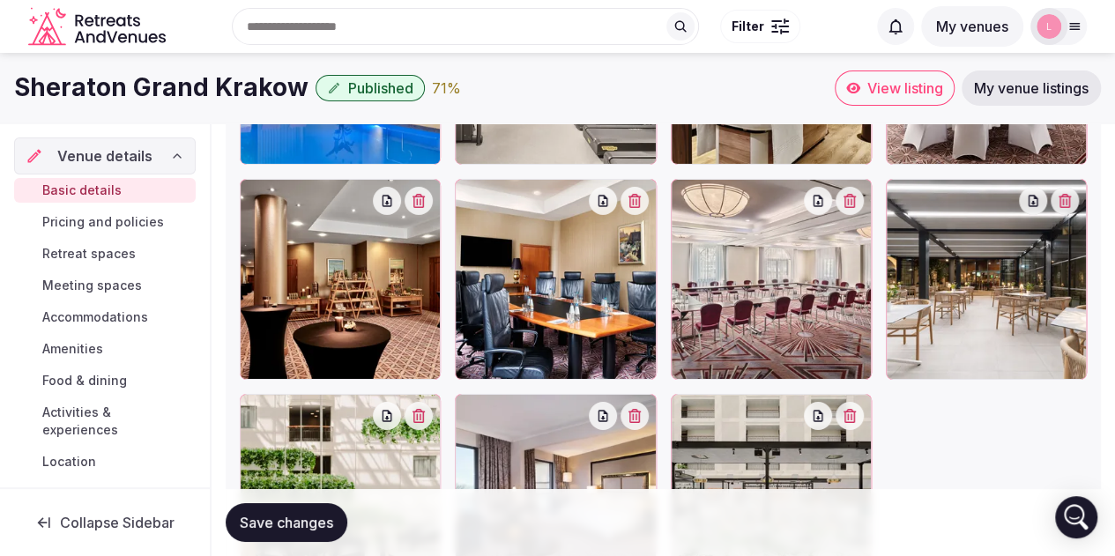
scroll to position [2888, 0]
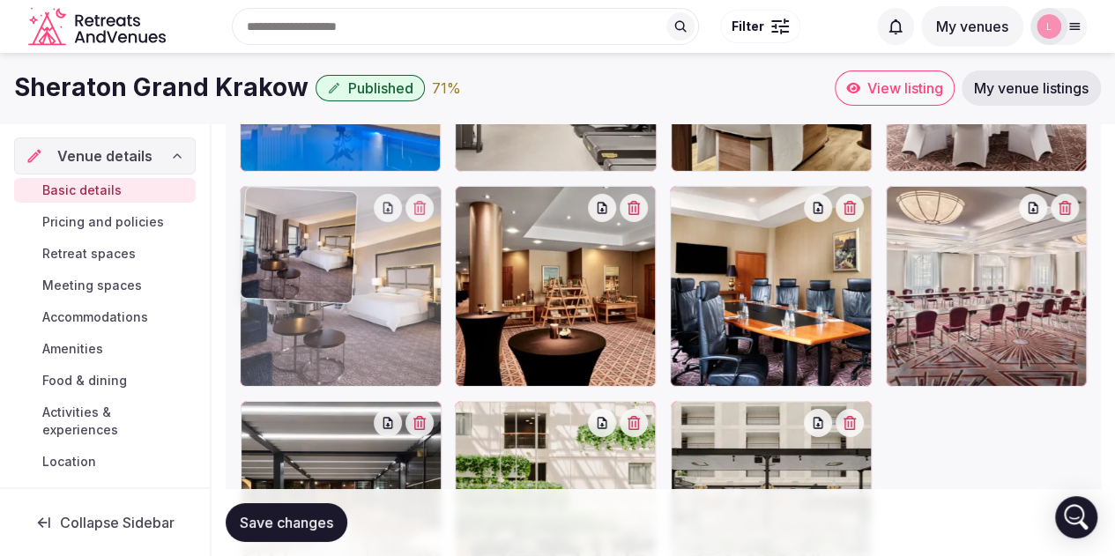
drag, startPoint x: 463, startPoint y: 416, endPoint x: 277, endPoint y: 236, distance: 259.2
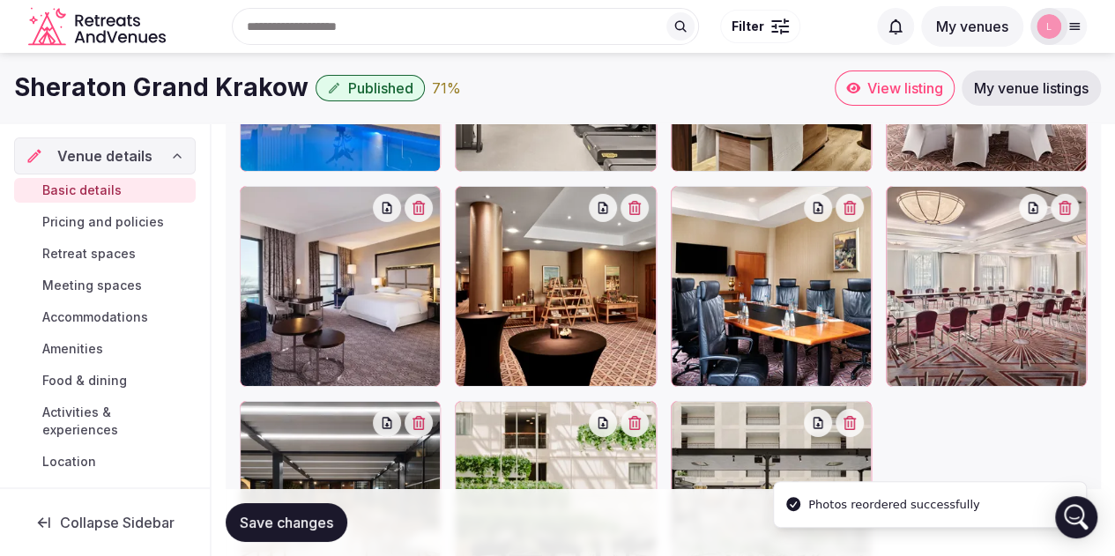
scroll to position [2712, 0]
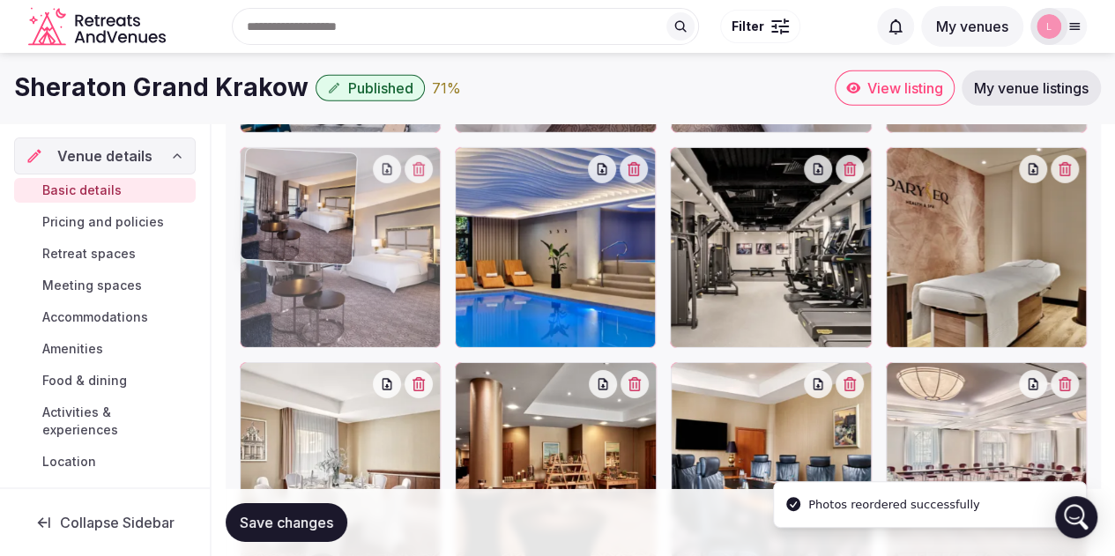
drag, startPoint x: 250, startPoint y: 381, endPoint x: 248, endPoint y: 237, distance: 144.5
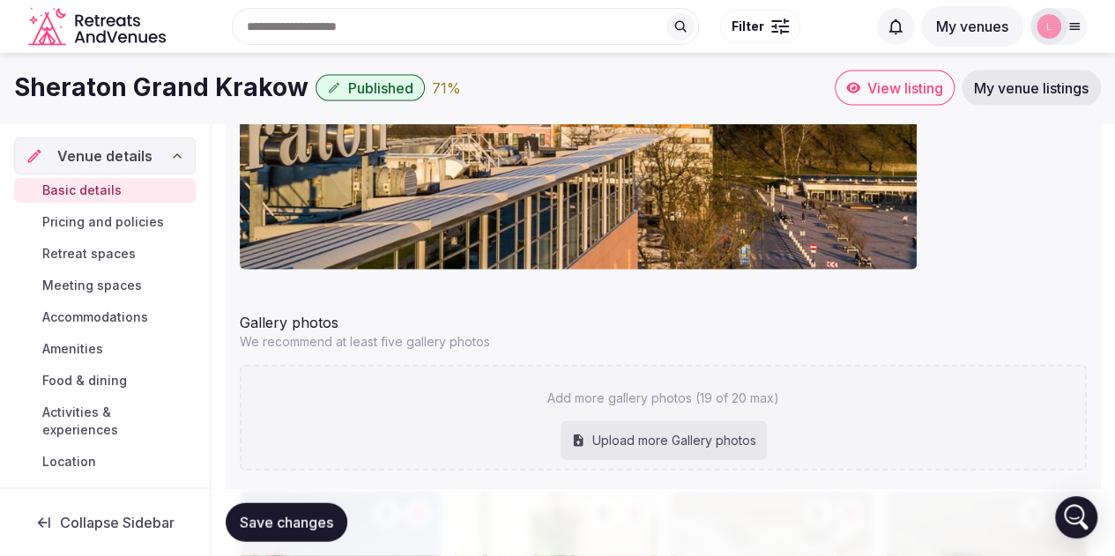
scroll to position [1831, 0]
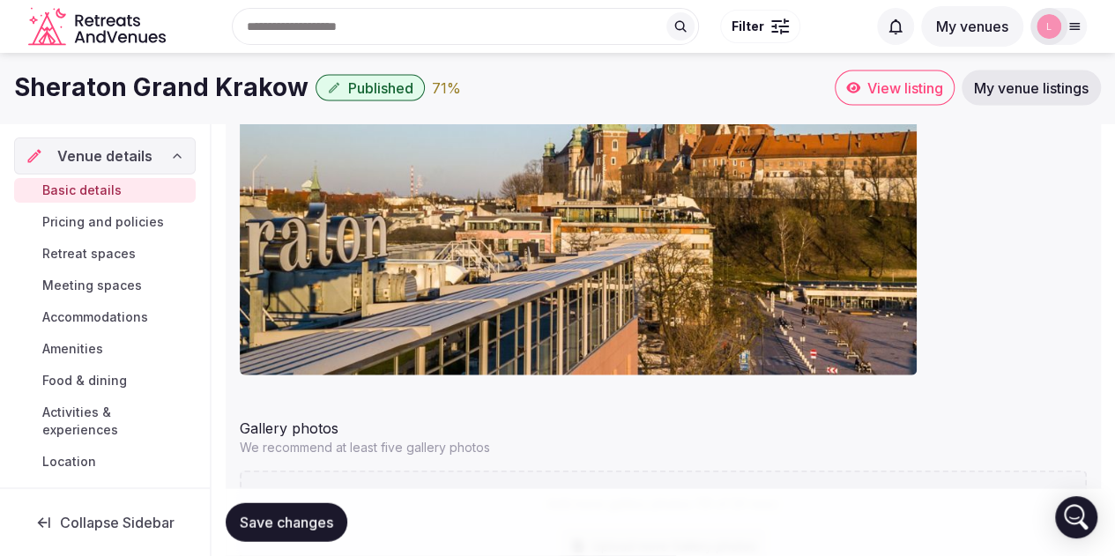
click at [305, 521] on span "Save changes" at bounding box center [286, 523] width 93 height 18
click at [93, 420] on span "Activities & experiences" at bounding box center [115, 421] width 146 height 35
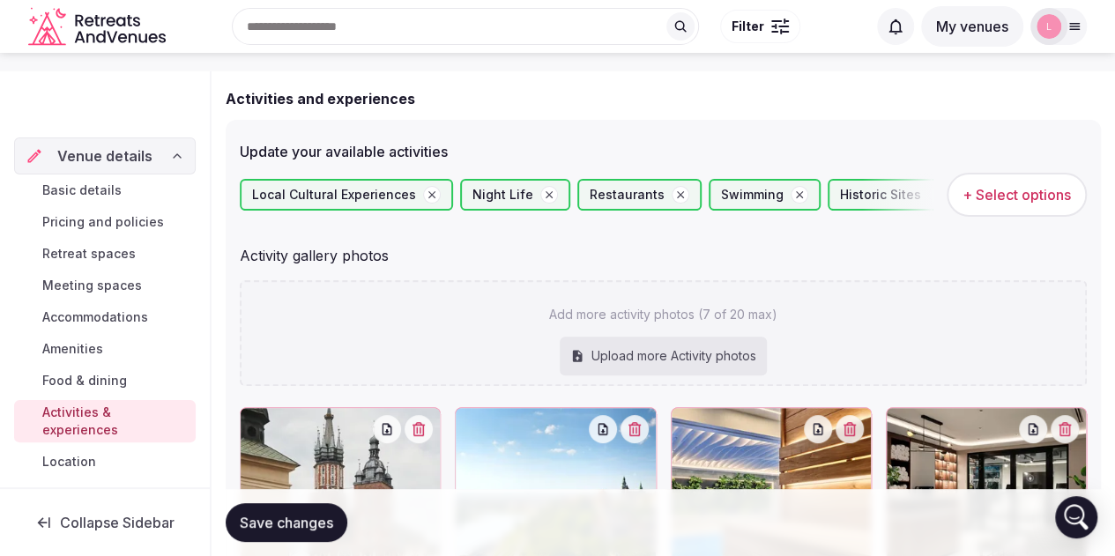
scroll to position [352, 0]
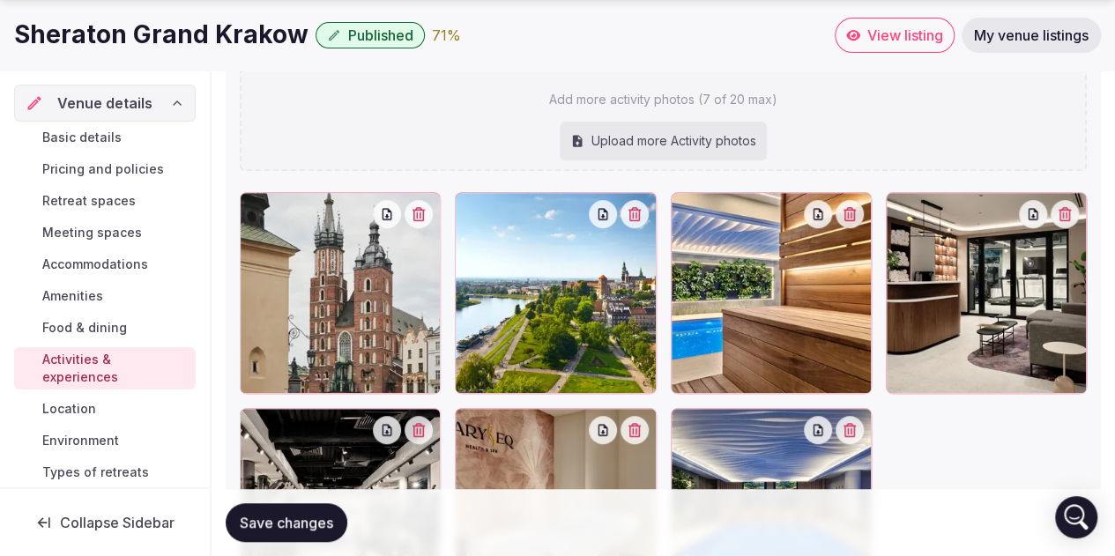
click at [425, 211] on icon "button" at bounding box center [418, 214] width 14 height 14
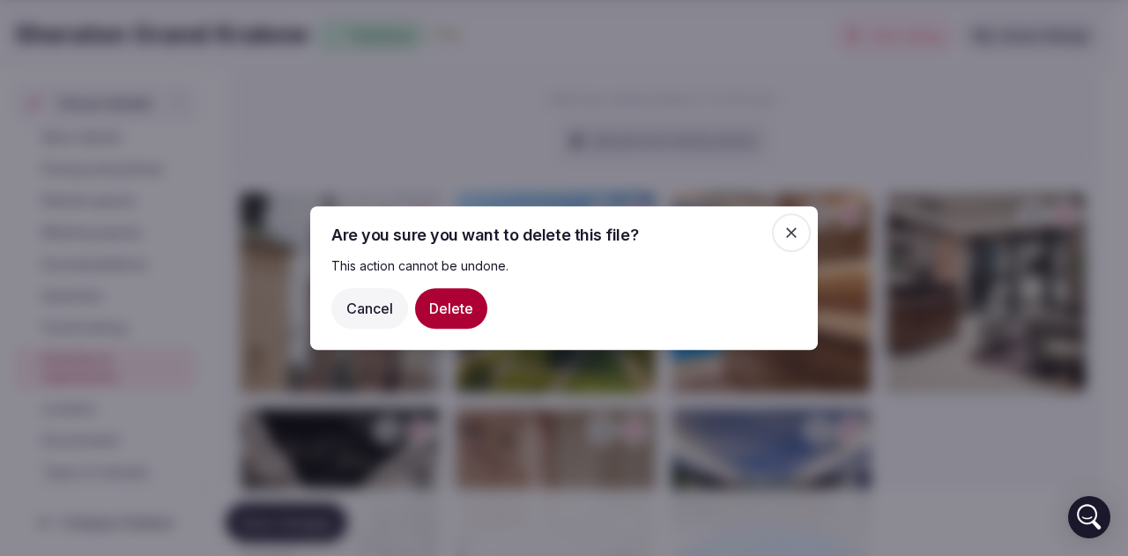
click at [441, 315] on button "Delete" at bounding box center [451, 308] width 72 height 41
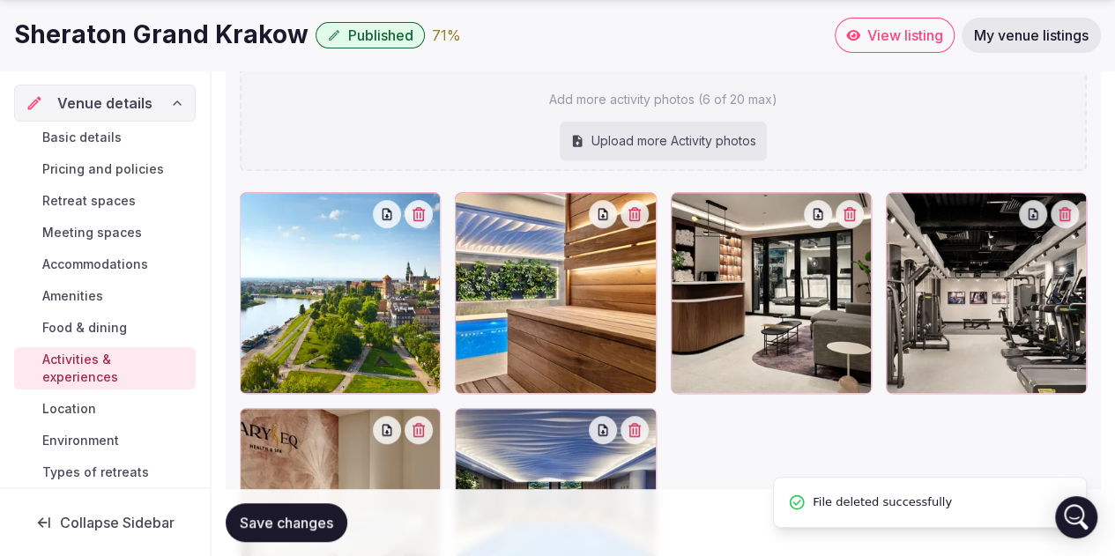
click at [315, 526] on span "Save changes" at bounding box center [286, 523] width 93 height 18
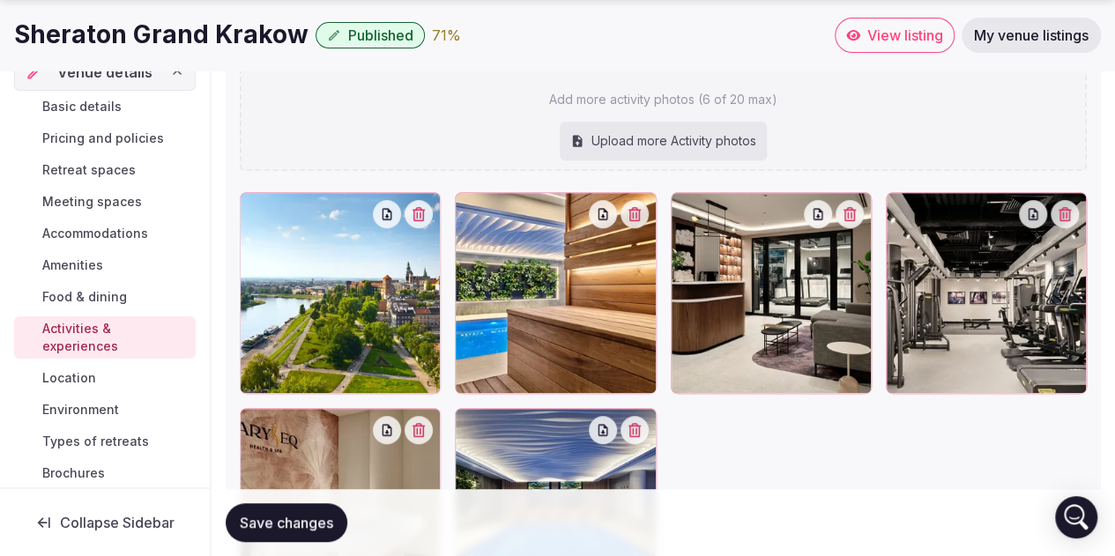
scroll to position [46, 0]
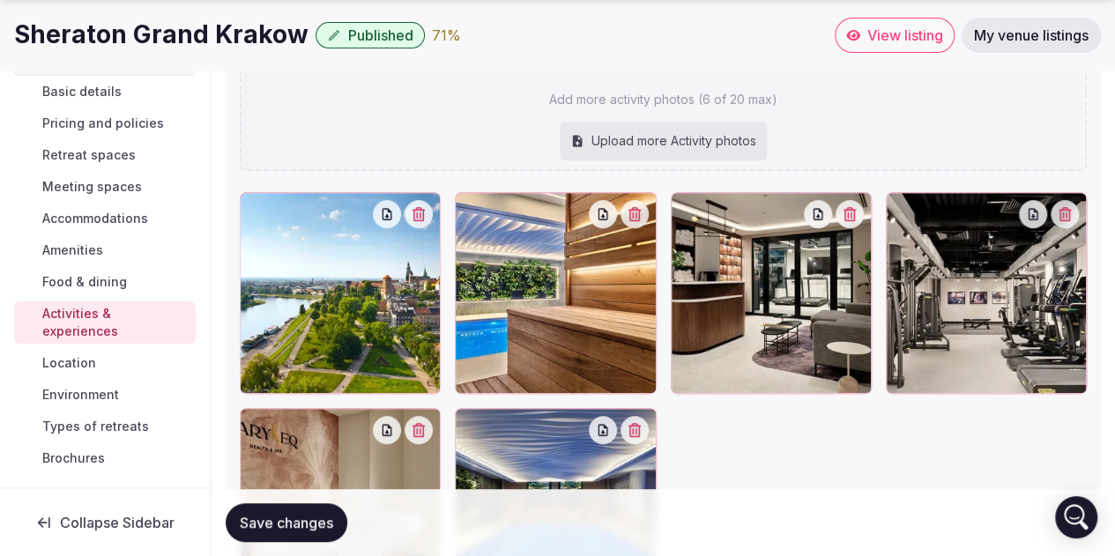
click at [98, 456] on span "Brochures" at bounding box center [73, 458] width 63 height 18
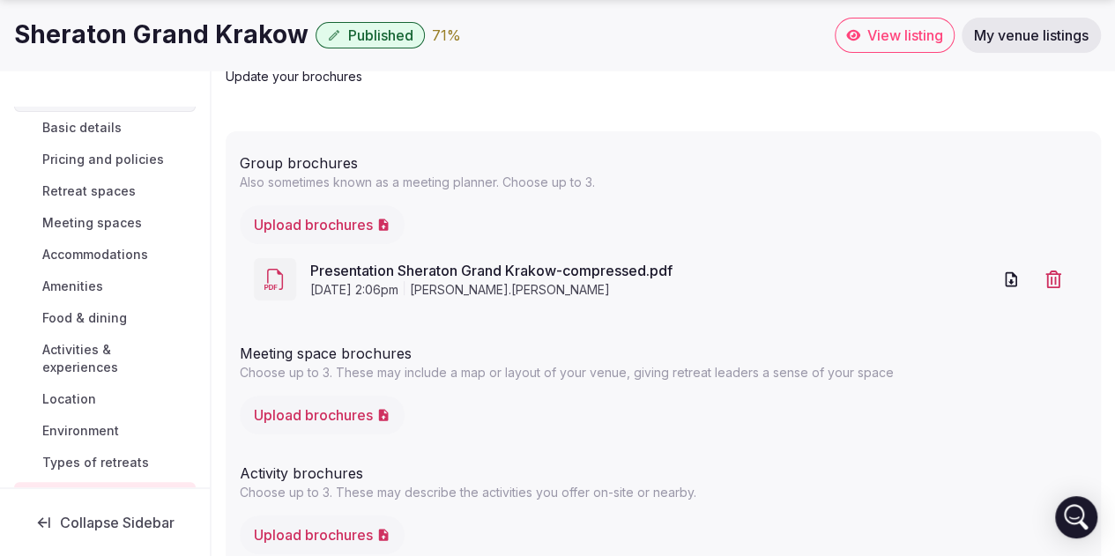
scroll to position [176, 0]
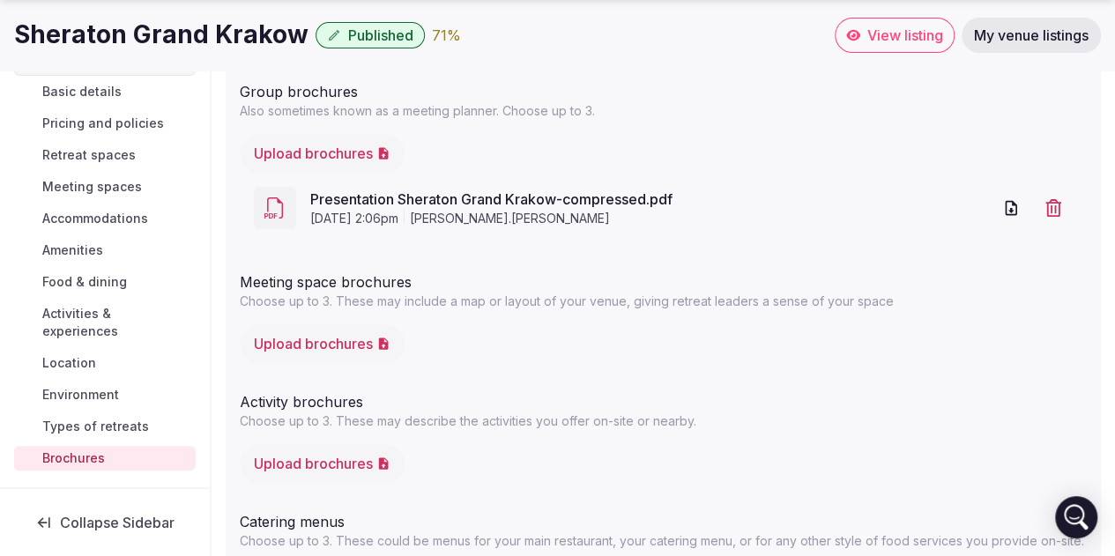
click at [337, 341] on button "Upload brochures" at bounding box center [322, 343] width 165 height 39
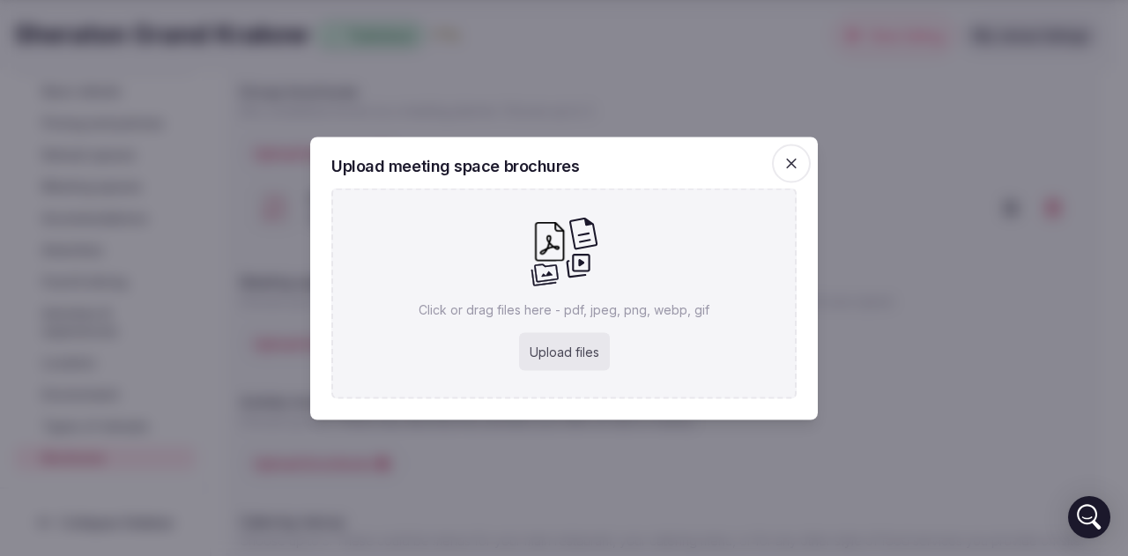
click at [567, 339] on div "Upload files" at bounding box center [564, 351] width 91 height 39
type input "**********"
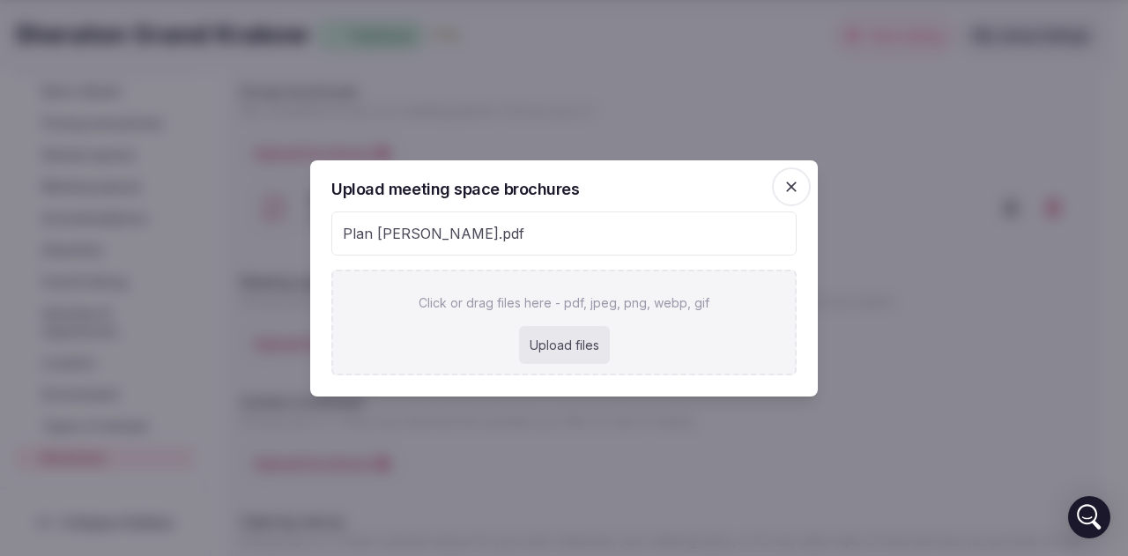
click at [574, 351] on div "Upload files" at bounding box center [564, 345] width 91 height 39
click at [788, 186] on icon "button" at bounding box center [791, 187] width 18 height 18
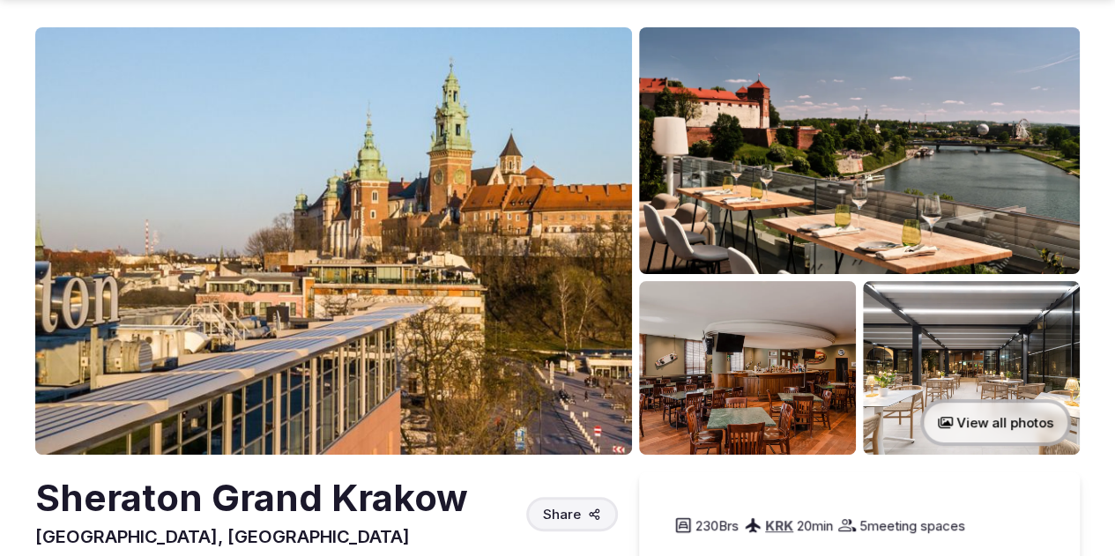
scroll to position [88, 0]
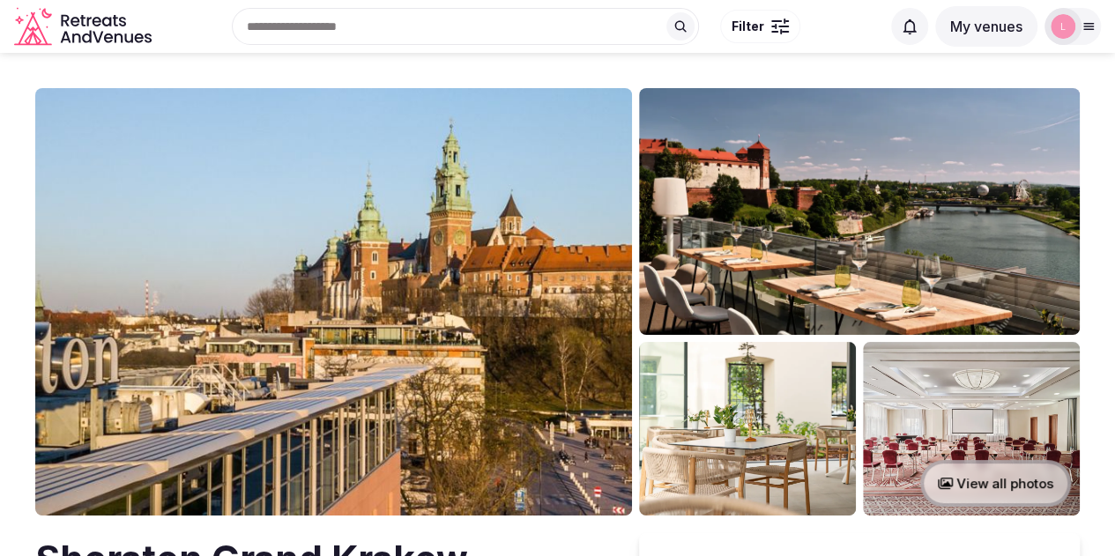
click at [974, 485] on button "View all photos" at bounding box center [995, 483] width 151 height 47
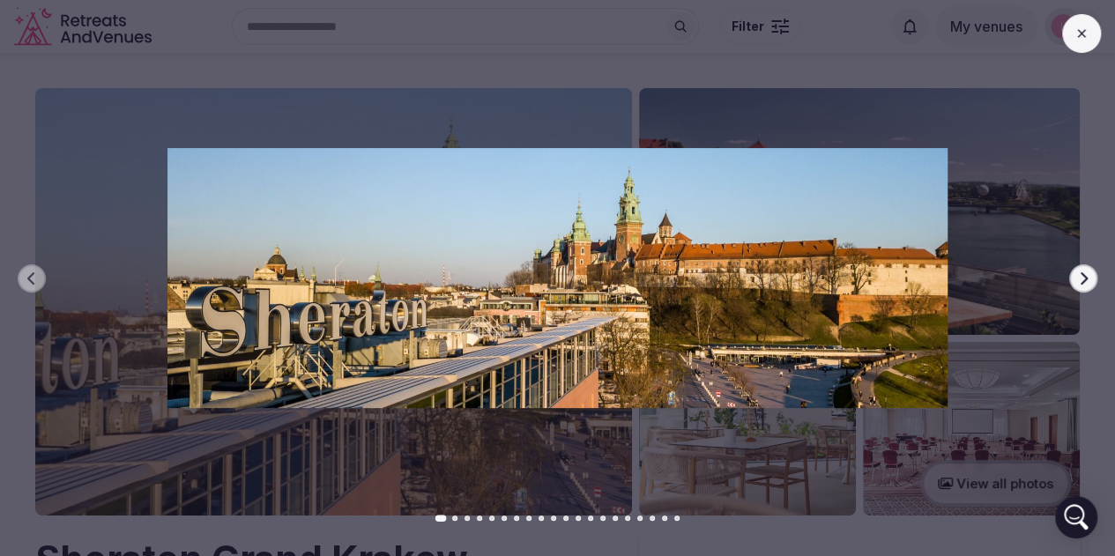
click at [1084, 275] on icon "button" at bounding box center [1083, 277] width 7 height 12
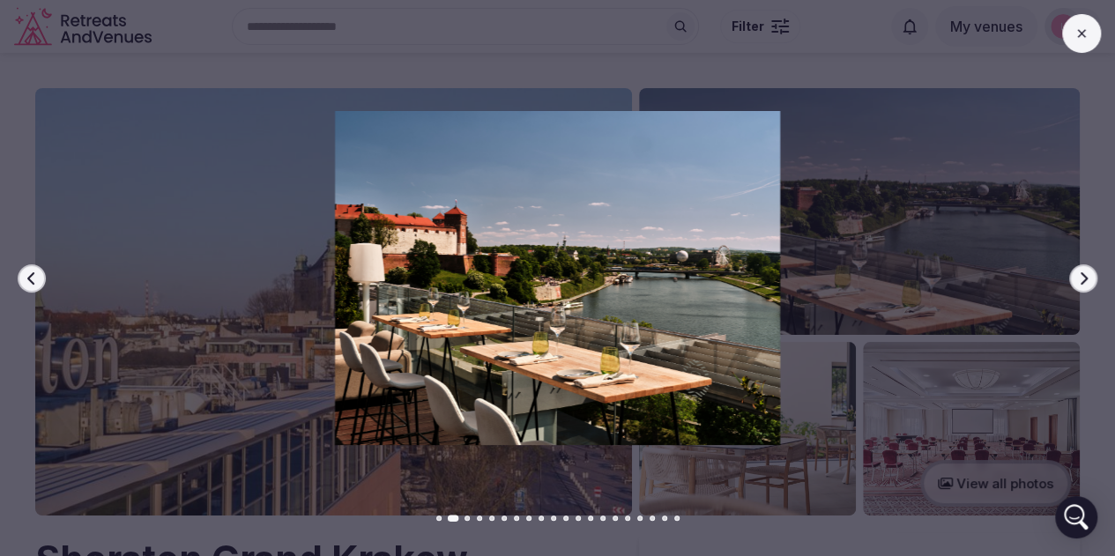
click at [1084, 275] on icon "button" at bounding box center [1083, 277] width 7 height 12
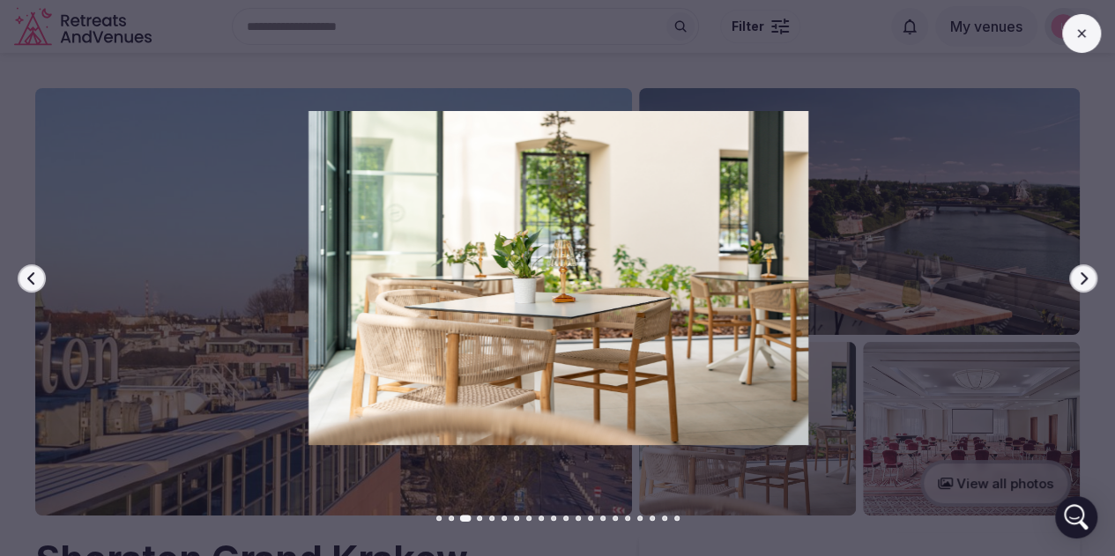
click at [1084, 275] on icon "button" at bounding box center [1083, 277] width 7 height 12
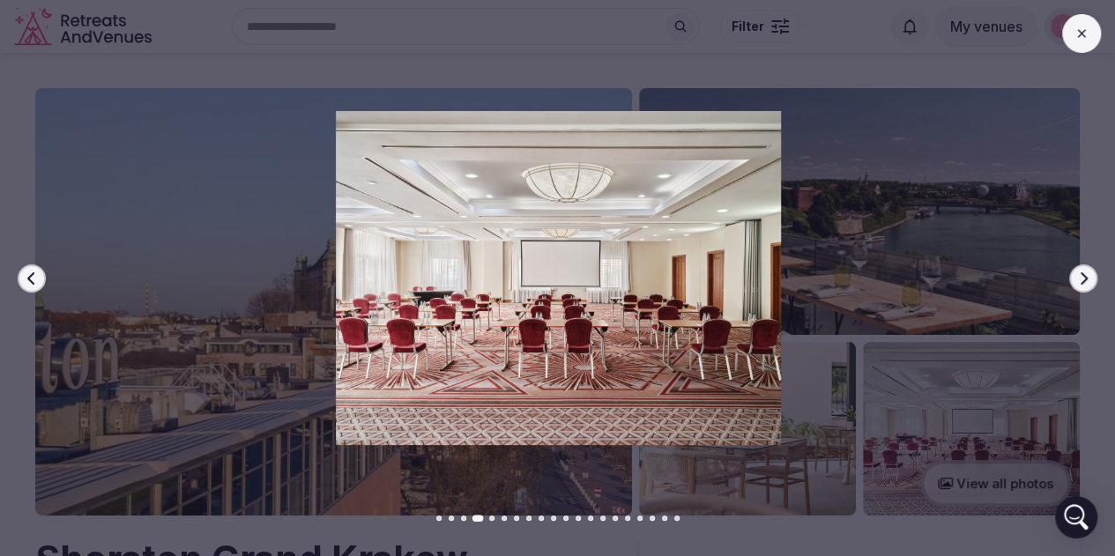
click at [1084, 275] on icon "button" at bounding box center [1083, 277] width 7 height 12
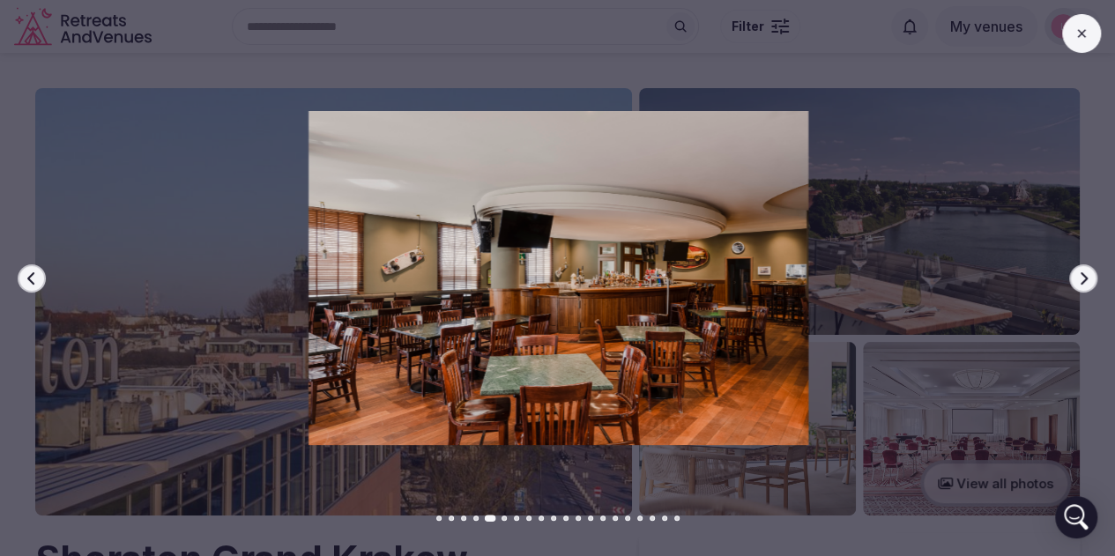
click at [1084, 275] on icon "button" at bounding box center [1083, 277] width 7 height 12
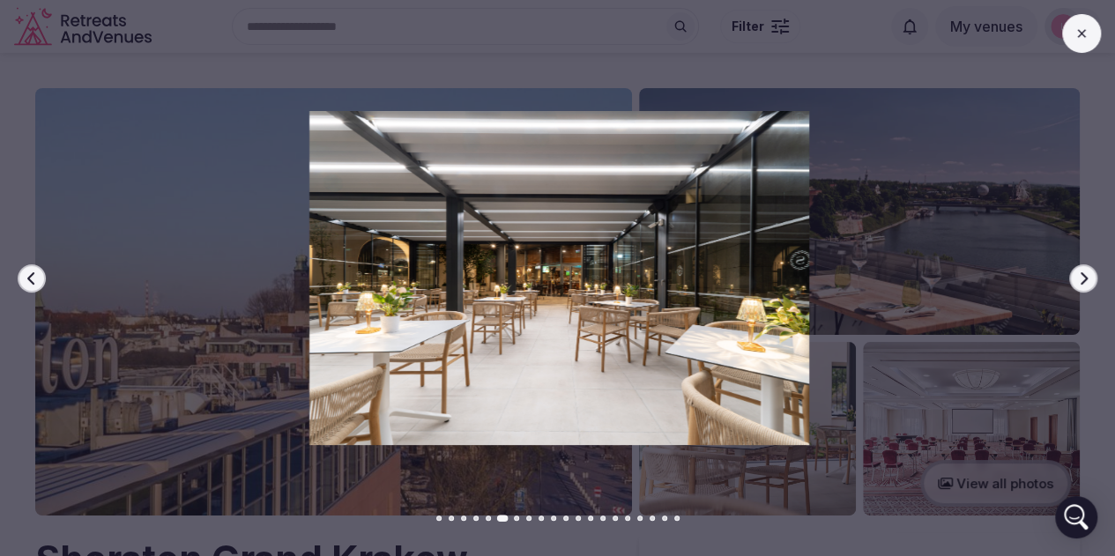
click at [1083, 278] on icon "button" at bounding box center [1083, 278] width 14 height 14
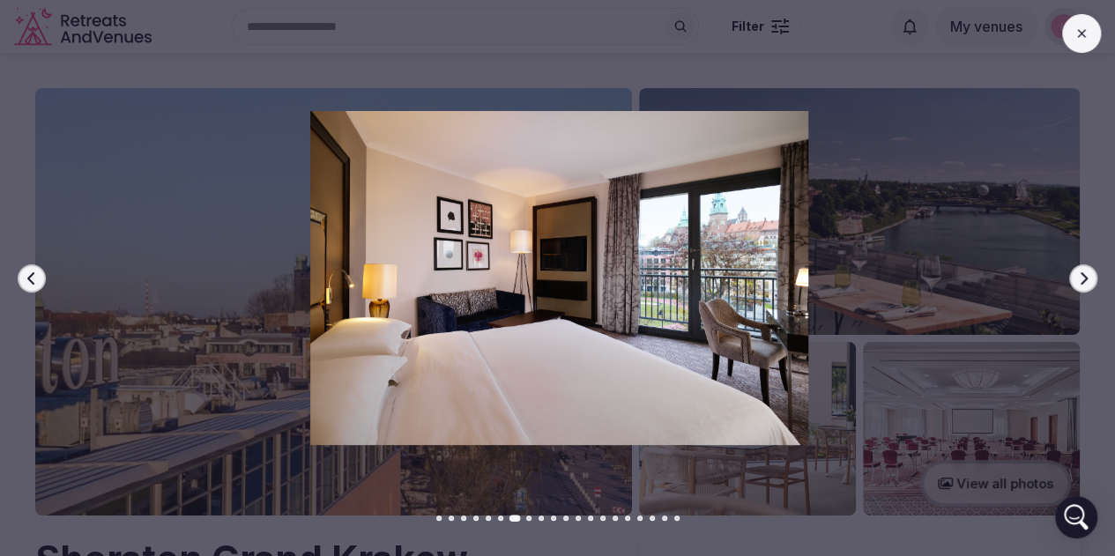
click at [1085, 284] on icon "button" at bounding box center [1083, 278] width 14 height 14
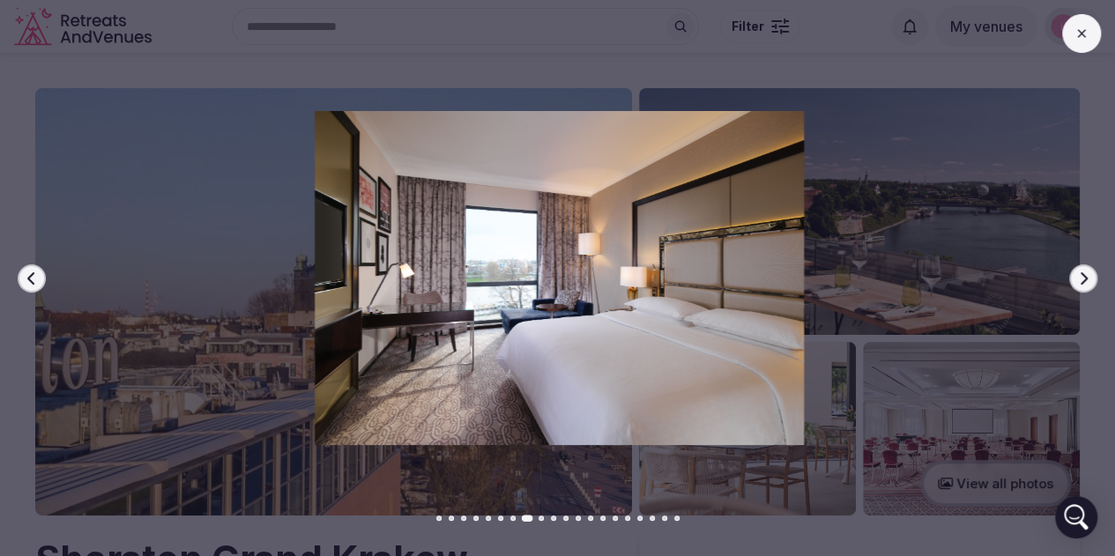
click at [1085, 284] on icon "button" at bounding box center [1083, 278] width 14 height 14
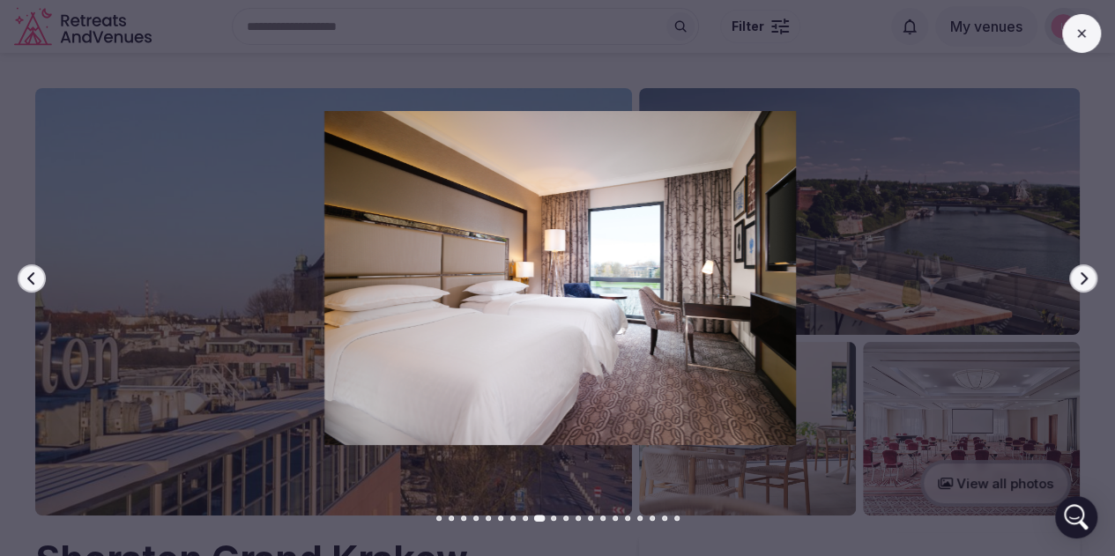
click at [1085, 284] on icon "button" at bounding box center [1083, 278] width 14 height 14
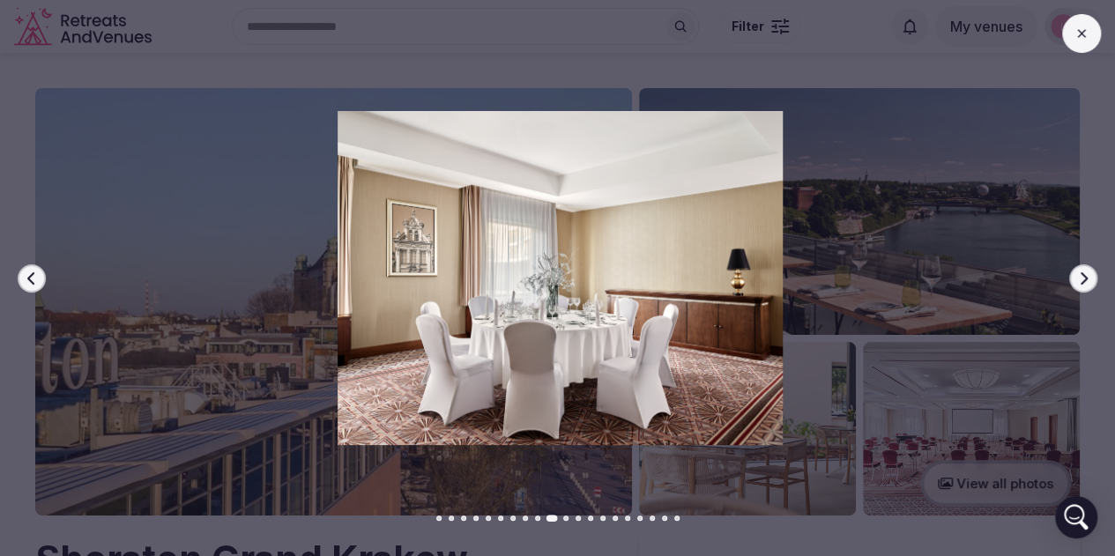
click at [1085, 276] on icon "button" at bounding box center [1083, 277] width 7 height 12
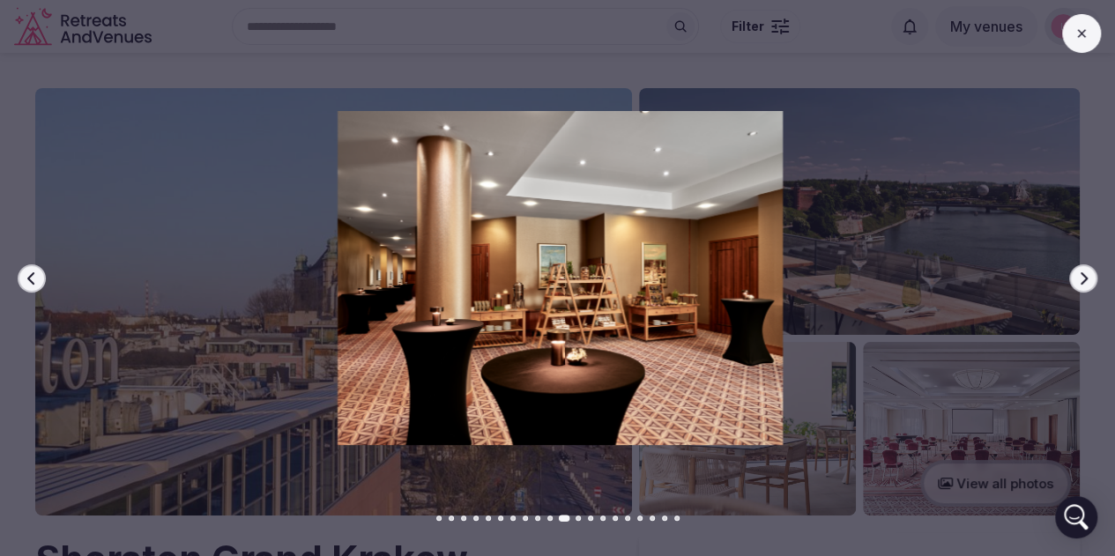
click at [1085, 276] on icon "button" at bounding box center [1083, 277] width 7 height 12
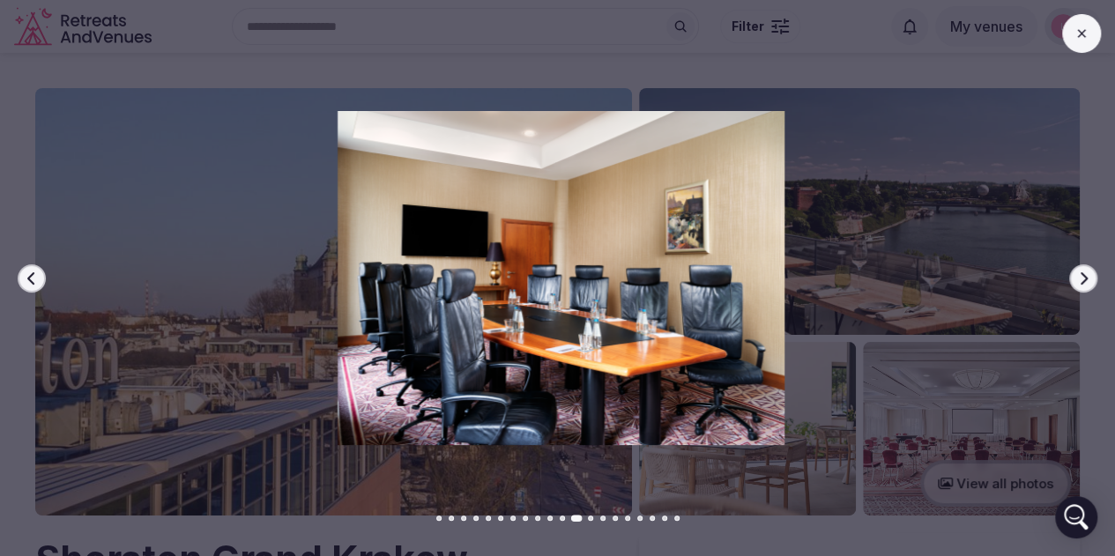
click at [1085, 276] on icon "button" at bounding box center [1083, 277] width 7 height 12
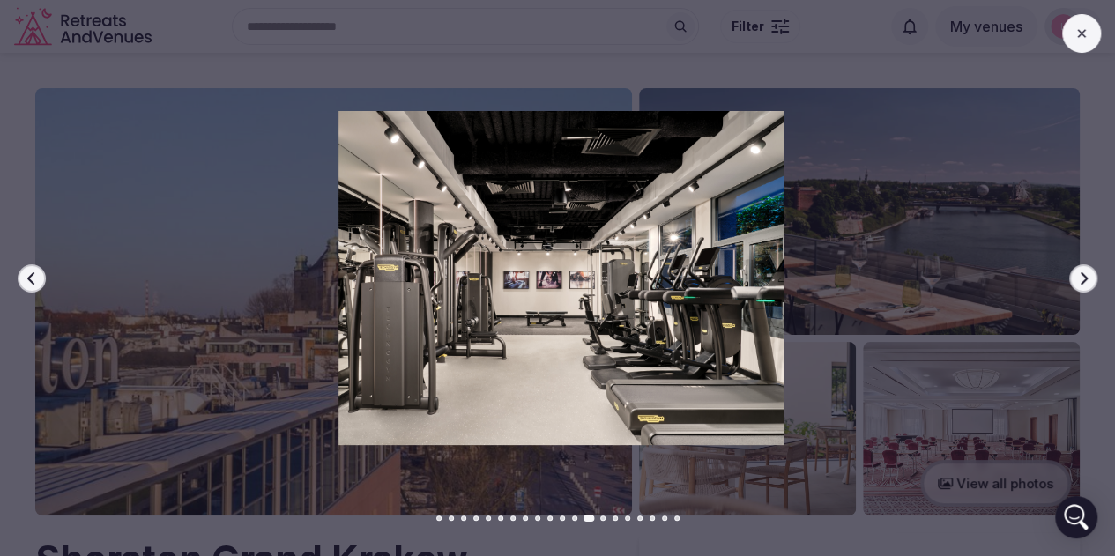
click at [1085, 276] on icon "button" at bounding box center [1083, 277] width 7 height 12
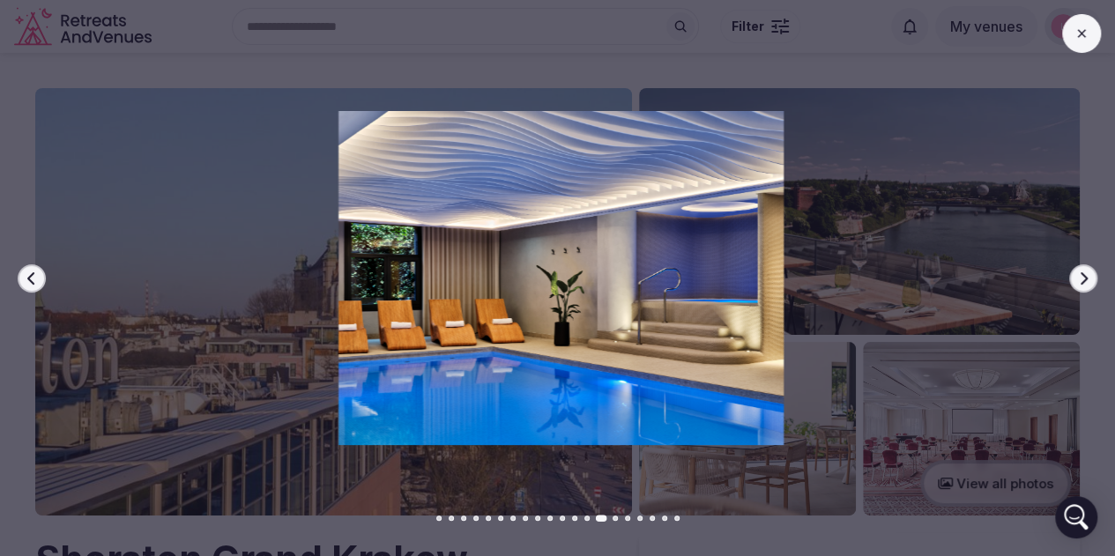
click at [1085, 276] on icon "button" at bounding box center [1083, 277] width 7 height 12
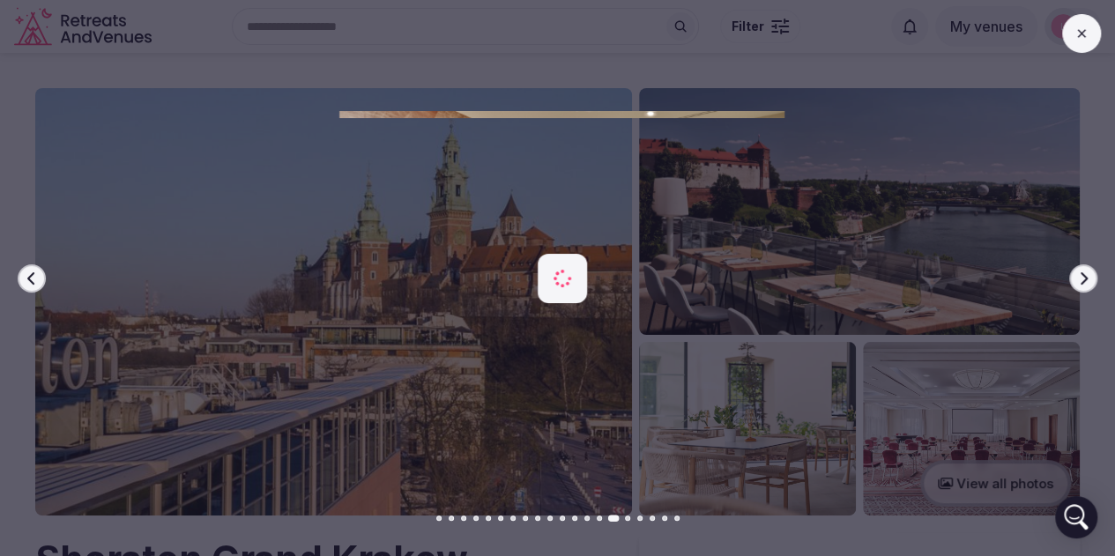
click at [1085, 276] on icon "button" at bounding box center [1083, 277] width 7 height 12
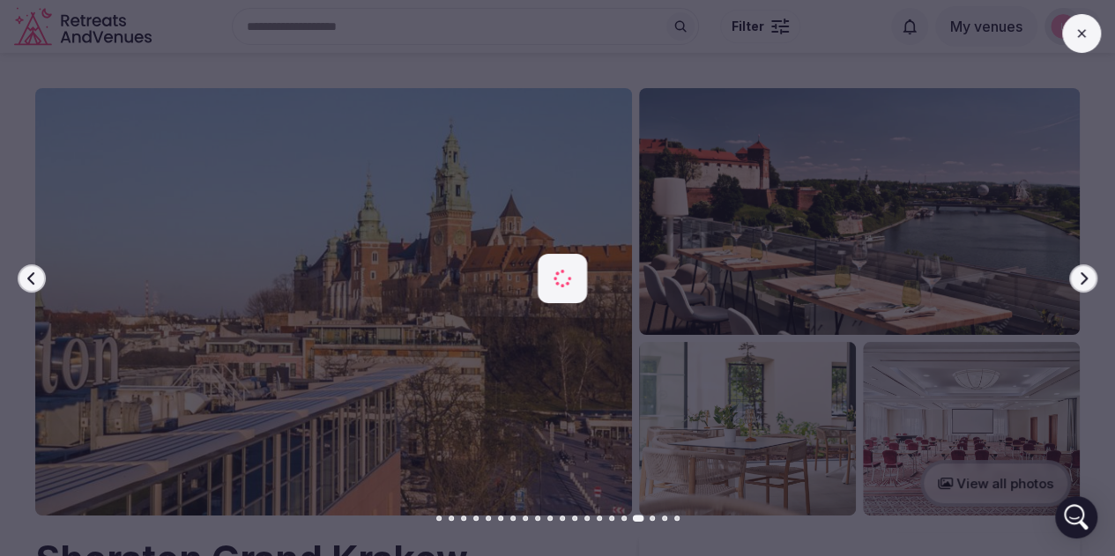
click at [1085, 276] on icon "button" at bounding box center [1083, 277] width 7 height 12
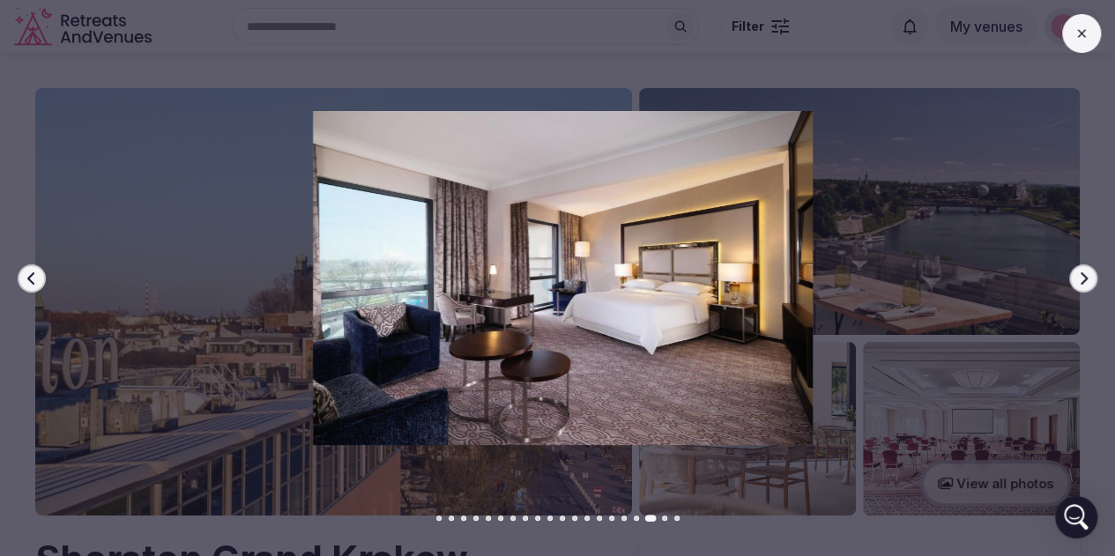
click at [1085, 276] on icon "button" at bounding box center [1083, 277] width 7 height 12
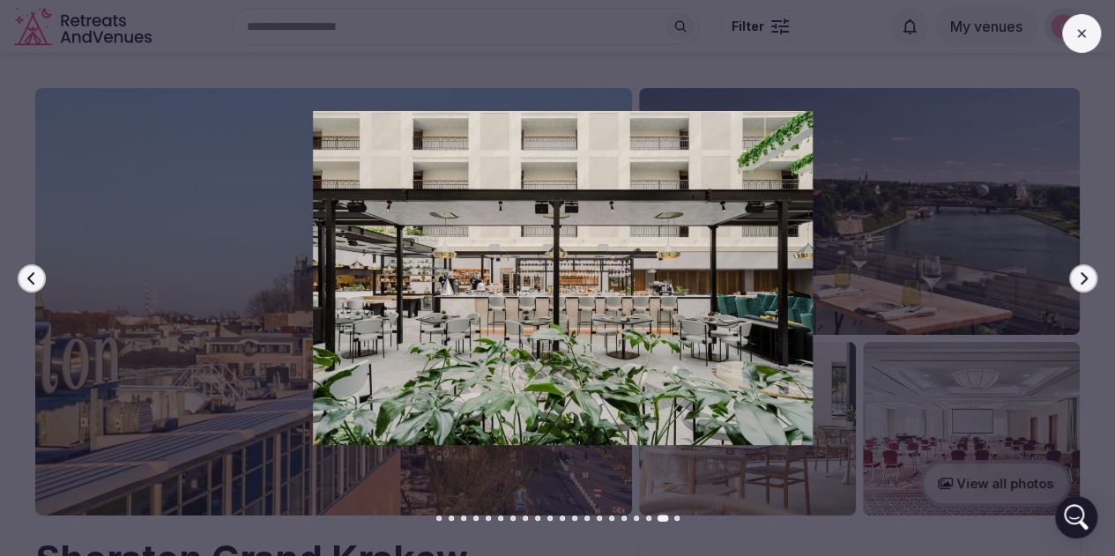
click at [1085, 276] on icon "button" at bounding box center [1083, 277] width 7 height 12
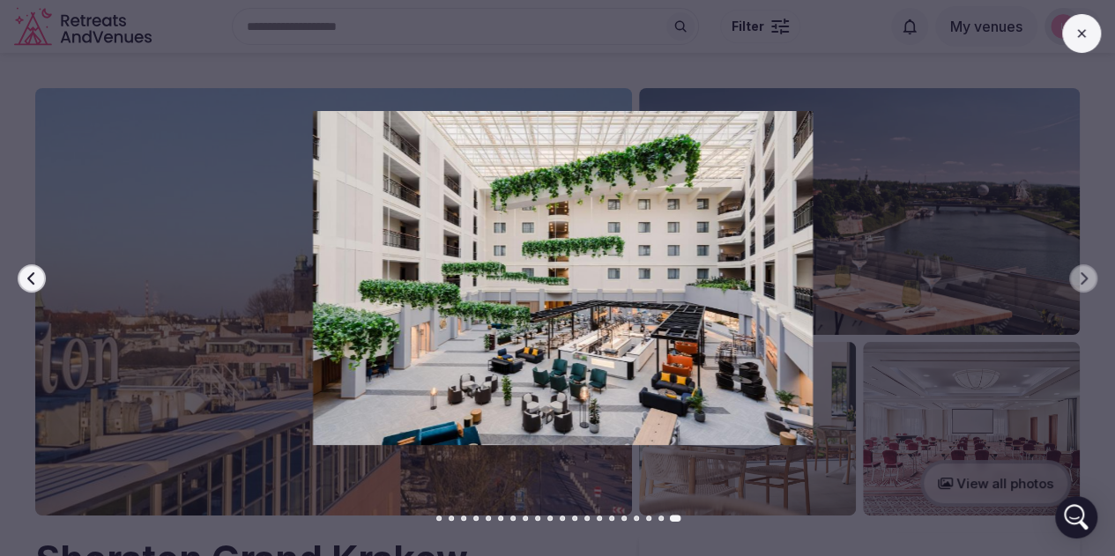
click at [1087, 27] on button at bounding box center [1081, 33] width 39 height 39
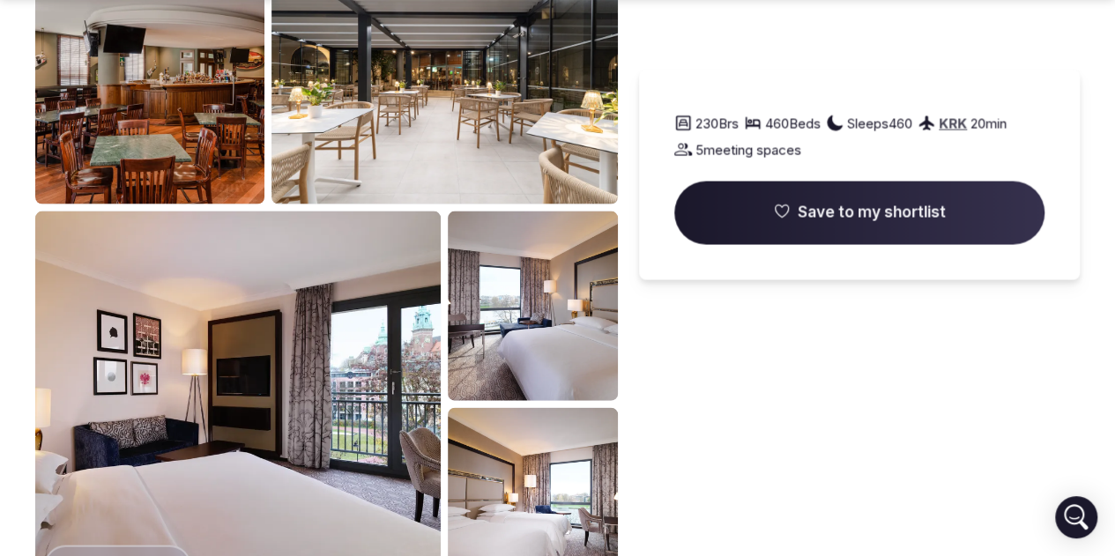
scroll to position [1850, 0]
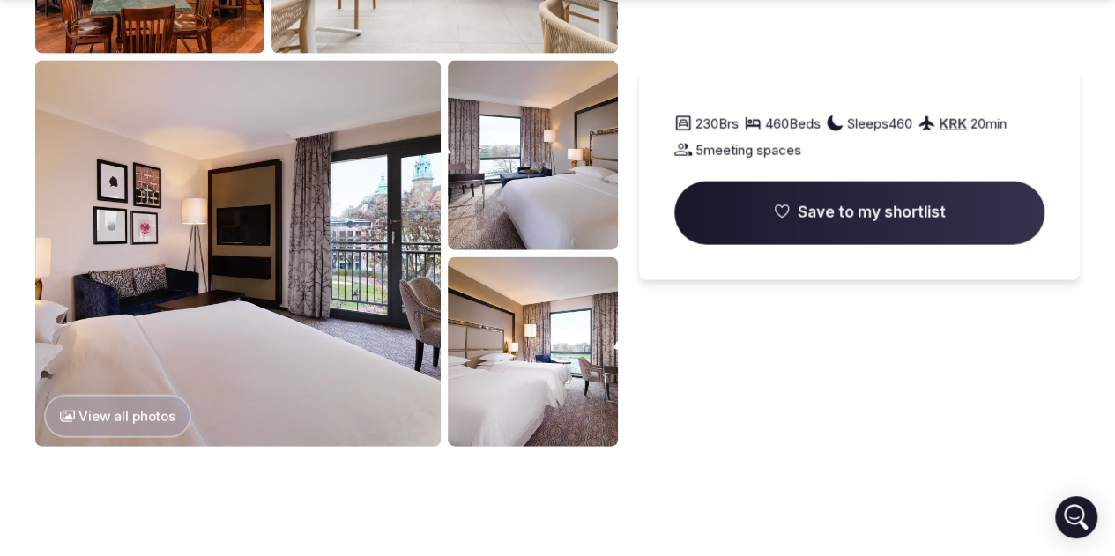
click at [172, 395] on button "View all photos" at bounding box center [117, 416] width 147 height 43
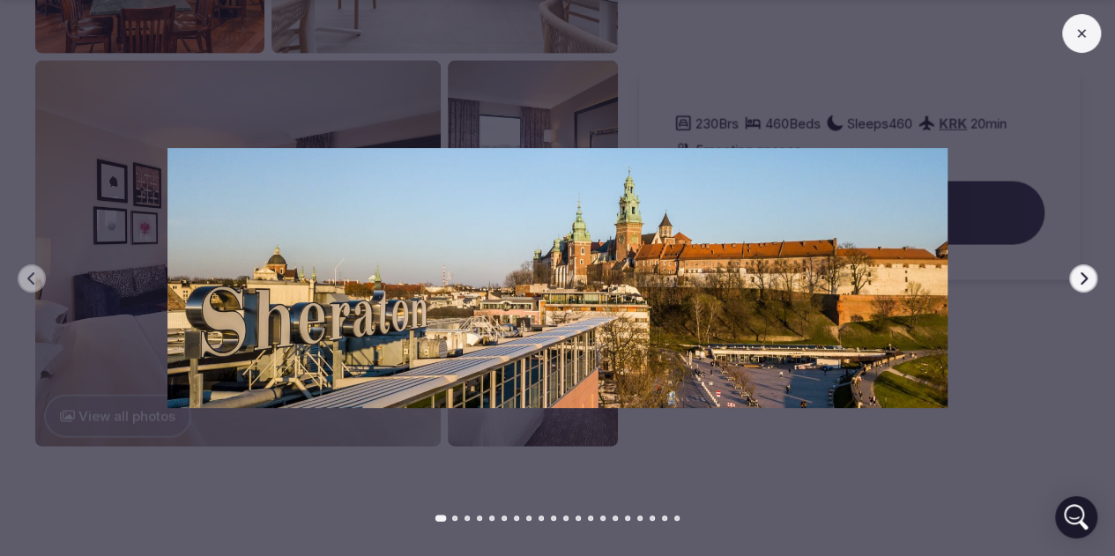
click at [1076, 38] on icon at bounding box center [1081, 33] width 14 height 14
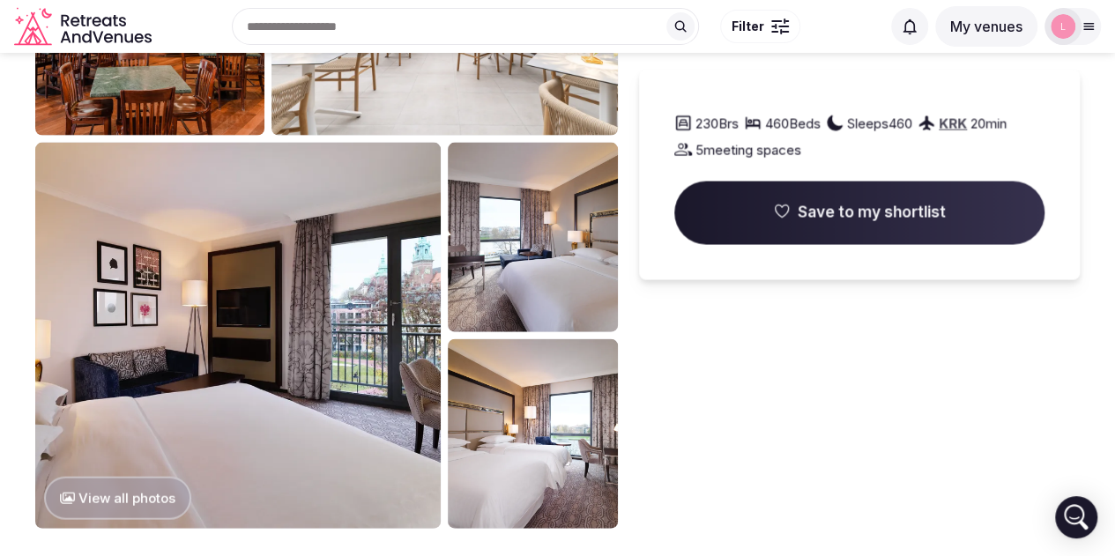
scroll to position [1674, 0]
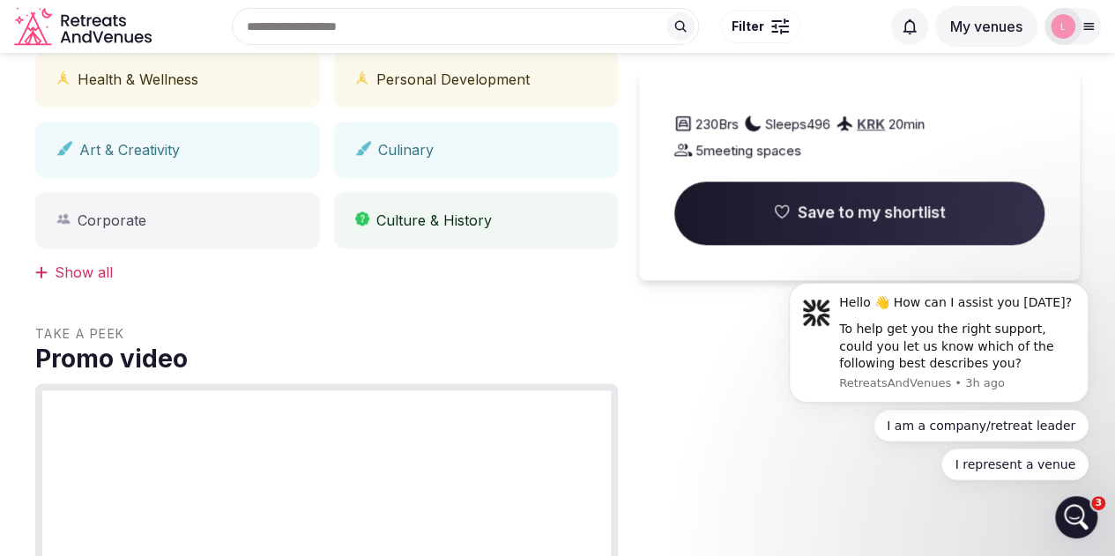
scroll to position [705, 0]
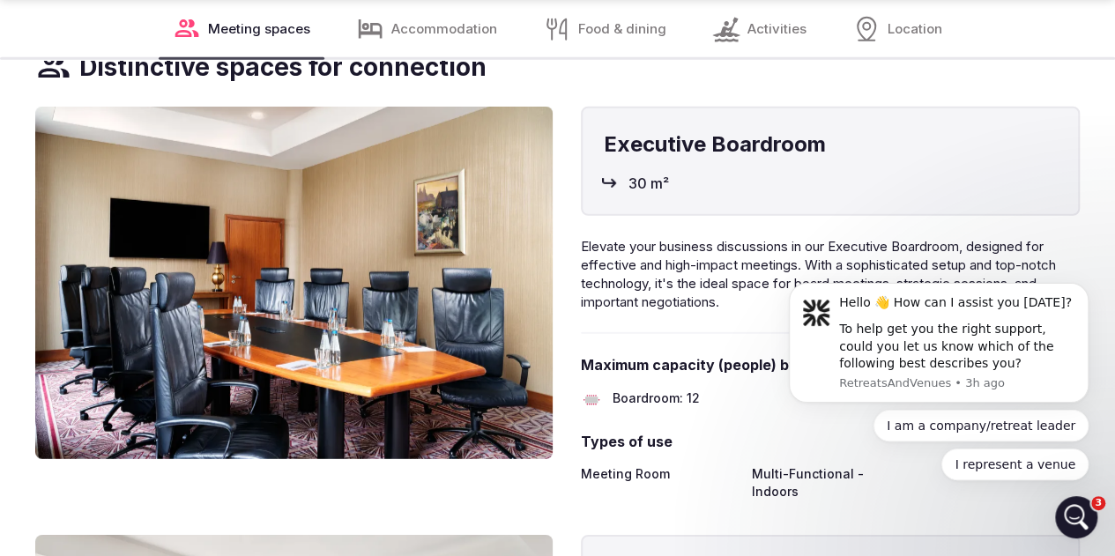
scroll to position [2467, 0]
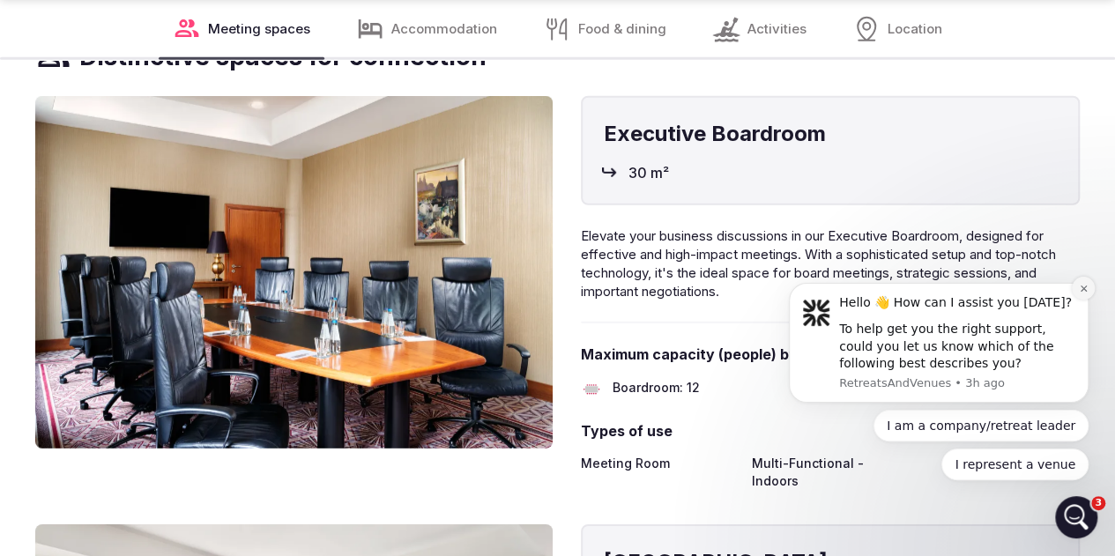
click at [1083, 288] on icon "Dismiss notification" at bounding box center [1083, 289] width 10 height 10
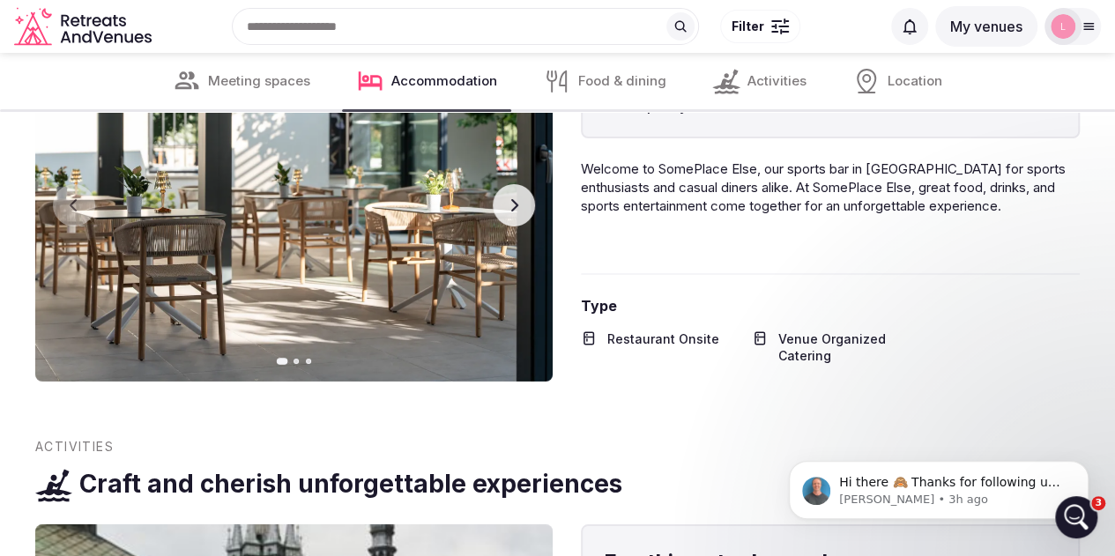
scroll to position [6432, 0]
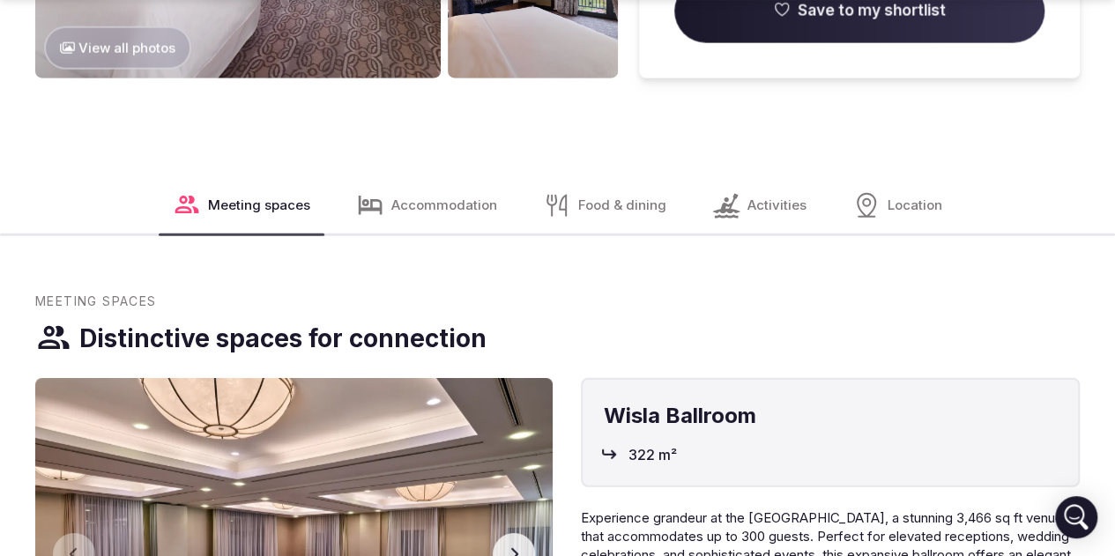
scroll to position [2203, 0]
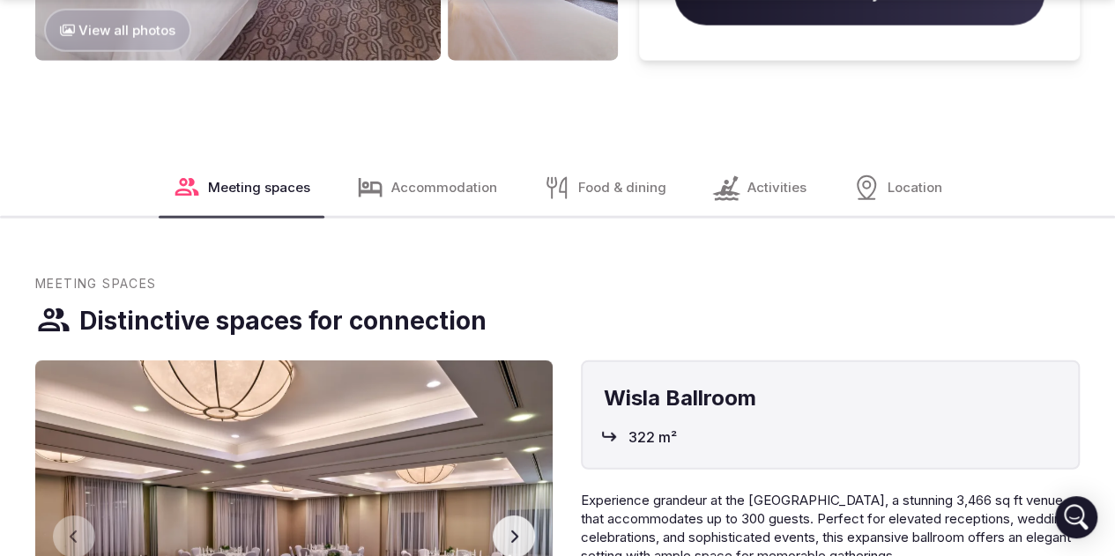
click at [449, 178] on span "Accommodation" at bounding box center [444, 187] width 106 height 19
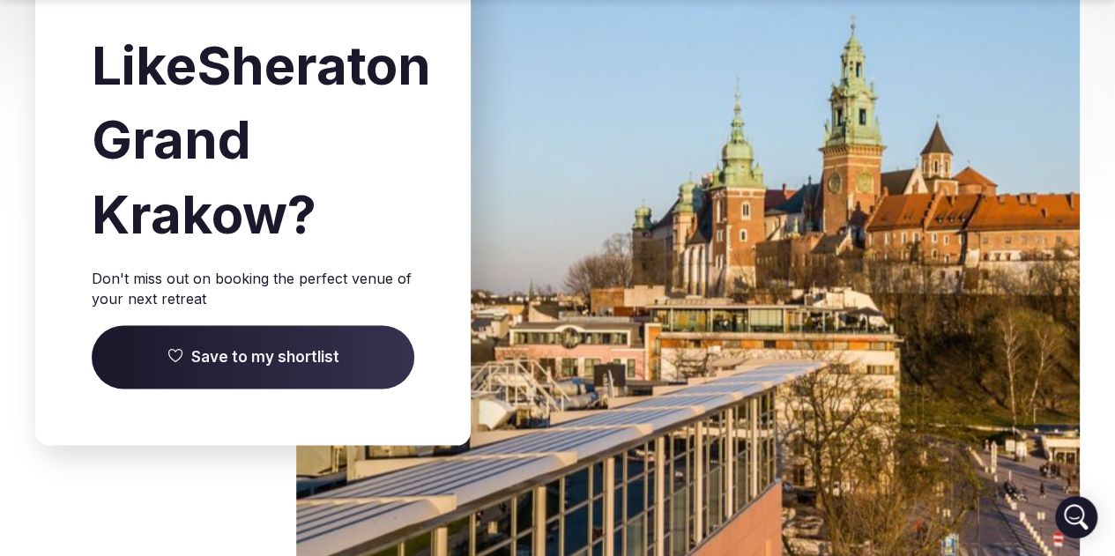
scroll to position [8227, 0]
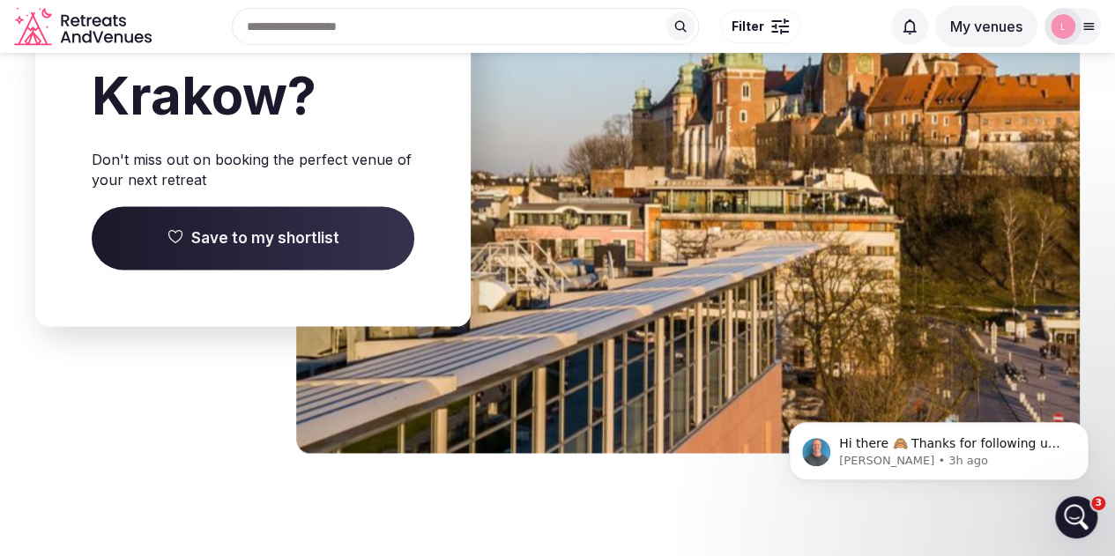
scroll to position [8282, 0]
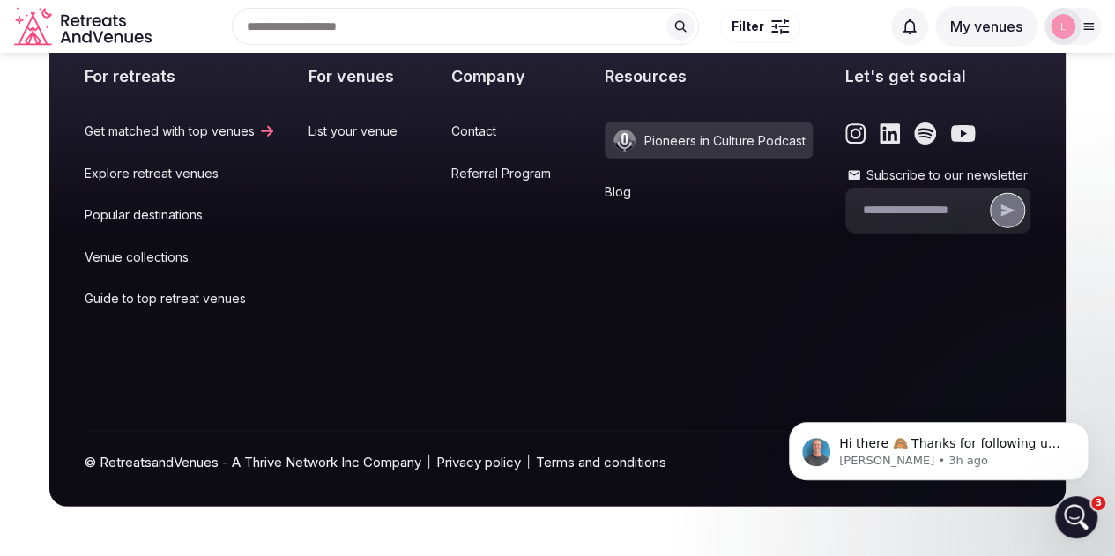
scroll to position [10220, 0]
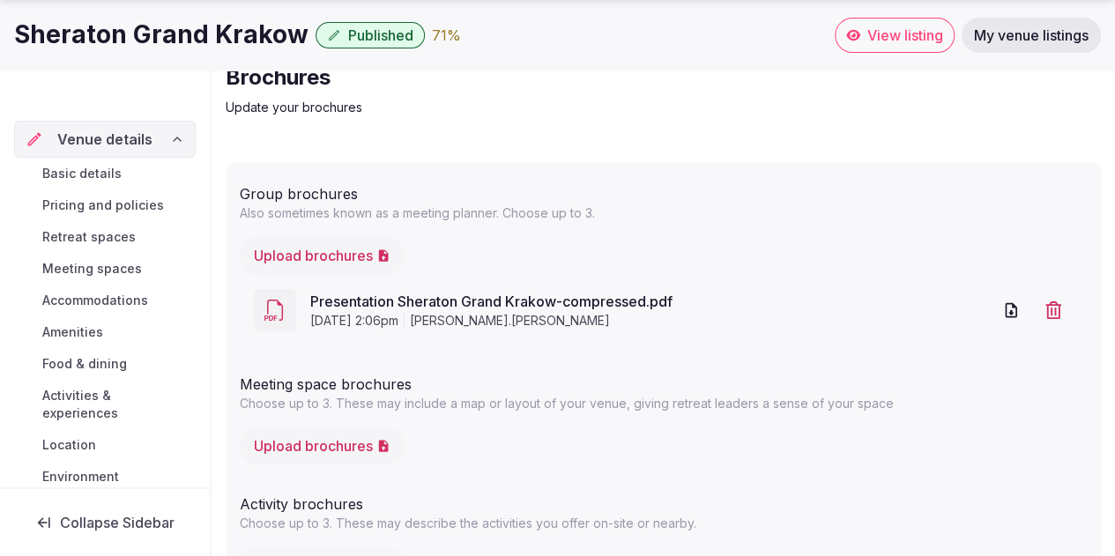
scroll to position [257, 0]
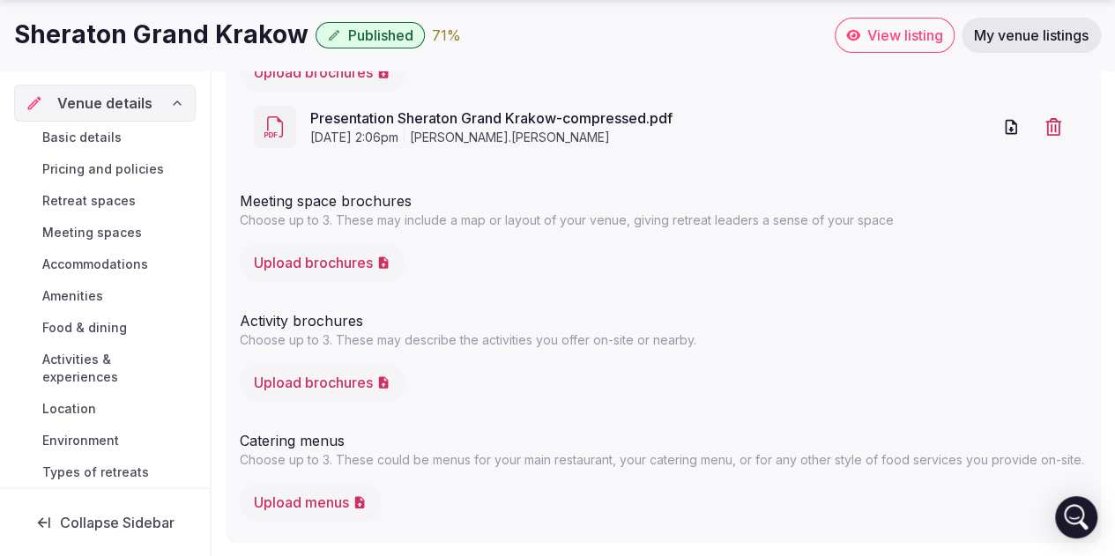
click at [324, 270] on button "Upload brochures" at bounding box center [322, 262] width 165 height 39
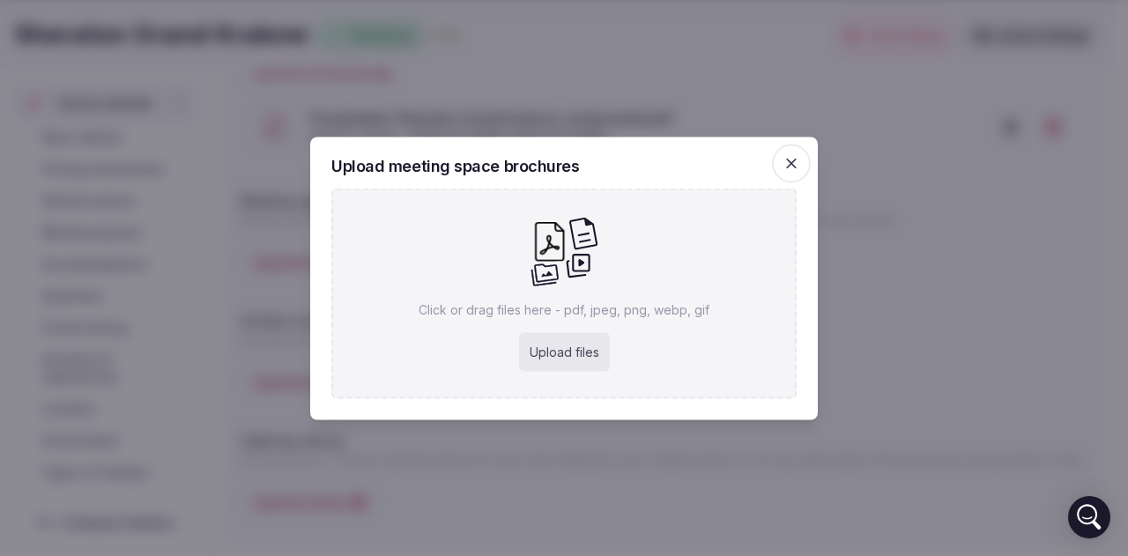
click at [527, 358] on div "Upload files" at bounding box center [564, 351] width 91 height 39
type input "**********"
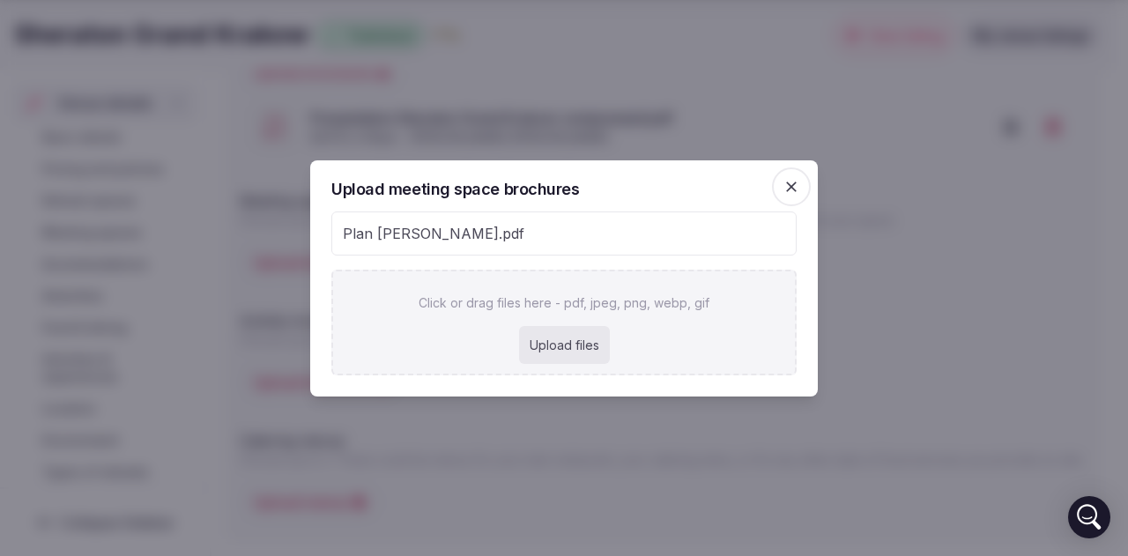
click at [403, 241] on span "Plan [PERSON_NAME].pdf" at bounding box center [433, 233] width 181 height 21
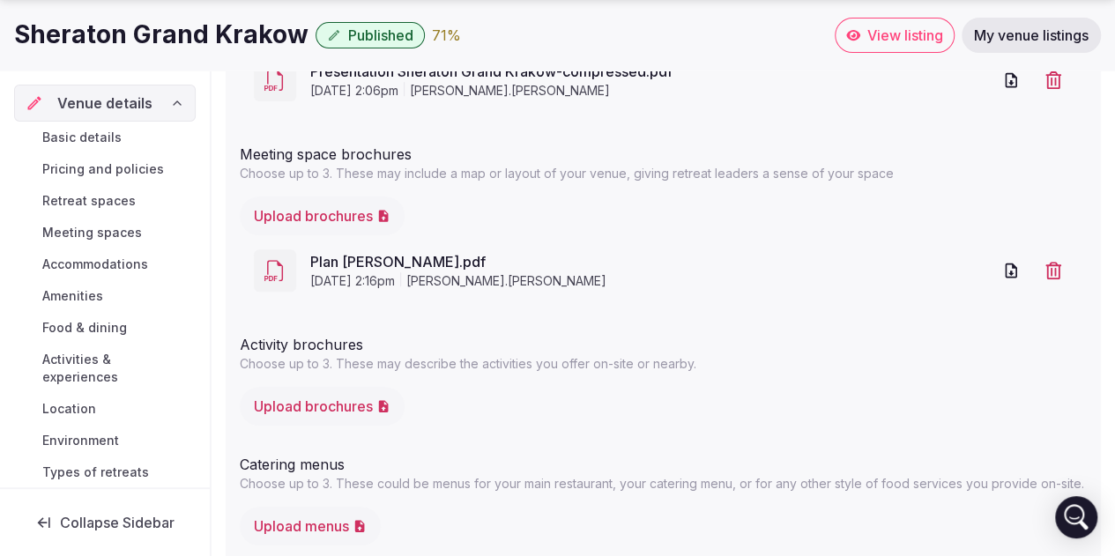
scroll to position [328, 0]
